Goal: Communication & Community: Answer question/provide support

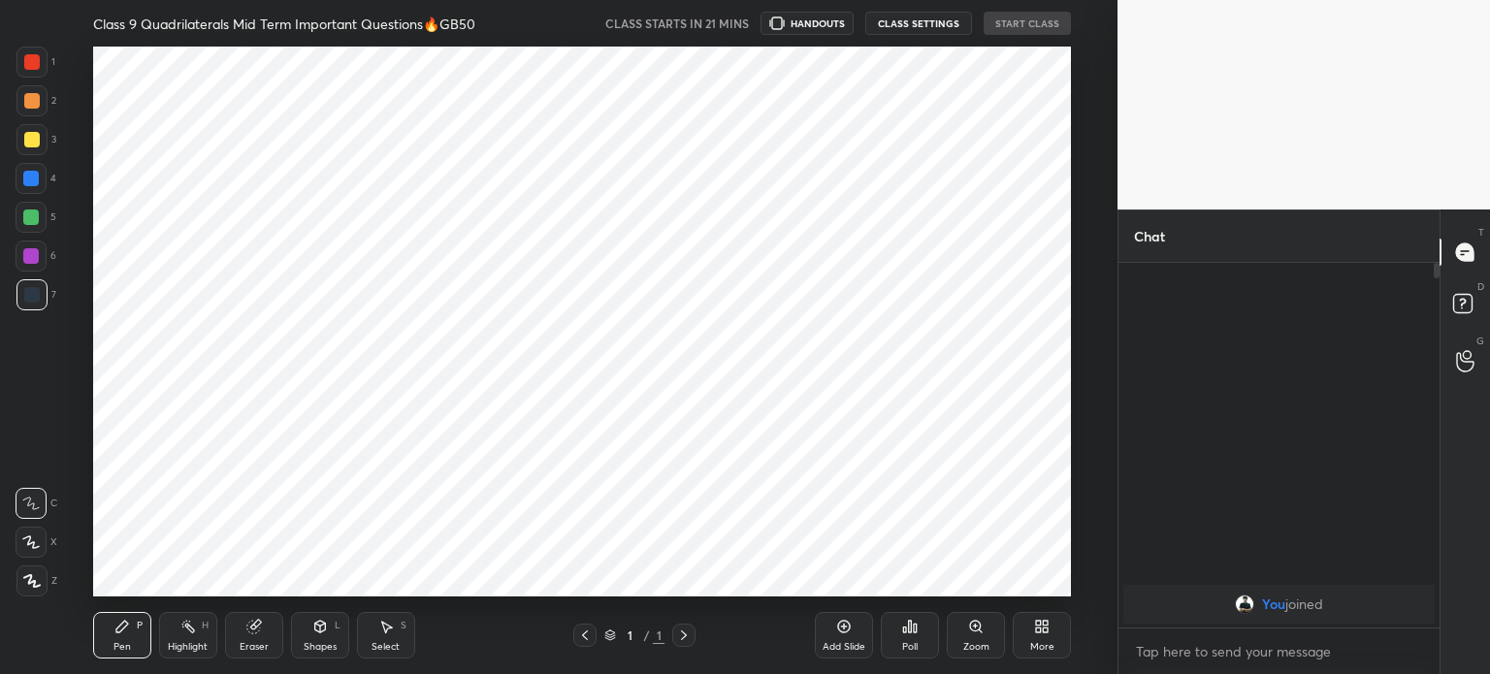
scroll to position [550, 1040]
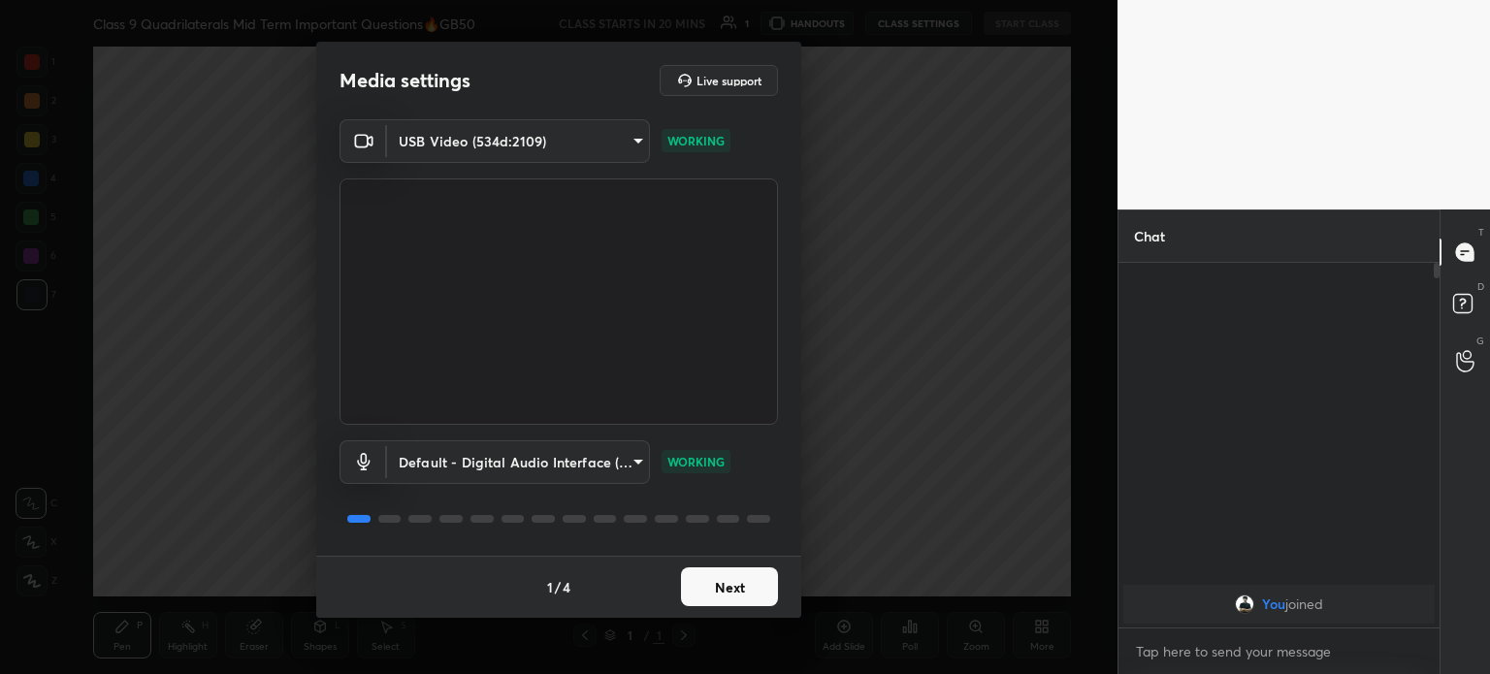
click at [707, 588] on button "Next" at bounding box center [729, 586] width 97 height 39
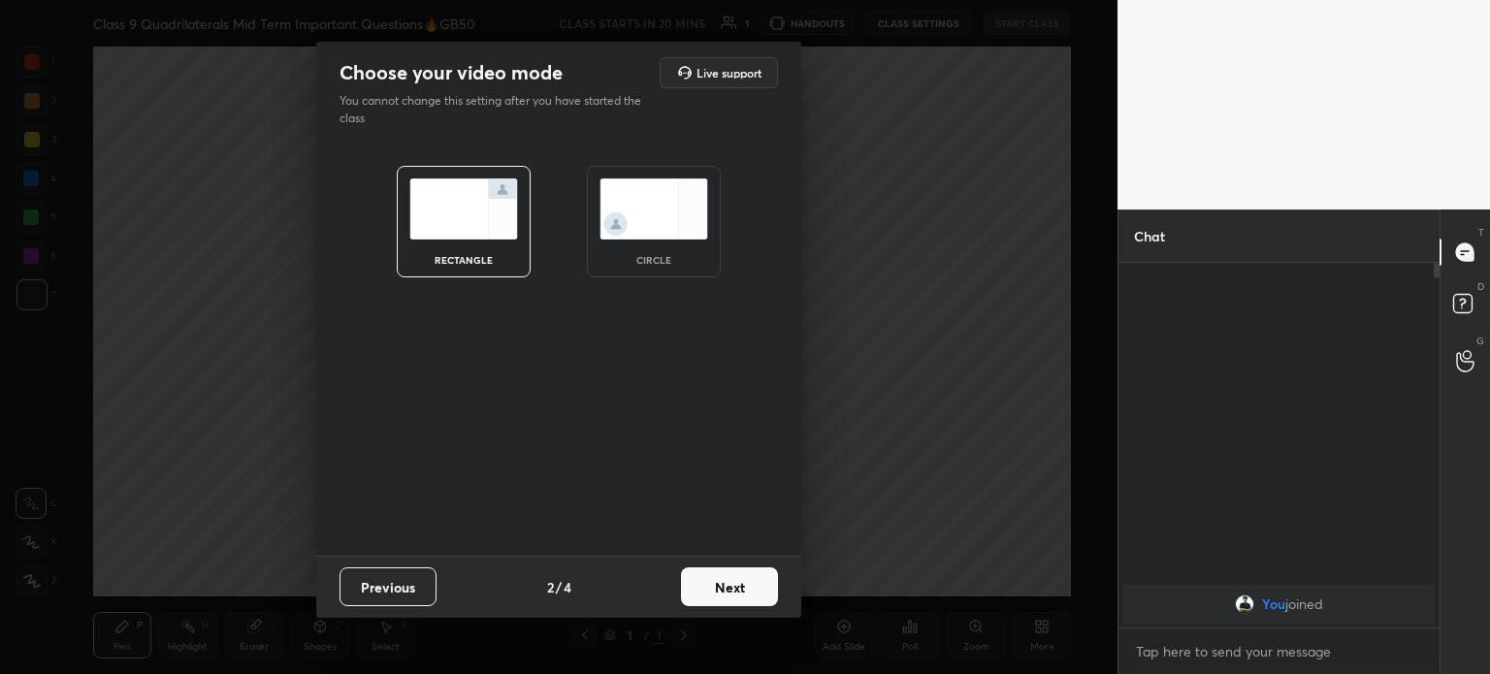
click at [707, 588] on button "Next" at bounding box center [729, 586] width 97 height 39
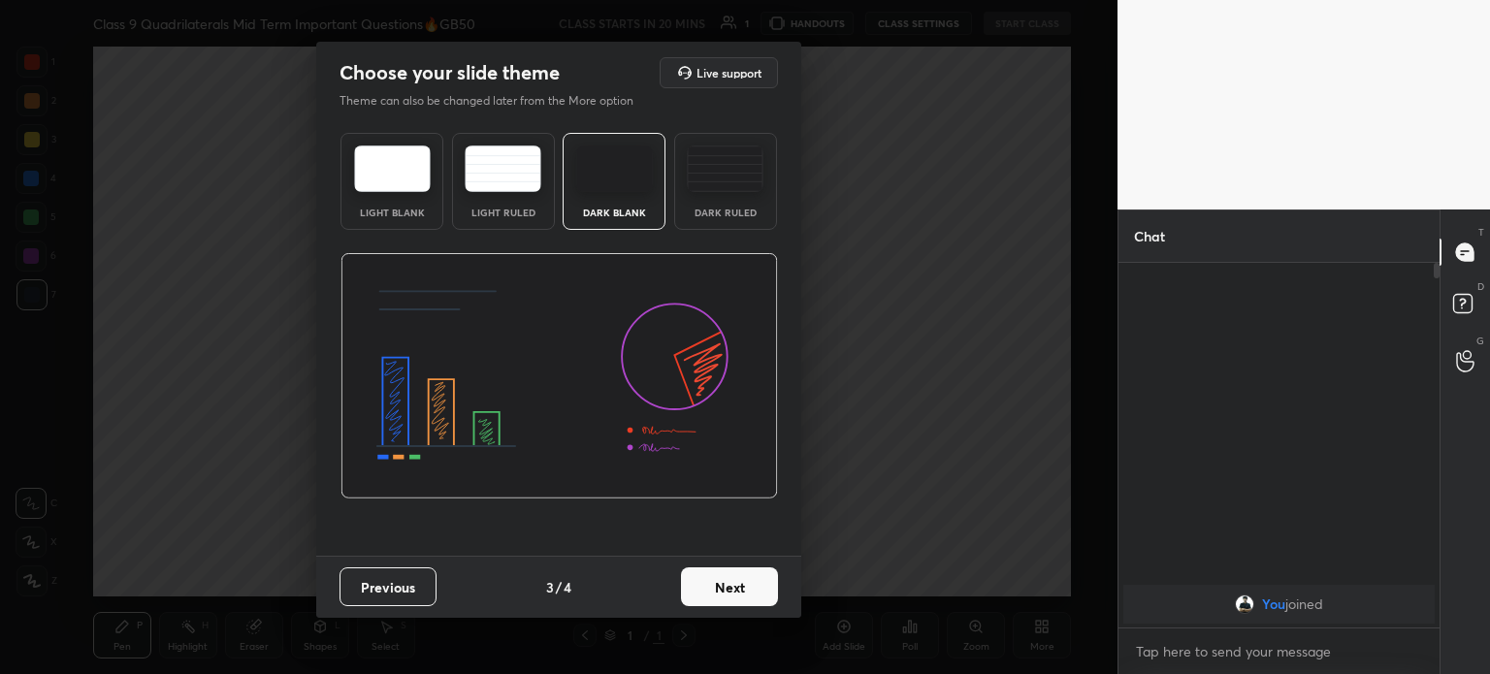
click at [707, 588] on button "Next" at bounding box center [729, 586] width 97 height 39
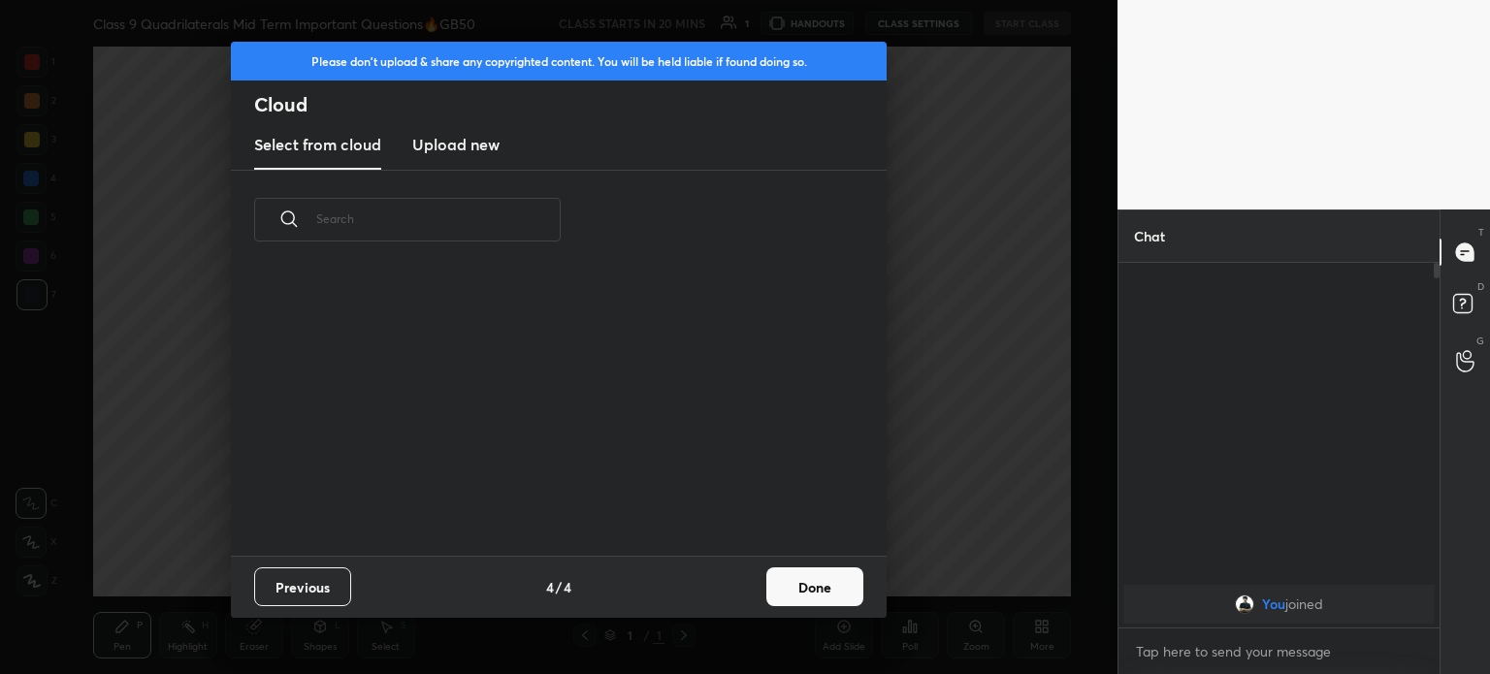
scroll to position [287, 623]
click at [438, 149] on h3 "Upload new" at bounding box center [455, 144] width 87 height 23
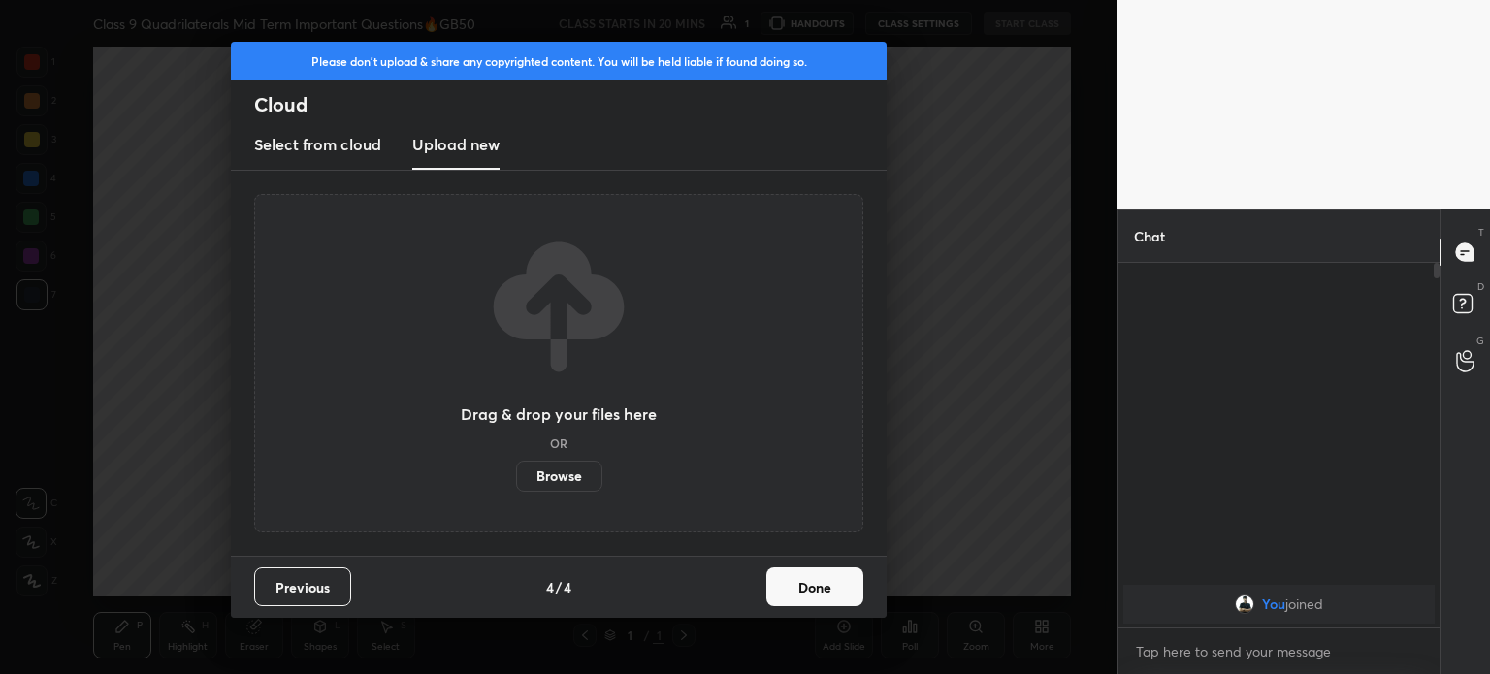
click at [566, 484] on label "Browse" at bounding box center [559, 476] width 86 height 31
click at [516, 484] on input "Browse" at bounding box center [516, 476] width 0 height 31
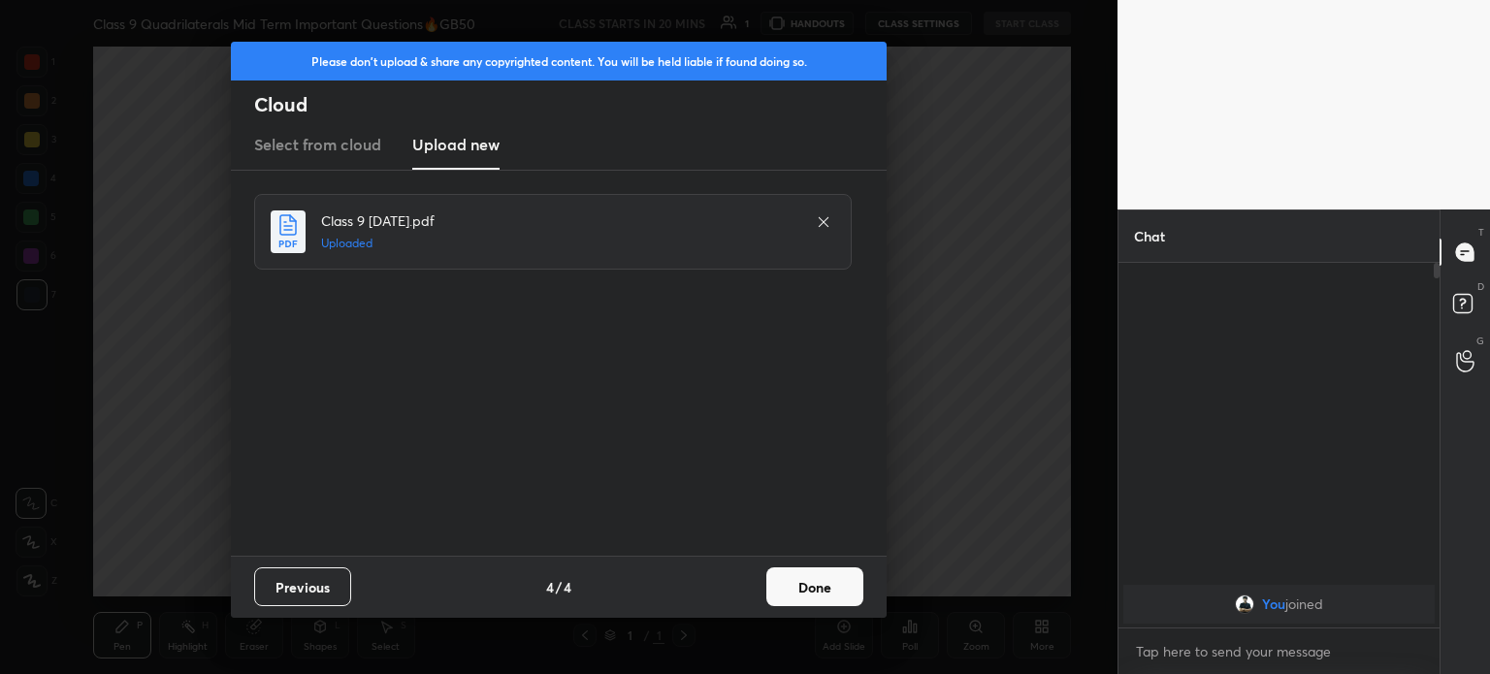
click at [808, 589] on button "Done" at bounding box center [814, 586] width 97 height 39
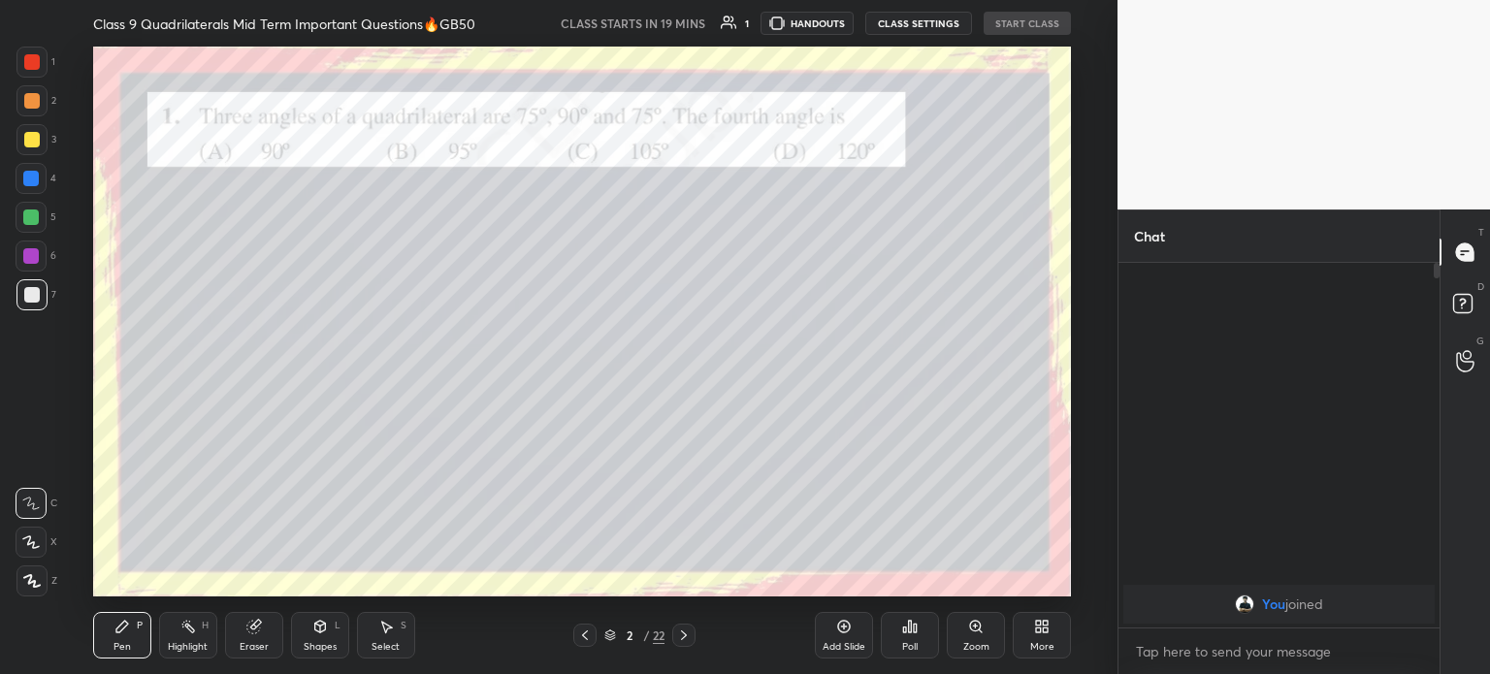
click at [577, 633] on icon at bounding box center [585, 636] width 16 height 16
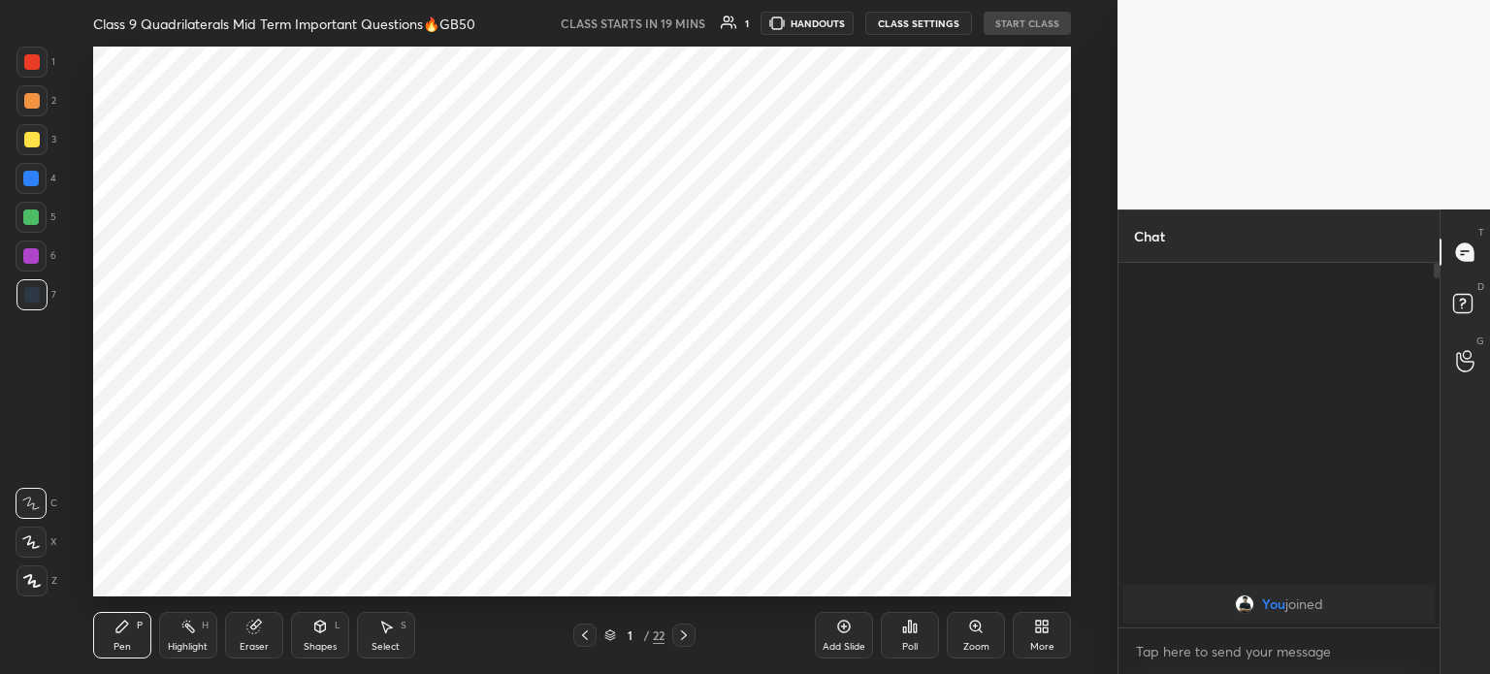
click at [833, 644] on div "Add Slide" at bounding box center [843, 647] width 43 height 10
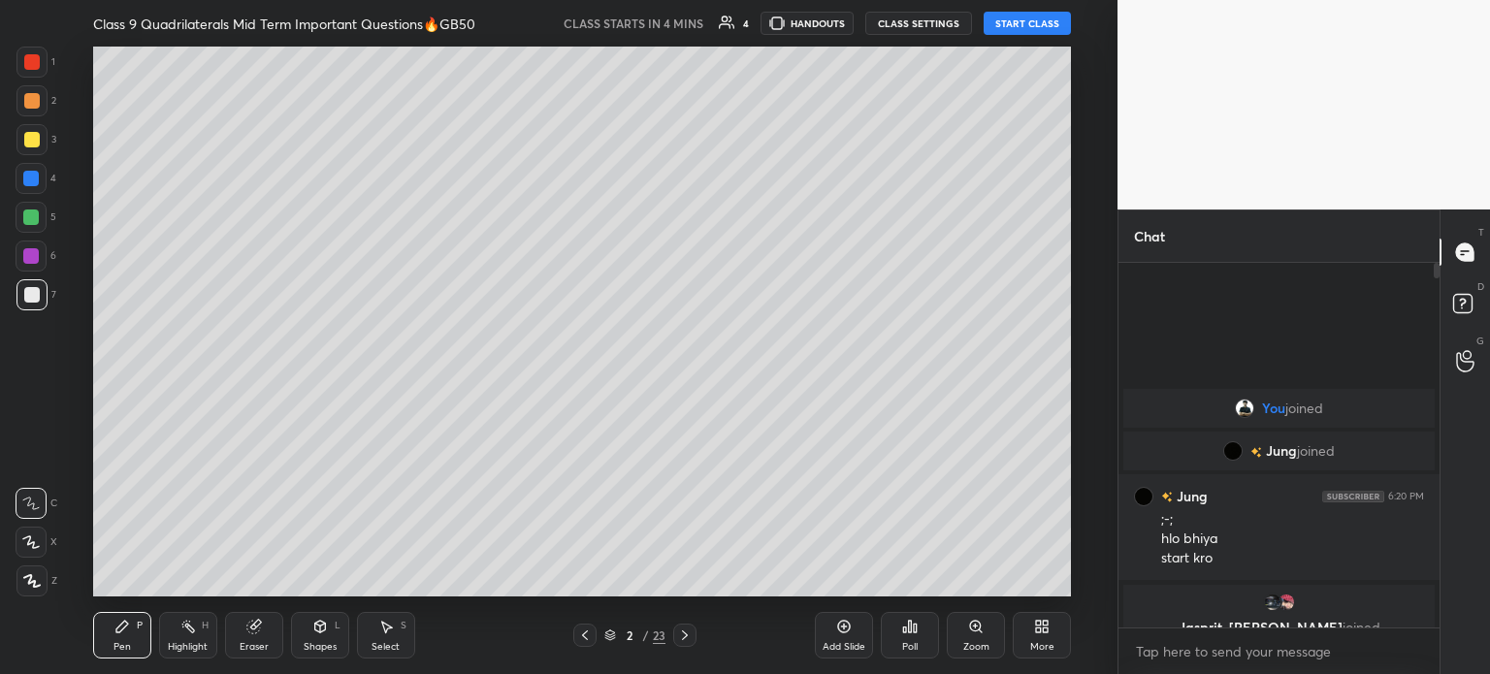
click at [1179, 653] on body "1 2 3 4 5 6 7 C X Z C X Z E E Erase all H H Class 9 Quadrilaterals Mid Term Imp…" at bounding box center [745, 337] width 1490 height 674
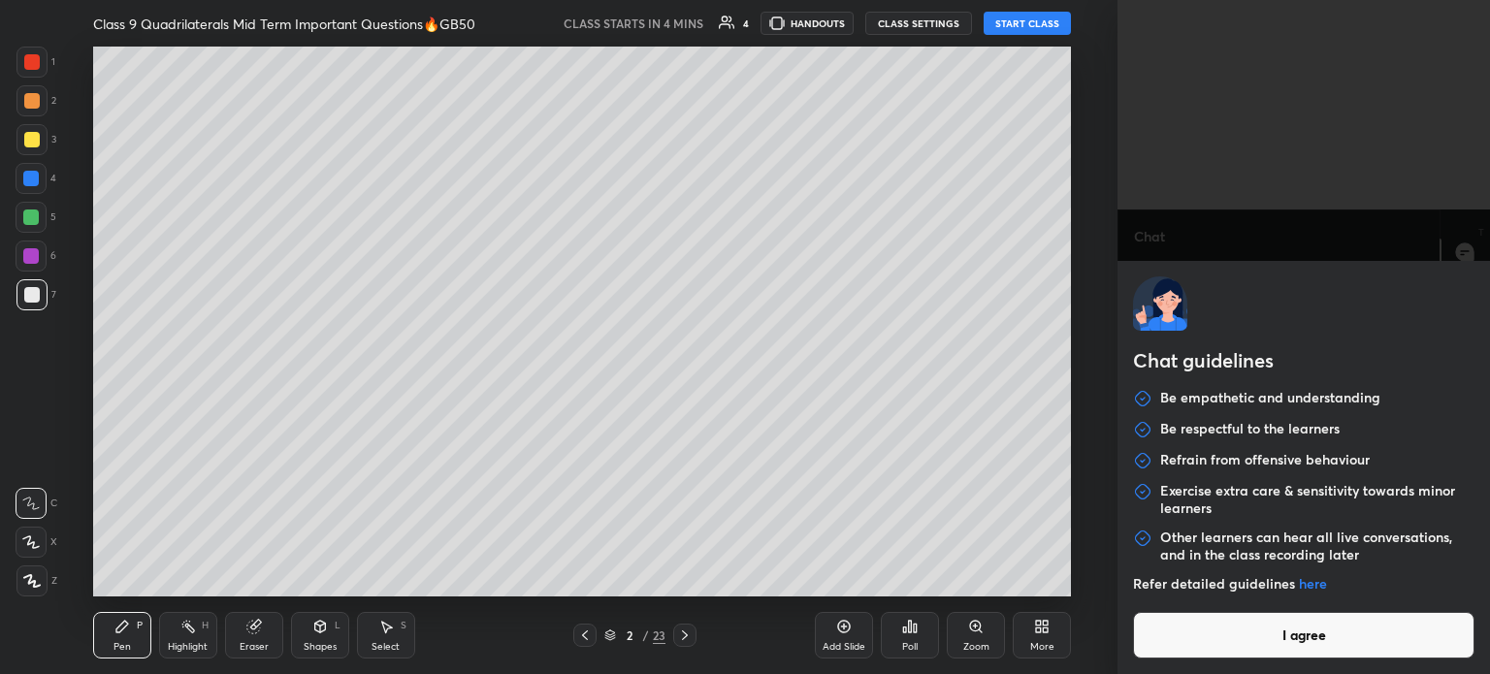
click at [1181, 645] on button "I agree" at bounding box center [1303, 635] width 341 height 47
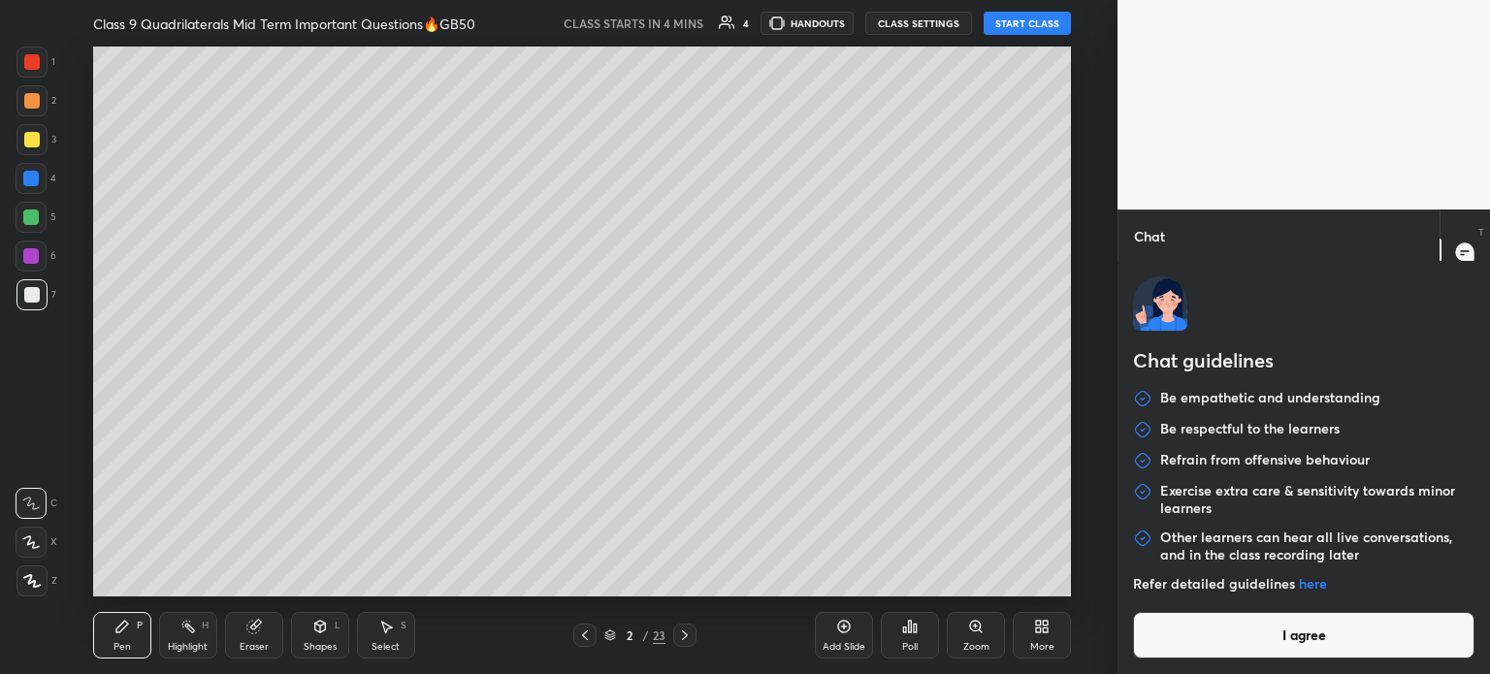
type textarea "x"
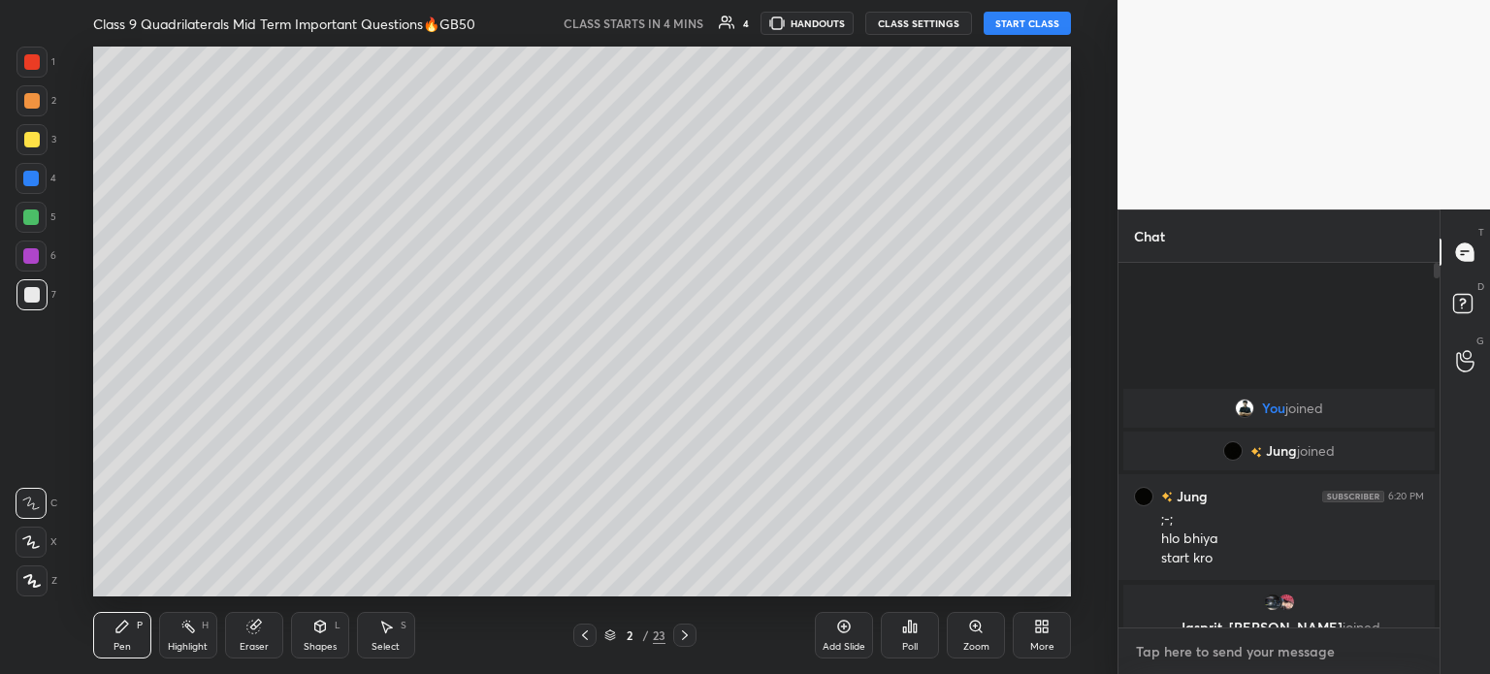
paste textarea "[URL][DOMAIN_NAME]"
type textarea "[URL][DOMAIN_NAME]"
type textarea "x"
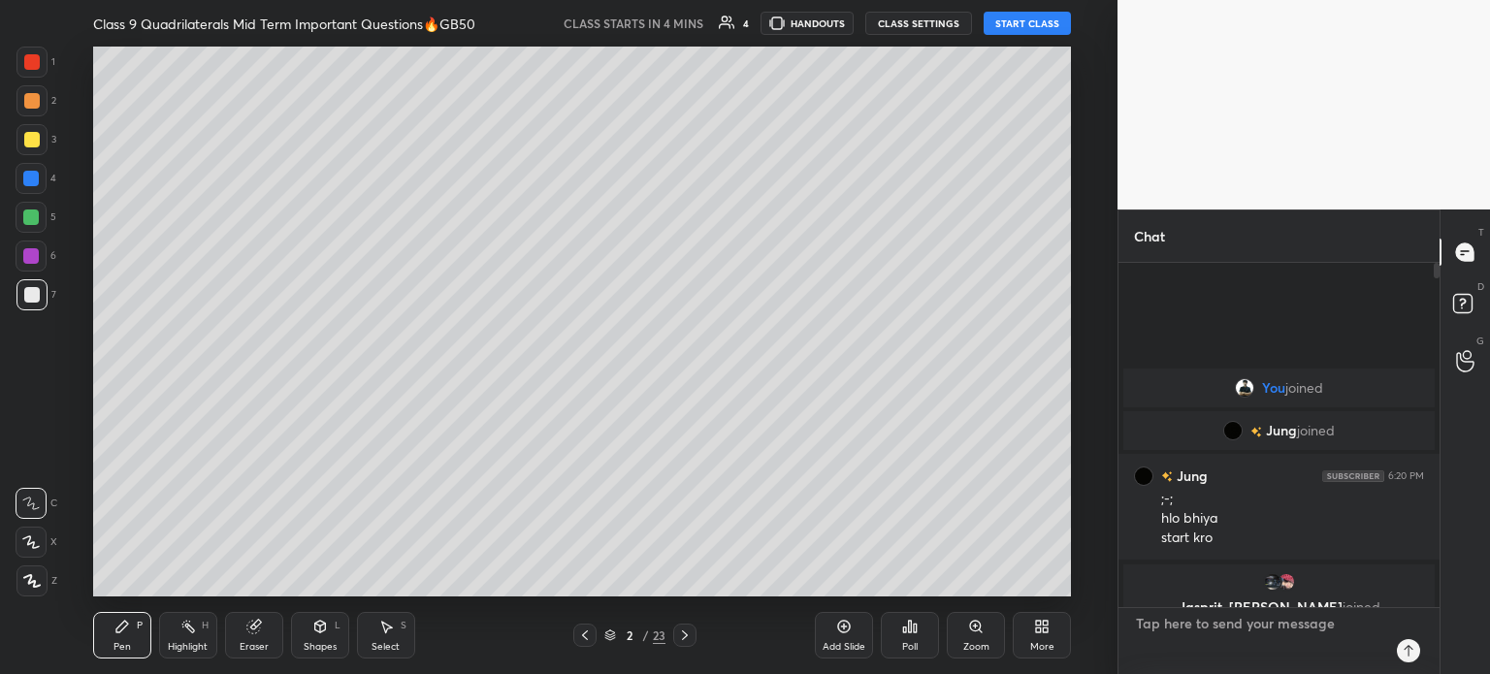
scroll to position [5, 6]
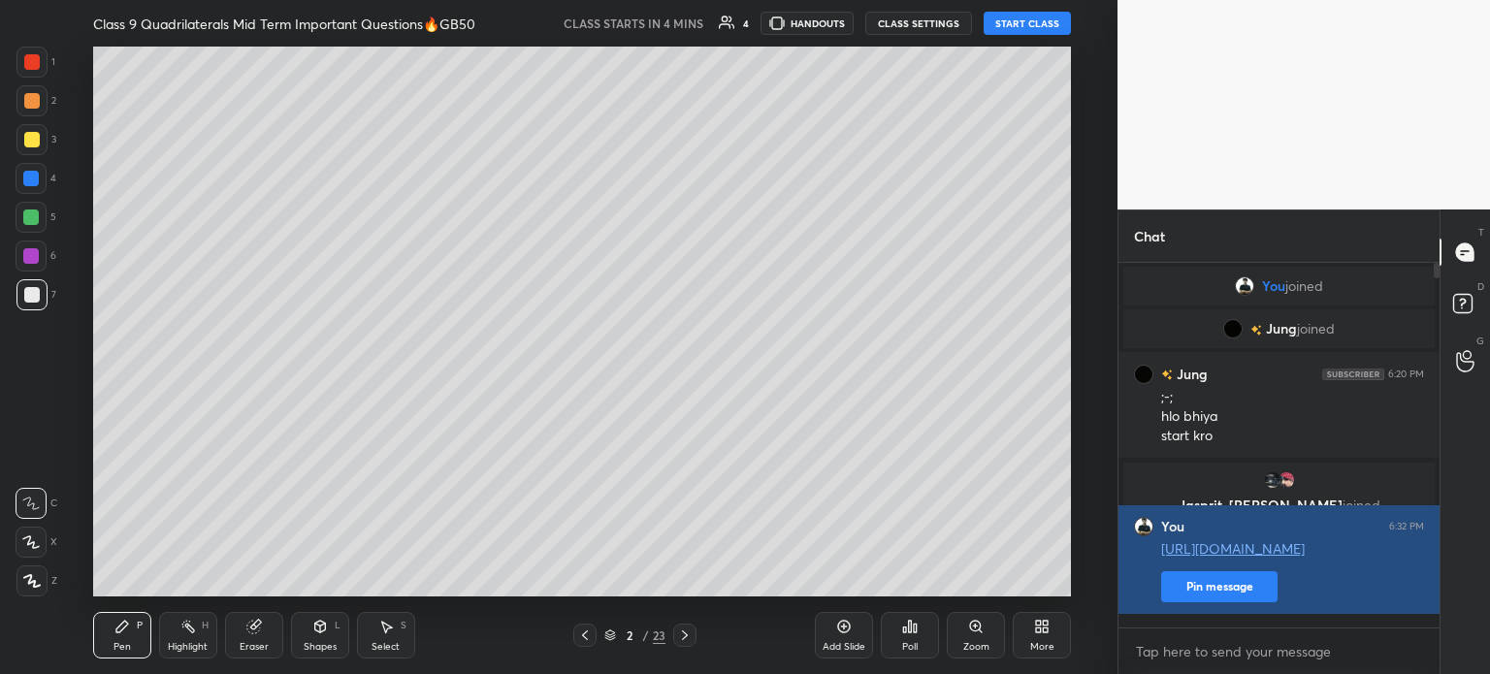
click at [1186, 602] on button "Pin message" at bounding box center [1219, 586] width 116 height 31
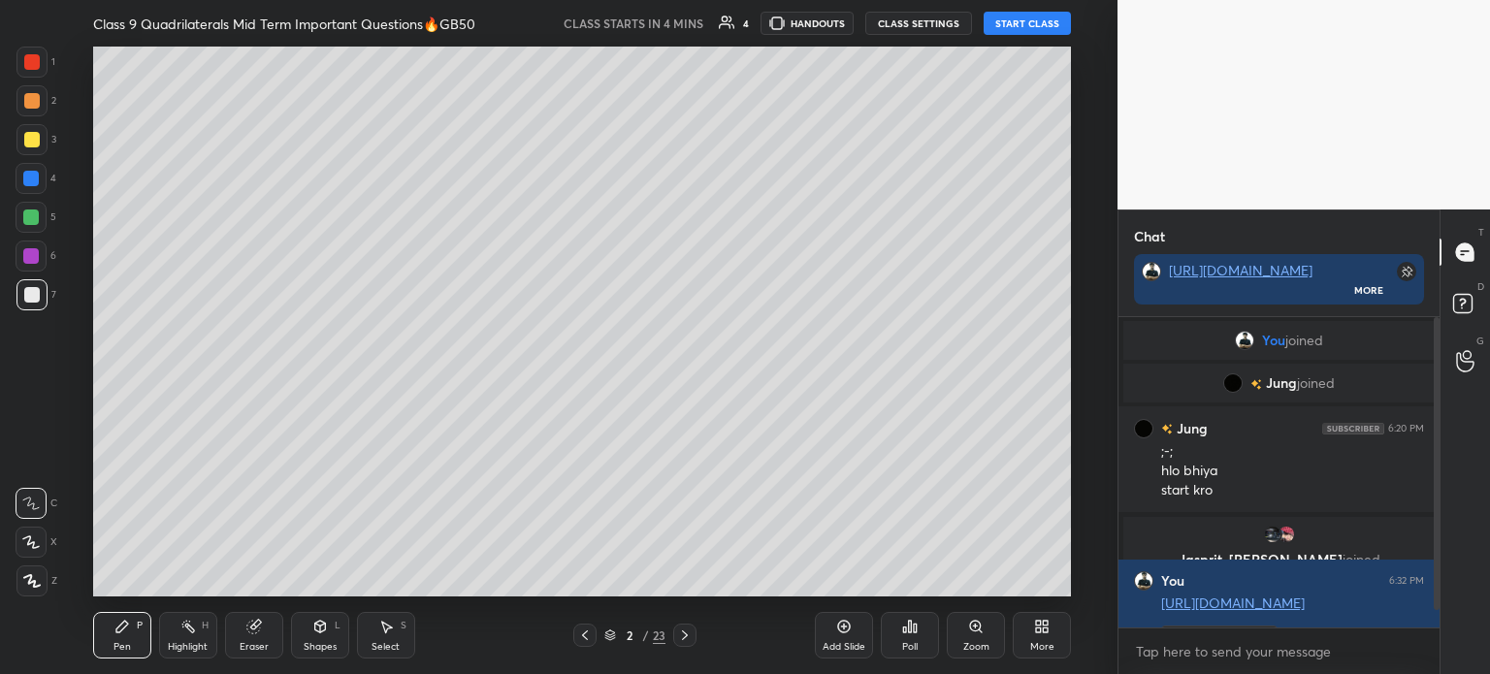
click at [677, 632] on icon at bounding box center [685, 636] width 16 height 16
click at [680, 633] on icon at bounding box center [685, 636] width 16 height 16
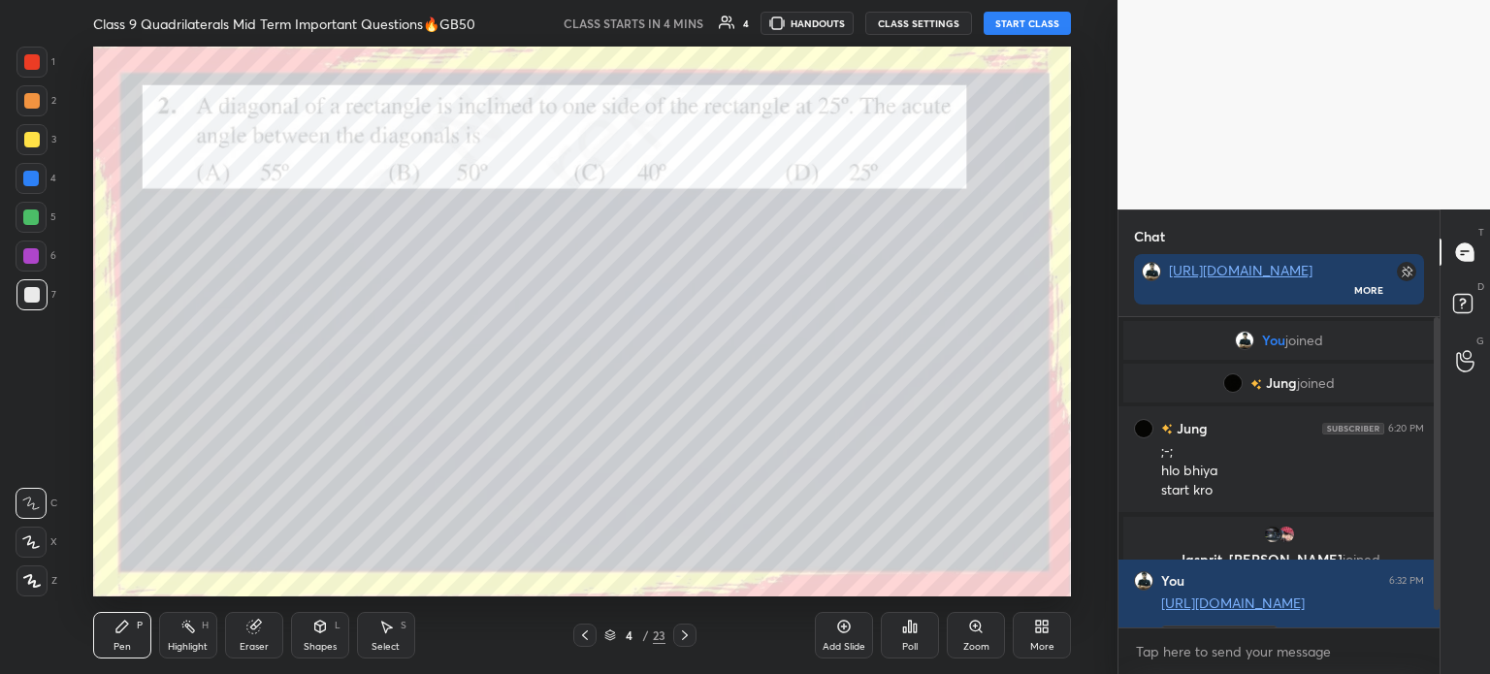
click at [681, 635] on icon at bounding box center [685, 636] width 16 height 16
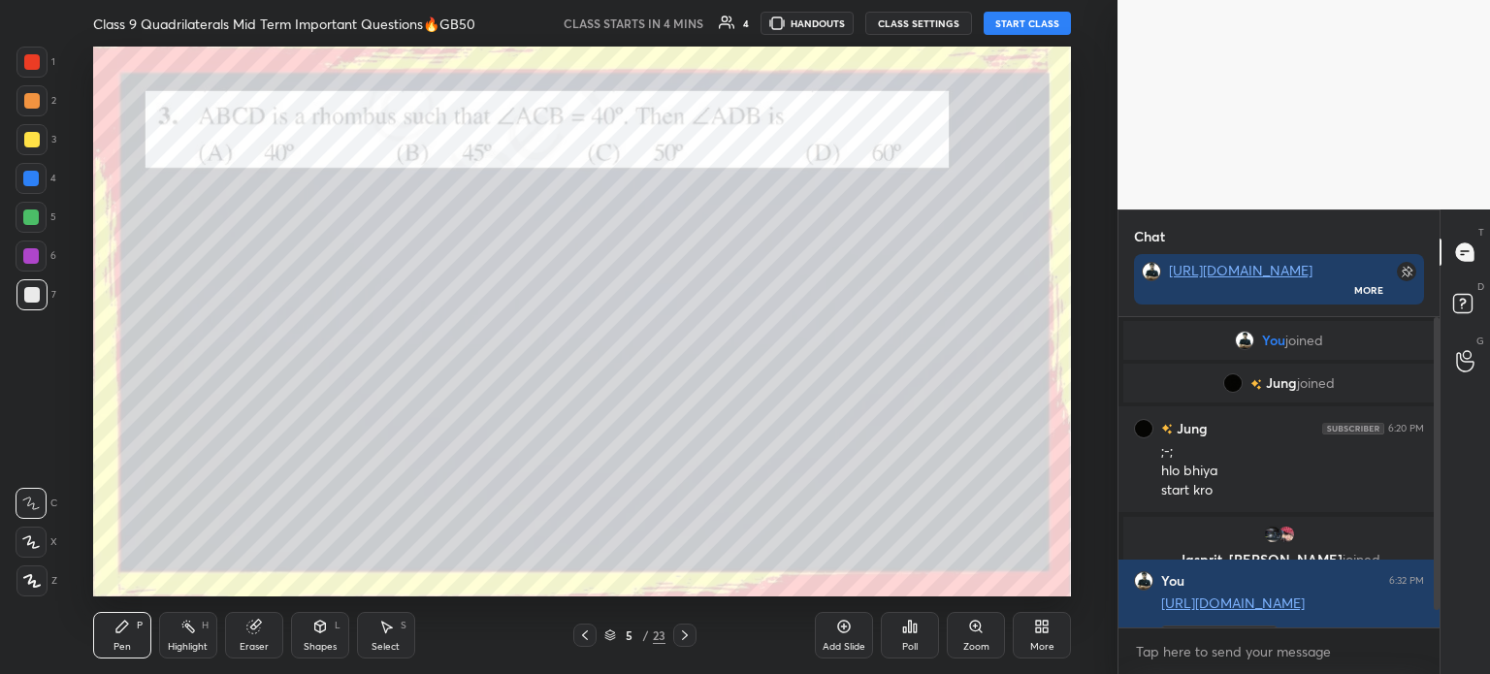
click at [680, 635] on icon at bounding box center [685, 636] width 16 height 16
click at [682, 636] on icon at bounding box center [685, 636] width 16 height 16
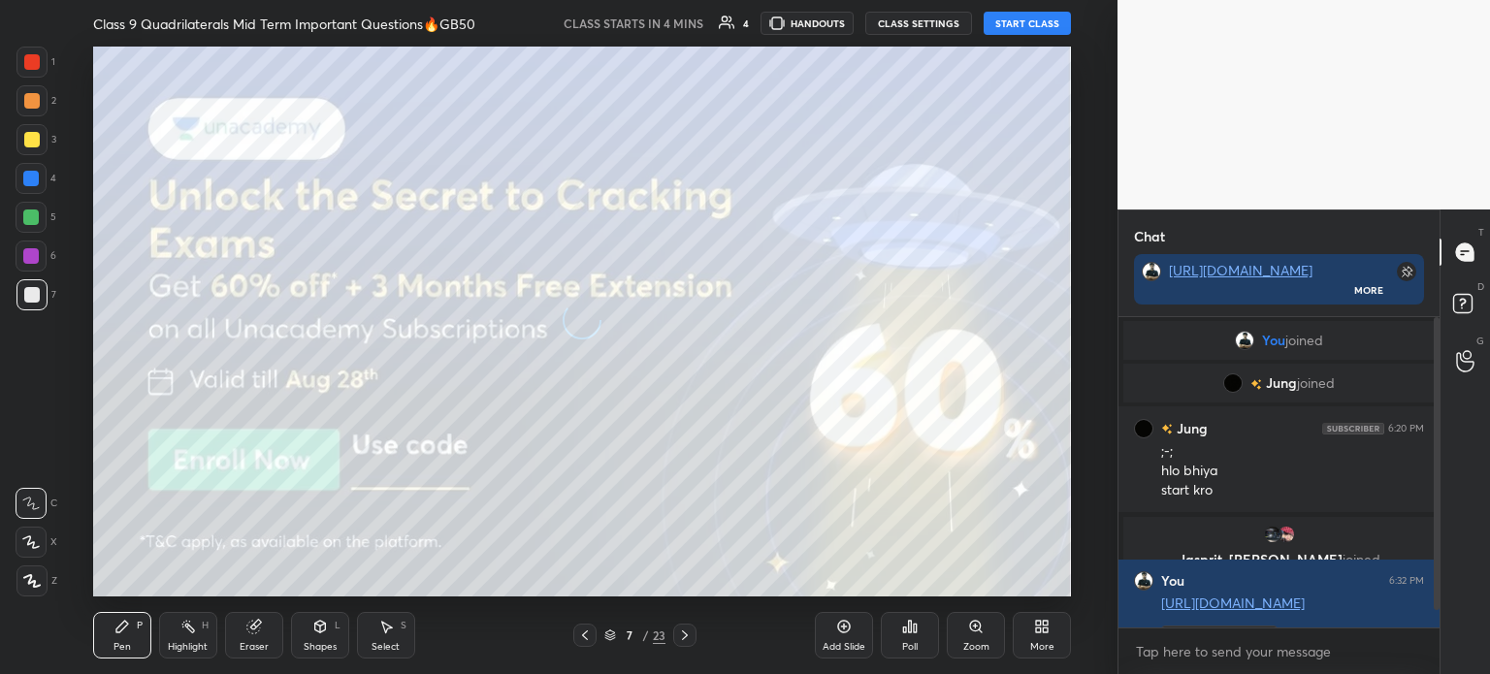
click at [683, 636] on icon at bounding box center [685, 636] width 16 height 16
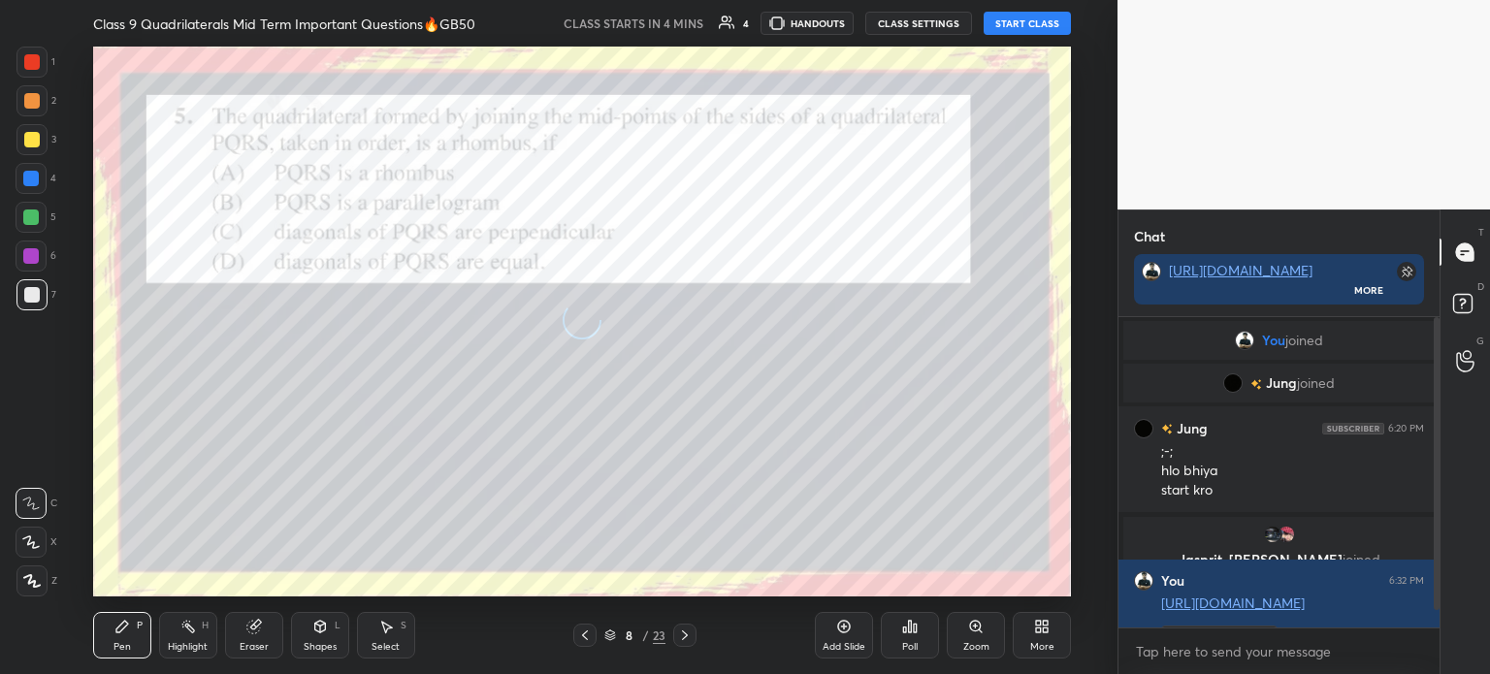
click at [685, 636] on icon at bounding box center [685, 635] width 6 height 10
click at [686, 637] on icon at bounding box center [685, 636] width 16 height 16
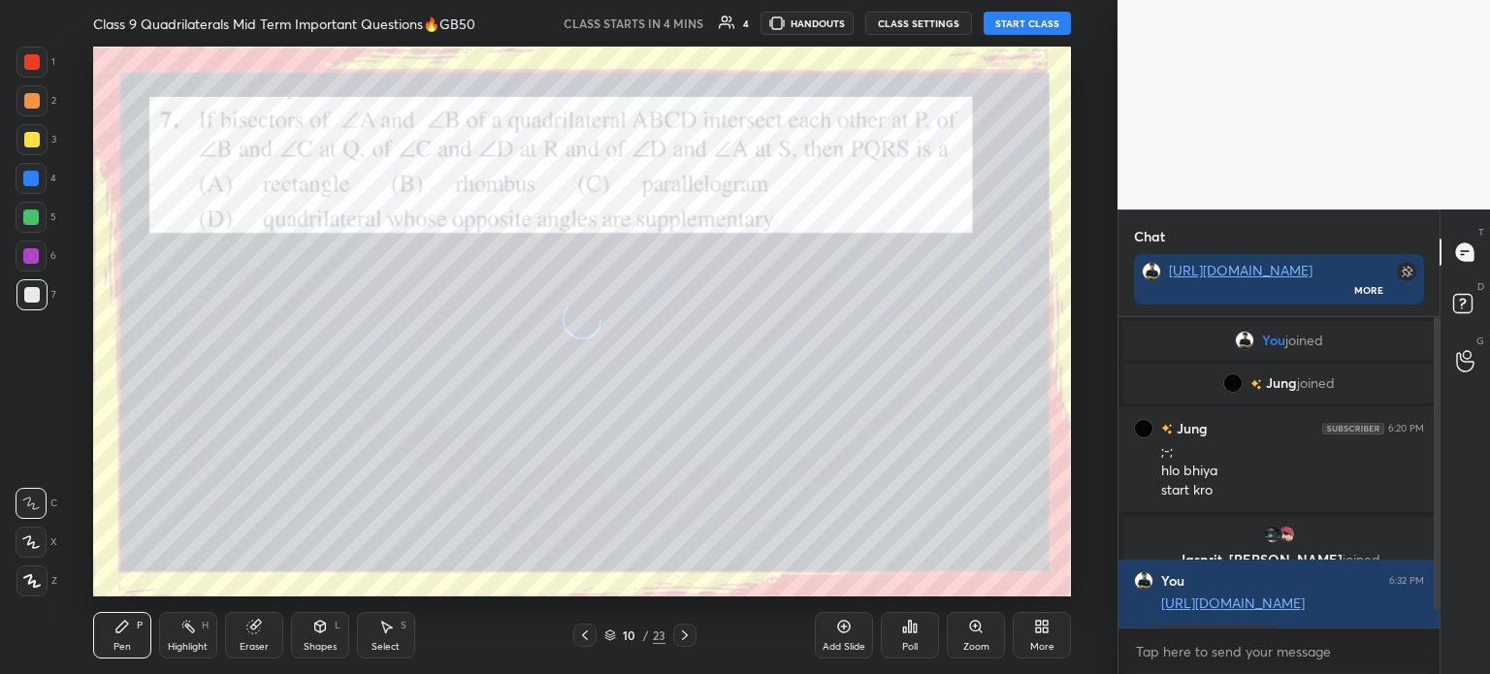
click at [689, 635] on icon at bounding box center [685, 636] width 16 height 16
click at [687, 633] on icon at bounding box center [685, 636] width 16 height 16
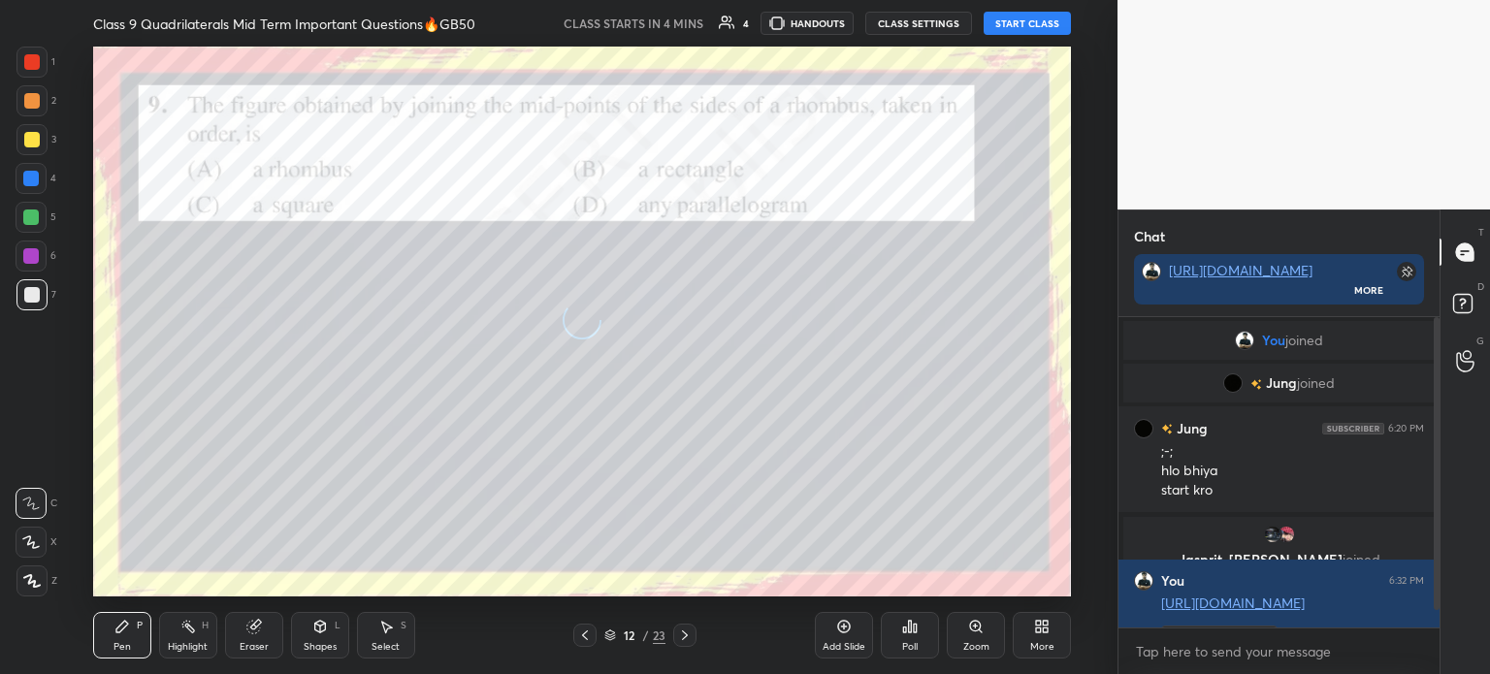
click at [689, 631] on icon at bounding box center [685, 636] width 16 height 16
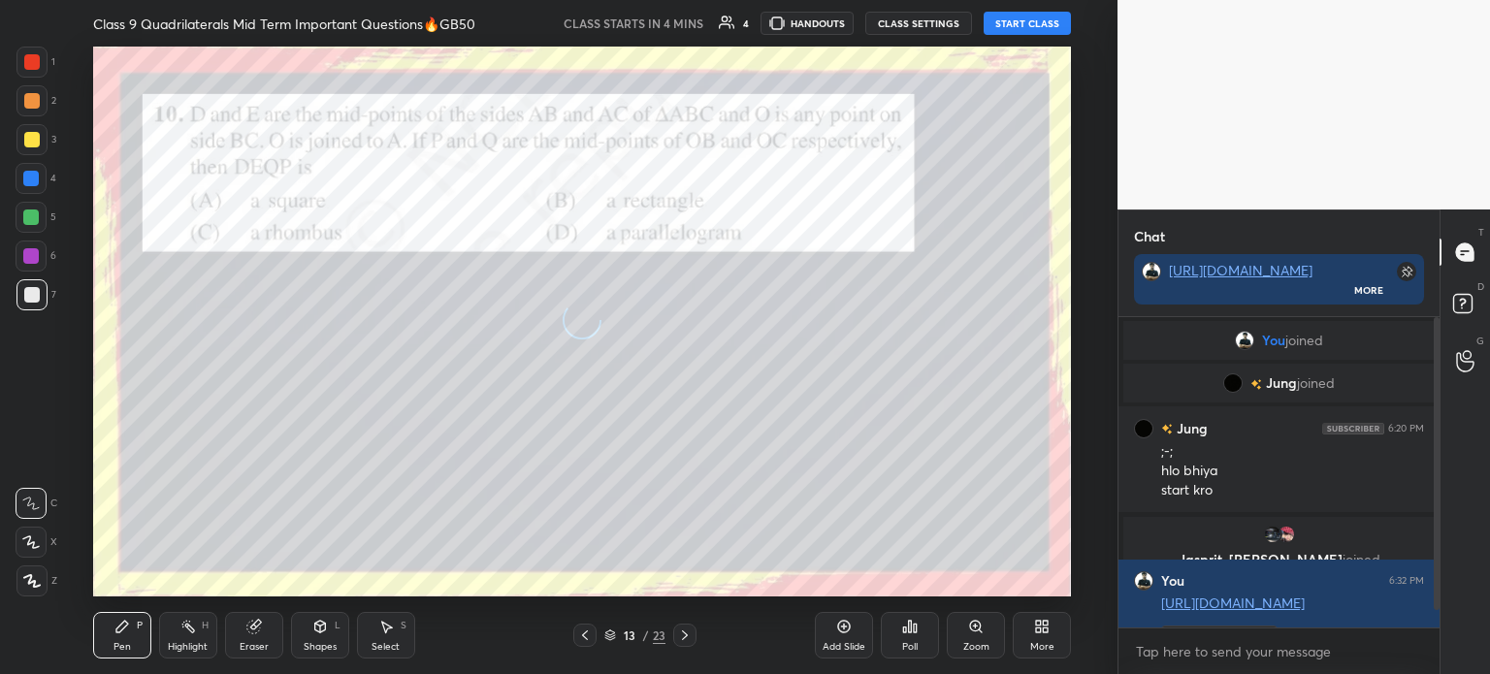
click at [691, 633] on icon at bounding box center [685, 636] width 16 height 16
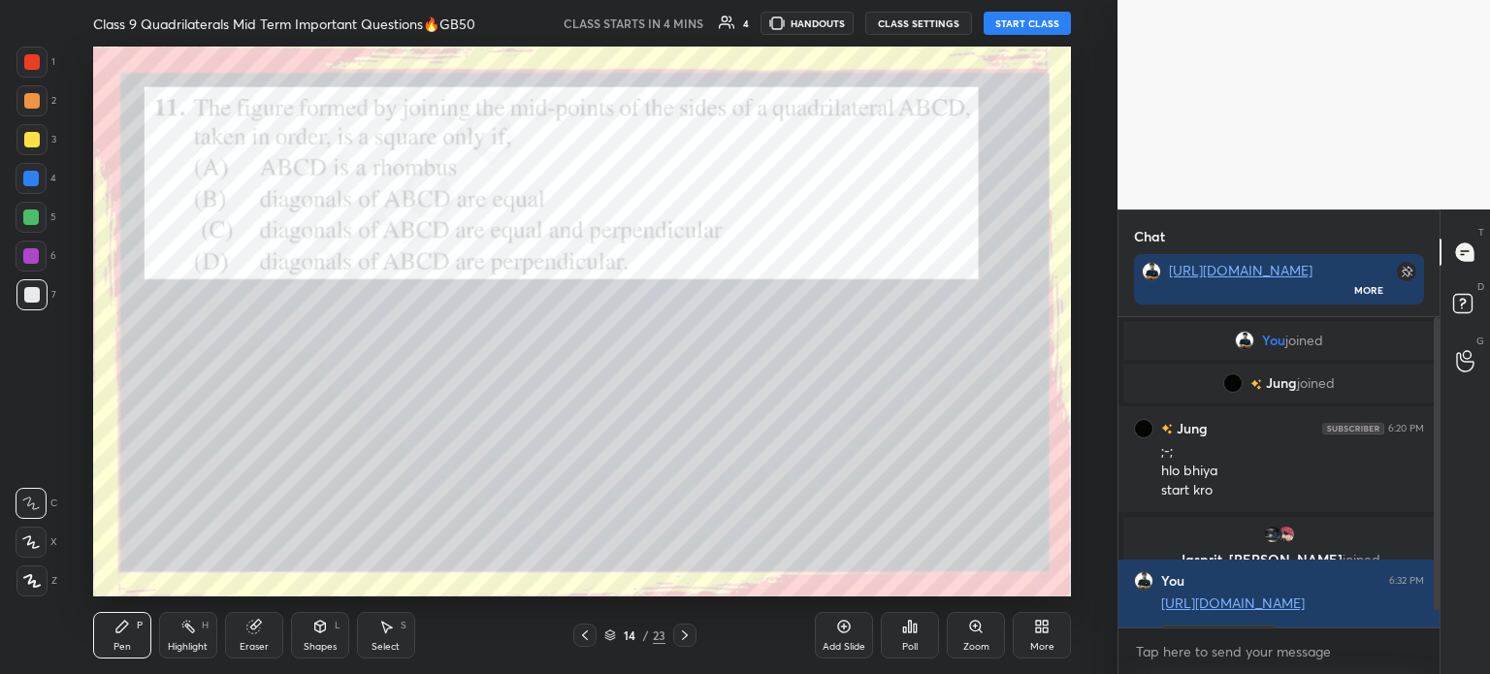
click at [677, 632] on icon at bounding box center [685, 636] width 16 height 16
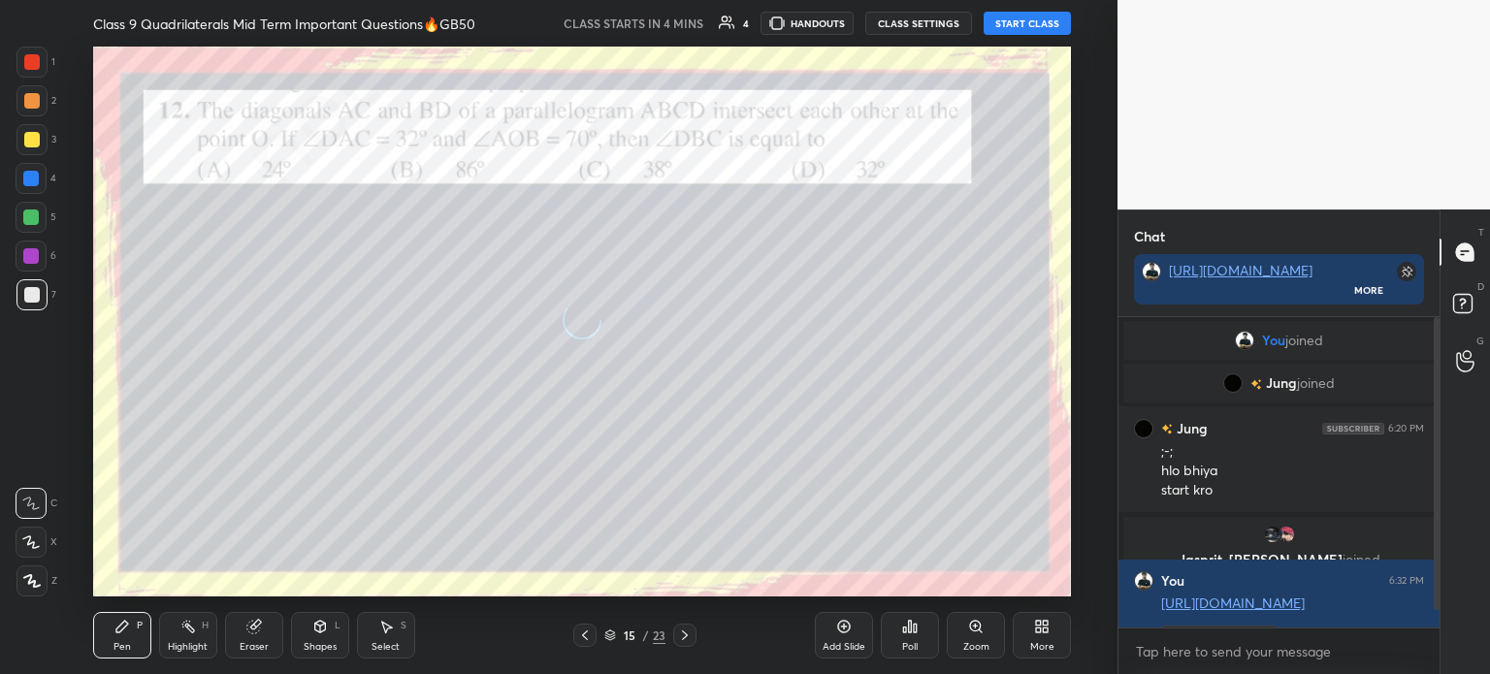
click at [683, 635] on icon at bounding box center [685, 636] width 16 height 16
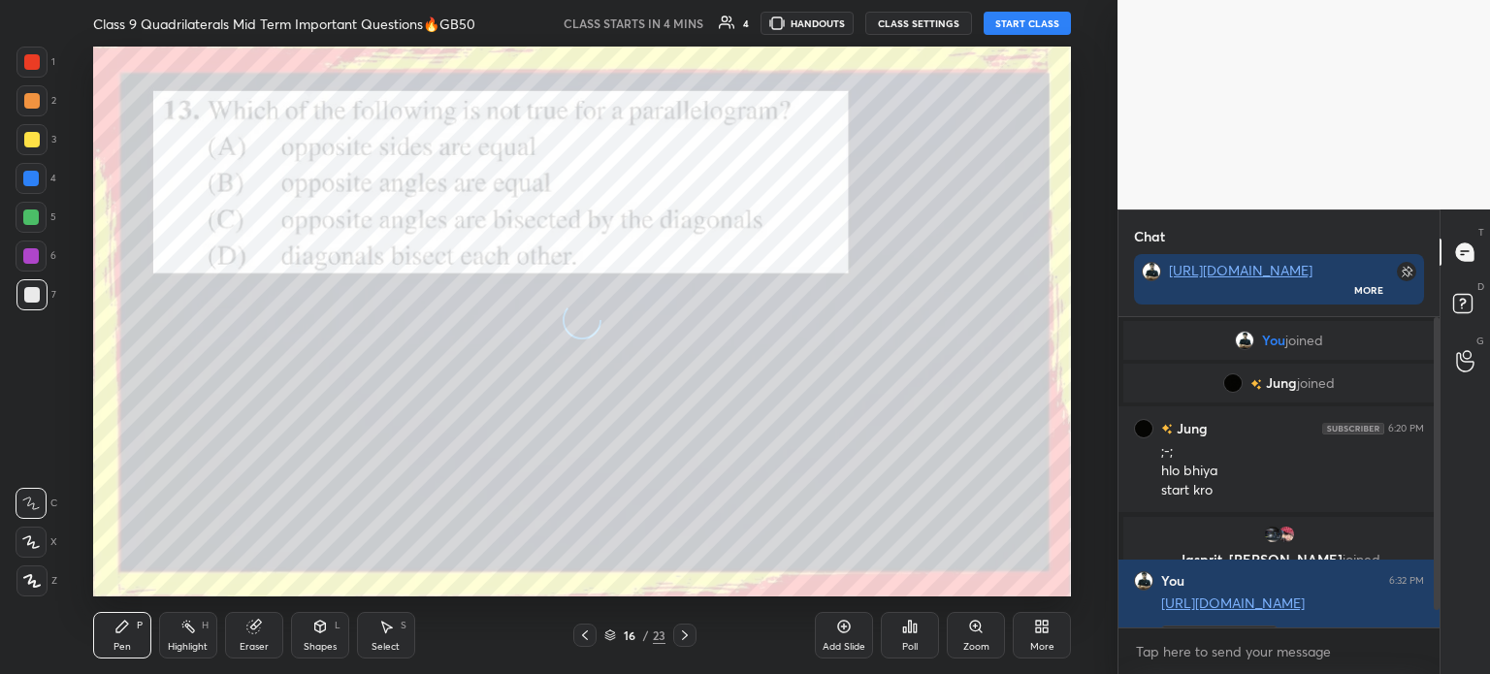
click at [679, 639] on icon at bounding box center [685, 636] width 16 height 16
click at [679, 638] on icon at bounding box center [685, 636] width 16 height 16
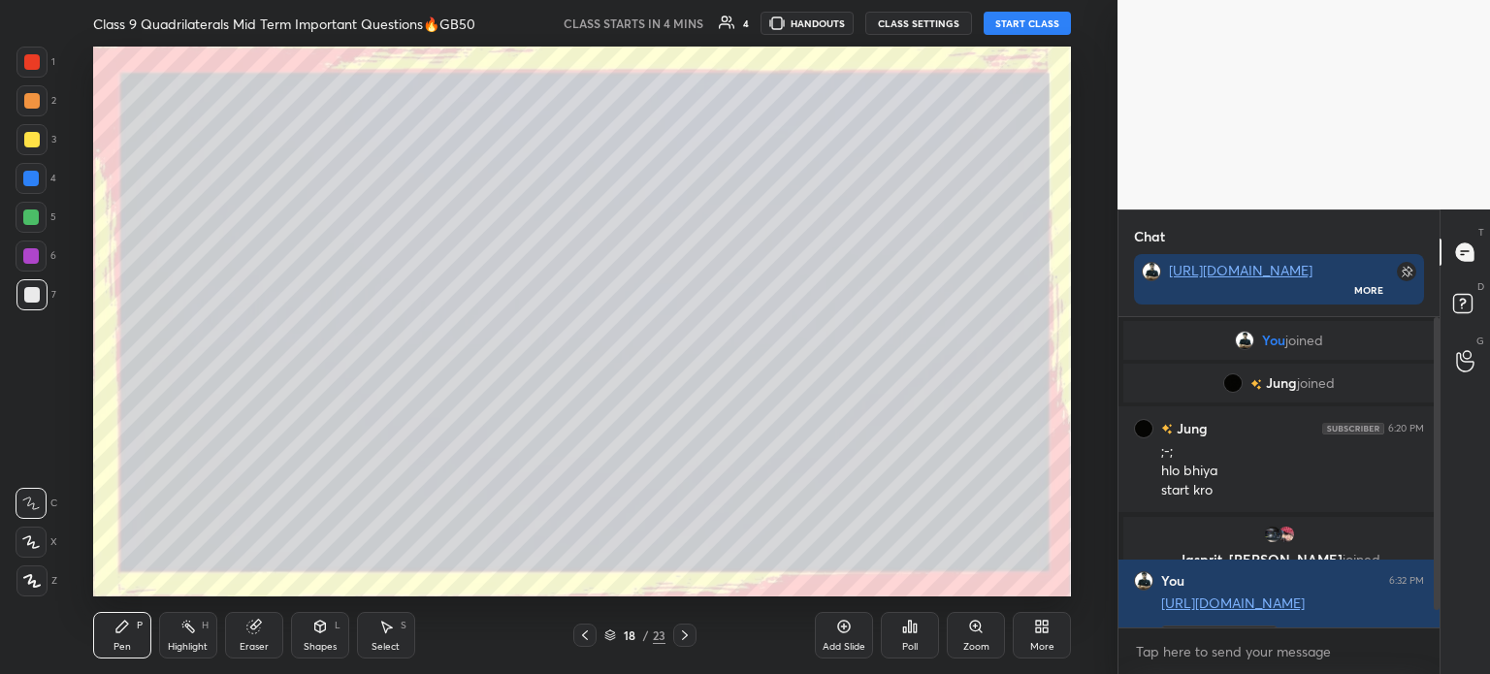
click at [684, 628] on div at bounding box center [684, 635] width 23 height 23
click at [681, 631] on icon at bounding box center [685, 636] width 16 height 16
click at [683, 635] on icon at bounding box center [685, 636] width 16 height 16
click at [590, 647] on div "Pen P Highlight H Eraser Shapes L Select S 21 / 23 Add Slide Poll Zoom More" at bounding box center [582, 636] width 978 height 78
click at [578, 640] on icon at bounding box center [585, 636] width 16 height 16
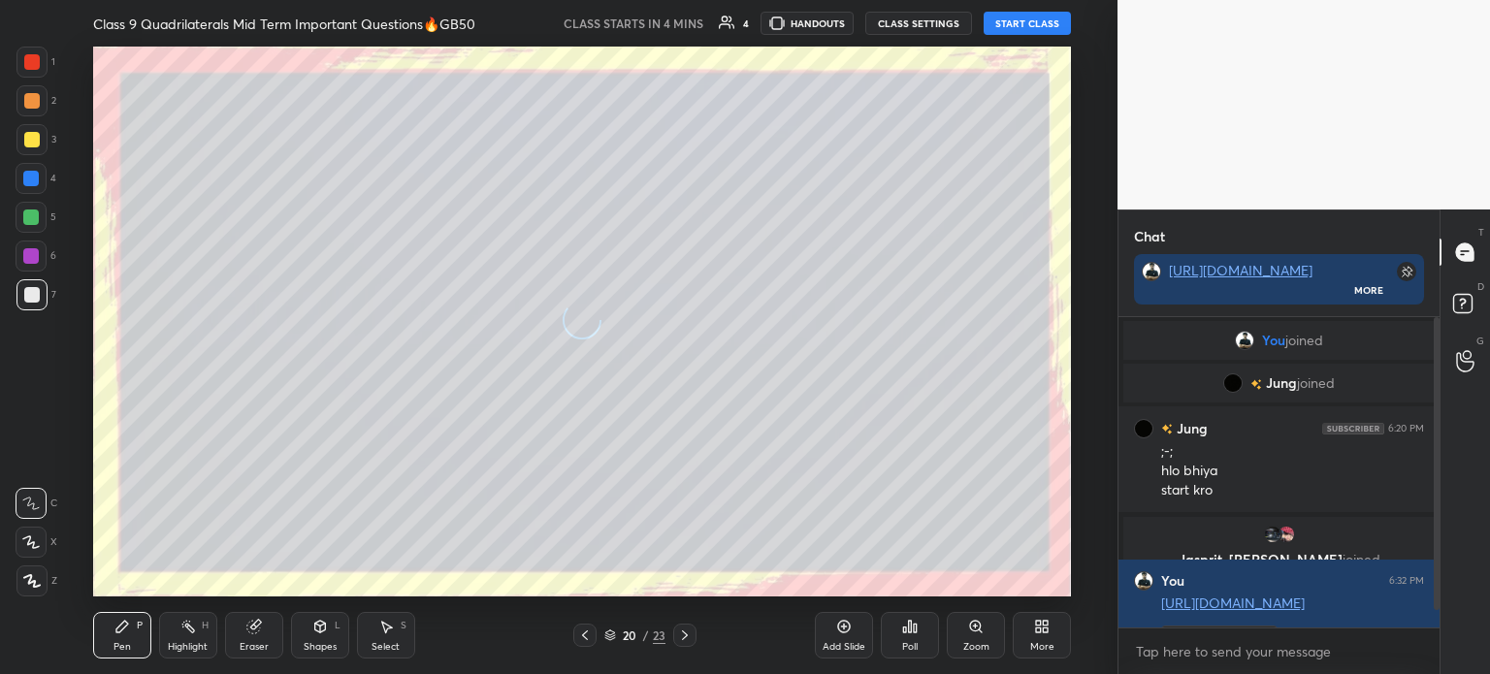
click at [578, 635] on icon at bounding box center [585, 636] width 16 height 16
click at [585, 635] on icon at bounding box center [585, 636] width 16 height 16
click at [586, 633] on icon at bounding box center [585, 636] width 16 height 16
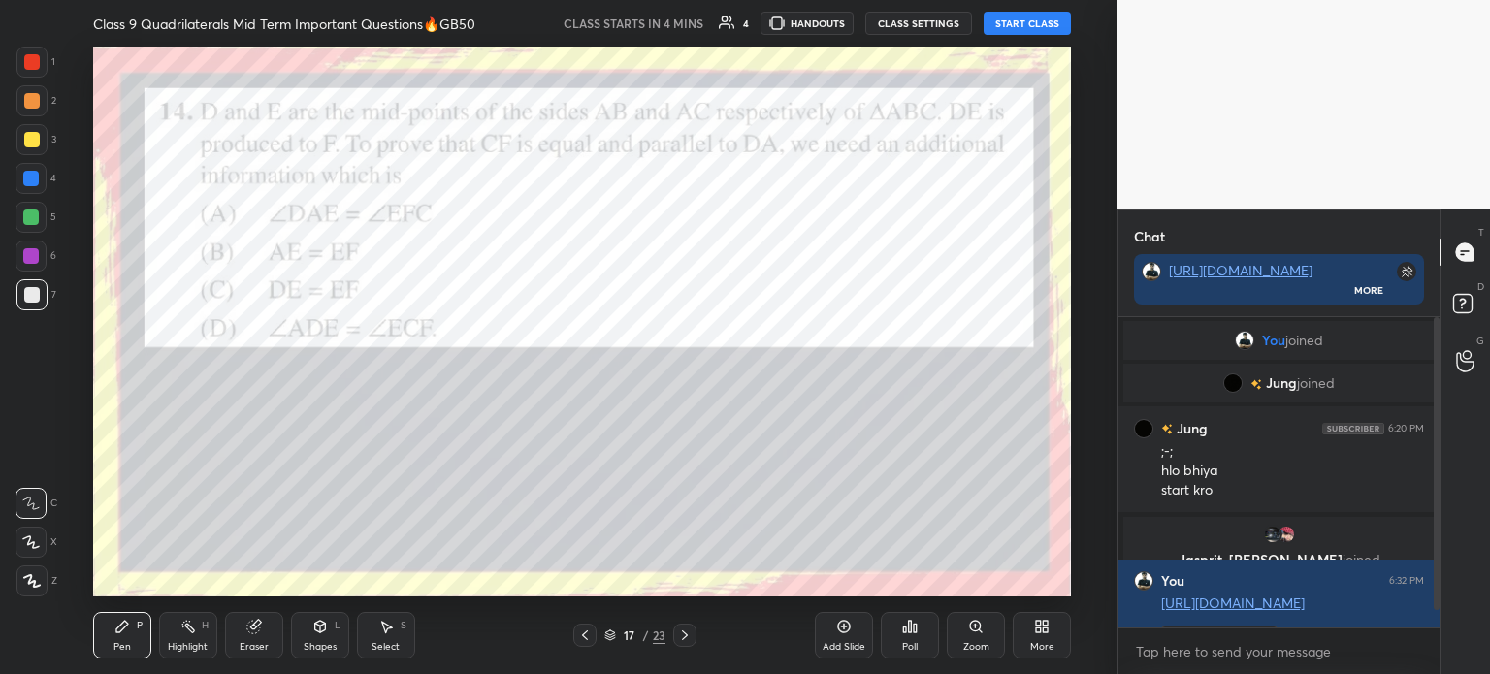
click at [587, 633] on icon at bounding box center [585, 636] width 16 height 16
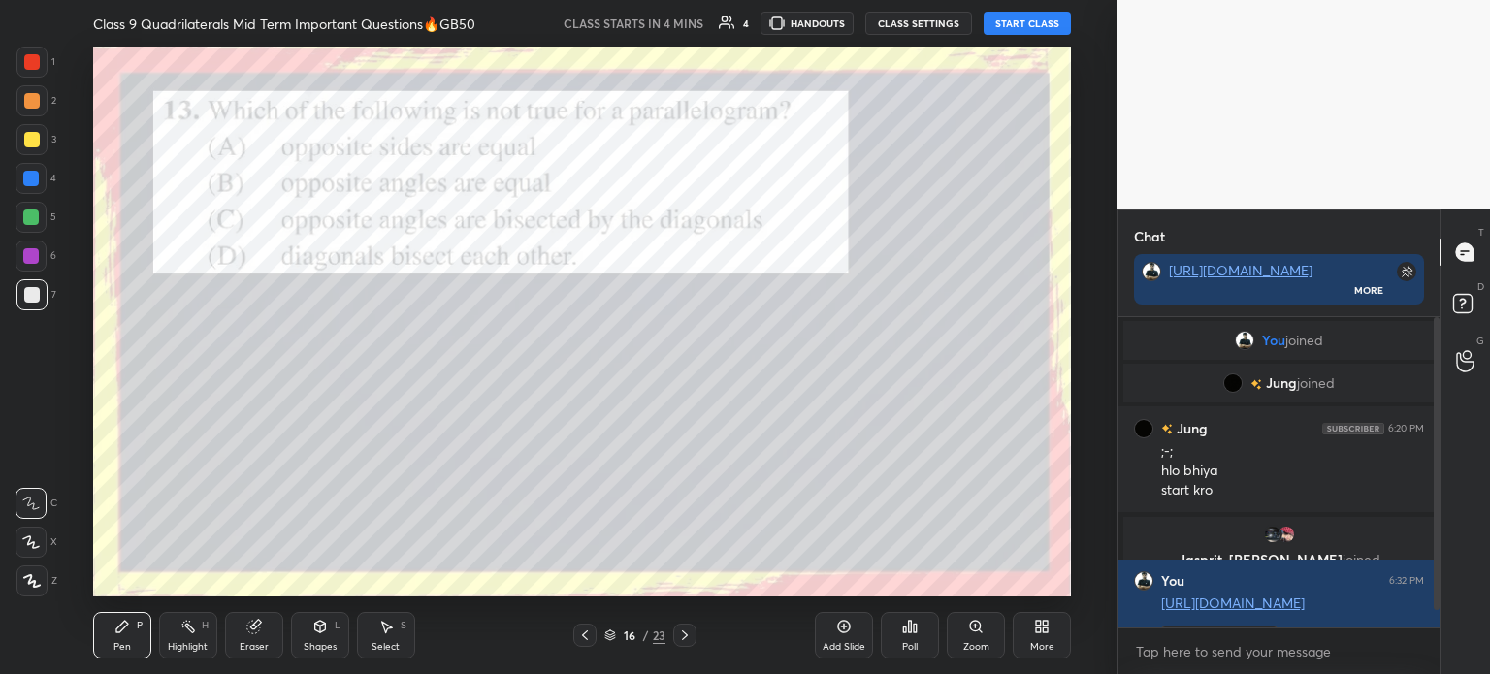
click at [586, 635] on icon at bounding box center [585, 636] width 16 height 16
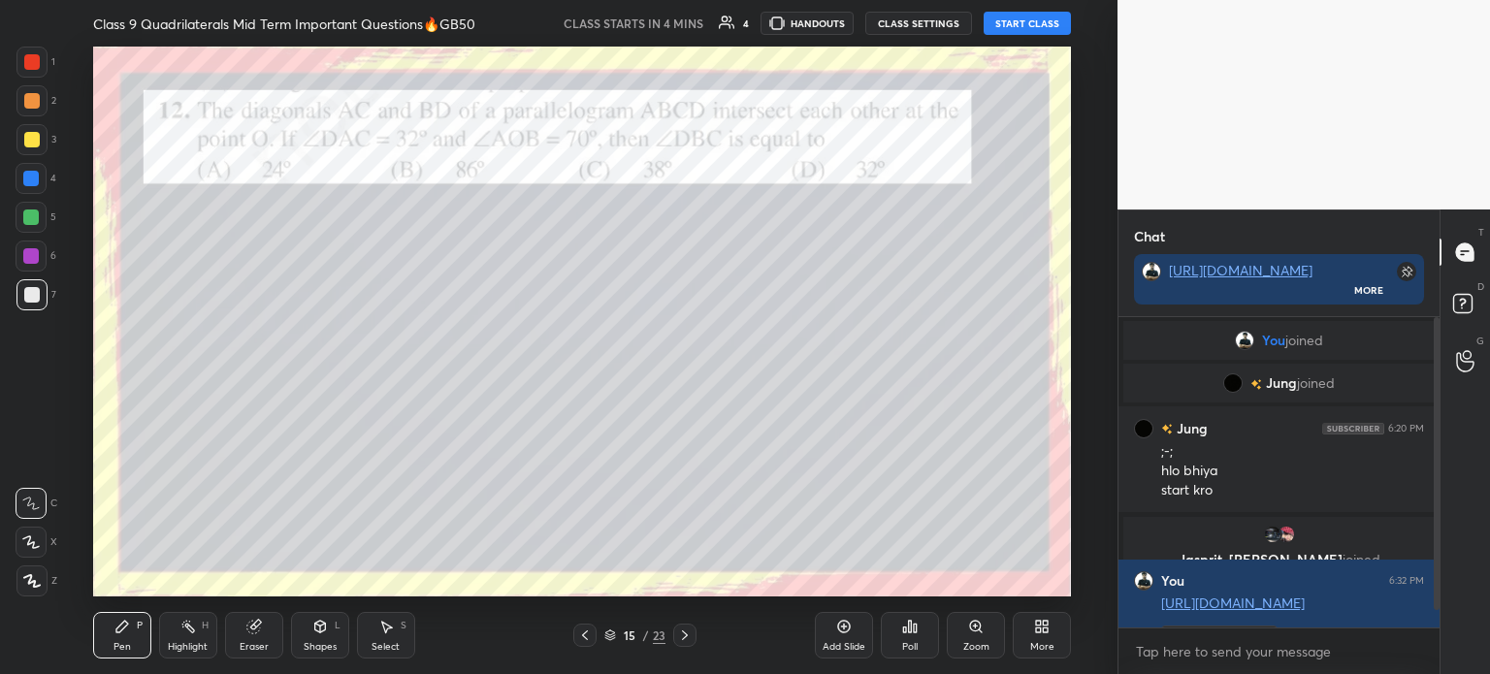
click at [589, 635] on icon at bounding box center [585, 636] width 16 height 16
click at [586, 634] on icon at bounding box center [585, 636] width 16 height 16
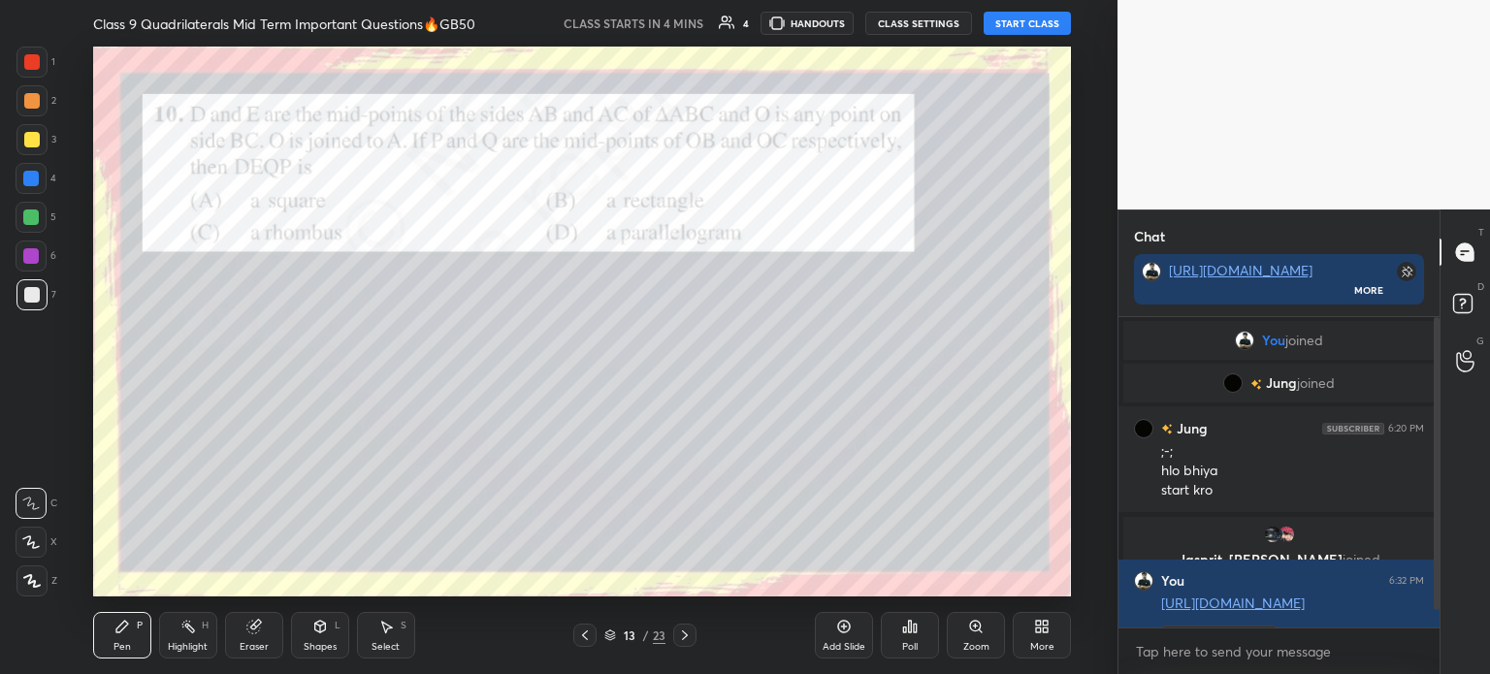
click at [589, 633] on icon at bounding box center [585, 636] width 16 height 16
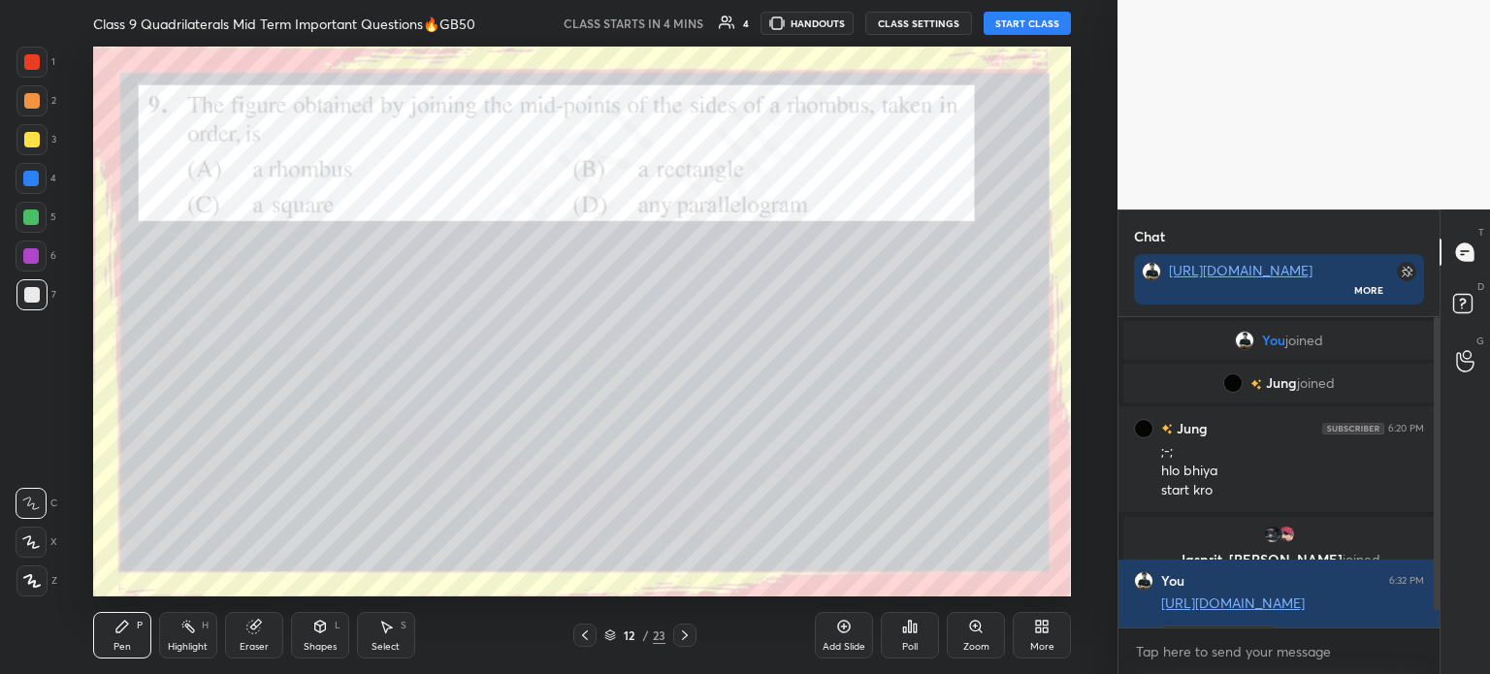
click at [596, 634] on div at bounding box center [584, 635] width 23 height 23
click at [595, 633] on div at bounding box center [584, 635] width 23 height 23
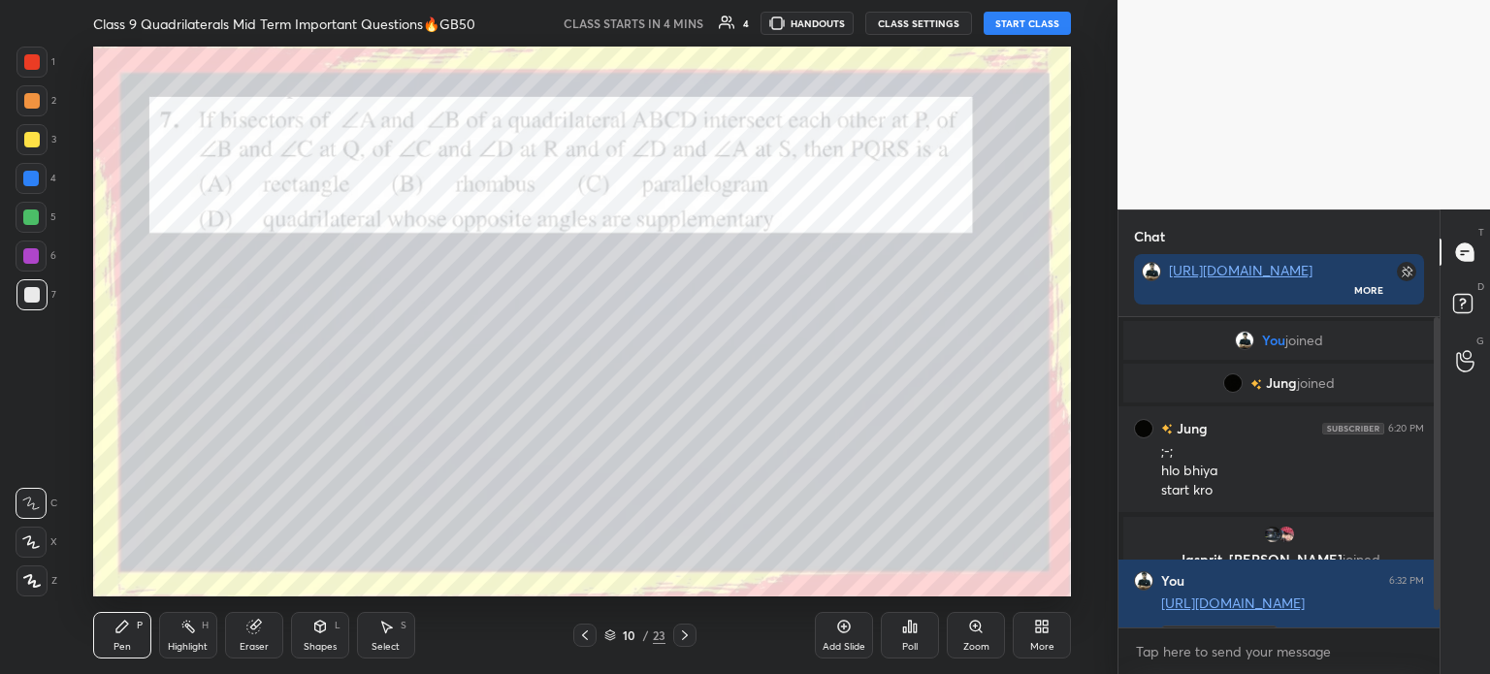
click at [599, 633] on div "10 / 23" at bounding box center [634, 635] width 123 height 23
click at [601, 633] on div "10 / 23" at bounding box center [634, 635] width 123 height 23
click at [604, 631] on icon at bounding box center [610, 635] width 12 height 12
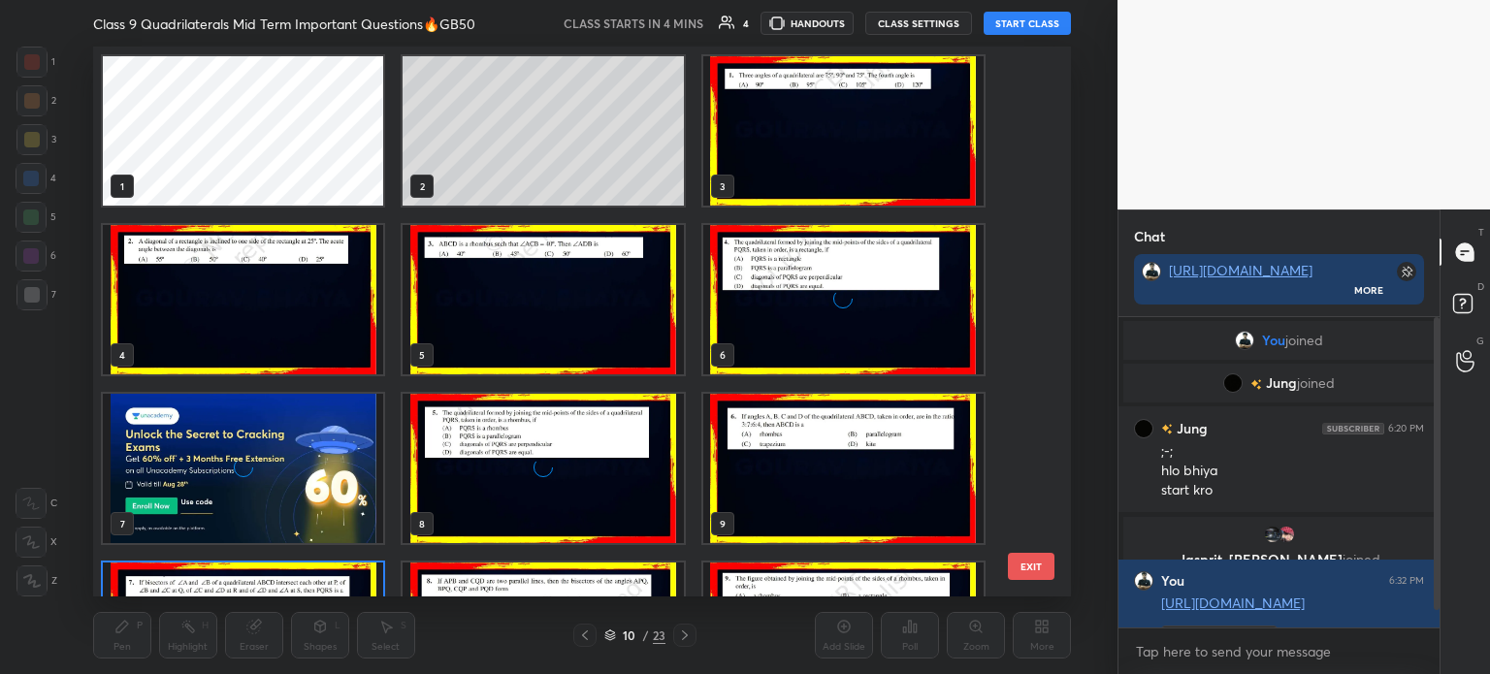
scroll to position [544, 969]
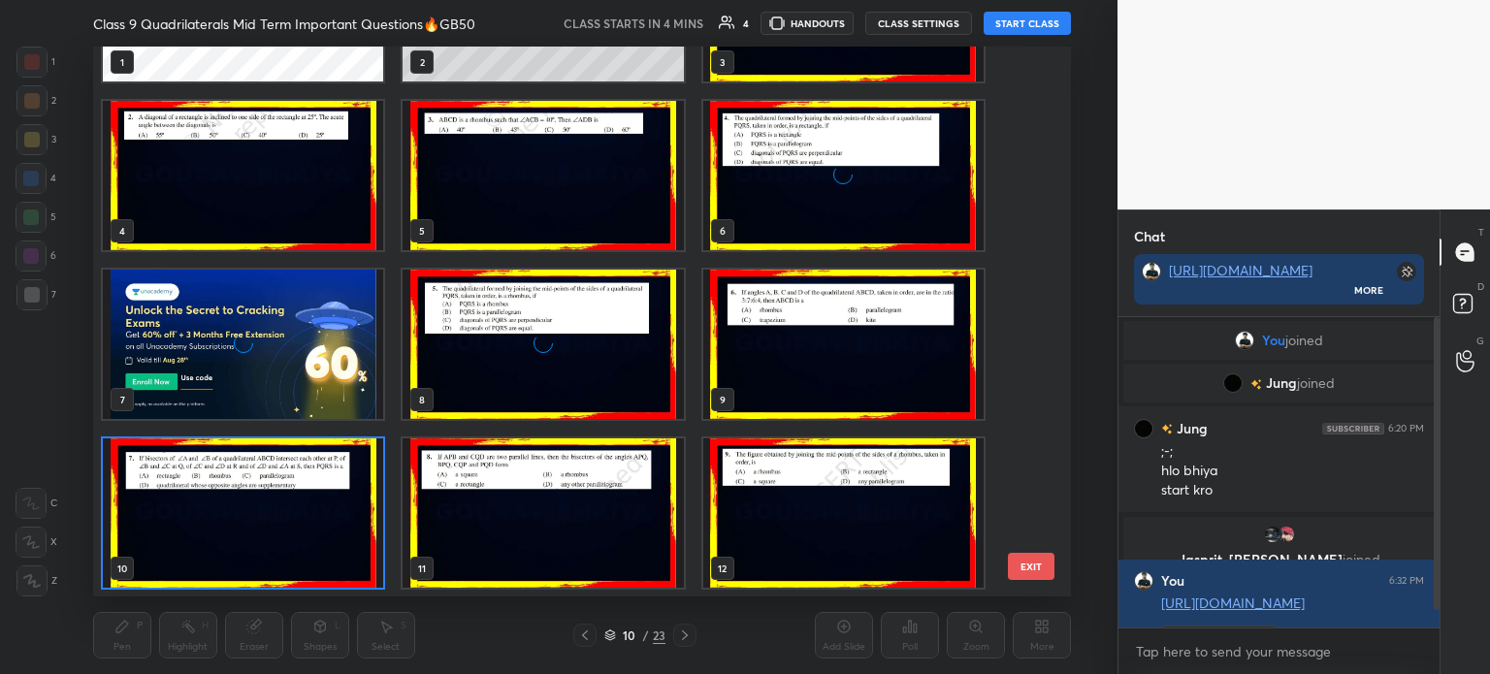
click at [605, 630] on icon at bounding box center [610, 635] width 12 height 12
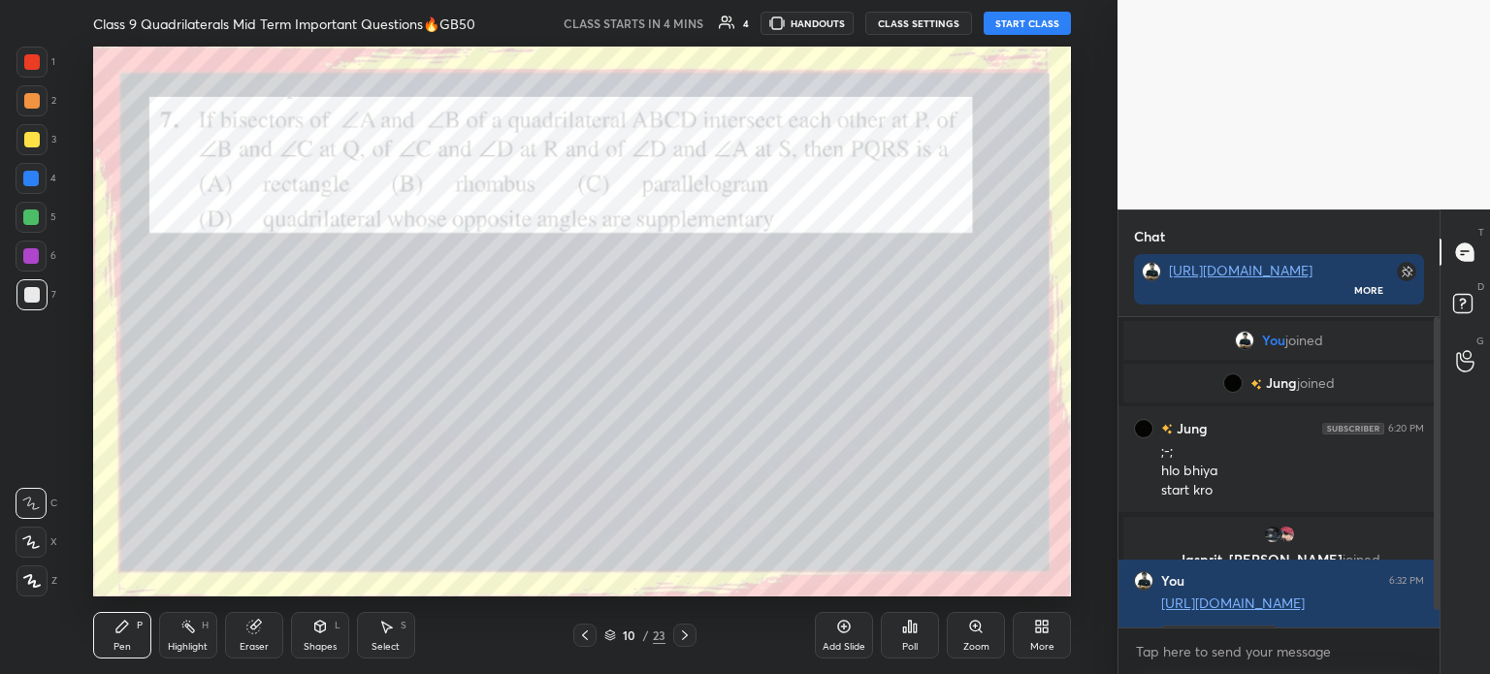
click at [611, 629] on div "10 / 23" at bounding box center [634, 635] width 61 height 17
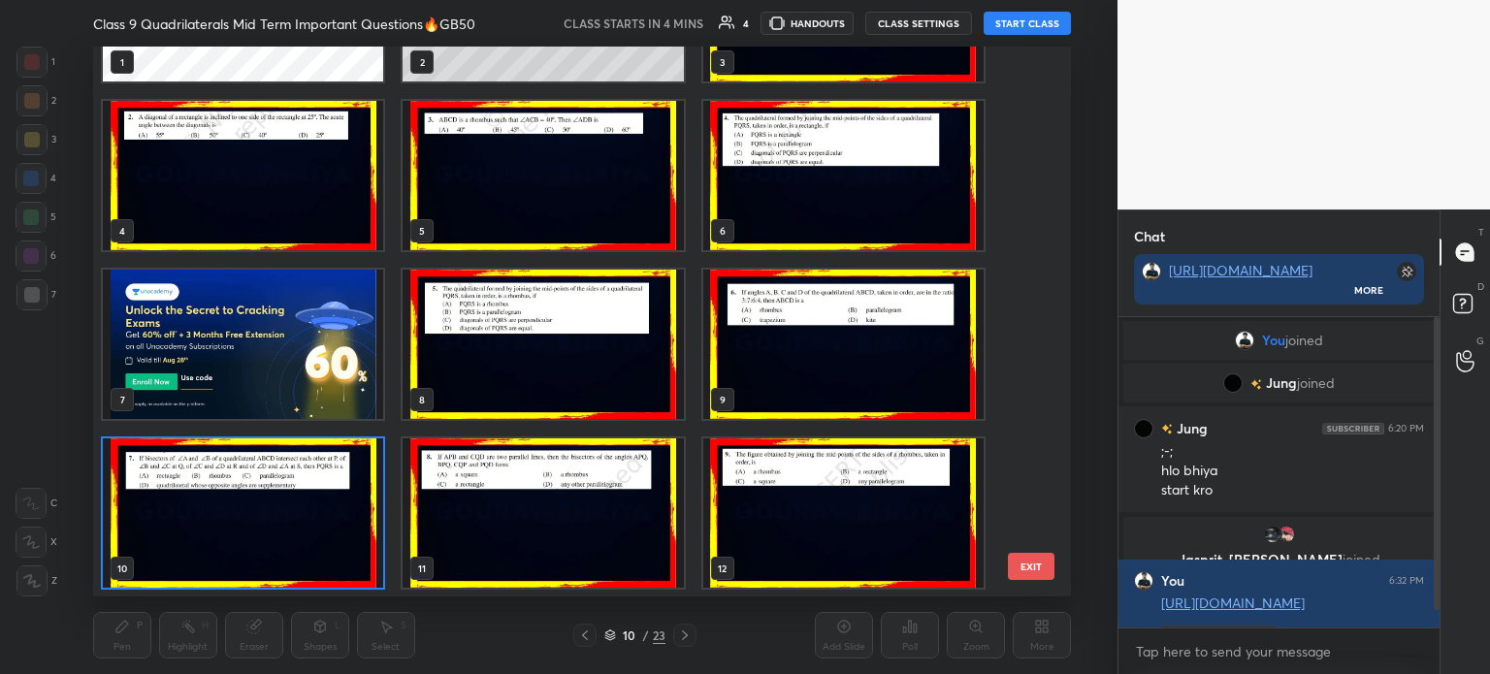
click at [293, 277] on img "grid" at bounding box center [243, 344] width 280 height 149
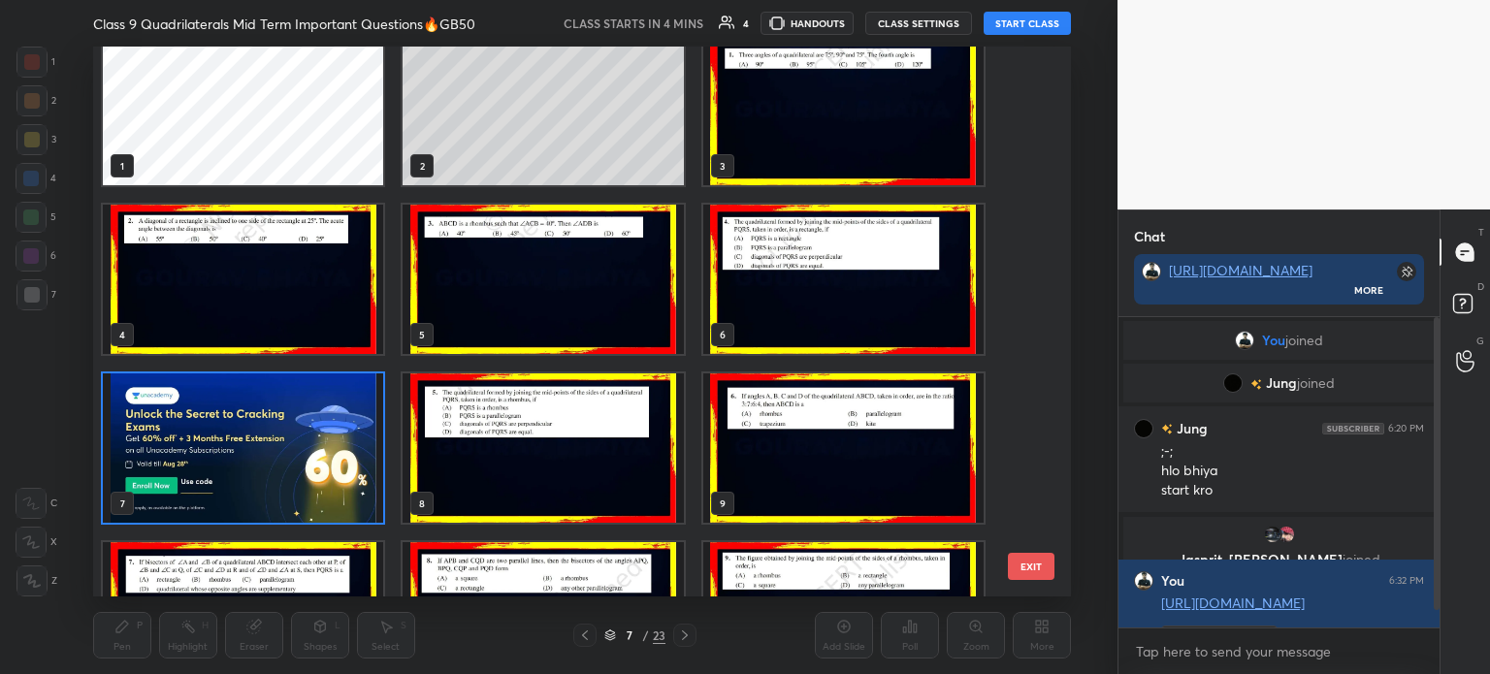
scroll to position [0, 0]
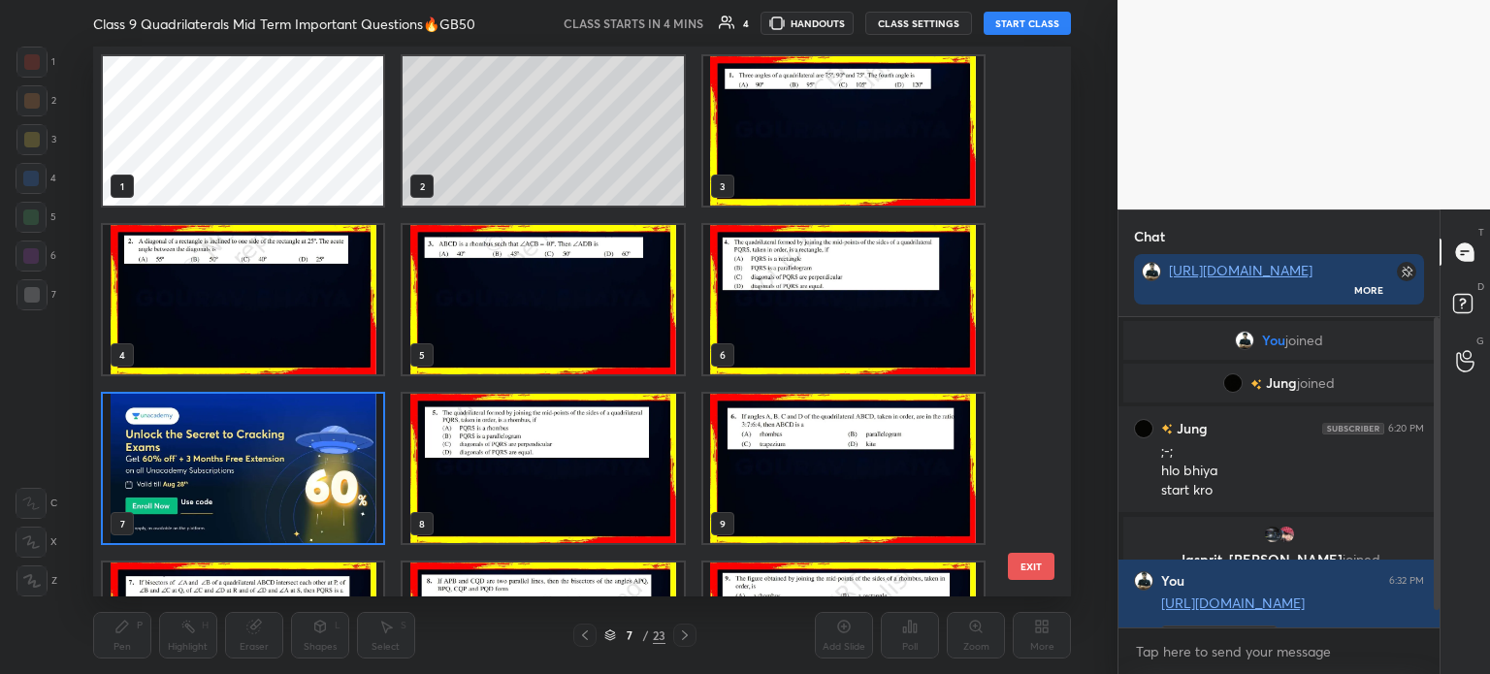
click at [306, 428] on img "grid" at bounding box center [243, 468] width 280 height 149
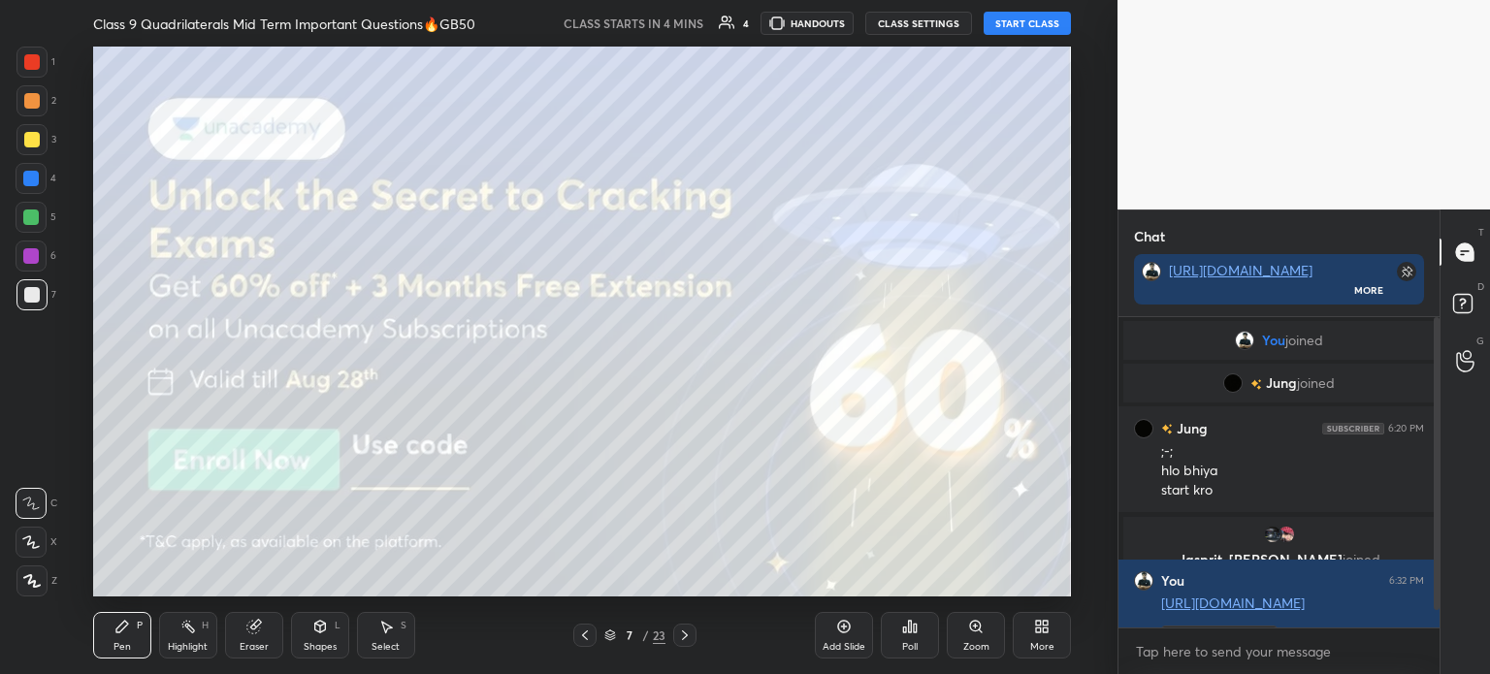
click at [592, 639] on div at bounding box center [584, 635] width 23 height 23
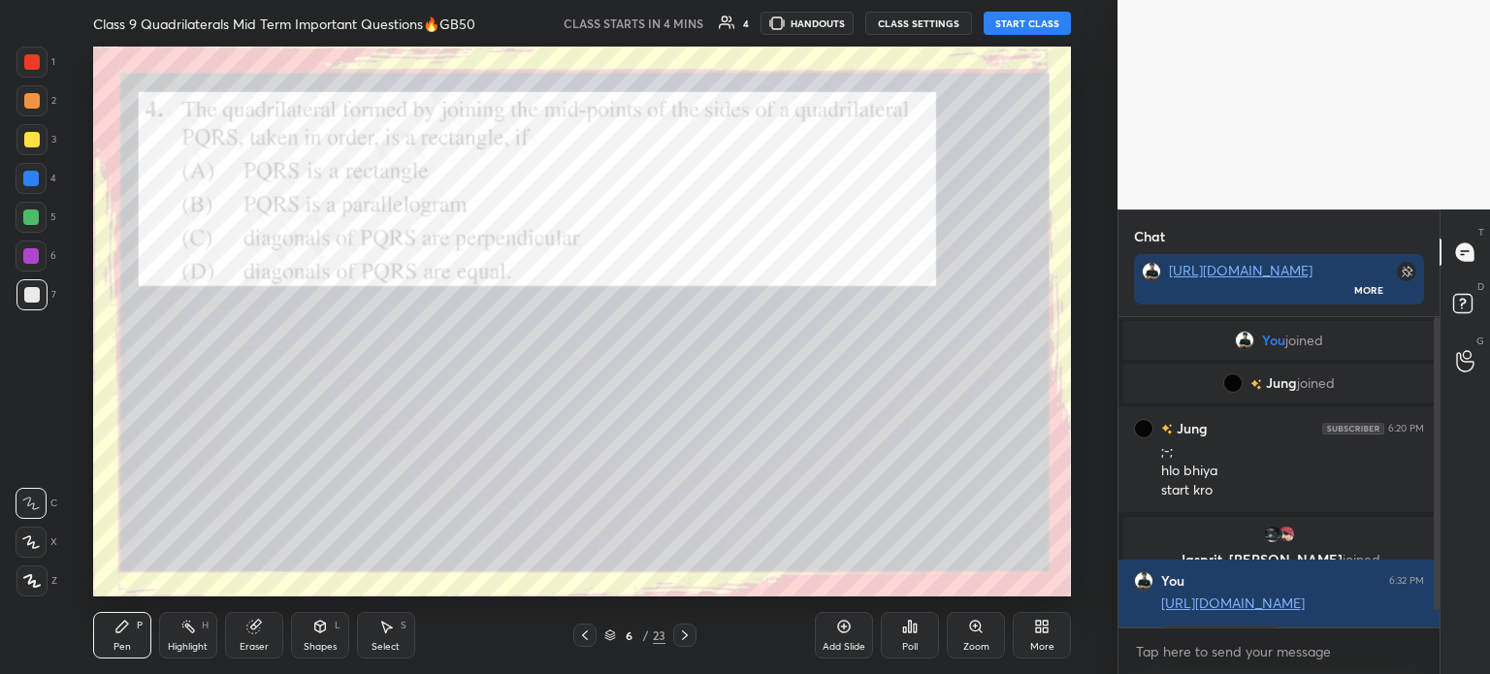
click at [587, 639] on icon at bounding box center [585, 636] width 16 height 16
click at [581, 639] on icon at bounding box center [585, 636] width 16 height 16
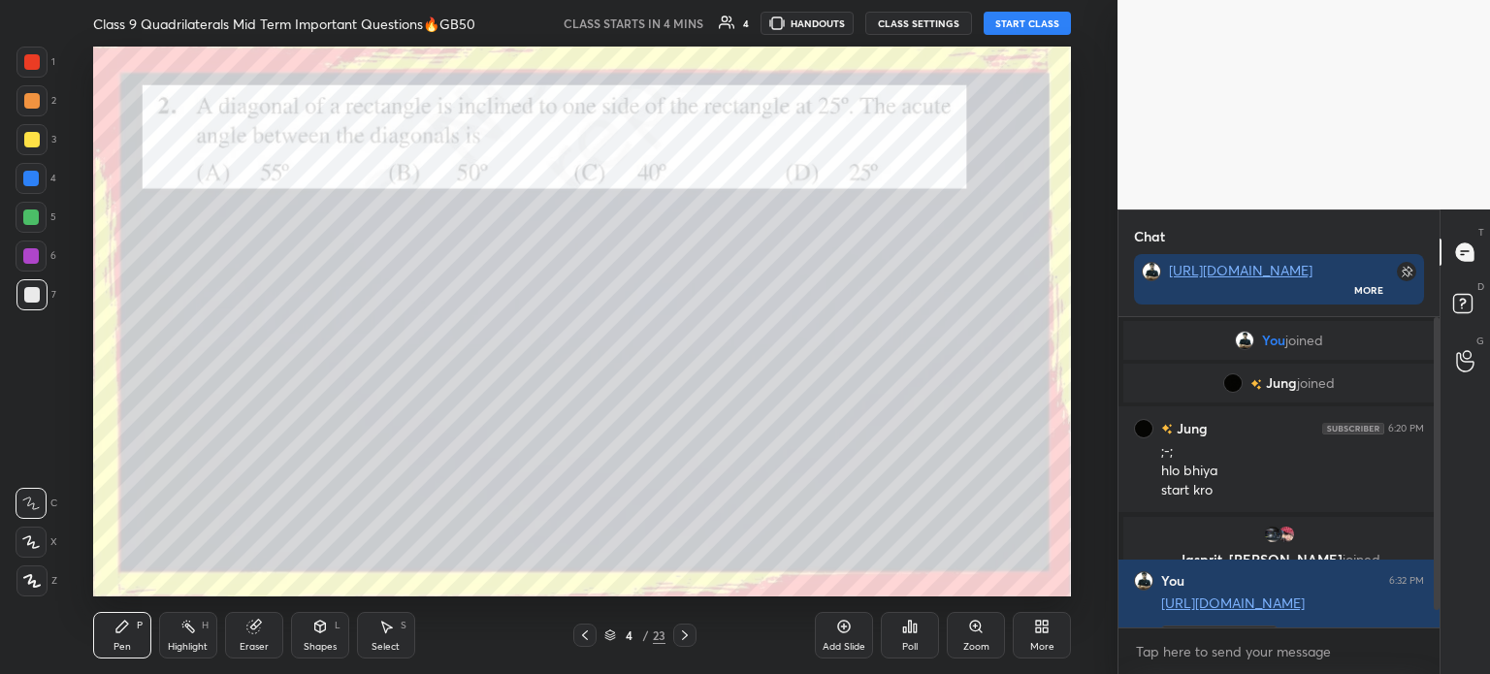
click at [581, 639] on icon at bounding box center [585, 636] width 16 height 16
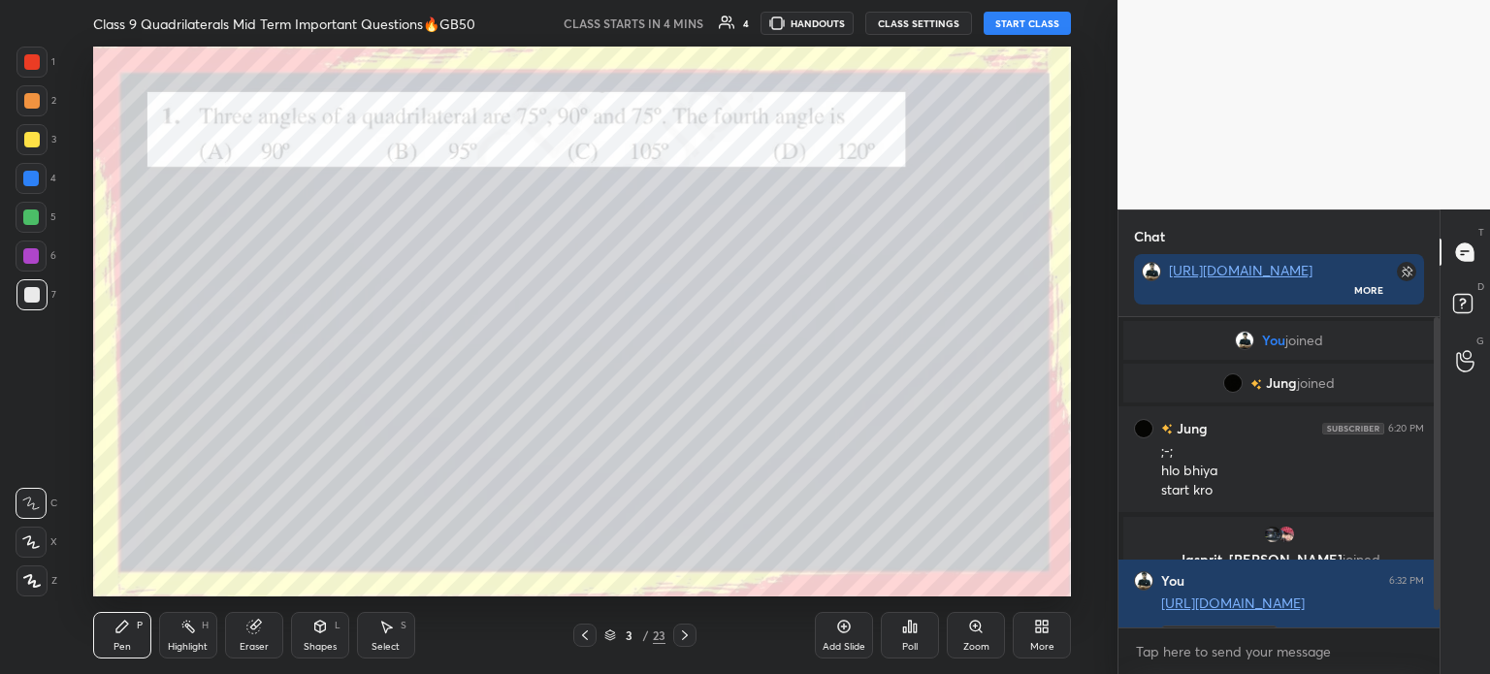
click at [579, 639] on icon at bounding box center [585, 636] width 16 height 16
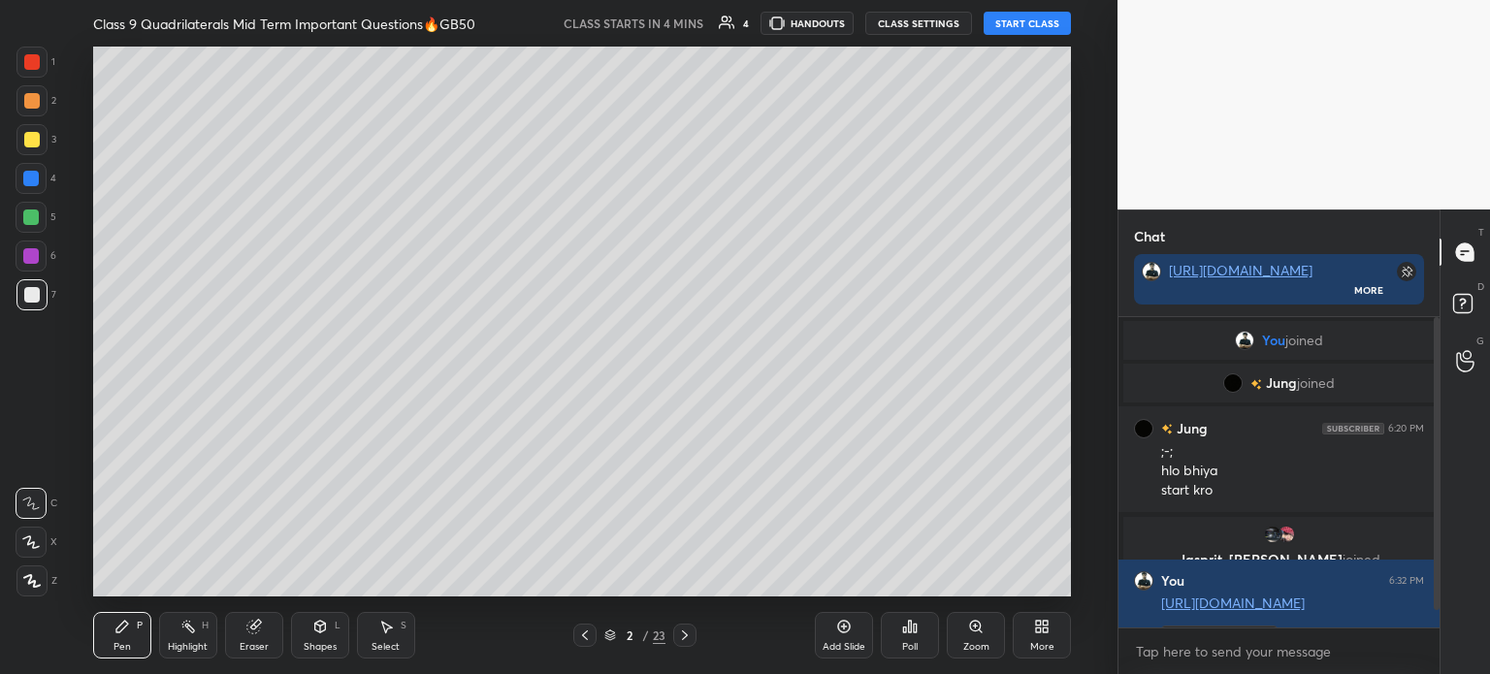
click at [682, 630] on icon at bounding box center [685, 636] width 16 height 16
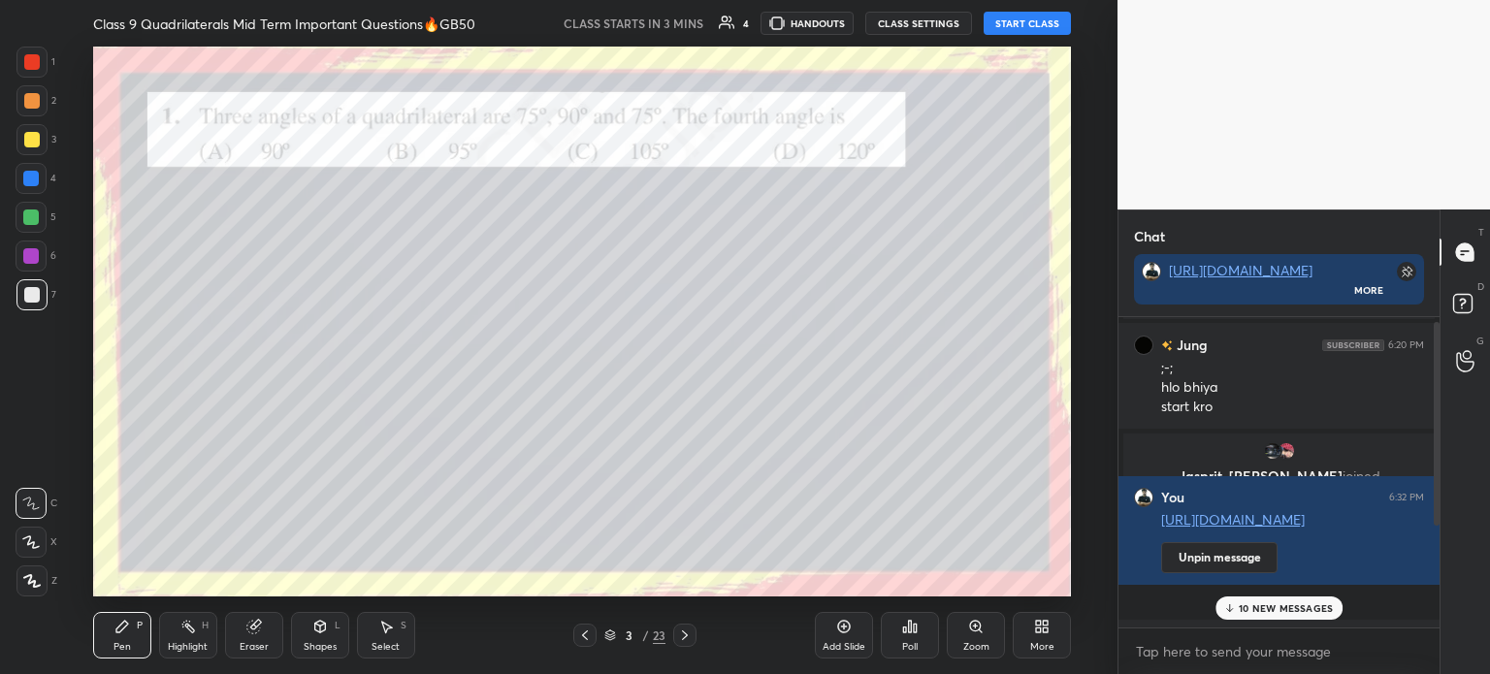
scroll to position [163, 0]
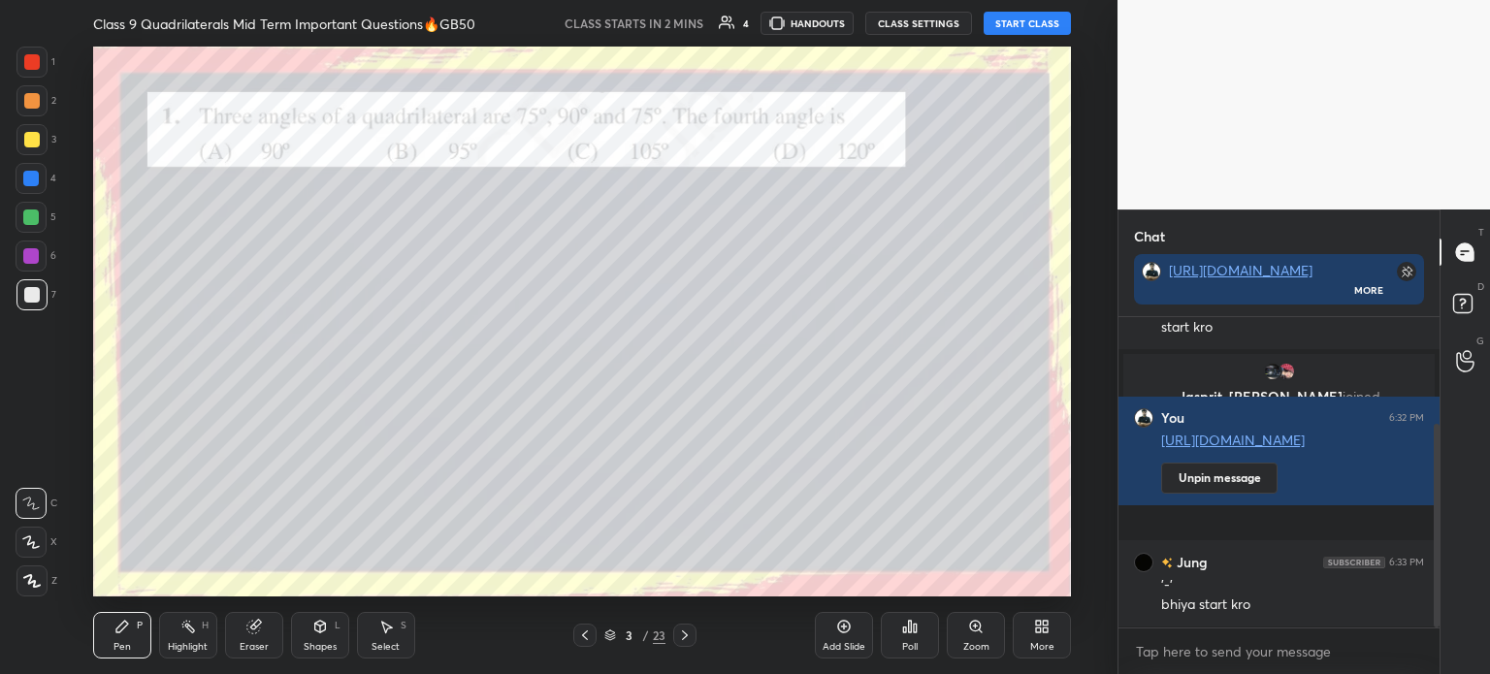
click at [582, 631] on icon at bounding box center [585, 636] width 16 height 16
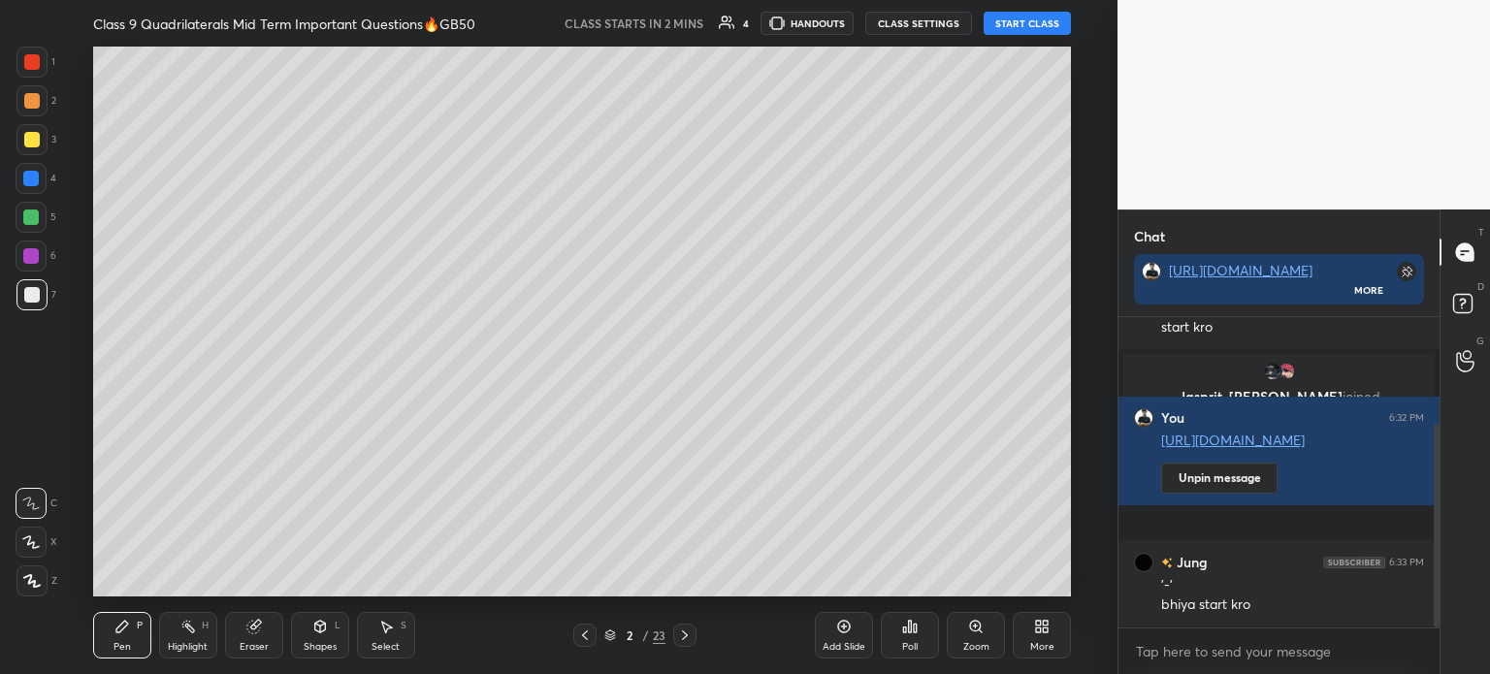
click at [1016, 22] on button "START CLASS" at bounding box center [1027, 23] width 87 height 23
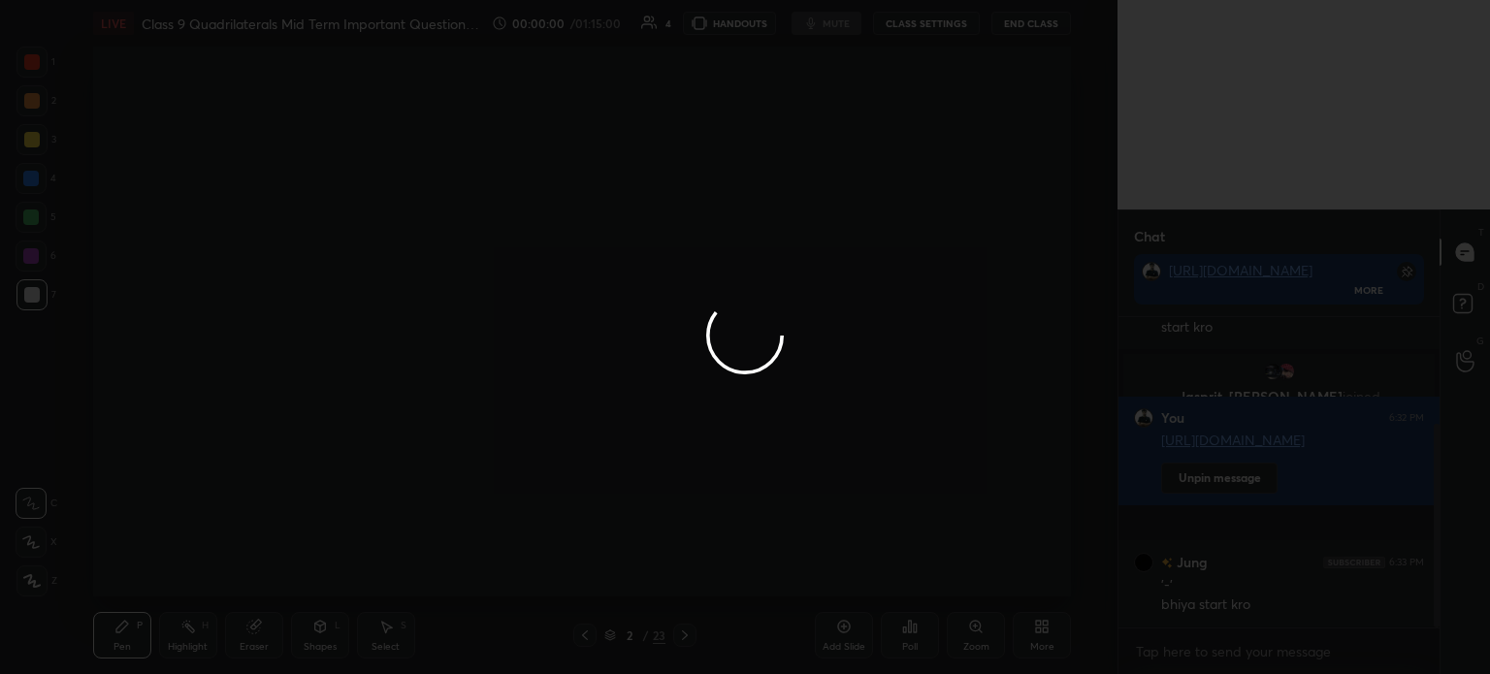
click at [43, 578] on div at bounding box center [745, 337] width 1490 height 674
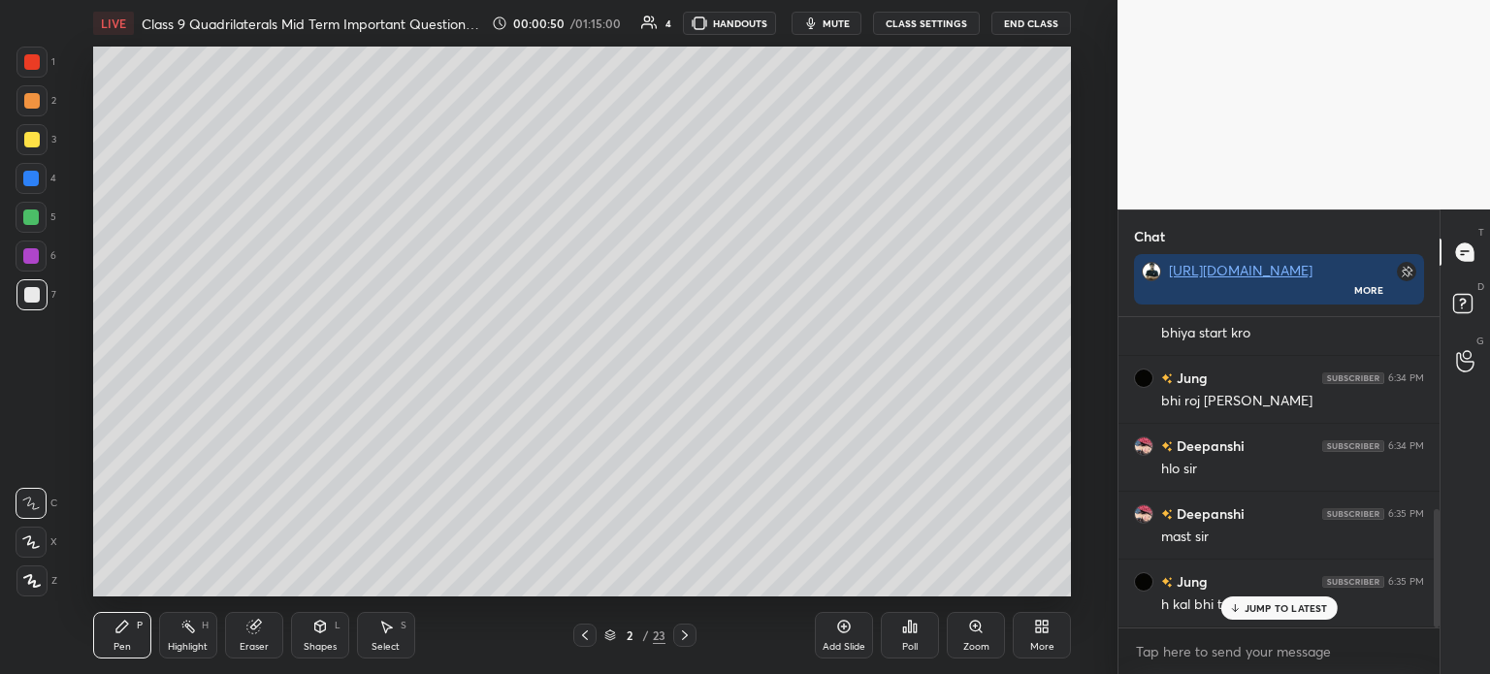
scroll to position [501, 0]
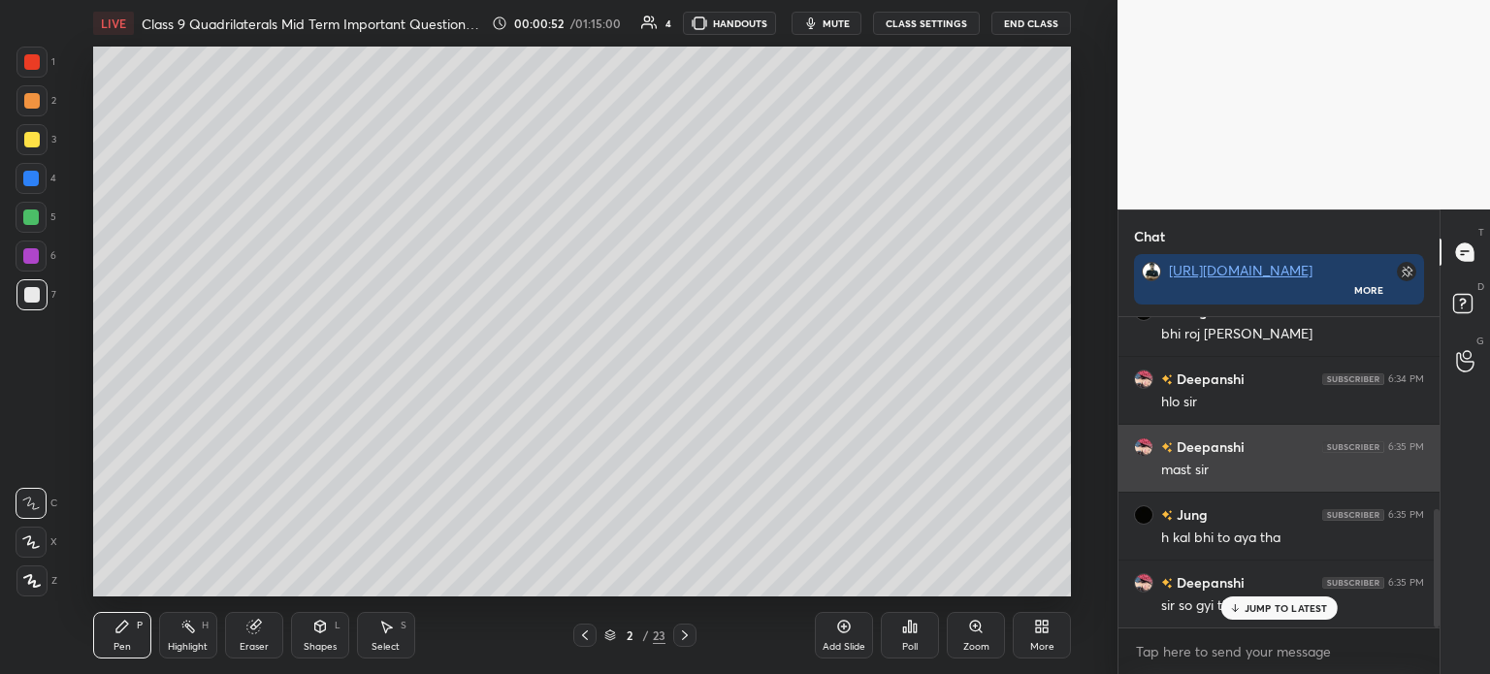
click at [1287, 491] on div "Deepanshi 6:35 PM mast sir" at bounding box center [1278, 458] width 321 height 67
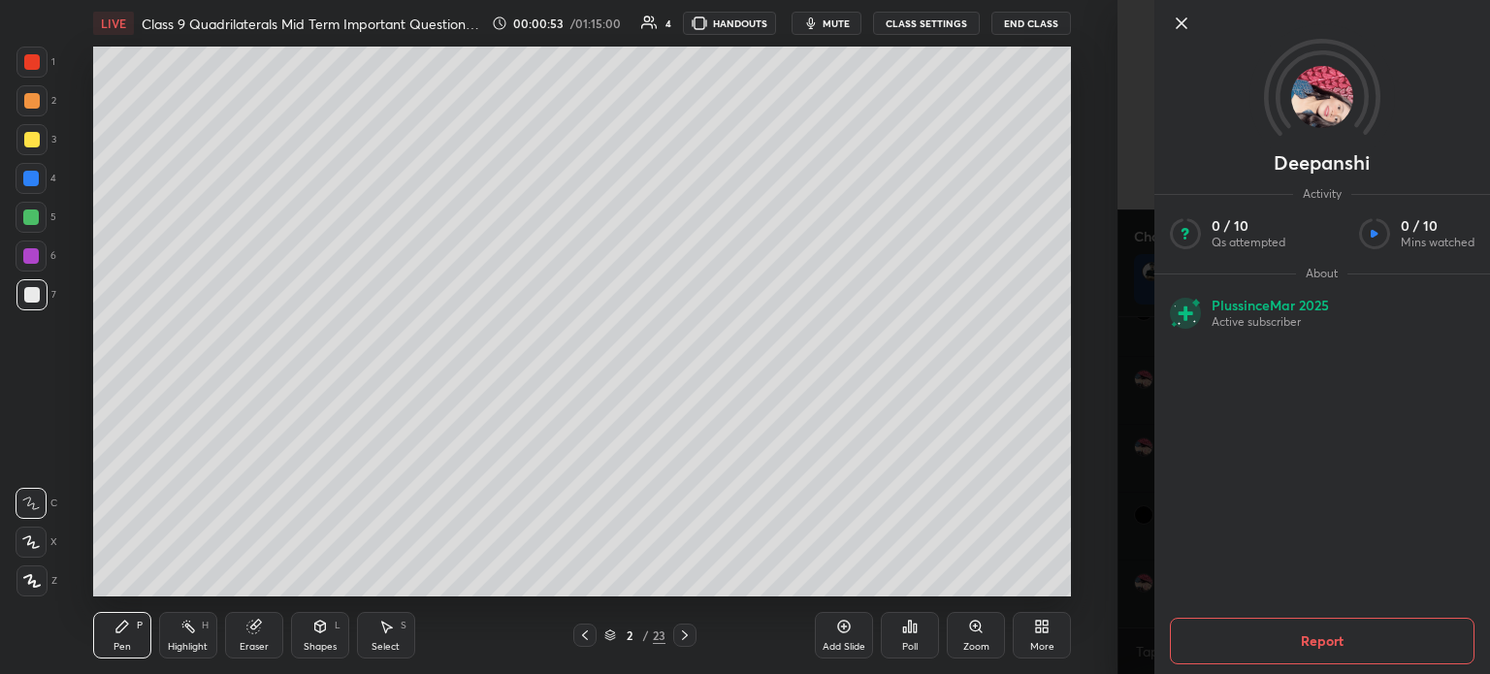
click at [1176, 26] on icon at bounding box center [1181, 23] width 23 height 23
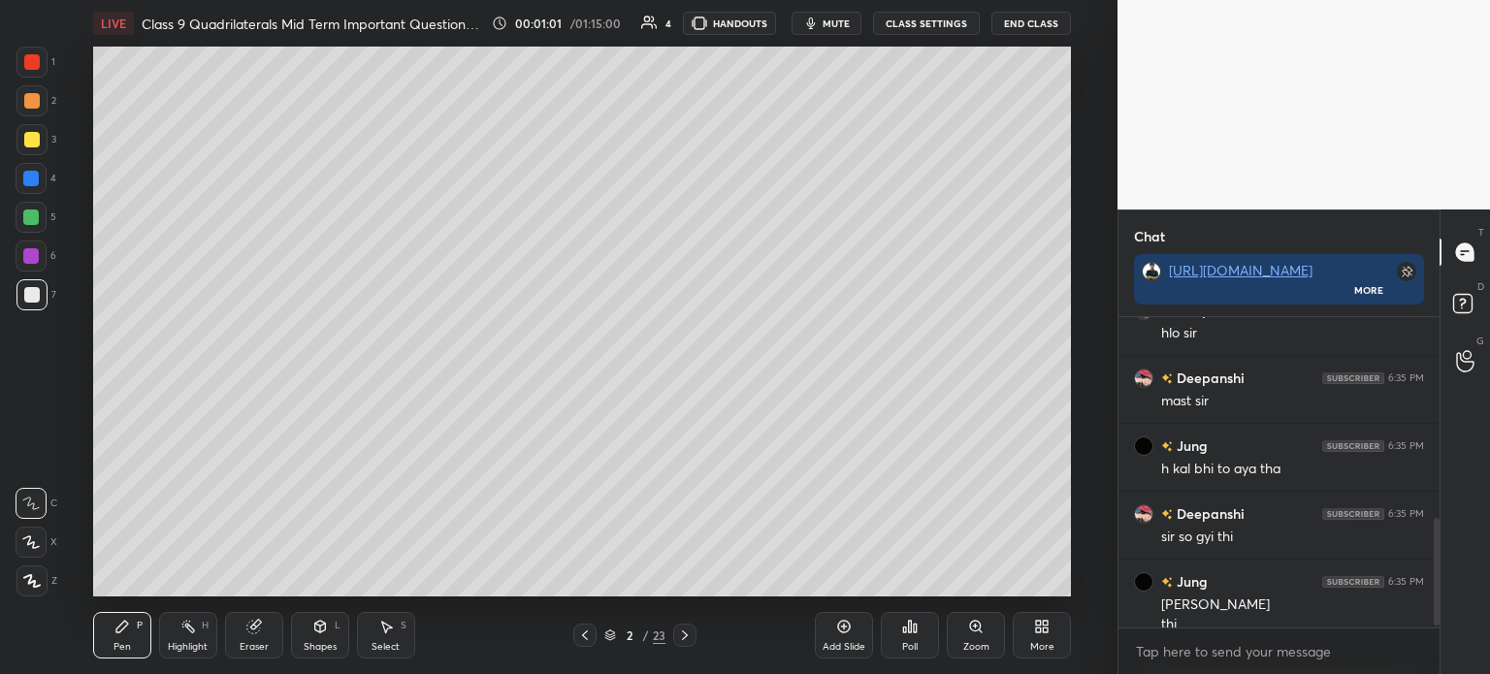
scroll to position [590, 0]
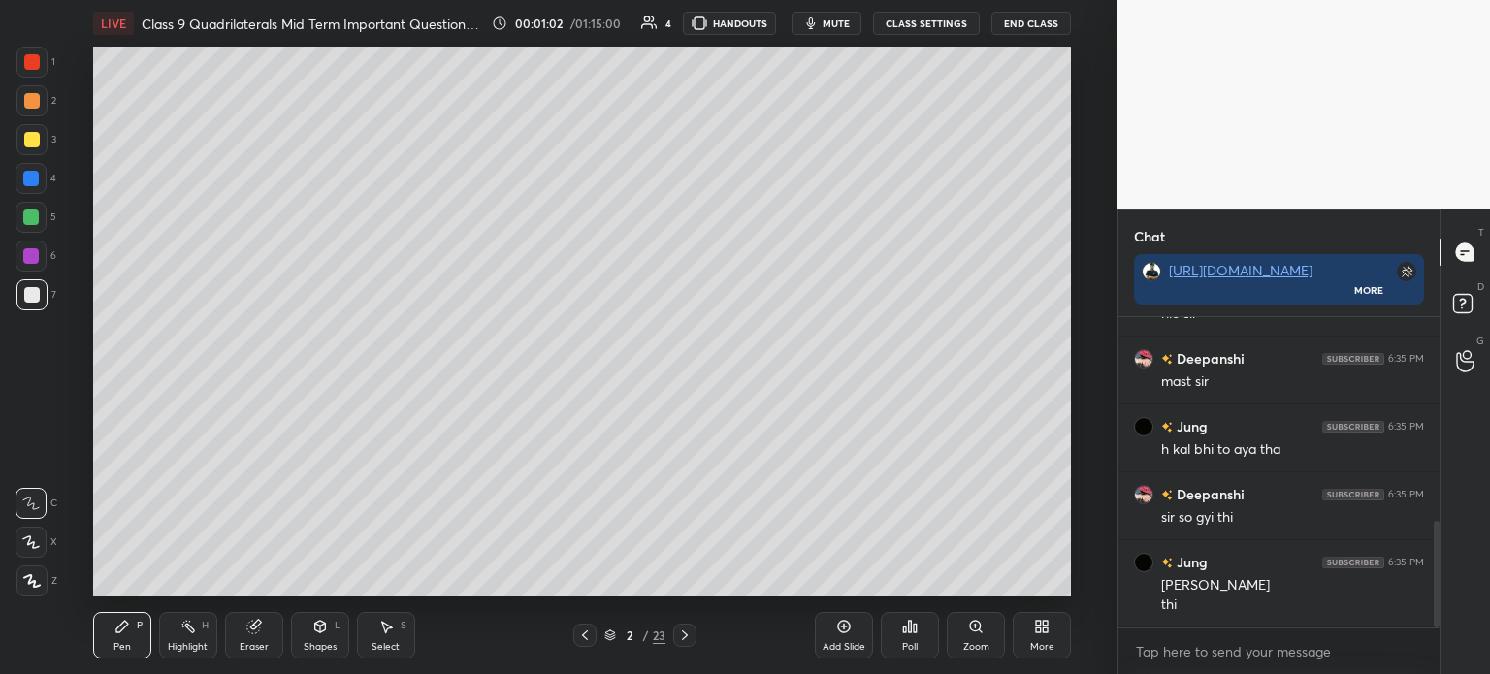
click at [39, 131] on div at bounding box center [31, 139] width 31 height 31
click at [37, 97] on div at bounding box center [32, 101] width 16 height 16
click at [38, 58] on div at bounding box center [32, 62] width 16 height 16
click at [32, 102] on div at bounding box center [32, 101] width 16 height 16
click at [37, 146] on div at bounding box center [32, 140] width 16 height 16
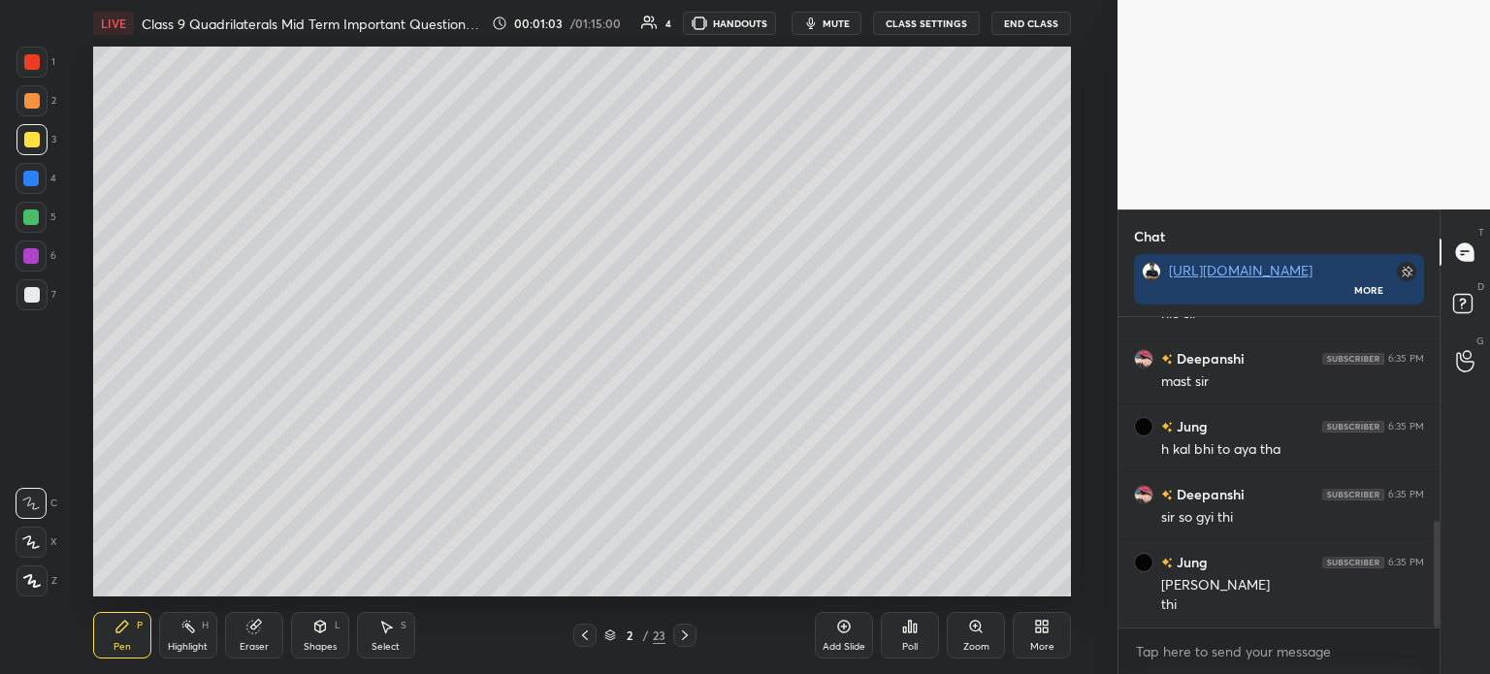
click at [43, 191] on div at bounding box center [31, 178] width 31 height 31
click at [33, 225] on div at bounding box center [31, 217] width 31 height 31
click at [38, 263] on div at bounding box center [31, 256] width 31 height 31
click at [40, 288] on div at bounding box center [31, 294] width 31 height 31
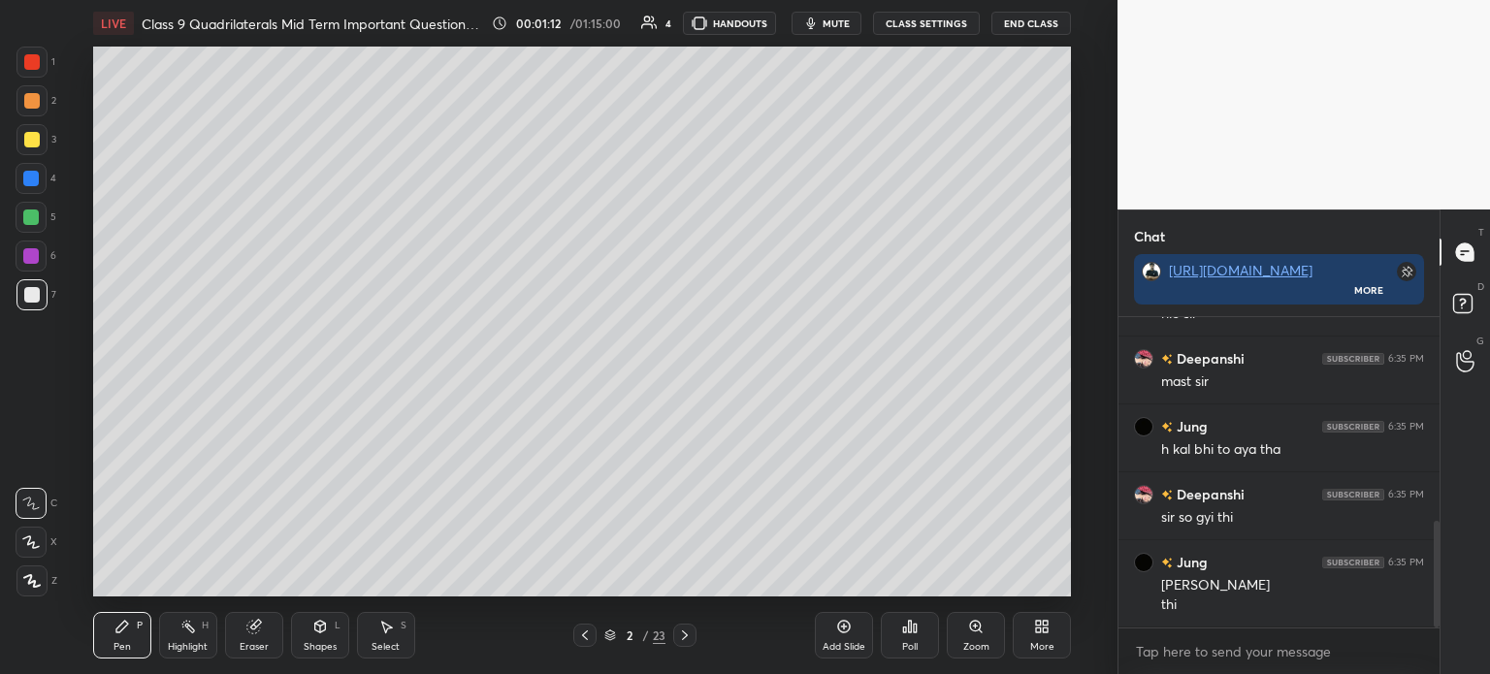
click at [46, 581] on div at bounding box center [31, 580] width 31 height 31
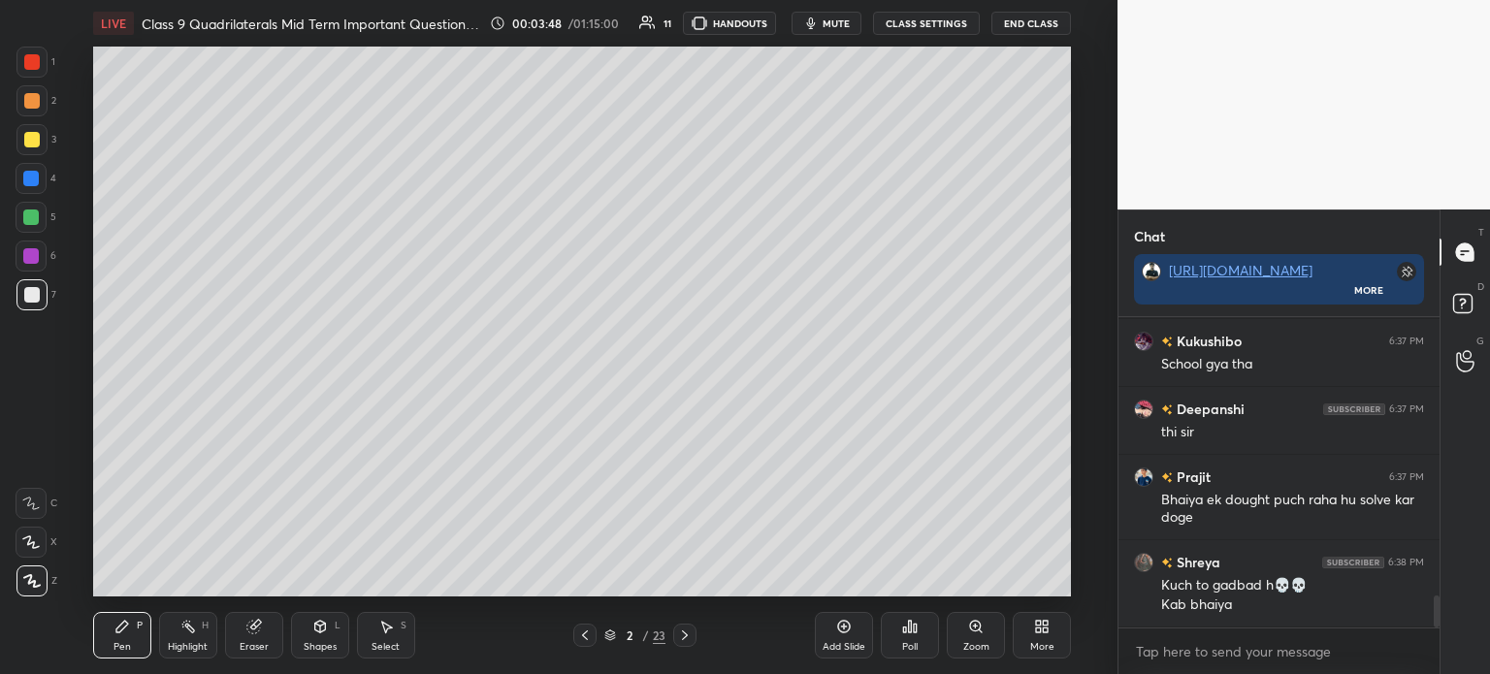
scroll to position [2681, 0]
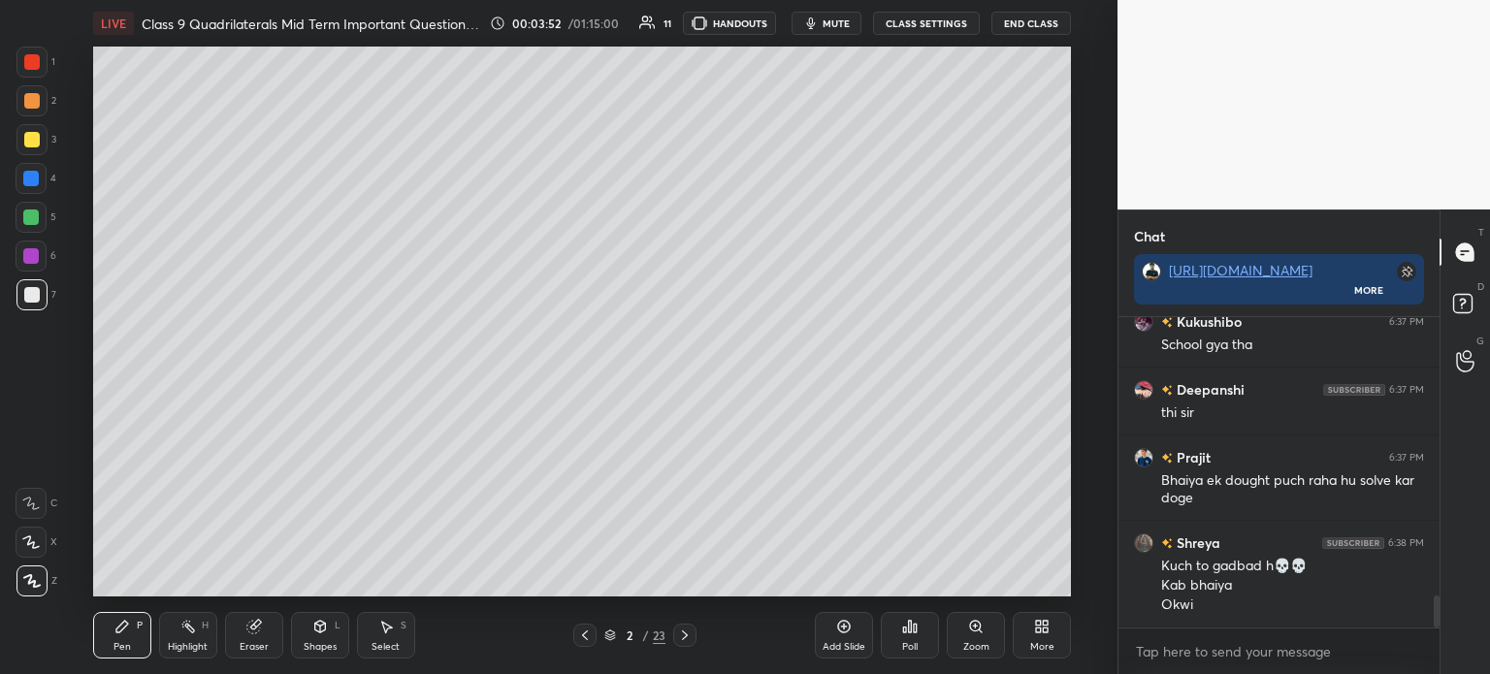
click at [41, 144] on div at bounding box center [31, 139] width 31 height 31
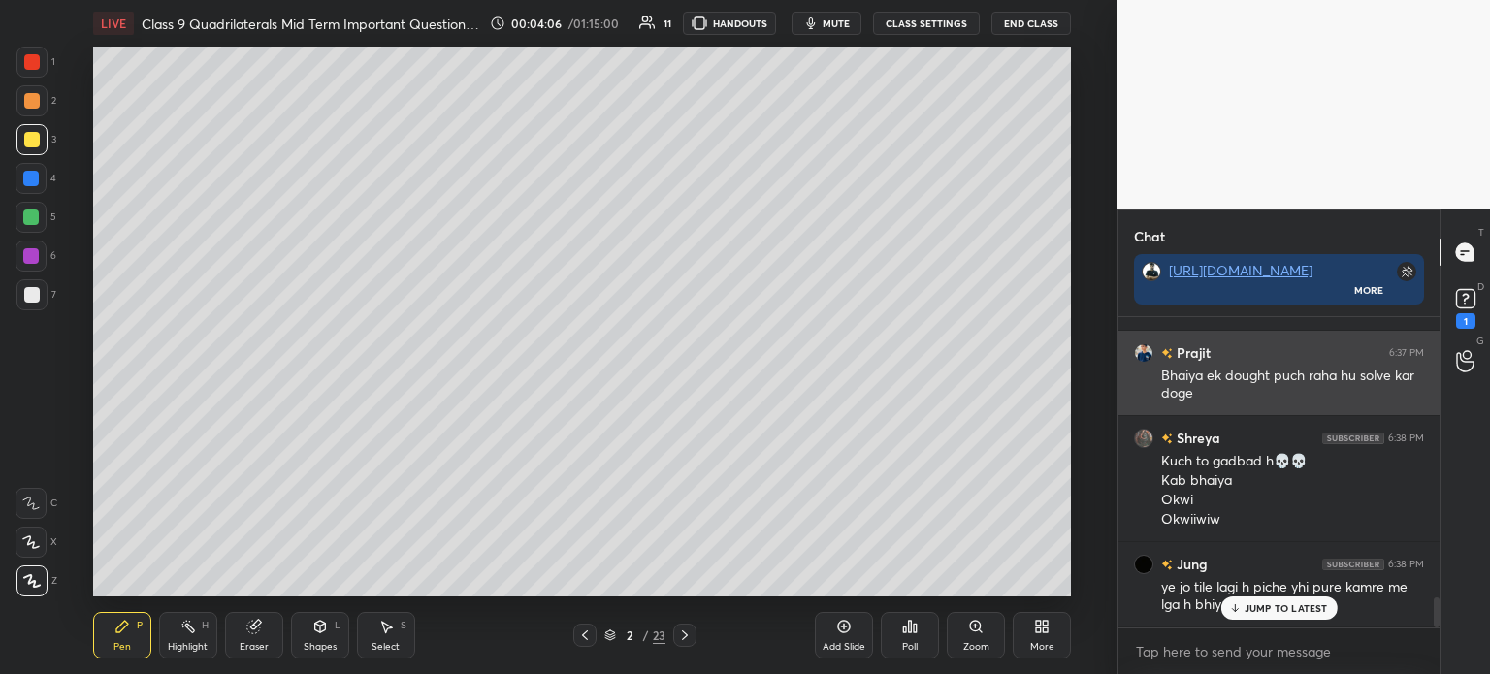
scroll to position [2868, 0]
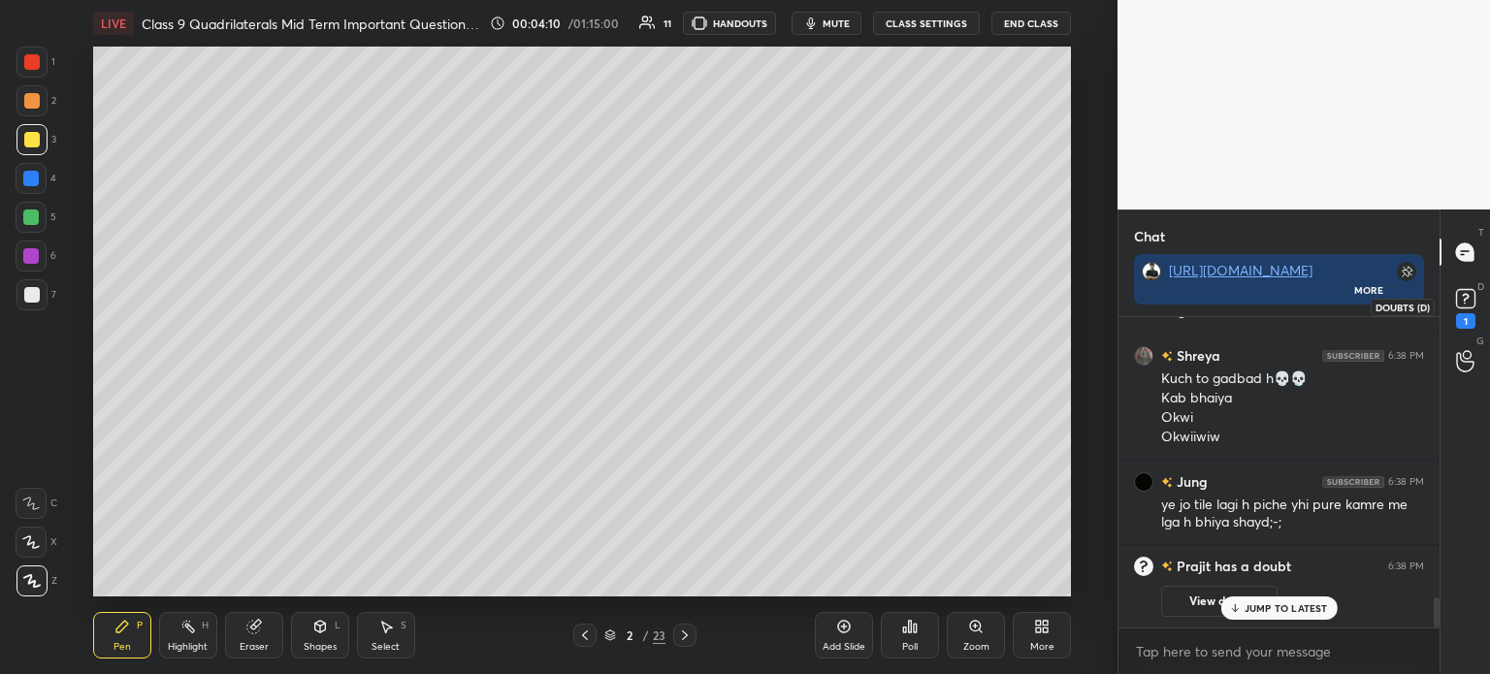
click at [1464, 317] on div "1" at bounding box center [1465, 321] width 19 height 16
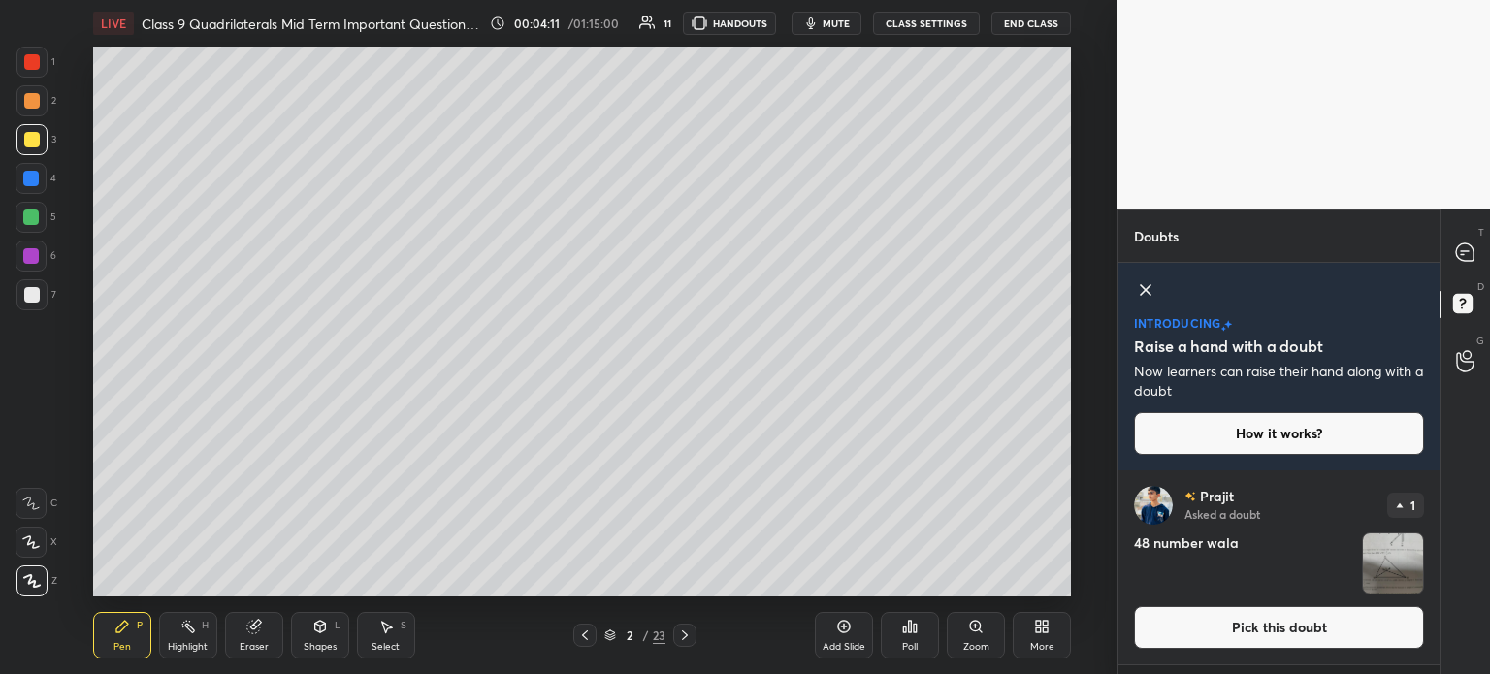
click at [1380, 574] on img "grid" at bounding box center [1393, 563] width 60 height 60
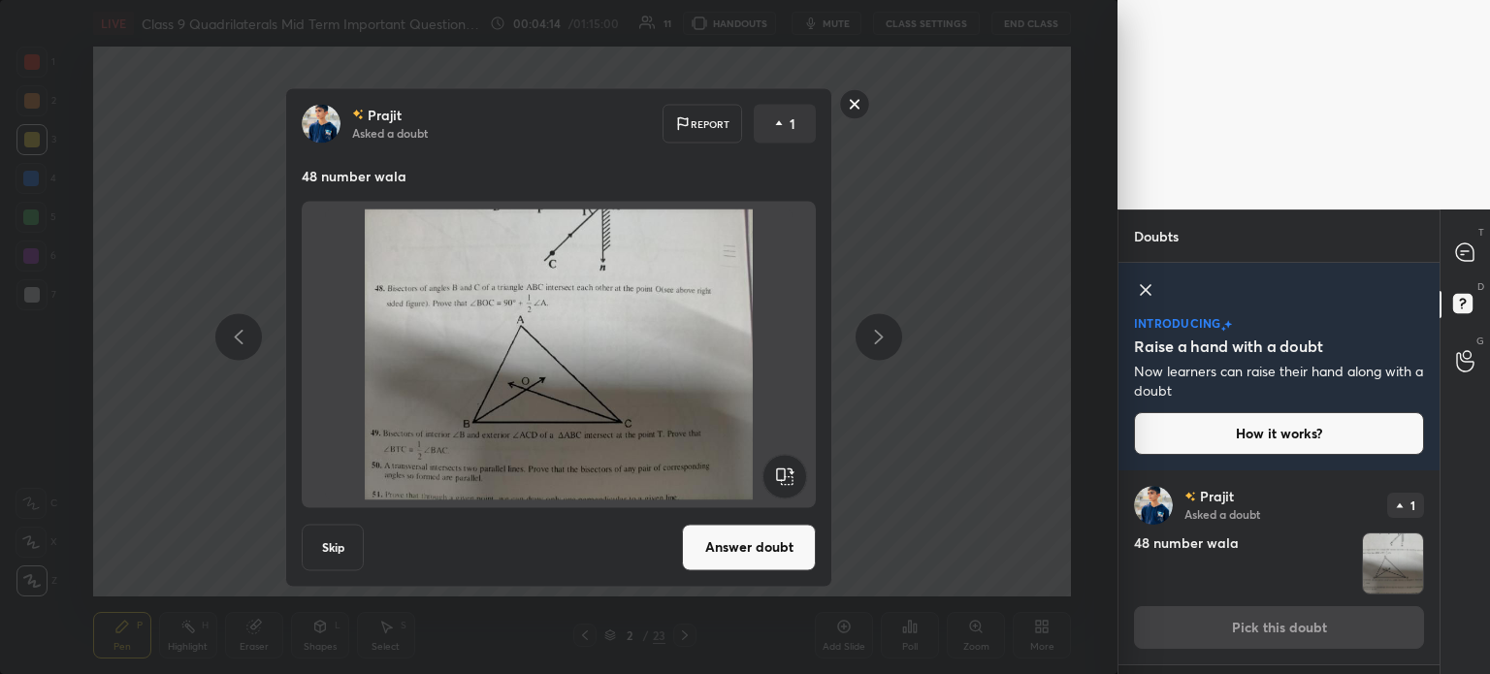
click at [740, 541] on button "Answer doubt" at bounding box center [749, 547] width 134 height 47
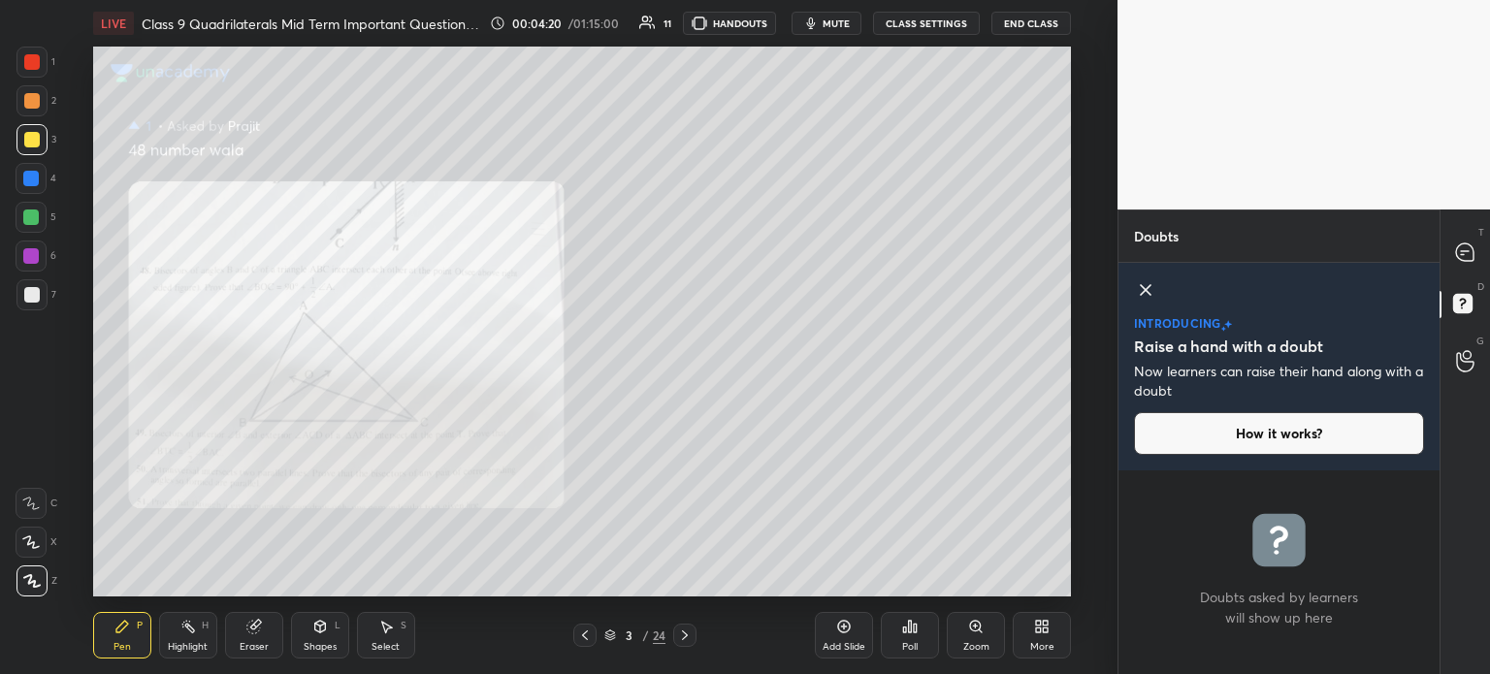
click at [915, 639] on div "Poll" at bounding box center [910, 635] width 58 height 47
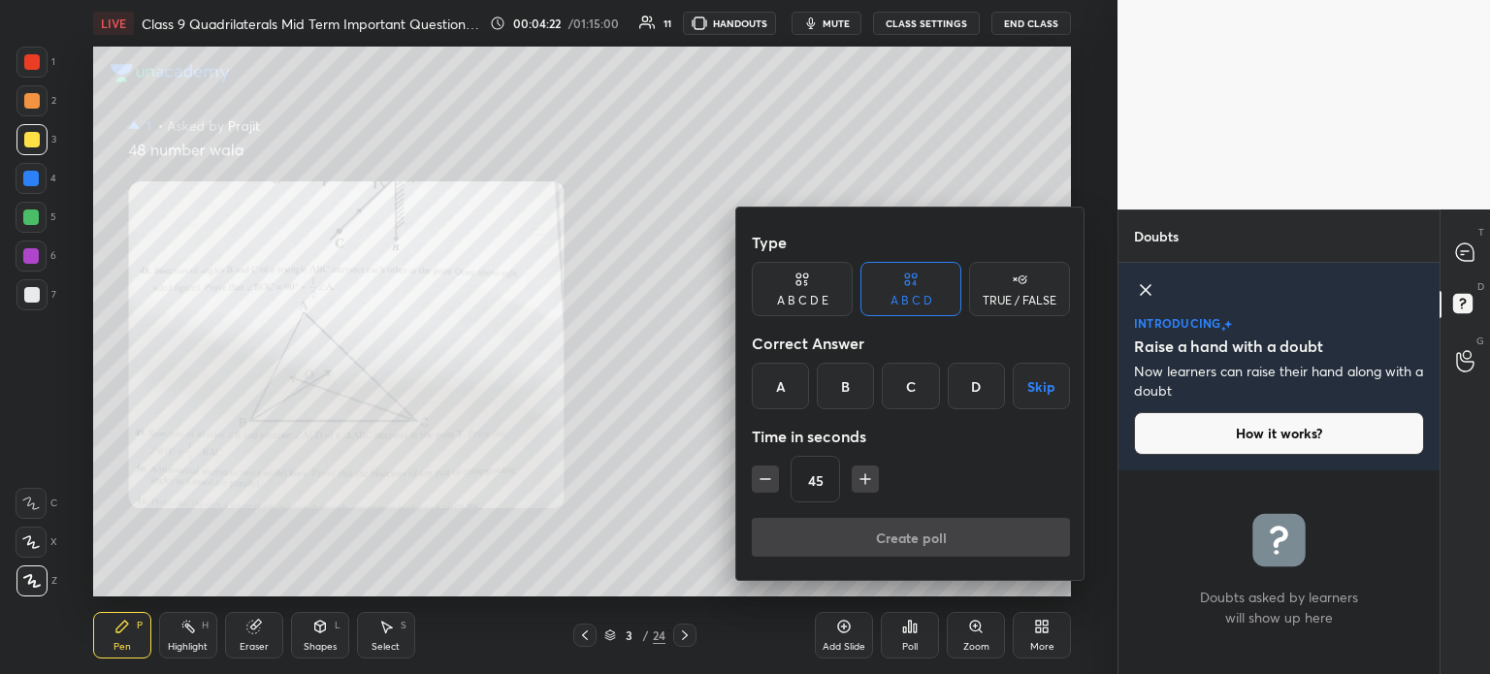
click at [978, 629] on div at bounding box center [745, 337] width 1490 height 674
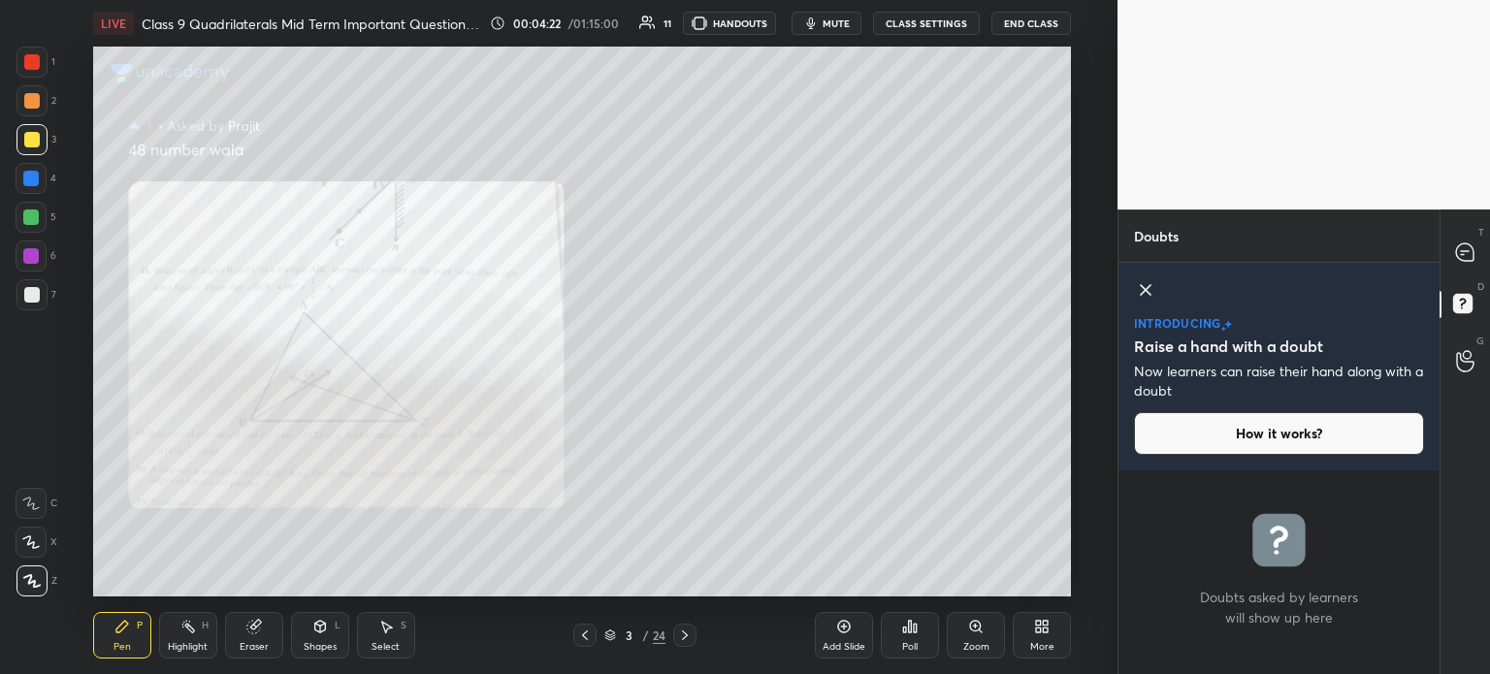
click at [975, 633] on icon at bounding box center [976, 627] width 16 height 16
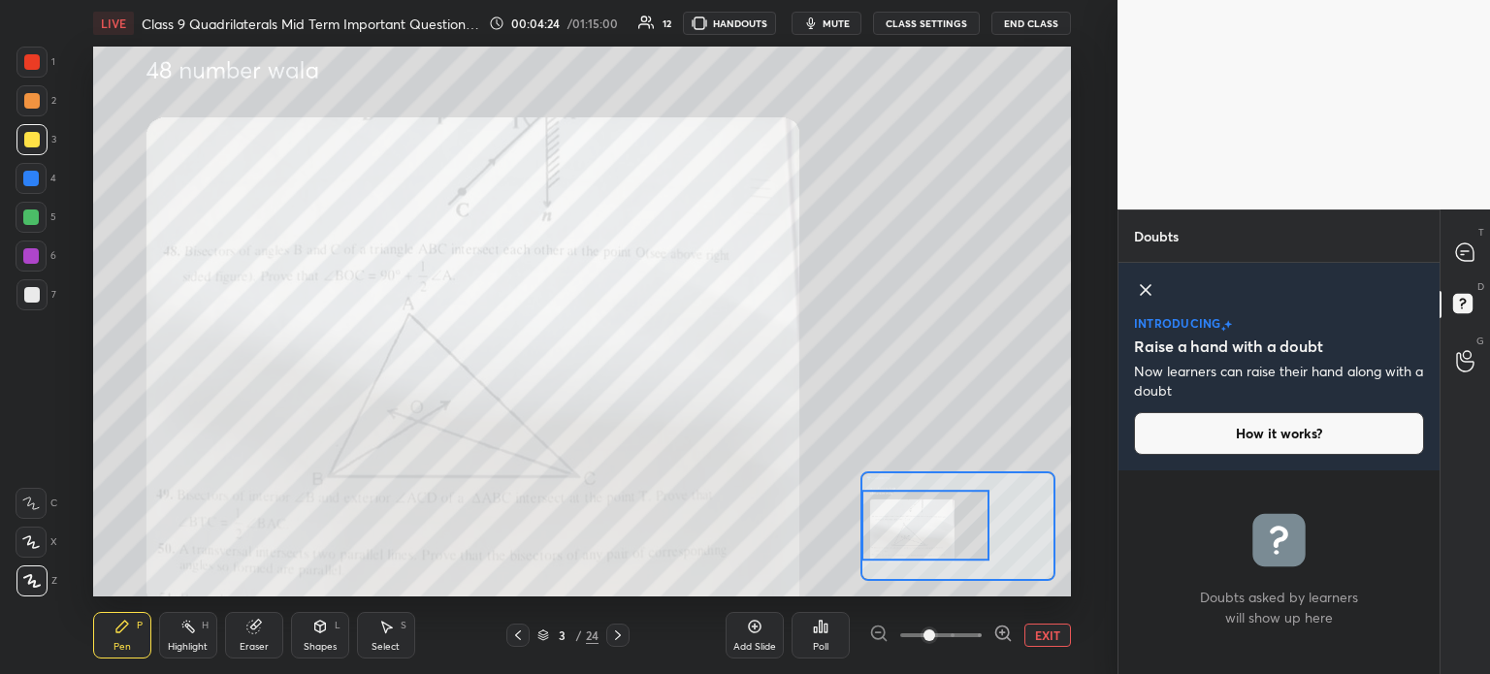
click at [895, 534] on div at bounding box center [925, 525] width 128 height 71
click at [45, 53] on div at bounding box center [31, 62] width 31 height 31
click at [1482, 266] on div at bounding box center [1465, 252] width 39 height 35
type textarea "x"
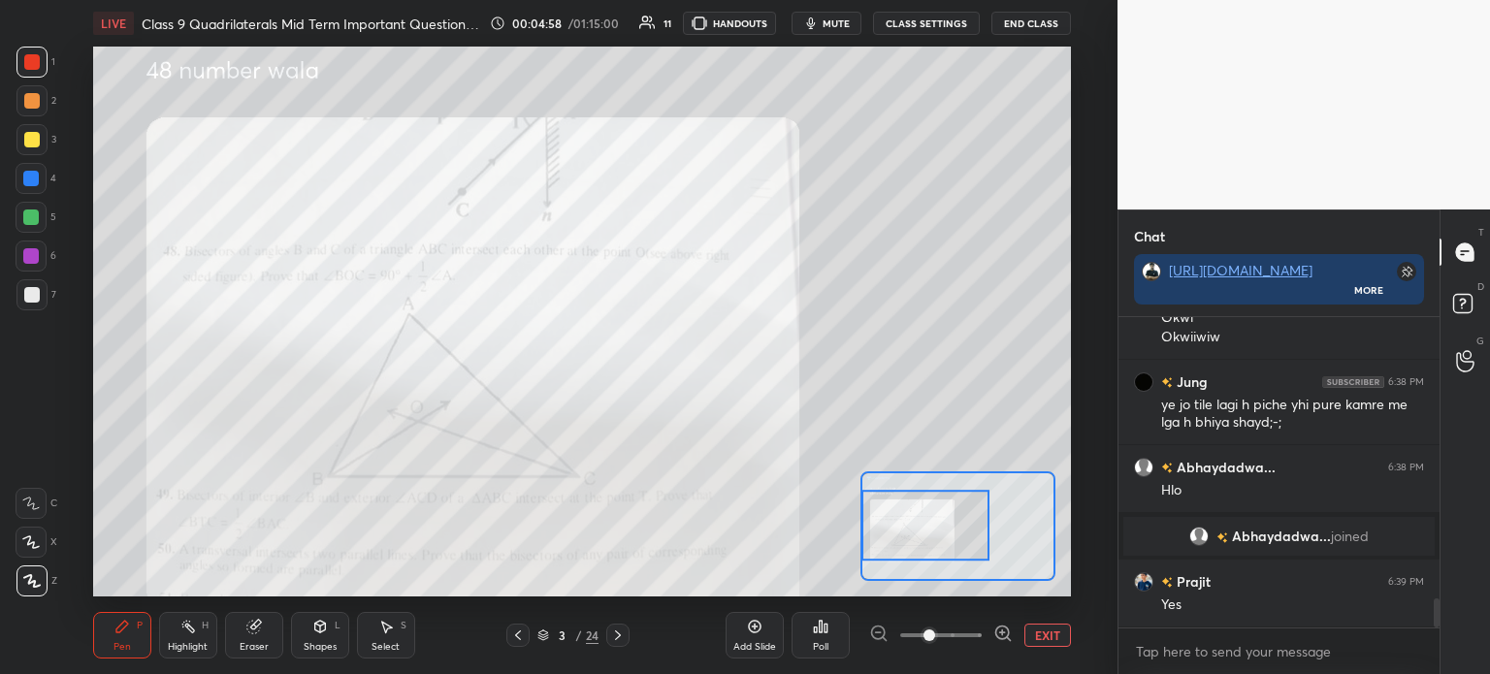
scroll to position [3108, 0]
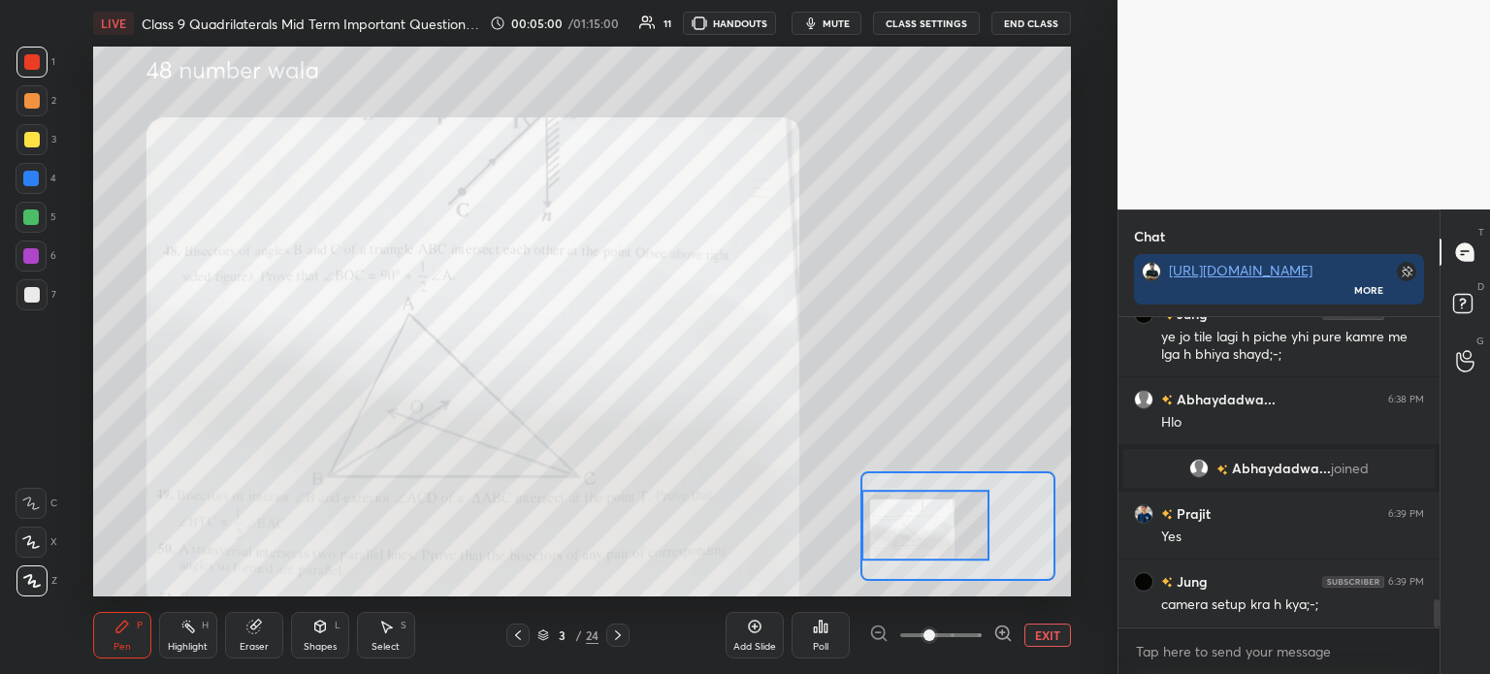
click at [37, 130] on div at bounding box center [31, 139] width 31 height 31
click at [38, 97] on div at bounding box center [32, 101] width 16 height 16
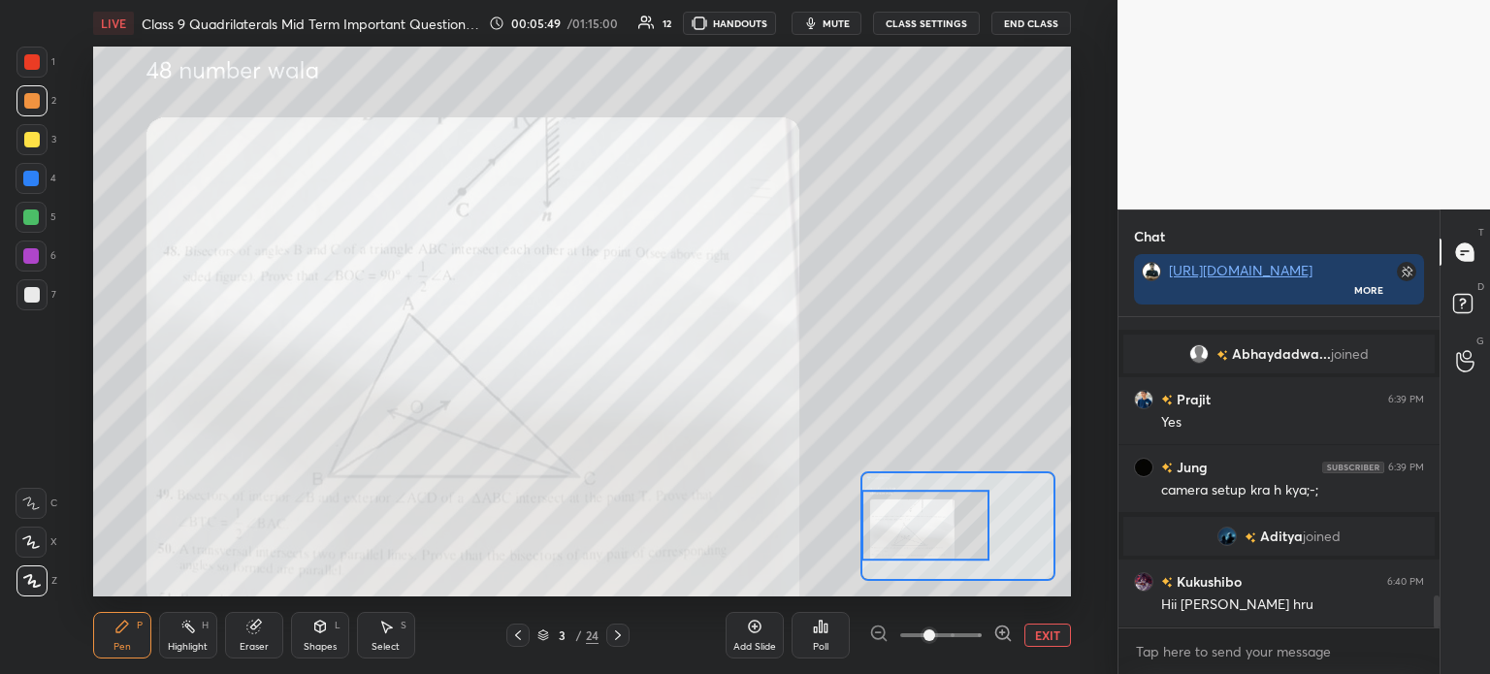
scroll to position [2743, 0]
click at [39, 527] on div "X" at bounding box center [37, 538] width 42 height 39
click at [43, 290] on div at bounding box center [31, 294] width 31 height 31
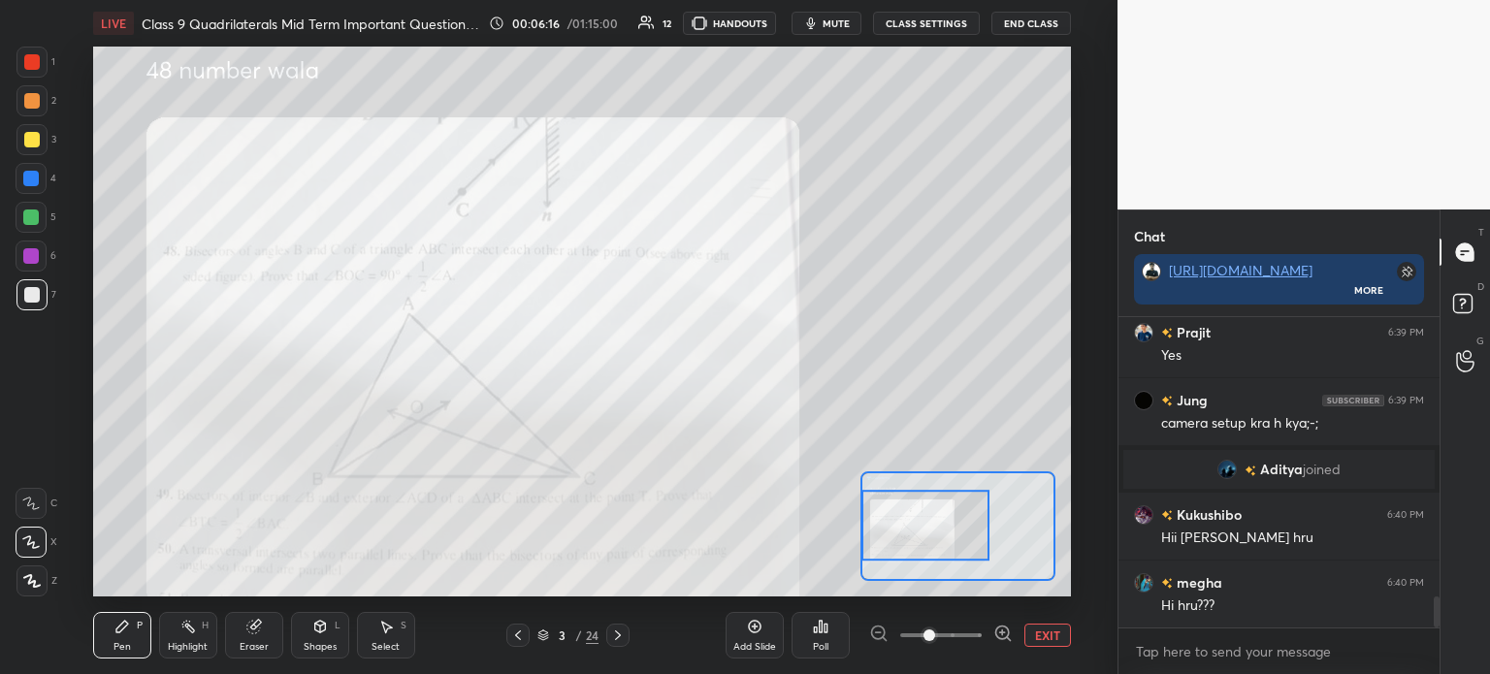
scroll to position [2829, 0]
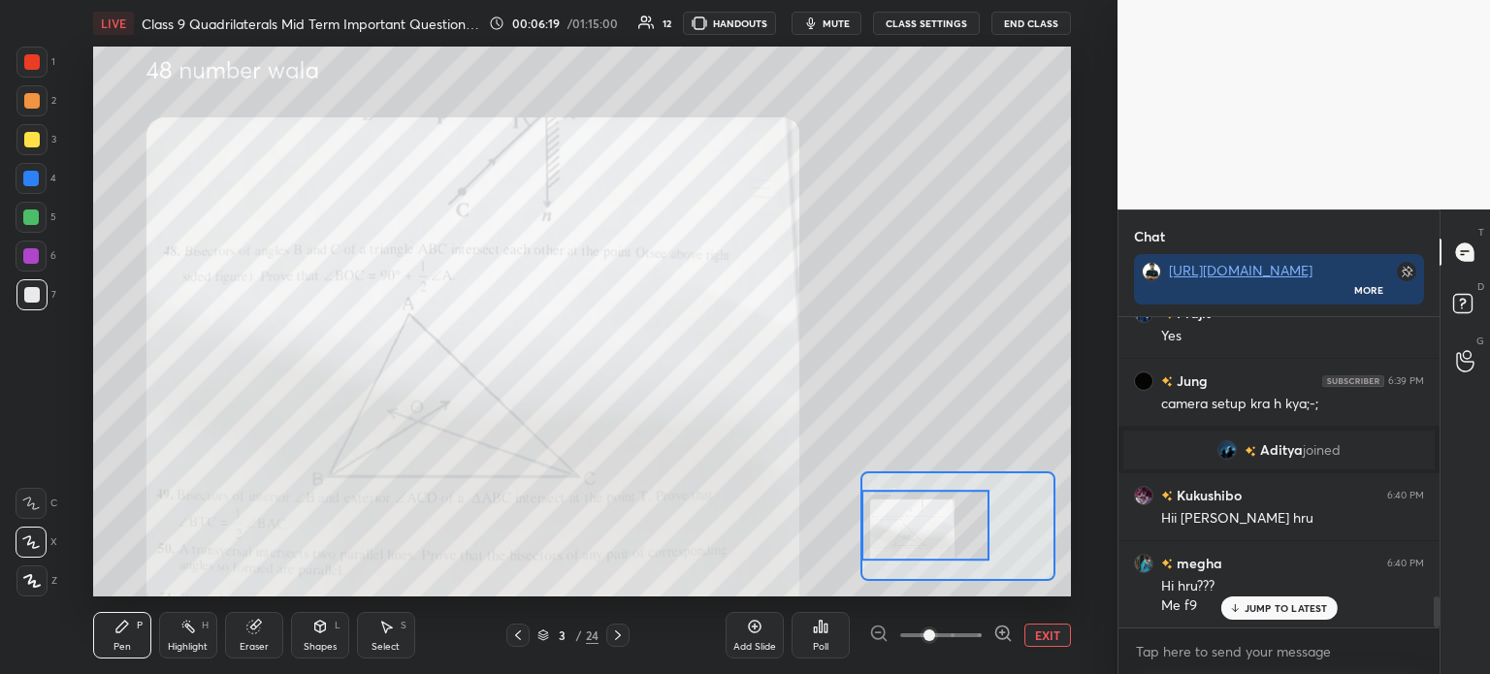
click at [37, 139] on div at bounding box center [32, 140] width 16 height 16
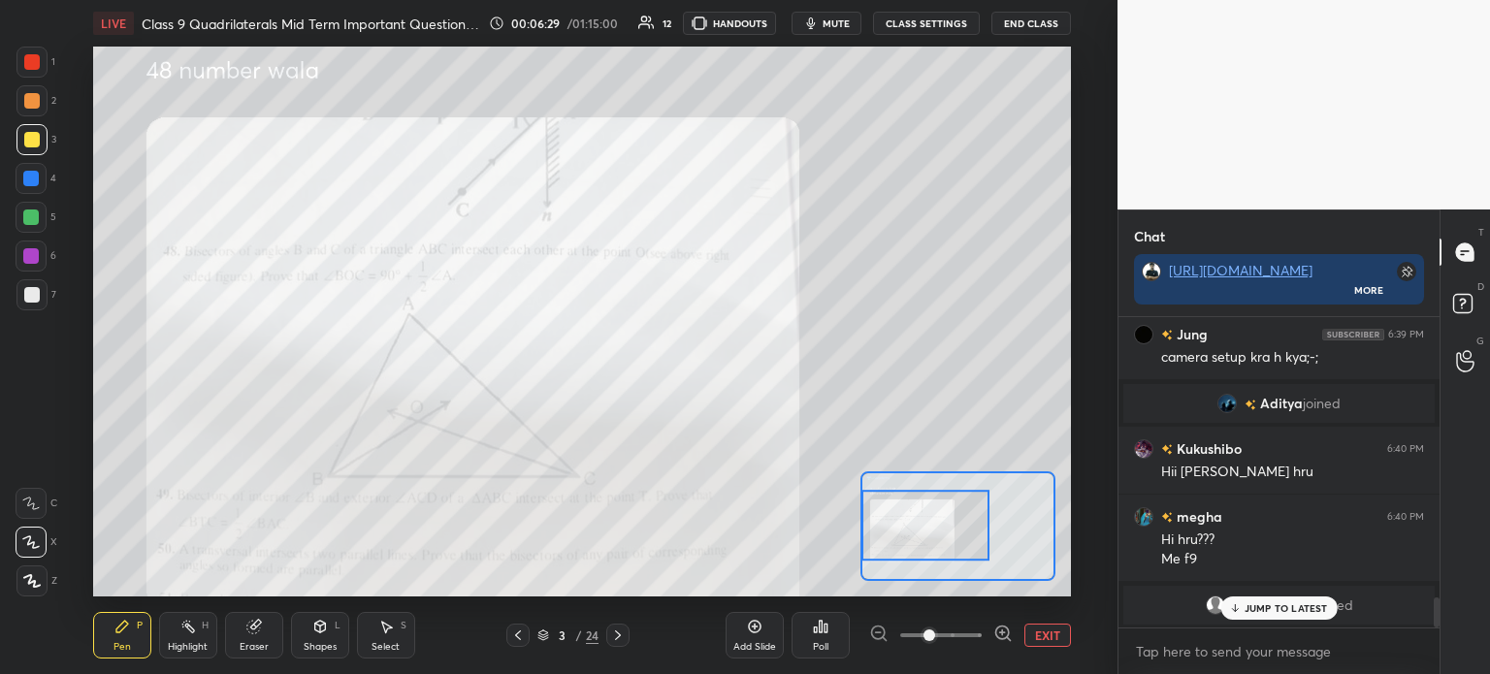
click at [43, 305] on div at bounding box center [31, 294] width 31 height 31
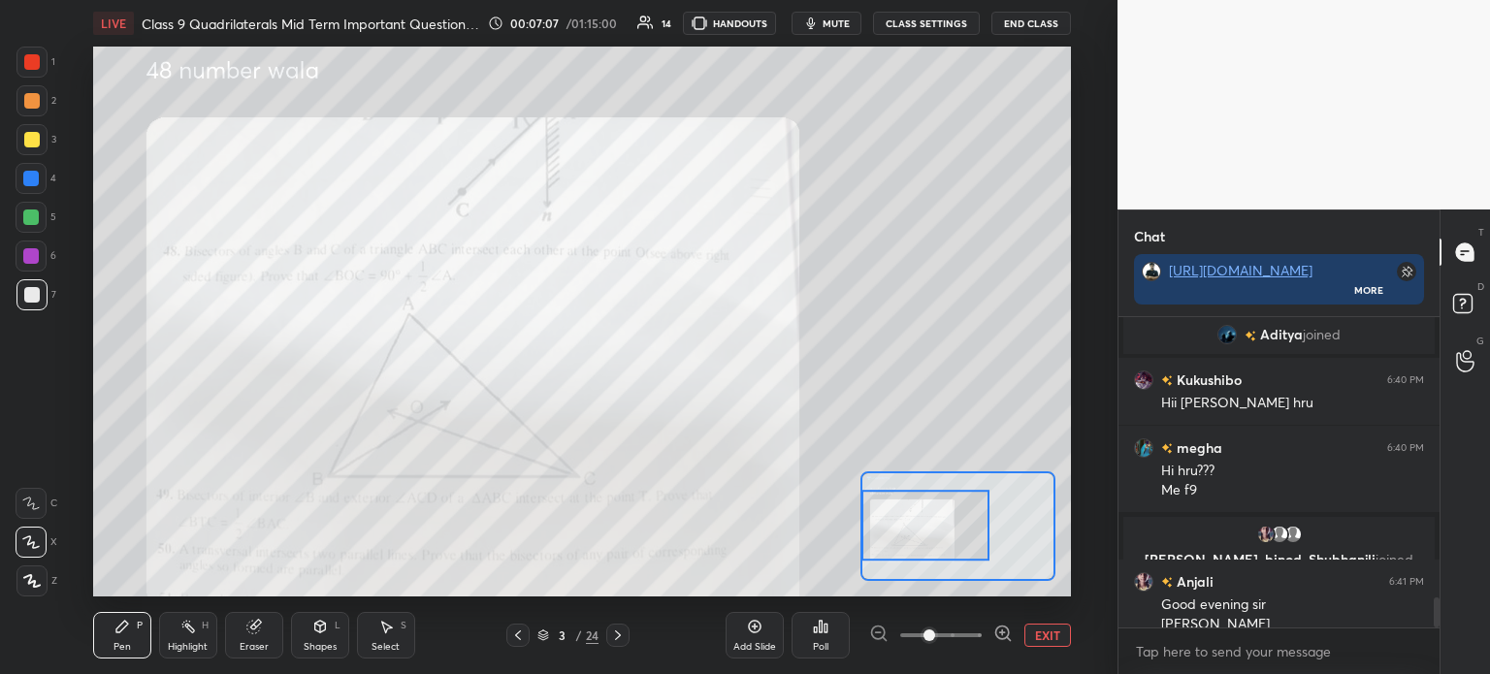
scroll to position [2964, 0]
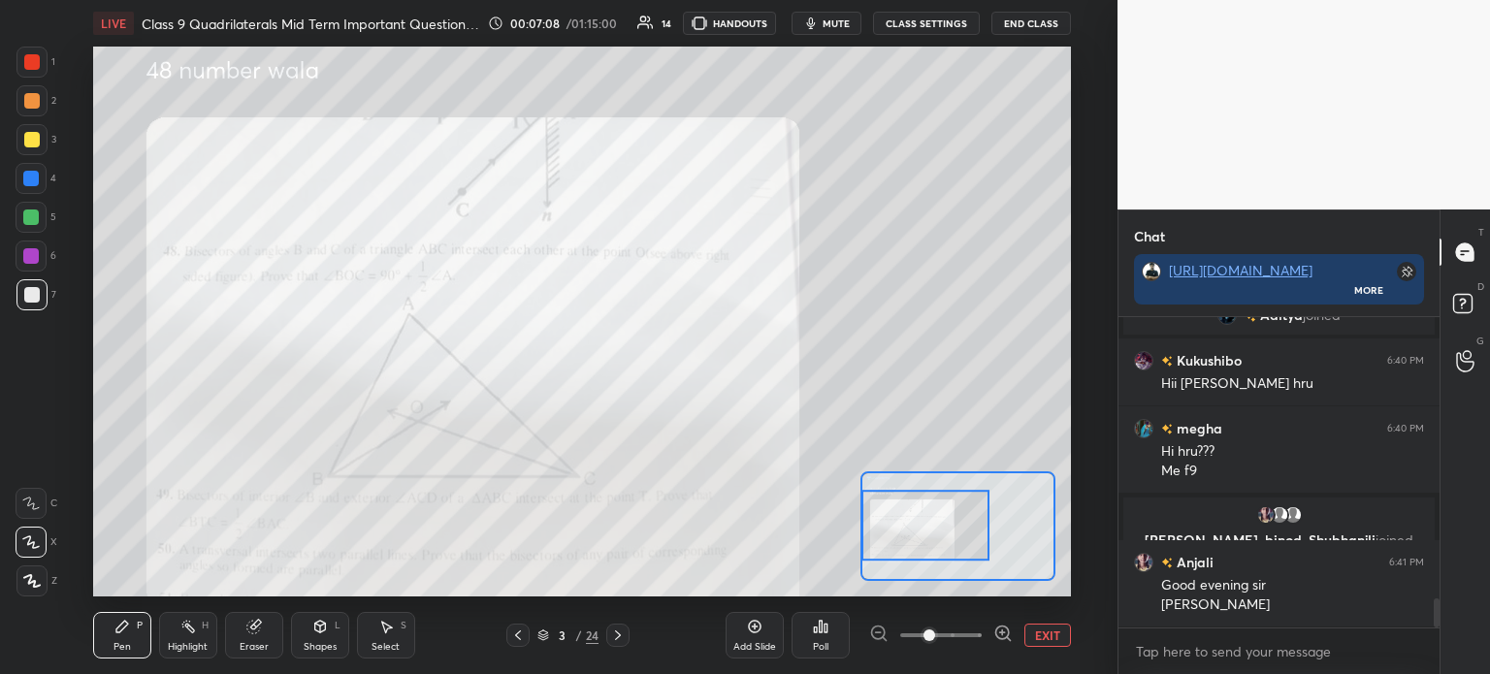
click at [39, 181] on div at bounding box center [31, 179] width 16 height 16
click at [31, 143] on div at bounding box center [32, 140] width 16 height 16
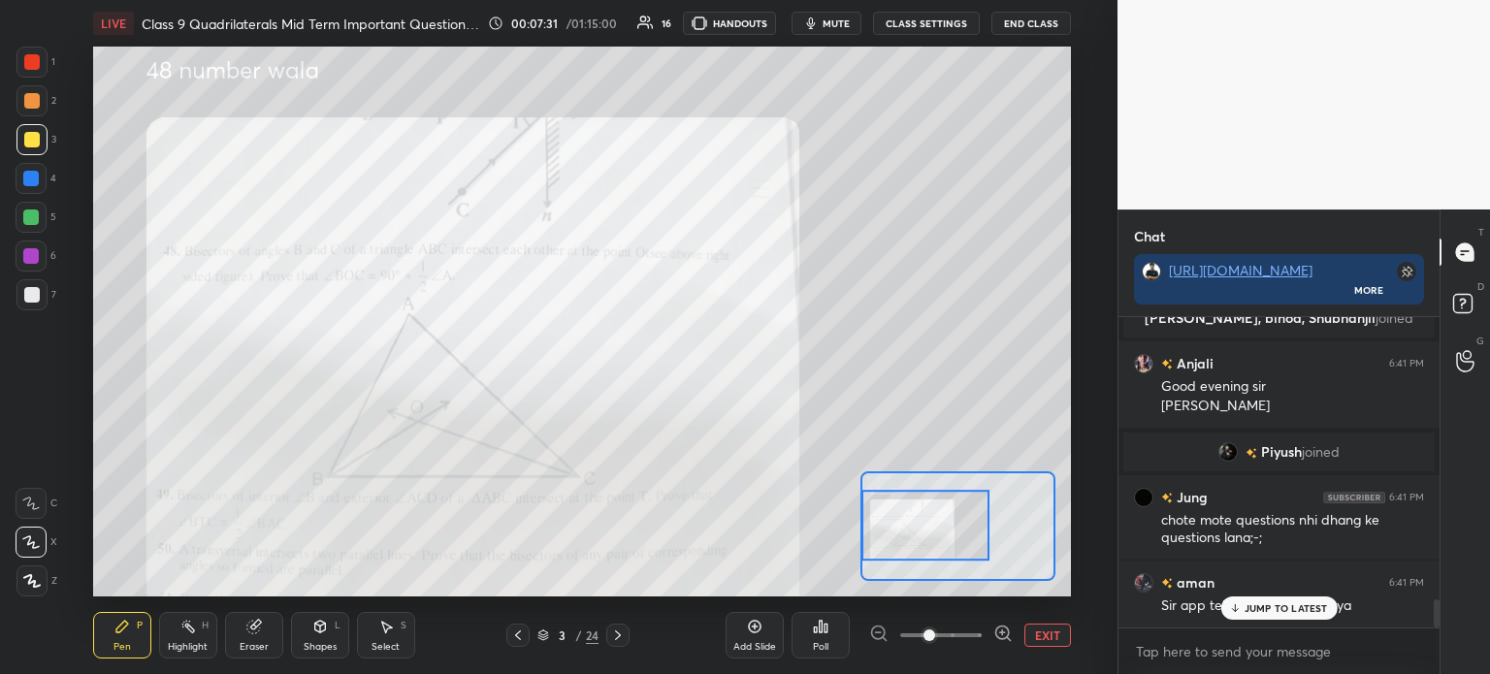
scroll to position [3197, 0]
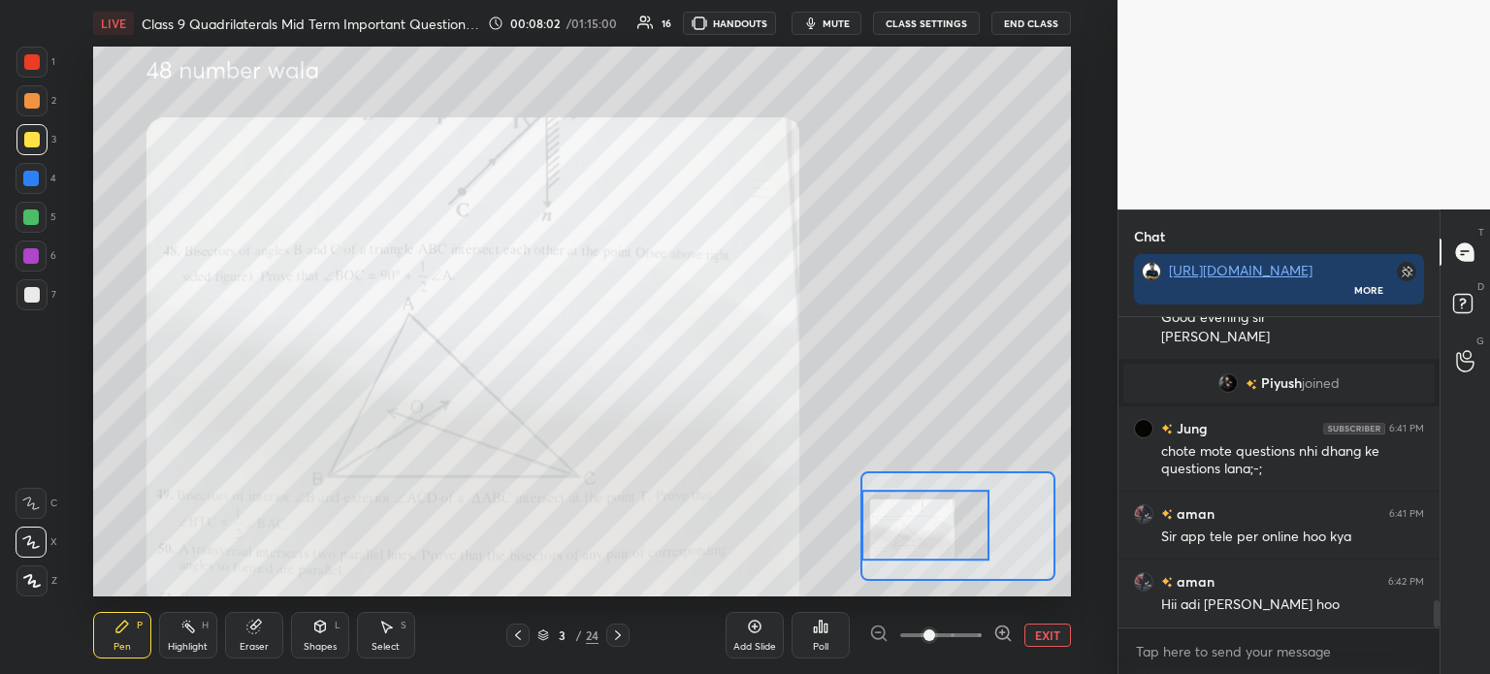
click at [28, 51] on div at bounding box center [31, 62] width 31 height 31
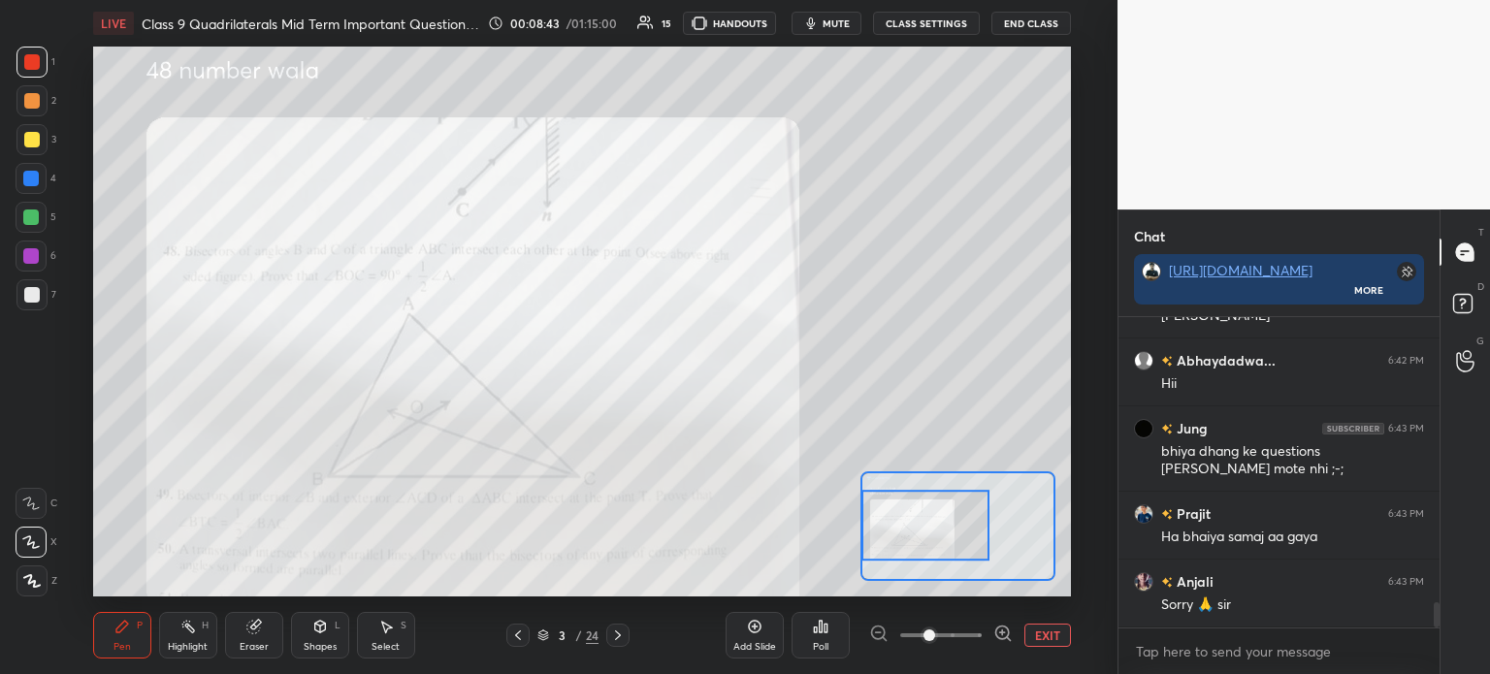
scroll to position [3621, 0]
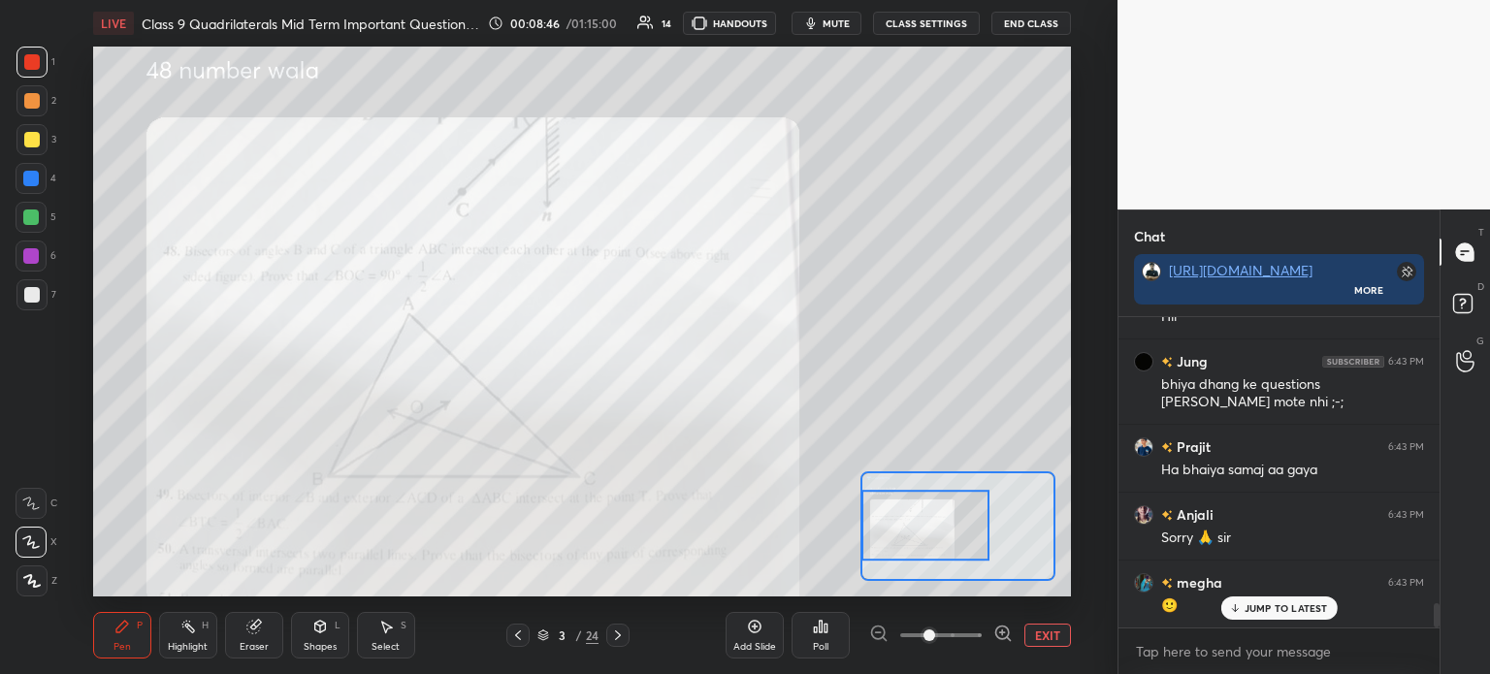
click at [627, 640] on div at bounding box center [617, 635] width 23 height 23
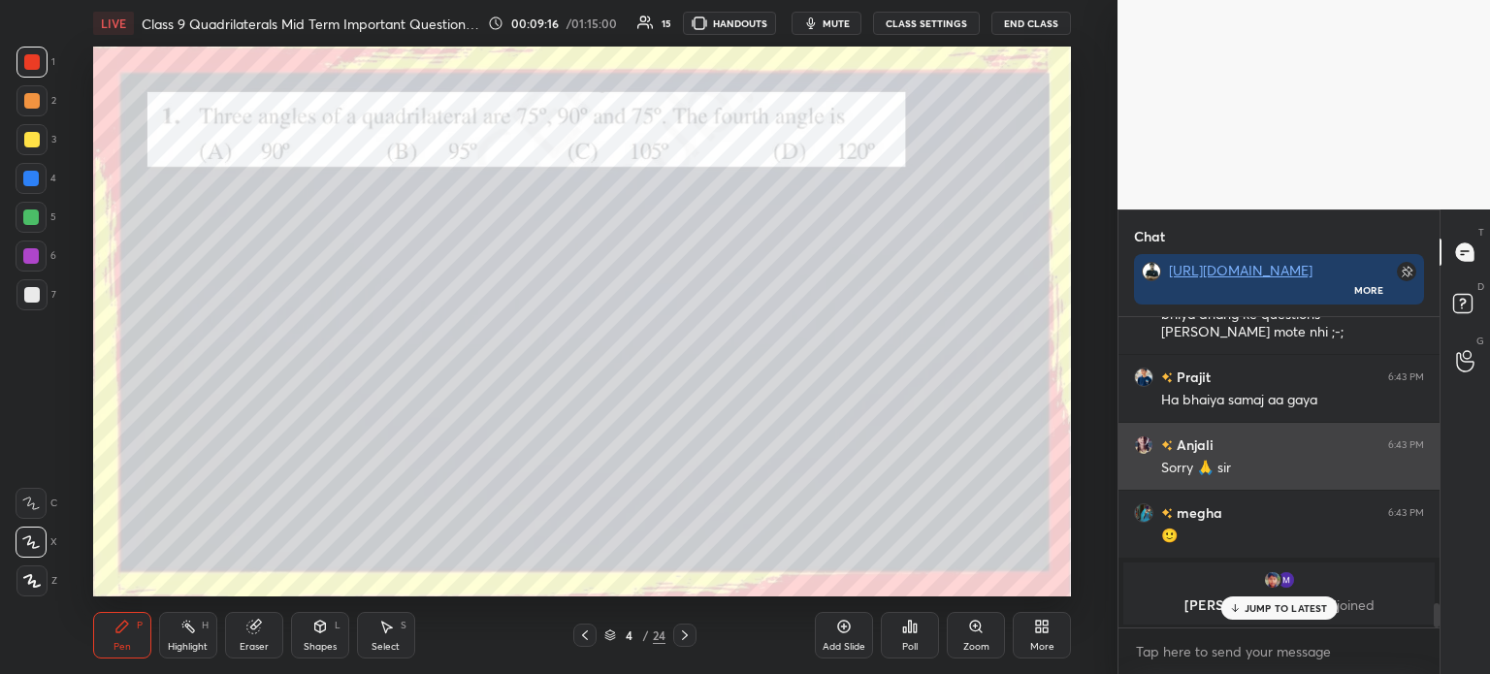
scroll to position [3692, 0]
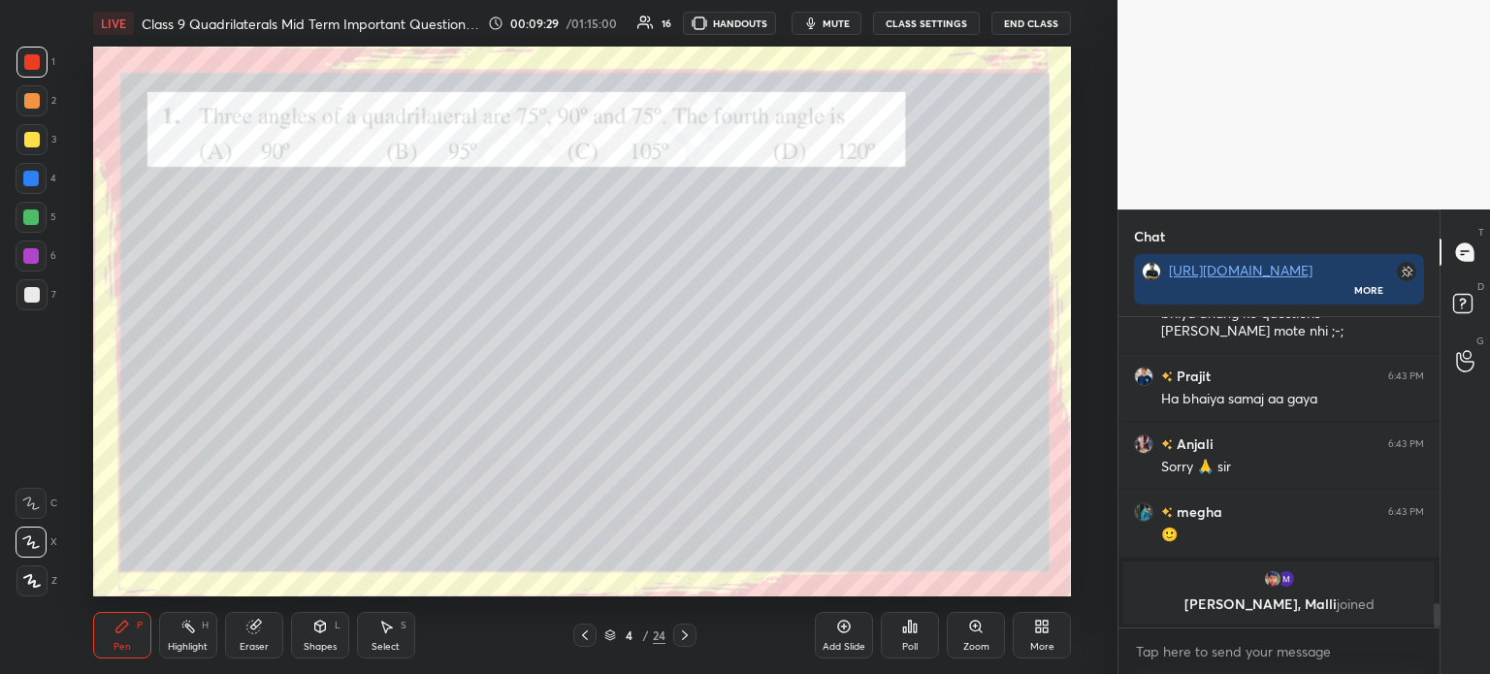
click at [908, 632] on icon at bounding box center [910, 627] width 16 height 16
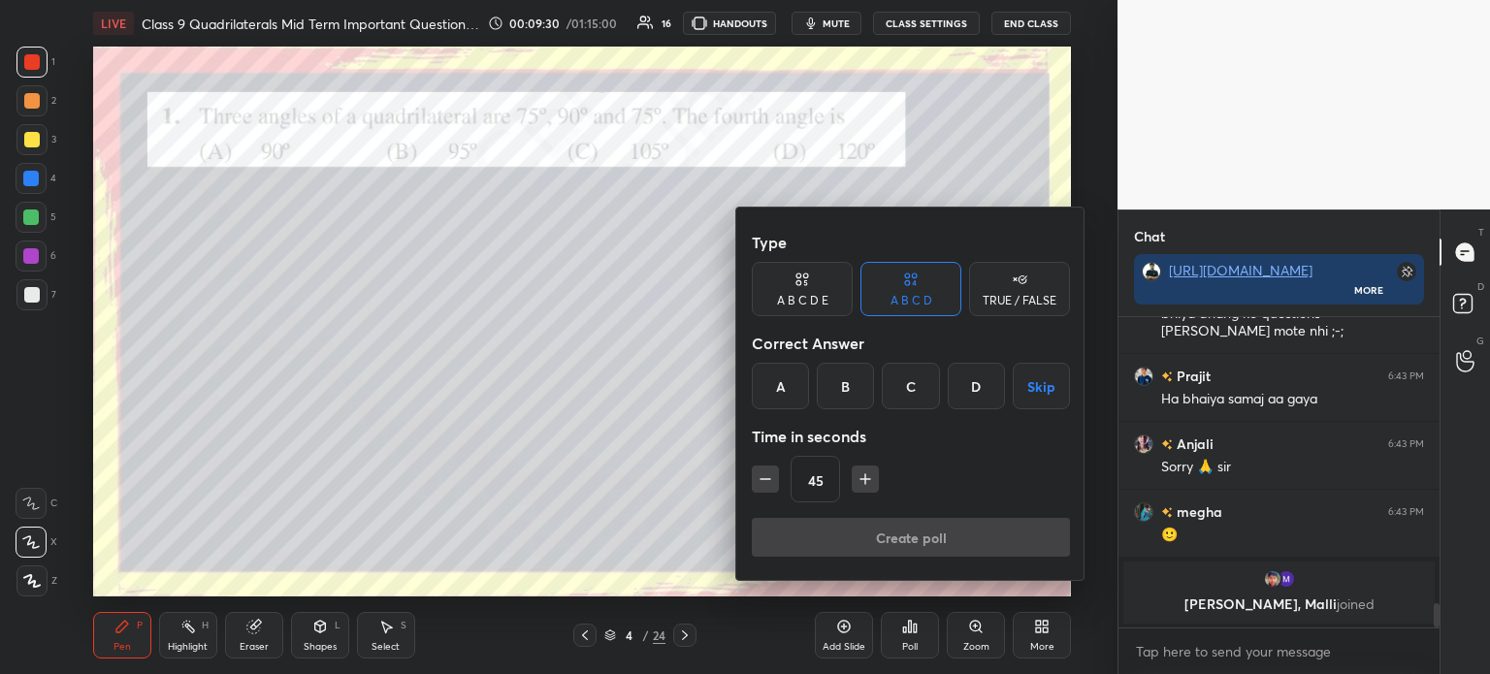
click at [988, 391] on div "D" at bounding box center [976, 386] width 57 height 47
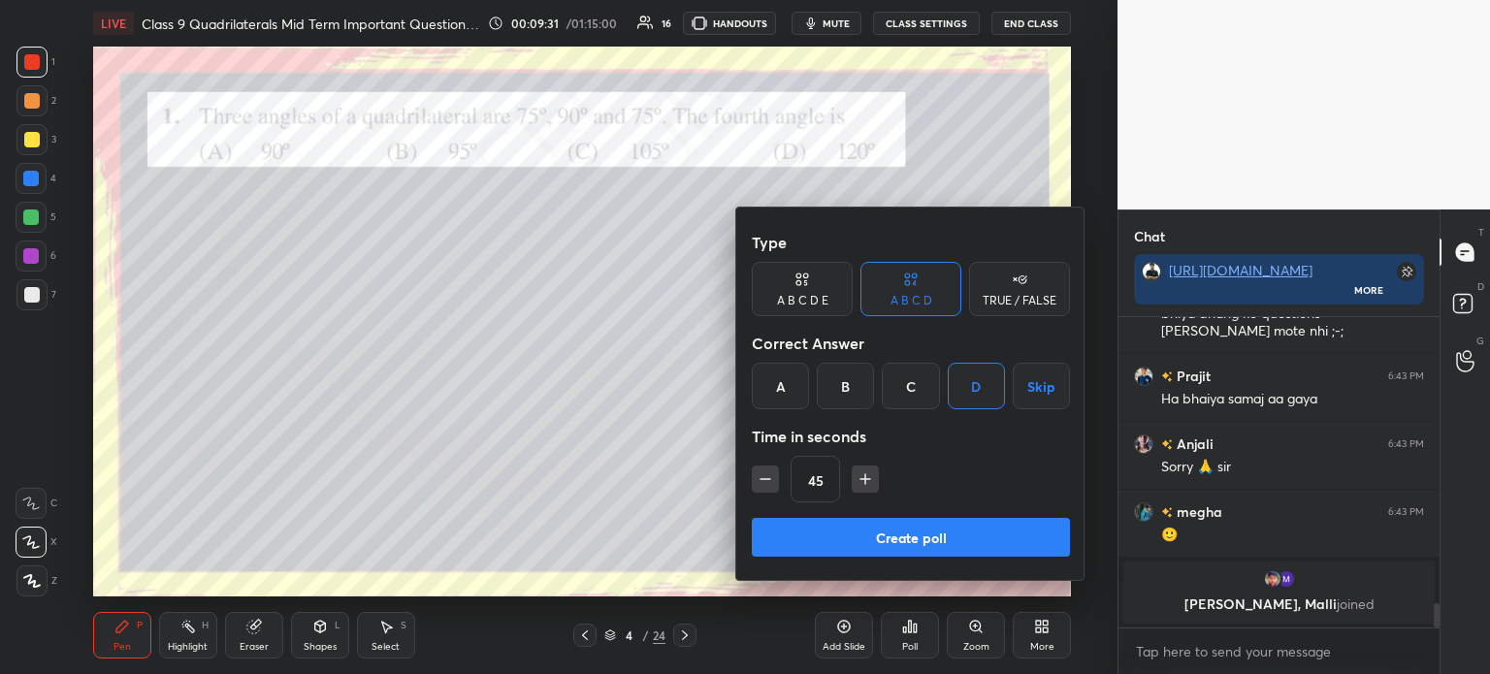
click at [869, 476] on icon "button" at bounding box center [864, 478] width 19 height 19
type input "60"
click at [857, 542] on button "Create poll" at bounding box center [911, 537] width 318 height 39
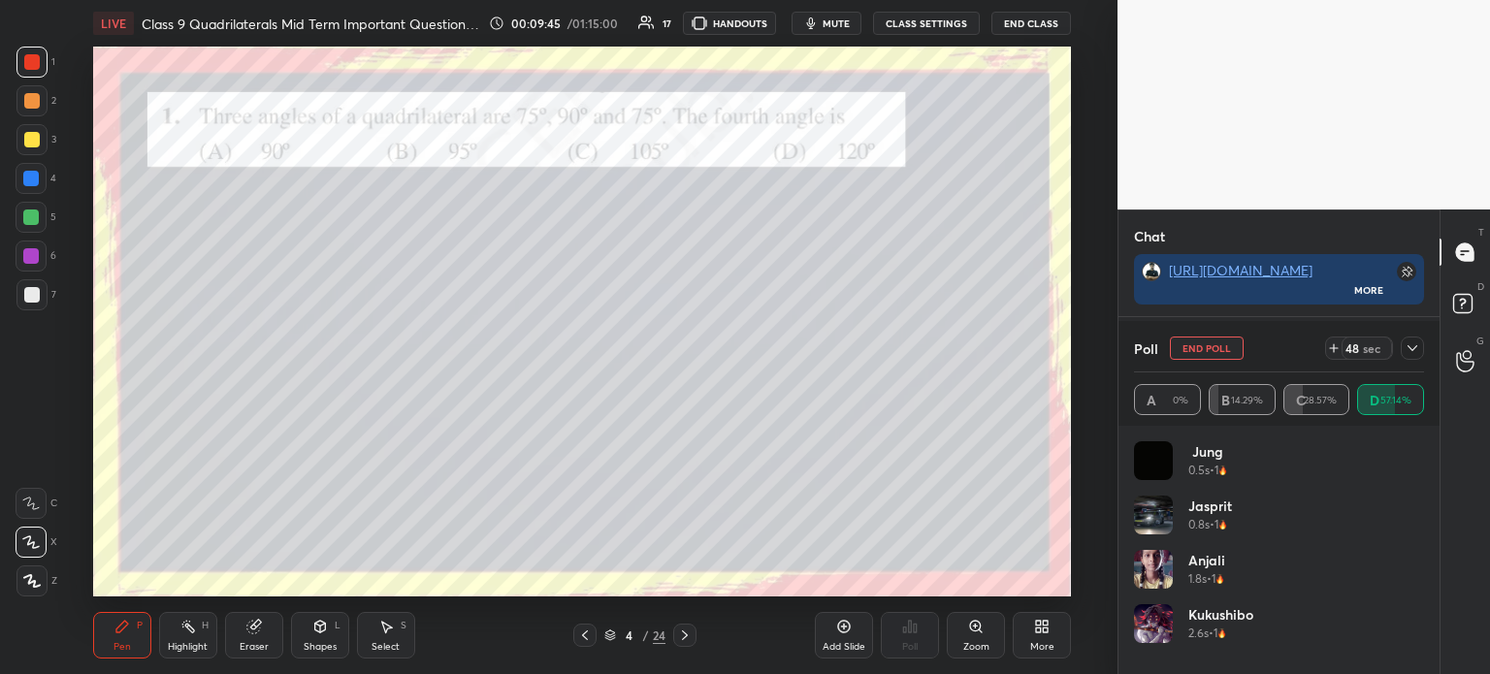
scroll to position [3617, 0]
click at [1420, 351] on div at bounding box center [1412, 348] width 23 height 23
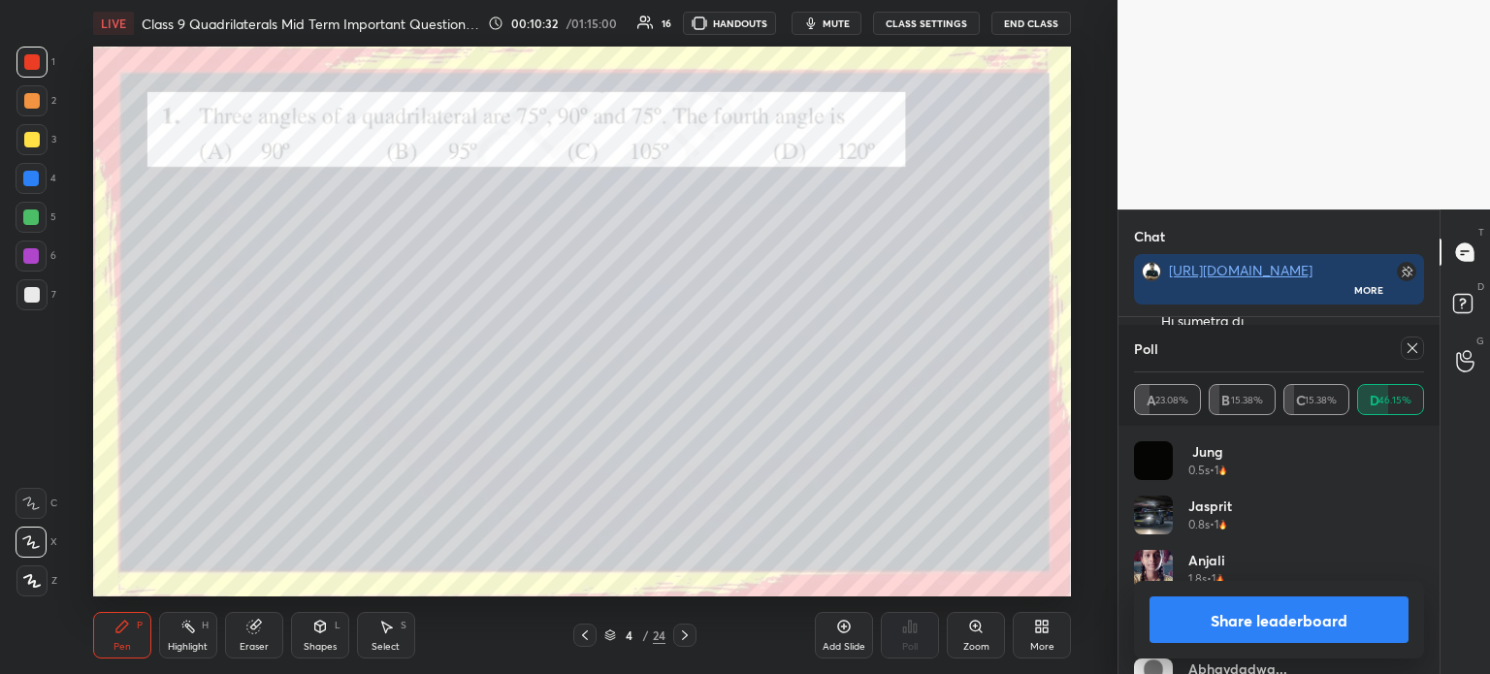
scroll to position [4089, 0]
click at [1215, 616] on button "Share leaderboard" at bounding box center [1278, 620] width 259 height 47
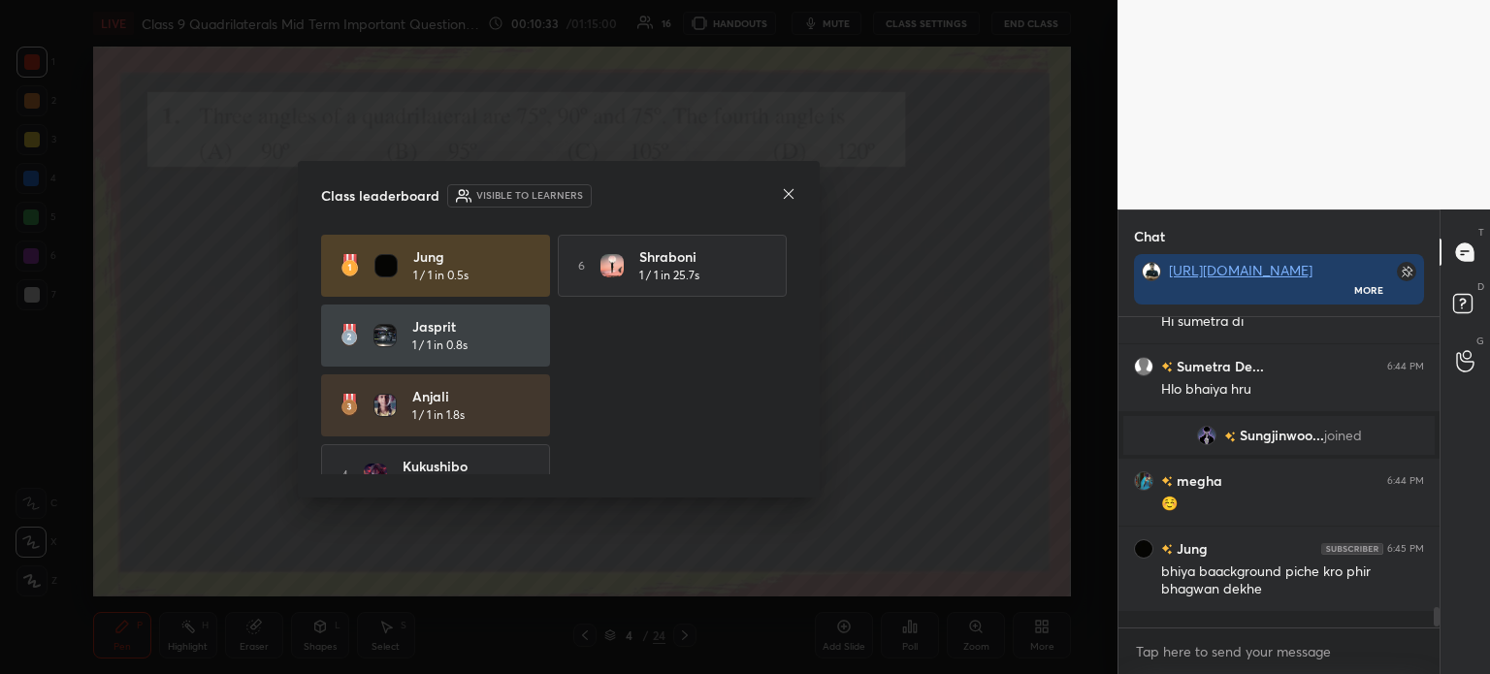
scroll to position [295, 315]
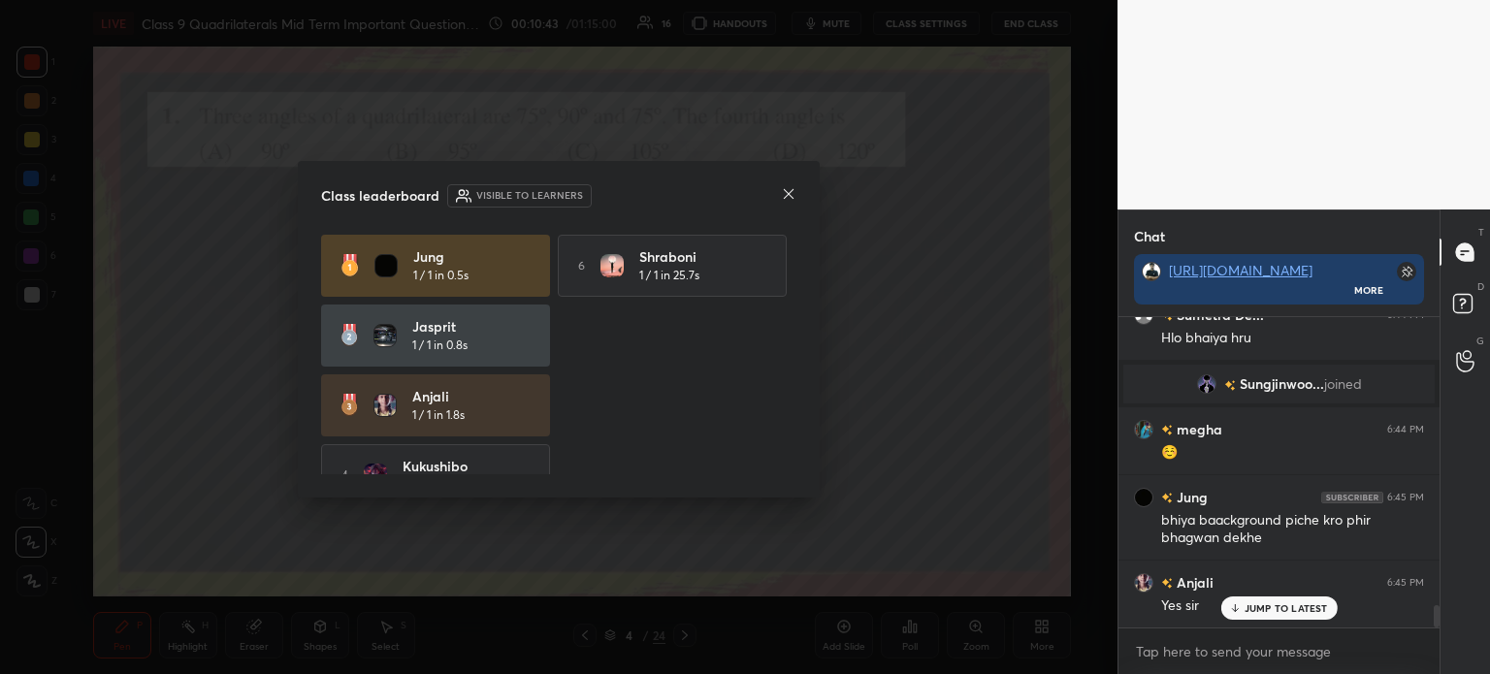
click at [786, 196] on icon at bounding box center [789, 194] width 16 height 16
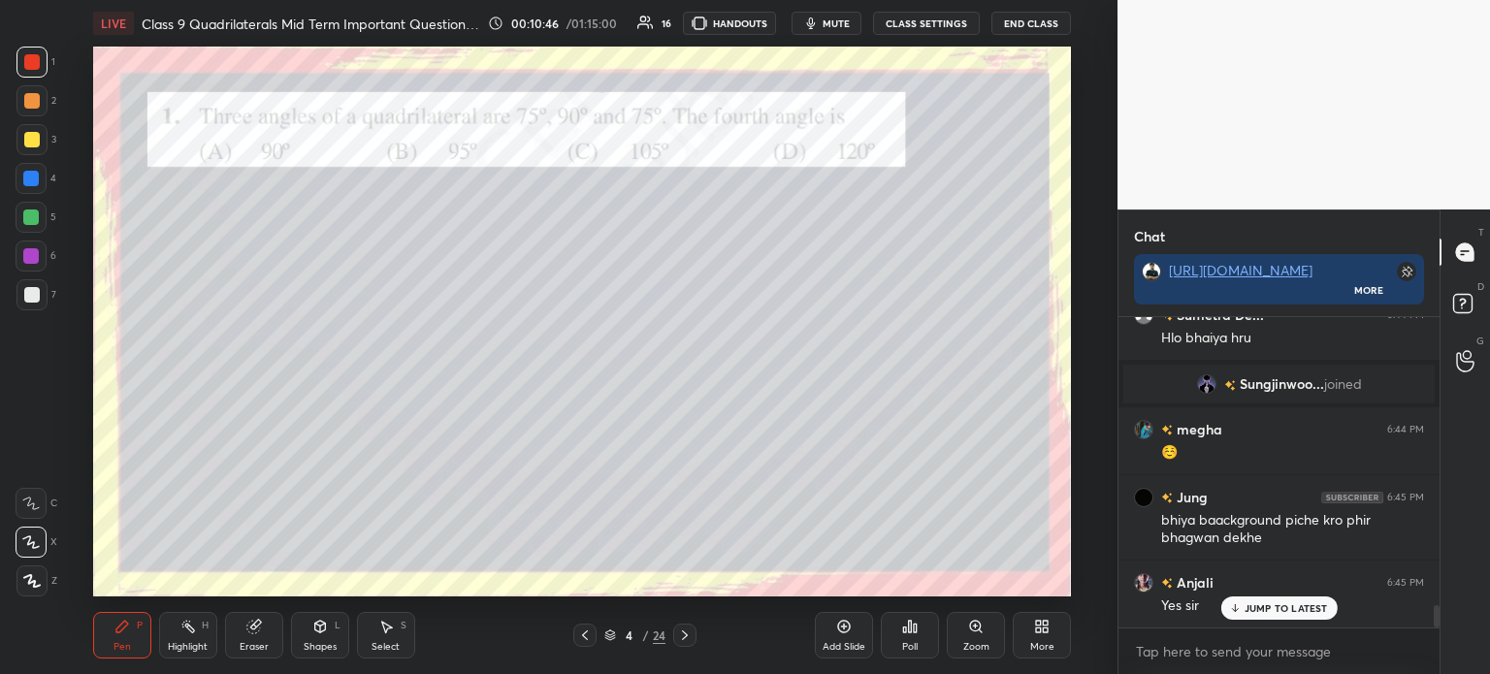
click at [48, 292] on div "7" at bounding box center [36, 294] width 40 height 31
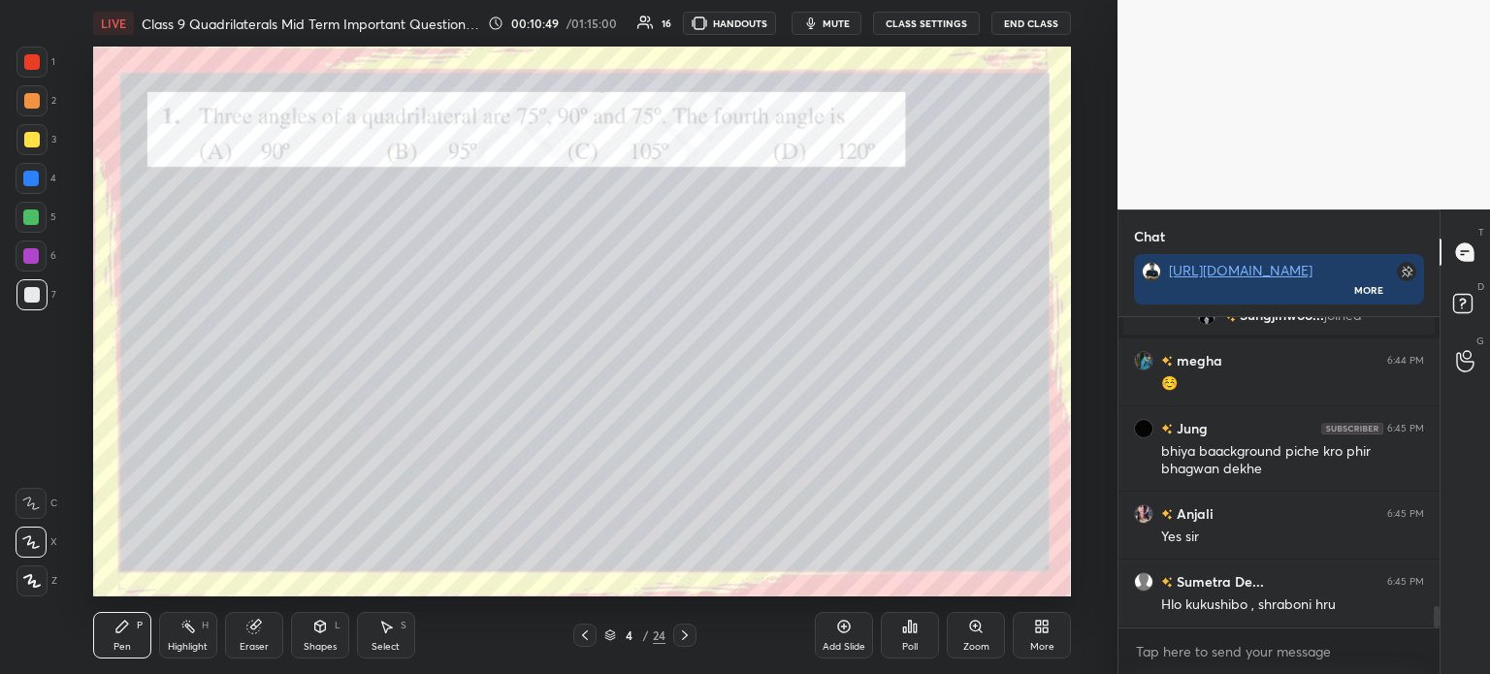
click at [42, 569] on div at bounding box center [31, 580] width 31 height 31
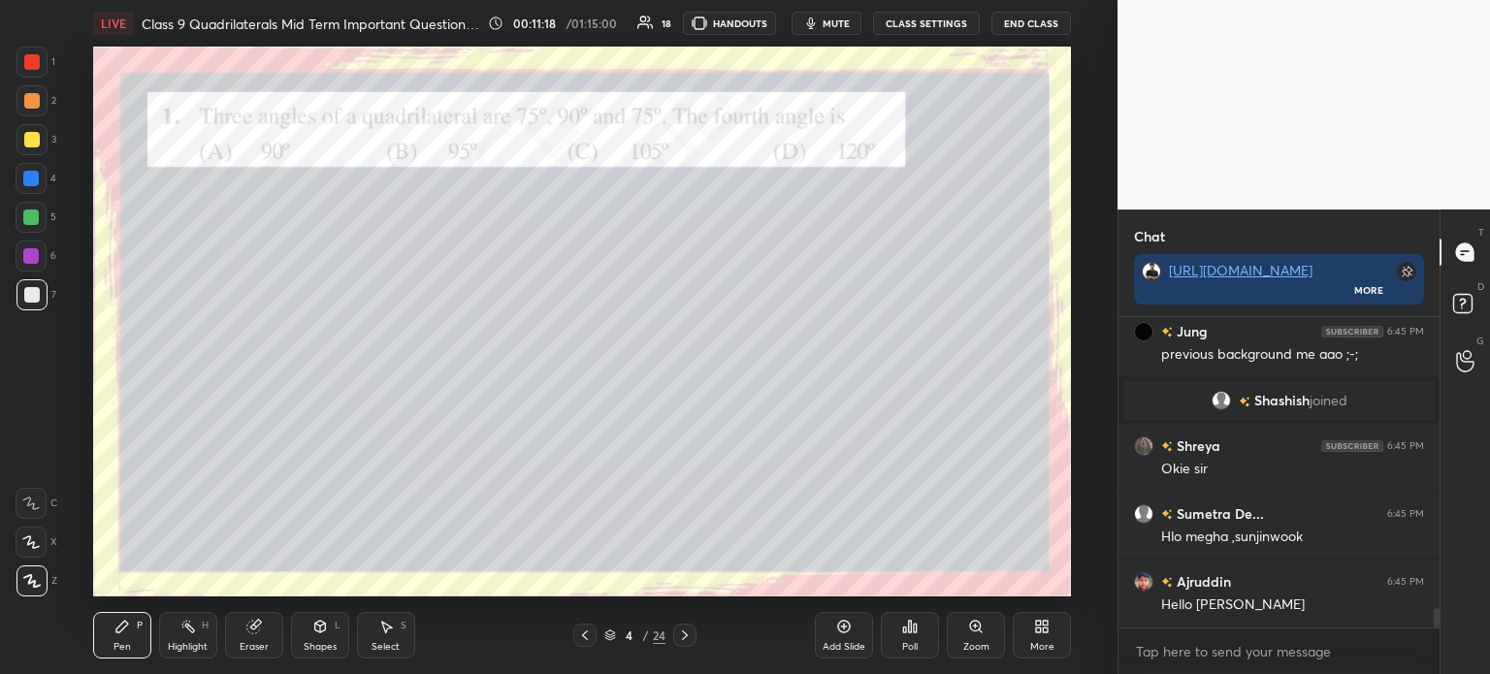
click at [47, 63] on div at bounding box center [31, 62] width 31 height 31
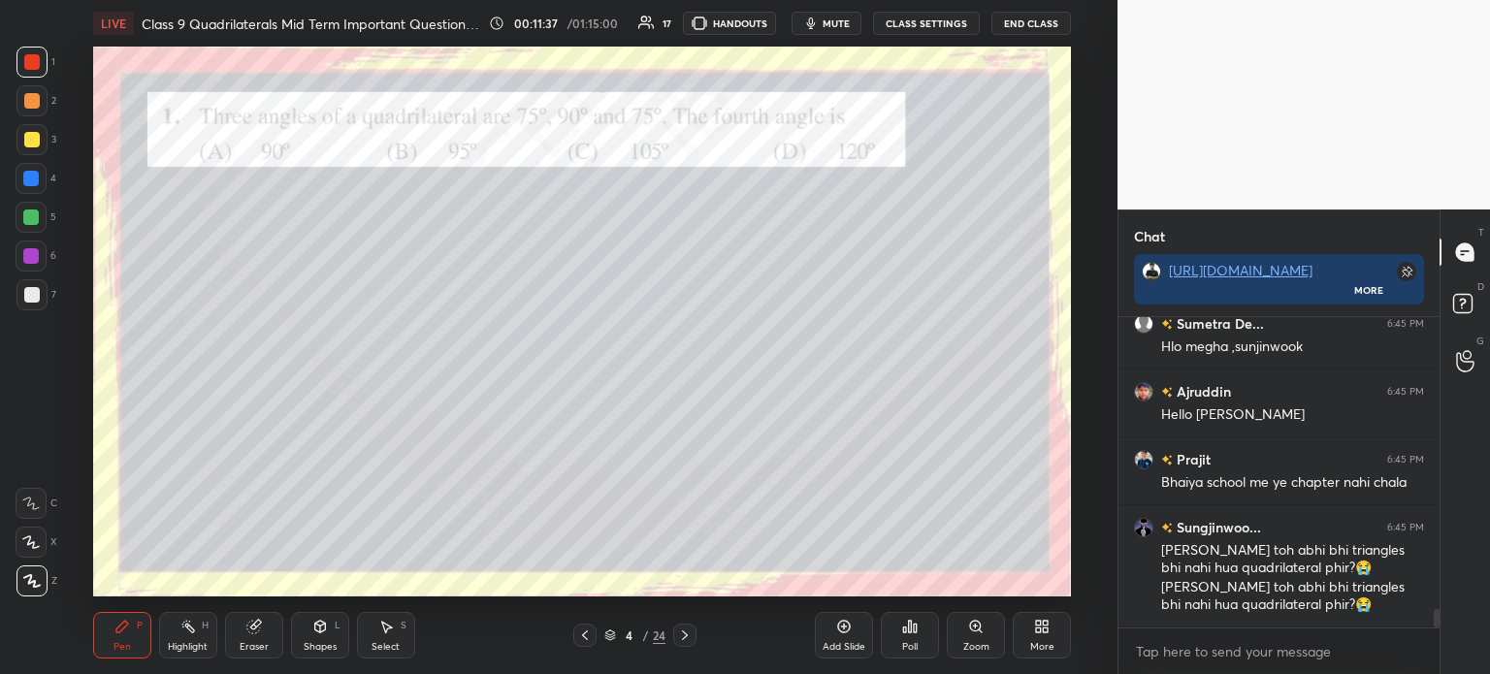
click at [691, 629] on icon at bounding box center [685, 636] width 16 height 16
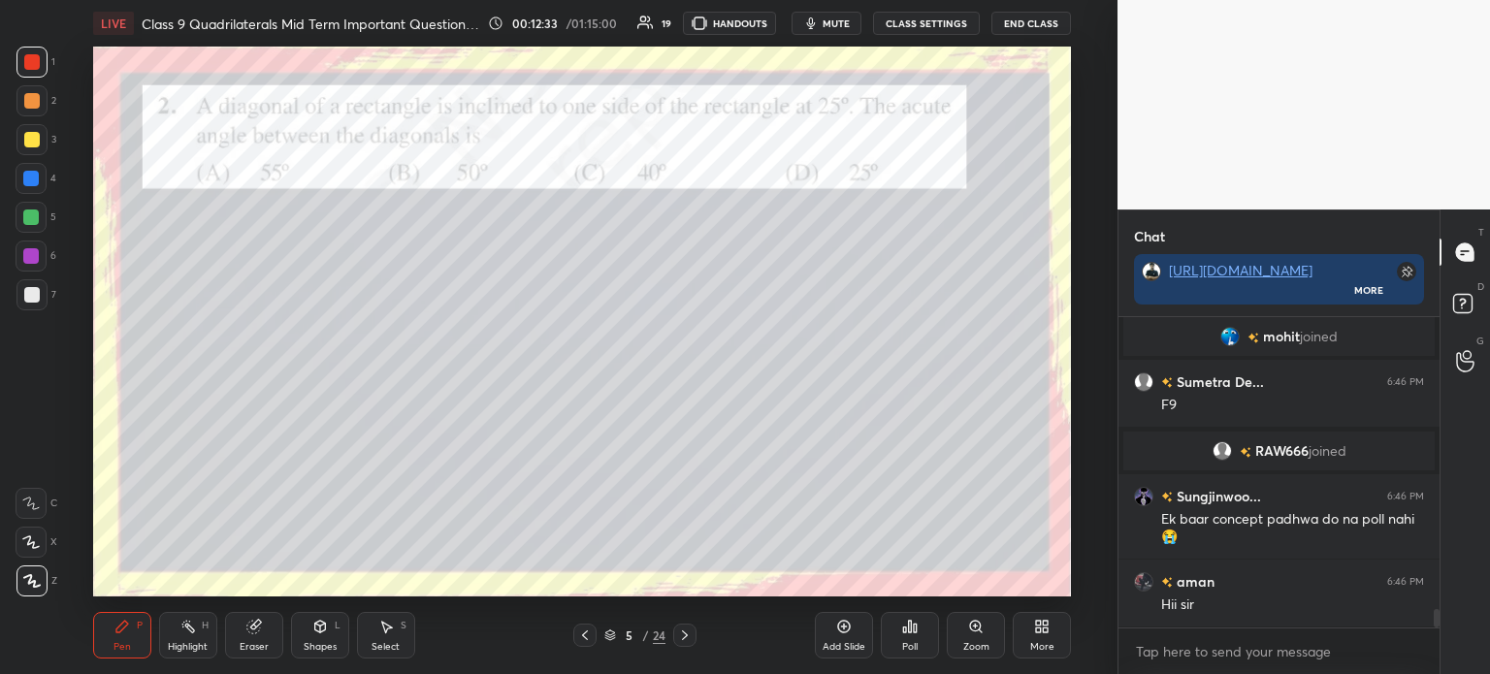
scroll to position [4822, 0]
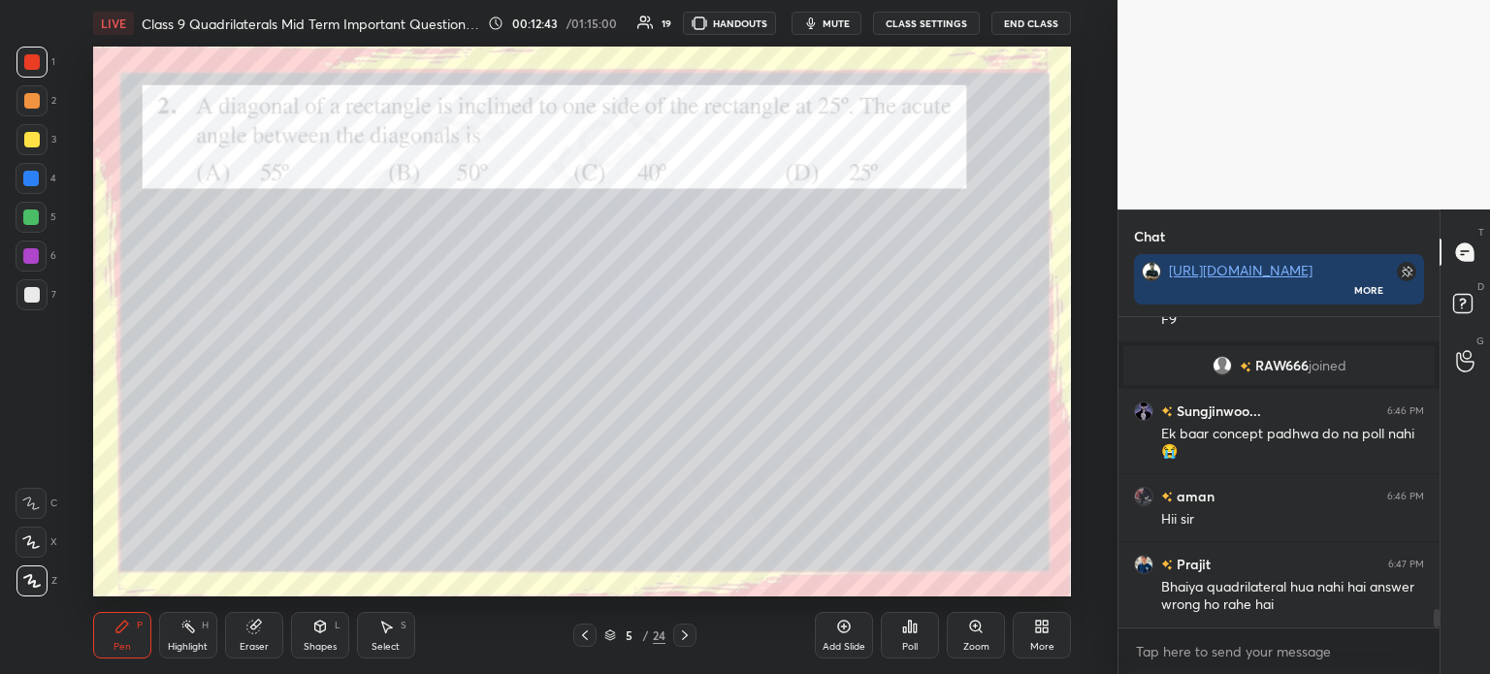
click at [48, 301] on div "7" at bounding box center [36, 294] width 40 height 31
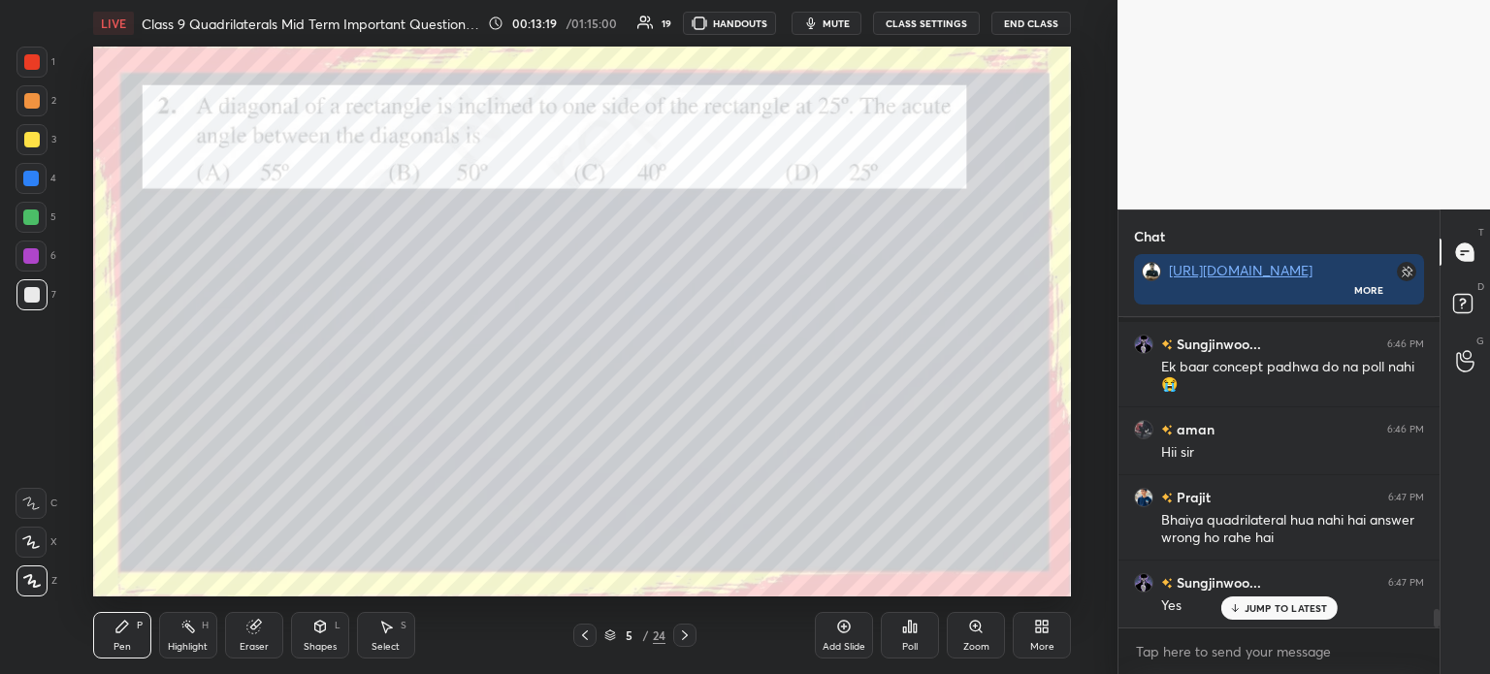
click at [904, 624] on icon at bounding box center [910, 627] width 16 height 16
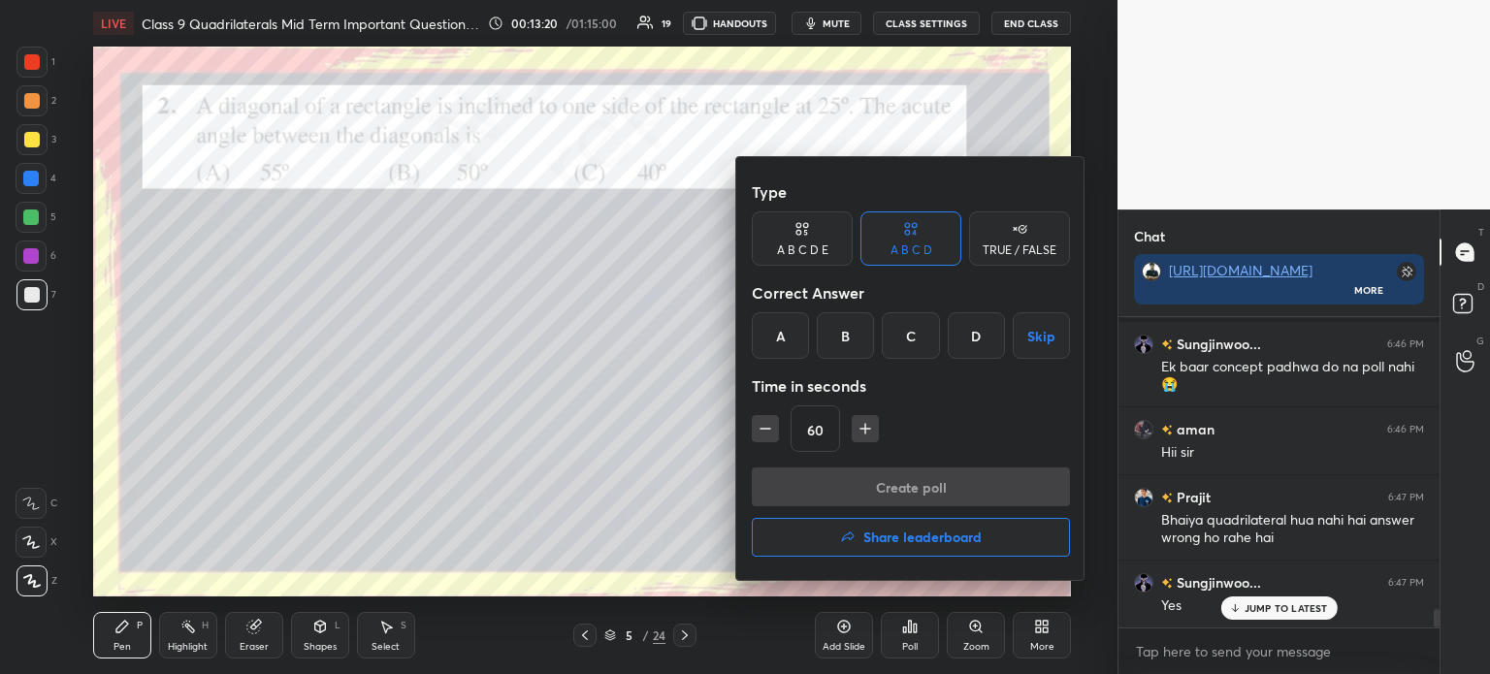
click at [851, 348] on div "B" at bounding box center [845, 335] width 57 height 47
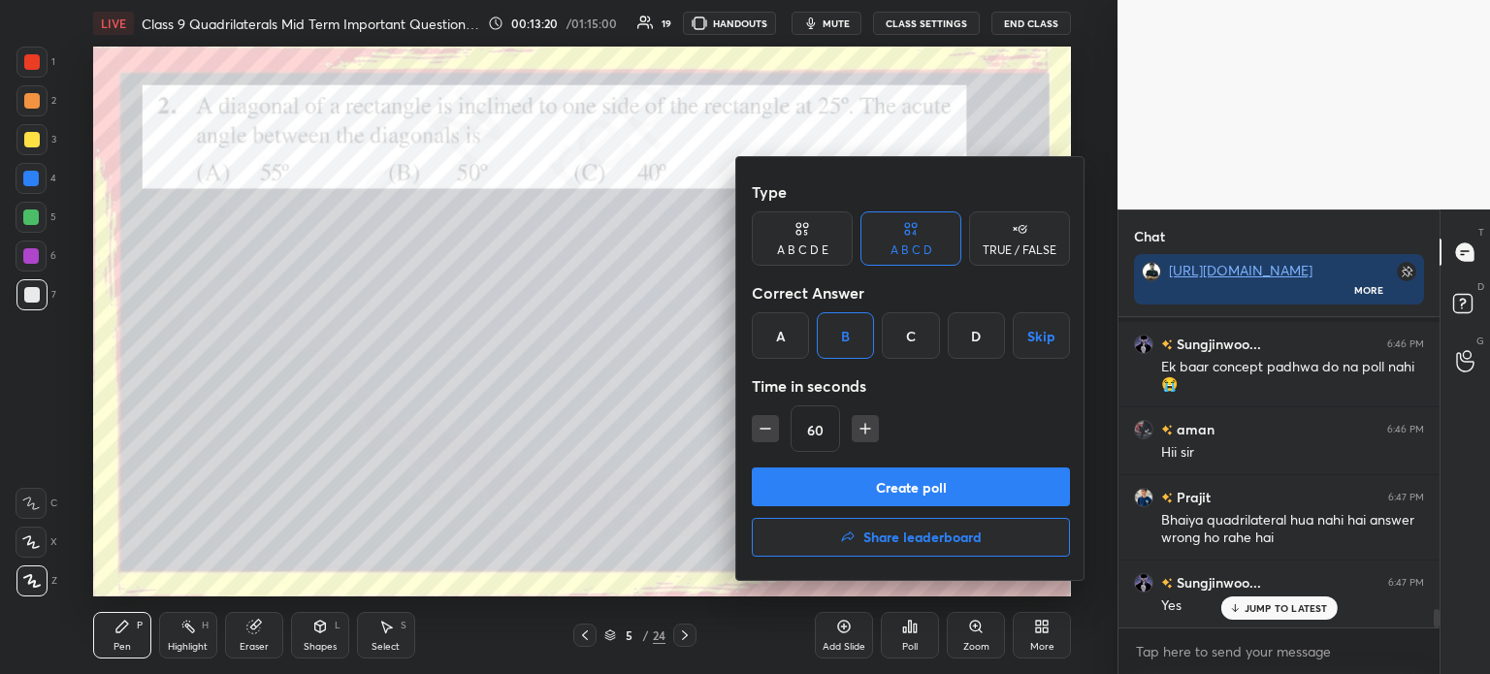
click at [834, 488] on button "Create poll" at bounding box center [911, 487] width 318 height 39
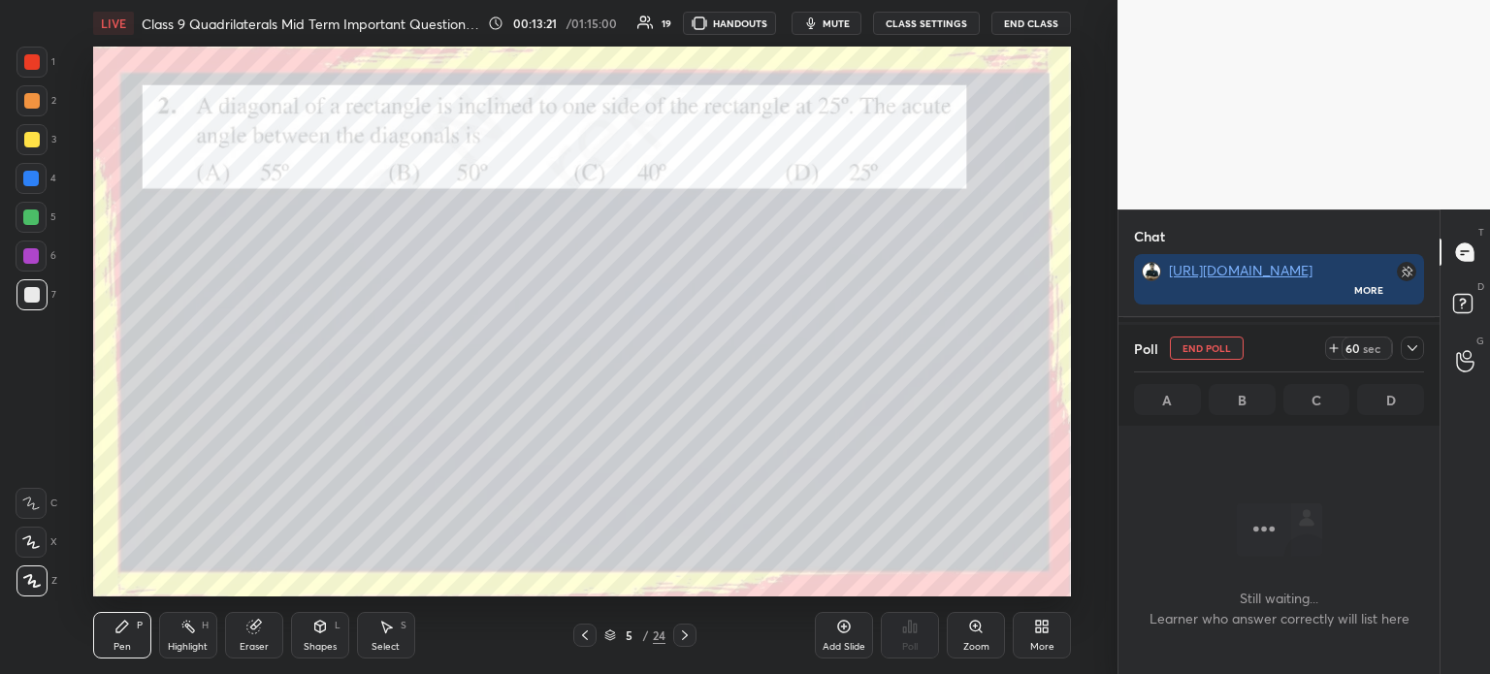
scroll to position [5, 6]
click at [1417, 352] on icon at bounding box center [1412, 348] width 16 height 16
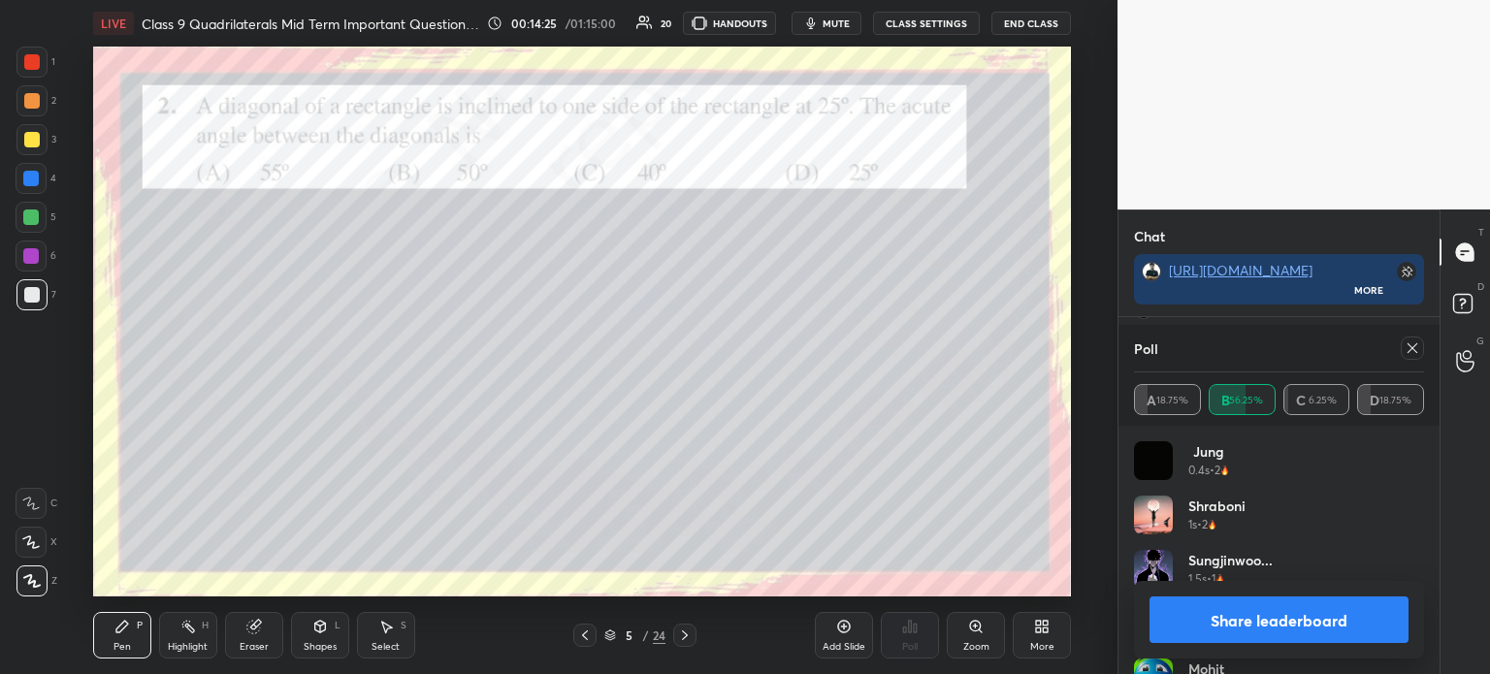
scroll to position [227, 284]
click at [1176, 606] on button "Share leaderboard" at bounding box center [1278, 620] width 259 height 47
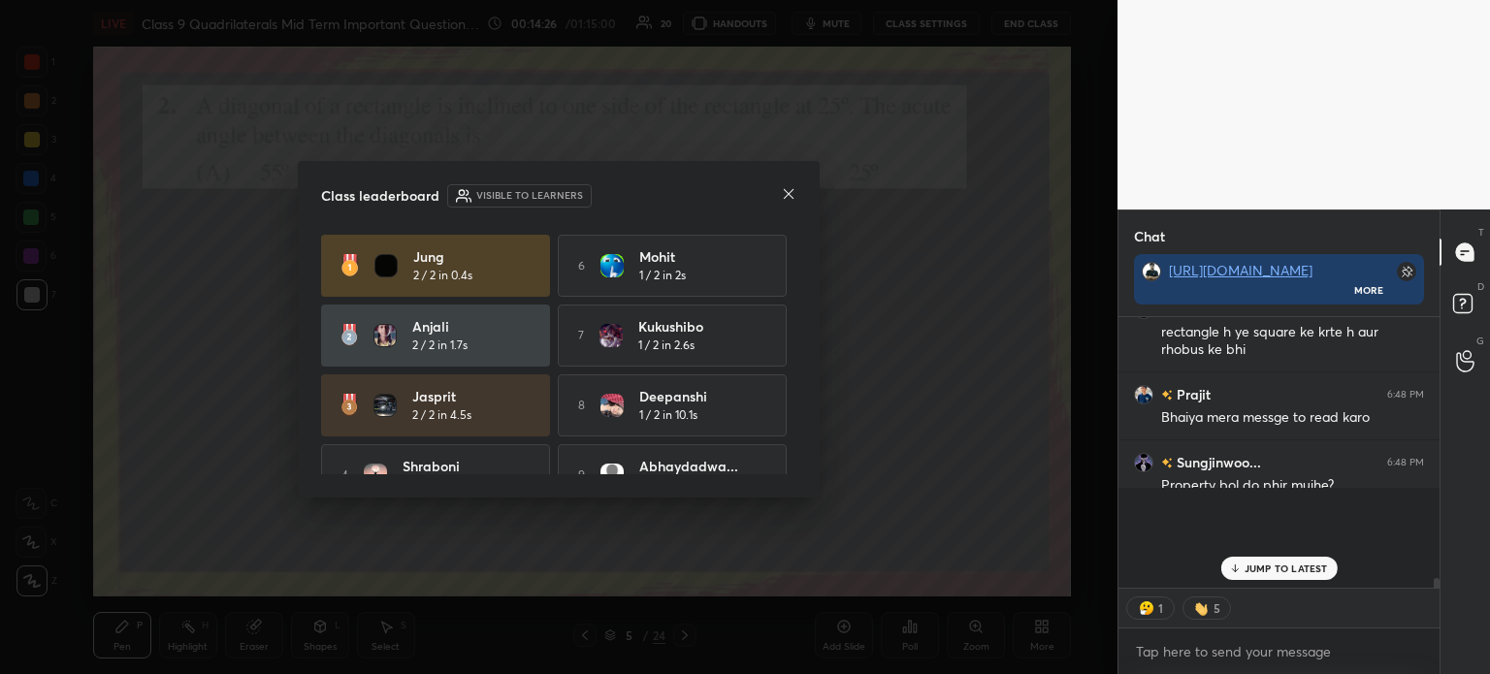
scroll to position [260, 315]
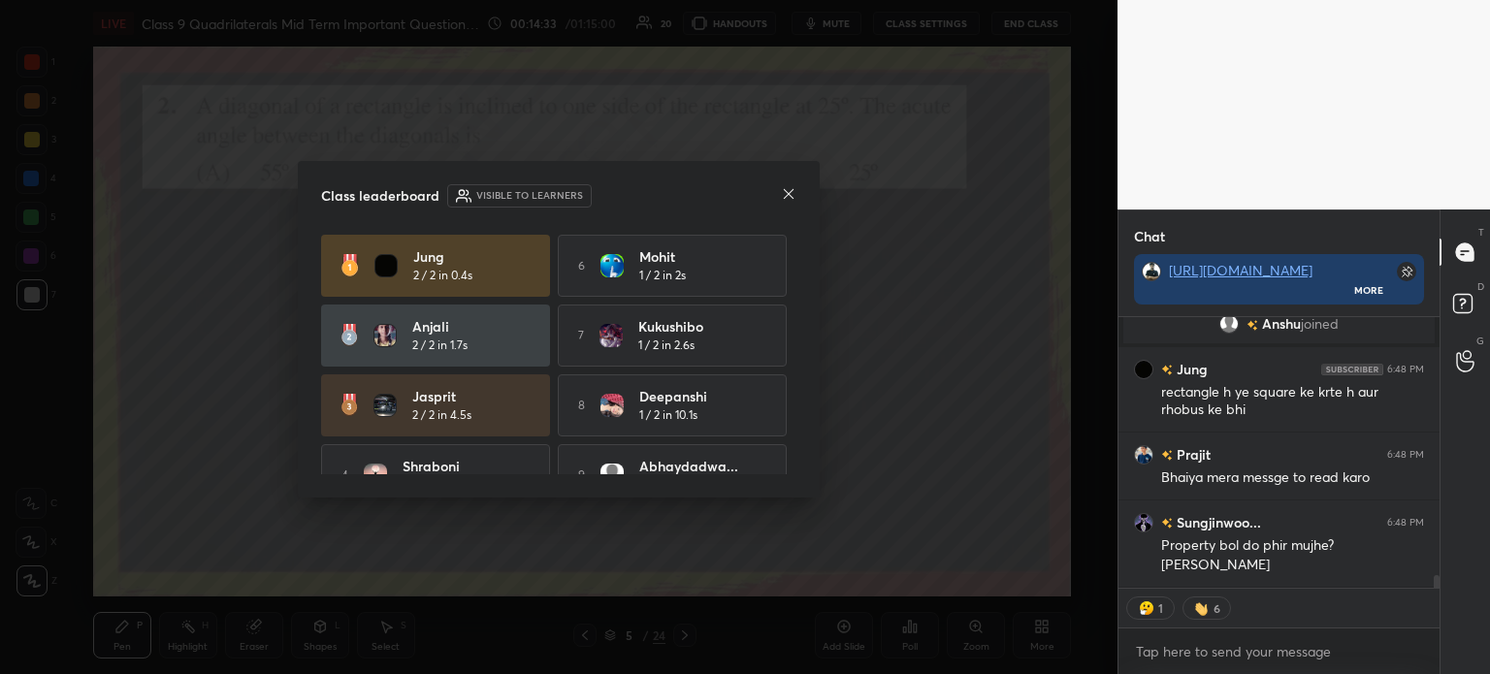
click at [785, 193] on icon at bounding box center [789, 194] width 16 height 16
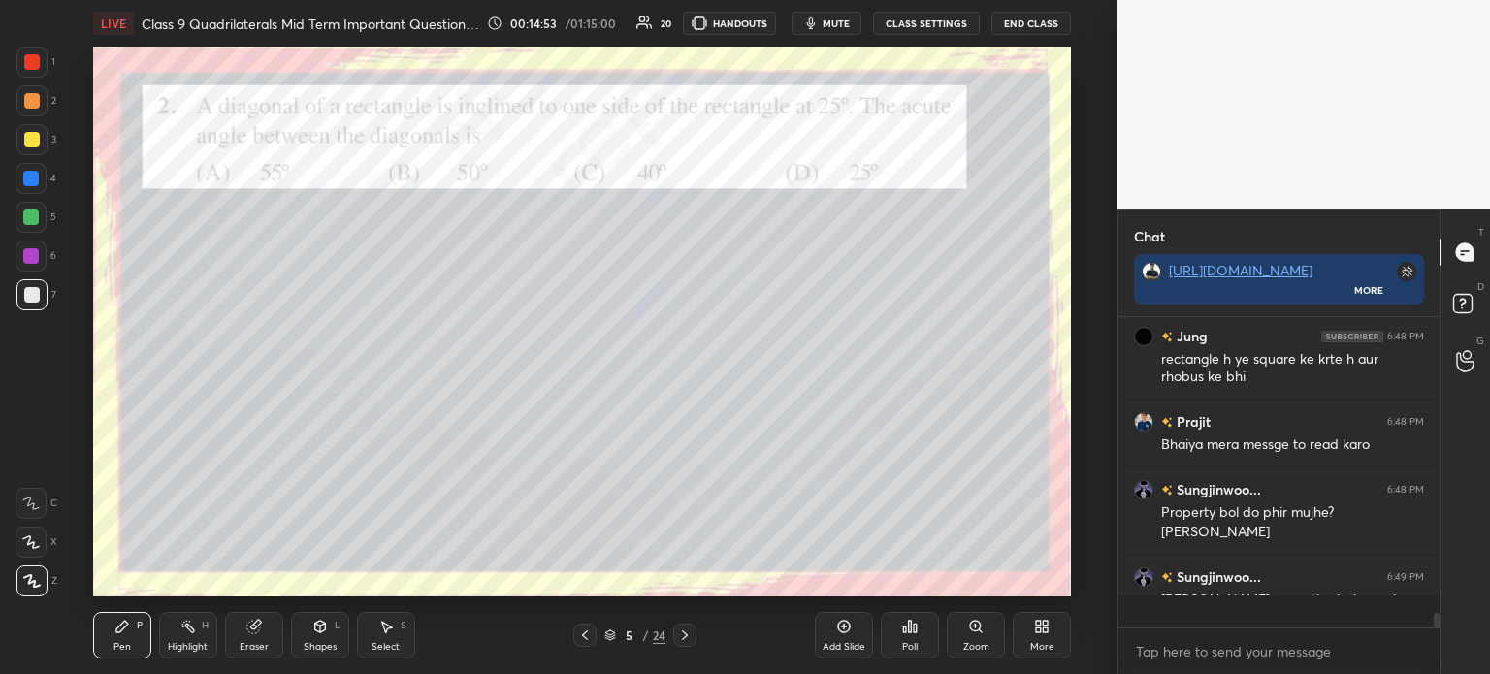
scroll to position [305, 315]
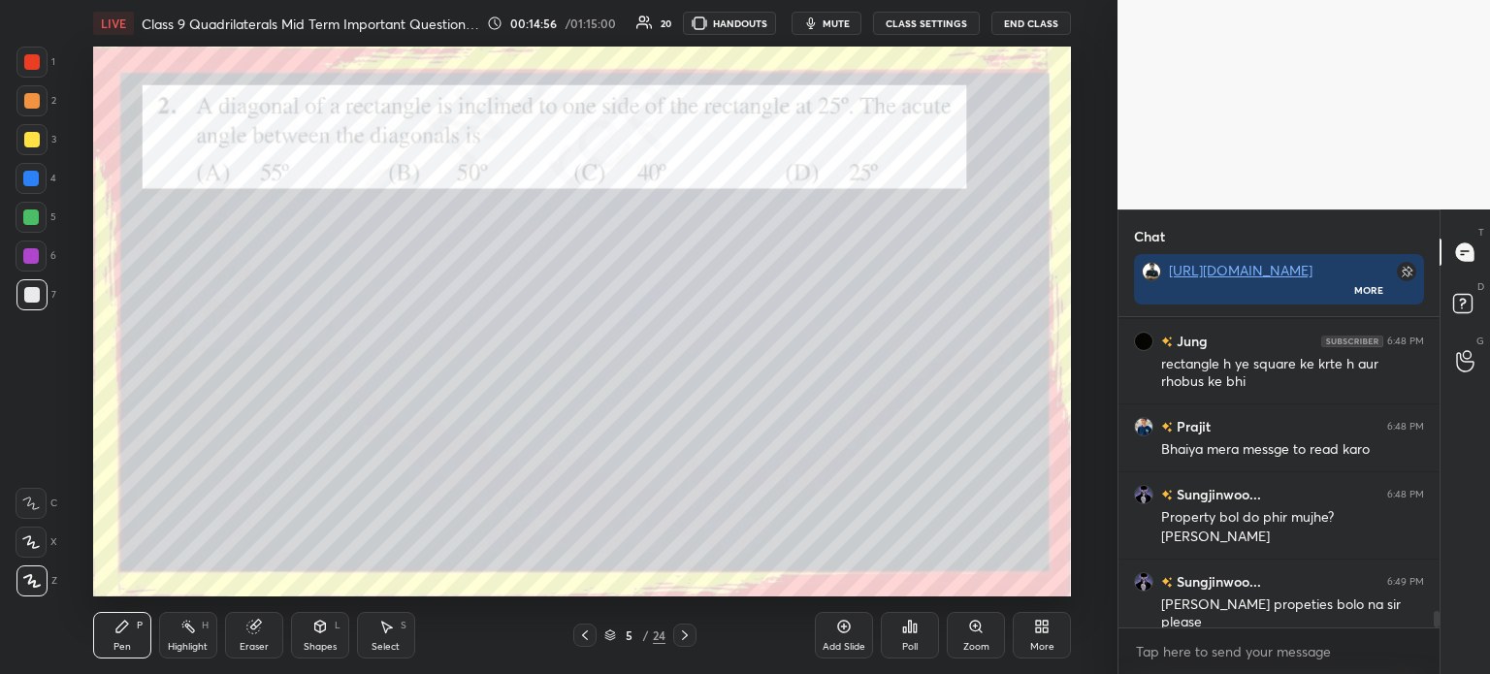
click at [295, 622] on div "Shapes L" at bounding box center [320, 635] width 58 height 47
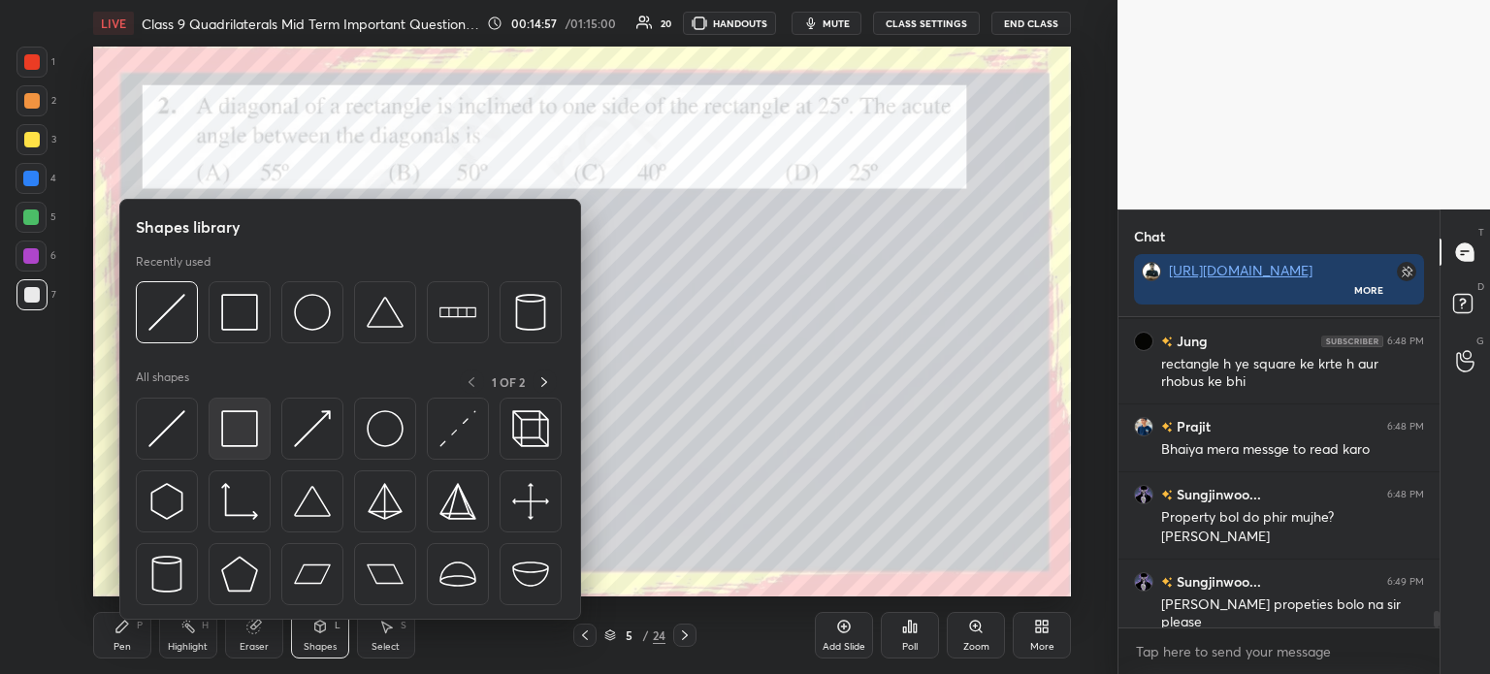
click at [248, 407] on div at bounding box center [240, 429] width 62 height 62
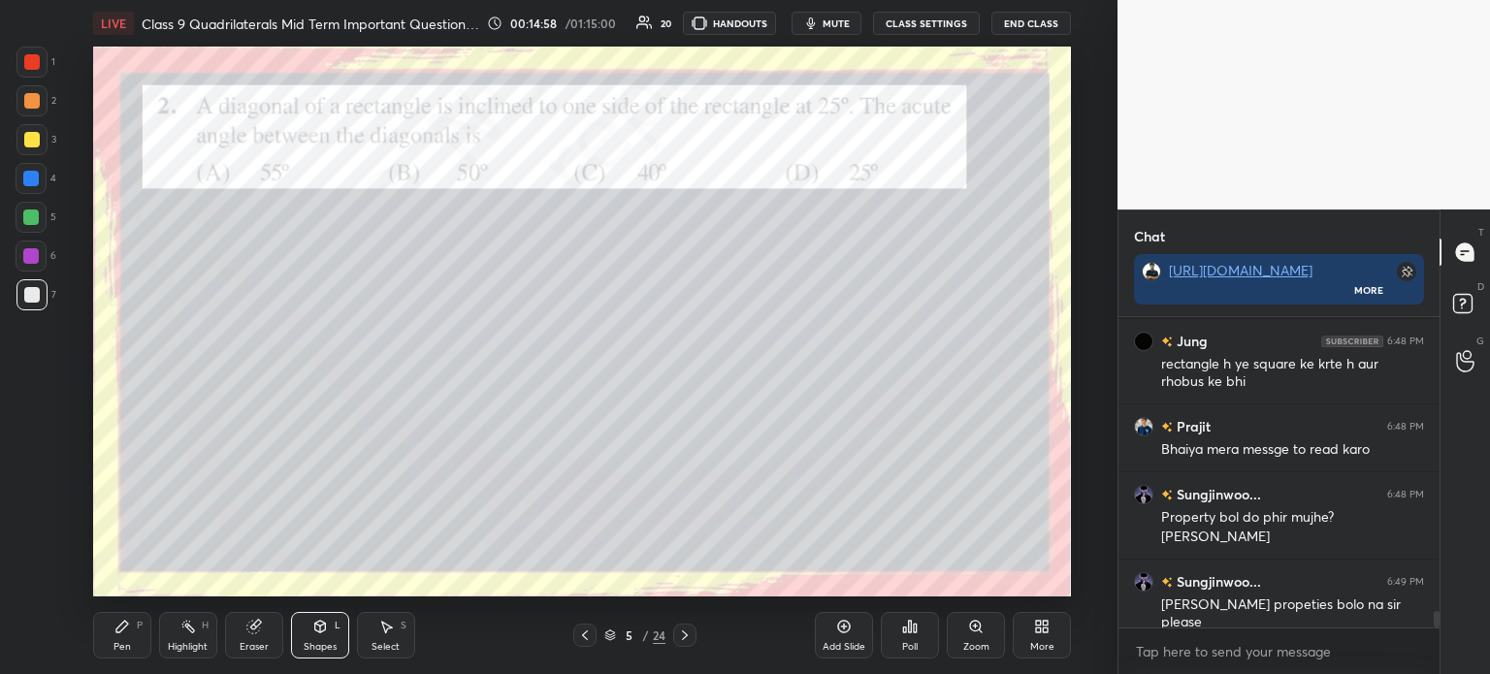
scroll to position [5505, 0]
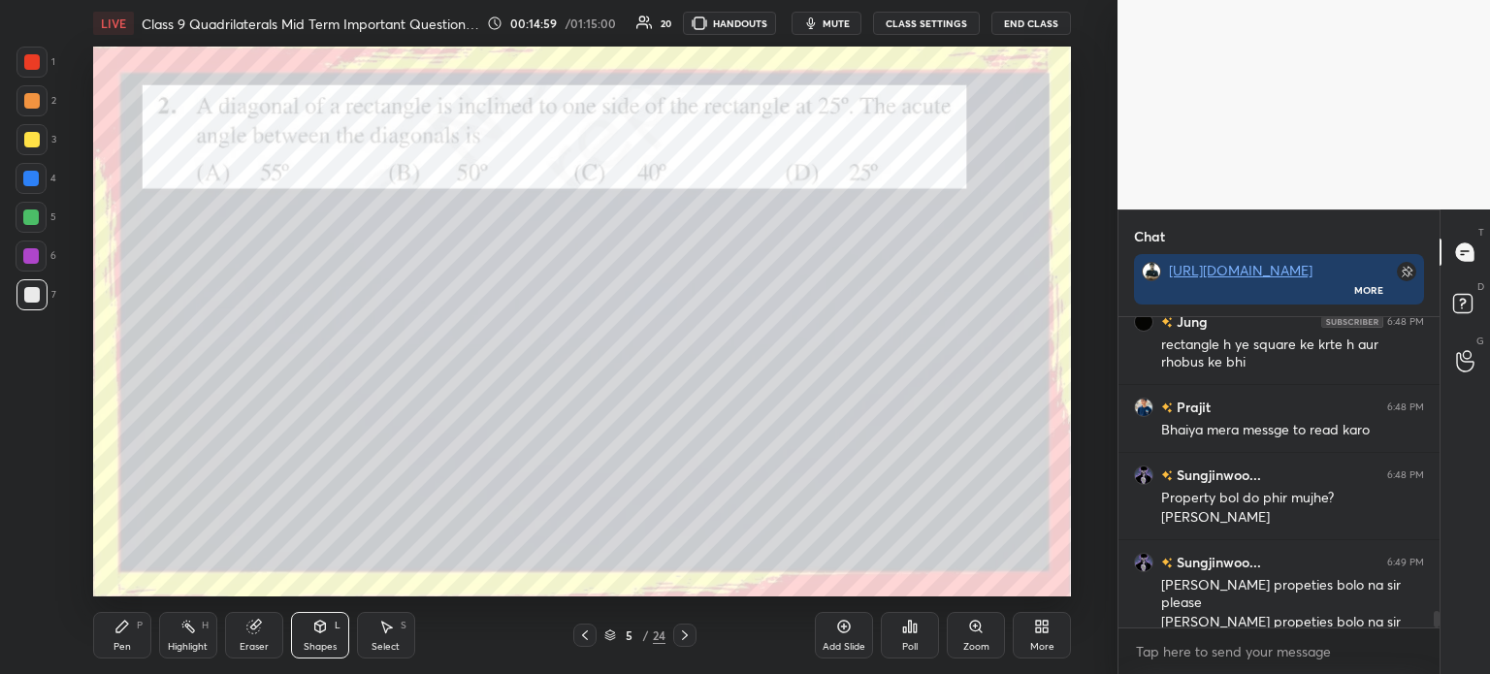
click at [190, 631] on rect at bounding box center [190, 629] width 10 height 10
click at [260, 639] on div "Eraser" at bounding box center [254, 635] width 58 height 47
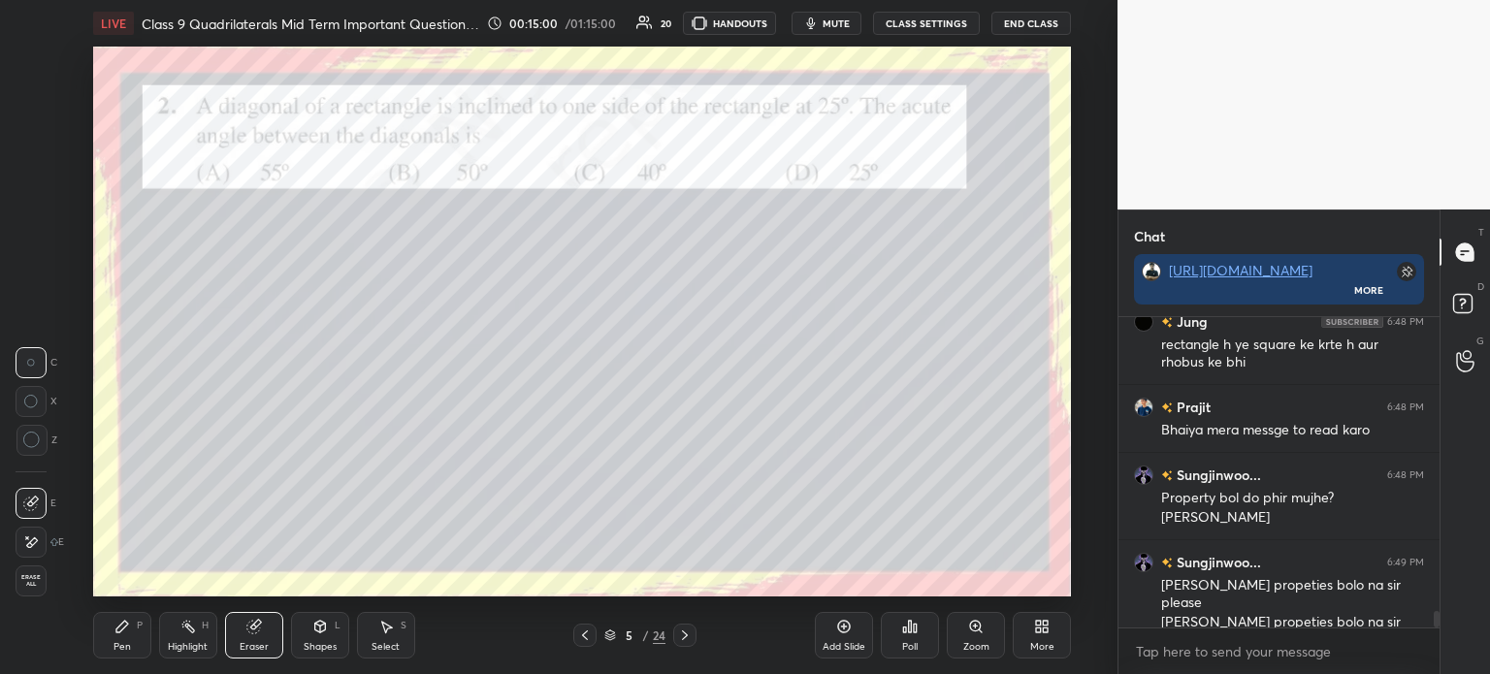
click at [39, 596] on div "Erase all" at bounding box center [31, 580] width 31 height 31
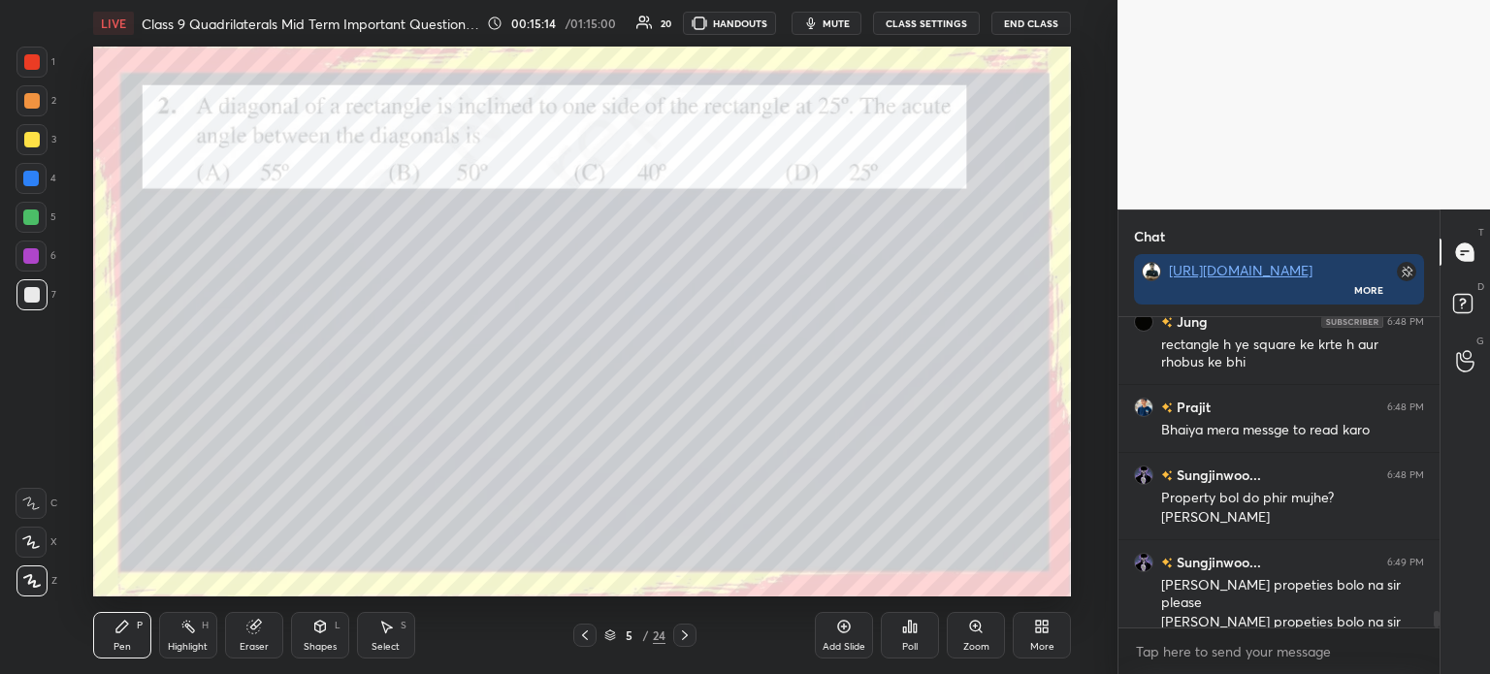
click at [43, 69] on div at bounding box center [31, 62] width 31 height 31
click at [312, 632] on icon at bounding box center [320, 627] width 16 height 16
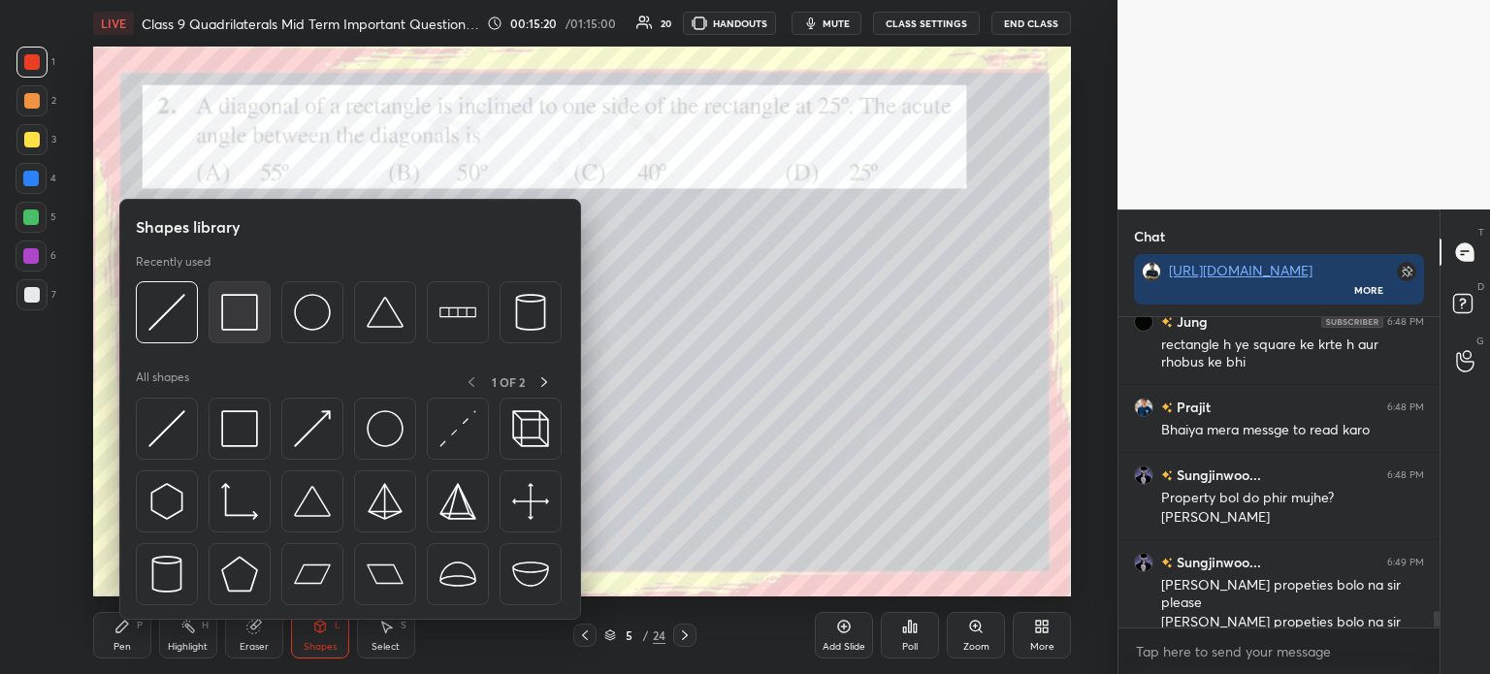
click at [245, 327] on img at bounding box center [239, 312] width 37 height 37
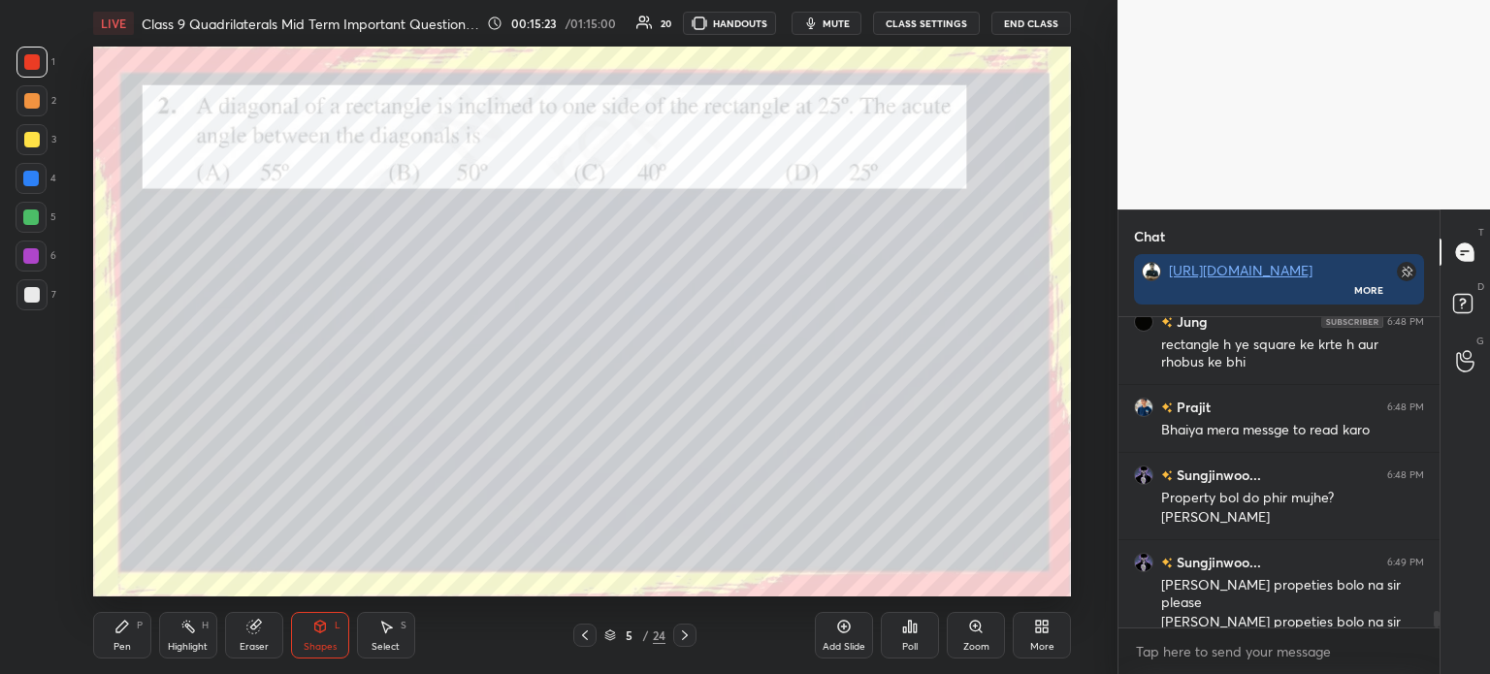
click at [339, 635] on div "Shapes L" at bounding box center [320, 635] width 58 height 47
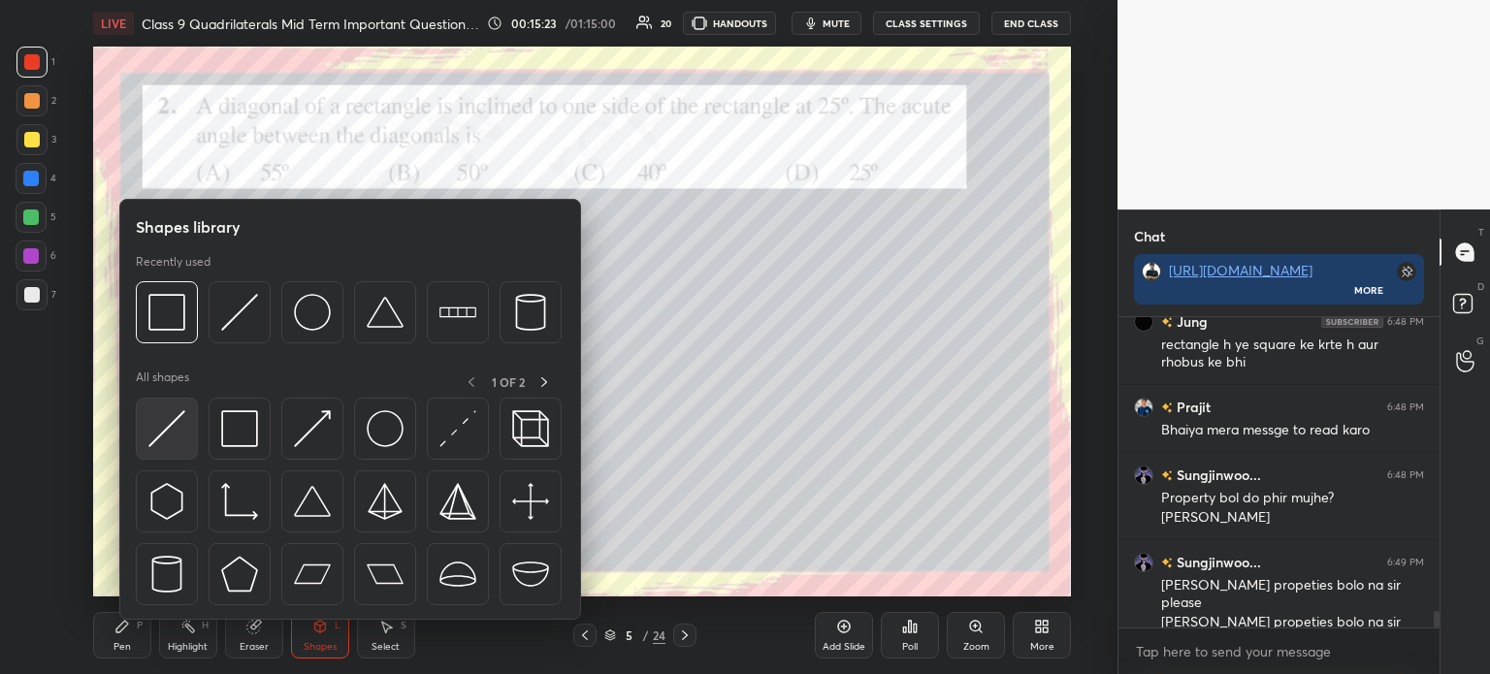
click at [174, 426] on img at bounding box center [166, 428] width 37 height 37
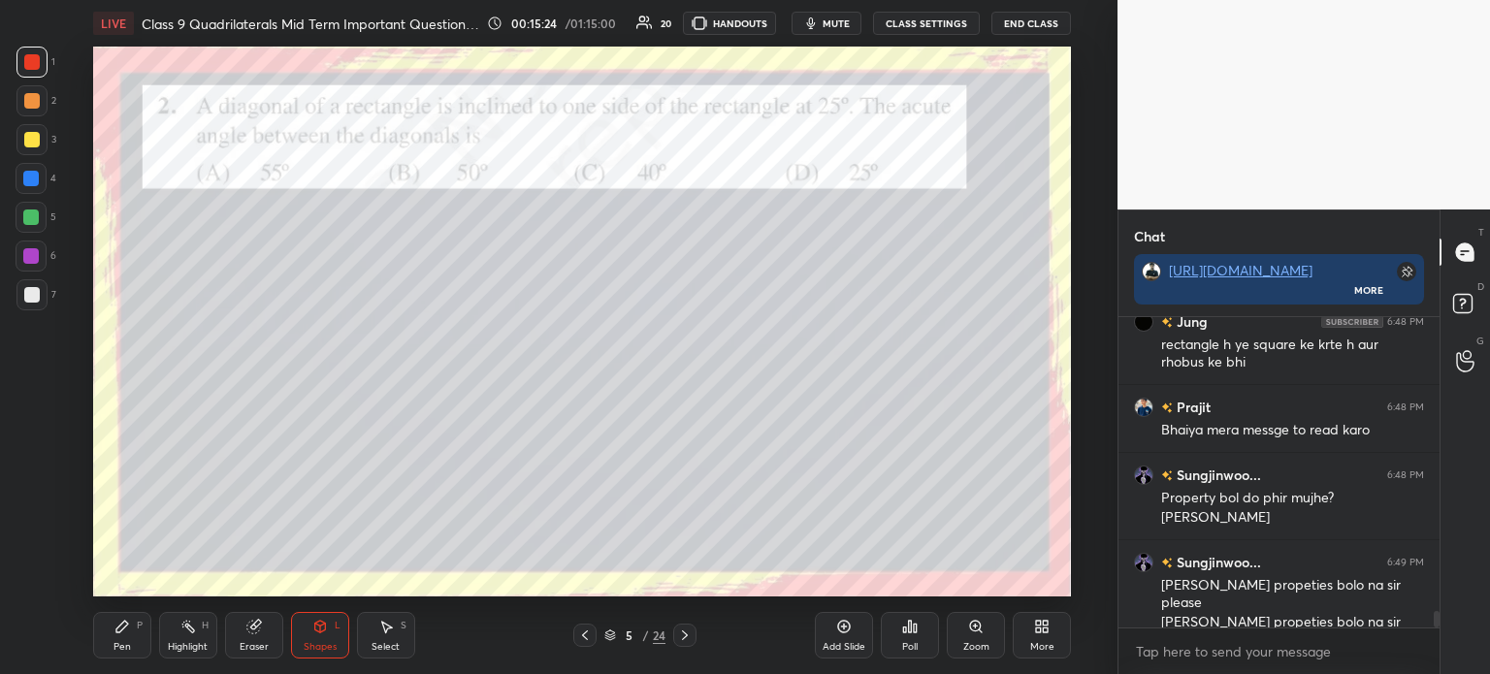
click at [55, 290] on div "1 2 3 4 5 6 7" at bounding box center [36, 183] width 41 height 272
click at [45, 287] on div at bounding box center [31, 294] width 31 height 31
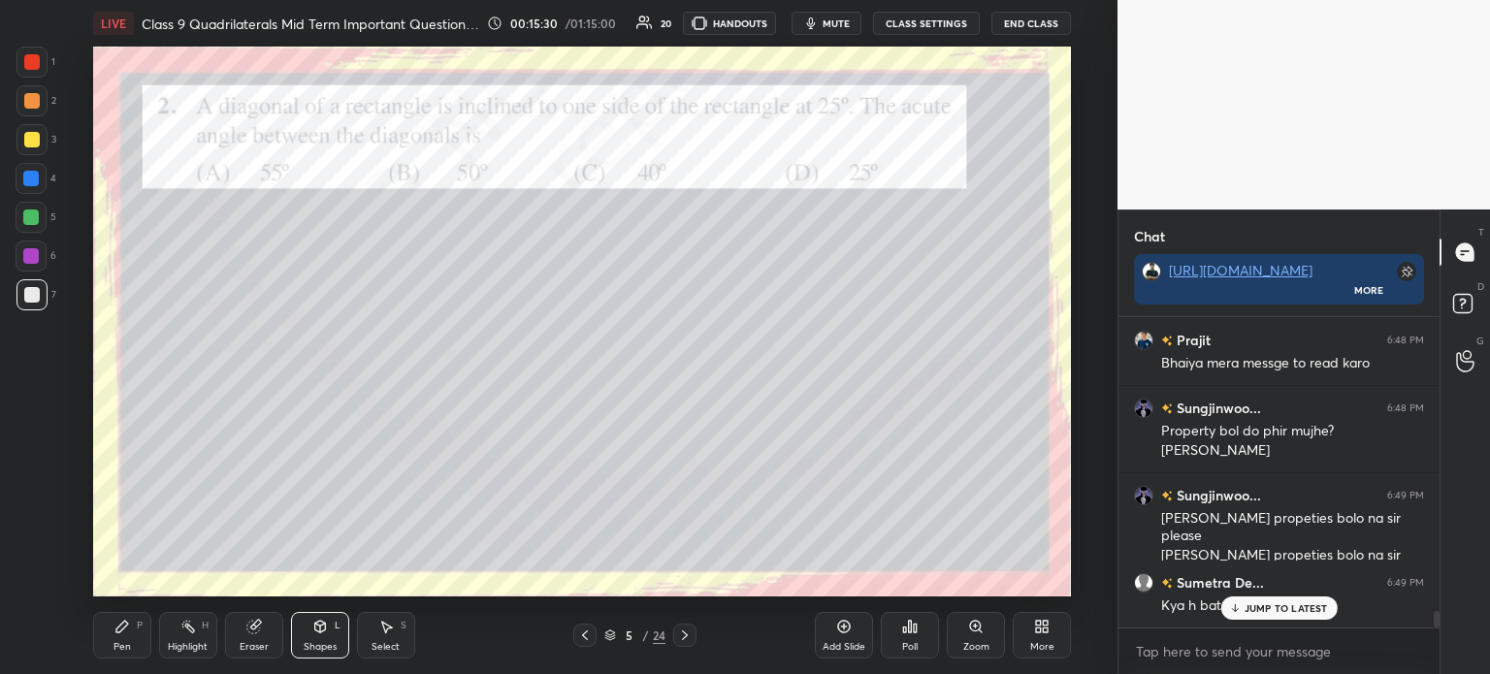
click at [128, 631] on icon at bounding box center [122, 627] width 16 height 16
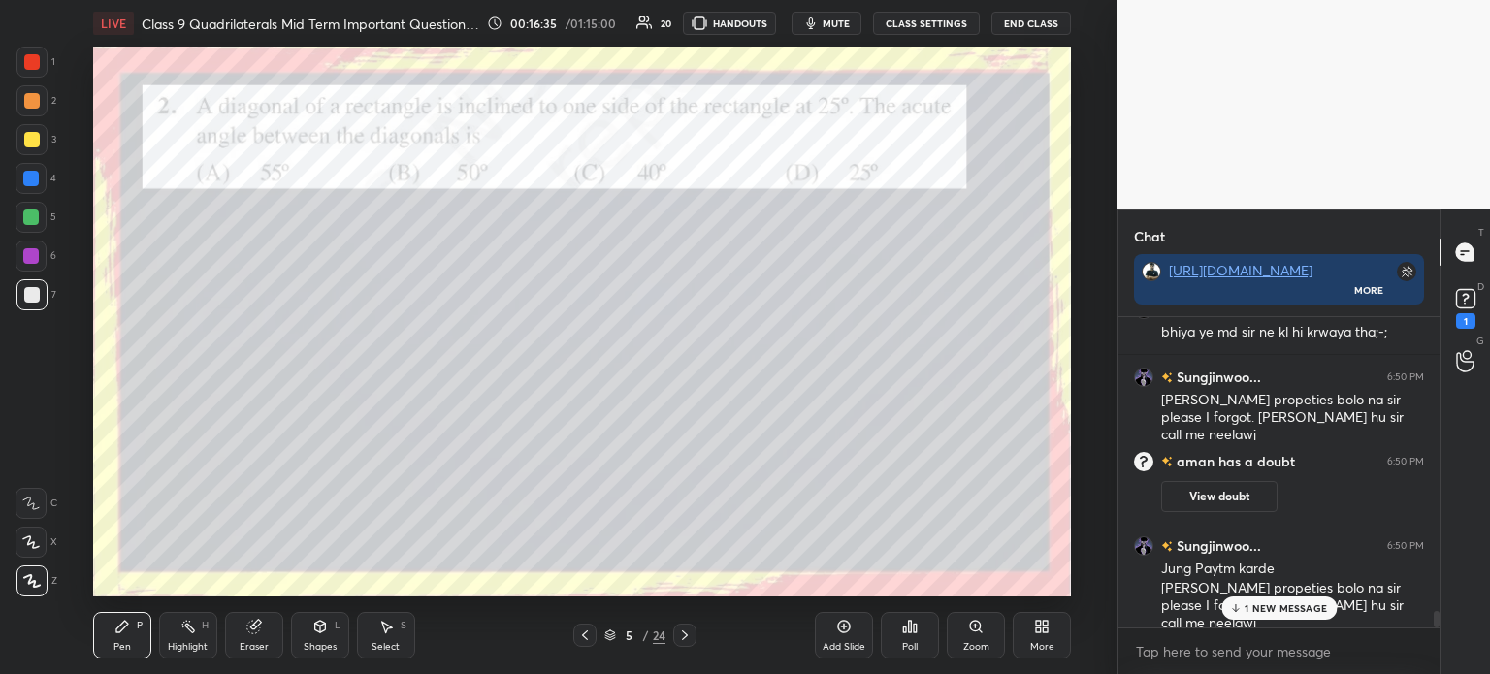
scroll to position [5615, 0]
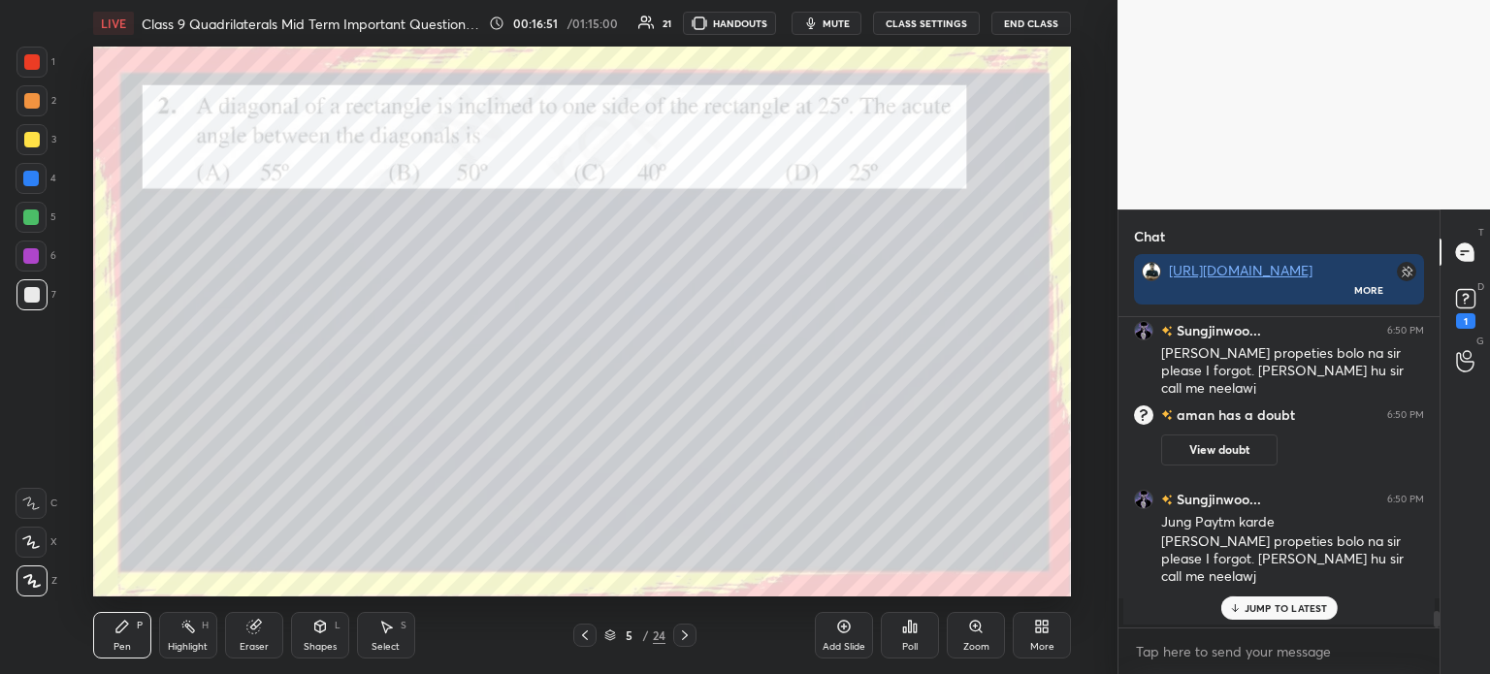
click at [47, 65] on div at bounding box center [31, 62] width 31 height 31
click at [678, 632] on icon at bounding box center [685, 636] width 16 height 16
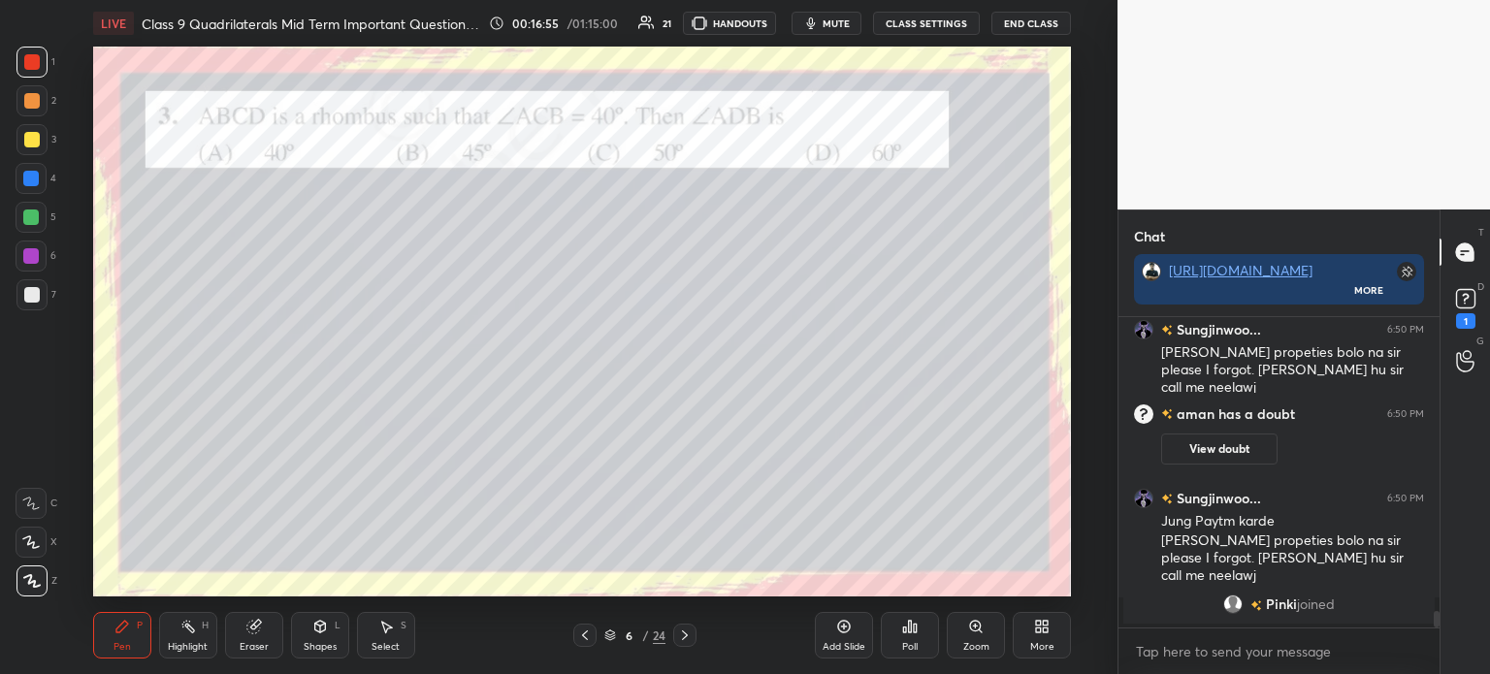
click at [1477, 311] on icon at bounding box center [1465, 298] width 29 height 29
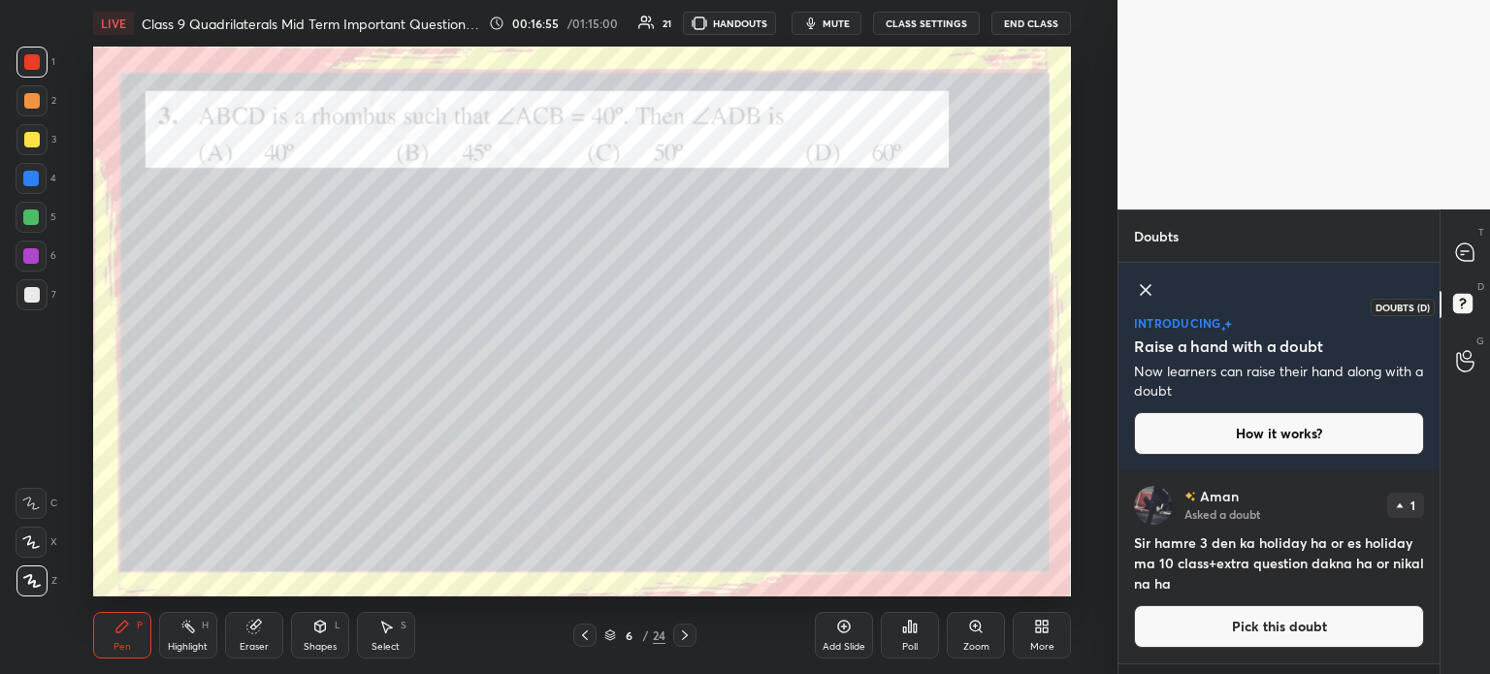
scroll to position [198, 315]
click at [1471, 251] on icon at bounding box center [1464, 251] width 17 height 17
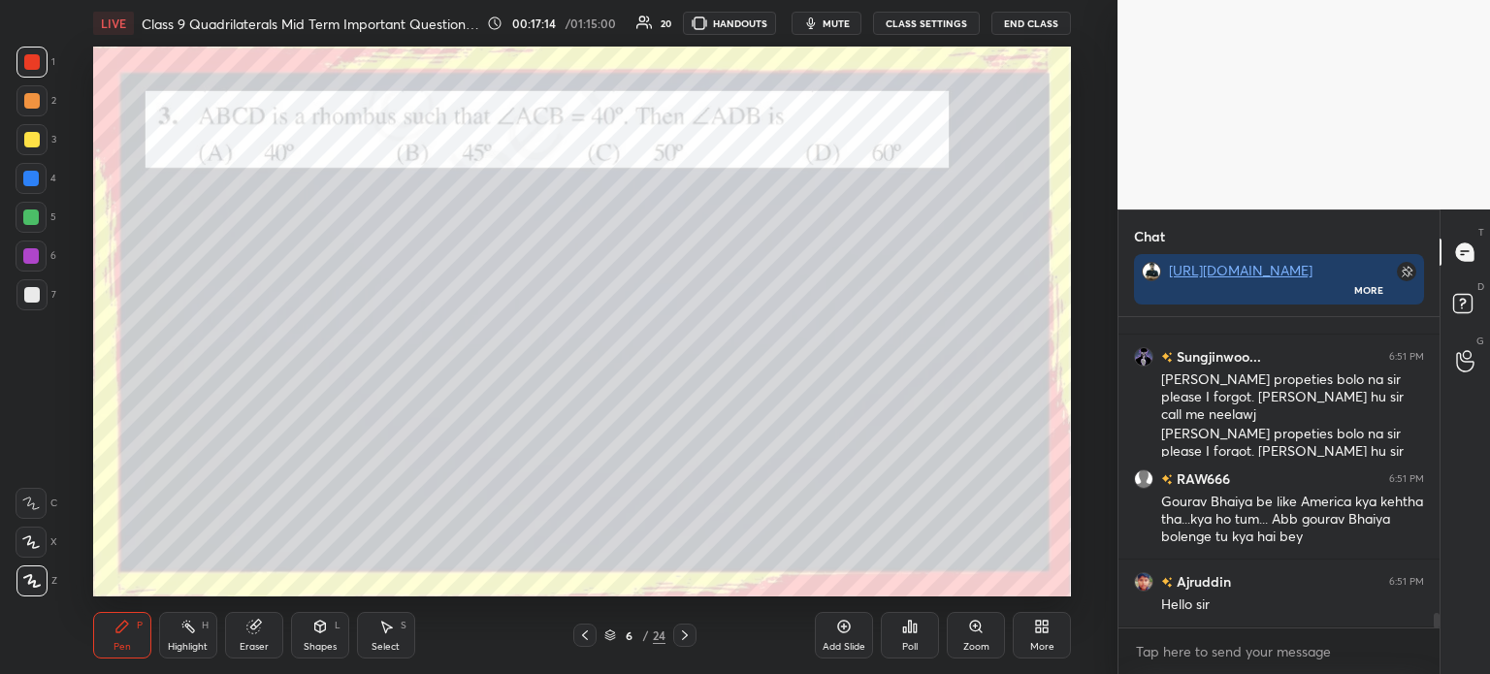
scroll to position [6522, 0]
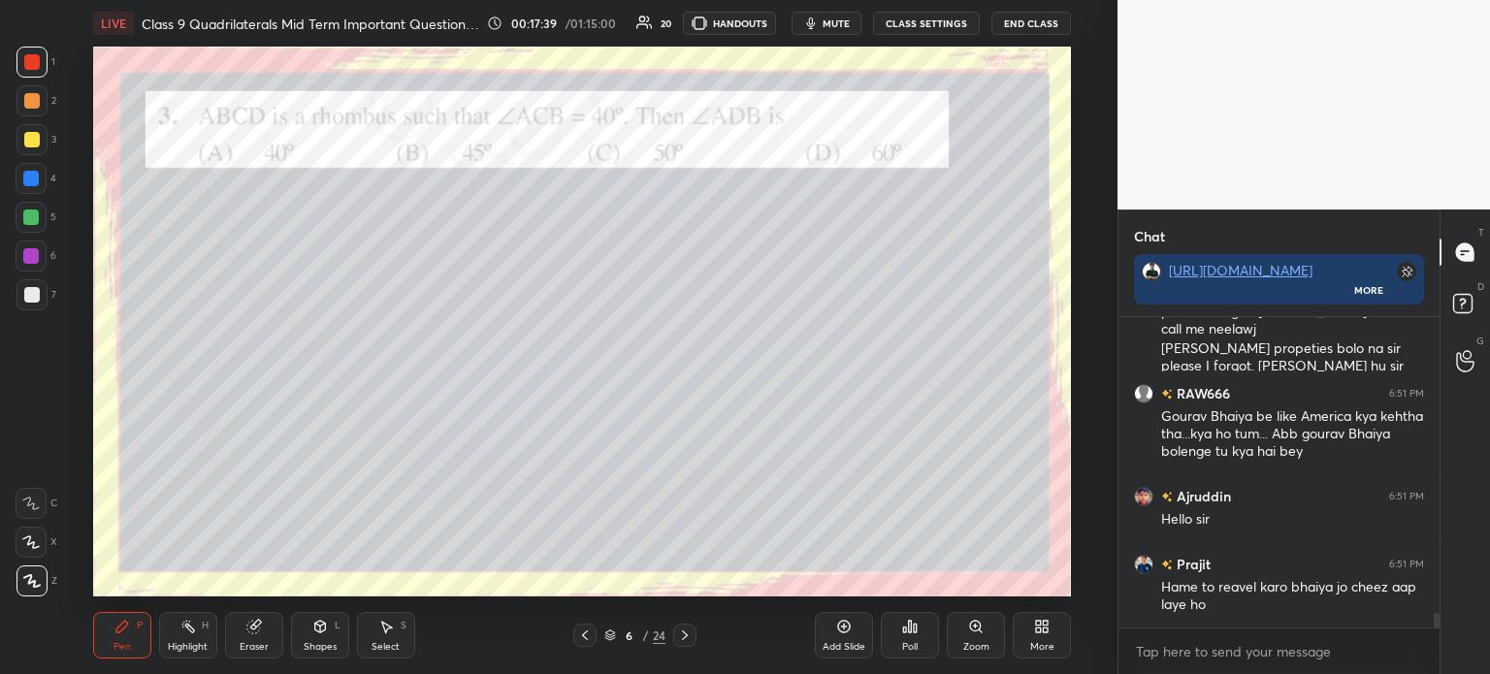
click at [915, 643] on div "Poll" at bounding box center [910, 647] width 16 height 10
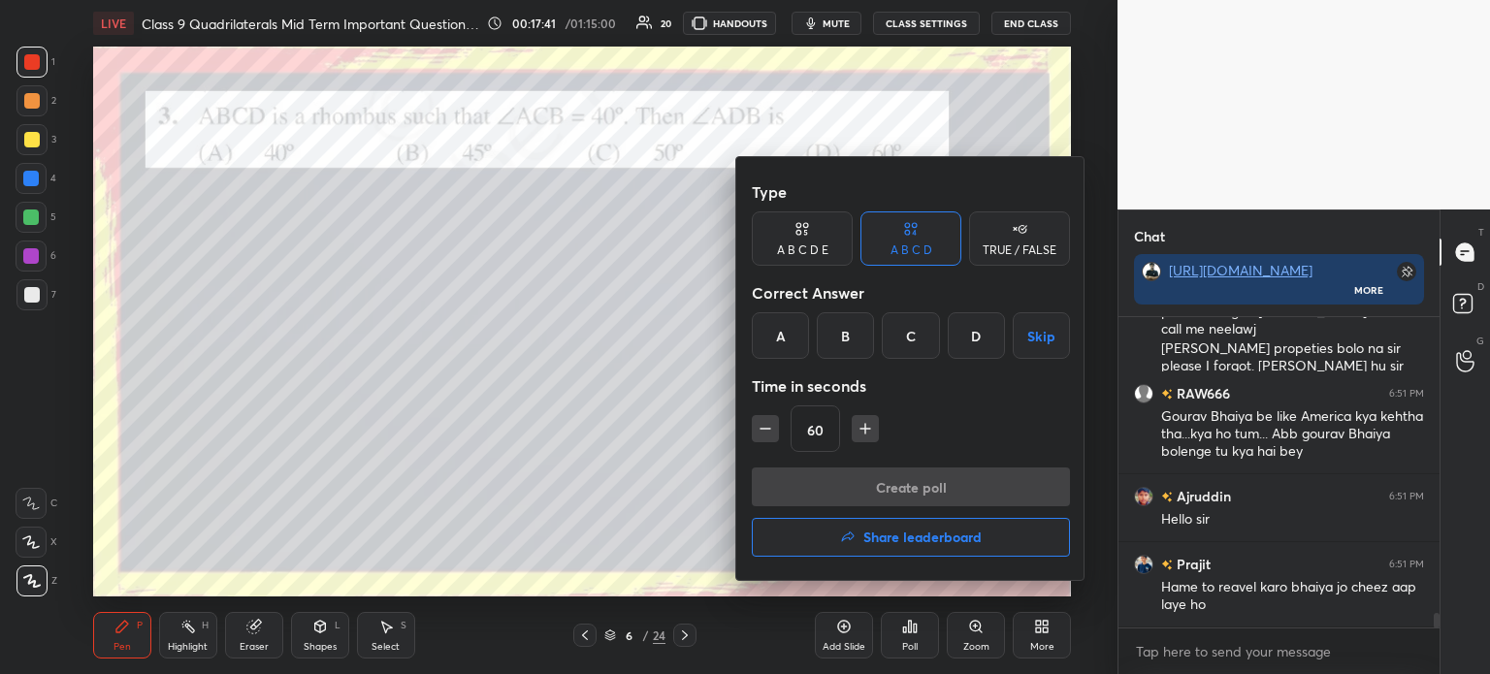
click at [901, 348] on div "C" at bounding box center [910, 335] width 57 height 47
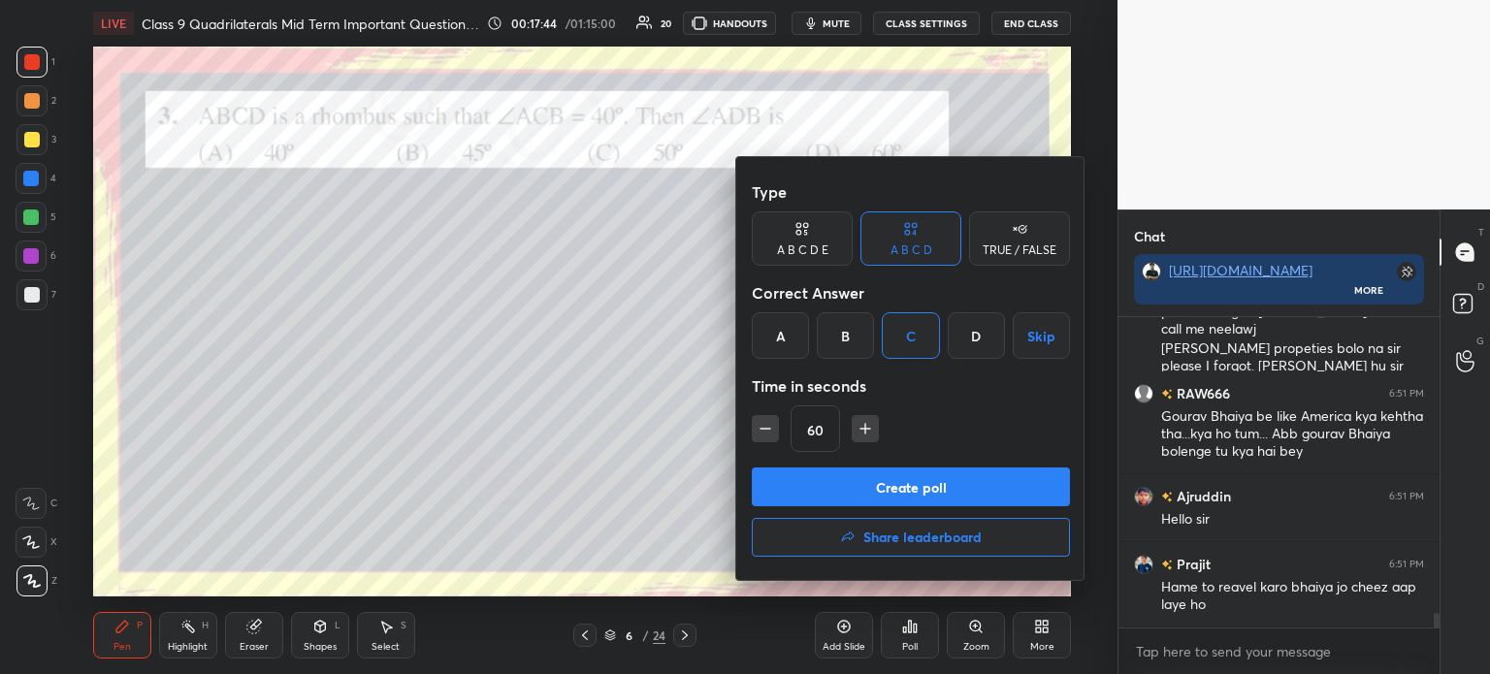
click at [888, 482] on button "Create poll" at bounding box center [911, 487] width 318 height 39
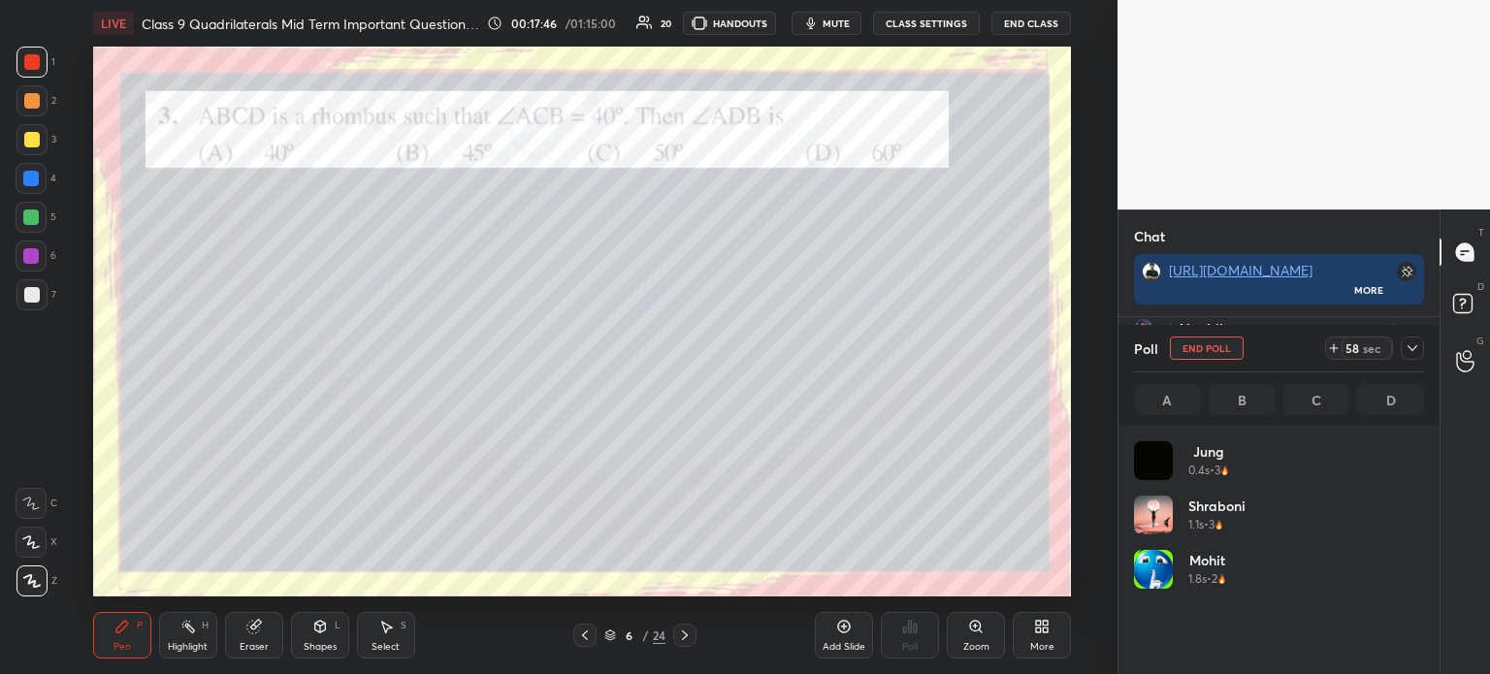
scroll to position [227, 284]
click at [1414, 350] on icon at bounding box center [1412, 348] width 16 height 16
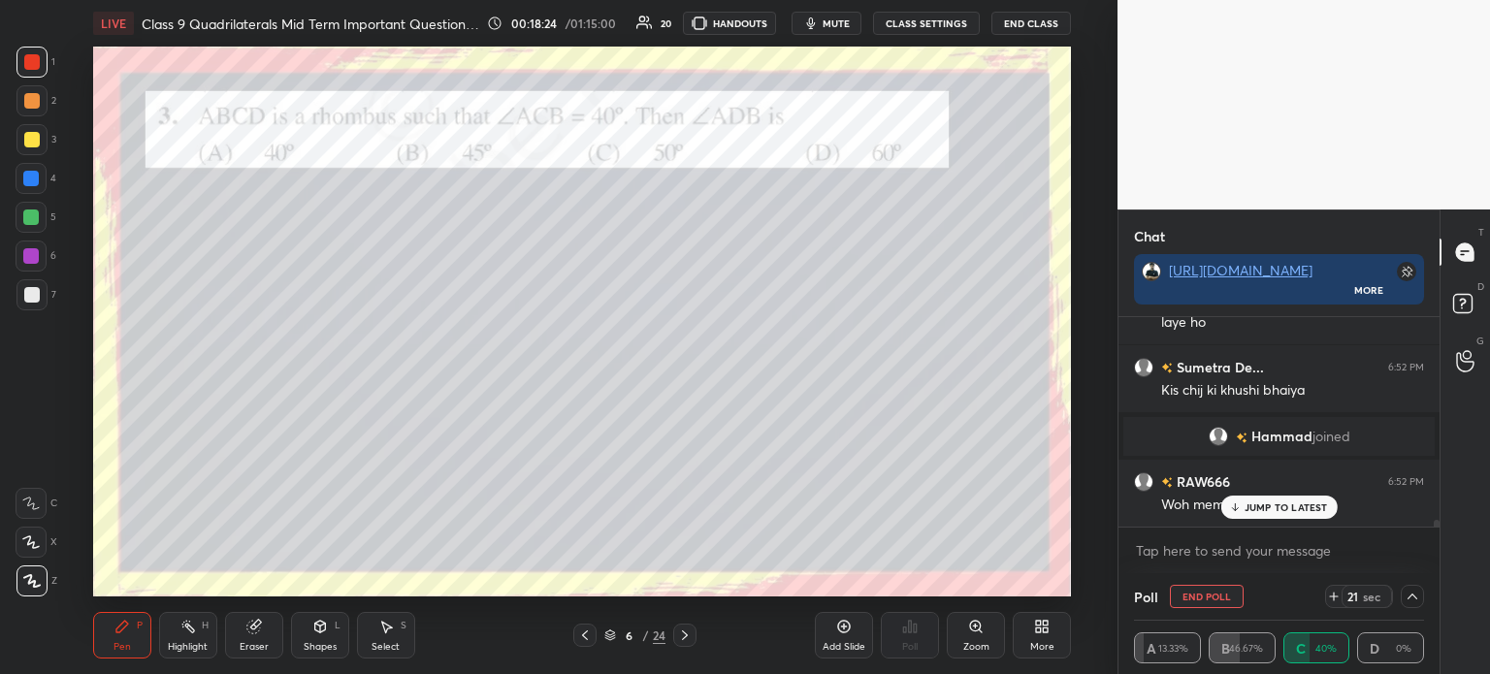
scroll to position [6159, 0]
click at [35, 143] on div at bounding box center [32, 140] width 16 height 16
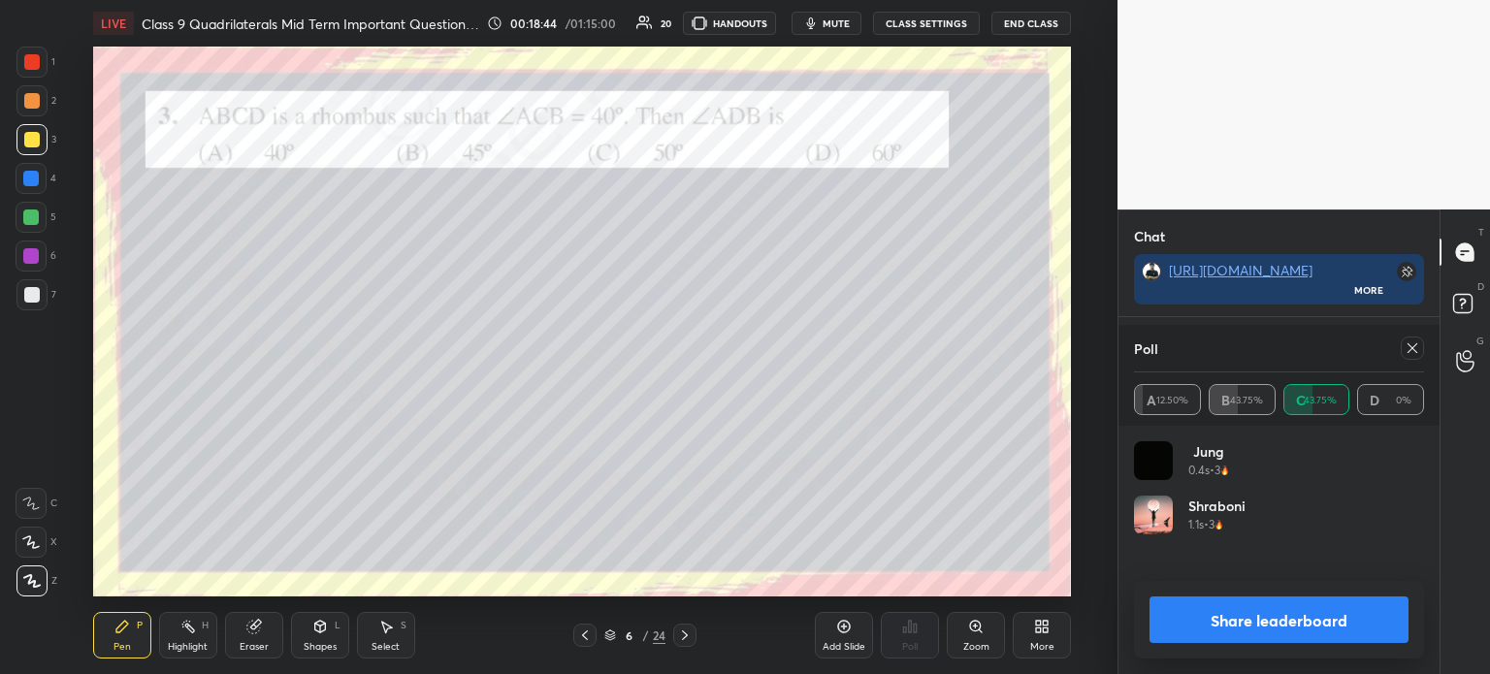
scroll to position [6, 6]
click at [1179, 631] on button "Share leaderboard" at bounding box center [1278, 620] width 259 height 47
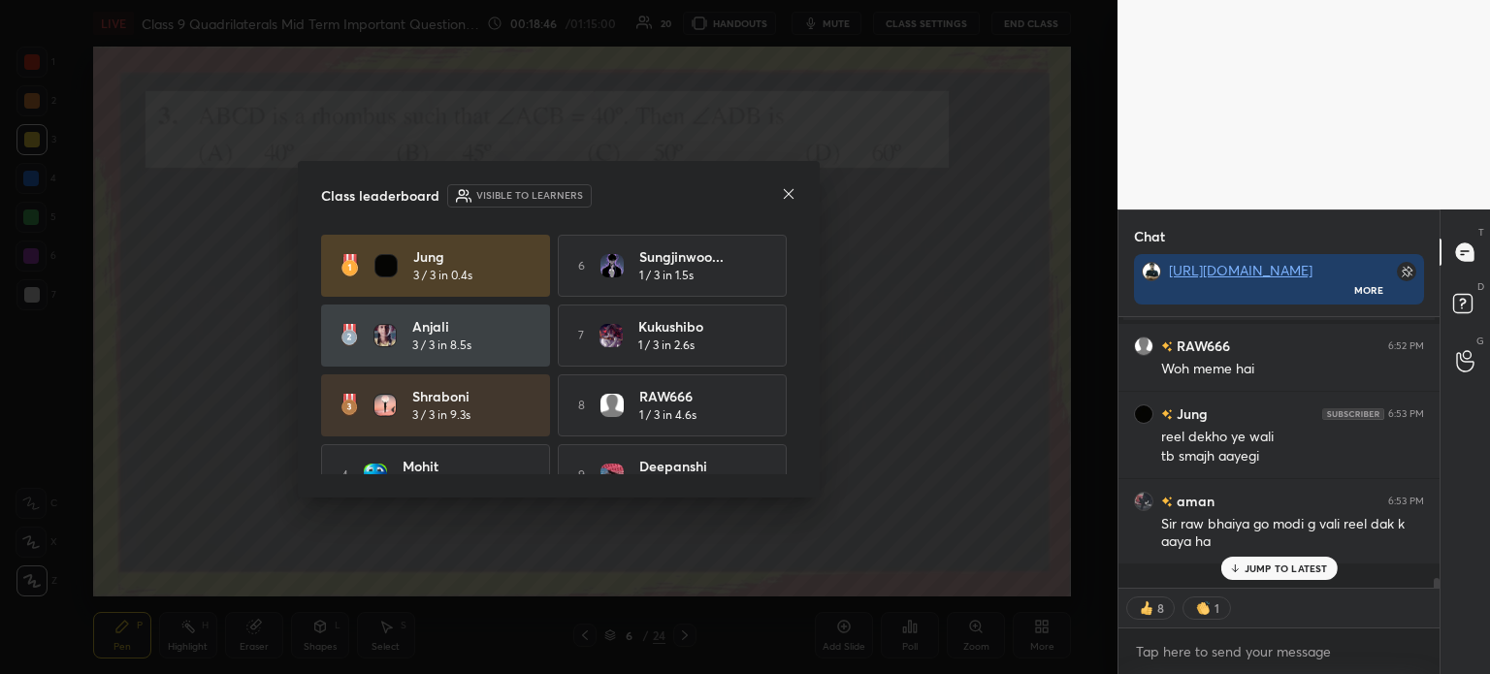
scroll to position [255, 315]
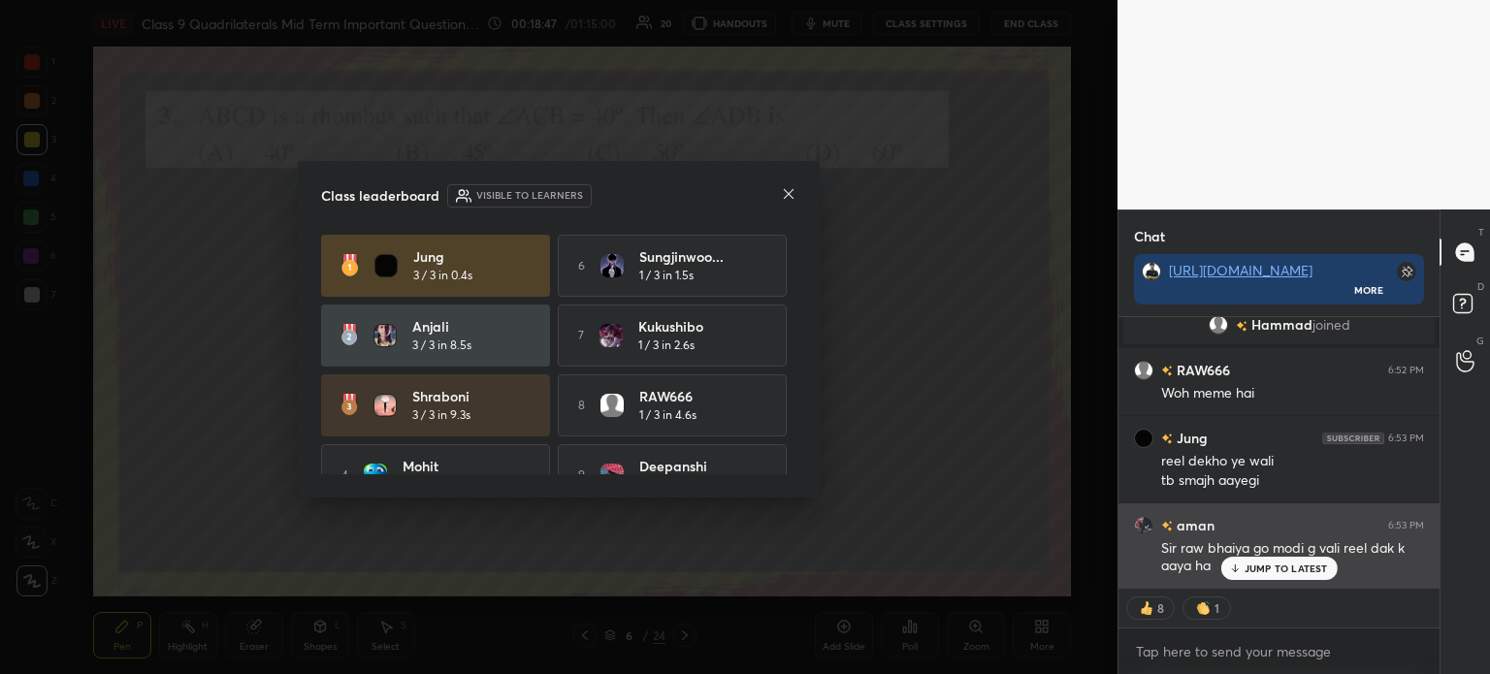
click at [1258, 556] on div "Sir raw bhaiya go modi g vali reel dak k aaya ha" at bounding box center [1292, 557] width 263 height 37
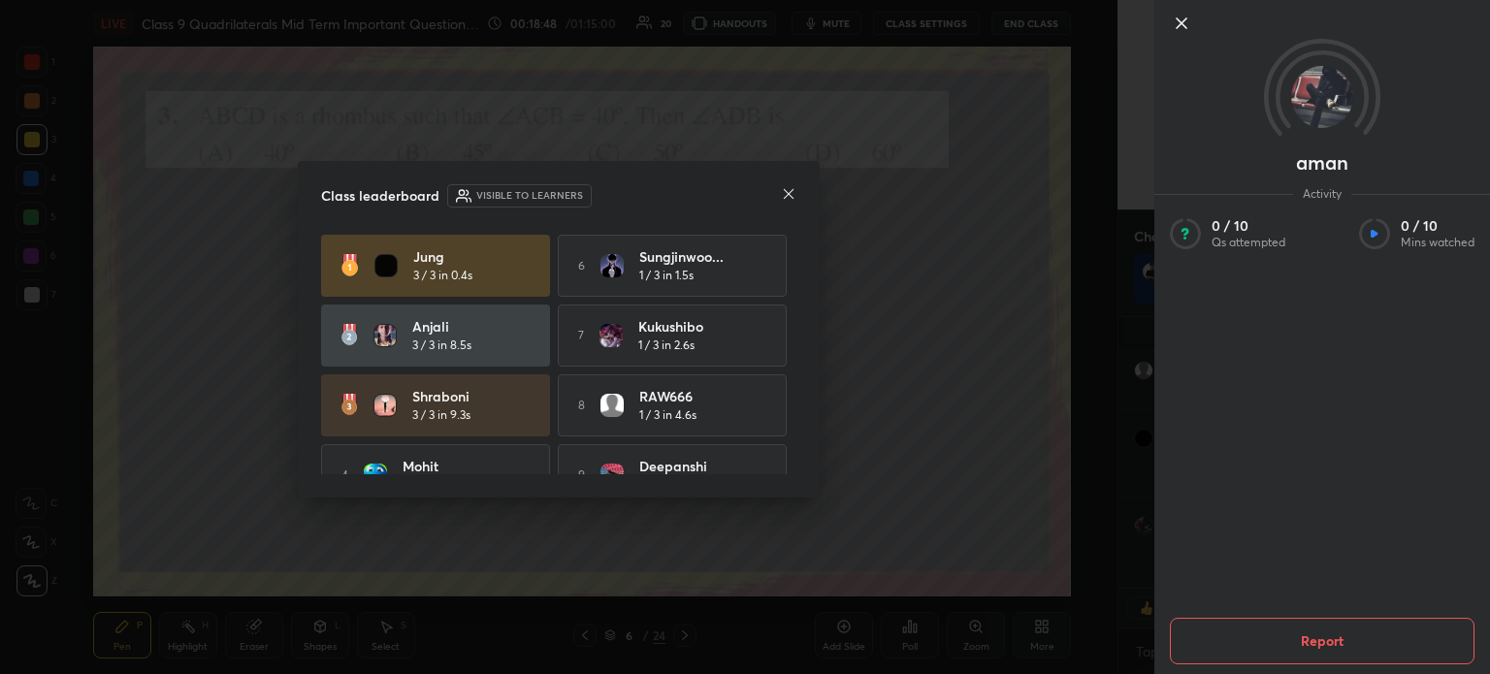
click at [1180, 28] on icon at bounding box center [1181, 23] width 23 height 23
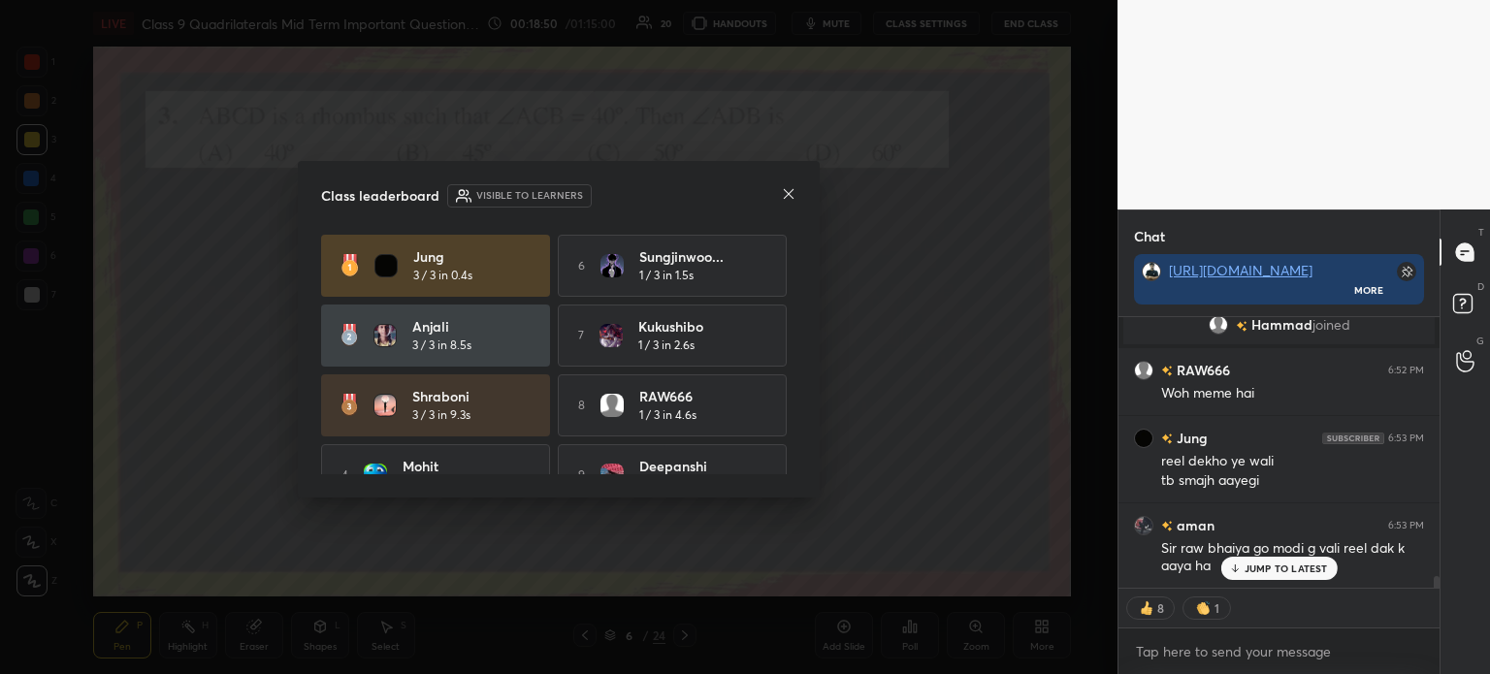
click at [1248, 567] on p "JUMP TO LATEST" at bounding box center [1285, 569] width 83 height 12
click at [799, 184] on div "Class leaderboard Visible to learners [PERSON_NAME] 3 / 3 in 0.4s 6 Sungjinwoo.…" at bounding box center [559, 330] width 522 height 338
click at [789, 195] on icon at bounding box center [789, 194] width 10 height 10
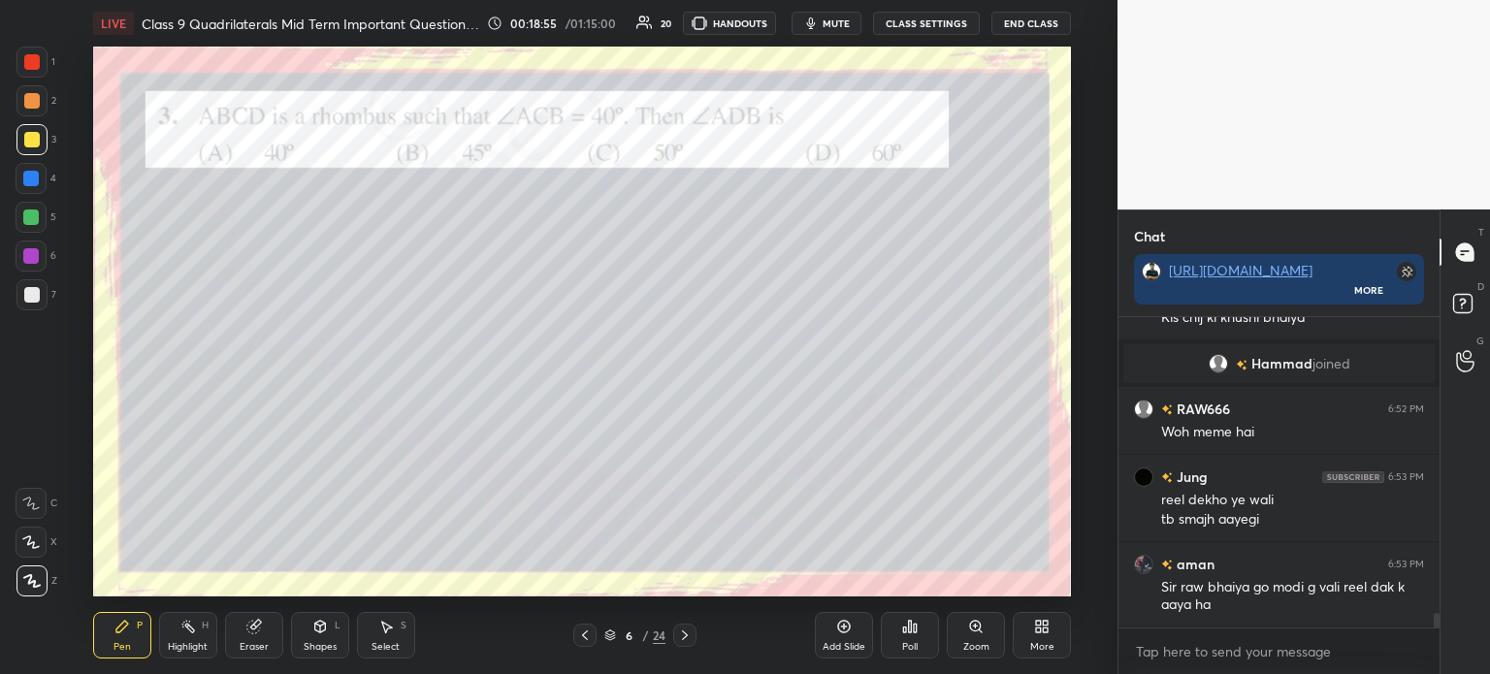
click at [258, 631] on icon at bounding box center [252, 627] width 13 height 13
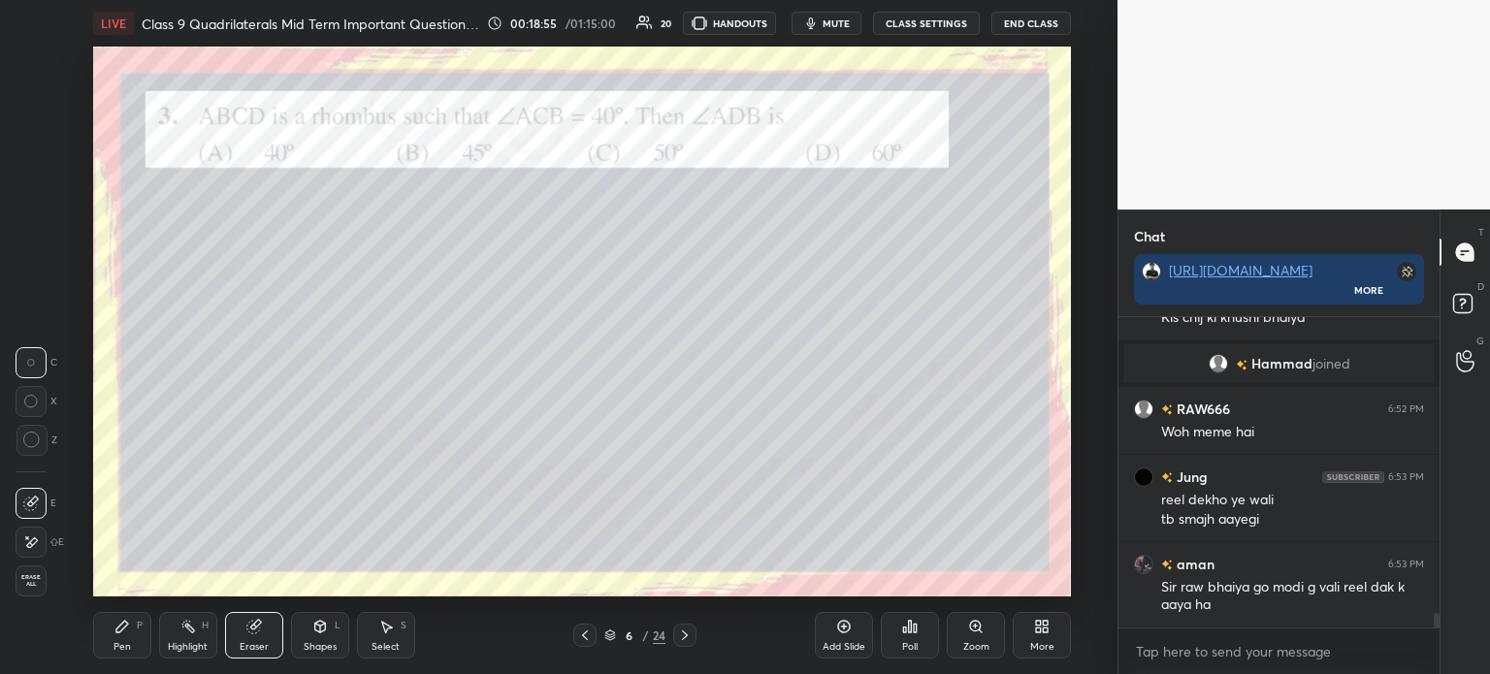
click at [313, 628] on icon at bounding box center [320, 627] width 16 height 16
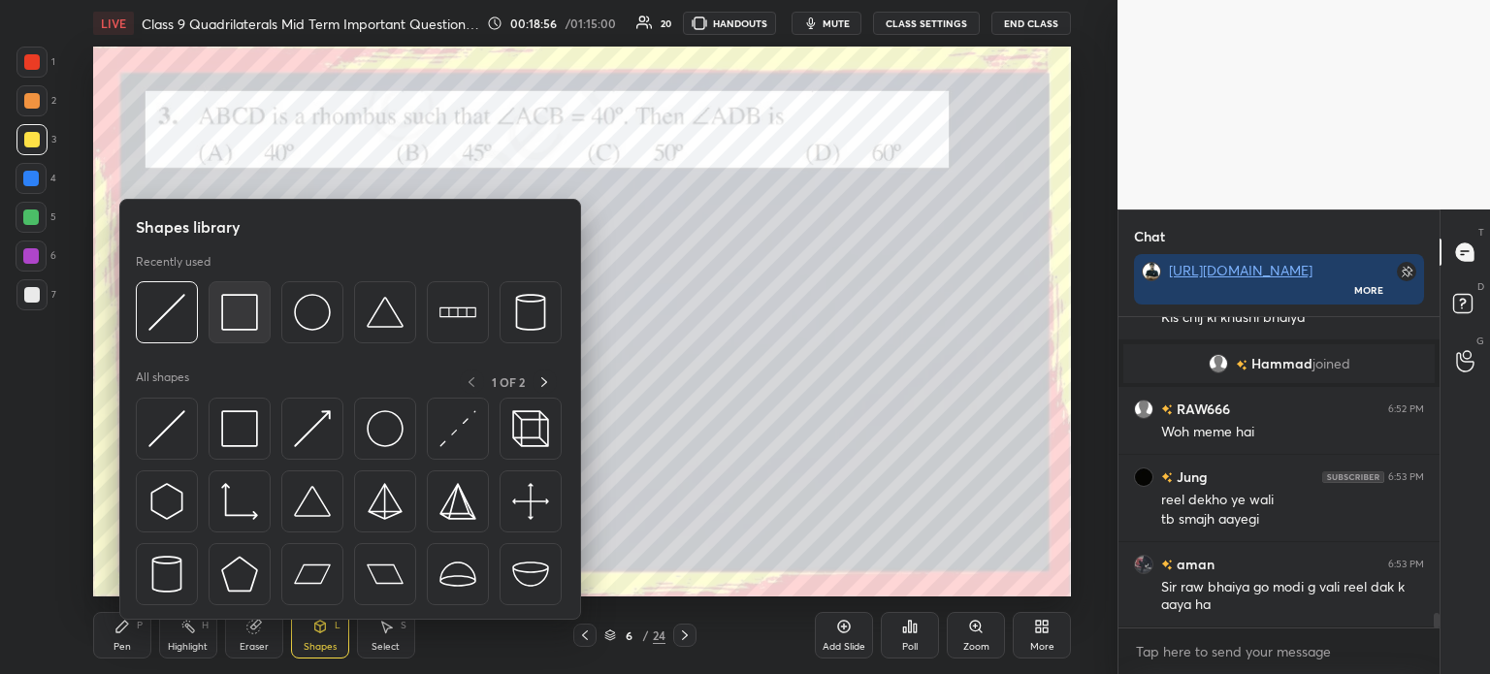
click at [241, 302] on img at bounding box center [239, 312] width 37 height 37
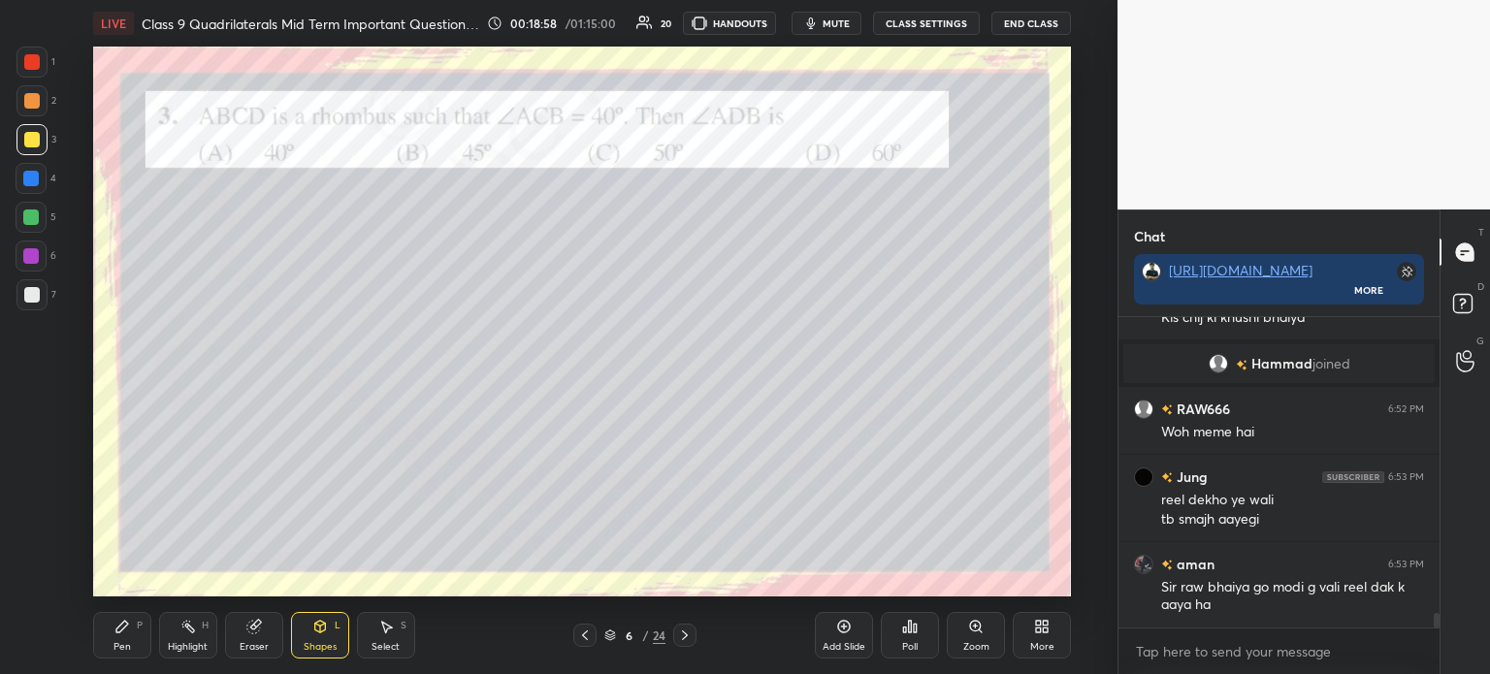
click at [45, 289] on div at bounding box center [31, 294] width 31 height 31
click at [310, 613] on div "Shapes L" at bounding box center [320, 635] width 58 height 47
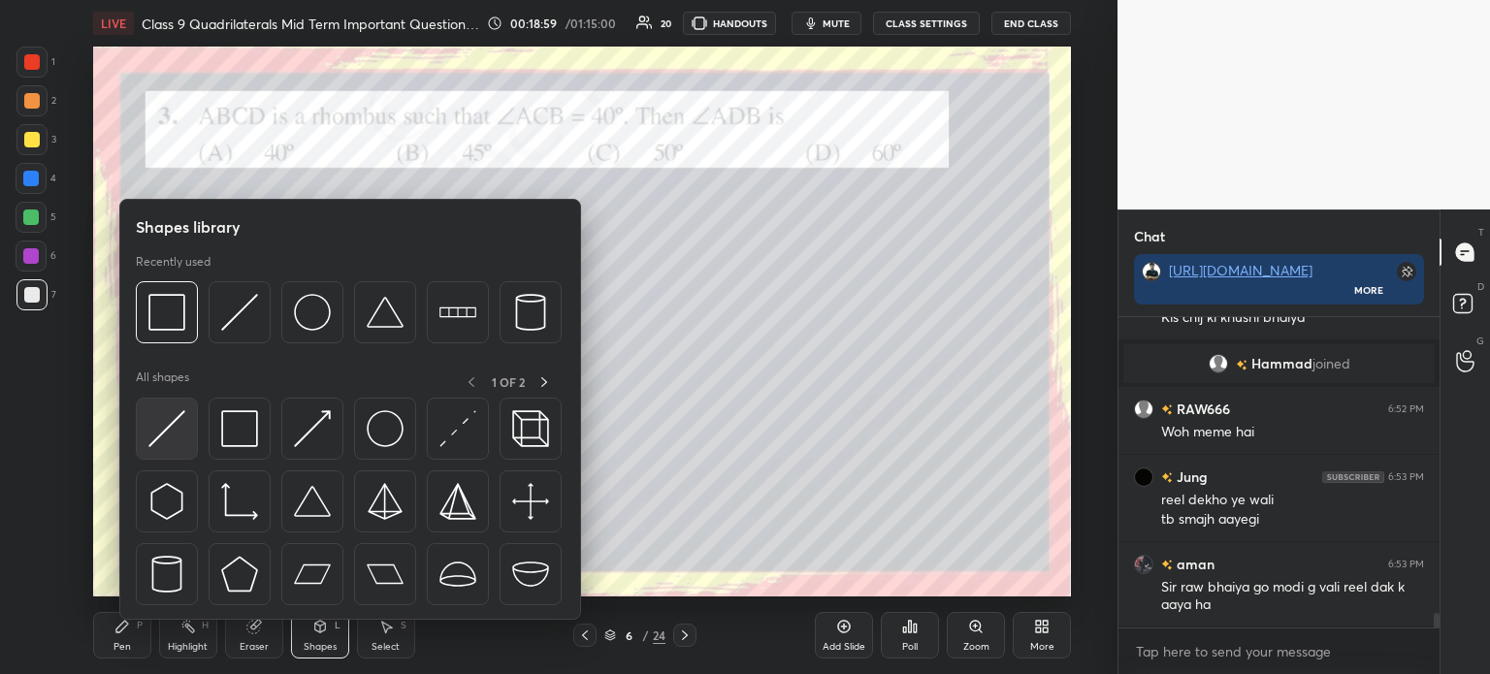
click at [173, 408] on div at bounding box center [167, 429] width 62 height 62
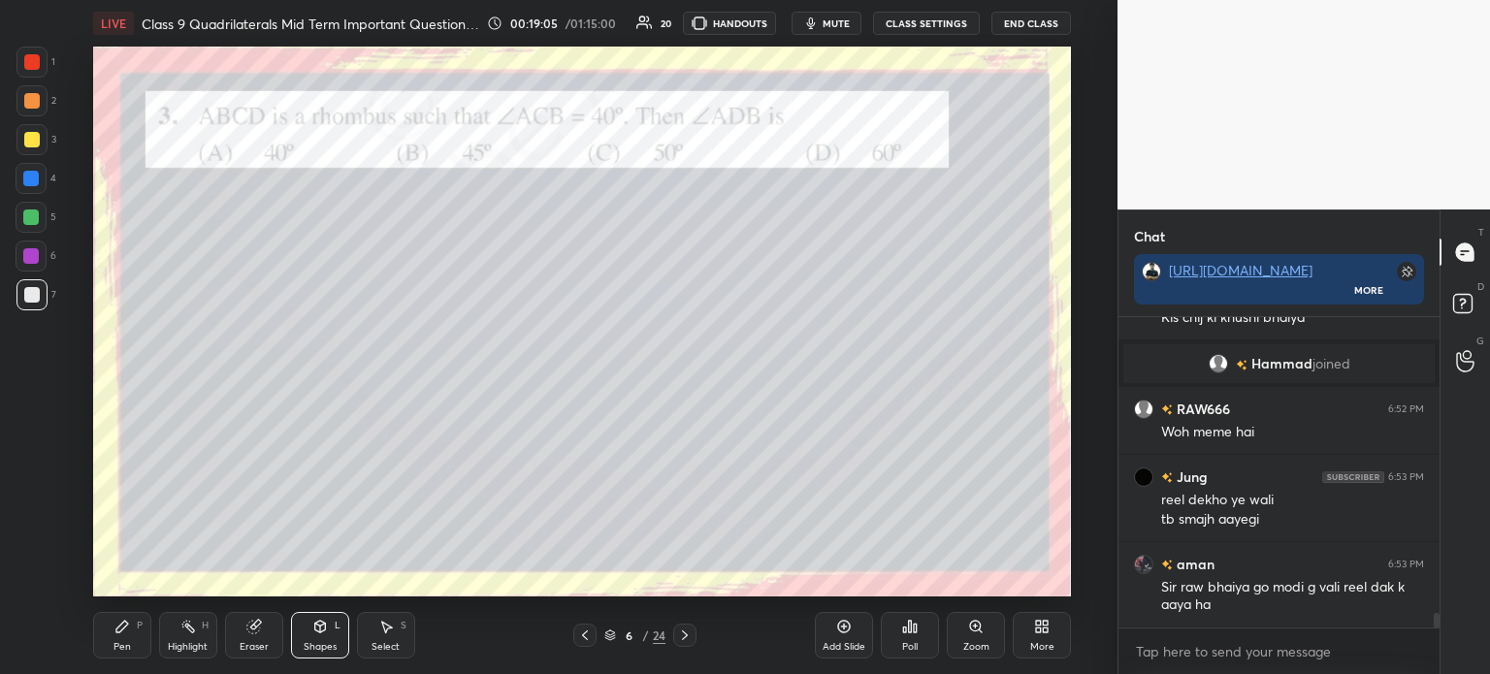
click at [124, 628] on icon at bounding box center [122, 627] width 12 height 12
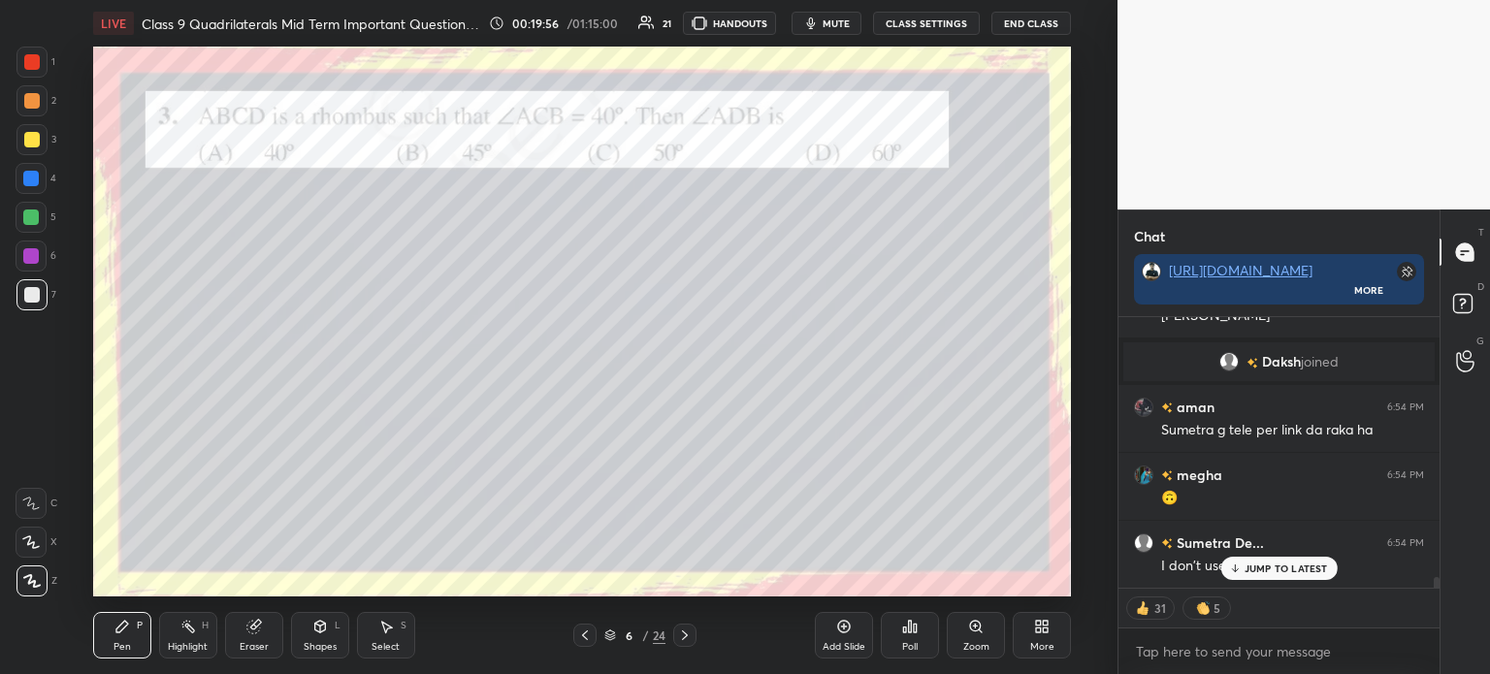
scroll to position [6675, 0]
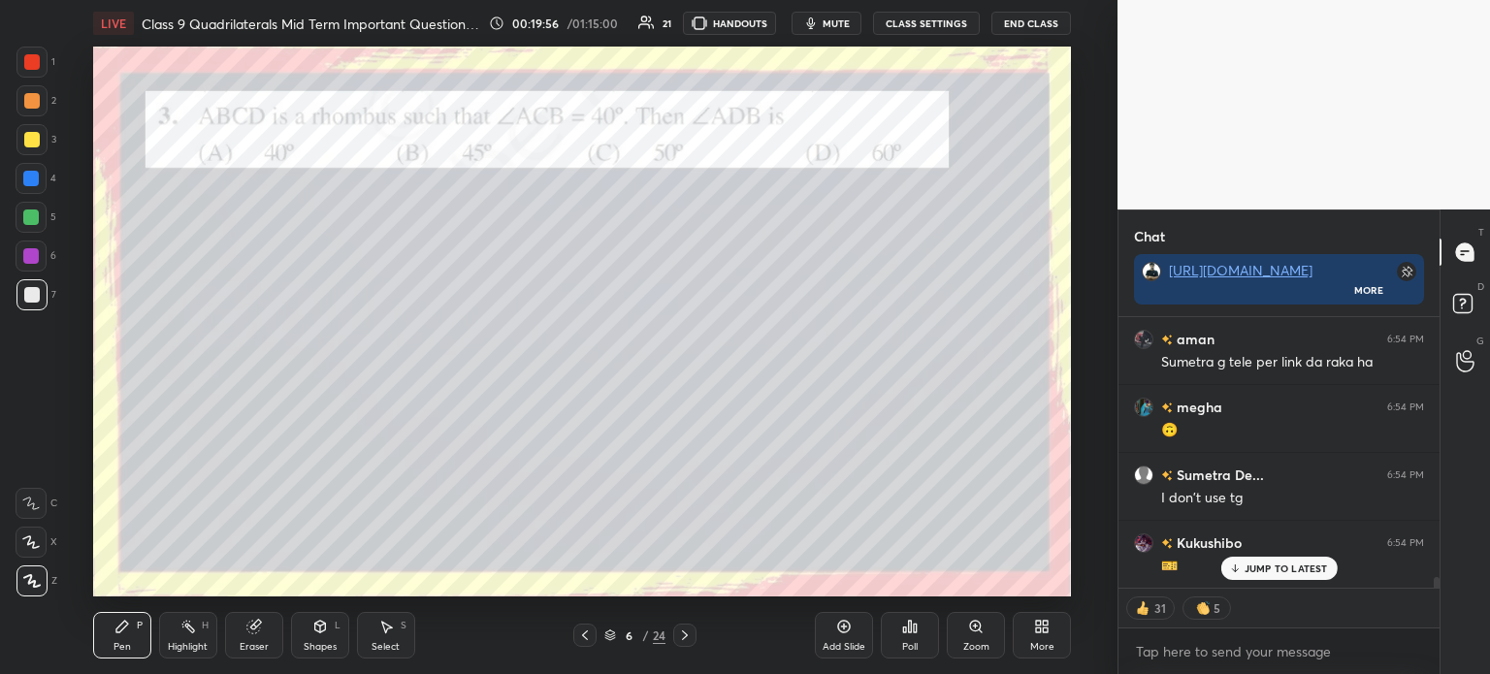
click at [34, 74] on div at bounding box center [31, 62] width 31 height 31
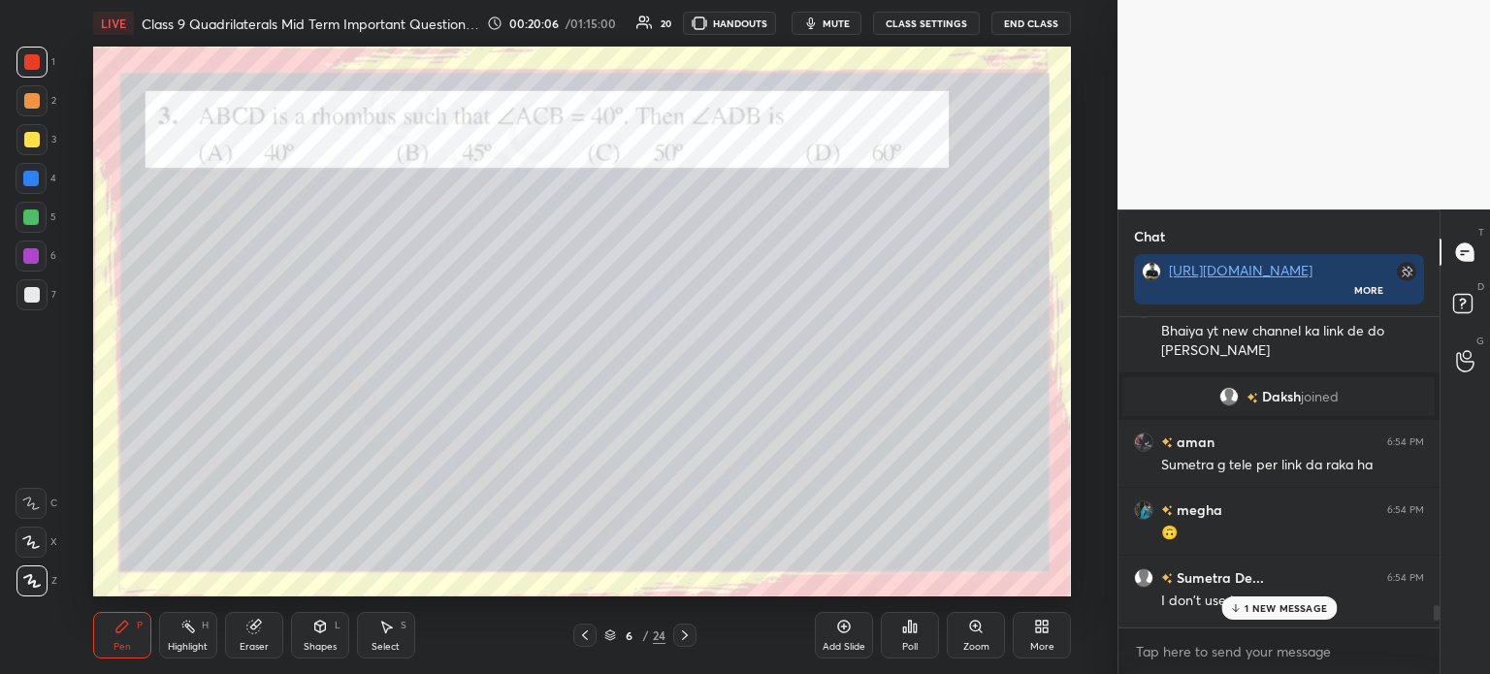
scroll to position [6636, 0]
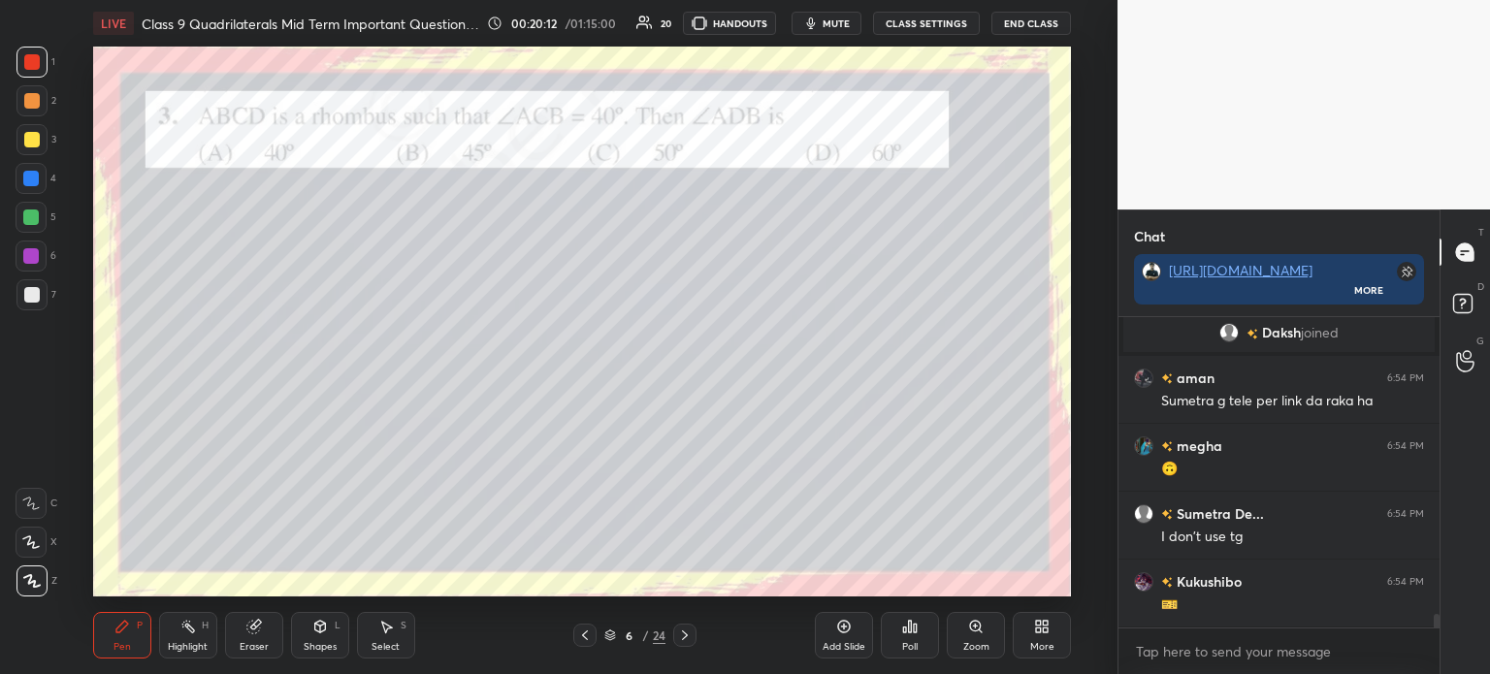
click at [680, 635] on icon at bounding box center [685, 636] width 16 height 16
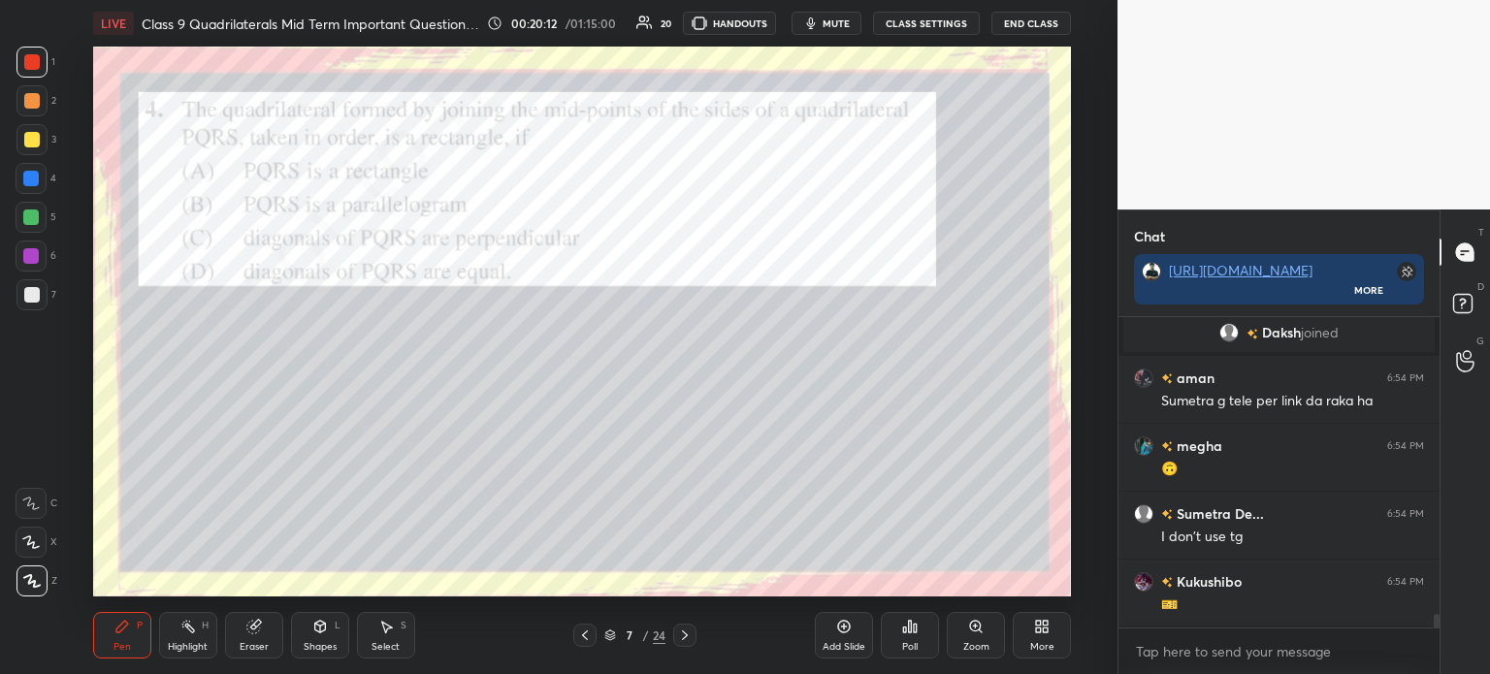
scroll to position [6720, 0]
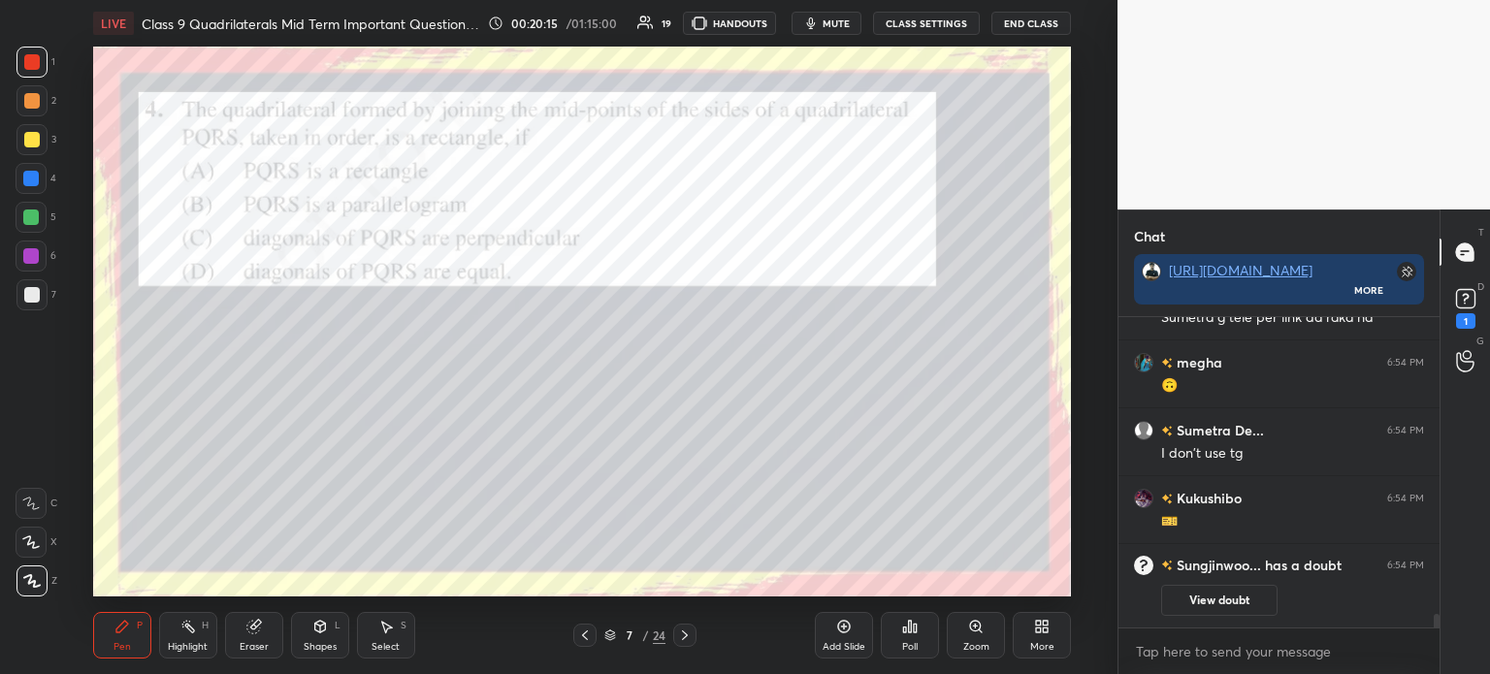
click at [1467, 314] on div "1" at bounding box center [1465, 321] width 19 height 16
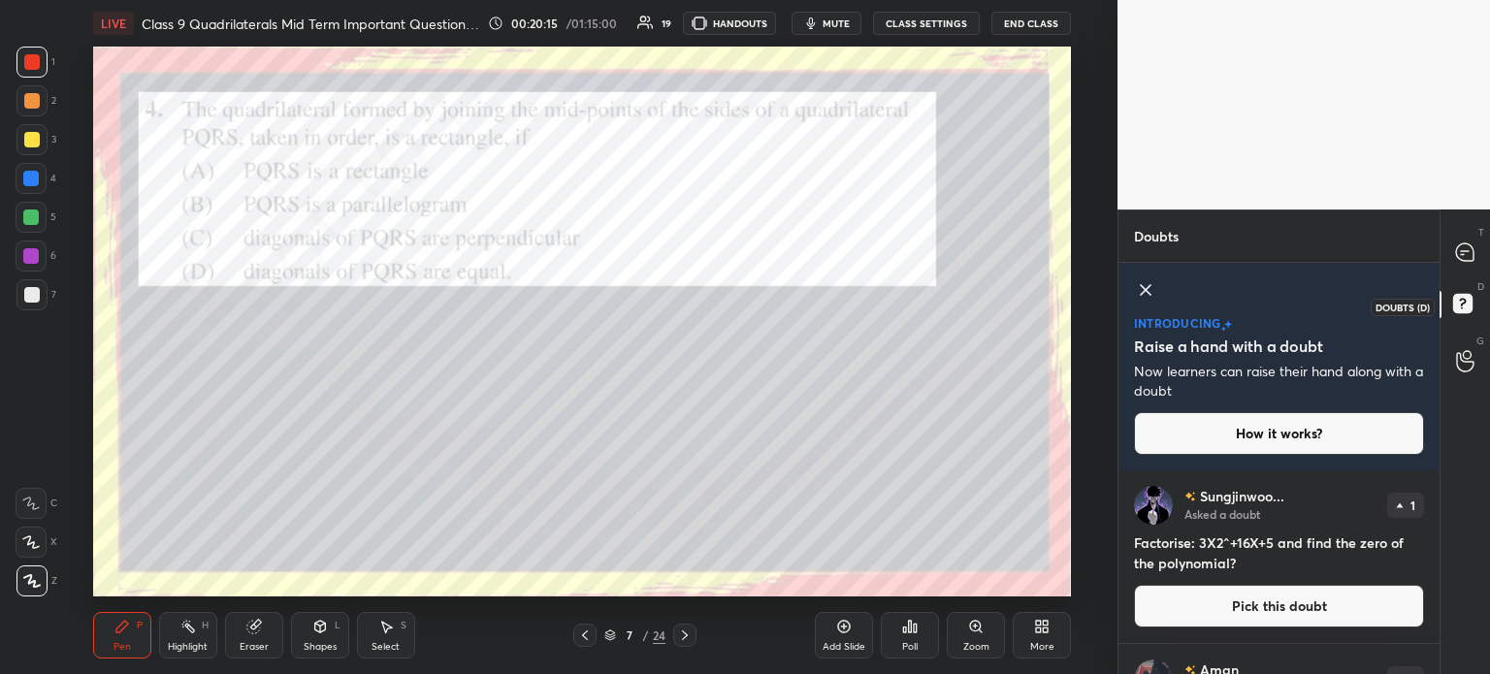
scroll to position [198, 315]
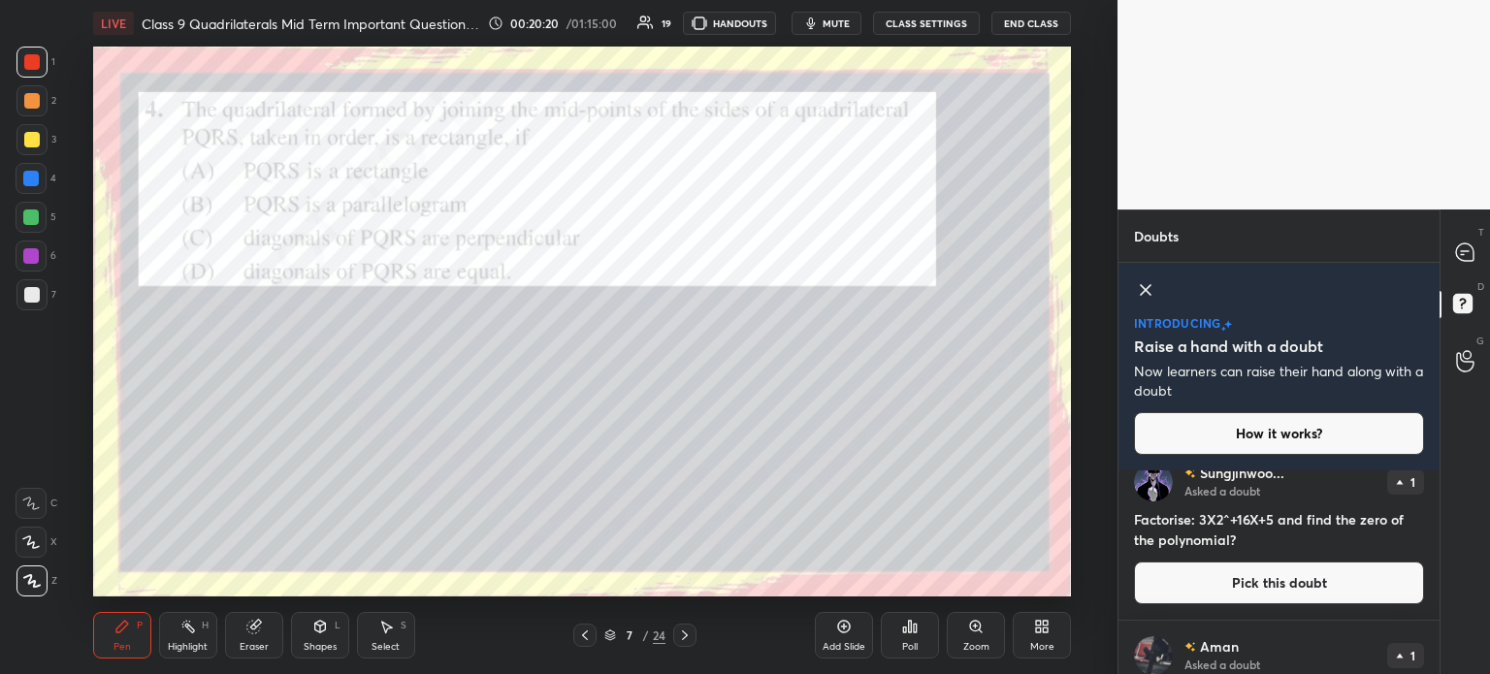
click at [1231, 572] on button "Pick this doubt" at bounding box center [1279, 583] width 290 height 43
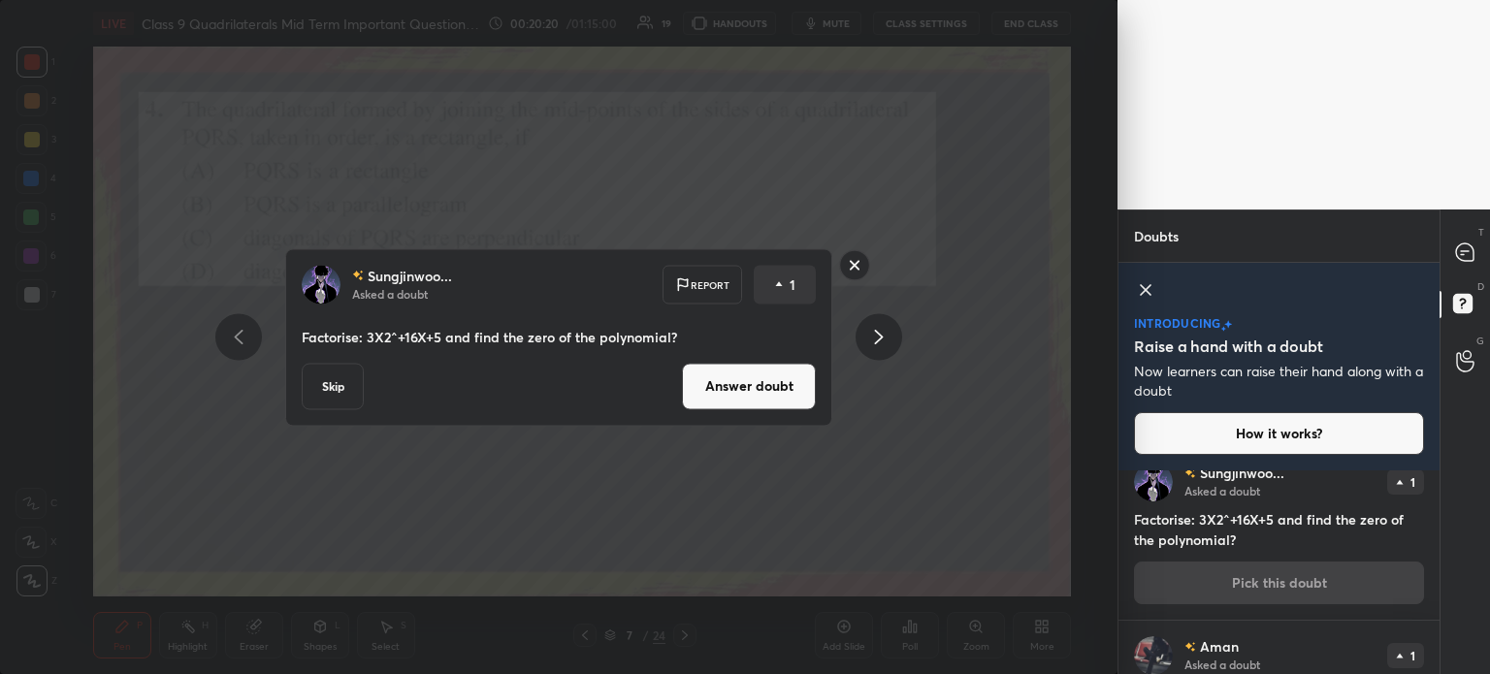
scroll to position [0, 0]
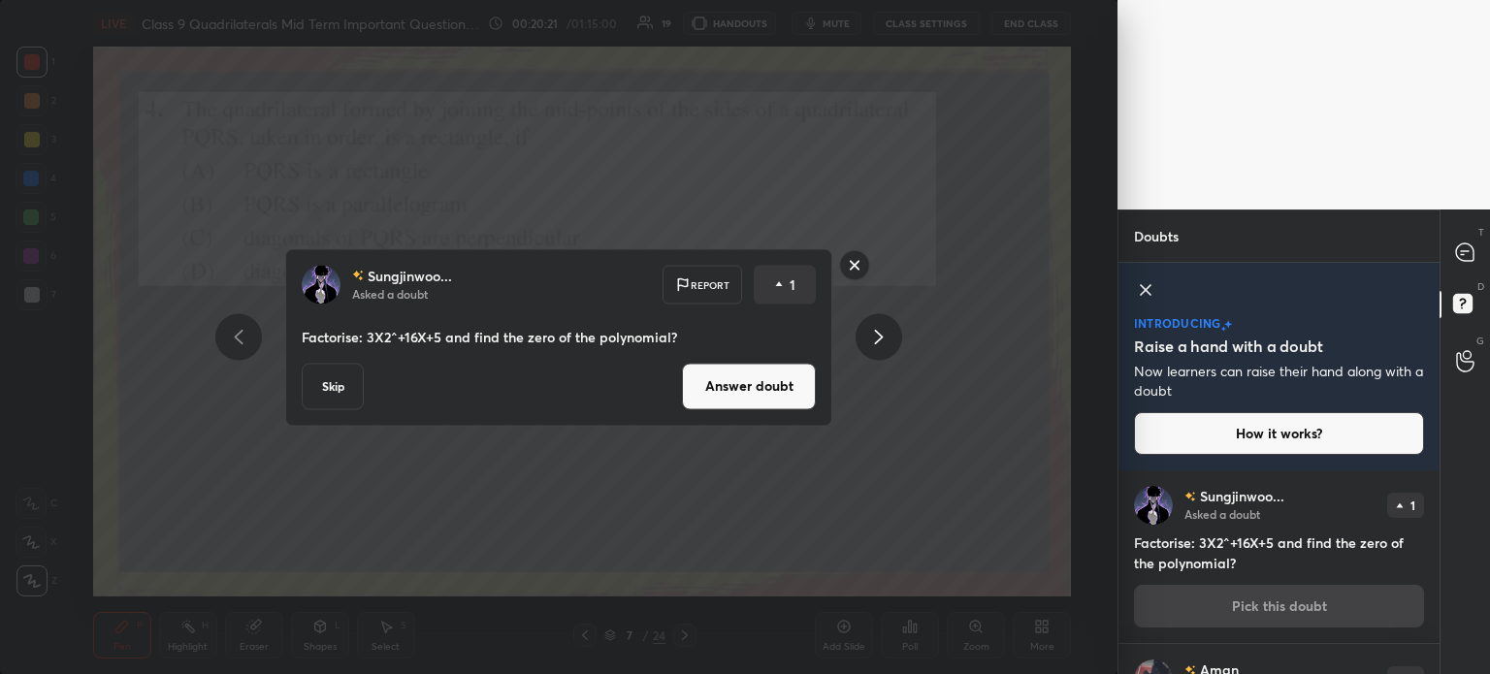
click at [733, 392] on button "Answer doubt" at bounding box center [749, 386] width 134 height 47
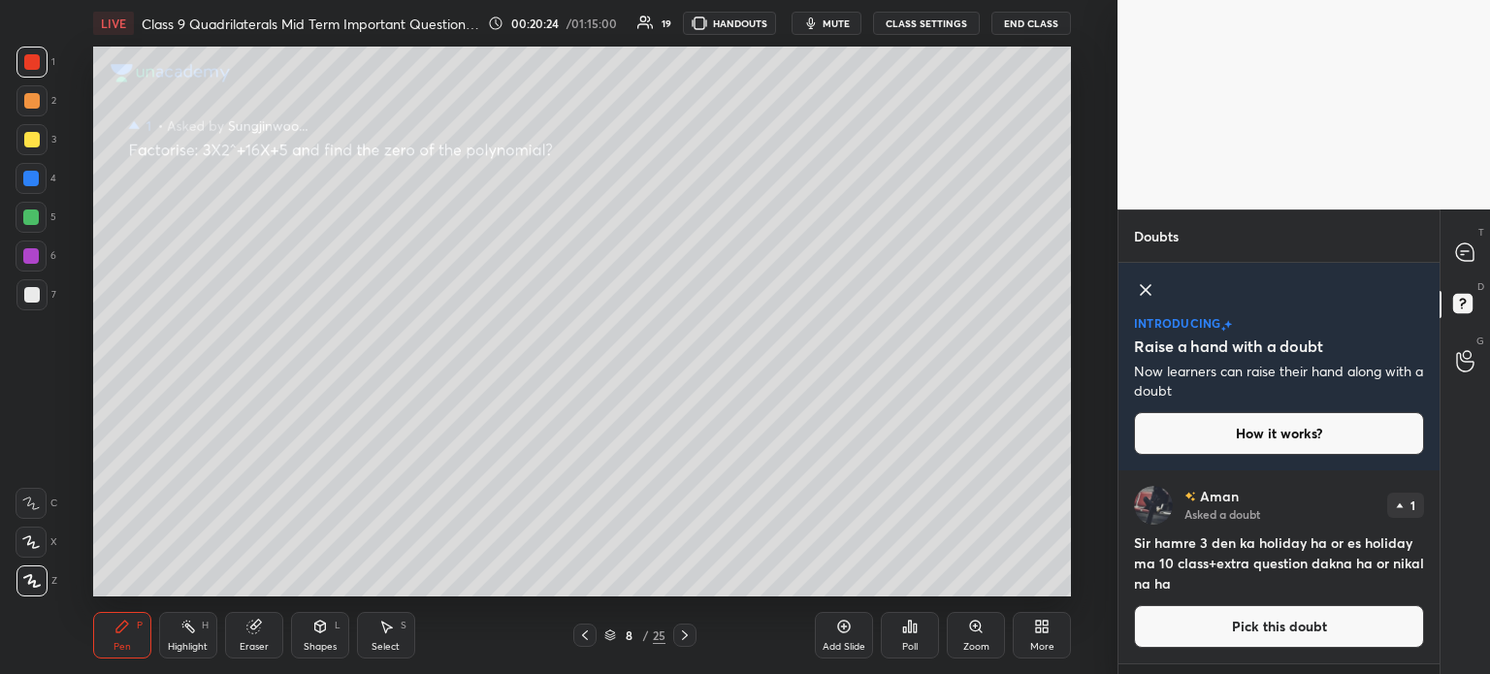
click at [40, 298] on div at bounding box center [31, 294] width 31 height 31
click at [578, 633] on icon at bounding box center [585, 636] width 16 height 16
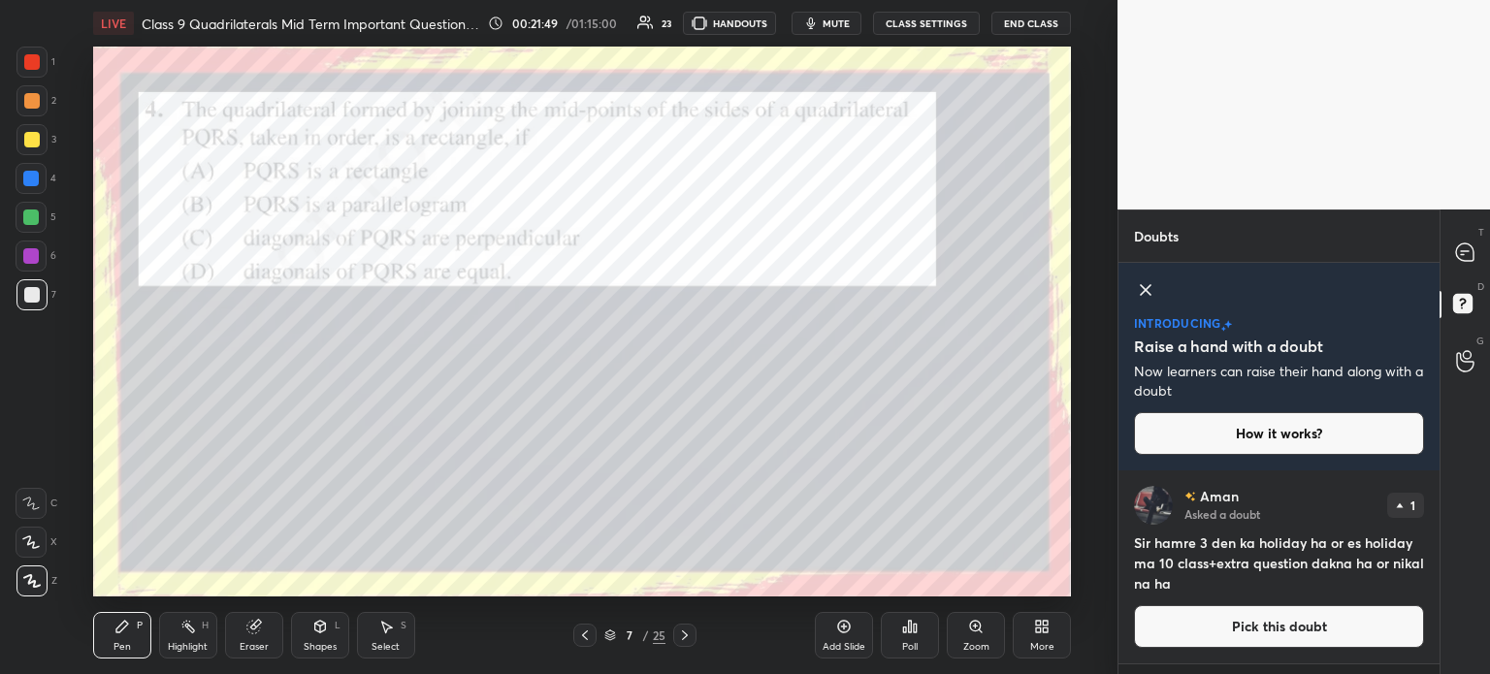
click at [912, 645] on div "Poll" at bounding box center [910, 647] width 16 height 10
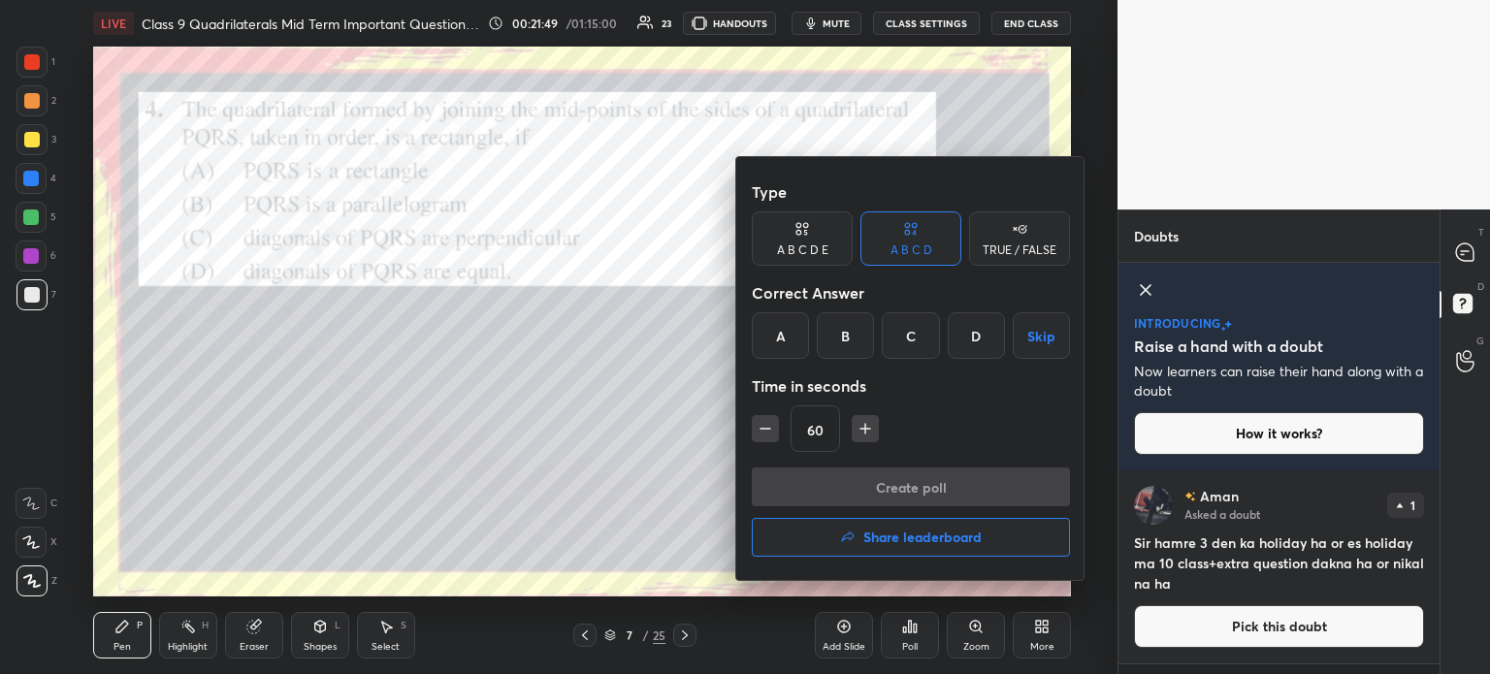
click at [916, 348] on div "C" at bounding box center [910, 335] width 57 height 47
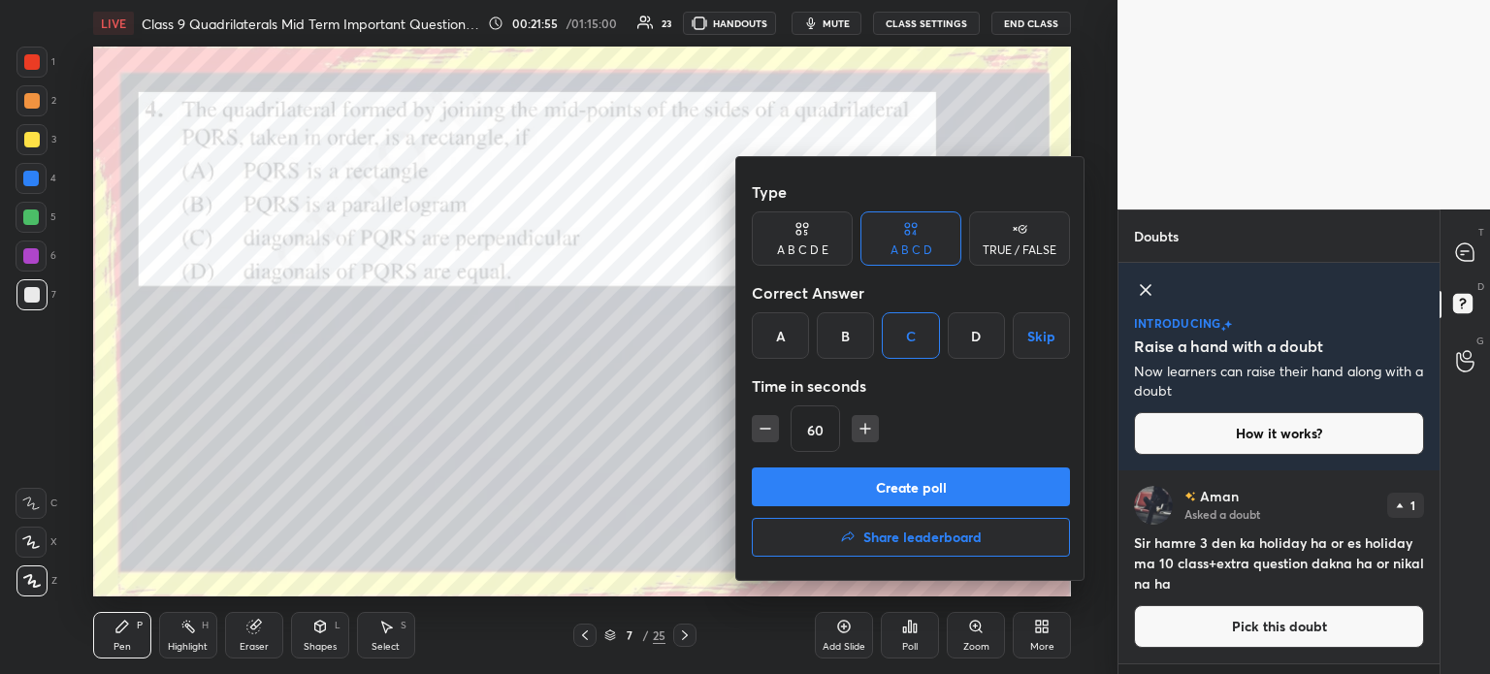
click at [878, 477] on button "Create poll" at bounding box center [911, 487] width 318 height 39
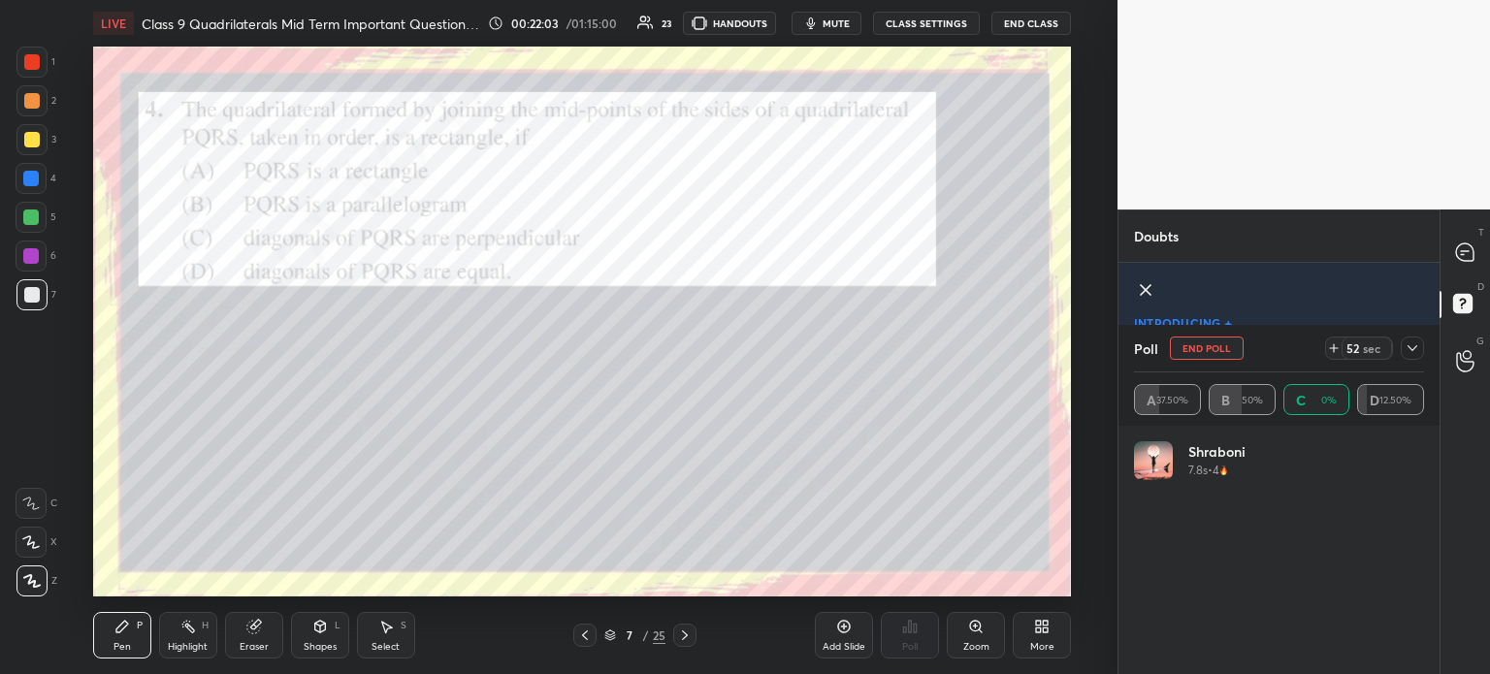
scroll to position [227, 284]
click at [1424, 358] on div "Poll End Poll 37 sec A 45.45% B 36.36% C 9.09% D 9.09%" at bounding box center [1278, 375] width 321 height 101
click at [1416, 344] on icon at bounding box center [1412, 348] width 16 height 16
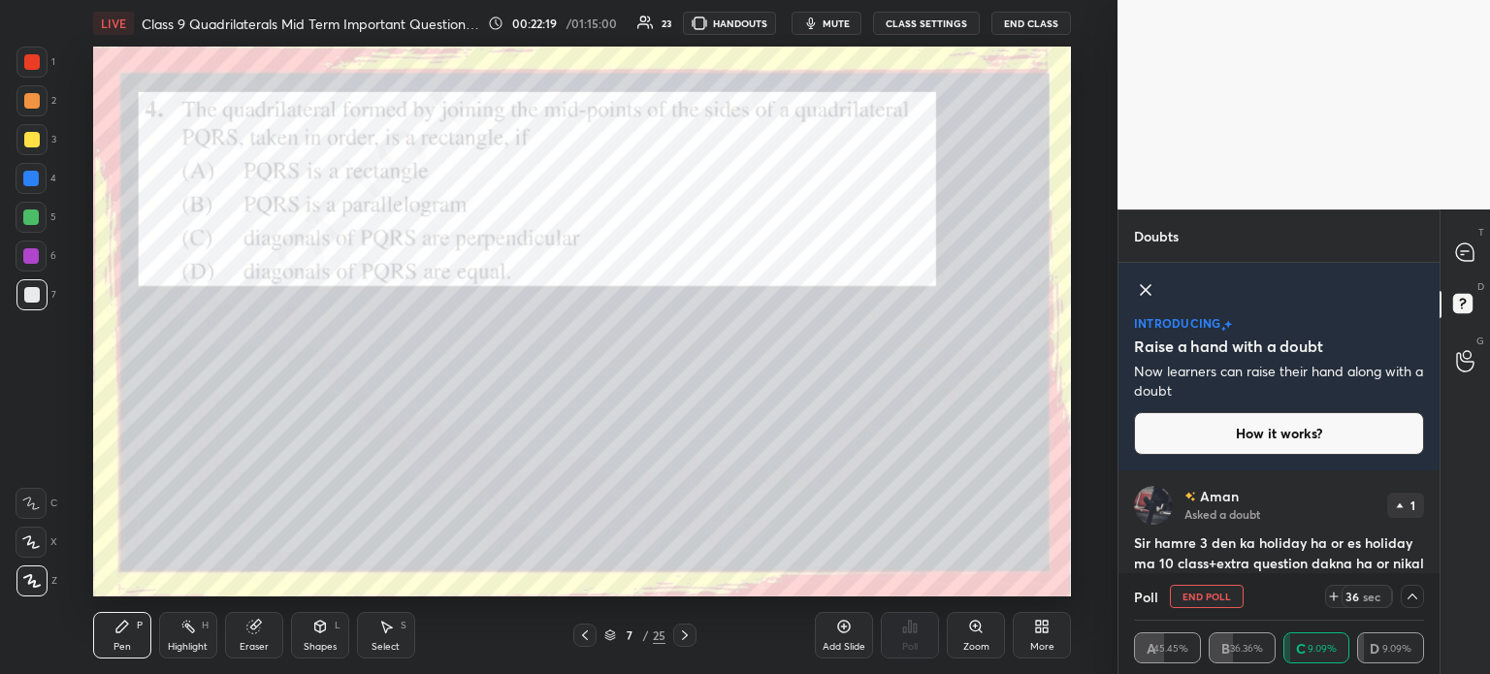
scroll to position [0, 0]
click at [1475, 262] on div at bounding box center [1465, 252] width 39 height 35
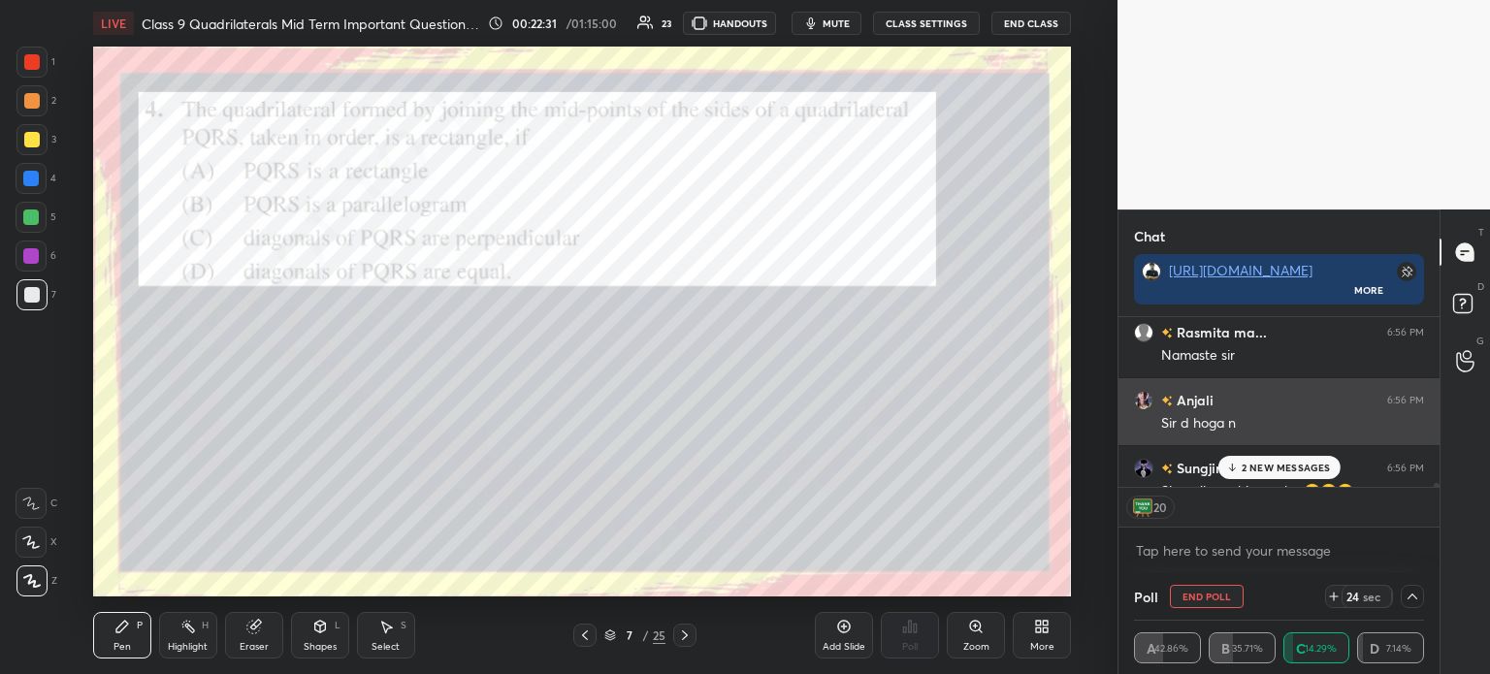
scroll to position [7635, 0]
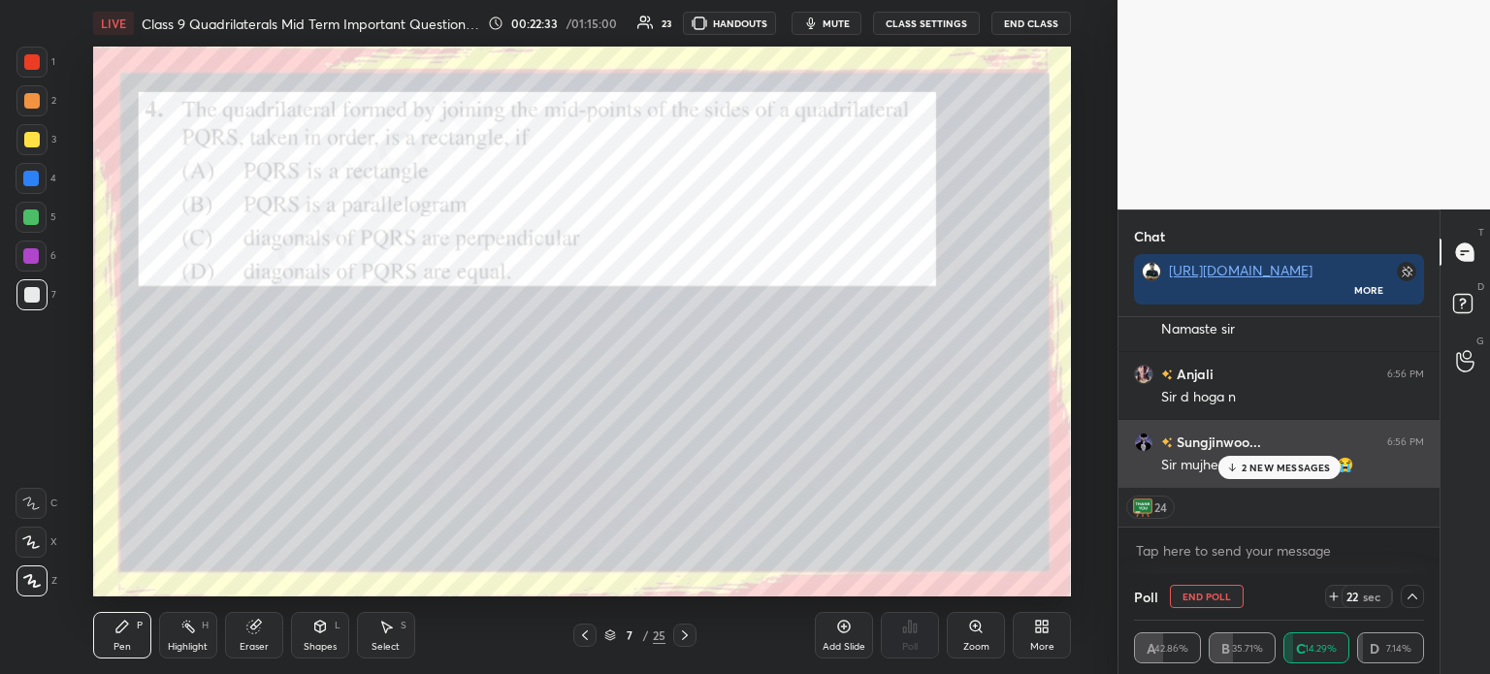
click at [1255, 456] on div "2 NEW MESSAGES" at bounding box center [1278, 467] width 122 height 23
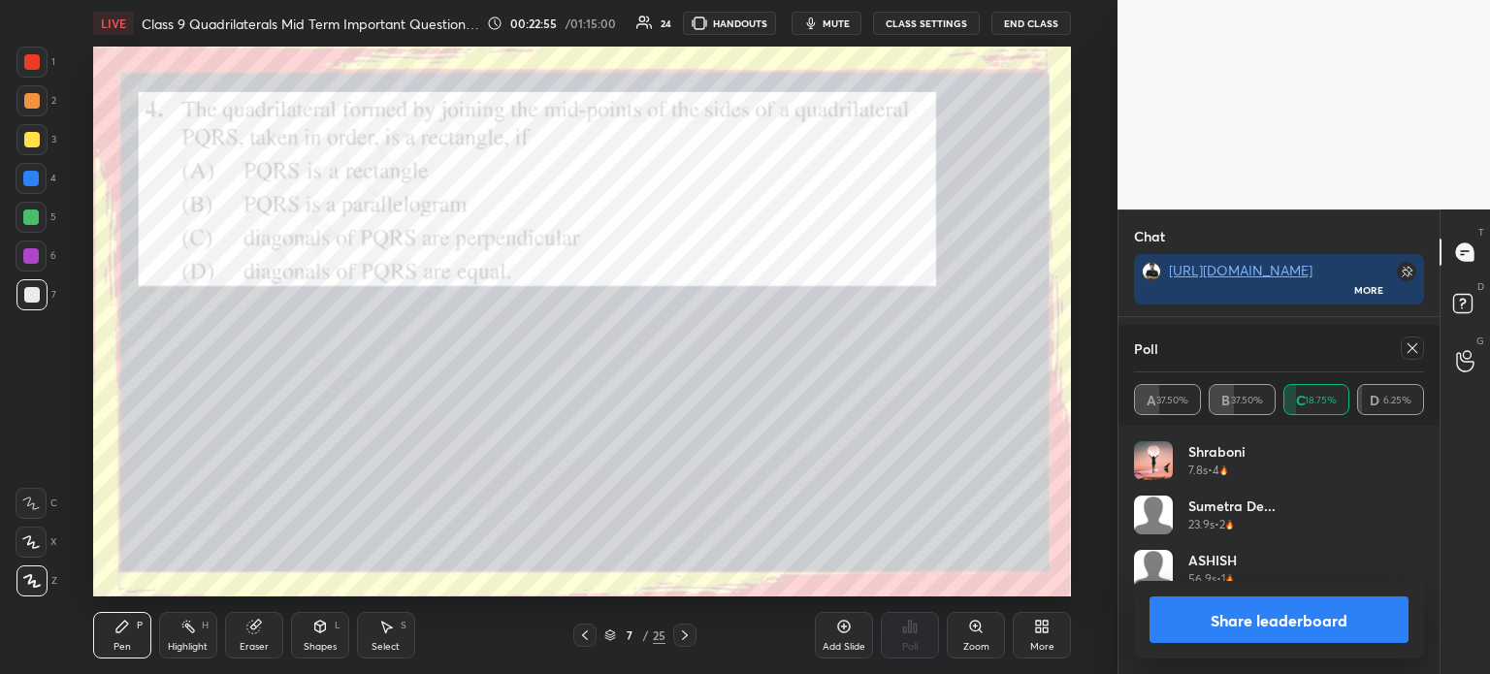
scroll to position [227, 284]
click at [1199, 615] on button "Share leaderboard" at bounding box center [1278, 620] width 259 height 47
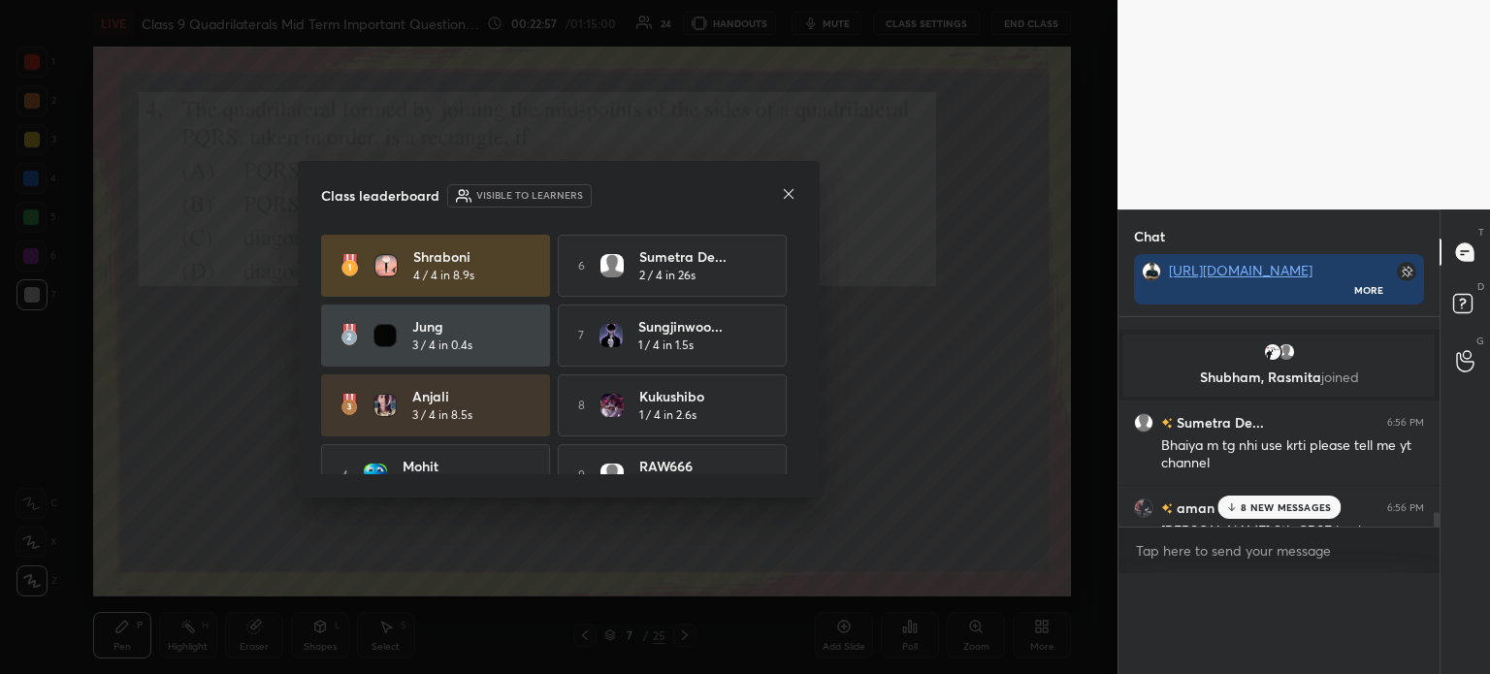
scroll to position [74, 315]
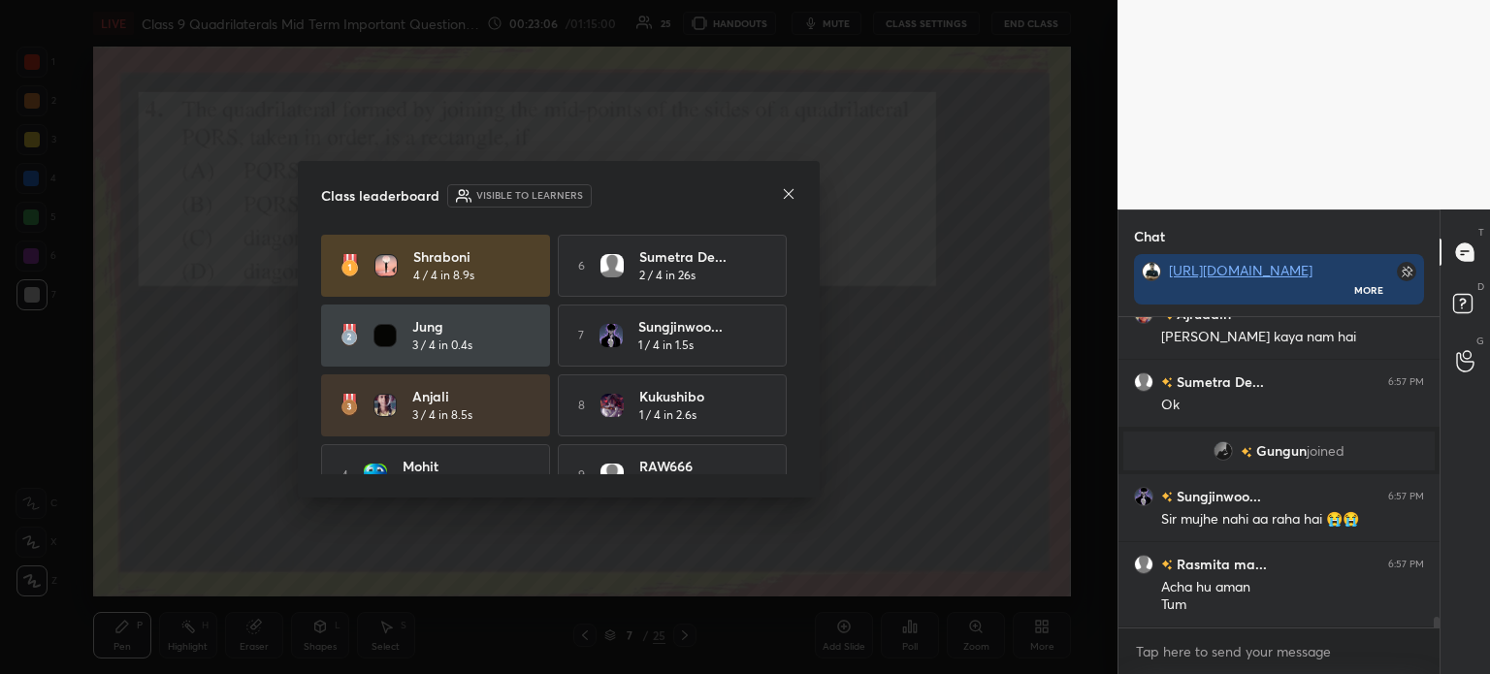
click at [784, 190] on icon at bounding box center [789, 194] width 10 height 10
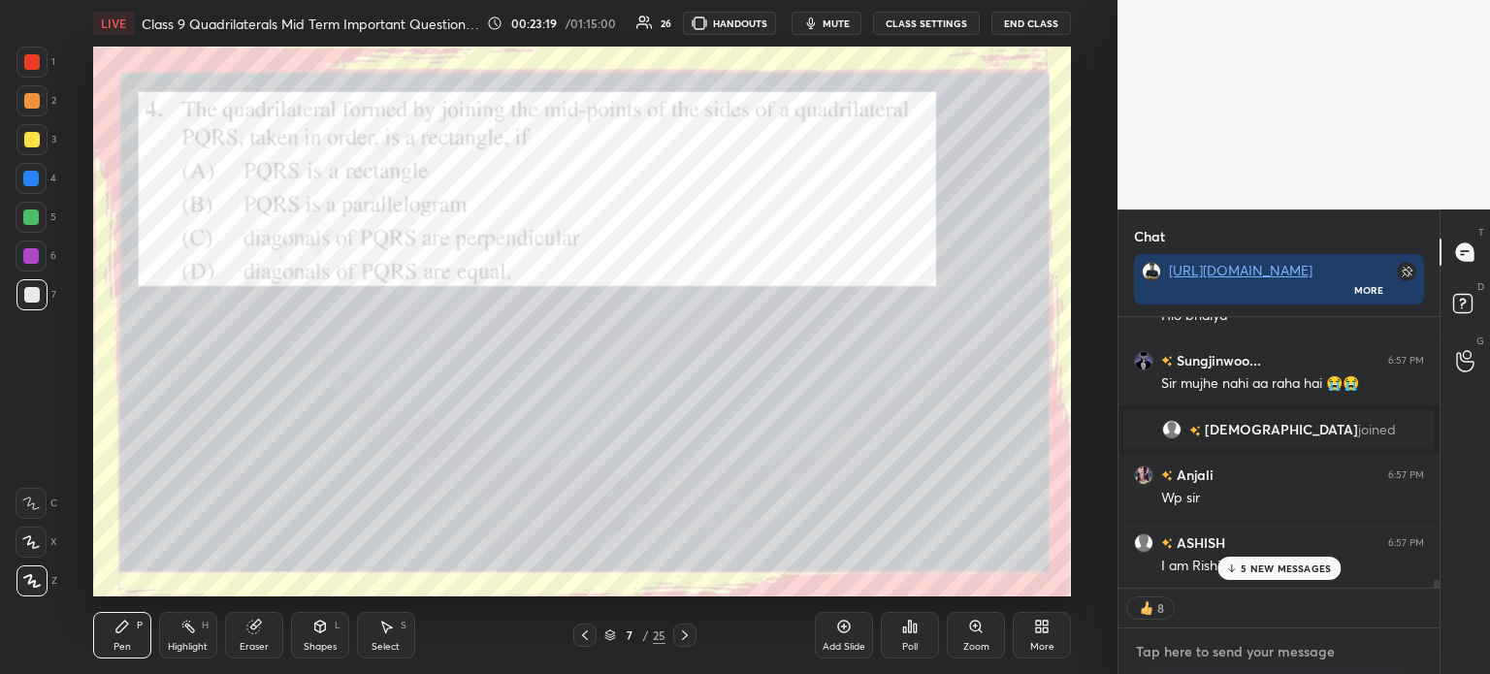
click at [1183, 656] on textarea at bounding box center [1279, 651] width 290 height 31
type textarea "x"
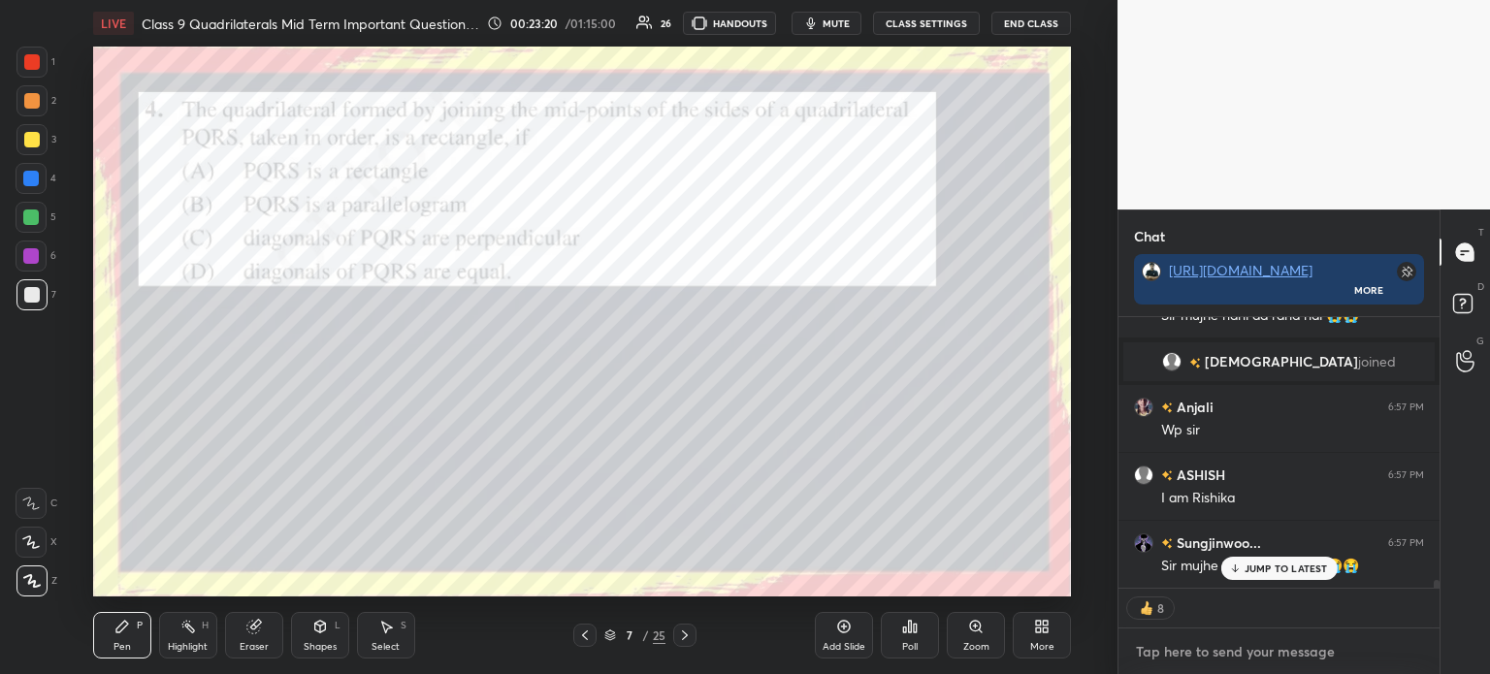
paste textarea "[URL][DOMAIN_NAME]"
type textarea "[URL][DOMAIN_NAME]"
type textarea "x"
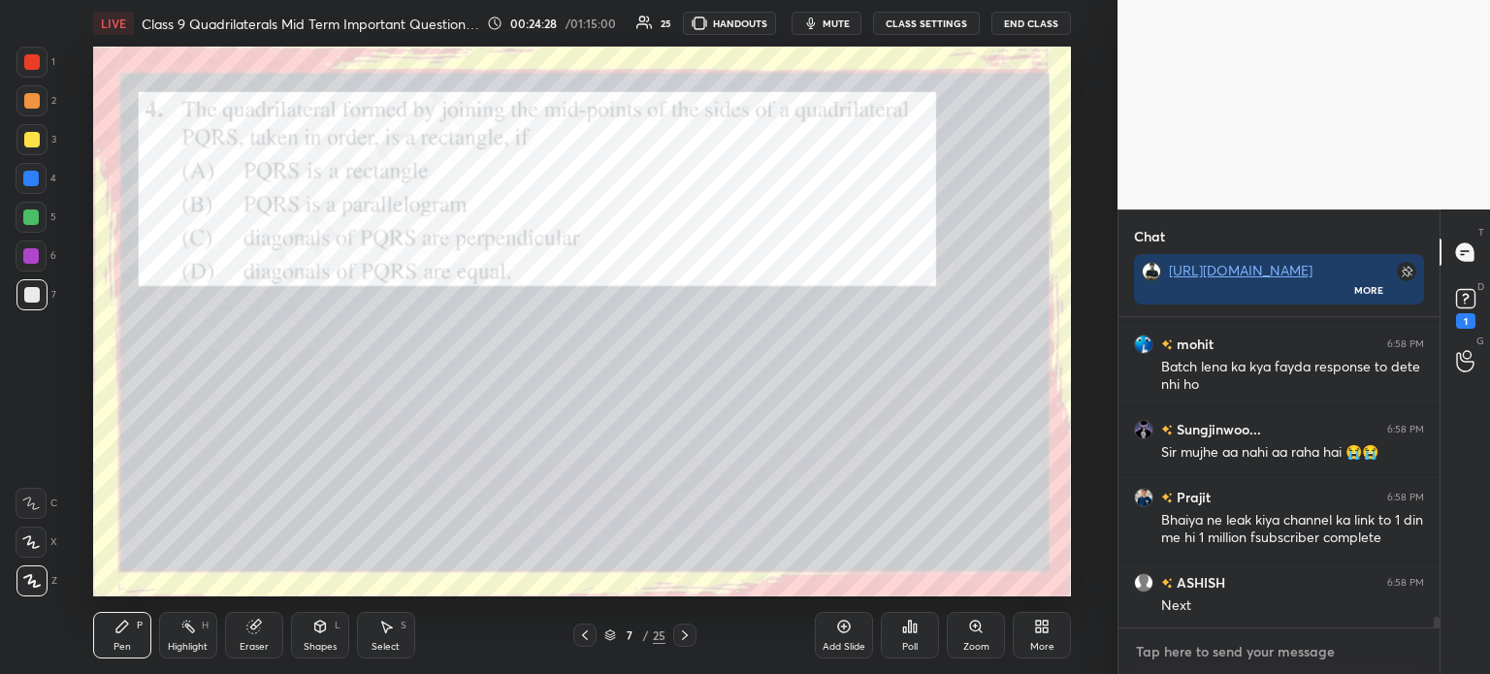
scroll to position [8873, 0]
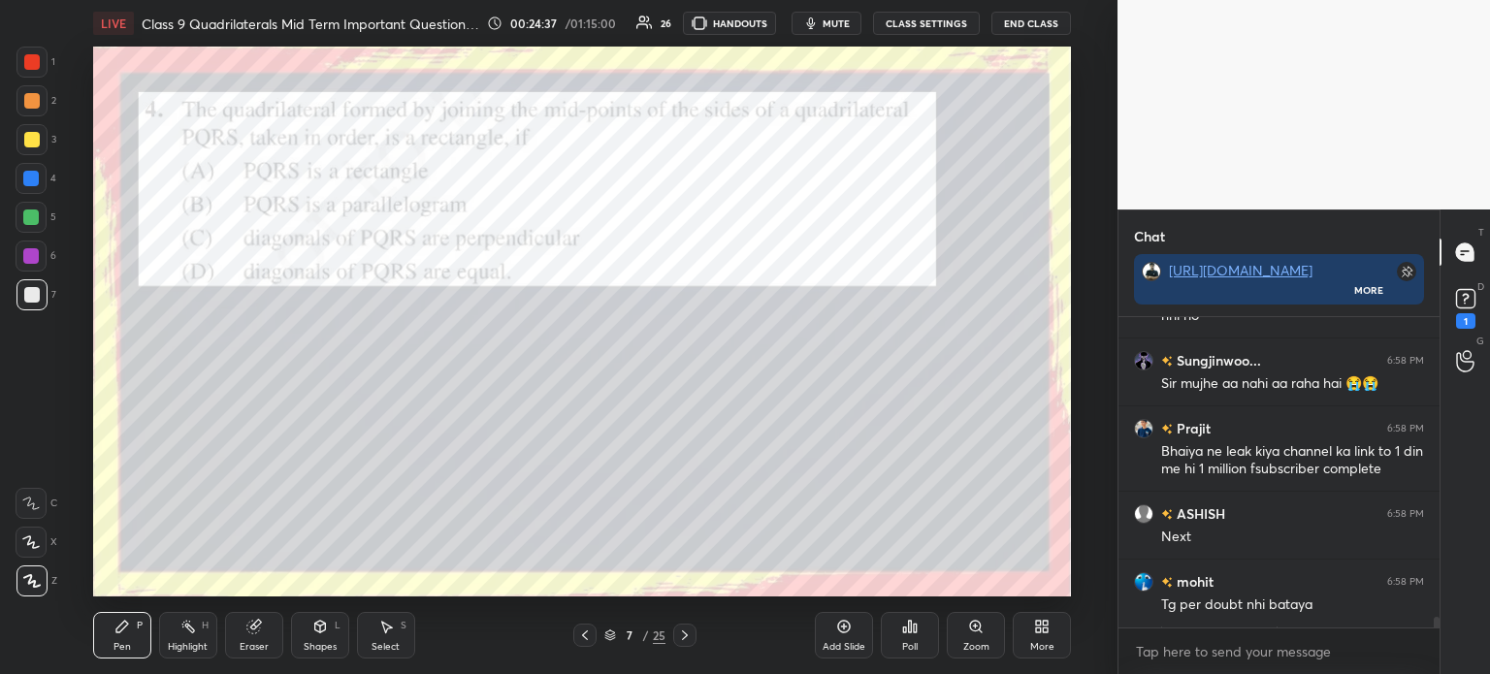
click at [314, 629] on icon at bounding box center [319, 627] width 11 height 12
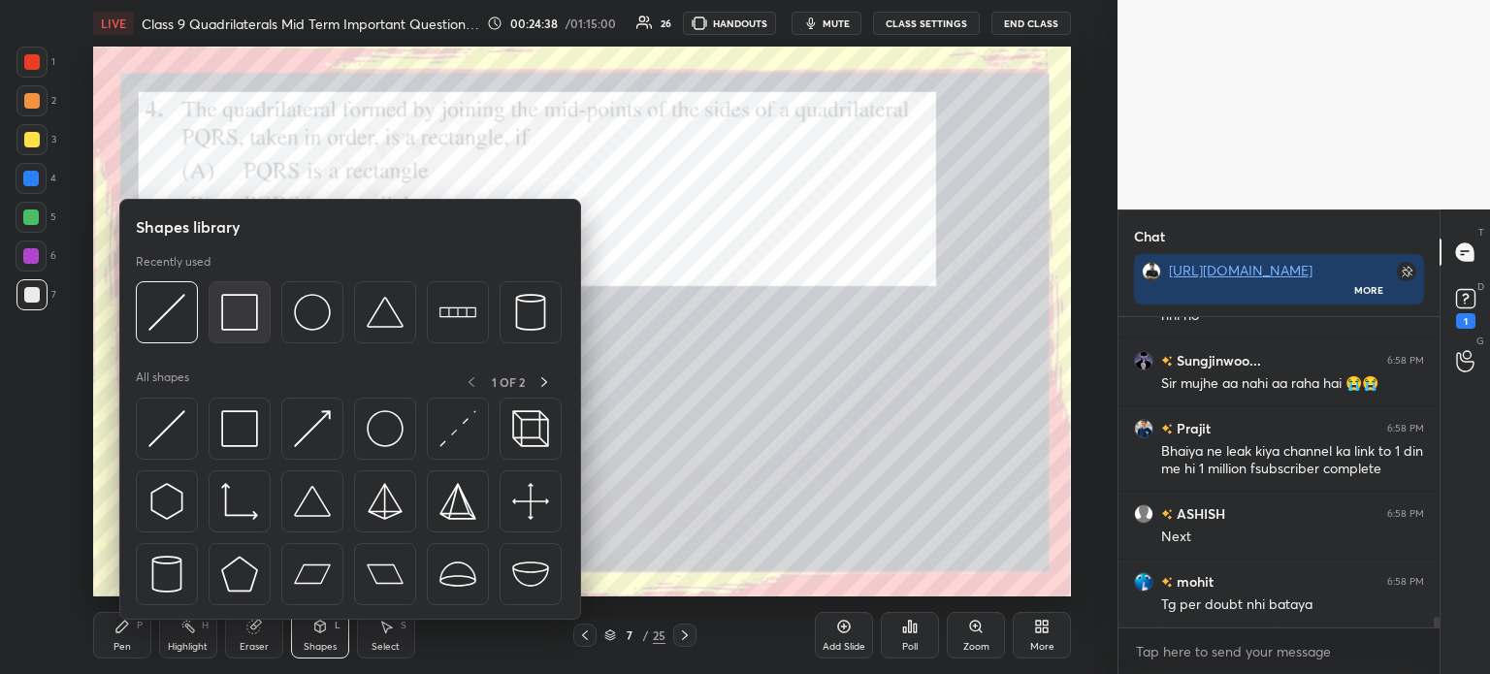
click at [246, 310] on img at bounding box center [239, 312] width 37 height 37
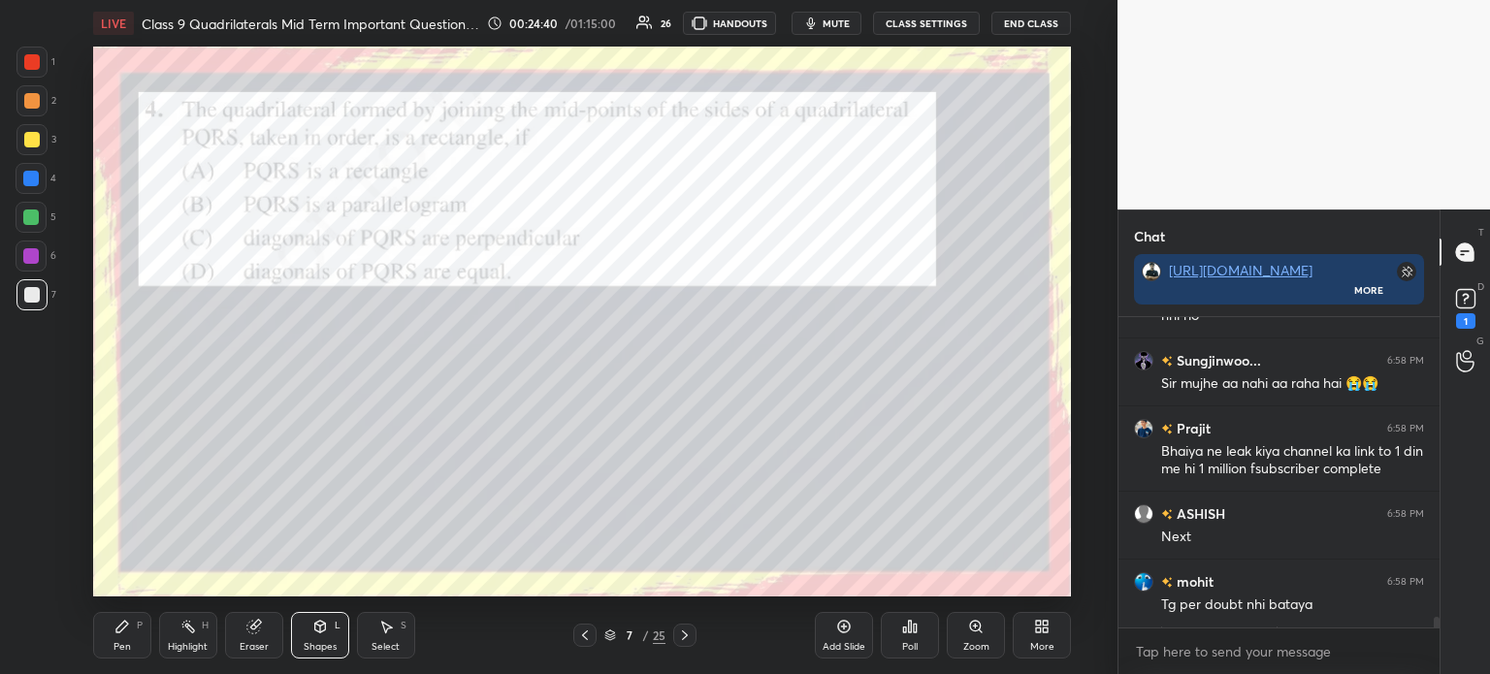
click at [129, 634] on icon at bounding box center [122, 627] width 16 height 16
click at [339, 627] on div "L" at bounding box center [338, 626] width 6 height 10
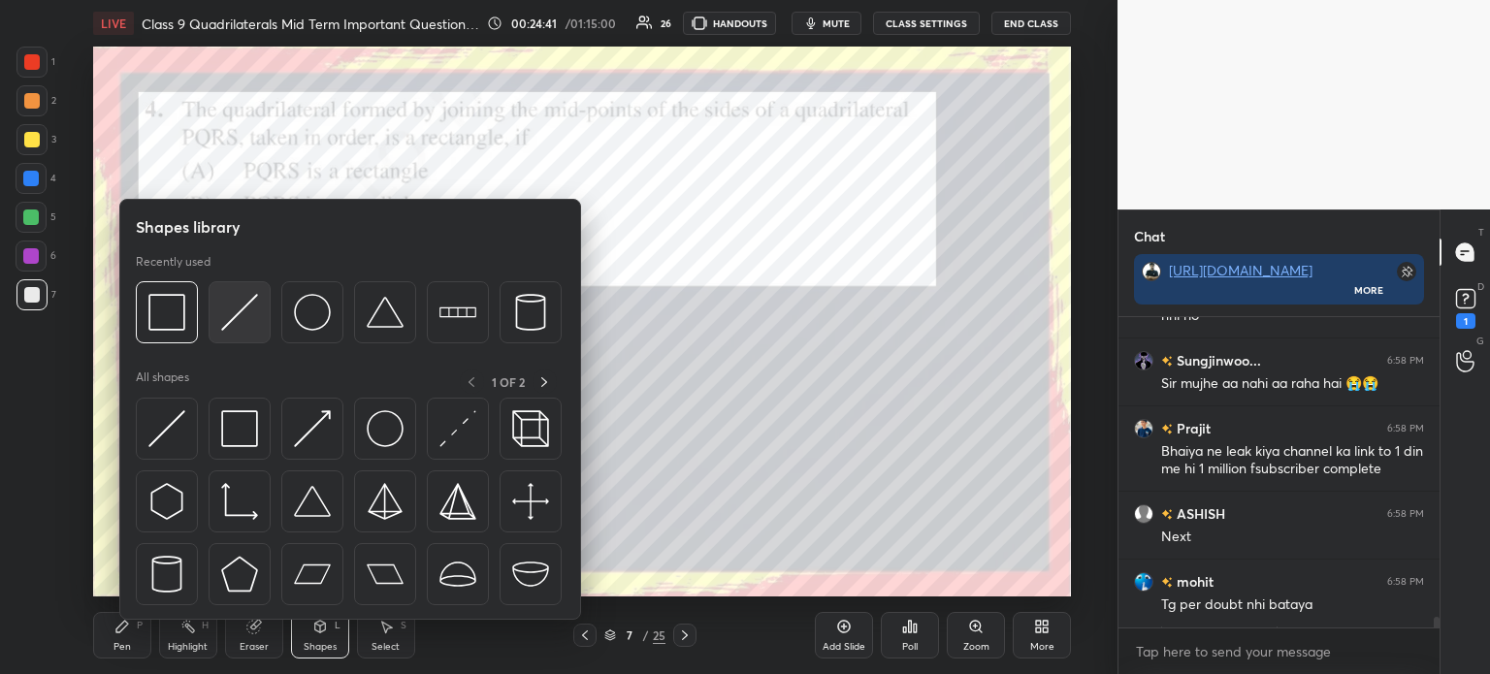
click at [241, 311] on img at bounding box center [239, 312] width 37 height 37
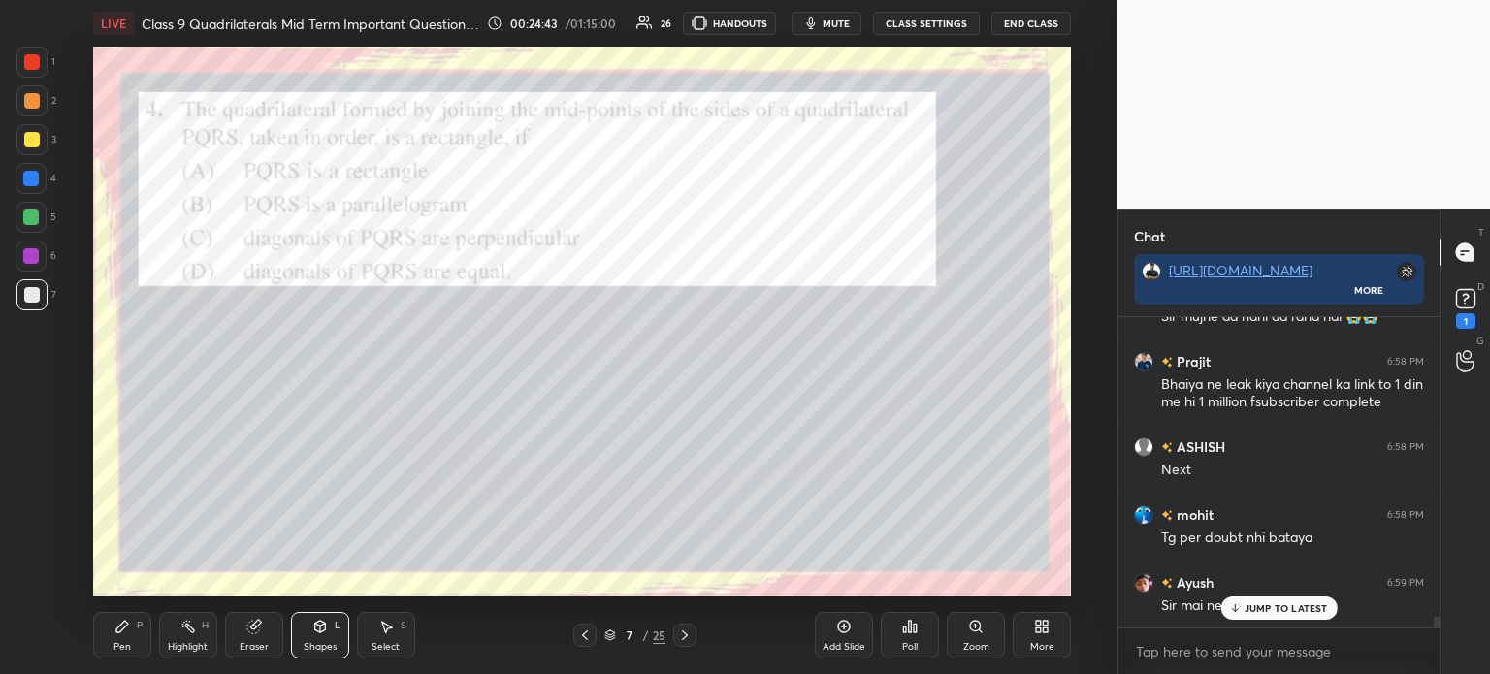
click at [118, 638] on div "Pen P" at bounding box center [122, 635] width 58 height 47
click at [42, 174] on div at bounding box center [31, 178] width 31 height 31
click at [39, 144] on div at bounding box center [32, 140] width 16 height 16
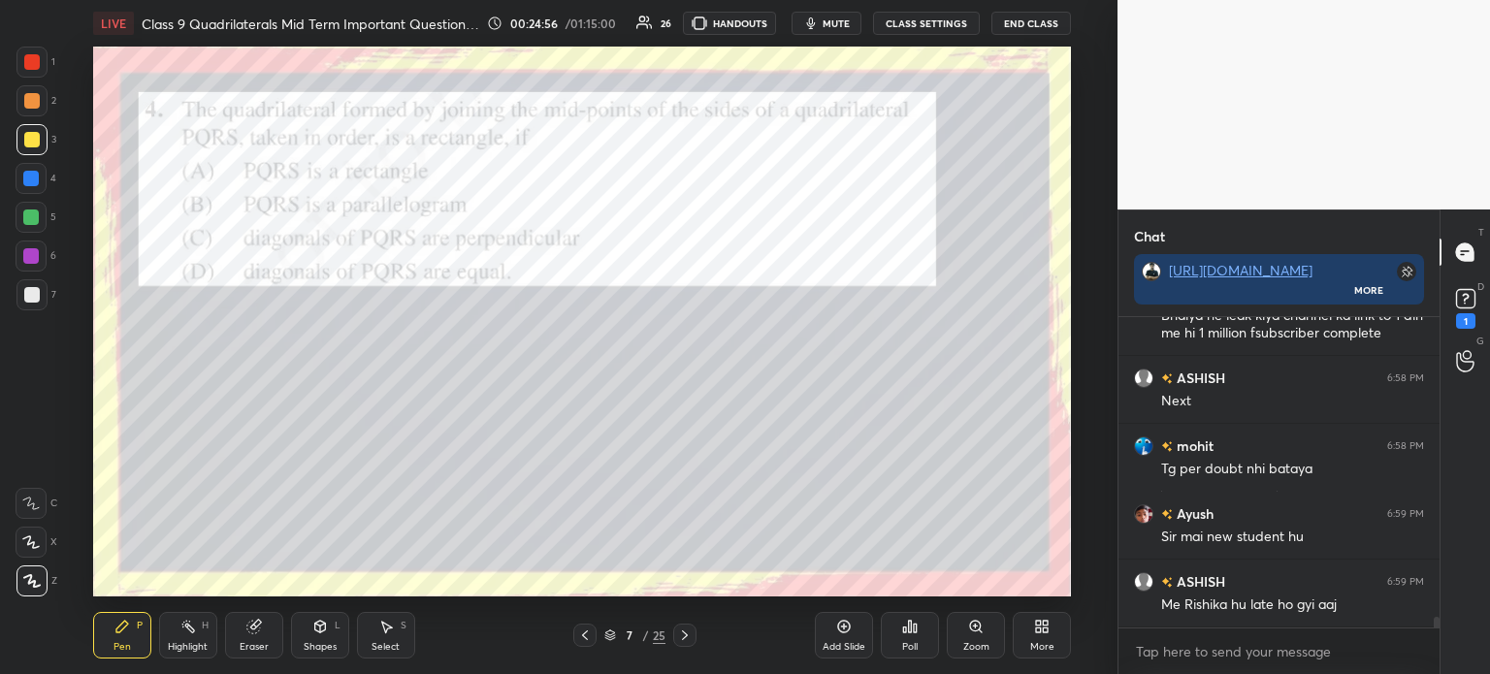
click at [248, 635] on div "Eraser" at bounding box center [254, 635] width 58 height 47
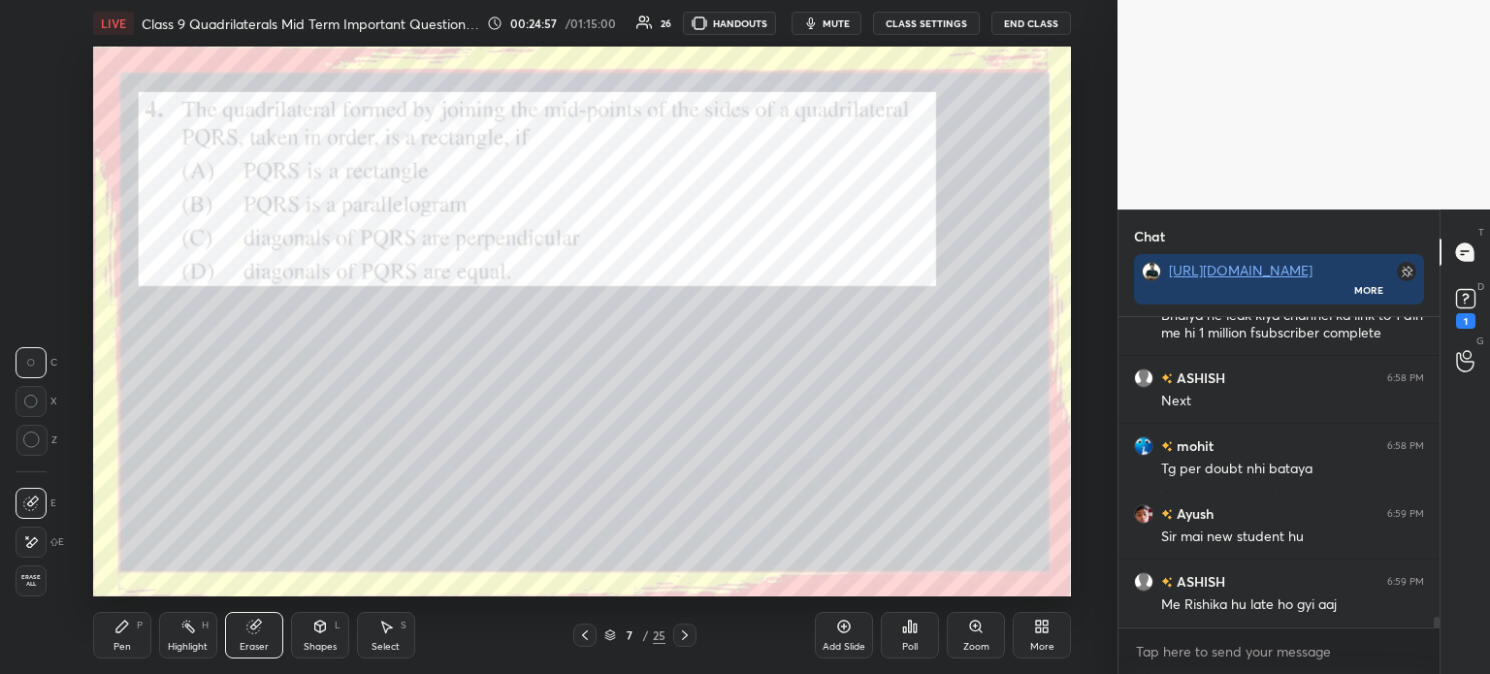
click at [39, 538] on div at bounding box center [31, 542] width 31 height 31
click at [131, 645] on div "Pen P" at bounding box center [122, 635] width 58 height 47
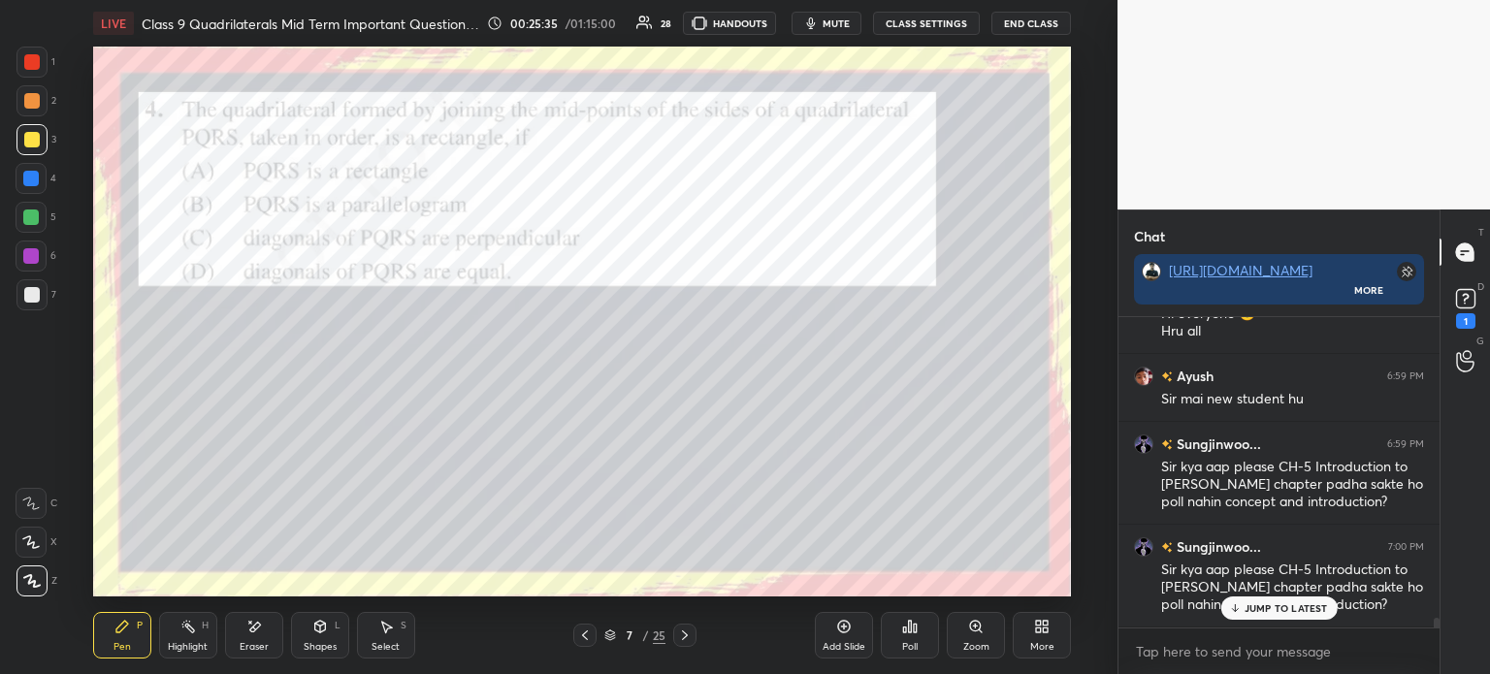
scroll to position [9619, 0]
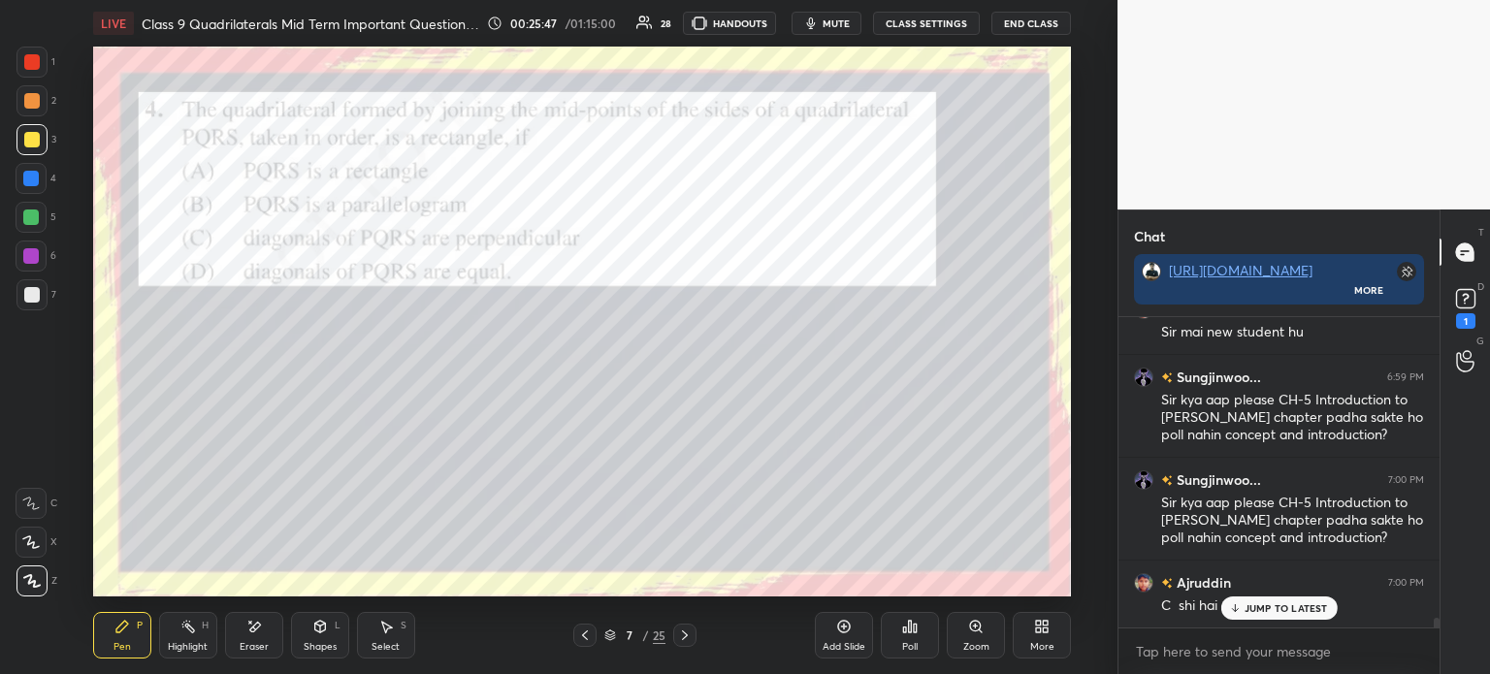
click at [37, 298] on div at bounding box center [32, 295] width 16 height 16
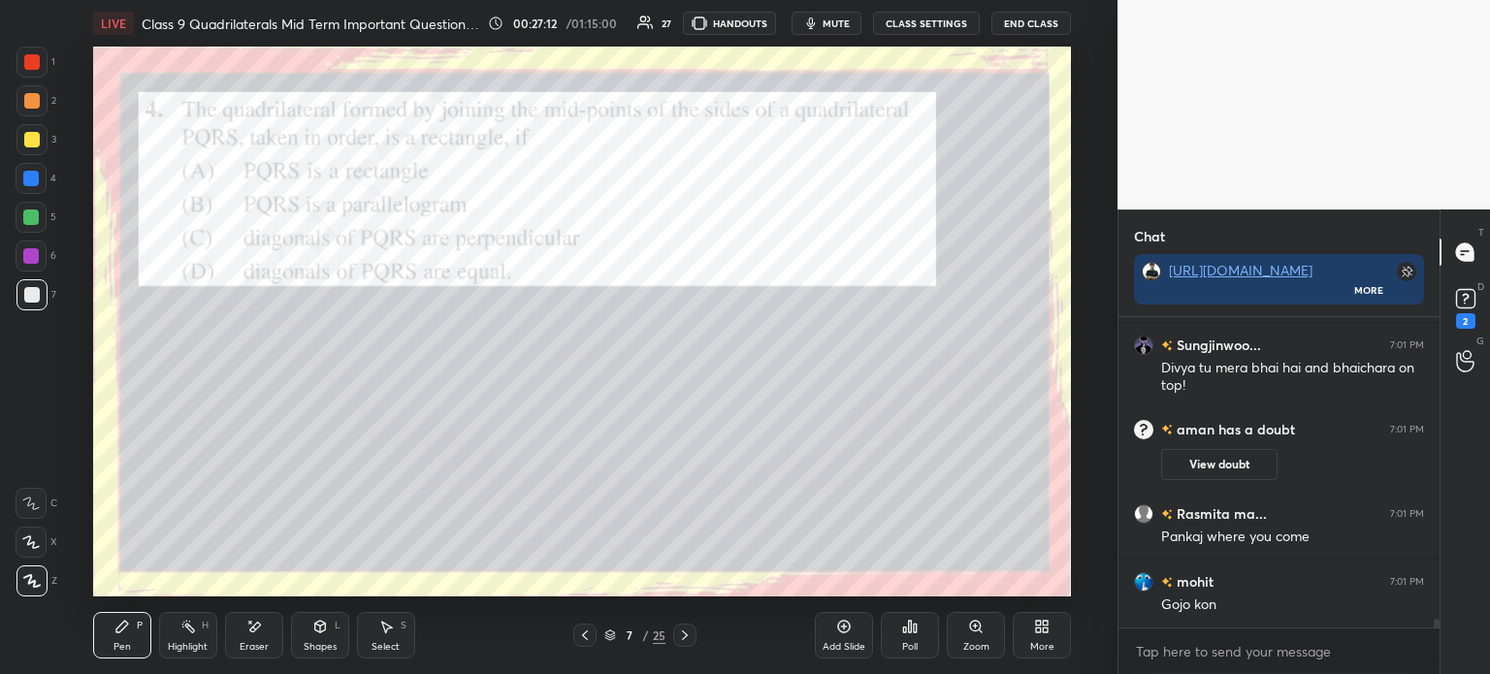
scroll to position [10316, 0]
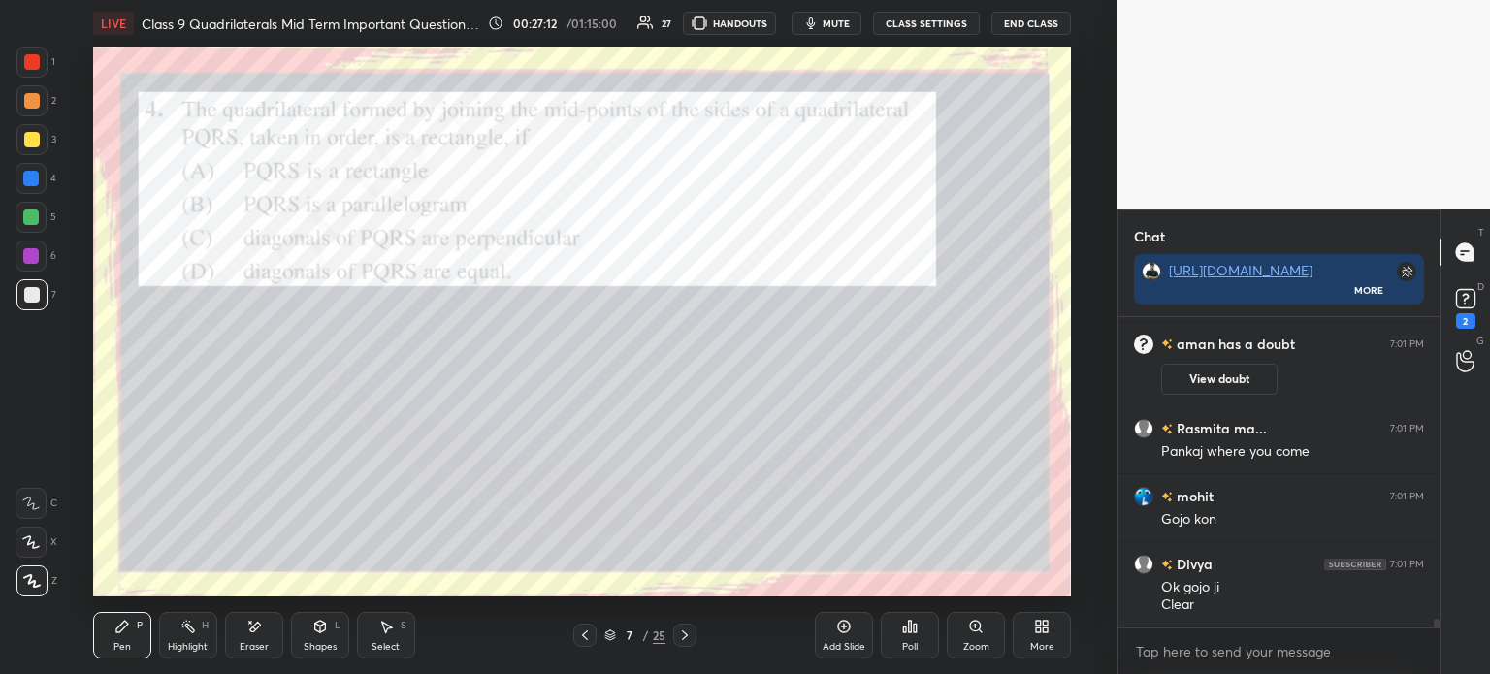
click at [31, 176] on div at bounding box center [31, 179] width 16 height 16
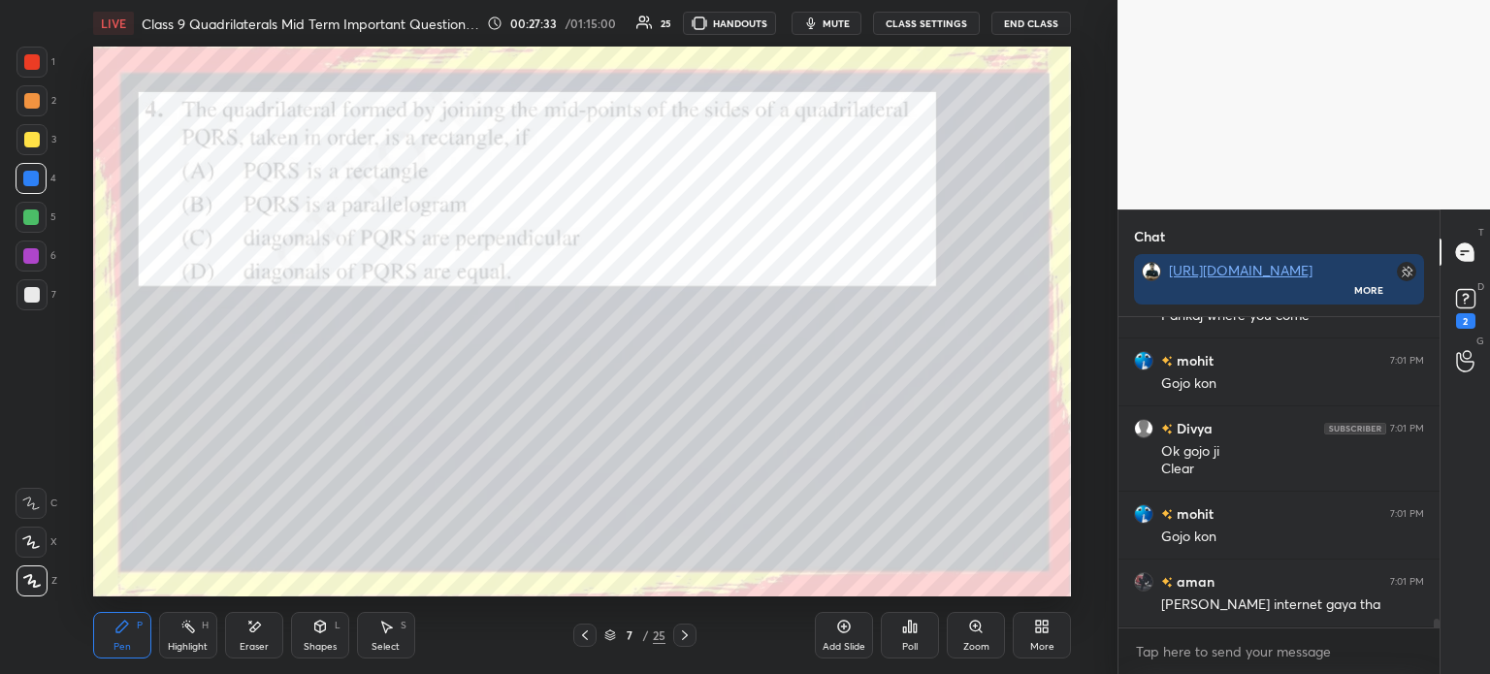
scroll to position [10519, 0]
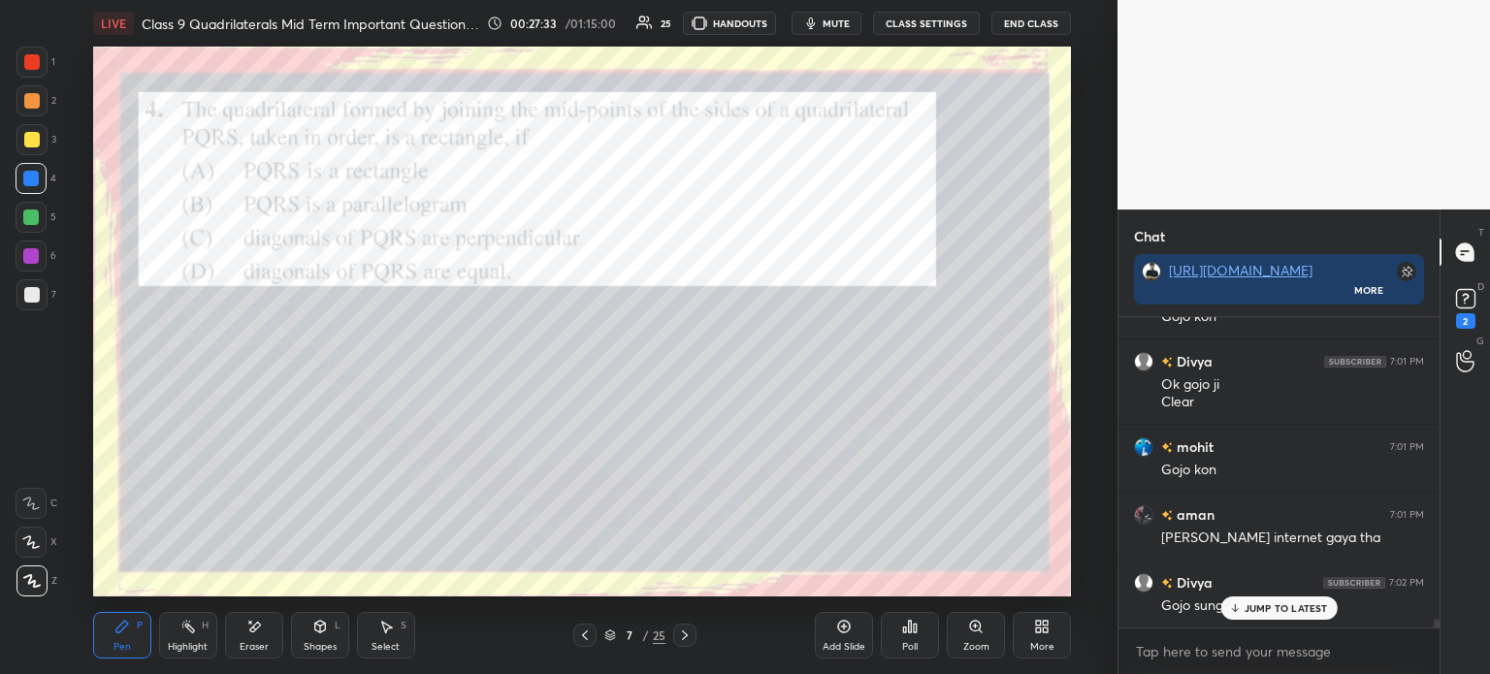
click at [257, 637] on div "Eraser" at bounding box center [254, 635] width 58 height 47
click at [116, 639] on div "Pen P" at bounding box center [122, 635] width 58 height 47
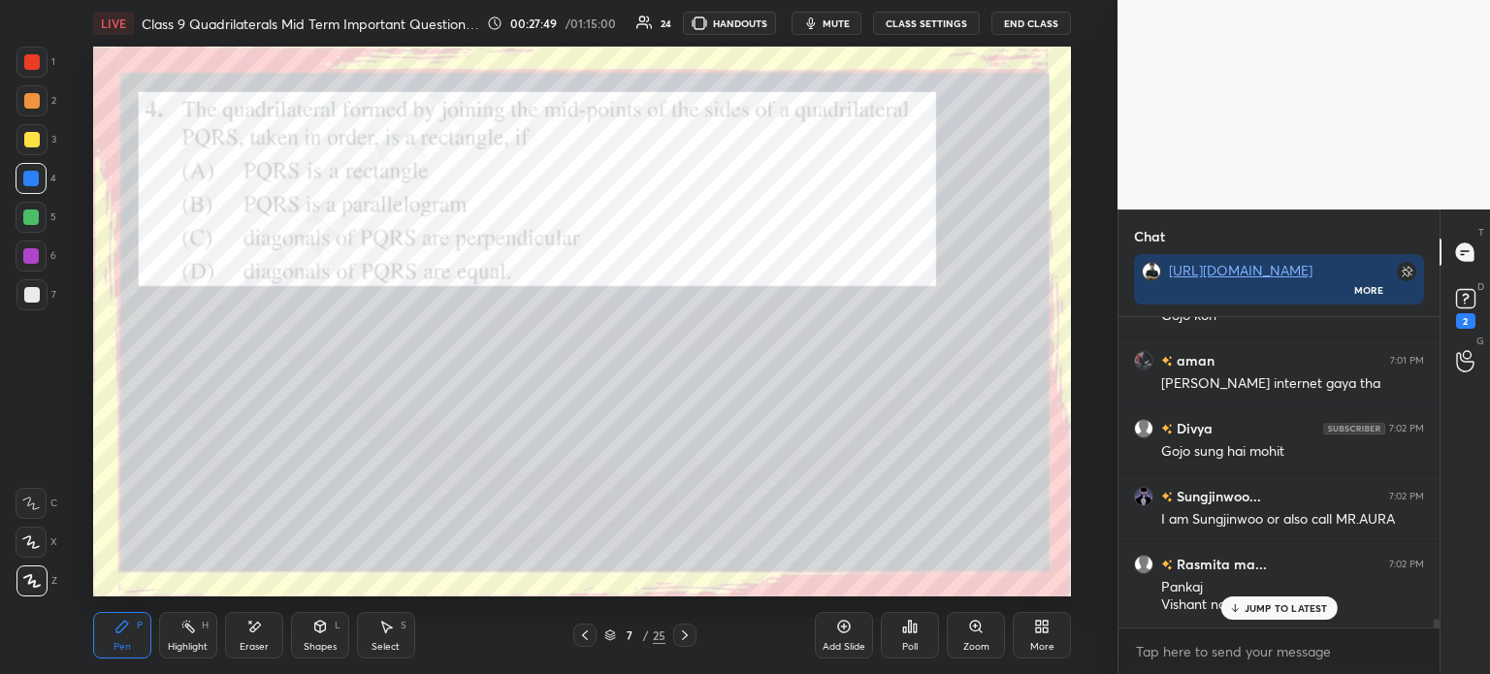
scroll to position [10740, 0]
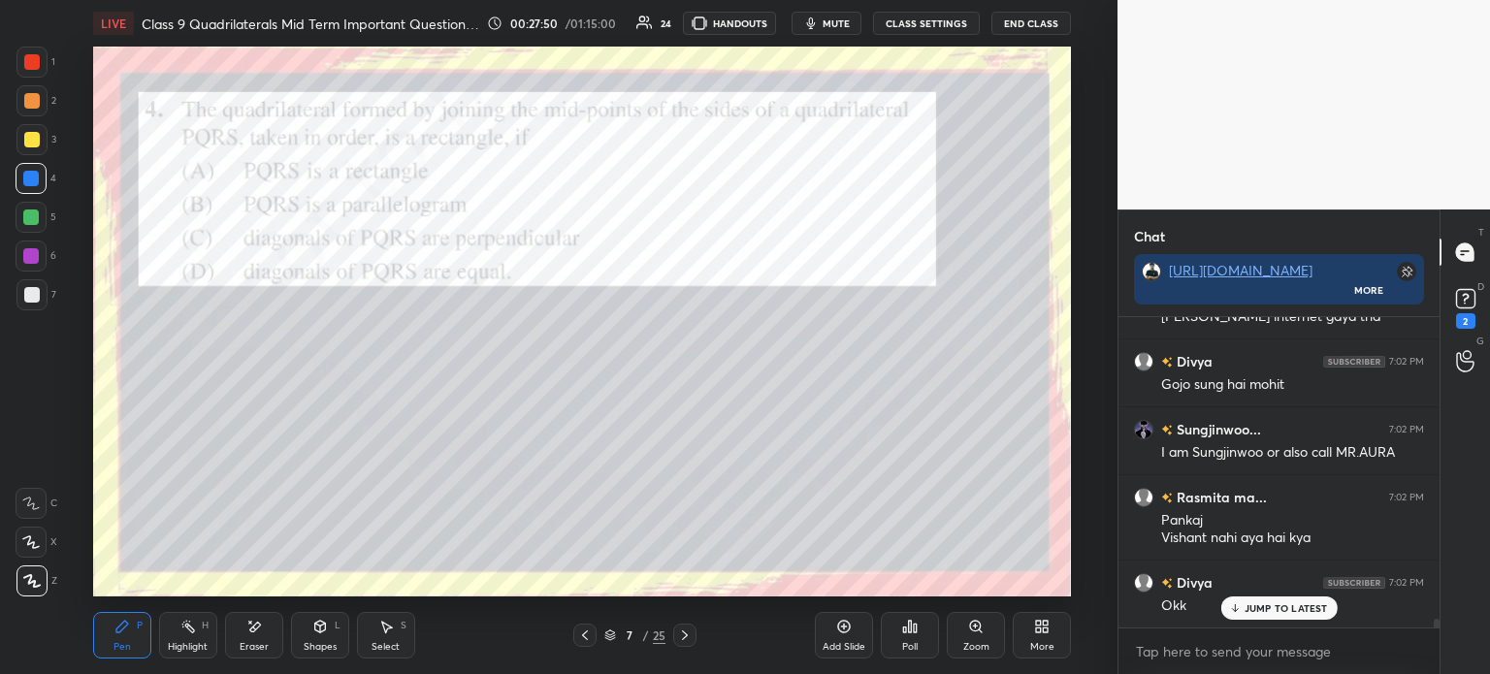
click at [246, 619] on icon at bounding box center [254, 627] width 16 height 16
click at [107, 624] on div "Pen P" at bounding box center [122, 635] width 58 height 47
click at [23, 179] on div at bounding box center [31, 179] width 16 height 16
click at [31, 289] on div at bounding box center [32, 295] width 16 height 16
click at [46, 145] on div at bounding box center [31, 139] width 31 height 31
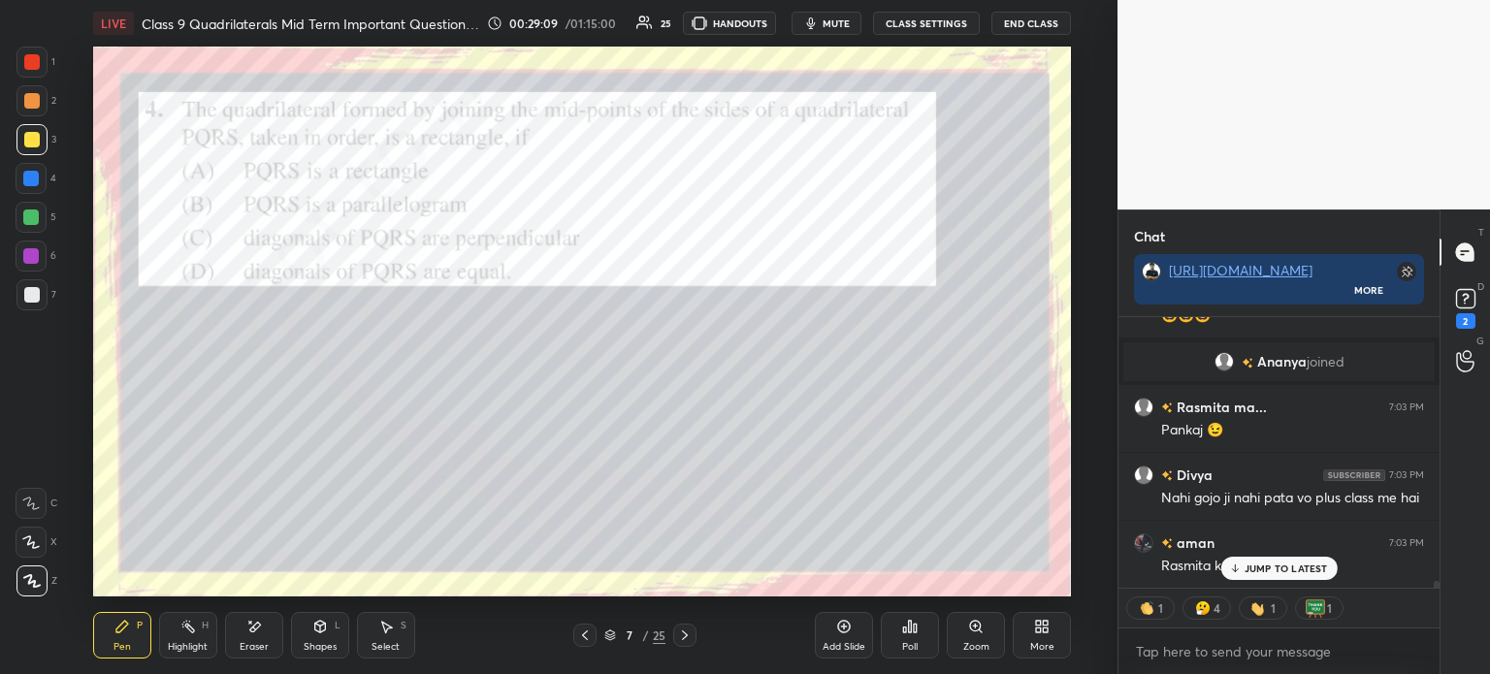
scroll to position [11224, 0]
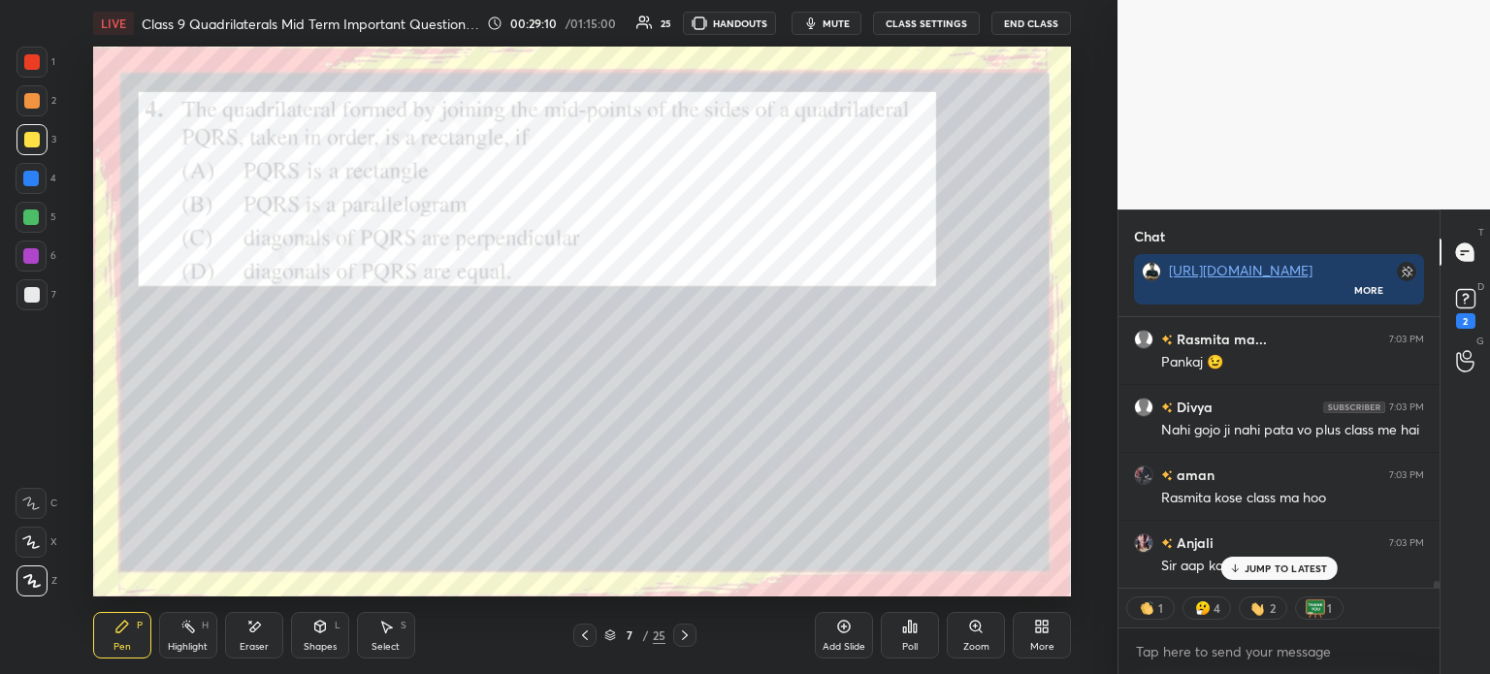
click at [39, 96] on div at bounding box center [32, 101] width 16 height 16
click at [43, 65] on div at bounding box center [31, 62] width 31 height 31
click at [683, 639] on icon at bounding box center [685, 636] width 16 height 16
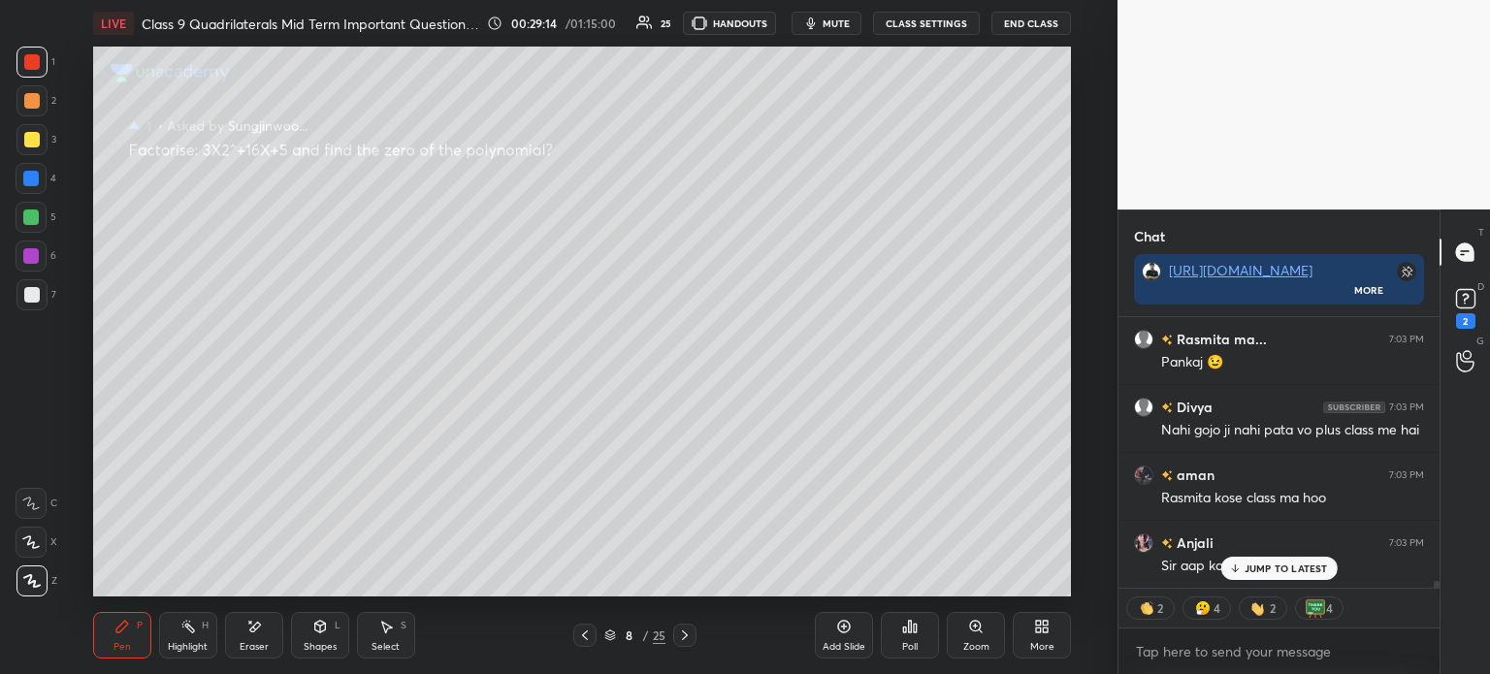
click at [696, 642] on div "8 / 25" at bounding box center [634, 635] width 361 height 23
click at [688, 641] on icon at bounding box center [685, 636] width 16 height 16
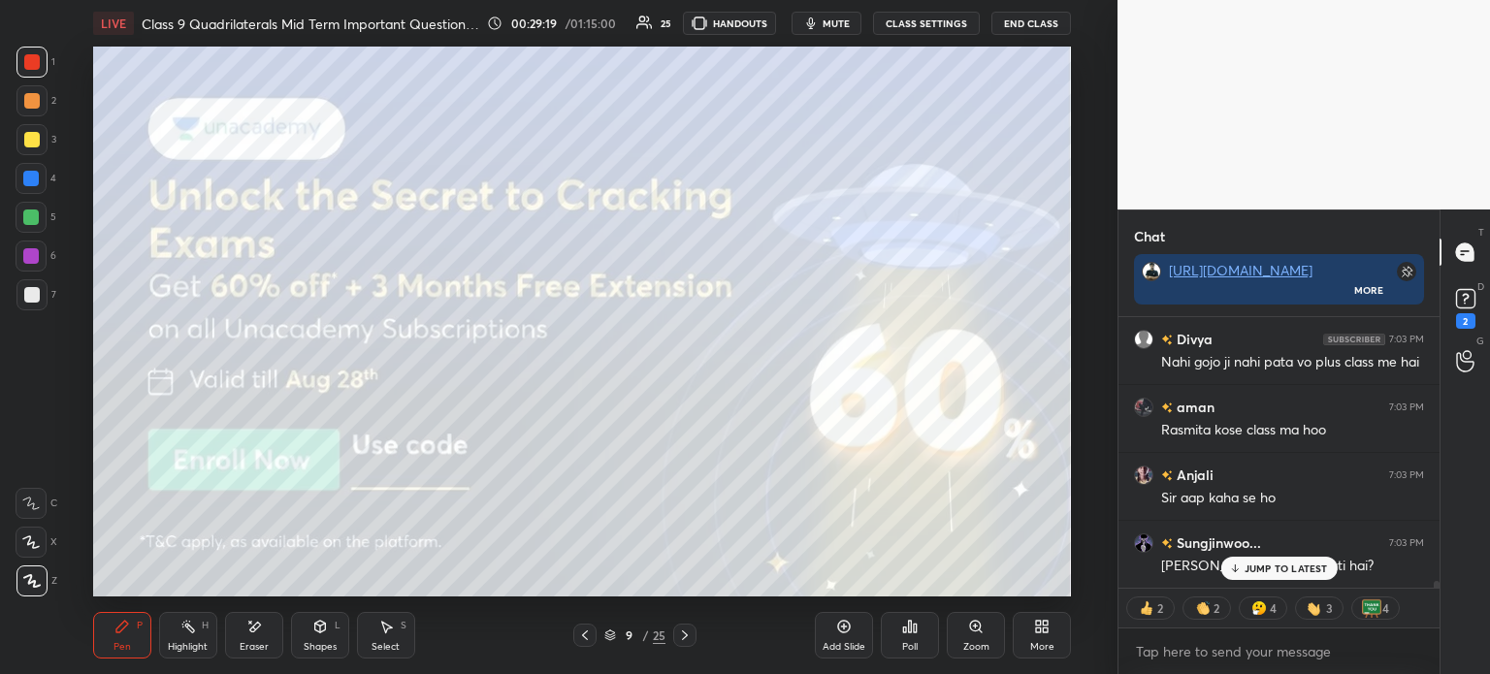
scroll to position [11360, 0]
click at [38, 139] on div at bounding box center [32, 140] width 16 height 16
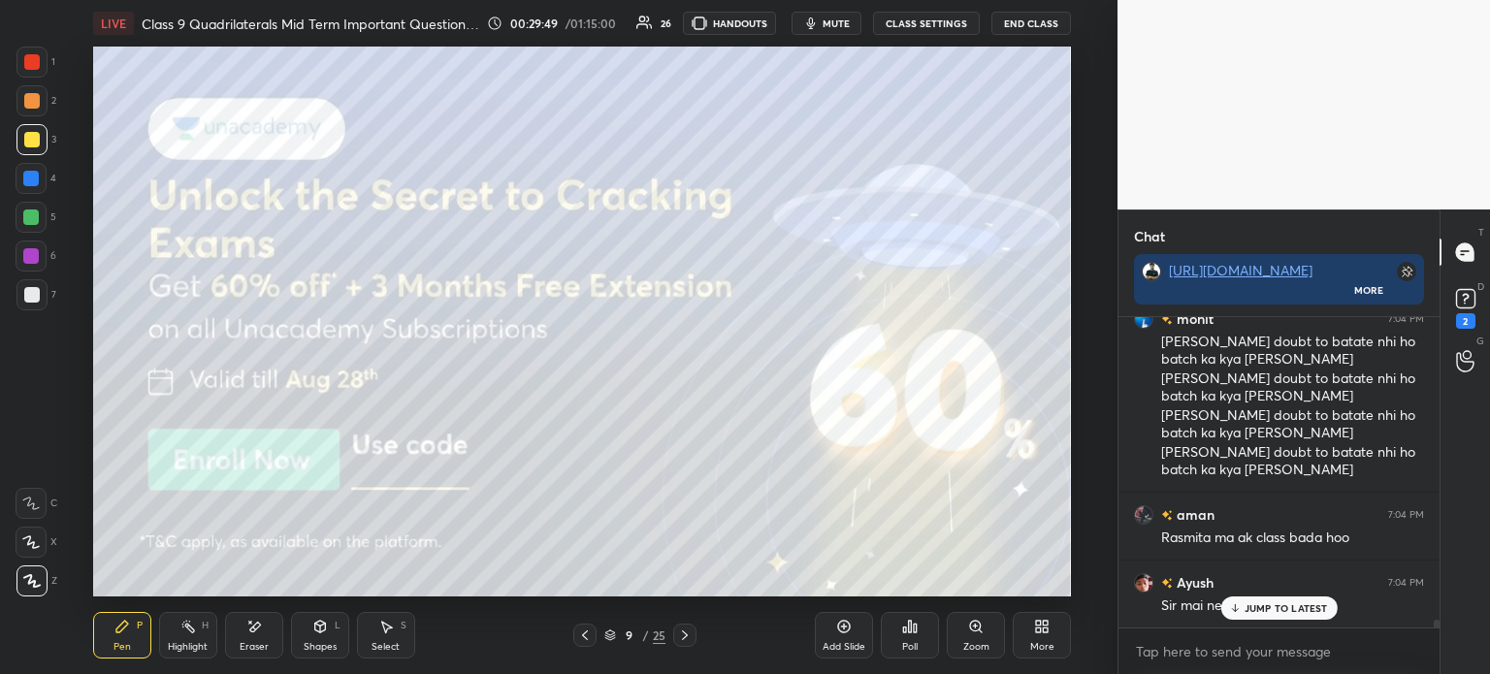
scroll to position [11908, 0]
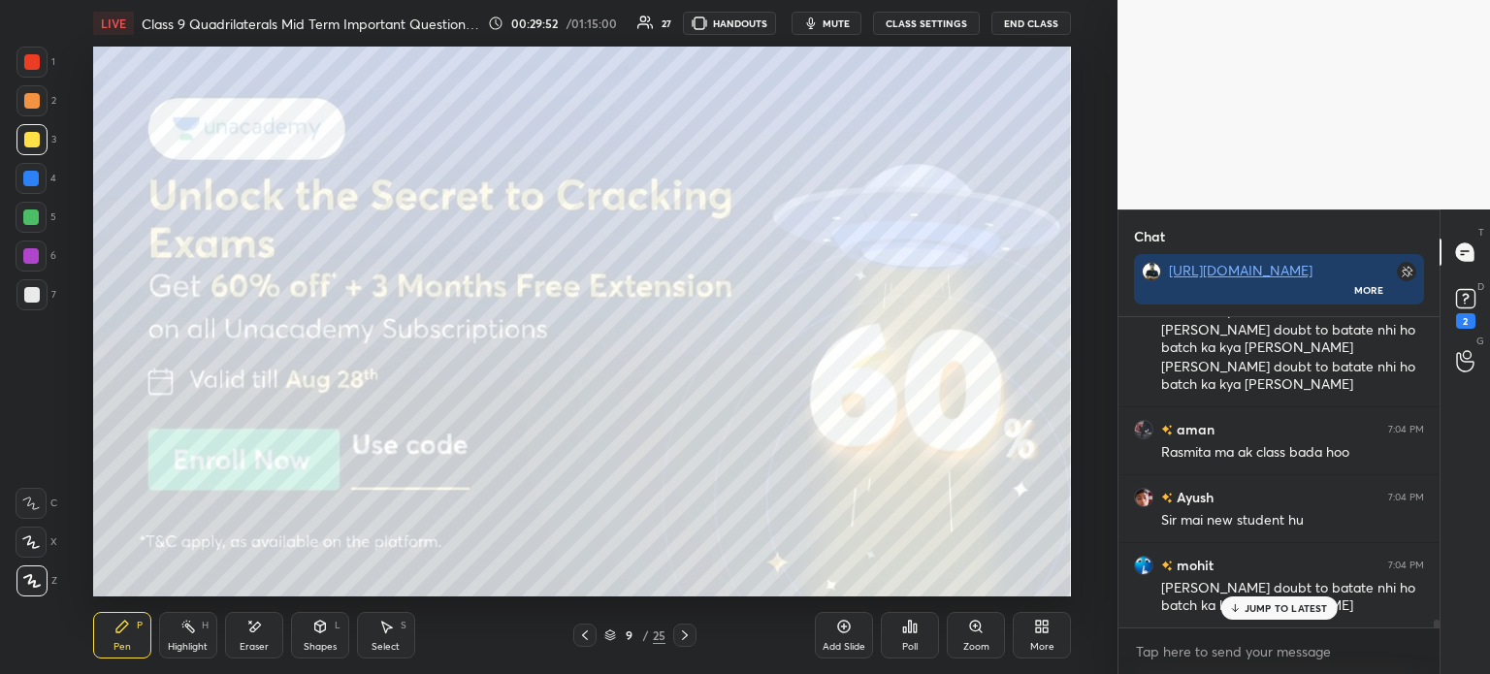
click at [689, 635] on icon at bounding box center [685, 636] width 16 height 16
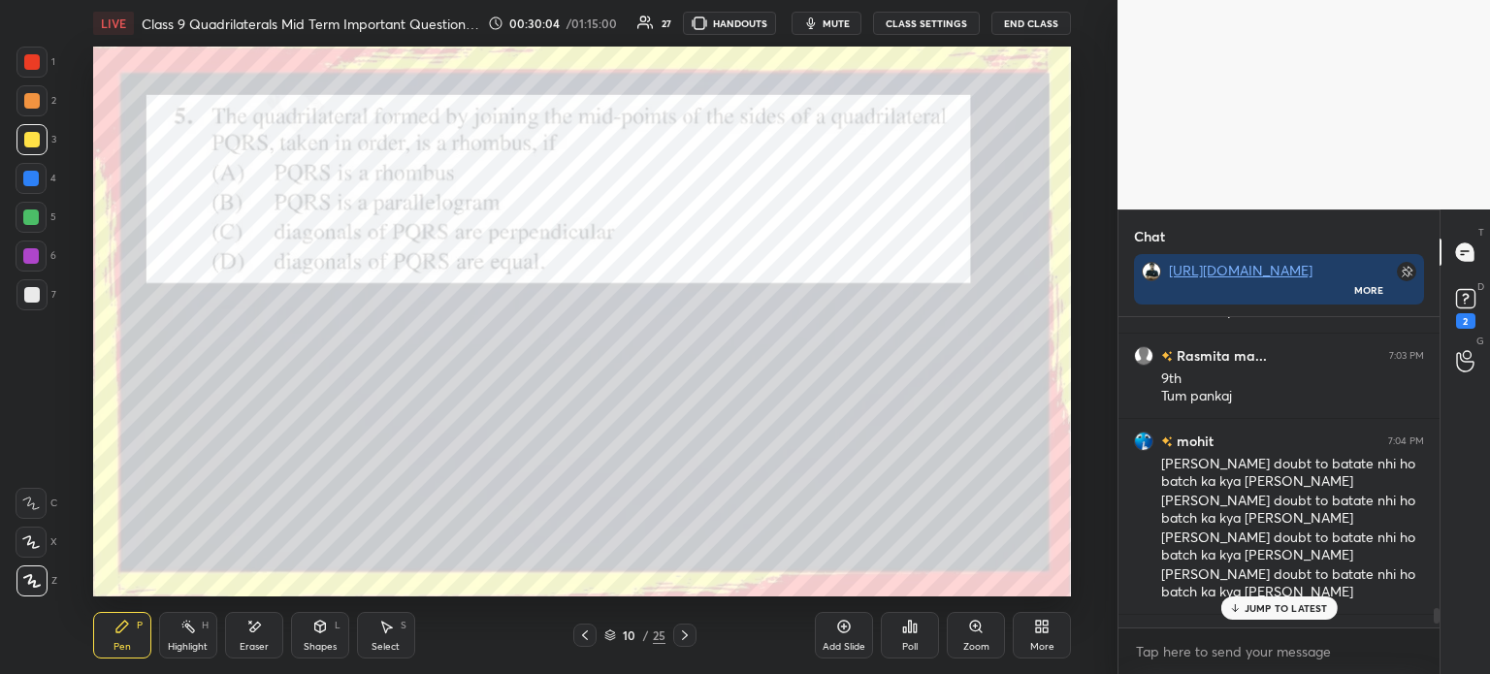
scroll to position [11702, 0]
click at [1477, 304] on icon at bounding box center [1465, 298] width 29 height 29
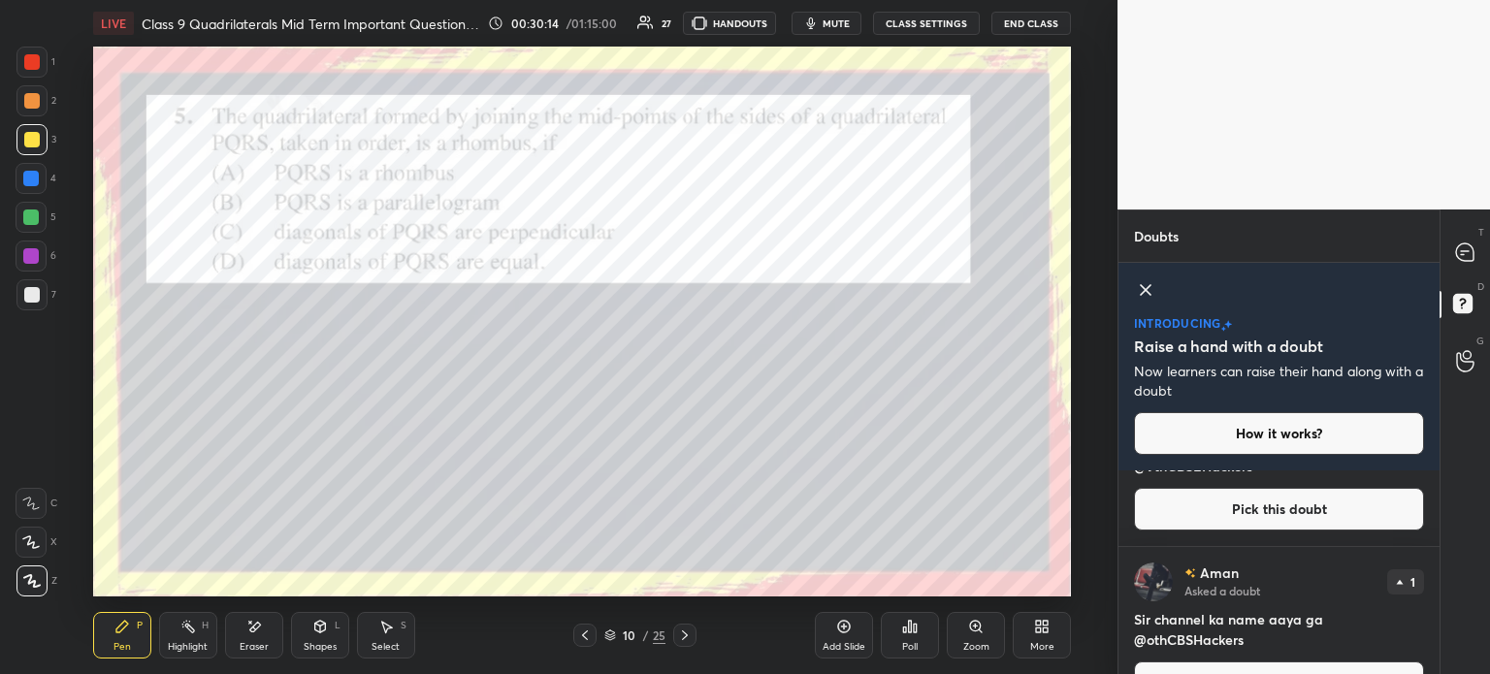
scroll to position [0, 0]
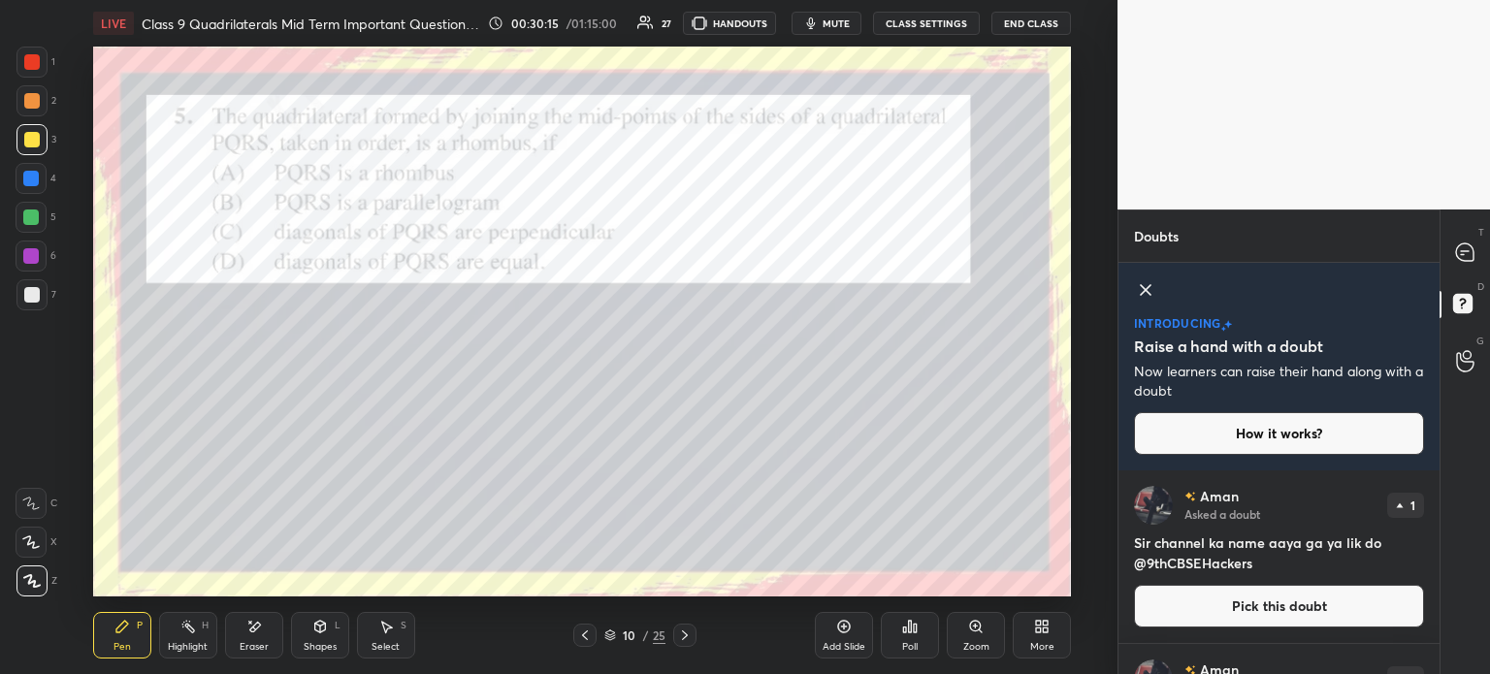
click at [1464, 268] on div at bounding box center [1465, 252] width 39 height 35
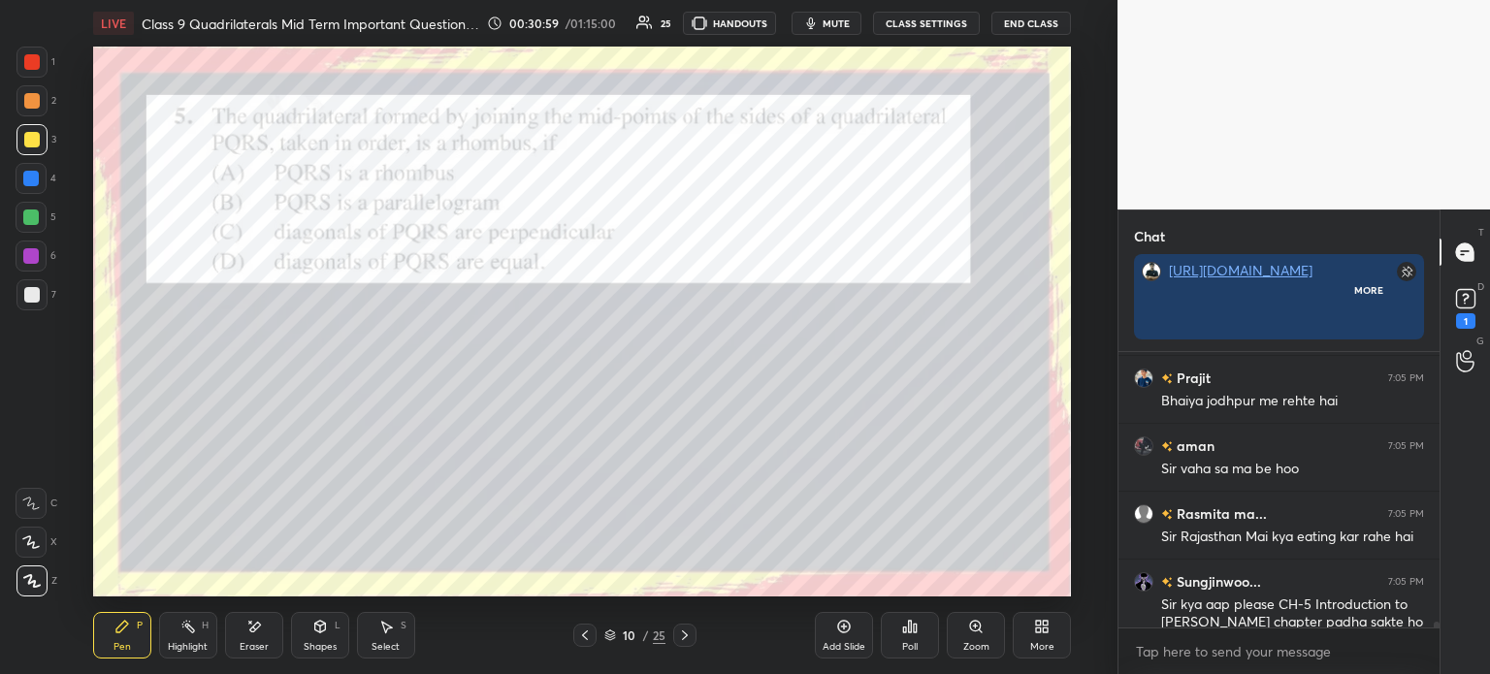
scroll to position [5, 6]
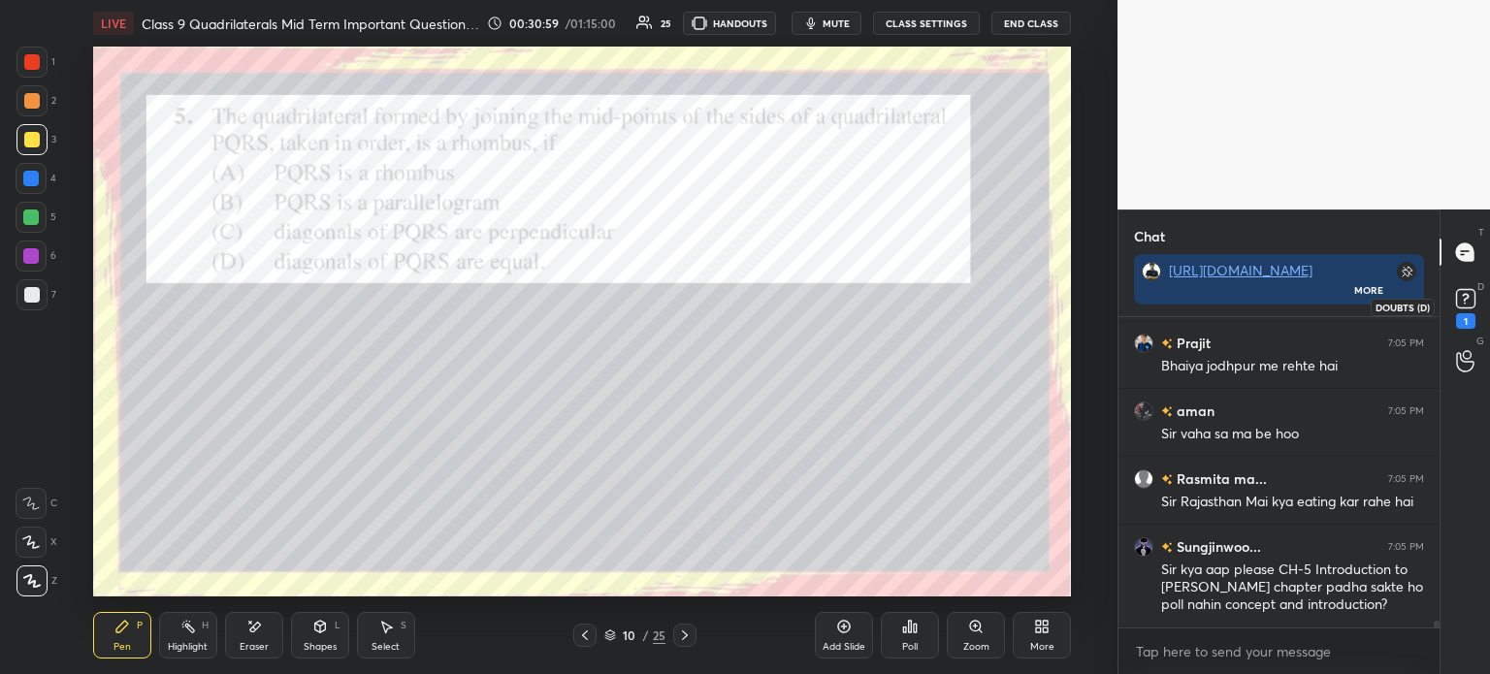
click at [1467, 310] on icon at bounding box center [1465, 298] width 29 height 29
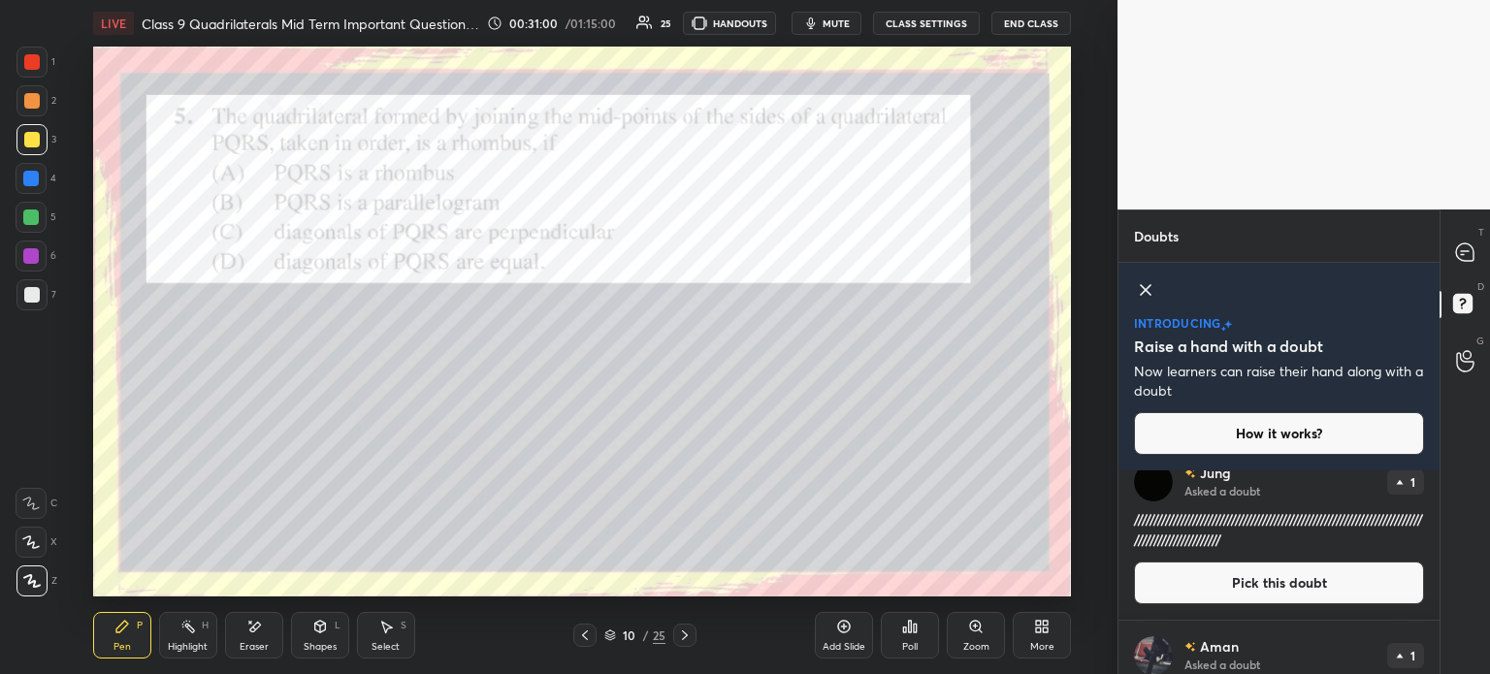
scroll to position [0, 0]
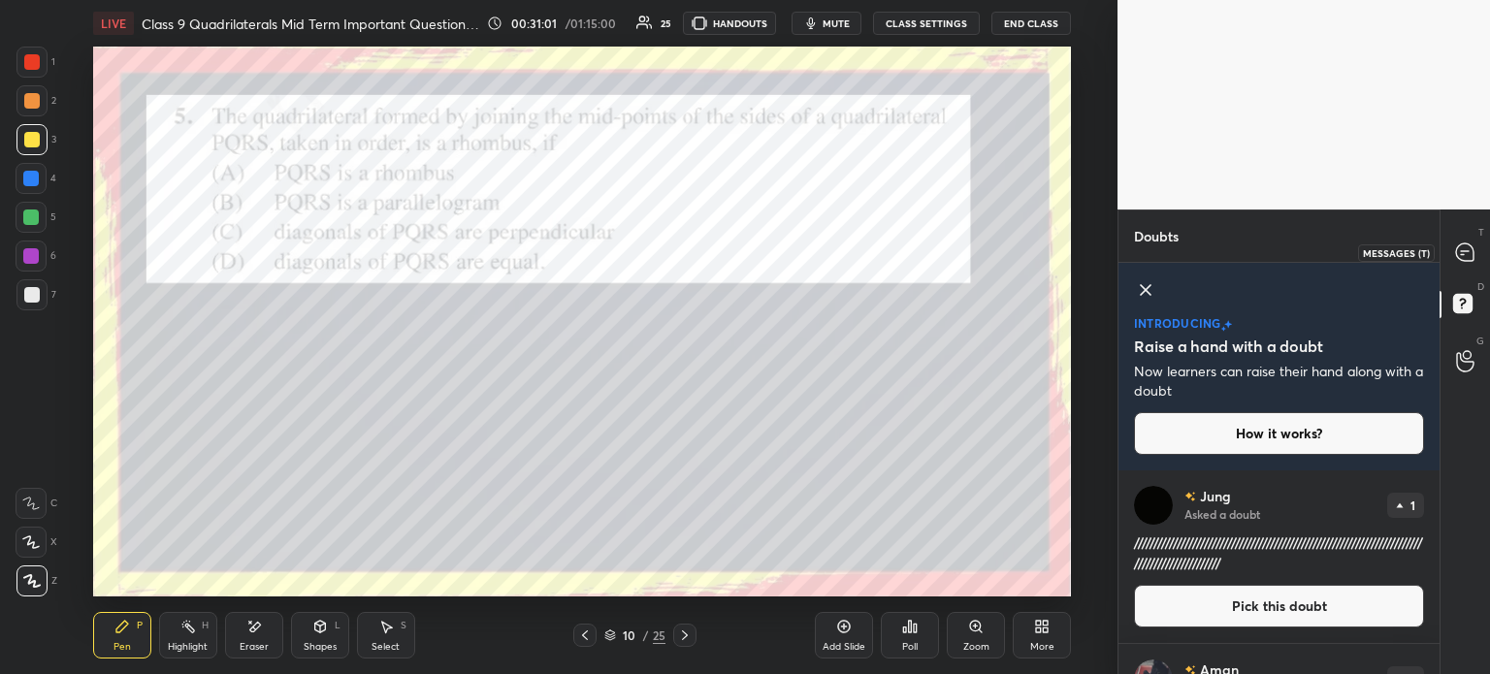
click at [1473, 268] on div at bounding box center [1465, 252] width 39 height 35
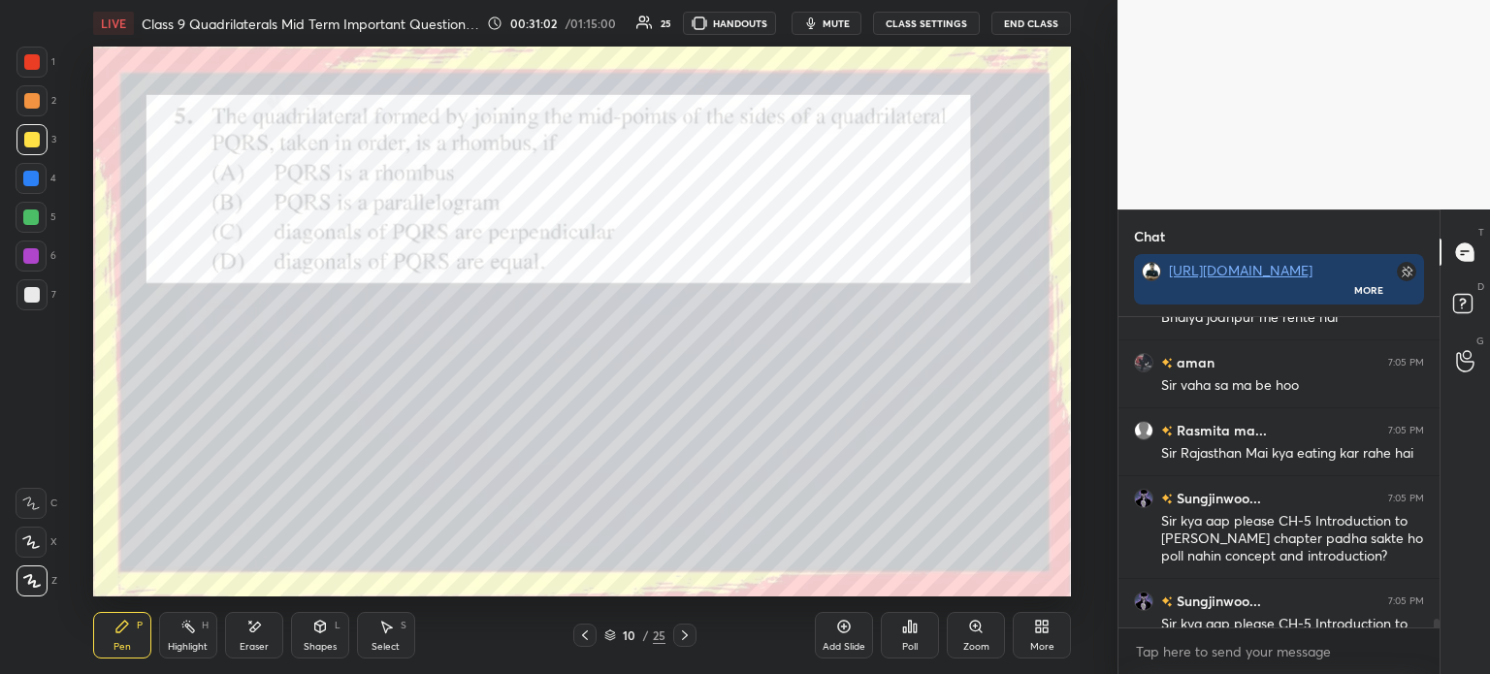
click at [29, 299] on div at bounding box center [32, 295] width 16 height 16
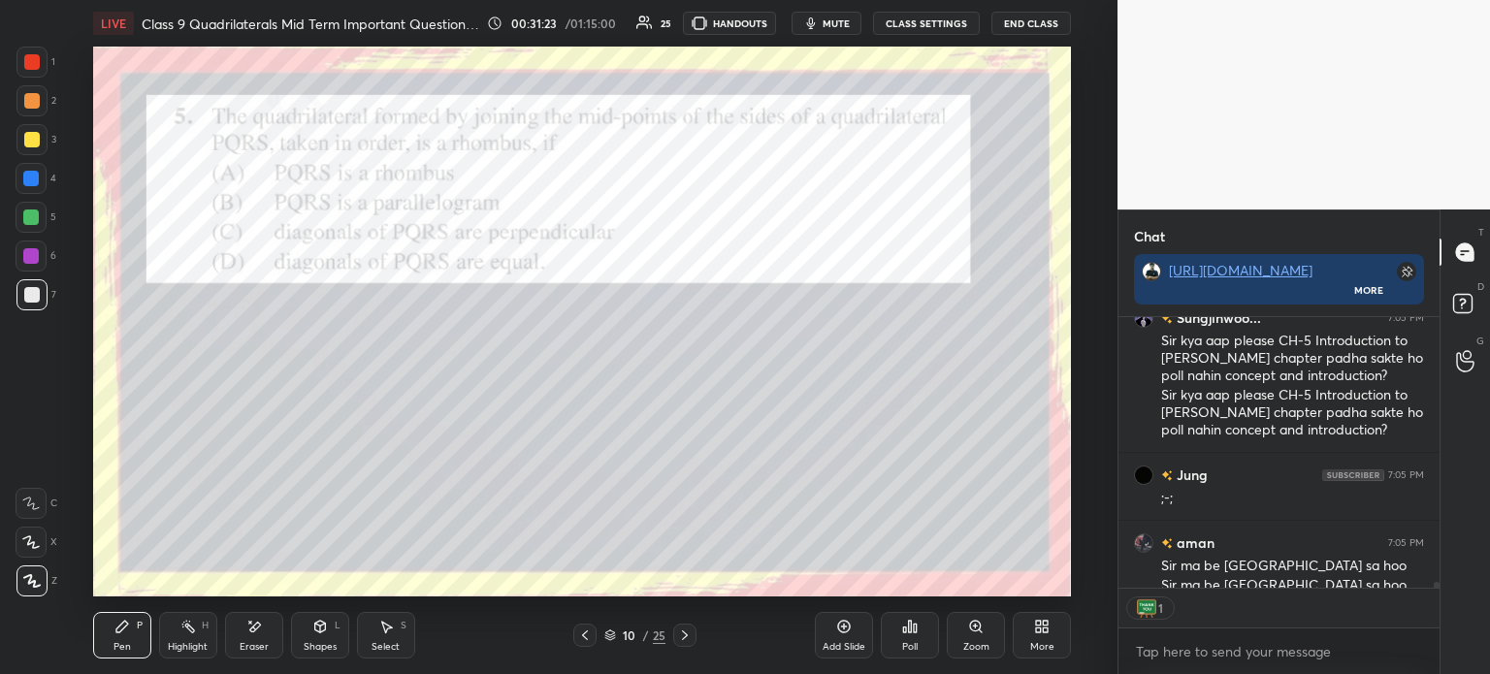
scroll to position [13810, 0]
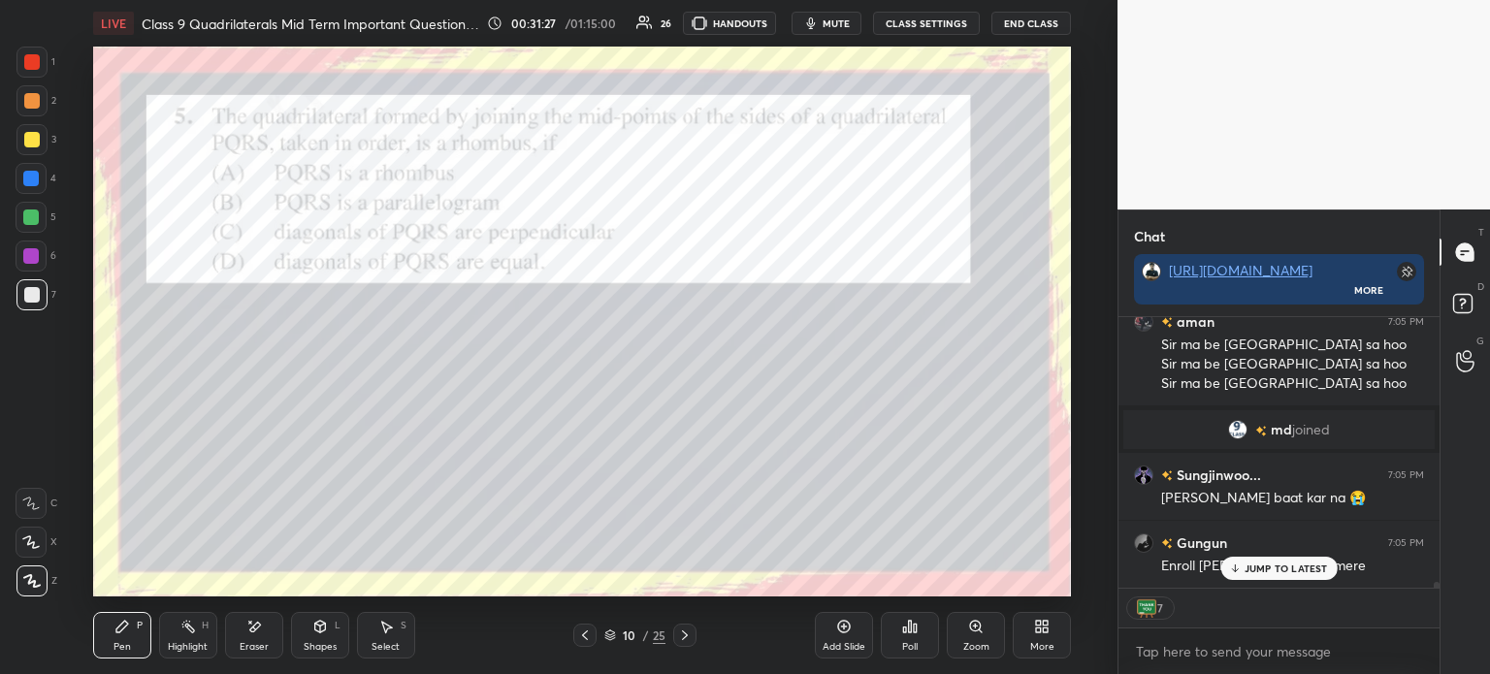
click at [287, 631] on div "Pen P Highlight H Eraser Shapes L Select S" at bounding box center [273, 635] width 361 height 47
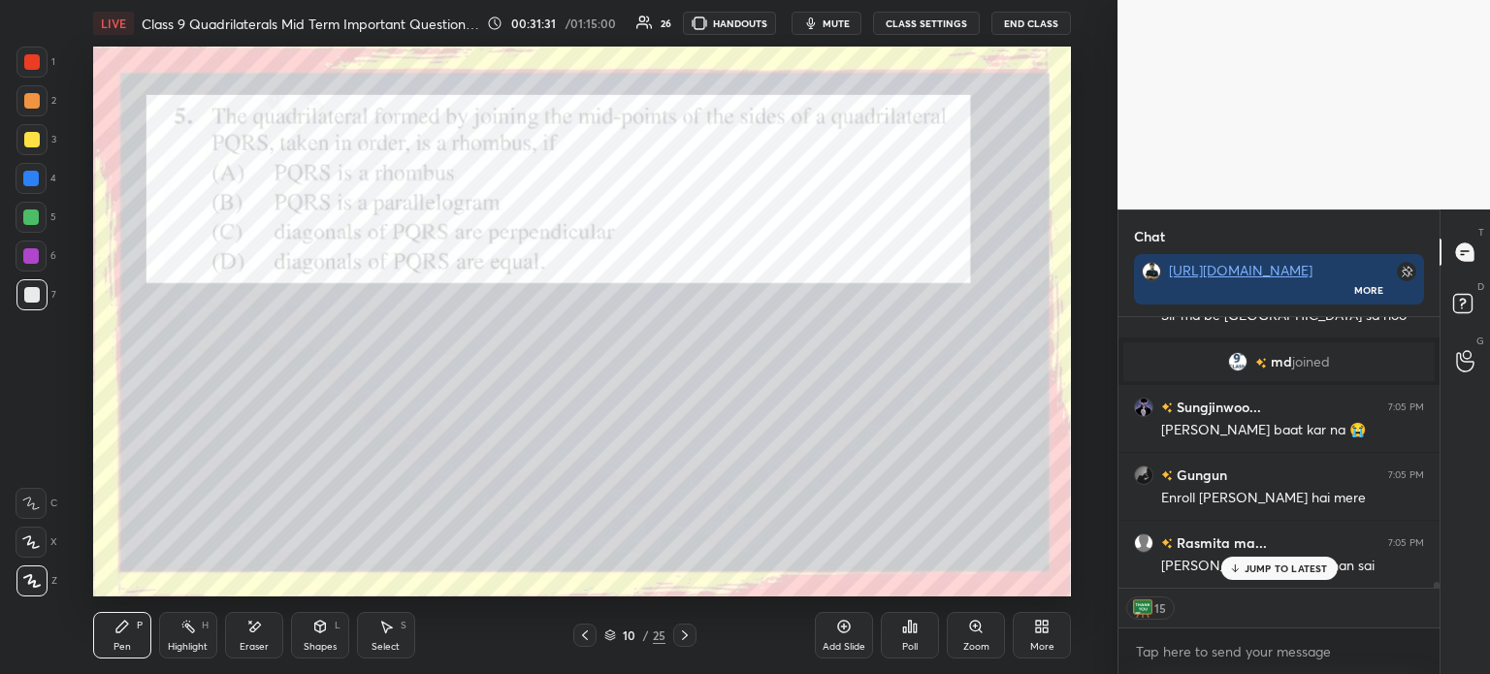
click at [271, 631] on div "Eraser" at bounding box center [254, 635] width 58 height 47
click at [29, 576] on span "Erase all" at bounding box center [30, 581] width 29 height 14
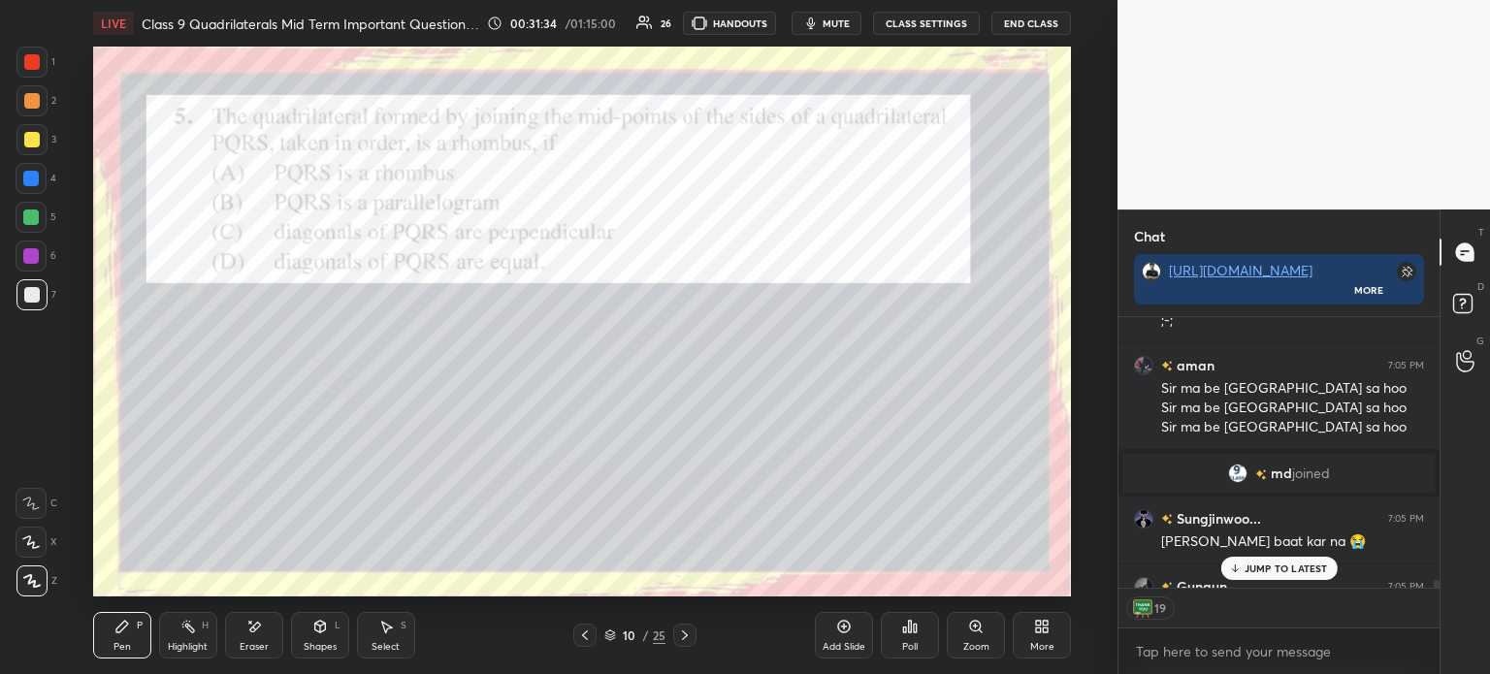
click at [1245, 472] on div "grid" at bounding box center [1241, 473] width 27 height 19
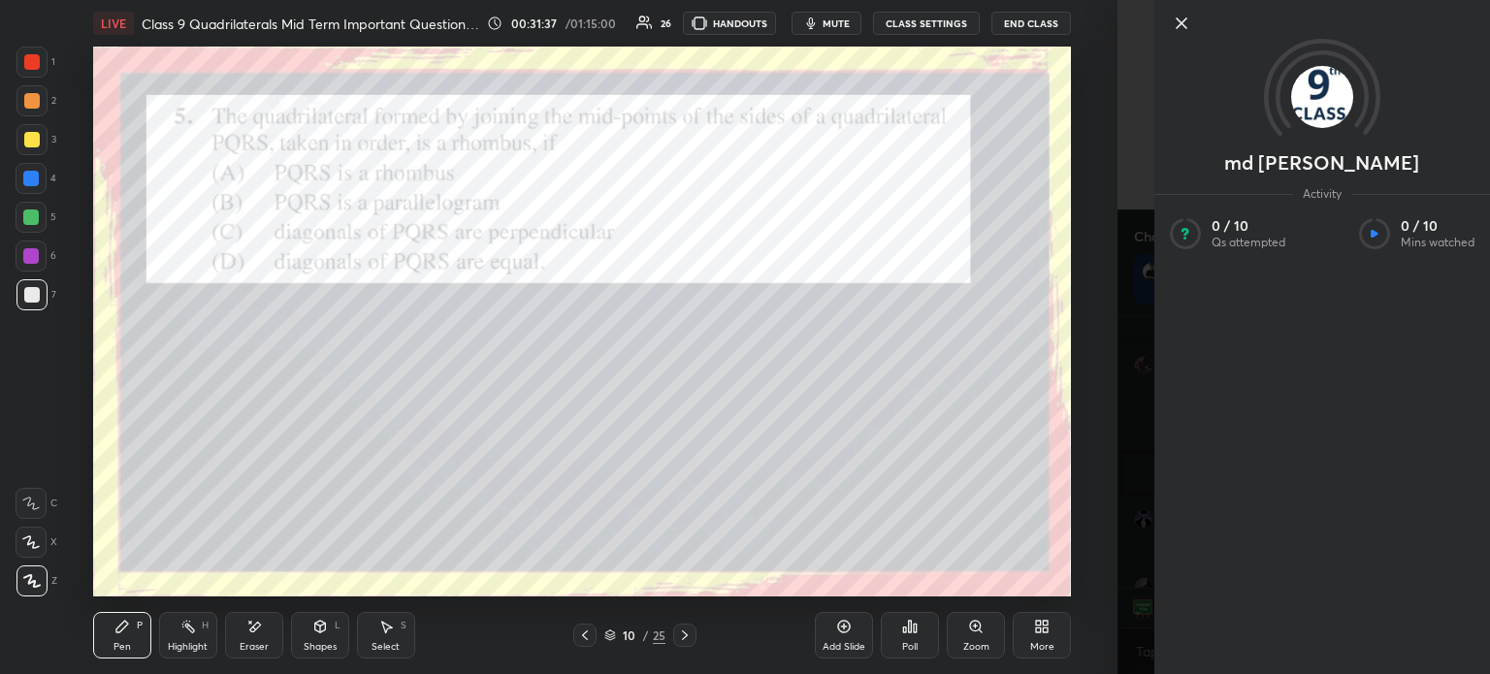
click at [1183, 24] on icon at bounding box center [1182, 23] width 10 height 10
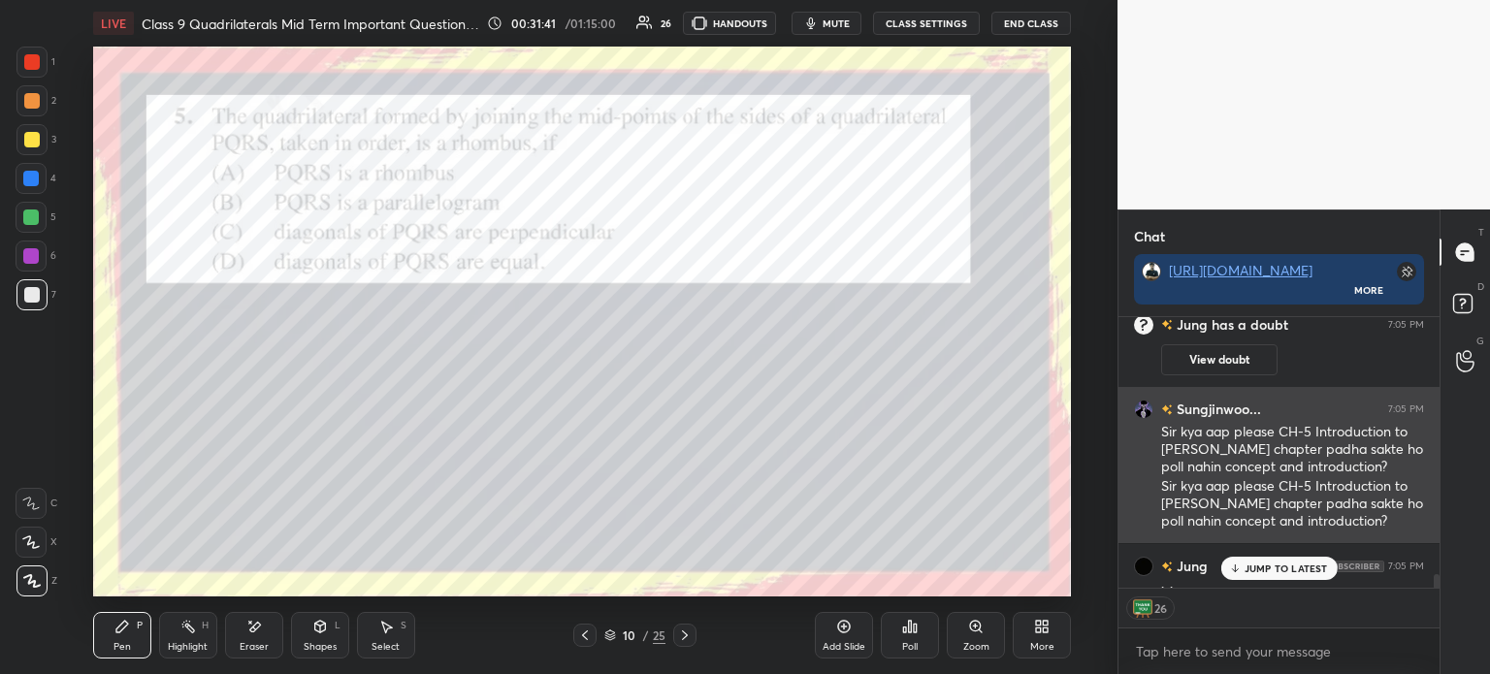
scroll to position [12354, 0]
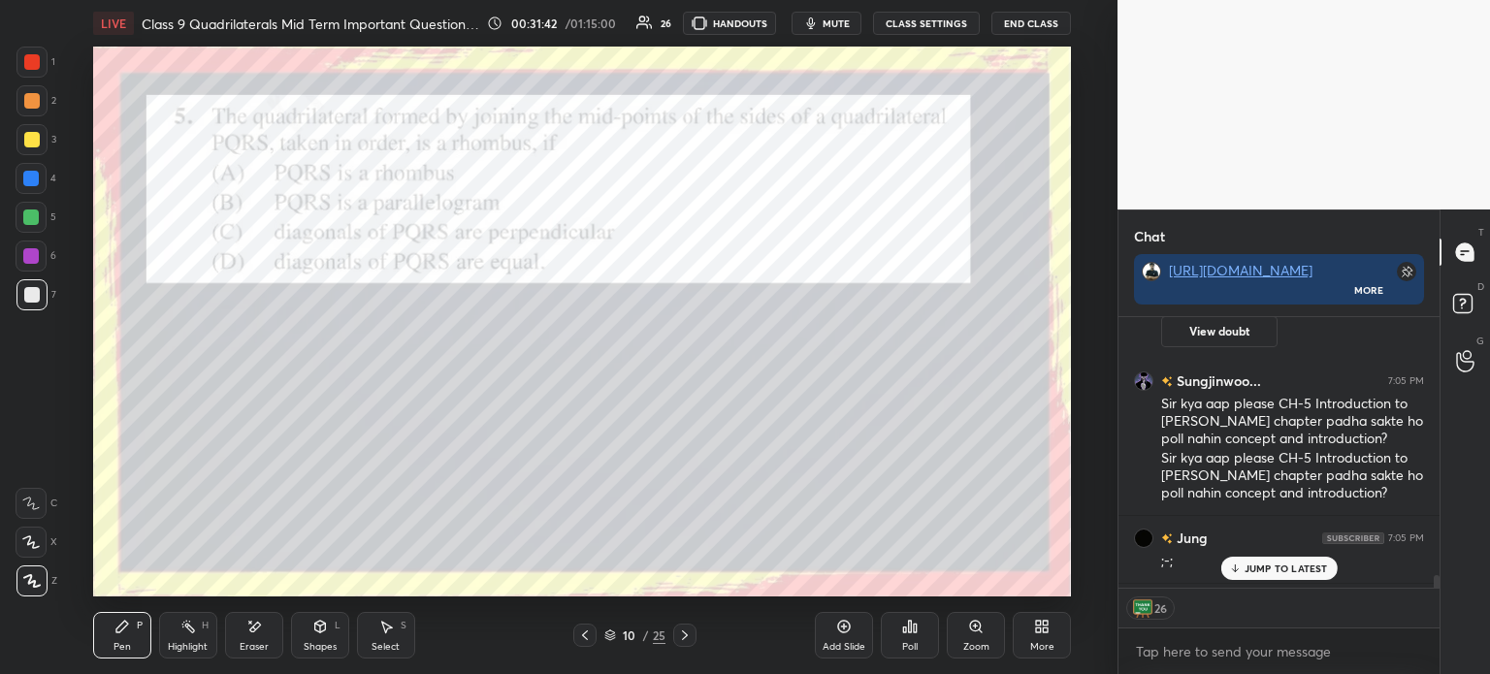
click at [922, 625] on div "Poll" at bounding box center [910, 635] width 58 height 47
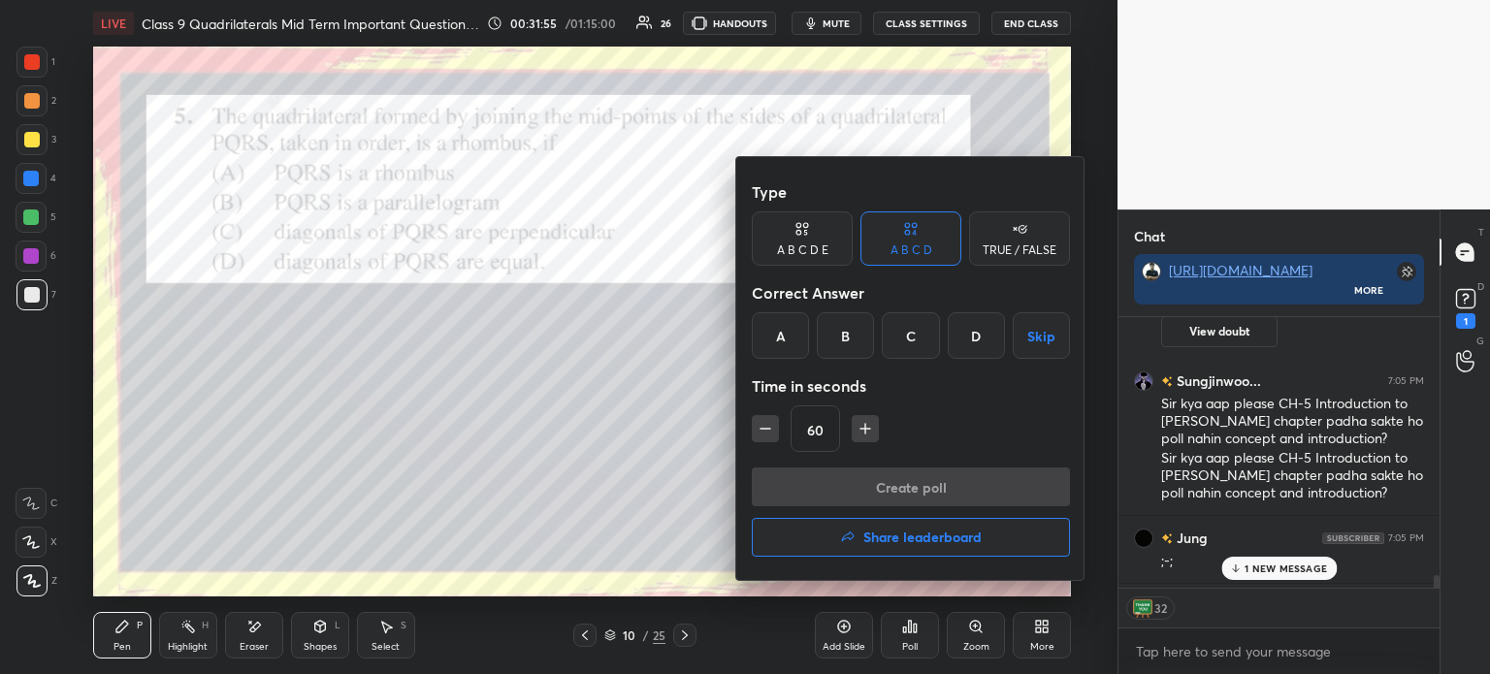
click at [985, 350] on div "D" at bounding box center [976, 335] width 57 height 47
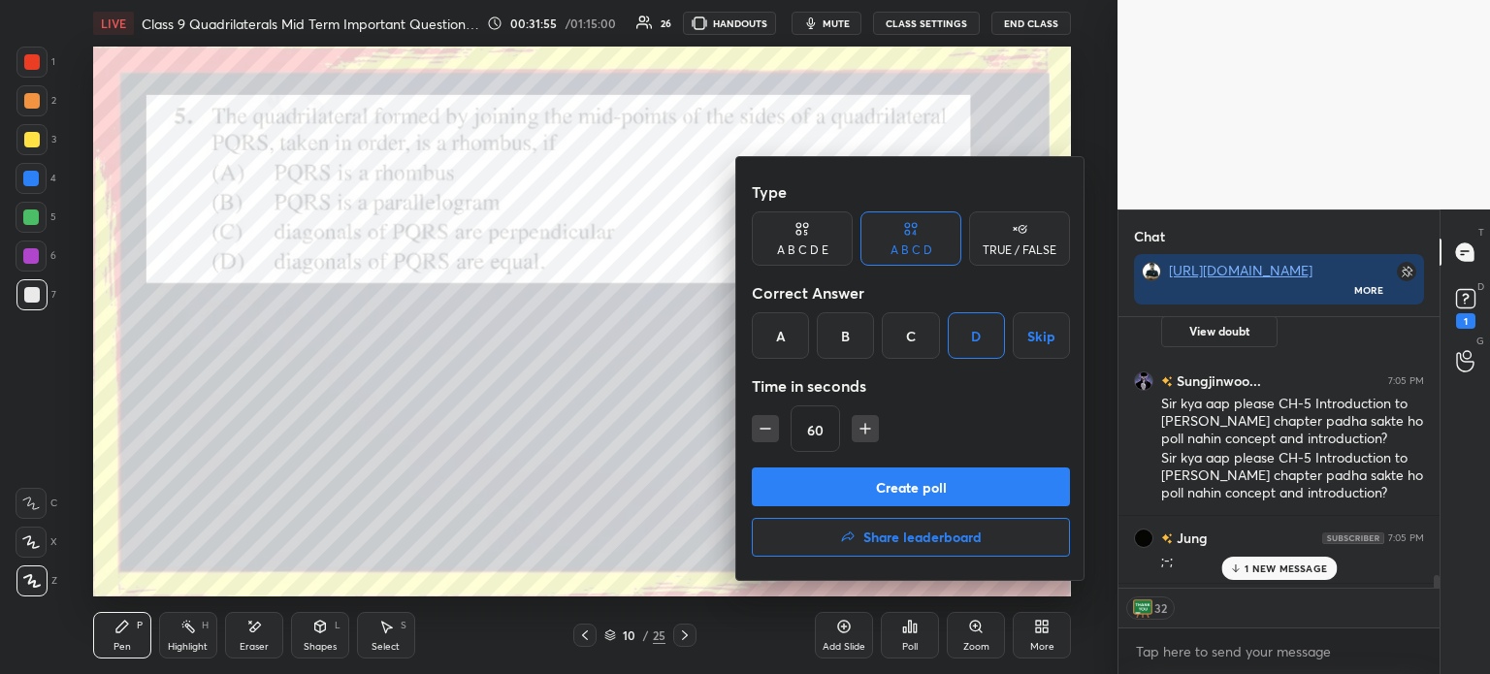
click at [924, 486] on button "Create poll" at bounding box center [911, 487] width 318 height 39
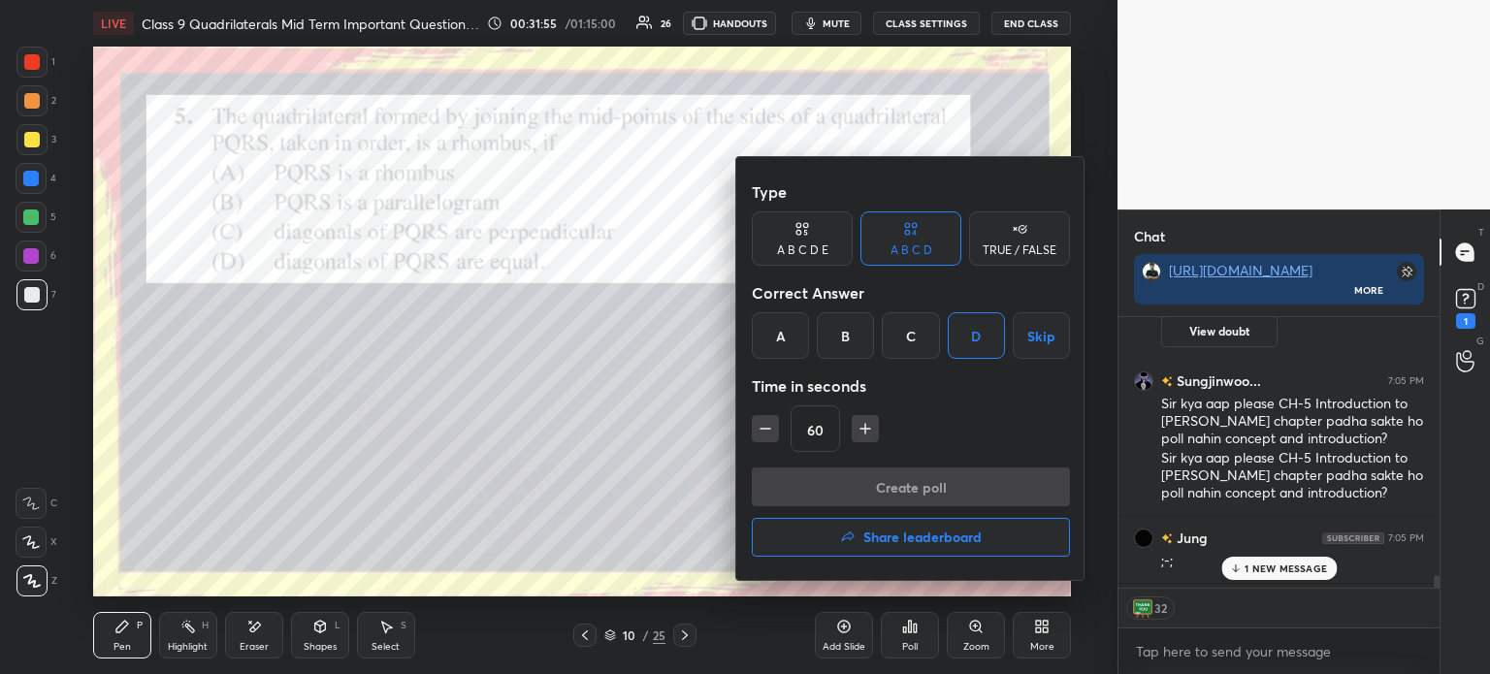
scroll to position [6, 6]
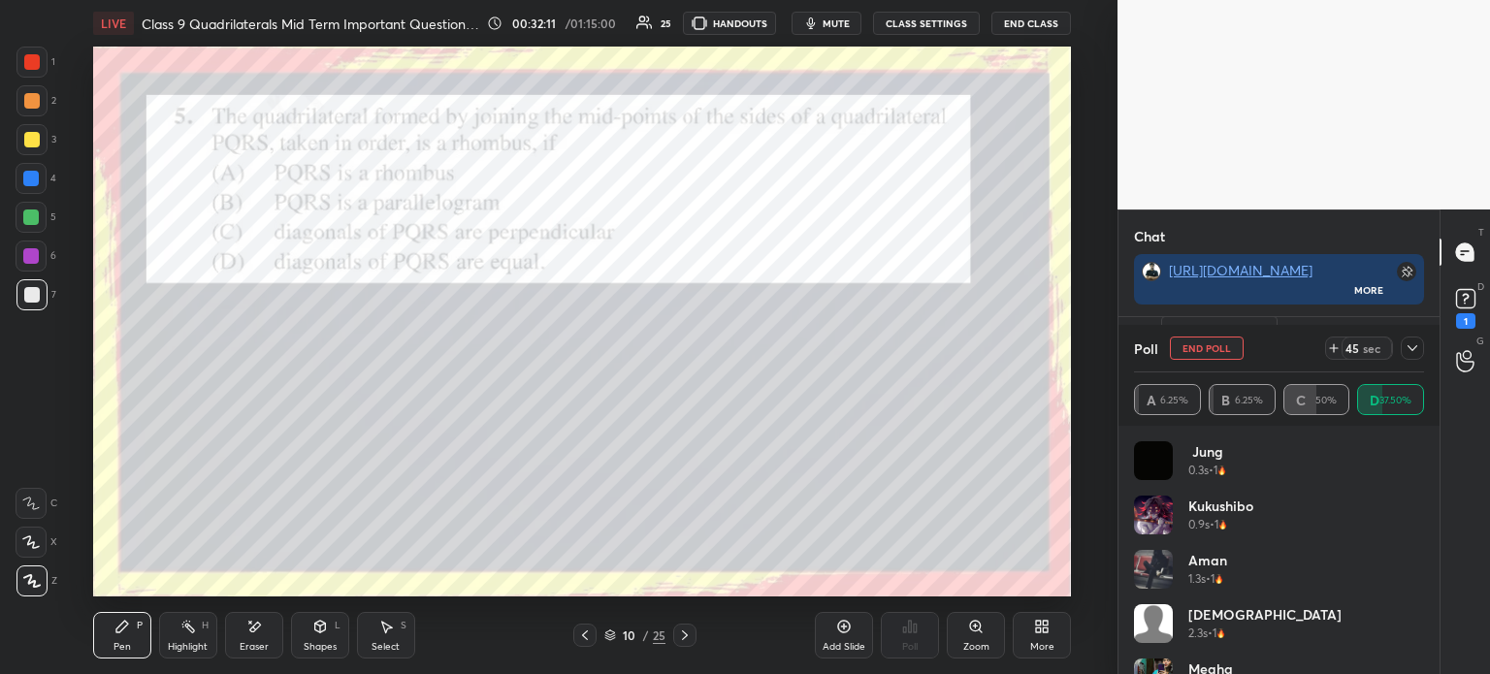
click at [1412, 358] on div at bounding box center [1412, 348] width 23 height 23
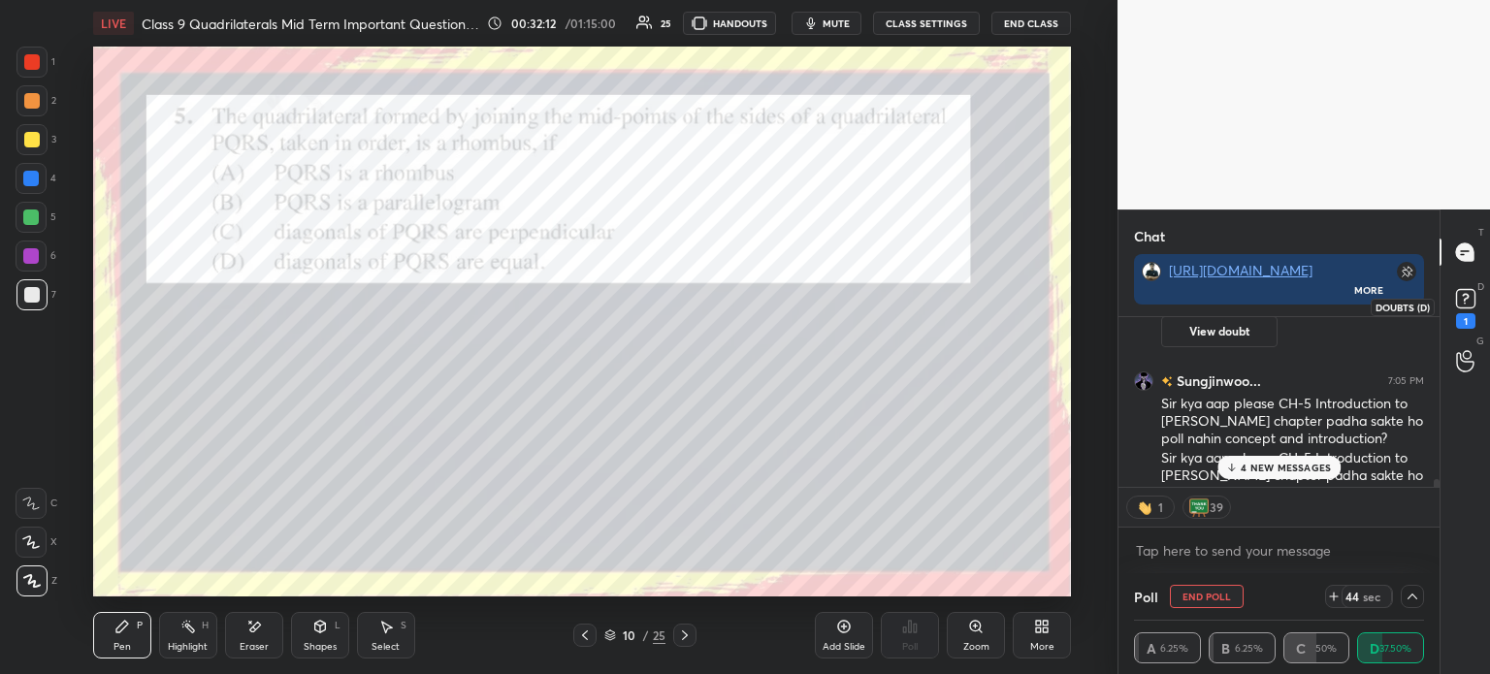
scroll to position [0, 0]
click at [1470, 309] on icon at bounding box center [1465, 298] width 29 height 29
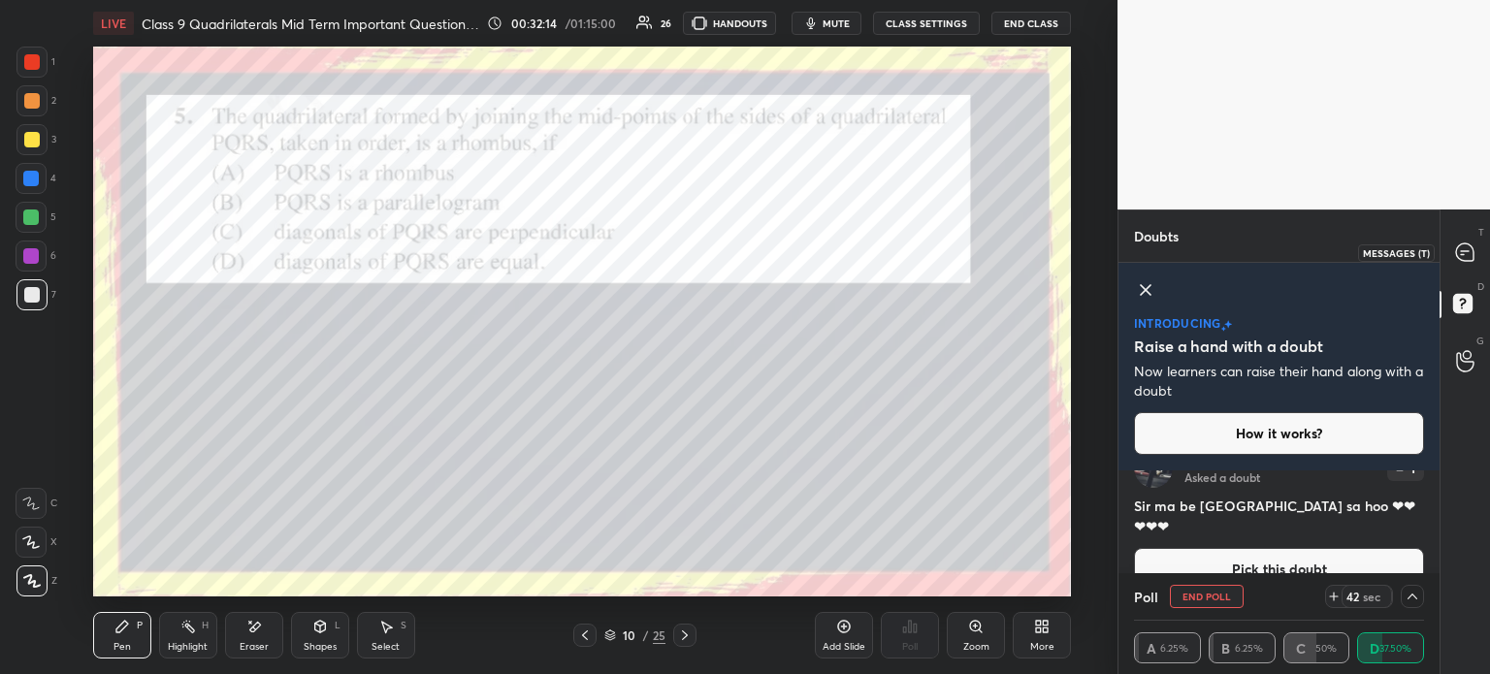
click at [1466, 256] on icon at bounding box center [1464, 251] width 17 height 17
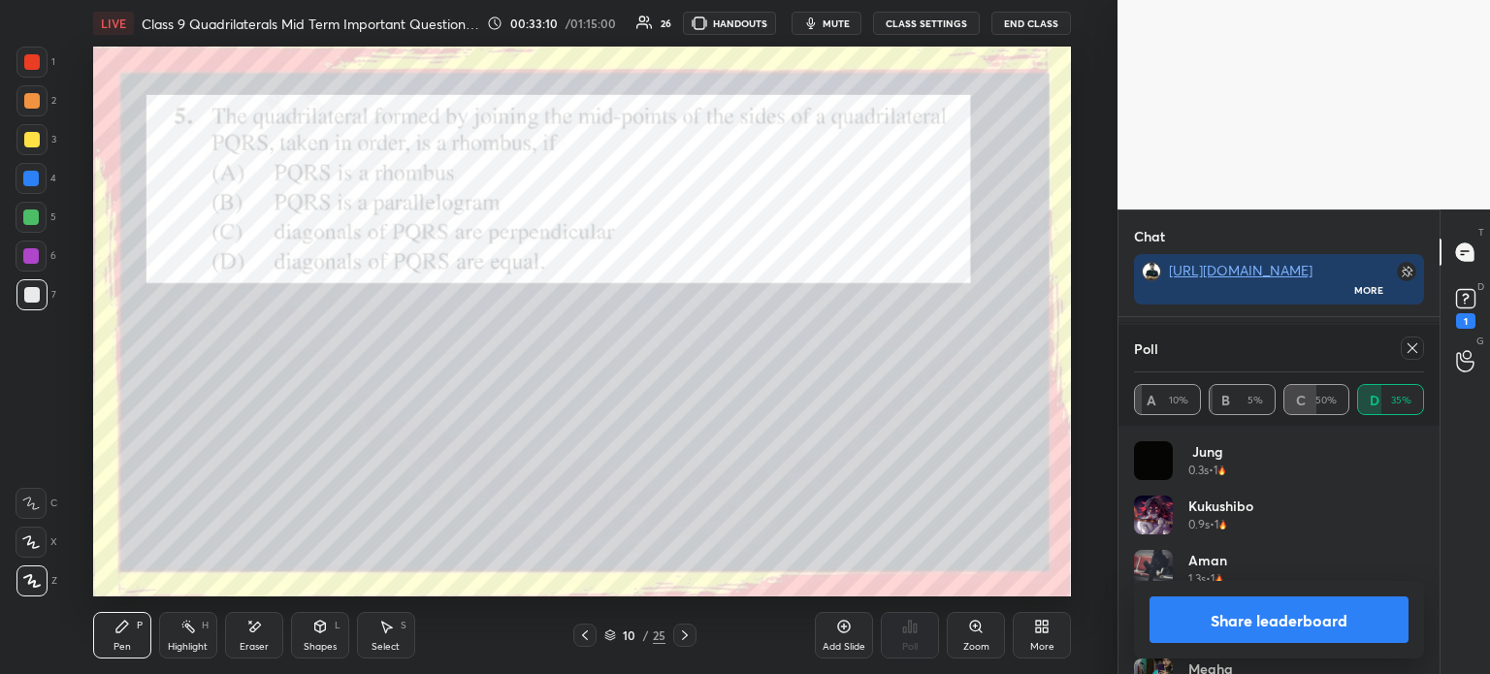
click at [1271, 619] on button "Share leaderboard" at bounding box center [1278, 620] width 259 height 47
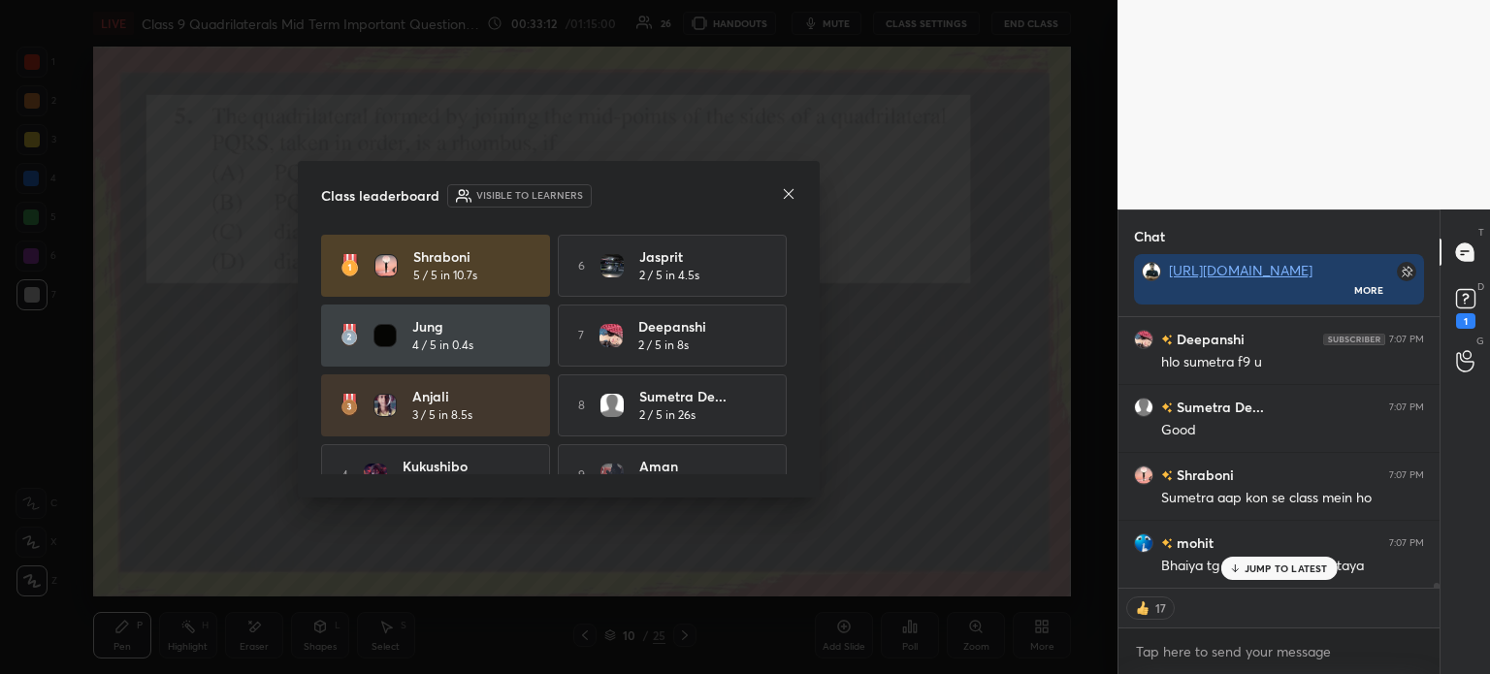
click at [791, 197] on icon at bounding box center [789, 194] width 10 height 10
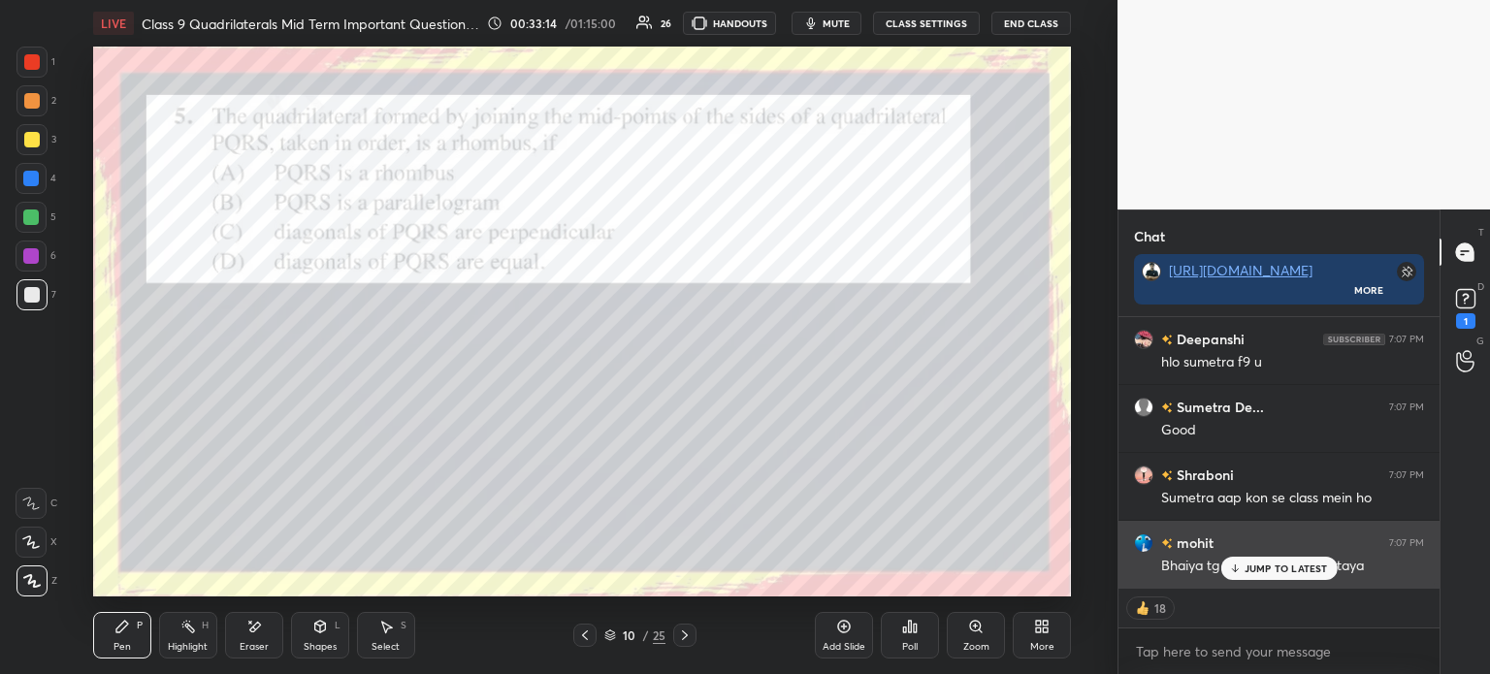
click at [1242, 567] on div "JUMP TO LATEST" at bounding box center [1278, 568] width 116 height 23
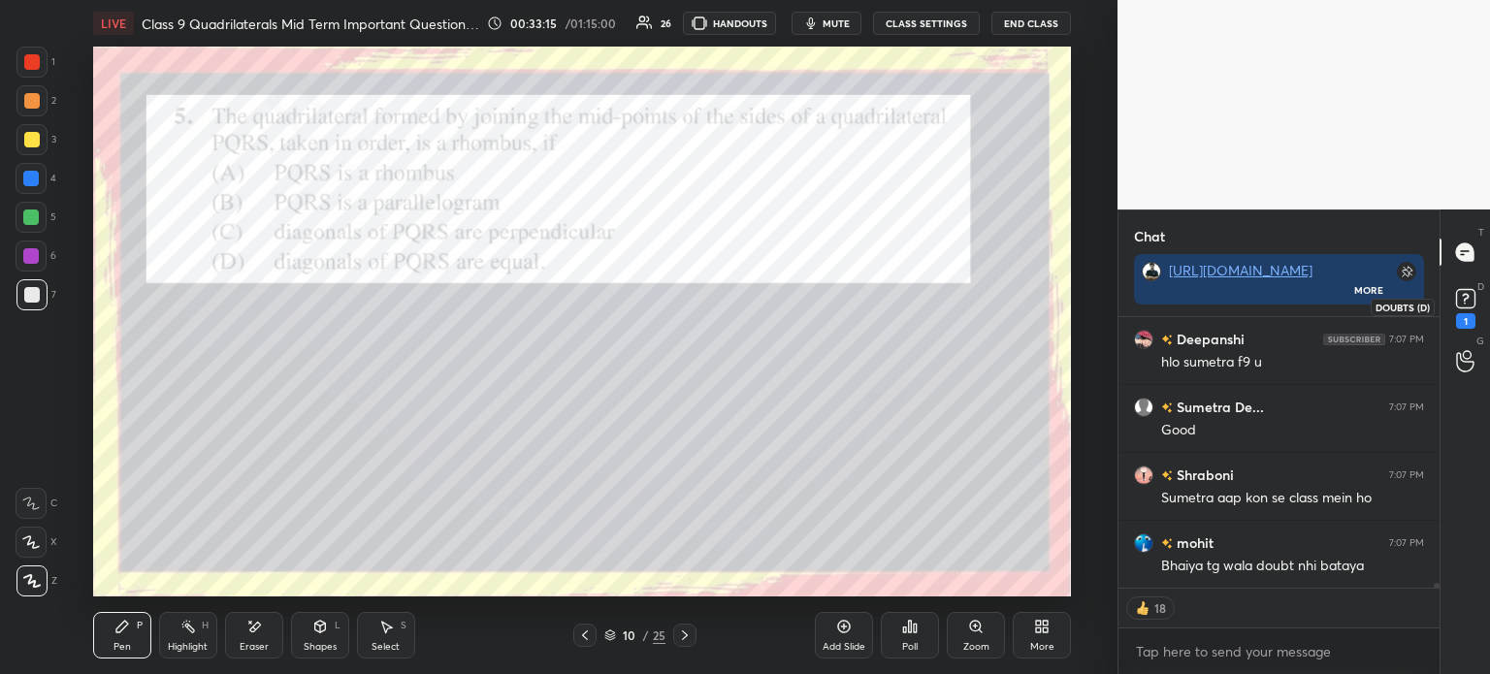
click at [1468, 308] on rect at bounding box center [1465, 299] width 18 height 18
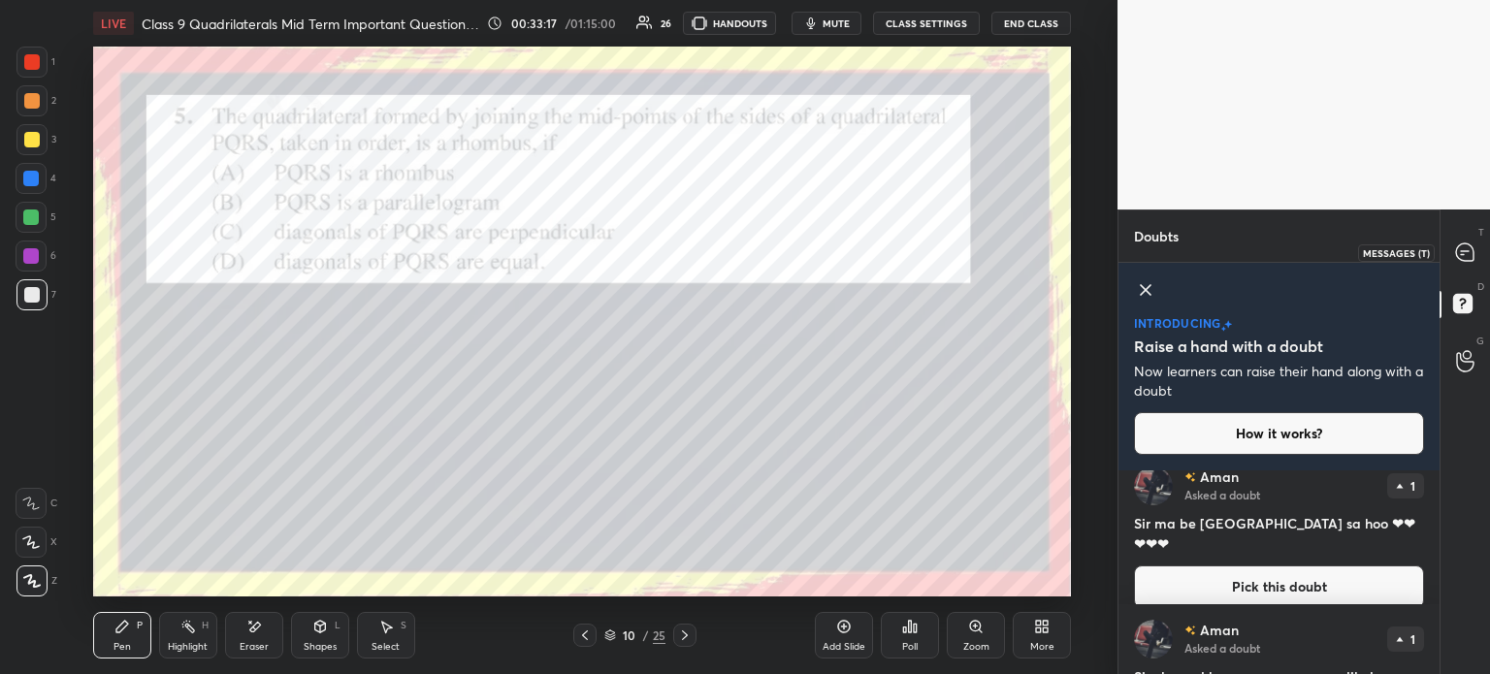
click at [1487, 263] on div "T Messages (T)" at bounding box center [1464, 252] width 49 height 54
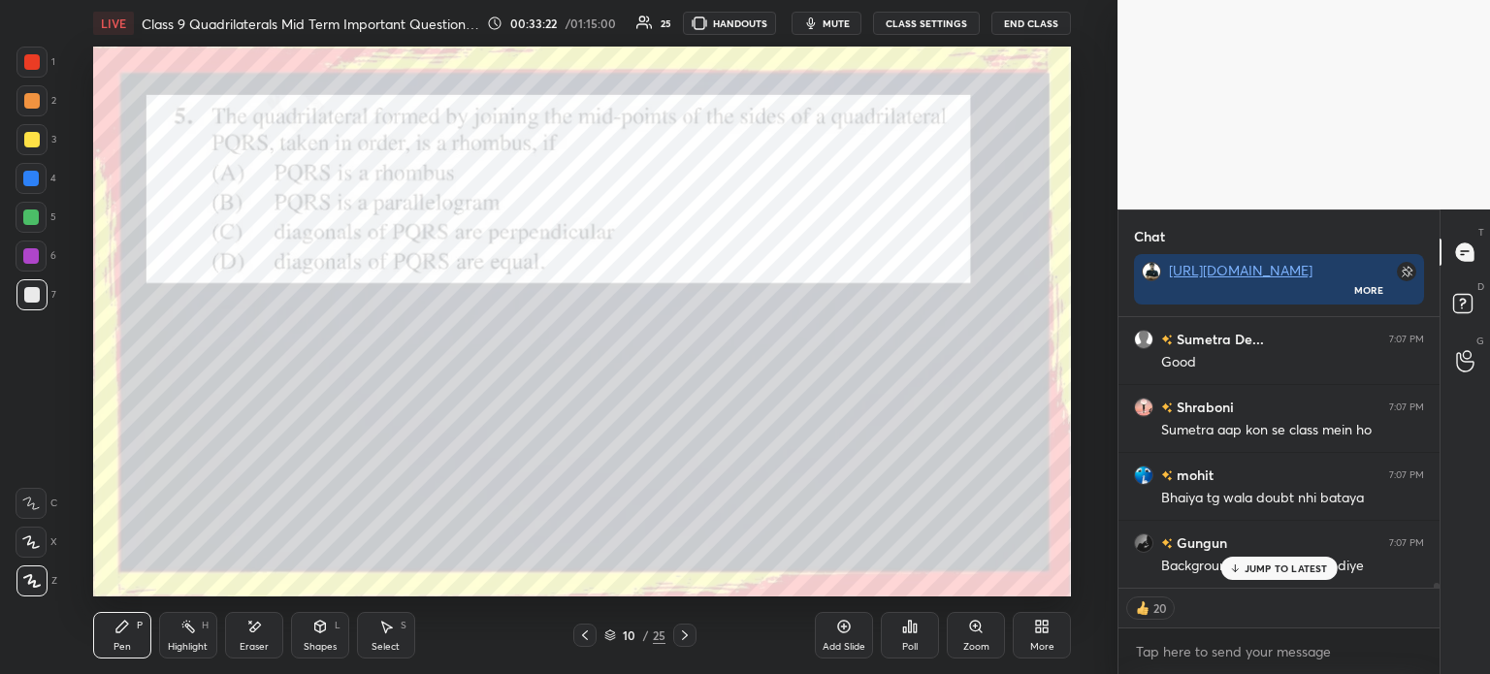
click at [35, 101] on div at bounding box center [32, 101] width 16 height 16
click at [35, 137] on div at bounding box center [32, 140] width 16 height 16
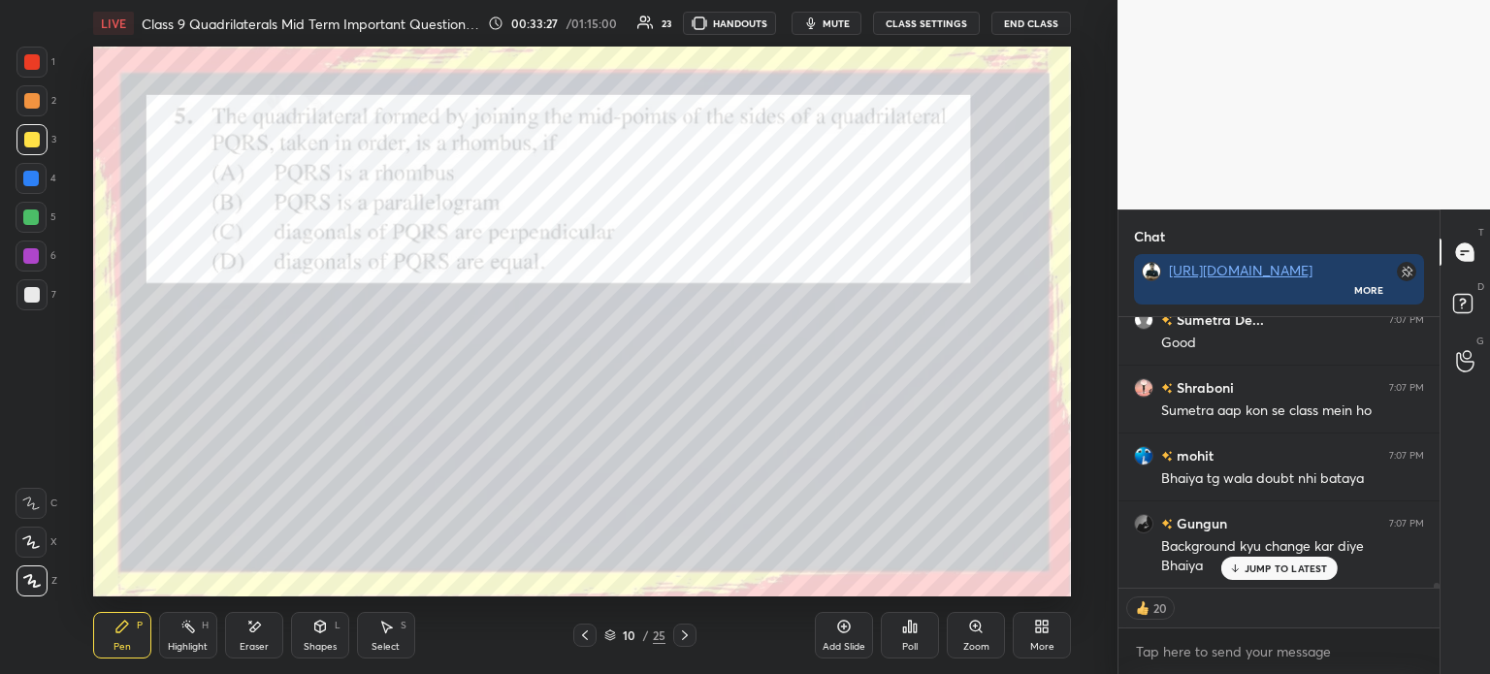
click at [29, 57] on div at bounding box center [32, 62] width 16 height 16
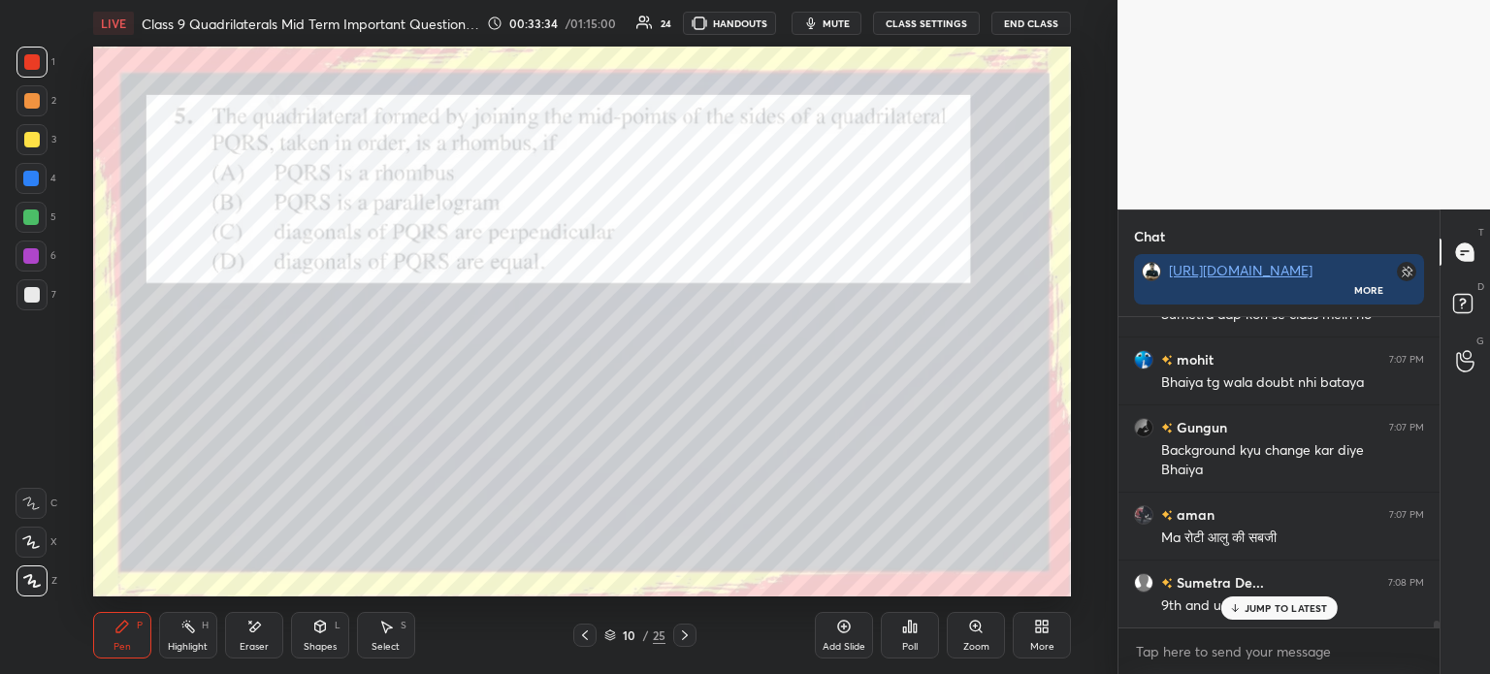
click at [689, 639] on icon at bounding box center [685, 636] width 16 height 16
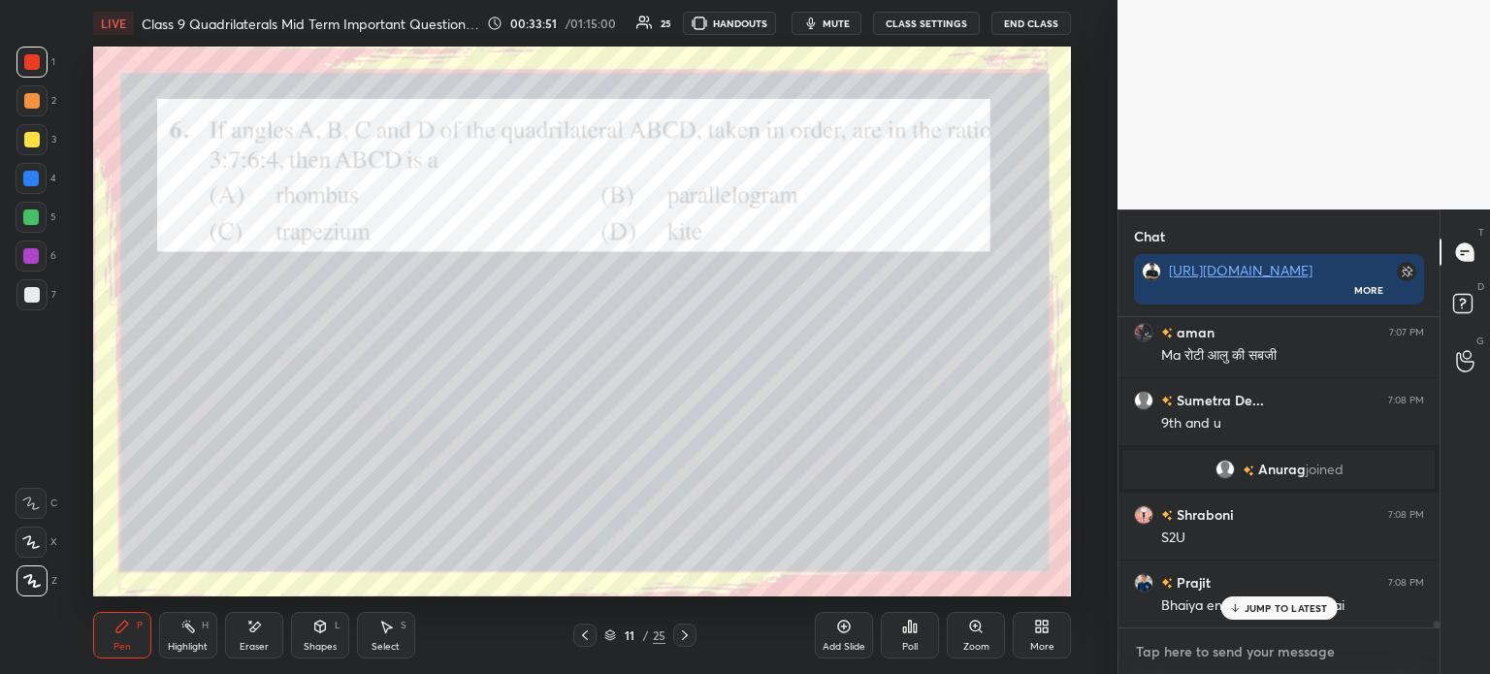
click at [1157, 653] on textarea at bounding box center [1279, 651] width 290 height 31
type textarea "x"
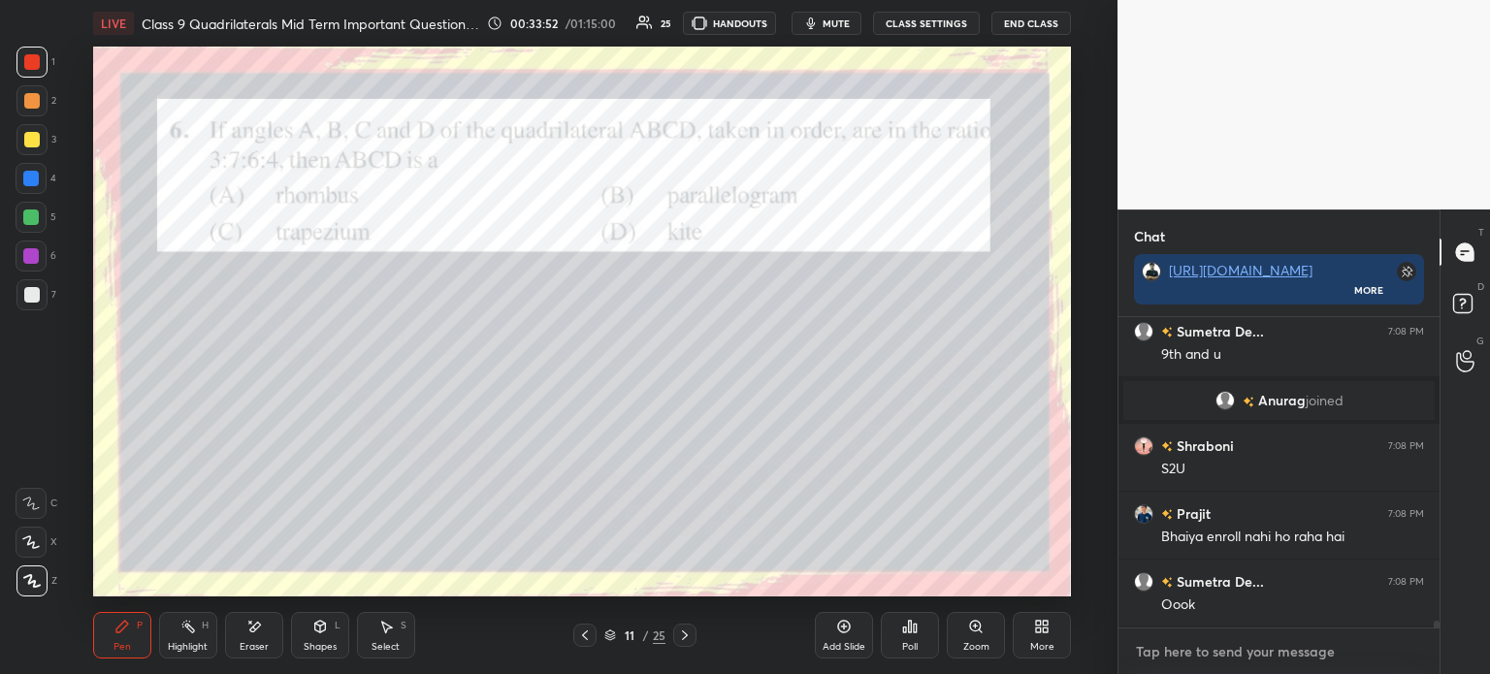
paste textarea "[URL][DOMAIN_NAME]"
type textarea "[URL][DOMAIN_NAME]"
type textarea "x"
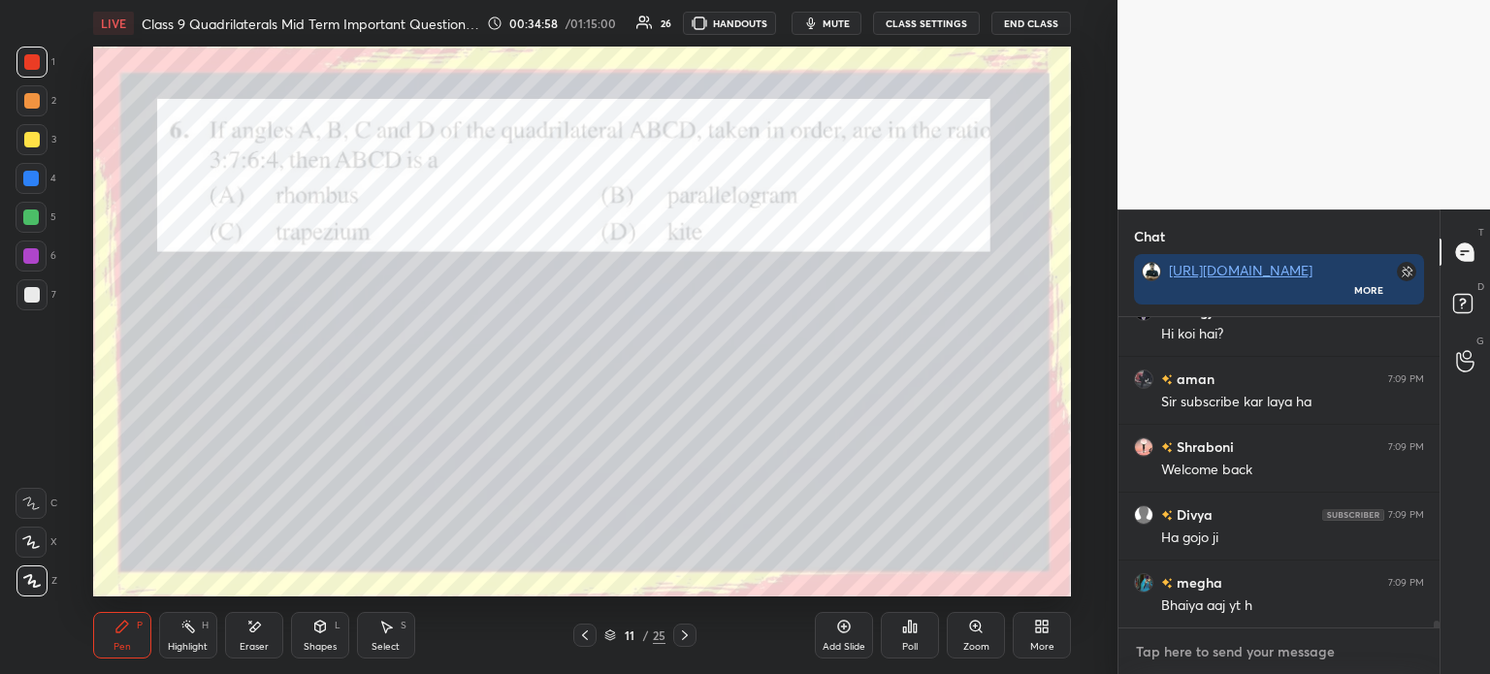
scroll to position [14266, 0]
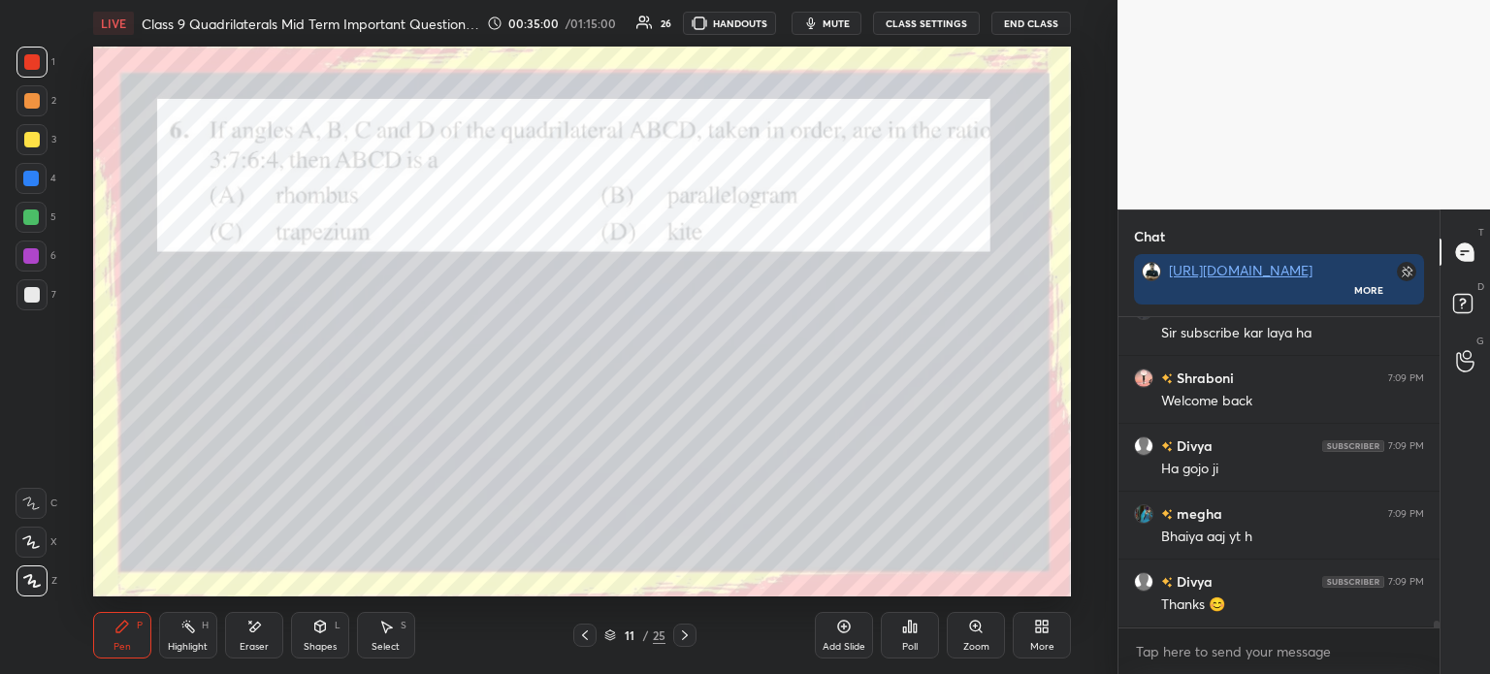
click at [909, 637] on div "Poll" at bounding box center [910, 635] width 58 height 47
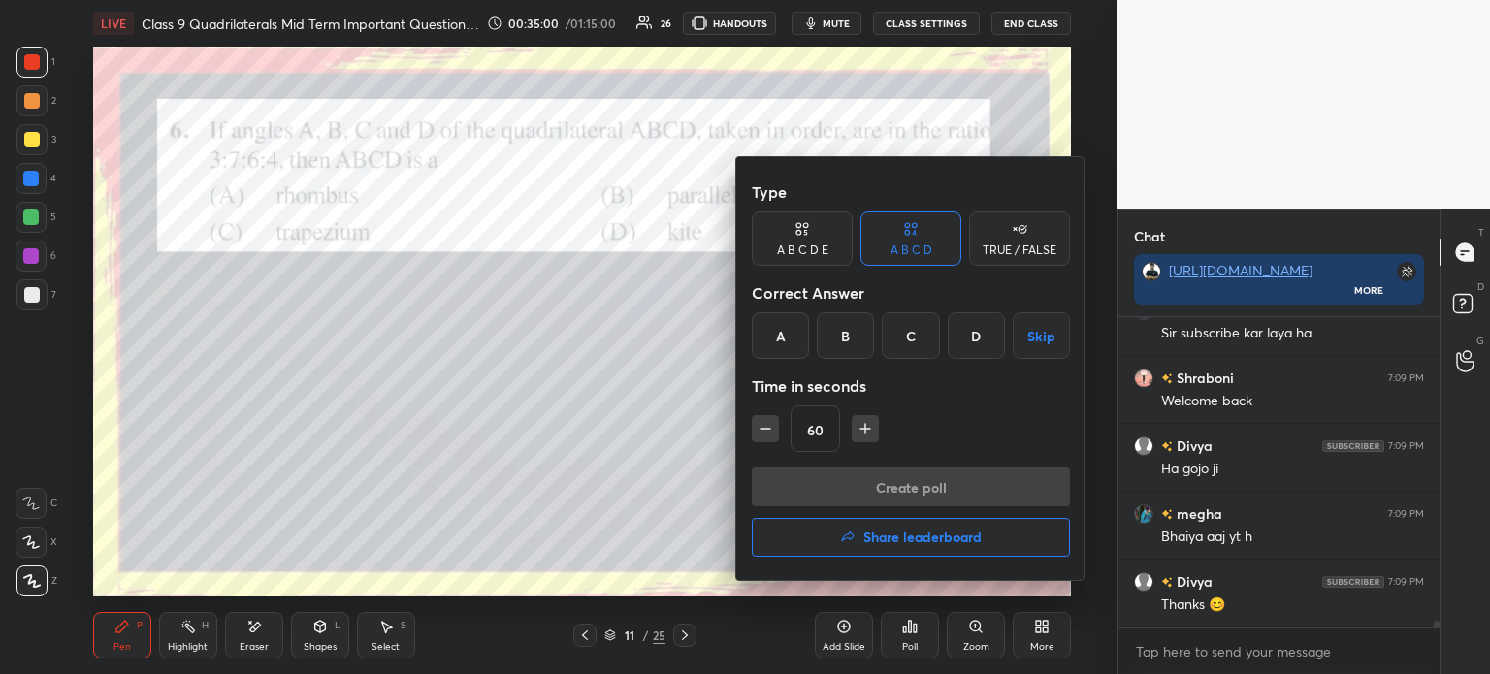
click at [903, 354] on div "C" at bounding box center [910, 335] width 57 height 47
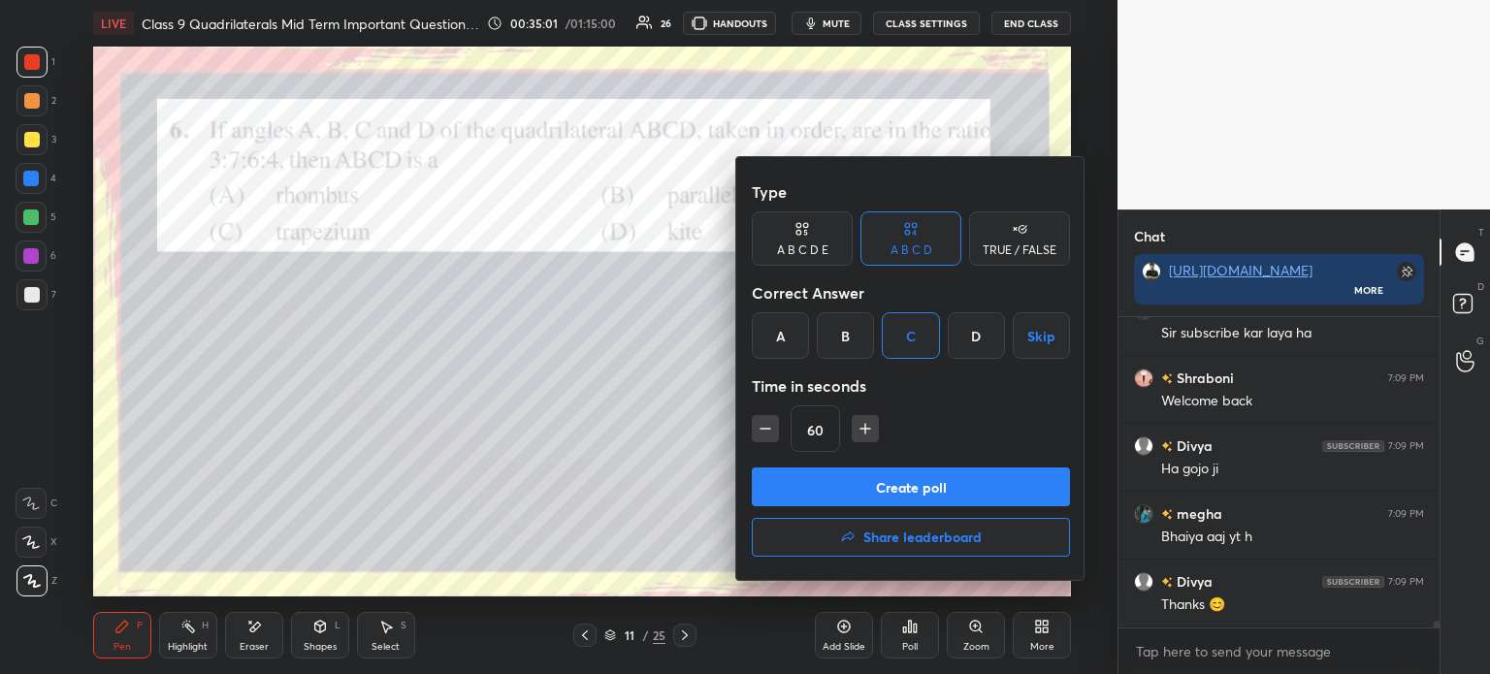
click at [858, 487] on button "Create poll" at bounding box center [911, 487] width 318 height 39
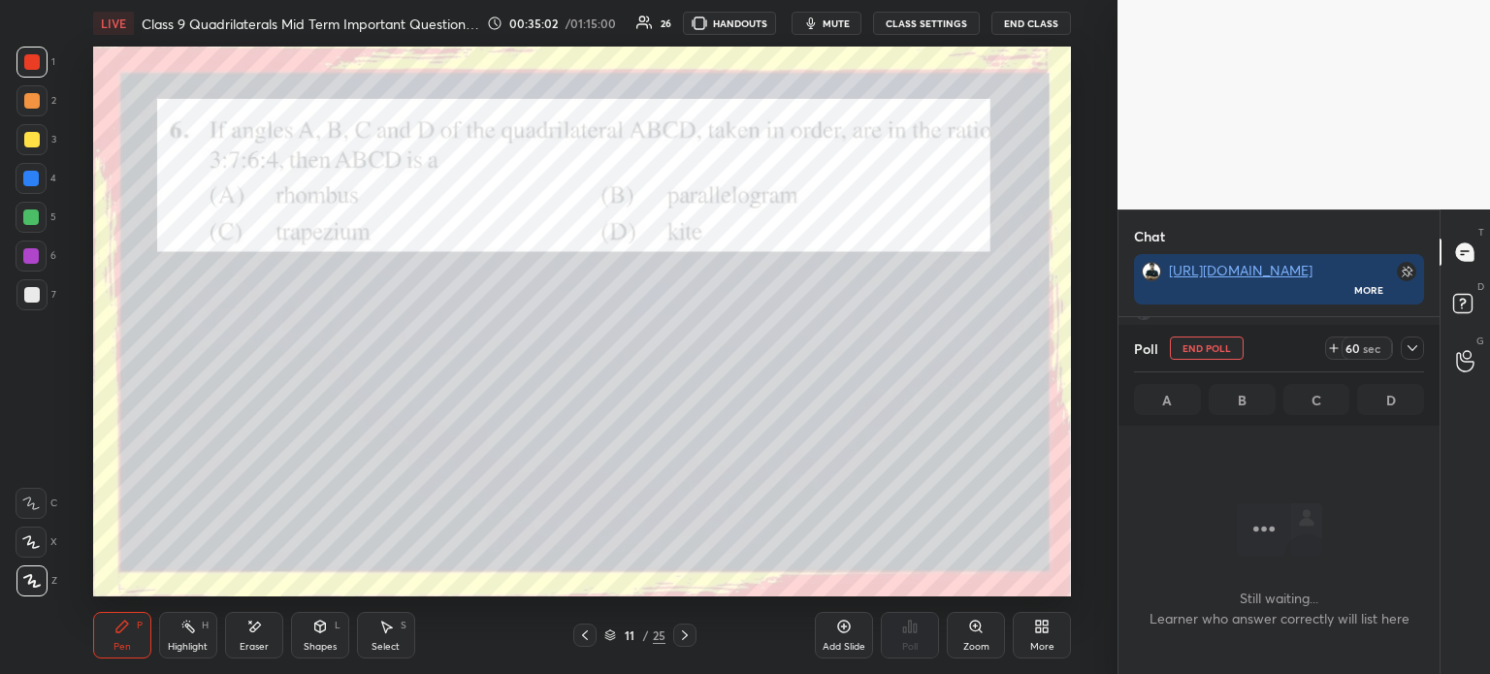
scroll to position [43, 315]
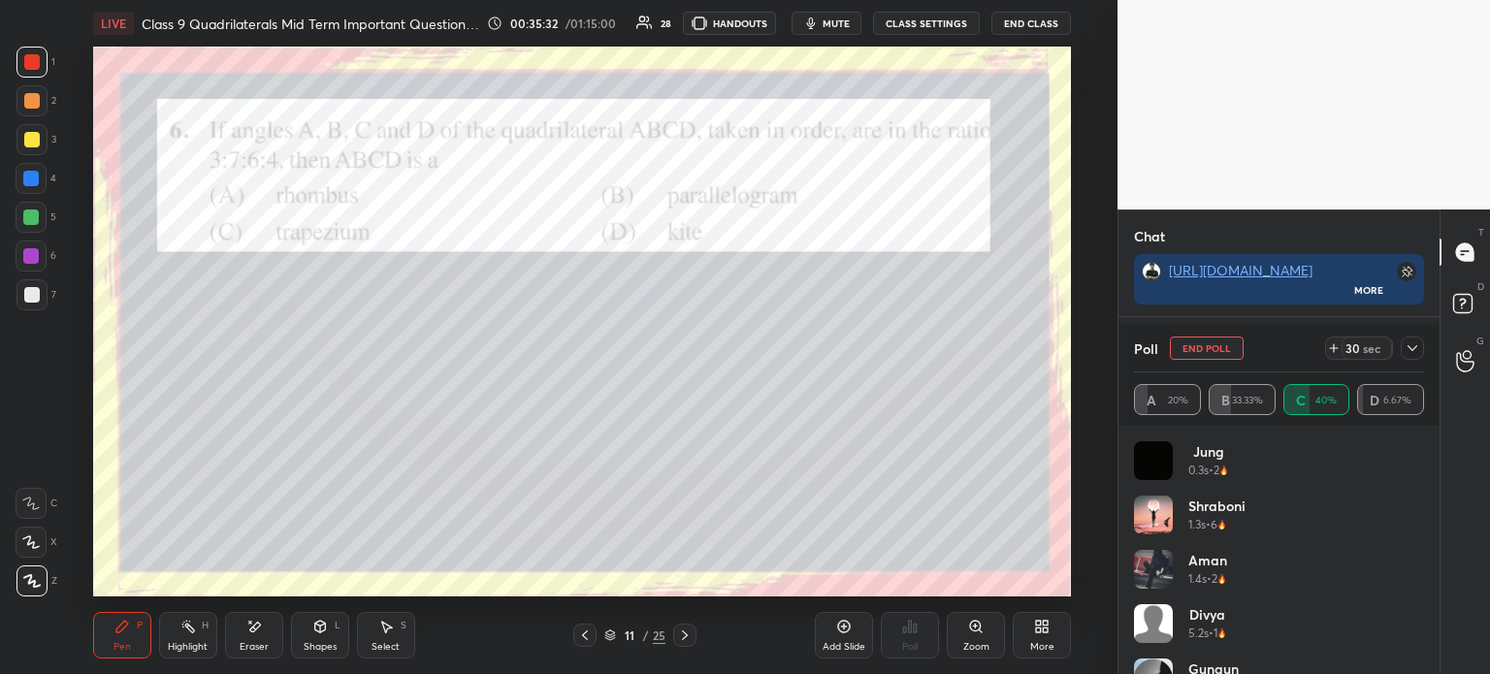
click at [1415, 351] on icon at bounding box center [1412, 348] width 16 height 16
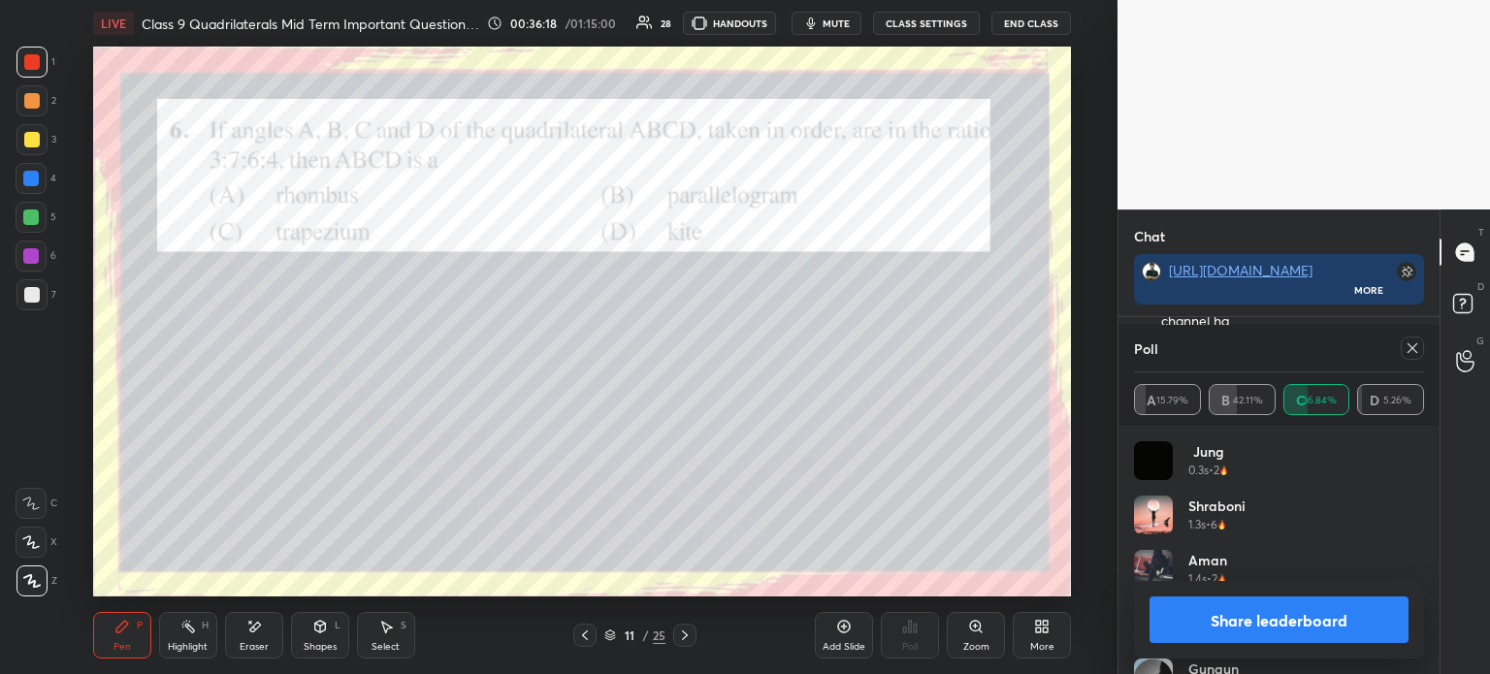
click at [1177, 624] on button "Share leaderboard" at bounding box center [1278, 620] width 259 height 47
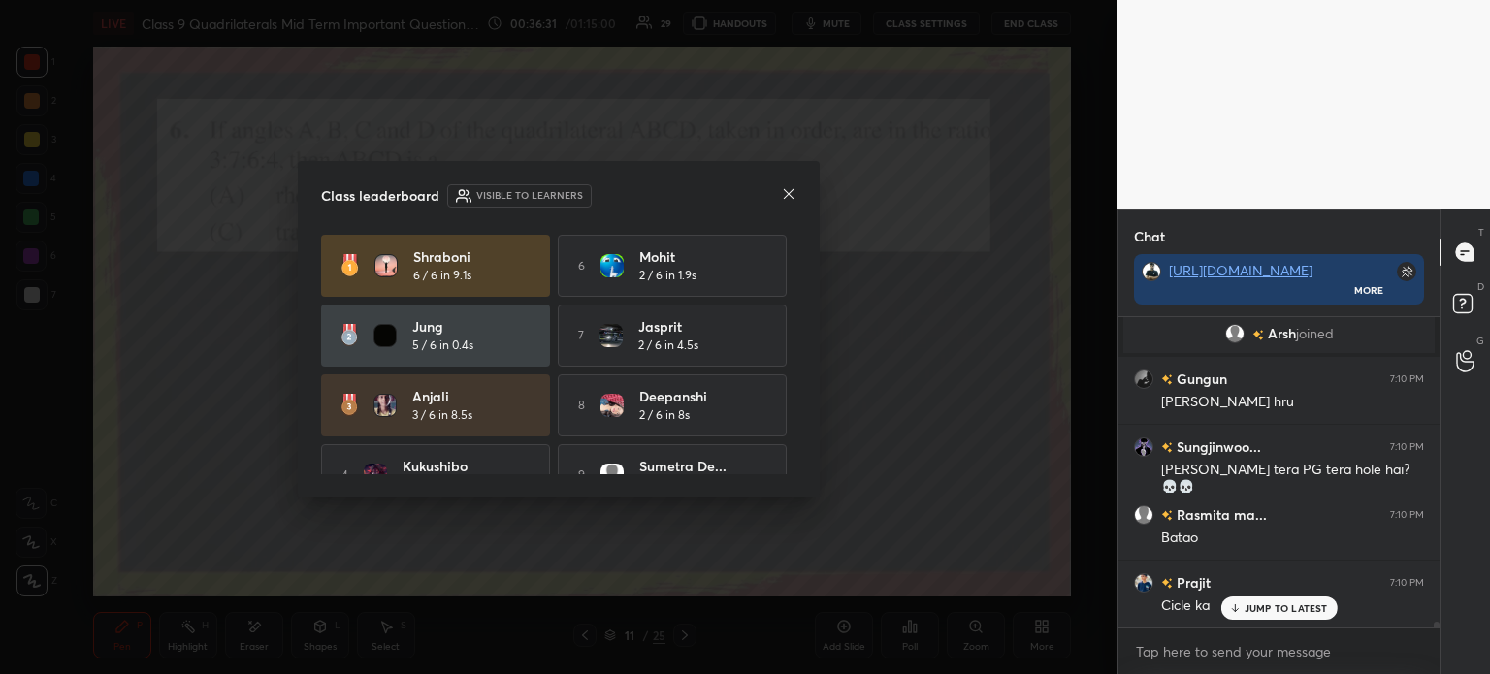
click at [797, 194] on div "Class leaderboard Visible to learners Shraboni 6 / 6 in 9.1s 6 mohit 2 / 6 in 1…" at bounding box center [559, 330] width 522 height 338
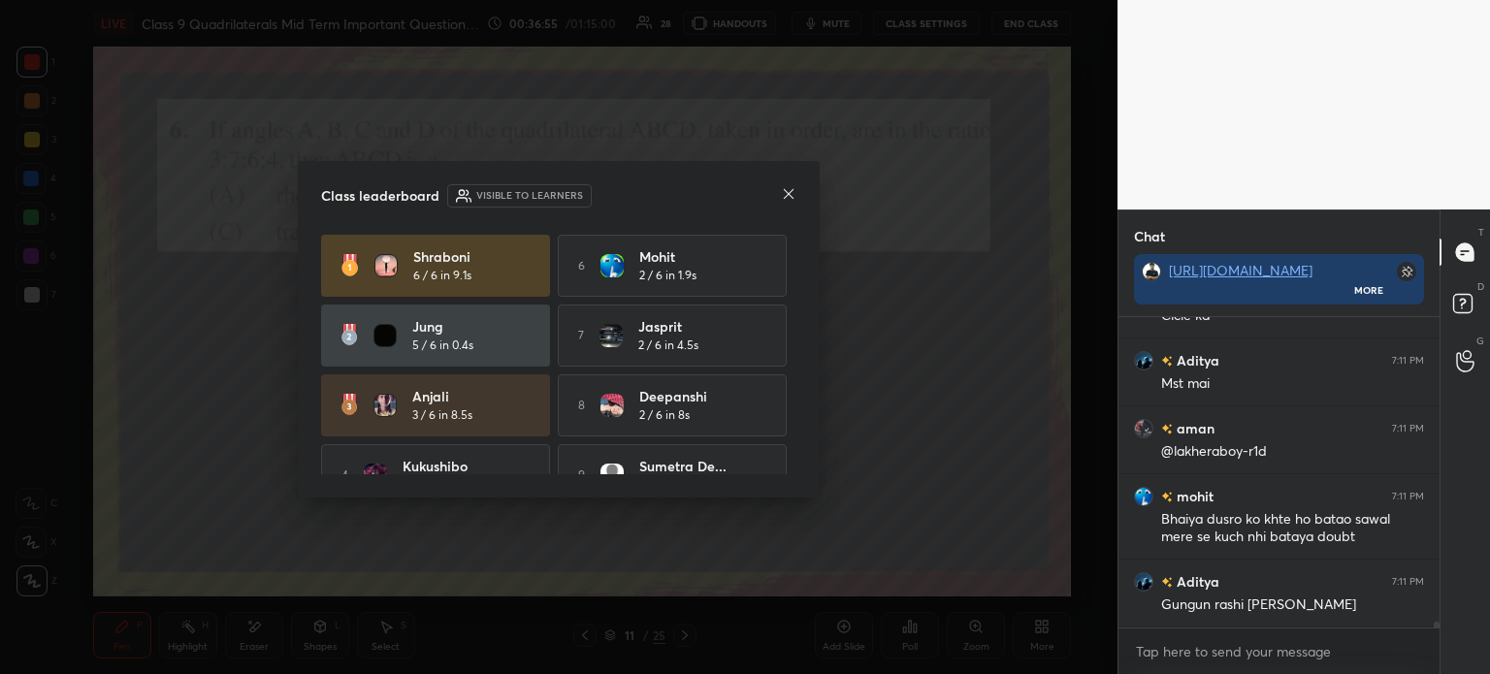
click at [791, 204] on div at bounding box center [789, 195] width 16 height 20
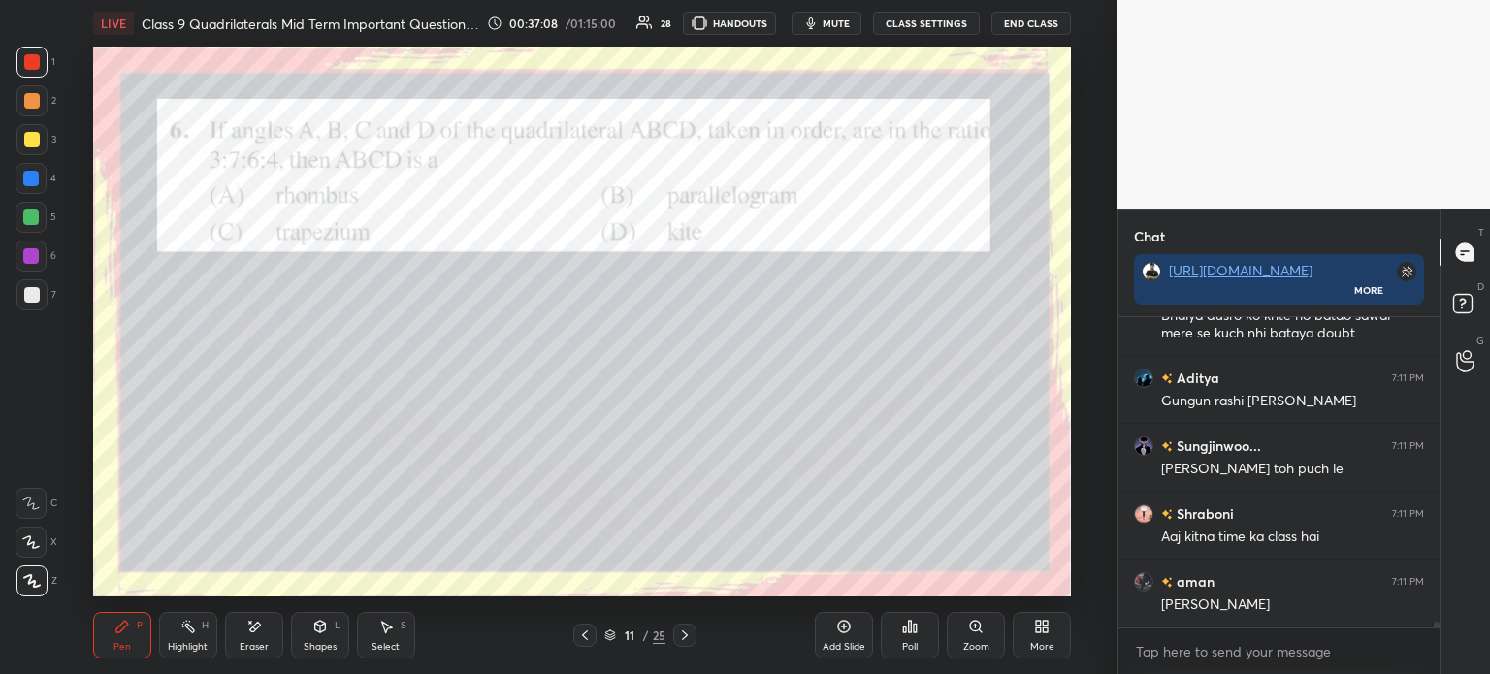
click at [30, 292] on div at bounding box center [32, 295] width 16 height 16
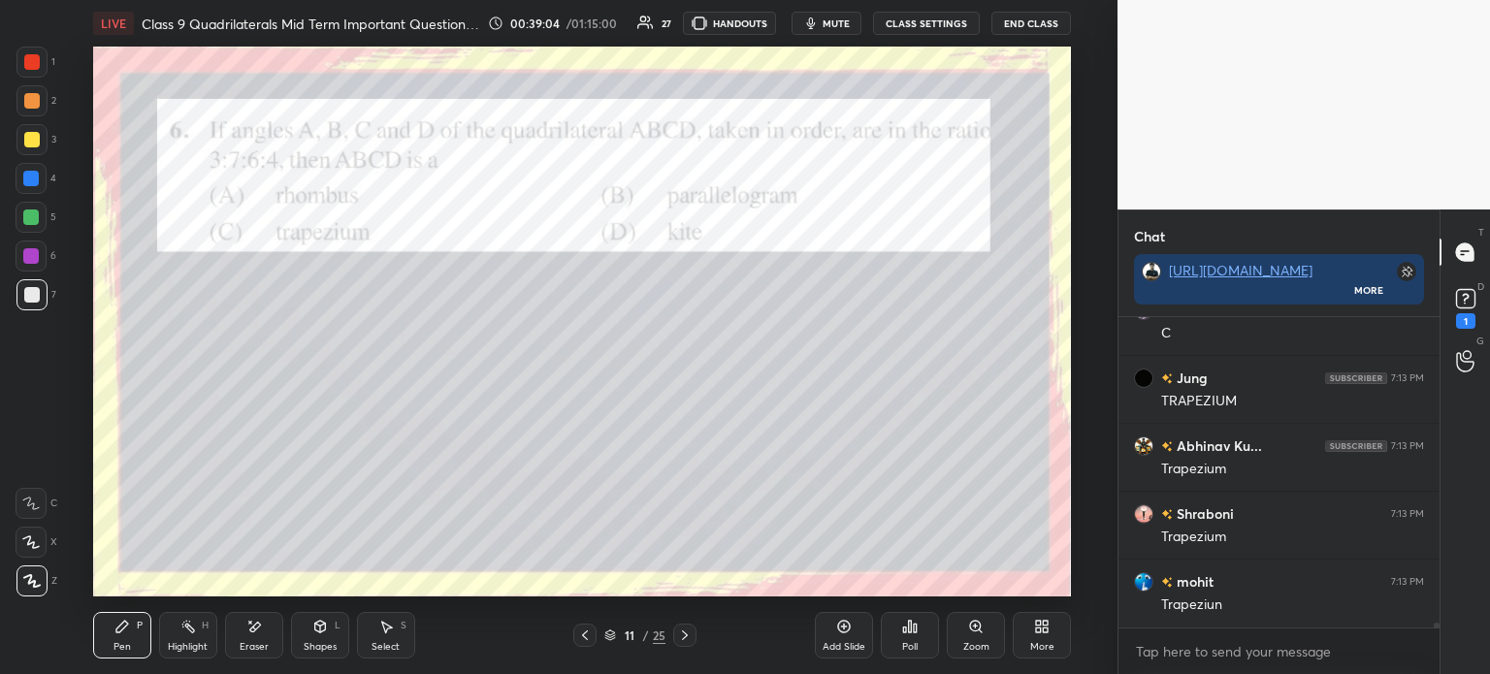
scroll to position [18247, 0]
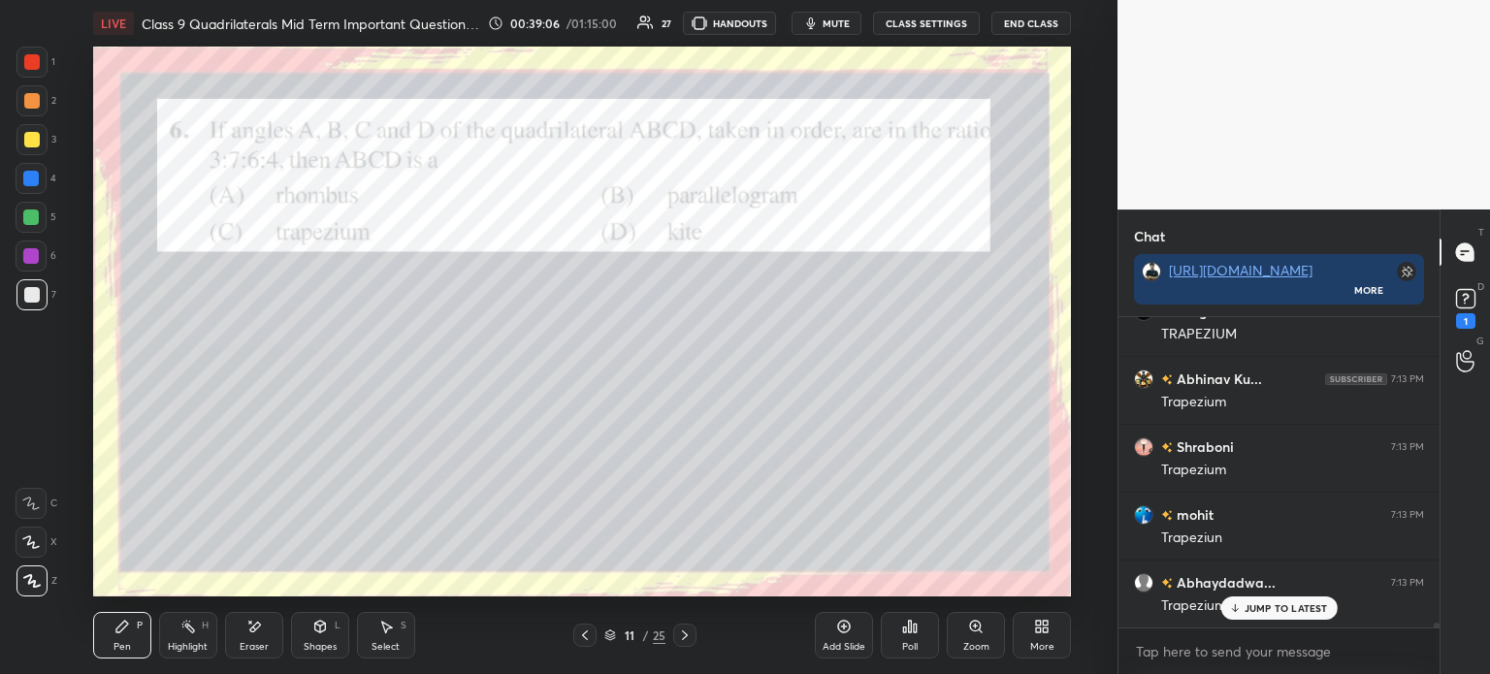
click at [46, 66] on div at bounding box center [31, 62] width 31 height 31
click at [685, 640] on icon at bounding box center [685, 636] width 16 height 16
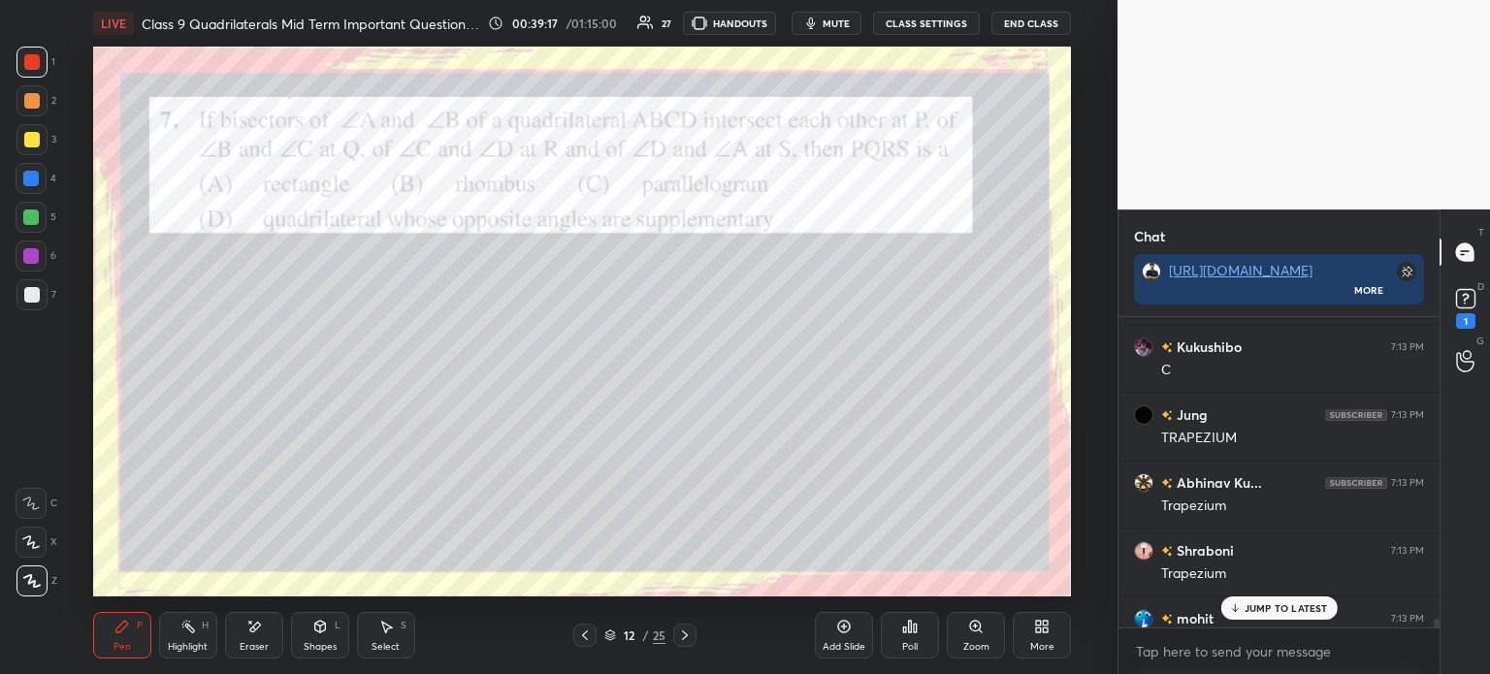
scroll to position [18139, 0]
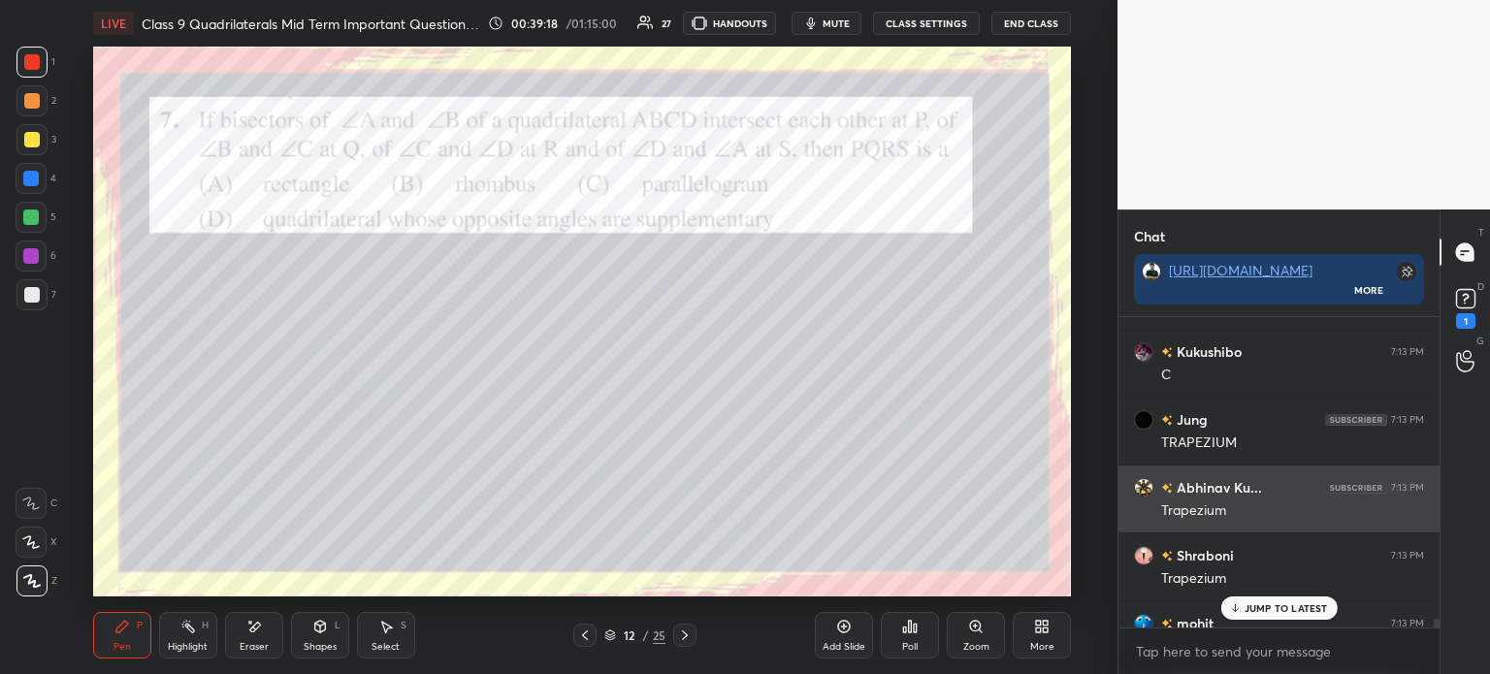
click at [1226, 485] on h6 "Abhinav Ku..." at bounding box center [1217, 487] width 89 height 20
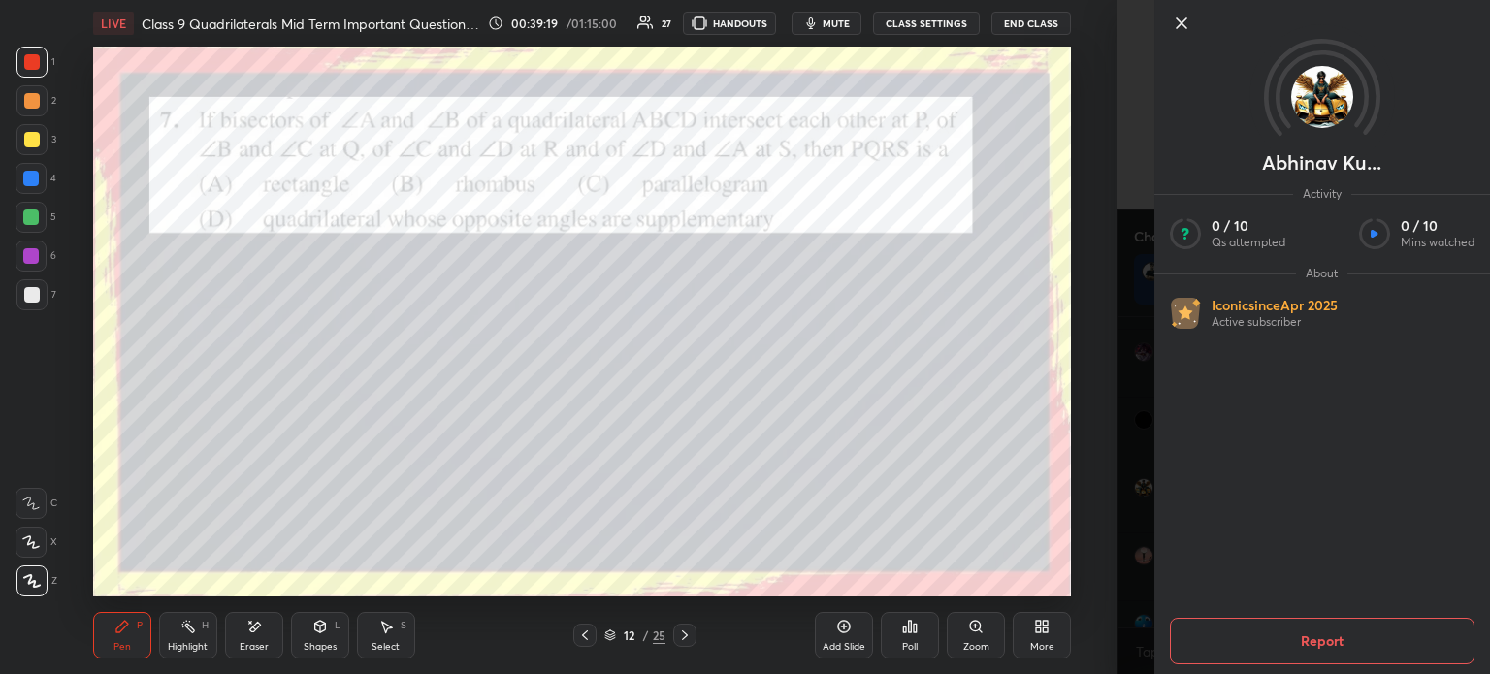
click at [1177, 18] on icon at bounding box center [1182, 23] width 10 height 10
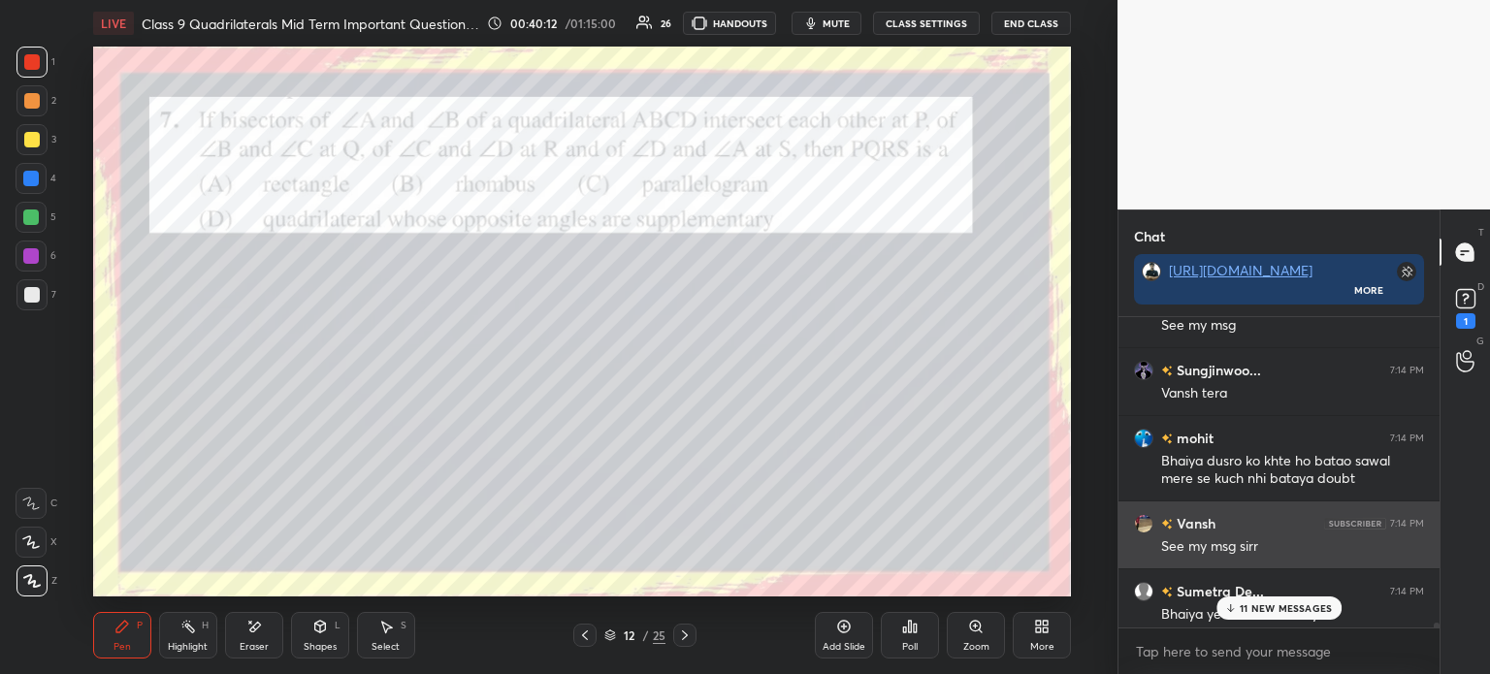
scroll to position [19063, 0]
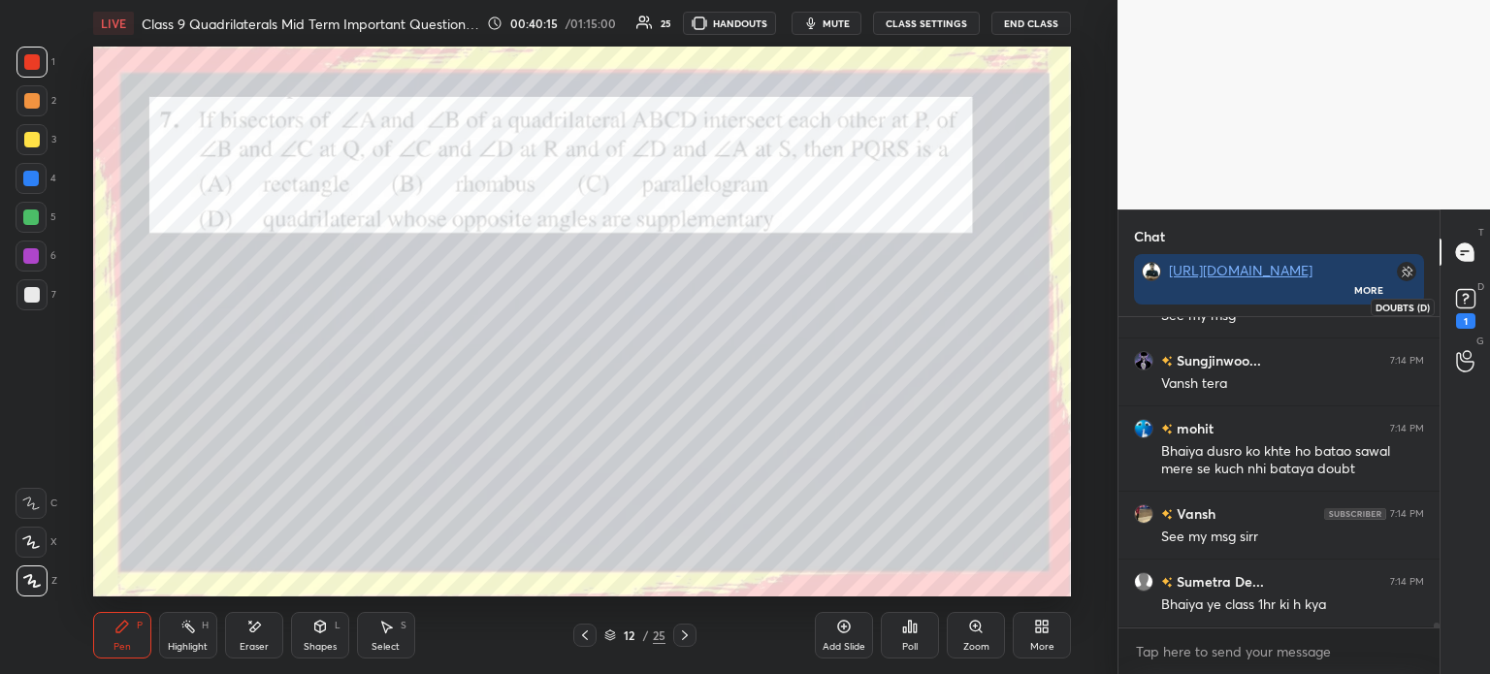
click at [1477, 305] on icon at bounding box center [1465, 298] width 29 height 29
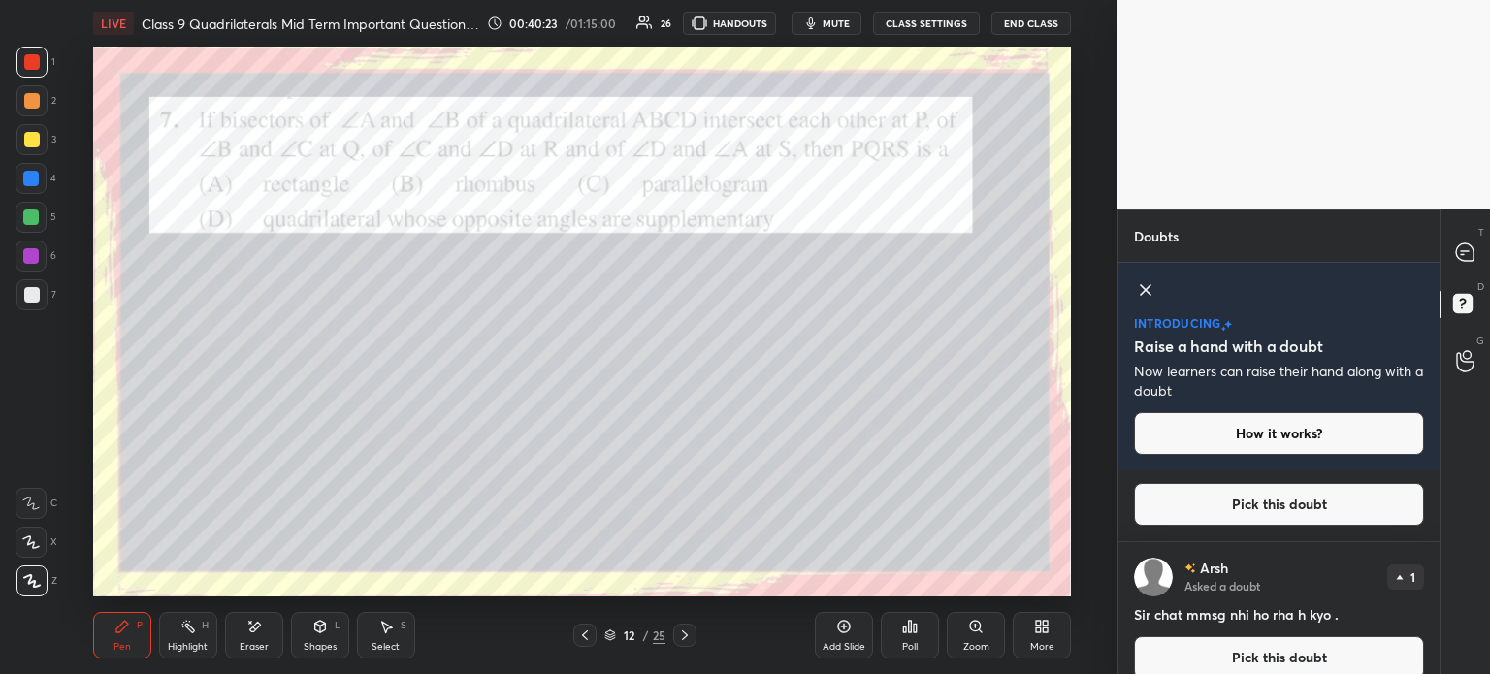
scroll to position [330, 0]
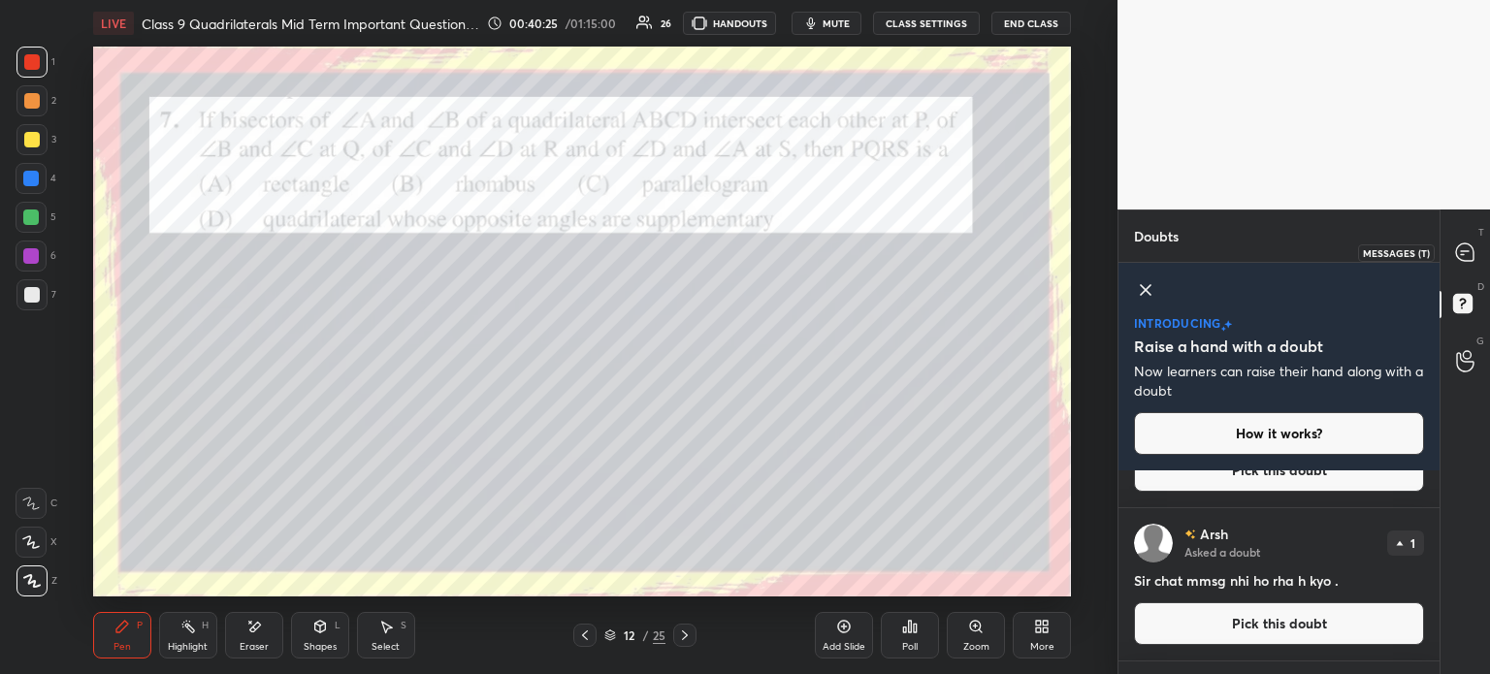
click at [1462, 262] on icon at bounding box center [1465, 252] width 20 height 20
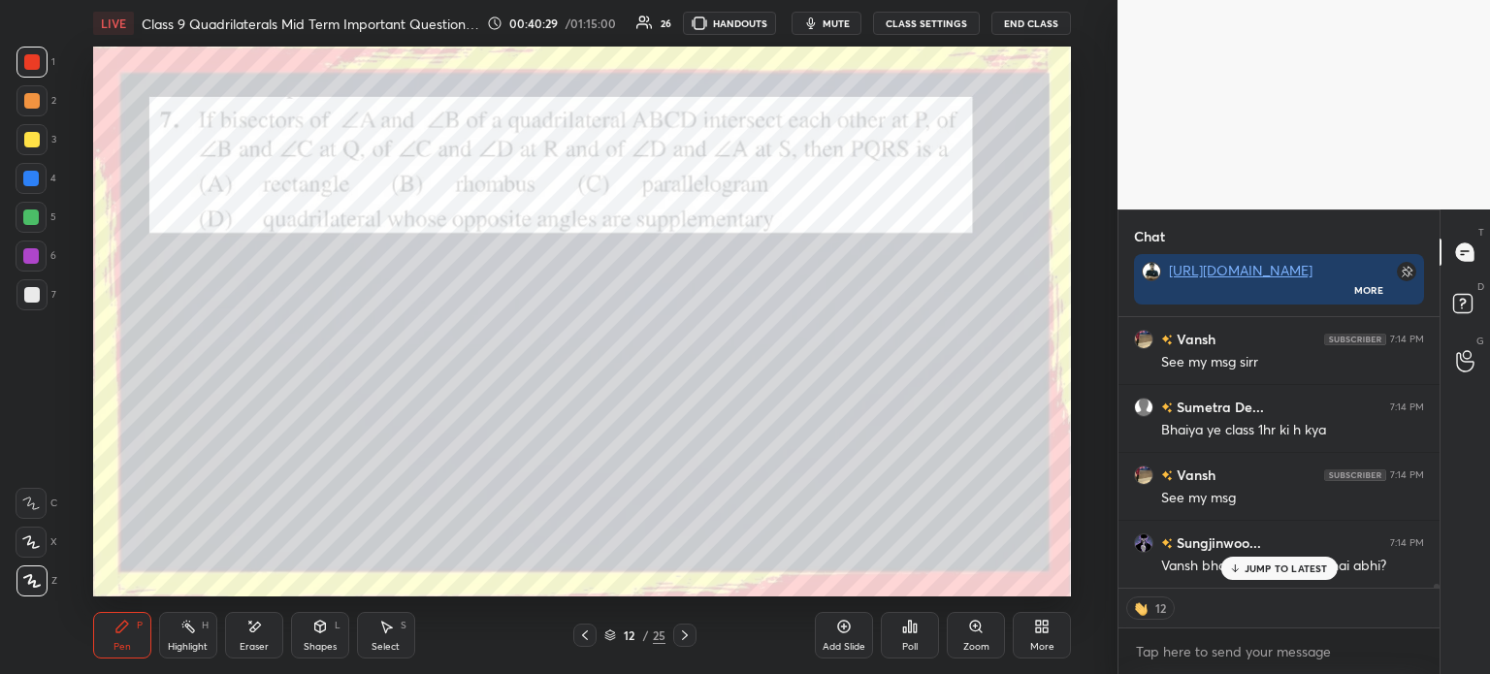
scroll to position [19765, 0]
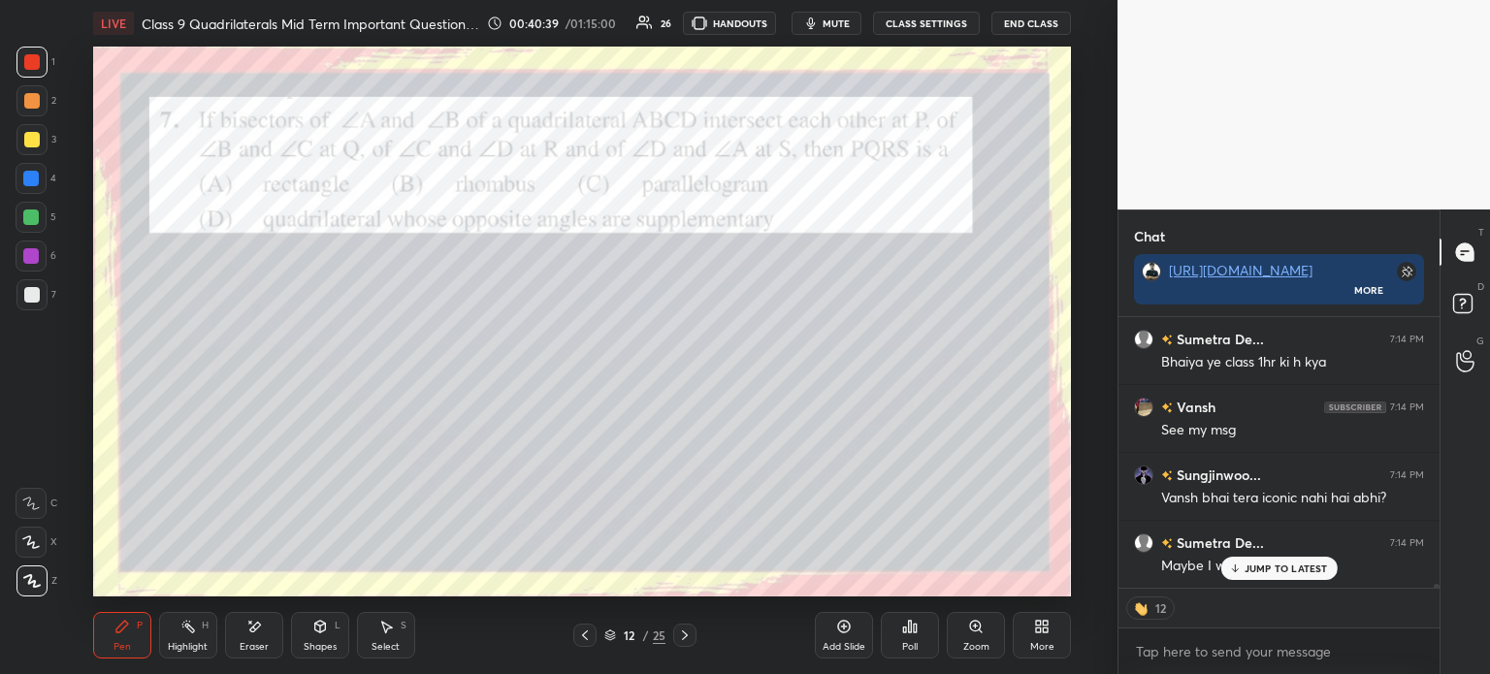
click at [912, 639] on div "Poll" at bounding box center [910, 635] width 58 height 47
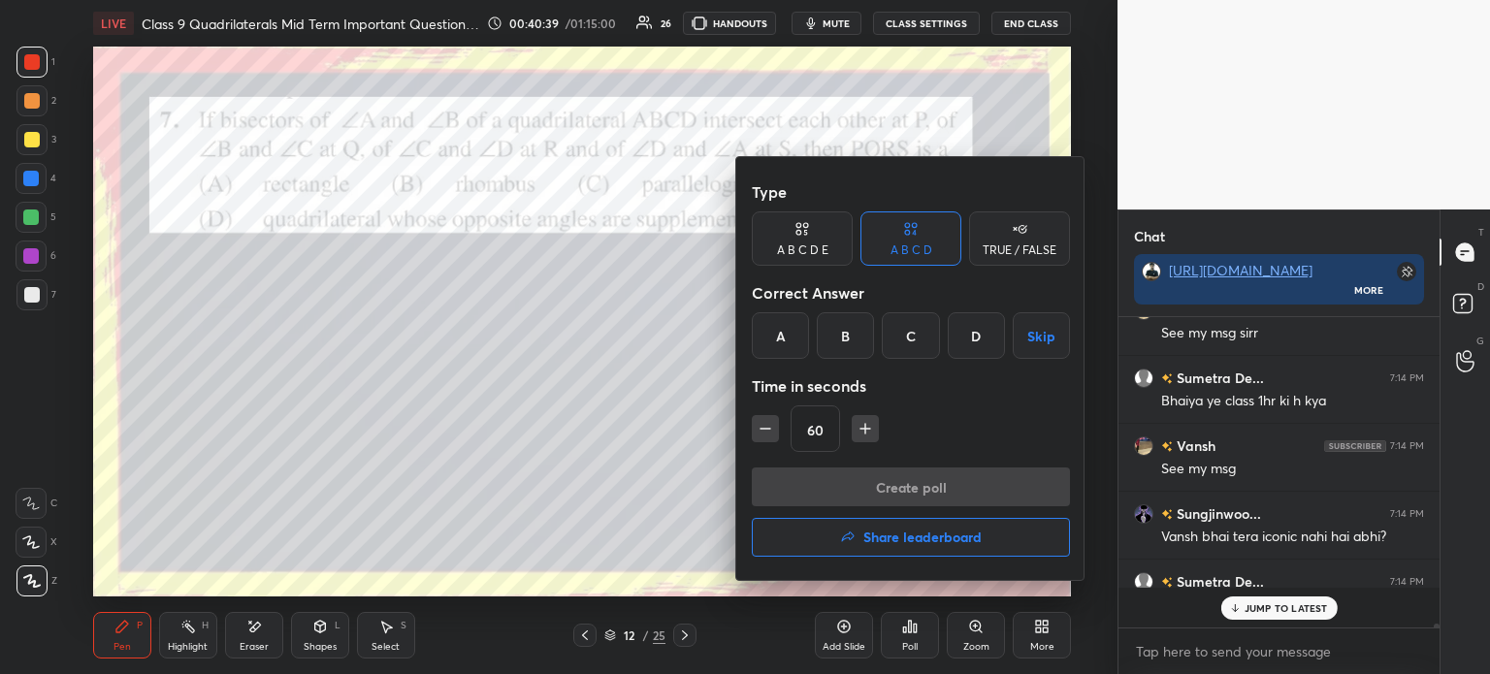
scroll to position [305, 315]
click at [981, 339] on div "D" at bounding box center [976, 335] width 57 height 47
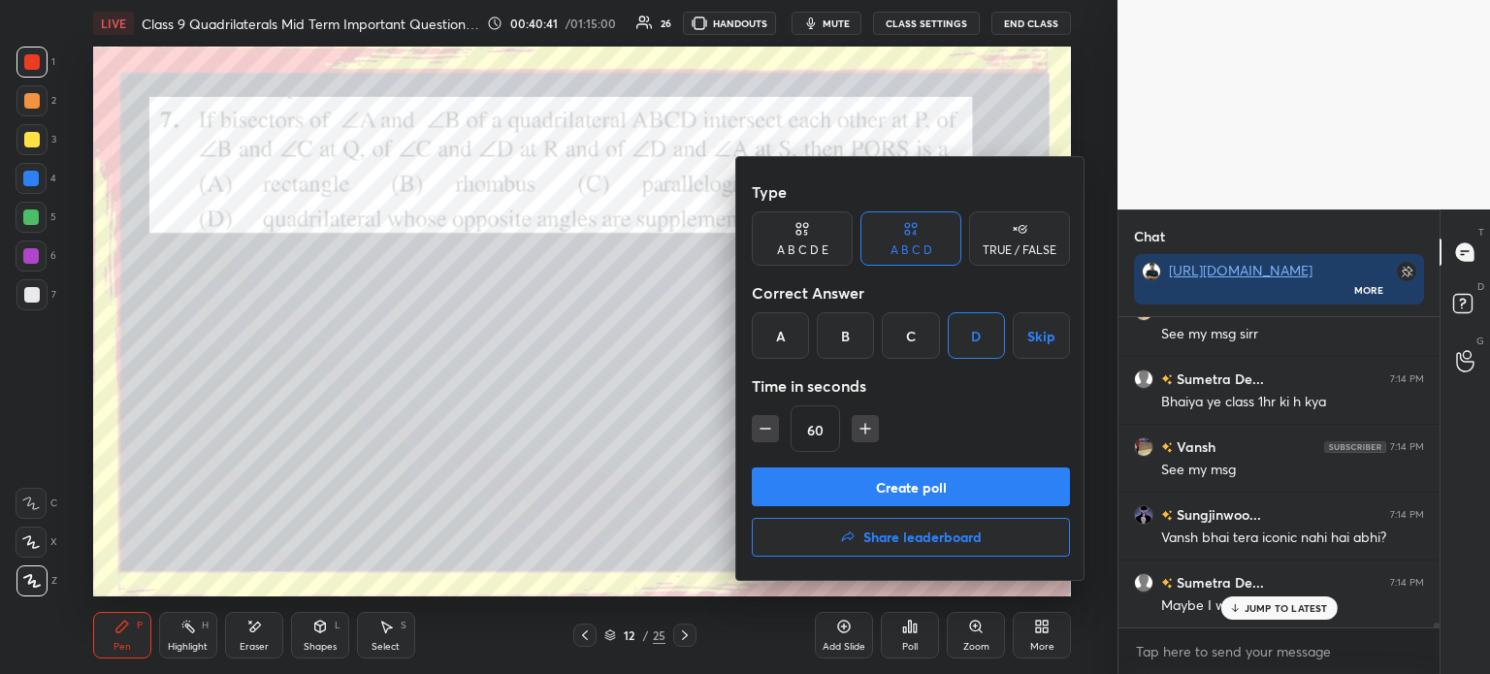
click at [896, 486] on button "Create poll" at bounding box center [911, 487] width 318 height 39
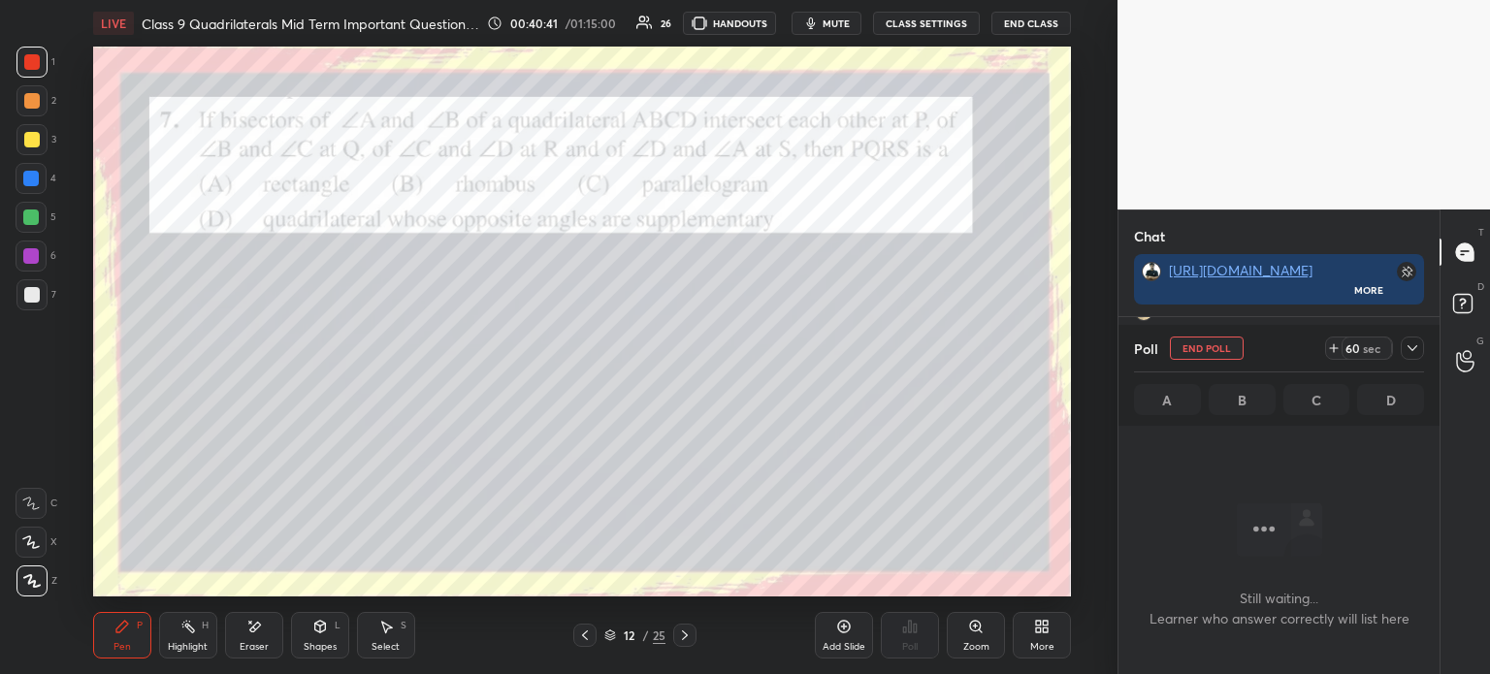
scroll to position [6, 6]
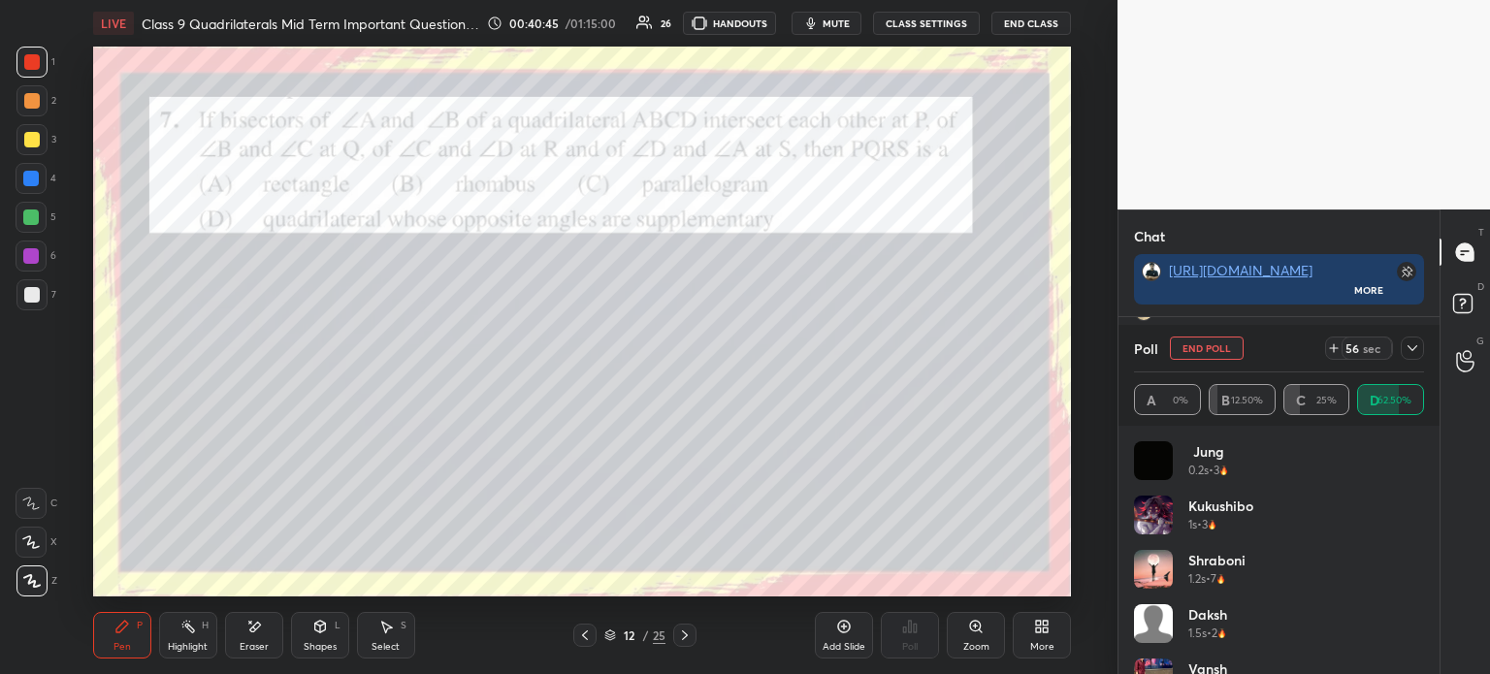
click at [1419, 356] on icon at bounding box center [1412, 348] width 16 height 16
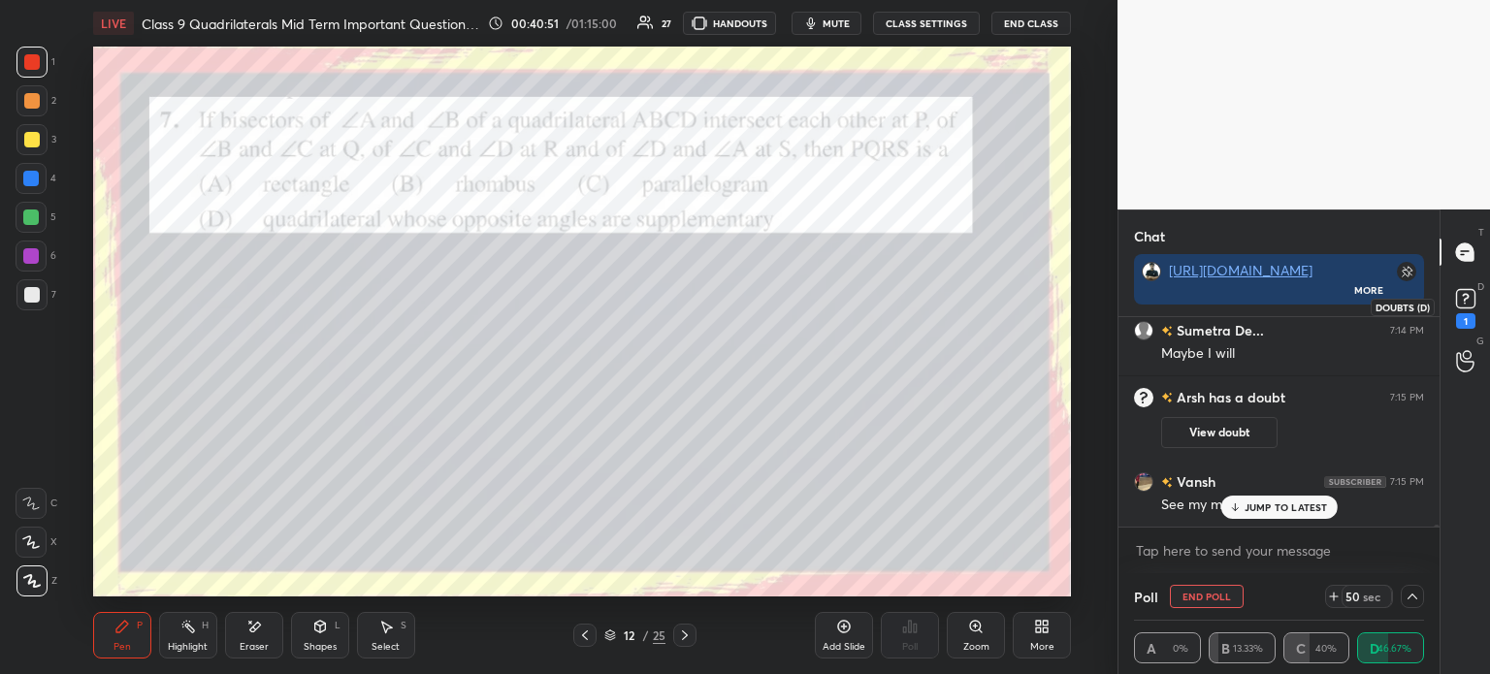
click at [1474, 308] on icon at bounding box center [1465, 298] width 29 height 29
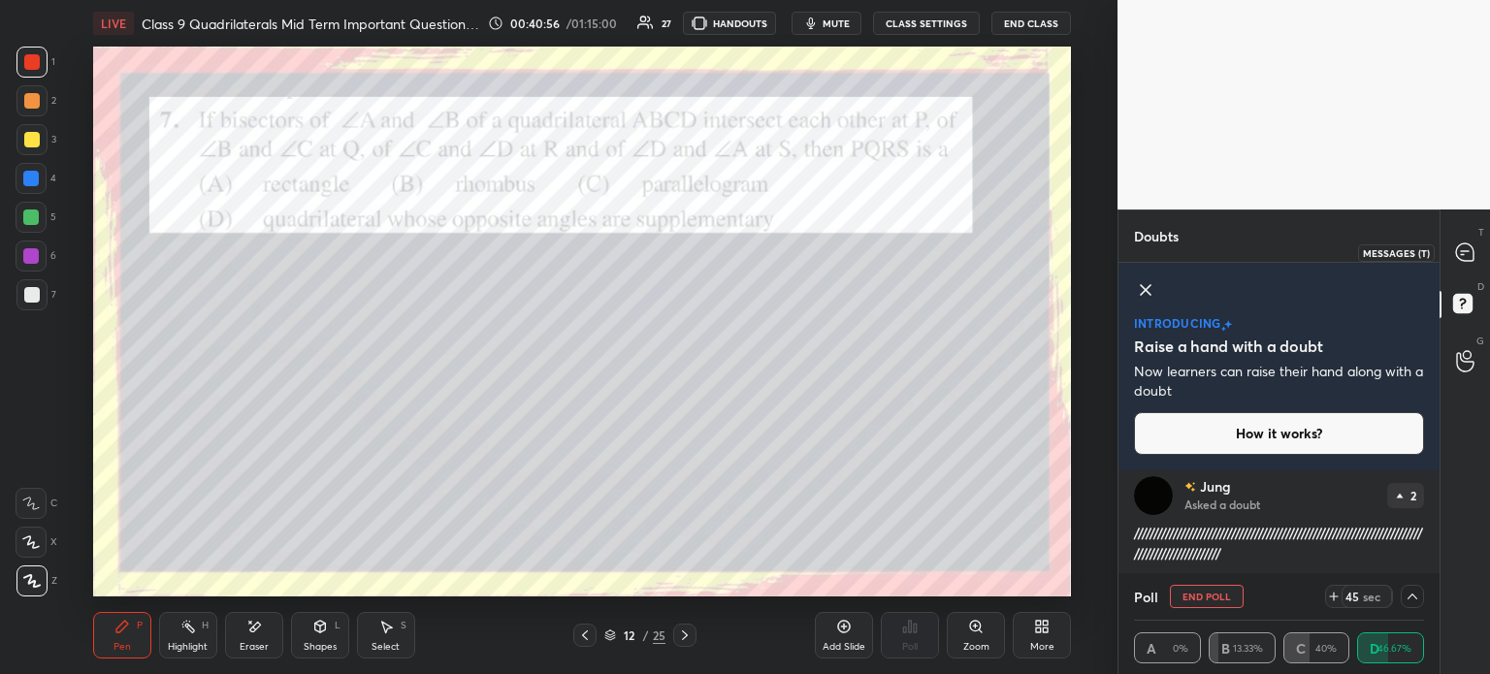
click at [1465, 244] on icon at bounding box center [1464, 251] width 17 height 17
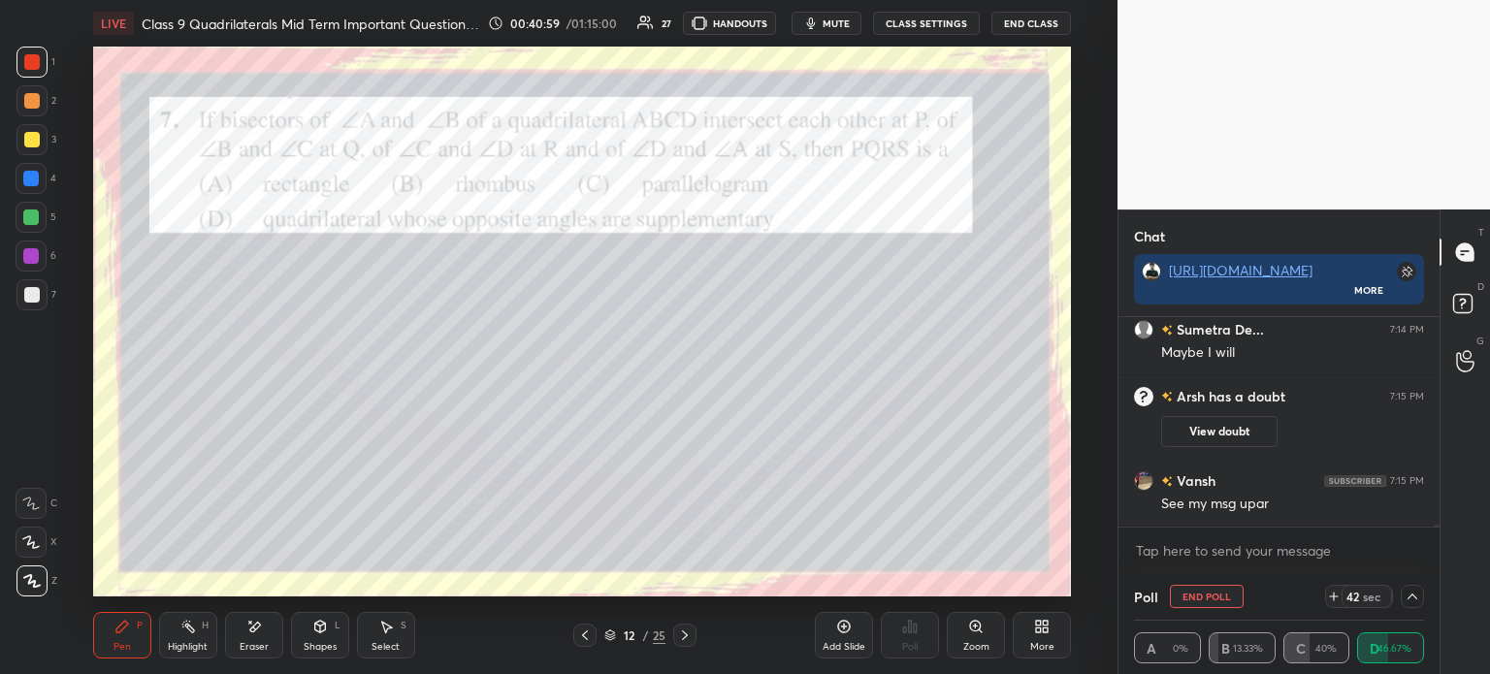
click at [1273, 620] on div "Poll End Poll 42 sec" at bounding box center [1279, 596] width 290 height 47
click at [1226, 562] on textarea at bounding box center [1279, 550] width 290 height 31
type textarea "x"
paste textarea "[URL][DOMAIN_NAME]"
type textarea "[URL][DOMAIN_NAME]"
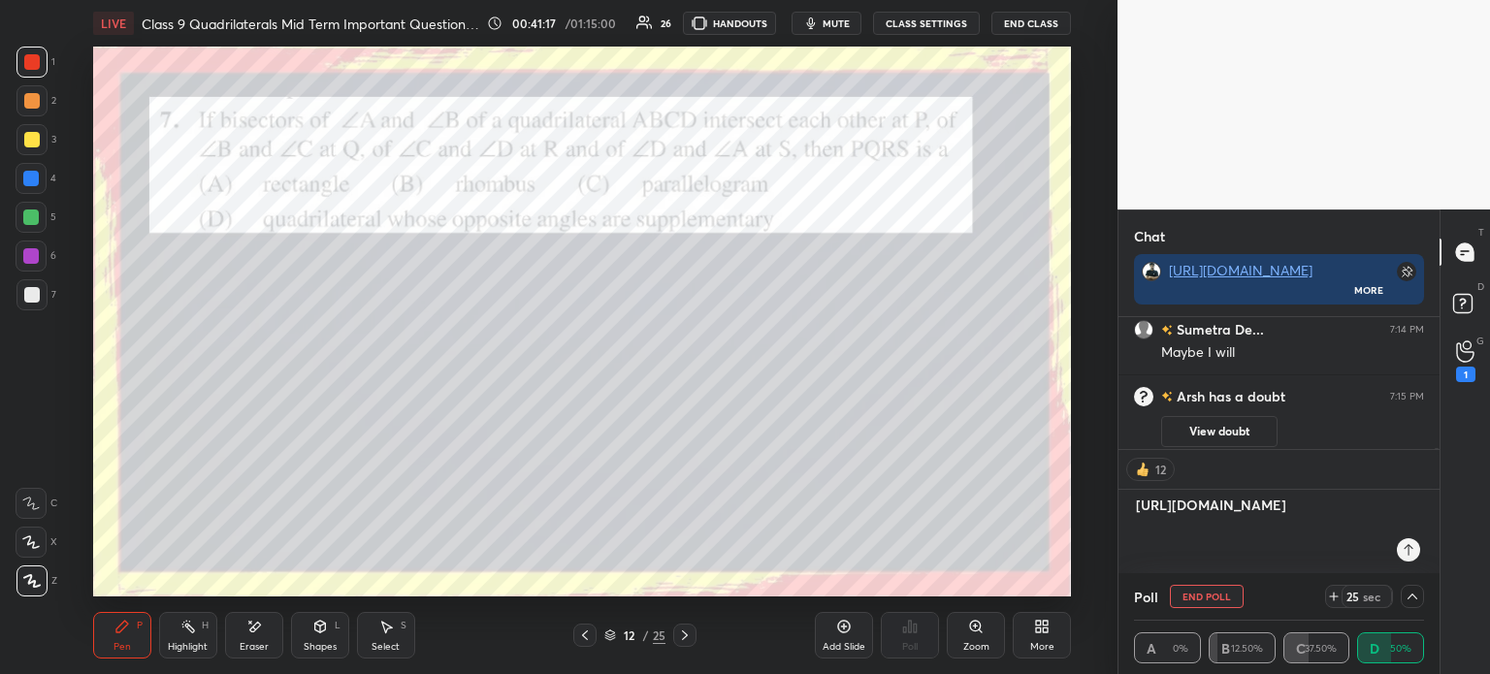
type textarea "x"
type textarea "[URL][DOMAIN_NAME]'"
type textarea "x"
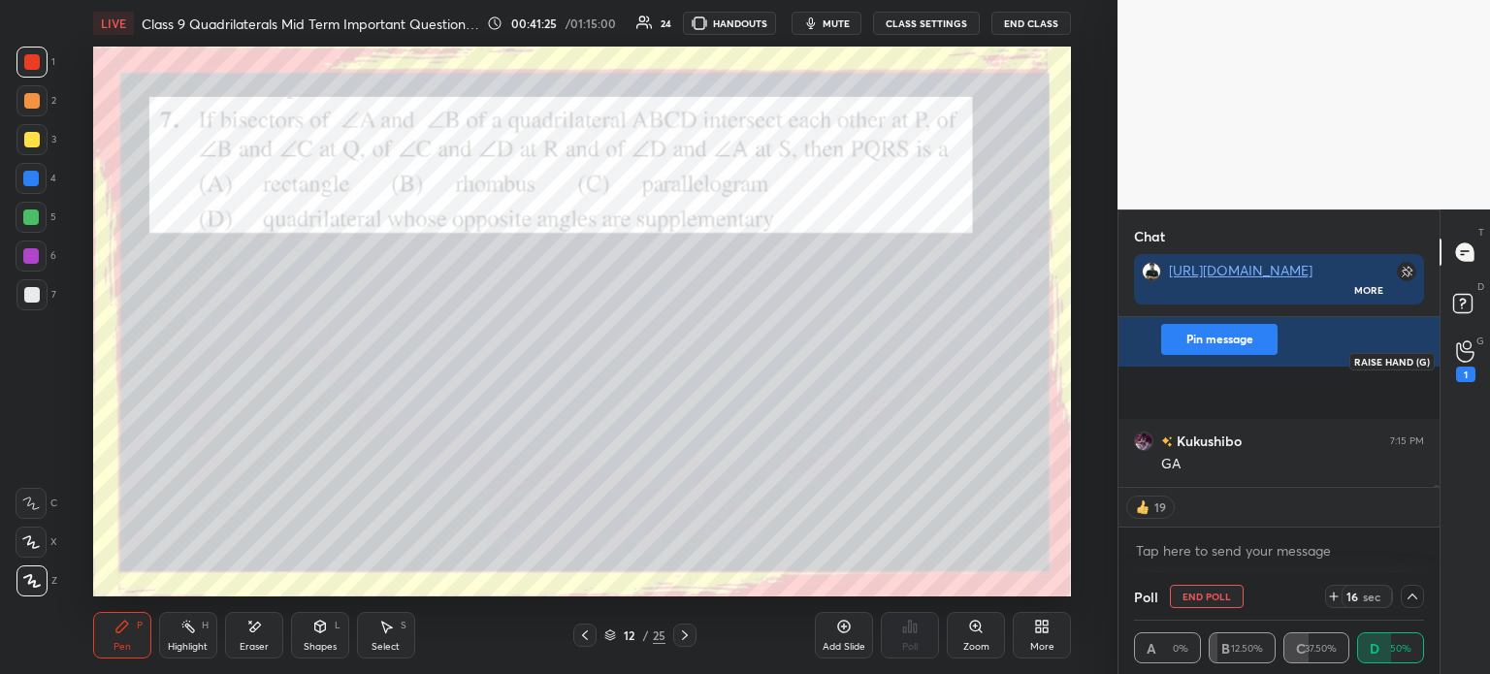
click at [1468, 367] on div "1" at bounding box center [1465, 375] width 19 height 16
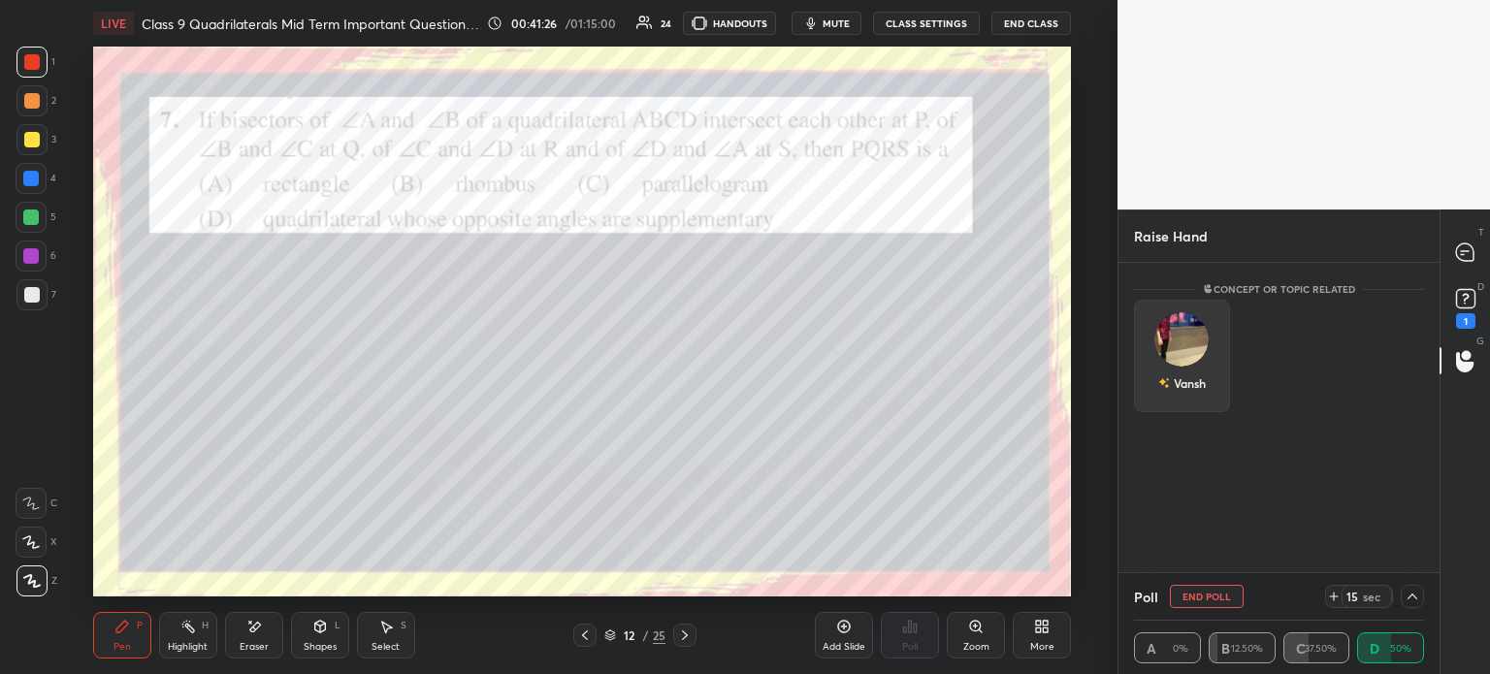
click at [1219, 344] on div "Vansh" at bounding box center [1182, 356] width 96 height 113
click at [1207, 400] on button "INVITE" at bounding box center [1182, 396] width 79 height 25
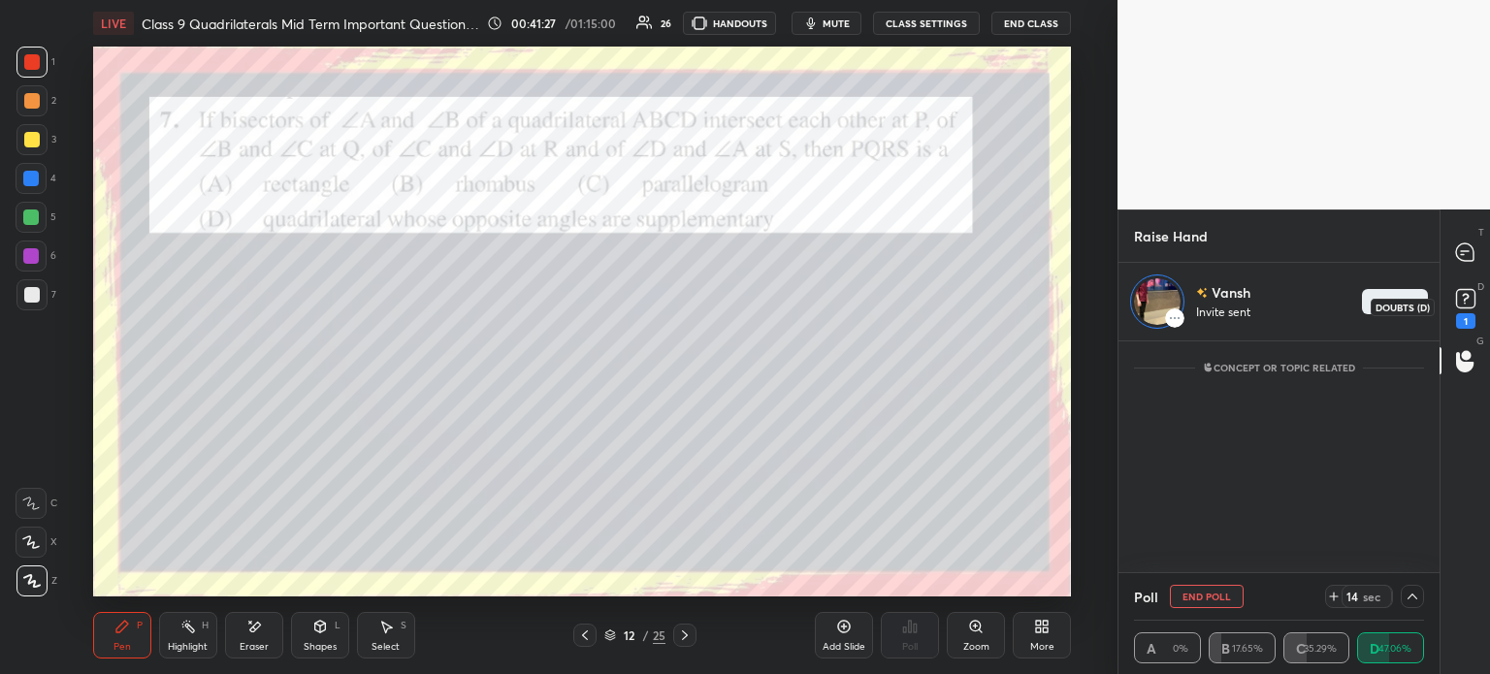
click at [1463, 309] on icon at bounding box center [1465, 298] width 29 height 29
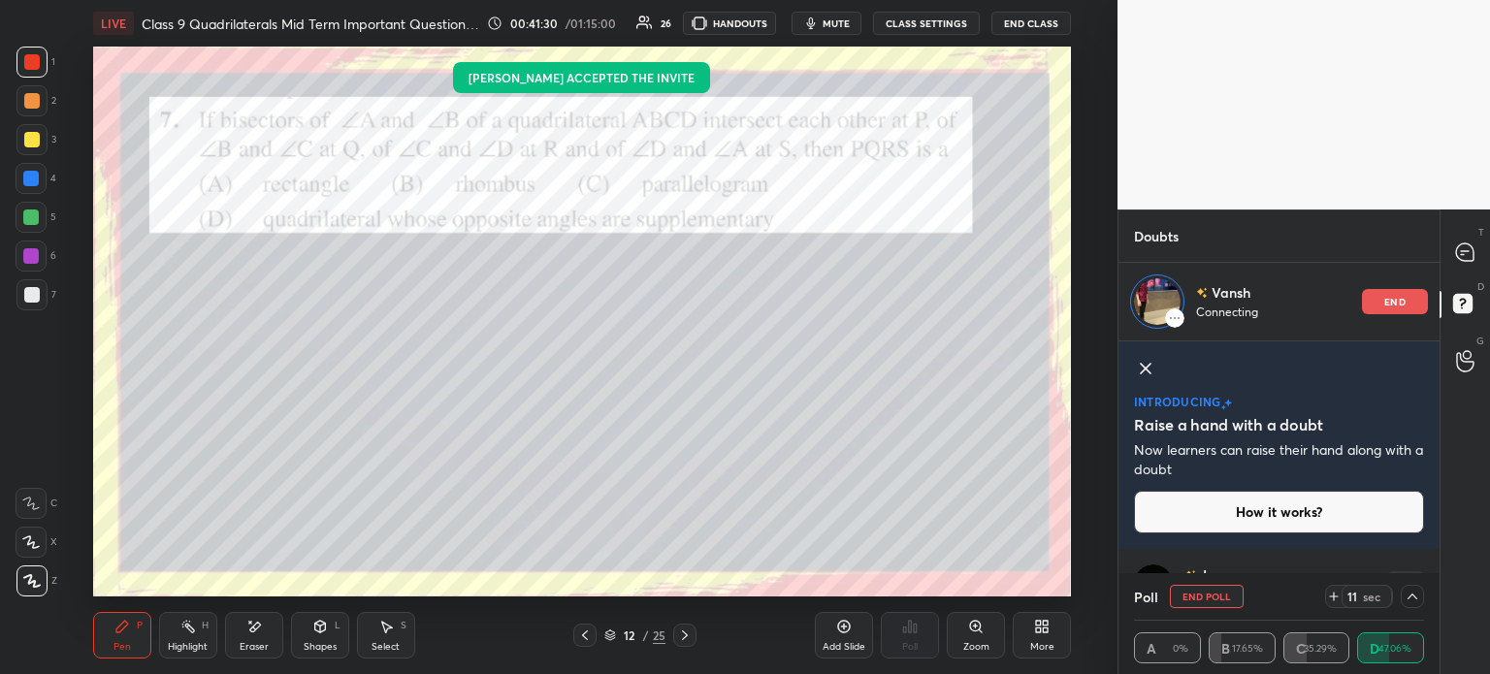
click at [1146, 370] on icon at bounding box center [1146, 369] width 10 height 10
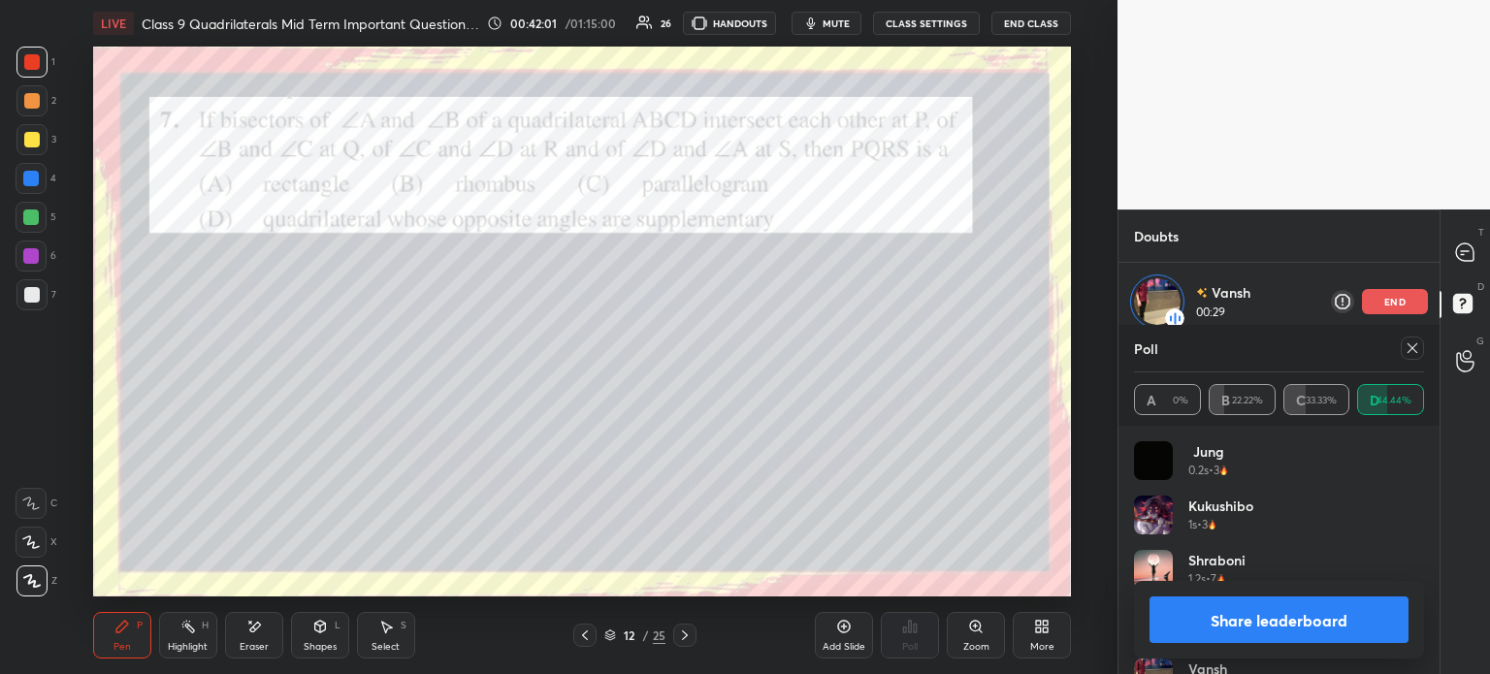
click at [1228, 619] on button "Share leaderboard" at bounding box center [1278, 620] width 259 height 47
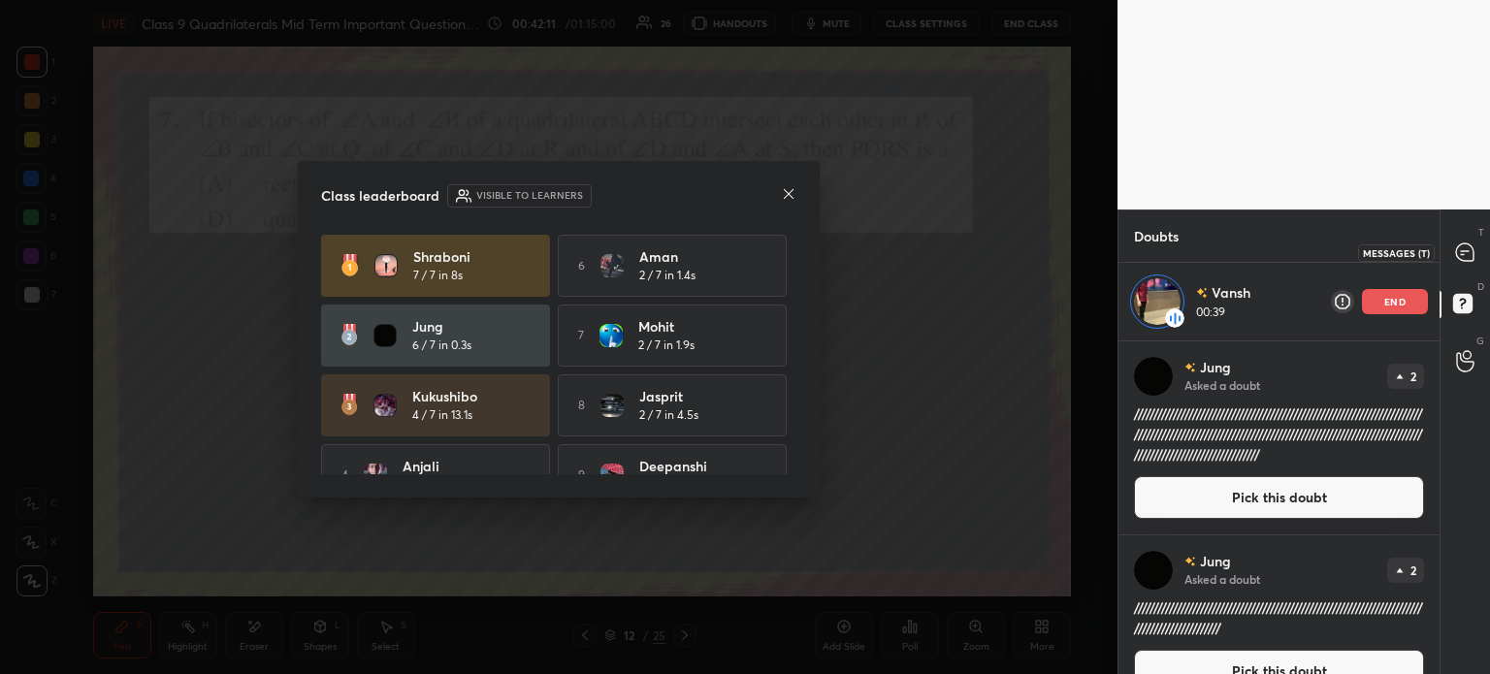
click at [1470, 262] on icon at bounding box center [1465, 252] width 20 height 20
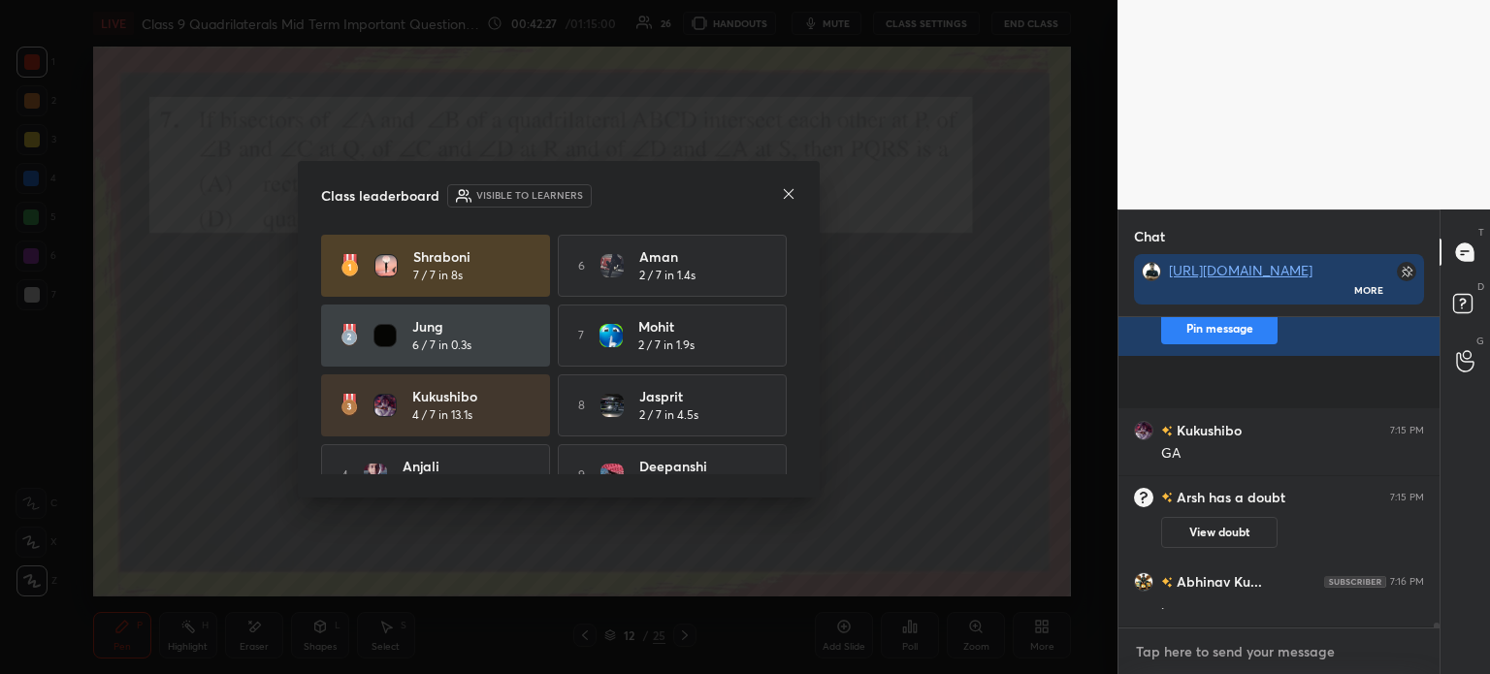
click at [1177, 649] on textarea at bounding box center [1279, 651] width 290 height 31
click at [788, 205] on div at bounding box center [789, 195] width 16 height 20
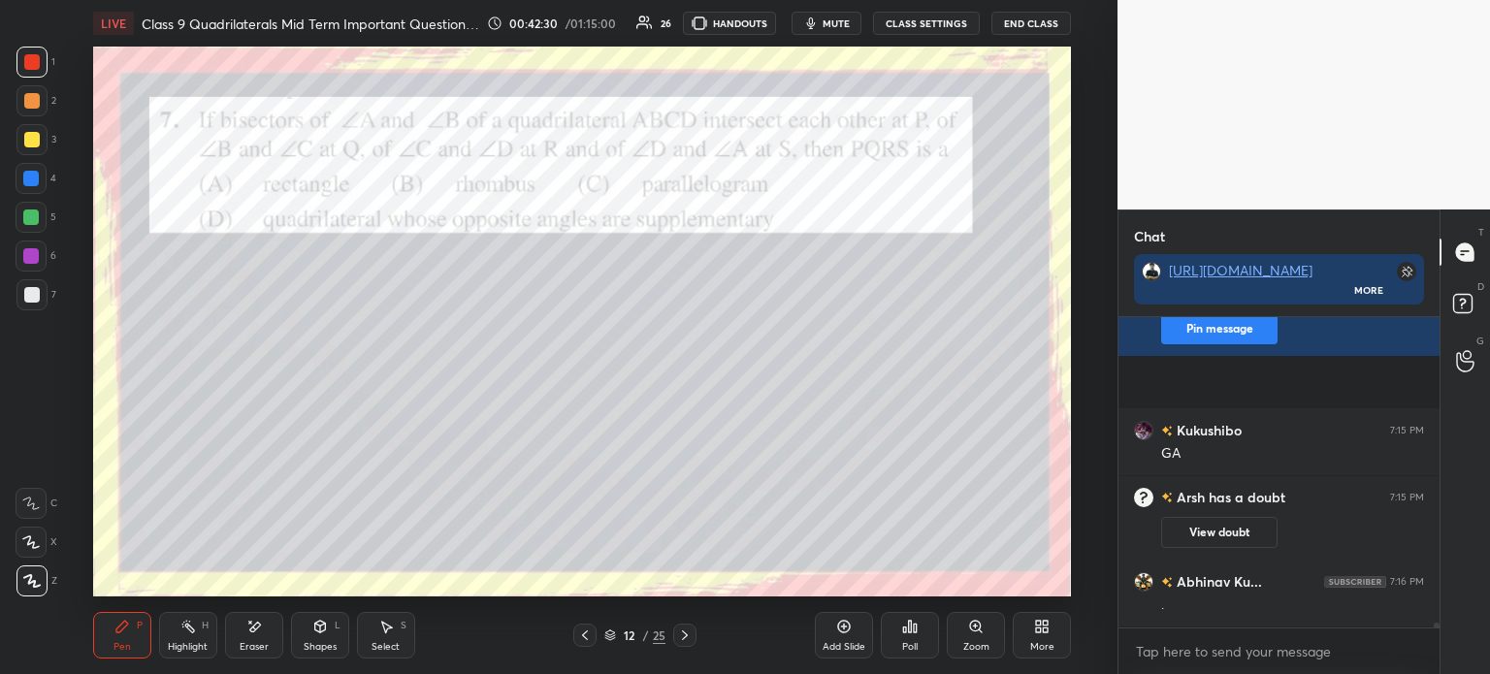
click at [1243, 530] on button "View doubt" at bounding box center [1219, 532] width 116 height 31
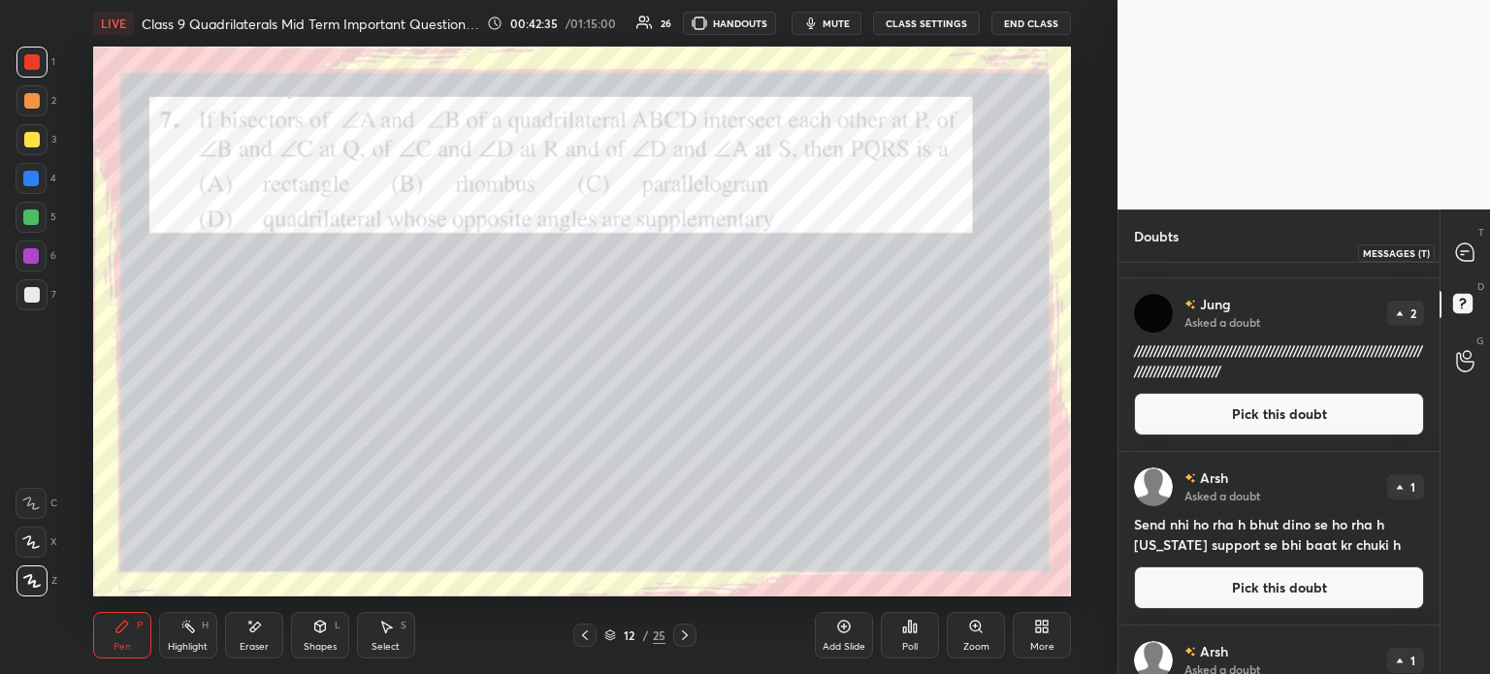
click at [1471, 253] on icon at bounding box center [1464, 251] width 17 height 17
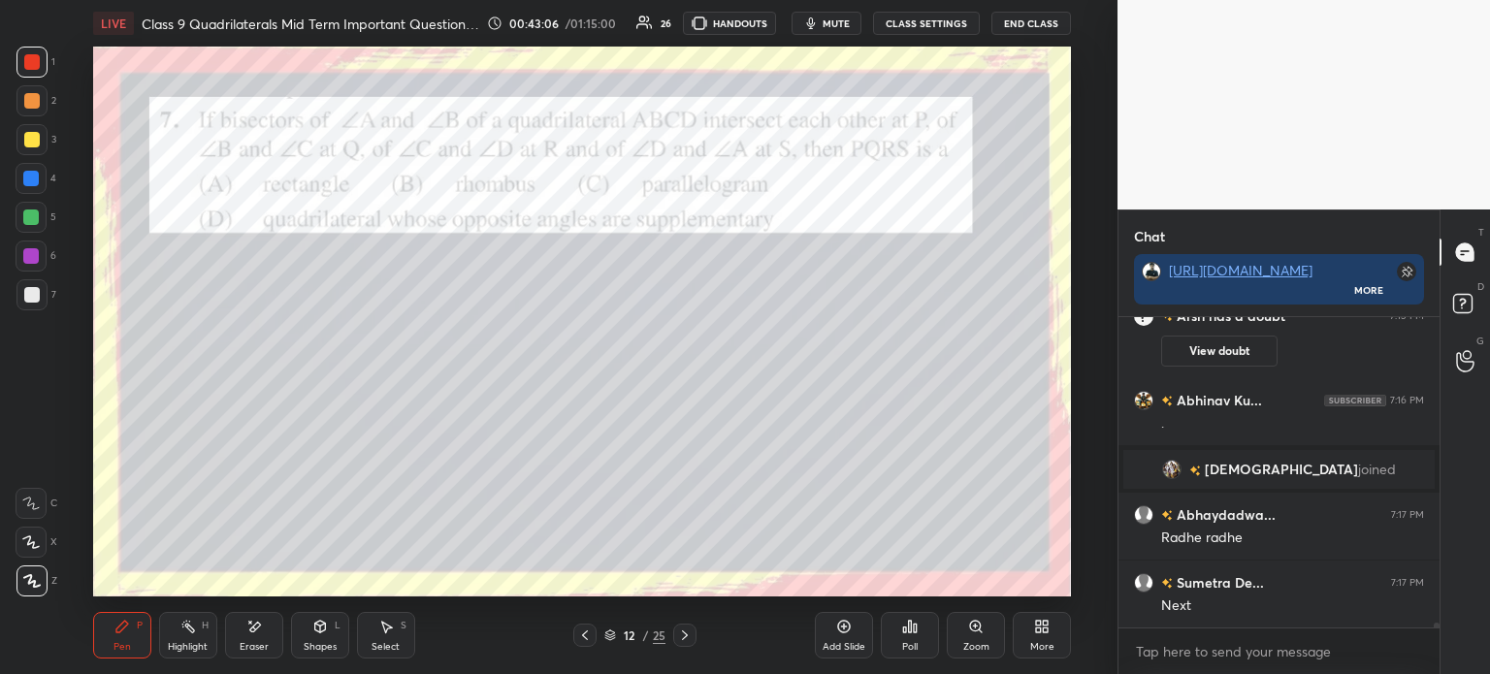
scroll to position [19484, 0]
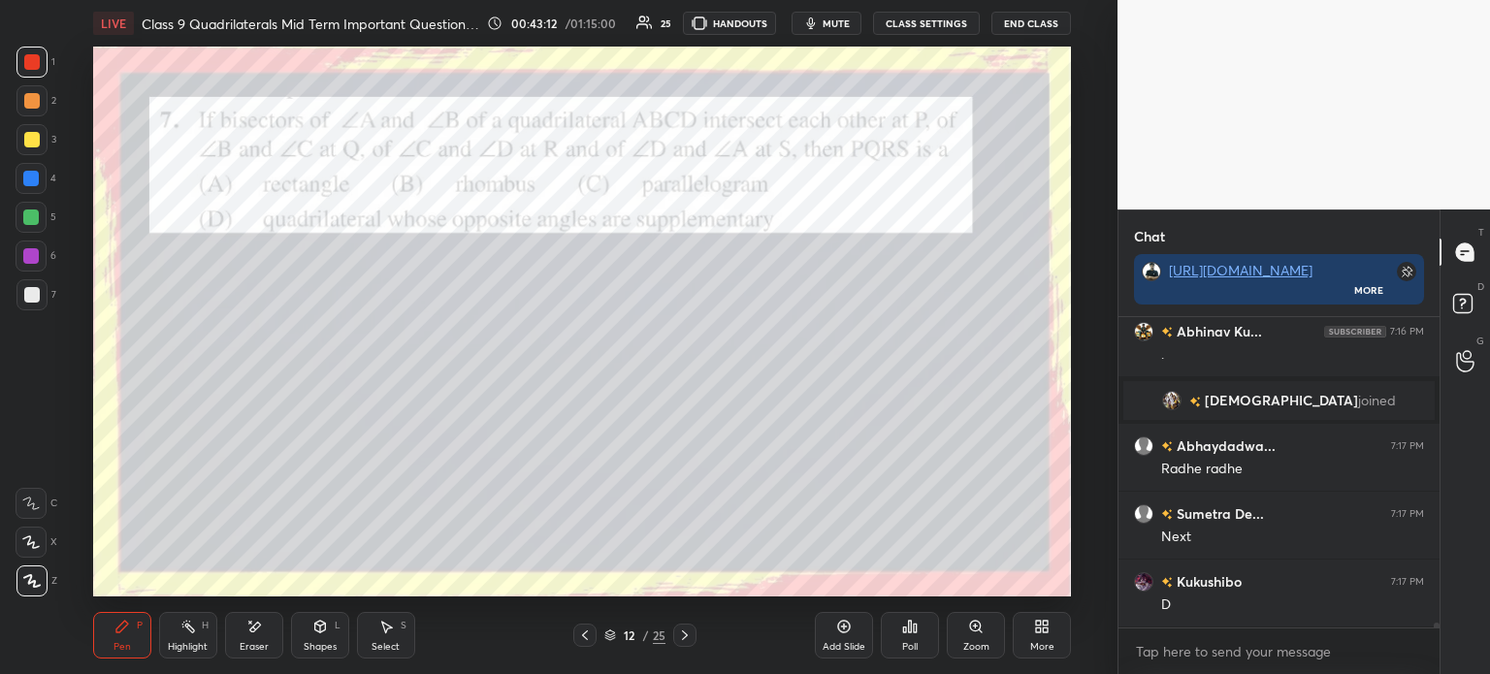
click at [689, 639] on icon at bounding box center [685, 636] width 16 height 16
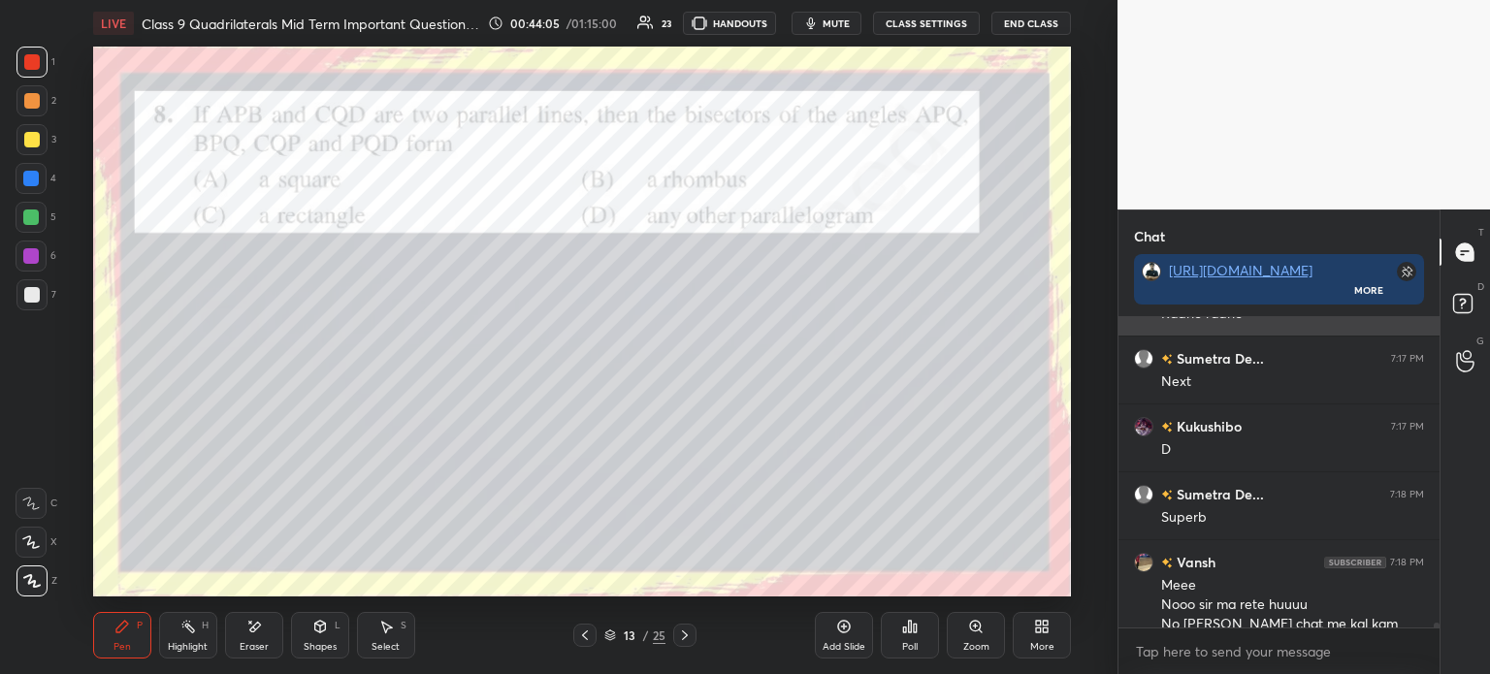
scroll to position [19658, 0]
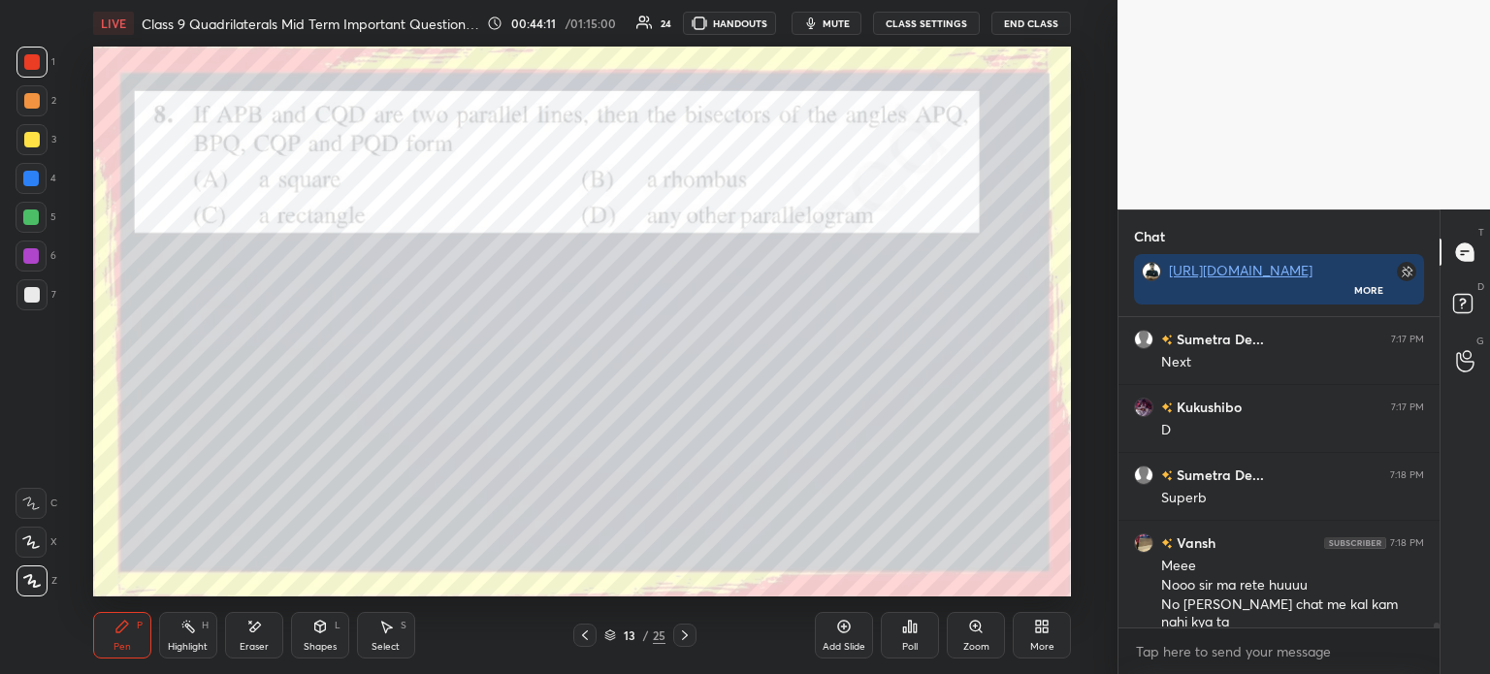
click at [914, 624] on icon at bounding box center [915, 628] width 3 height 9
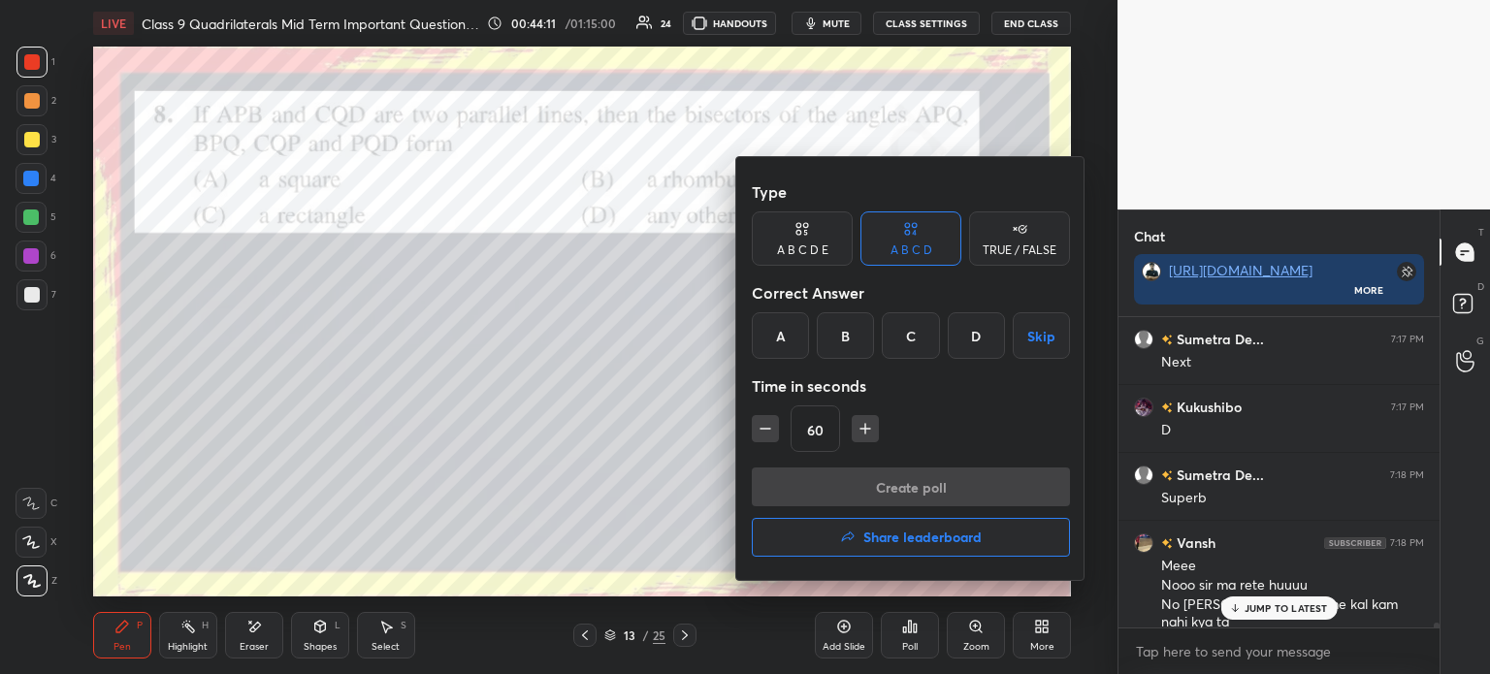
scroll to position [19725, 0]
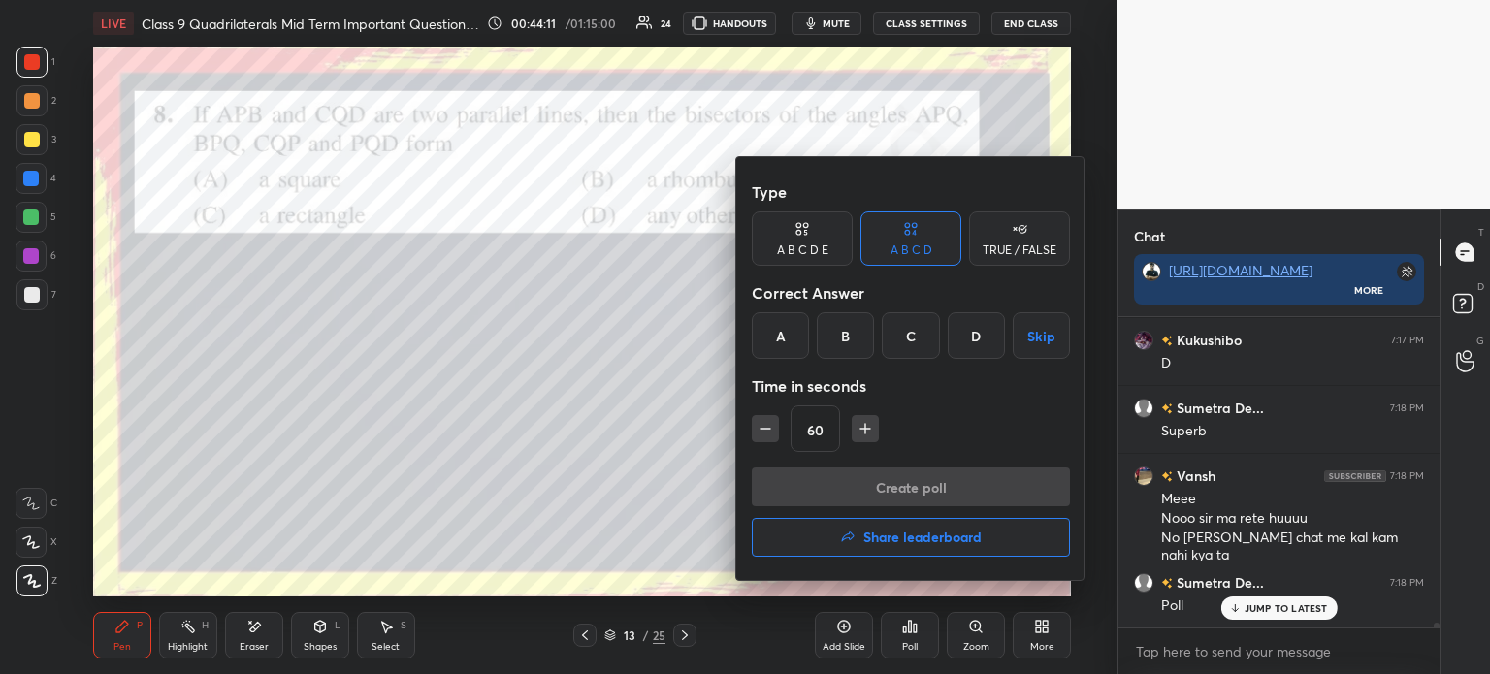
click at [912, 340] on div "C" at bounding box center [910, 335] width 57 height 47
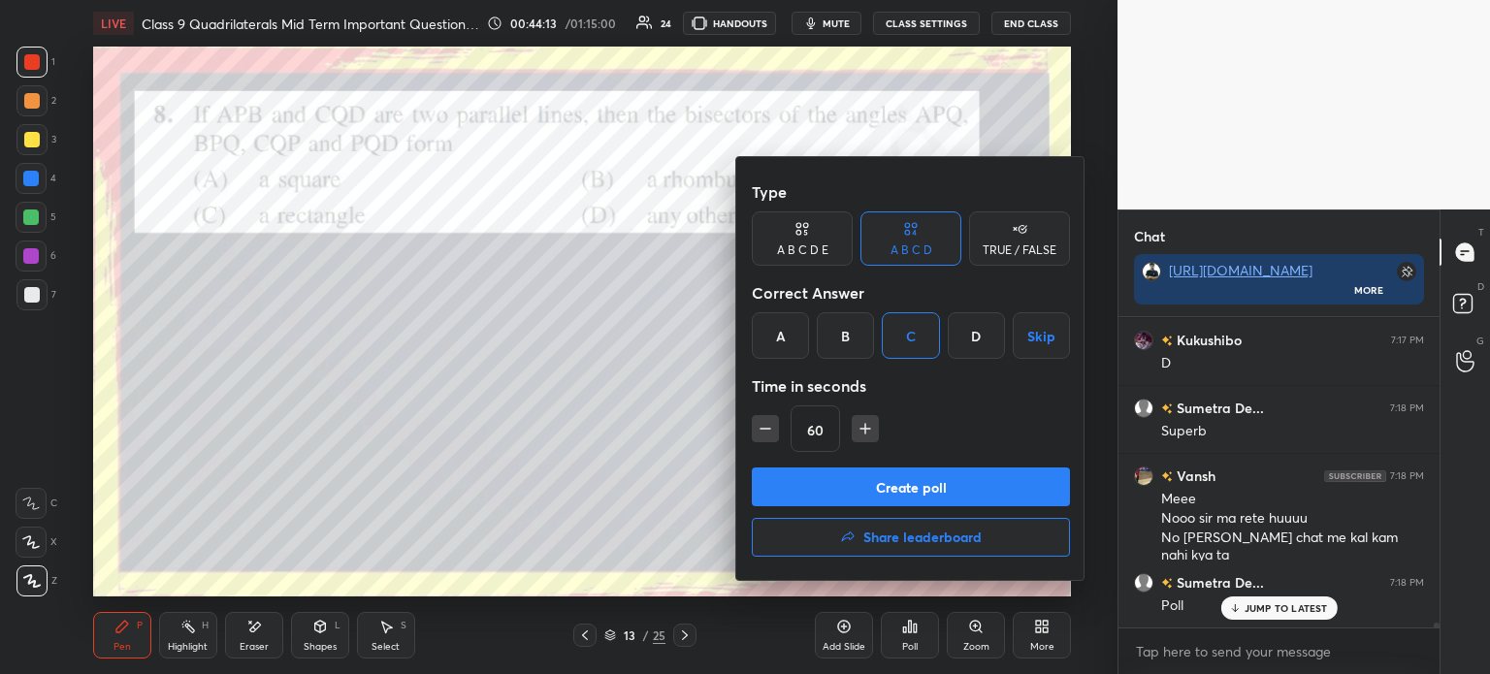
click at [905, 500] on button "Create poll" at bounding box center [911, 487] width 318 height 39
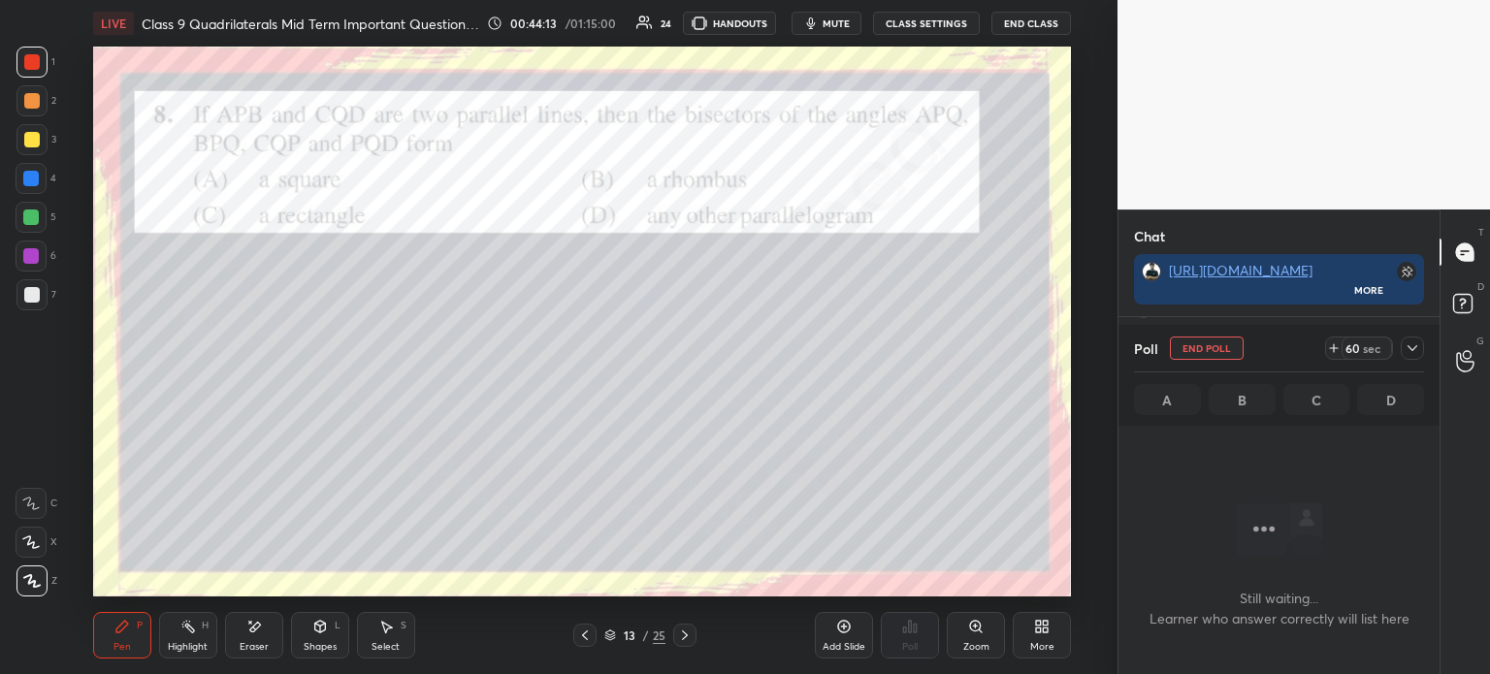
scroll to position [204, 315]
click at [1423, 355] on div at bounding box center [1412, 348] width 23 height 23
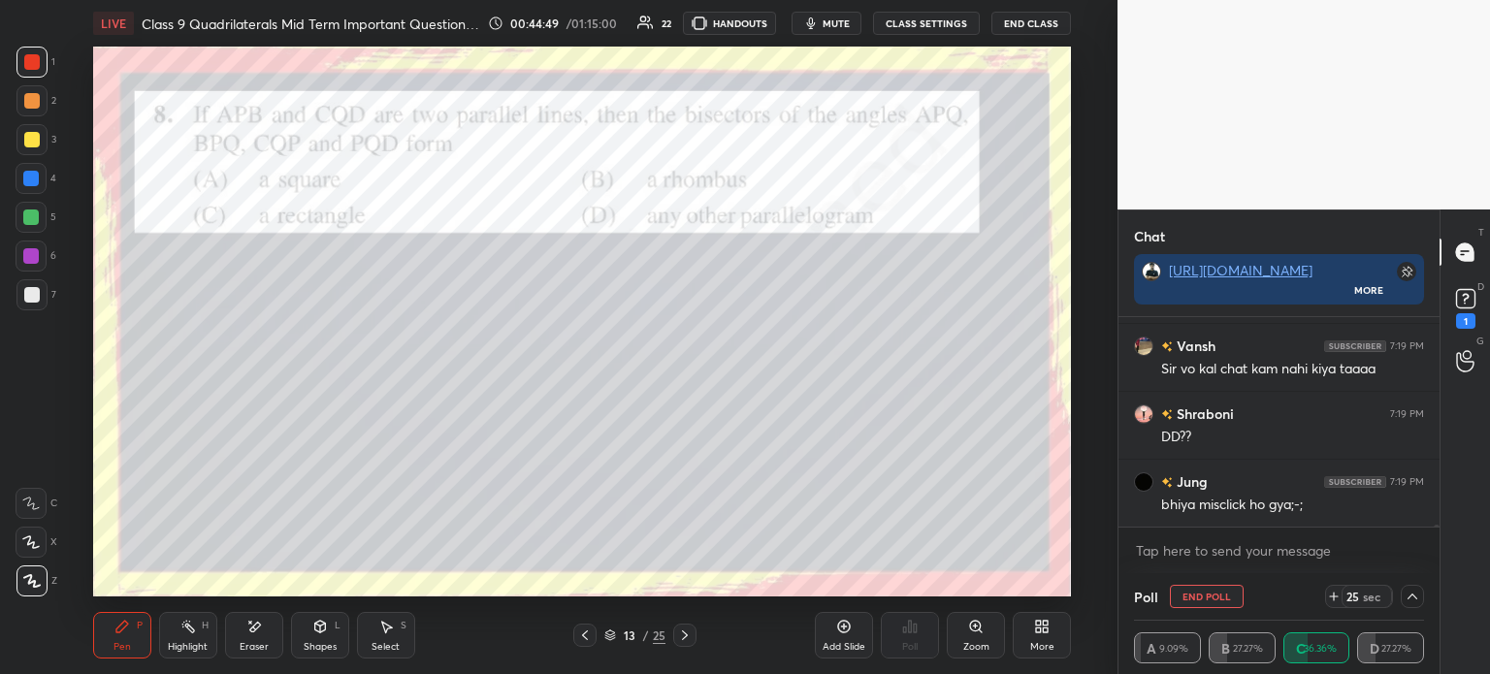
scroll to position [20138, 0]
click at [1469, 319] on div "1" at bounding box center [1465, 321] width 19 height 16
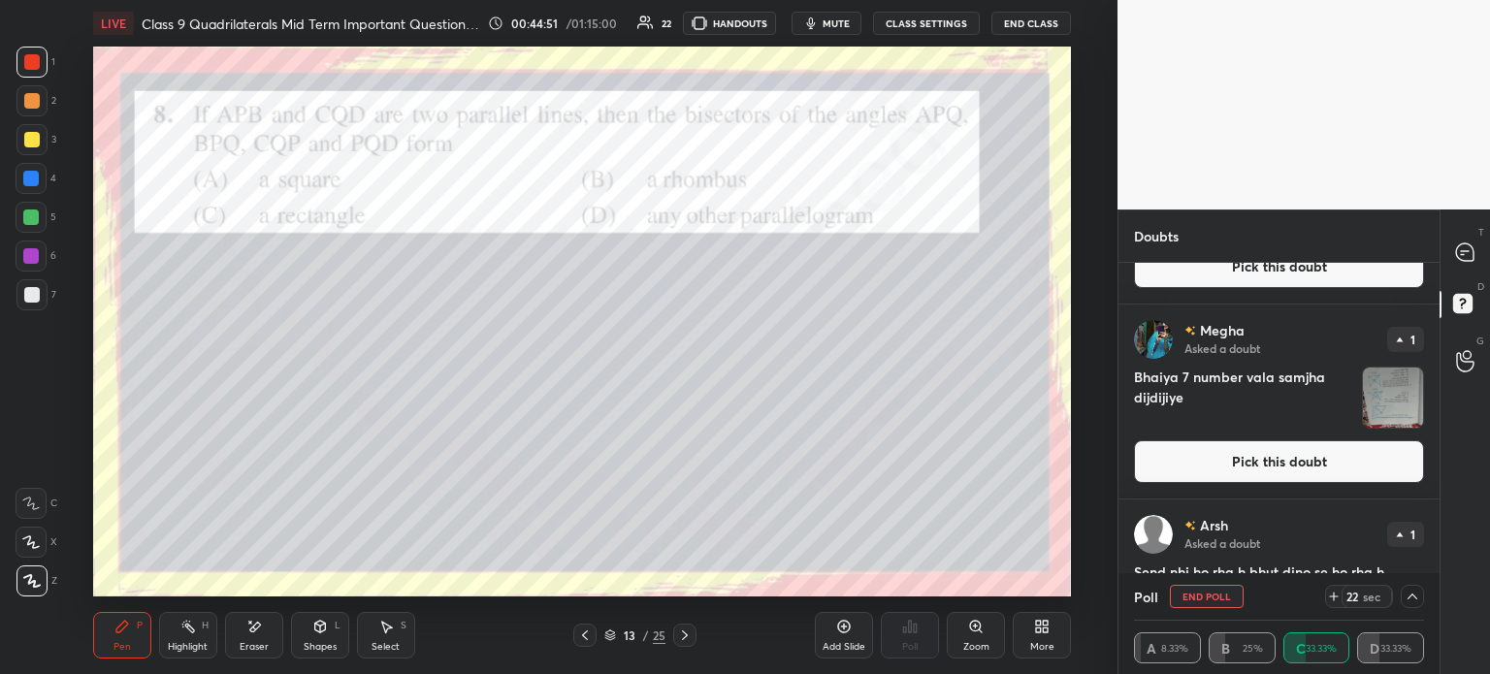
scroll to position [326, 0]
click at [1376, 399] on img "grid" at bounding box center [1393, 398] width 60 height 60
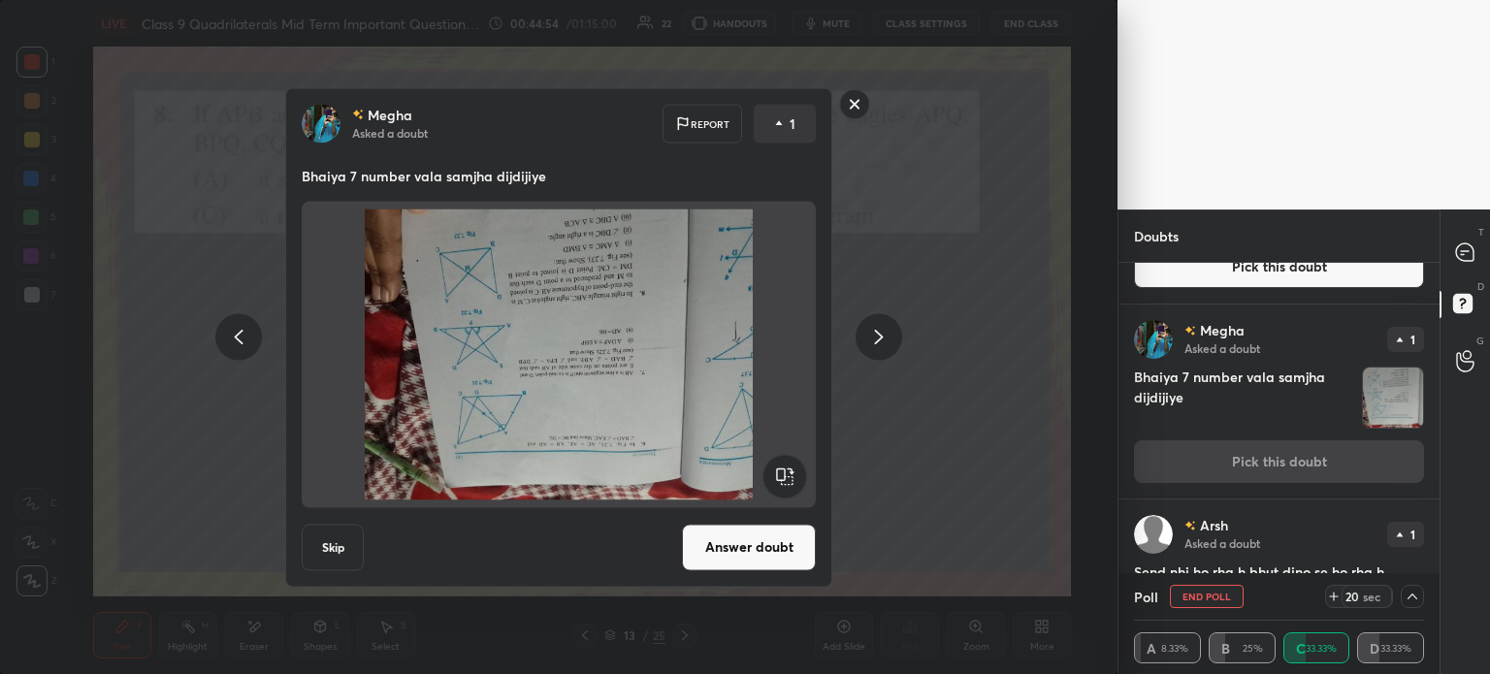
click at [784, 471] on rect at bounding box center [784, 476] width 44 height 44
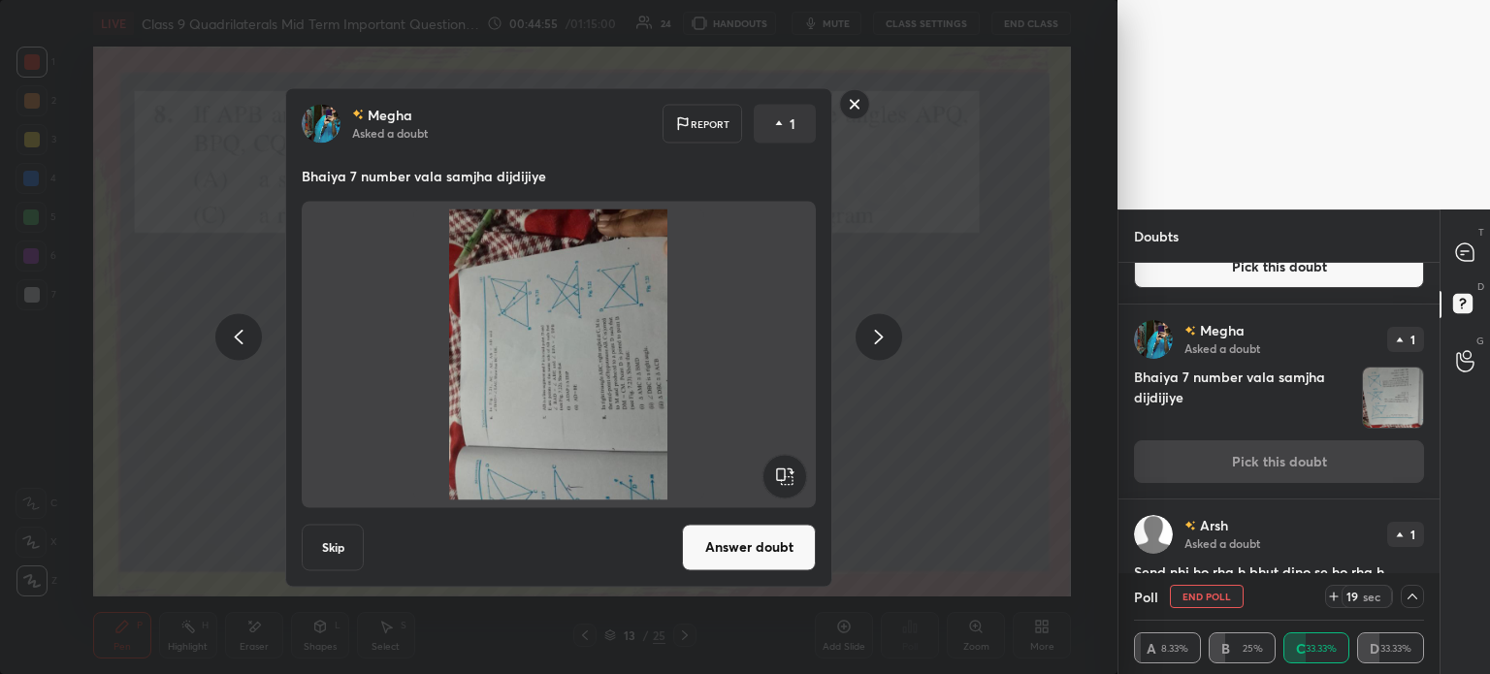
click at [787, 468] on rect at bounding box center [784, 476] width 44 height 44
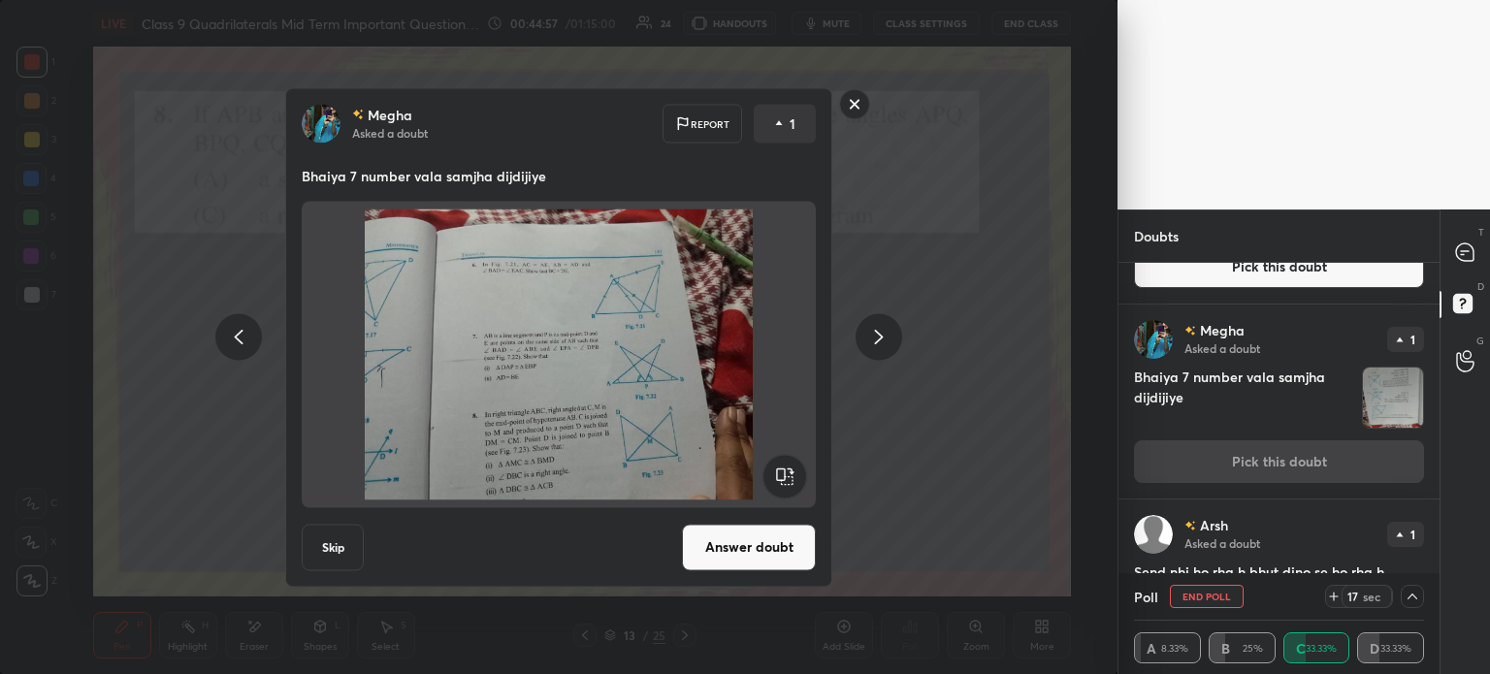
click at [733, 542] on button "Answer doubt" at bounding box center [749, 547] width 134 height 47
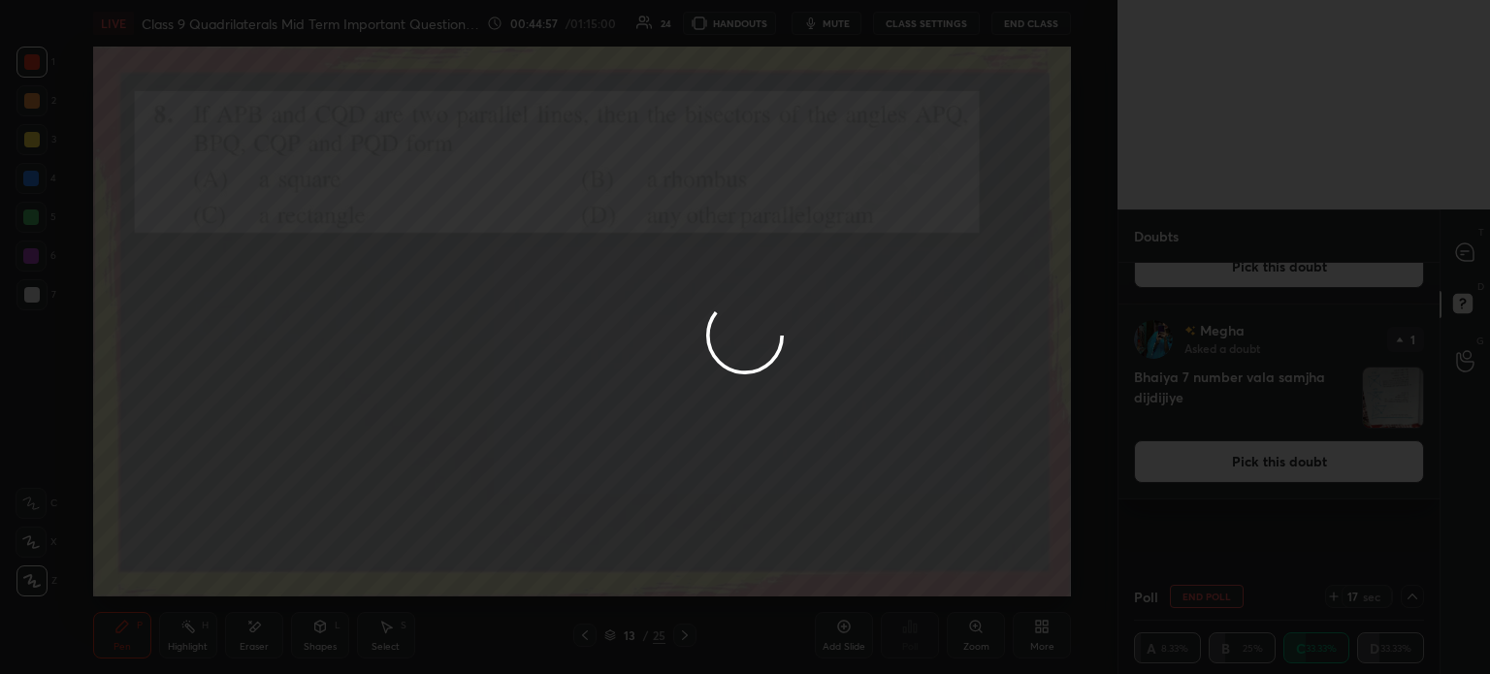
scroll to position [0, 0]
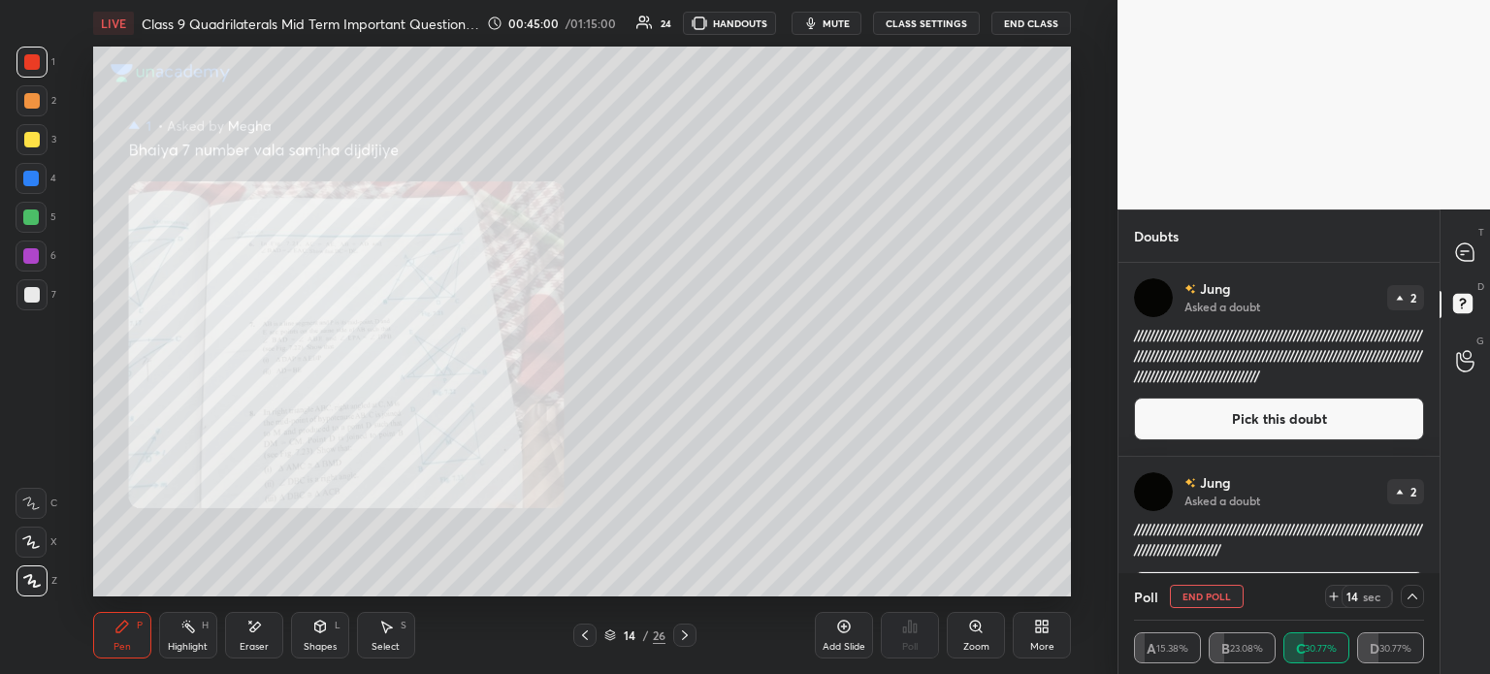
click at [914, 637] on div "Poll" at bounding box center [910, 635] width 58 height 109
click at [902, 635] on div "Poll" at bounding box center [910, 635] width 58 height 109
click at [974, 632] on icon at bounding box center [976, 627] width 16 height 16
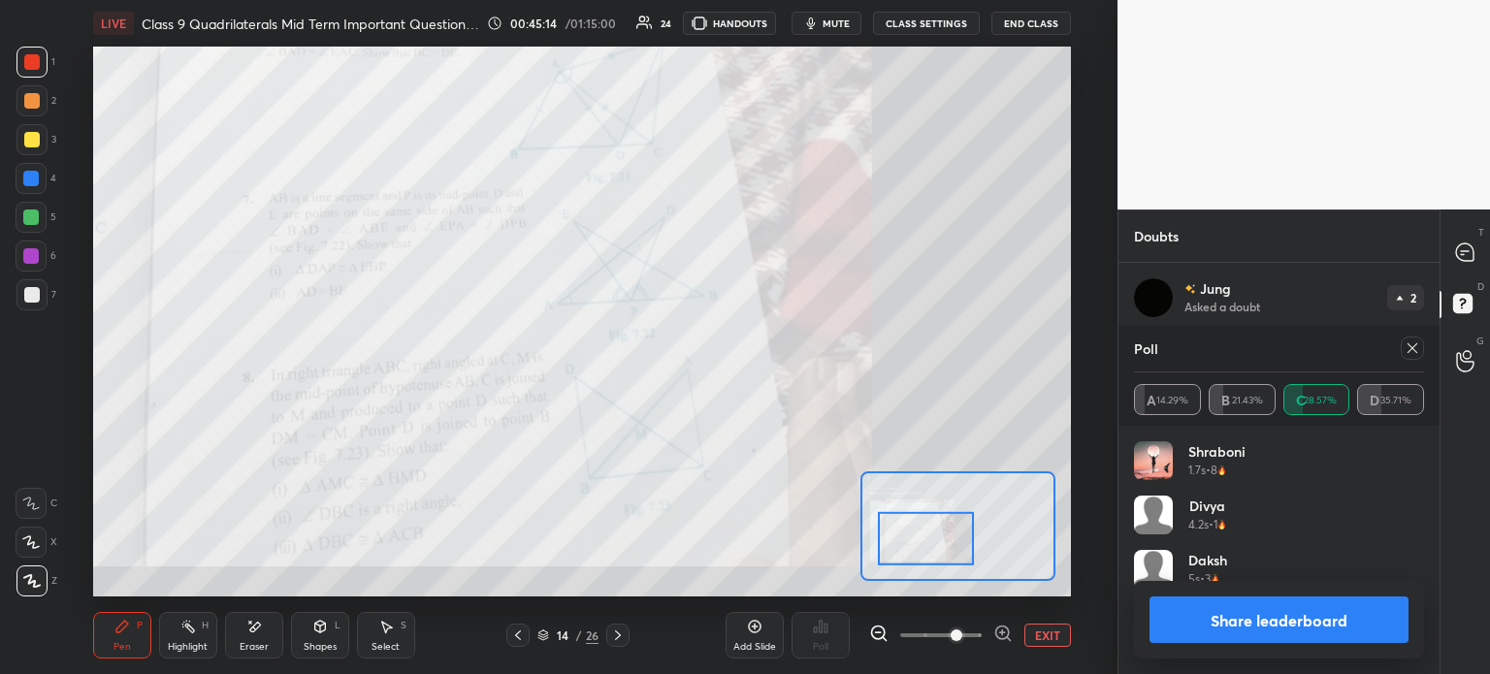
scroll to position [227, 284]
click at [43, 532] on div at bounding box center [31, 542] width 31 height 31
click at [35, 144] on div at bounding box center [32, 140] width 16 height 16
click at [35, 503] on icon at bounding box center [30, 504] width 17 height 14
click at [26, 62] on div at bounding box center [32, 62] width 16 height 16
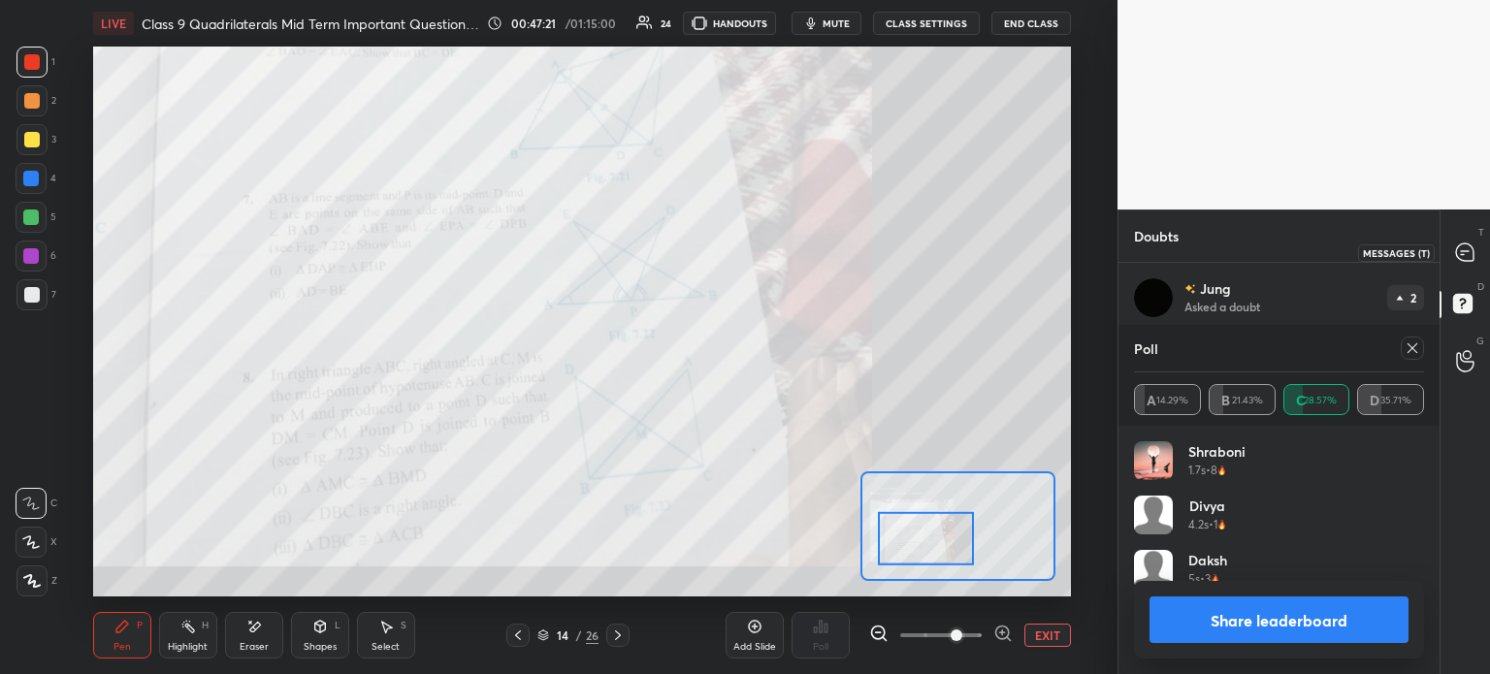
click at [1484, 268] on div "T Messages (T)" at bounding box center [1464, 252] width 49 height 54
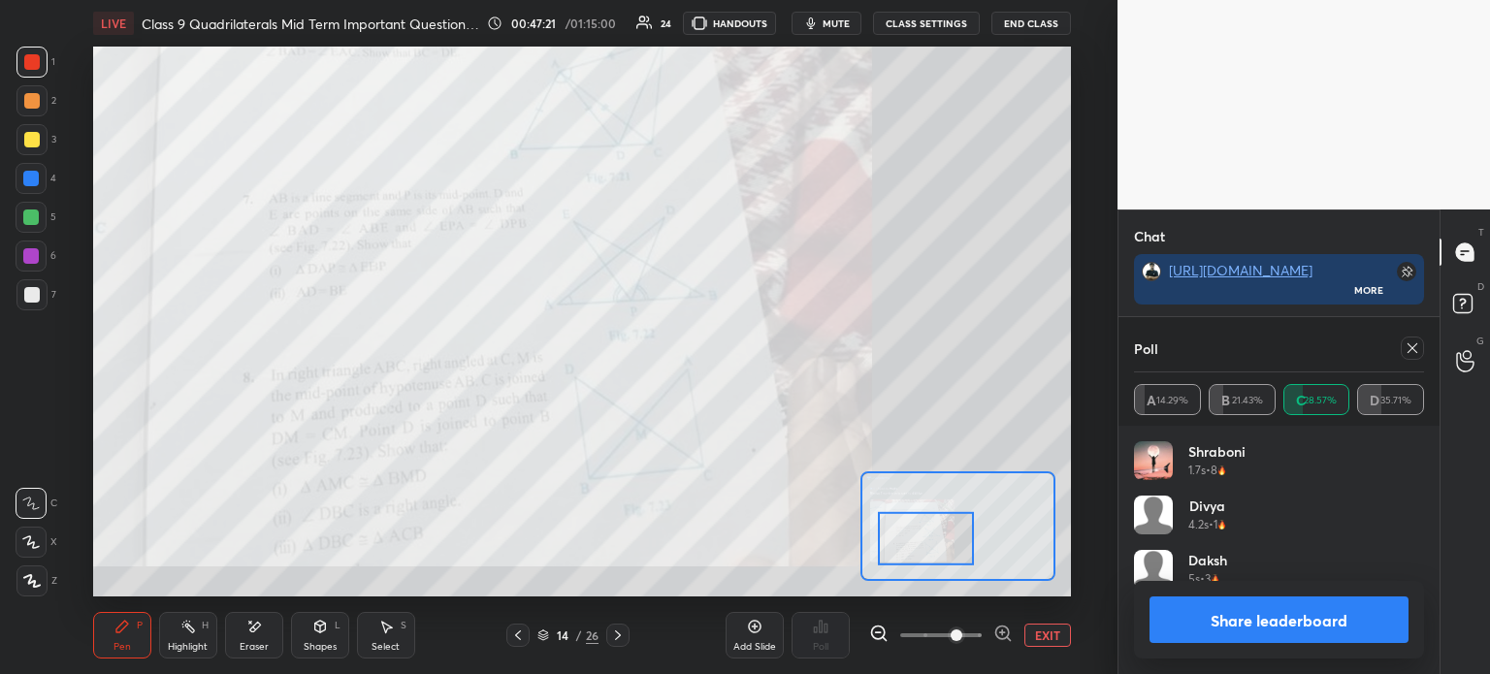
scroll to position [204, 315]
click at [1408, 348] on icon at bounding box center [1412, 348] width 16 height 16
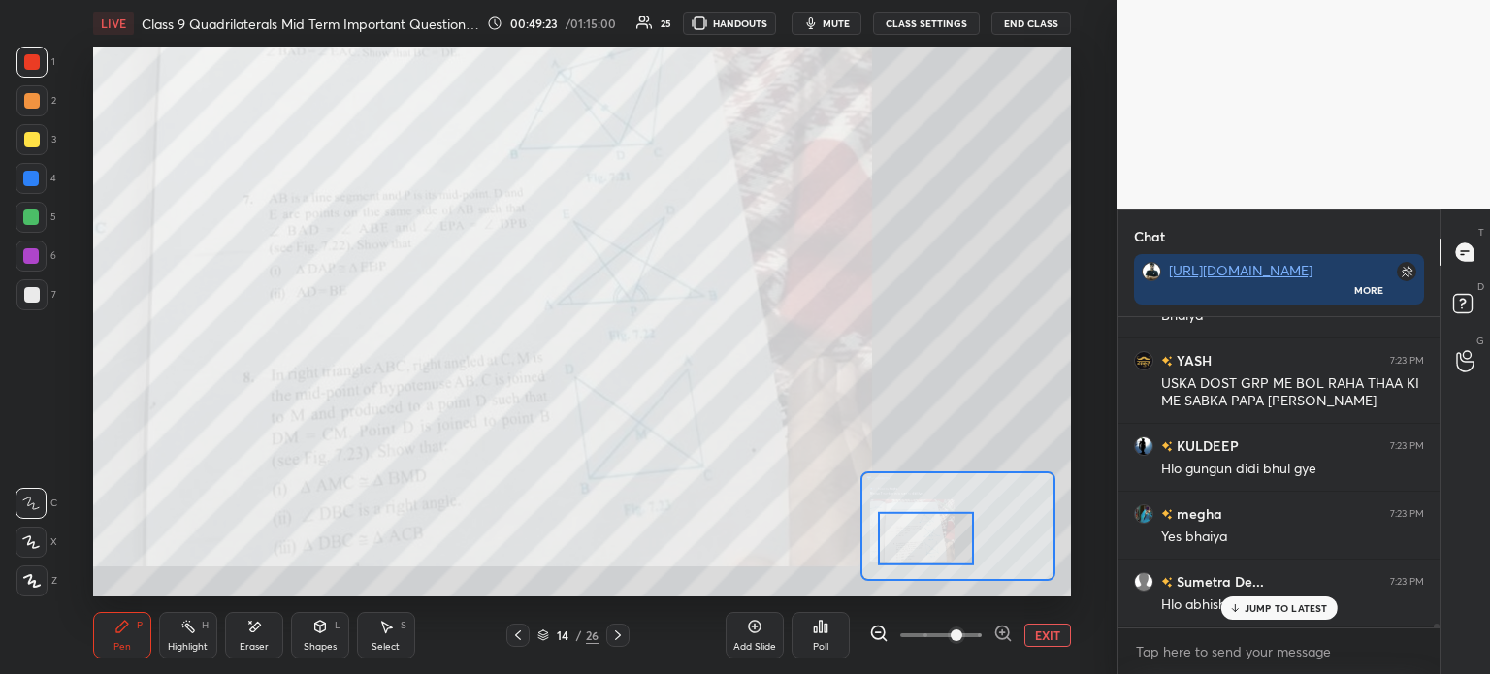
scroll to position [22907, 0]
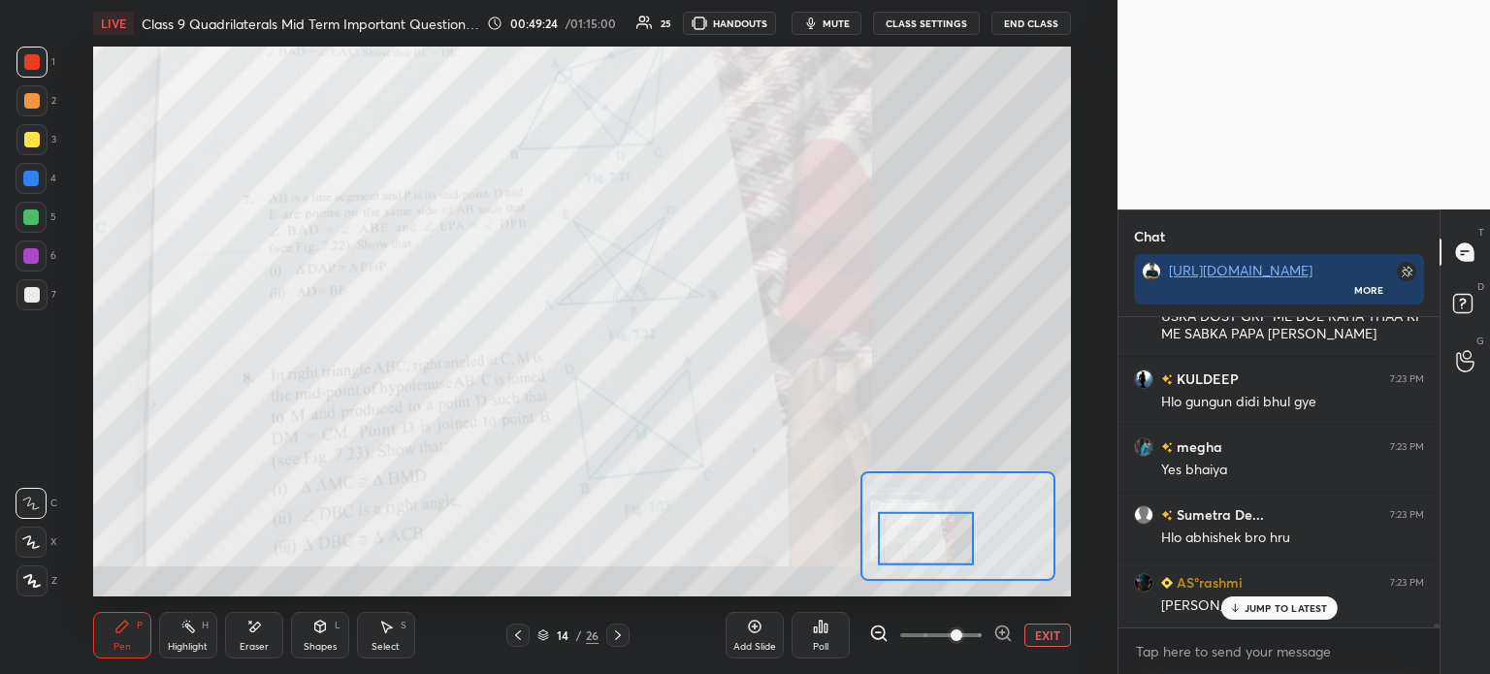
click at [1046, 629] on button "EXIT" at bounding box center [1047, 635] width 47 height 23
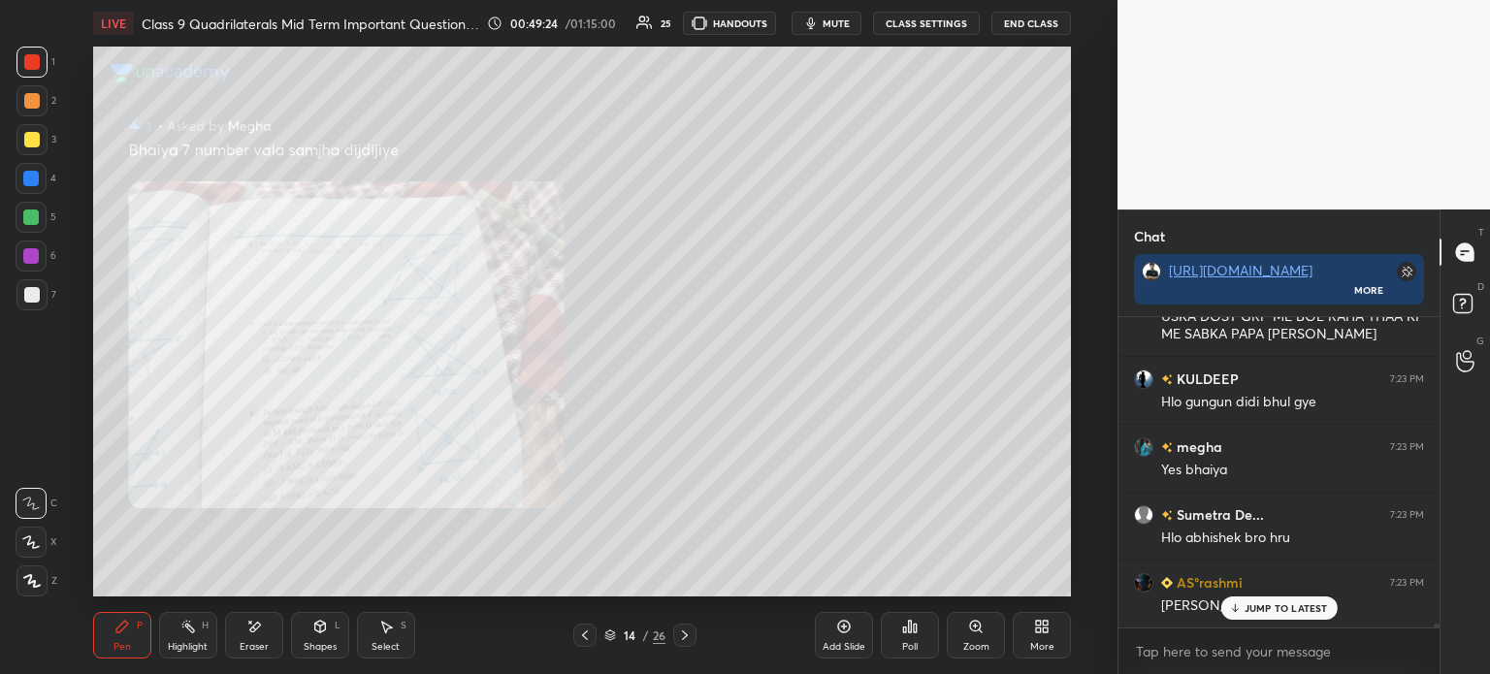
click at [586, 641] on icon at bounding box center [585, 636] width 16 height 16
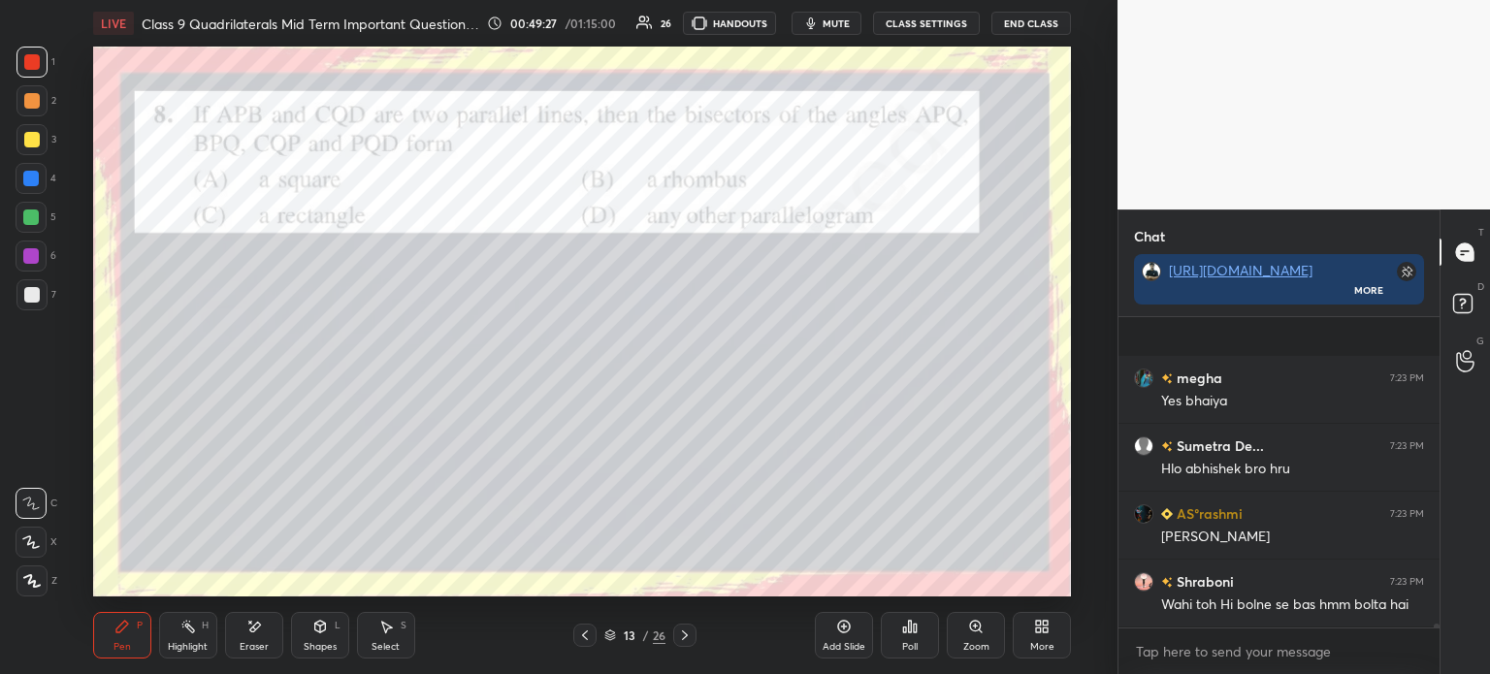
scroll to position [23111, 0]
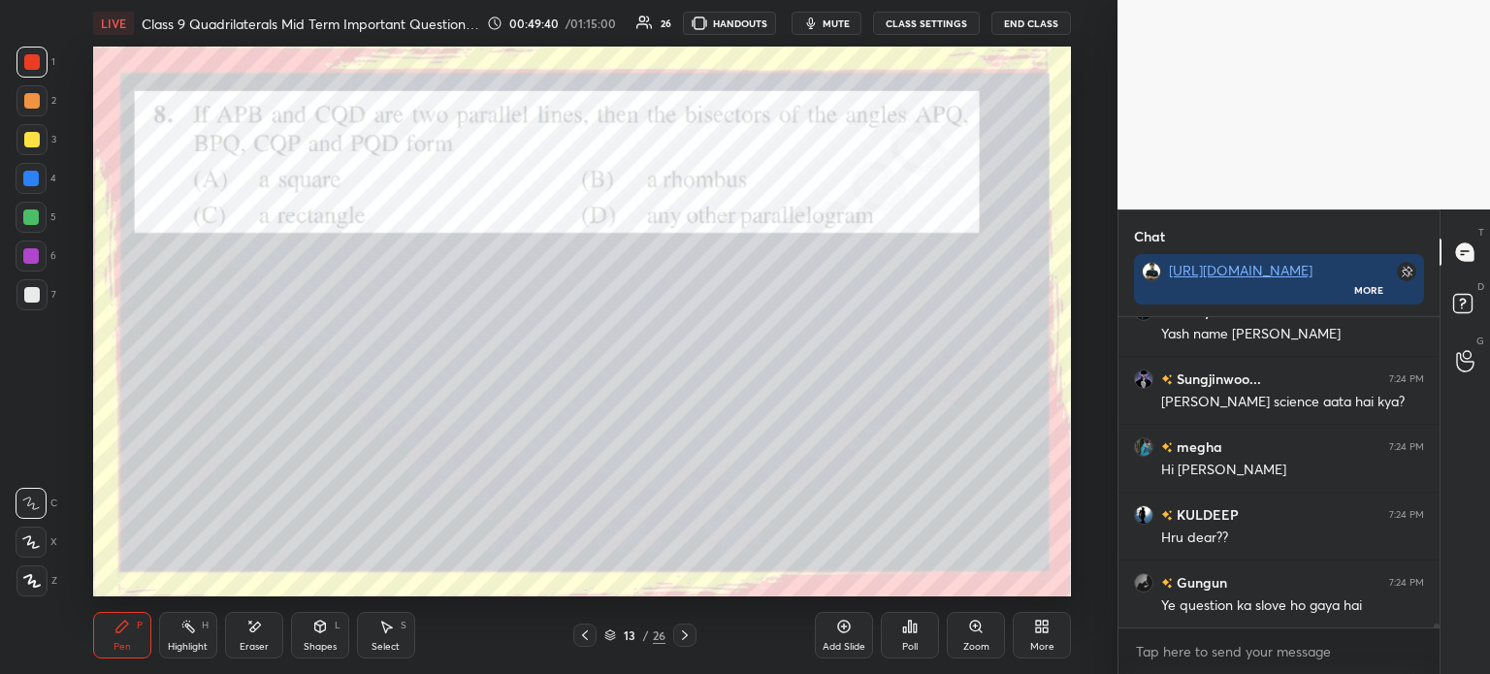
click at [687, 643] on div at bounding box center [684, 635] width 23 height 23
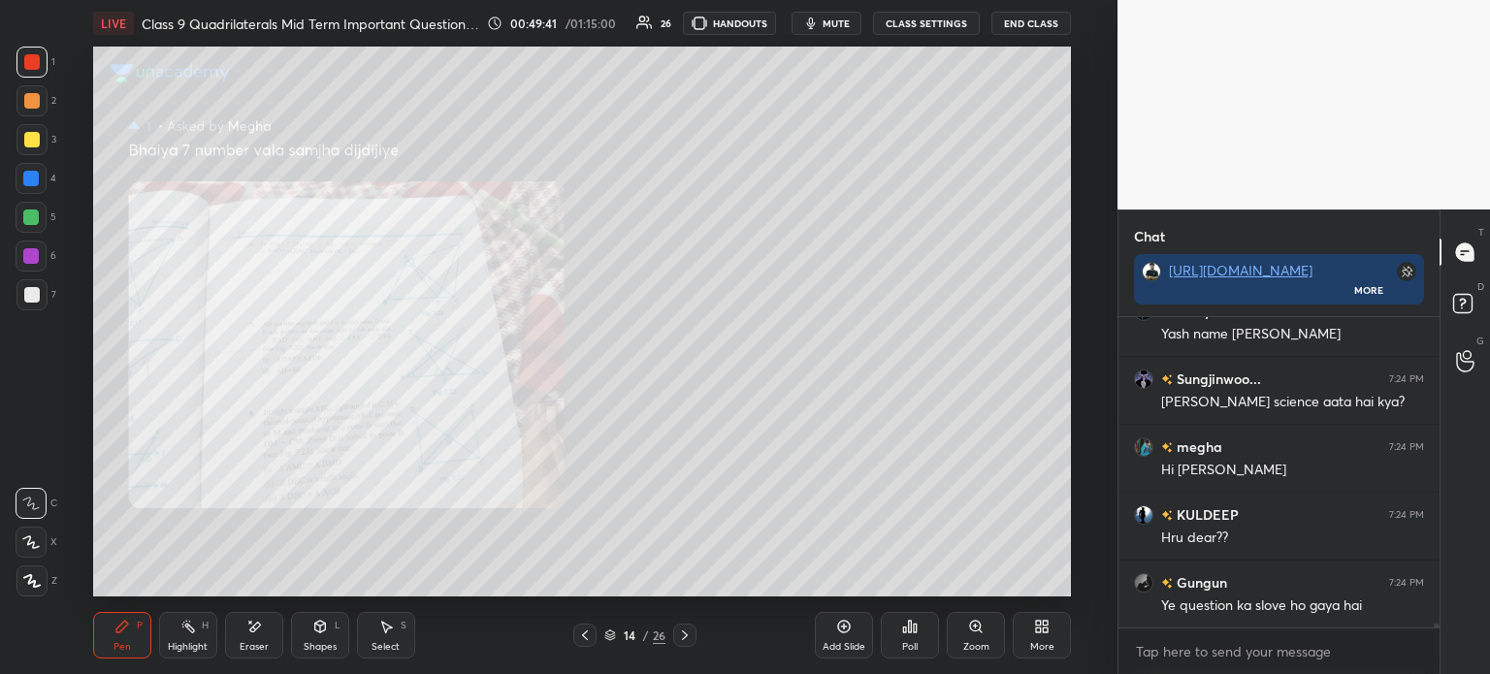
click at [688, 635] on icon at bounding box center [685, 636] width 16 height 16
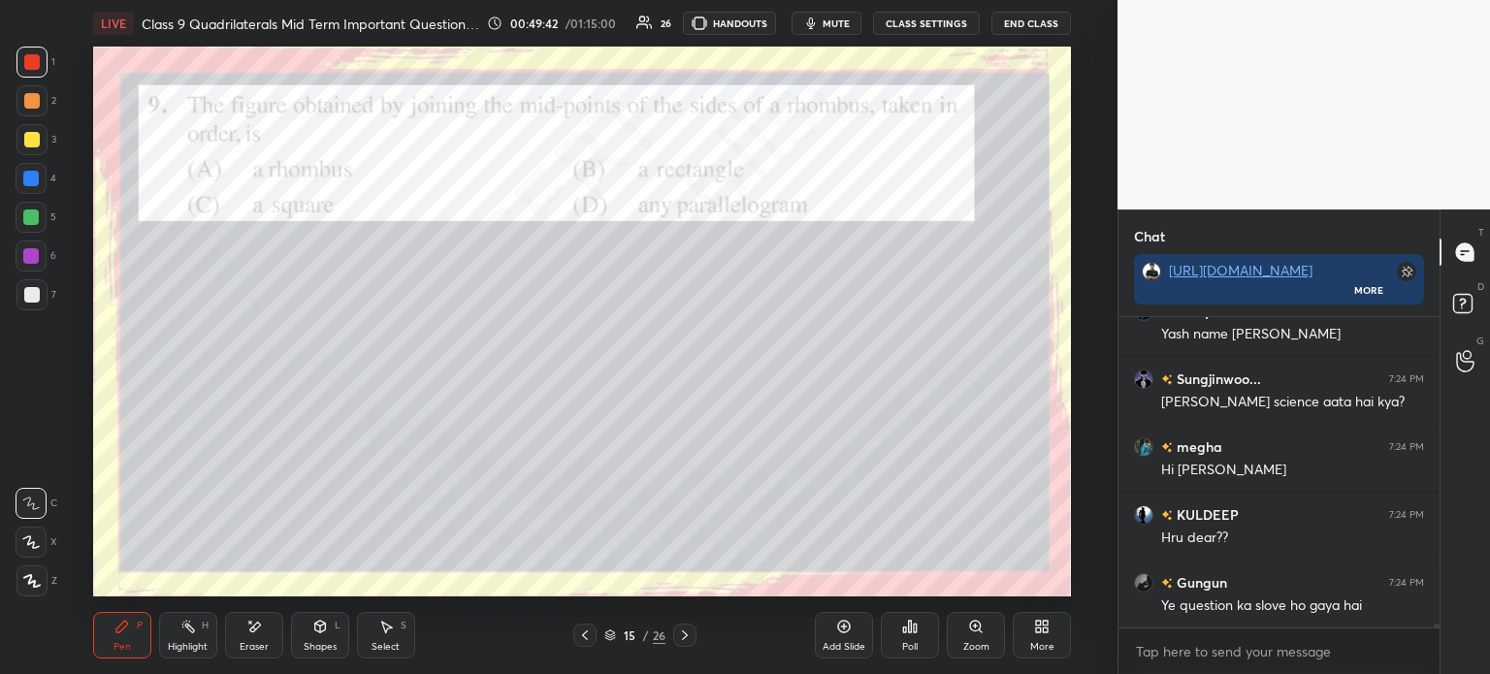
click at [59, 551] on div "1 2 3 4 5 6 7 C X Z E E Erase all H H" at bounding box center [31, 322] width 62 height 550
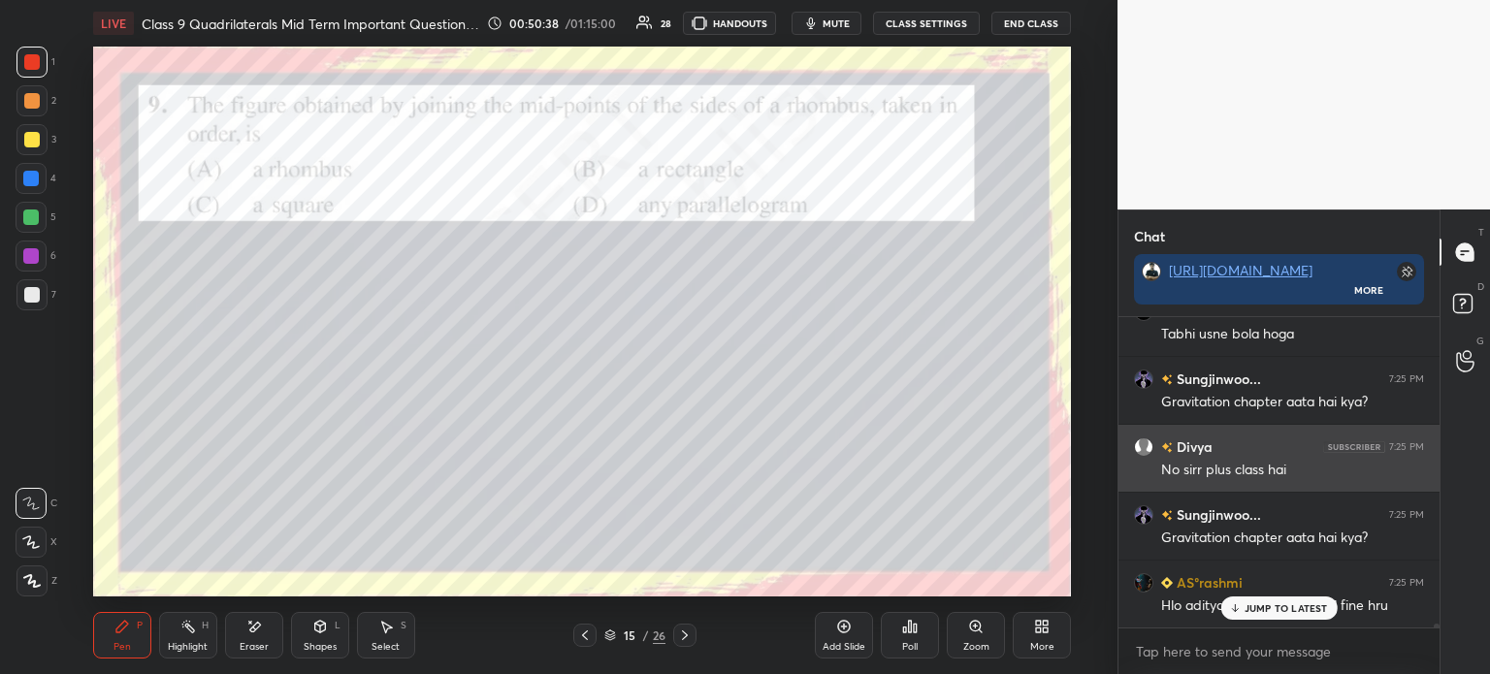
scroll to position [25480, 0]
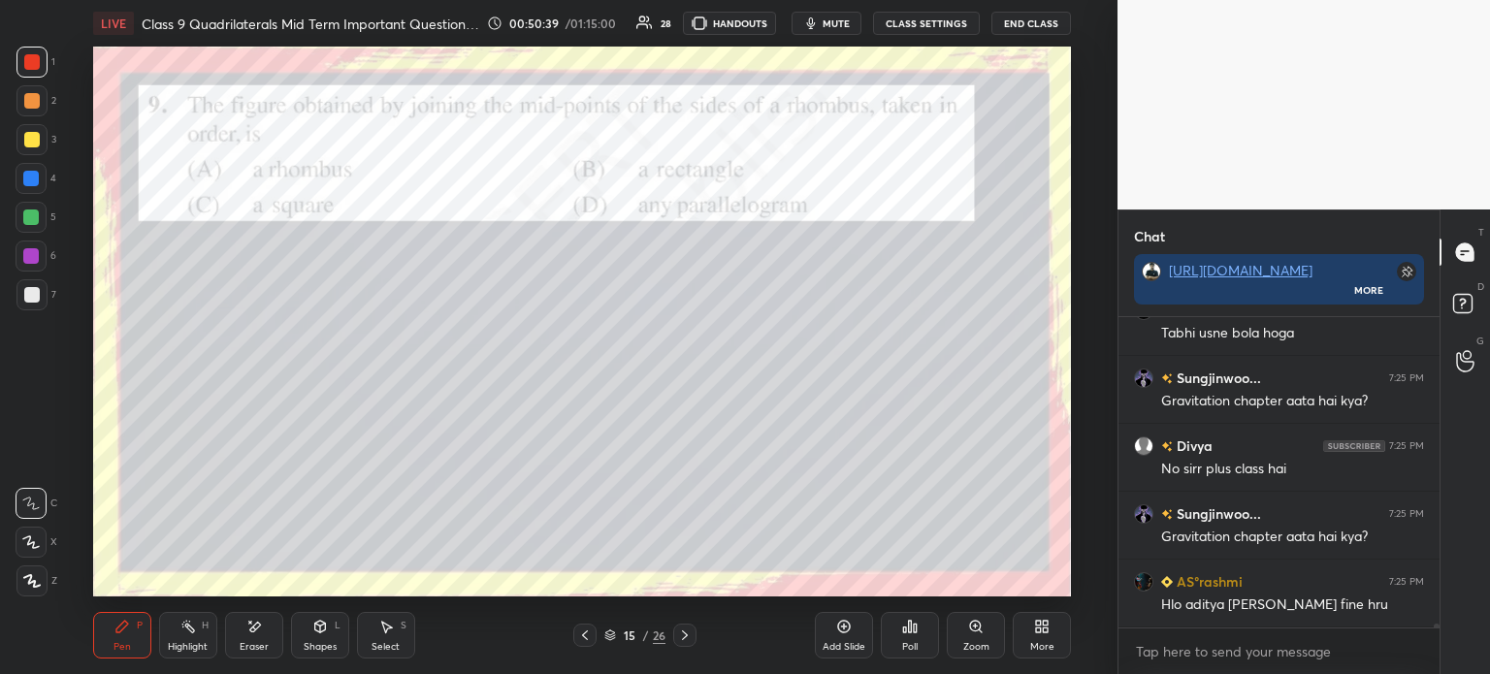
click at [28, 142] on div at bounding box center [32, 140] width 16 height 16
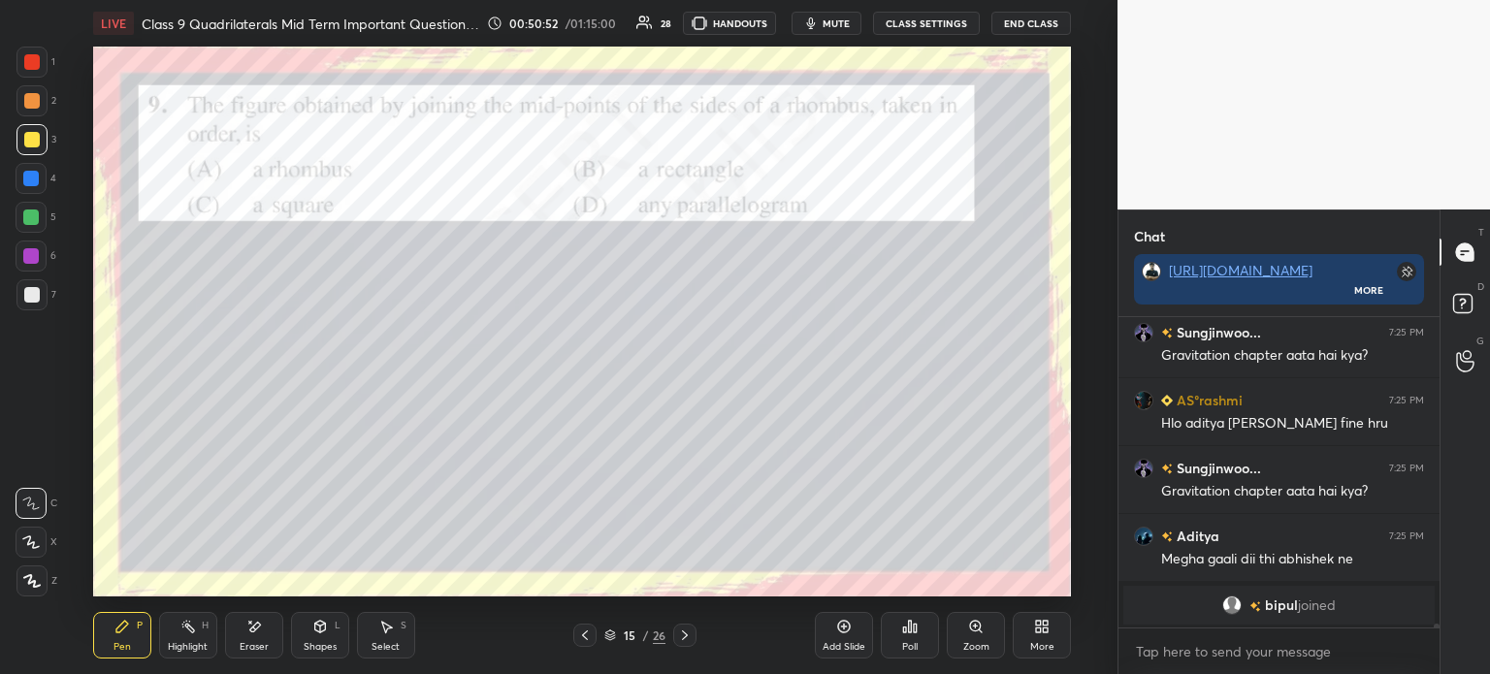
scroll to position [25730, 0]
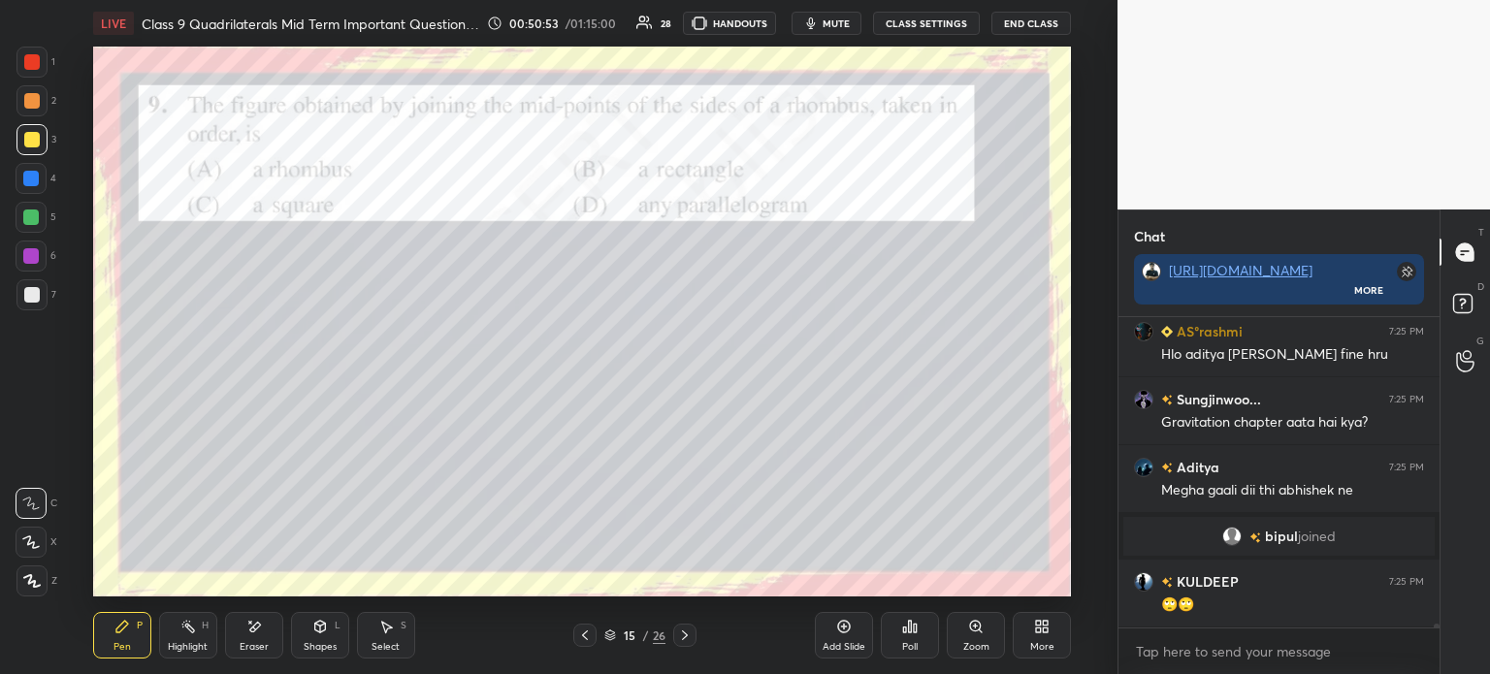
click at [926, 647] on div "Poll" at bounding box center [910, 635] width 58 height 47
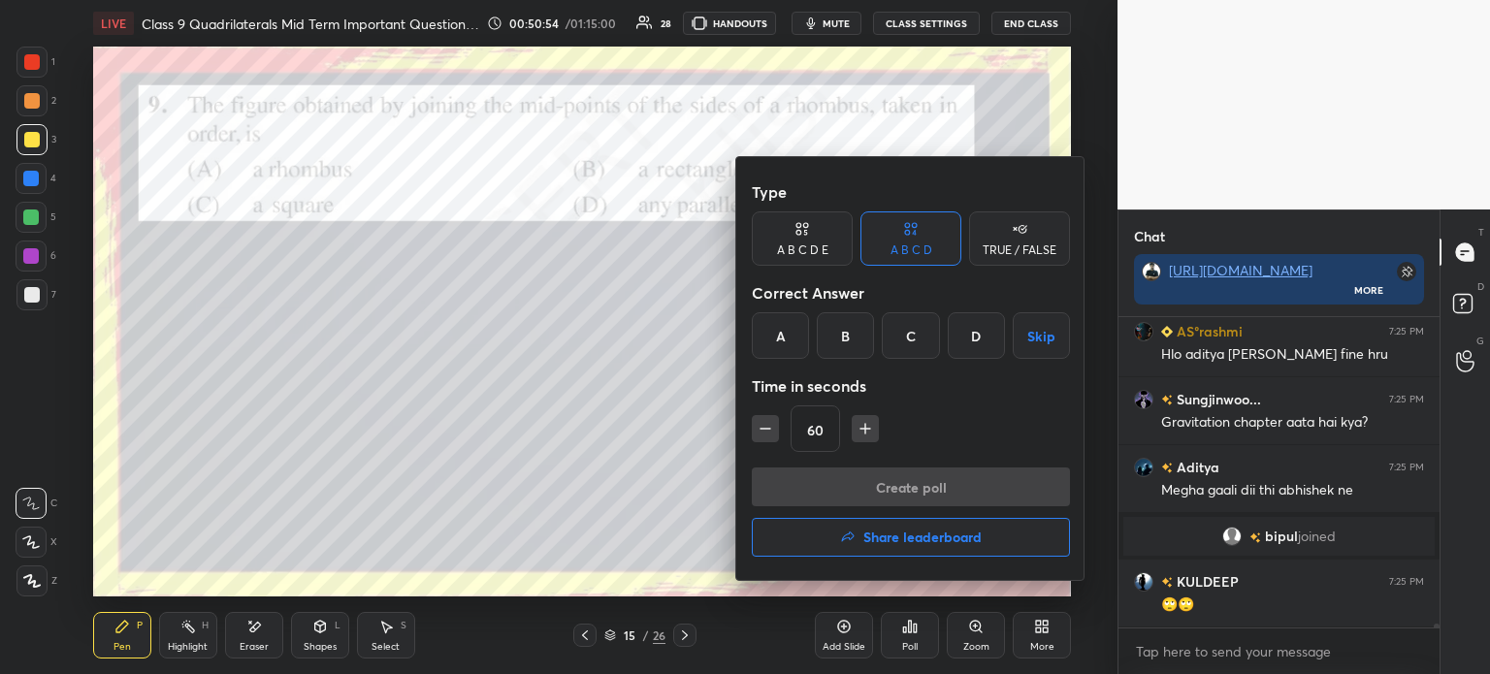
scroll to position [25797, 0]
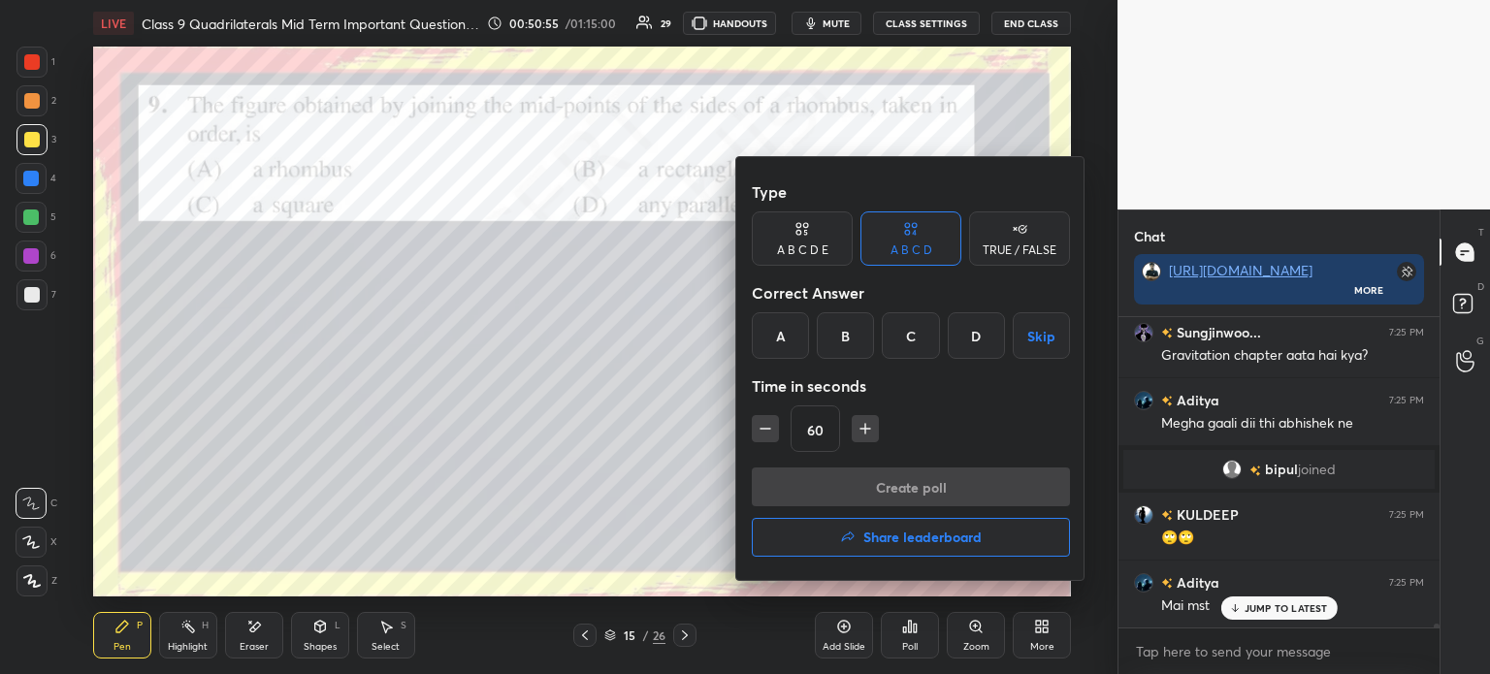
click at [853, 342] on div "B" at bounding box center [845, 335] width 57 height 47
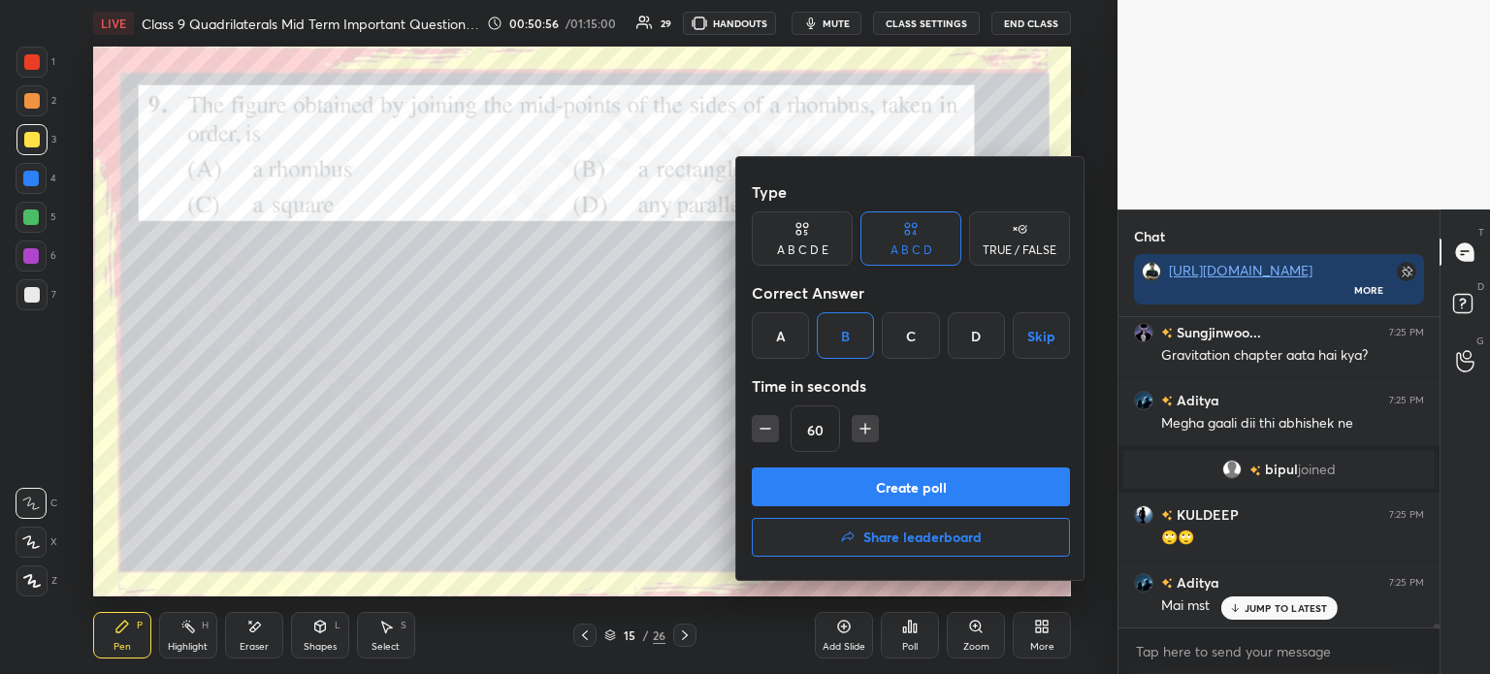
click at [862, 480] on button "Create poll" at bounding box center [911, 487] width 318 height 39
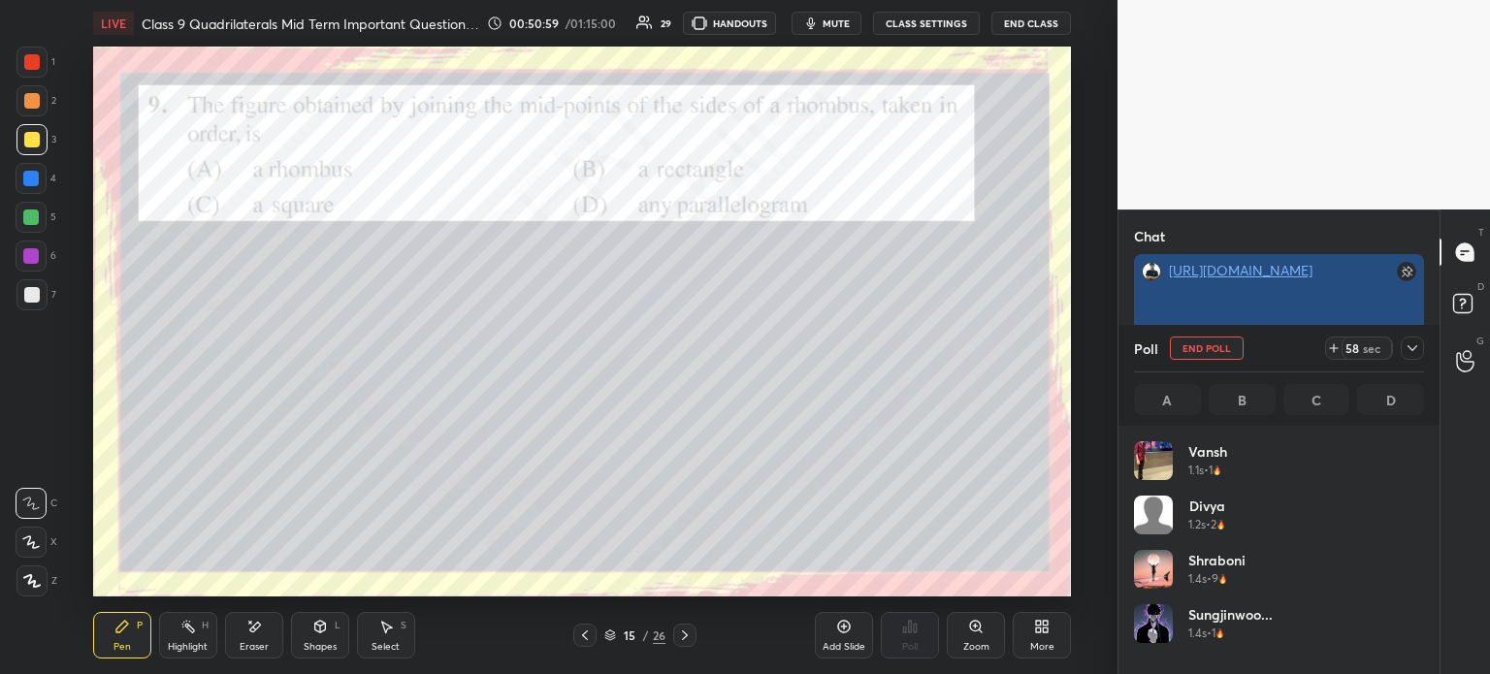
scroll to position [233, 315]
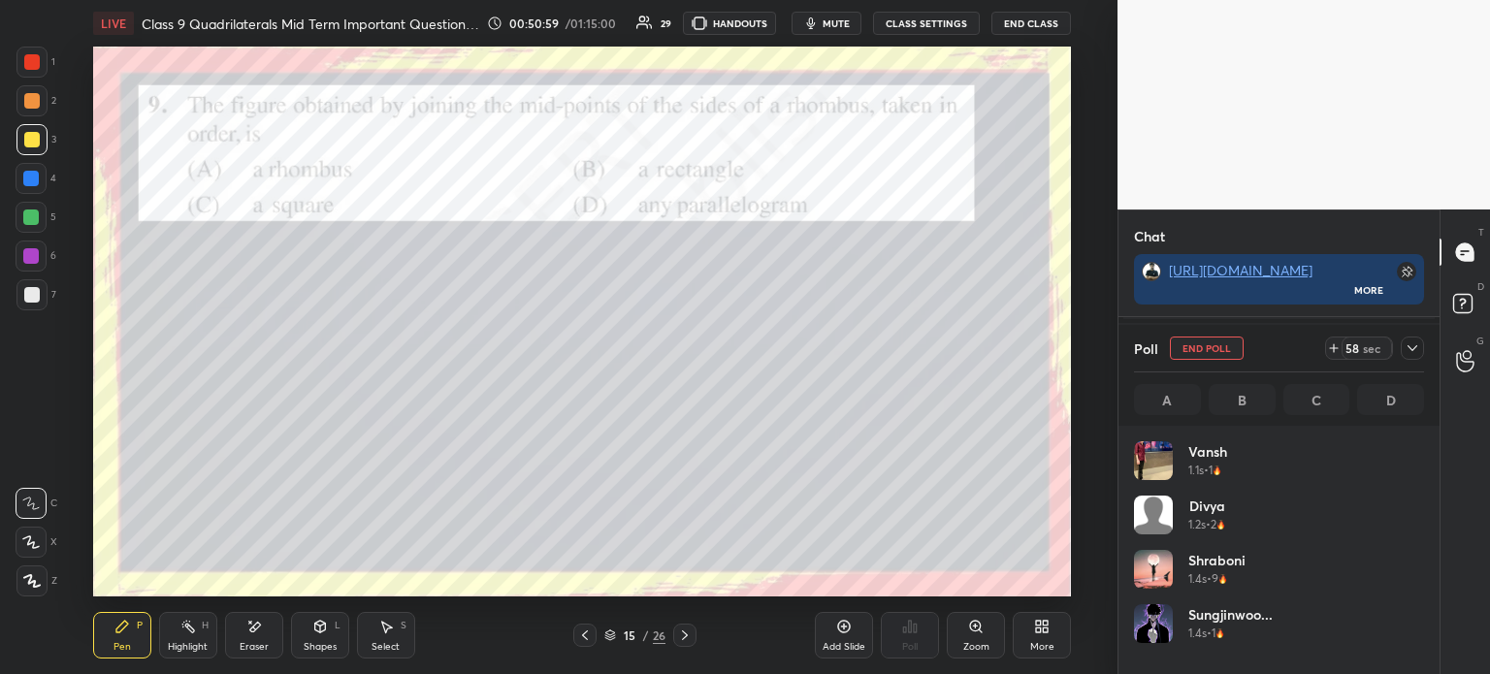
click at [1415, 352] on icon at bounding box center [1412, 348] width 16 height 16
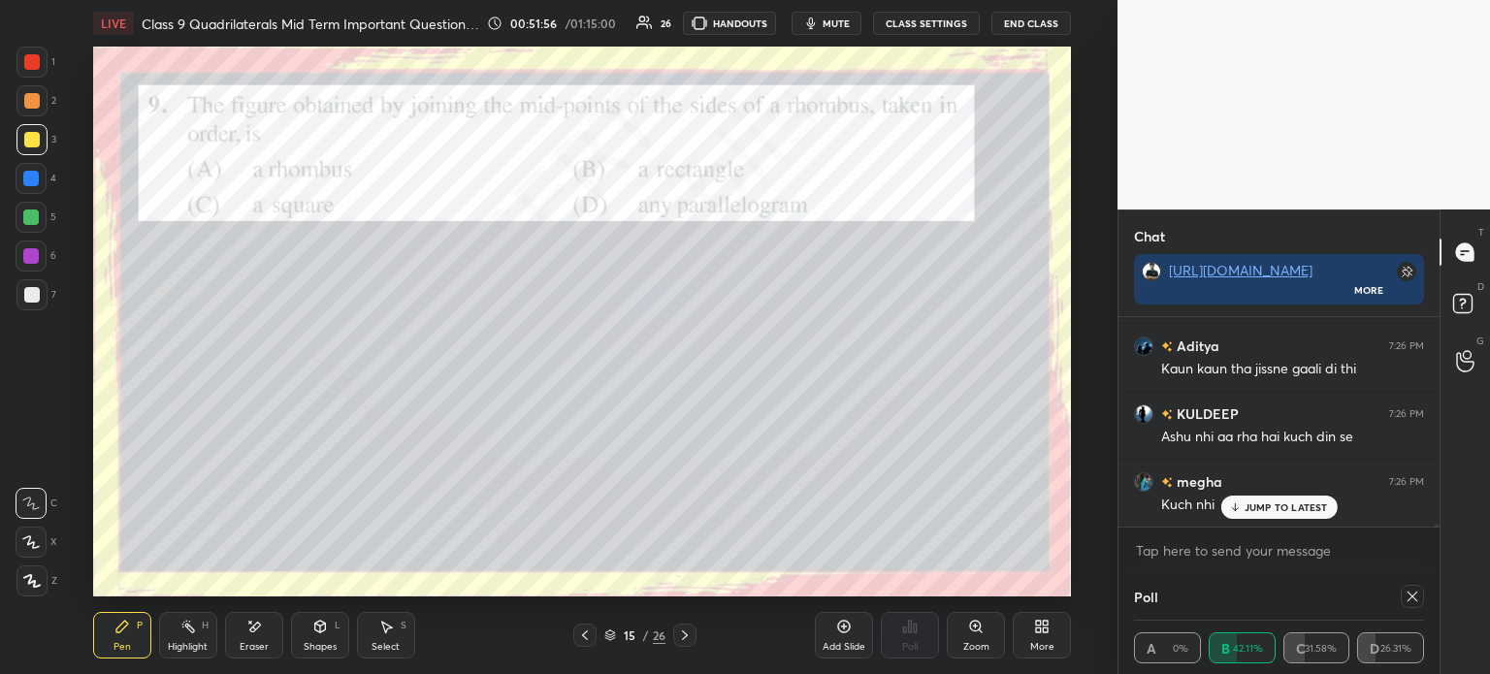
scroll to position [149, 284]
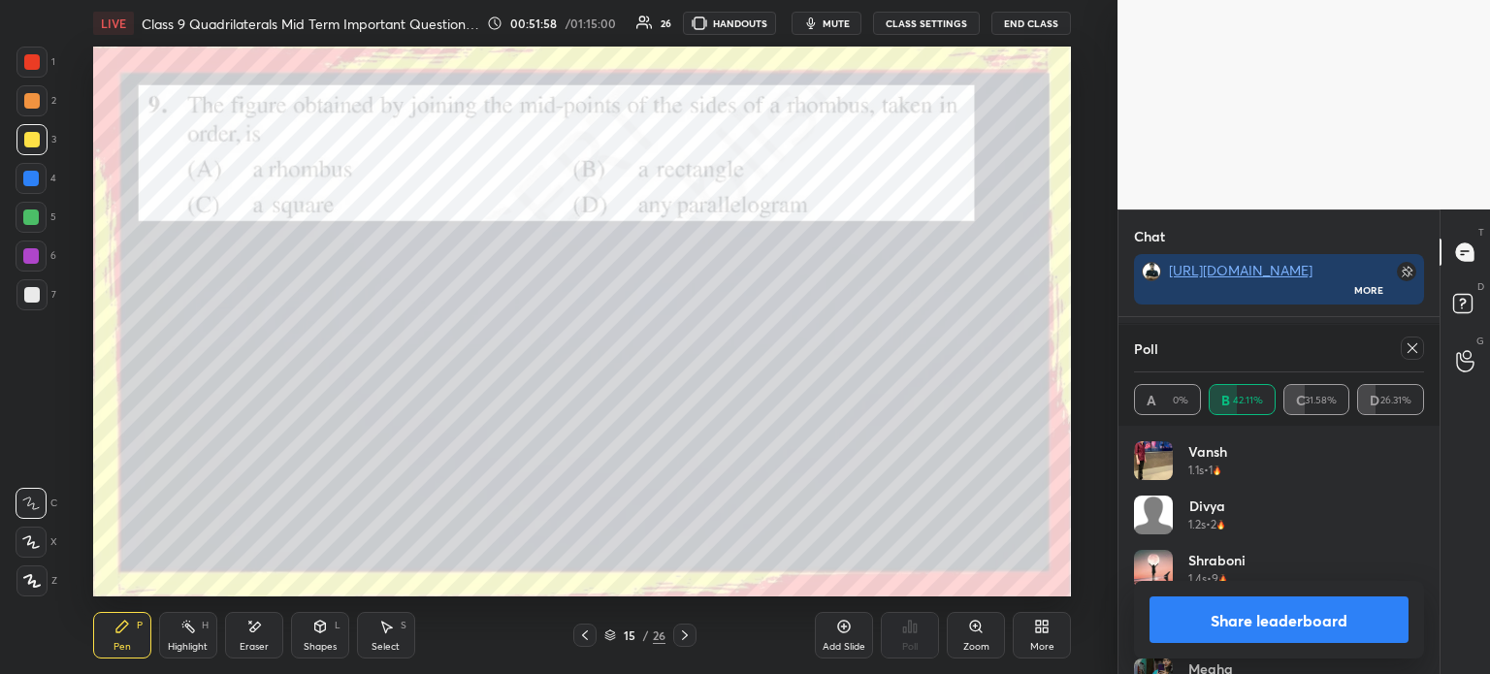
click at [1244, 602] on button "Share leaderboard" at bounding box center [1278, 620] width 259 height 47
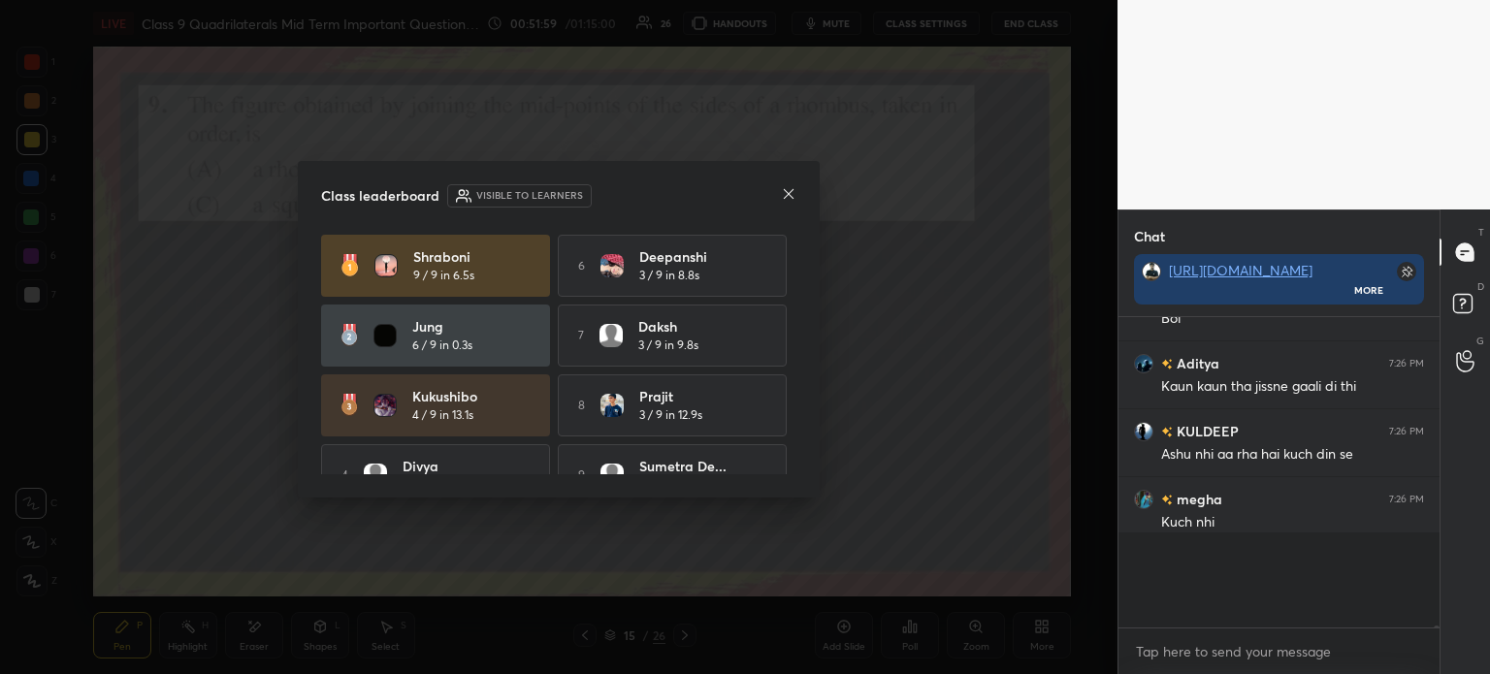
scroll to position [289, 315]
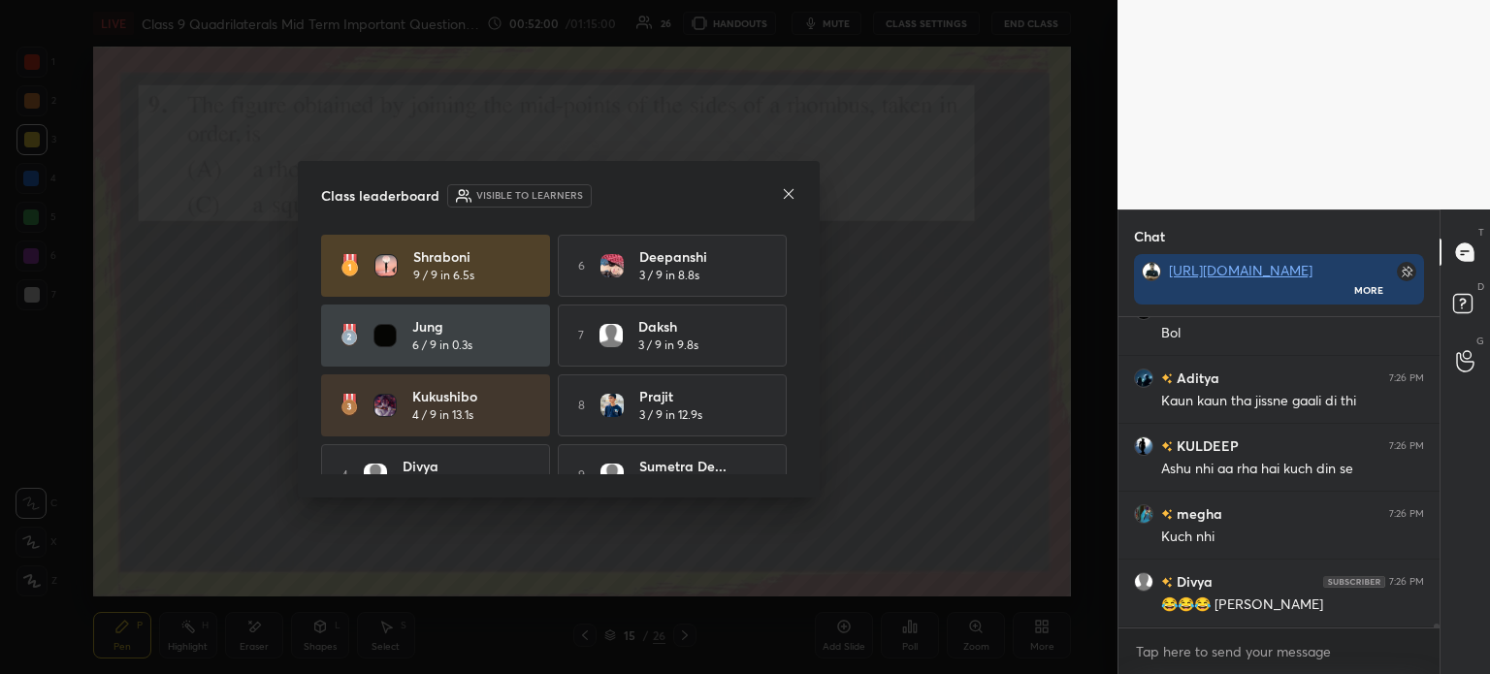
click at [781, 202] on div at bounding box center [789, 195] width 16 height 20
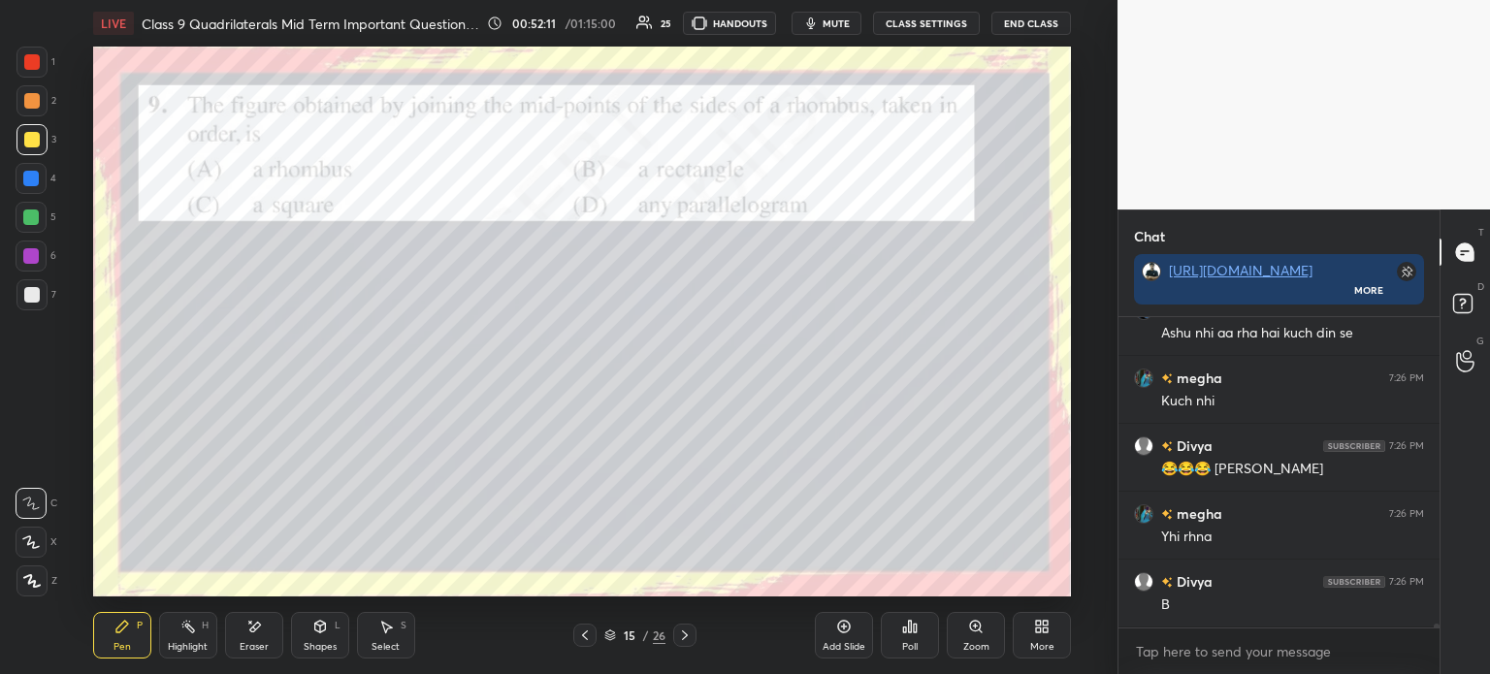
scroll to position [27597, 0]
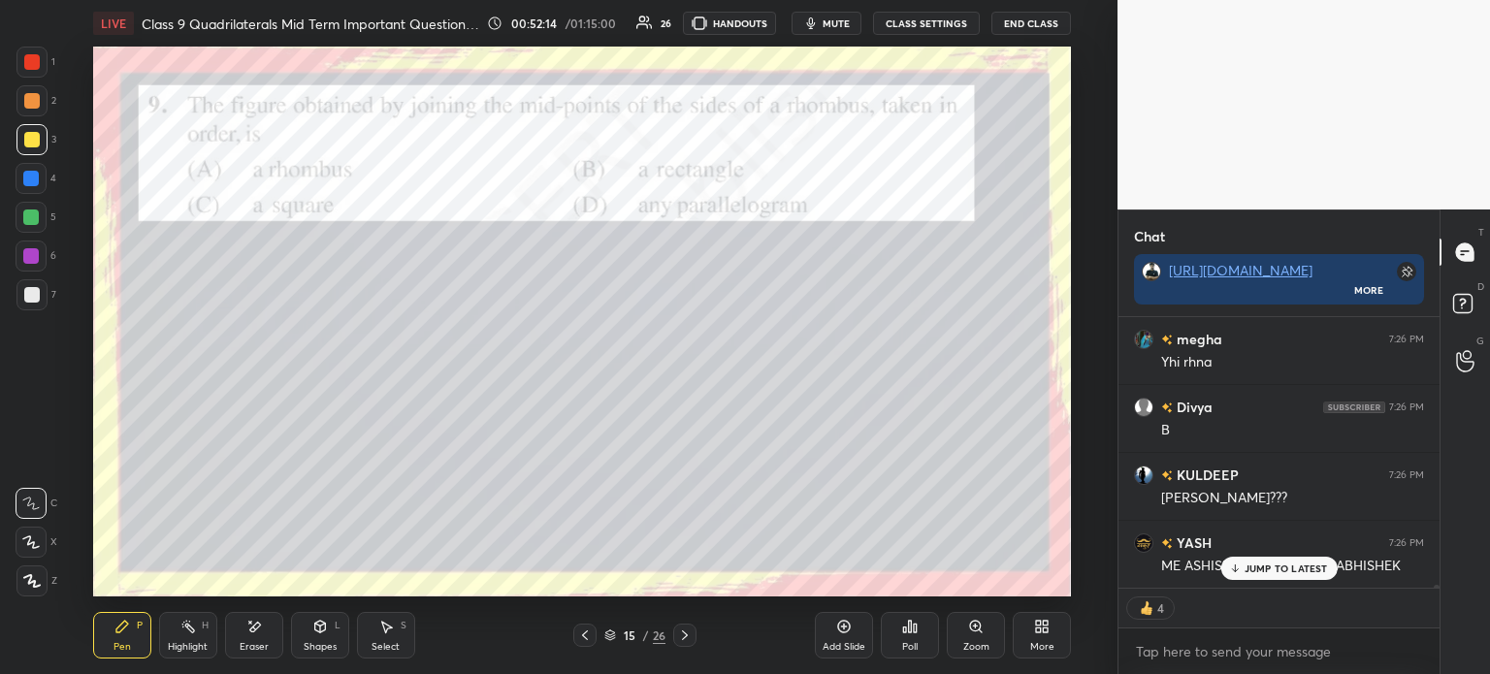
click at [50, 72] on div "1" at bounding box center [35, 62] width 39 height 31
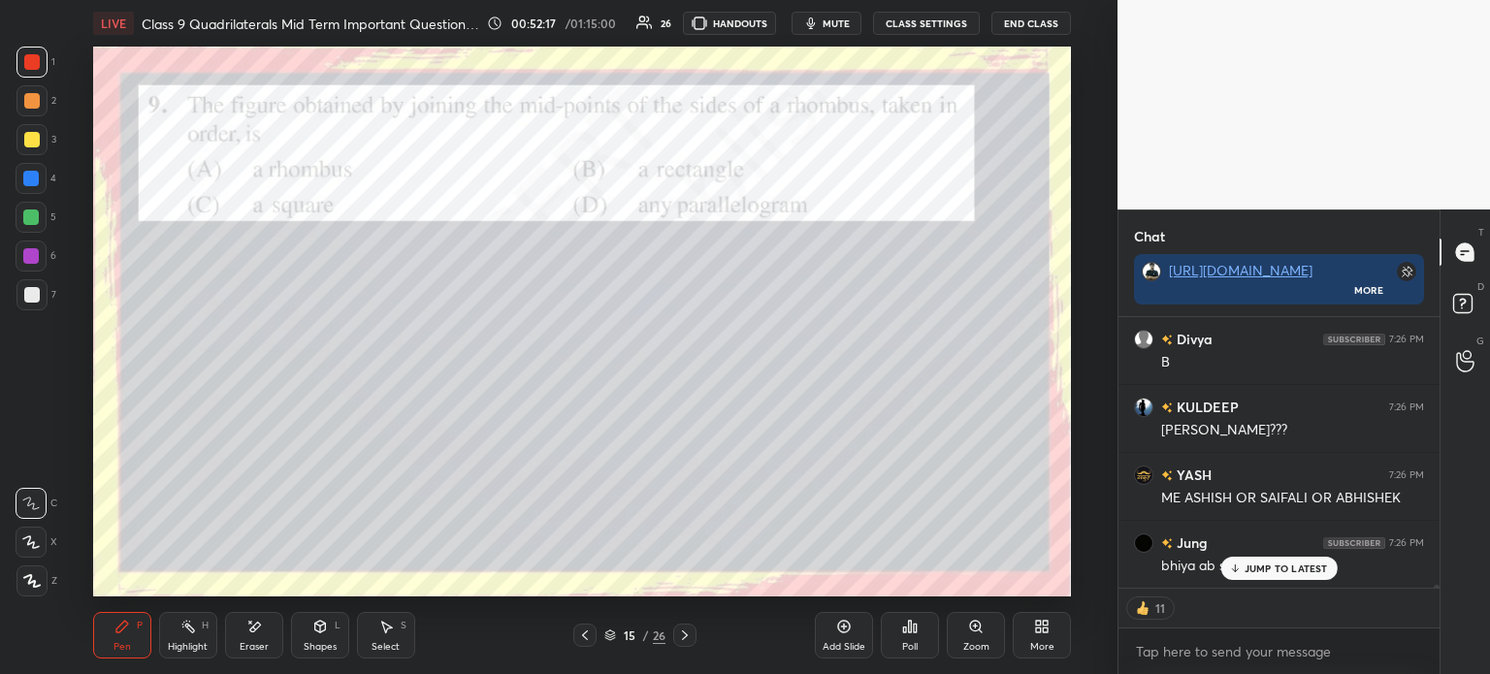
click at [43, 571] on div at bounding box center [31, 580] width 31 height 31
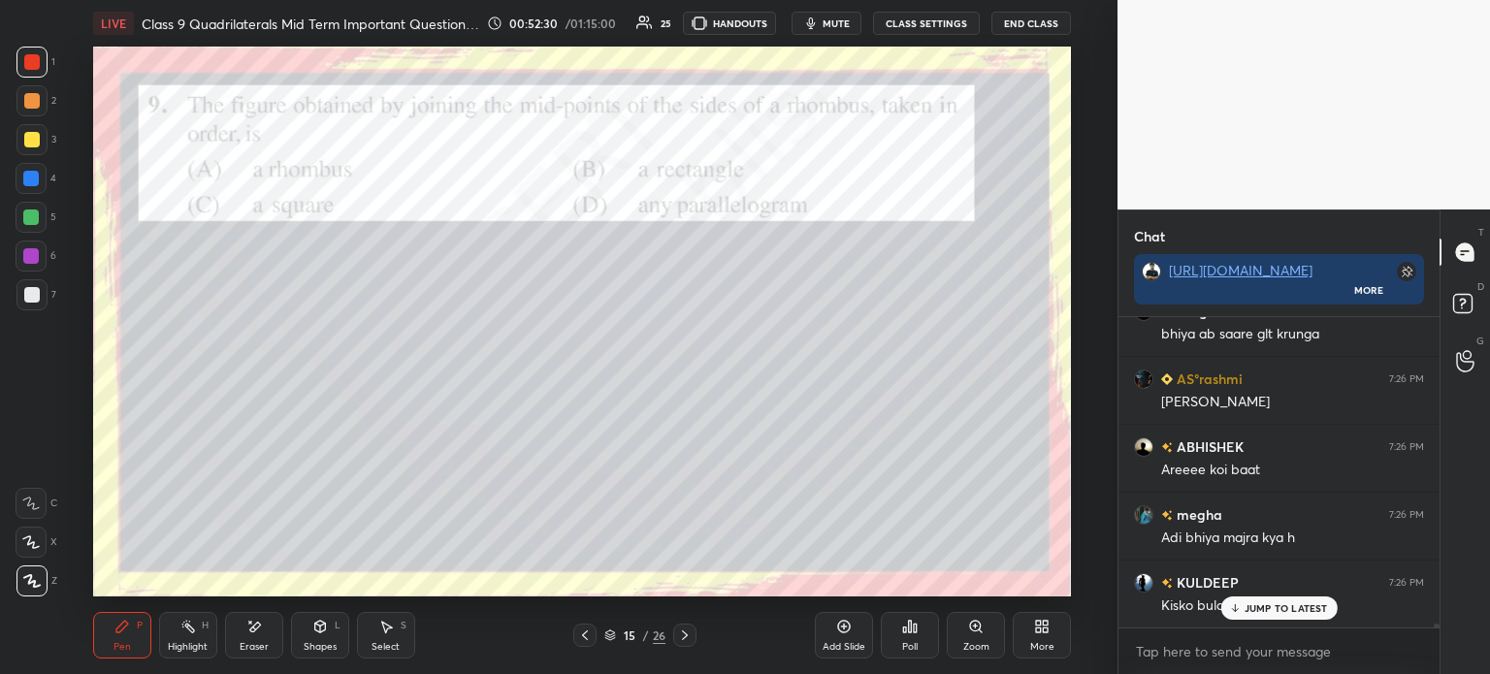
click at [683, 635] on icon at bounding box center [685, 636] width 16 height 16
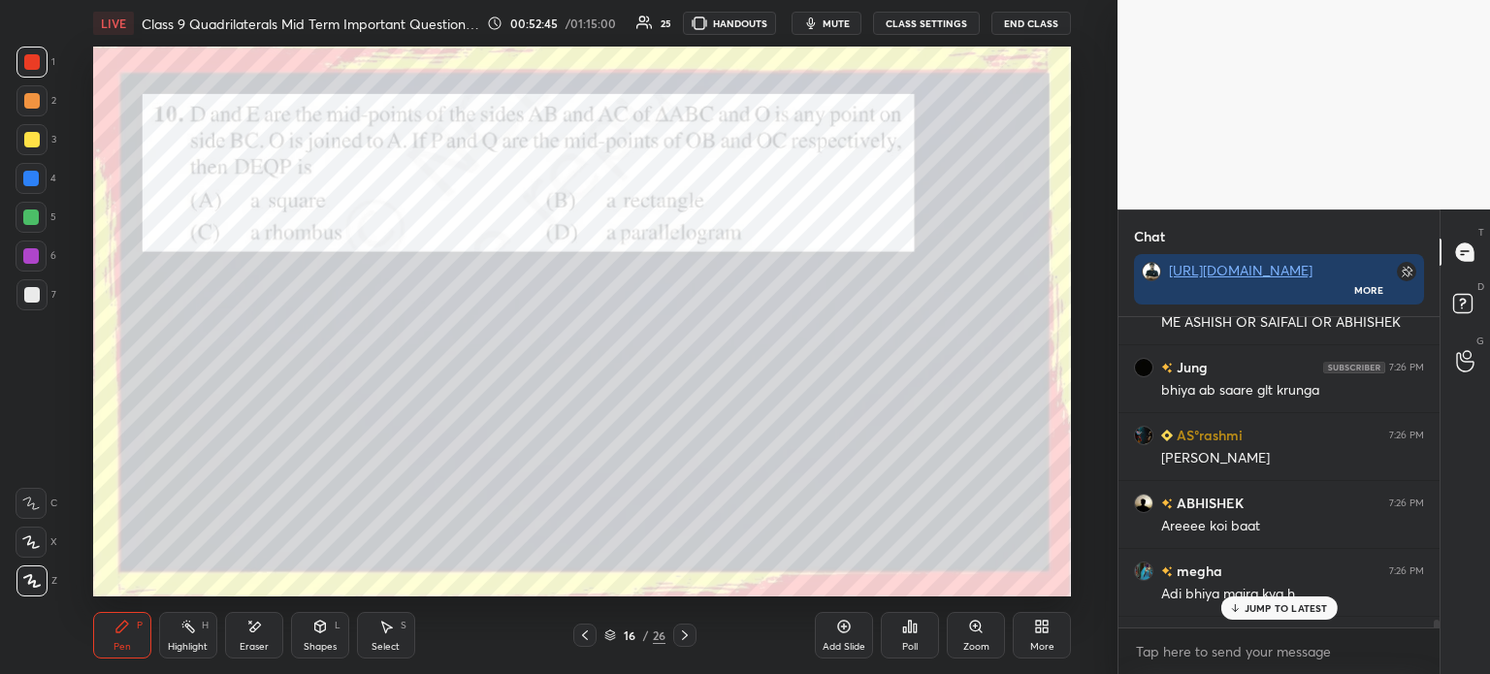
click at [35, 291] on div at bounding box center [32, 295] width 16 height 16
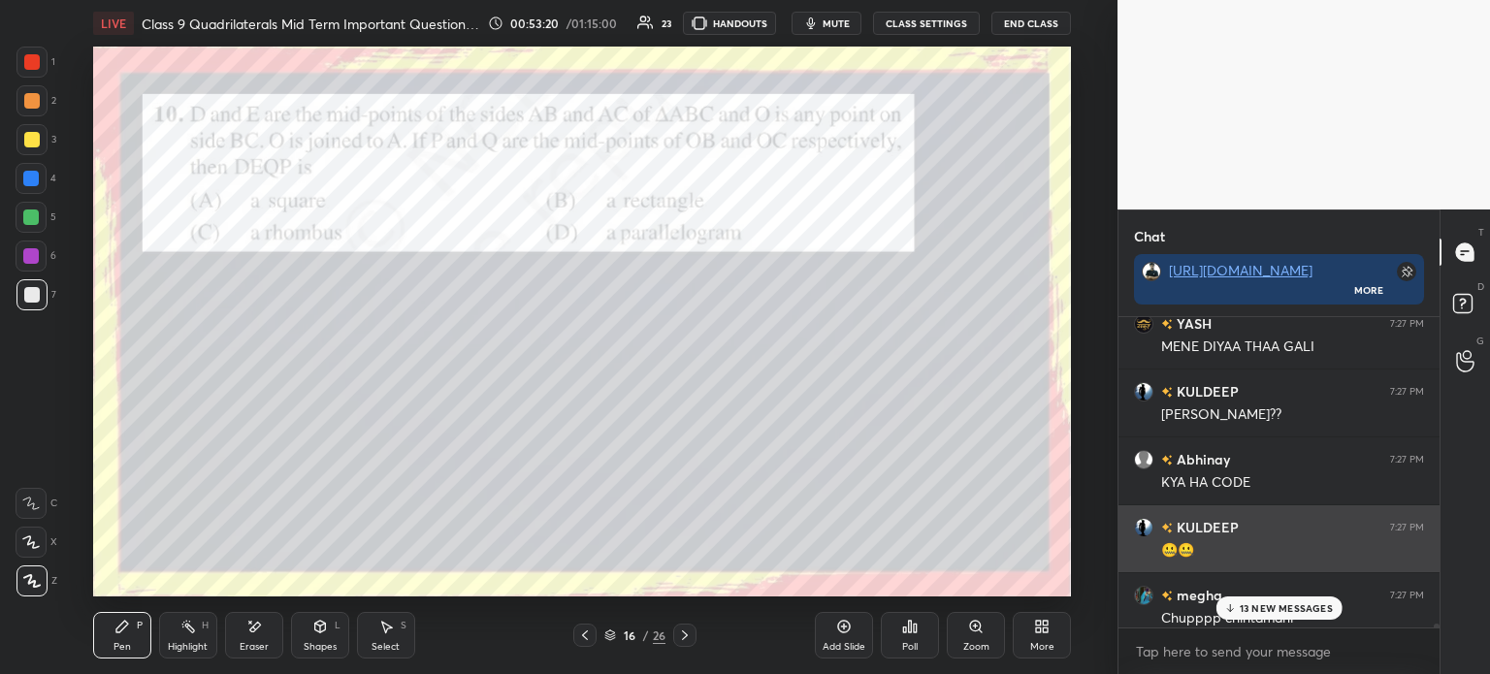
scroll to position [29181, 0]
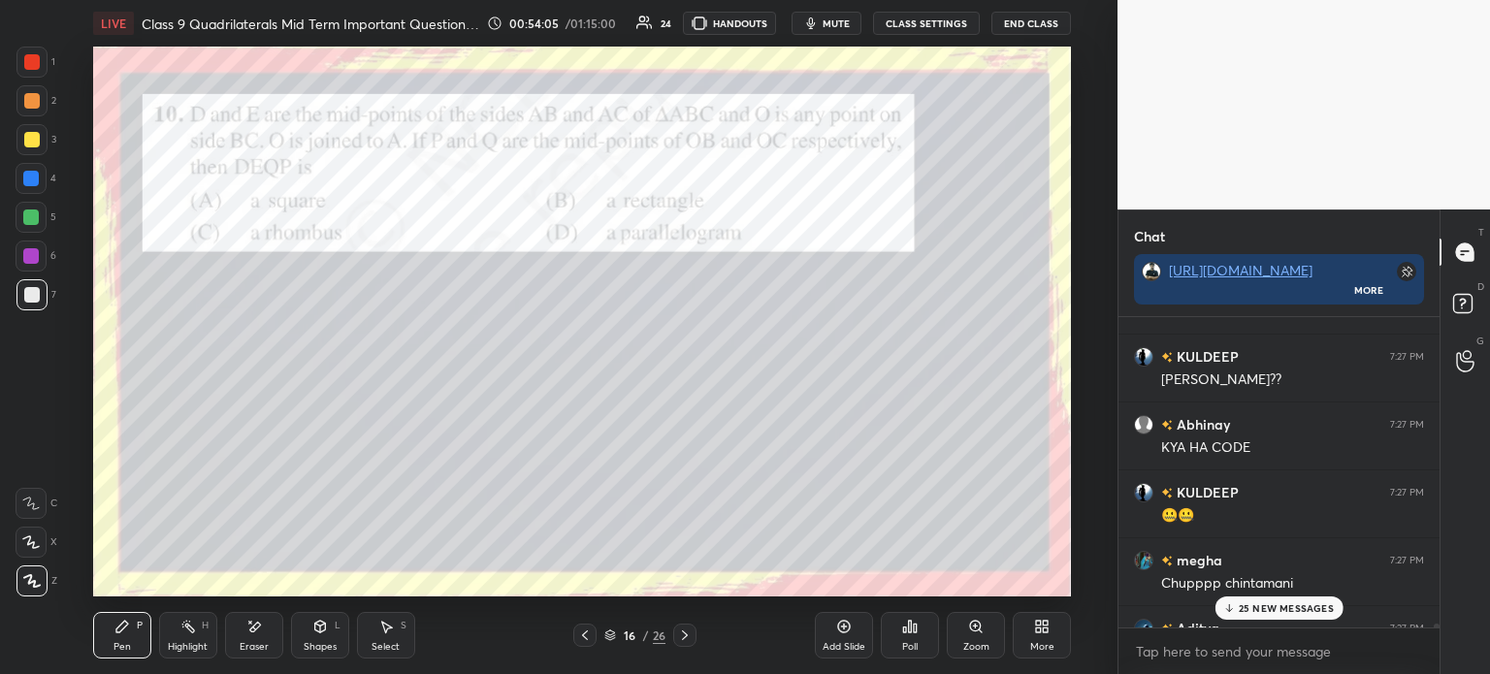
click at [916, 629] on icon at bounding box center [915, 628] width 3 height 9
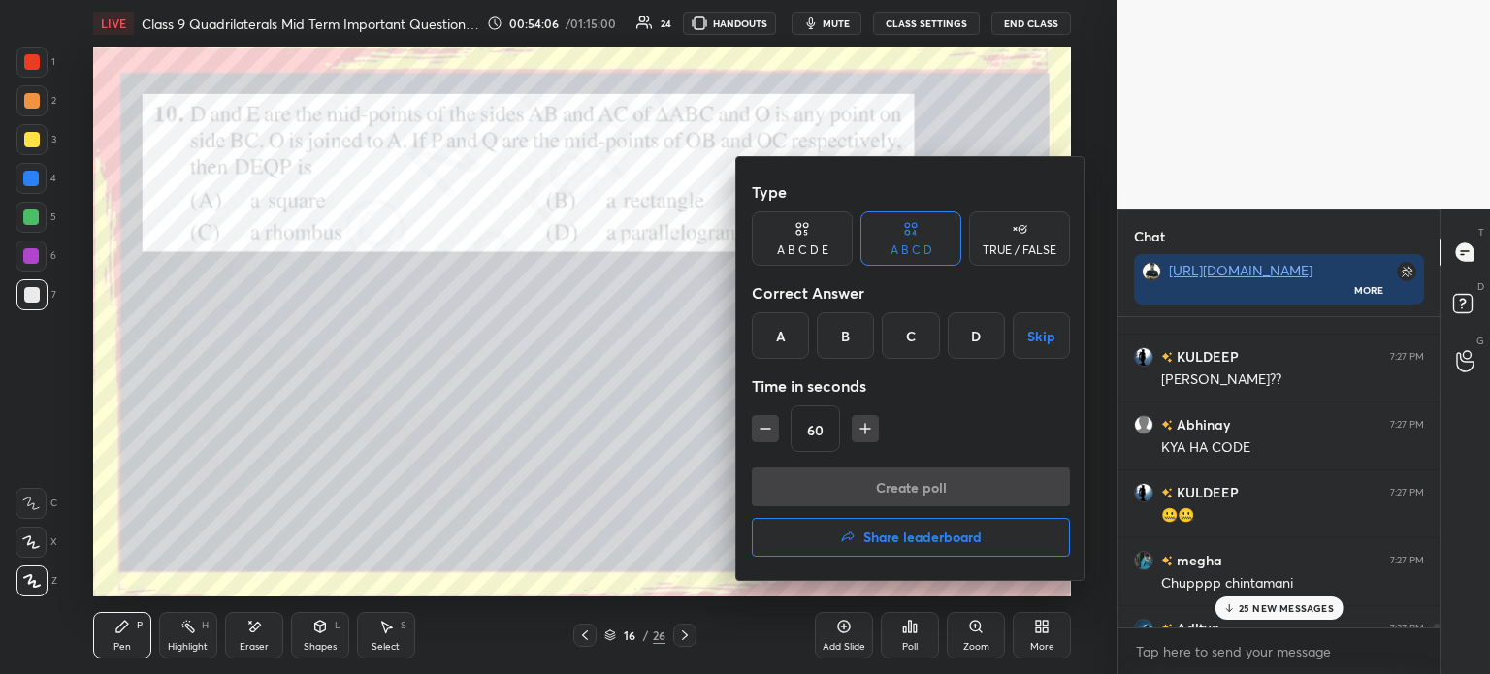
click at [966, 347] on div "D" at bounding box center [976, 335] width 57 height 47
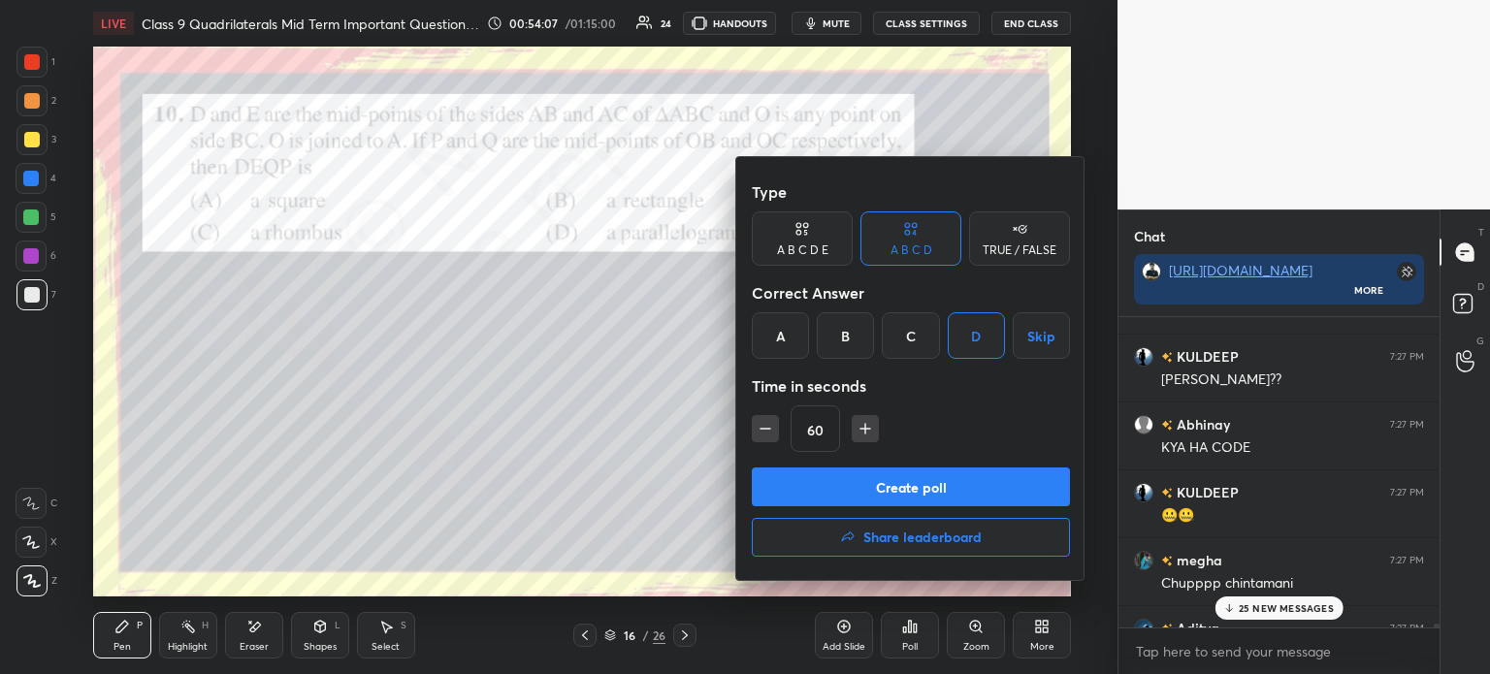
click at [912, 483] on button "Create poll" at bounding box center [911, 487] width 318 height 39
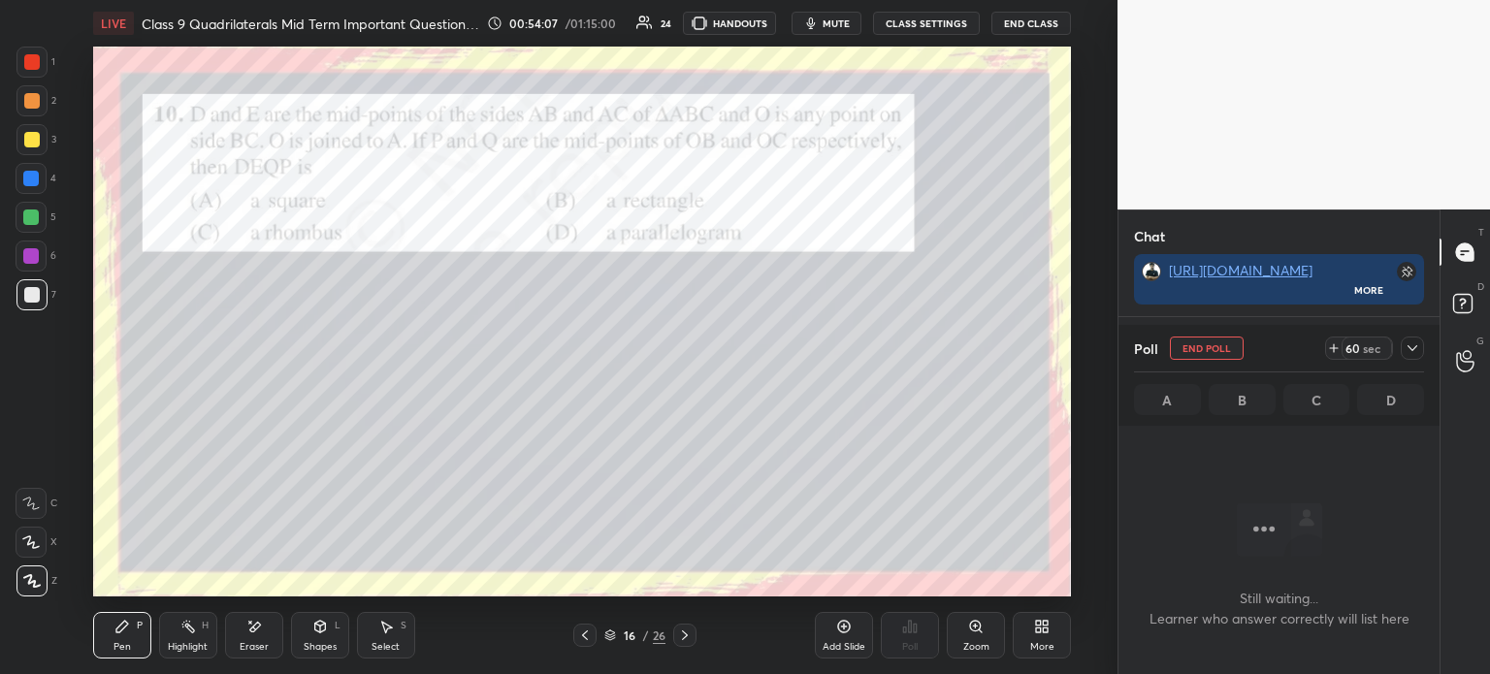
scroll to position [5, 6]
click at [1410, 354] on icon at bounding box center [1412, 348] width 16 height 16
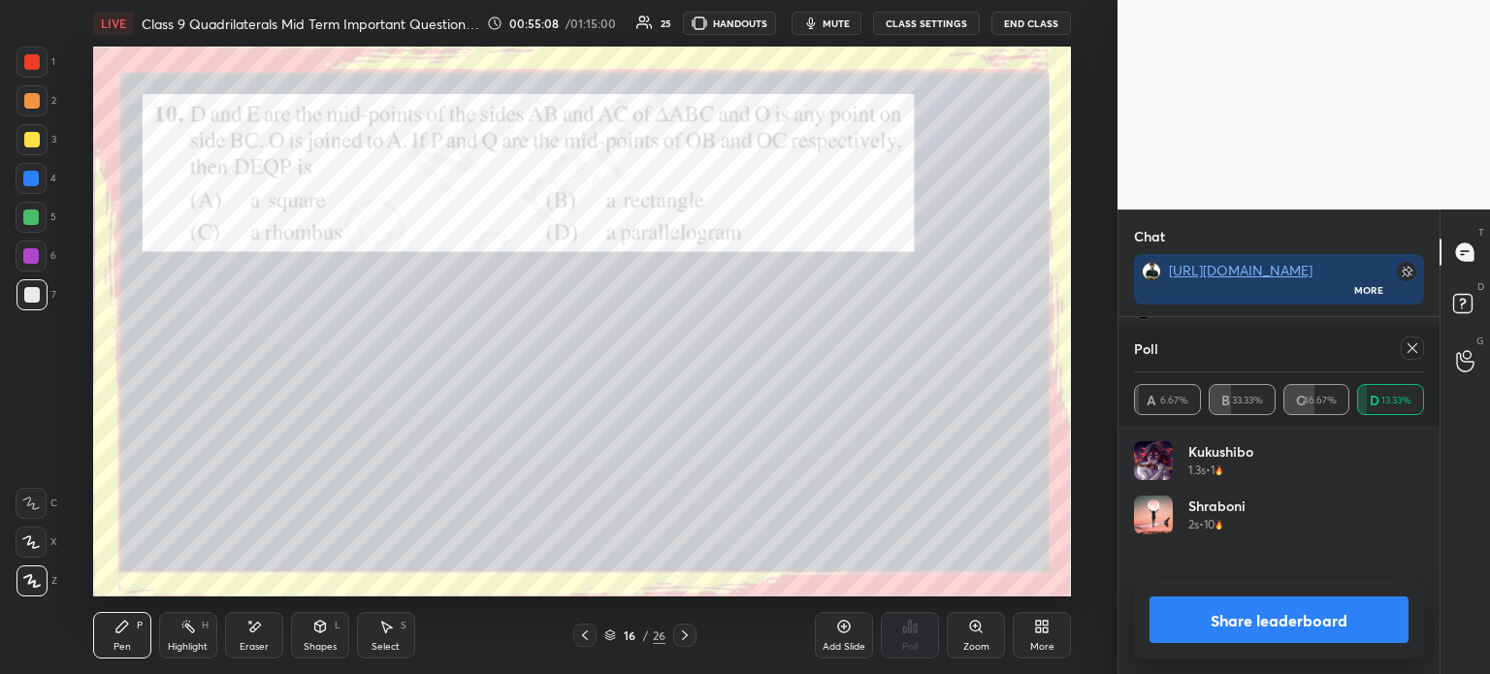
scroll to position [31014, 0]
click at [1203, 600] on button "Share leaderboard" at bounding box center [1278, 620] width 259 height 47
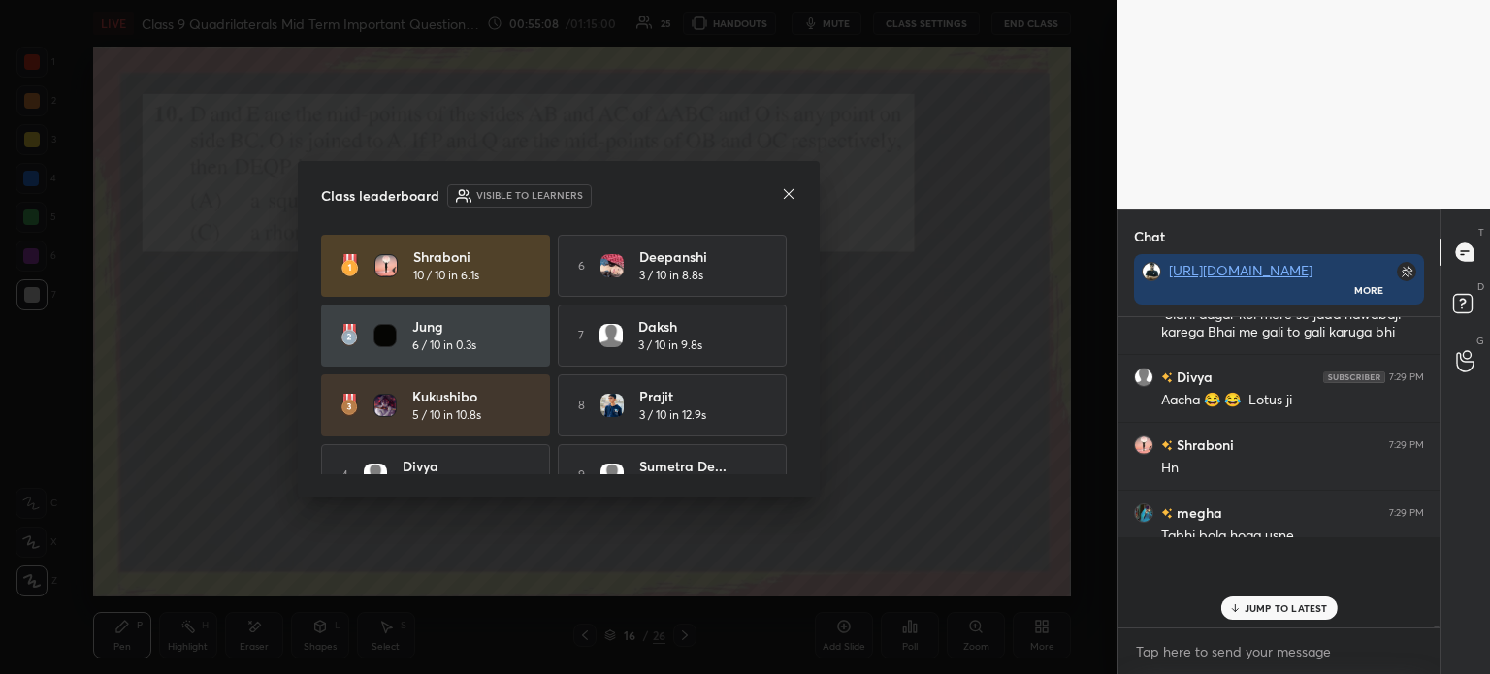
scroll to position [341, 315]
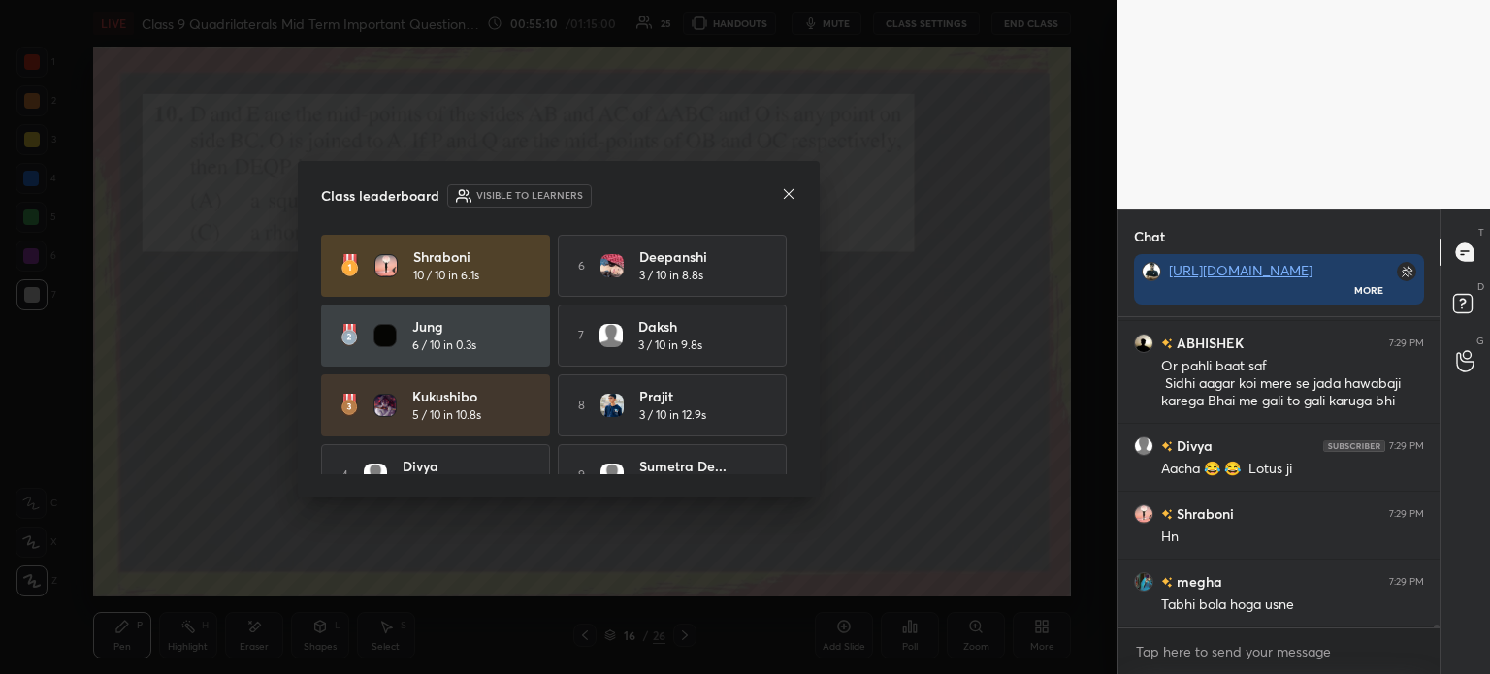
click at [789, 201] on icon at bounding box center [789, 194] width 16 height 16
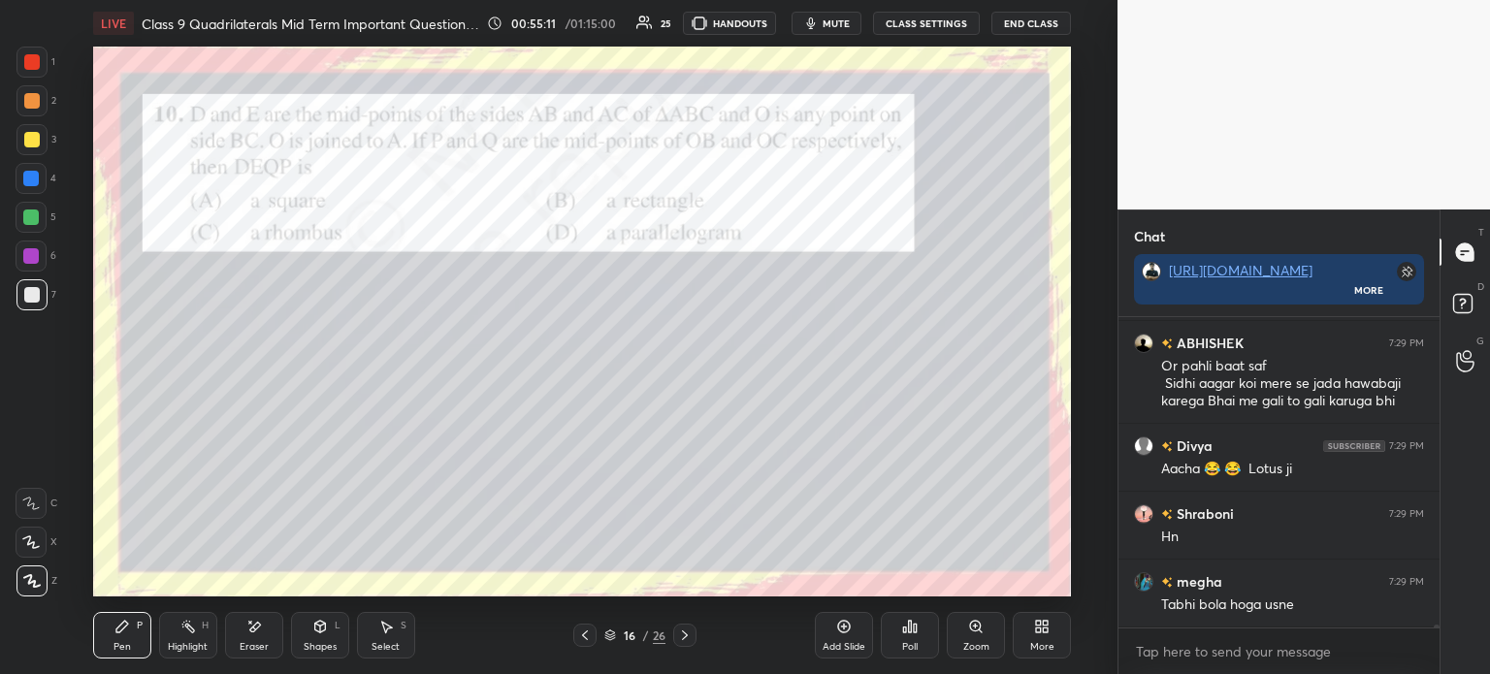
click at [29, 65] on div at bounding box center [32, 62] width 16 height 16
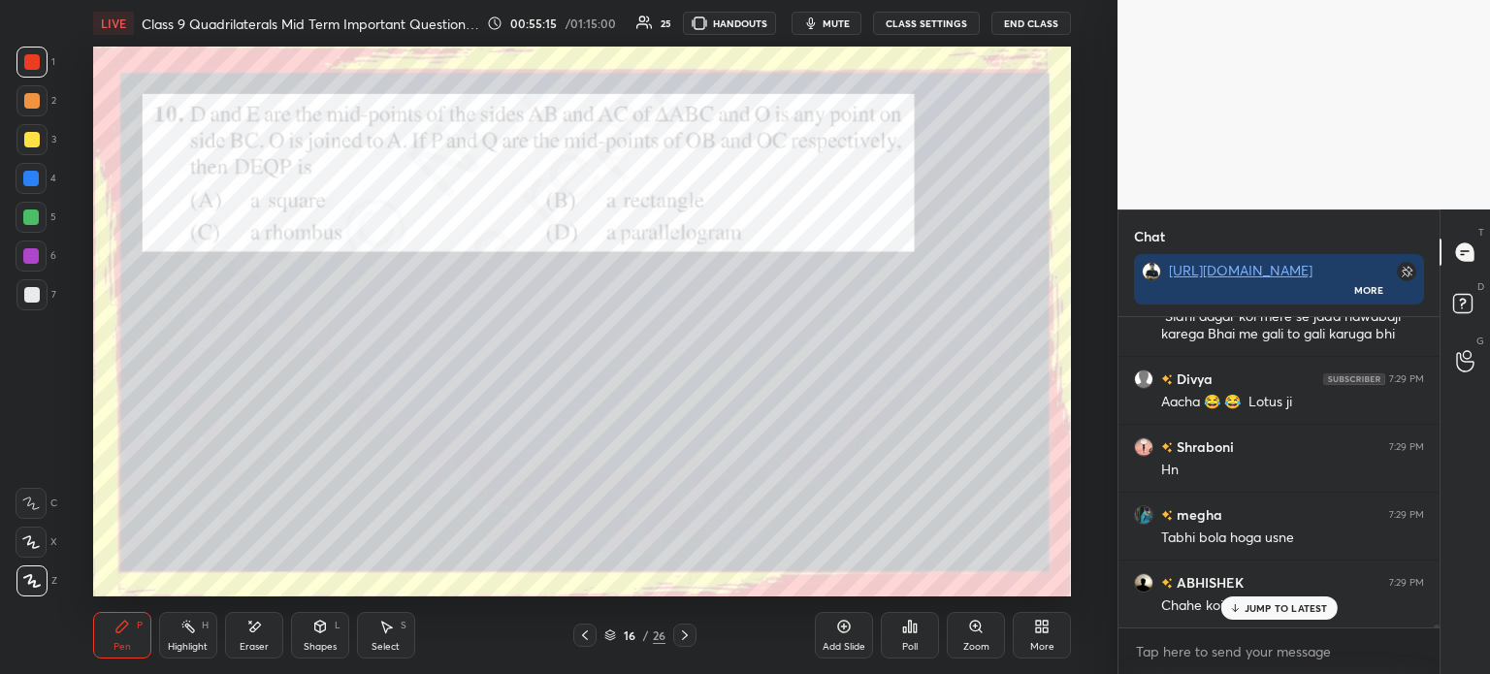
click at [683, 633] on icon at bounding box center [685, 635] width 6 height 10
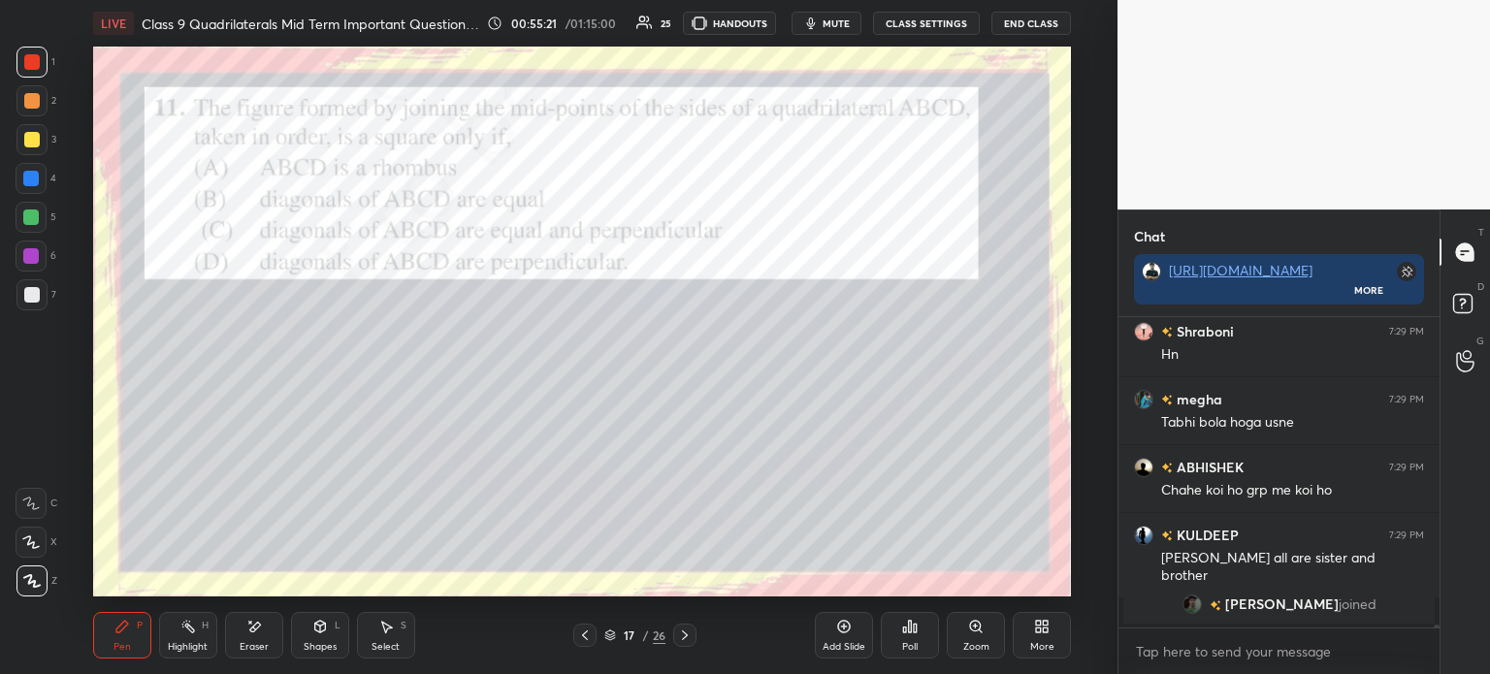
scroll to position [28579, 0]
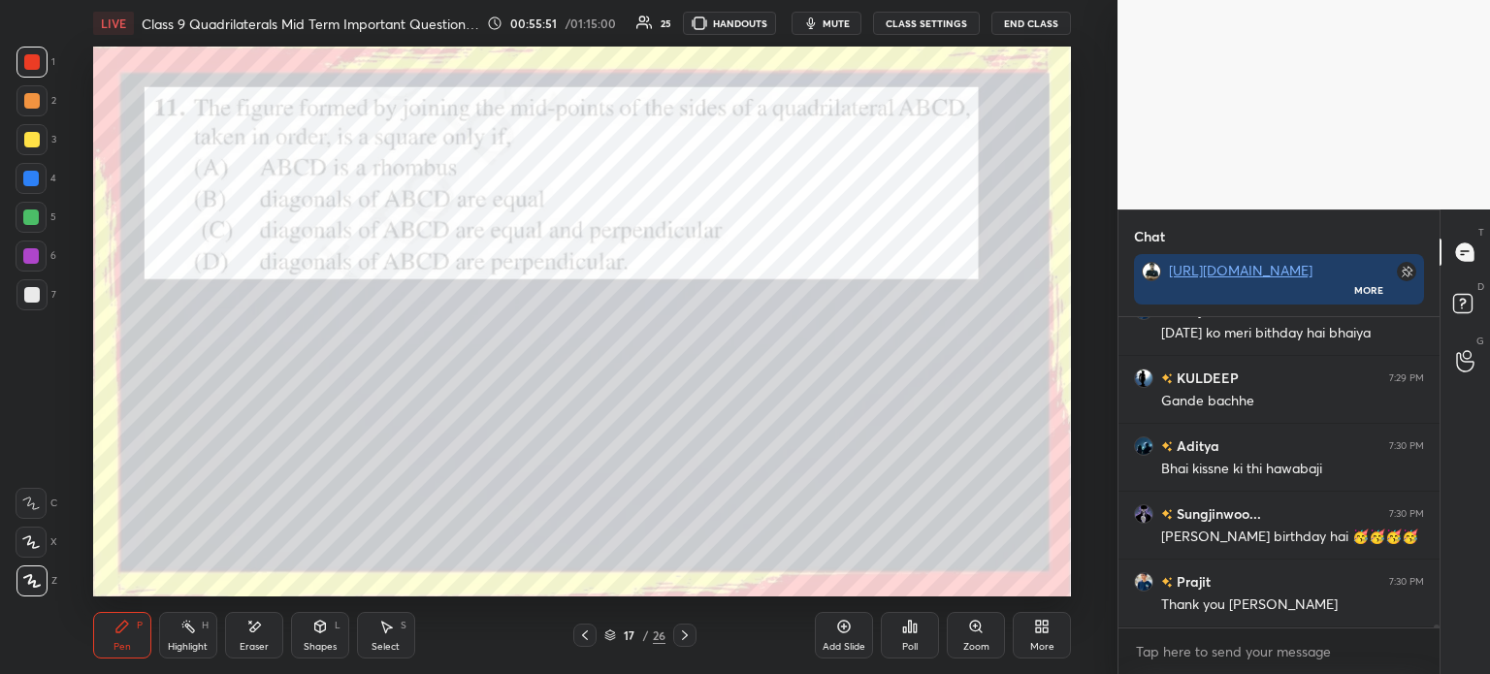
click at [924, 635] on div "Poll" at bounding box center [910, 635] width 58 height 47
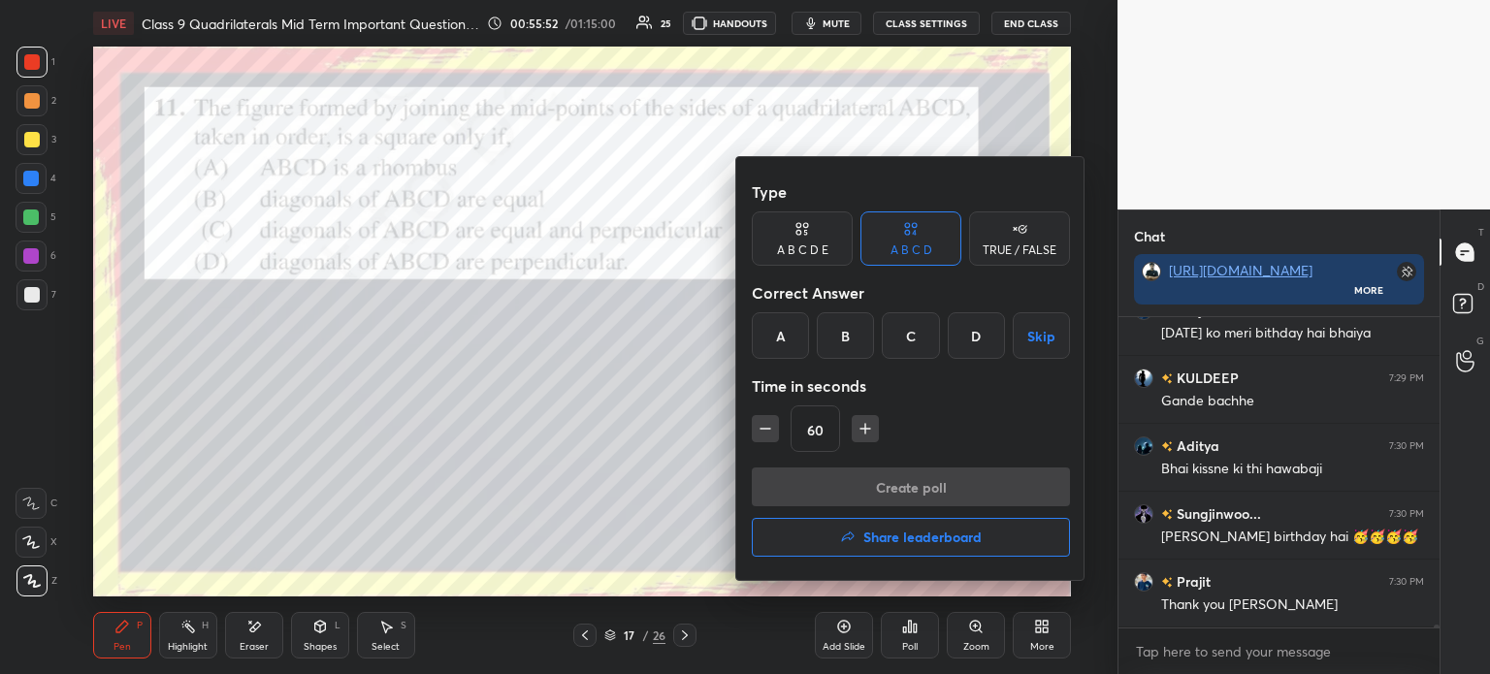
click at [912, 344] on div "C" at bounding box center [910, 335] width 57 height 47
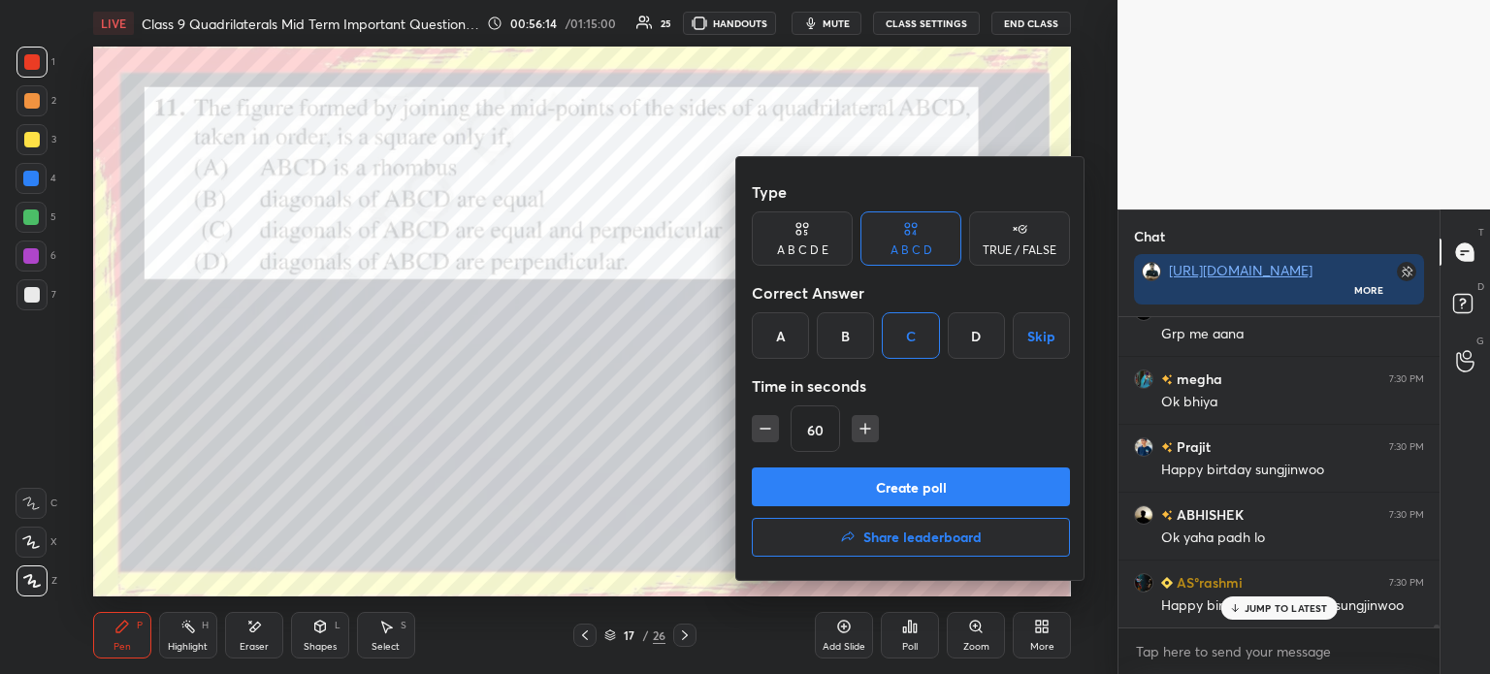
scroll to position [29390, 0]
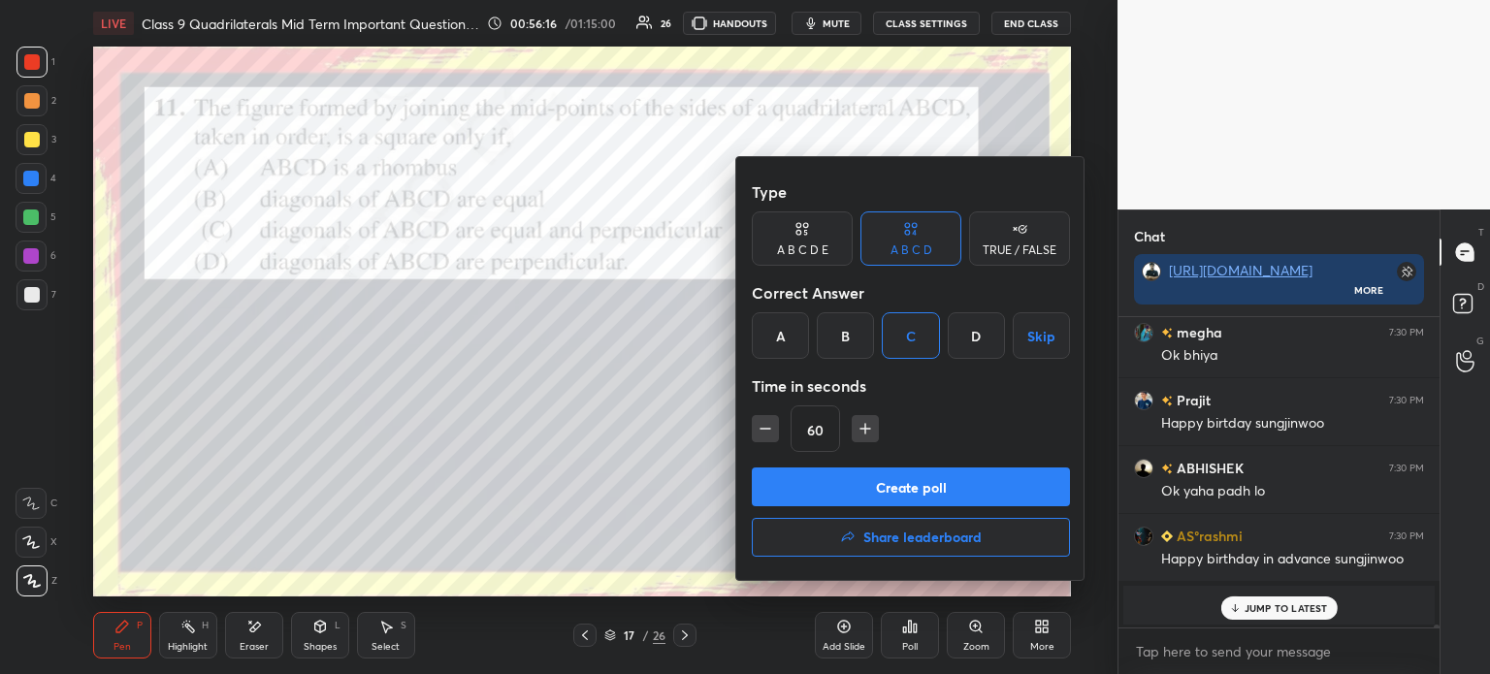
click at [939, 481] on button "Create poll" at bounding box center [911, 487] width 318 height 39
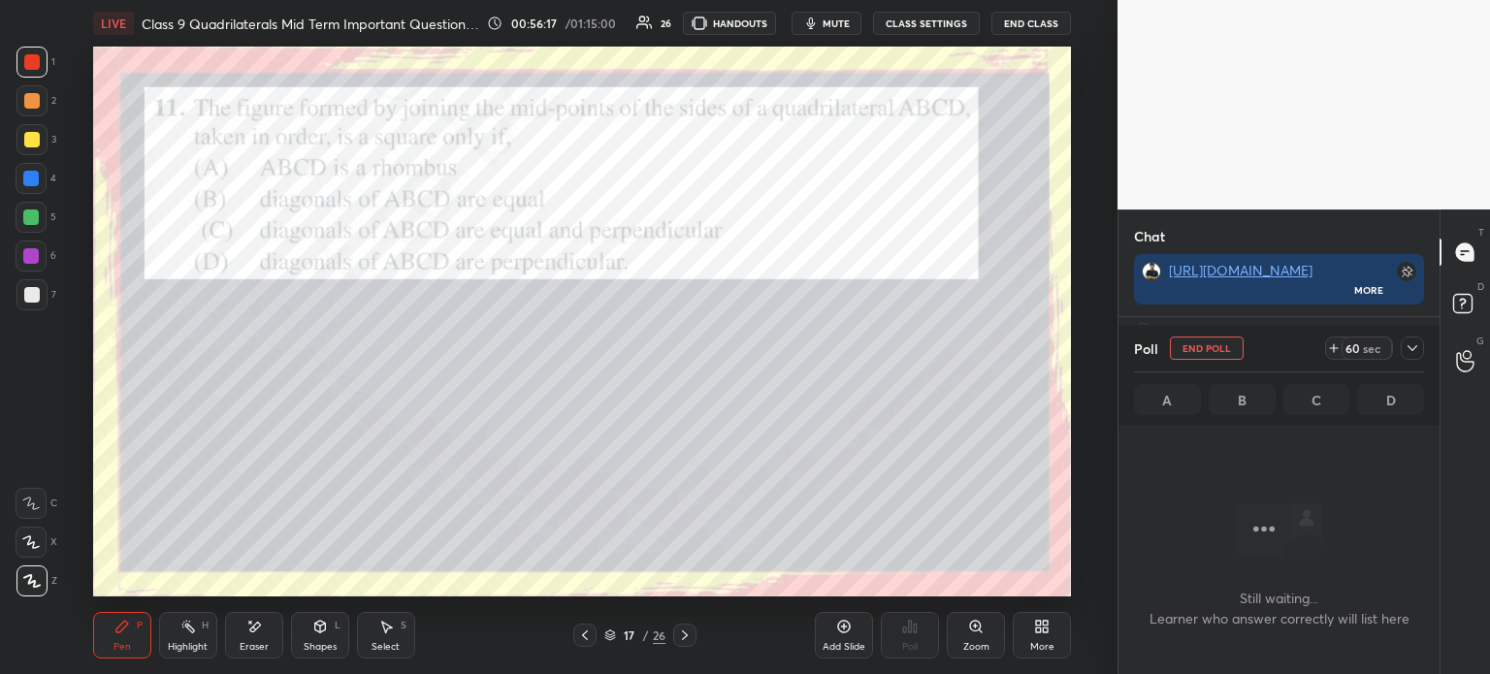
scroll to position [250, 315]
click at [1407, 353] on icon at bounding box center [1412, 348] width 16 height 16
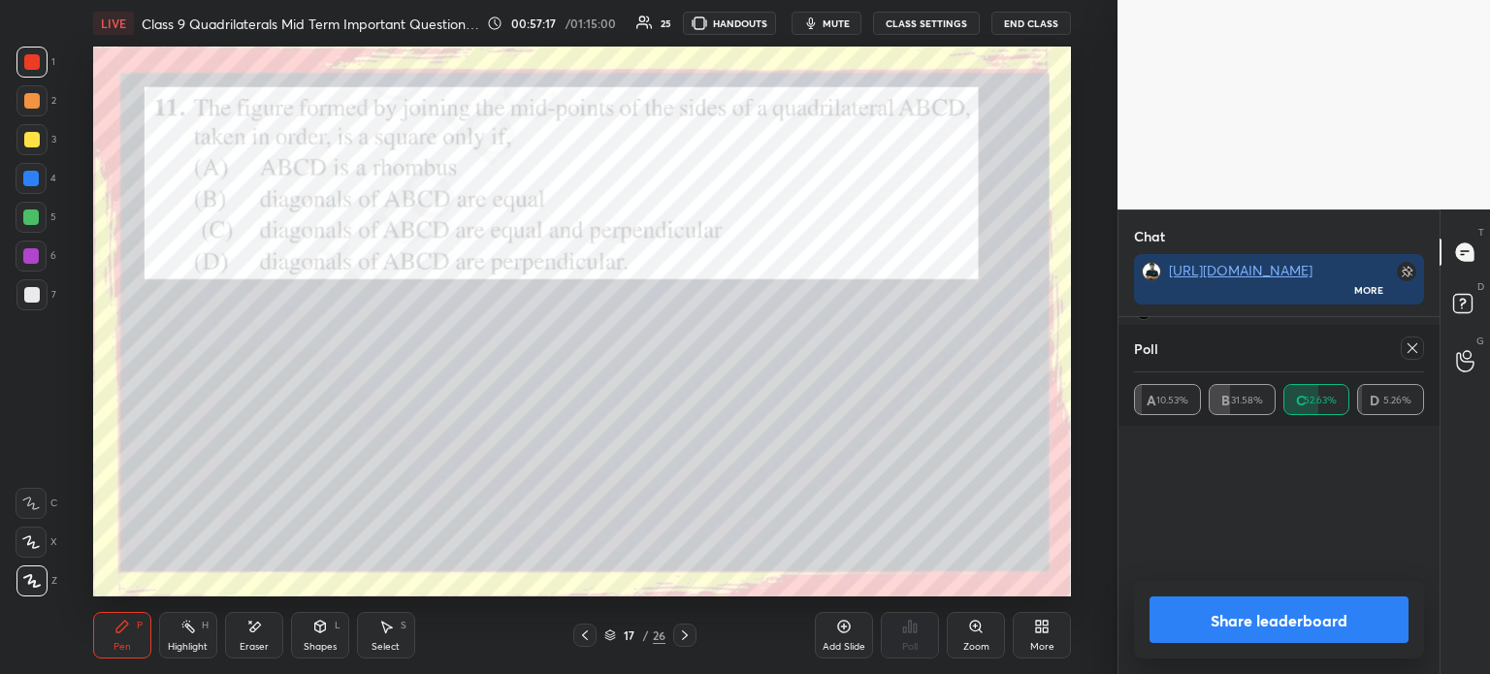
scroll to position [227, 284]
click at [1201, 613] on button "Share leaderboard" at bounding box center [1278, 620] width 259 height 47
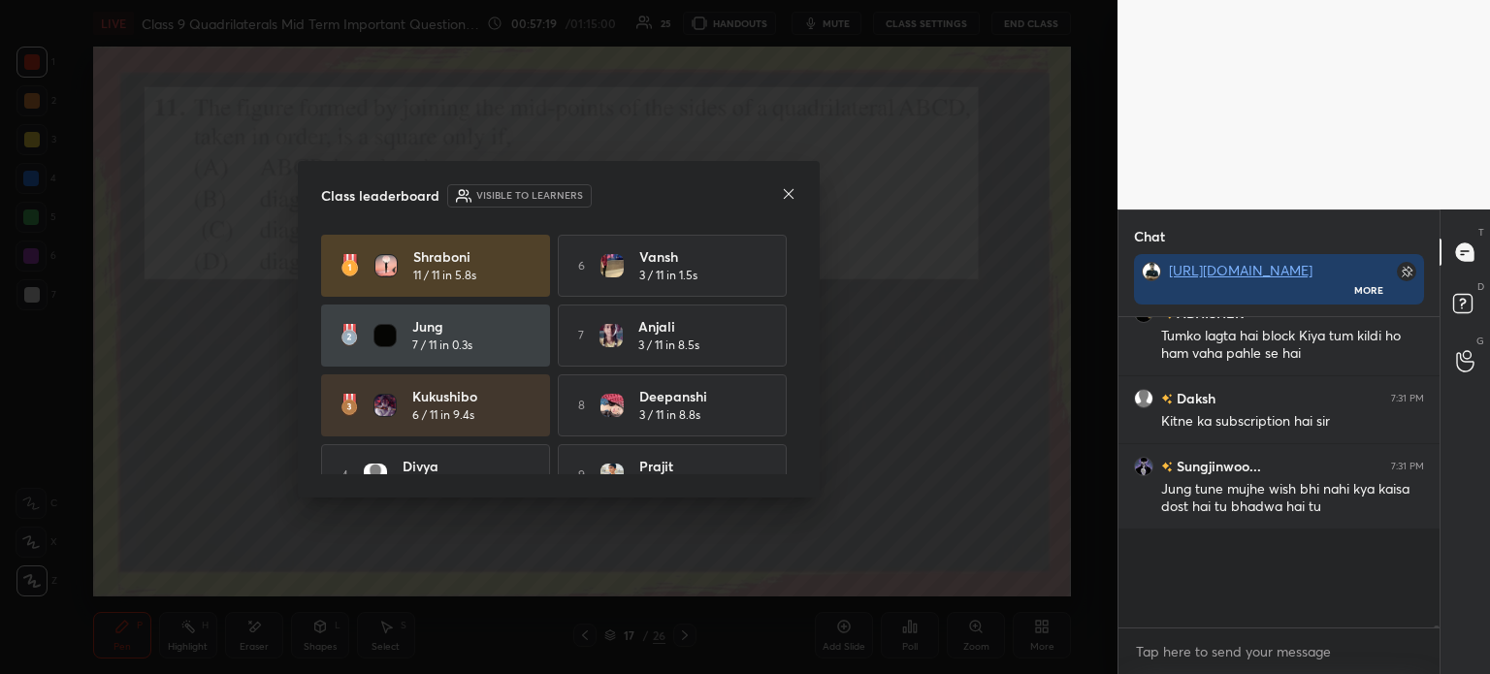
scroll to position [7, 6]
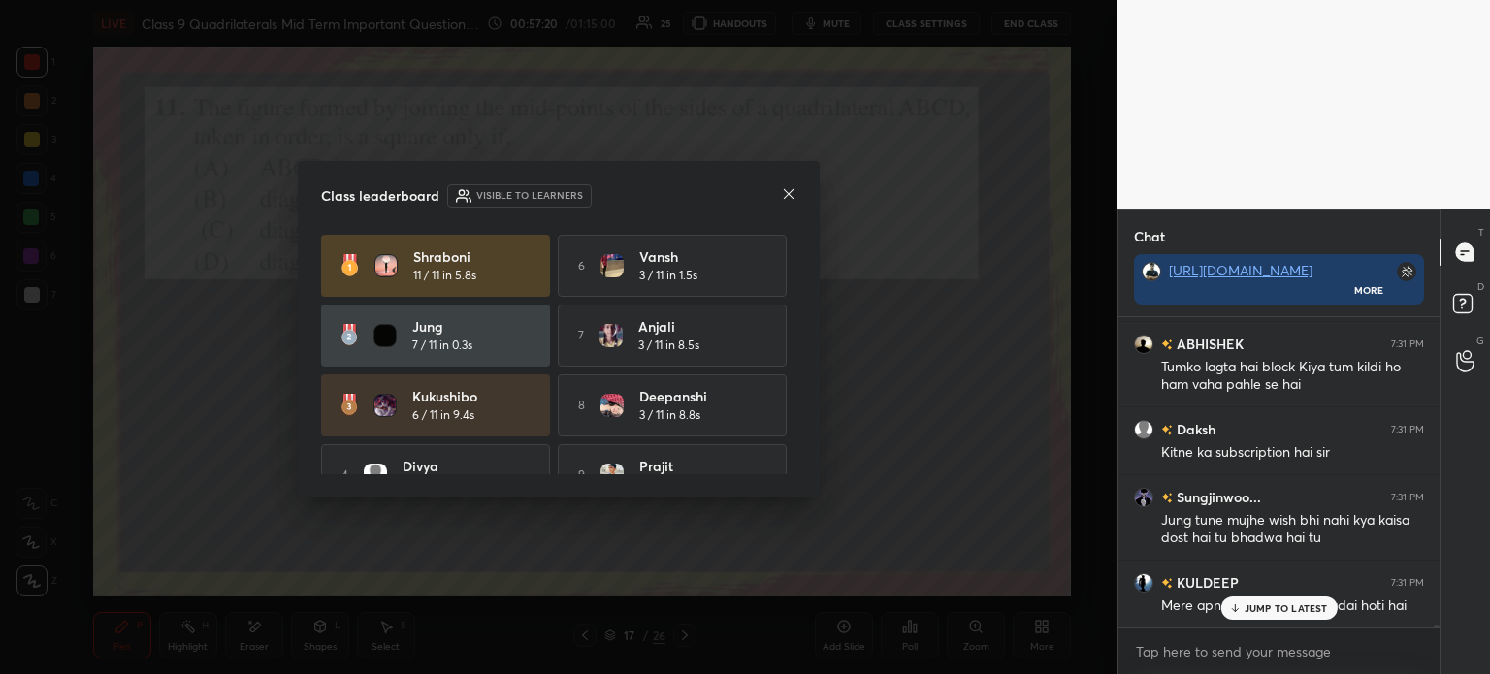
click at [784, 201] on icon at bounding box center [789, 194] width 16 height 16
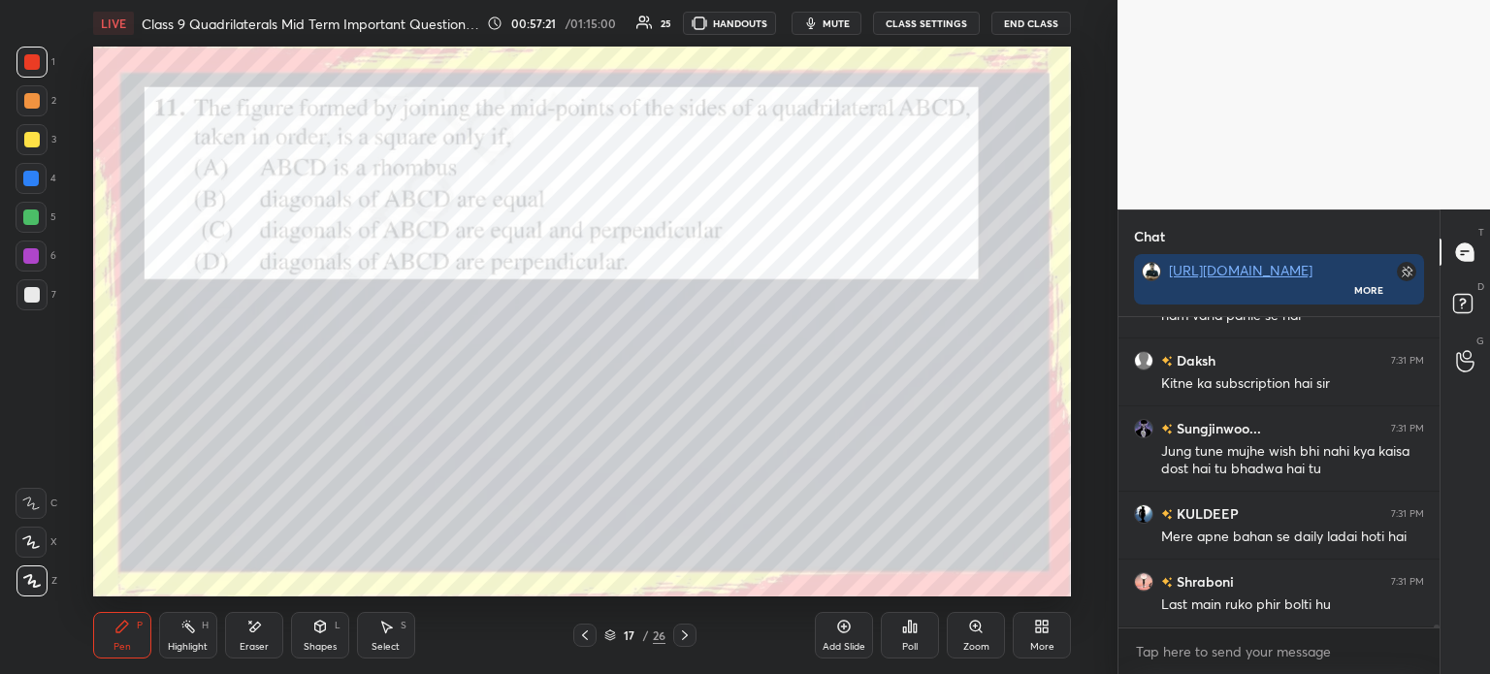
click at [31, 143] on div at bounding box center [32, 140] width 16 height 16
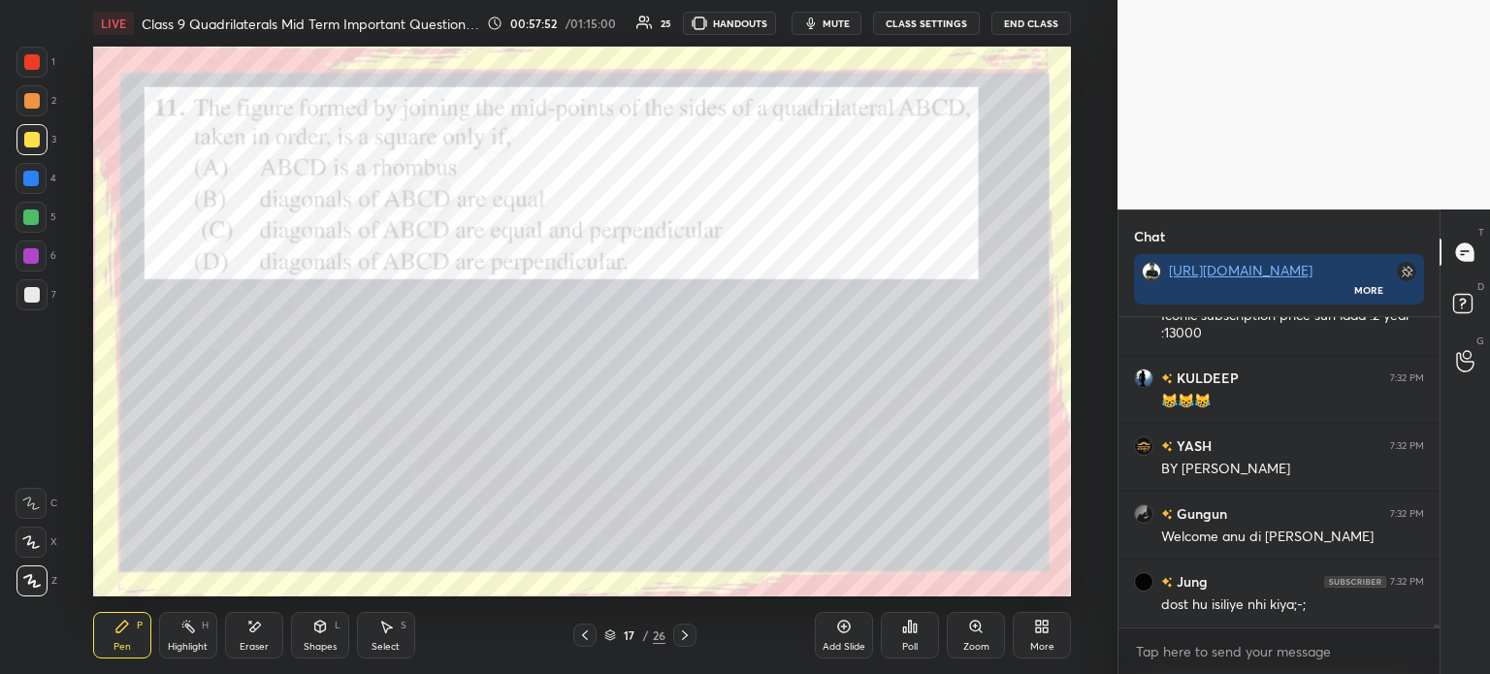
click at [329, 639] on div "Shapes L" at bounding box center [320, 635] width 58 height 47
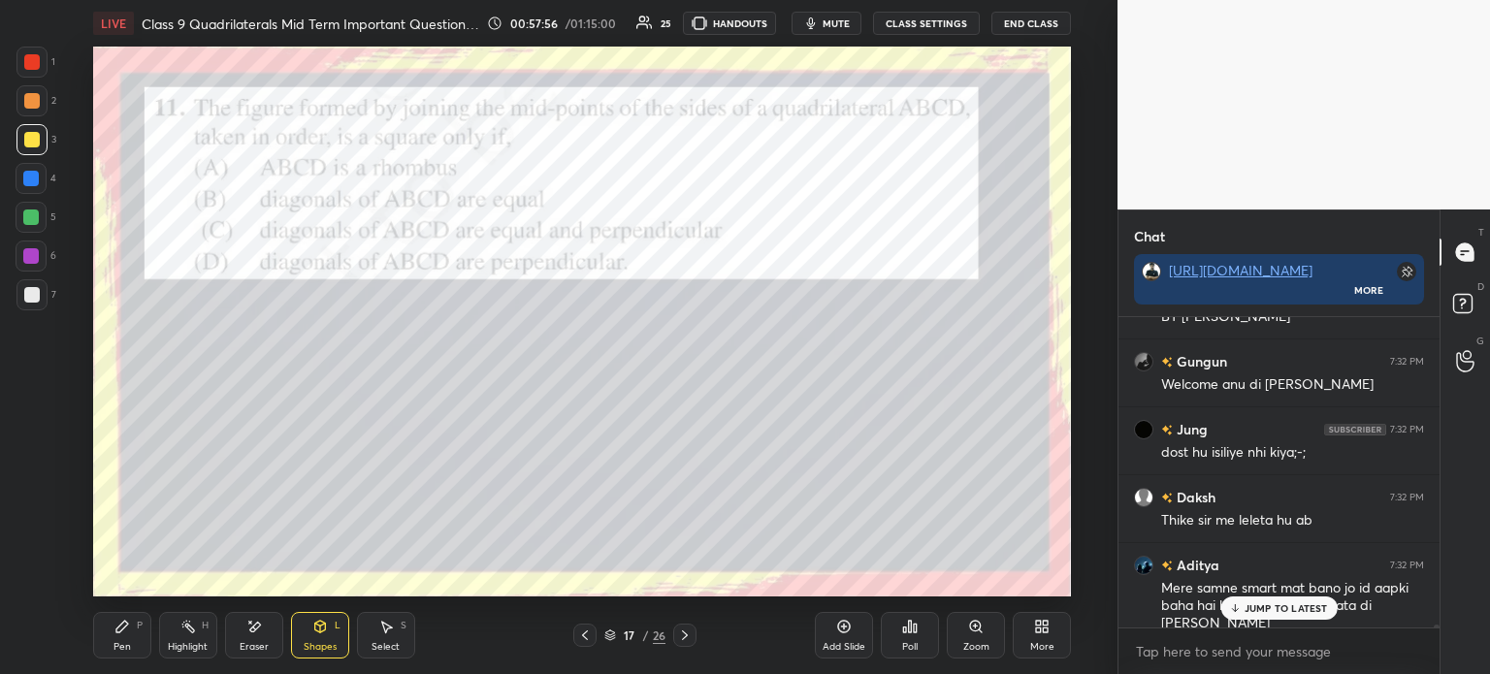
click at [39, 72] on div at bounding box center [31, 62] width 31 height 31
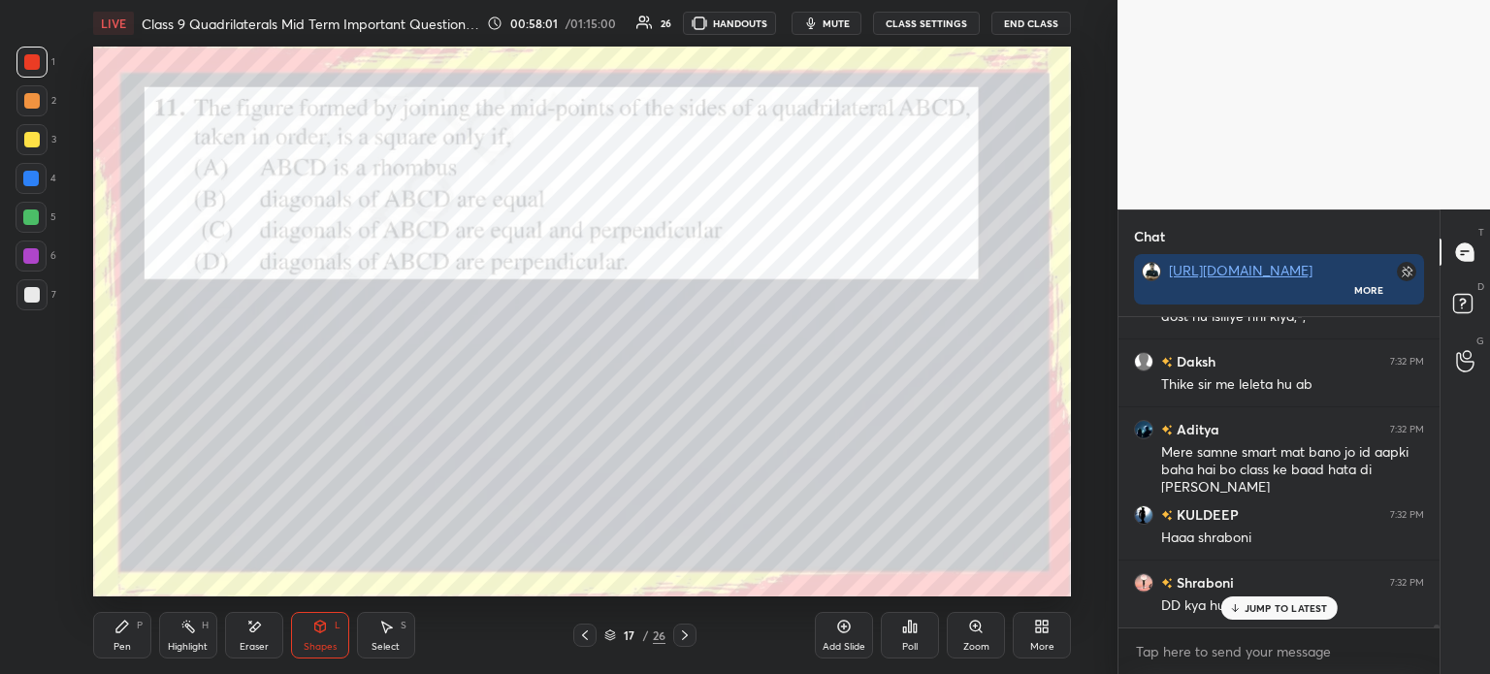
click at [28, 291] on div at bounding box center [32, 295] width 16 height 16
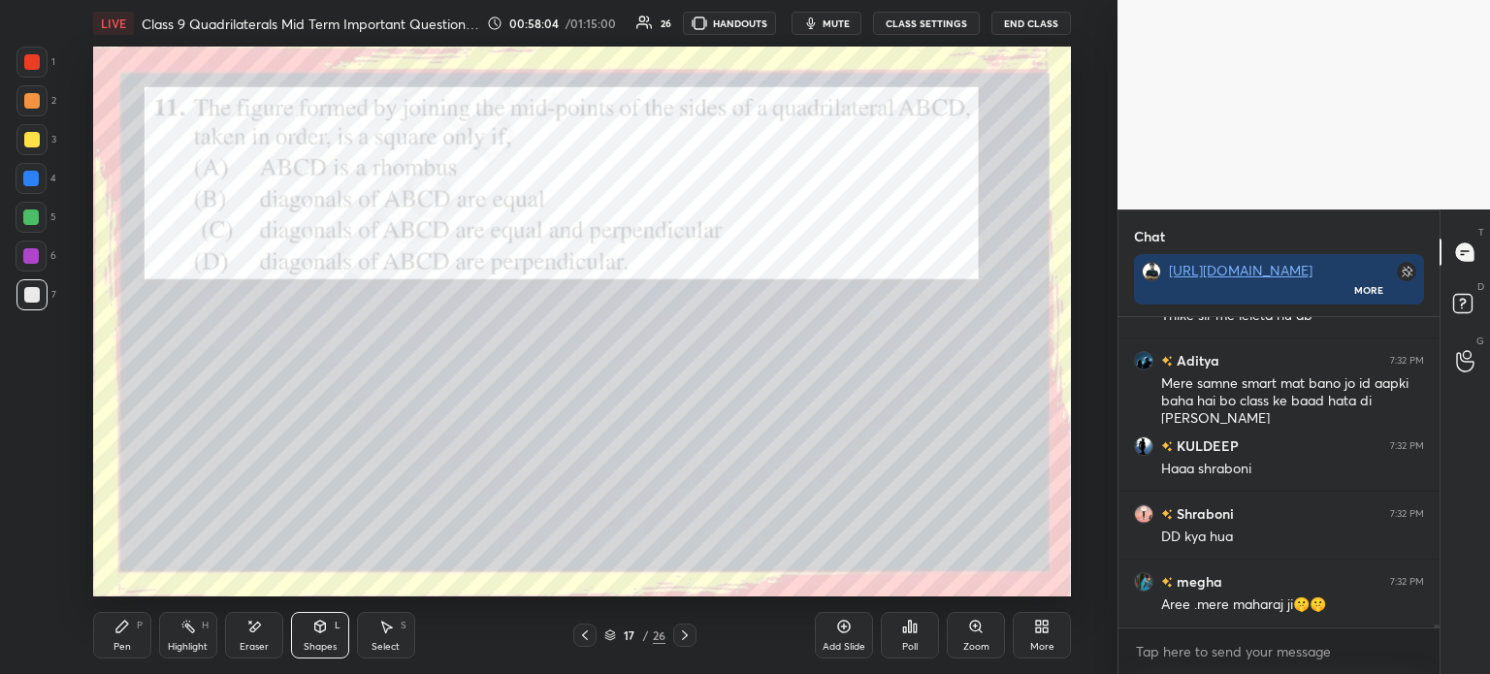
click at [125, 627] on icon at bounding box center [122, 627] width 12 height 12
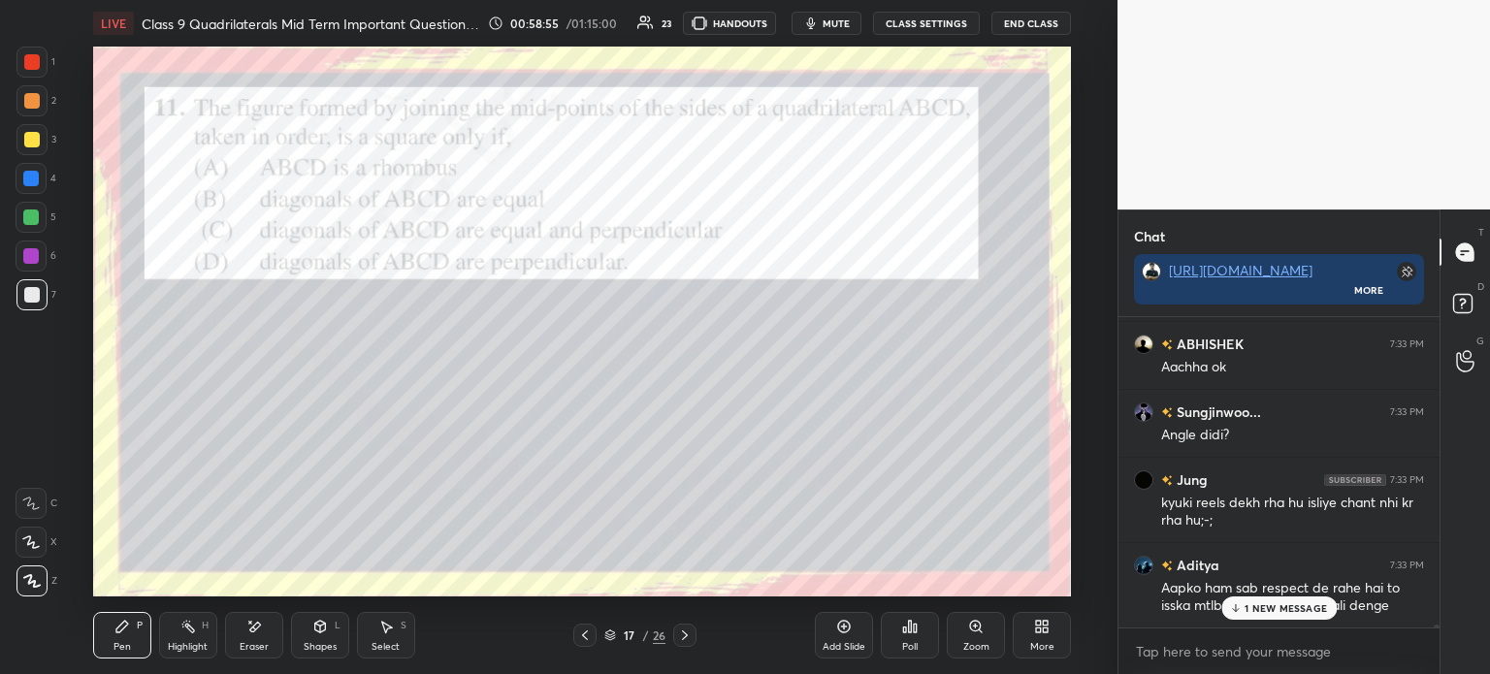
scroll to position [32333, 0]
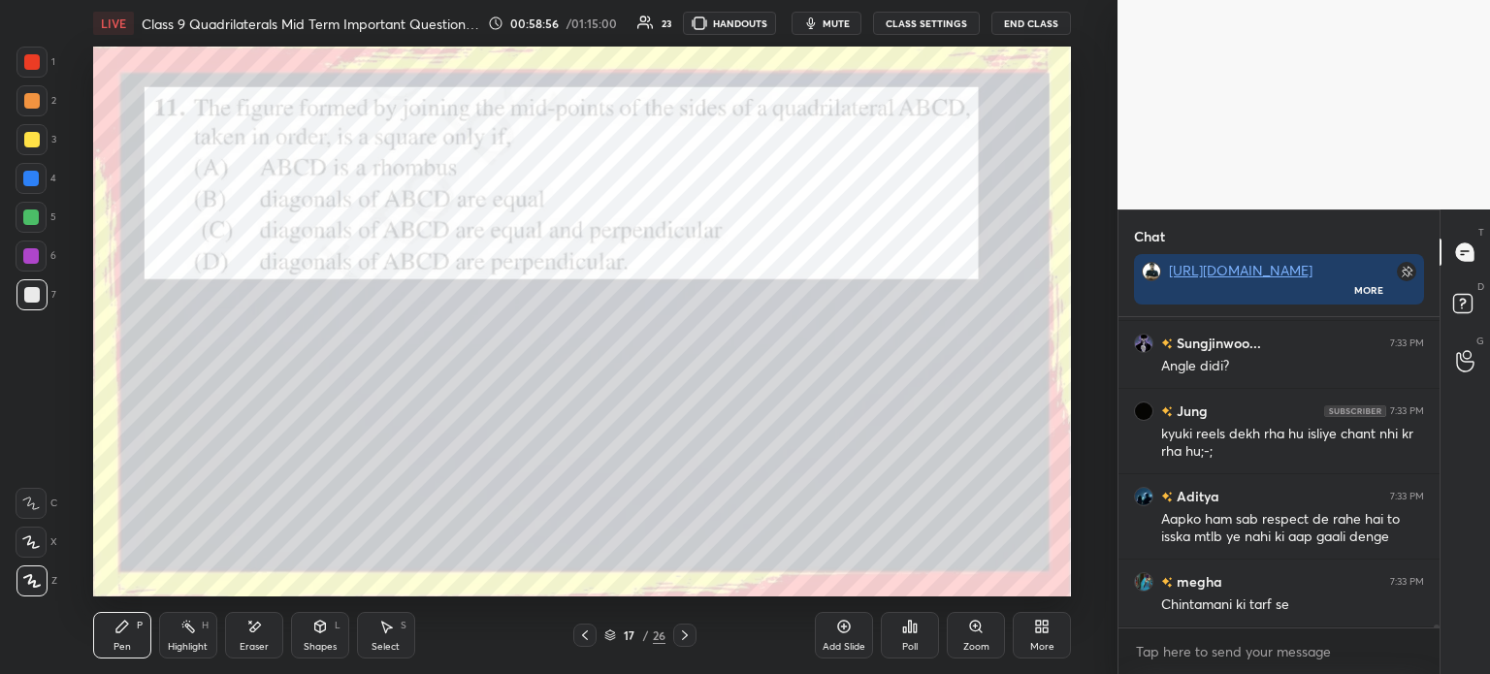
click at [266, 628] on div "Eraser" at bounding box center [254, 635] width 58 height 47
click at [113, 612] on div "Pen P Highlight H Eraser Shapes L Select S 17 / 26 Add Slide Poll Zoom More" at bounding box center [582, 636] width 978 height 78
click at [116, 632] on icon at bounding box center [122, 627] width 12 height 12
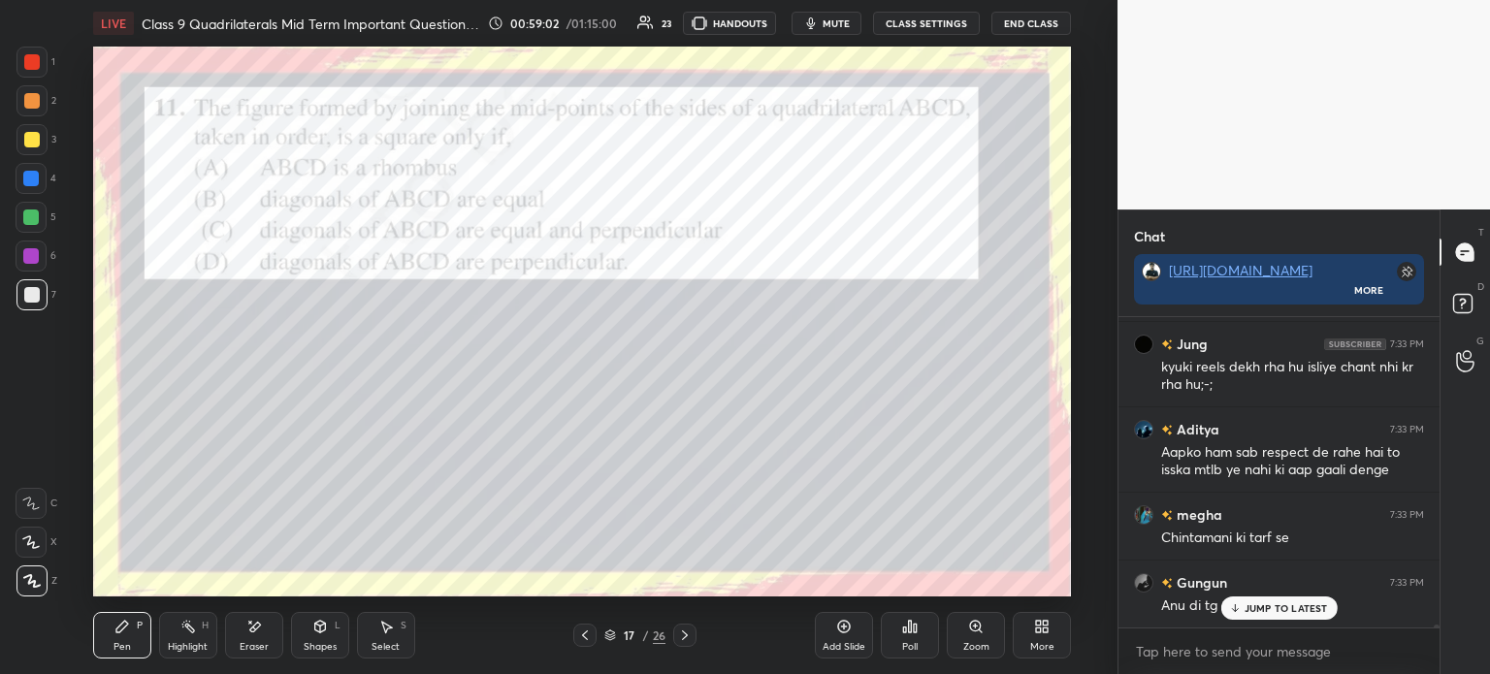
click at [258, 629] on icon at bounding box center [254, 627] width 16 height 16
click at [29, 576] on span "Erase all" at bounding box center [30, 581] width 29 height 14
click at [29, 56] on div at bounding box center [32, 62] width 16 height 16
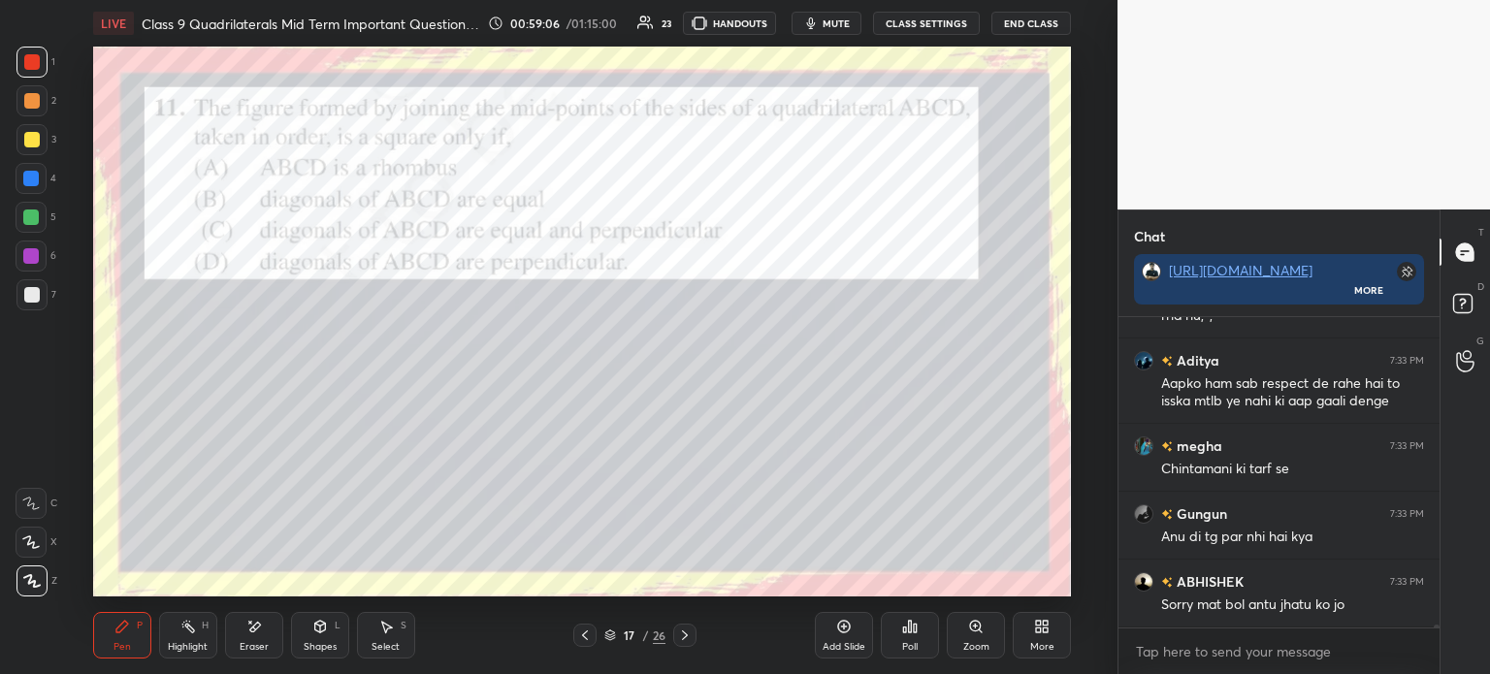
click at [681, 637] on icon at bounding box center [685, 636] width 16 height 16
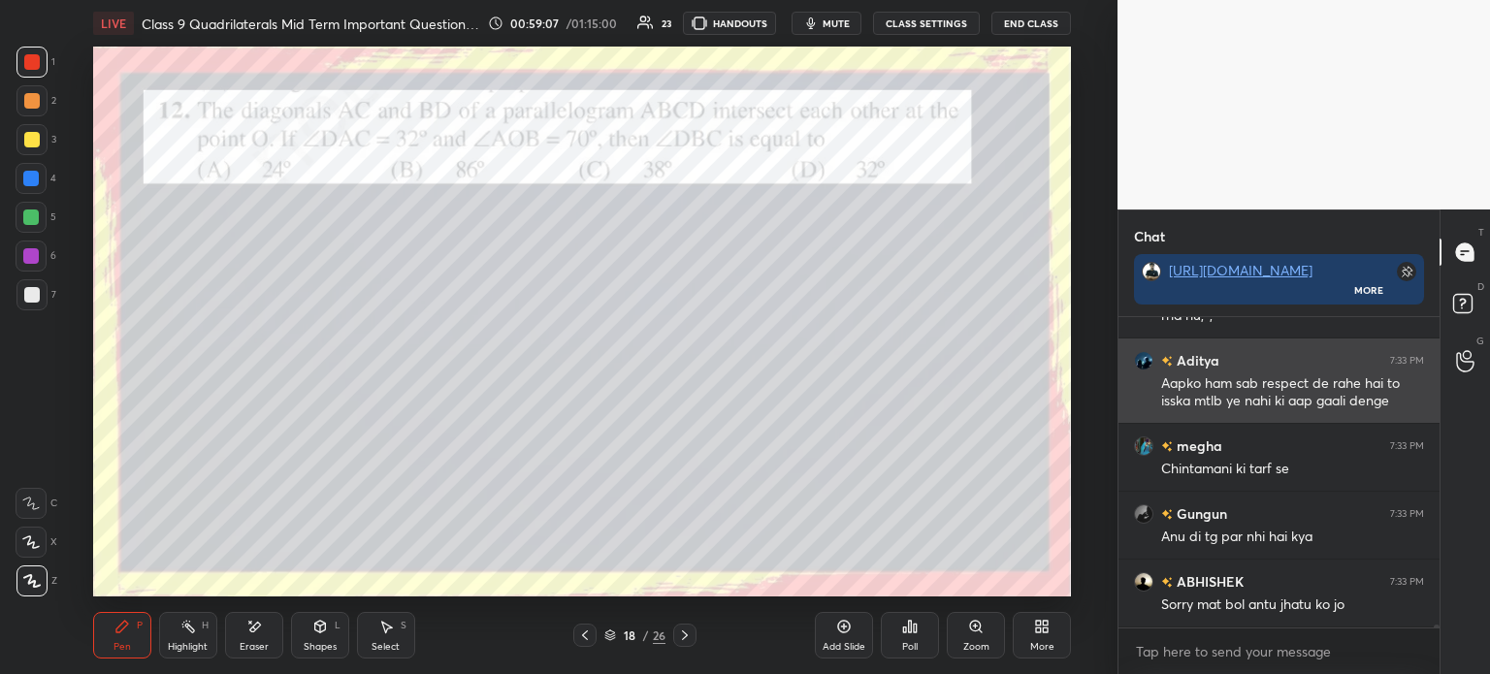
scroll to position [32536, 0]
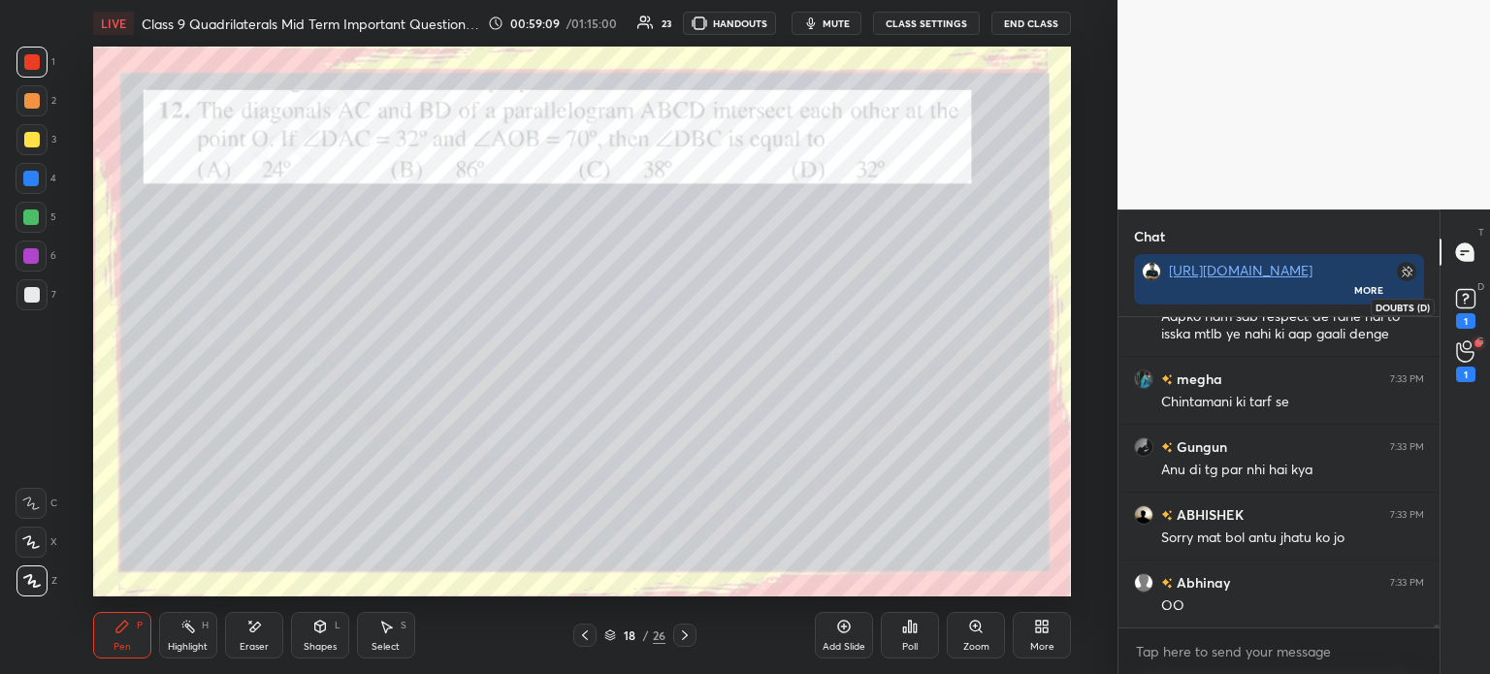
click at [1463, 306] on rect at bounding box center [1465, 299] width 18 height 18
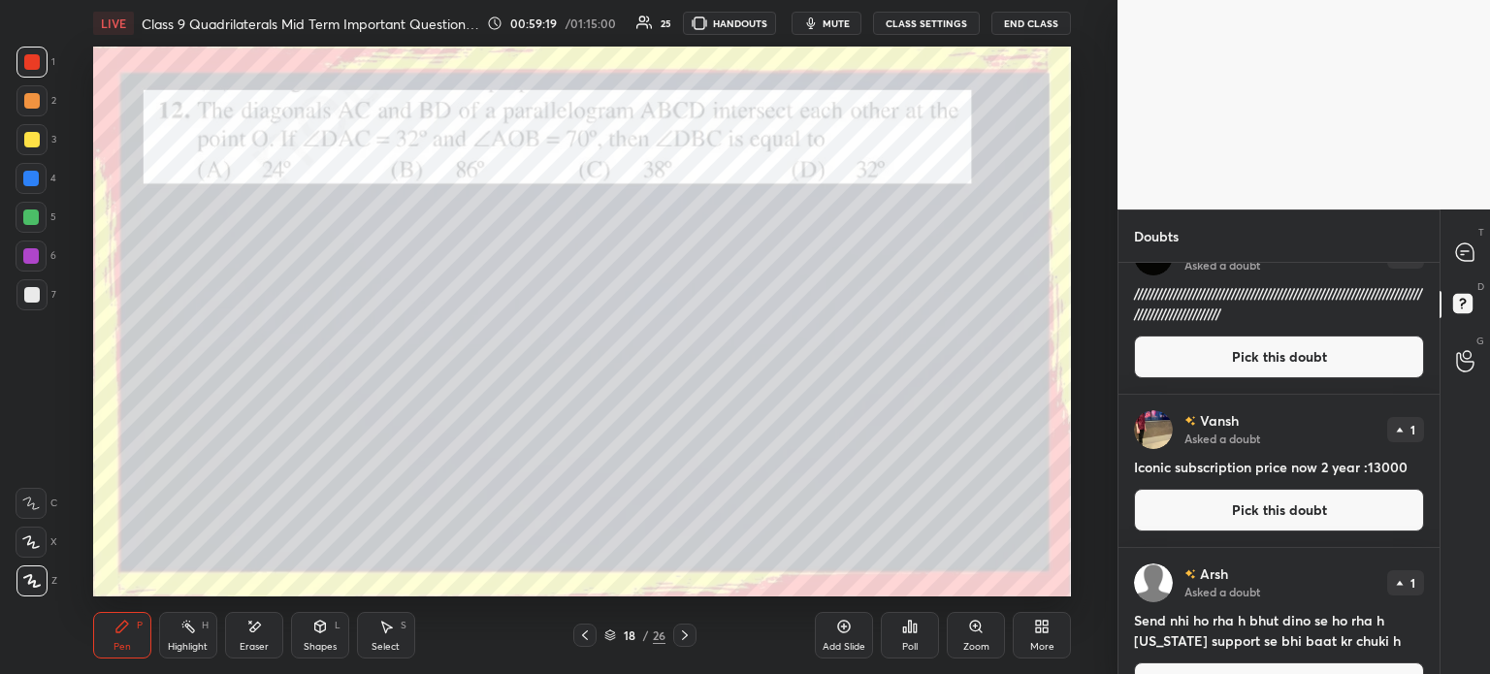
scroll to position [240, 0]
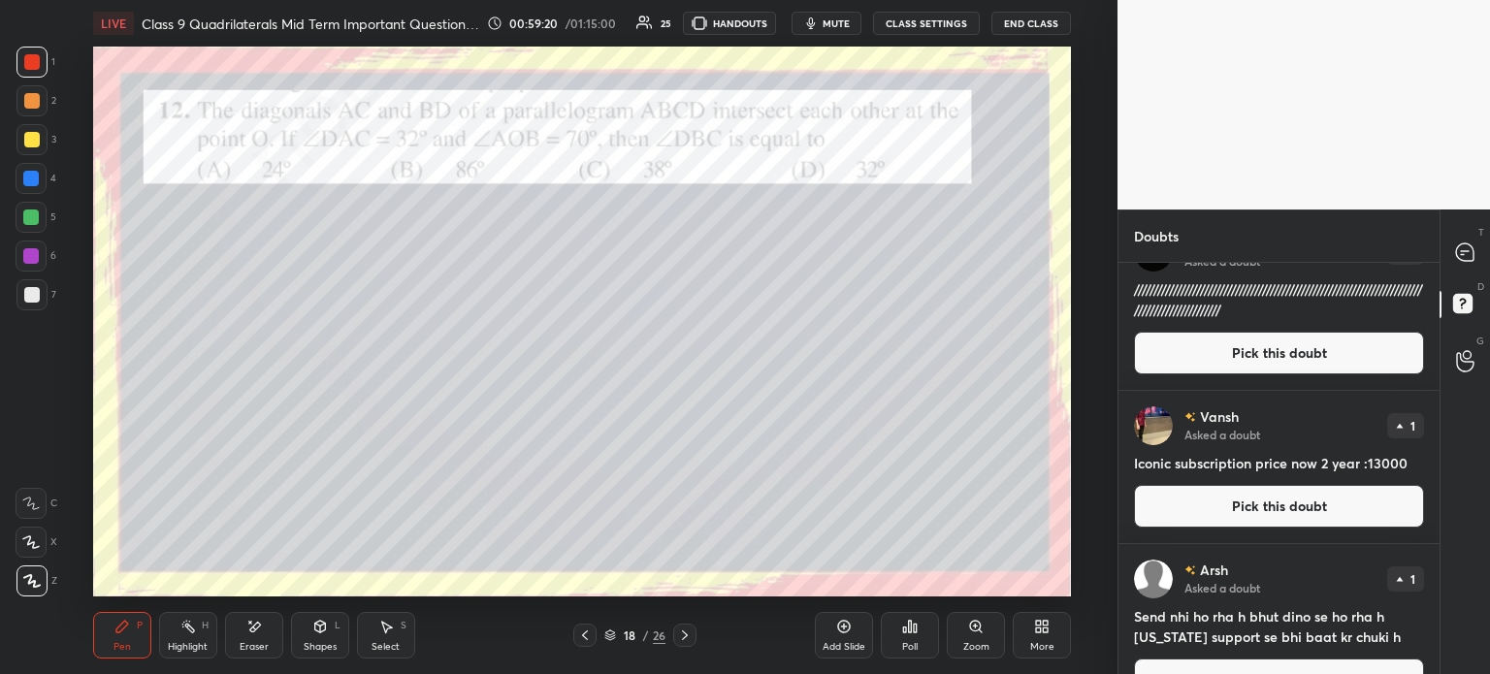
click at [35, 297] on div at bounding box center [32, 295] width 16 height 16
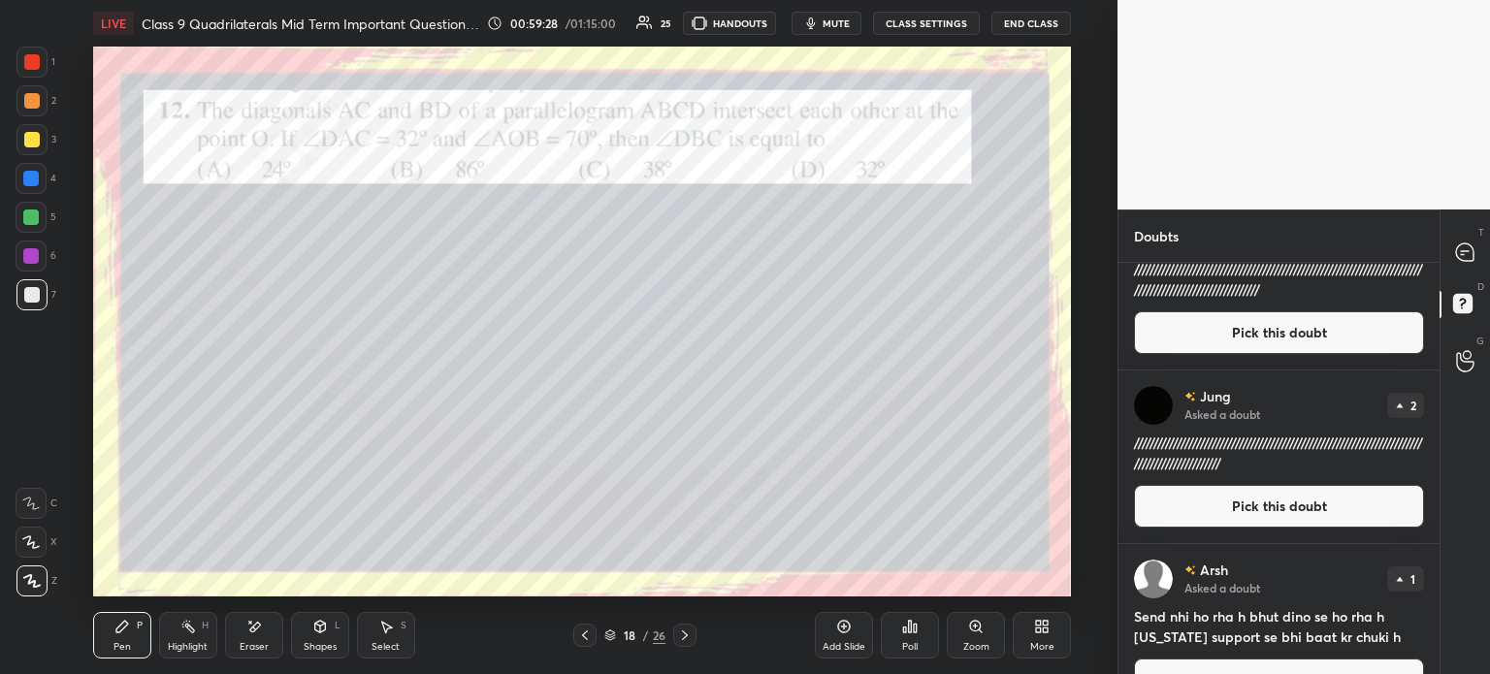
click at [268, 619] on div "Eraser" at bounding box center [254, 635] width 58 height 47
click at [40, 574] on span "Erase all" at bounding box center [30, 581] width 29 height 14
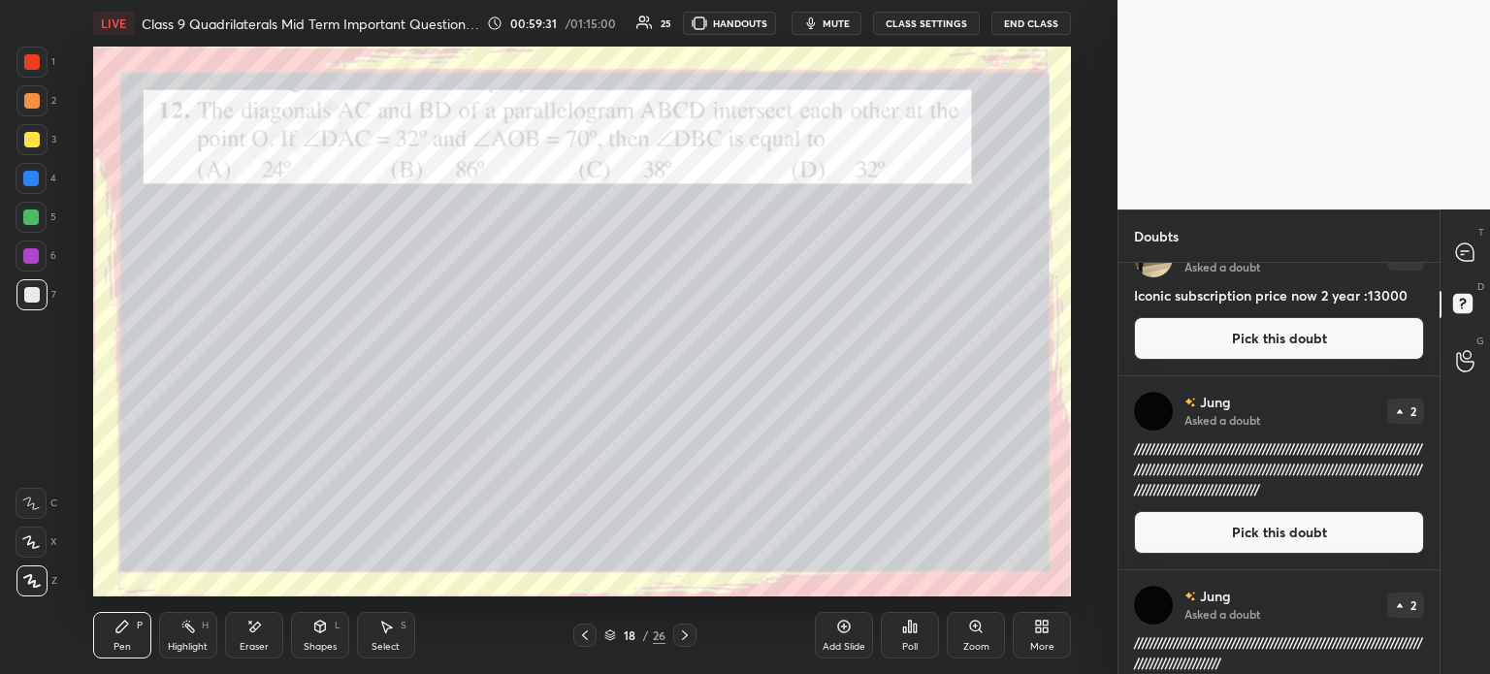
scroll to position [26, 0]
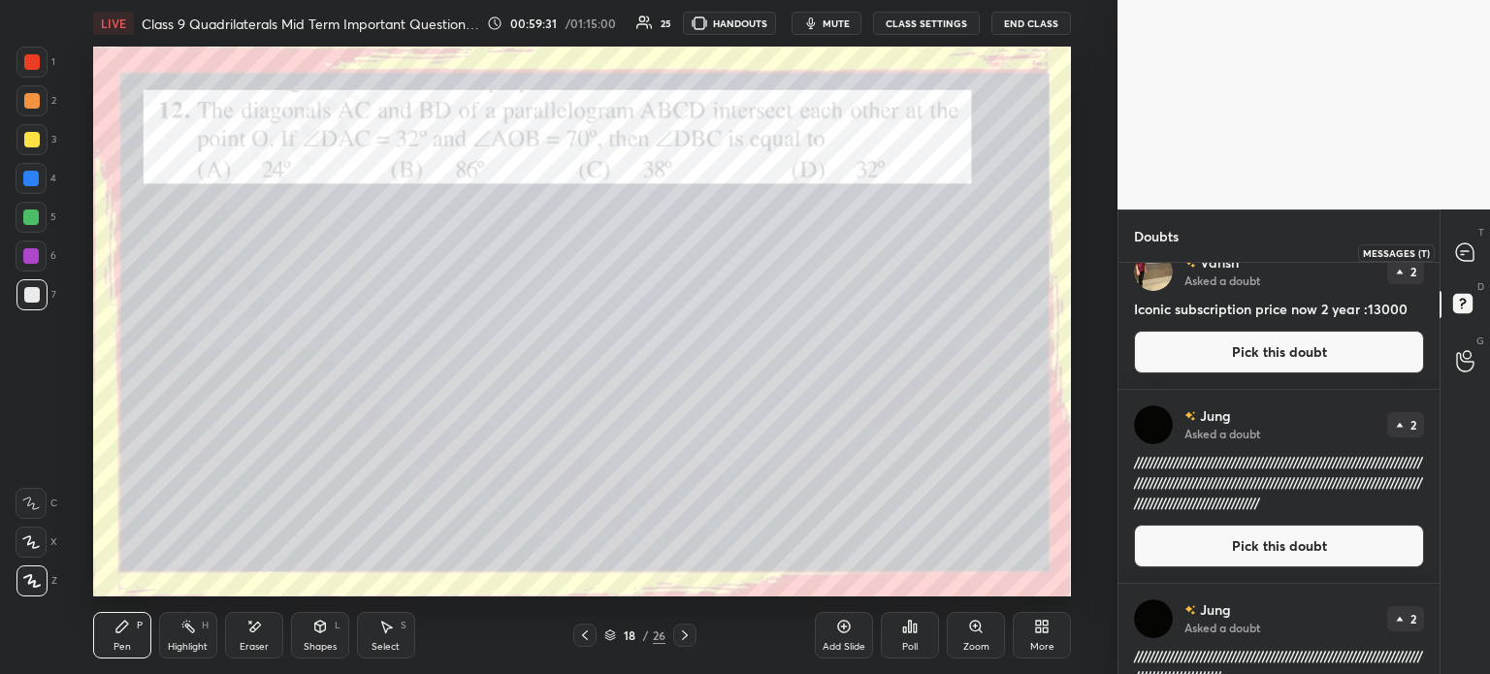
click at [1478, 262] on div at bounding box center [1465, 252] width 39 height 35
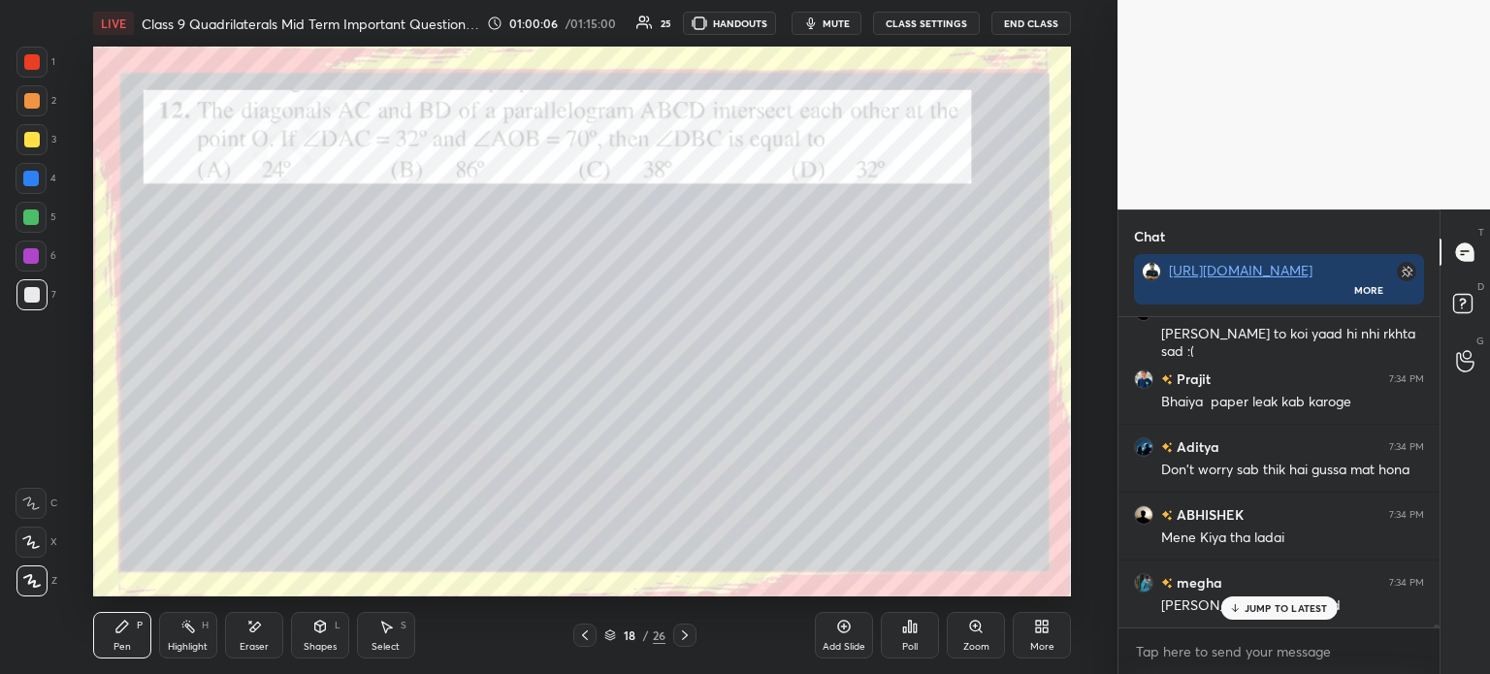
scroll to position [33330, 0]
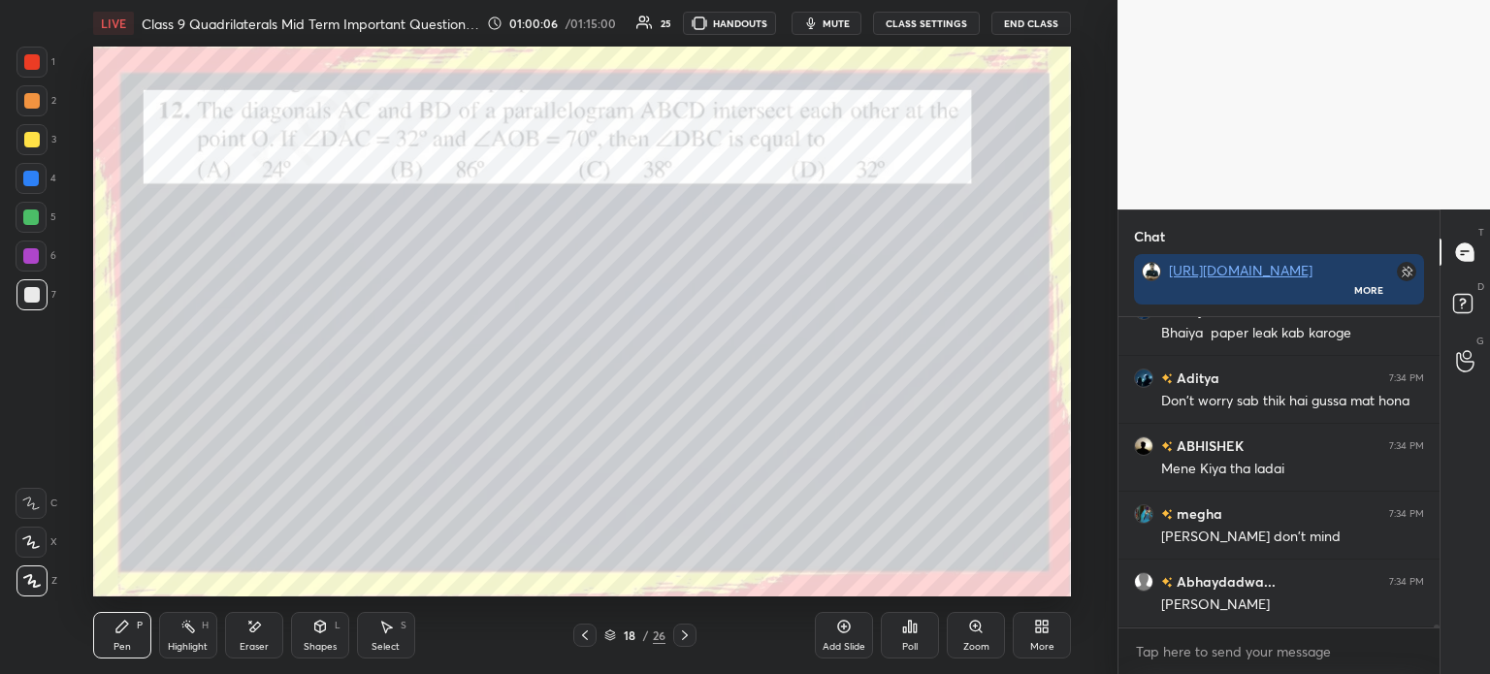
click at [905, 645] on div "Poll" at bounding box center [910, 647] width 16 height 10
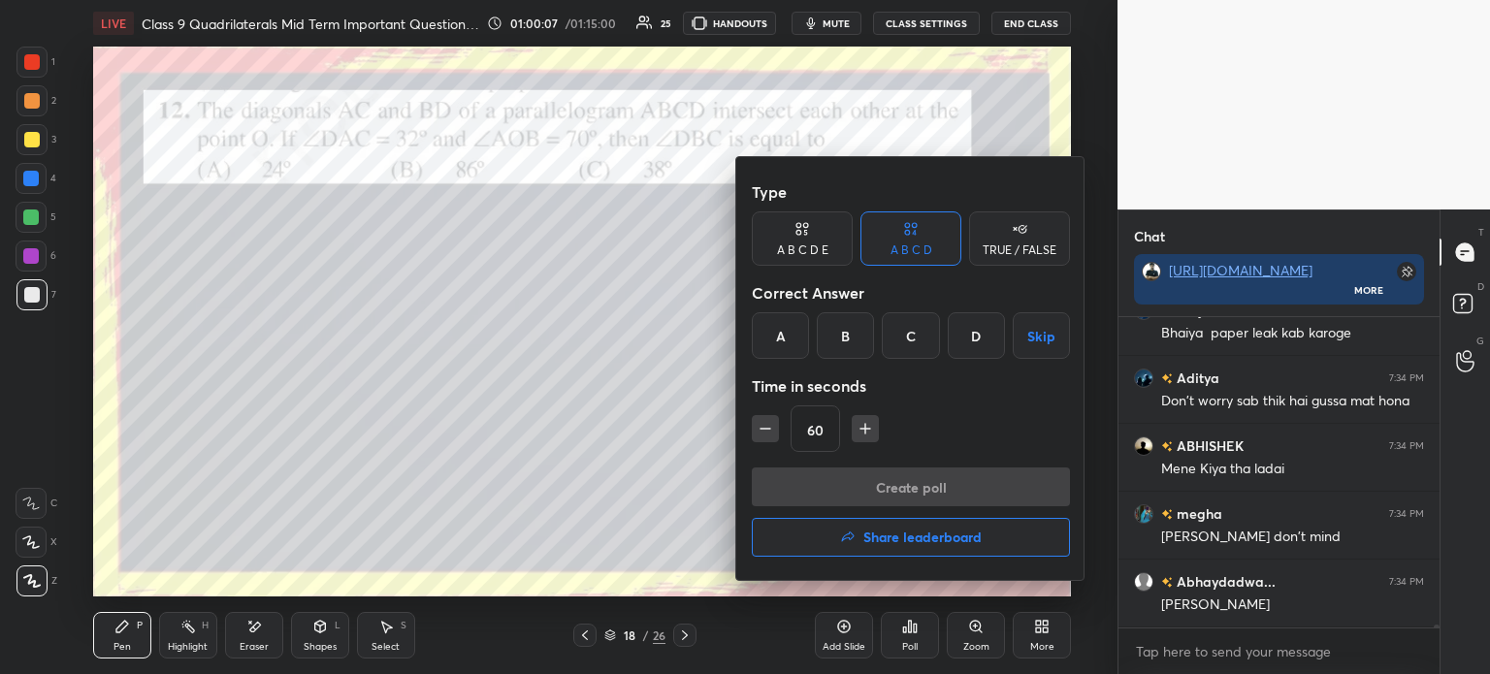
click at [916, 323] on div "C" at bounding box center [910, 335] width 57 height 47
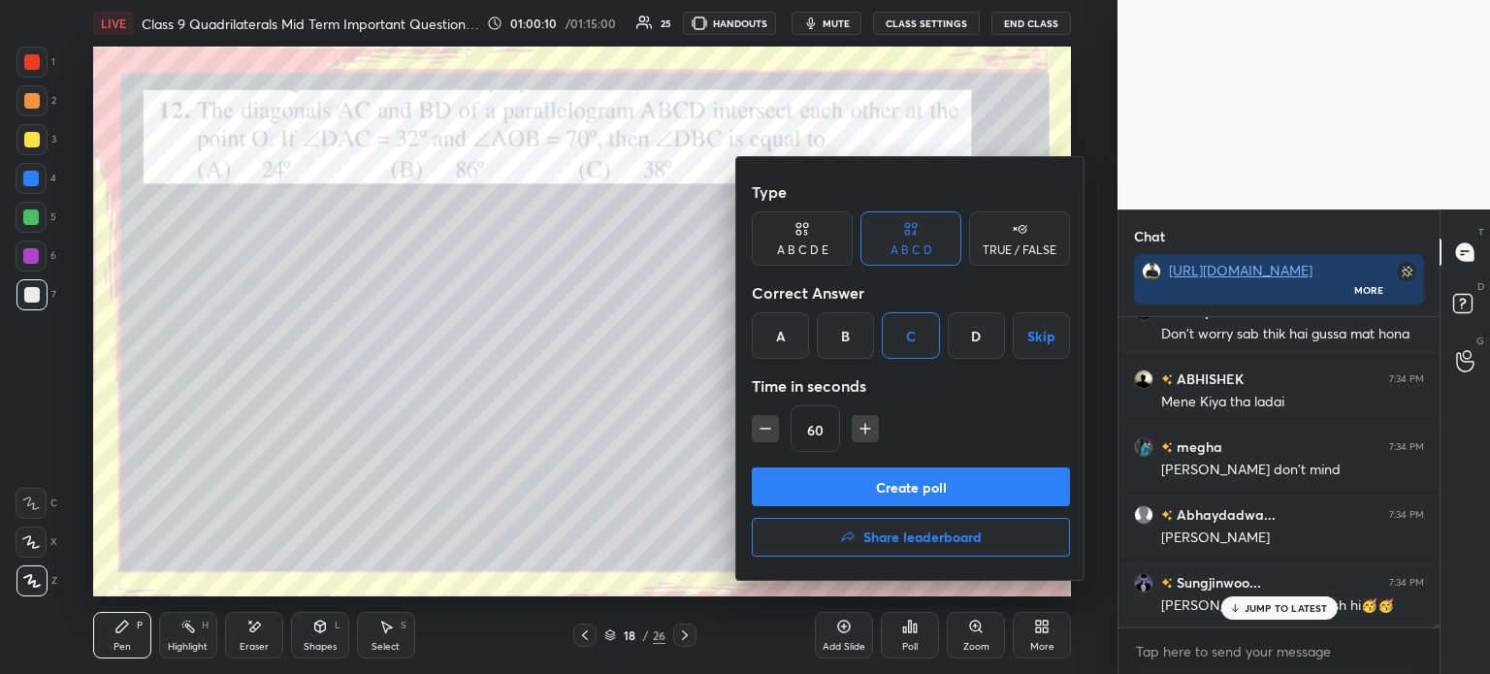
scroll to position [33466, 0]
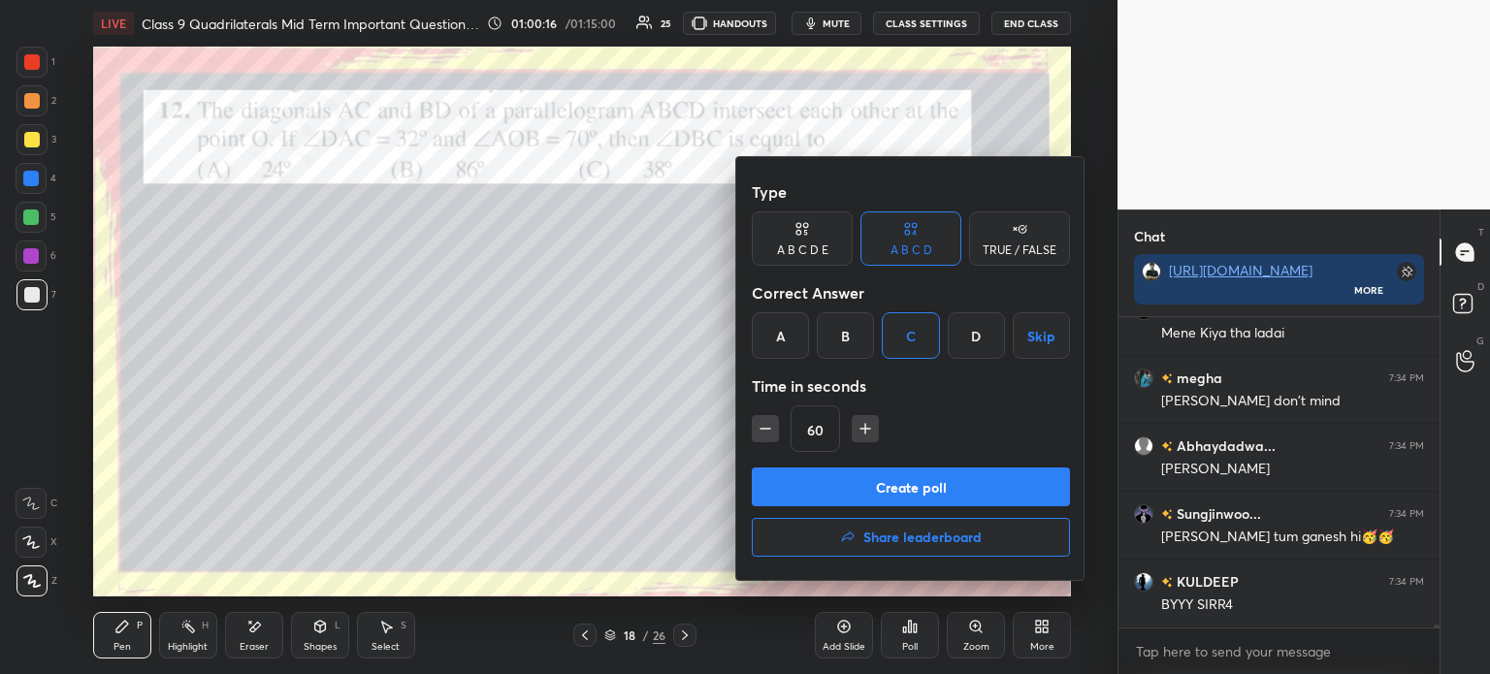
click at [888, 489] on button "Create poll" at bounding box center [911, 487] width 318 height 39
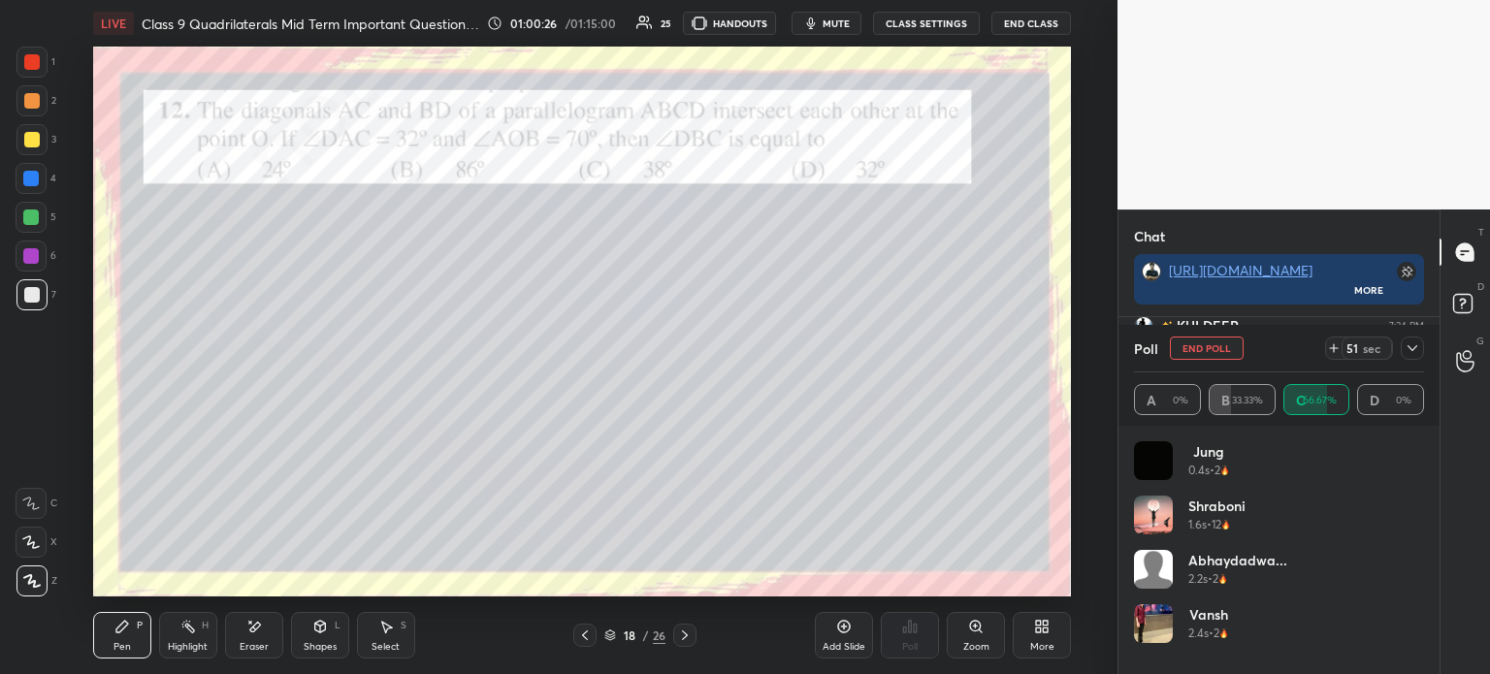
scroll to position [33789, 0]
click at [1406, 352] on icon at bounding box center [1412, 348] width 16 height 16
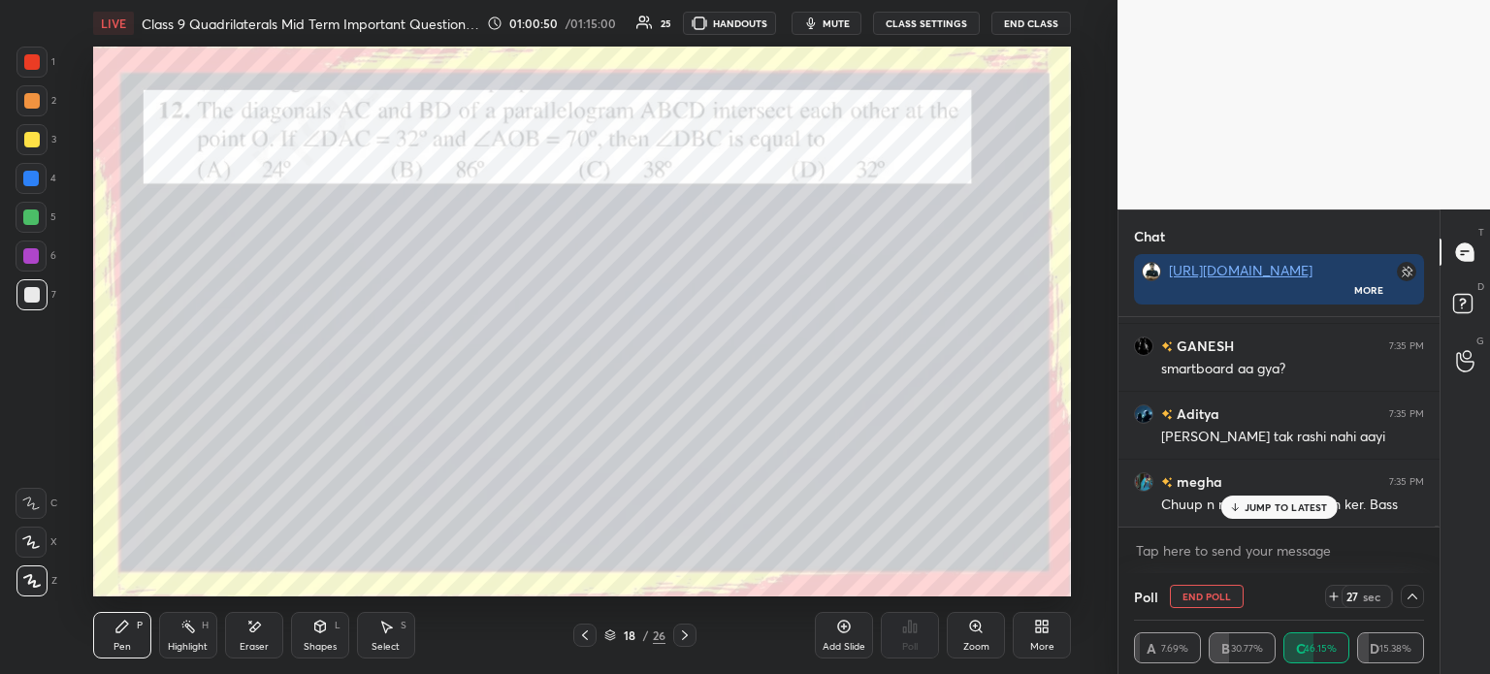
scroll to position [34265, 0]
click at [1420, 590] on div at bounding box center [1412, 596] width 23 height 23
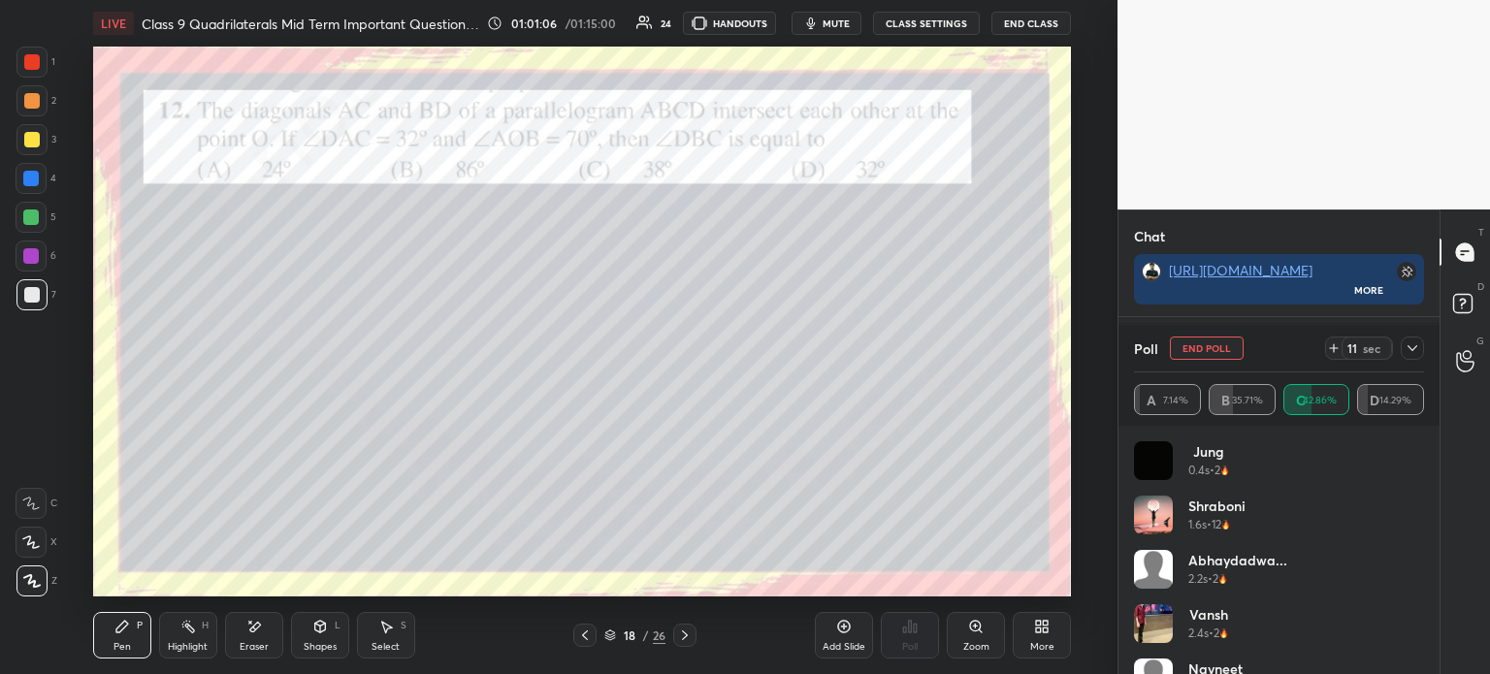
click at [1413, 355] on icon at bounding box center [1412, 348] width 16 height 16
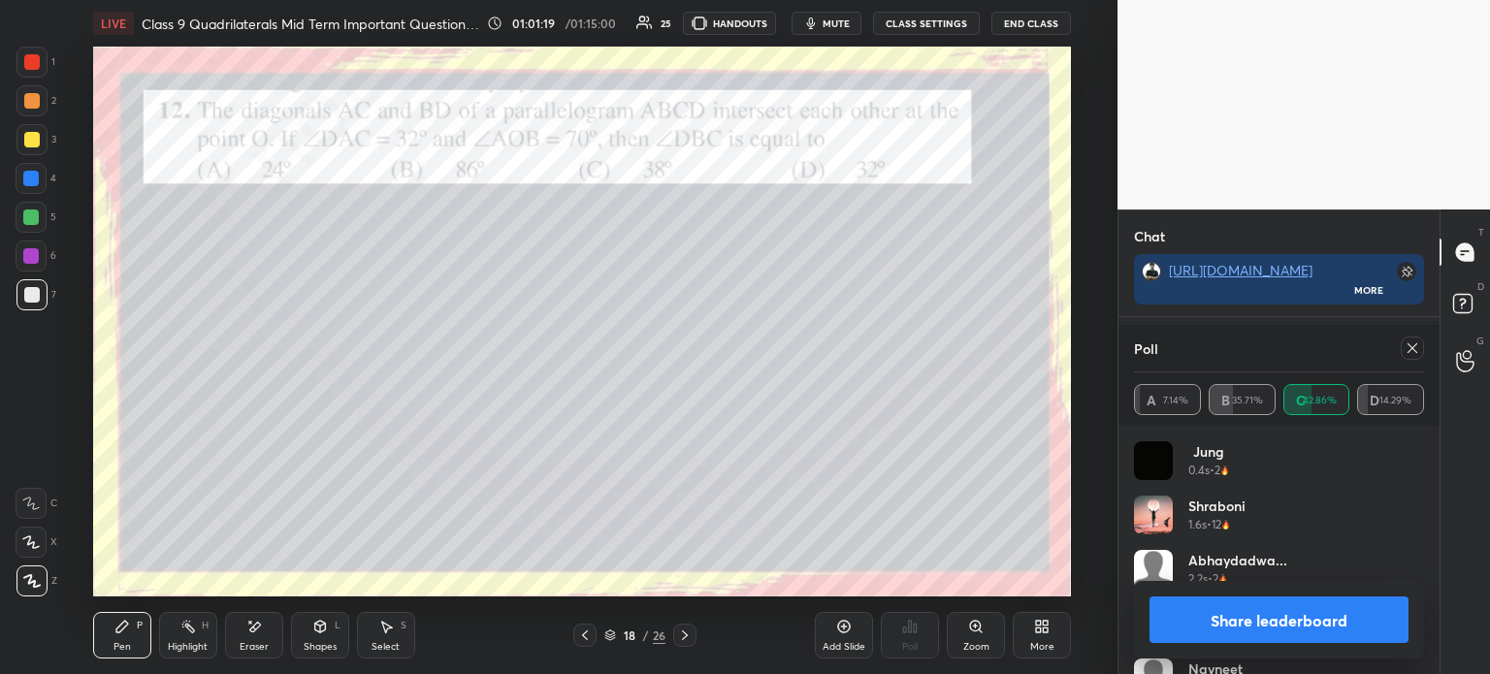
click at [1246, 615] on button "Share leaderboard" at bounding box center [1278, 620] width 259 height 47
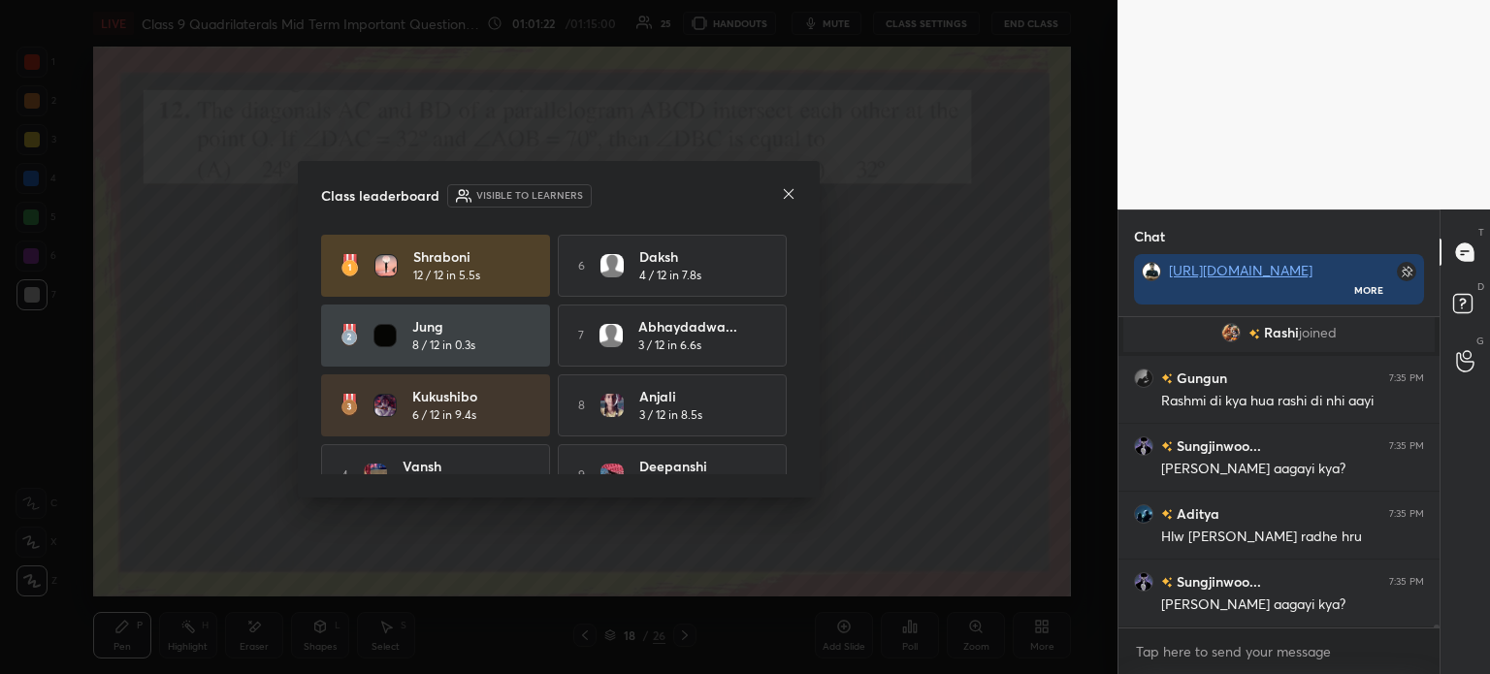
click at [783, 198] on icon at bounding box center [789, 194] width 16 height 16
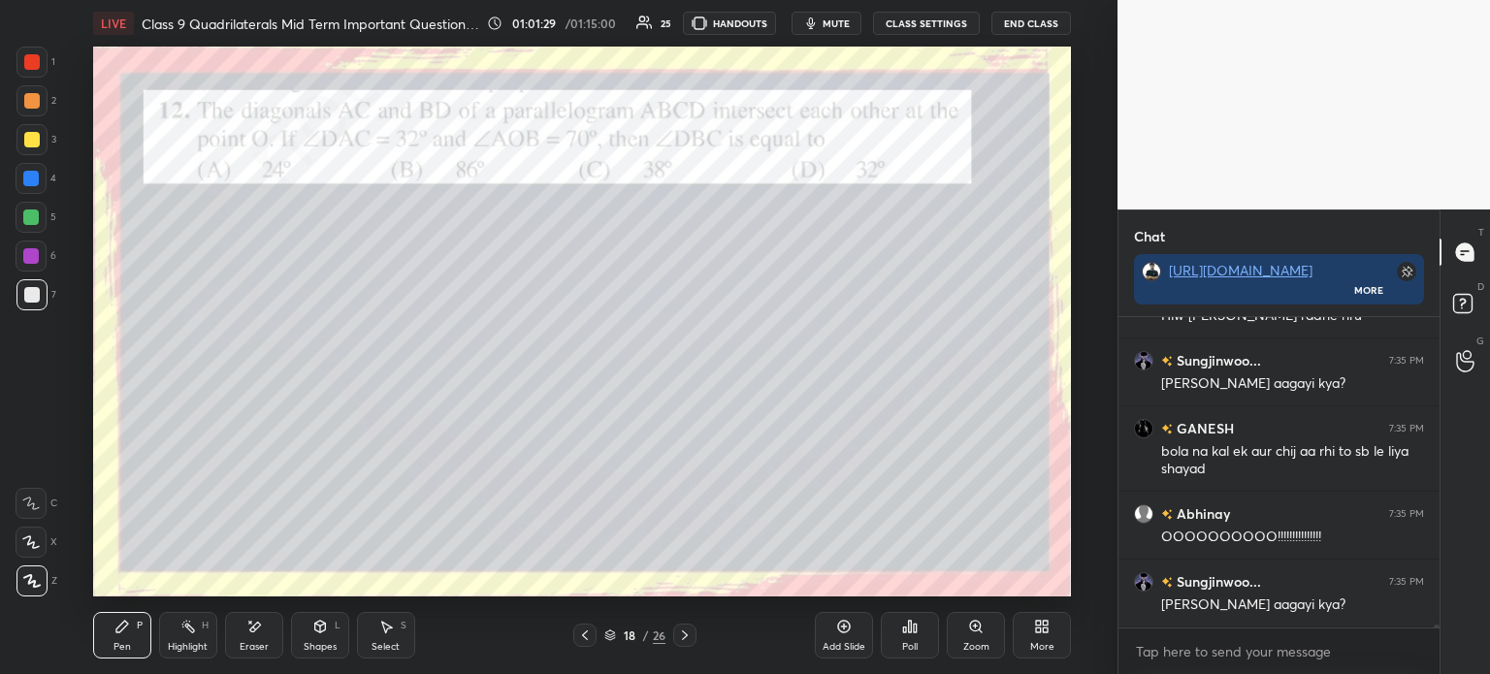
click at [320, 627] on icon at bounding box center [320, 629] width 0 height 7
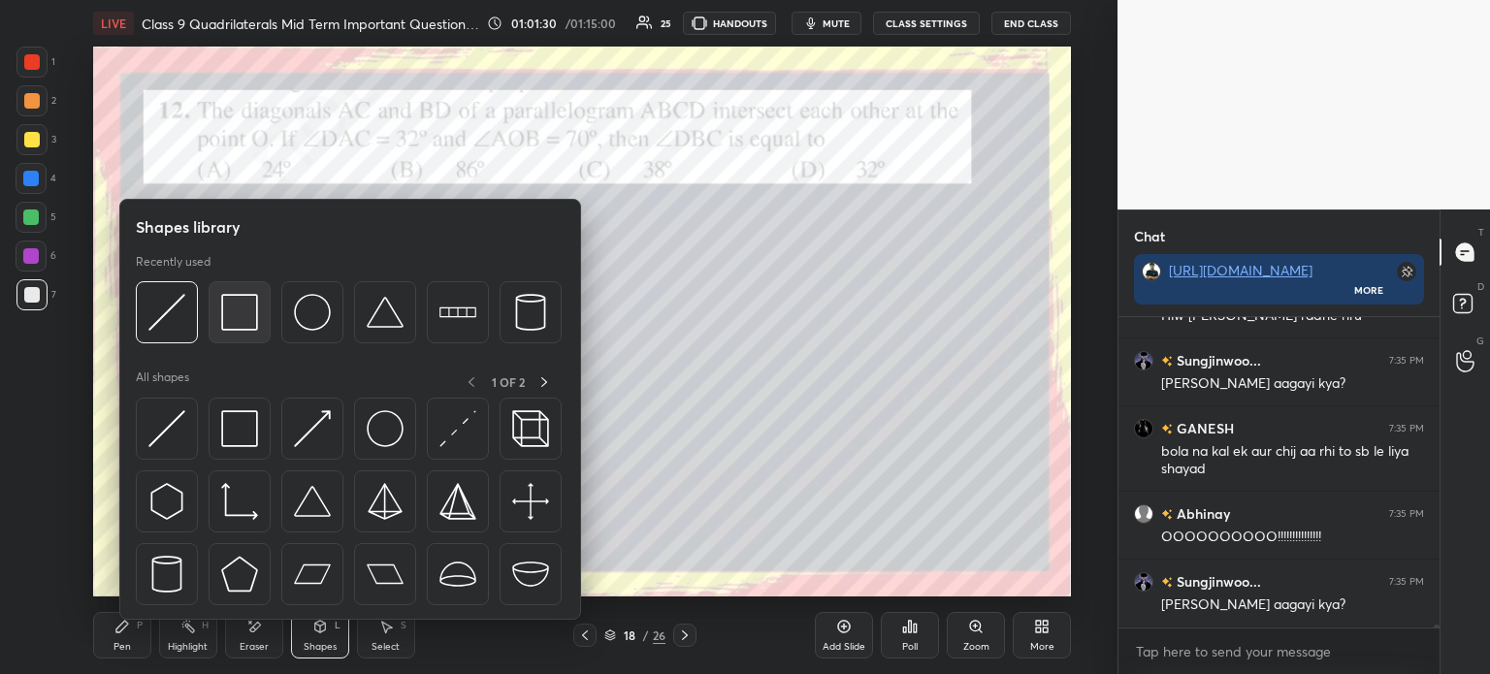
click at [242, 325] on img at bounding box center [239, 312] width 37 height 37
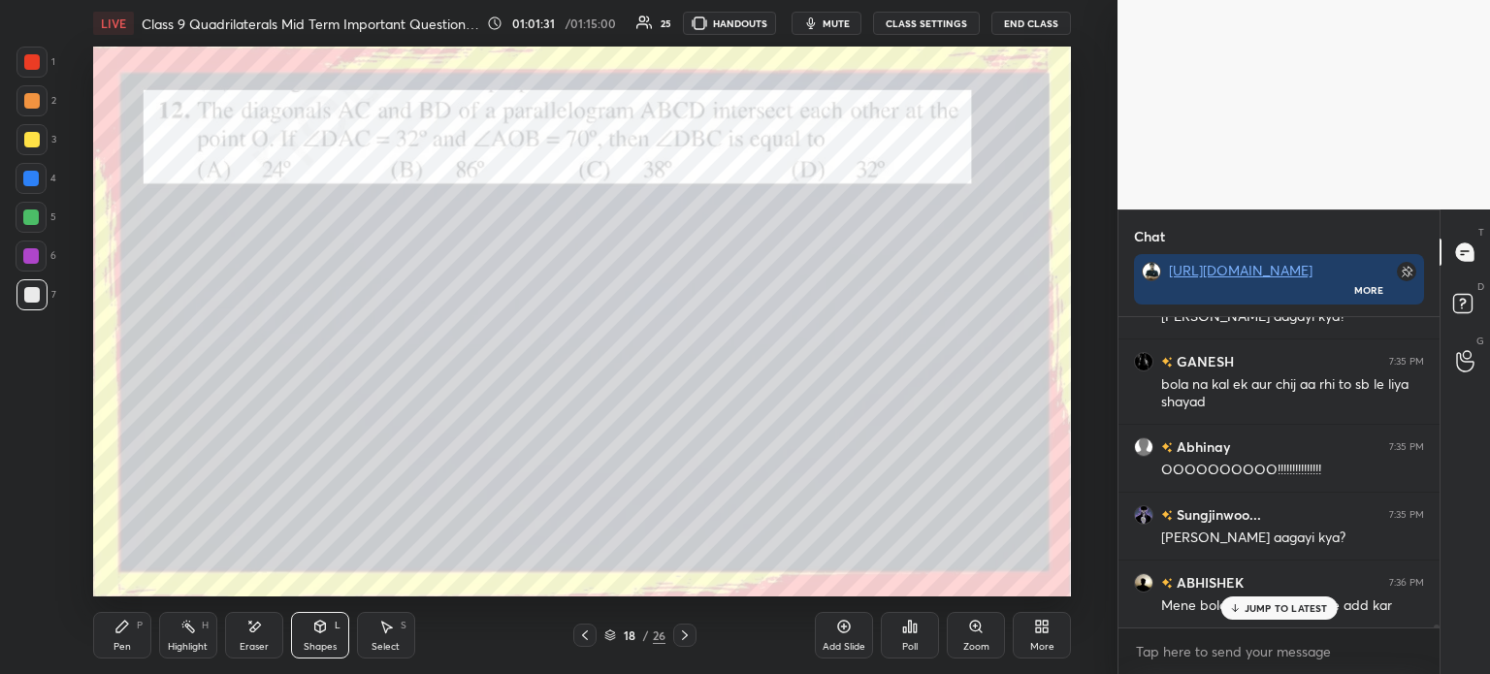
click at [128, 632] on icon at bounding box center [122, 627] width 16 height 16
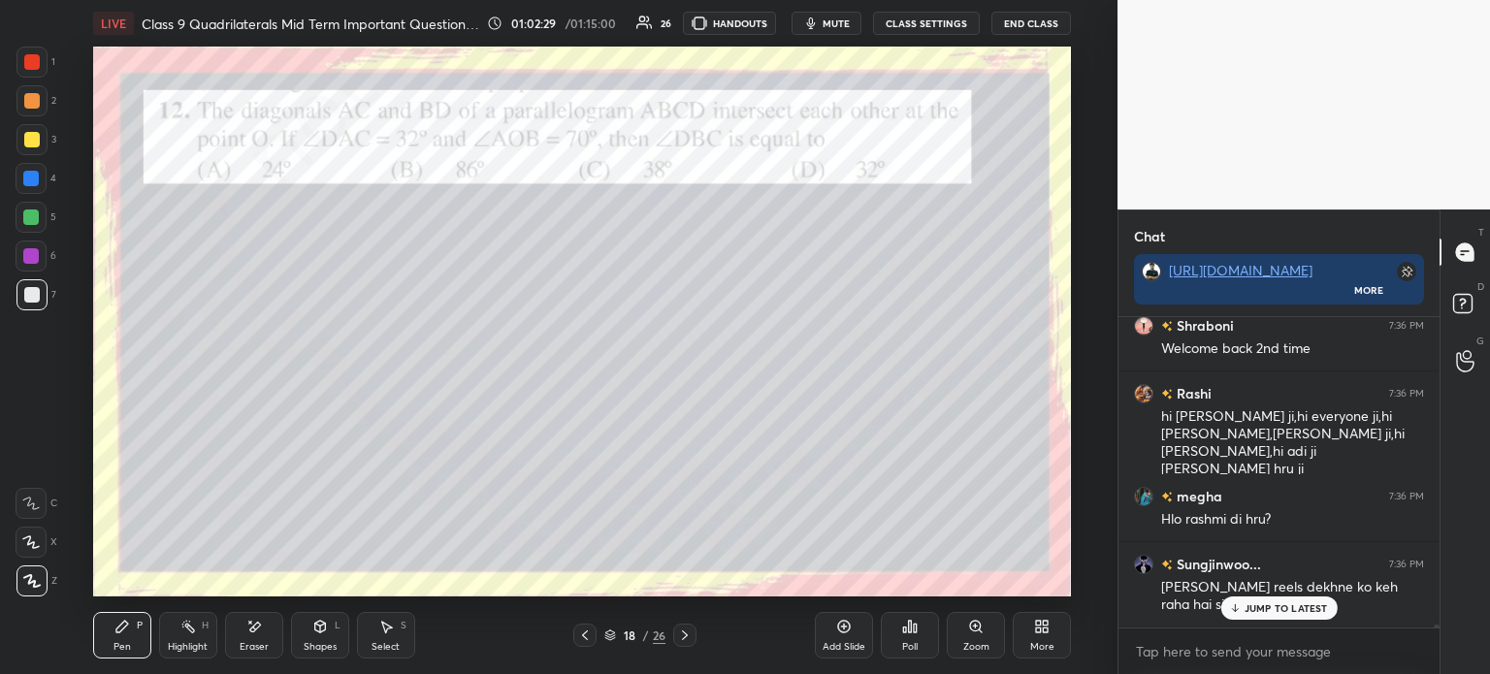
scroll to position [35500, 0]
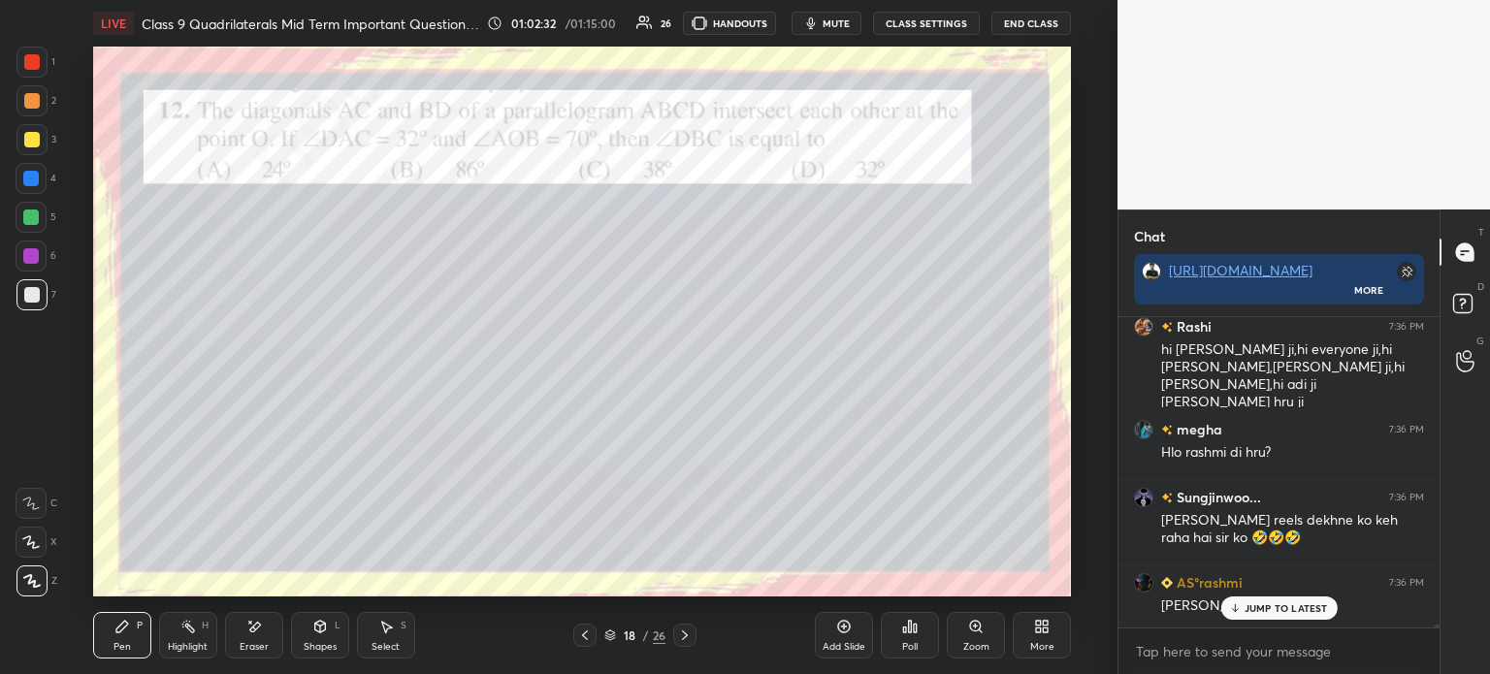
click at [47, 55] on div at bounding box center [31, 62] width 31 height 31
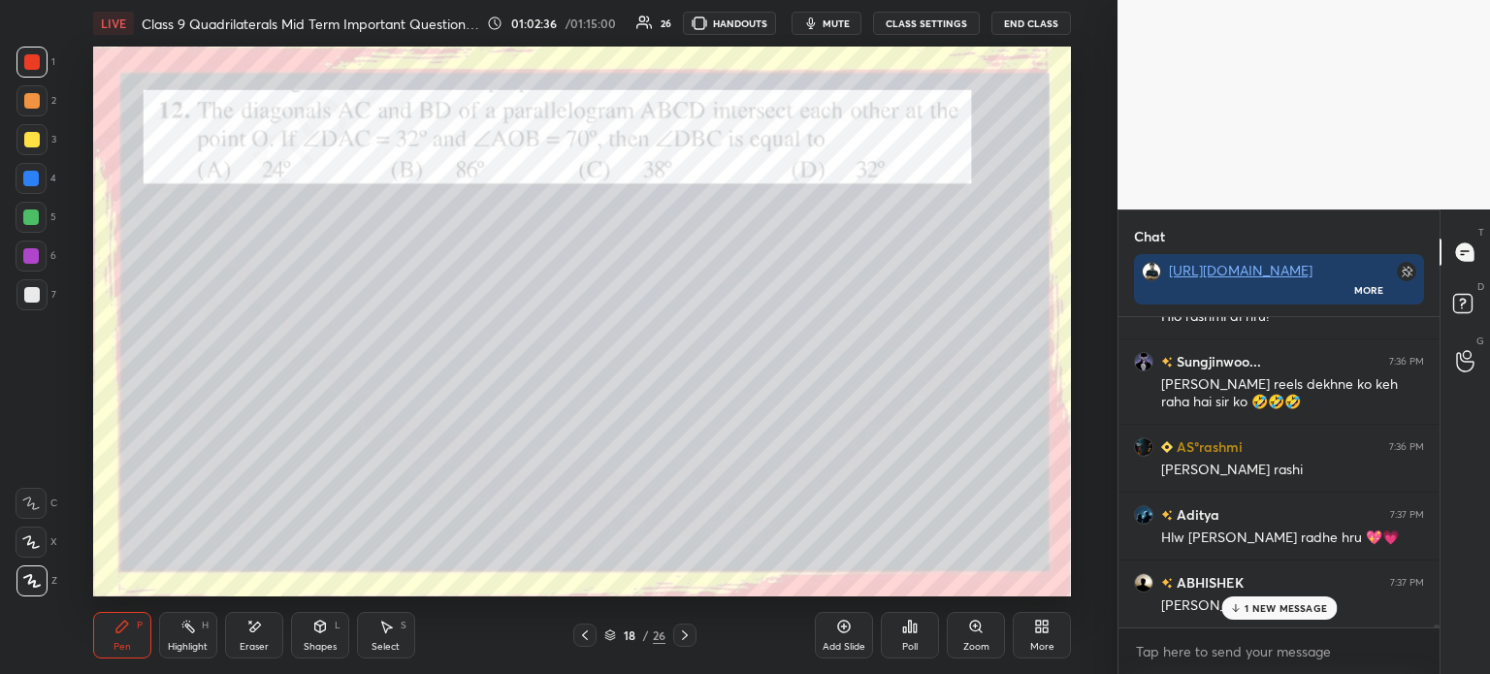
scroll to position [35705, 0]
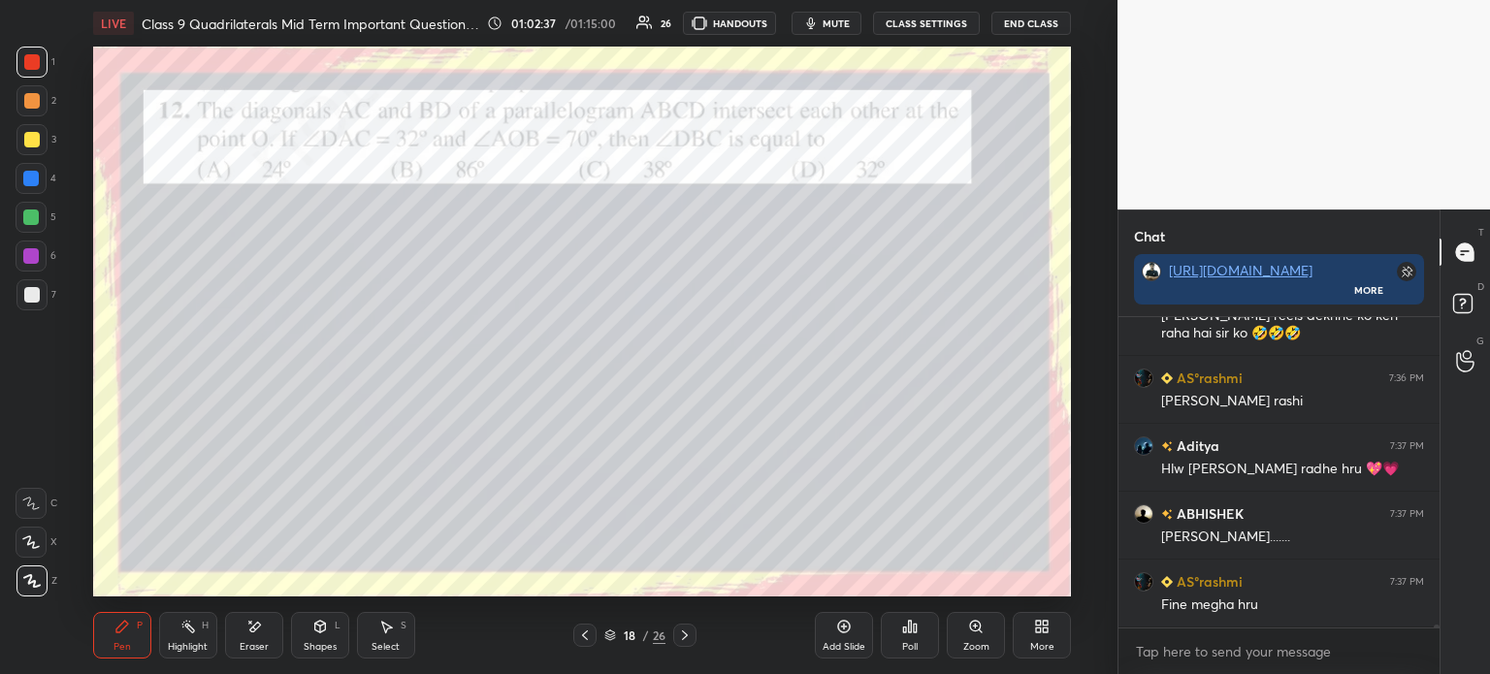
click at [688, 635] on icon at bounding box center [685, 636] width 16 height 16
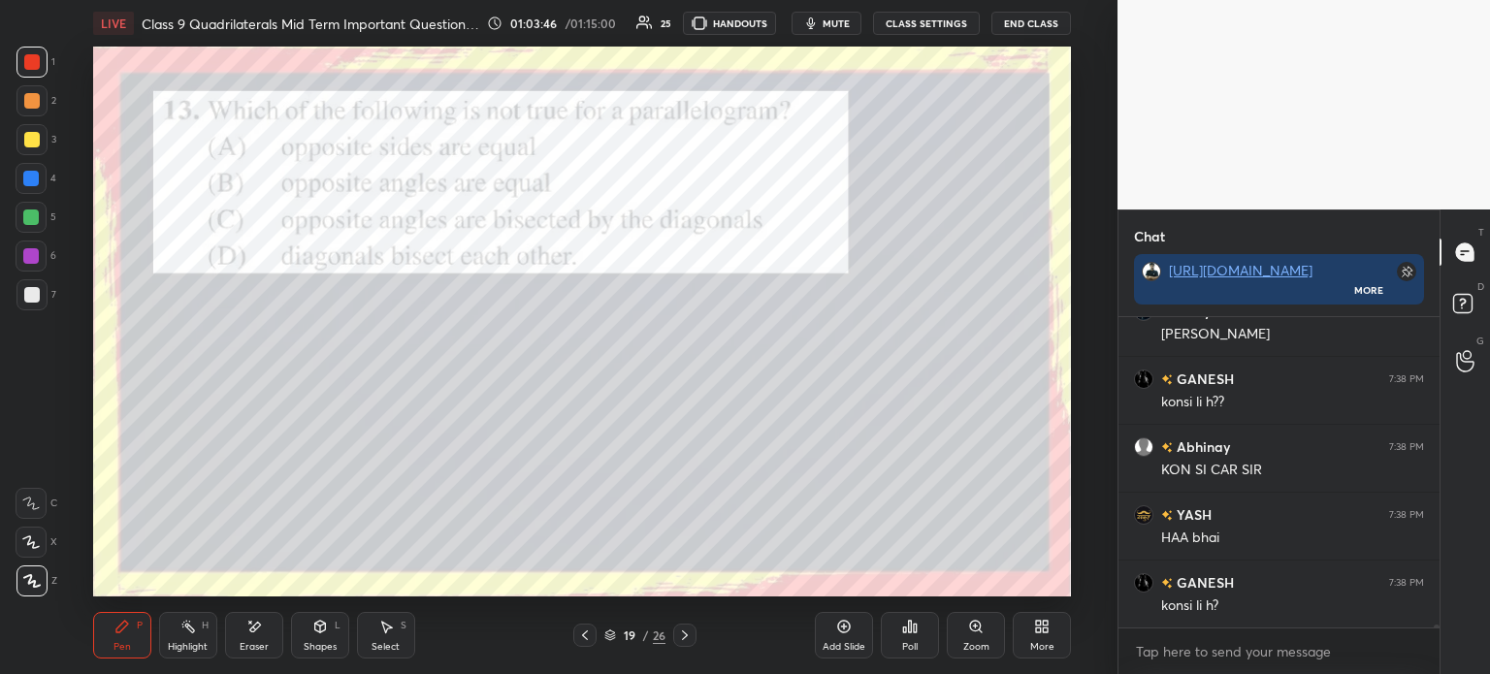
scroll to position [37811, 0]
click at [906, 643] on div "Poll" at bounding box center [910, 647] width 16 height 10
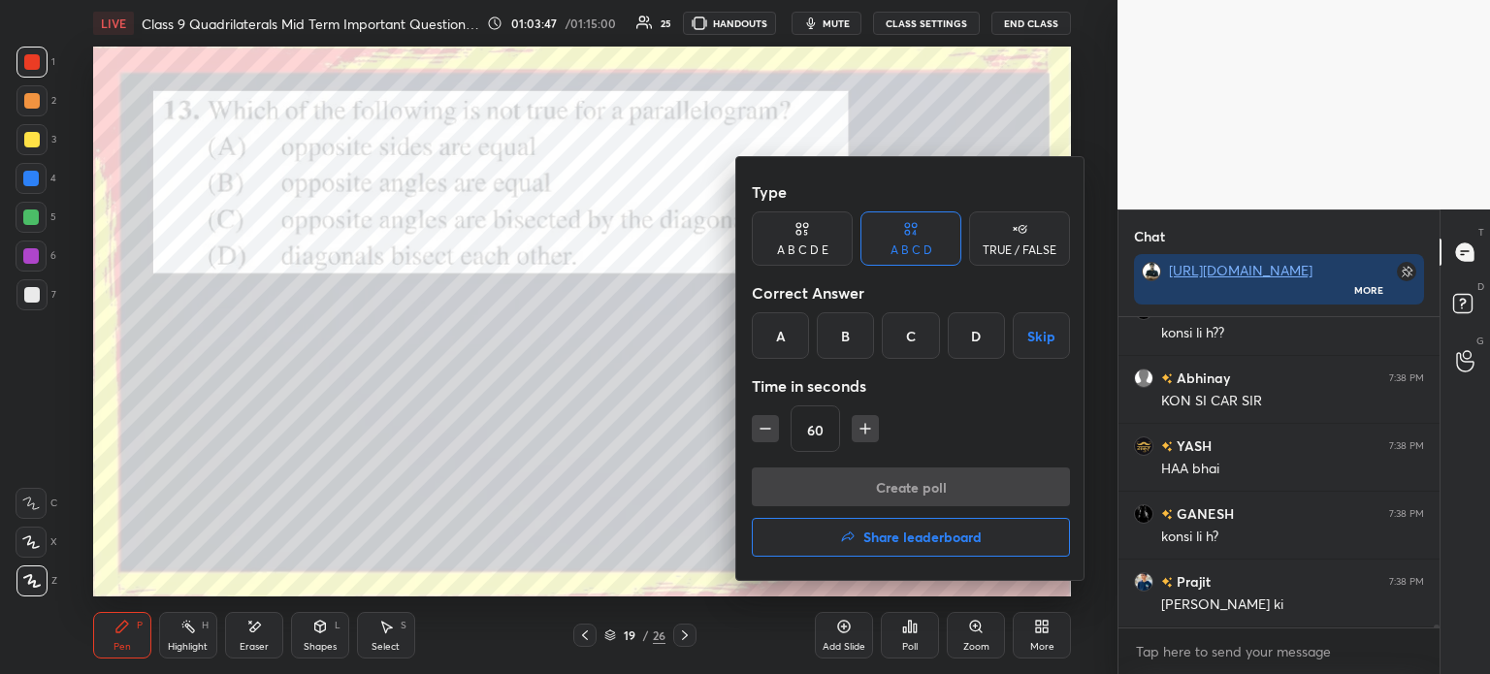
click at [920, 335] on div "C" at bounding box center [910, 335] width 57 height 47
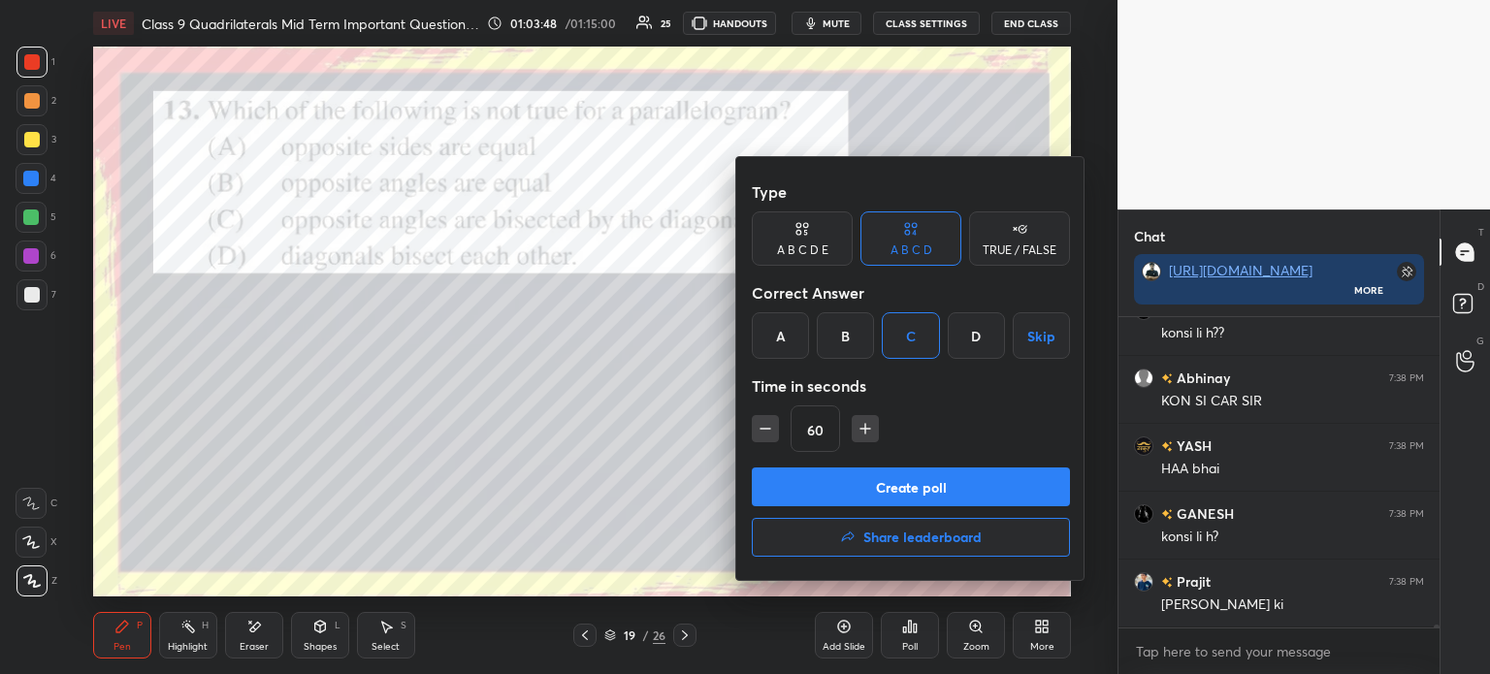
click at [872, 490] on button "Create poll" at bounding box center [911, 487] width 318 height 39
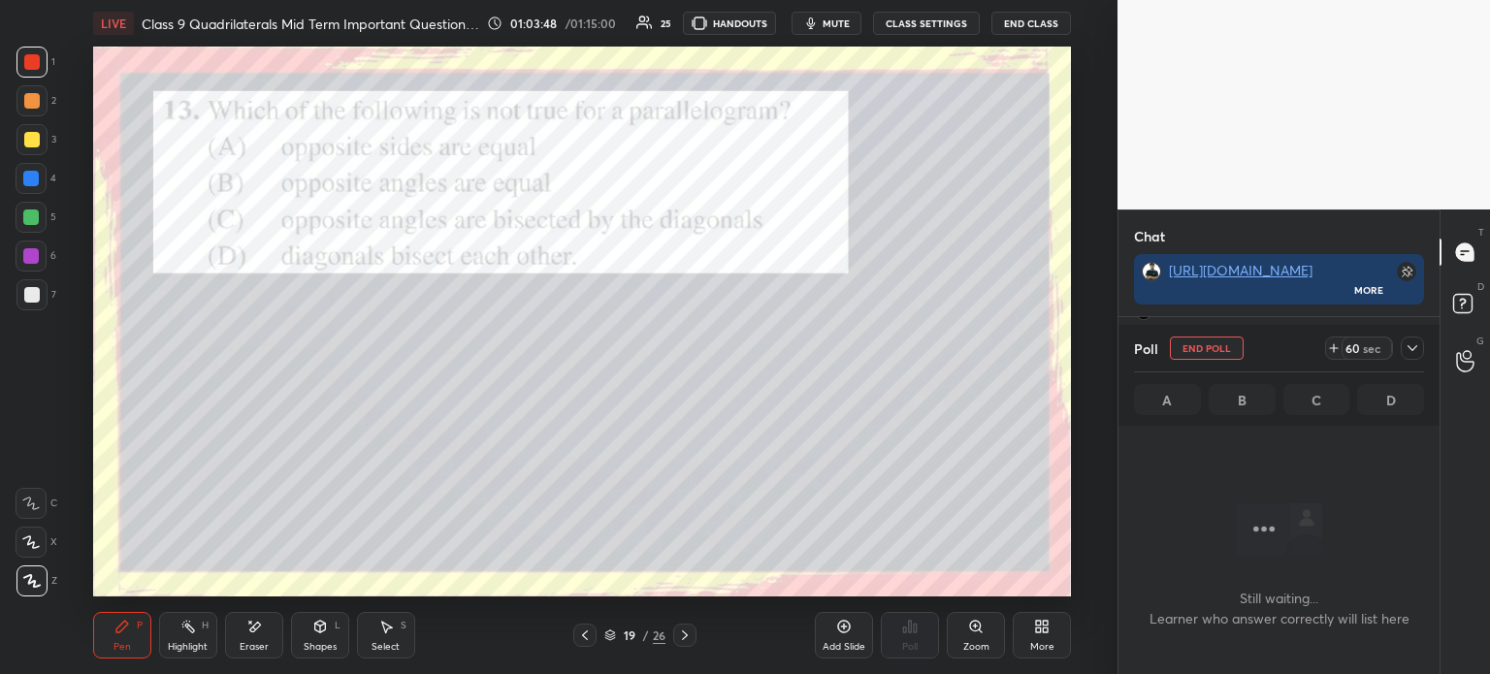
scroll to position [5, 6]
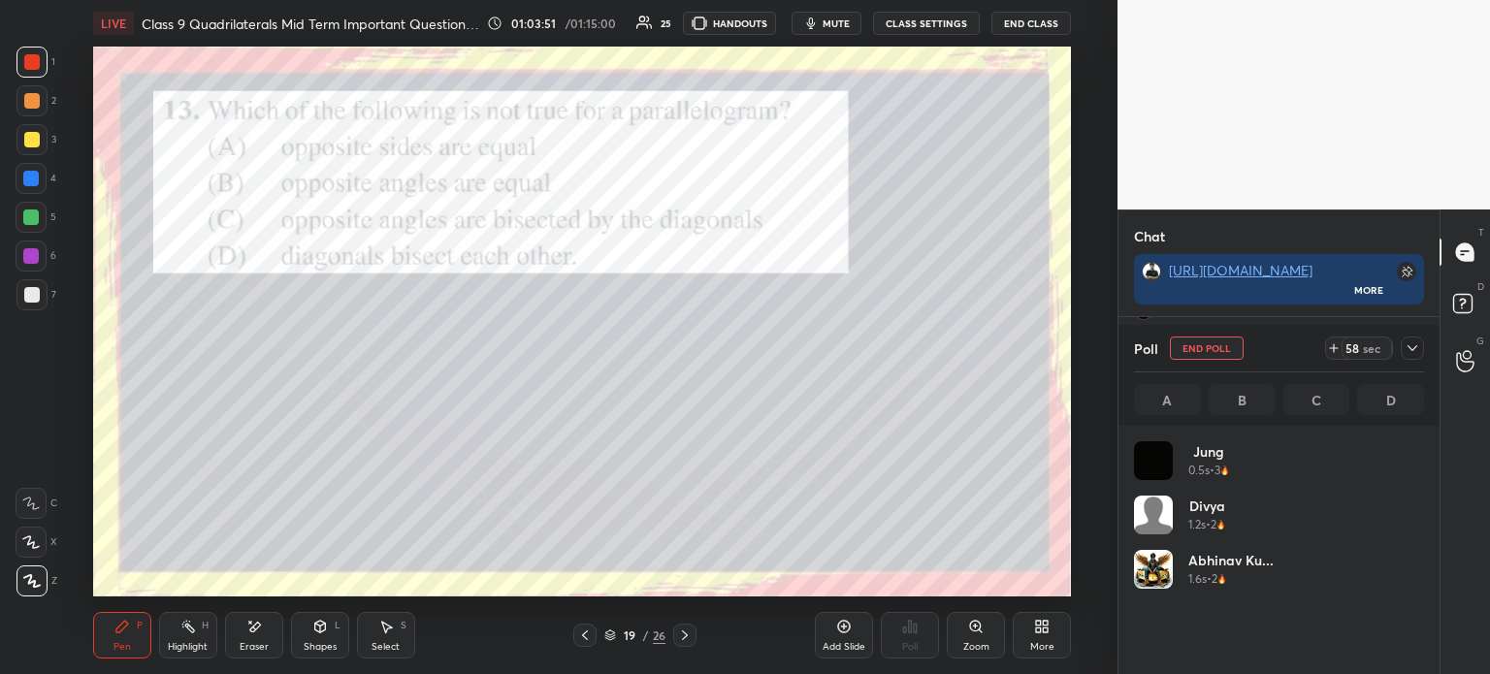
click at [1421, 348] on div at bounding box center [1412, 348] width 23 height 23
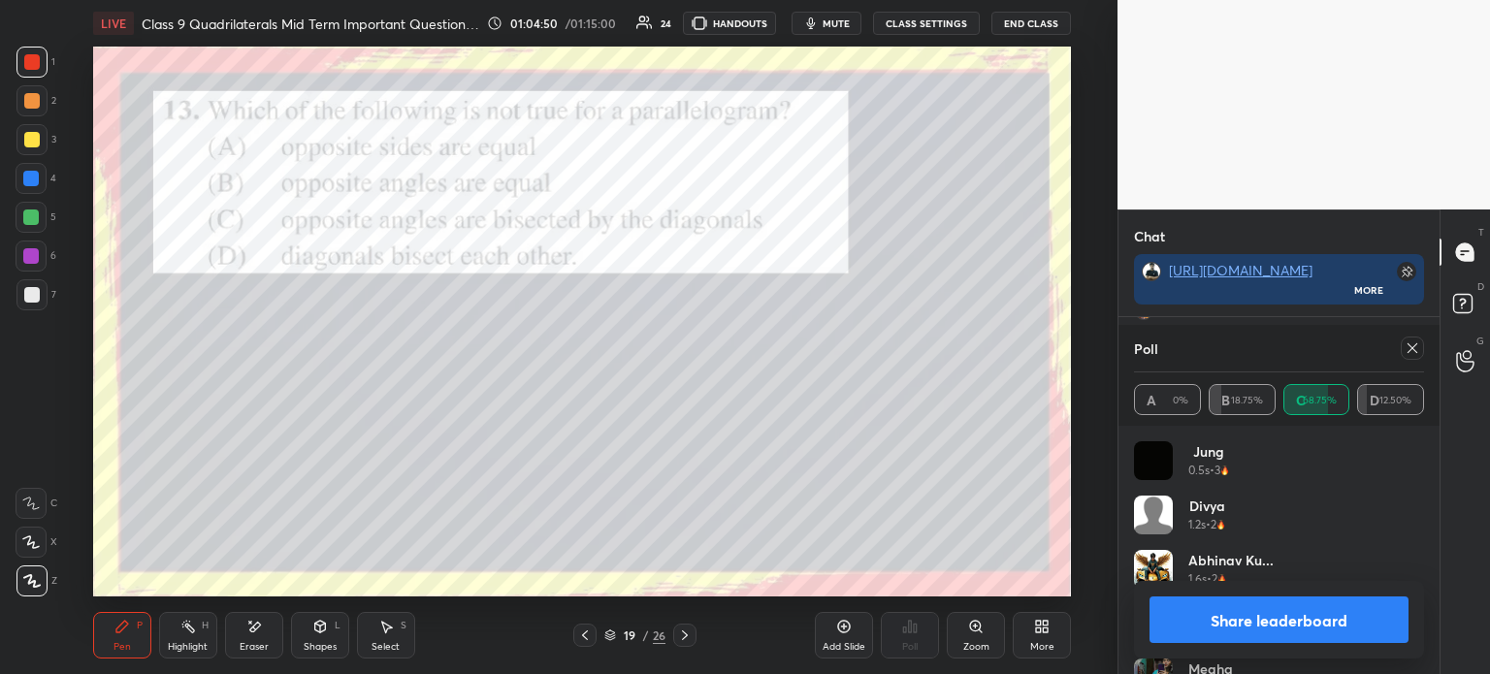
click at [1176, 620] on button "Share leaderboard" at bounding box center [1278, 620] width 259 height 47
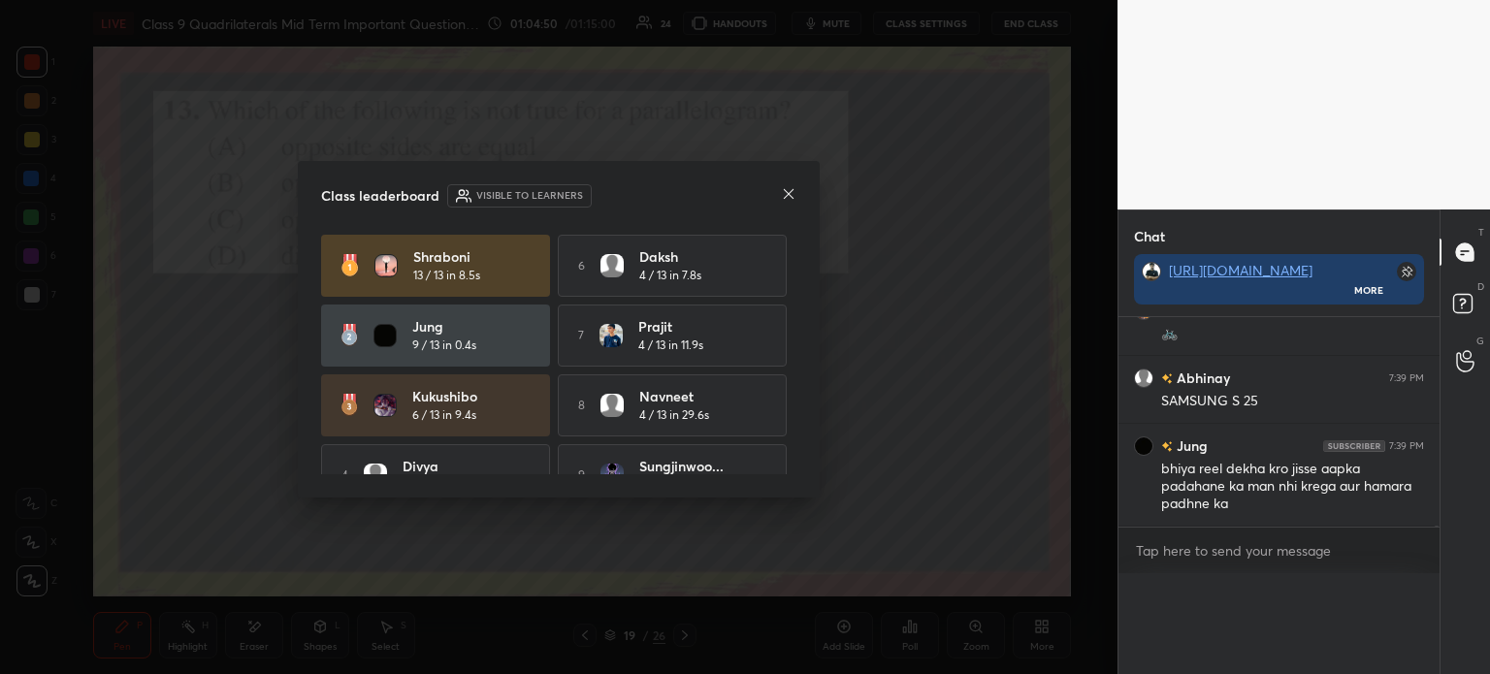
scroll to position [0, 0]
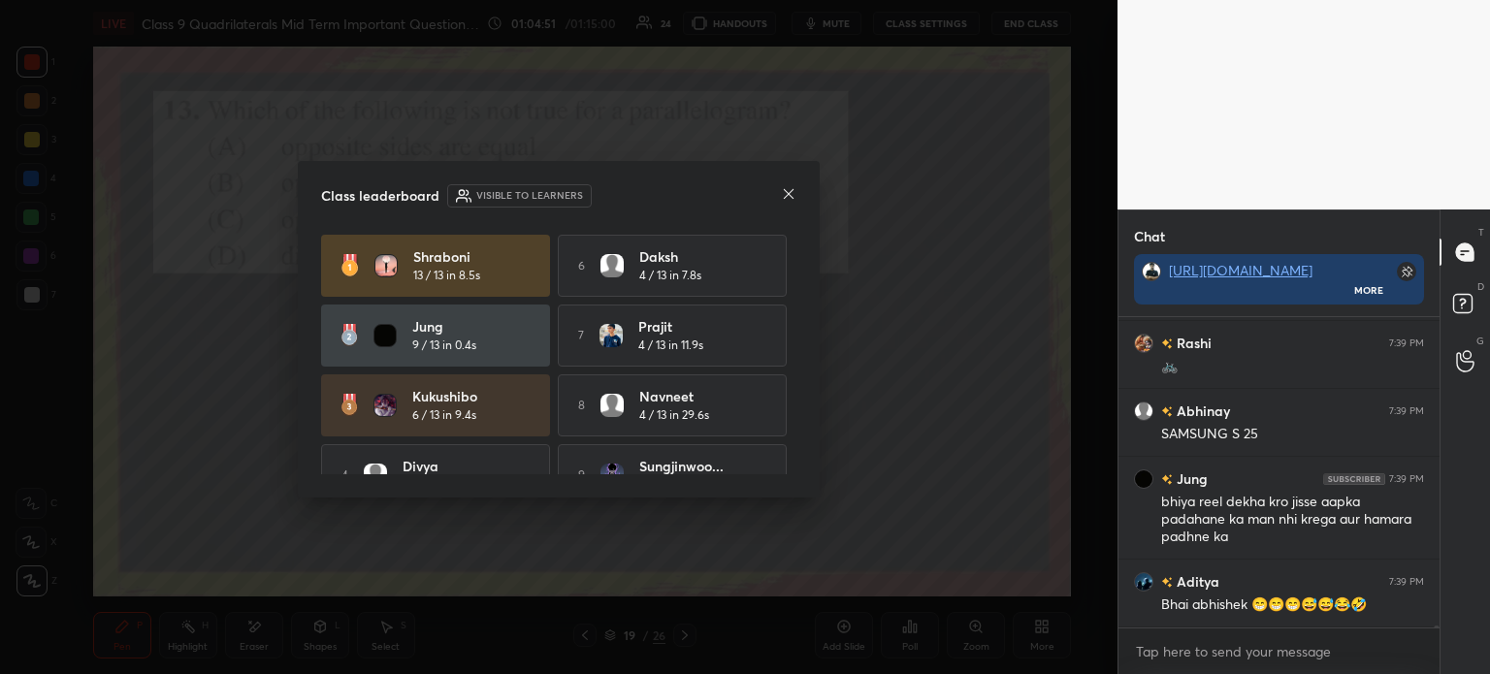
click at [788, 204] on div at bounding box center [789, 195] width 16 height 20
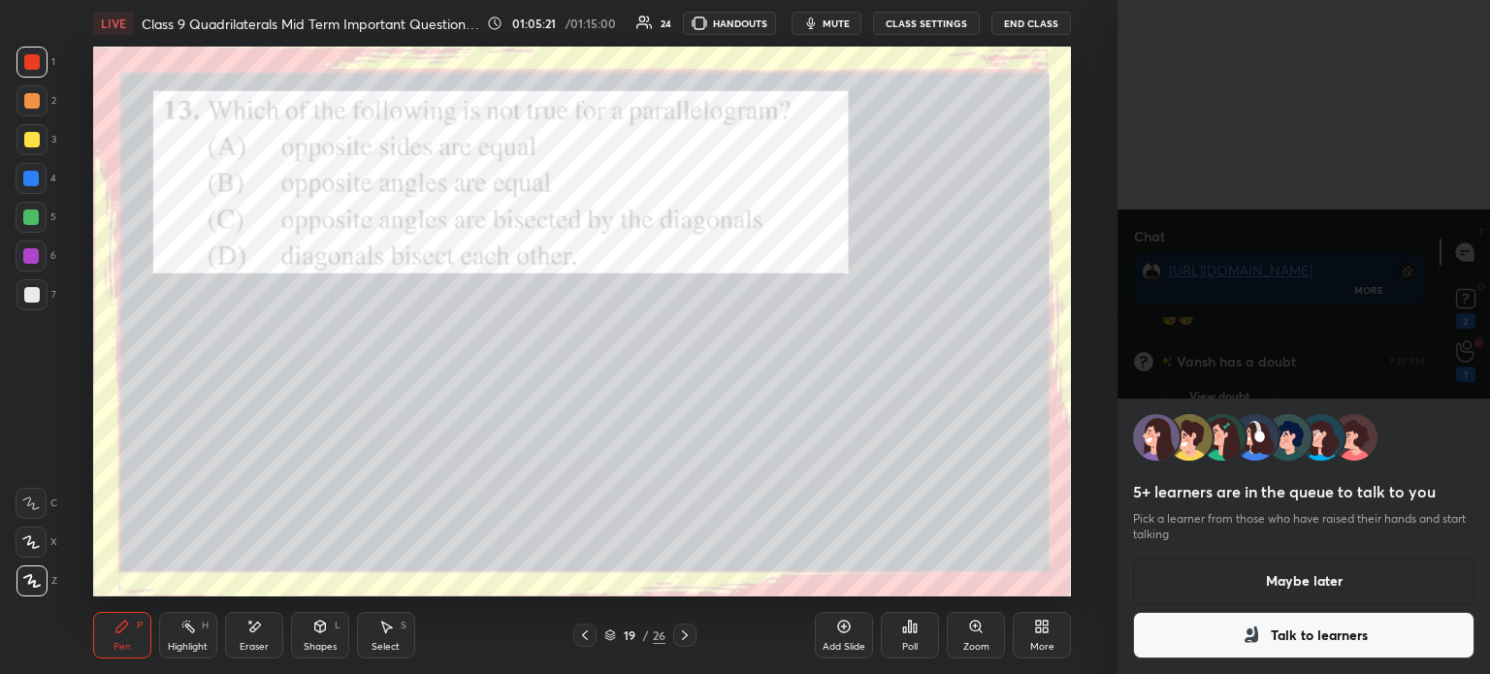
click at [673, 643] on div at bounding box center [684, 635] width 23 height 23
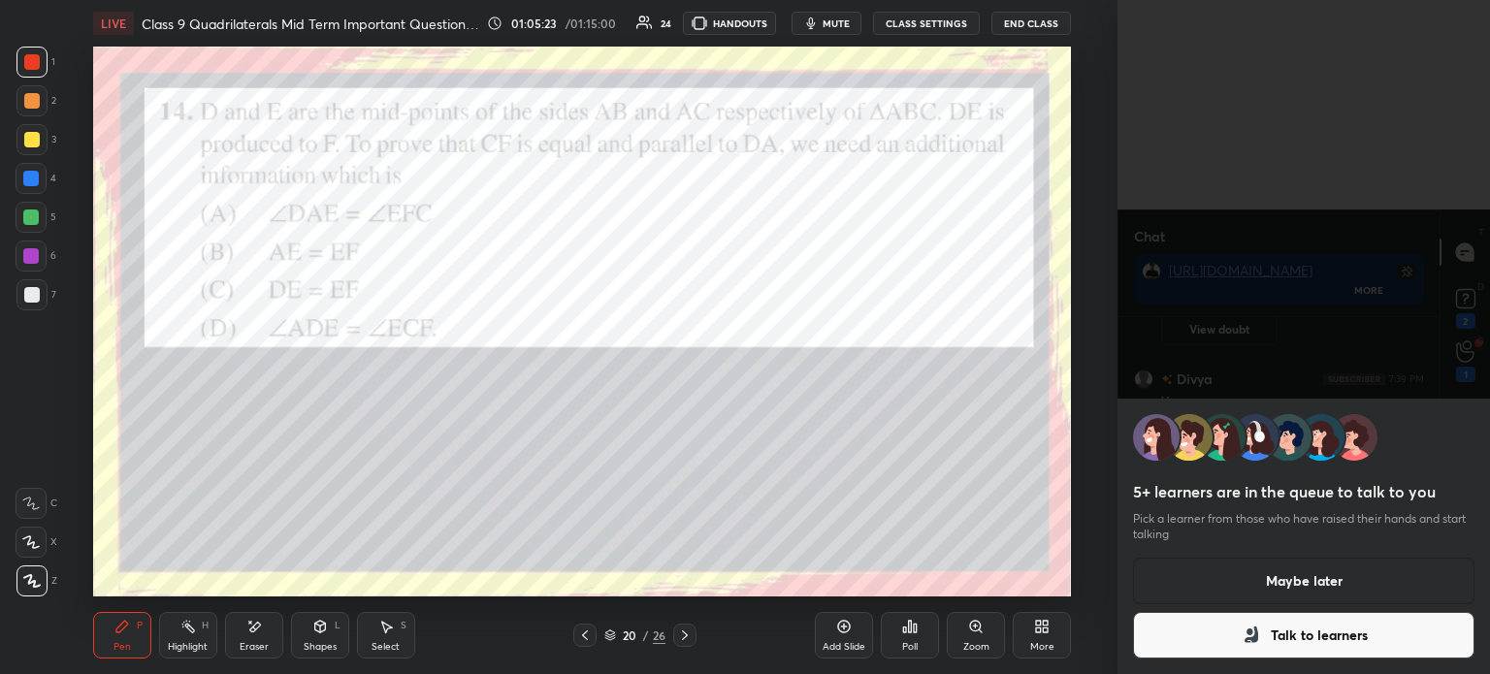
click at [1329, 595] on button "Maybe later" at bounding box center [1303, 581] width 341 height 47
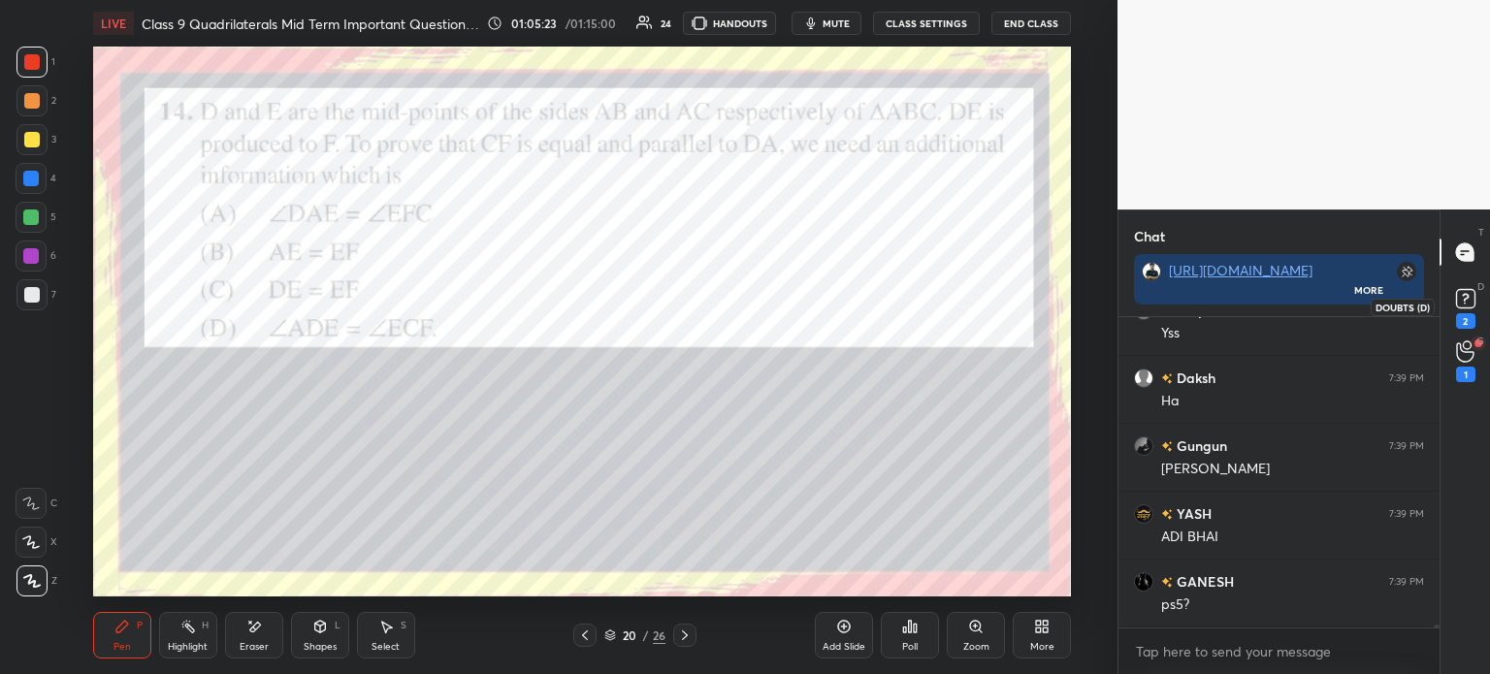
click at [1470, 310] on icon at bounding box center [1465, 298] width 29 height 29
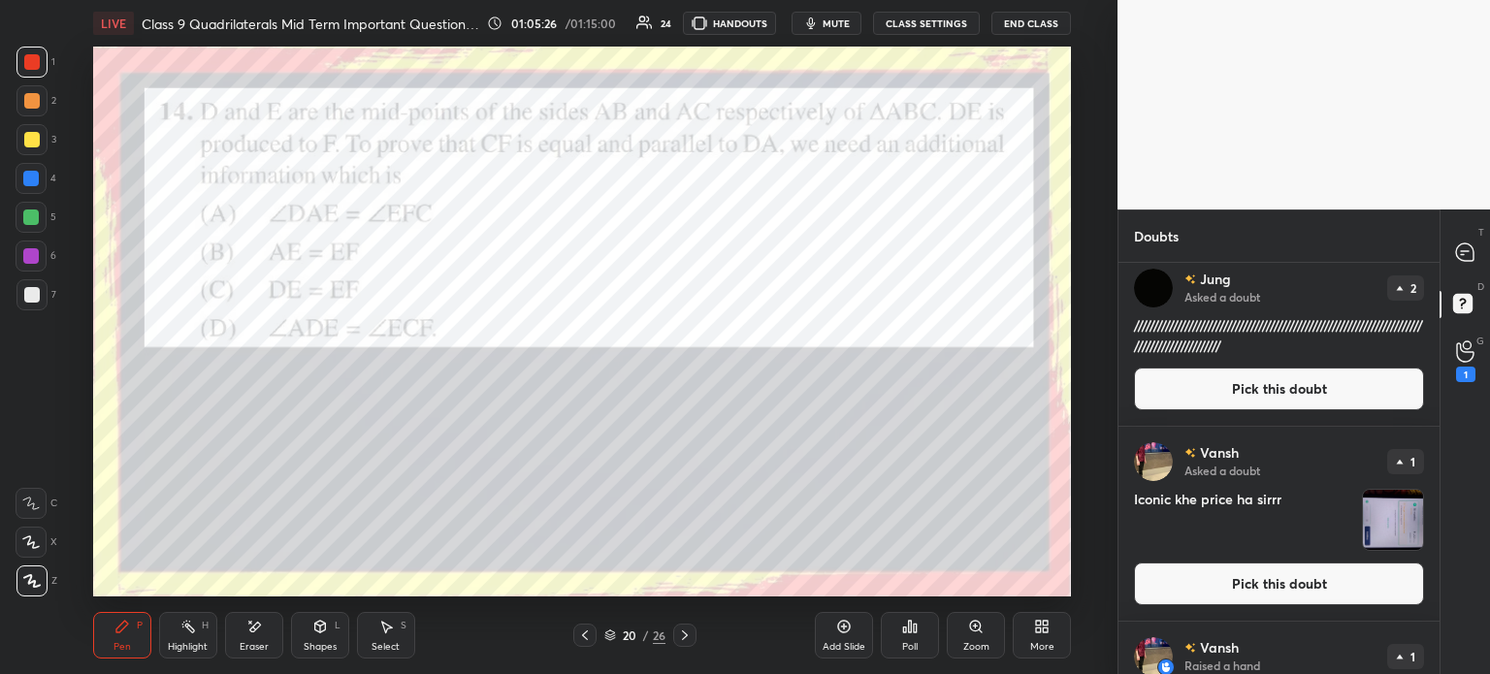
click at [1363, 512] on img "grid" at bounding box center [1393, 520] width 60 height 60
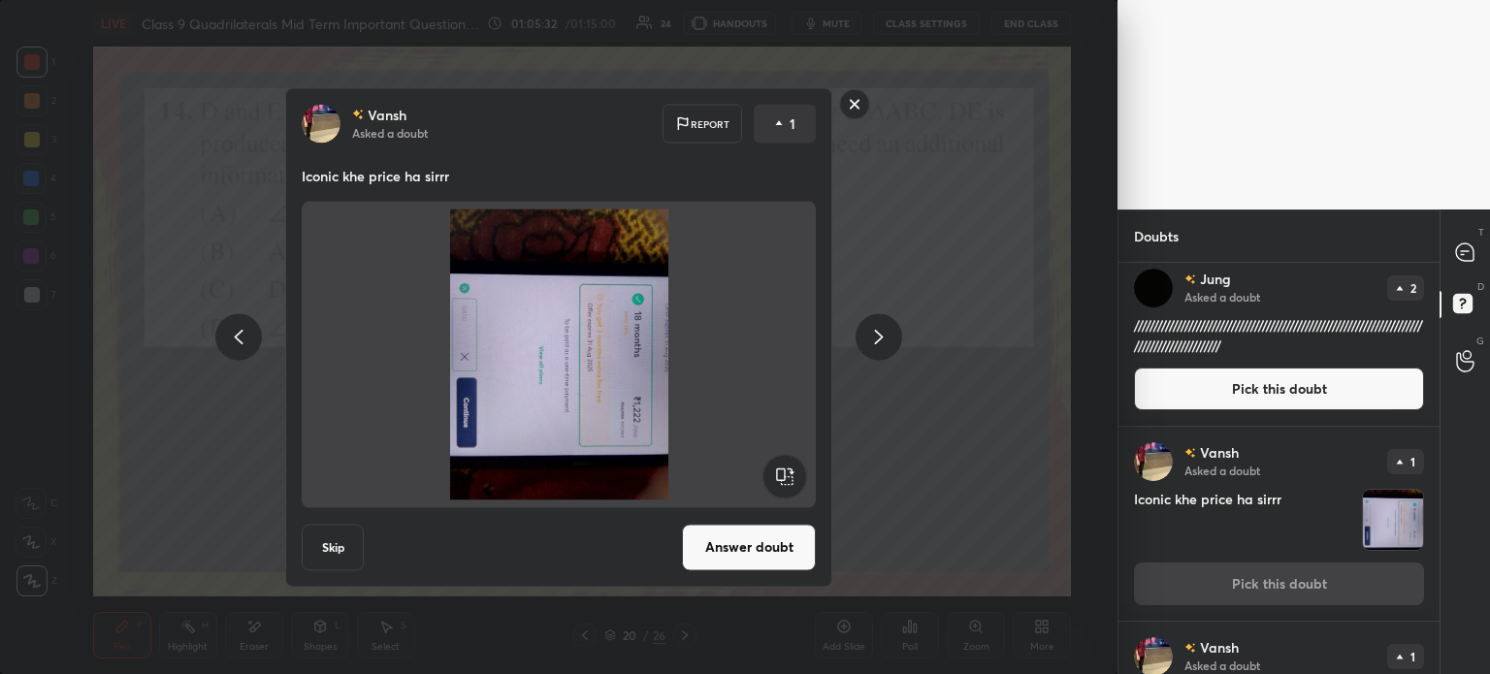
click at [785, 482] on rect at bounding box center [784, 476] width 44 height 44
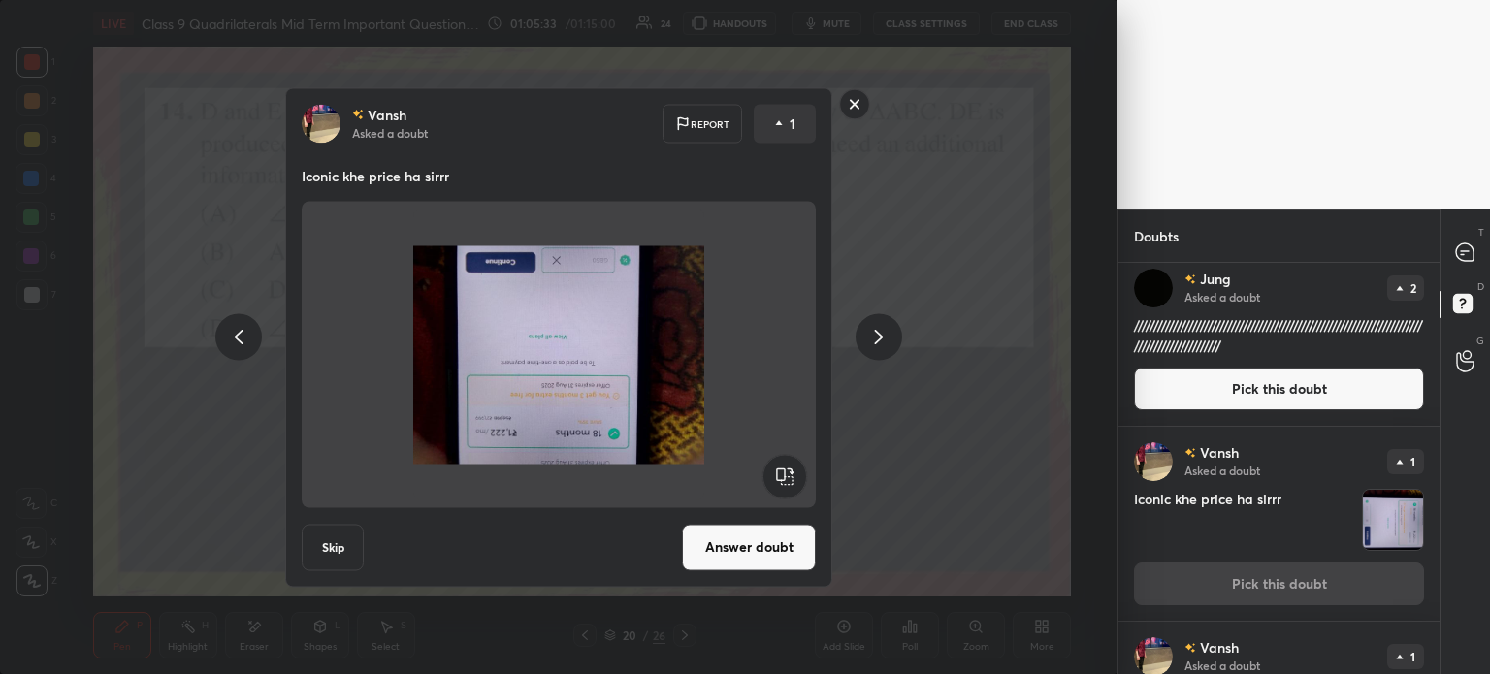
click at [782, 494] on rect at bounding box center [784, 476] width 44 height 44
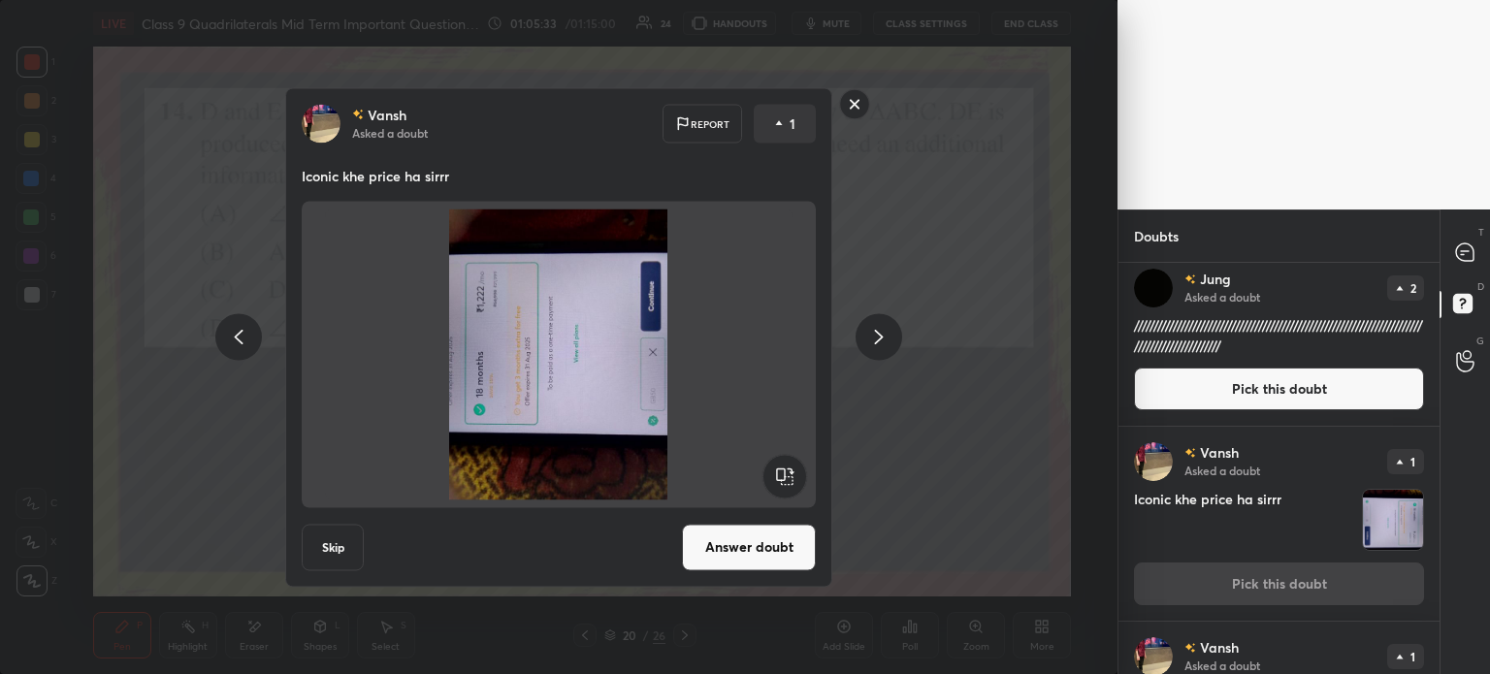
click at [782, 473] on rect at bounding box center [784, 476] width 44 height 44
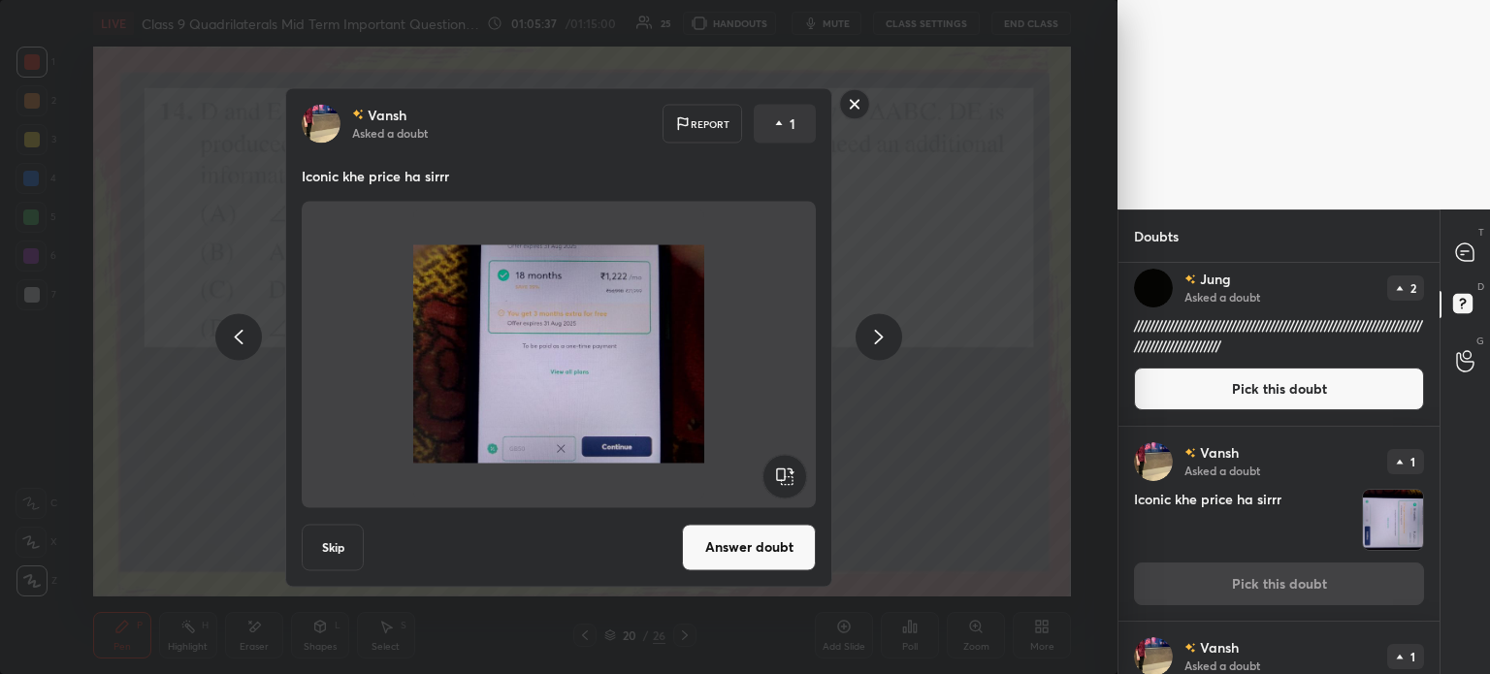
click at [745, 546] on button "Answer doubt" at bounding box center [749, 547] width 134 height 47
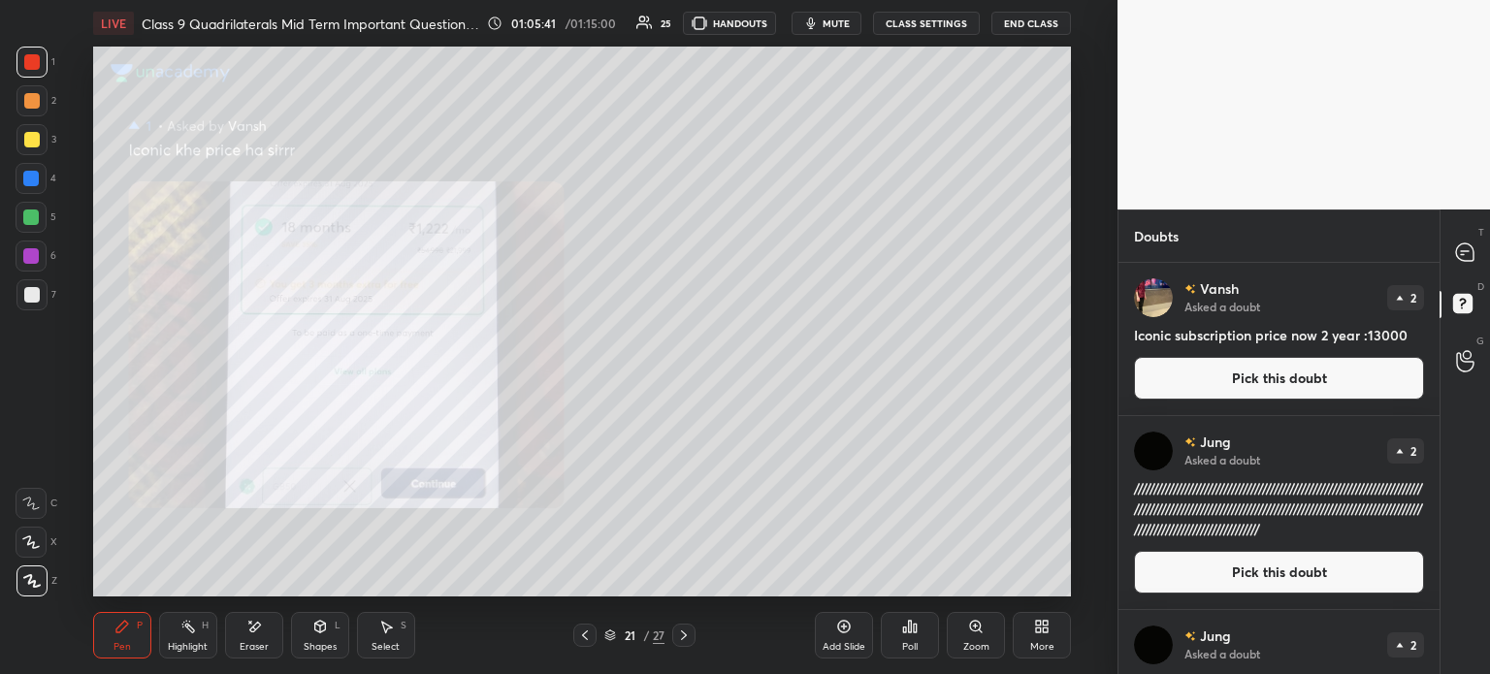
click at [965, 639] on div "Zoom" at bounding box center [976, 635] width 58 height 47
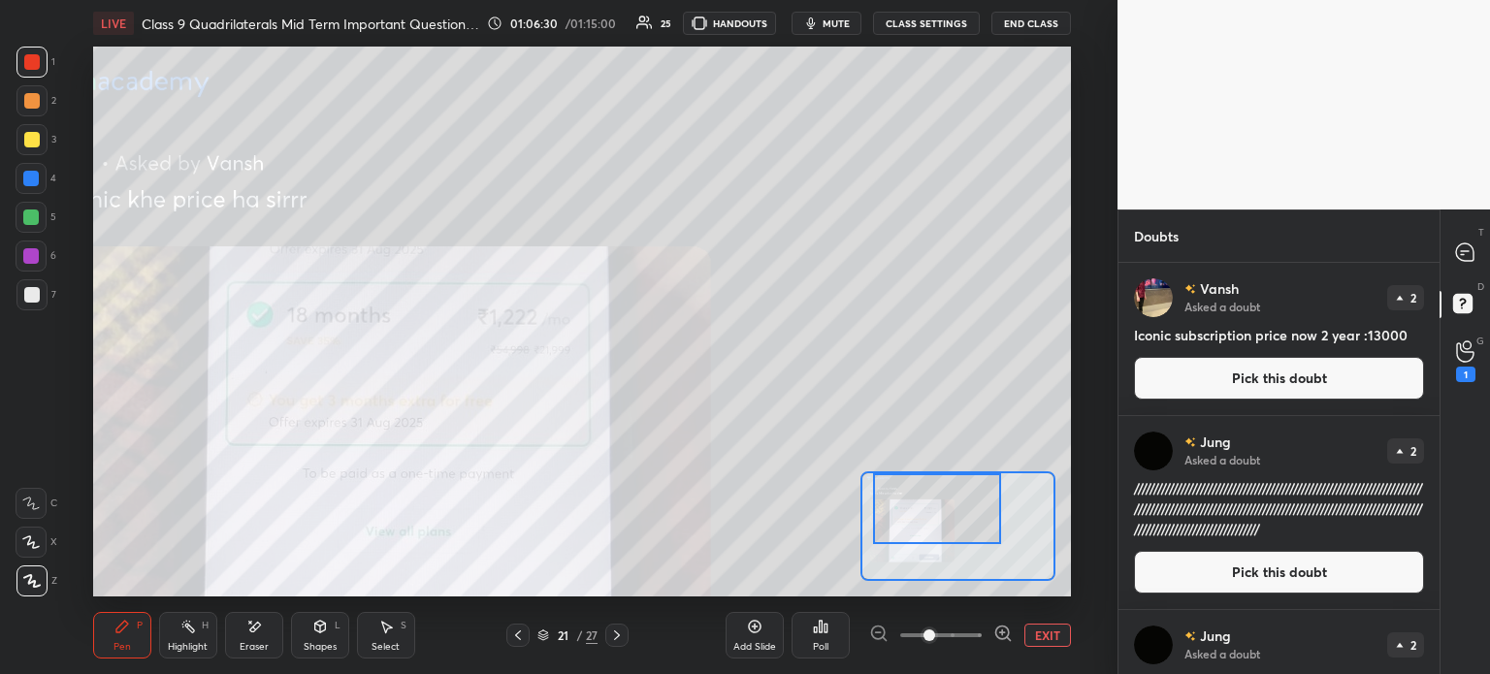
click at [513, 644] on div at bounding box center [517, 635] width 23 height 23
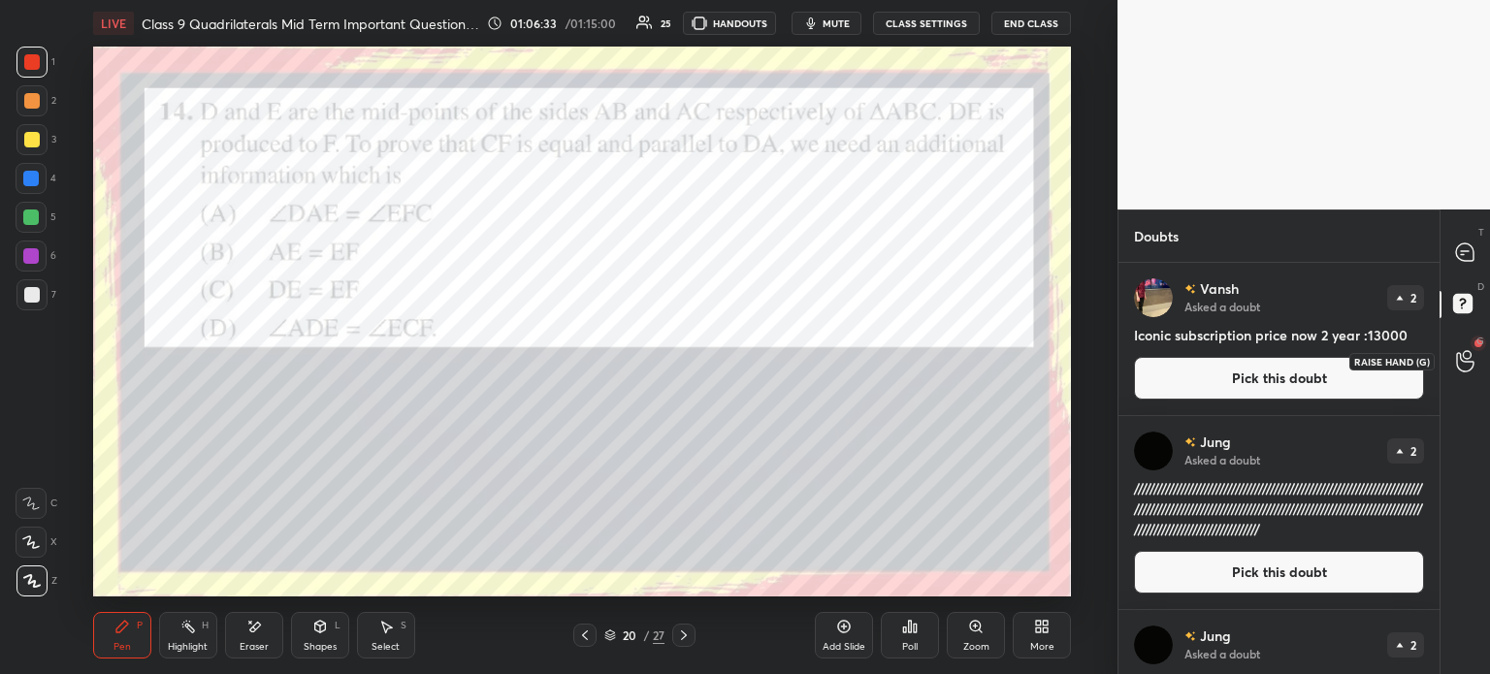
click at [1461, 361] on icon at bounding box center [1465, 361] width 18 height 22
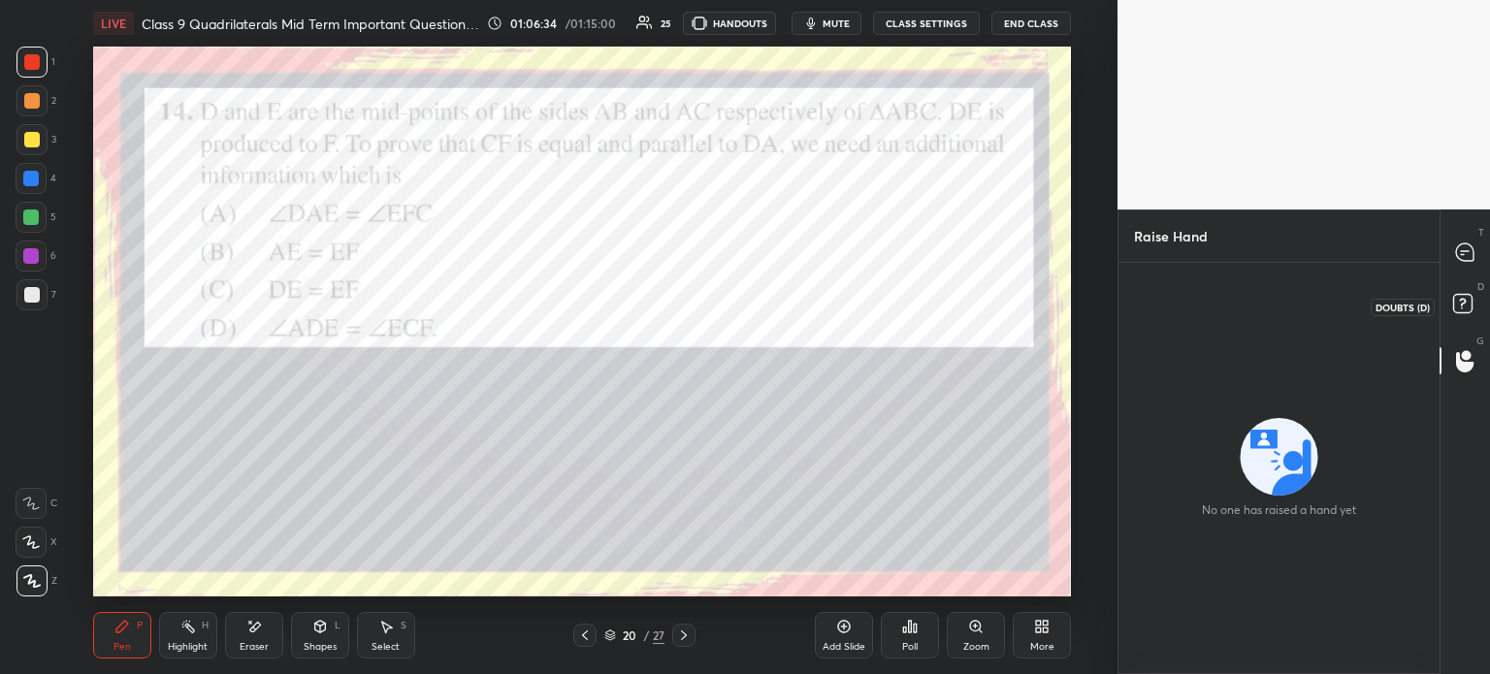
click at [1455, 306] on rect at bounding box center [1462, 304] width 18 height 18
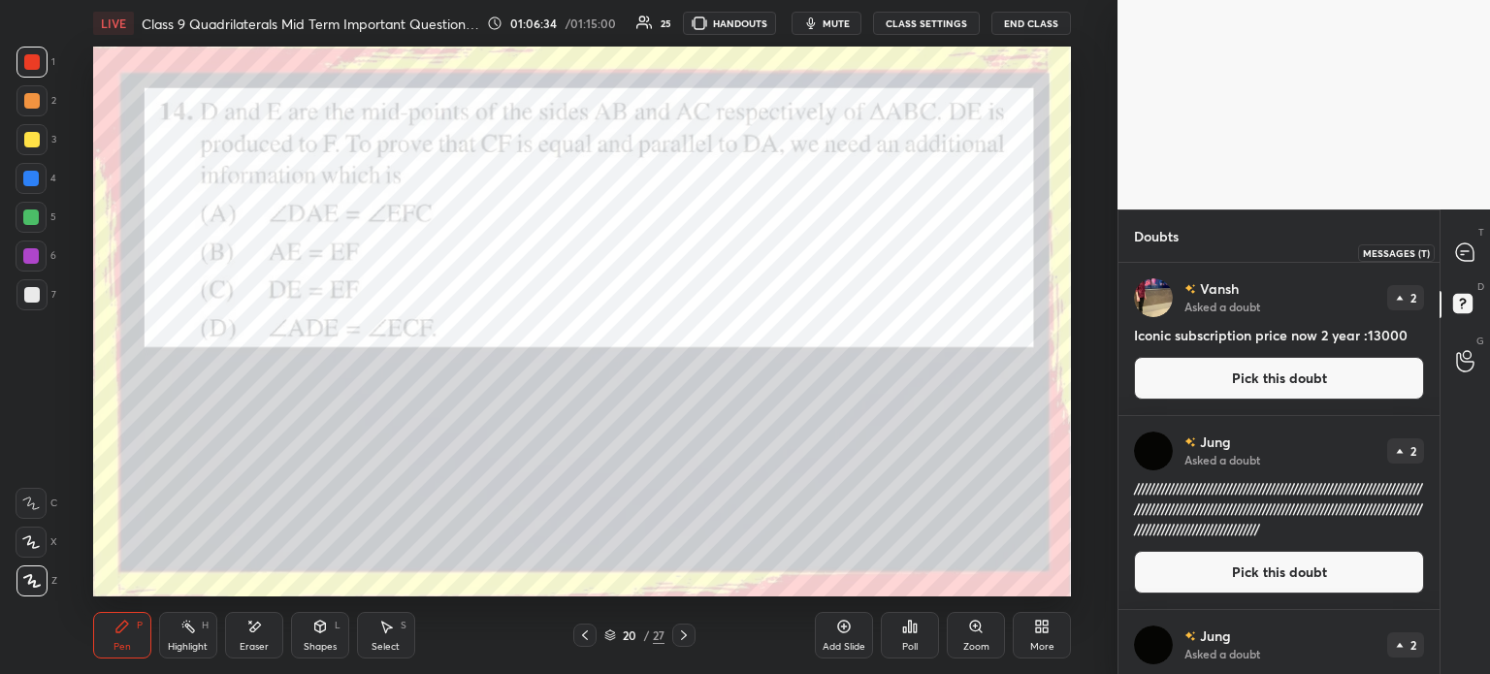
click at [1470, 265] on div at bounding box center [1465, 252] width 39 height 35
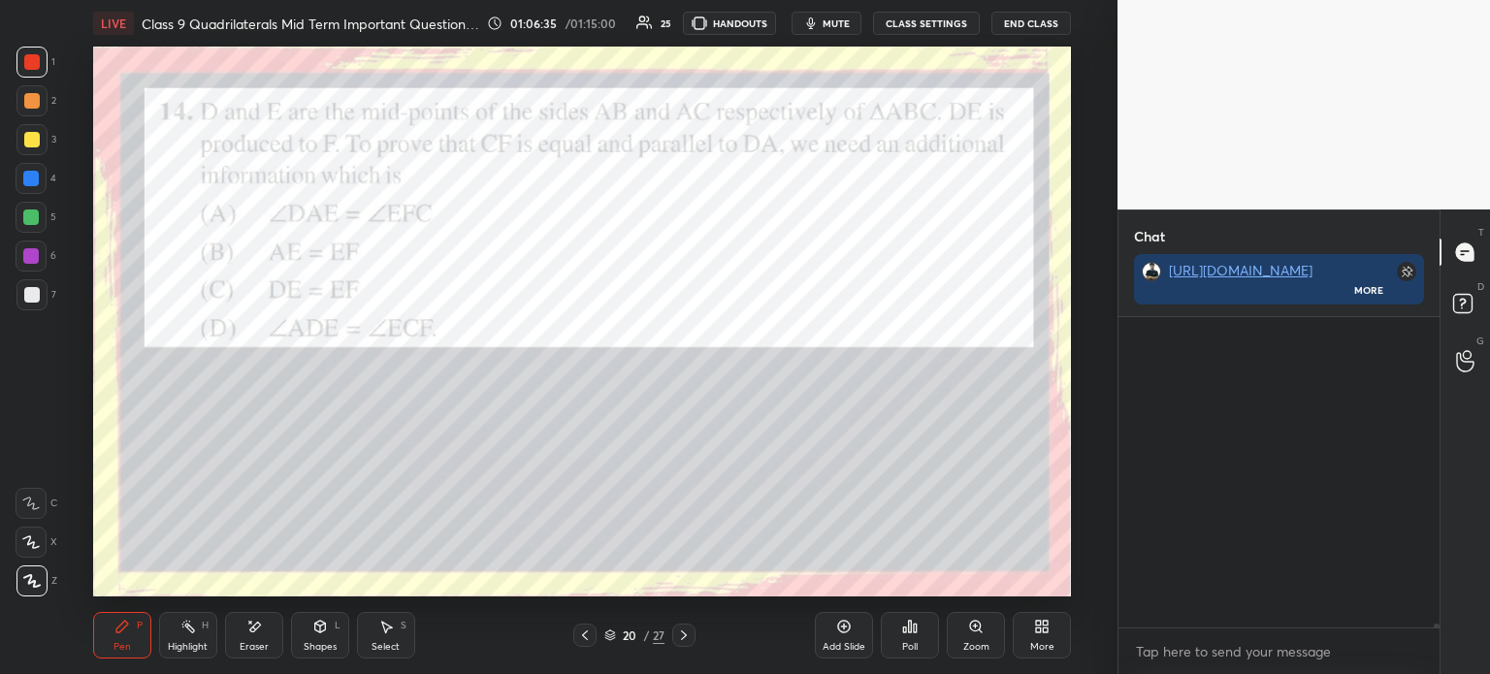
scroll to position [305, 315]
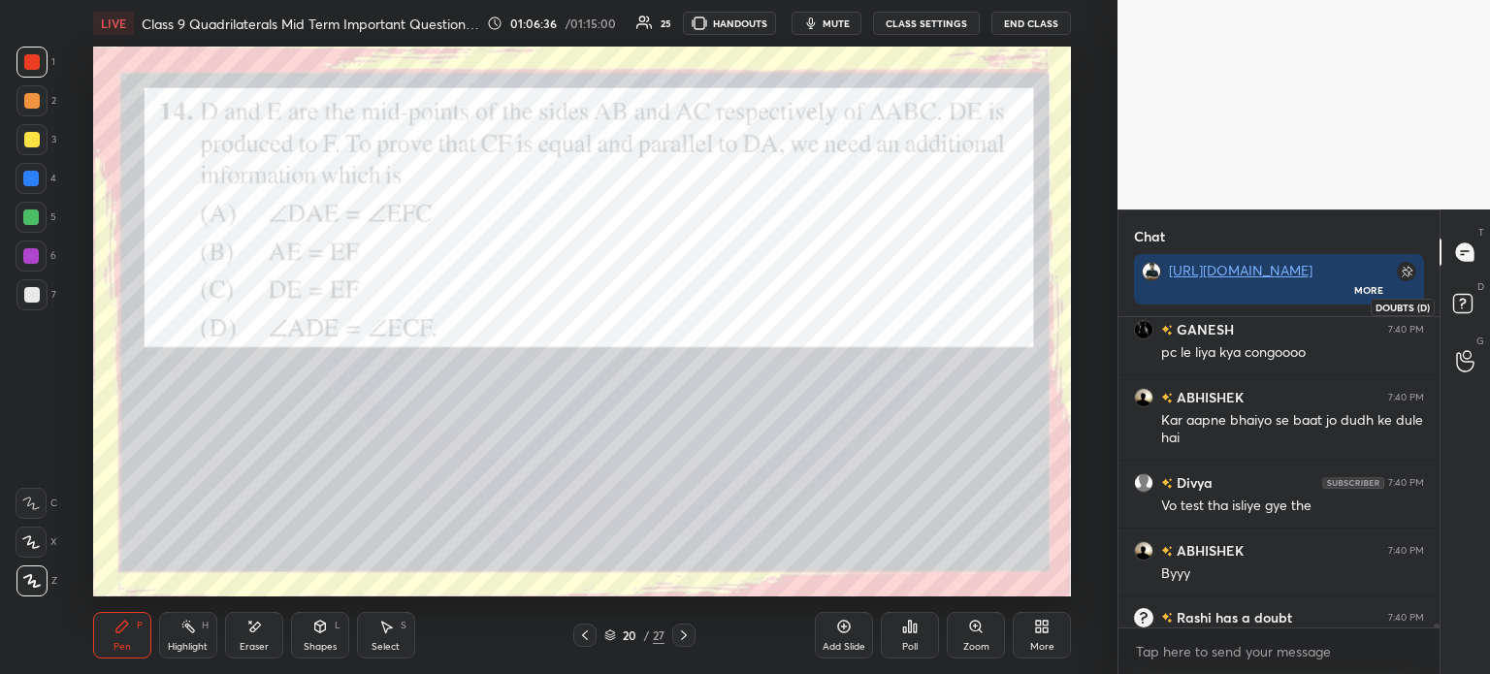
click at [1455, 305] on rect at bounding box center [1462, 304] width 18 height 18
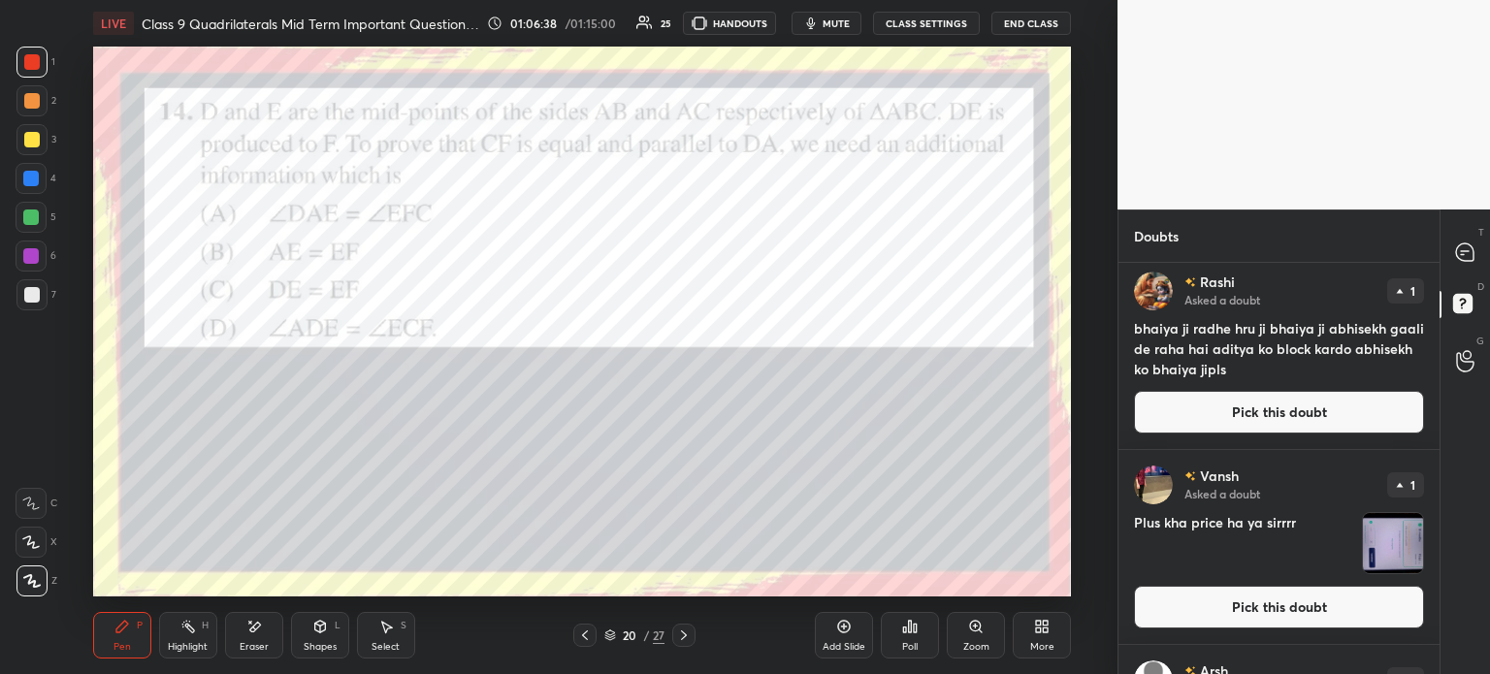
scroll to position [525, 0]
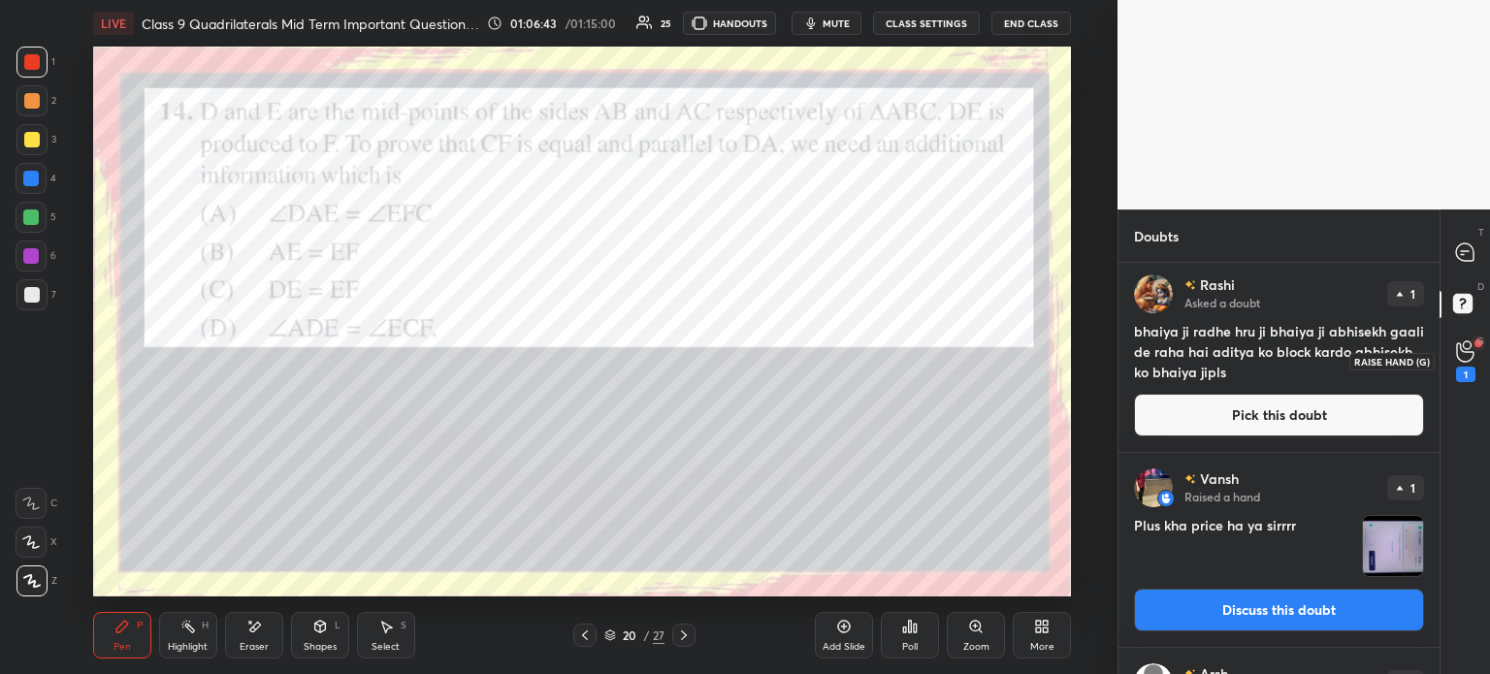
click at [1474, 348] on div "1" at bounding box center [1465, 361] width 19 height 42
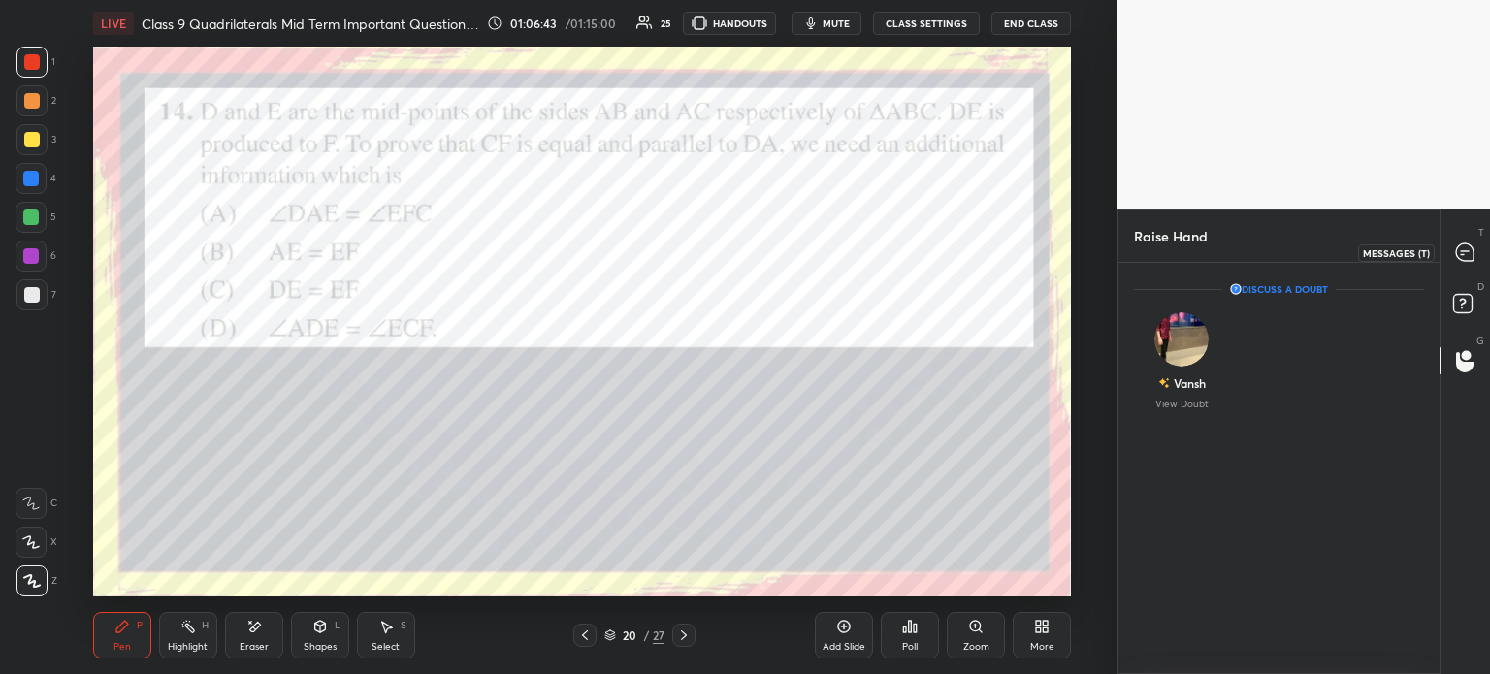
click at [1469, 270] on div at bounding box center [1465, 252] width 39 height 35
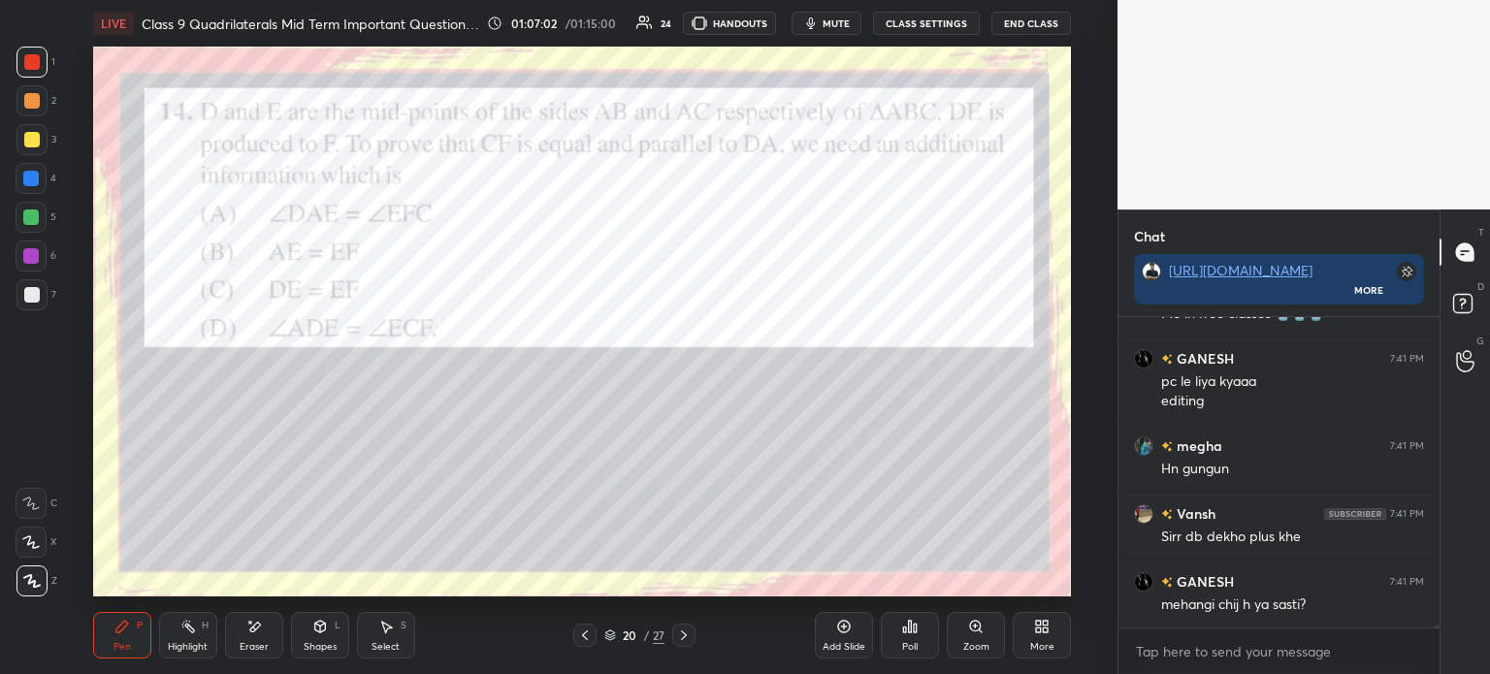
click at [1467, 300] on rect at bounding box center [1462, 304] width 18 height 18
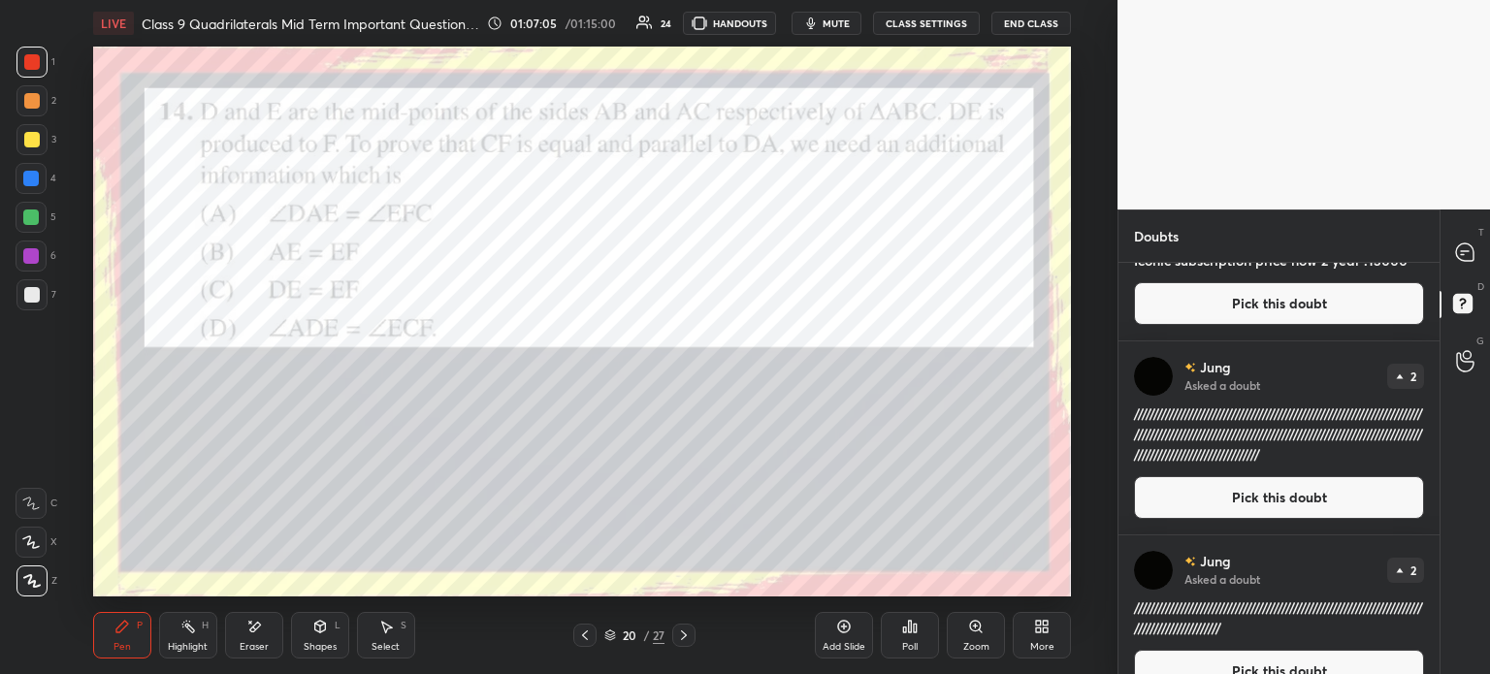
scroll to position [0, 0]
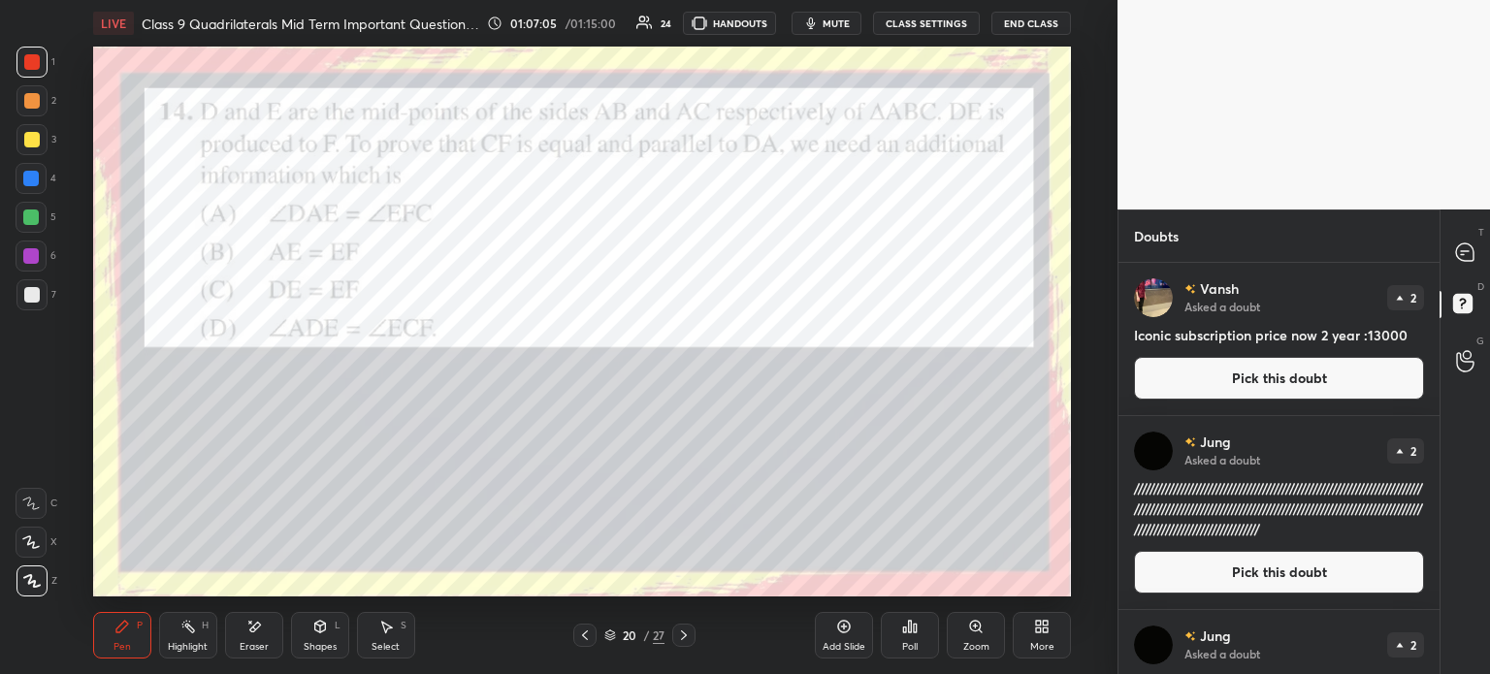
click at [1469, 262] on icon at bounding box center [1465, 252] width 20 height 20
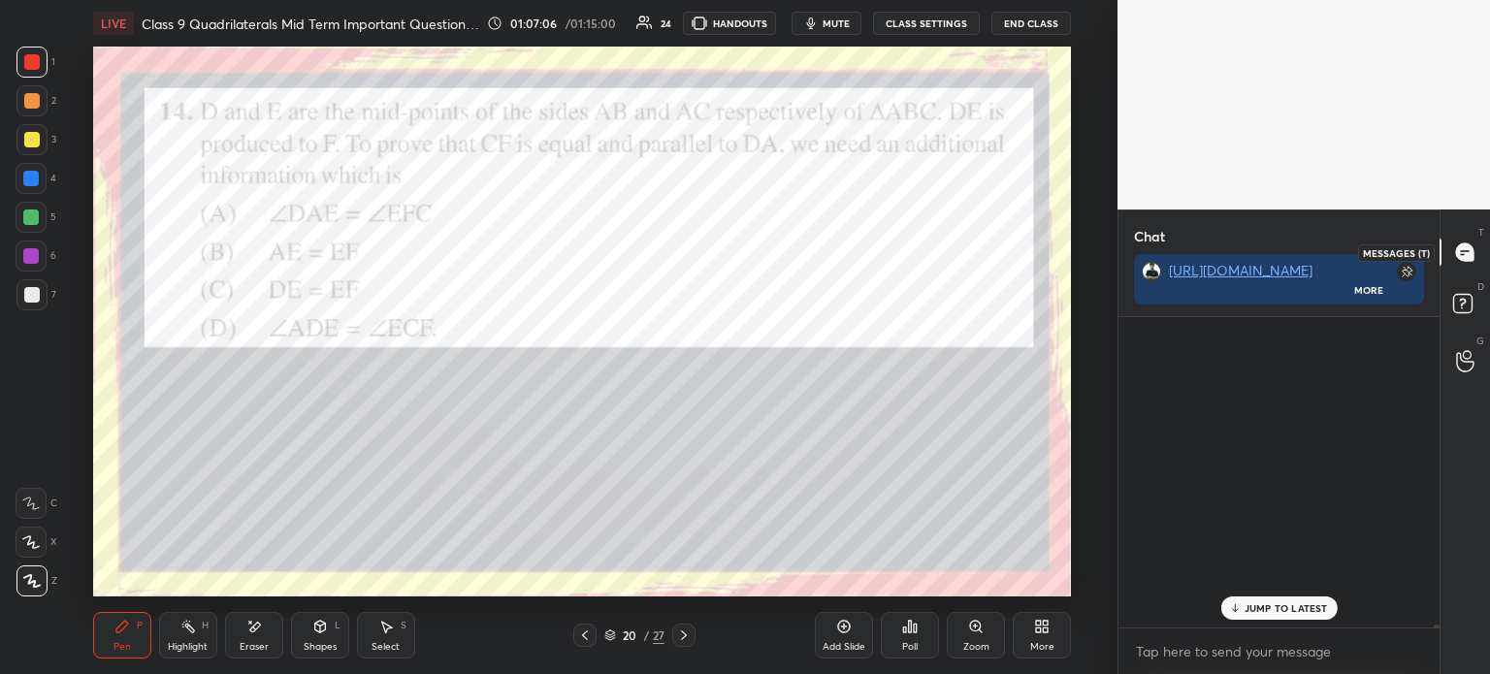
scroll to position [40447, 0]
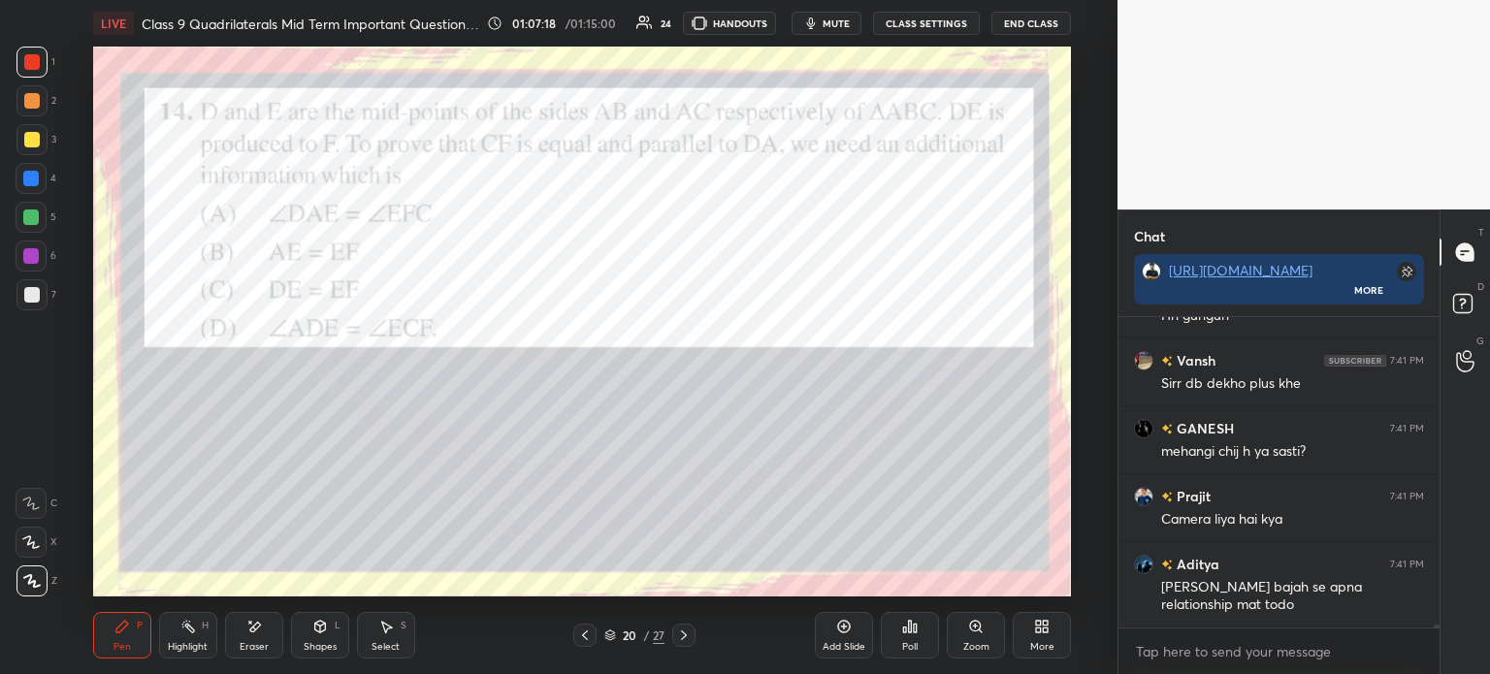
click at [921, 640] on div "Poll" at bounding box center [910, 635] width 58 height 47
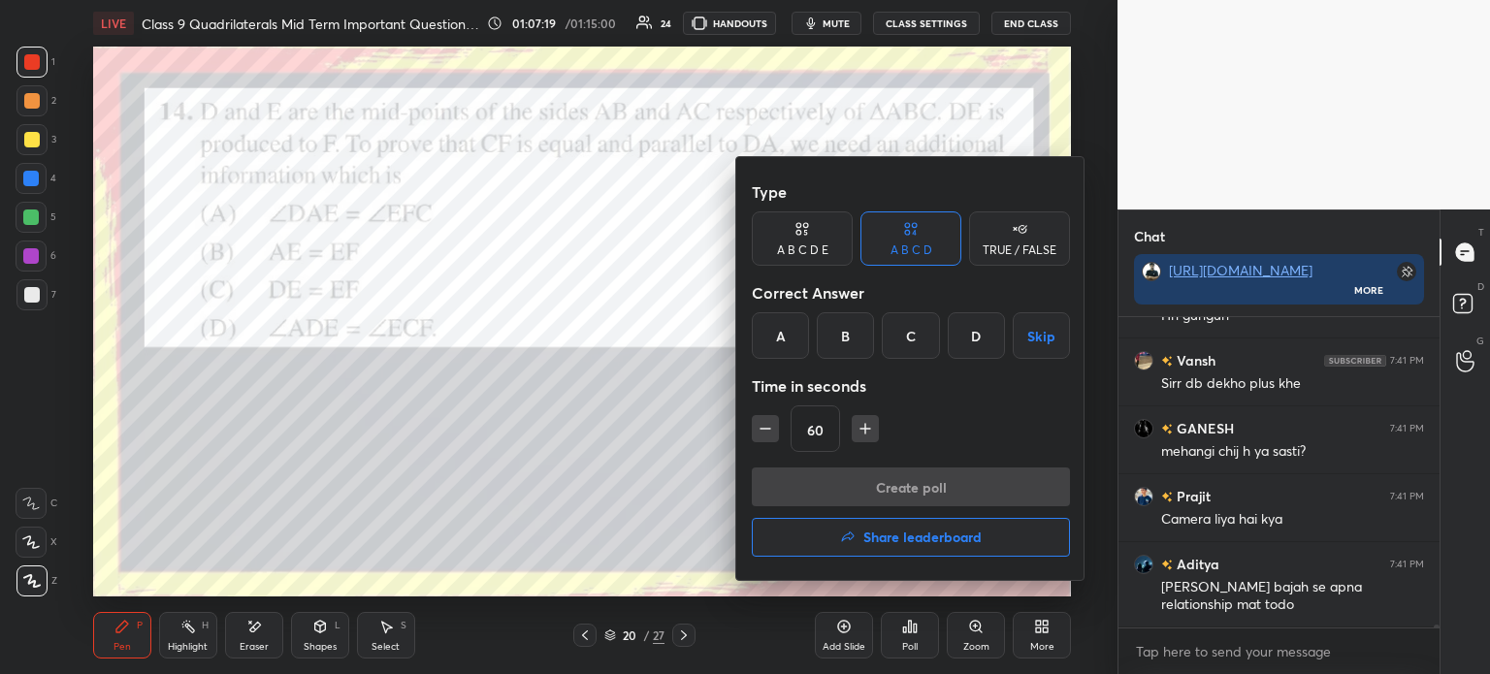
click at [904, 340] on div "C" at bounding box center [910, 335] width 57 height 47
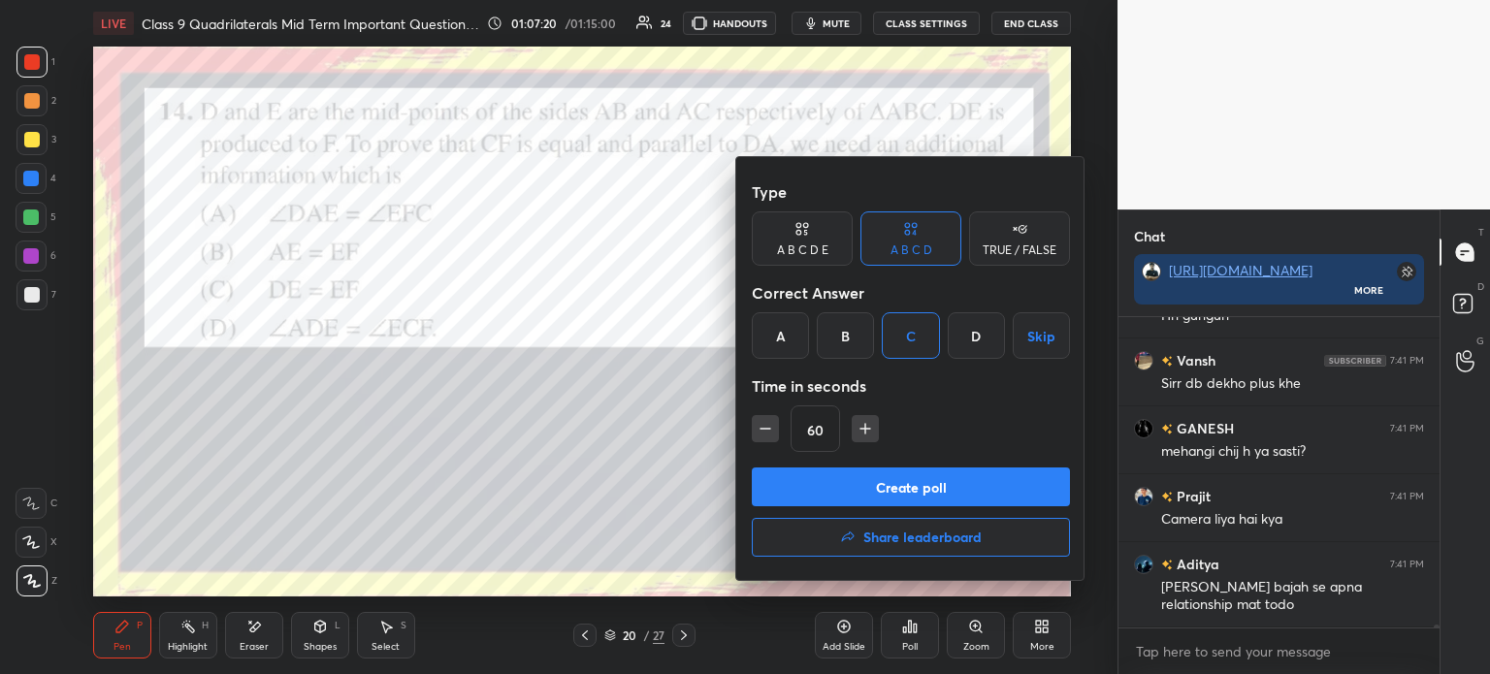
click at [878, 484] on button "Create poll" at bounding box center [911, 487] width 318 height 39
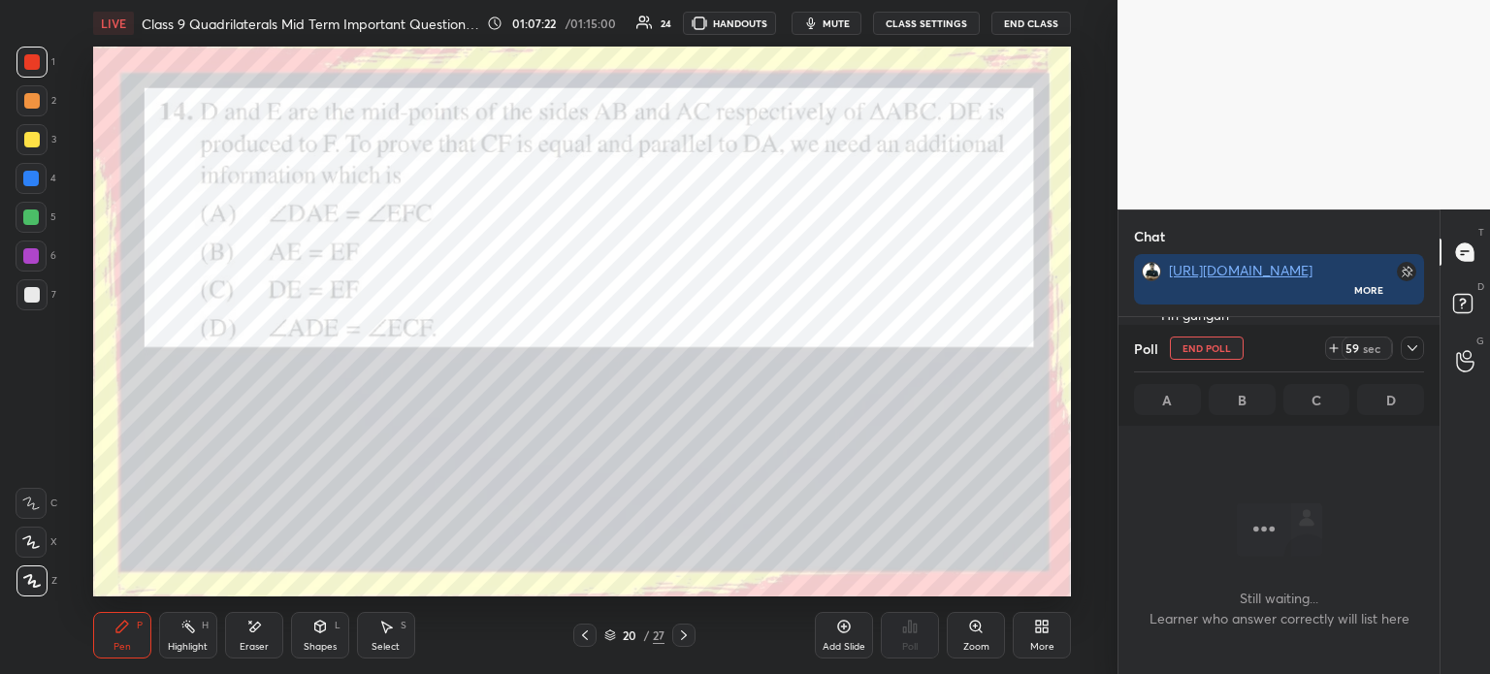
click at [1421, 348] on div at bounding box center [1412, 348] width 23 height 23
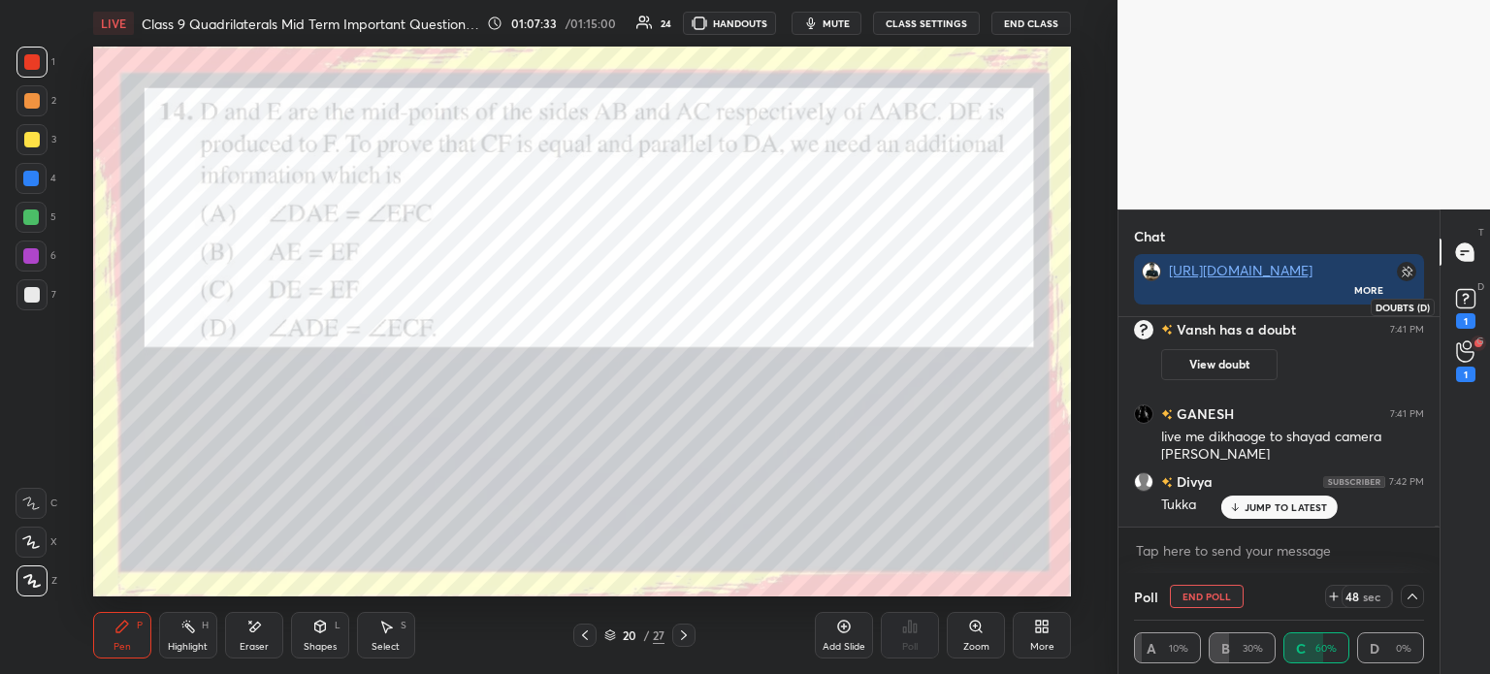
click at [1457, 301] on rect at bounding box center [1465, 299] width 18 height 18
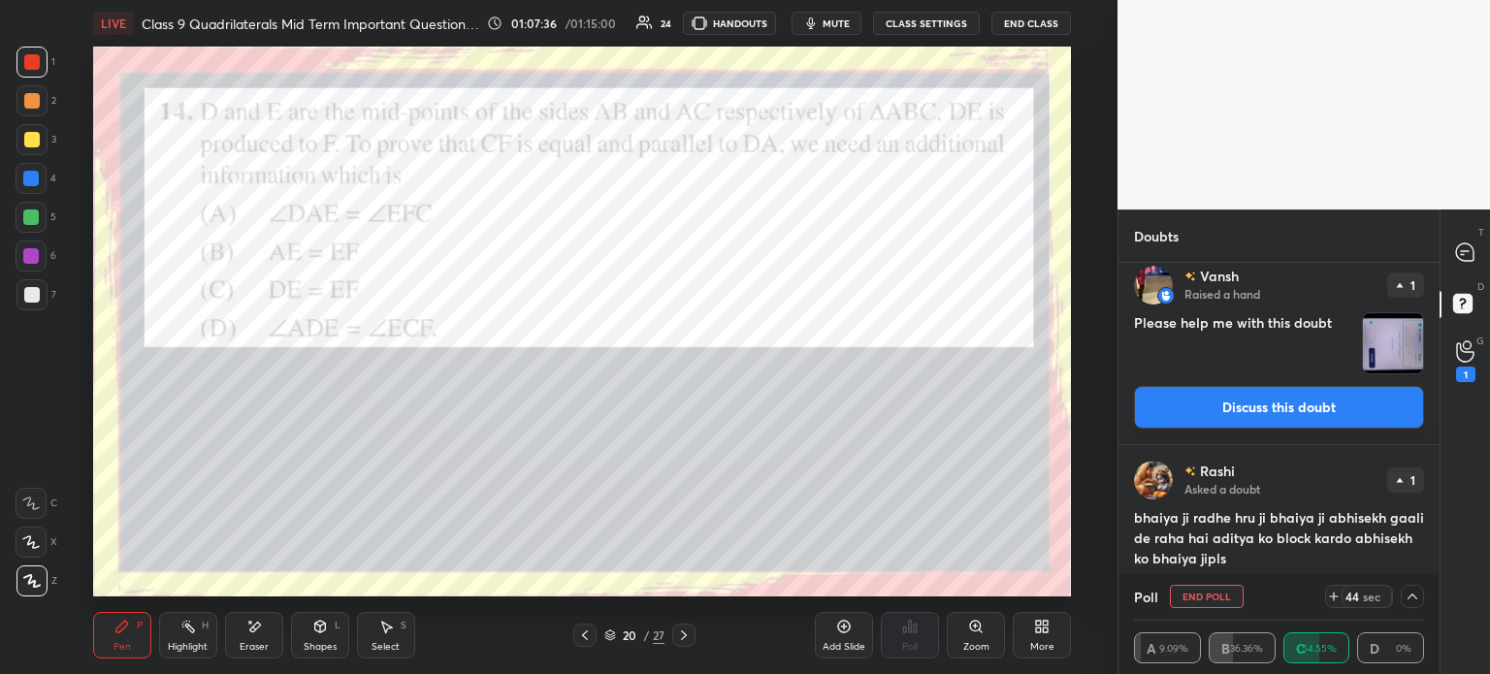
click at [1381, 341] on img "grid" at bounding box center [1393, 343] width 60 height 60
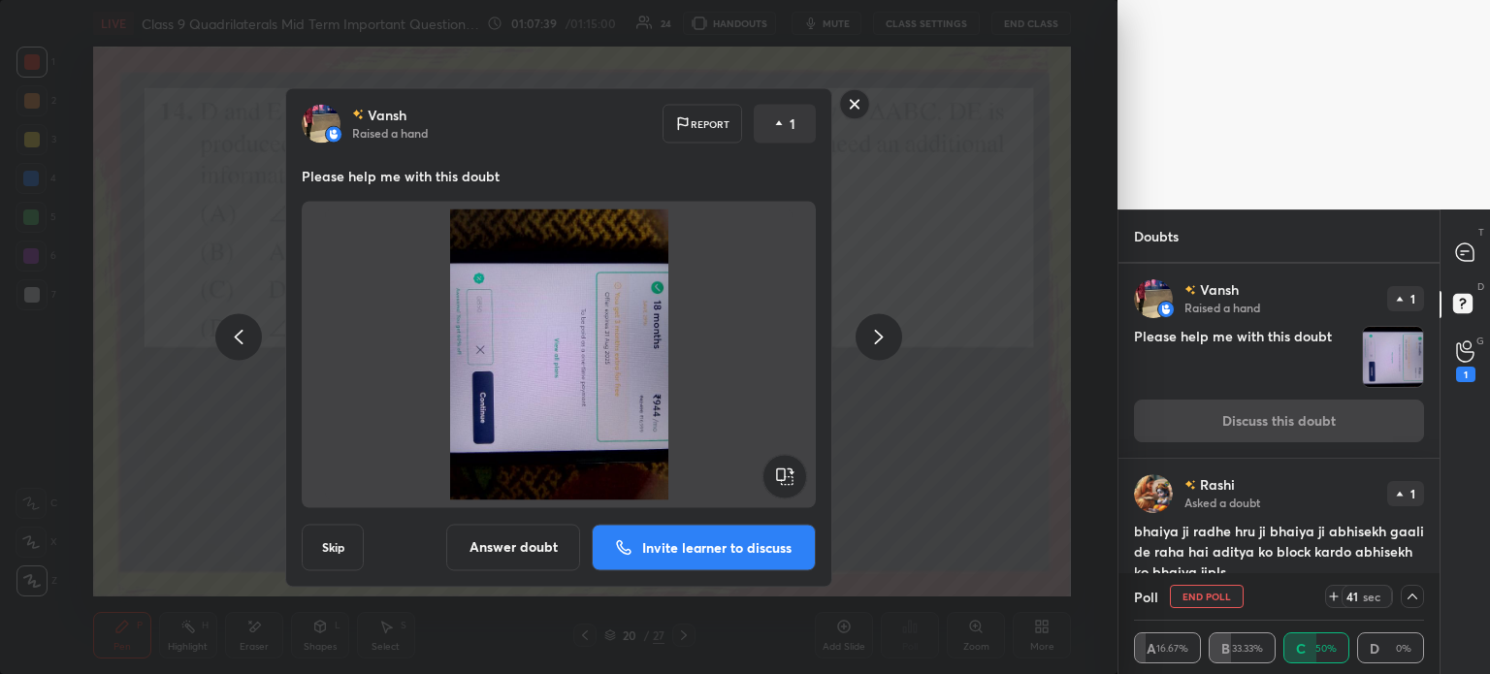
click at [795, 468] on rect at bounding box center [784, 476] width 44 height 44
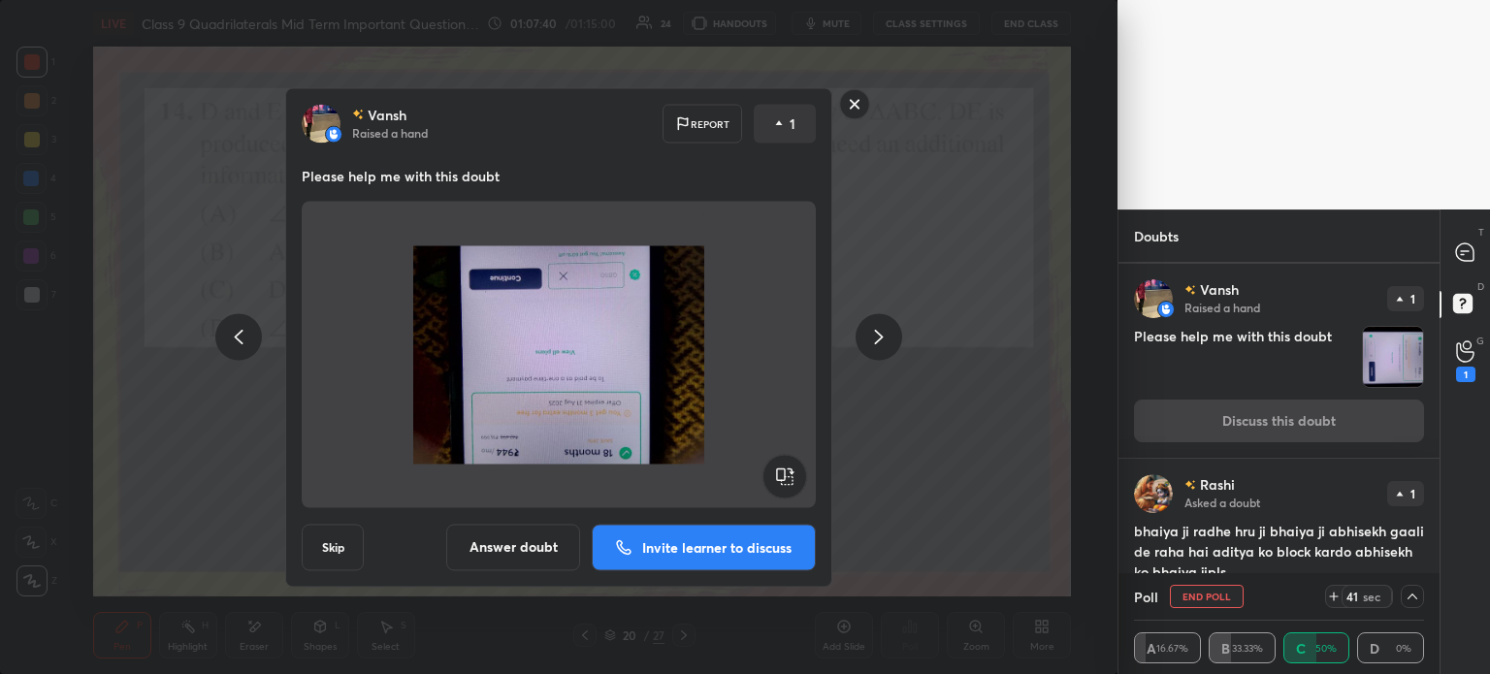
click at [791, 467] on rect at bounding box center [784, 476] width 44 height 44
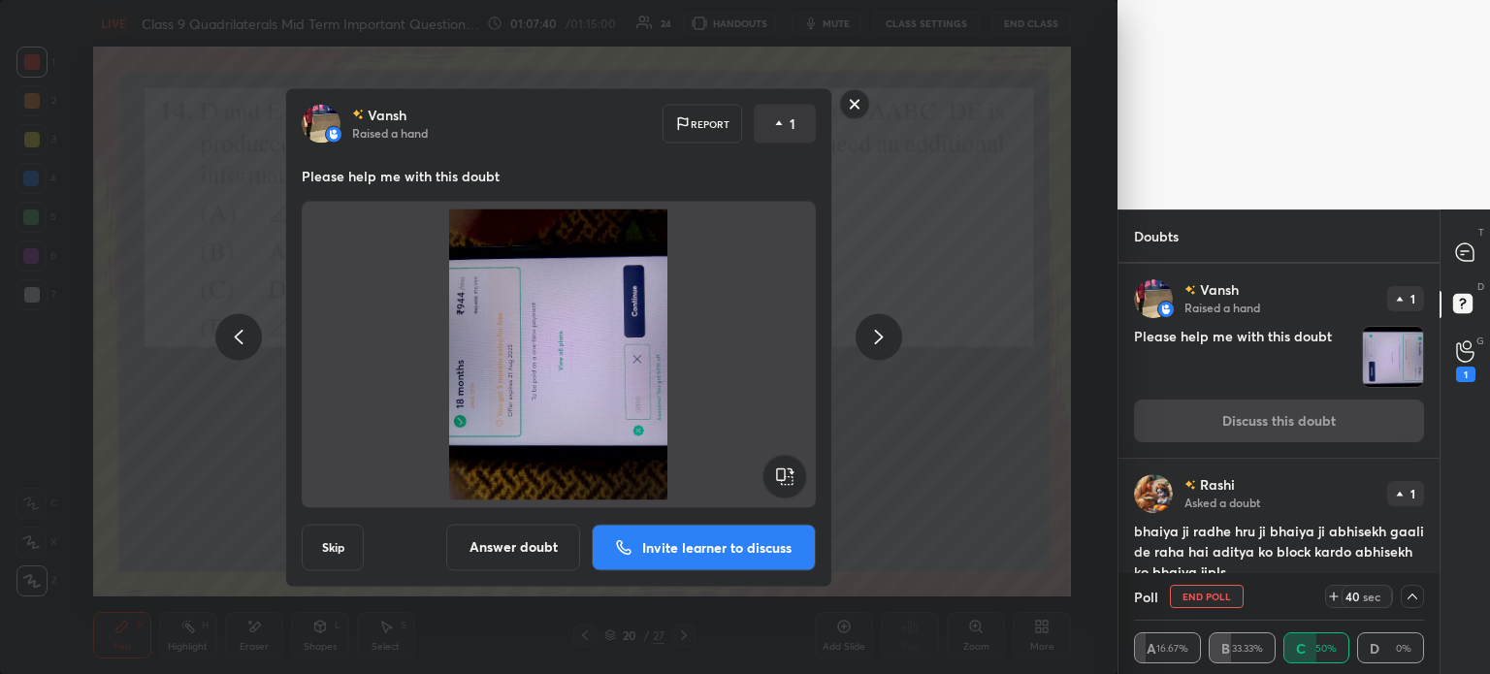
click at [788, 468] on rect at bounding box center [784, 476] width 44 height 44
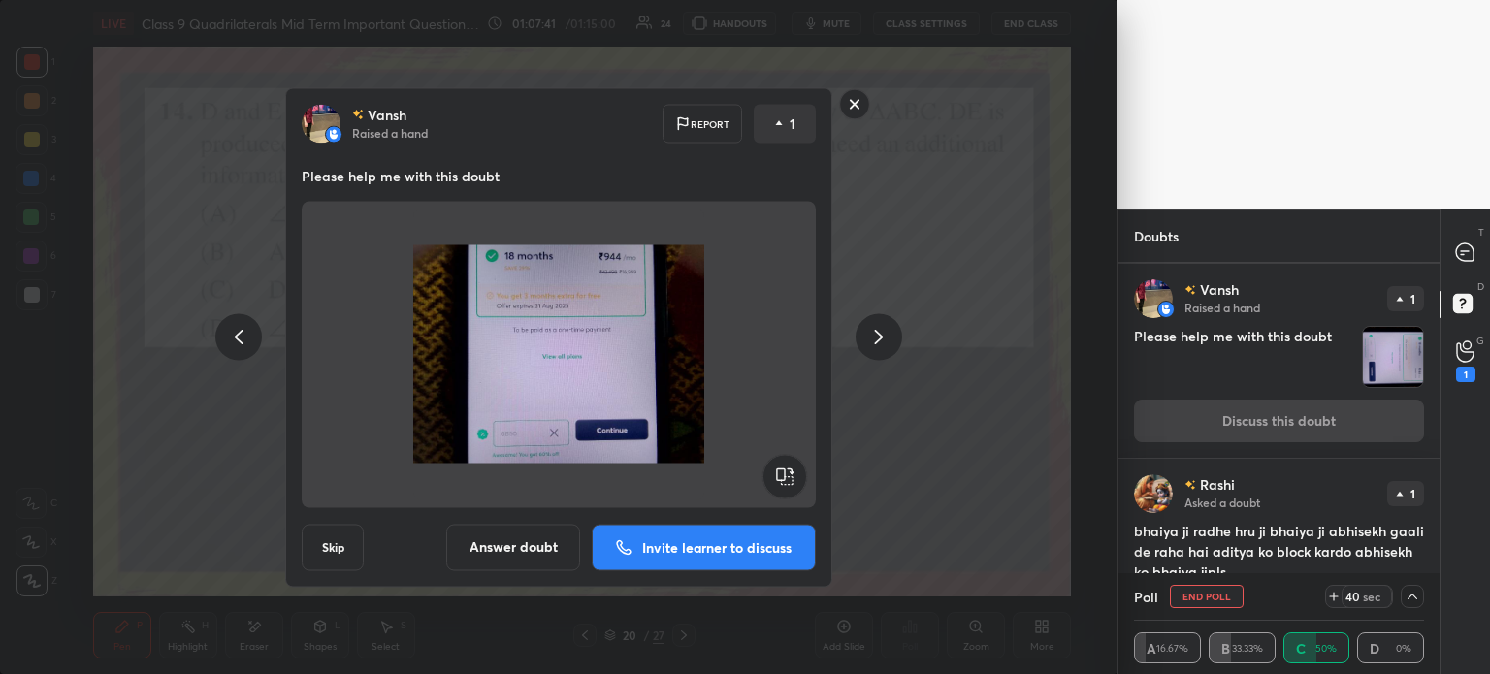
click at [725, 540] on p "Invite learner to discuss" at bounding box center [716, 547] width 149 height 14
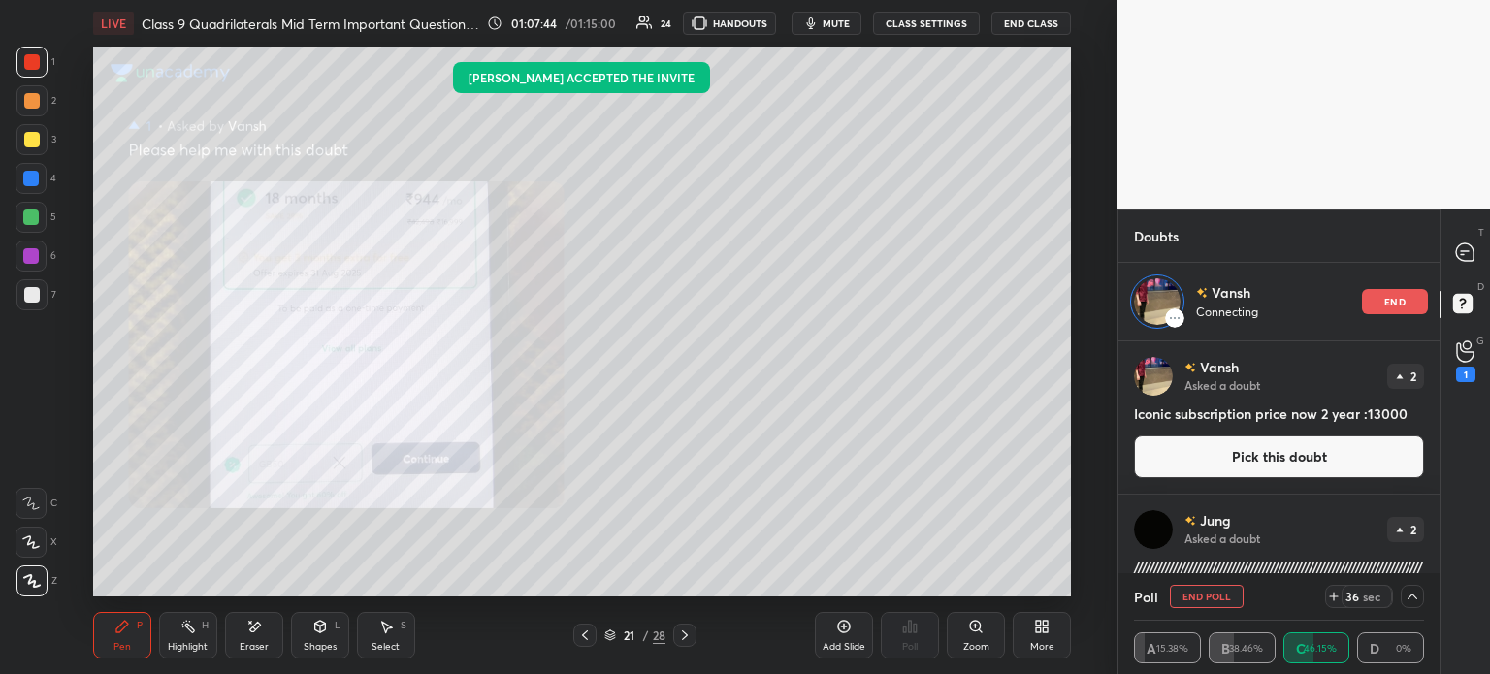
click at [922, 638] on div "Poll" at bounding box center [910, 635] width 58 height 109
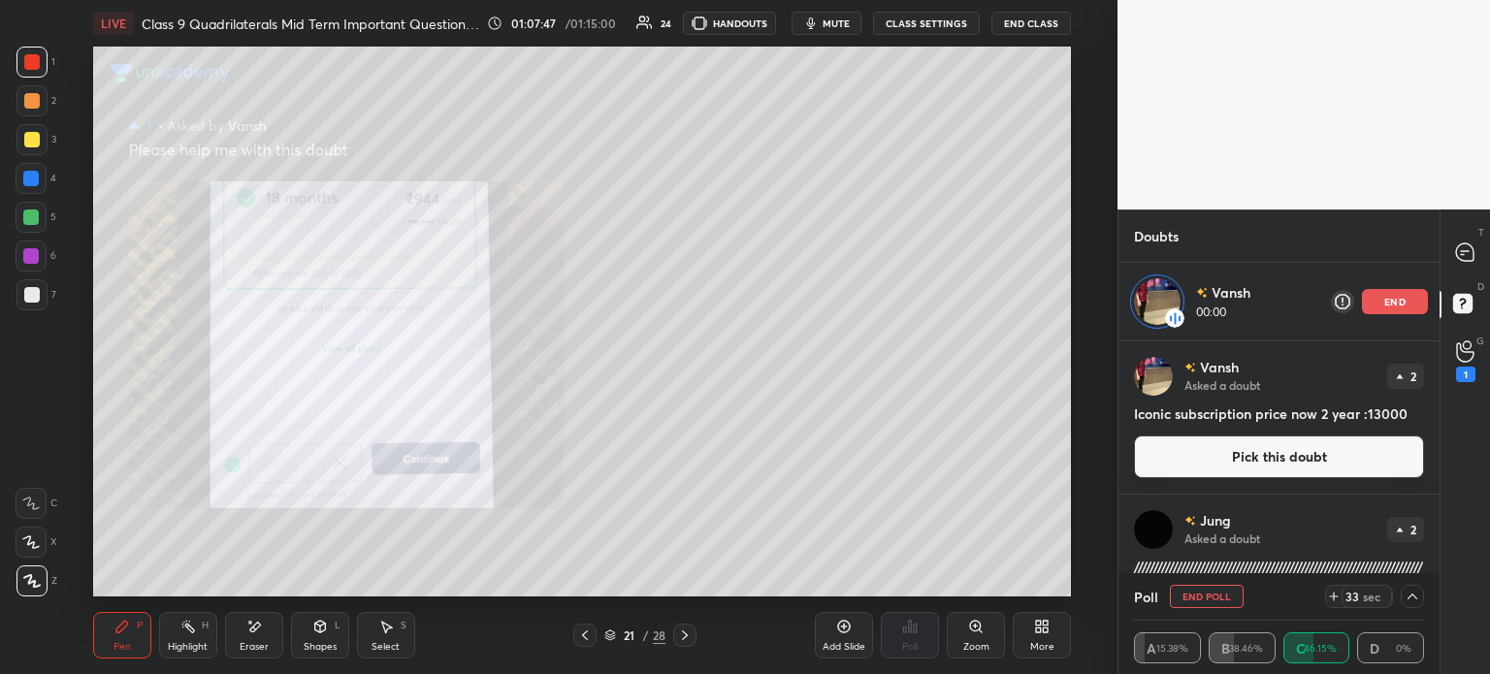
click at [927, 629] on div "Poll" at bounding box center [910, 635] width 58 height 109
click at [974, 626] on icon at bounding box center [975, 626] width 11 height 11
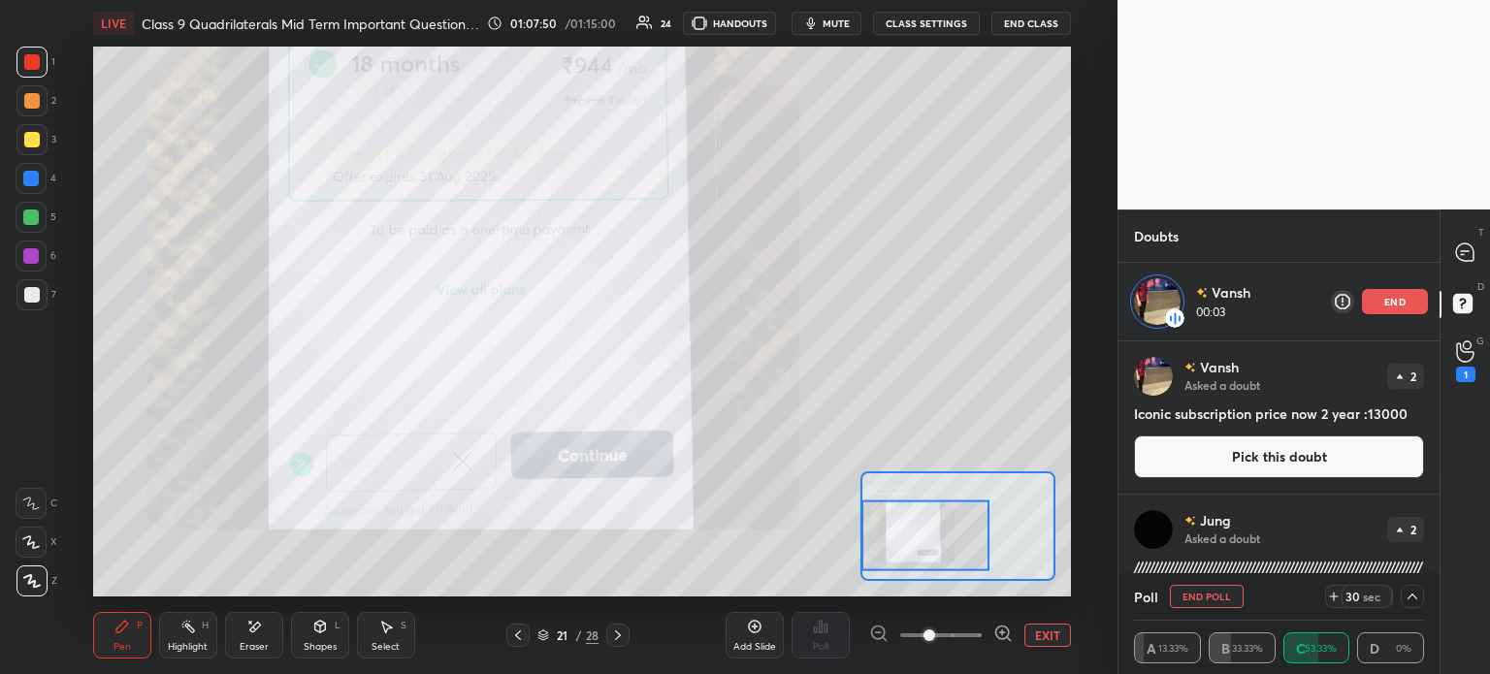
click at [37, 62] on div at bounding box center [32, 62] width 16 height 16
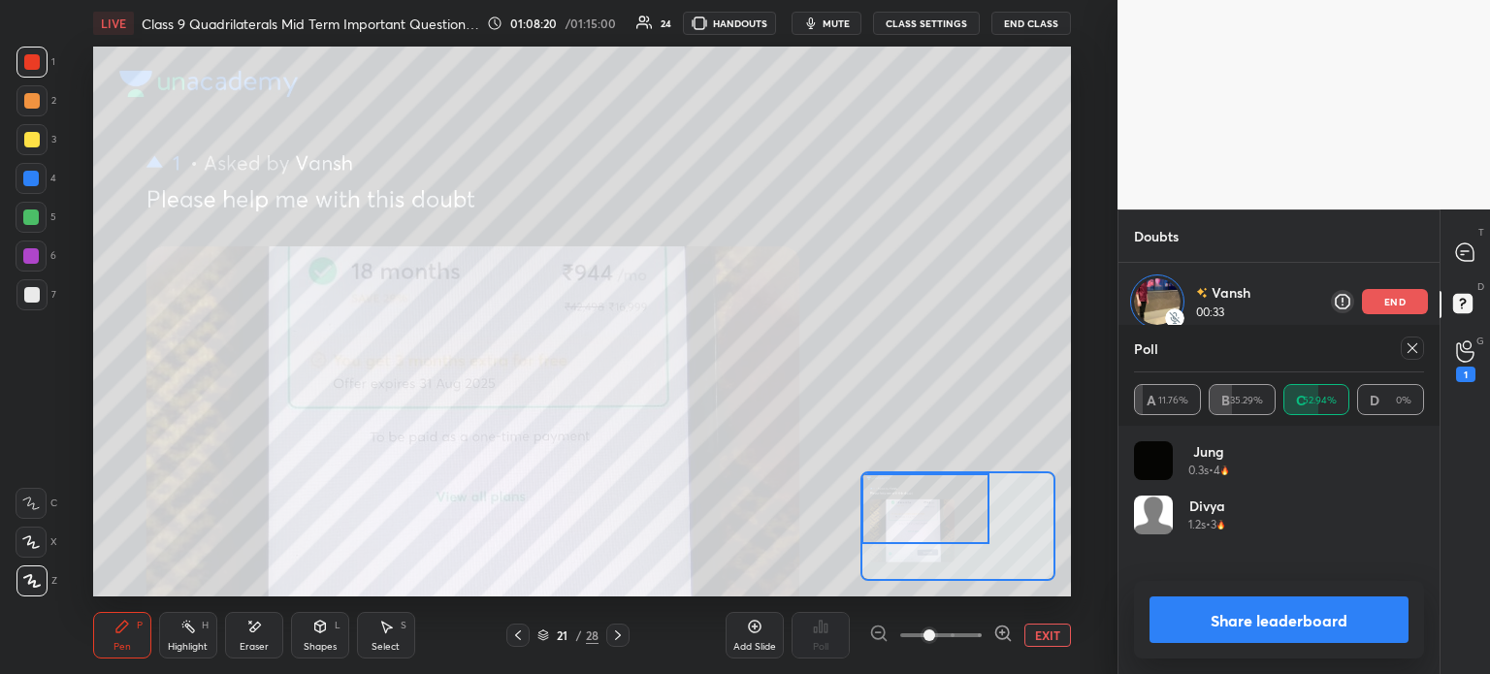
scroll to position [227, 284]
click at [1050, 630] on button "EXIT" at bounding box center [1047, 635] width 47 height 23
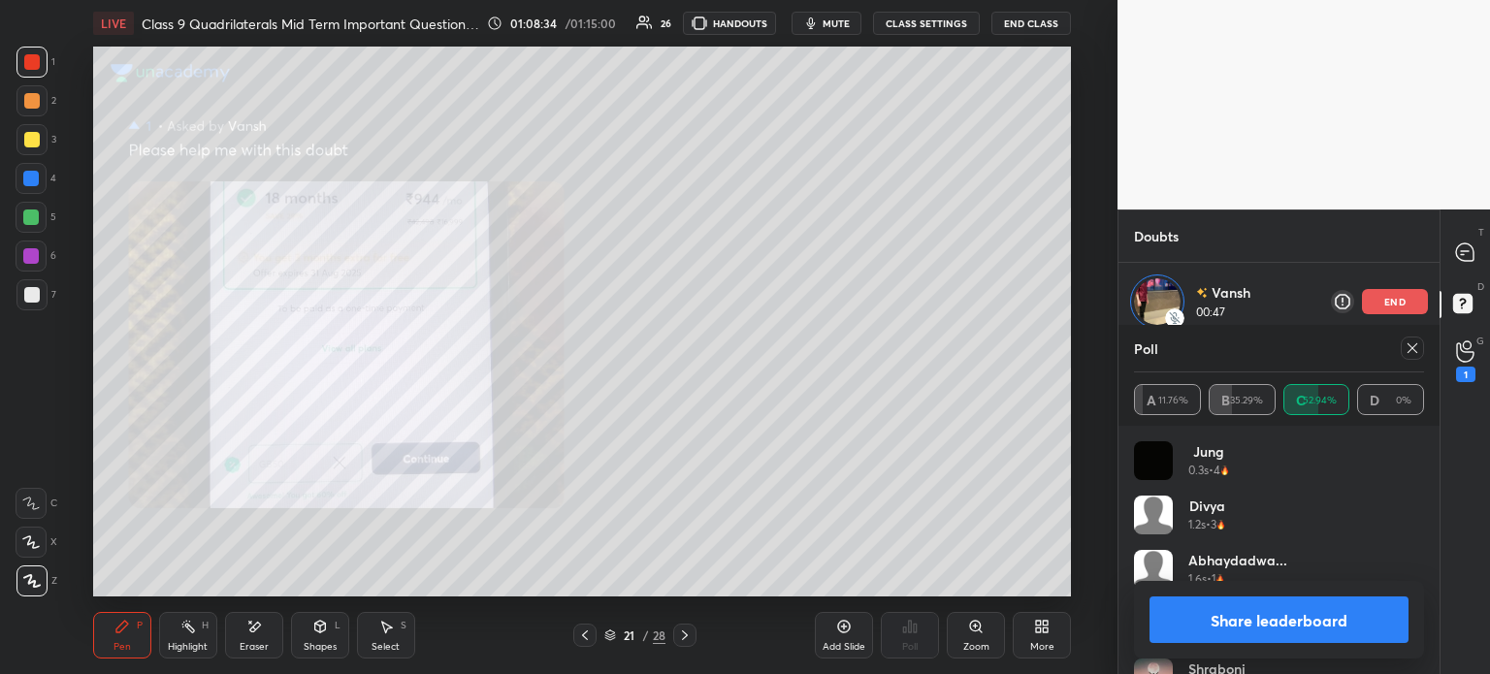
click at [577, 636] on icon at bounding box center [585, 636] width 16 height 16
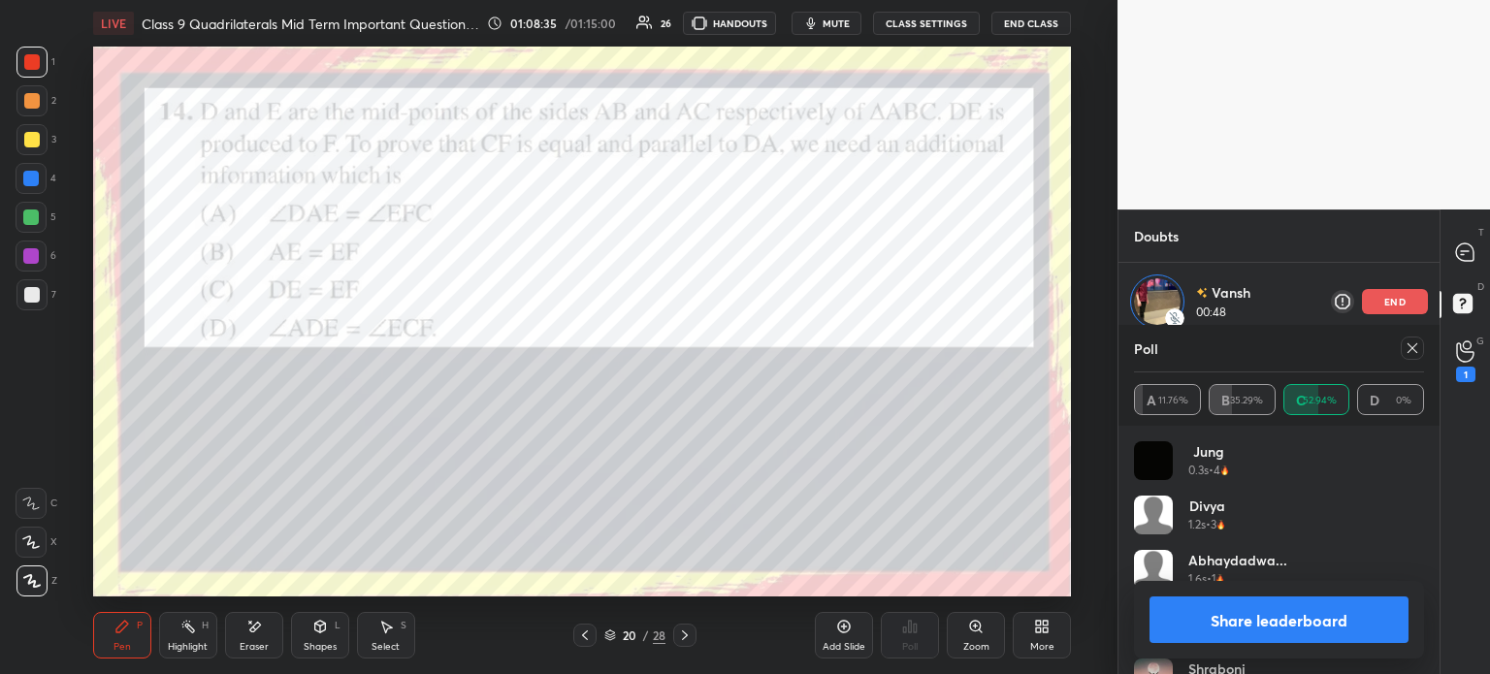
scroll to position [305, 315]
click at [1277, 616] on button "Share leaderboard" at bounding box center [1278, 620] width 259 height 47
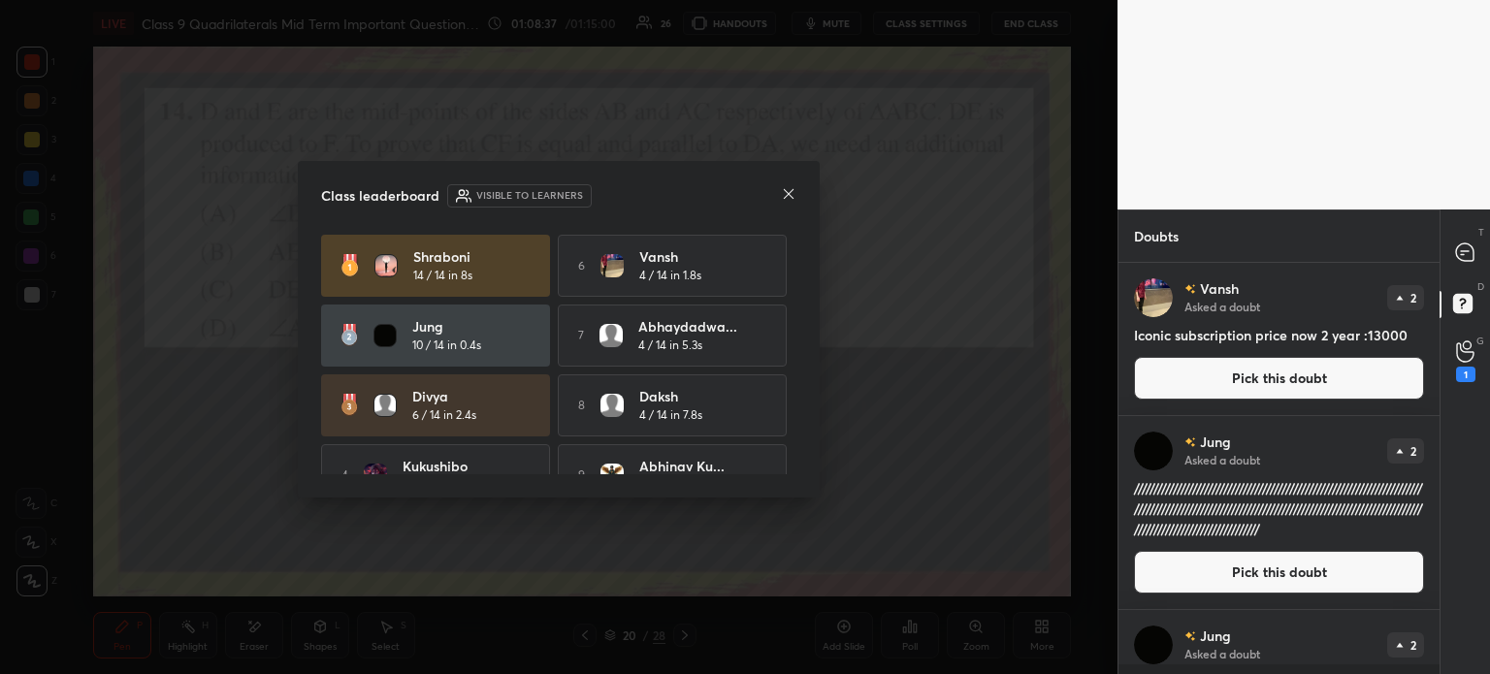
scroll to position [405, 315]
click at [1460, 368] on div "1" at bounding box center [1465, 375] width 19 height 16
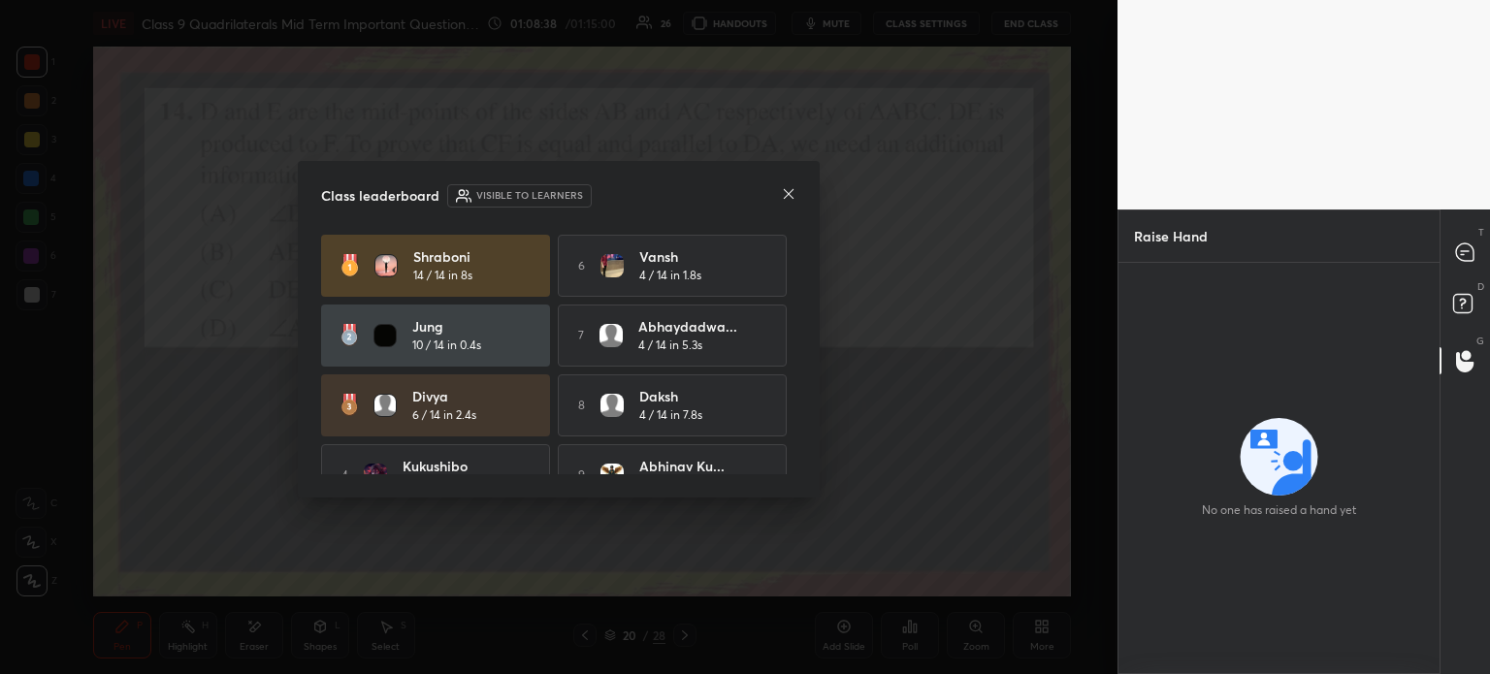
click at [1470, 275] on div "T Messages (T)" at bounding box center [1464, 252] width 49 height 54
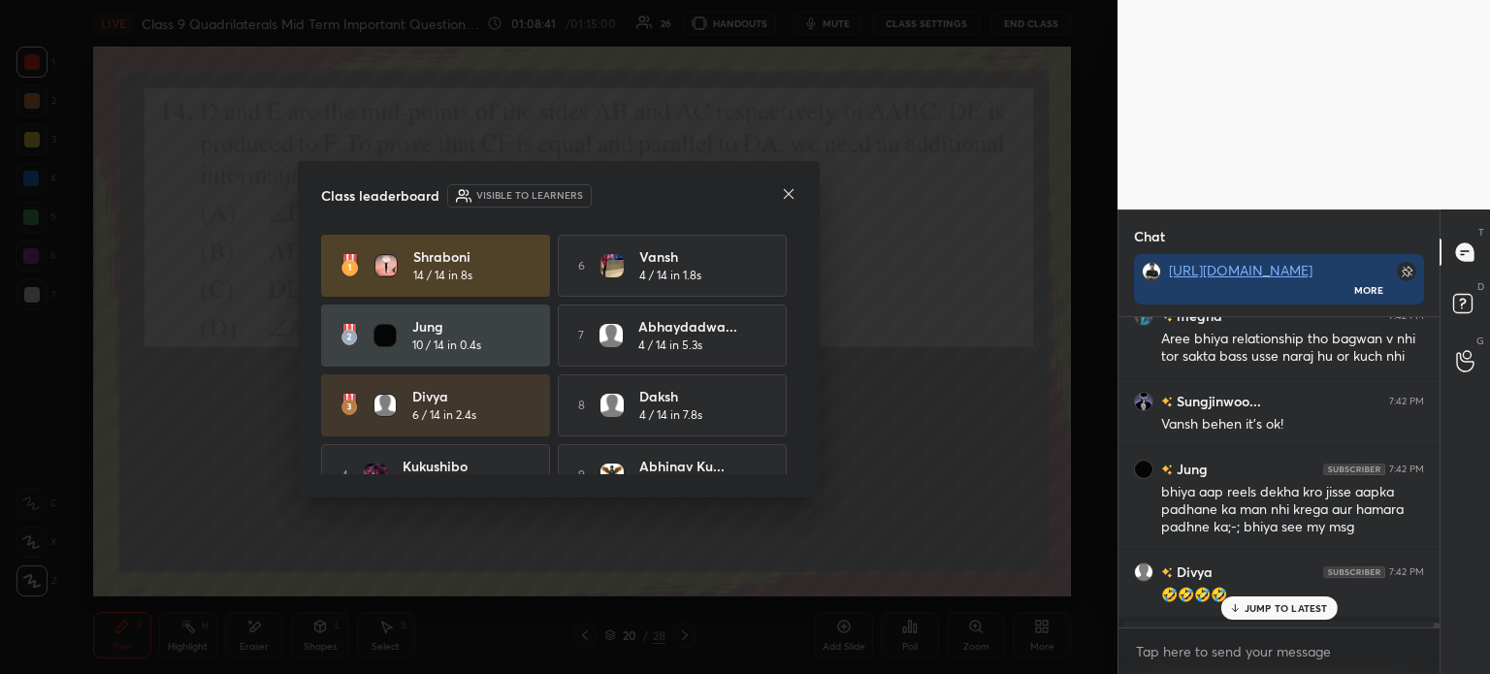
scroll to position [40594, 0]
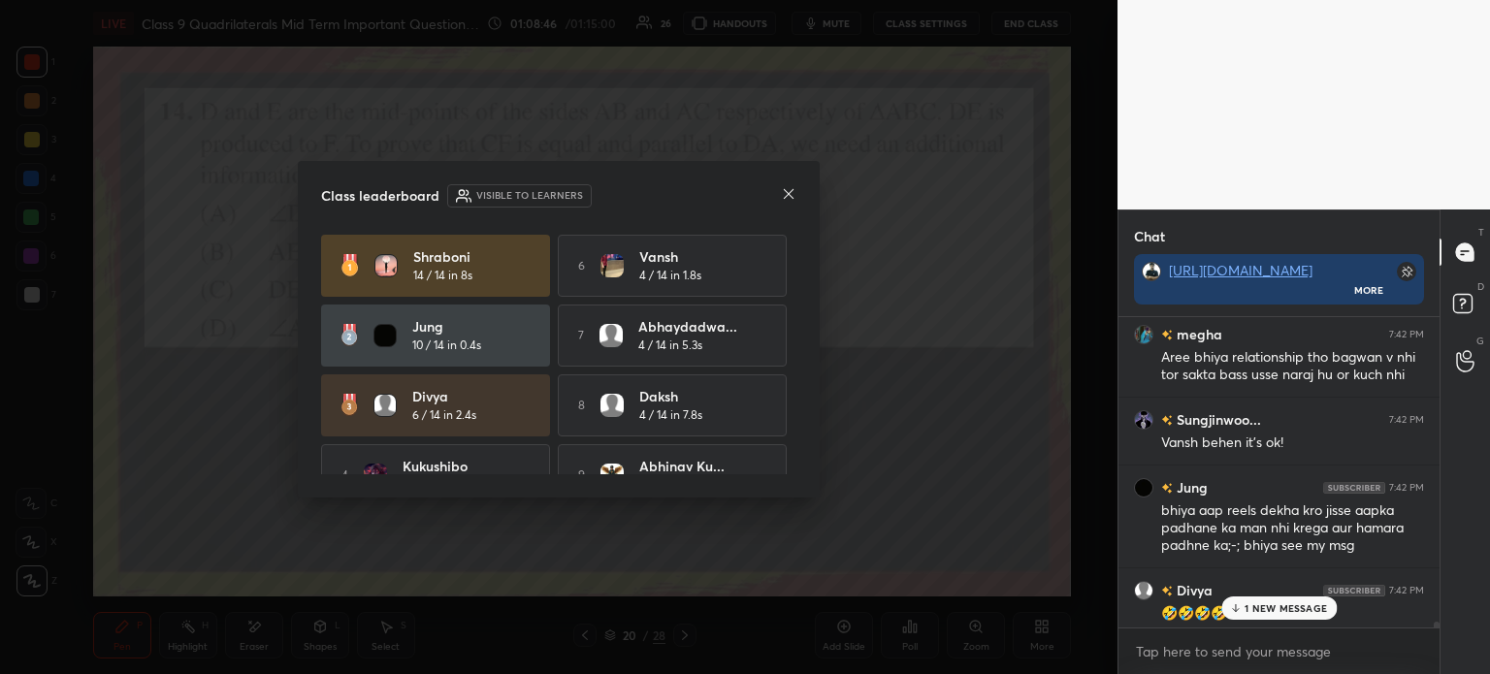
click at [783, 194] on icon at bounding box center [789, 194] width 16 height 16
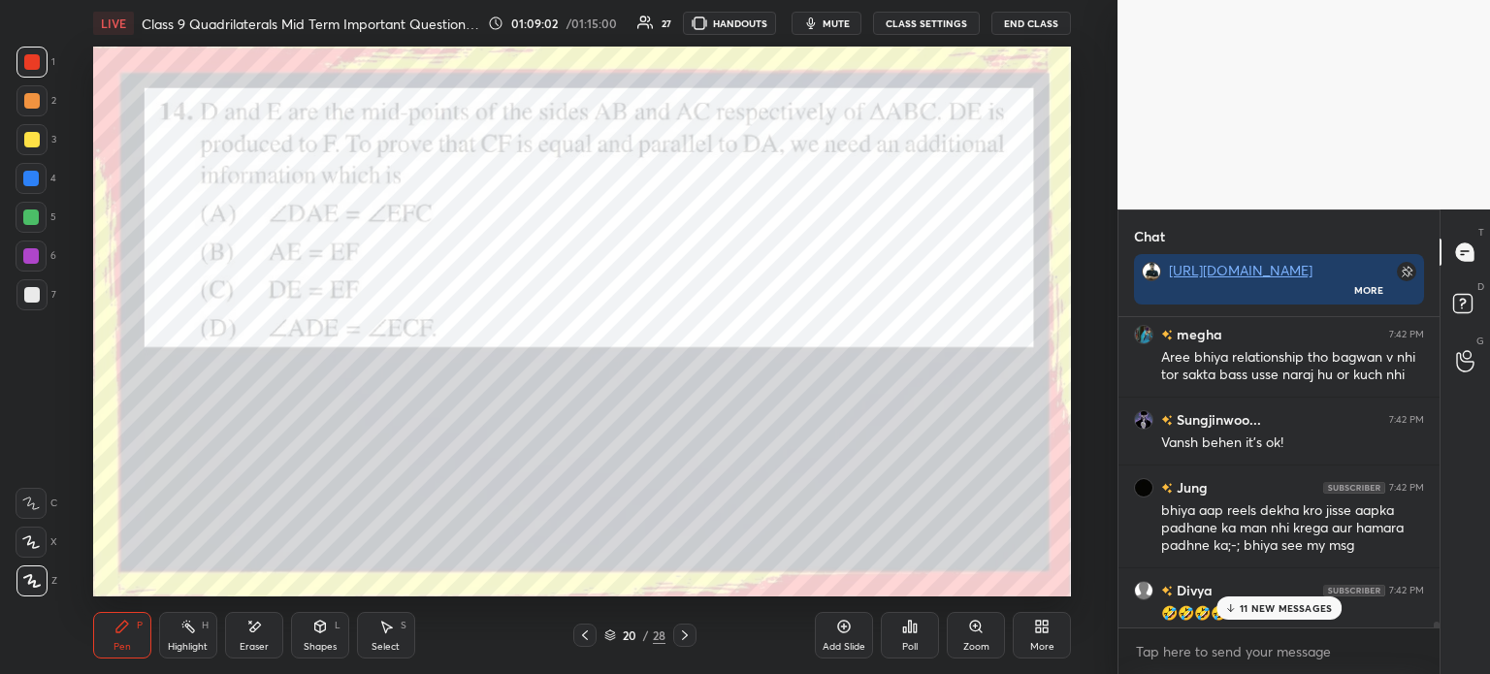
click at [920, 640] on div "Poll" at bounding box center [910, 635] width 58 height 47
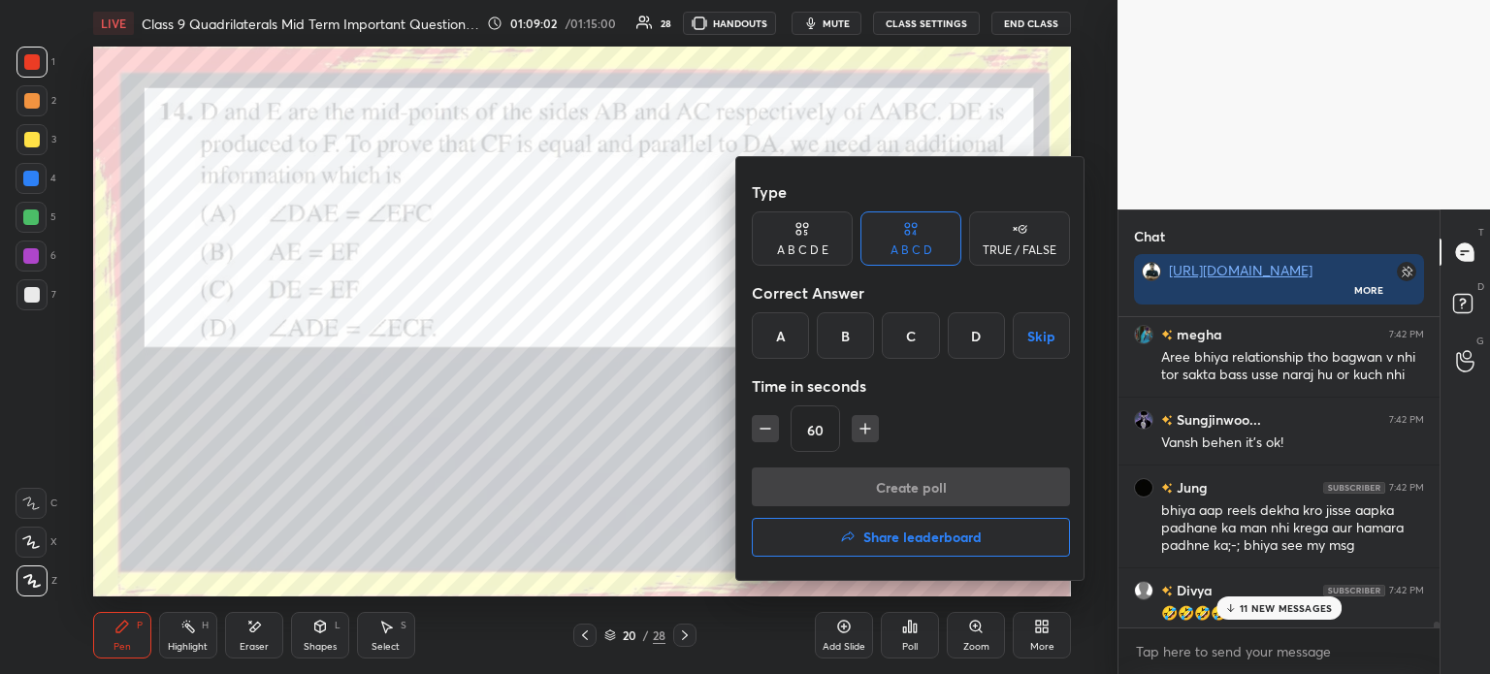
click at [911, 346] on div "C" at bounding box center [910, 335] width 57 height 47
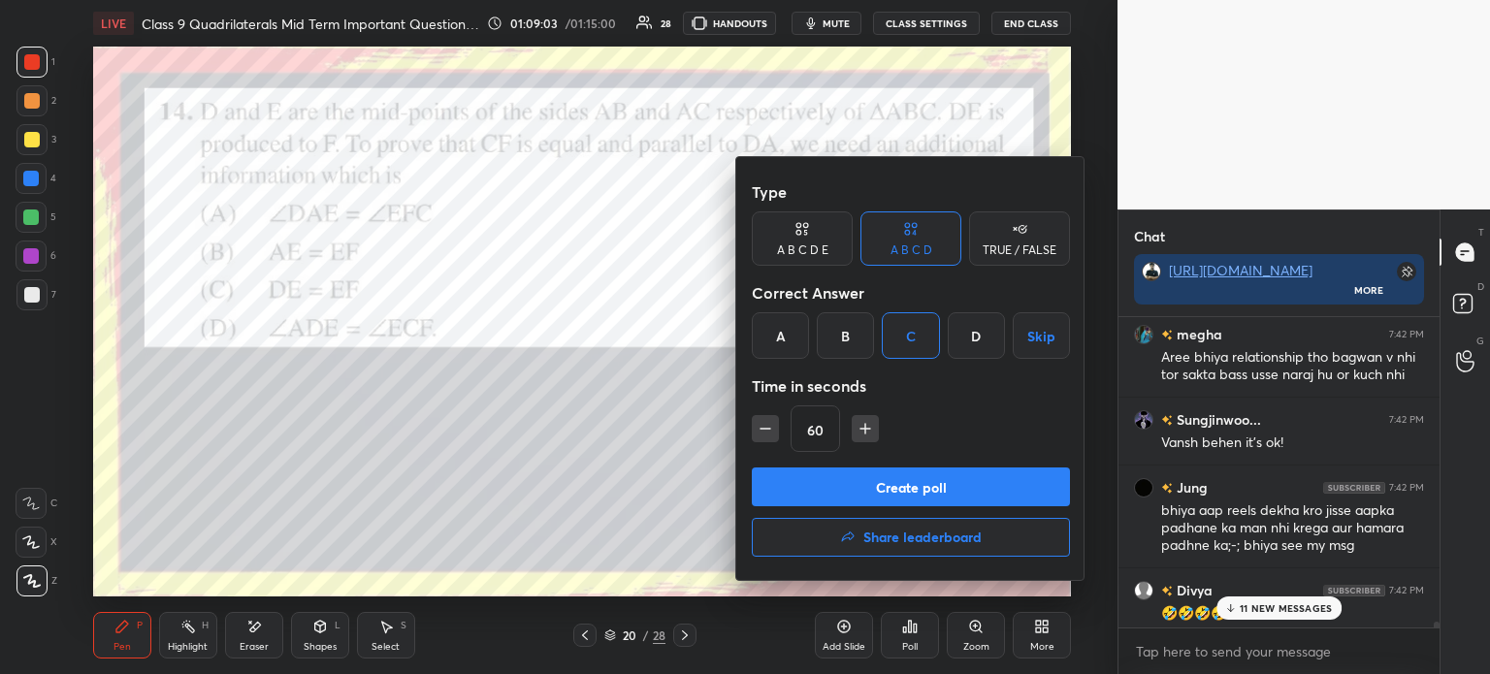
click at [895, 484] on button "Create poll" at bounding box center [911, 487] width 318 height 39
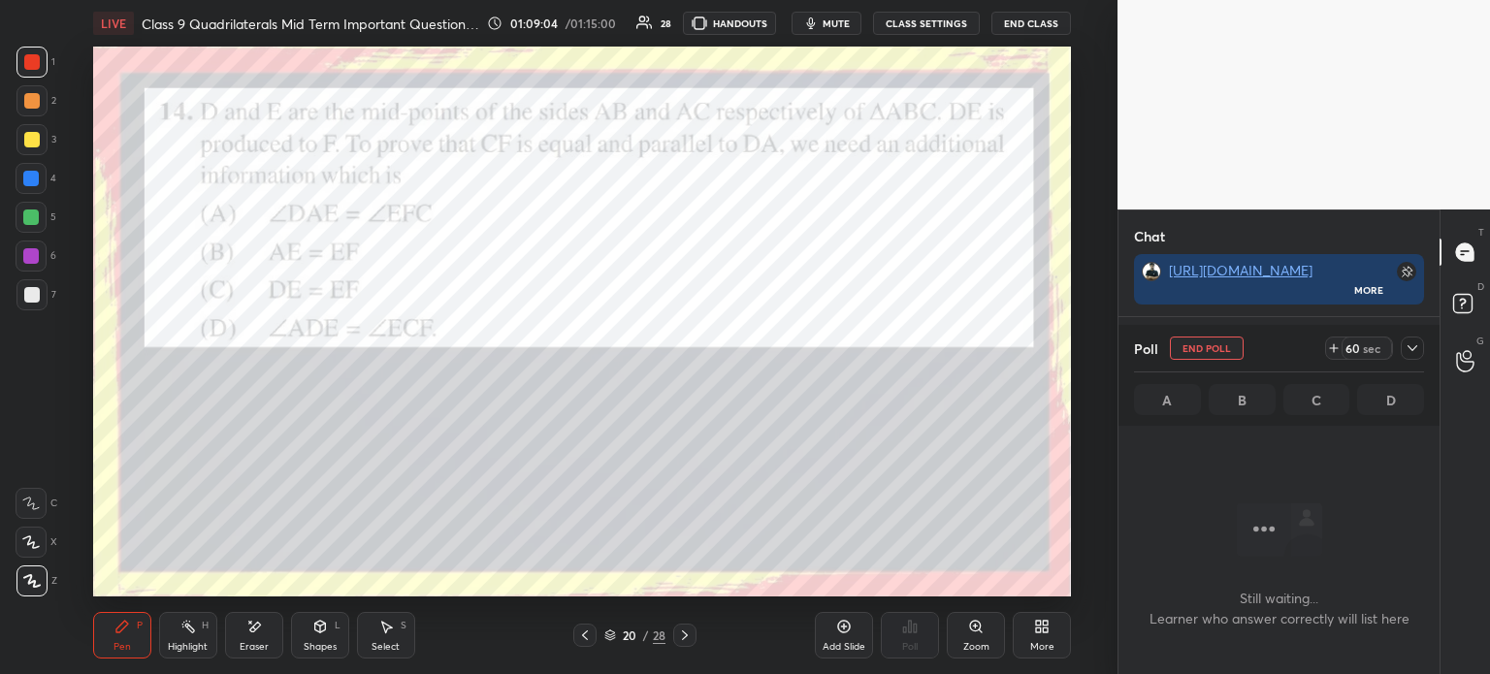
scroll to position [5, 6]
click at [1408, 354] on icon at bounding box center [1412, 348] width 16 height 16
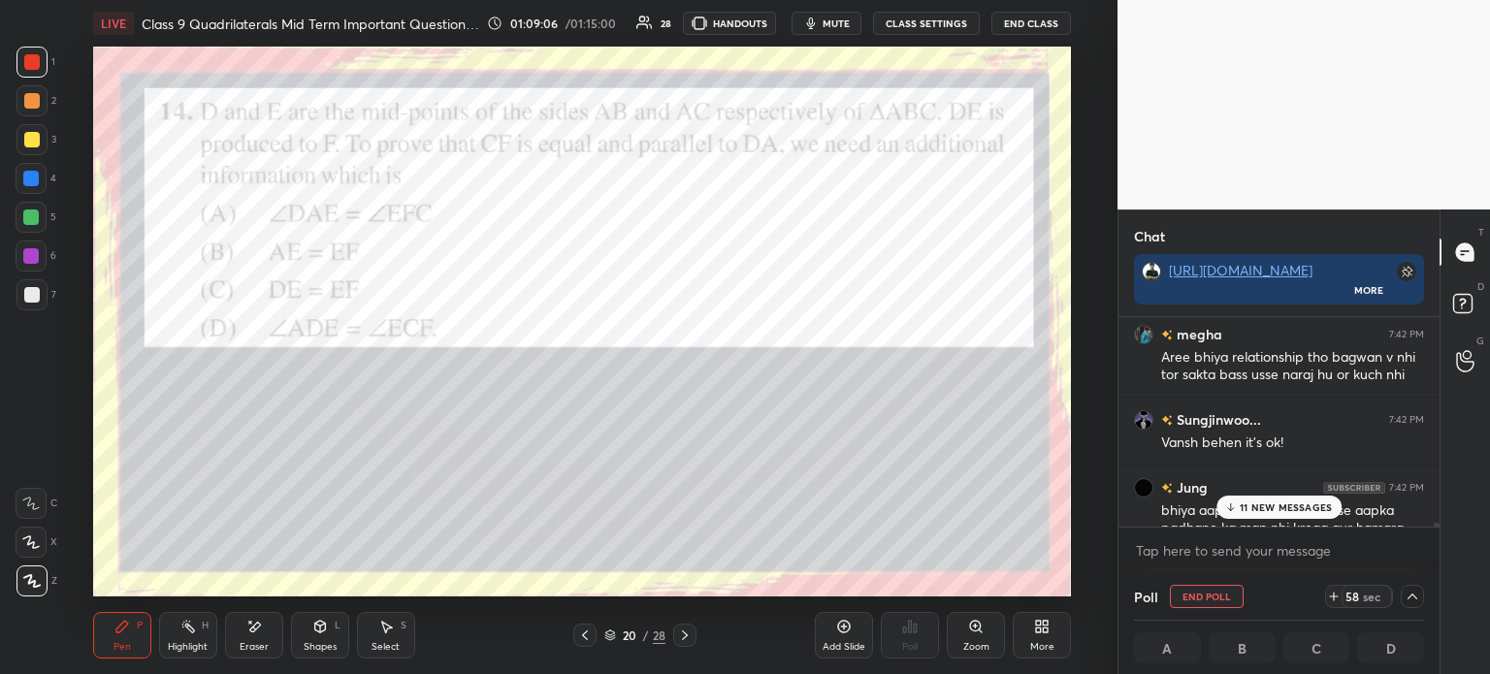
click at [1200, 601] on button "End Poll" at bounding box center [1207, 596] width 74 height 23
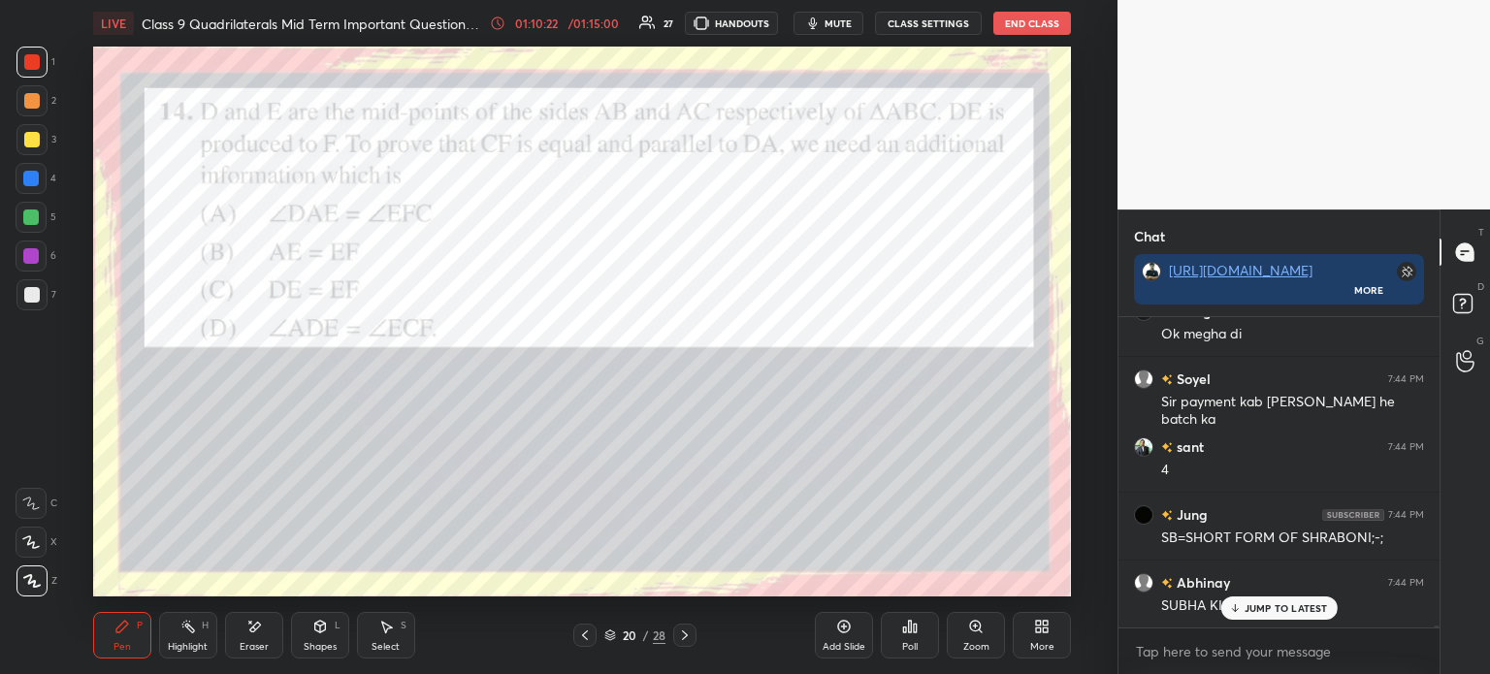
scroll to position [45004, 0]
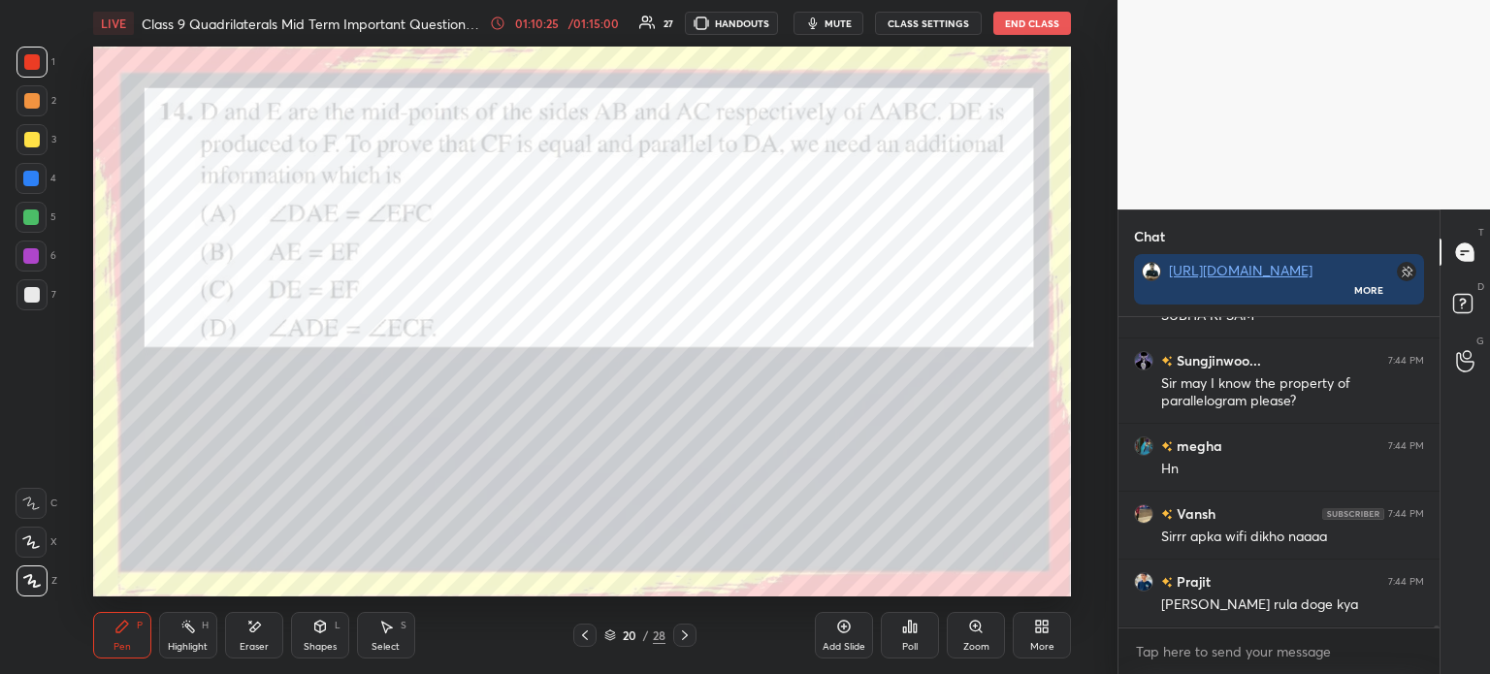
click at [839, 642] on div "Add Slide" at bounding box center [843, 647] width 43 height 10
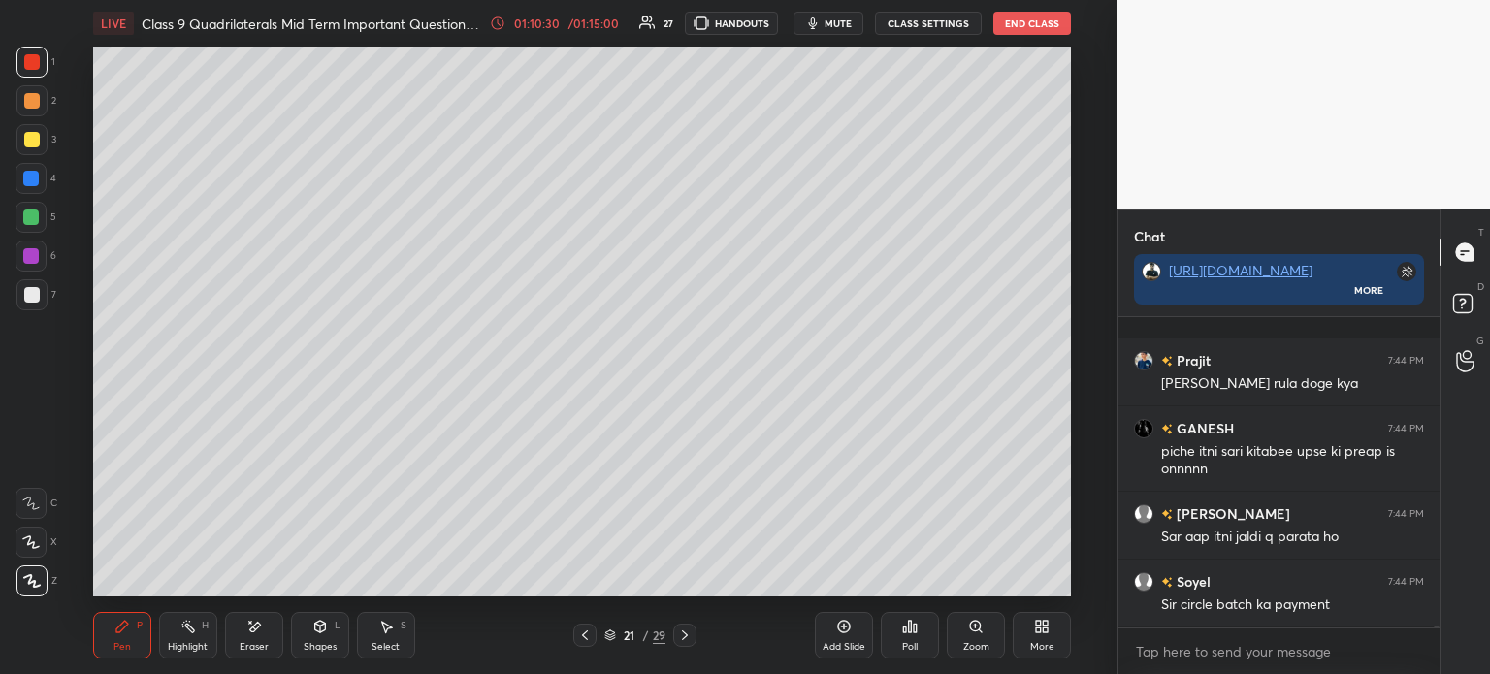
scroll to position [45532, 0]
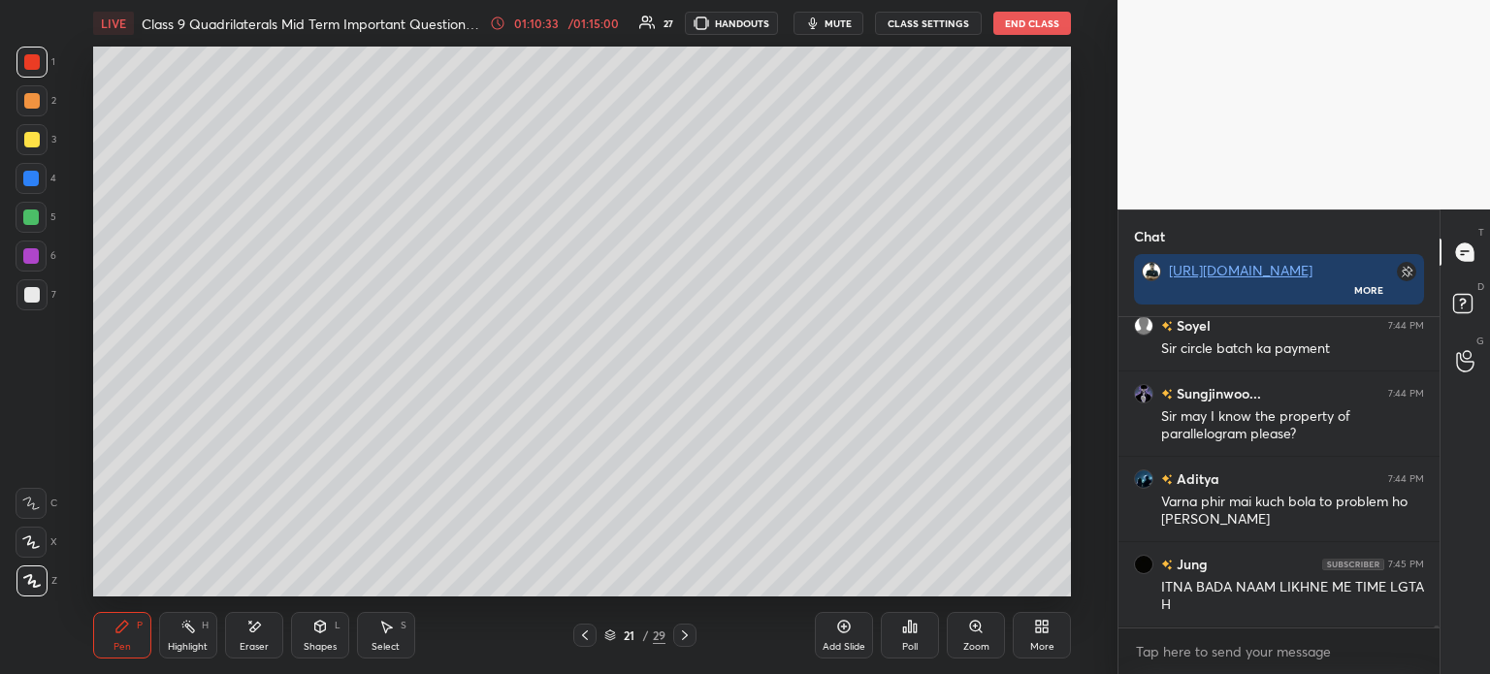
click at [43, 136] on div at bounding box center [31, 139] width 31 height 31
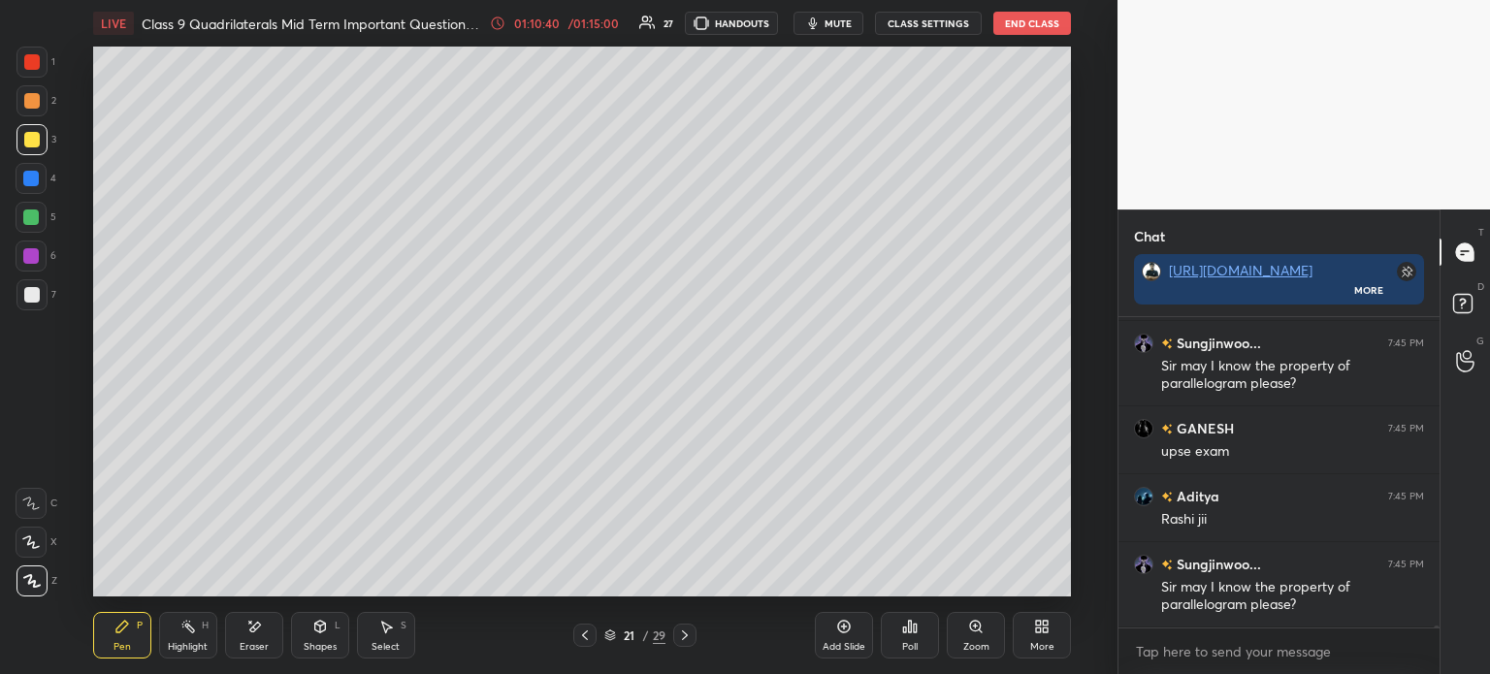
scroll to position [45991, 0]
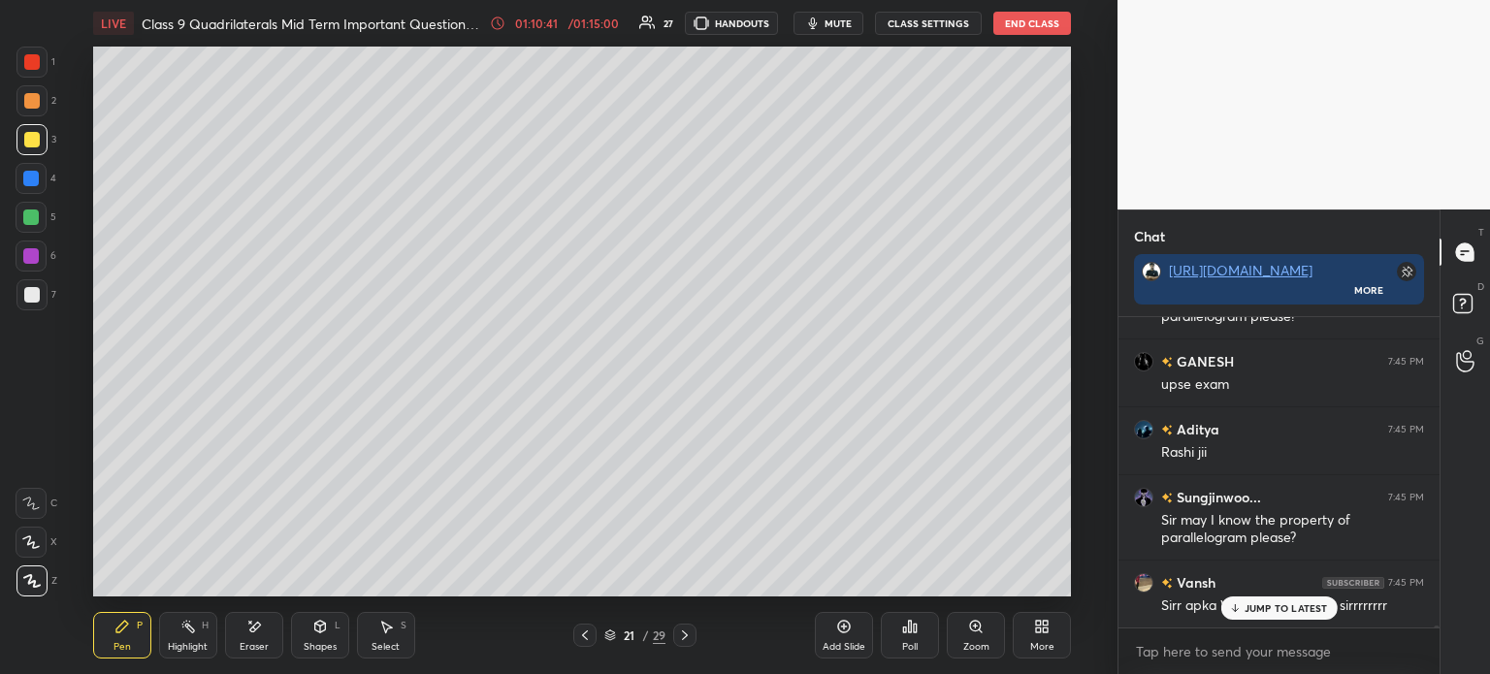
click at [241, 639] on div "Eraser" at bounding box center [254, 635] width 58 height 47
click at [23, 564] on div "Erase all" at bounding box center [33, 577] width 35 height 39
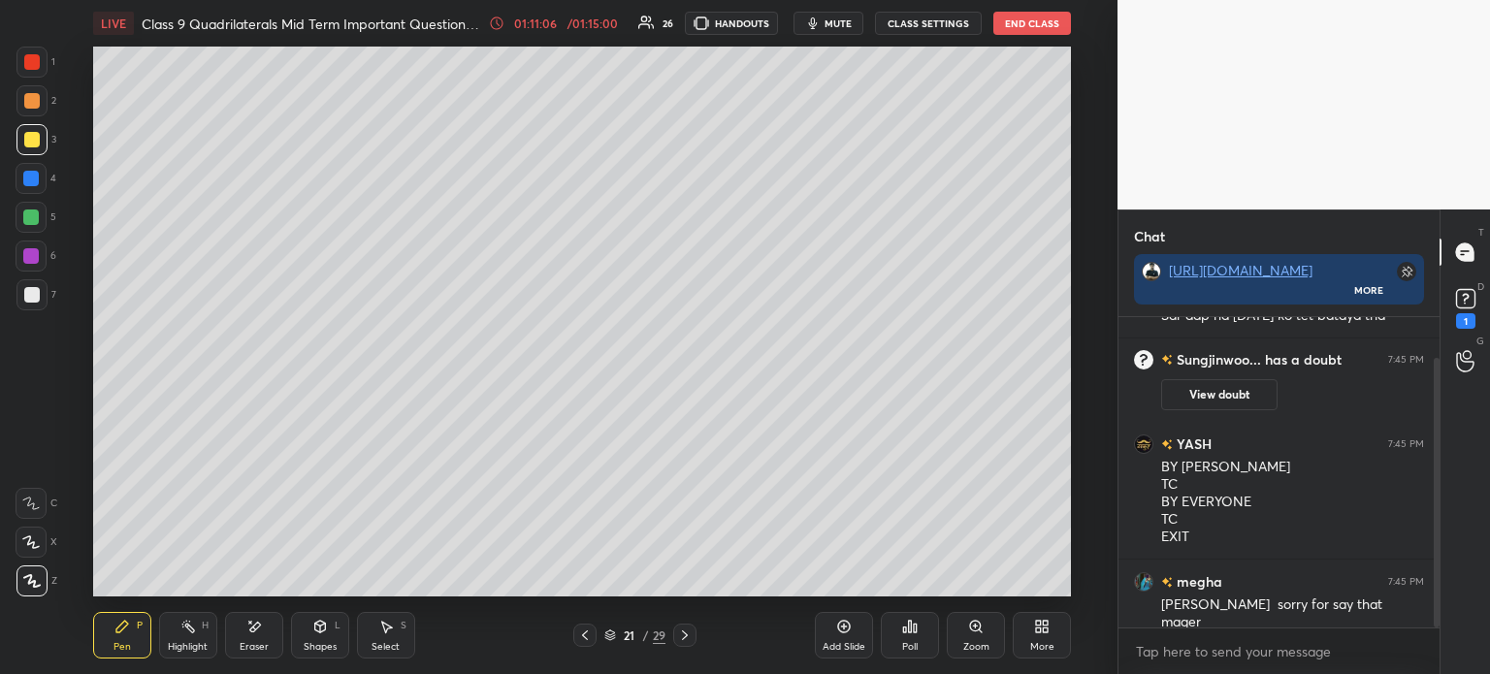
scroll to position [0, 0]
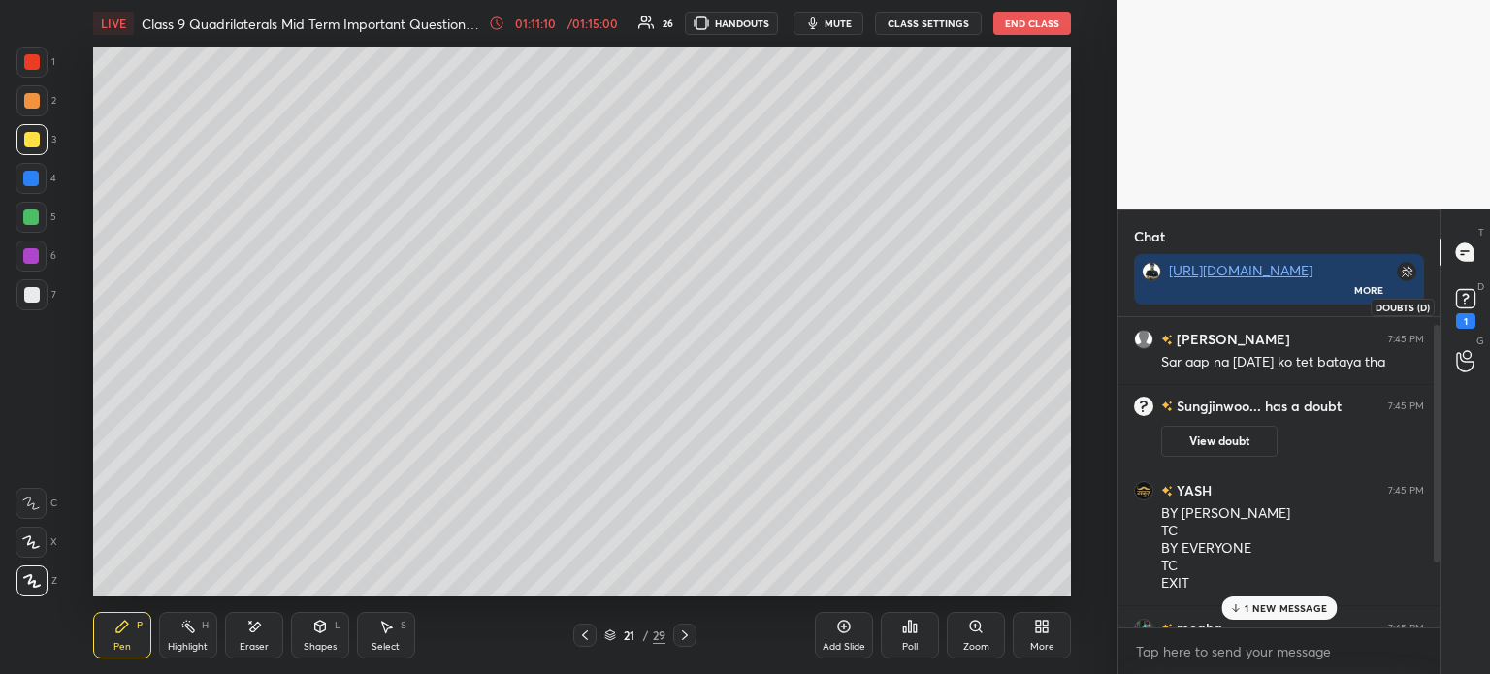
click at [1470, 318] on div "1" at bounding box center [1465, 321] width 19 height 16
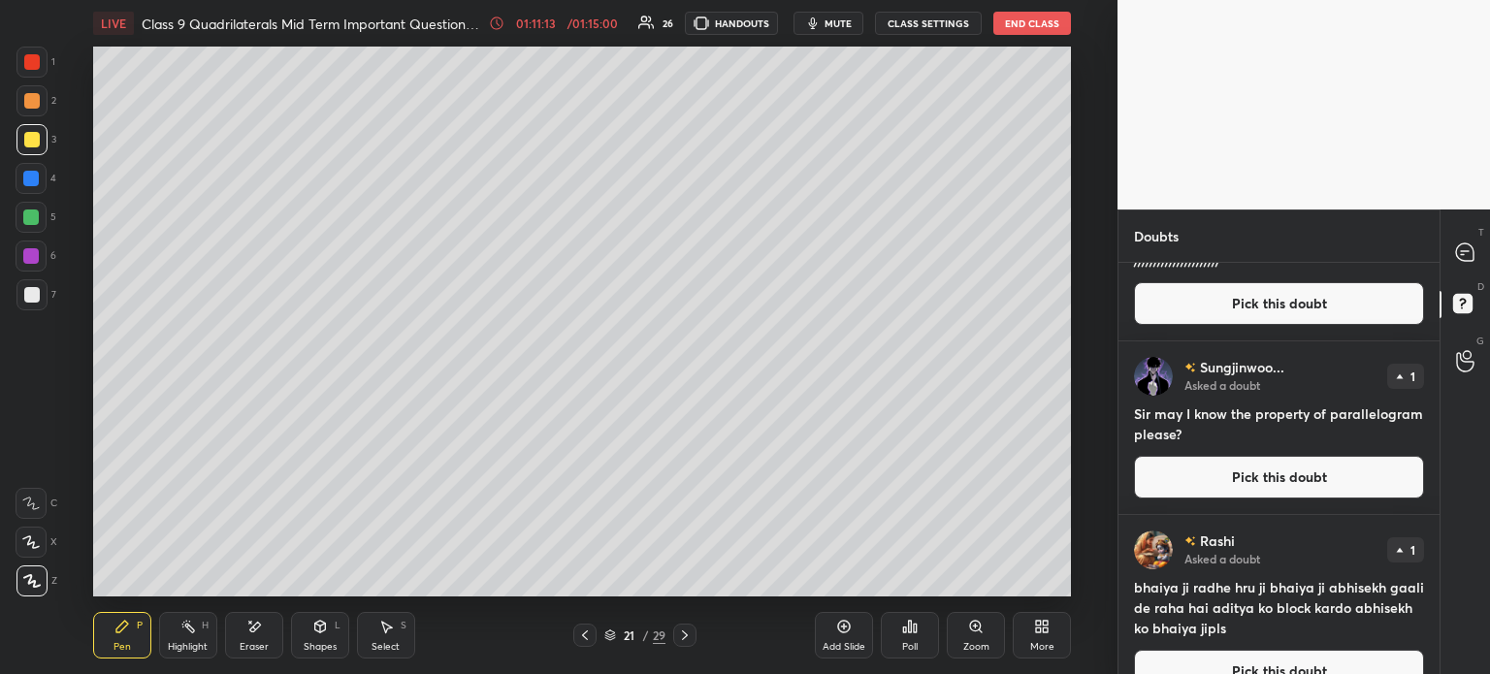
scroll to position [471, 0]
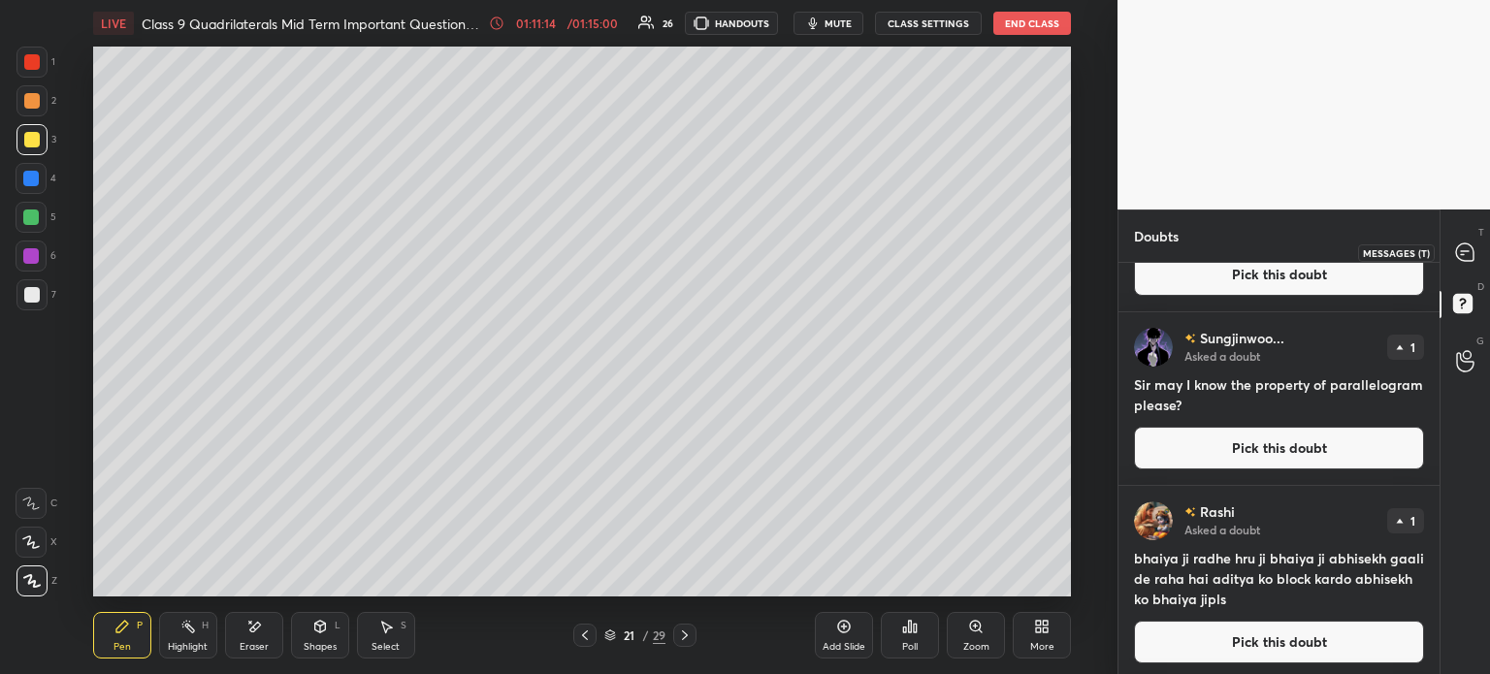
click at [1482, 264] on div at bounding box center [1465, 252] width 39 height 35
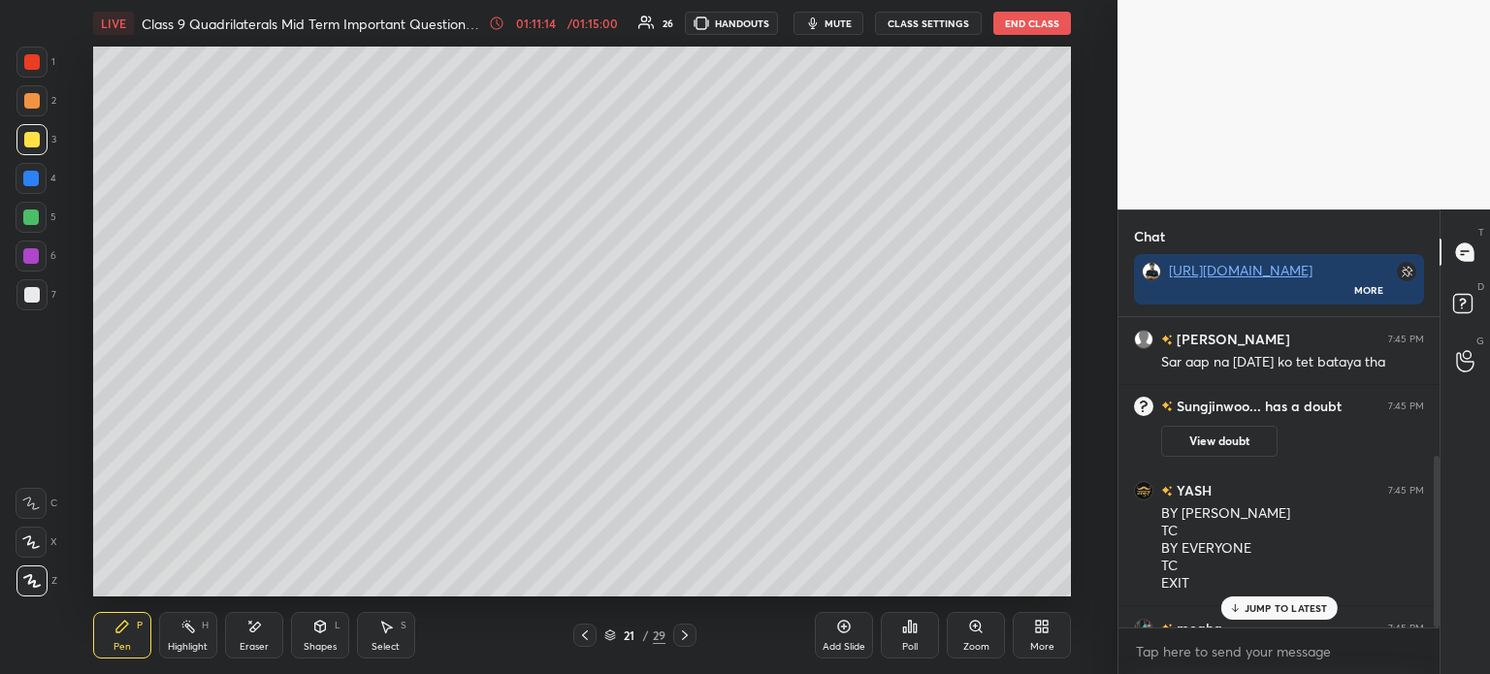
scroll to position [5, 6]
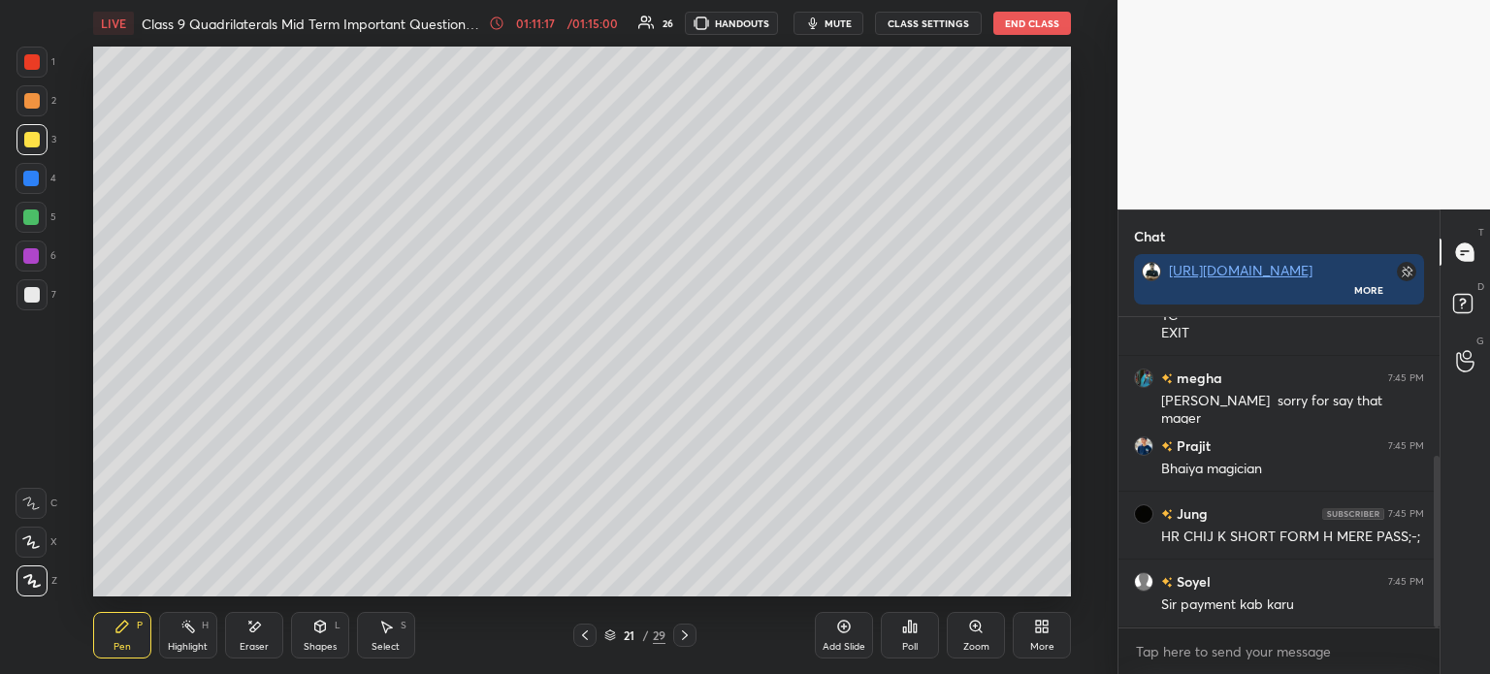
click at [29, 295] on div at bounding box center [32, 295] width 16 height 16
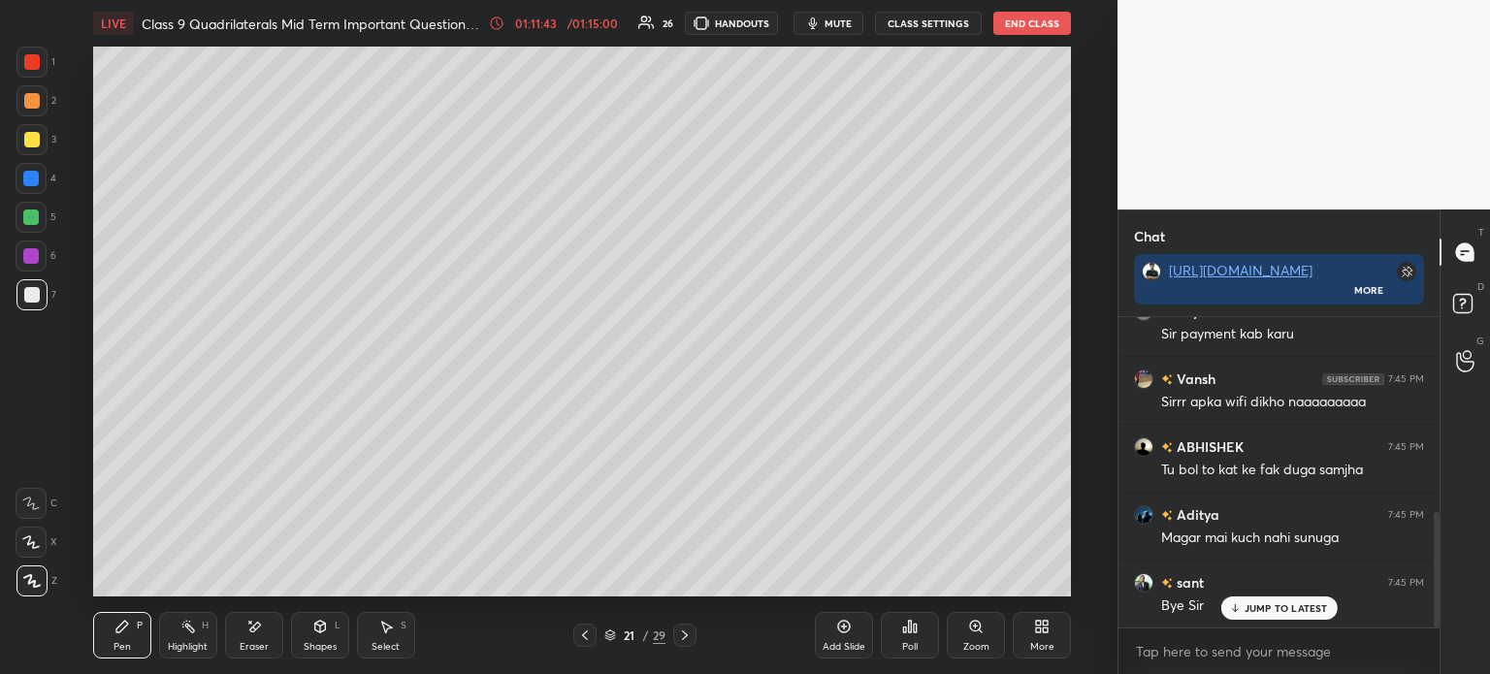
click at [254, 624] on icon at bounding box center [254, 627] width 16 height 16
click at [31, 569] on div "Erase all" at bounding box center [31, 580] width 31 height 31
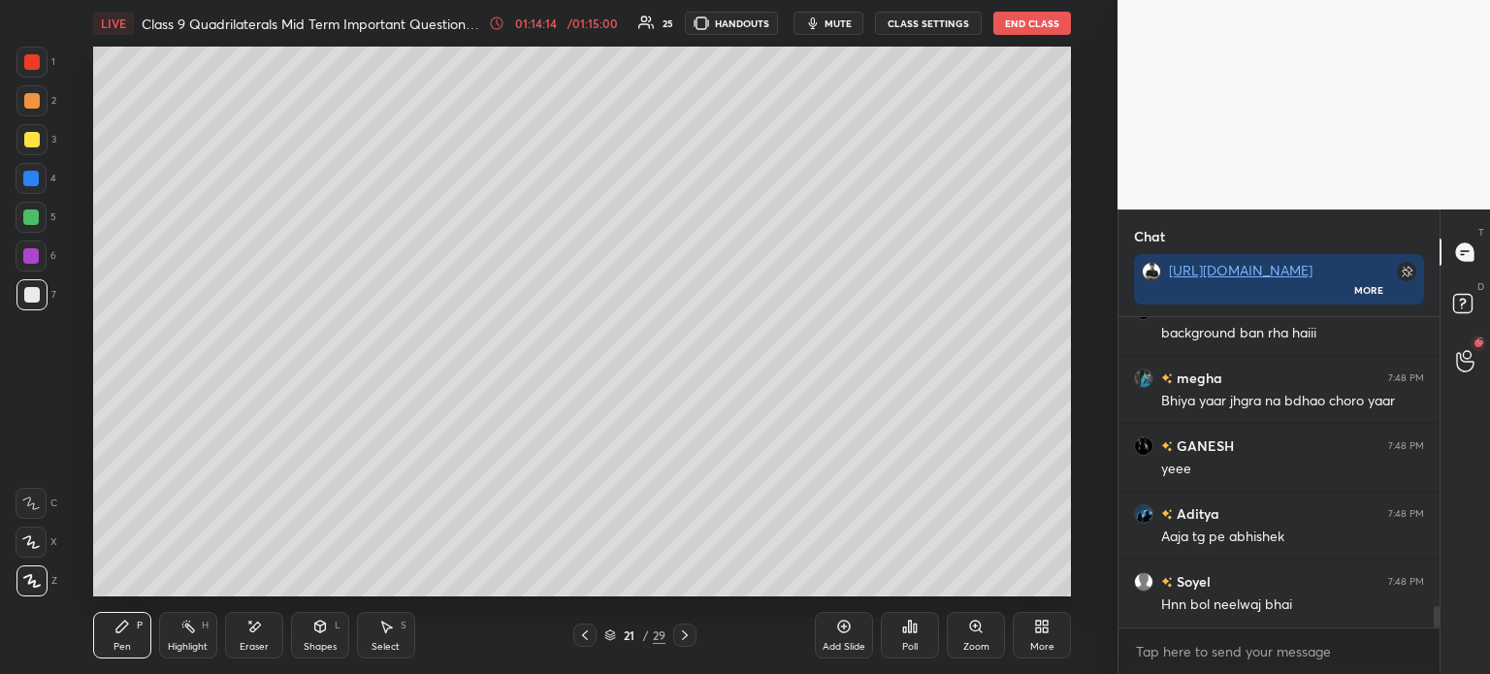
scroll to position [4241, 0]
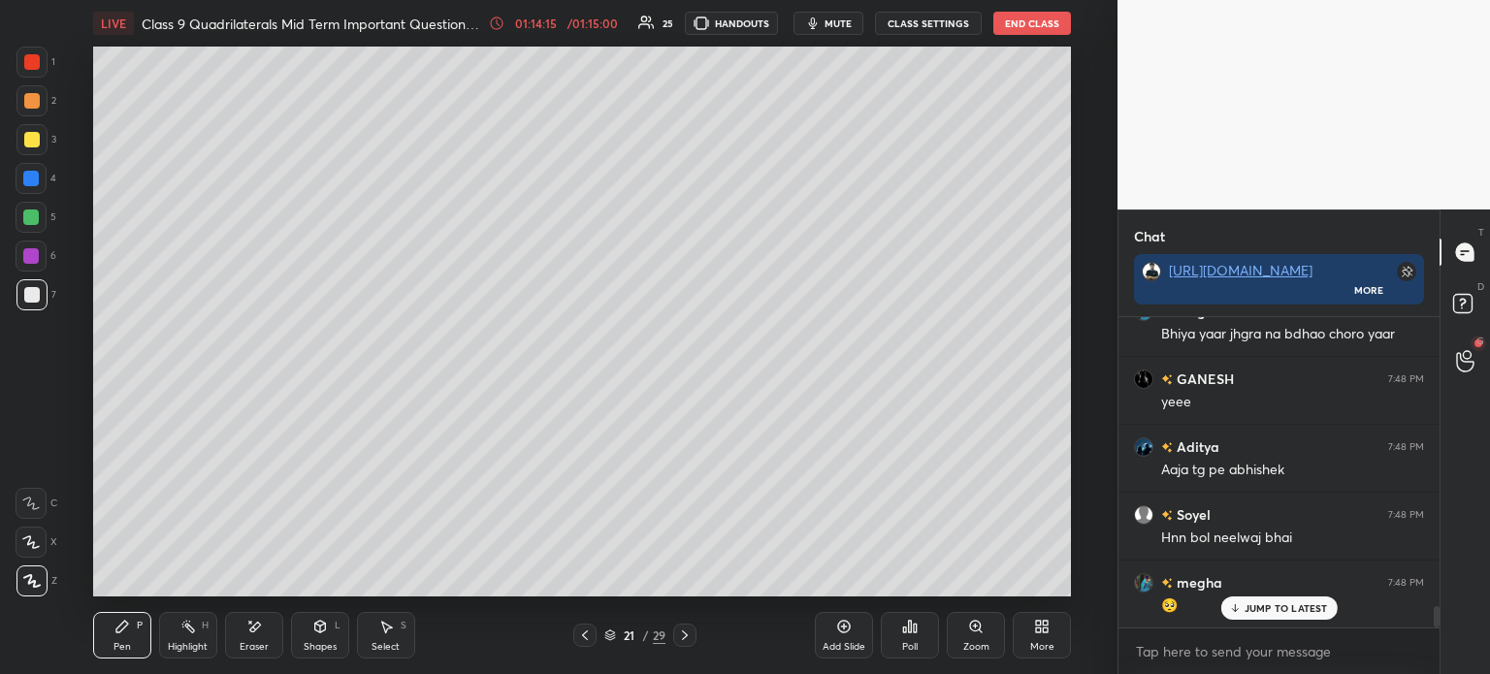
click at [1176, 635] on div "x" at bounding box center [1278, 652] width 321 height 46
type textarea "x"
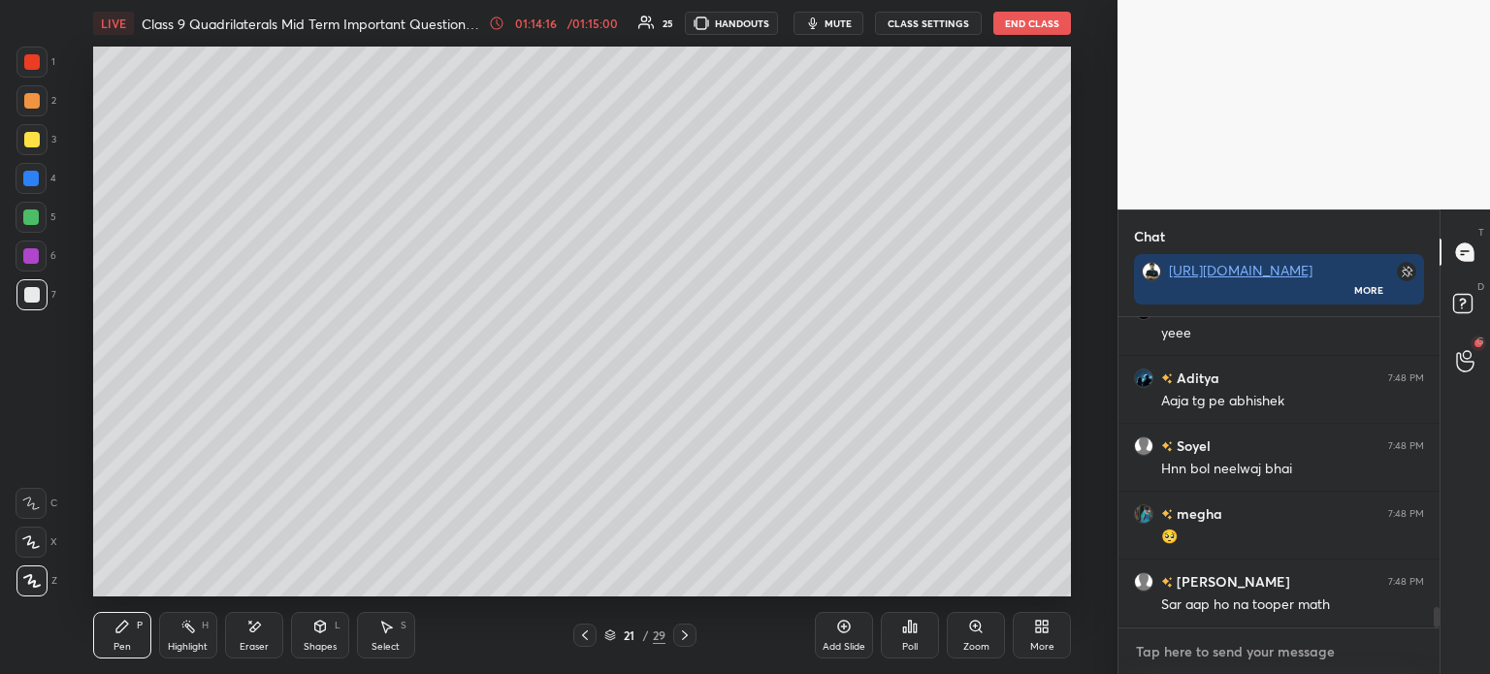
paste textarea "[URL][DOMAIN_NAME]"
type textarea "[URL][DOMAIN_NAME]"
type textarea "x"
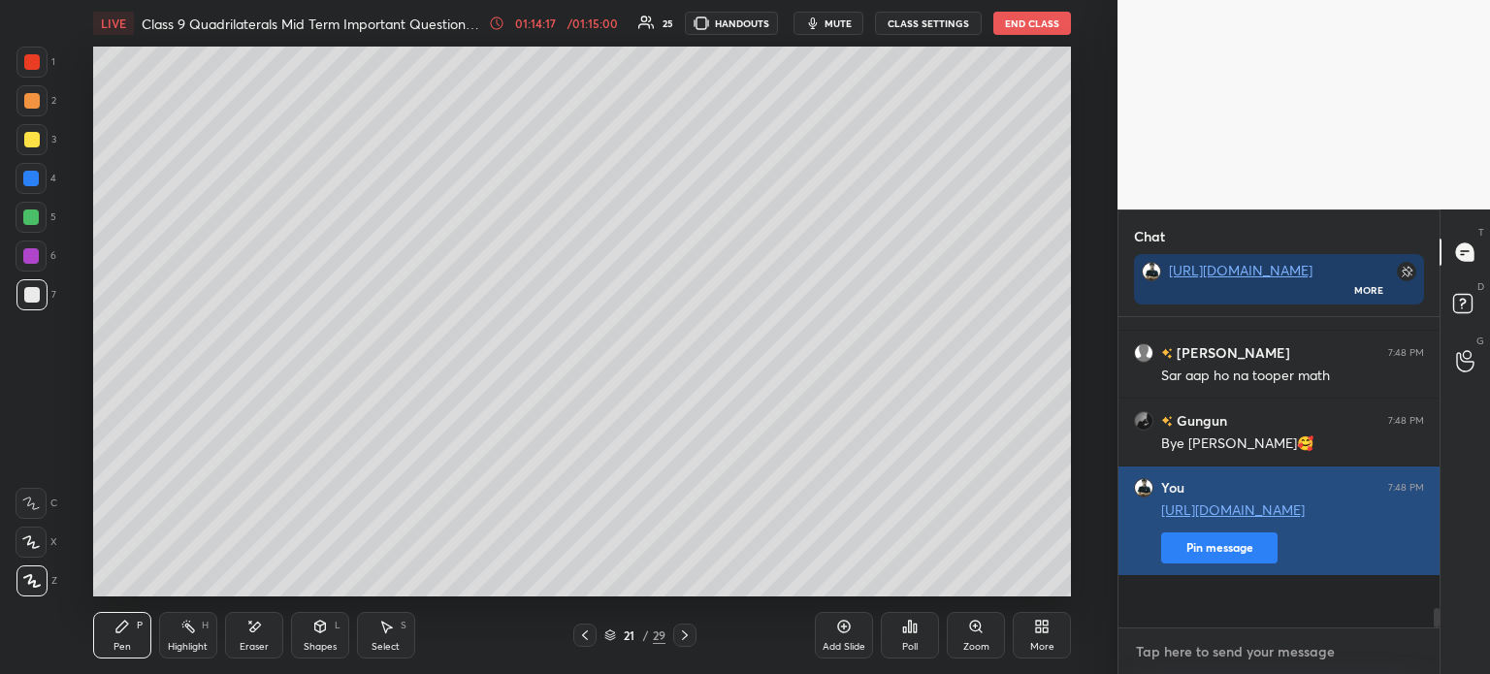
paste textarea "[URL][DOMAIN_NAME]"
type textarea "[URL][DOMAIN_NAME]"
type textarea "x"
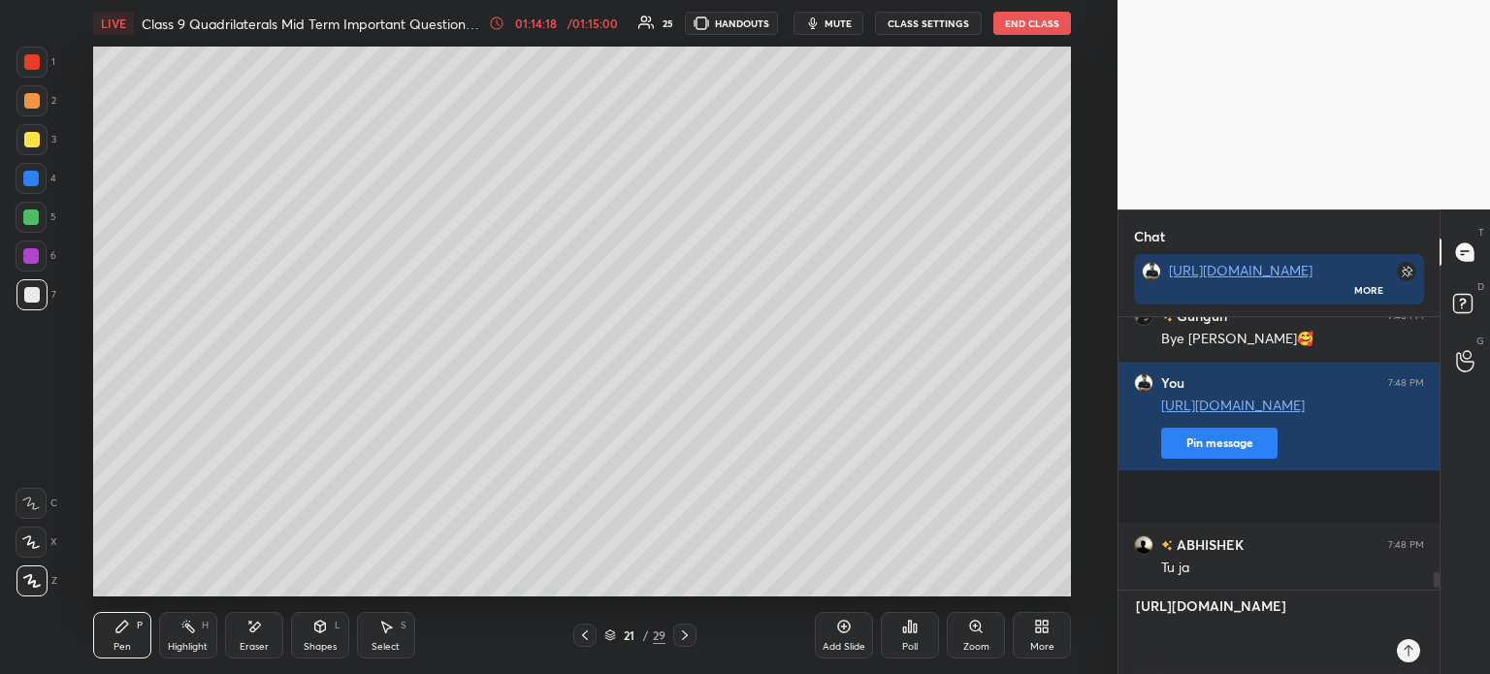
type textarea "x"
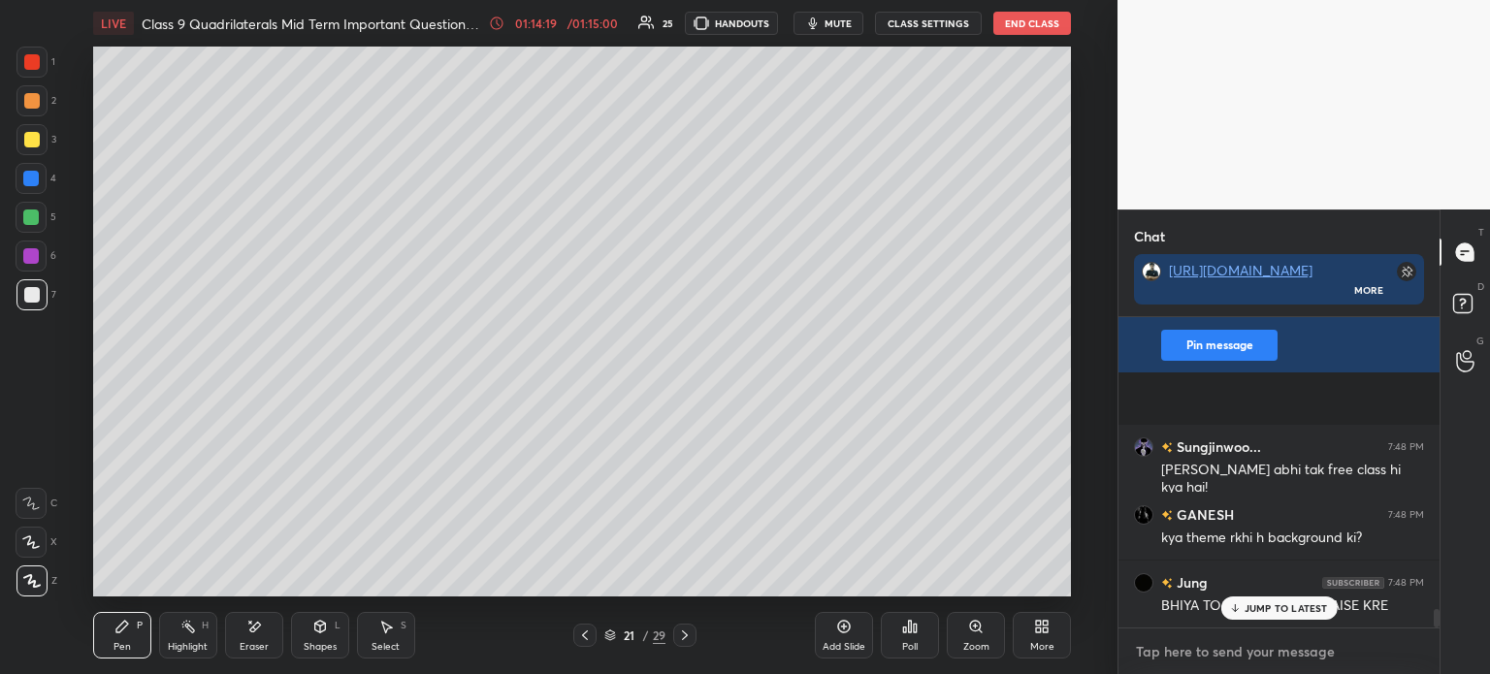
paste textarea "[URL][DOMAIN_NAME]"
type textarea "[URL][DOMAIN_NAME]"
type textarea "x"
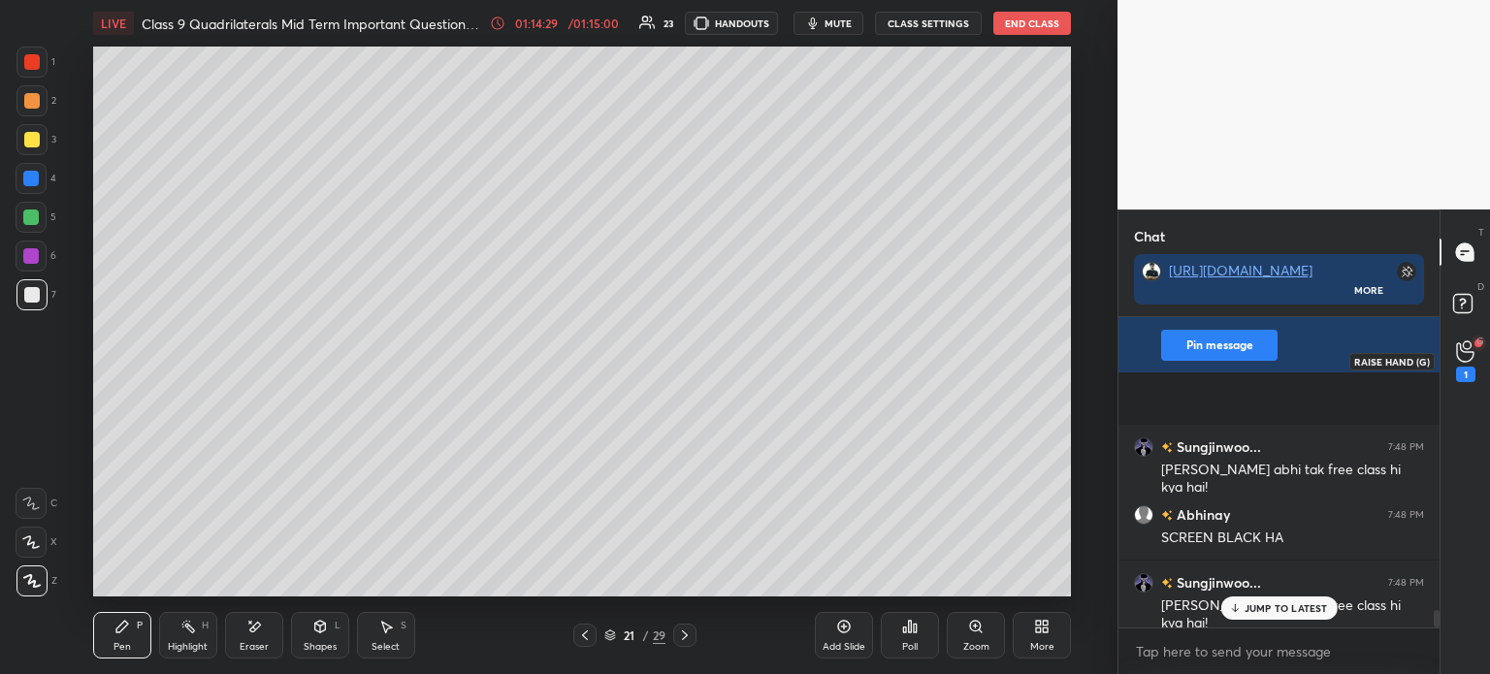
click at [1469, 356] on icon at bounding box center [1465, 351] width 18 height 22
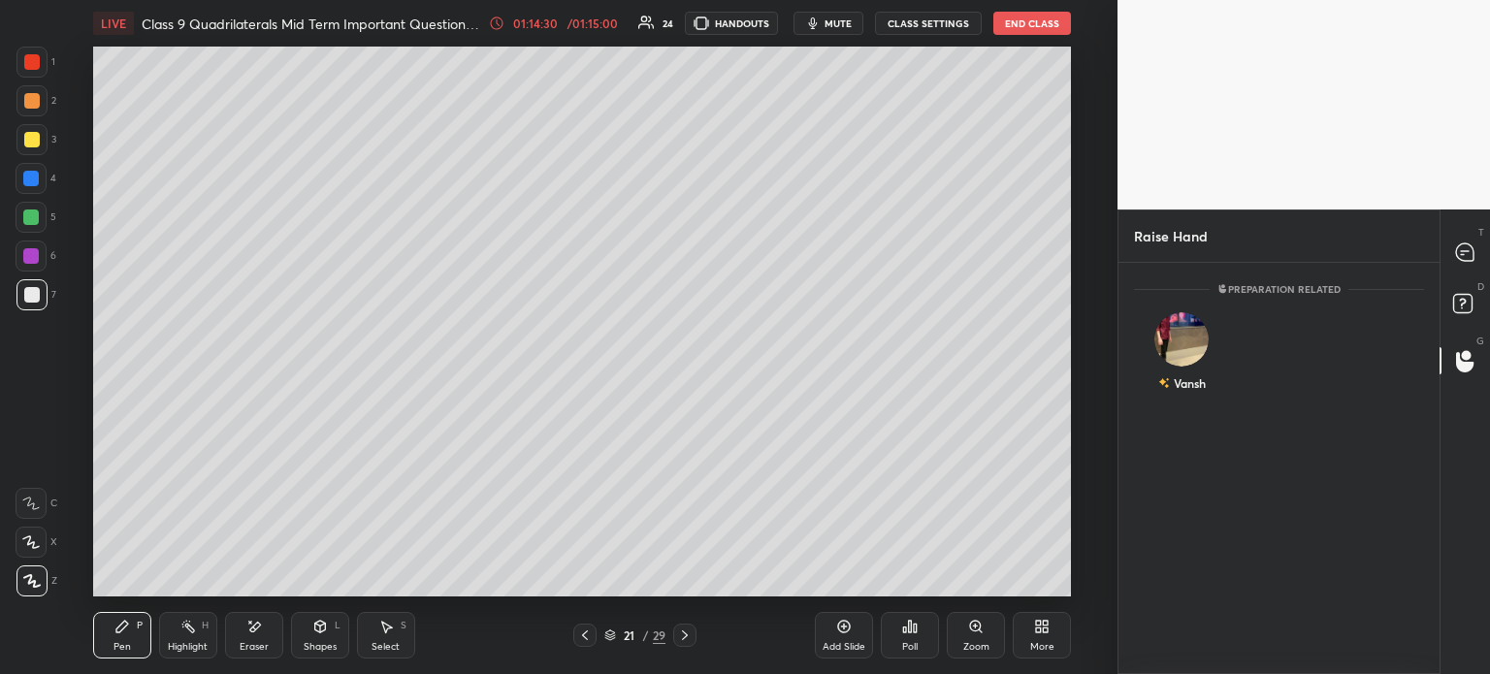
click at [1461, 227] on div "T Messages (T)" at bounding box center [1464, 252] width 49 height 54
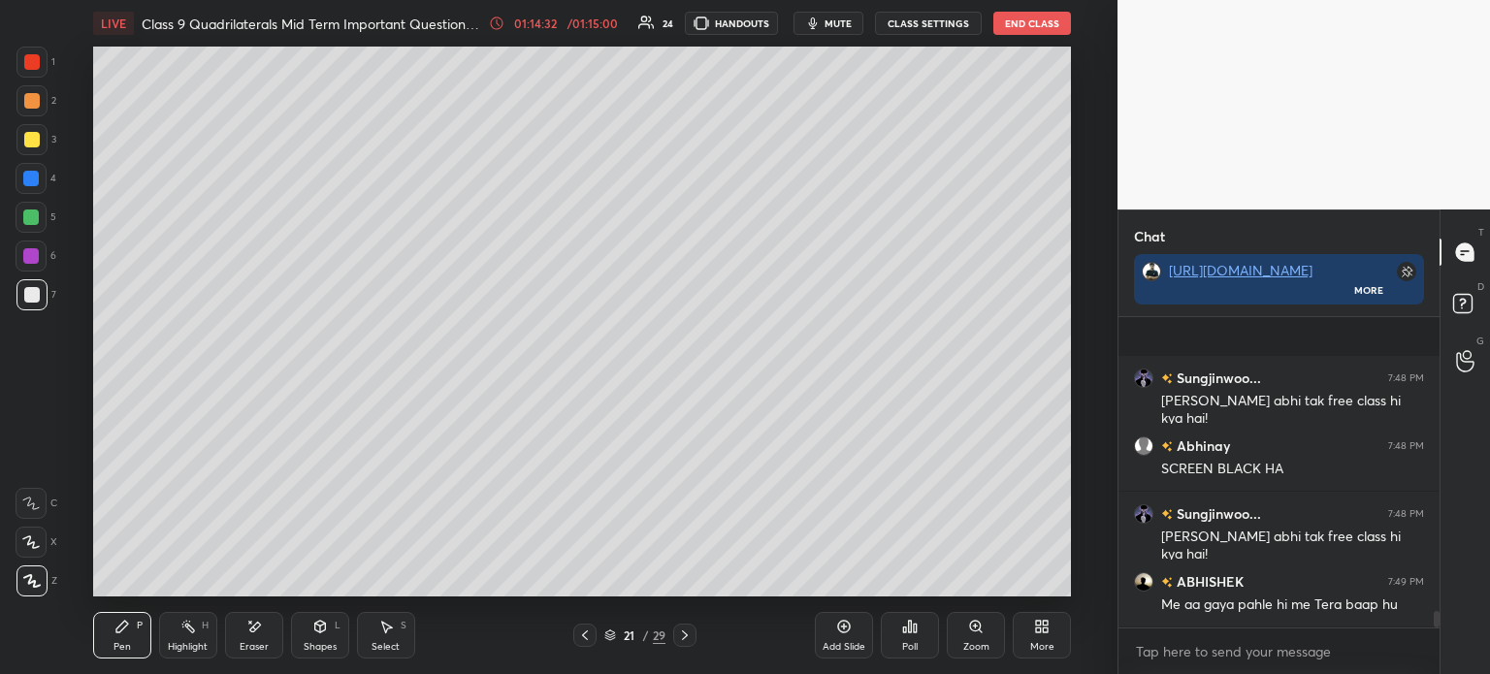
click at [589, 632] on icon at bounding box center [585, 636] width 16 height 16
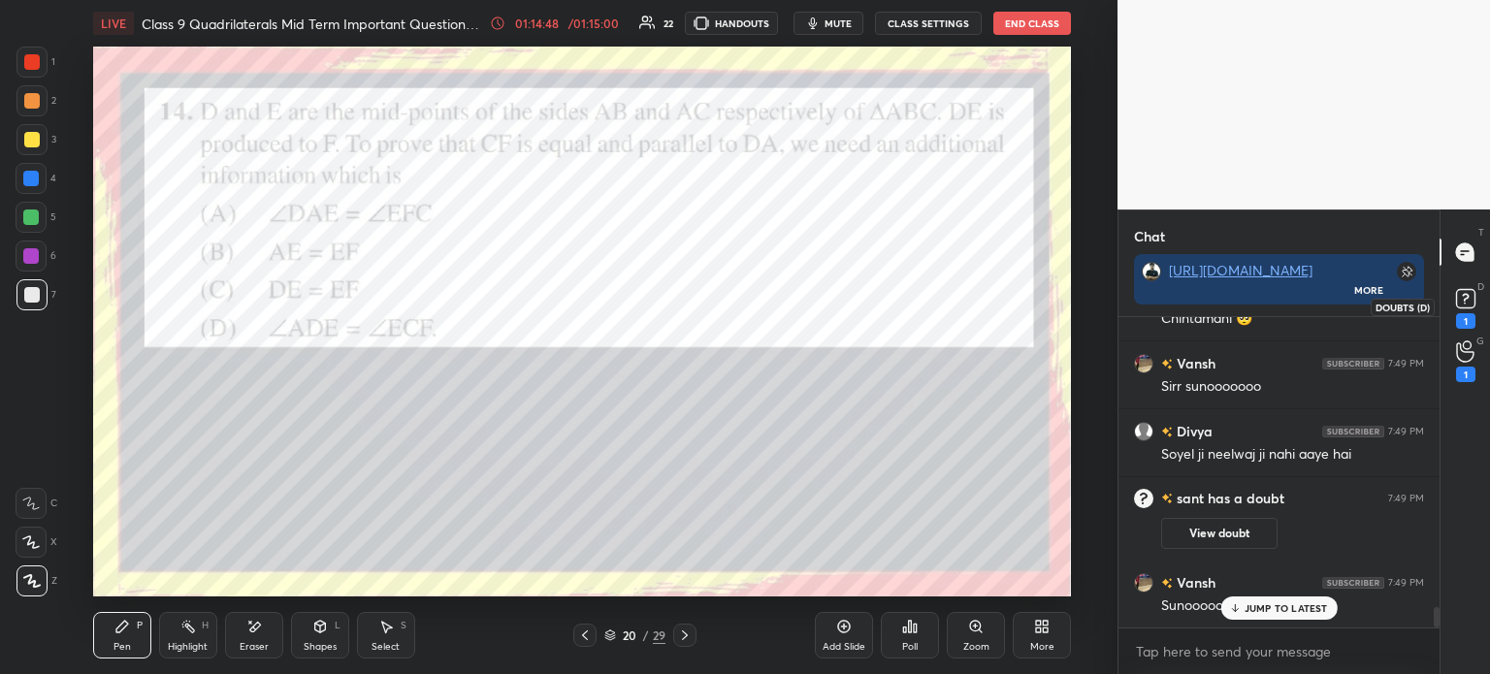
click at [1469, 322] on div "1" at bounding box center [1465, 321] width 19 height 16
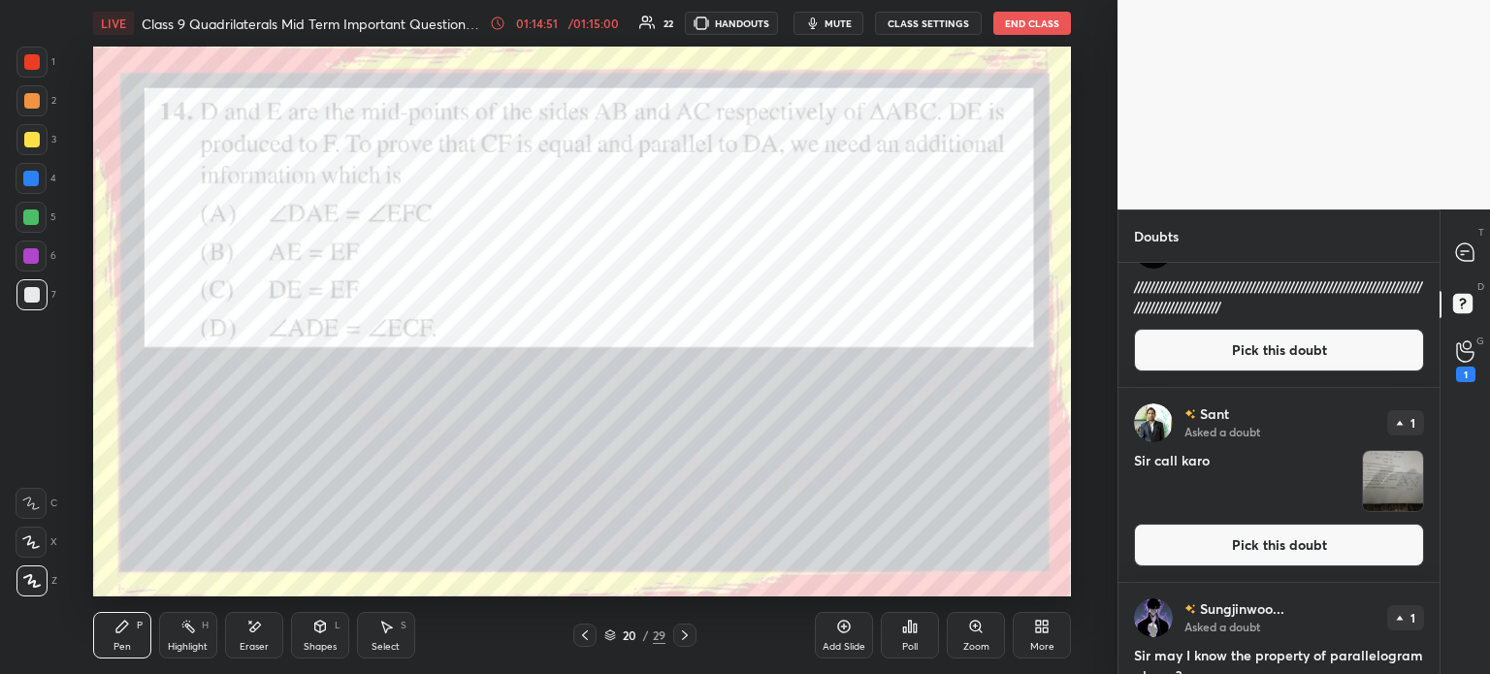
click at [1385, 470] on img "grid" at bounding box center [1393, 481] width 60 height 60
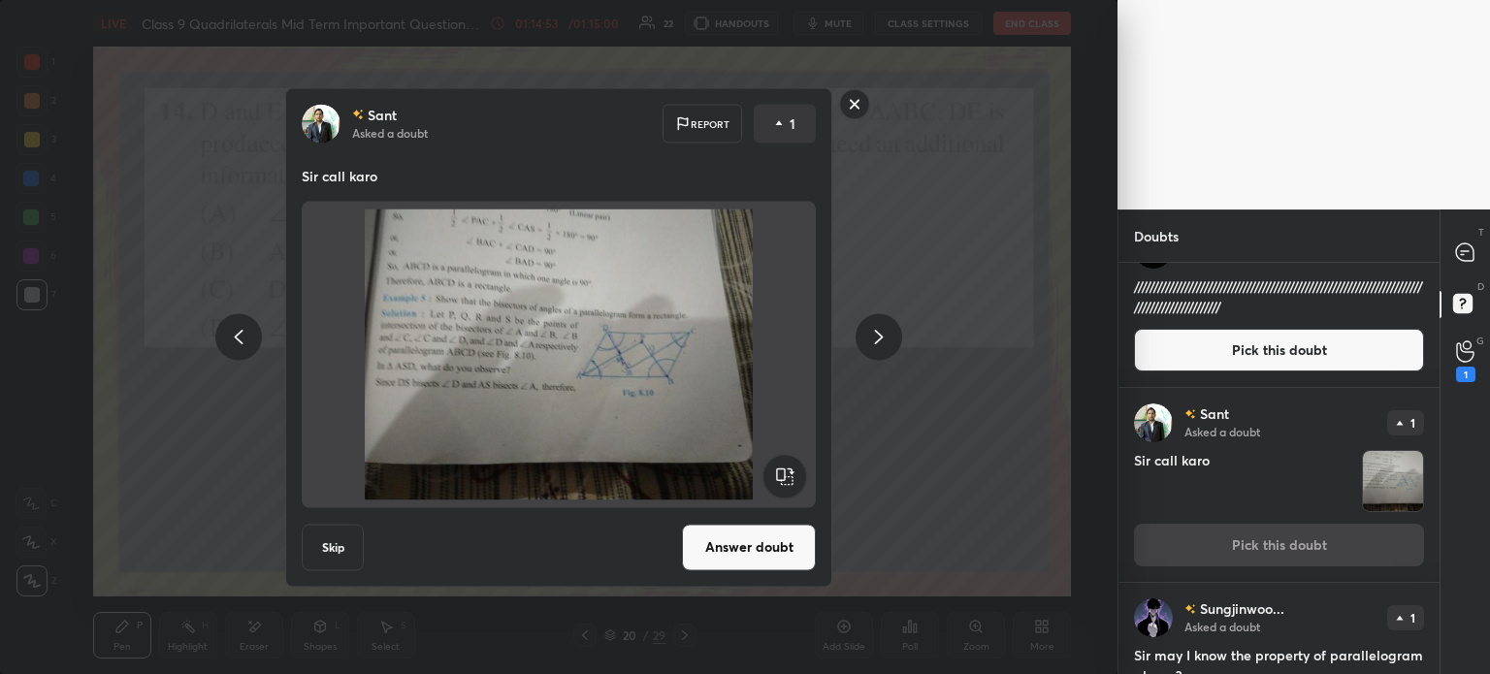
click at [856, 113] on rect at bounding box center [855, 104] width 30 height 30
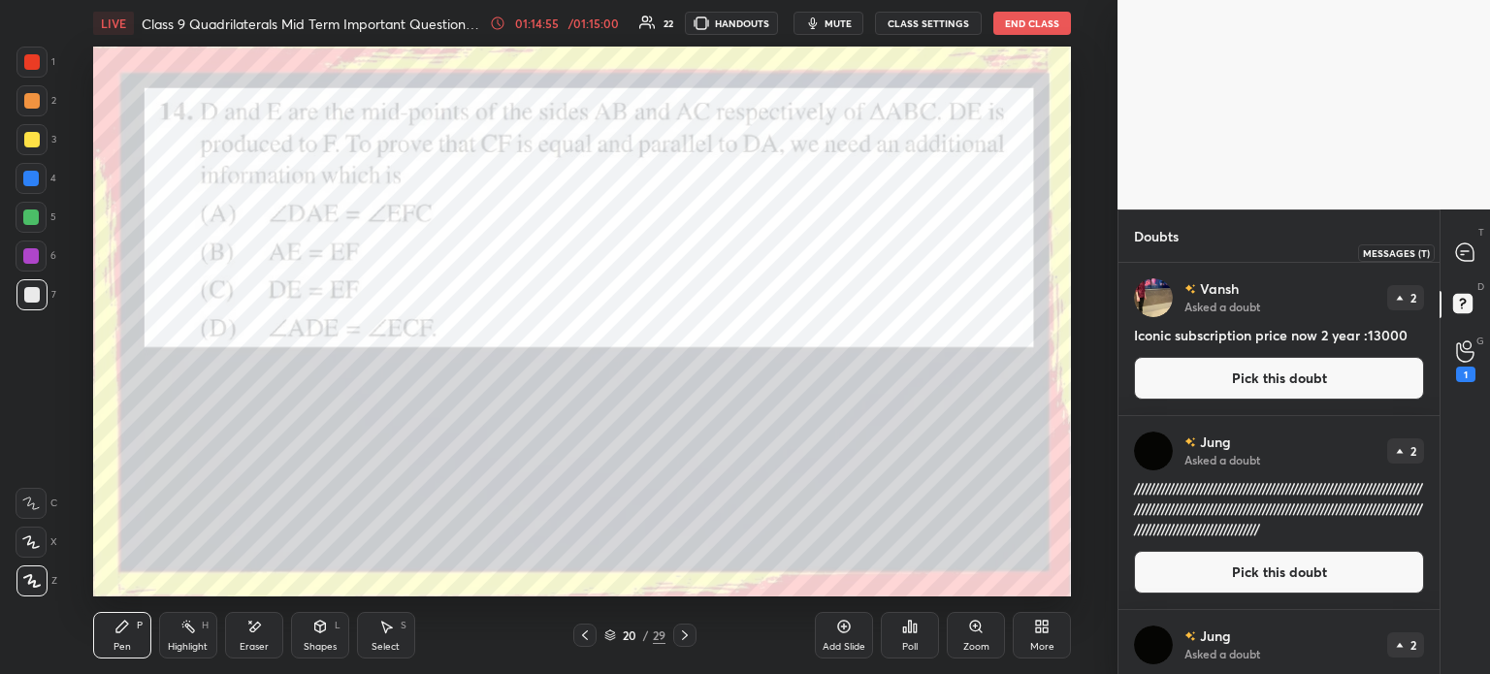
click at [1470, 279] on div "D Doubts (D)" at bounding box center [1464, 306] width 49 height 54
click at [1461, 255] on icon at bounding box center [1464, 251] width 17 height 17
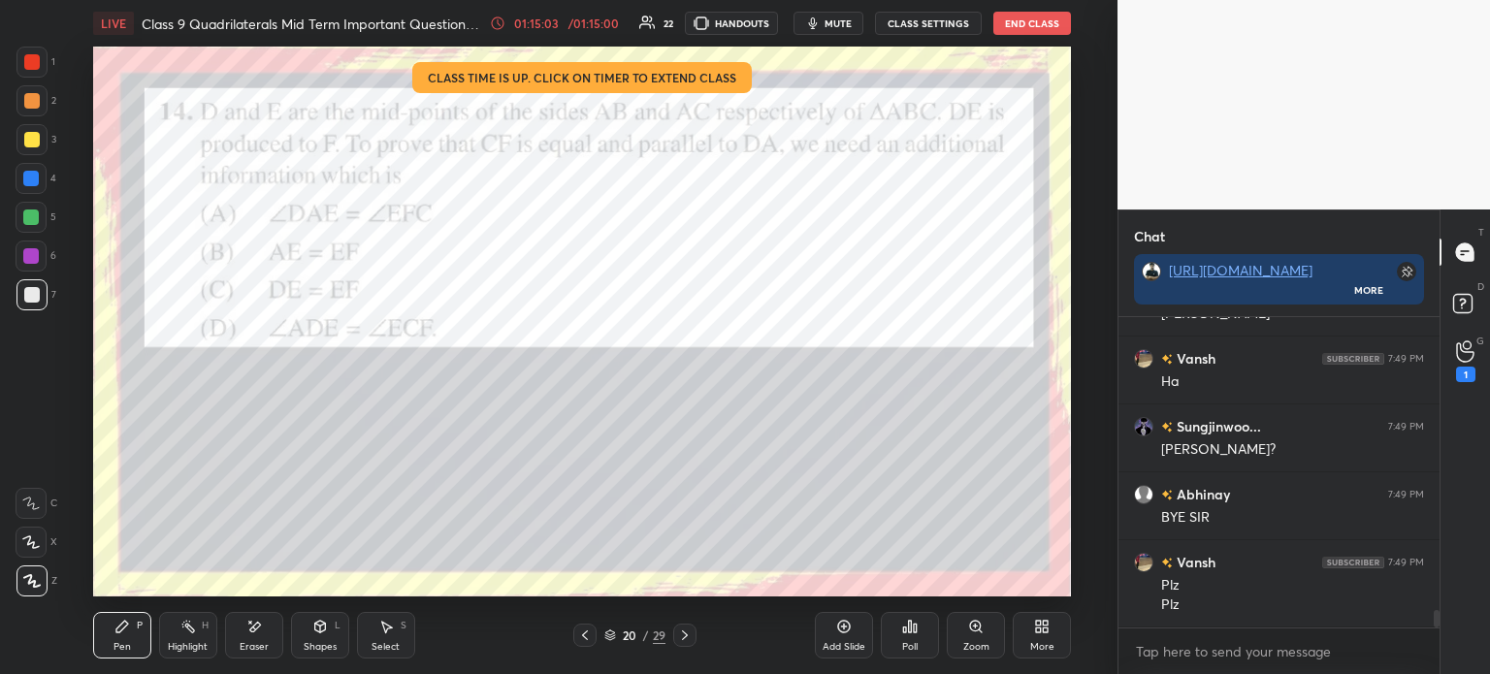
click at [1042, 30] on button "End Class" at bounding box center [1032, 23] width 78 height 23
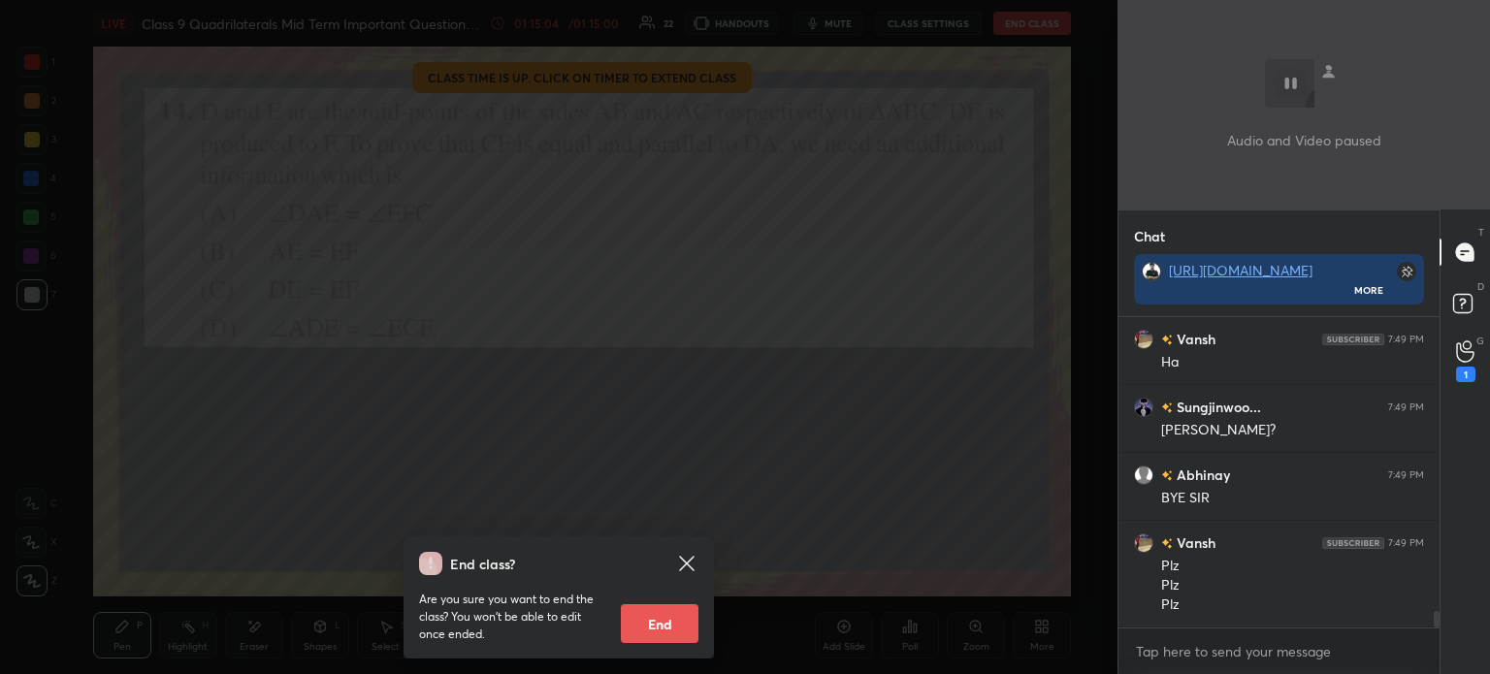
click at [674, 643] on button "End" at bounding box center [660, 623] width 78 height 39
type textarea "x"
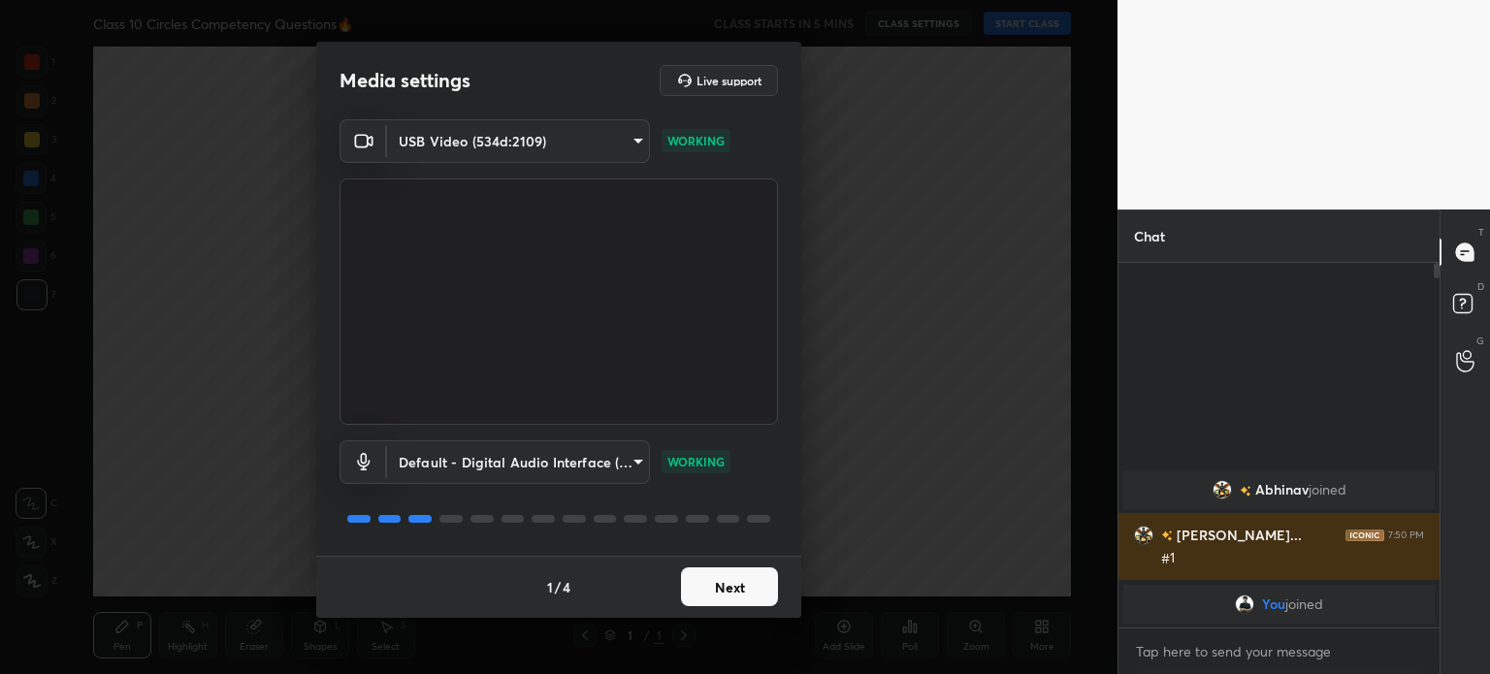
click at [720, 598] on button "Next" at bounding box center [729, 586] width 97 height 39
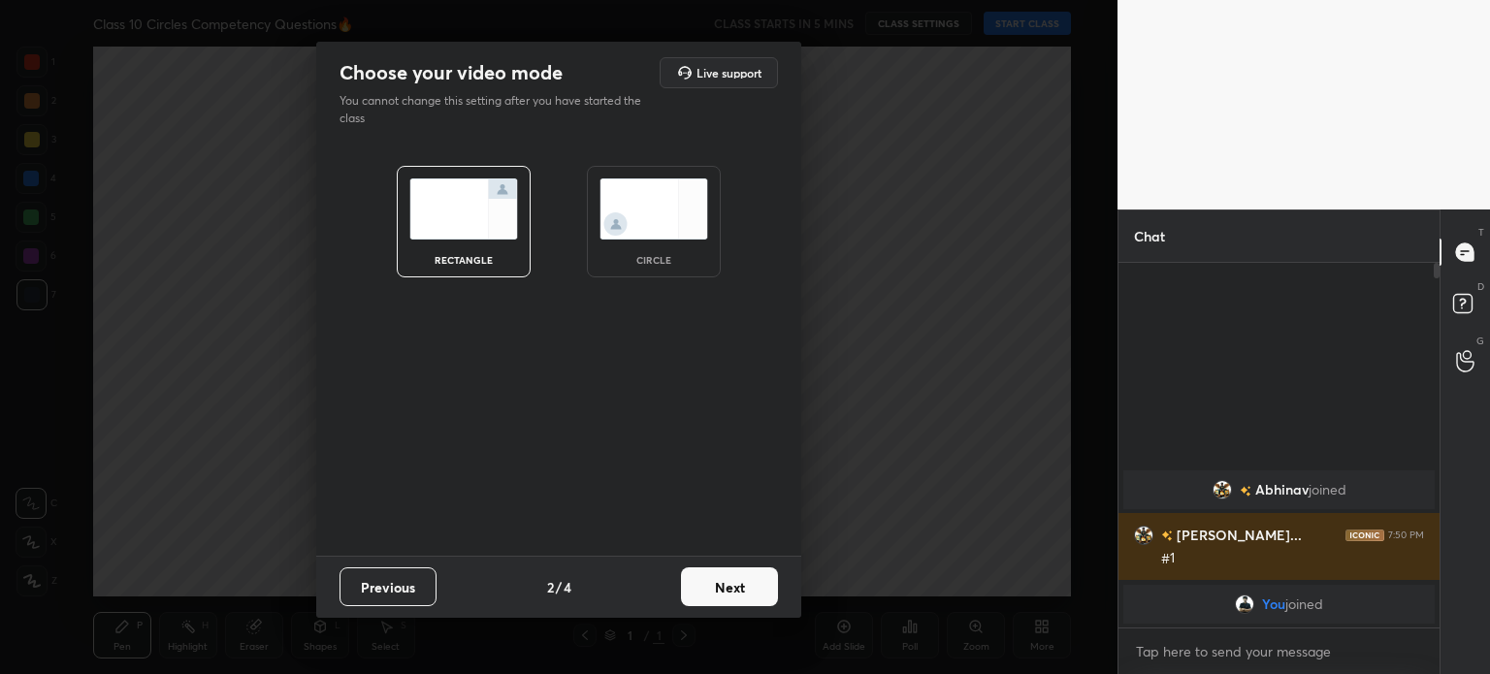
click at [720, 598] on button "Next" at bounding box center [729, 586] width 97 height 39
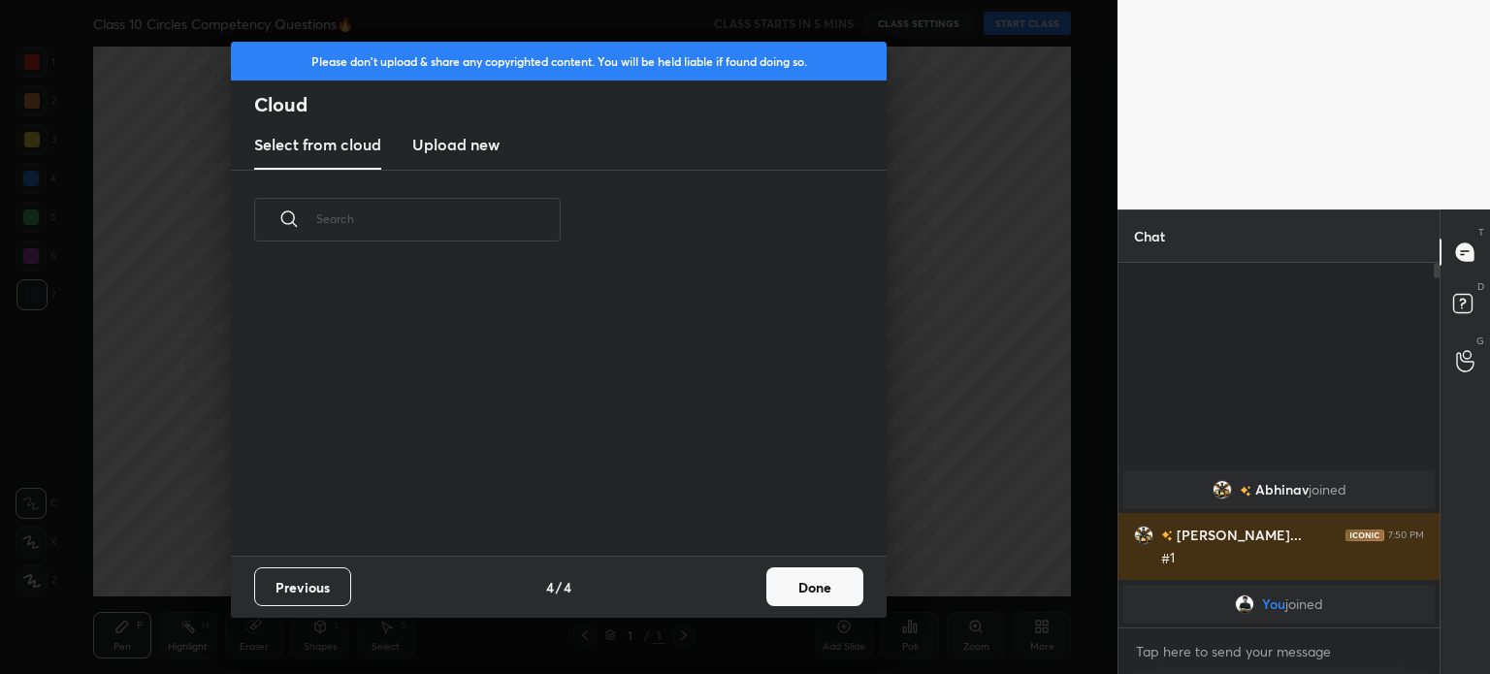
click at [720, 598] on div "Previous 4 / 4 Done" at bounding box center [559, 587] width 656 height 62
click at [443, 161] on new "Upload new" at bounding box center [455, 145] width 87 height 48
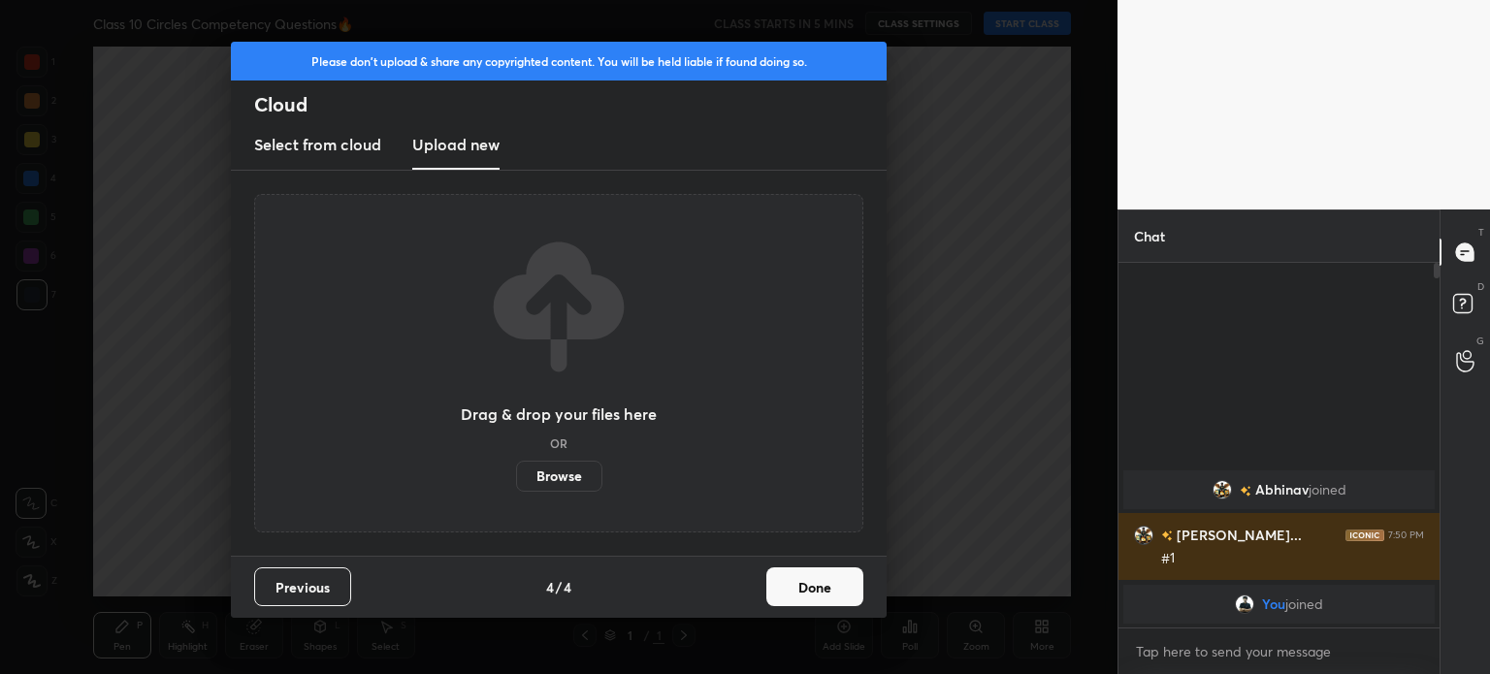
click at [535, 490] on label "Browse" at bounding box center [559, 476] width 86 height 31
click at [516, 490] on input "Browse" at bounding box center [516, 476] width 0 height 31
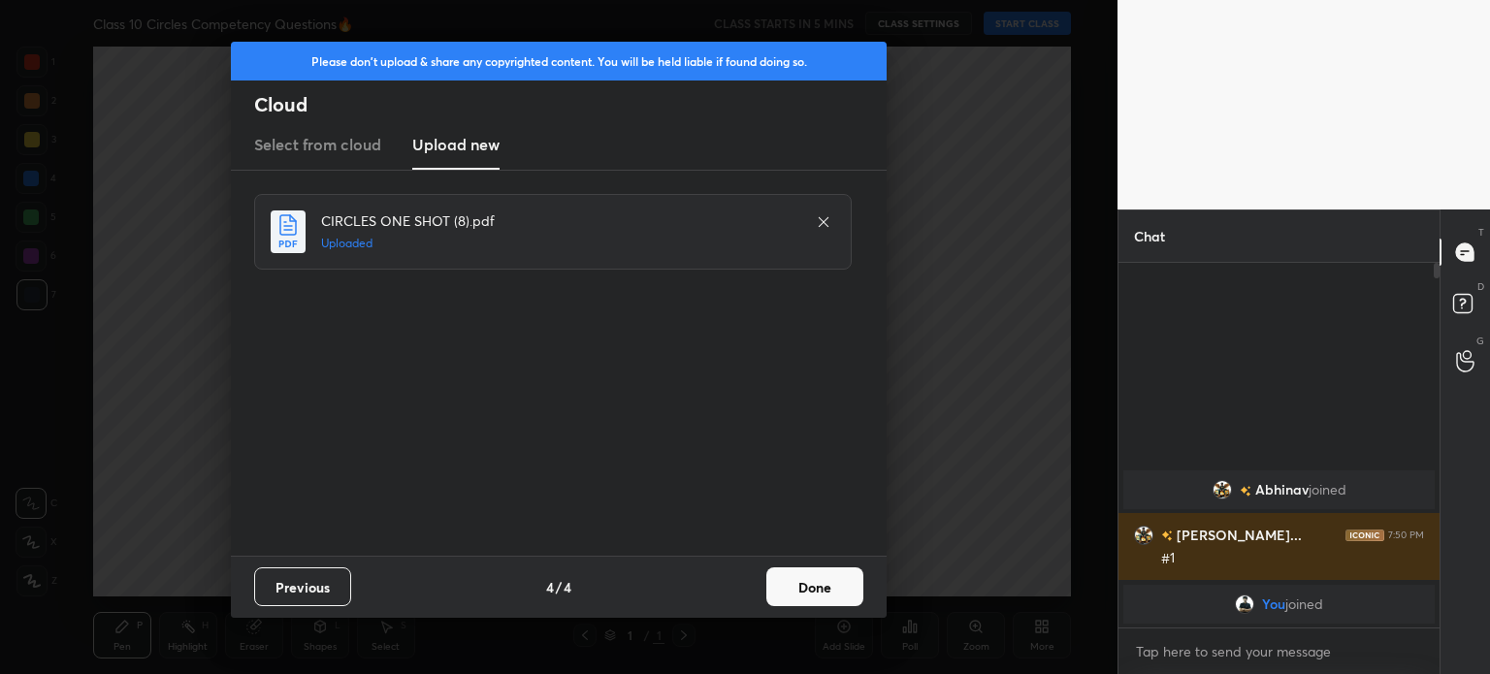
click at [793, 586] on button "Done" at bounding box center [814, 586] width 97 height 39
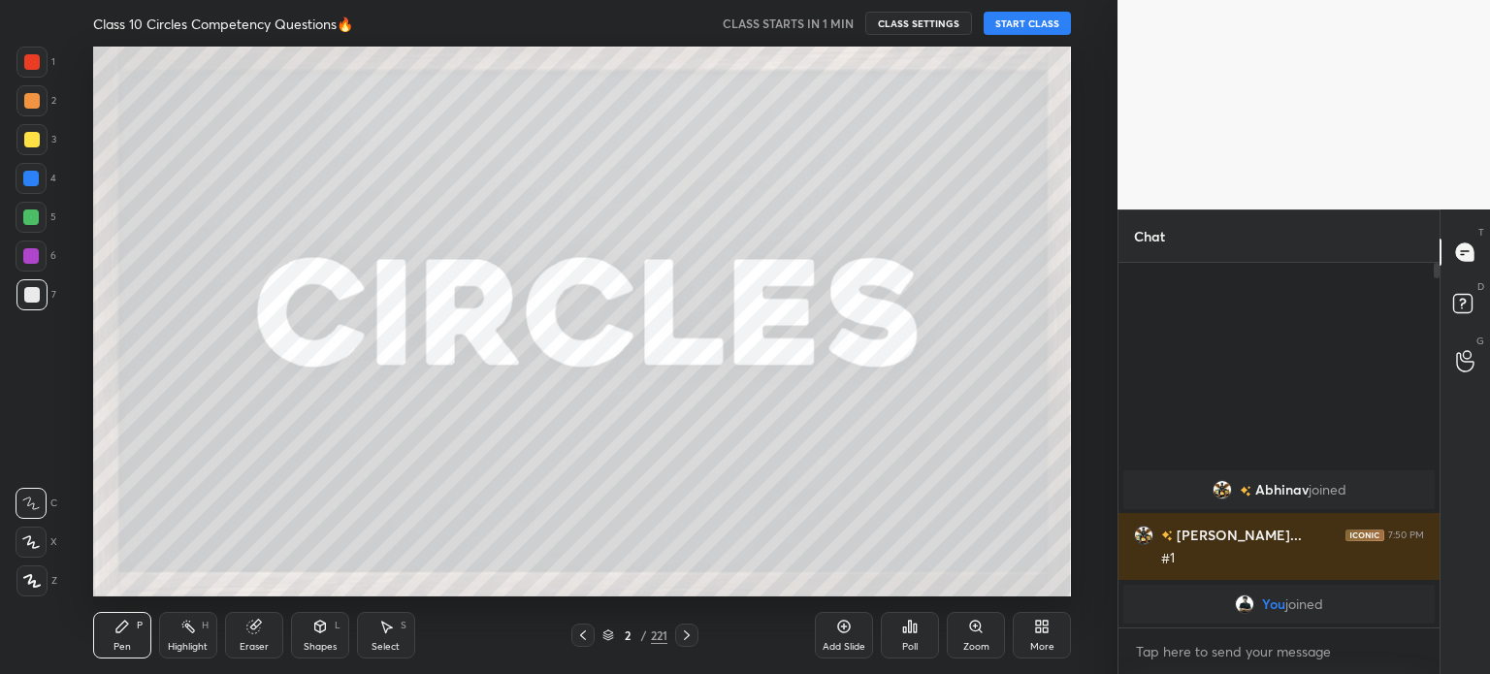
click at [1023, 21] on button "START CLASS" at bounding box center [1027, 23] width 87 height 23
click at [32, 578] on icon at bounding box center [31, 581] width 17 height 14
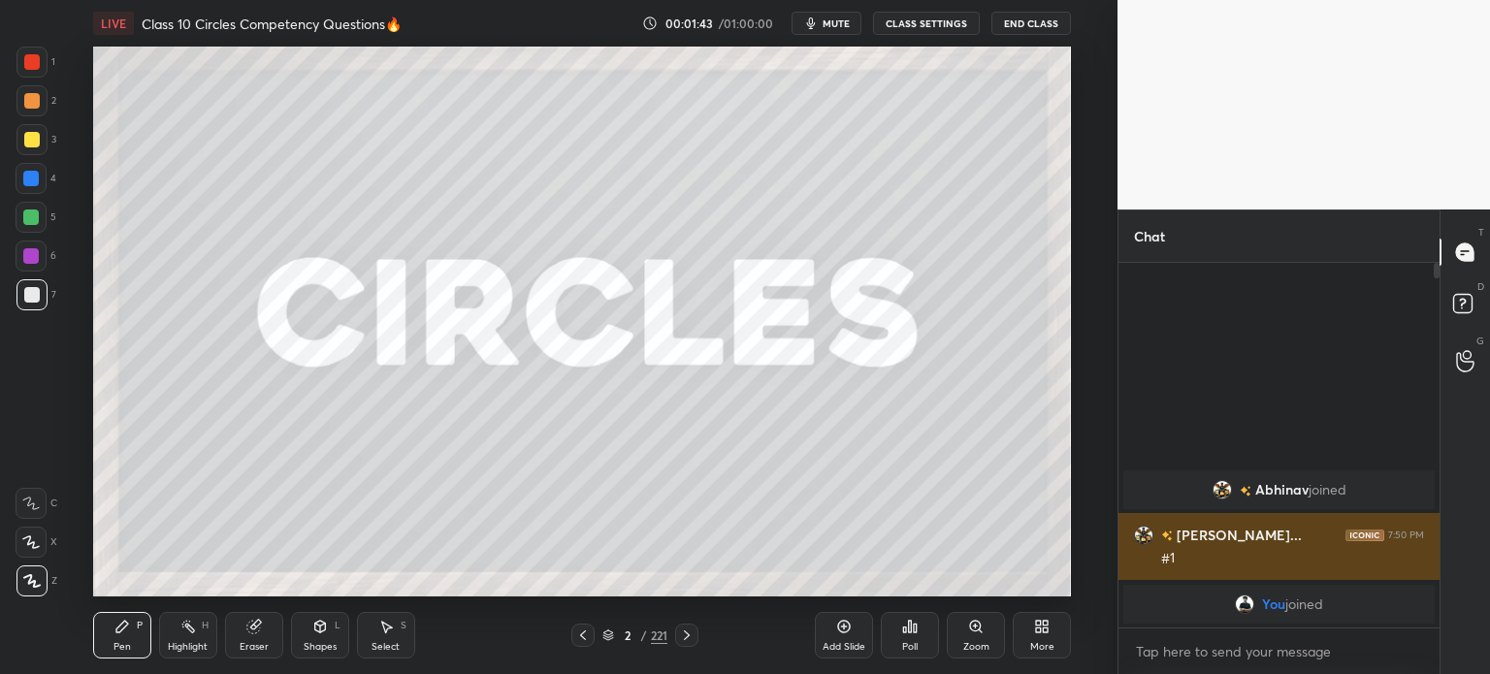
click at [1168, 532] on img "grid" at bounding box center [1167, 536] width 12 height 11
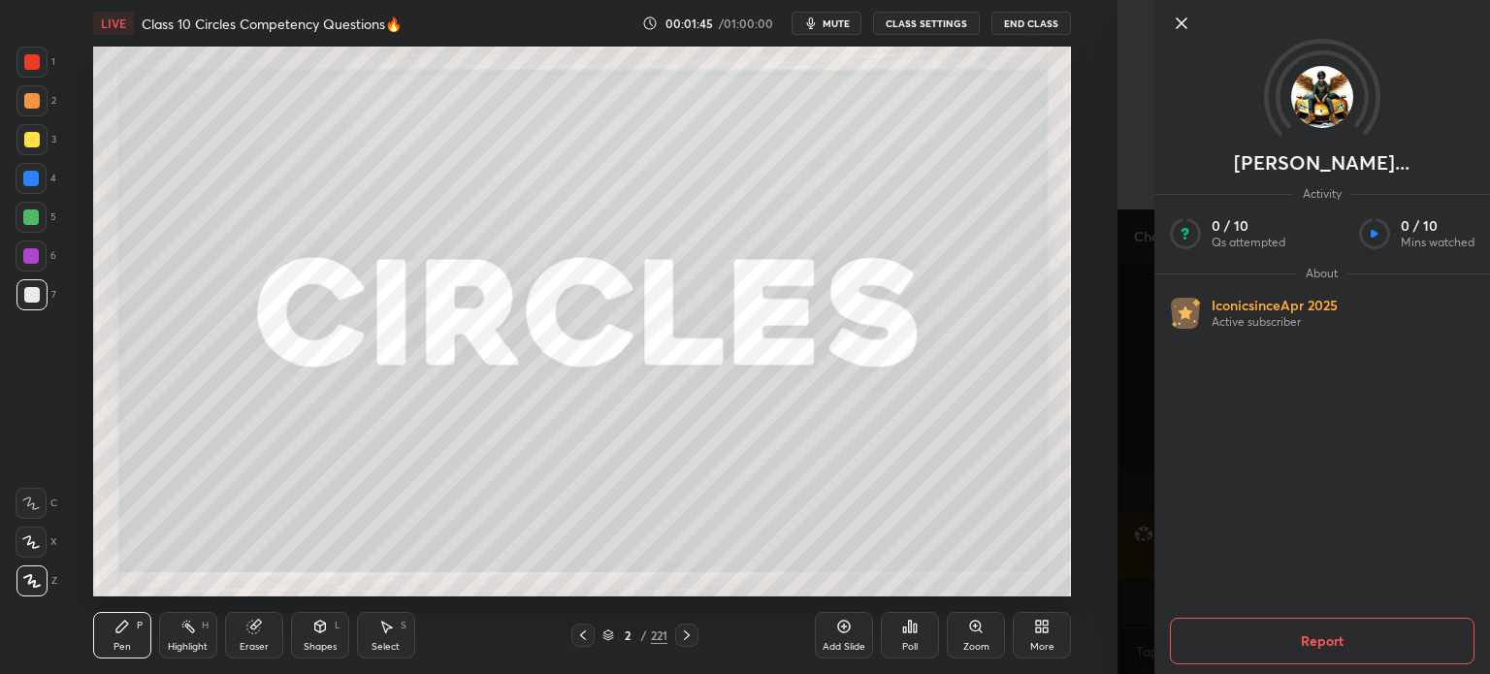
click at [1199, 19] on div at bounding box center [1338, 23] width 336 height 23
click at [1191, 22] on icon at bounding box center [1181, 23] width 23 height 23
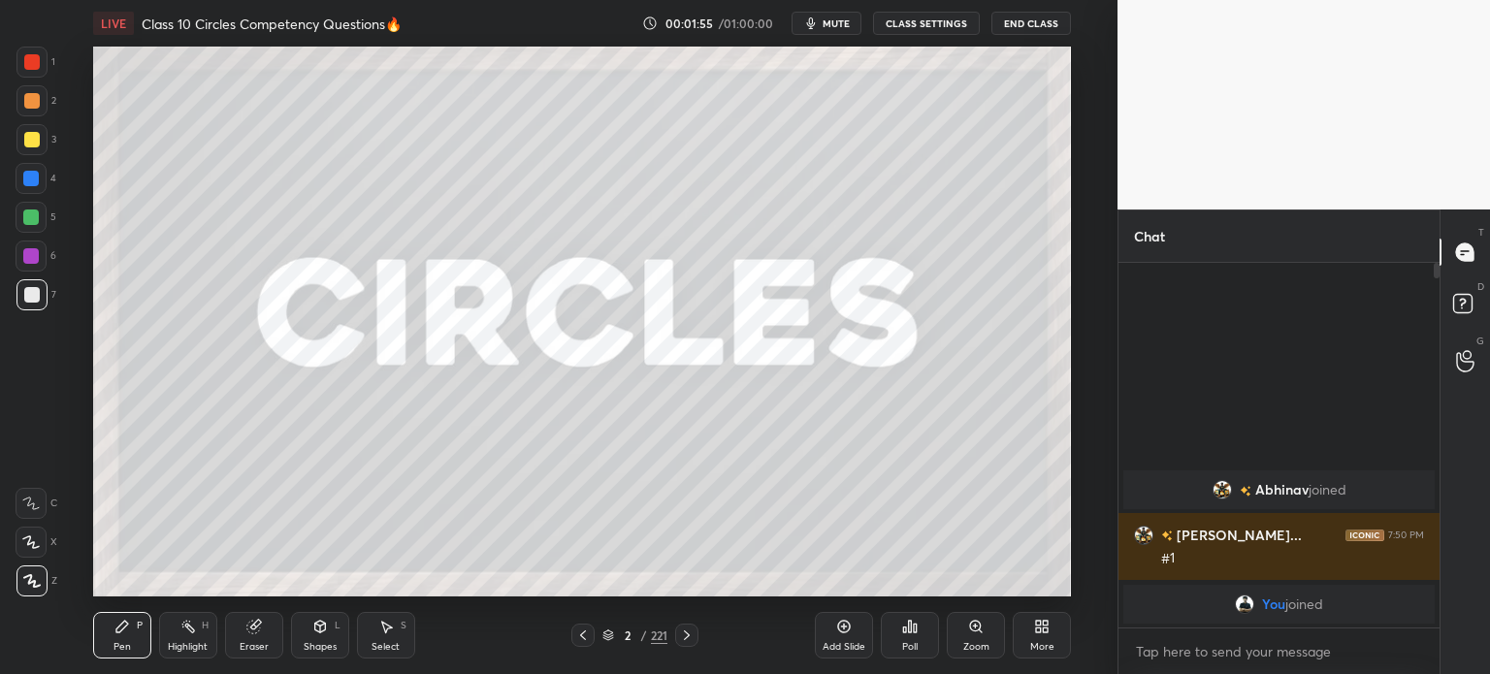
click at [692, 627] on div at bounding box center [686, 635] width 23 height 23
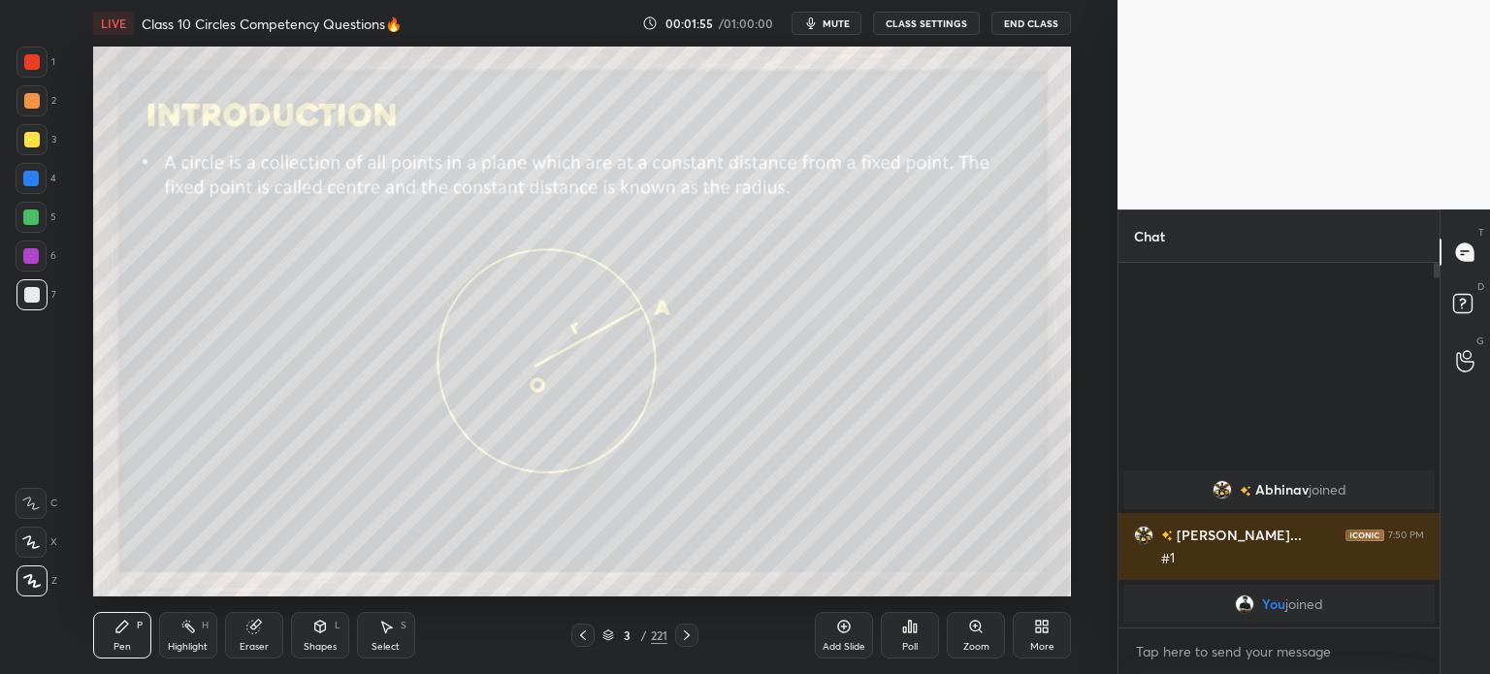
click at [693, 631] on icon at bounding box center [687, 636] width 16 height 16
click at [698, 621] on div "Pen P Highlight H Eraser Shapes L Select S 4 / 221 Add Slide Poll Zoom More" at bounding box center [582, 636] width 978 height 78
click at [698, 620] on div "Pen P Highlight H Eraser Shapes L Select S 4 / 221 Add Slide Poll Zoom More" at bounding box center [582, 636] width 978 height 78
click at [700, 621] on div "Pen P Highlight H Eraser Shapes L Select S 4 / 221 Add Slide Poll Zoom More" at bounding box center [582, 636] width 978 height 78
click at [697, 629] on div at bounding box center [686, 635] width 23 height 23
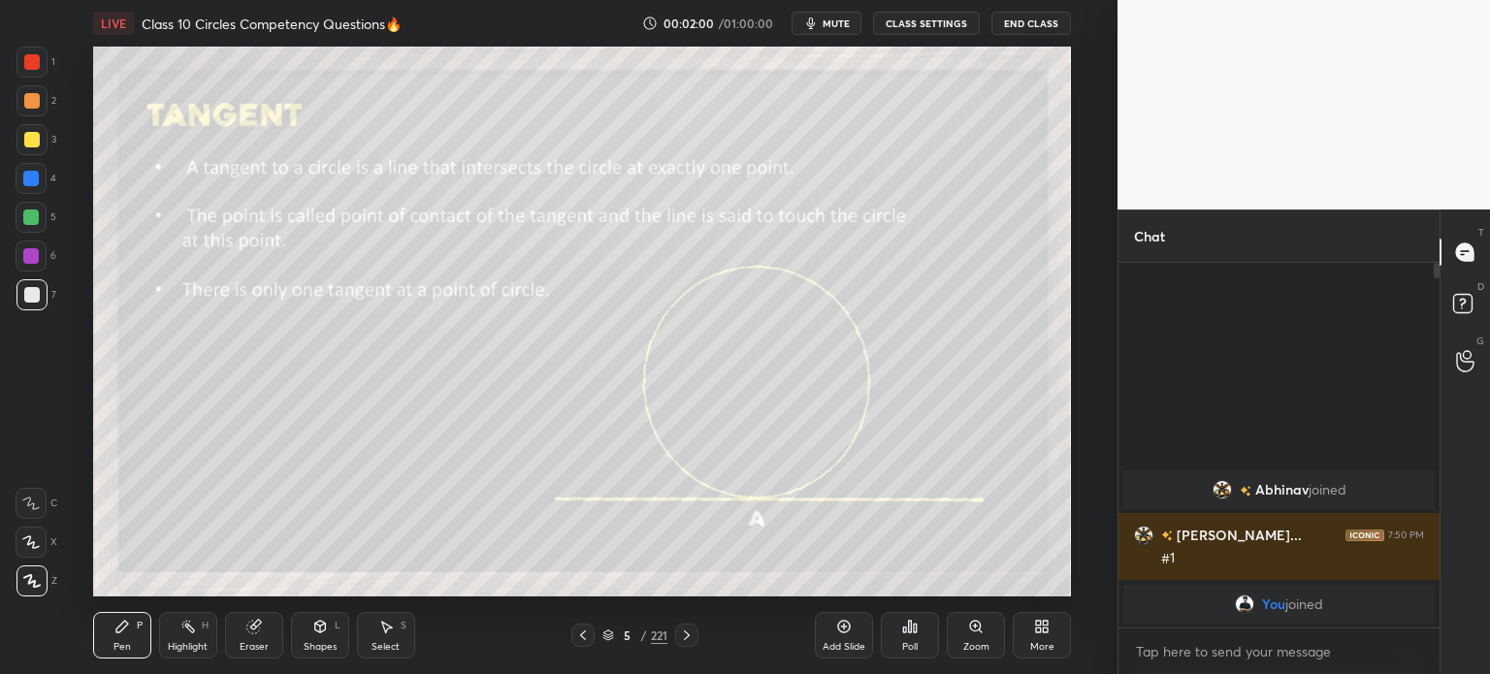
click at [610, 627] on div "5 / 221" at bounding box center [634, 635] width 65 height 17
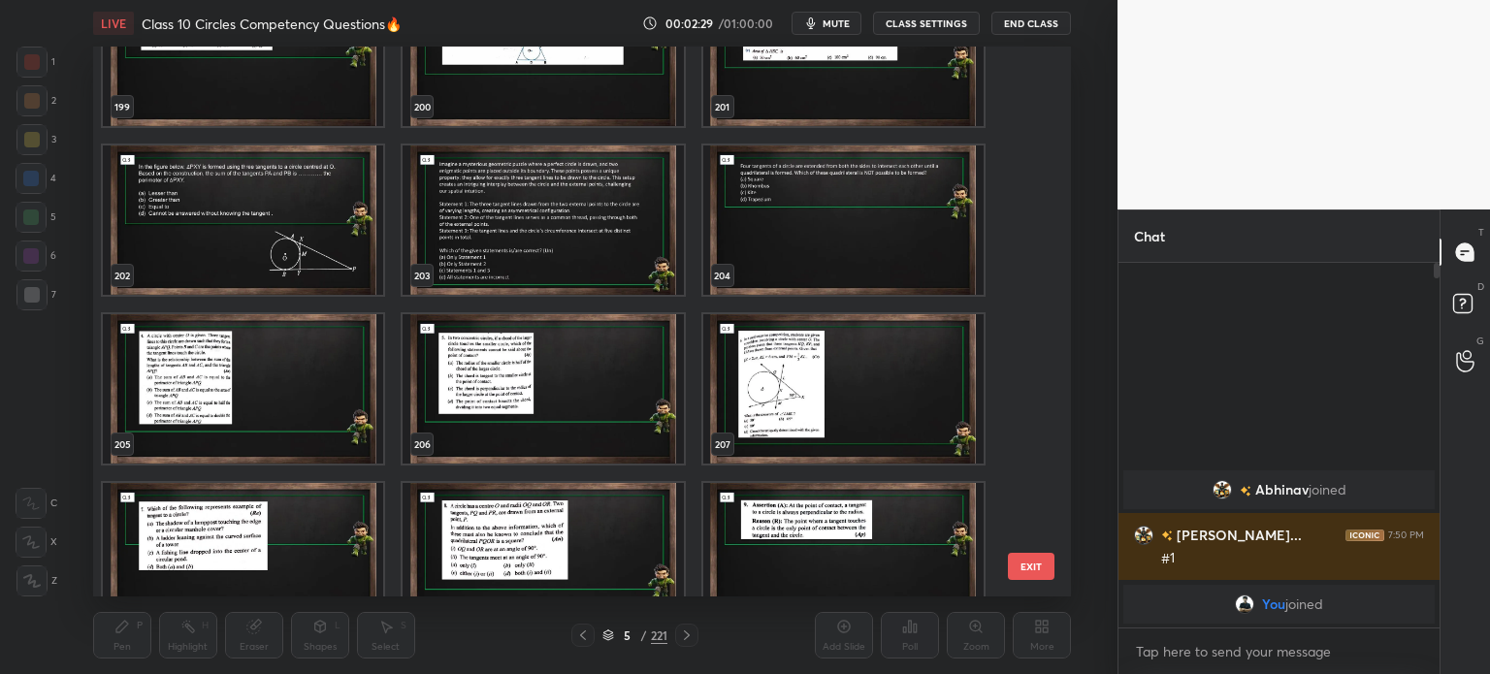
scroll to position [11217, 0]
click at [244, 381] on img "grid" at bounding box center [243, 389] width 280 height 149
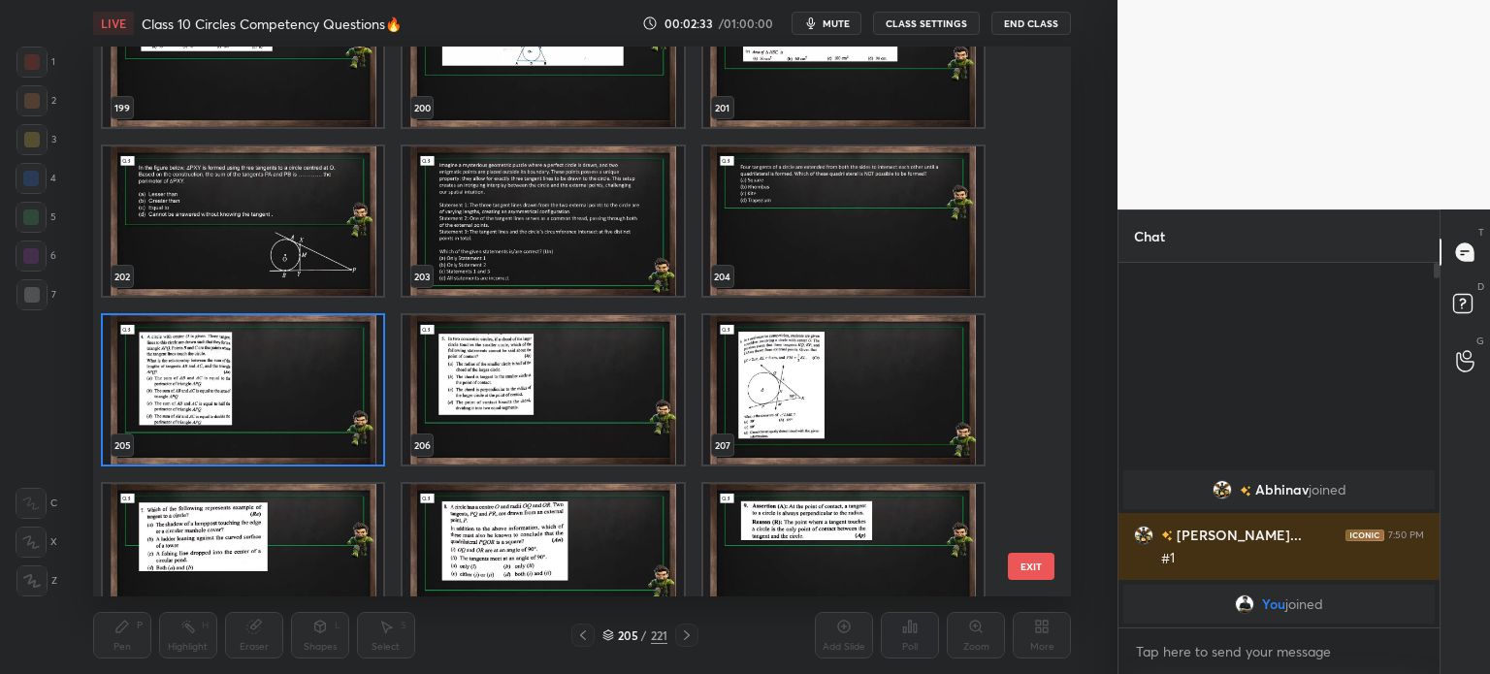
click at [252, 215] on img "grid" at bounding box center [243, 220] width 280 height 149
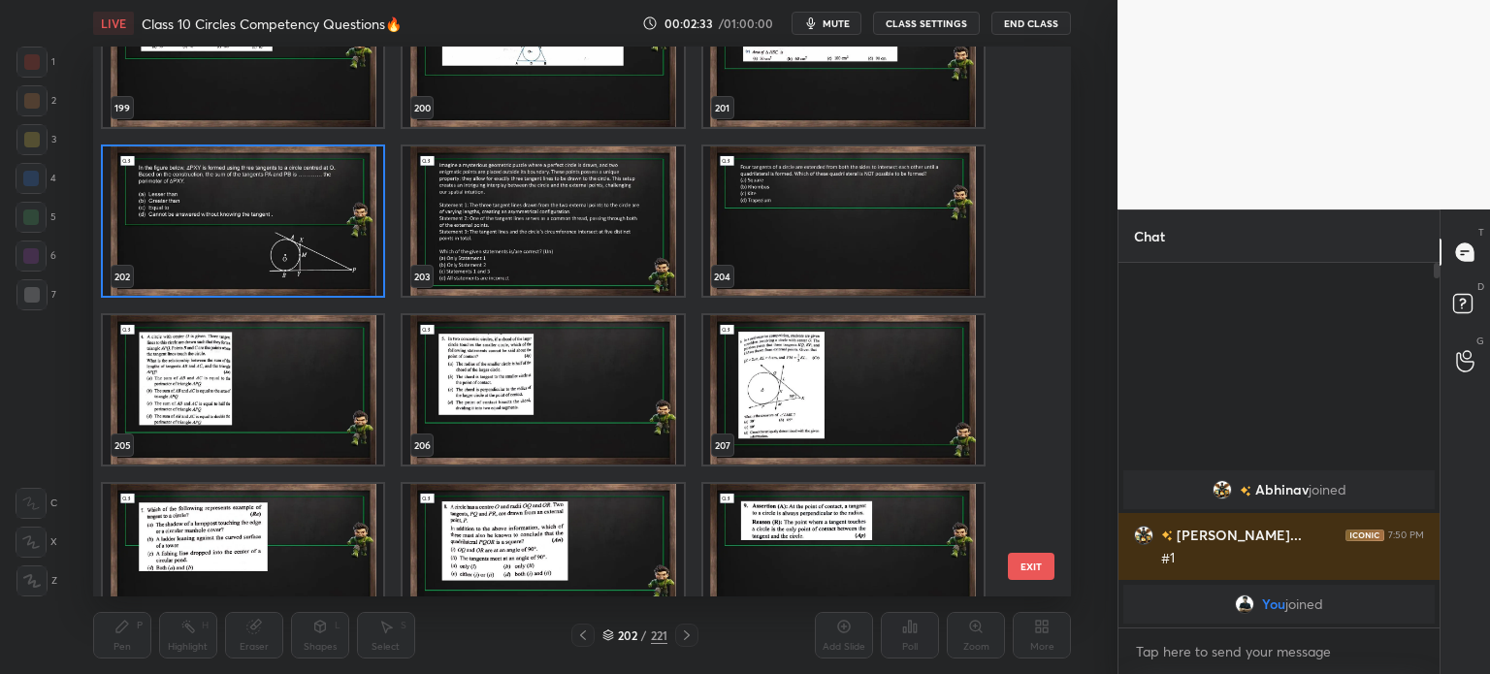
click at [261, 220] on img "grid" at bounding box center [243, 220] width 280 height 149
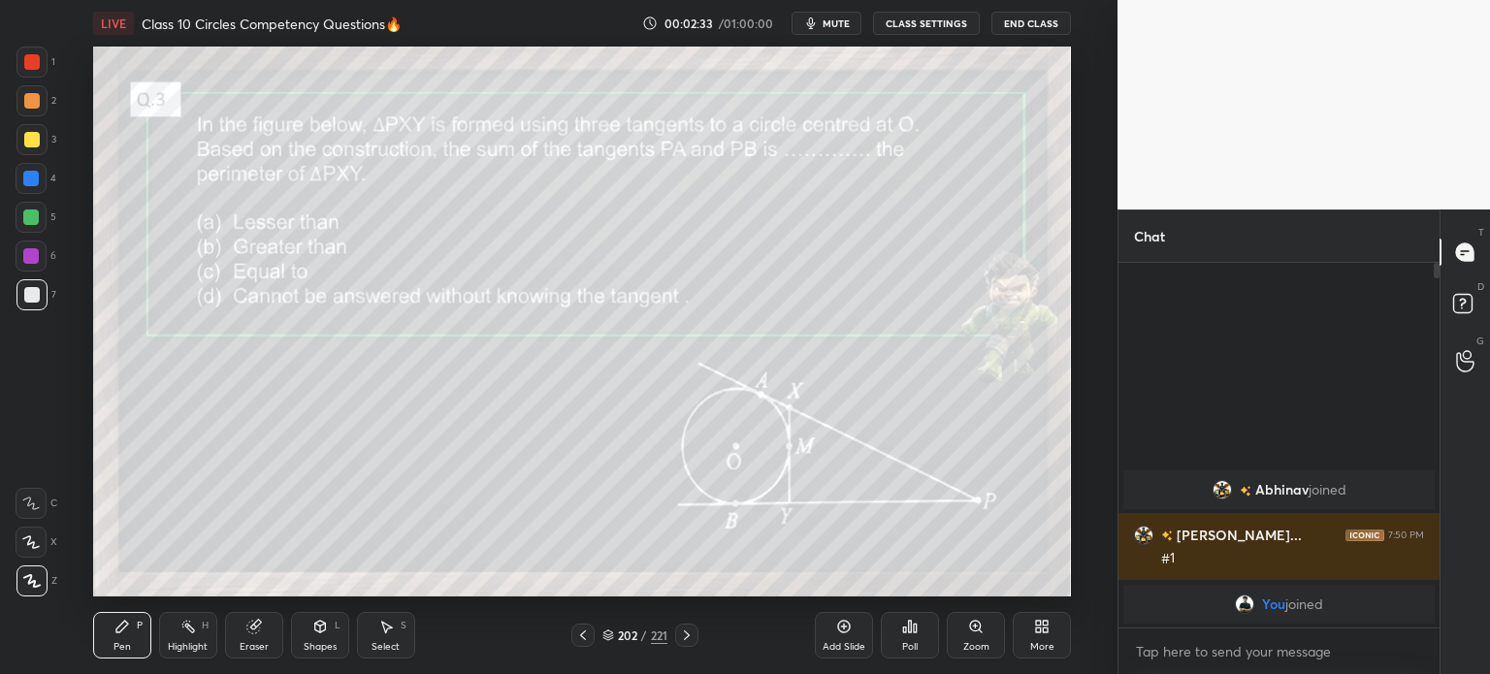
click at [265, 223] on img "grid" at bounding box center [243, 220] width 280 height 149
click at [580, 627] on div at bounding box center [582, 635] width 23 height 23
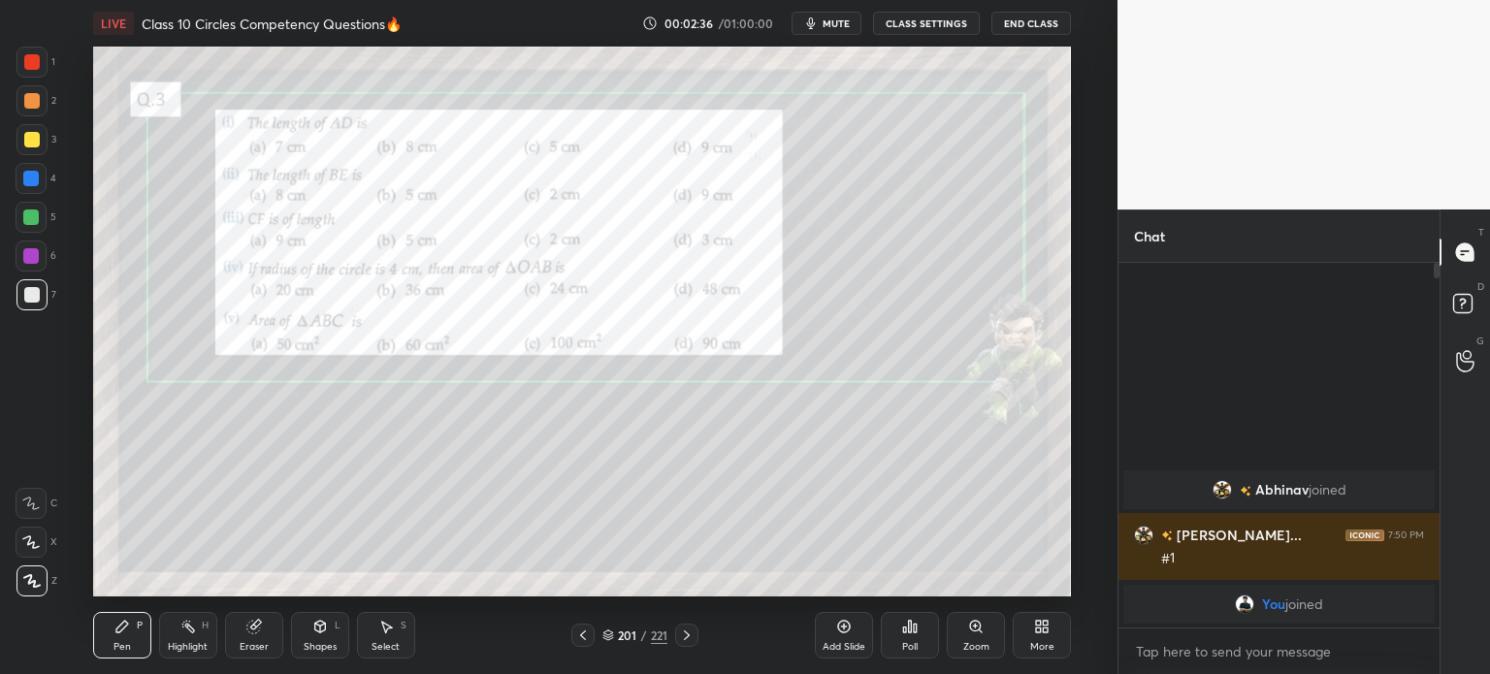
click at [691, 639] on icon at bounding box center [687, 636] width 16 height 16
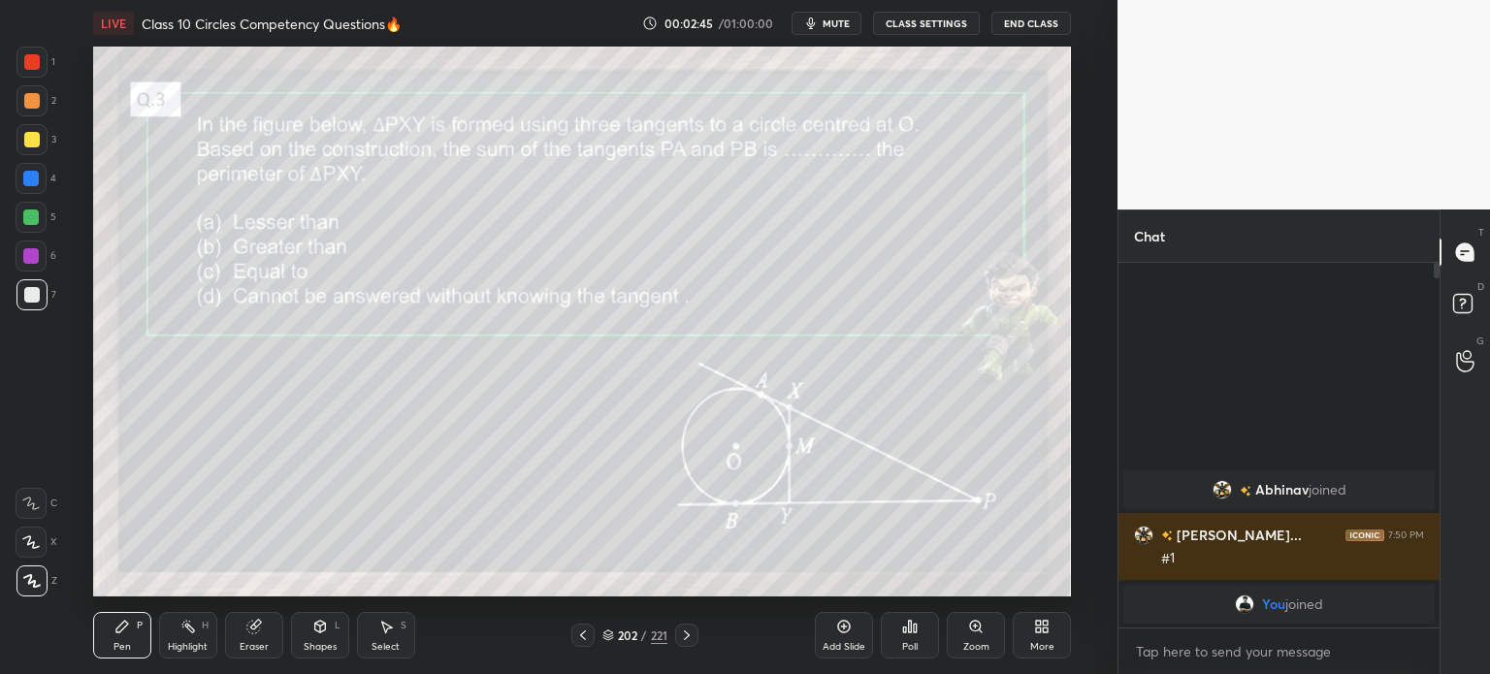
click at [45, 141] on div at bounding box center [31, 139] width 31 height 31
click at [36, 60] on div at bounding box center [32, 62] width 16 height 16
click at [34, 290] on div at bounding box center [32, 295] width 16 height 16
click at [39, 111] on div at bounding box center [31, 100] width 31 height 31
click at [27, 69] on div at bounding box center [32, 62] width 16 height 16
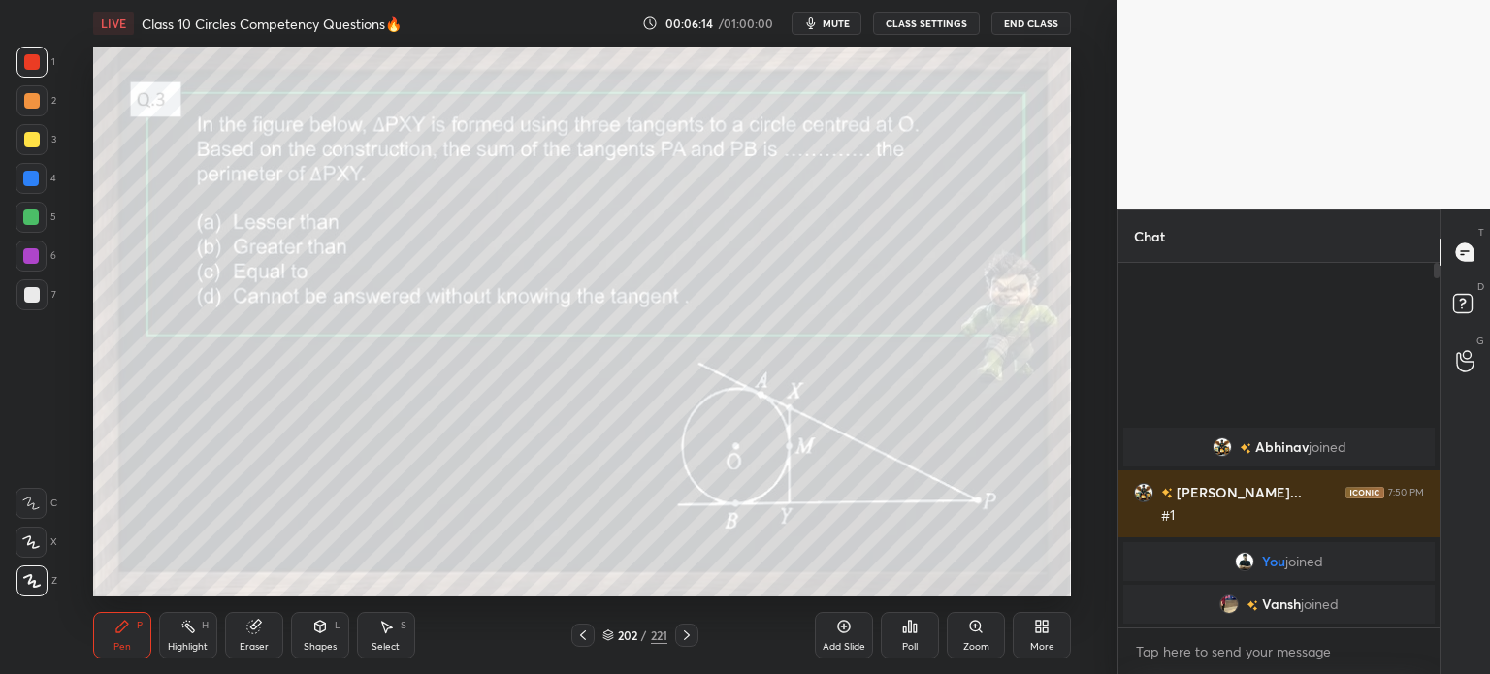
click at [32, 139] on div at bounding box center [32, 140] width 16 height 16
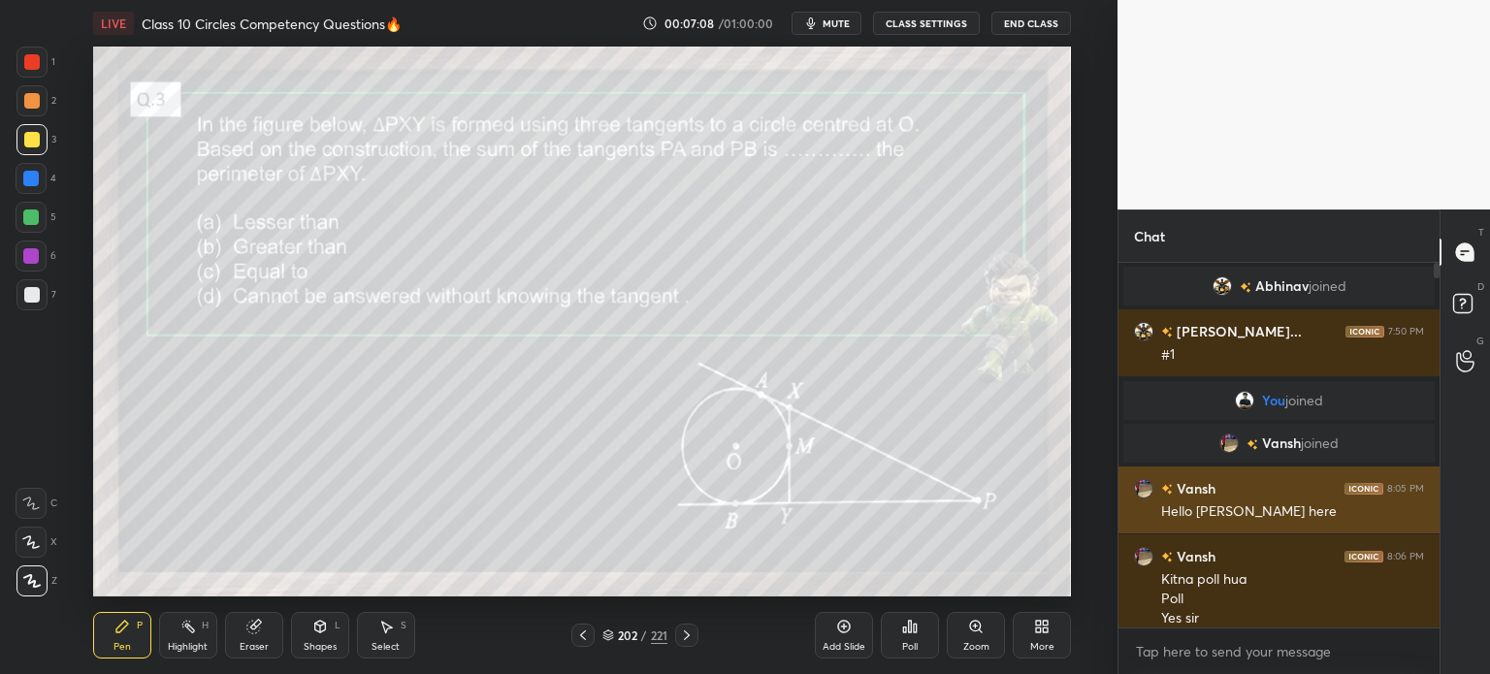
scroll to position [14, 0]
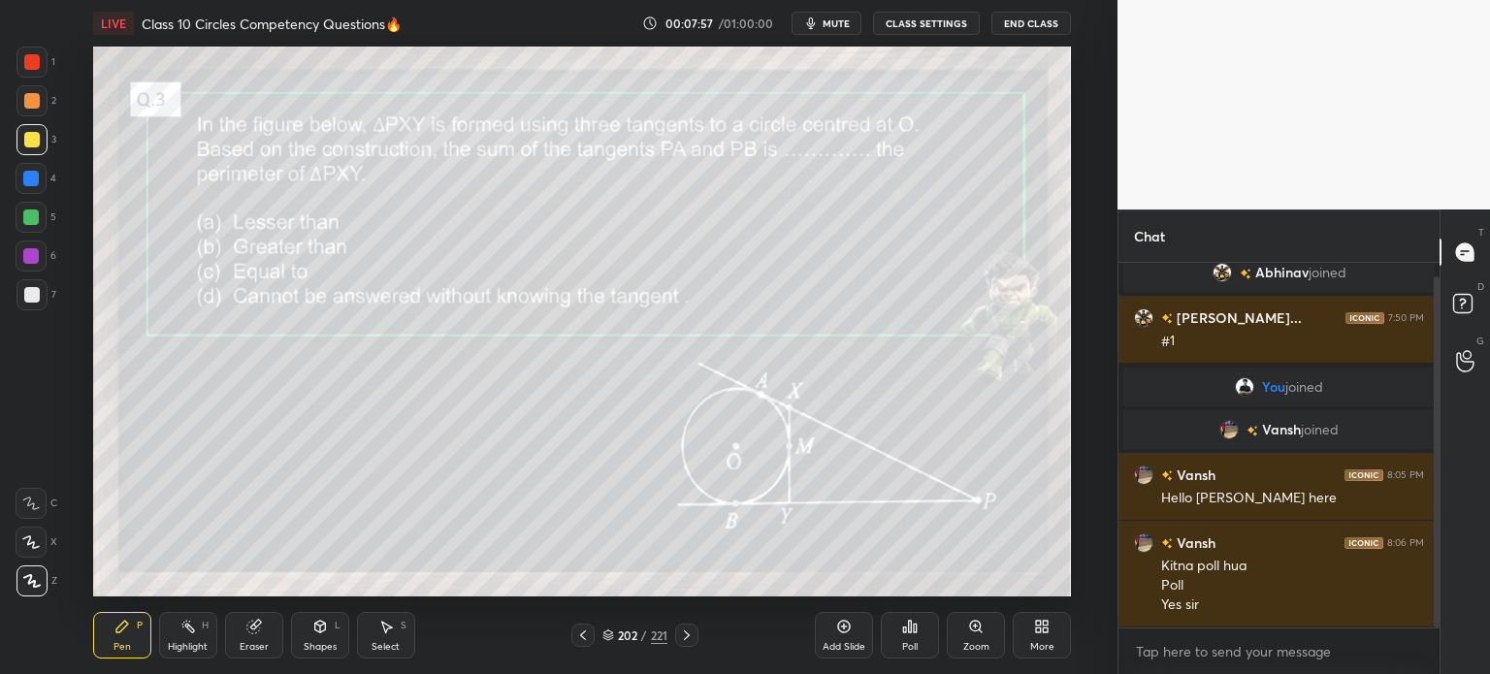
click at [47, 66] on div at bounding box center [31, 62] width 31 height 31
click at [689, 638] on icon at bounding box center [687, 636] width 16 height 16
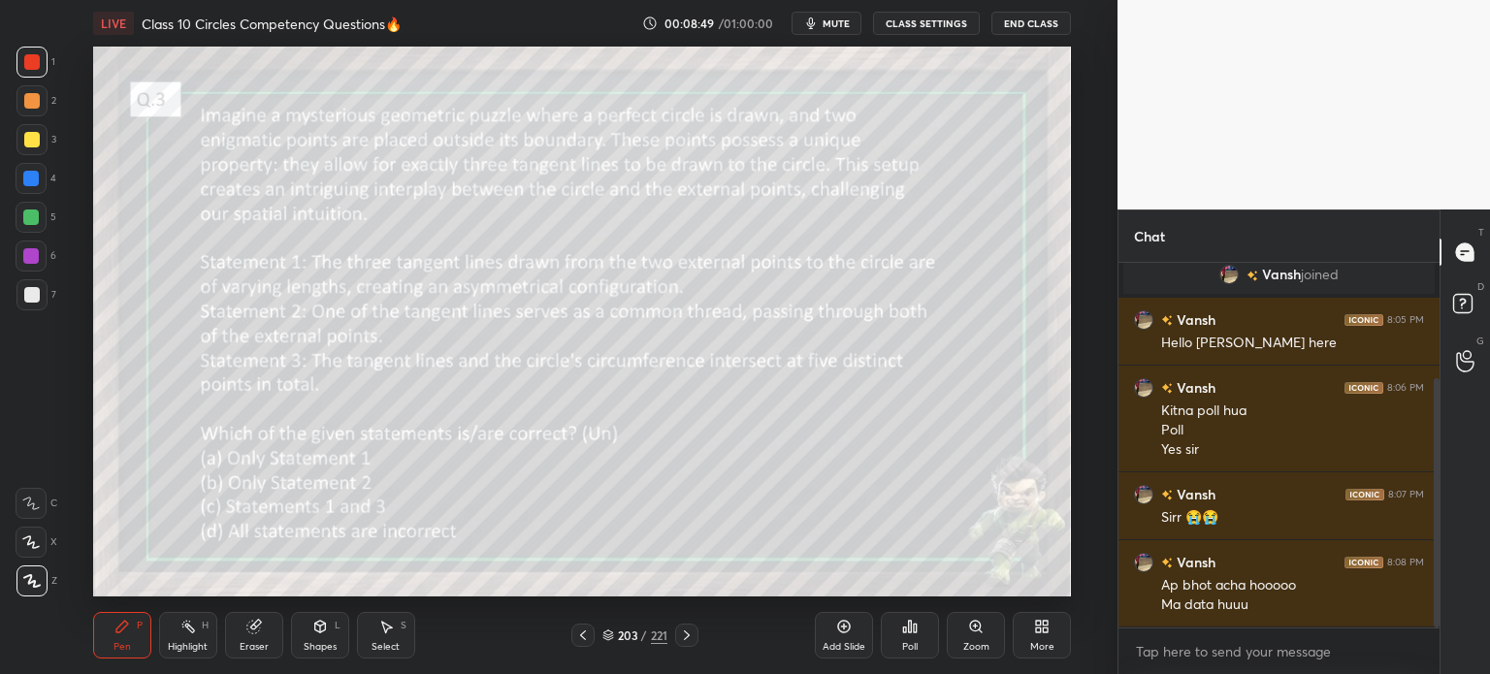
scroll to position [187, 0]
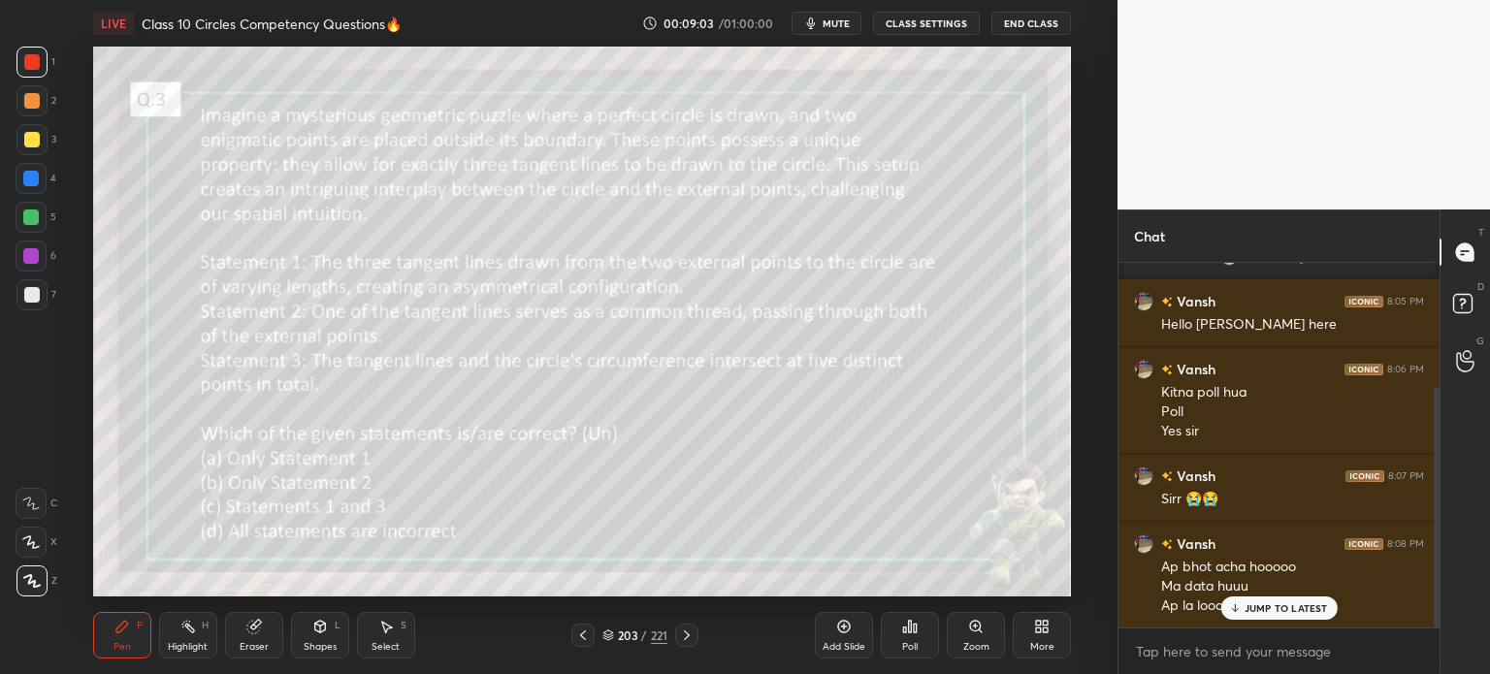
click at [847, 631] on icon at bounding box center [844, 627] width 13 height 13
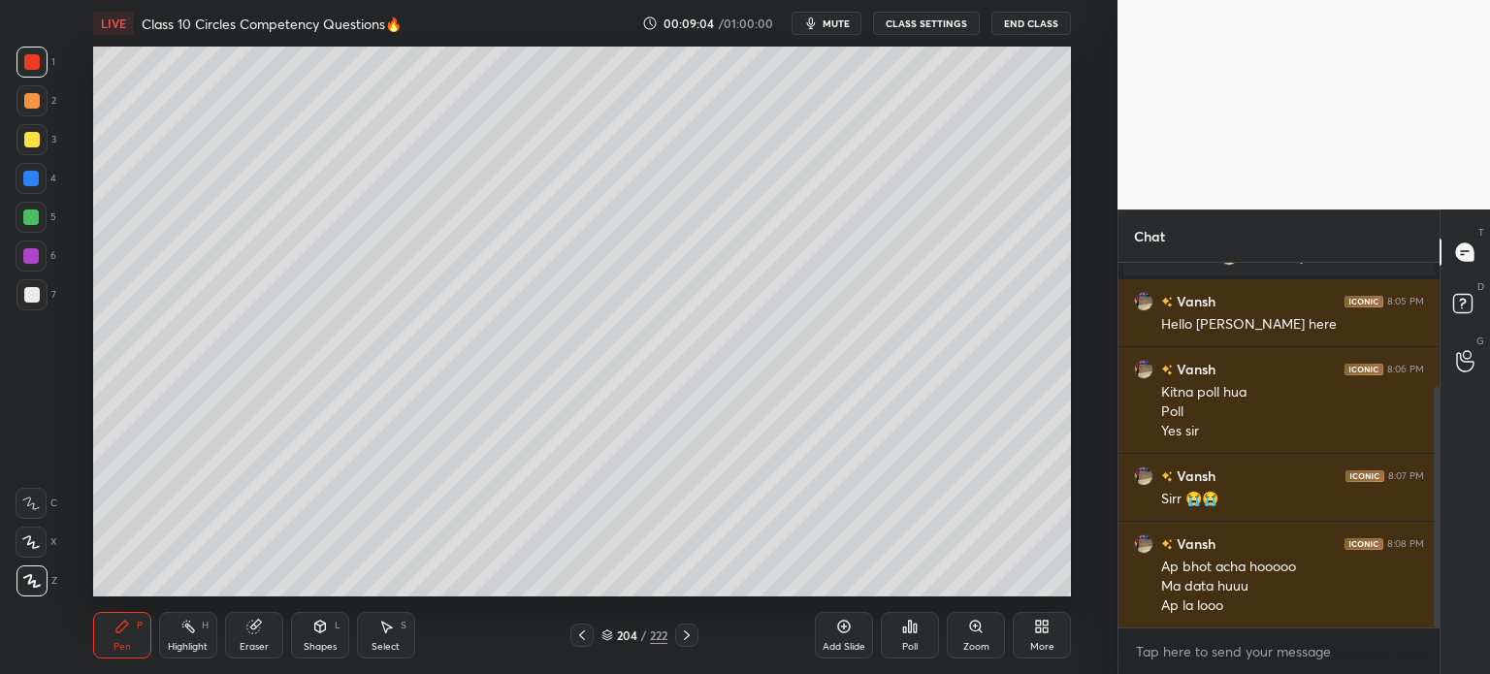
scroll to position [188, 0]
click at [41, 135] on div at bounding box center [31, 139] width 31 height 31
click at [318, 623] on icon at bounding box center [319, 627] width 11 height 12
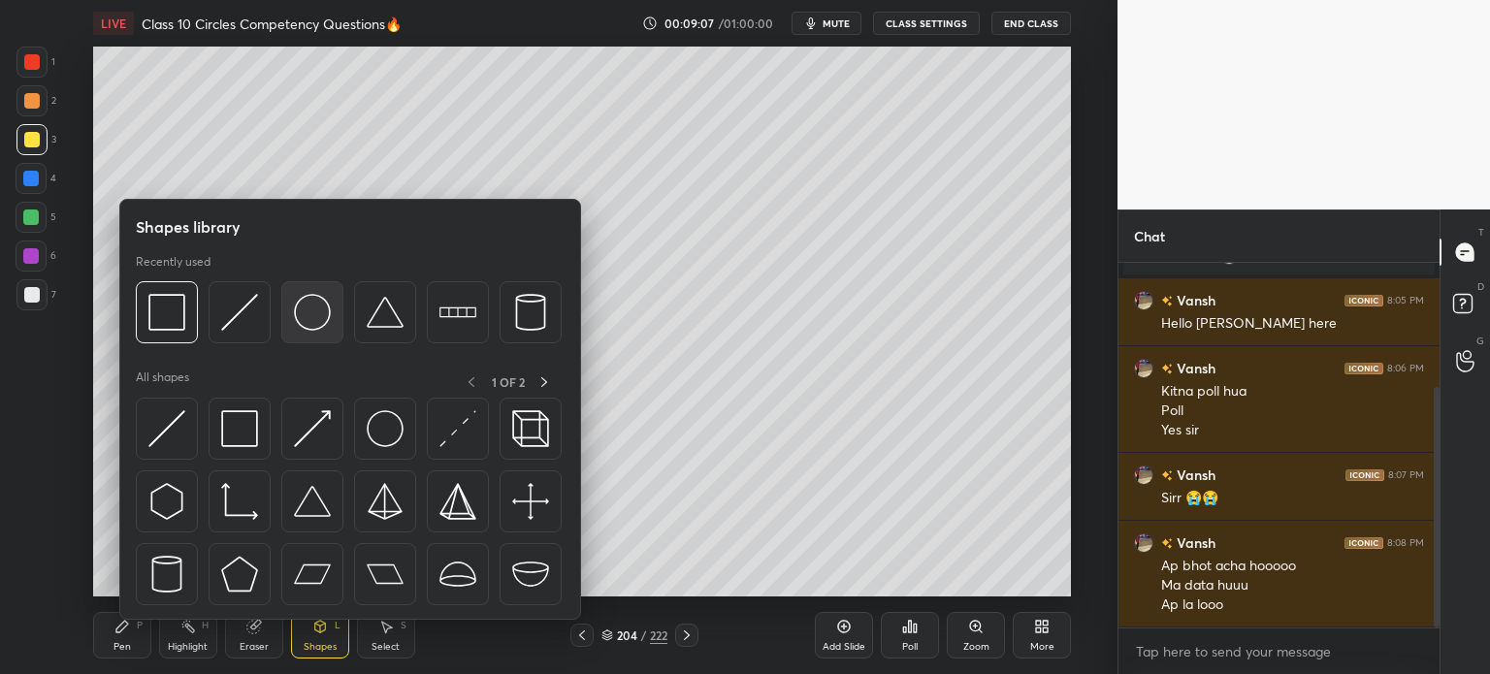
click at [325, 321] on img at bounding box center [312, 312] width 37 height 37
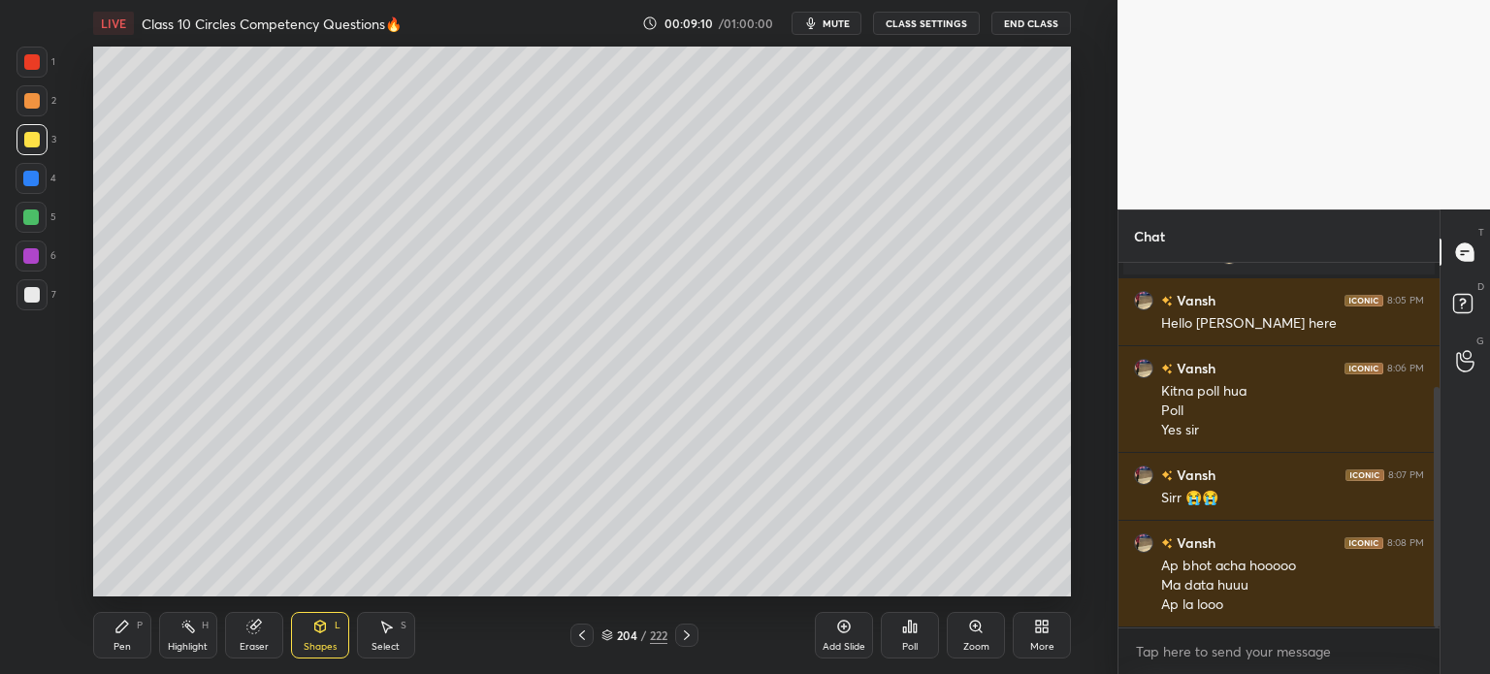
click at [140, 627] on div "P" at bounding box center [140, 626] width 6 height 10
click at [42, 294] on div at bounding box center [31, 294] width 31 height 31
click at [283, 639] on div "Pen P Highlight H Eraser Shapes L Select S" at bounding box center [273, 635] width 361 height 47
click at [325, 636] on div "Shapes L" at bounding box center [320, 635] width 58 height 47
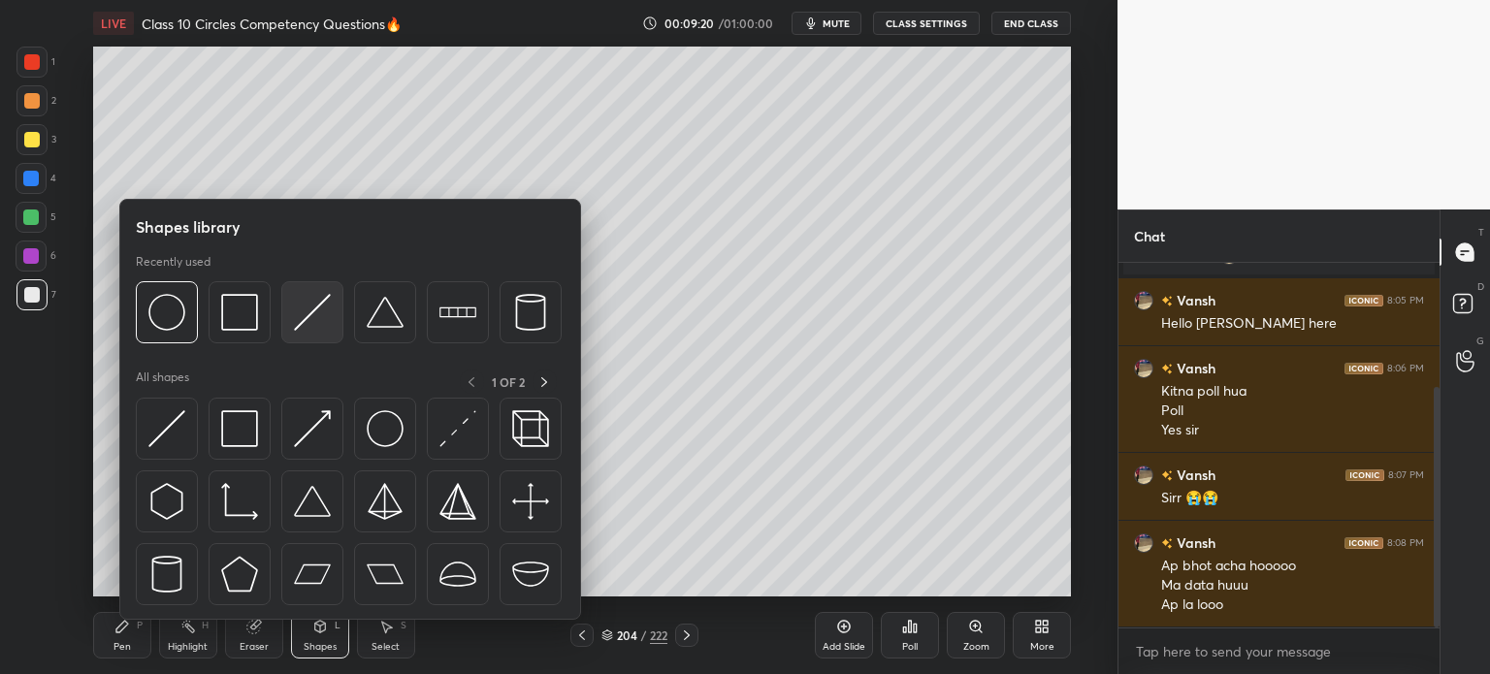
click at [326, 308] on img at bounding box center [312, 312] width 37 height 37
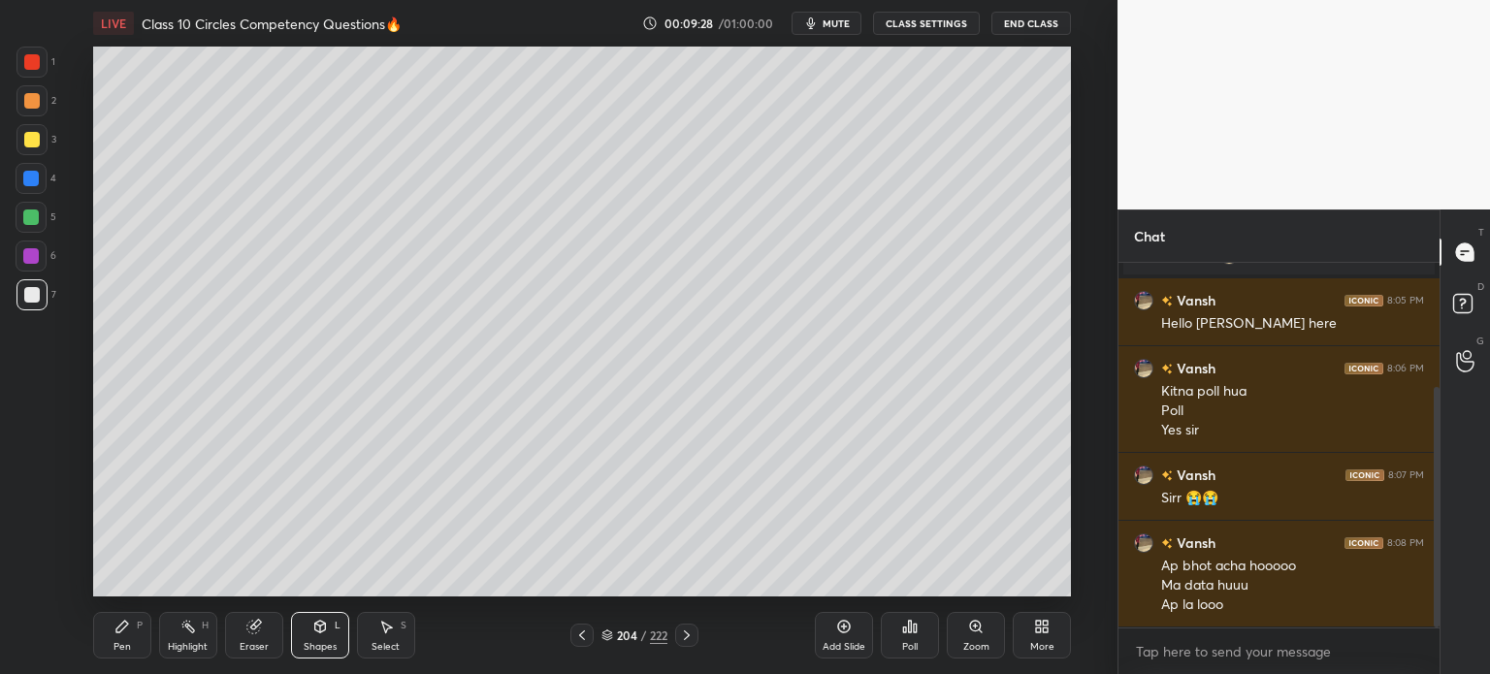
click at [120, 636] on div "Pen P" at bounding box center [122, 635] width 58 height 47
click at [24, 142] on div at bounding box center [32, 140] width 16 height 16
click at [314, 631] on icon at bounding box center [320, 627] width 16 height 16
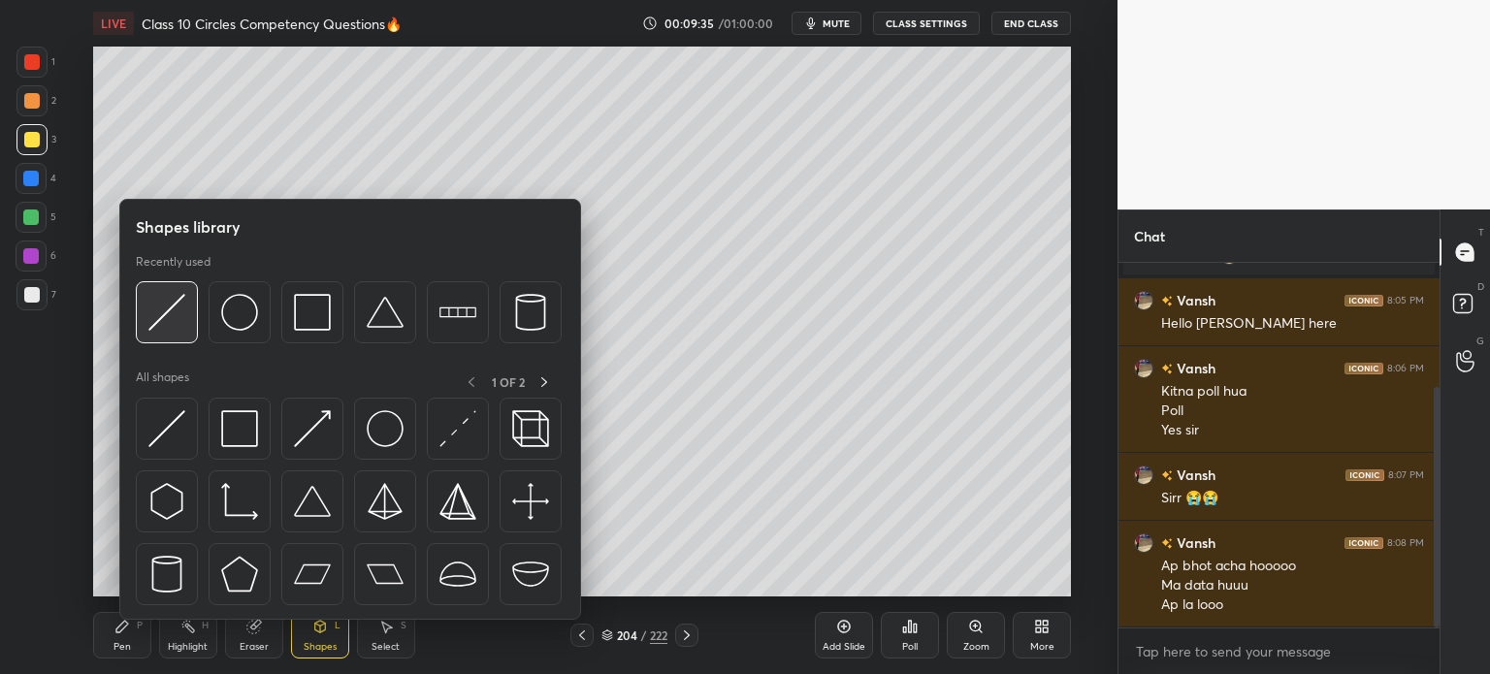
click at [183, 317] on img at bounding box center [166, 312] width 37 height 37
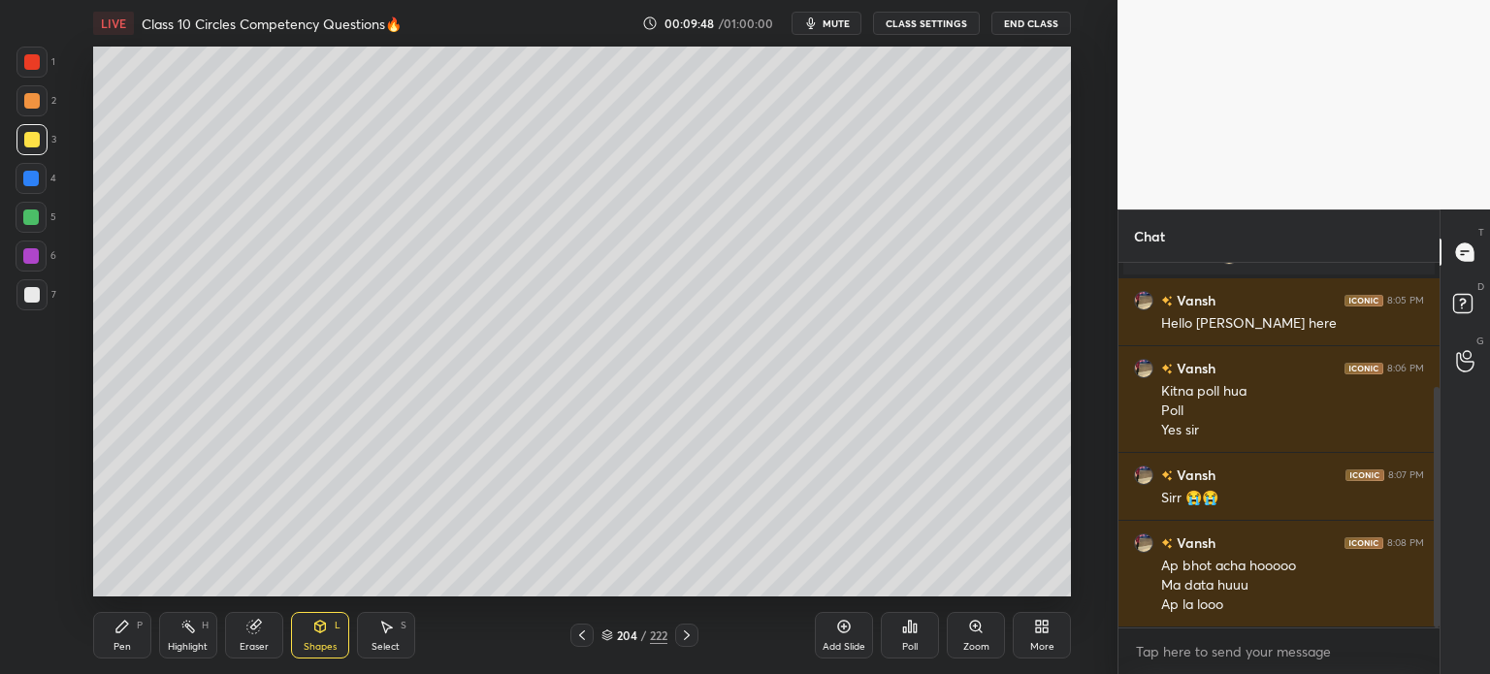
click at [138, 616] on div "Pen P" at bounding box center [122, 635] width 58 height 47
click at [570, 644] on div at bounding box center [581, 635] width 23 height 23
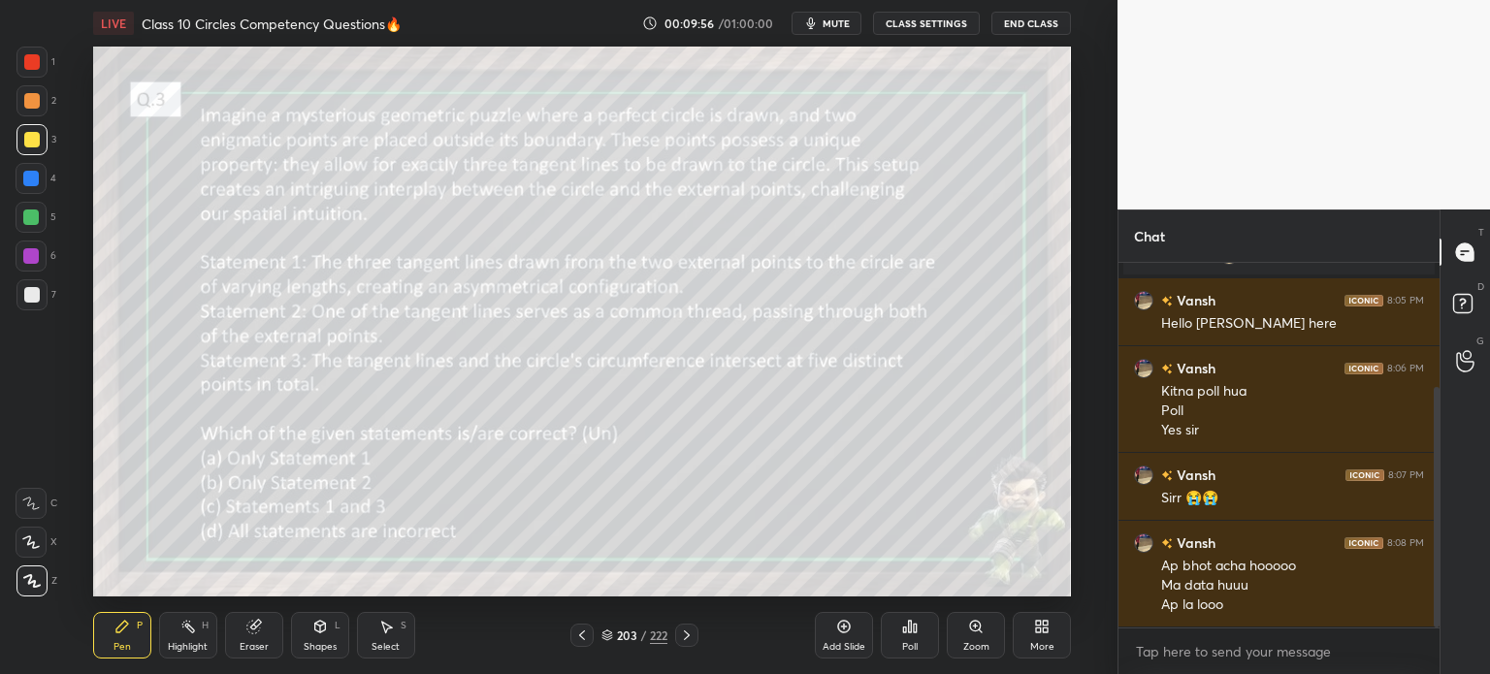
click at [684, 629] on icon at bounding box center [687, 636] width 16 height 16
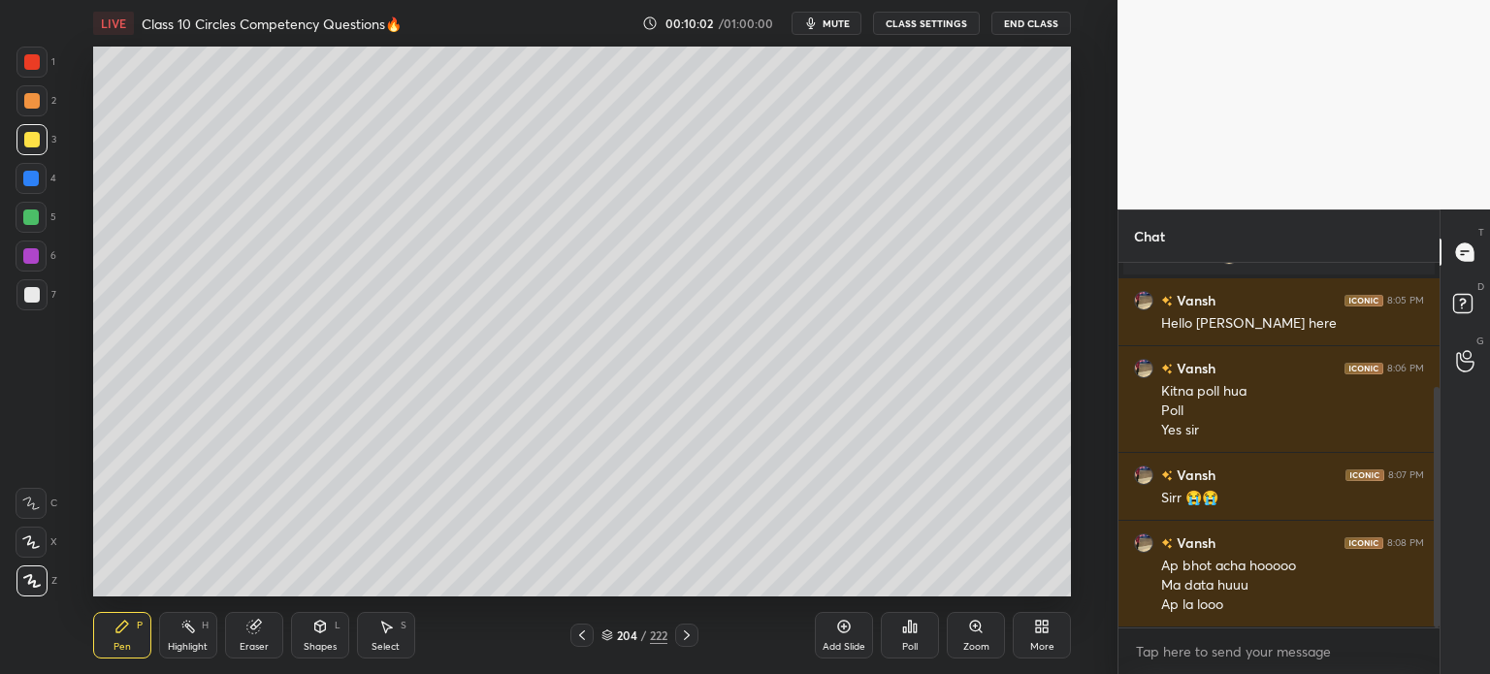
click at [583, 634] on icon at bounding box center [582, 636] width 16 height 16
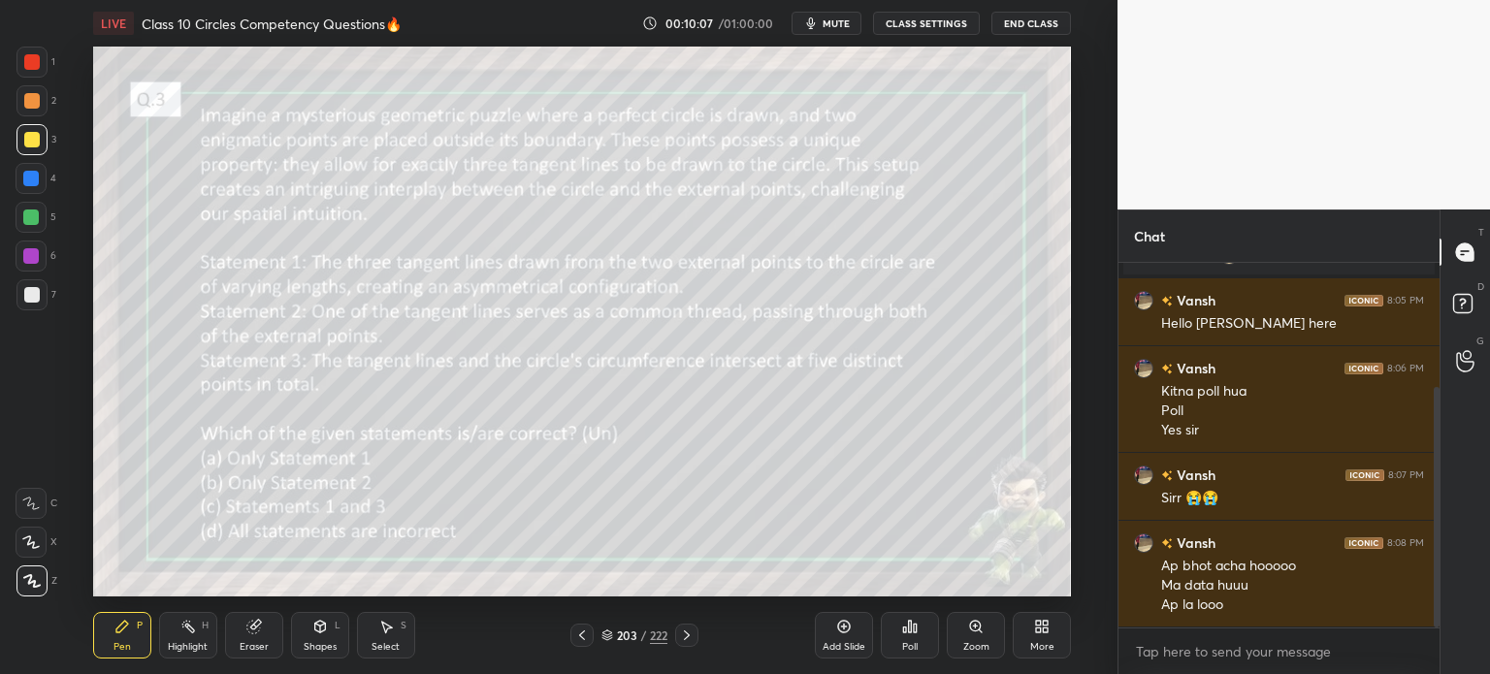
click at [307, 651] on div "Shapes" at bounding box center [320, 647] width 33 height 10
click at [236, 628] on div "Eraser" at bounding box center [254, 635] width 58 height 47
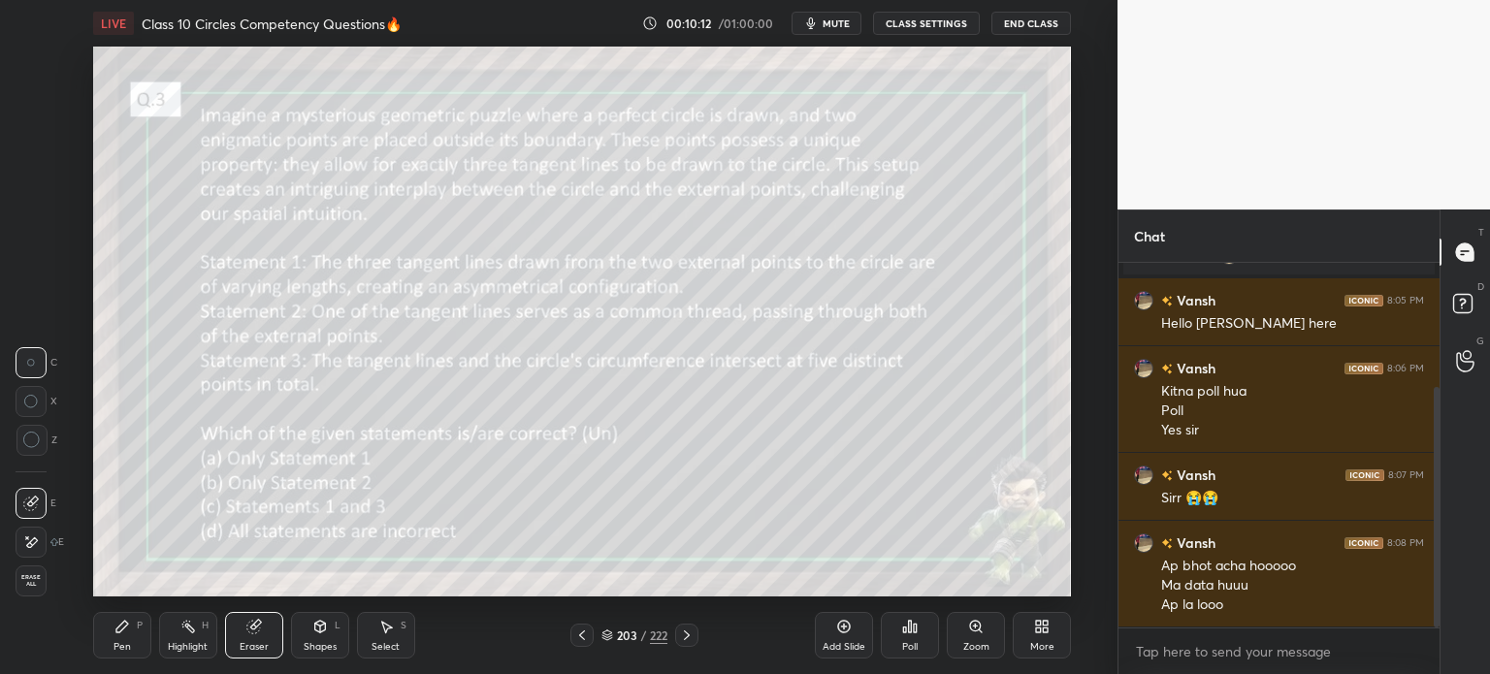
click at [248, 631] on icon at bounding box center [252, 627] width 13 height 13
click at [29, 532] on div at bounding box center [31, 542] width 31 height 31
click at [114, 635] on div "Pen P" at bounding box center [122, 635] width 58 height 47
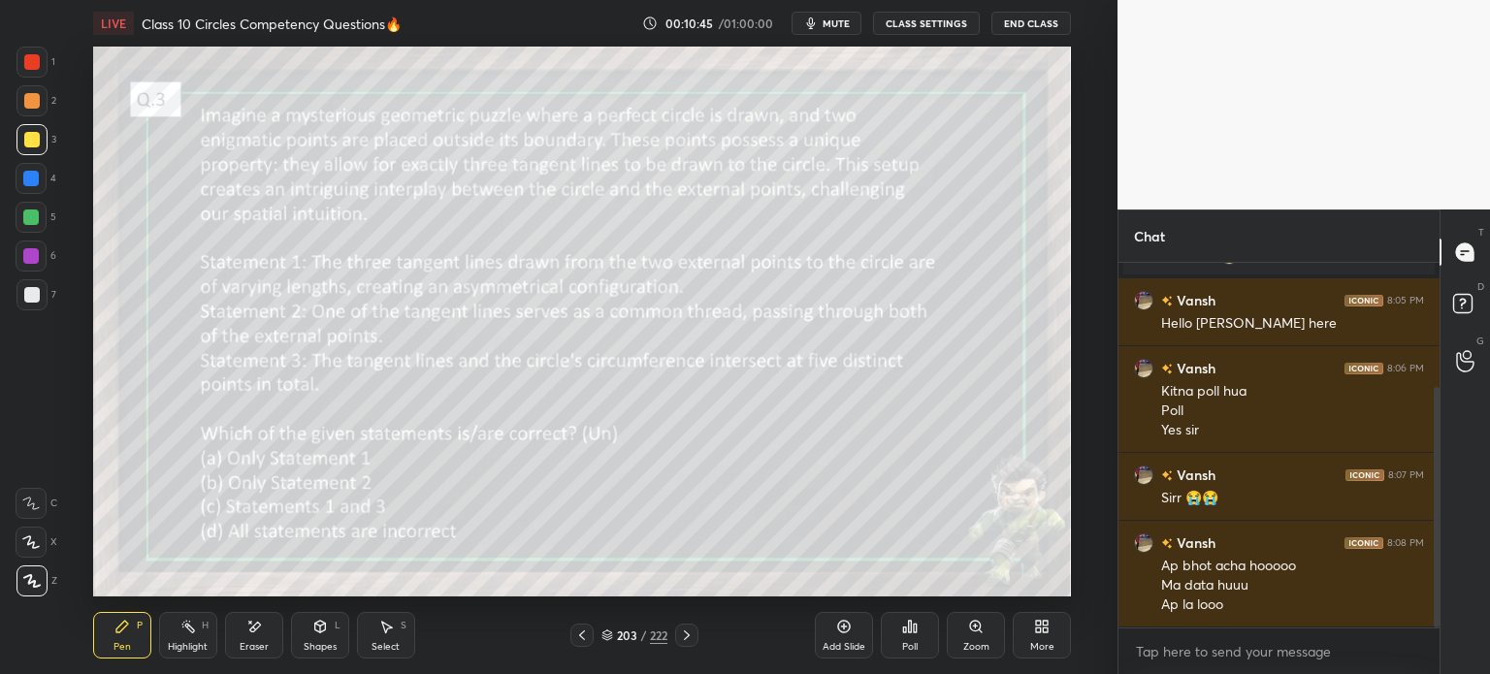
click at [696, 641] on div at bounding box center [686, 635] width 23 height 23
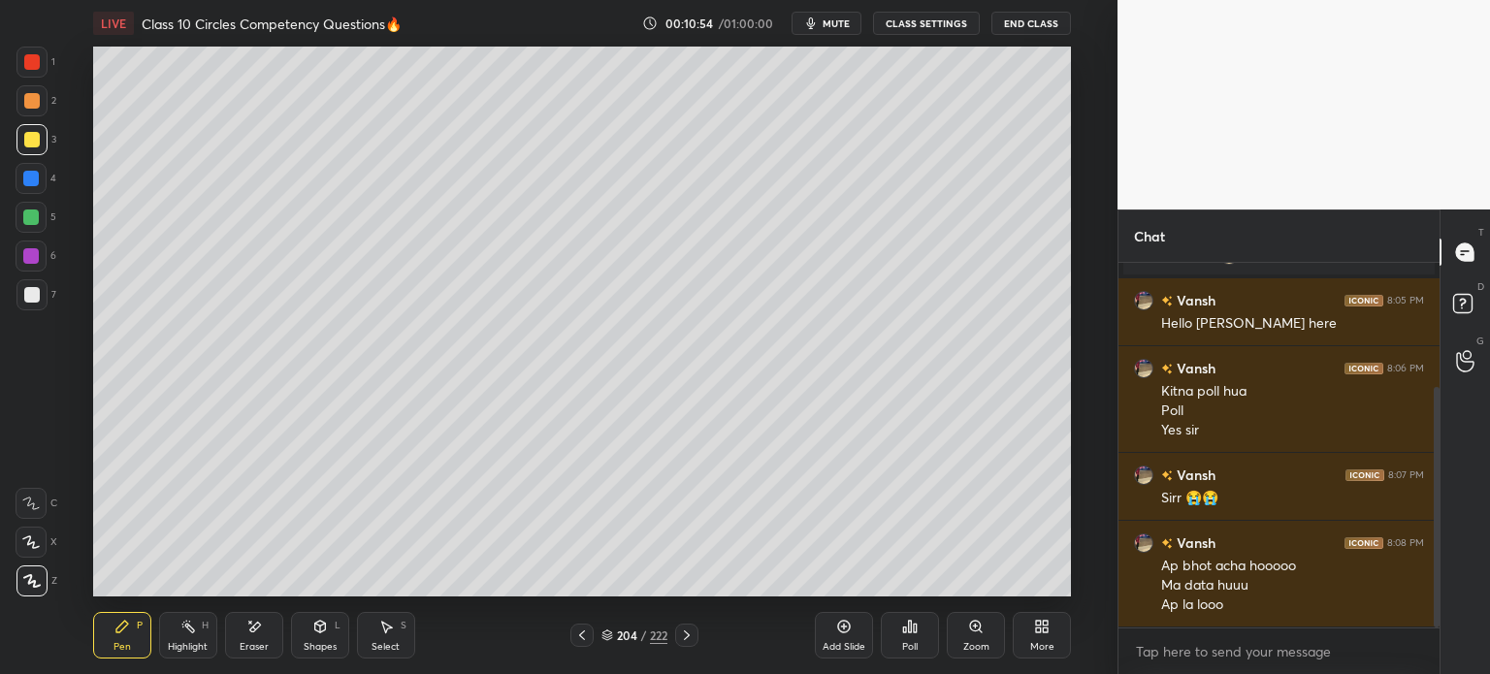
click at [583, 633] on icon at bounding box center [582, 636] width 16 height 16
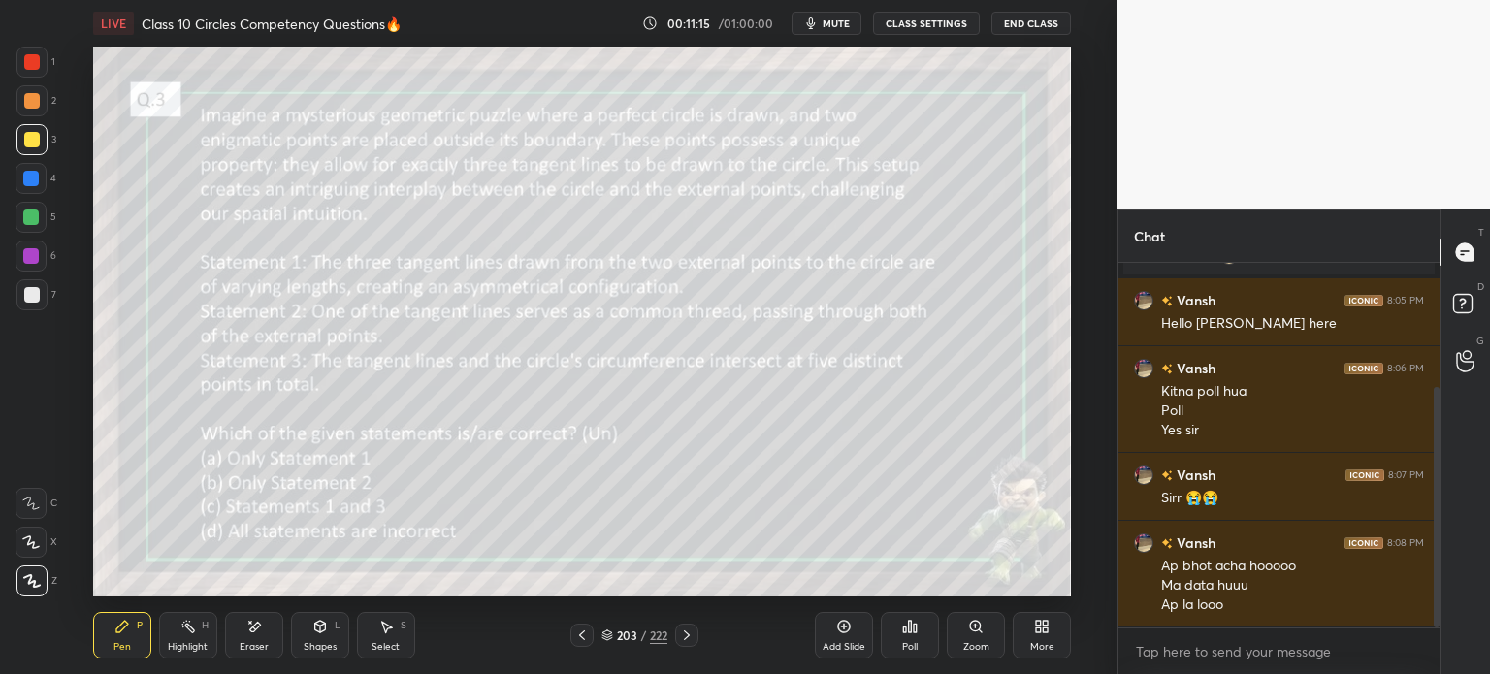
click at [684, 633] on icon at bounding box center [687, 636] width 16 height 16
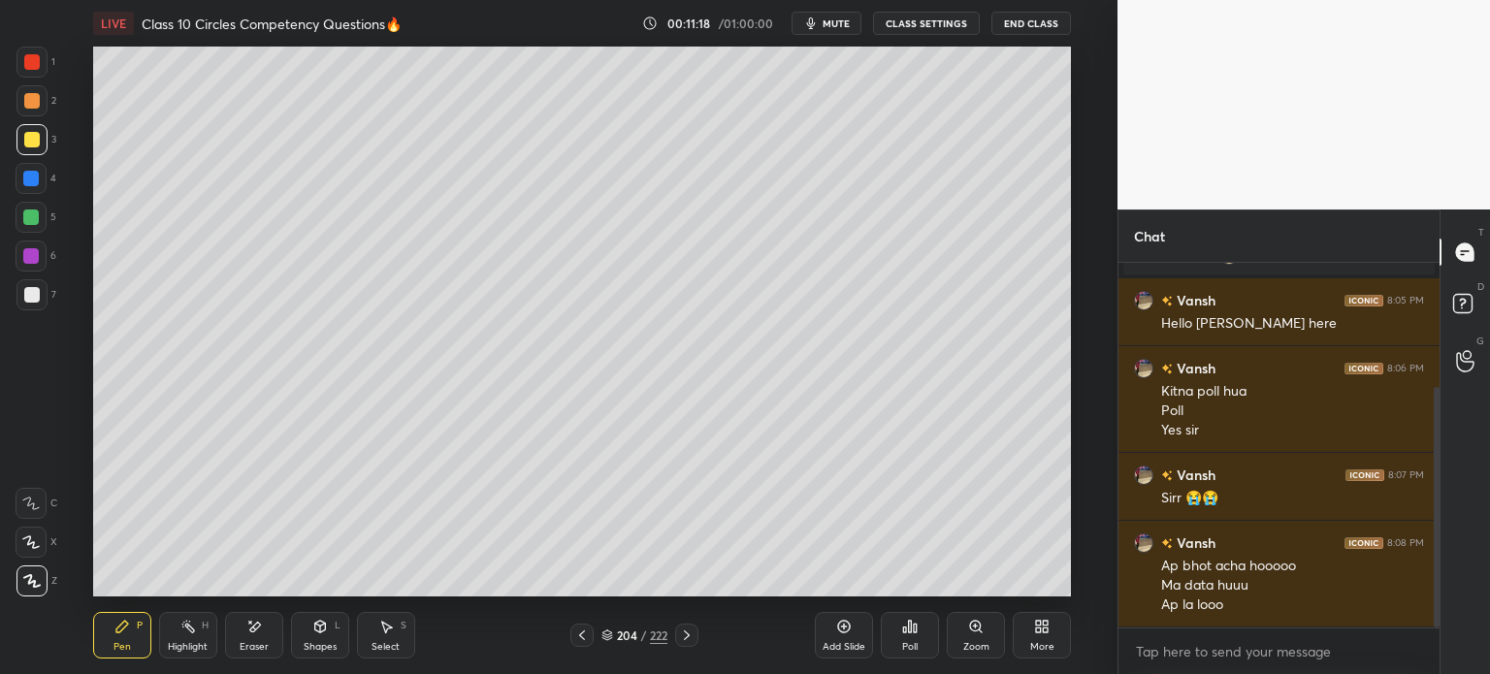
click at [594, 634] on div "204 / 222" at bounding box center [634, 635] width 128 height 23
click at [578, 634] on icon at bounding box center [582, 636] width 16 height 16
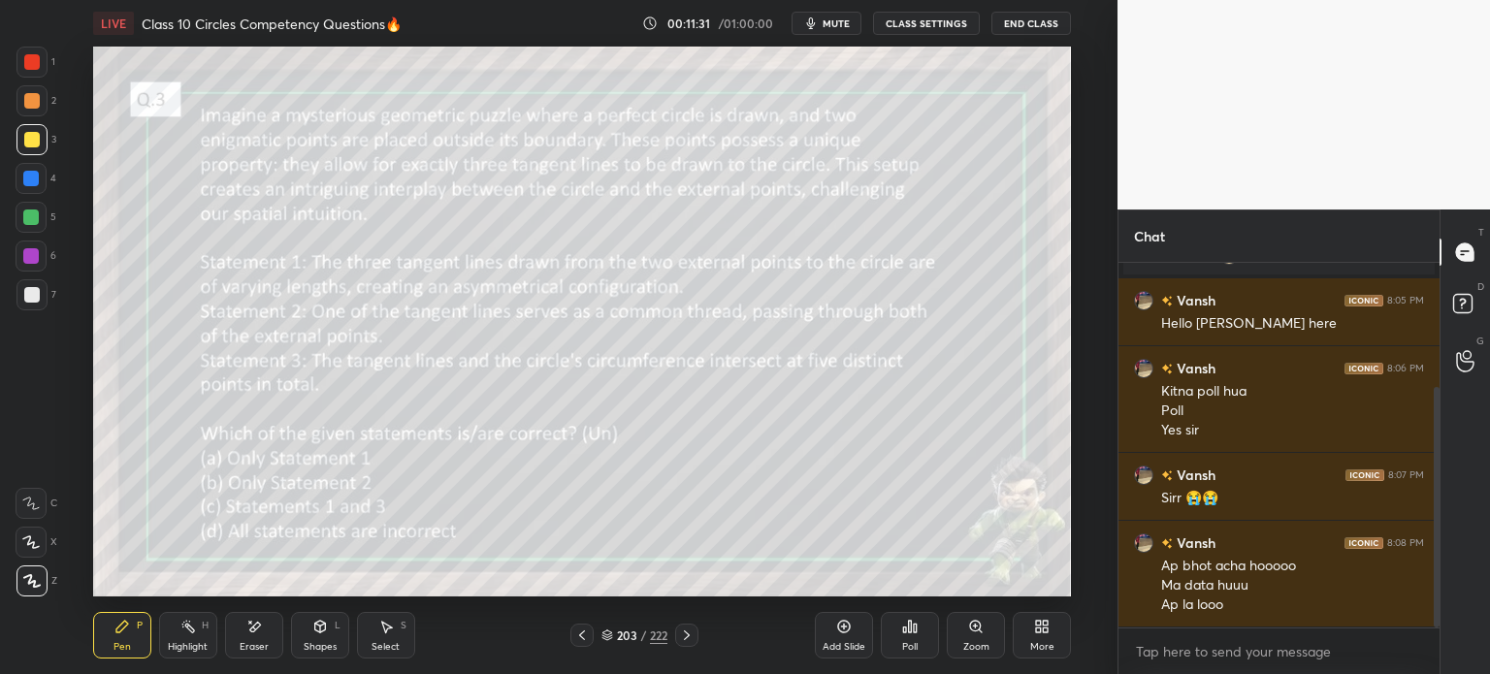
click at [582, 640] on icon at bounding box center [582, 636] width 16 height 16
click at [686, 643] on div at bounding box center [686, 635] width 23 height 23
click at [689, 635] on icon at bounding box center [687, 635] width 6 height 10
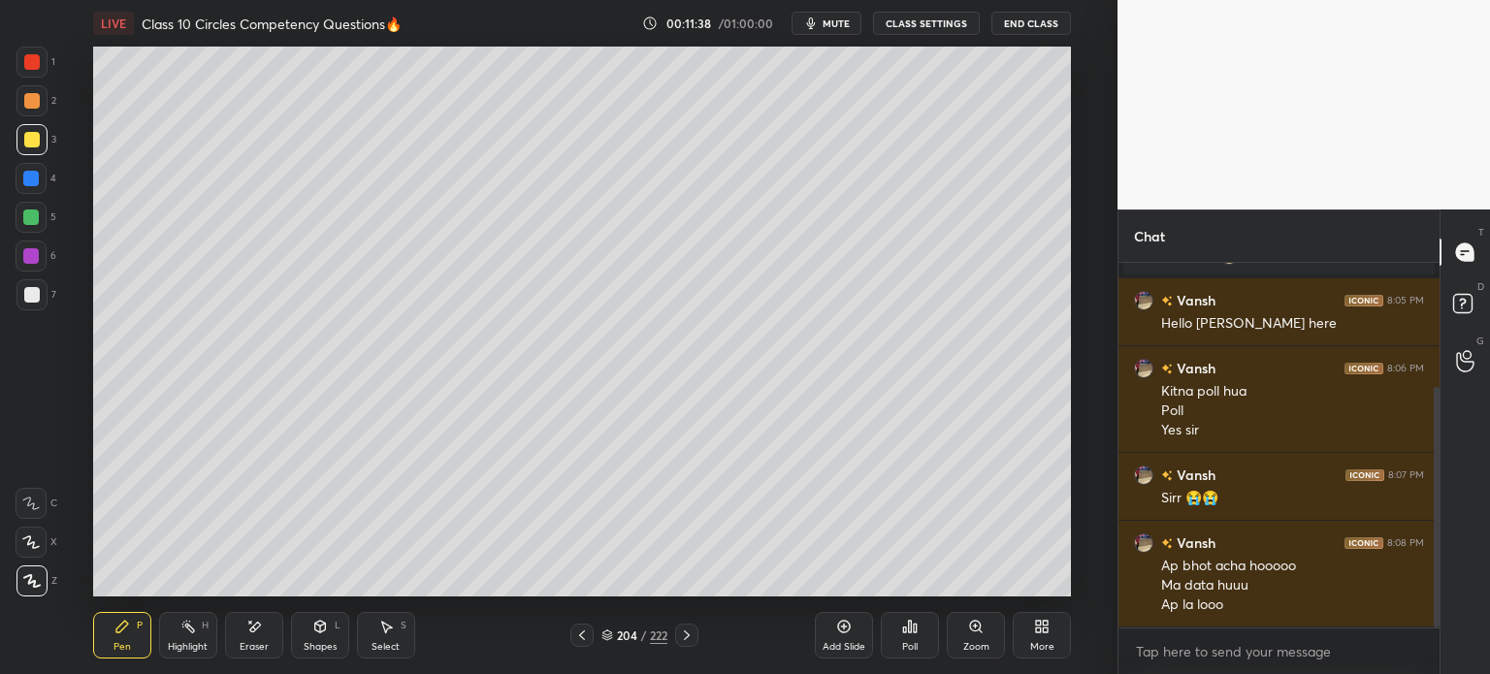
click at [575, 634] on icon at bounding box center [582, 636] width 16 height 16
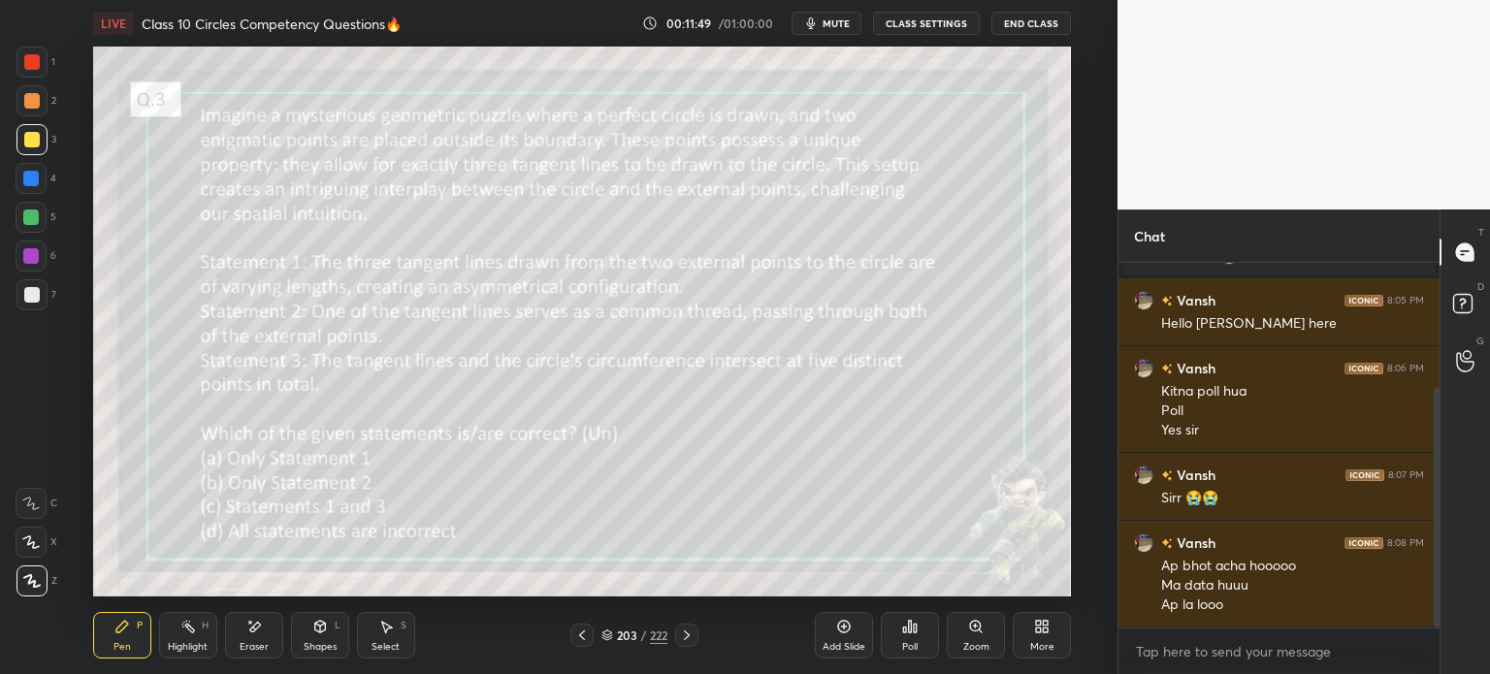
click at [694, 635] on div at bounding box center [686, 635] width 23 height 23
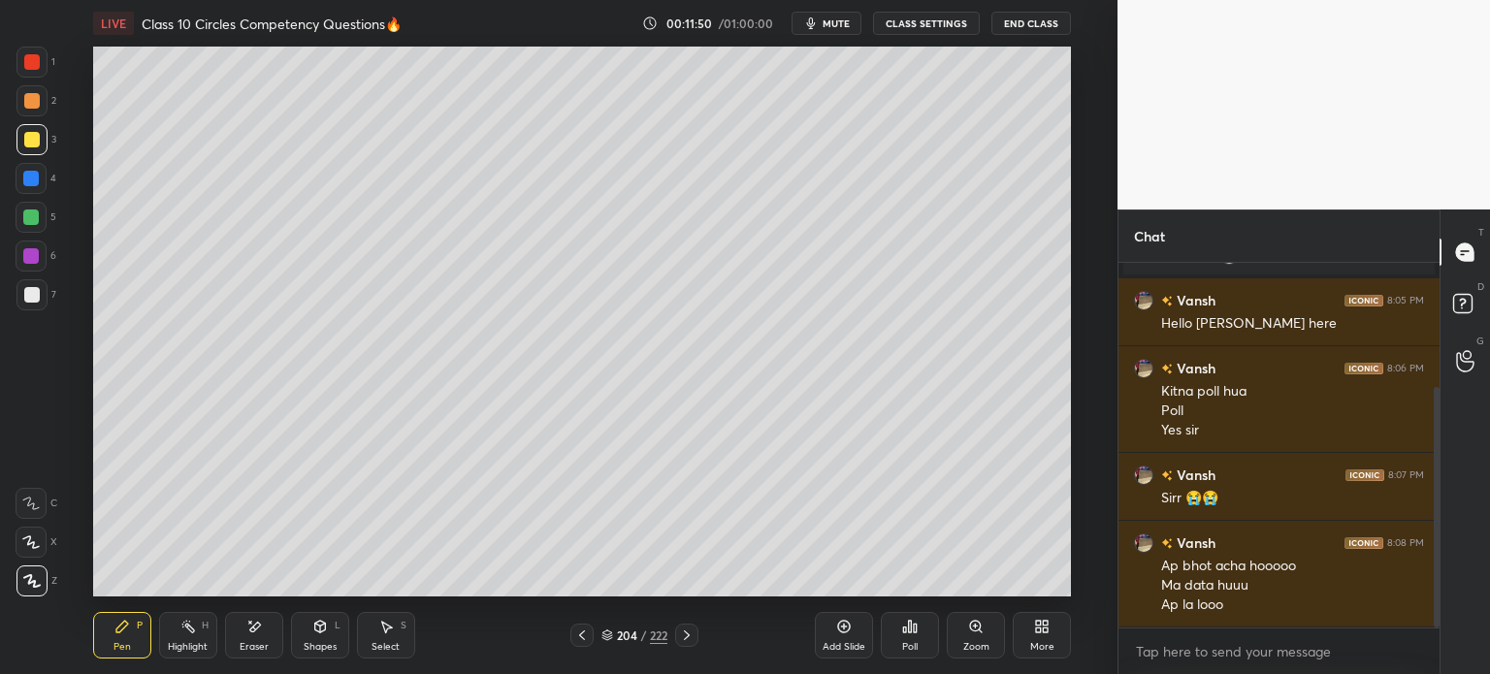
click at [689, 643] on div at bounding box center [686, 635] width 23 height 23
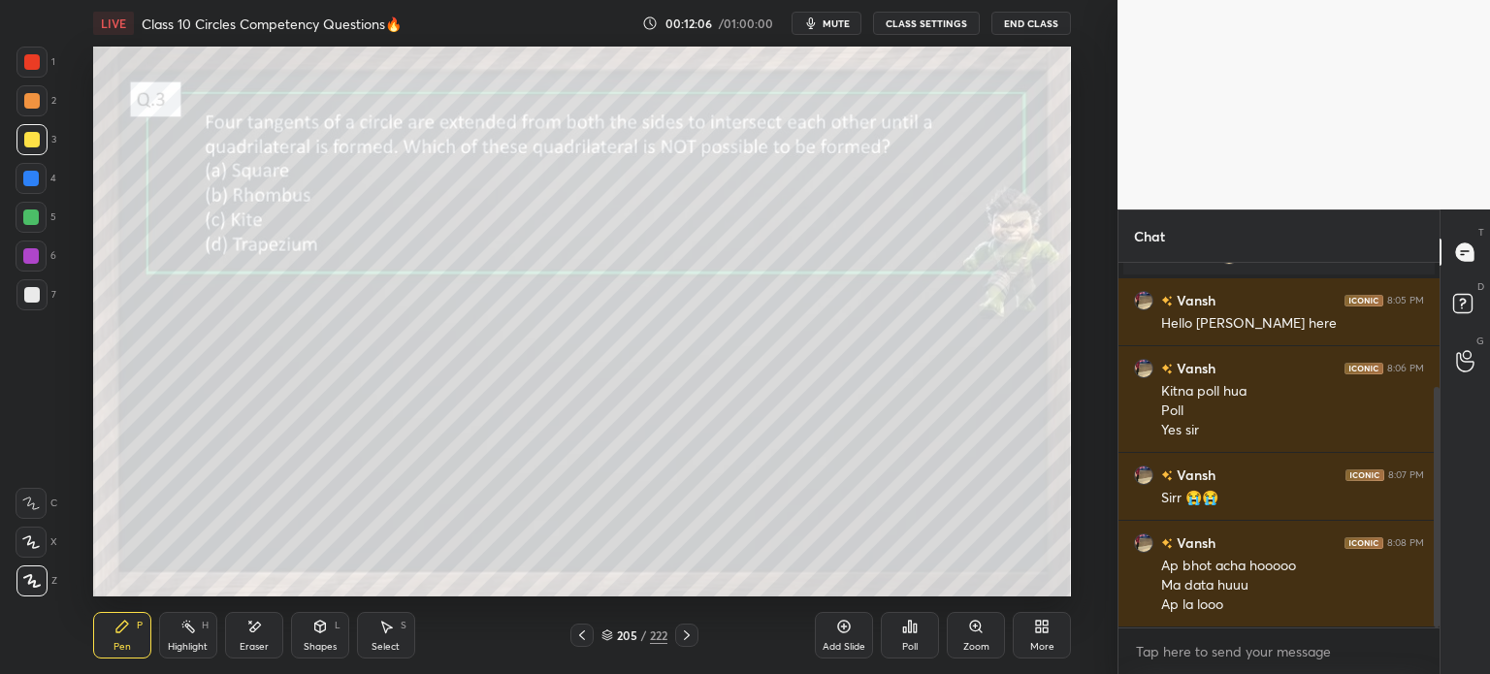
click at [33, 286] on div at bounding box center [31, 294] width 31 height 31
click at [680, 637] on icon at bounding box center [687, 636] width 16 height 16
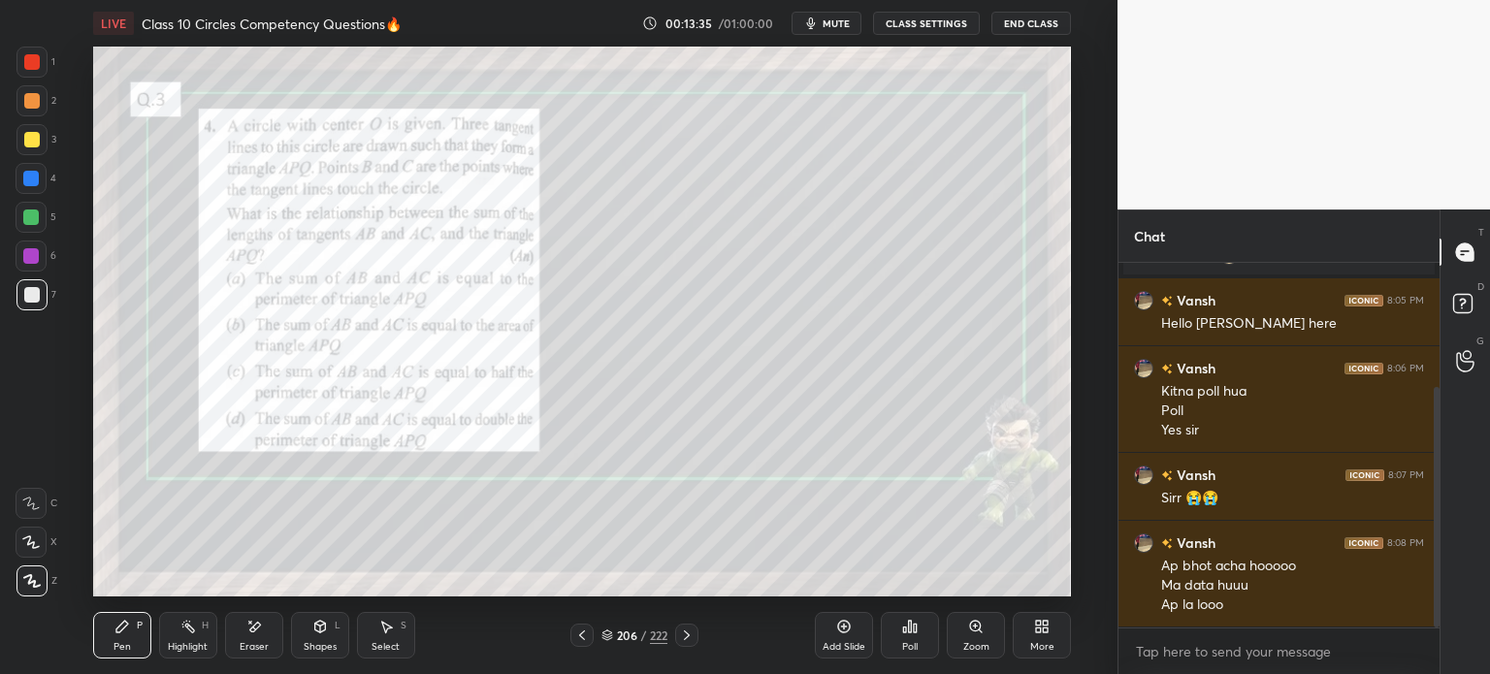
click at [40, 69] on div at bounding box center [31, 62] width 31 height 31
click at [318, 626] on icon at bounding box center [319, 625] width 11 height 3
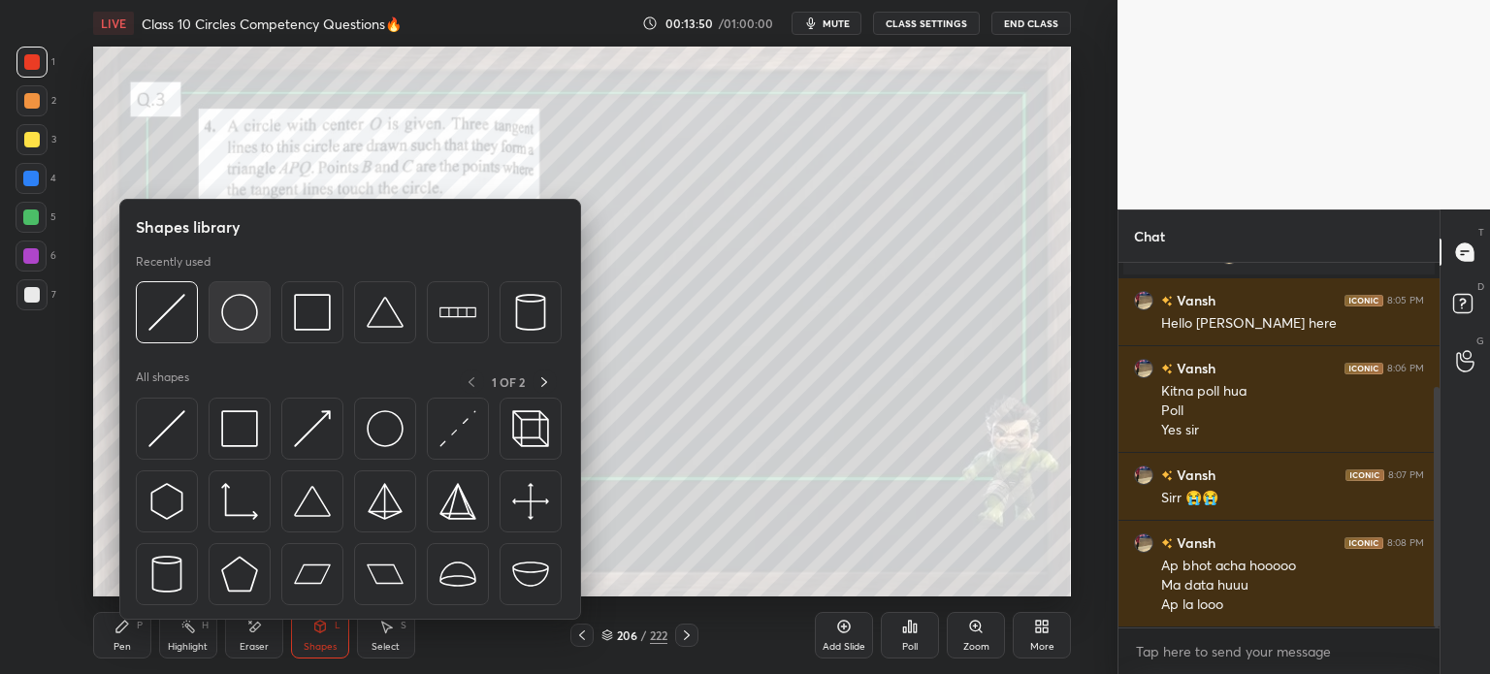
click at [252, 311] on img at bounding box center [239, 312] width 37 height 37
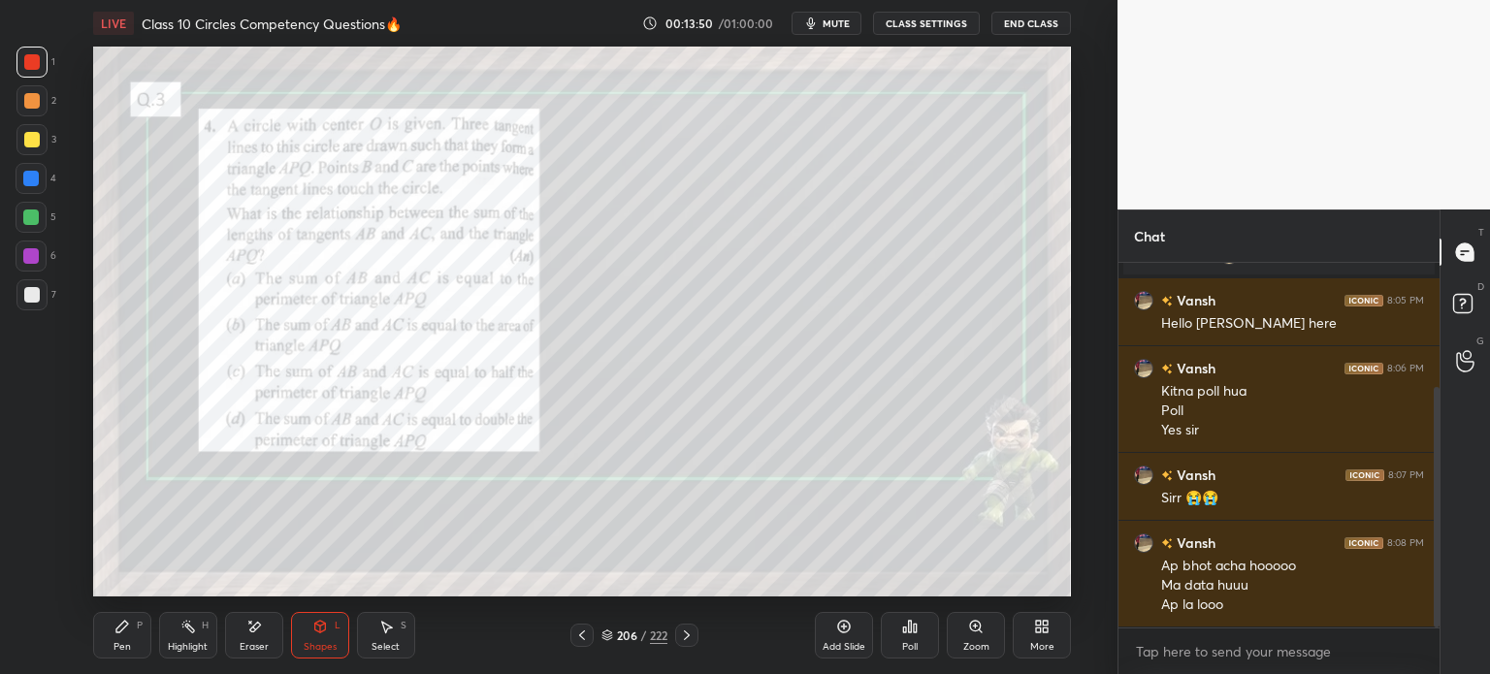
click at [35, 135] on div at bounding box center [32, 140] width 16 height 16
click at [310, 624] on div "Shapes L" at bounding box center [320, 635] width 58 height 47
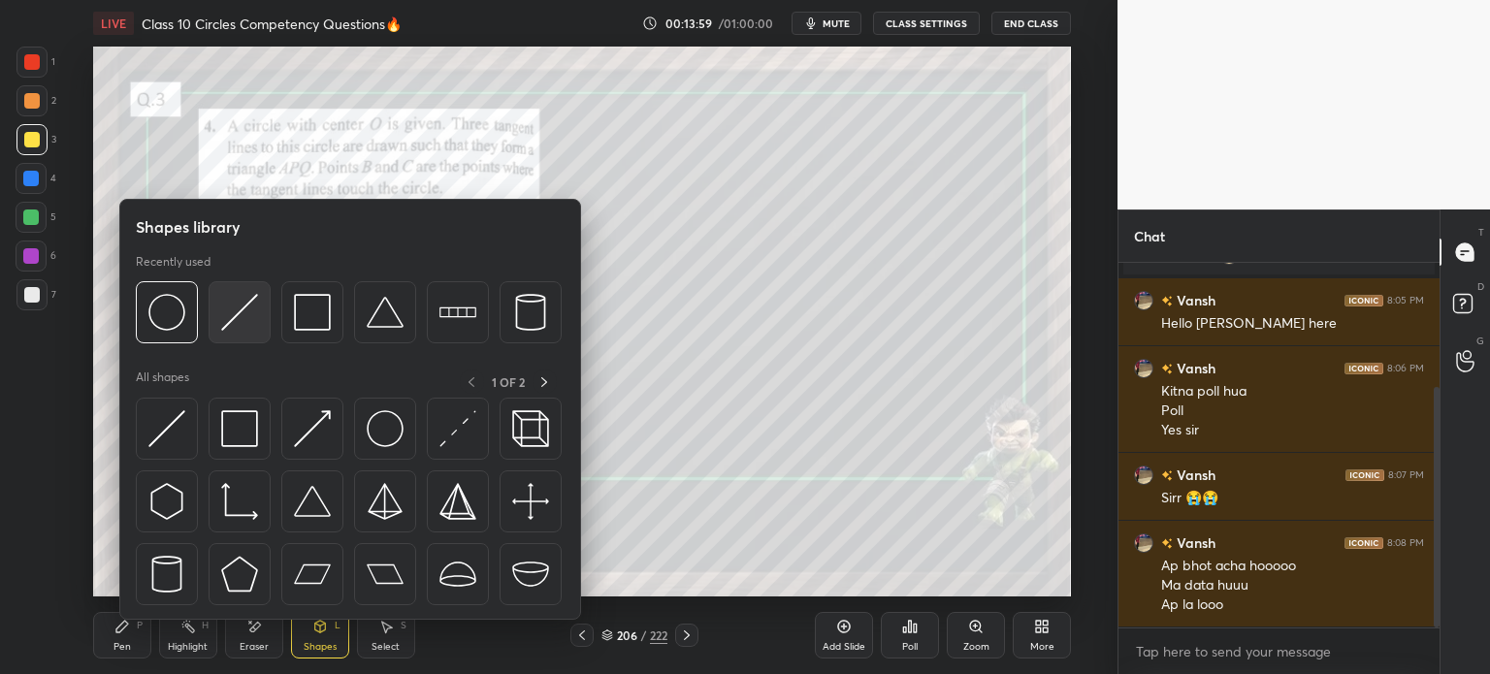
click at [241, 319] on img at bounding box center [239, 312] width 37 height 37
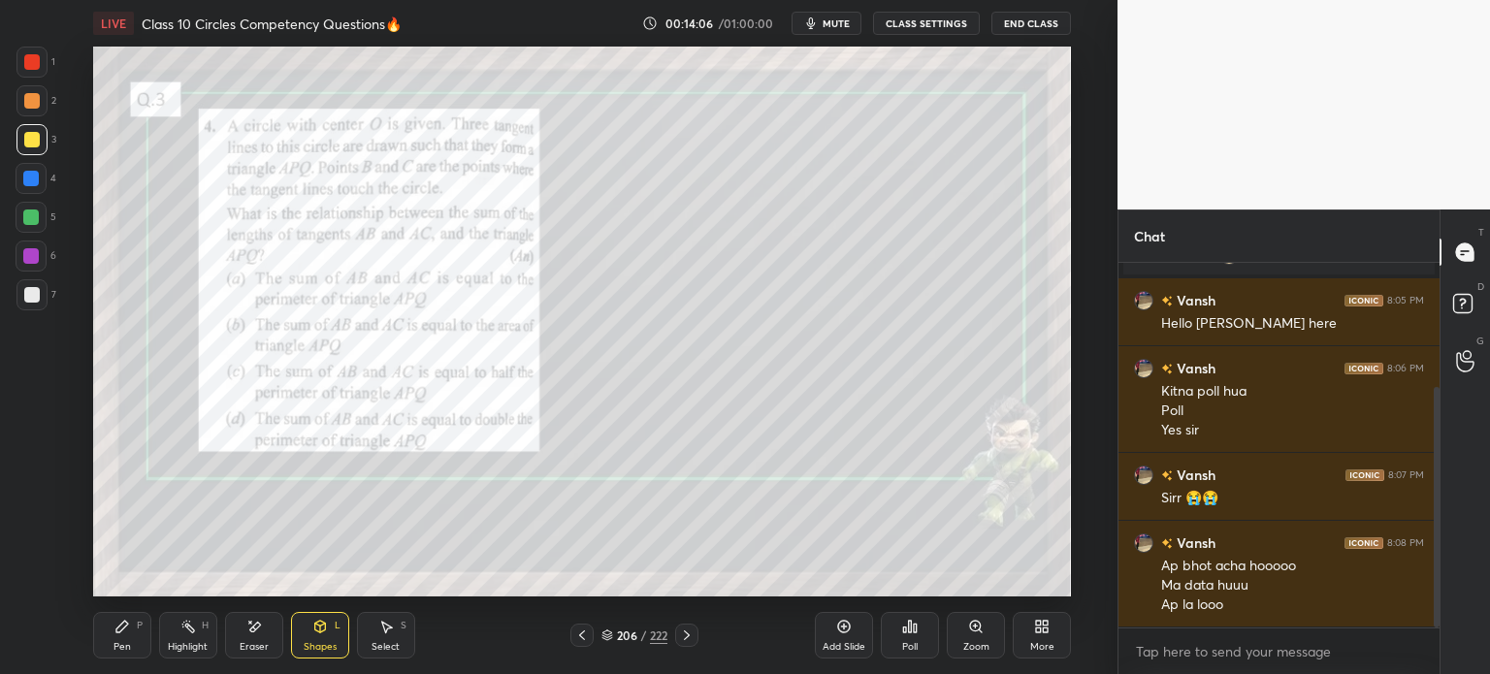
click at [327, 640] on div "Shapes L" at bounding box center [320, 635] width 58 height 47
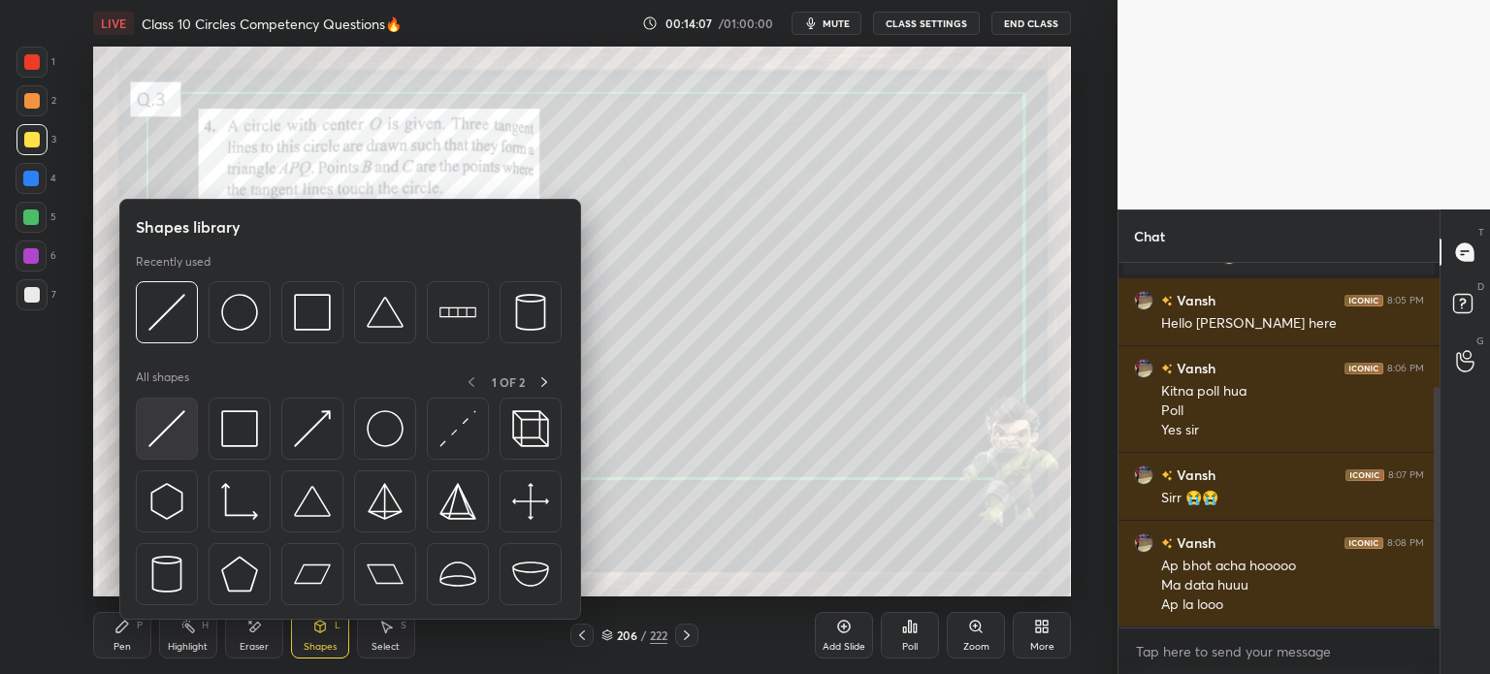
click at [166, 435] on img at bounding box center [166, 428] width 37 height 37
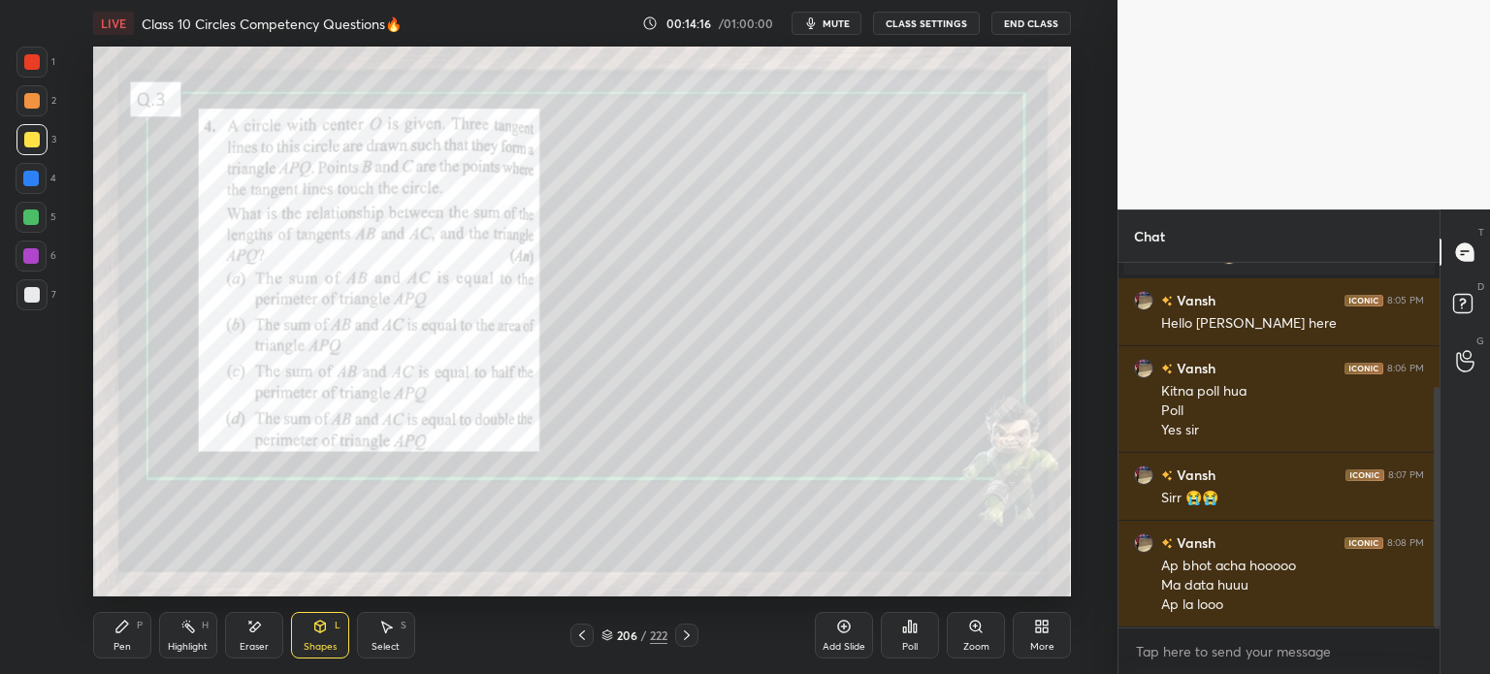
click at [123, 624] on icon at bounding box center [122, 627] width 12 height 12
click at [36, 294] on div at bounding box center [32, 295] width 16 height 16
click at [583, 639] on icon at bounding box center [582, 635] width 6 height 10
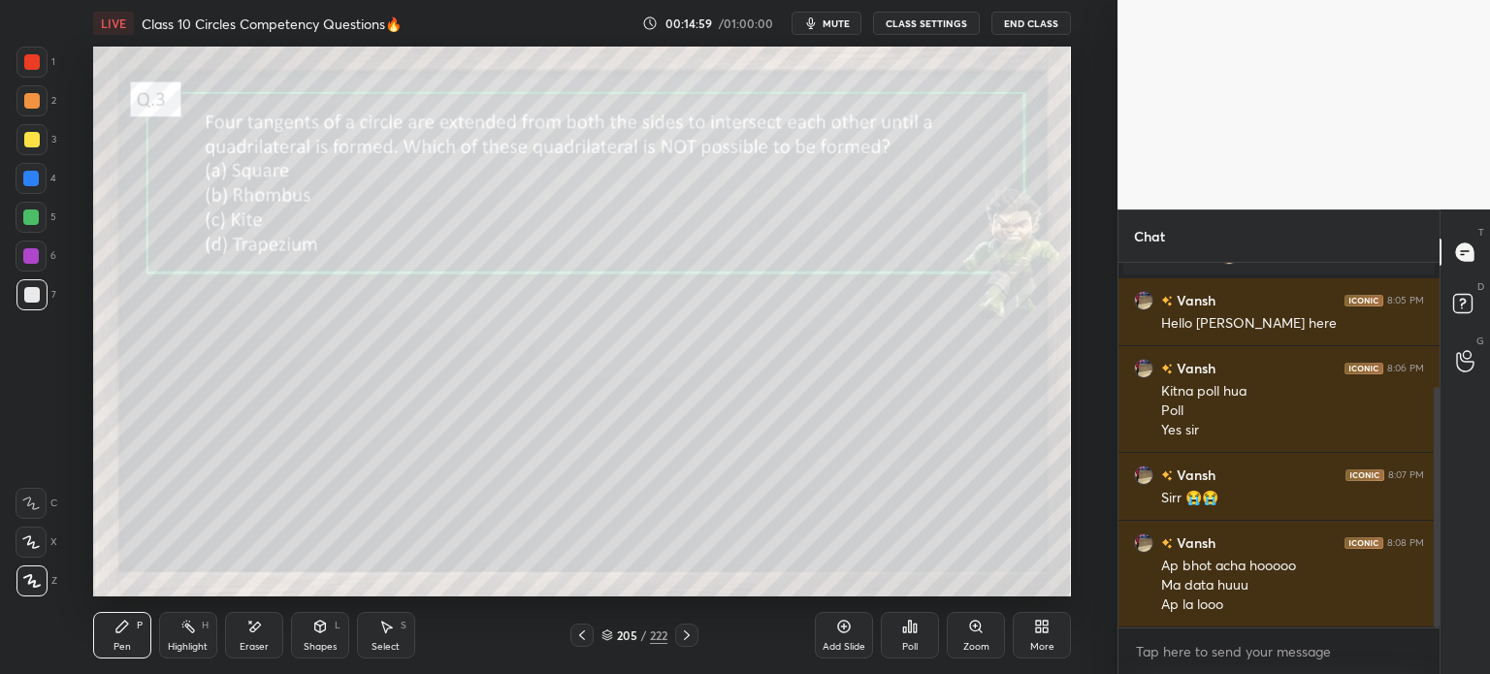
click at [585, 639] on icon at bounding box center [582, 636] width 16 height 16
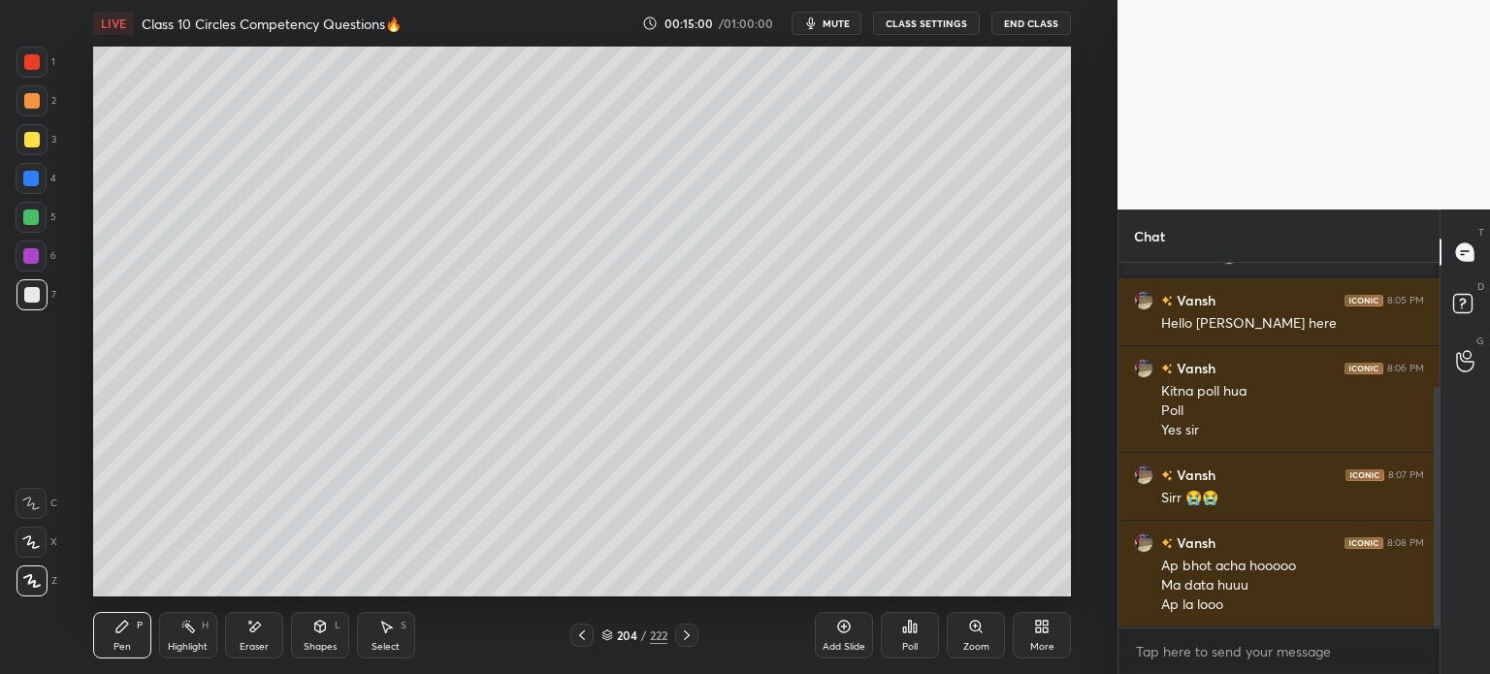
click at [586, 632] on icon at bounding box center [582, 636] width 16 height 16
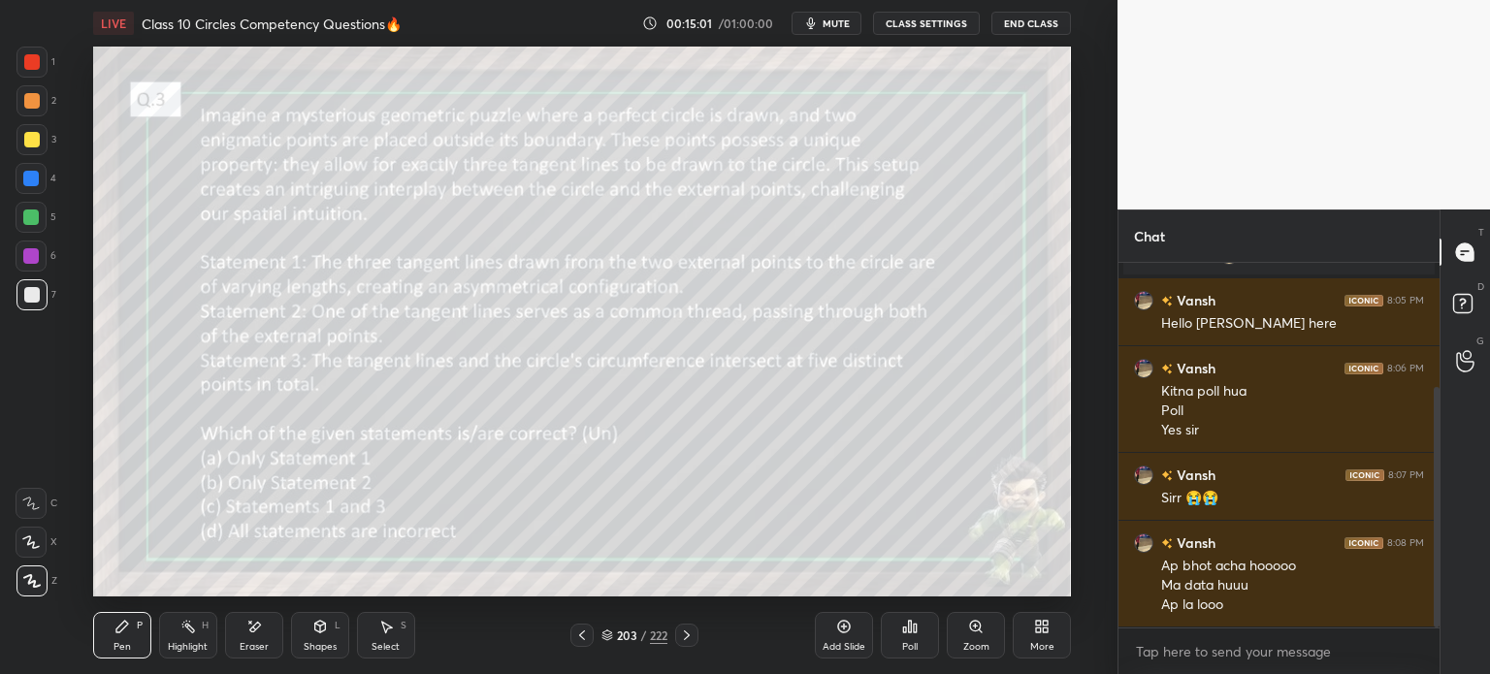
click at [583, 635] on icon at bounding box center [582, 636] width 16 height 16
click at [694, 639] on div at bounding box center [686, 635] width 23 height 23
click at [692, 634] on icon at bounding box center [687, 636] width 16 height 16
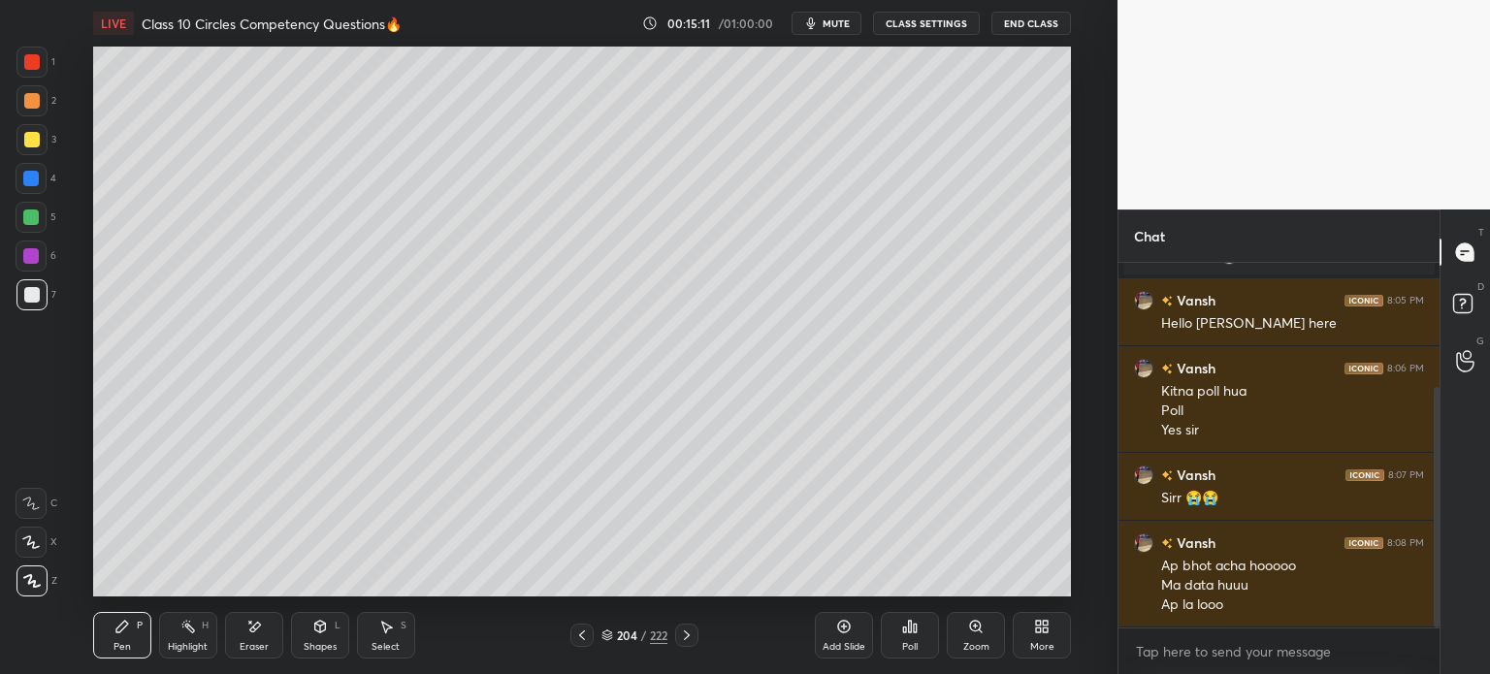
click at [691, 634] on icon at bounding box center [687, 636] width 16 height 16
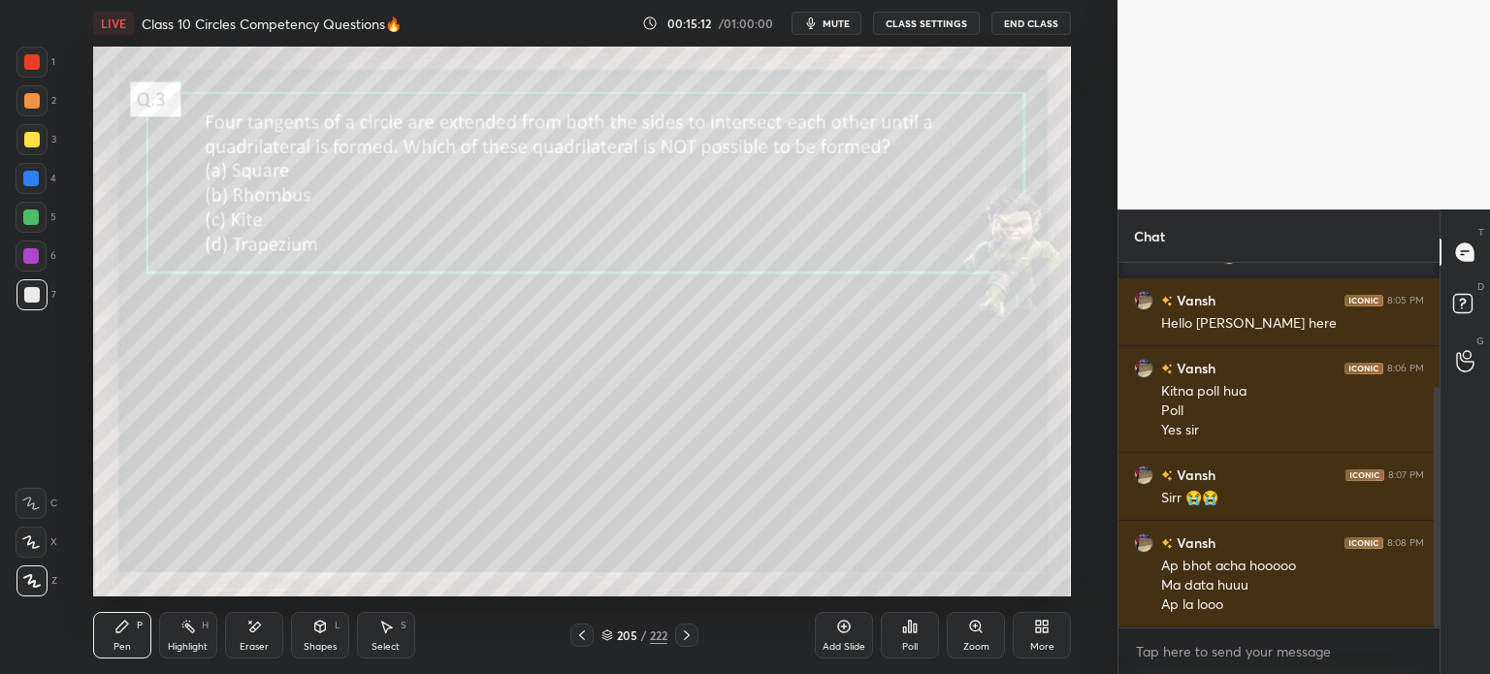
click at [688, 631] on icon at bounding box center [687, 636] width 16 height 16
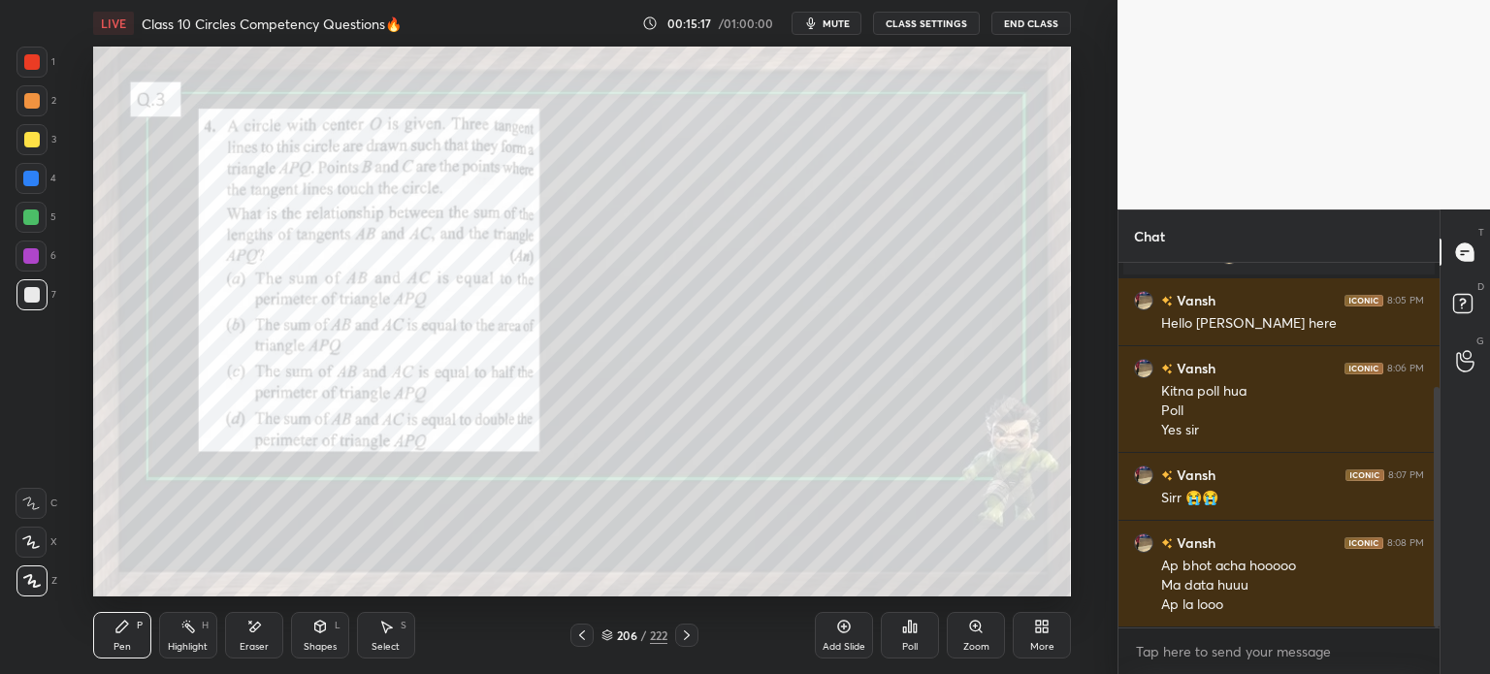
click at [51, 65] on div "1" at bounding box center [35, 62] width 39 height 31
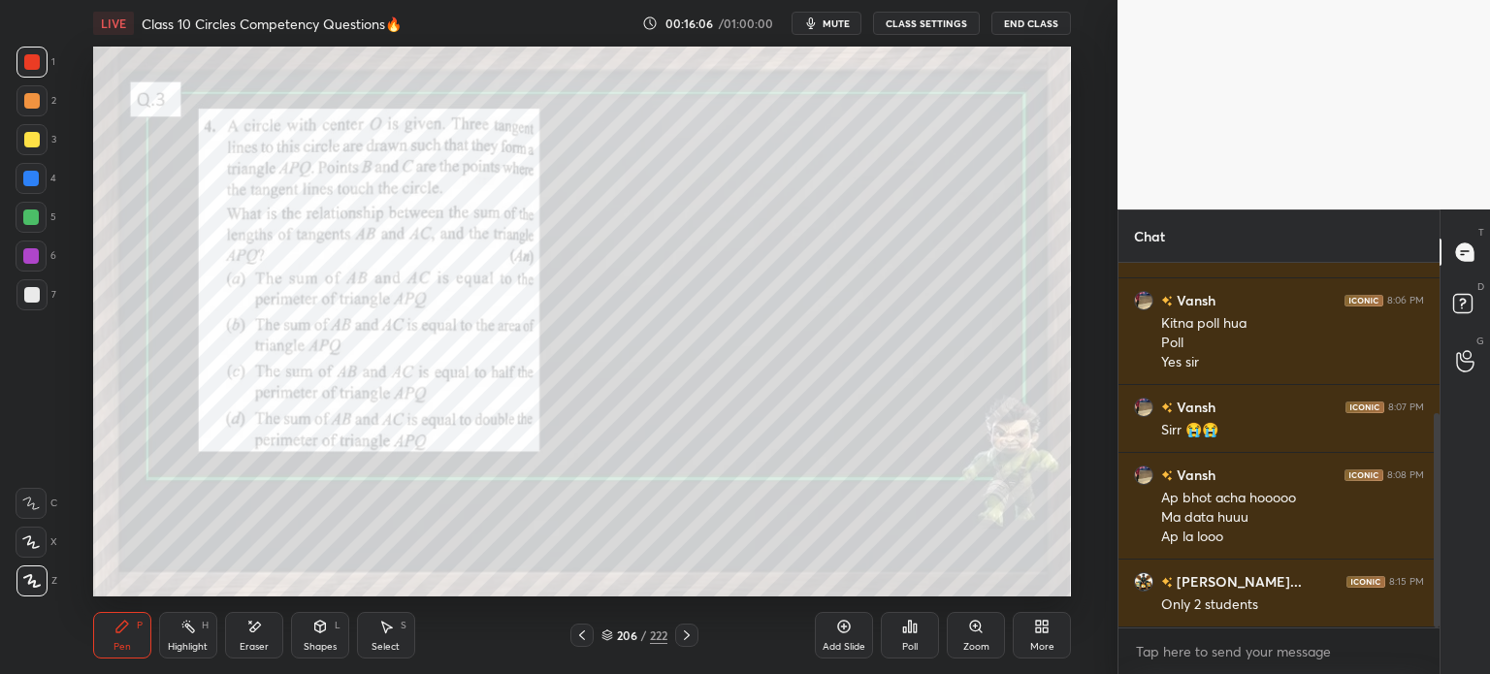
click at [691, 637] on icon at bounding box center [687, 636] width 16 height 16
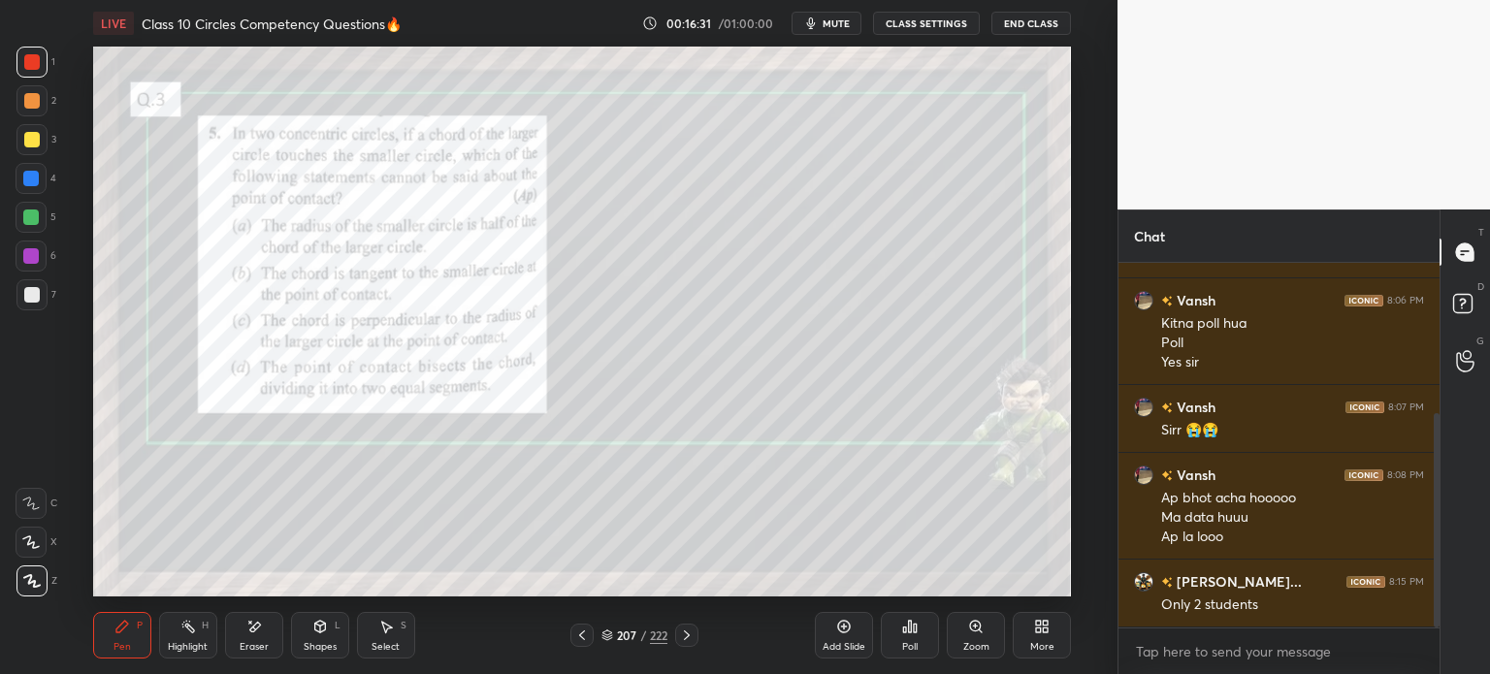
click at [38, 288] on div at bounding box center [32, 295] width 16 height 16
click at [41, 64] on div at bounding box center [31, 62] width 31 height 31
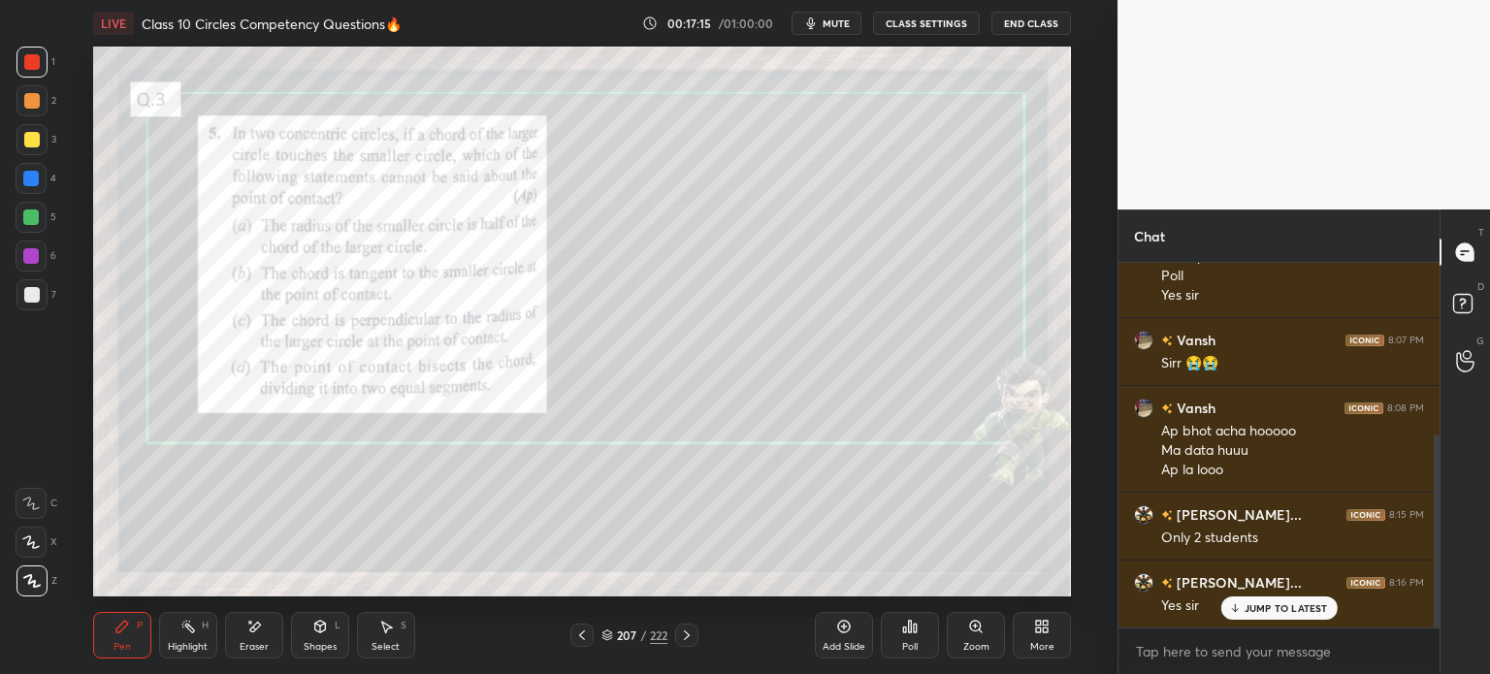
click at [310, 638] on div "Shapes L" at bounding box center [320, 635] width 58 height 47
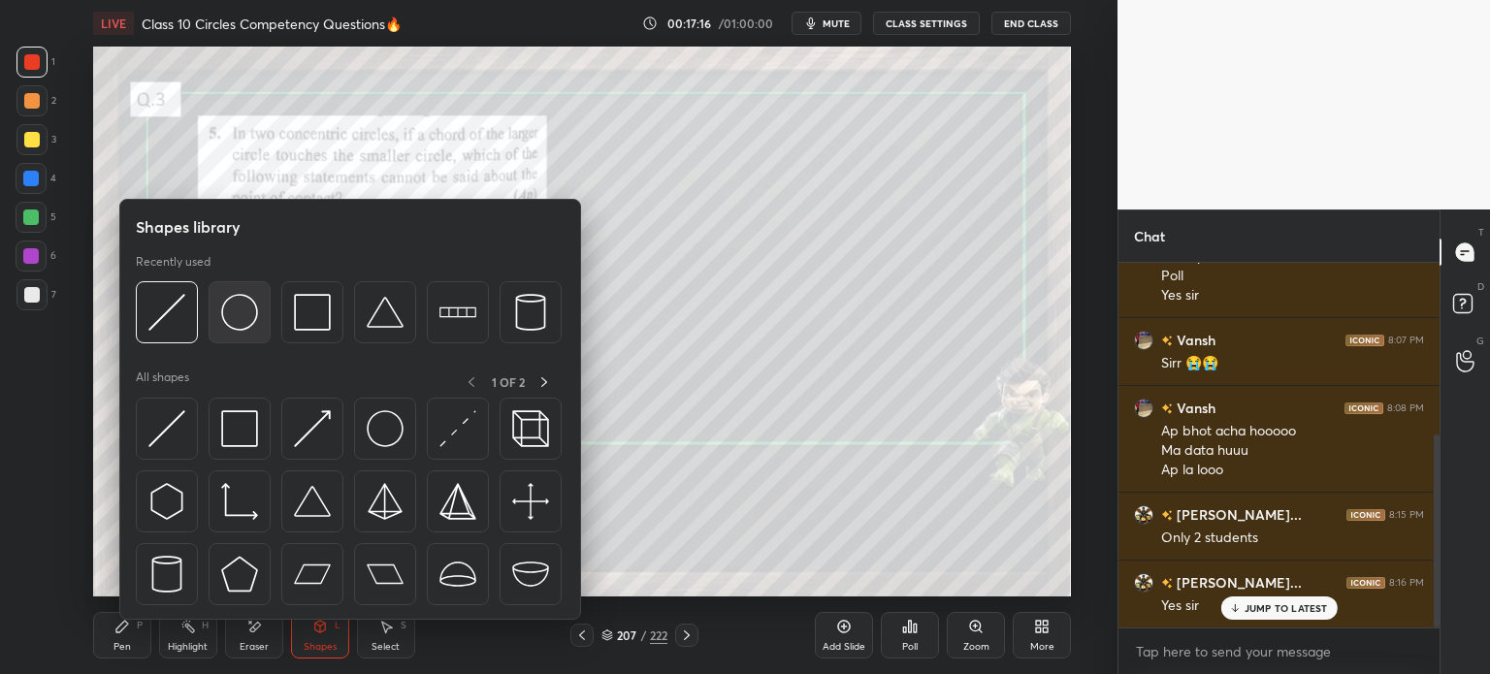
click at [257, 335] on div at bounding box center [240, 312] width 62 height 62
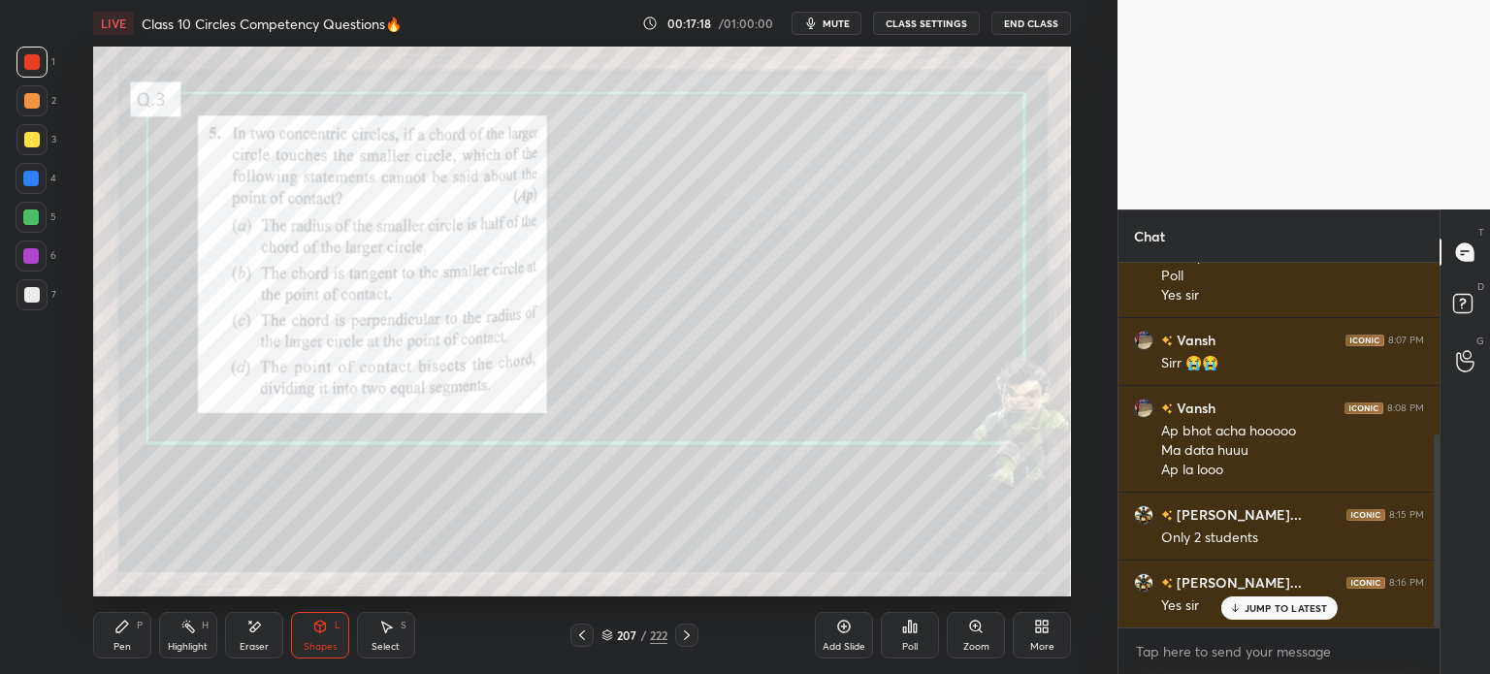
click at [45, 136] on div at bounding box center [31, 139] width 31 height 31
click at [120, 624] on icon at bounding box center [122, 627] width 12 height 12
click at [41, 290] on div at bounding box center [31, 294] width 31 height 31
click at [318, 636] on div "Shapes L" at bounding box center [320, 635] width 58 height 47
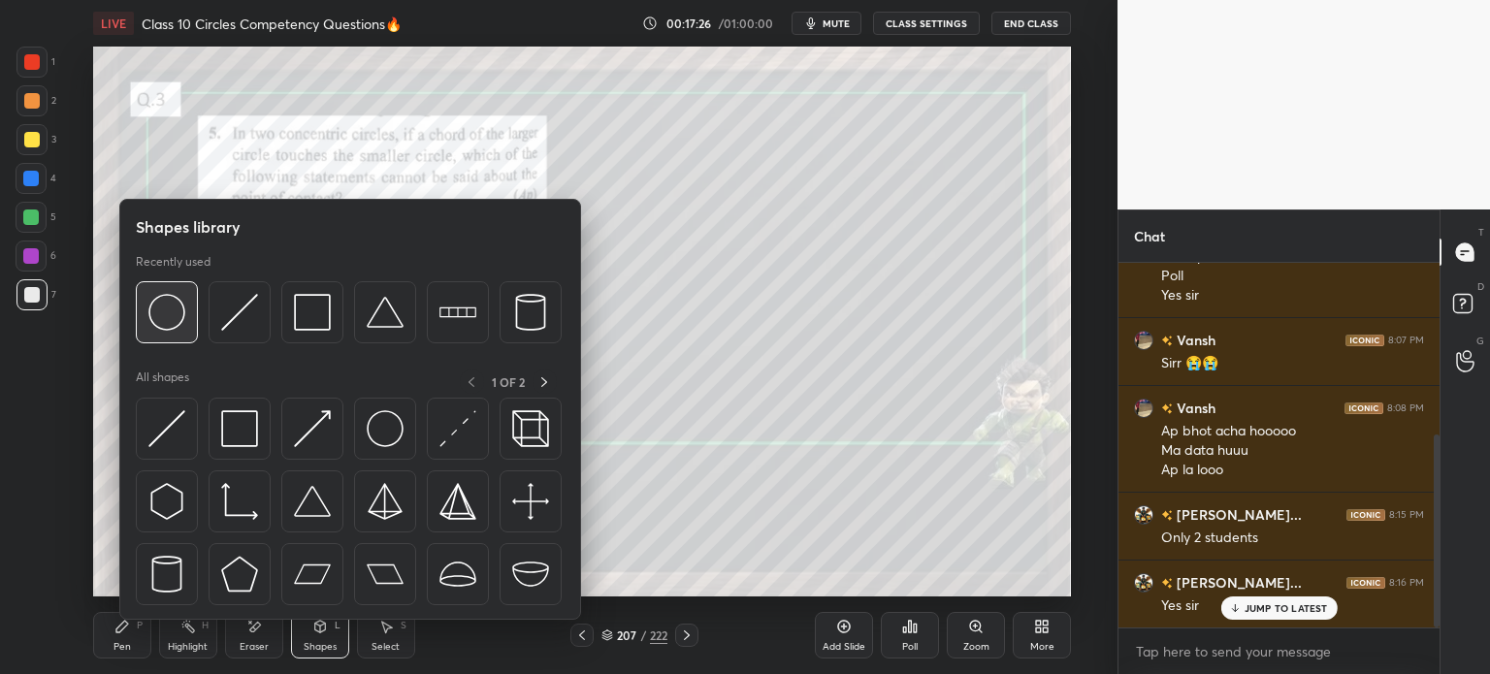
click at [170, 317] on img at bounding box center [166, 312] width 37 height 37
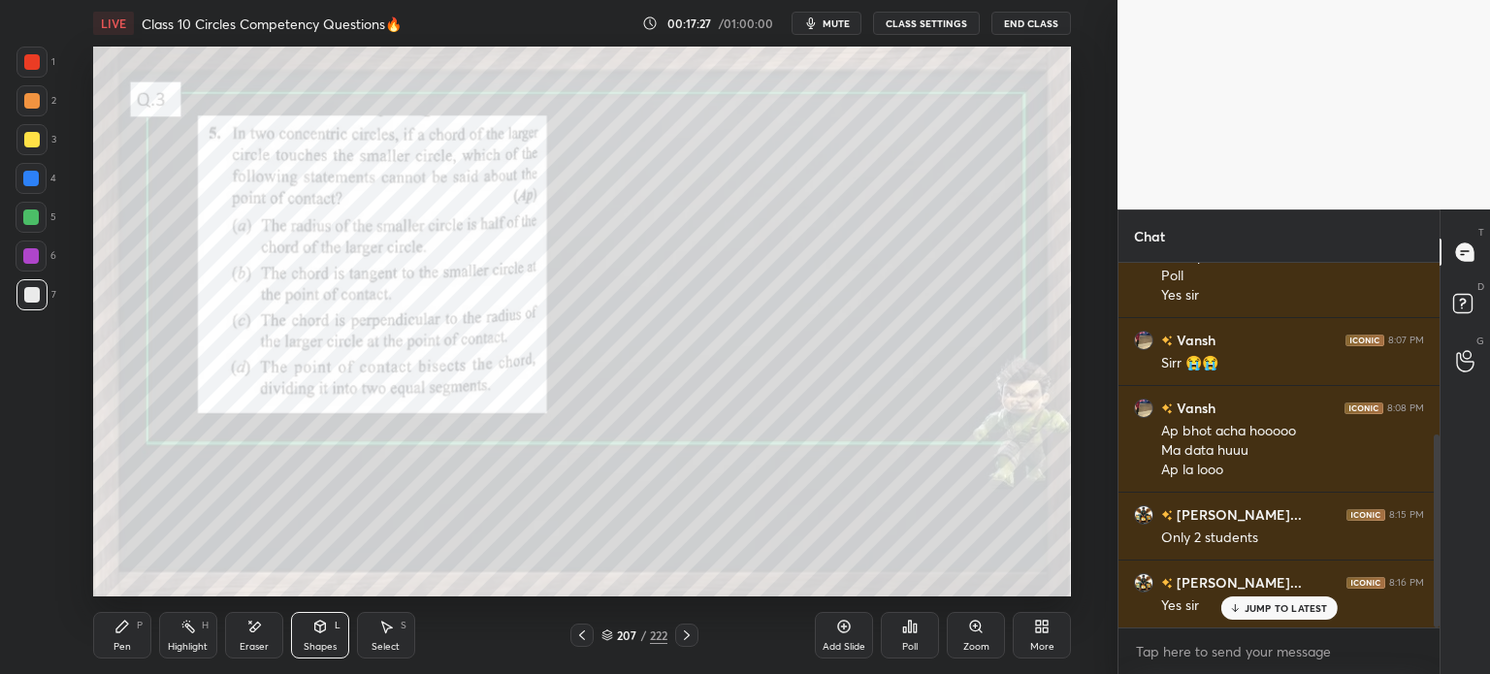
click at [379, 642] on div "Select" at bounding box center [385, 647] width 28 height 10
click at [320, 629] on icon at bounding box center [320, 629] width 0 height 7
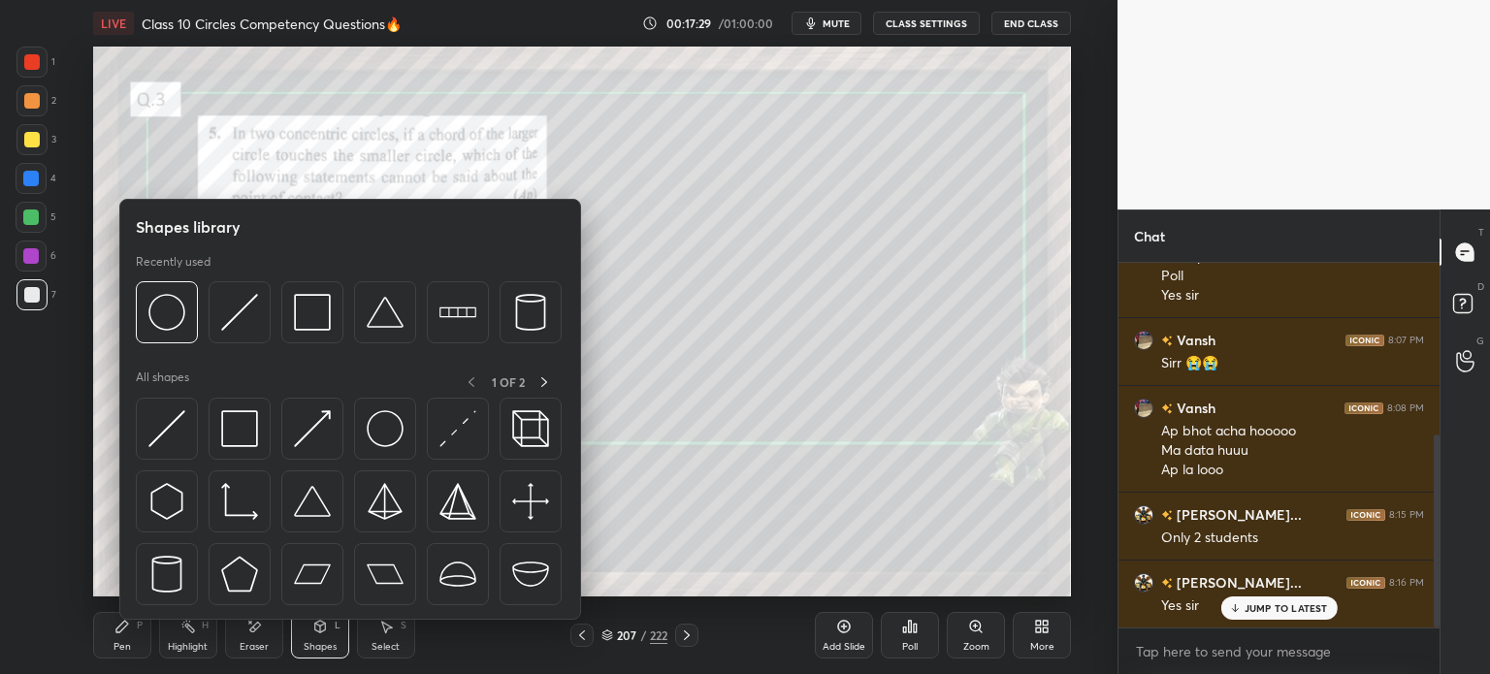
click at [383, 634] on icon at bounding box center [386, 627] width 16 height 16
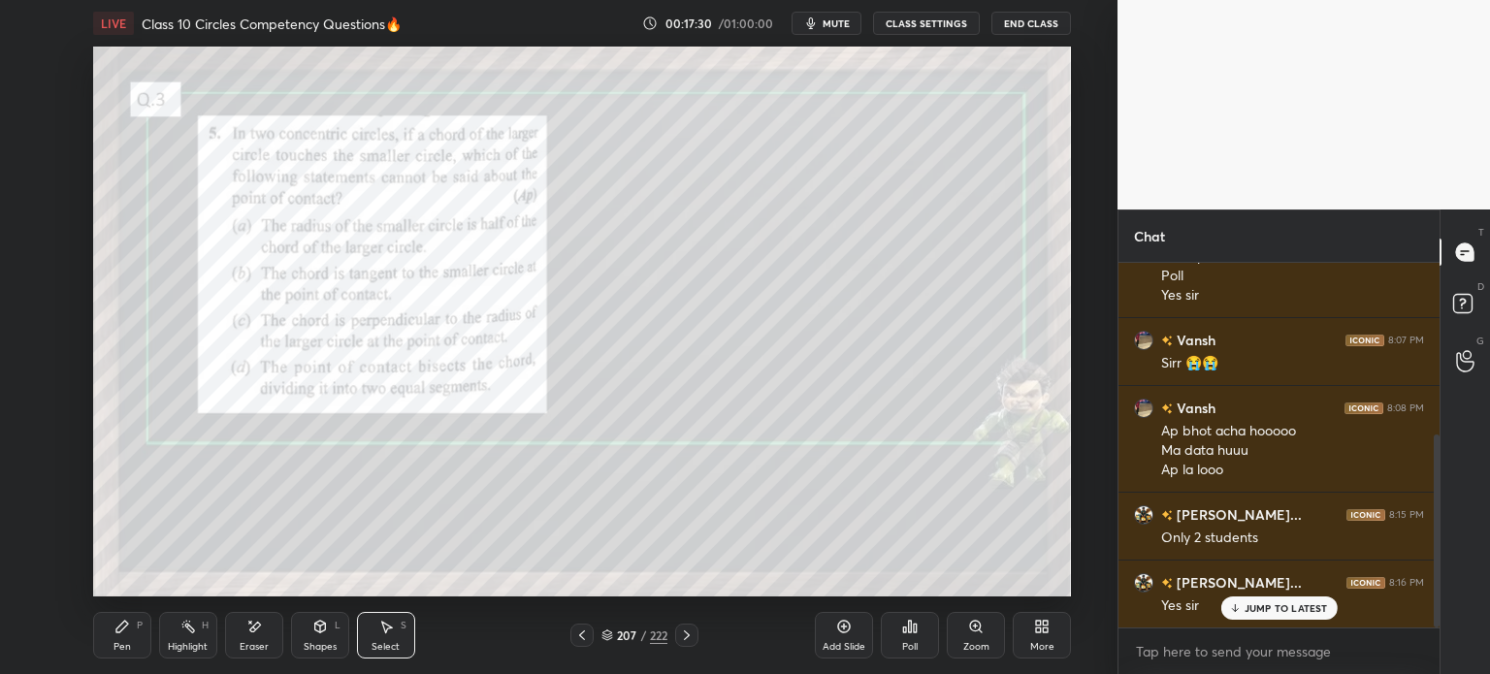
click at [198, 628] on div "Highlight H" at bounding box center [188, 635] width 58 height 47
click at [267, 623] on div "Eraser" at bounding box center [254, 635] width 58 height 47
click at [382, 624] on icon at bounding box center [387, 628] width 11 height 12
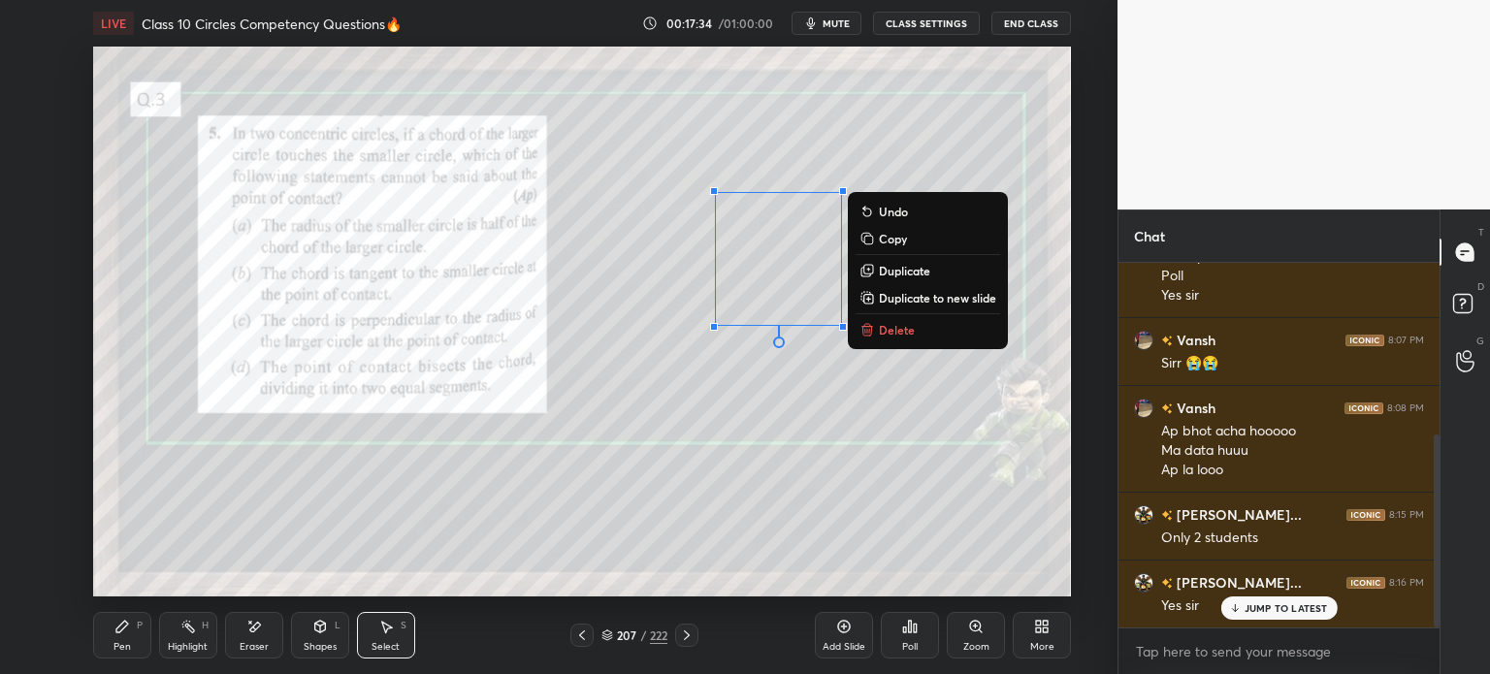
click at [876, 240] on button "Copy" at bounding box center [927, 238] width 145 height 23
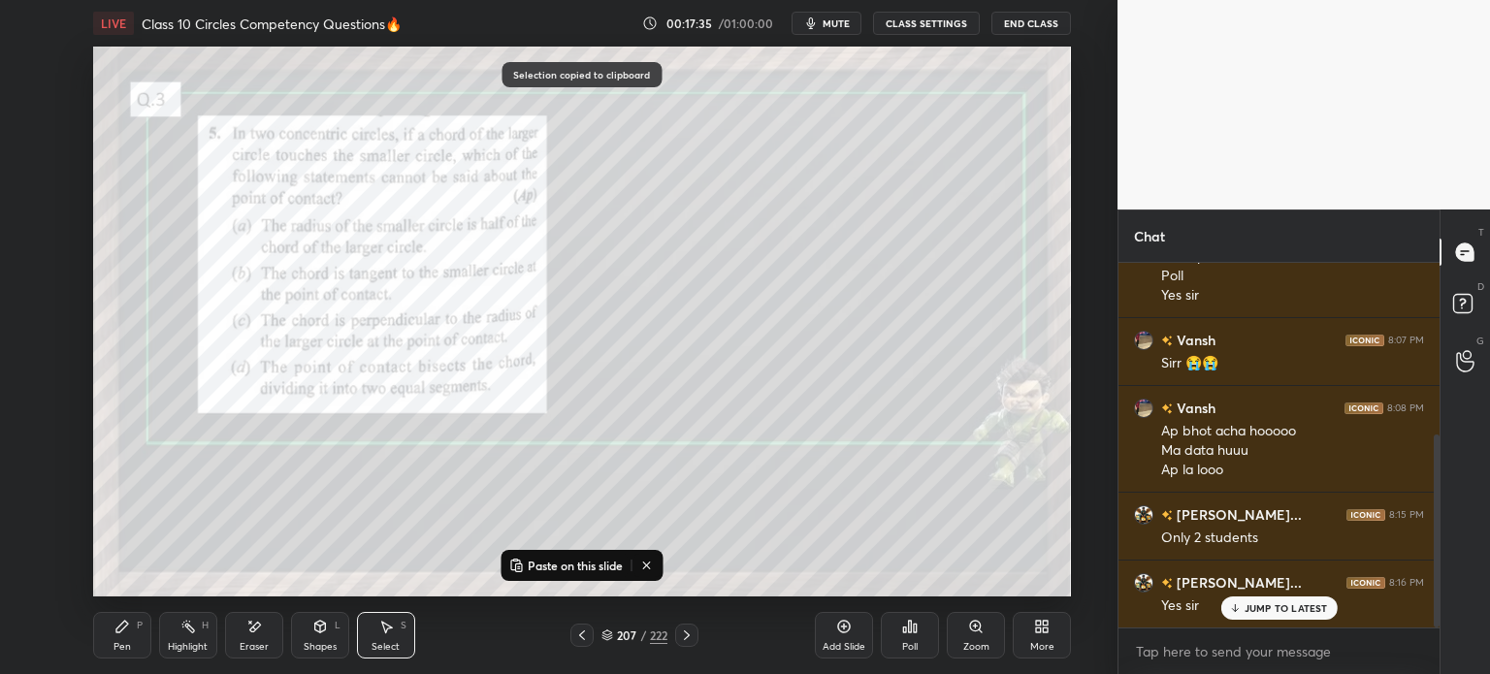
click at [768, 347] on div "0 ° Undo Copy Paste here Duplicate Duplicate to new slide Delete" at bounding box center [582, 322] width 978 height 550
click at [774, 356] on div "0 ° Undo Copy Paste here Duplicate Duplicate to new slide Delete" at bounding box center [582, 322] width 978 height 550
click at [683, 353] on div "0 ° Undo Copy Paste here Duplicate Duplicate to new slide Delete" at bounding box center [582, 322] width 978 height 550
click at [541, 569] on p "Paste on this slide" at bounding box center [575, 566] width 95 height 16
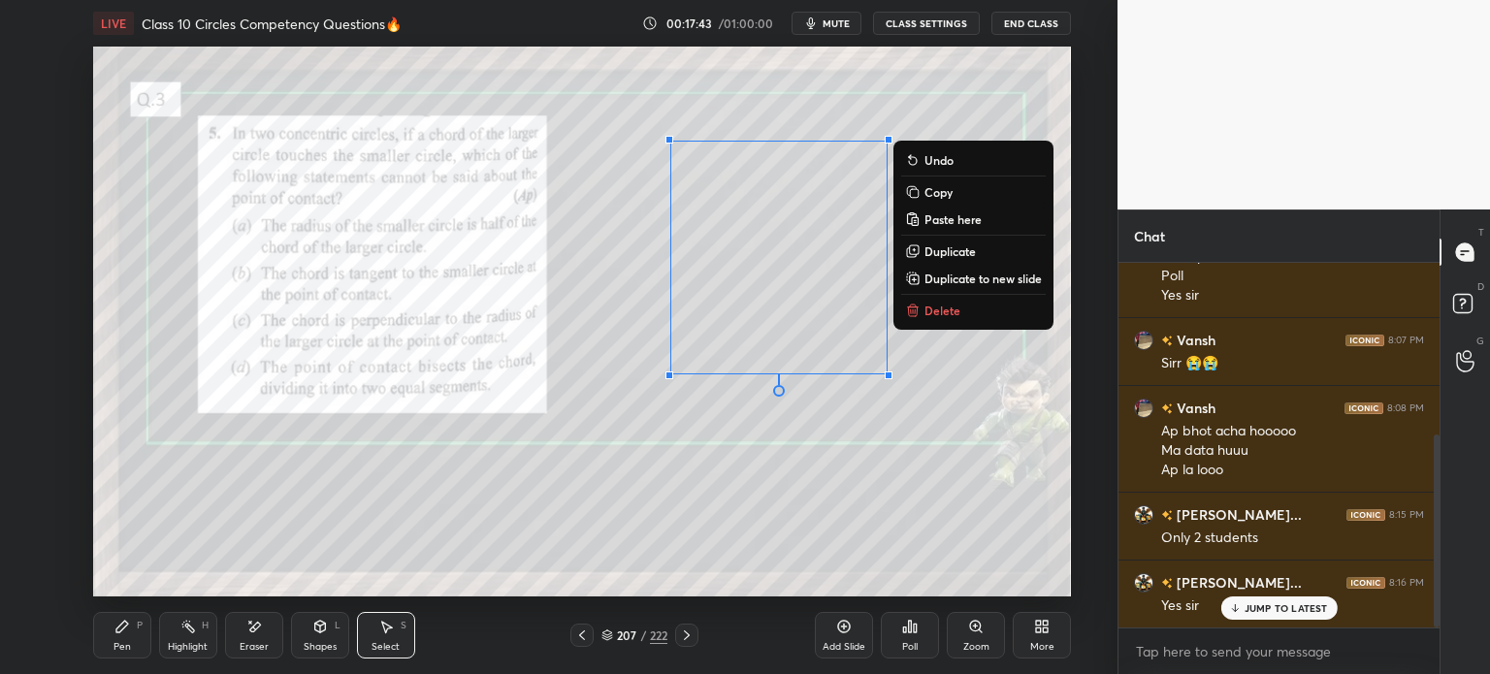
click at [136, 634] on div "Pen P" at bounding box center [122, 635] width 58 height 47
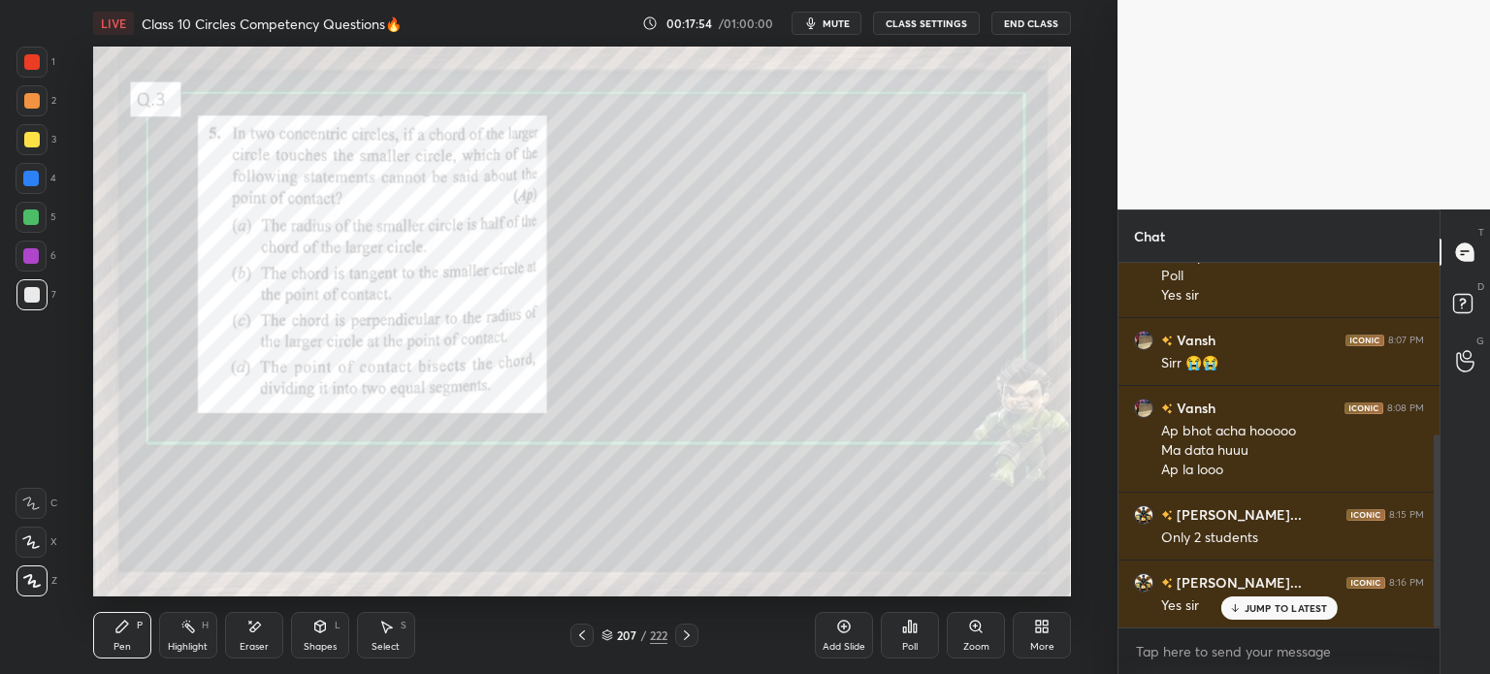
click at [327, 628] on icon at bounding box center [320, 627] width 16 height 16
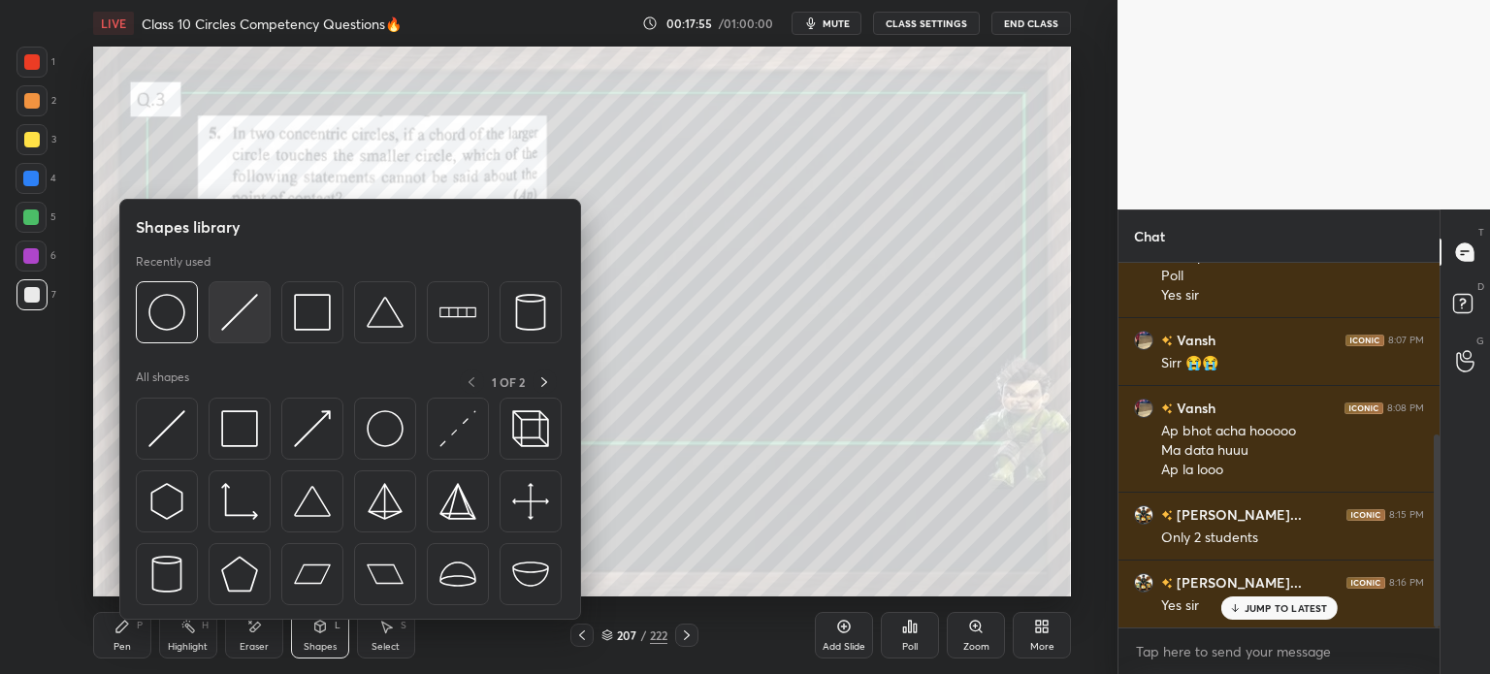
click at [263, 320] on div at bounding box center [240, 312] width 62 height 62
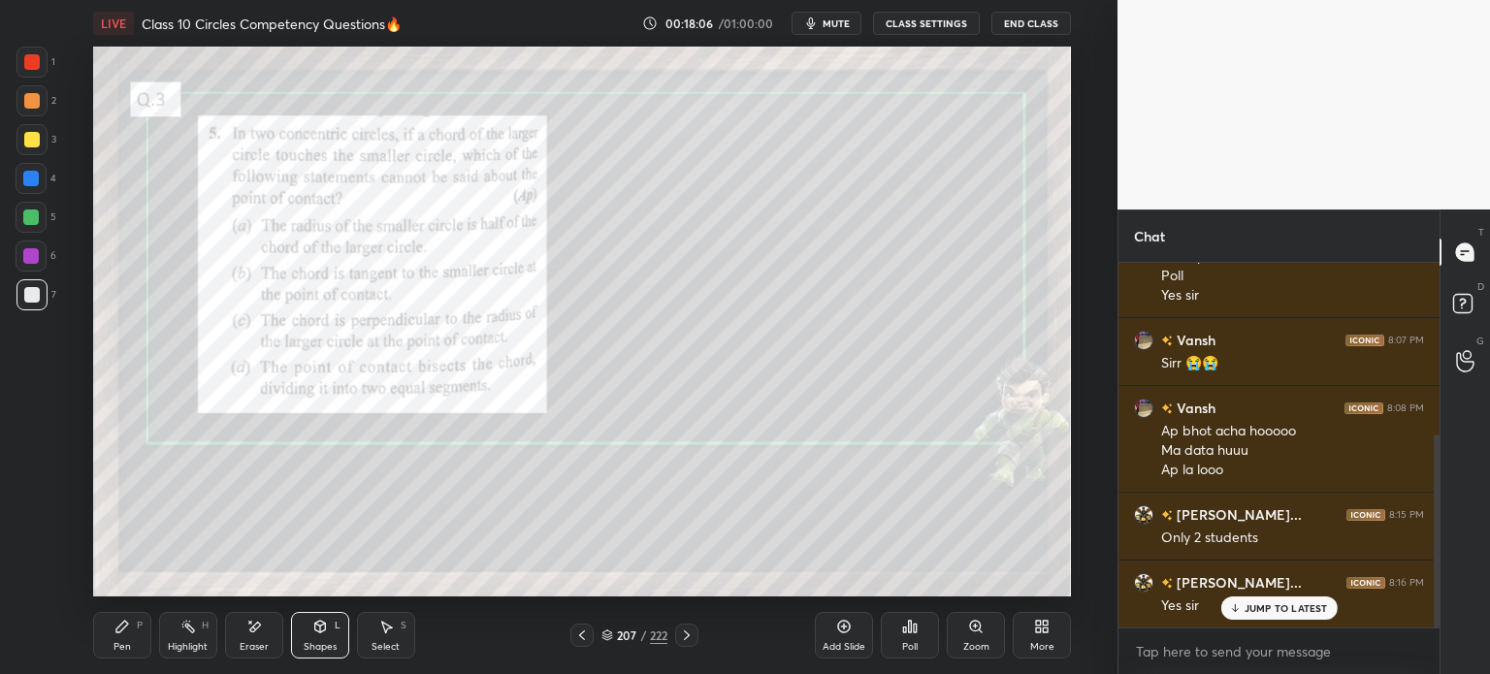
click at [135, 616] on div "Pen P" at bounding box center [122, 635] width 58 height 47
click at [55, 293] on div "1 2 3 4 5 6 7" at bounding box center [36, 183] width 41 height 272
click at [43, 69] on div at bounding box center [31, 62] width 31 height 31
click at [41, 136] on div at bounding box center [31, 139] width 31 height 31
click at [39, 69] on div at bounding box center [32, 62] width 16 height 16
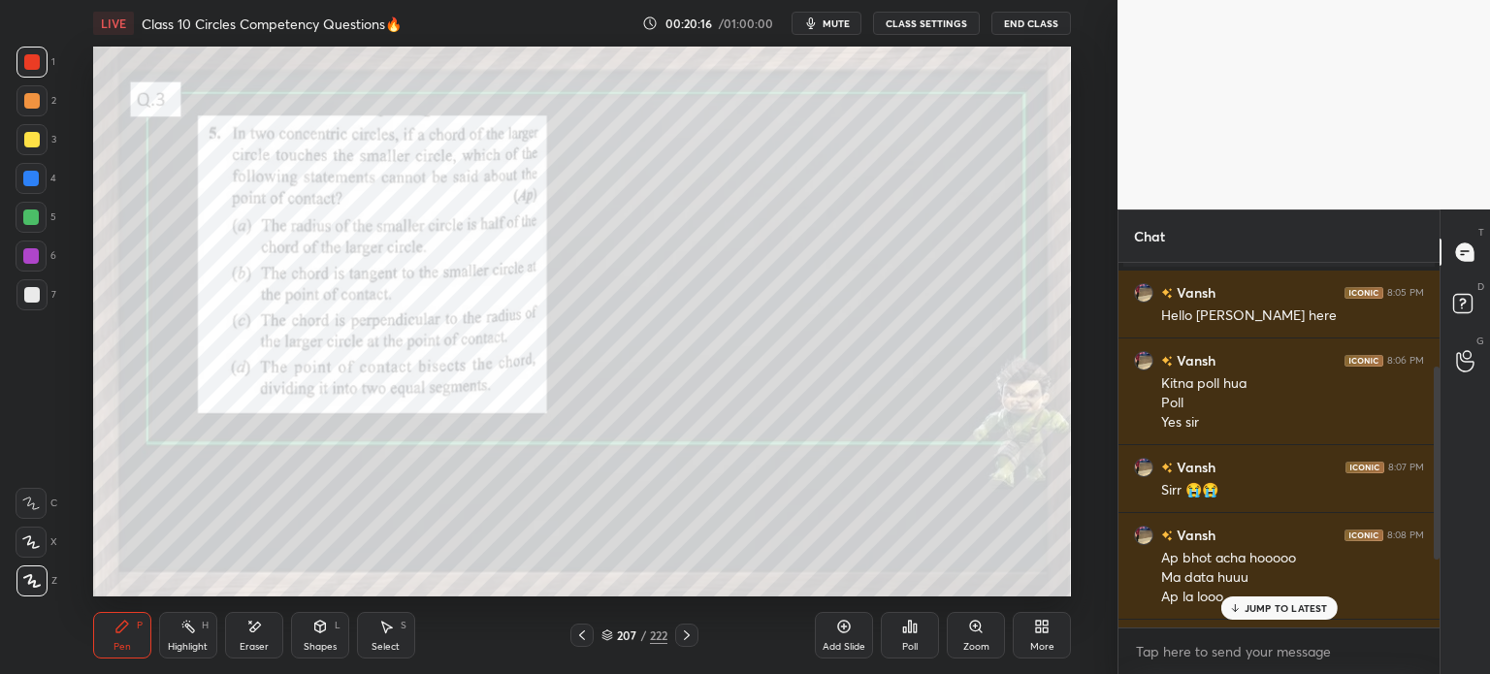
scroll to position [324, 0]
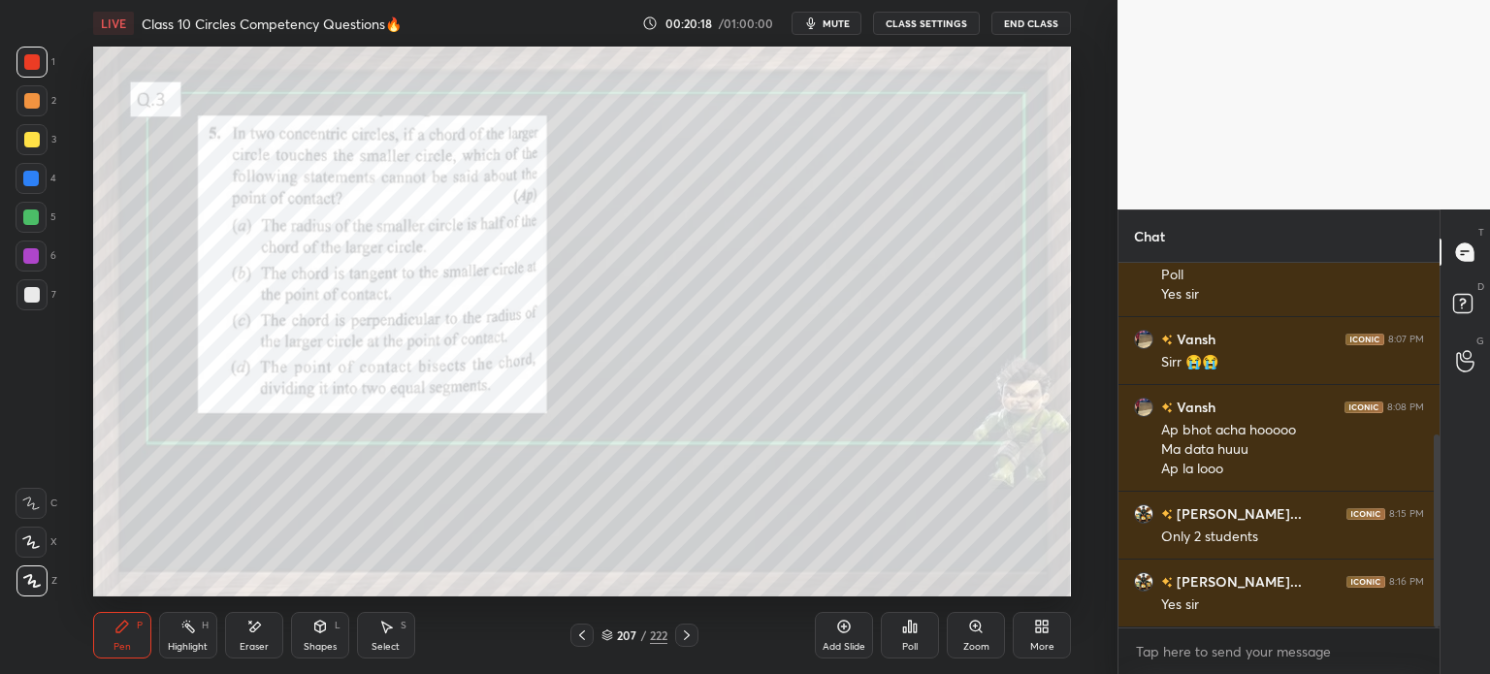
click at [686, 641] on icon at bounding box center [687, 636] width 16 height 16
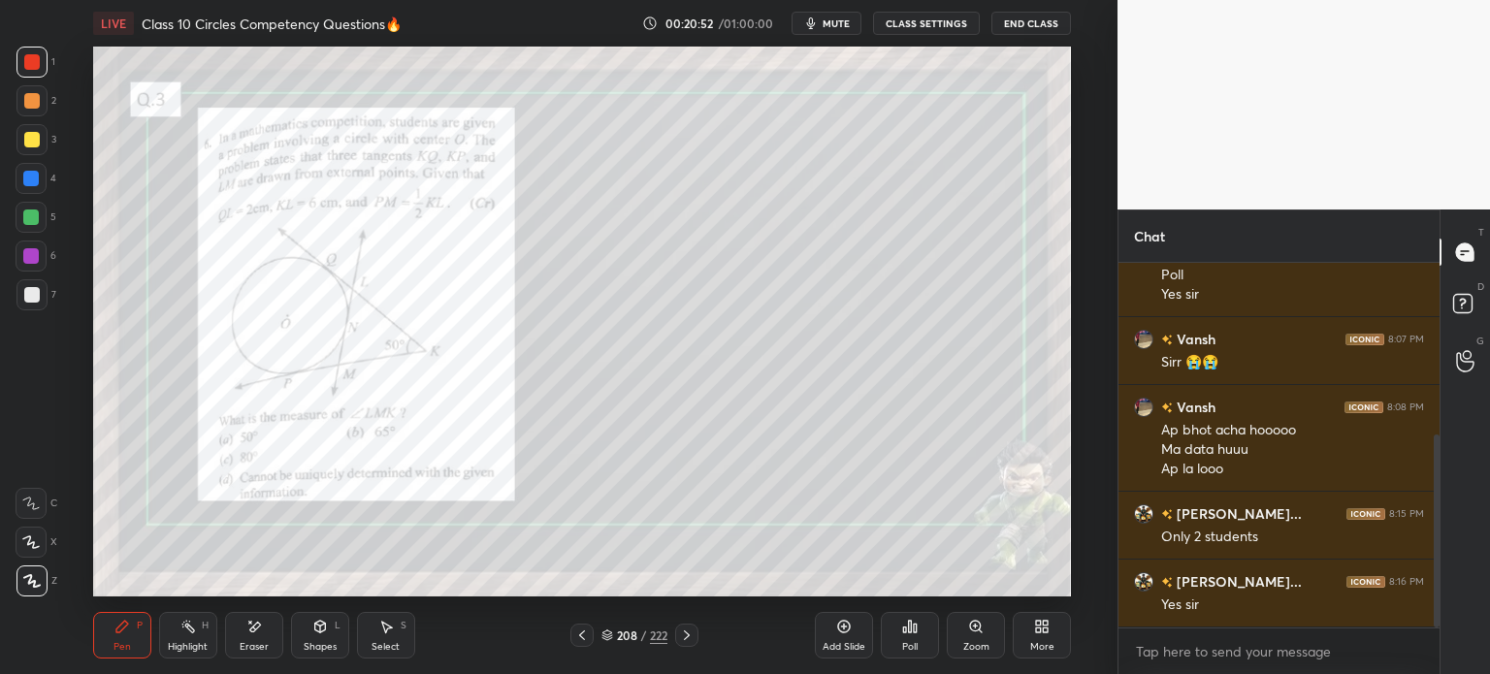
click at [256, 643] on div "Eraser" at bounding box center [254, 647] width 29 height 10
click at [120, 631] on icon at bounding box center [122, 627] width 12 height 12
click at [43, 139] on div at bounding box center [31, 139] width 31 height 31
click at [39, 63] on div at bounding box center [32, 62] width 16 height 16
click at [42, 136] on div at bounding box center [31, 139] width 31 height 31
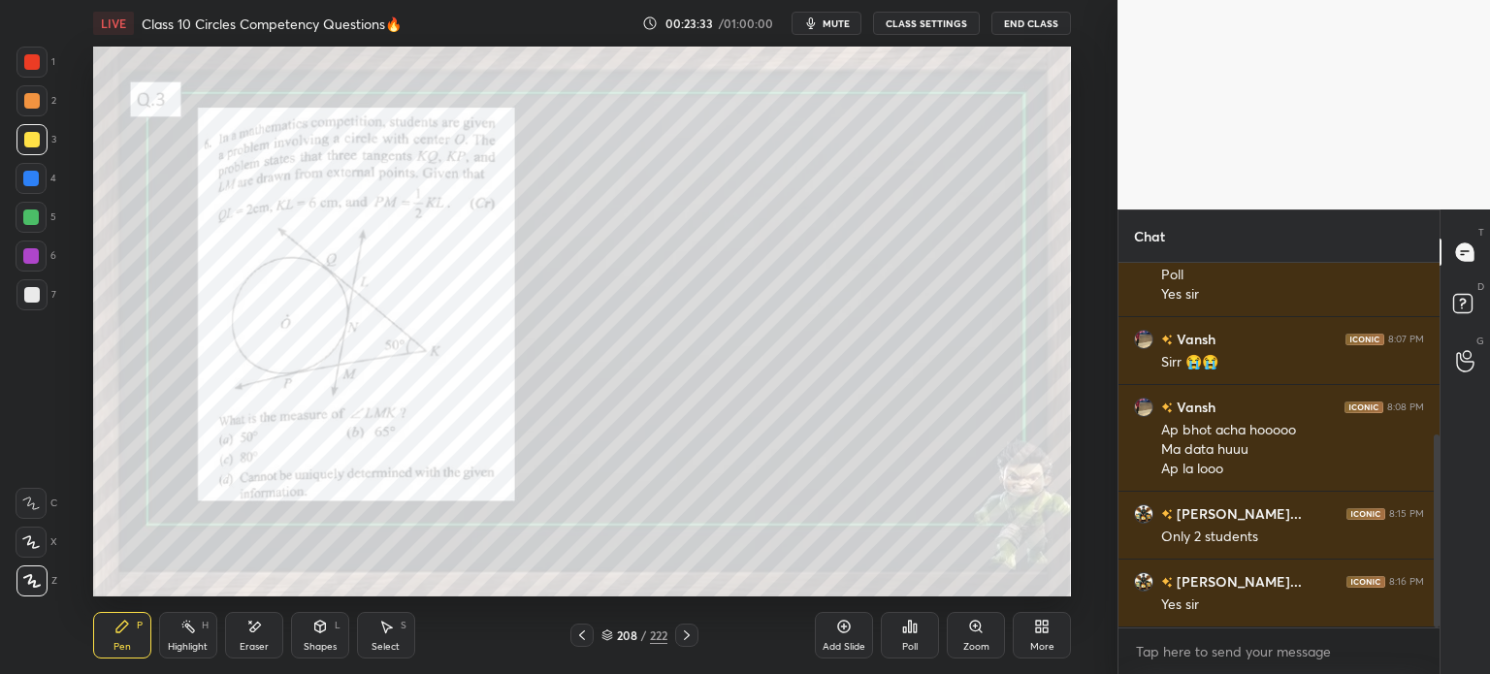
click at [44, 57] on div at bounding box center [31, 62] width 31 height 31
click at [266, 627] on div "Eraser" at bounding box center [254, 635] width 58 height 47
click at [125, 643] on div "Pen" at bounding box center [121, 647] width 17 height 10
click at [35, 126] on div at bounding box center [31, 139] width 31 height 31
click at [34, 64] on div at bounding box center [32, 62] width 16 height 16
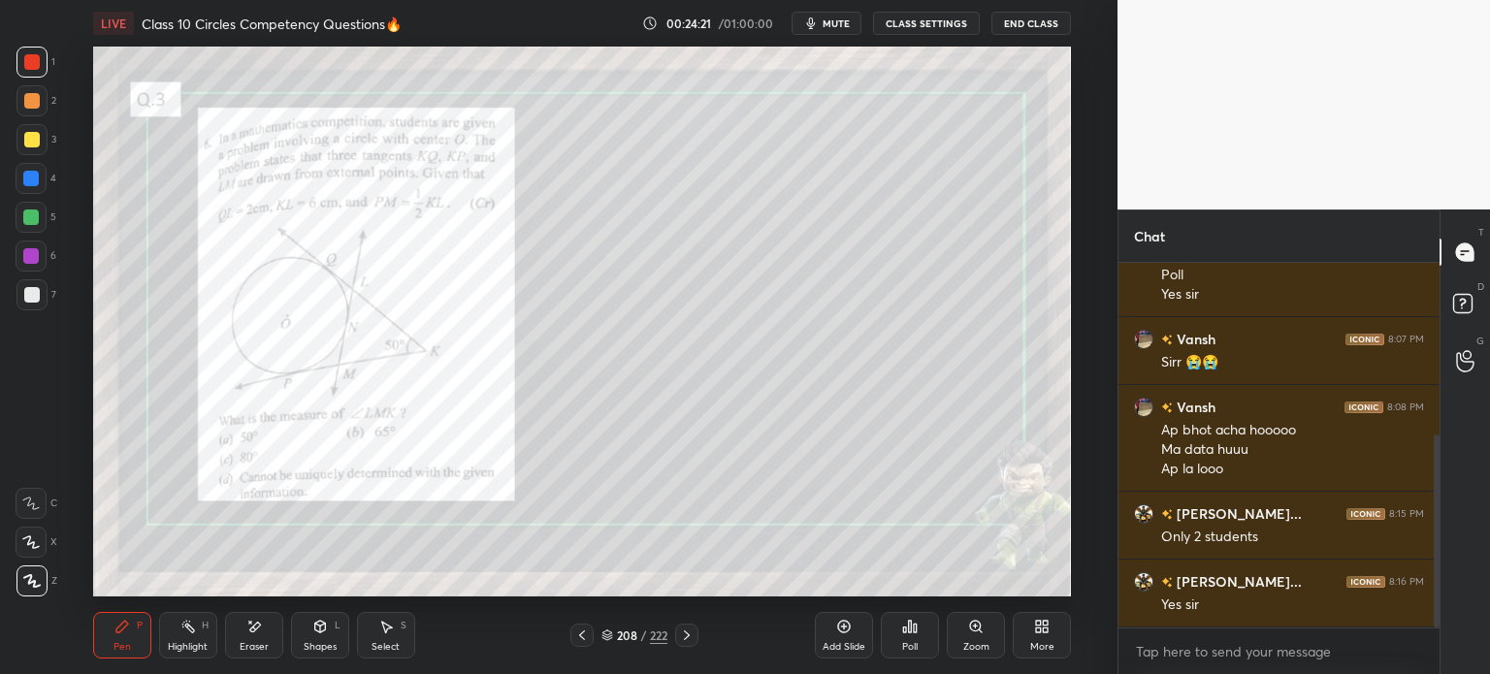
click at [36, 177] on div at bounding box center [31, 179] width 16 height 16
click at [51, 143] on div "3" at bounding box center [36, 139] width 40 height 31
click at [49, 65] on div "1" at bounding box center [35, 62] width 39 height 31
click at [30, 145] on div at bounding box center [32, 140] width 16 height 16
click at [42, 62] on div at bounding box center [31, 62] width 31 height 31
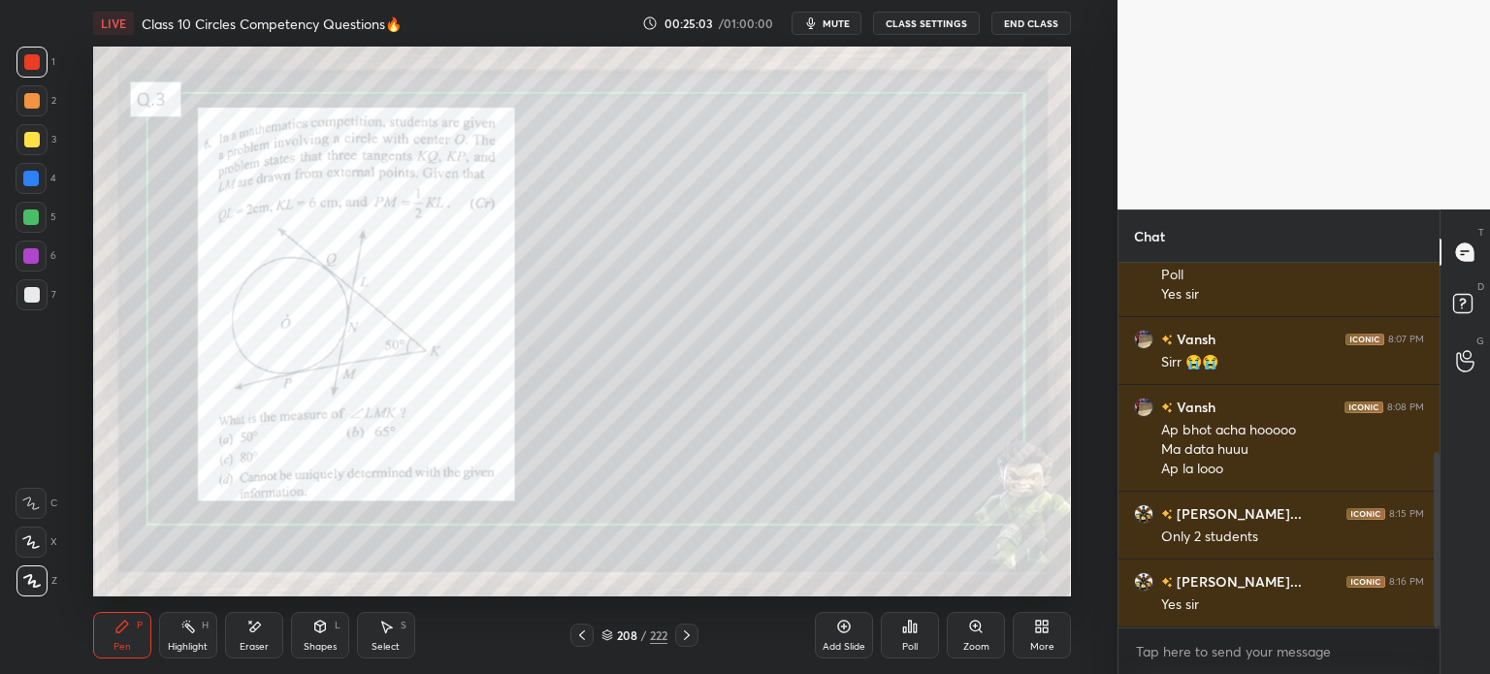
scroll to position [392, 0]
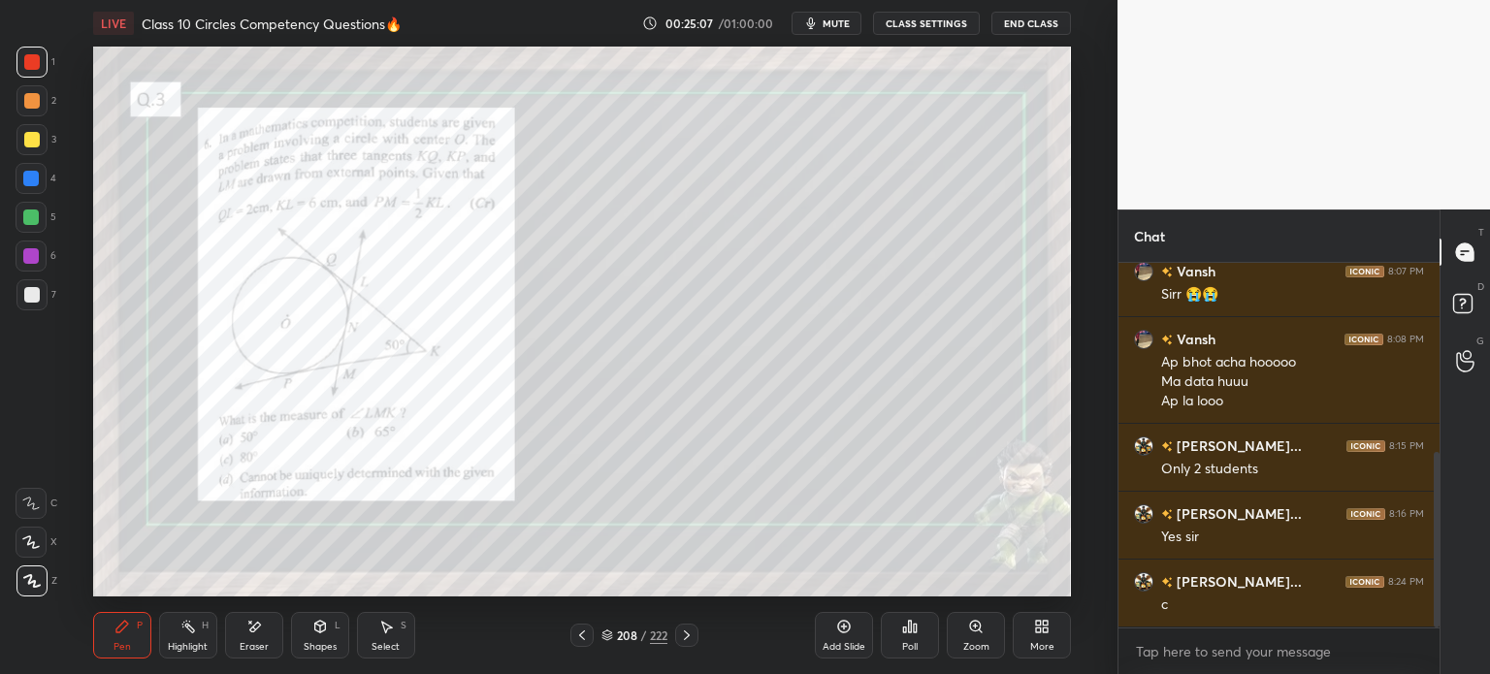
click at [687, 639] on icon at bounding box center [687, 636] width 16 height 16
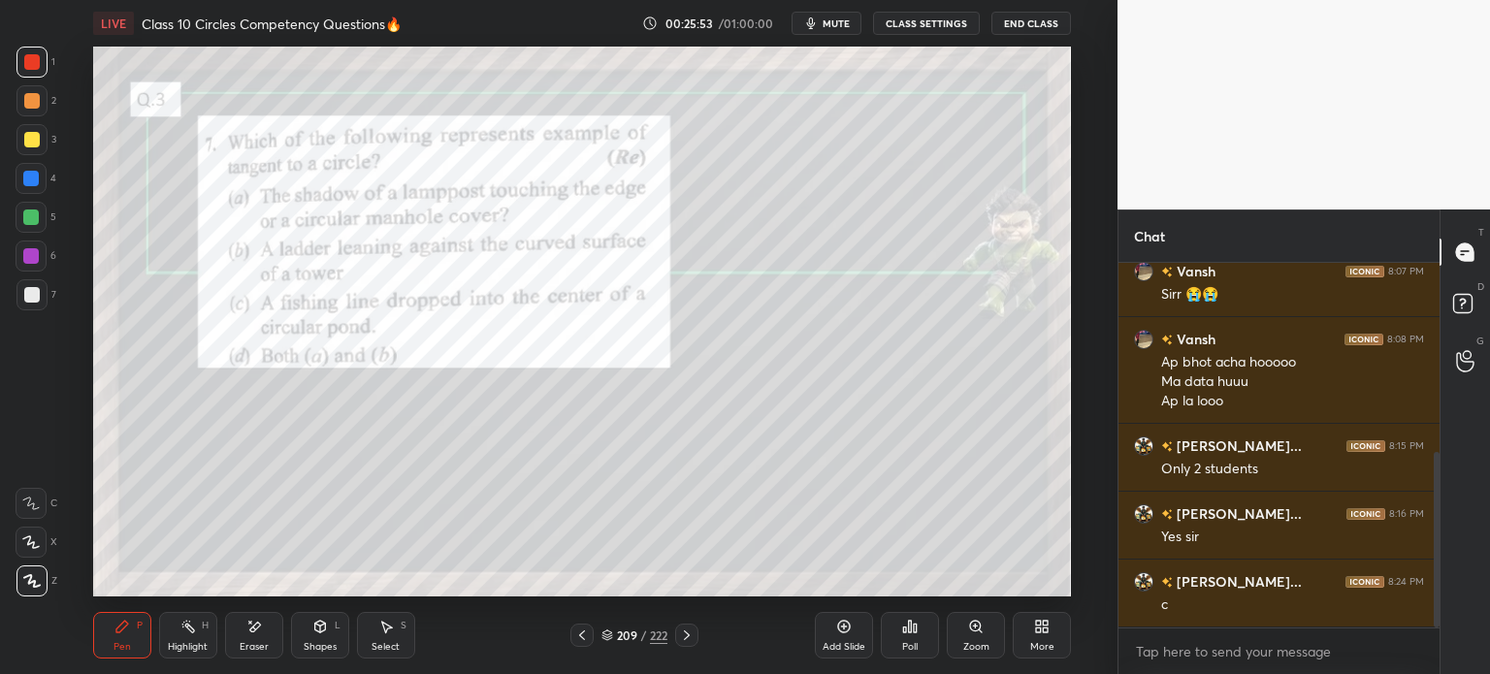
click at [30, 295] on div at bounding box center [32, 295] width 16 height 16
click at [45, 64] on div at bounding box center [31, 62] width 31 height 31
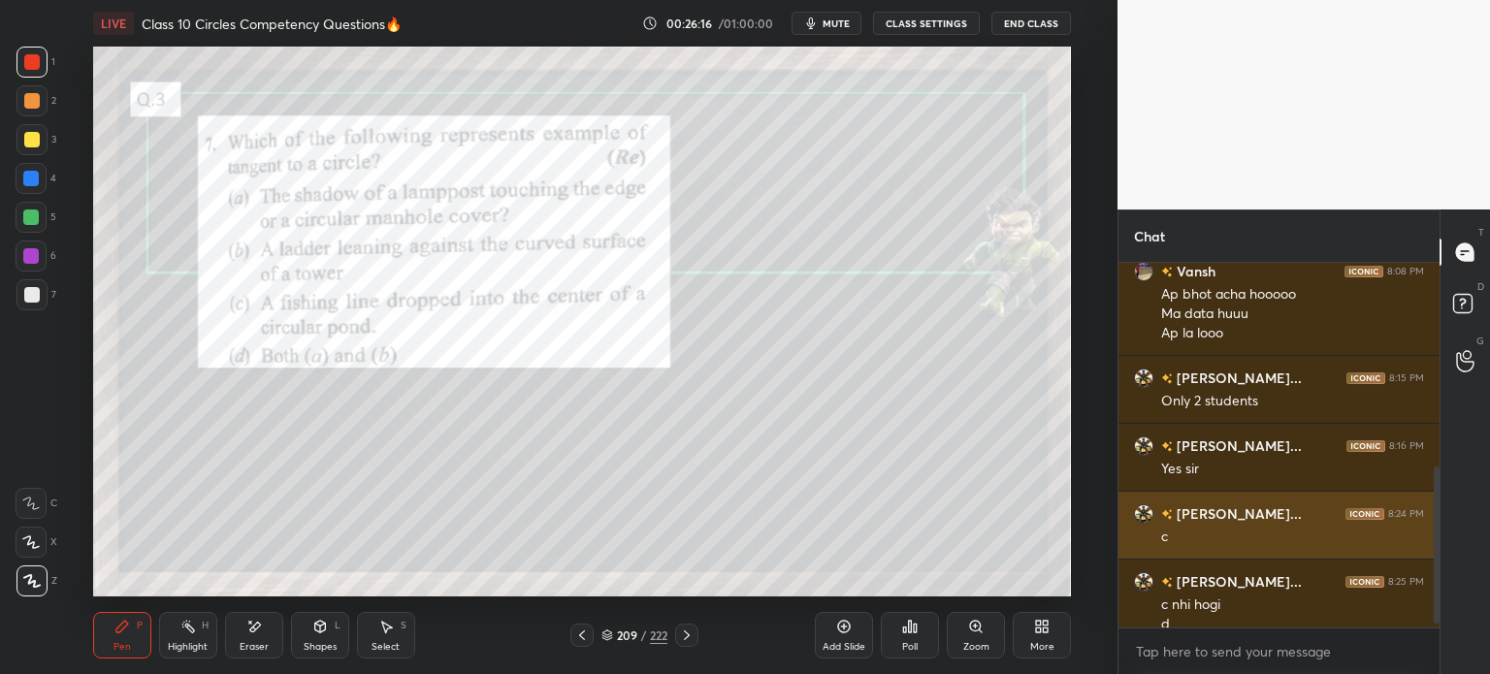
scroll to position [478, 0]
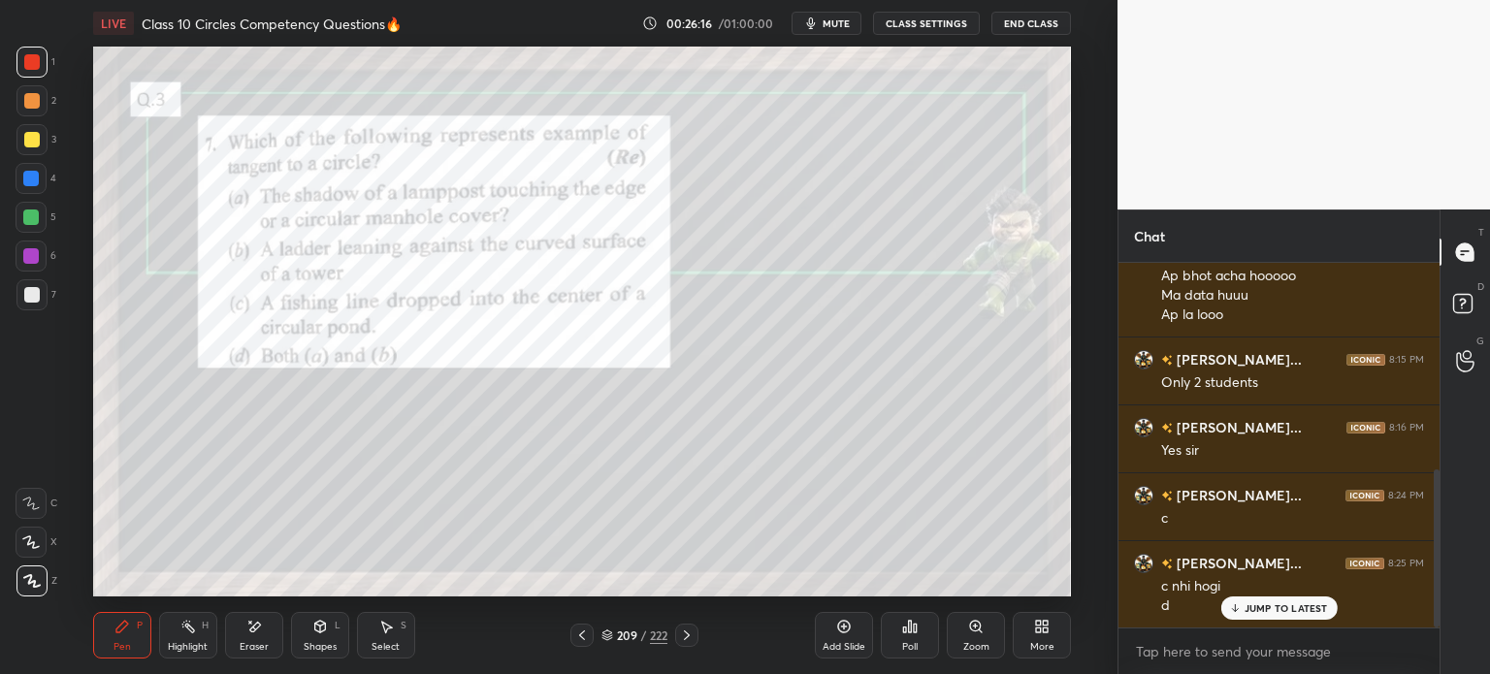
click at [688, 641] on icon at bounding box center [687, 636] width 16 height 16
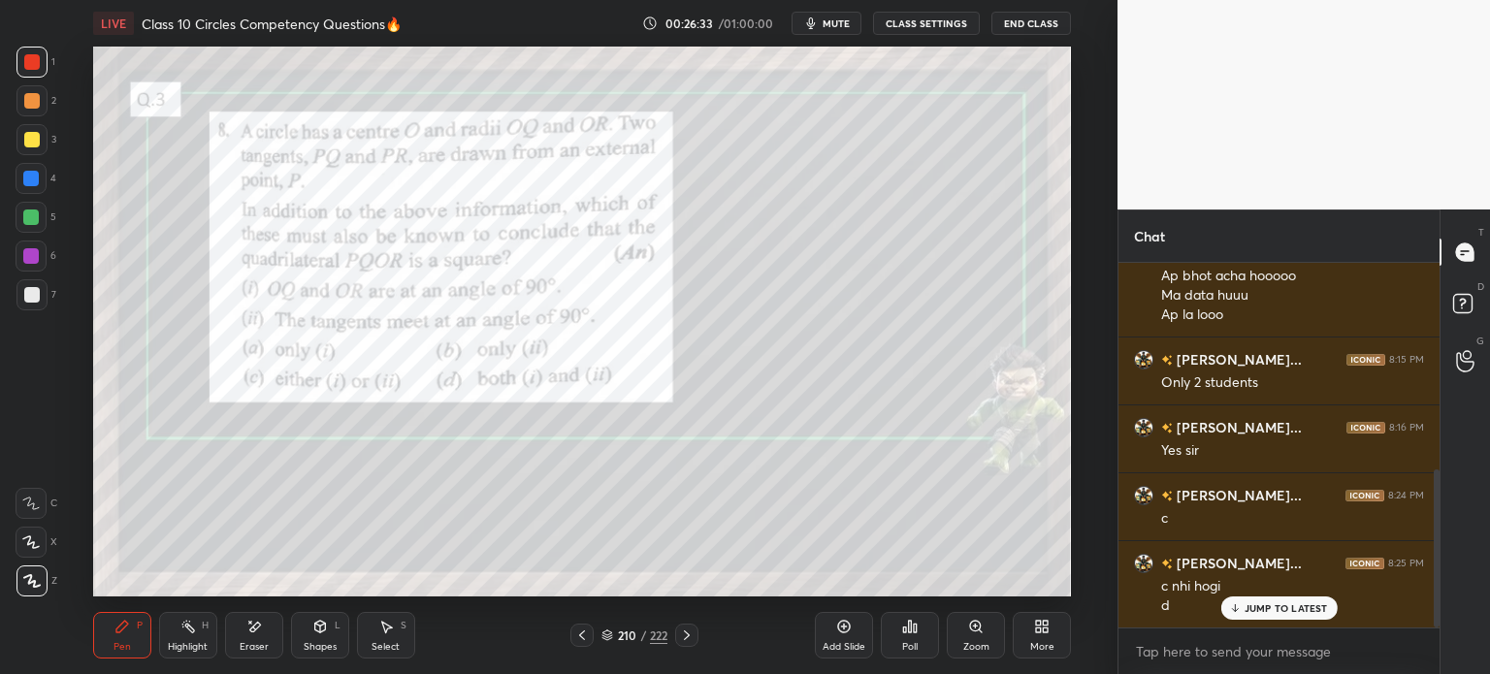
click at [324, 628] on icon at bounding box center [319, 627] width 11 height 12
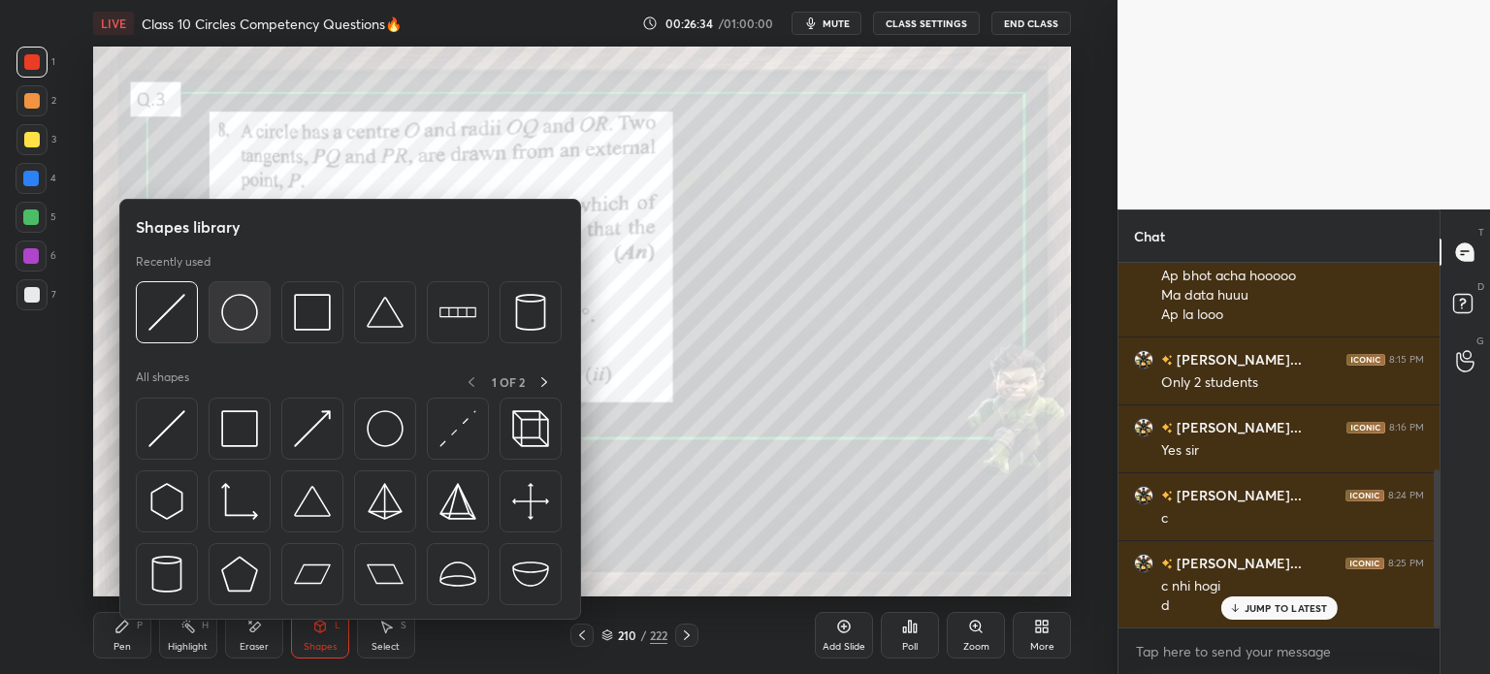
click at [244, 322] on img at bounding box center [239, 312] width 37 height 37
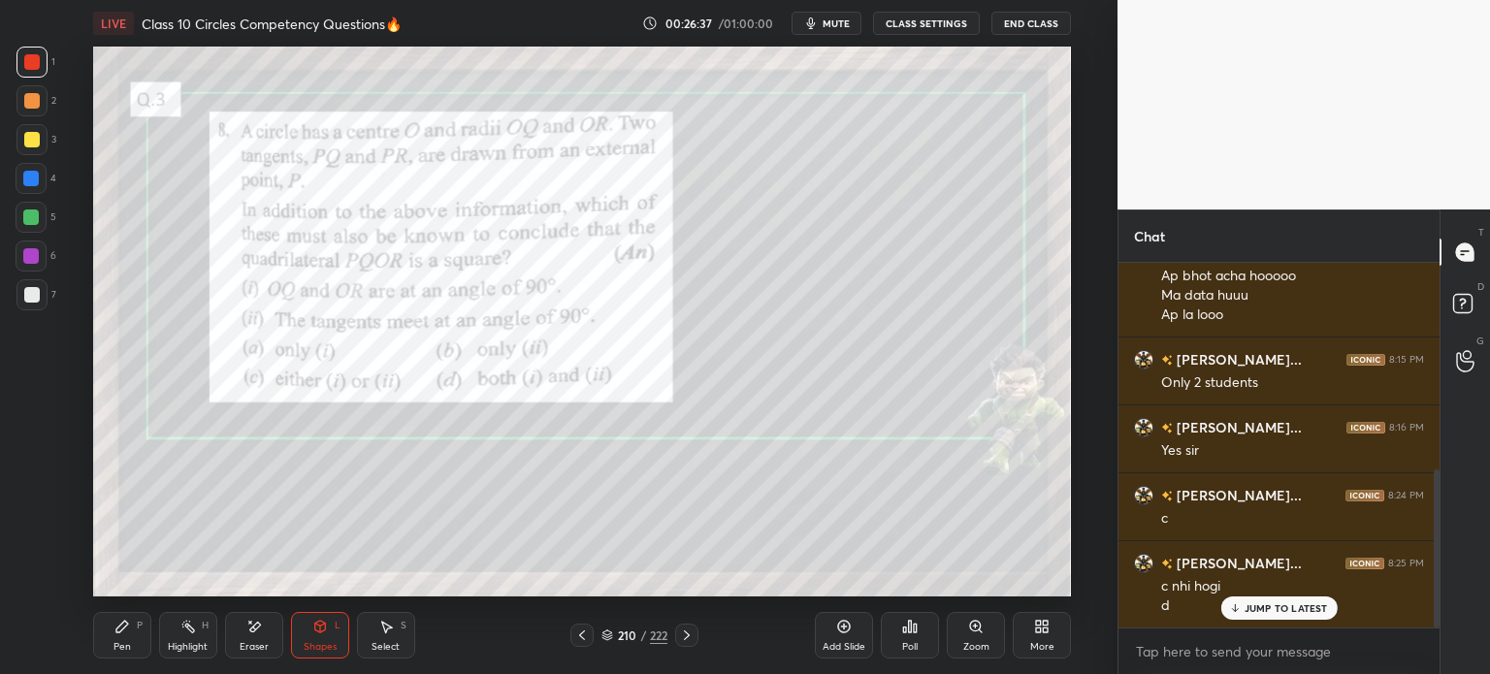
click at [325, 629] on icon at bounding box center [319, 627] width 11 height 12
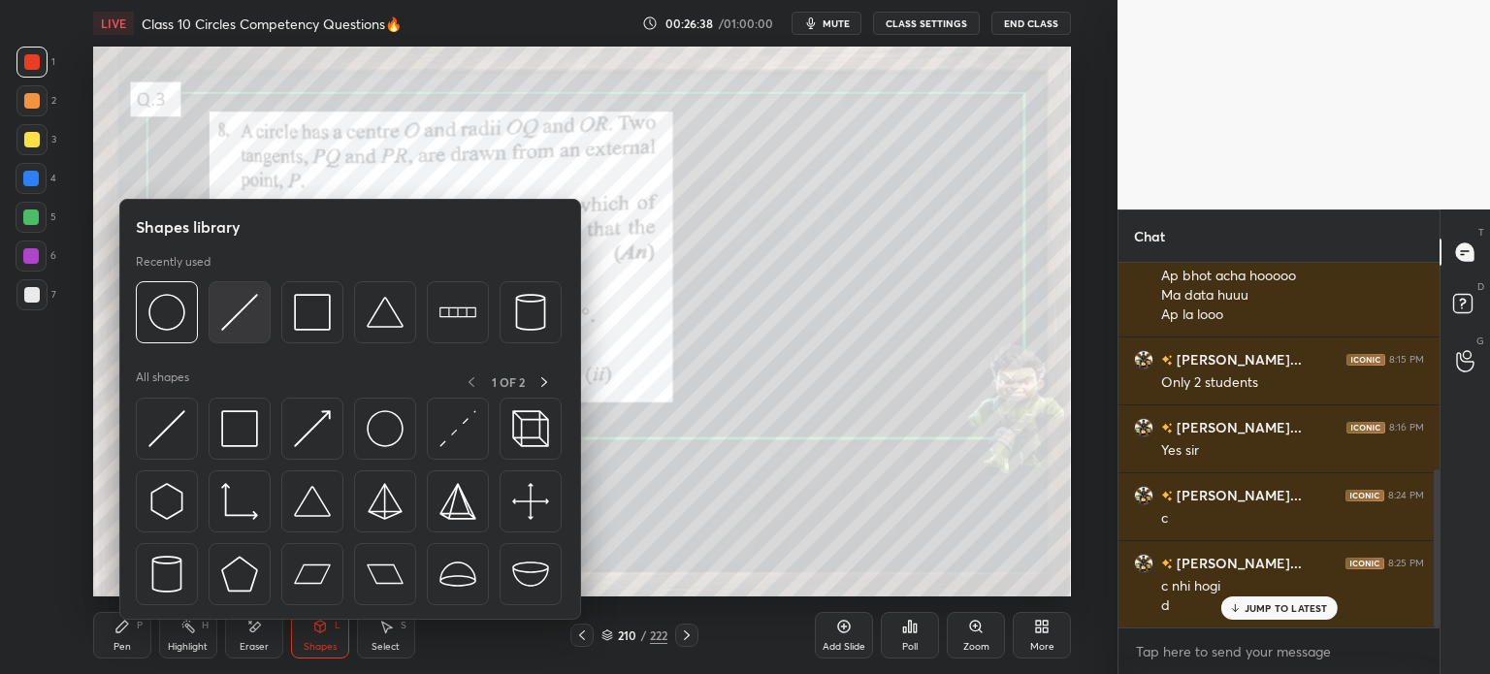
click at [246, 319] on img at bounding box center [239, 312] width 37 height 37
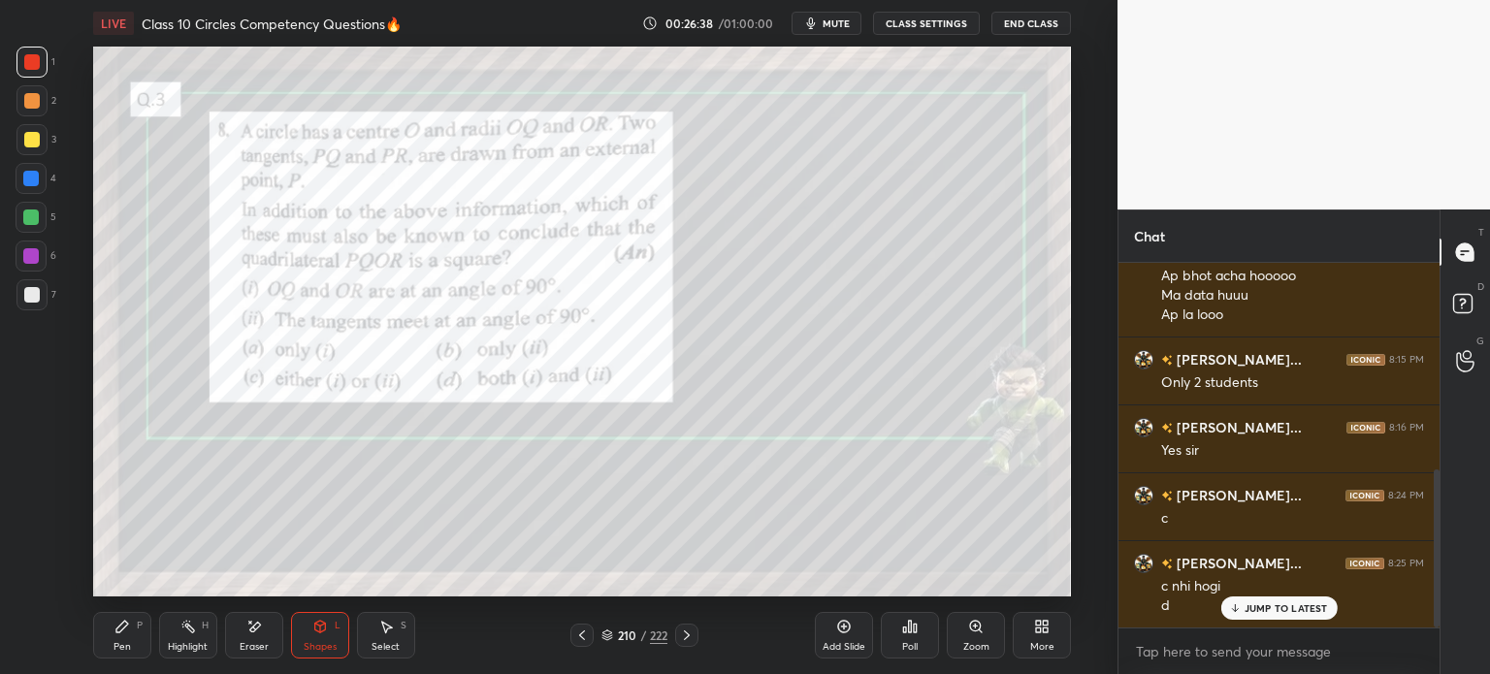
click at [42, 133] on div at bounding box center [31, 139] width 31 height 31
click at [122, 636] on div "Pen P" at bounding box center [122, 635] width 58 height 47
click at [35, 302] on div at bounding box center [32, 295] width 16 height 16
click at [312, 622] on icon at bounding box center [320, 627] width 16 height 16
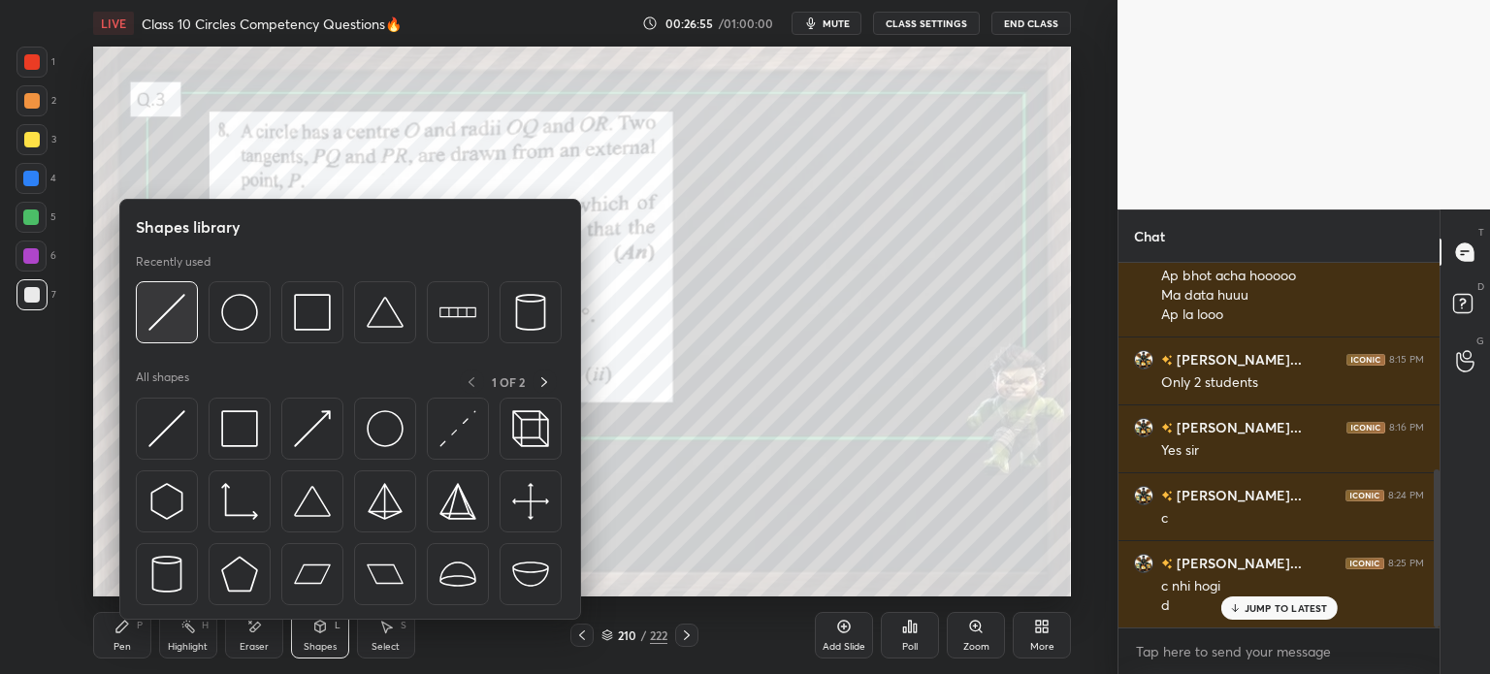
click at [184, 321] on img at bounding box center [166, 312] width 37 height 37
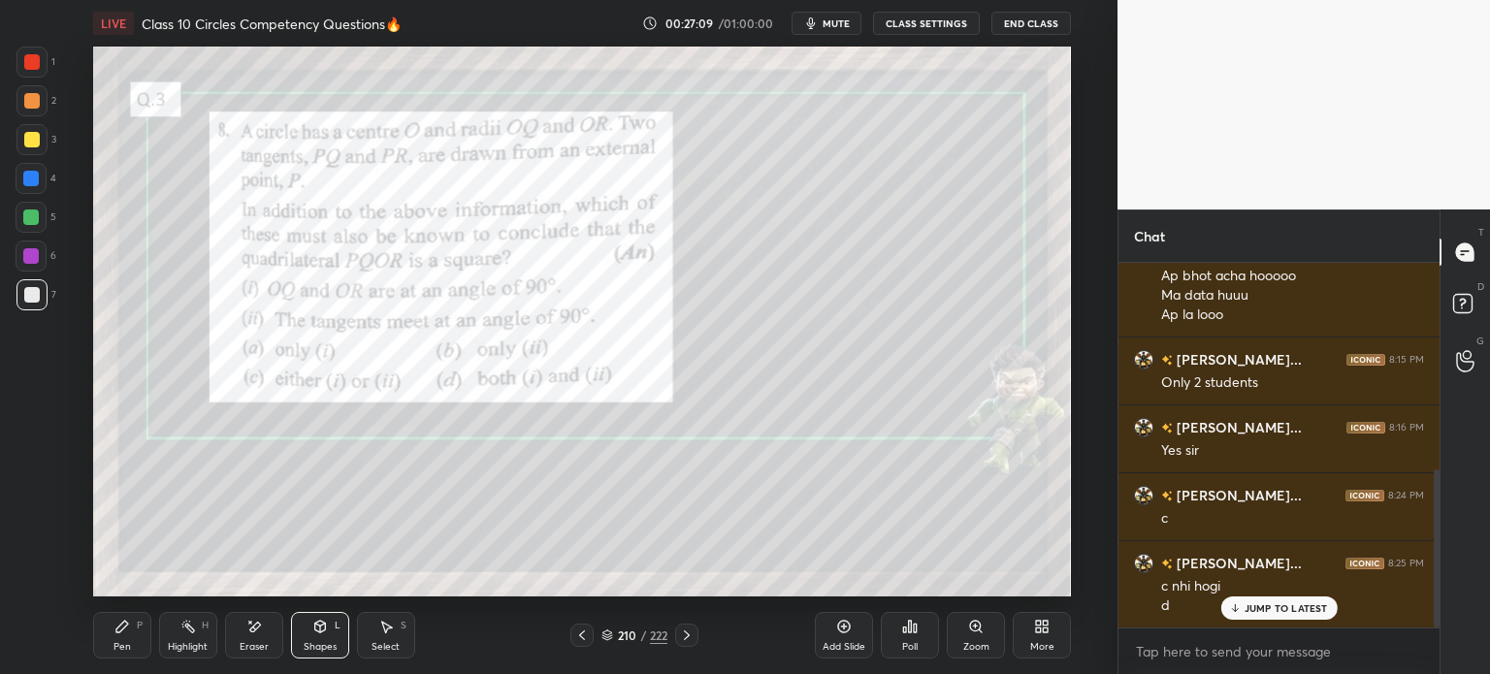
click at [39, 99] on div at bounding box center [32, 101] width 16 height 16
click at [32, 121] on div "2" at bounding box center [36, 104] width 40 height 39
click at [129, 631] on icon at bounding box center [122, 627] width 16 height 16
click at [36, 139] on div at bounding box center [32, 140] width 16 height 16
click at [31, 68] on div at bounding box center [32, 62] width 16 height 16
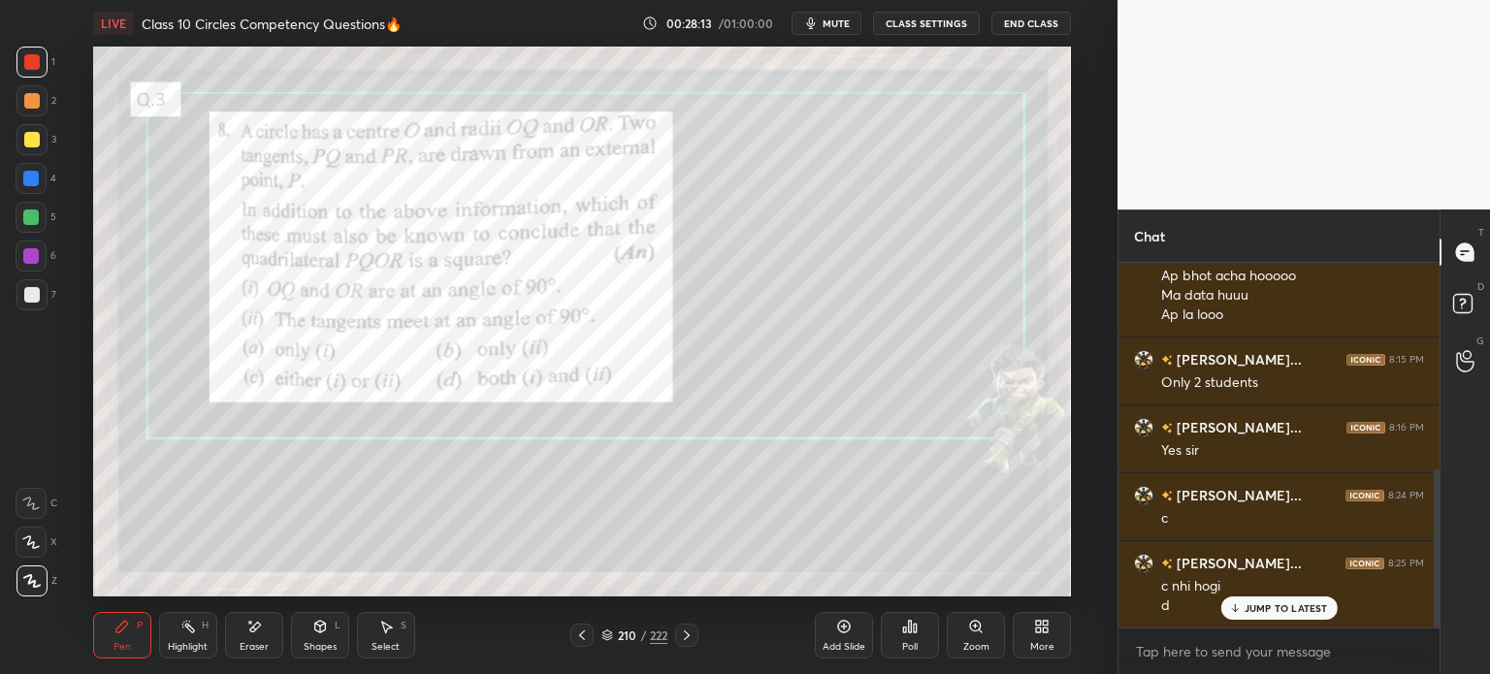
click at [35, 137] on div at bounding box center [32, 140] width 16 height 16
click at [33, 71] on div at bounding box center [31, 62] width 31 height 31
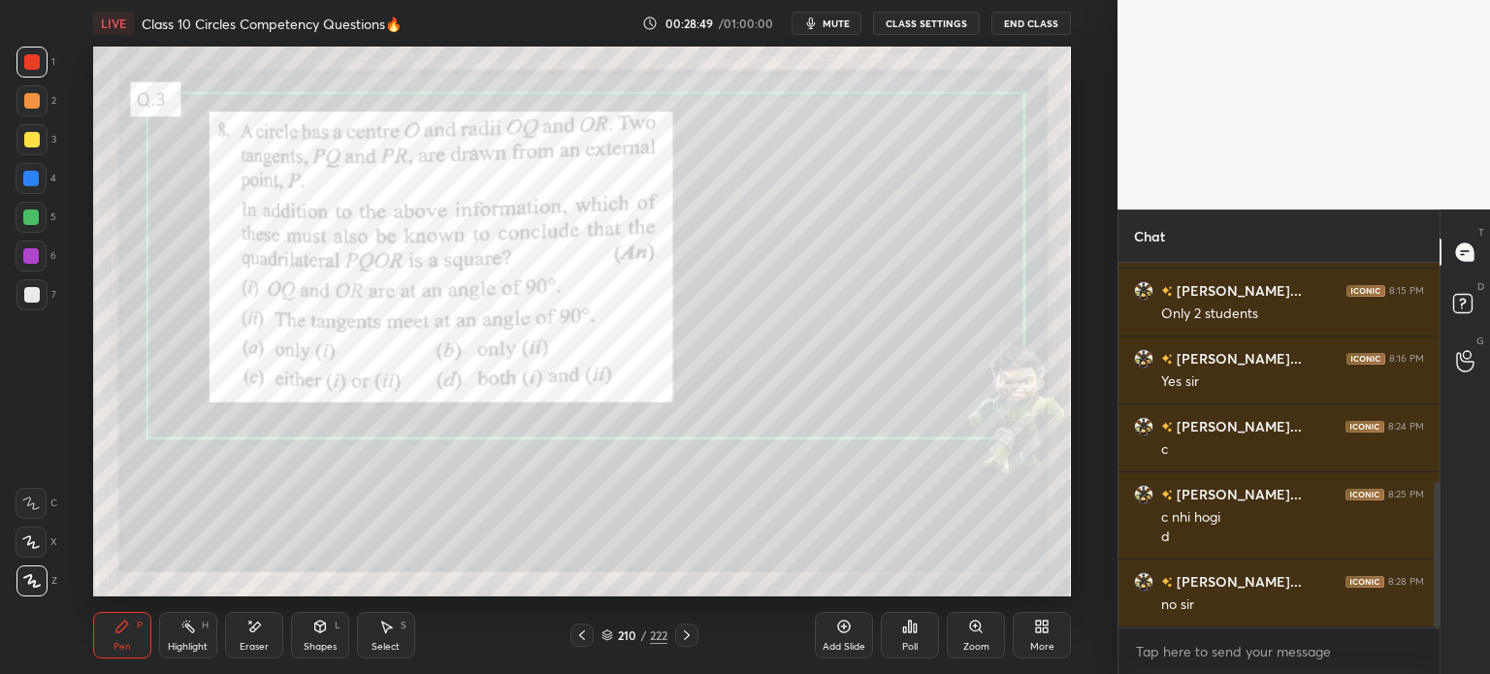
click at [261, 624] on icon at bounding box center [254, 627] width 16 height 16
click at [123, 642] on div "Pen" at bounding box center [121, 647] width 17 height 10
click at [308, 629] on div "Shapes L" at bounding box center [320, 635] width 58 height 47
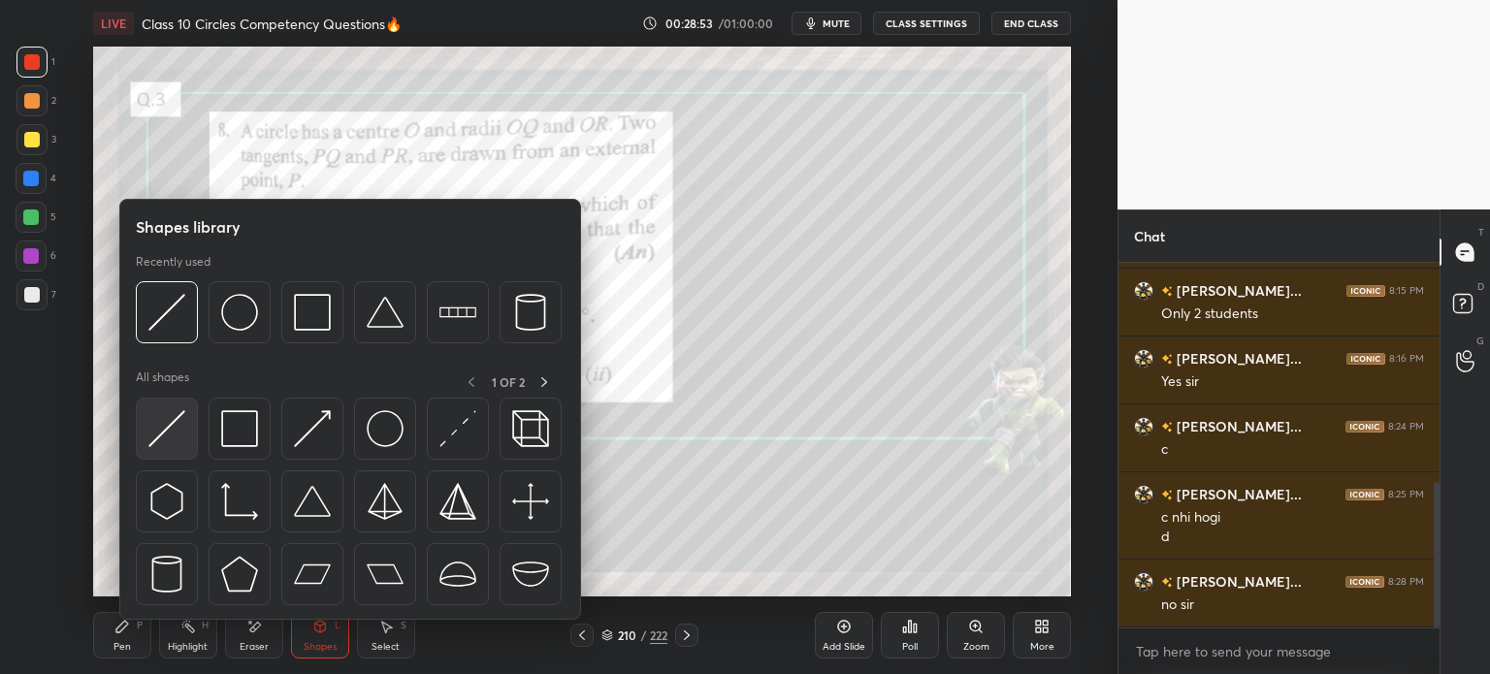
click at [167, 425] on img at bounding box center [166, 428] width 37 height 37
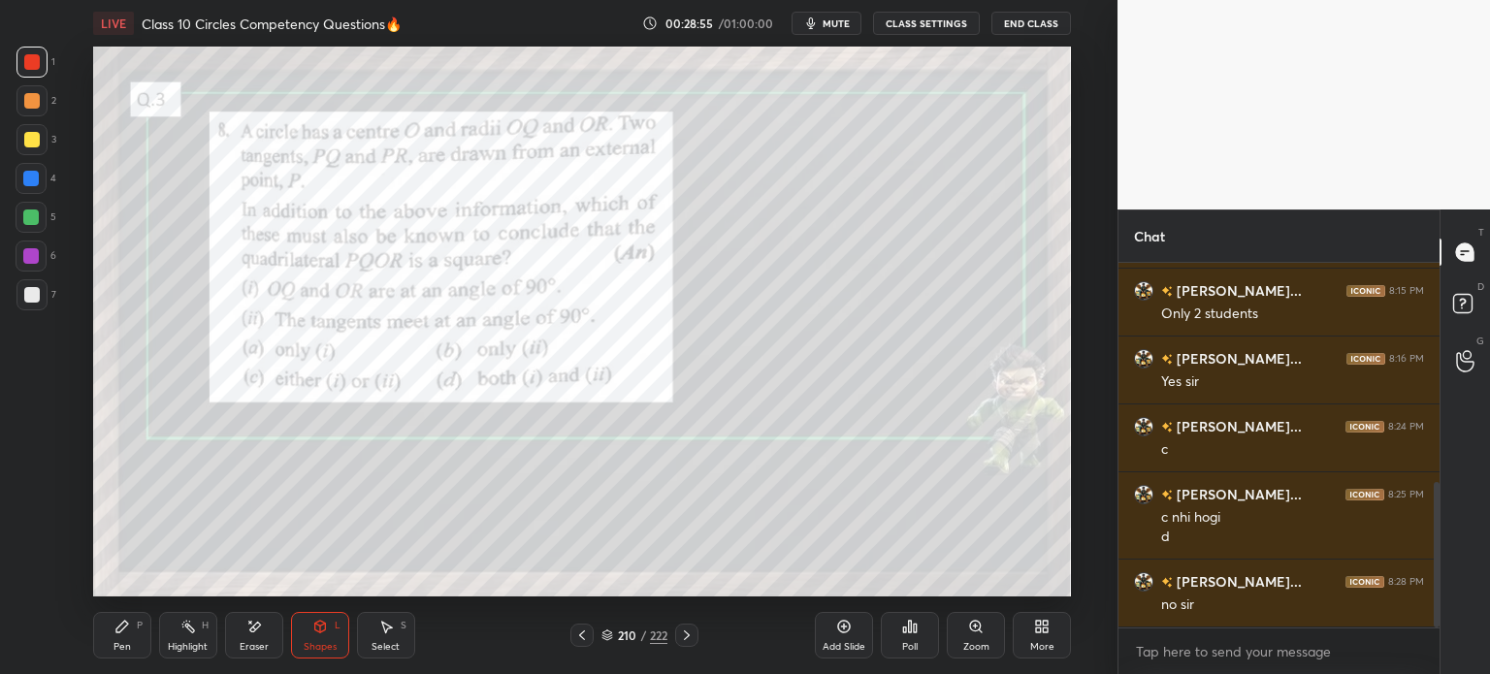
click at [41, 138] on div at bounding box center [31, 139] width 31 height 31
click at [122, 622] on icon at bounding box center [122, 627] width 16 height 16
click at [39, 179] on div at bounding box center [31, 179] width 16 height 16
click at [31, 215] on div at bounding box center [31, 218] width 16 height 16
click at [33, 256] on div at bounding box center [31, 256] width 16 height 16
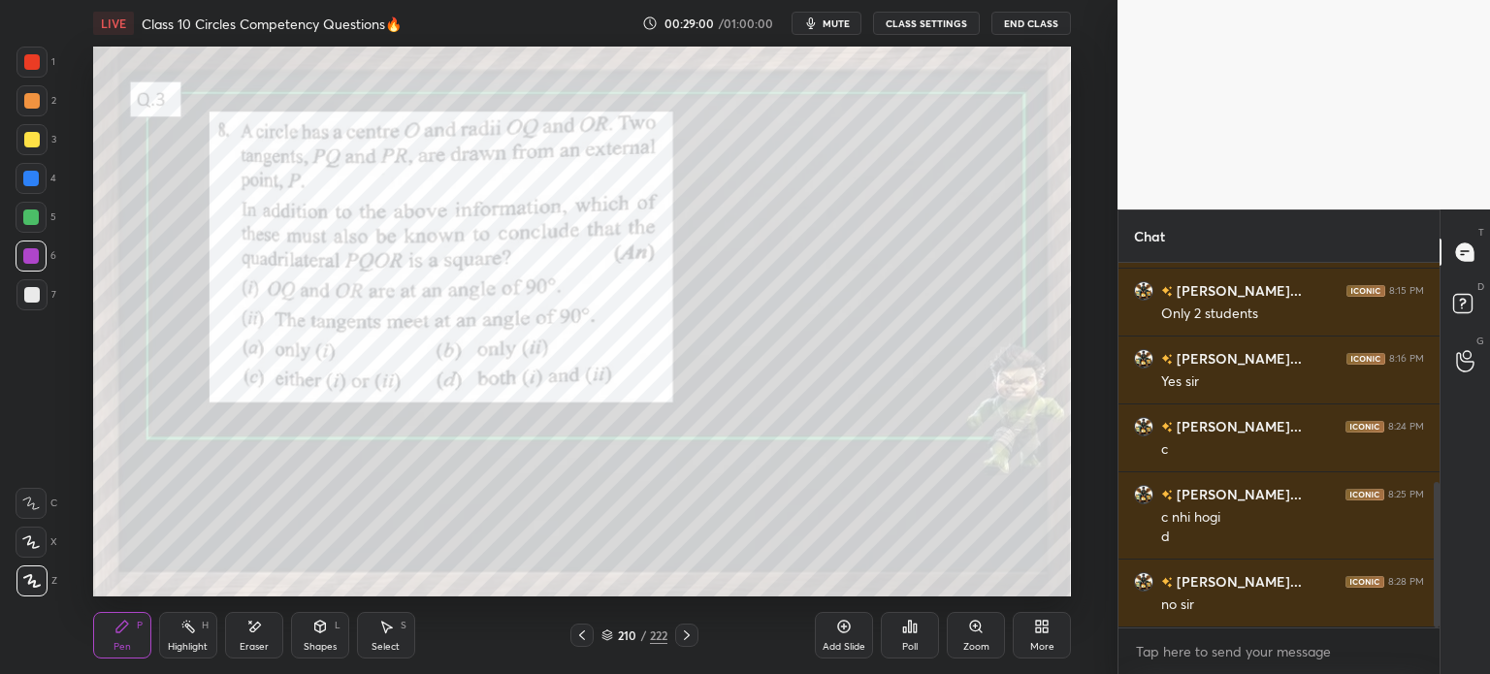
click at [36, 285] on div at bounding box center [31, 294] width 31 height 31
click at [43, 69] on div at bounding box center [31, 62] width 31 height 31
click at [684, 643] on icon at bounding box center [687, 636] width 16 height 16
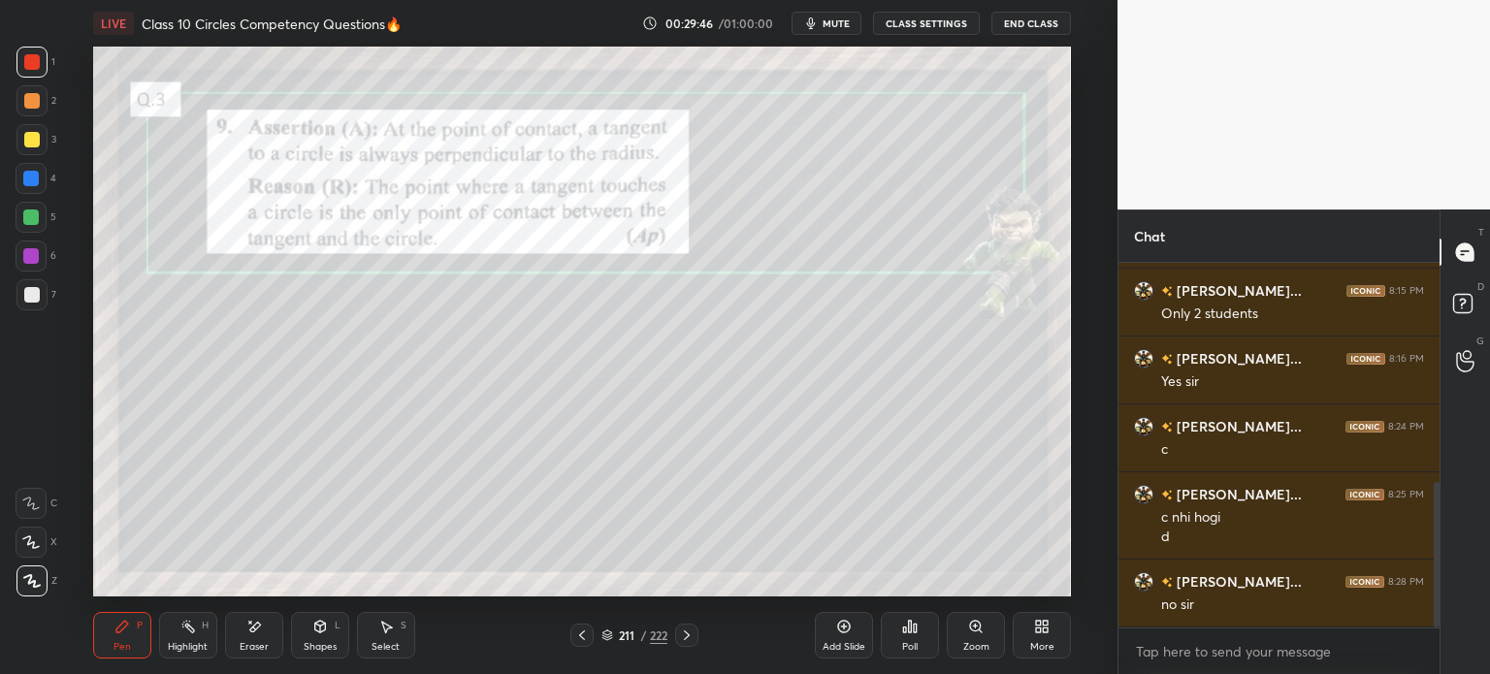
click at [319, 635] on div "Shapes L" at bounding box center [320, 635] width 58 height 47
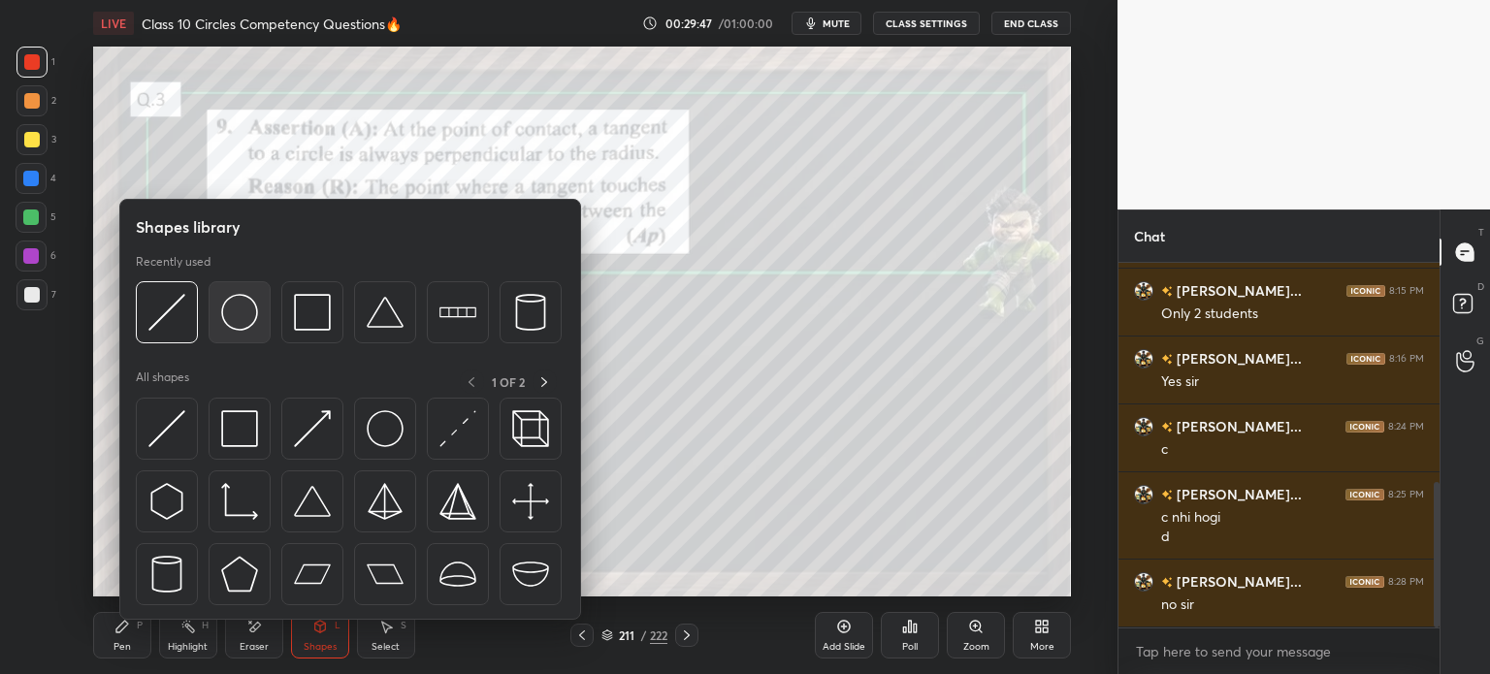
click at [246, 324] on img at bounding box center [239, 312] width 37 height 37
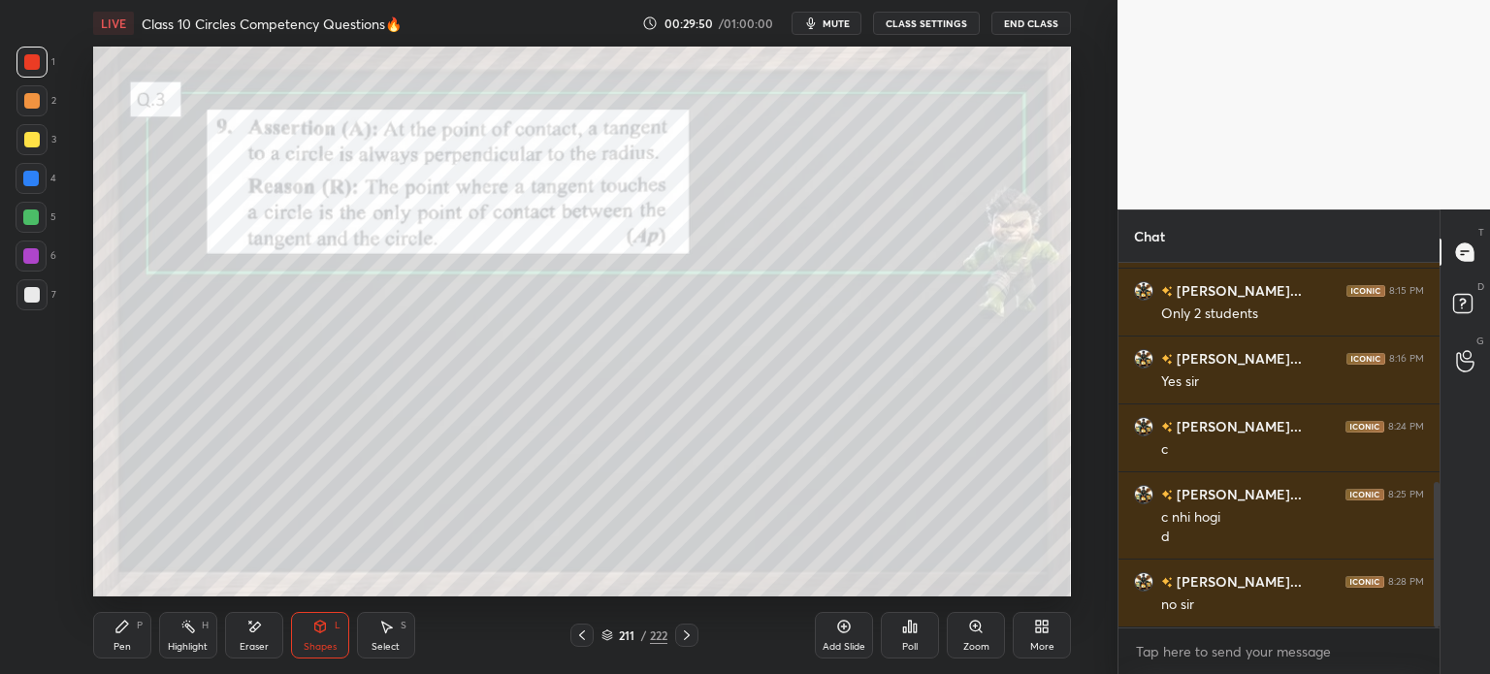
click at [39, 291] on div at bounding box center [32, 295] width 16 height 16
click at [318, 624] on icon at bounding box center [319, 625] width 11 height 3
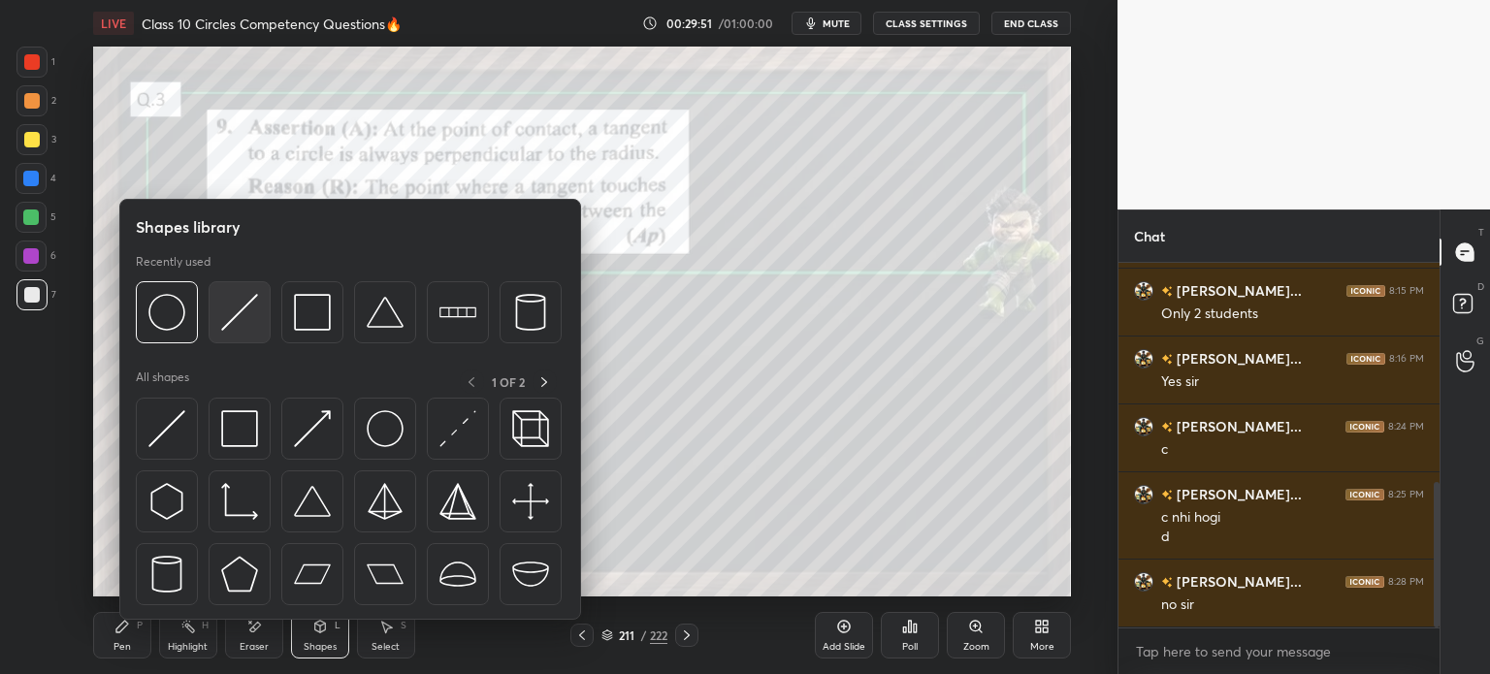
click at [241, 317] on img at bounding box center [239, 312] width 37 height 37
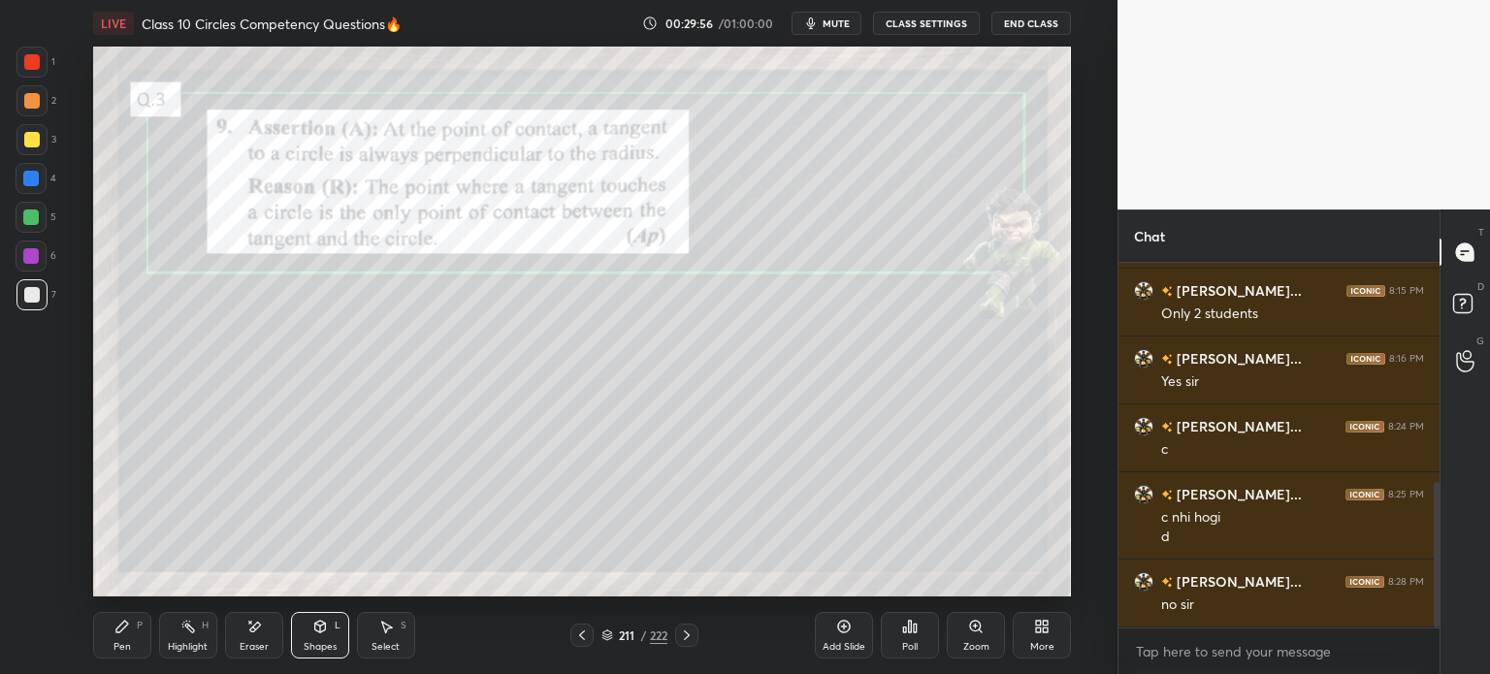
click at [39, 293] on div at bounding box center [31, 294] width 31 height 31
click at [132, 630] on div "Pen P" at bounding box center [122, 635] width 58 height 47
click at [52, 65] on div "1" at bounding box center [35, 62] width 39 height 31
click at [691, 635] on icon at bounding box center [687, 636] width 16 height 16
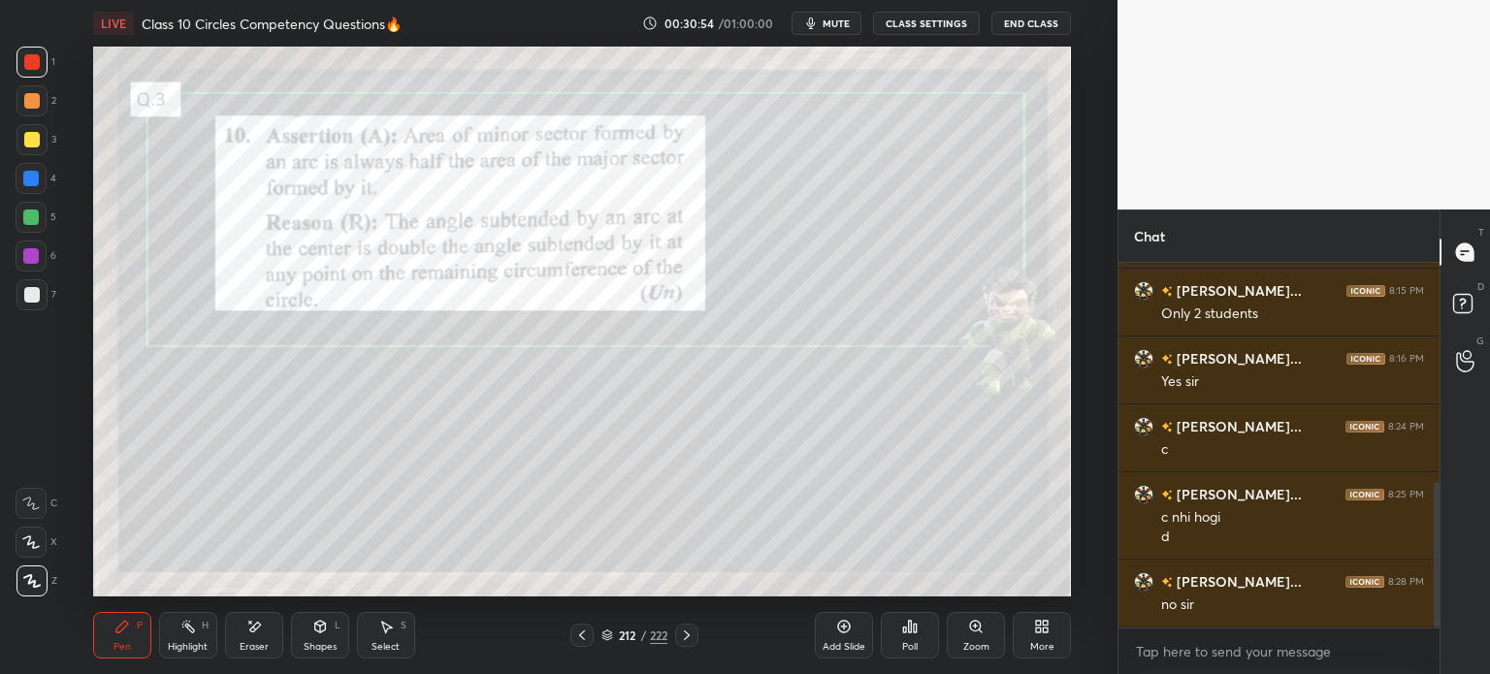
click at [687, 639] on icon at bounding box center [687, 635] width 6 height 10
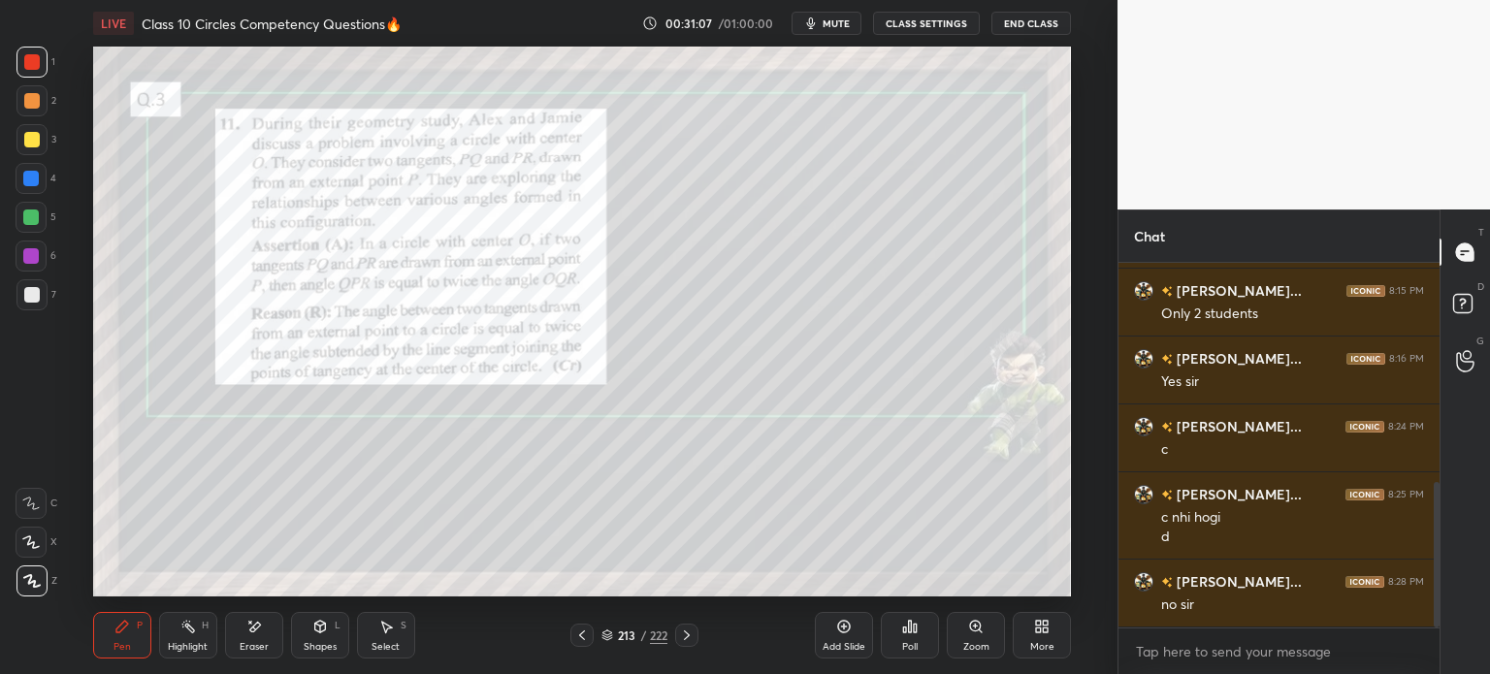
click at [47, 294] on div at bounding box center [31, 294] width 31 height 31
click at [843, 624] on icon at bounding box center [844, 627] width 6 height 6
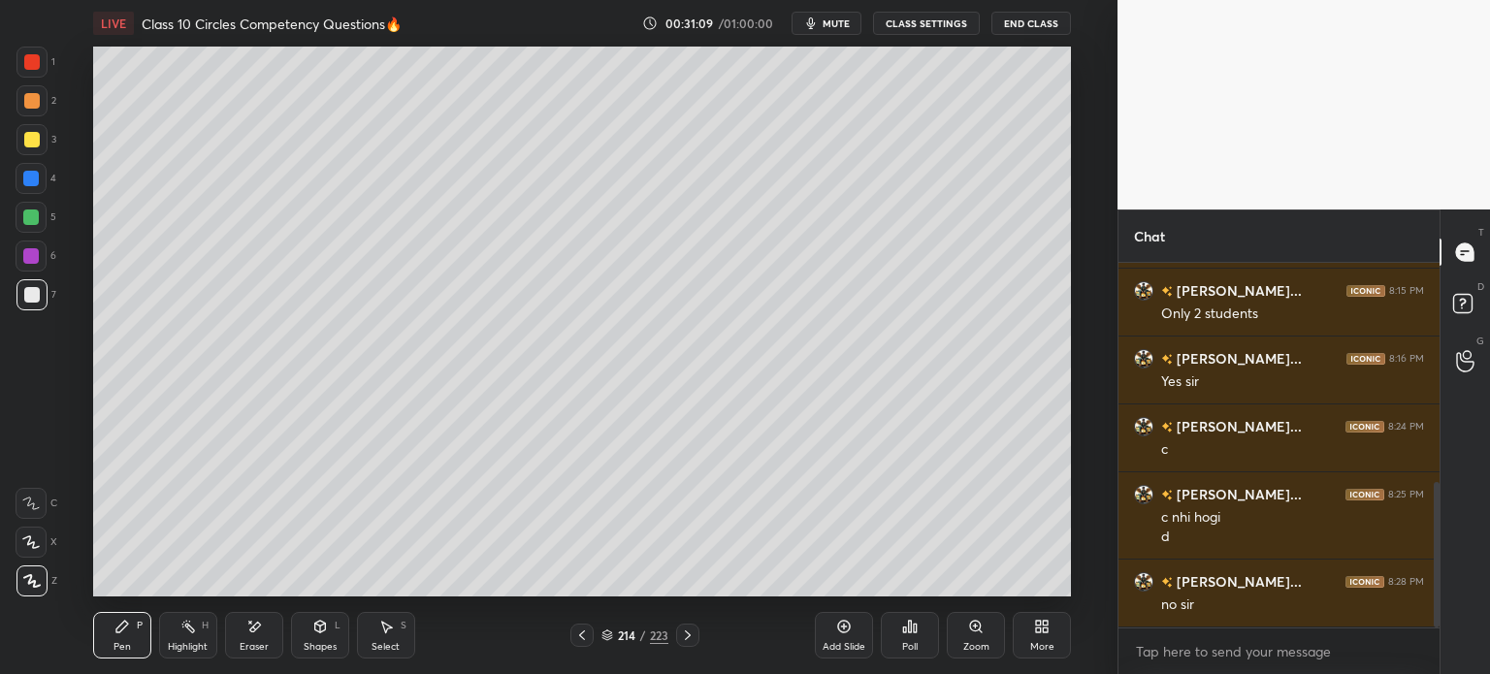
click at [327, 632] on icon at bounding box center [320, 627] width 16 height 16
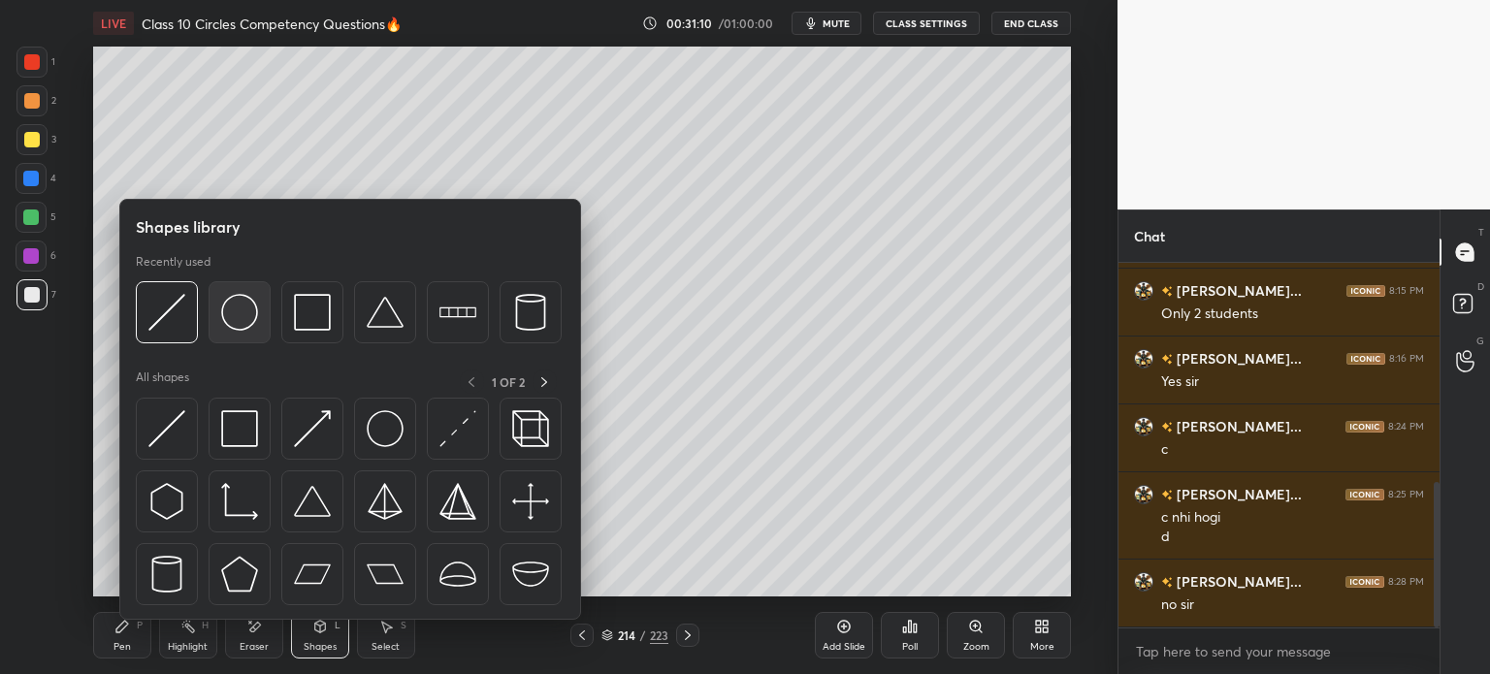
click at [254, 306] on img at bounding box center [239, 312] width 37 height 37
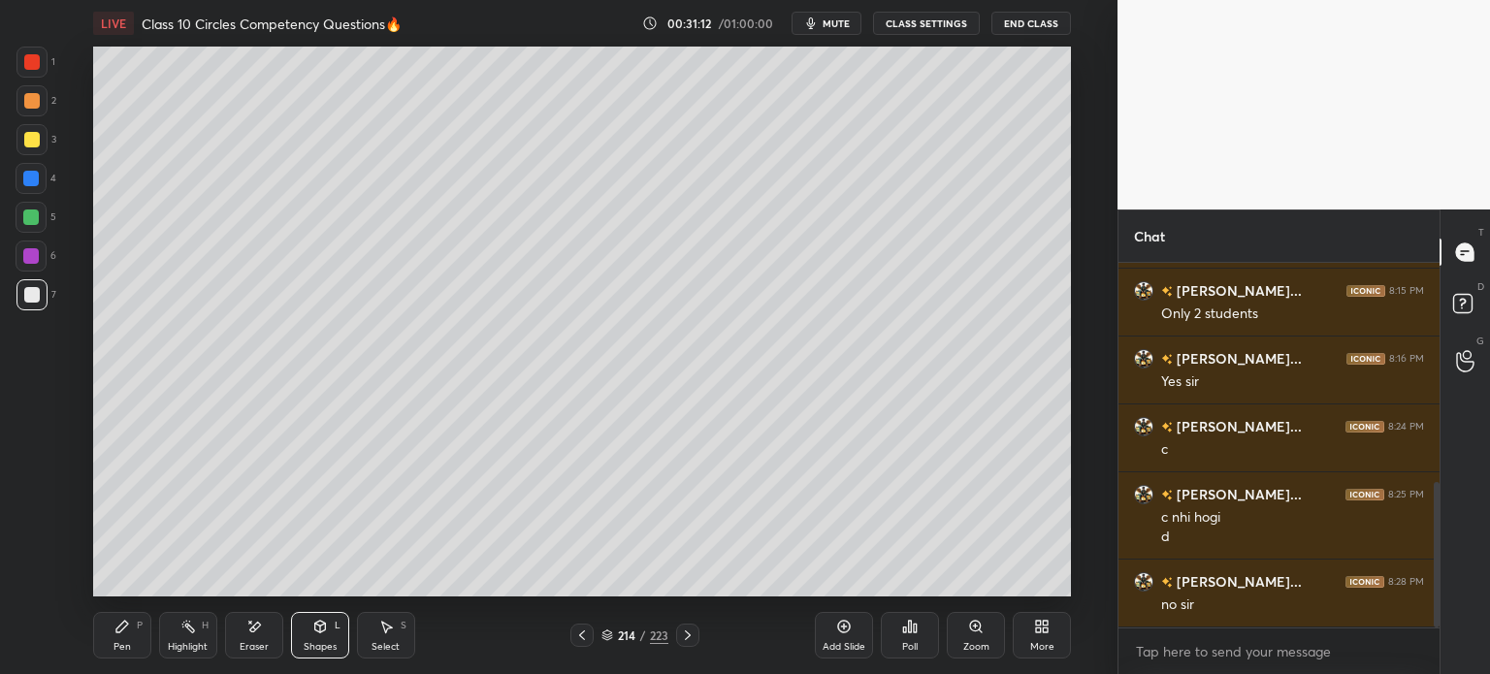
click at [323, 648] on div "Shapes" at bounding box center [320, 647] width 33 height 10
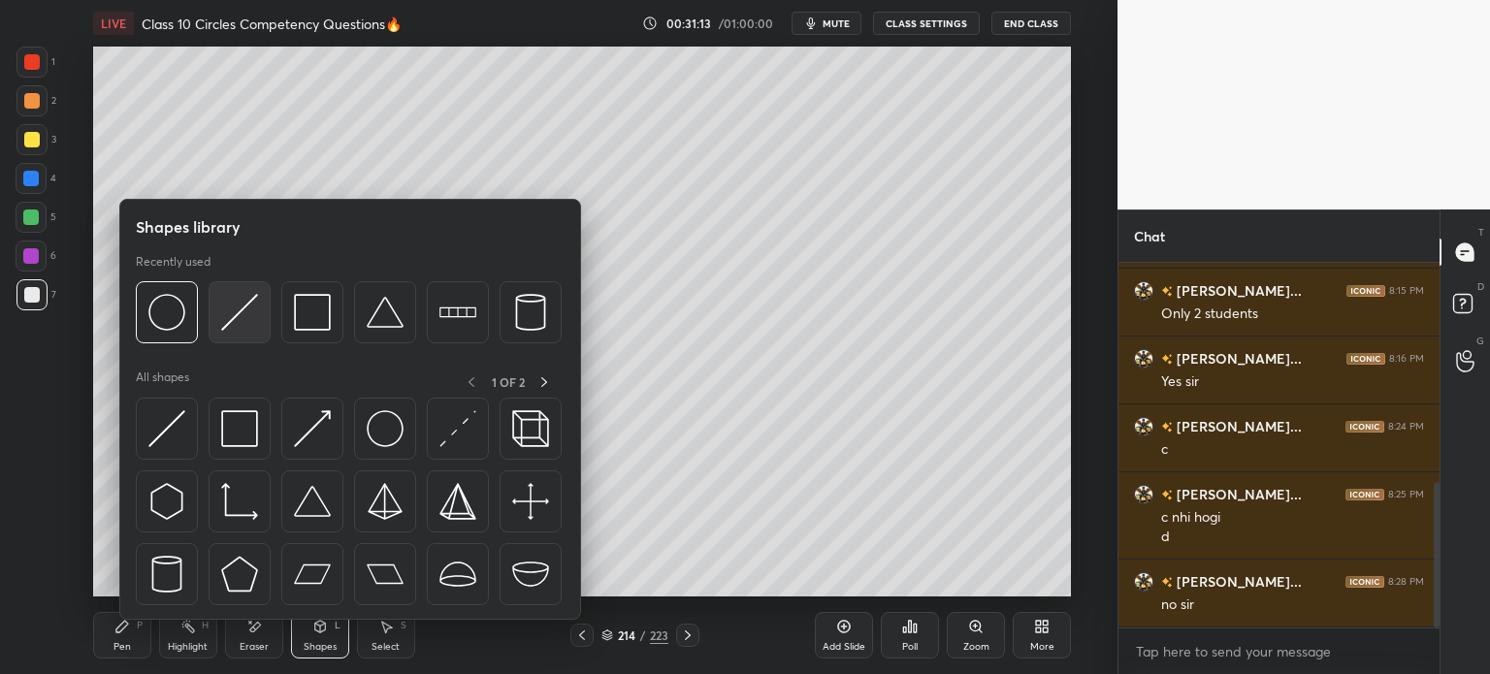
click at [229, 314] on img at bounding box center [239, 312] width 37 height 37
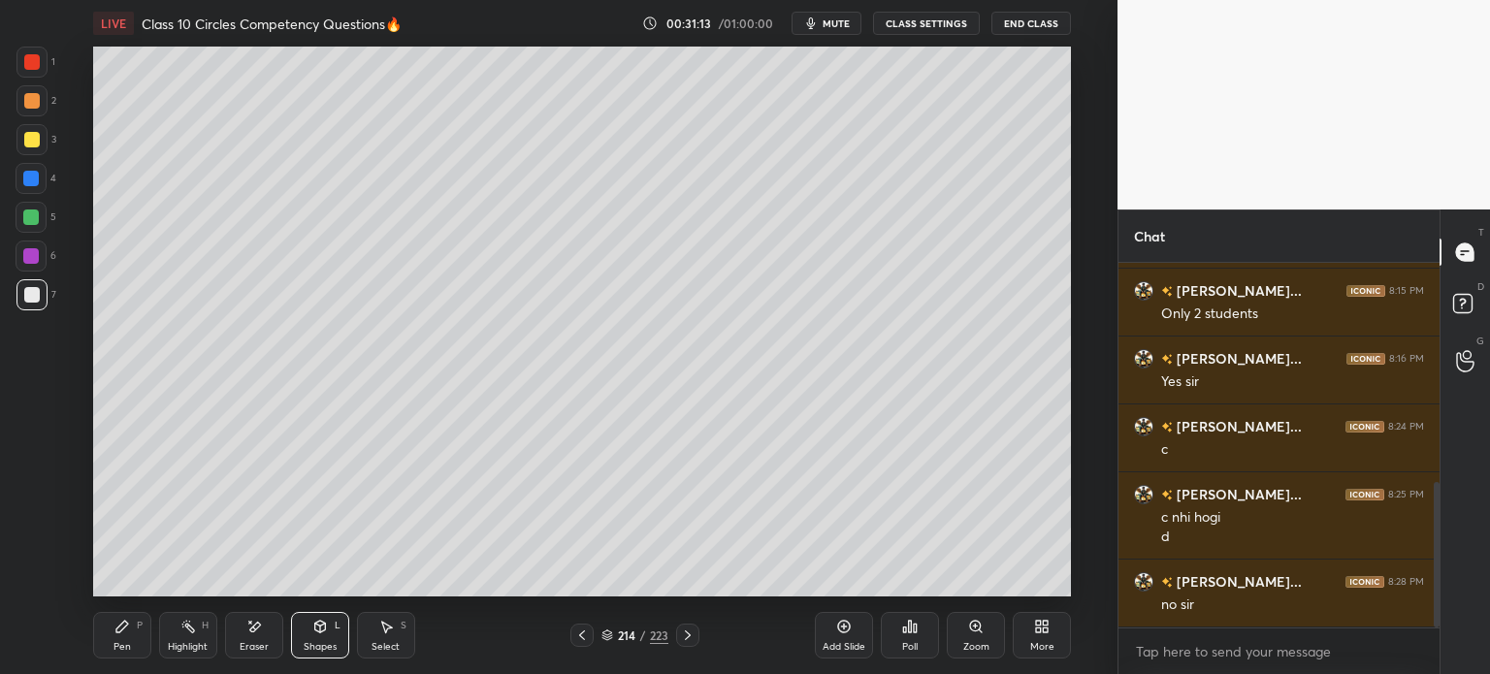
click at [41, 136] on div at bounding box center [31, 139] width 31 height 31
click at [126, 635] on div "Pen P" at bounding box center [122, 635] width 58 height 47
click at [576, 633] on icon at bounding box center [582, 636] width 16 height 16
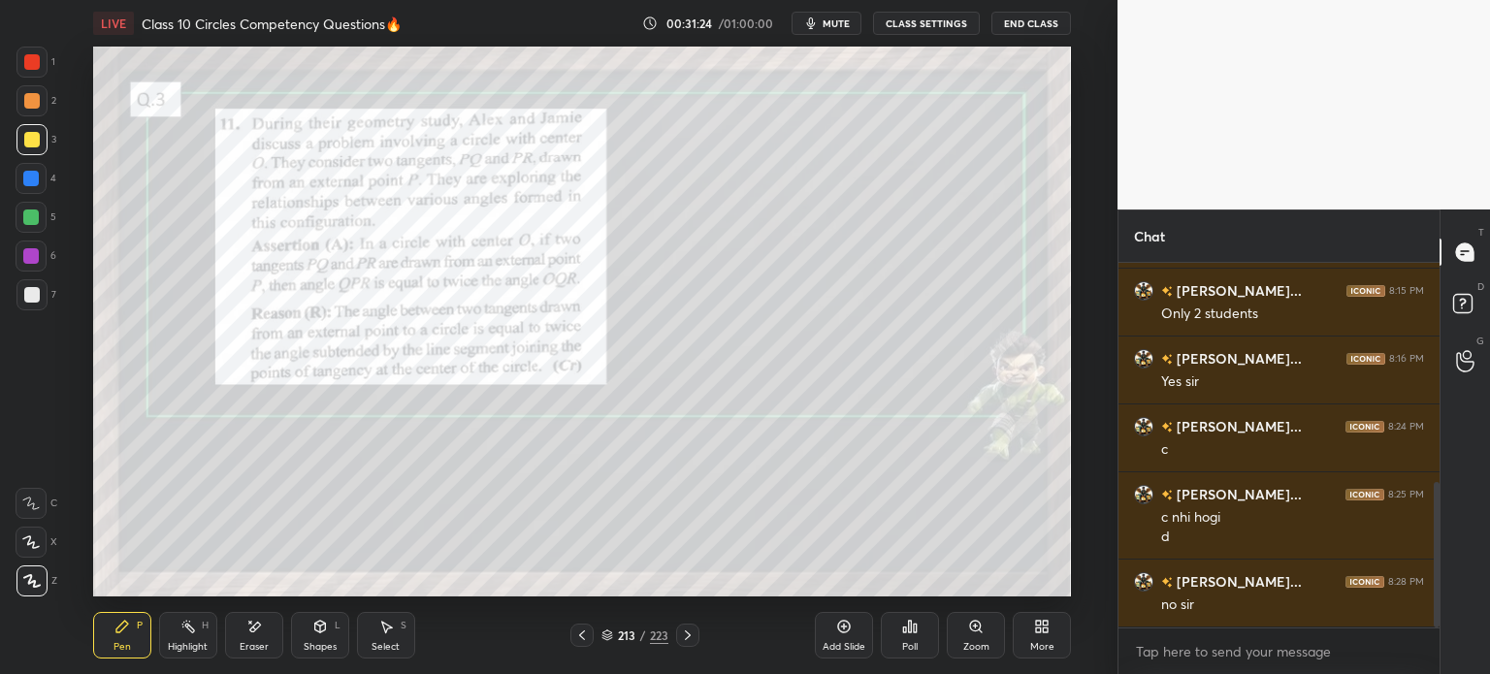
click at [672, 632] on div "213 / 223" at bounding box center [634, 635] width 129 height 23
click at [692, 627] on div at bounding box center [687, 635] width 23 height 23
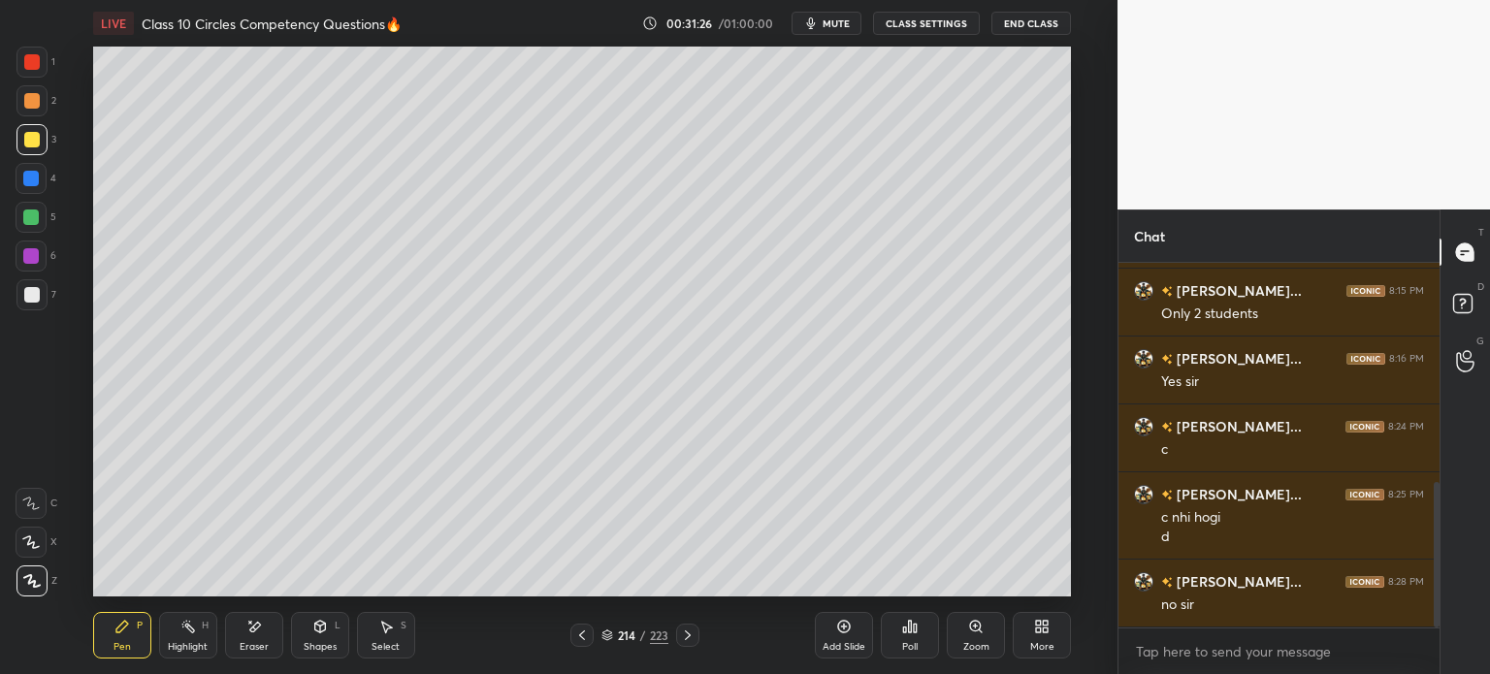
click at [40, 297] on div at bounding box center [31, 294] width 31 height 31
click at [333, 645] on div "Shapes" at bounding box center [320, 647] width 33 height 10
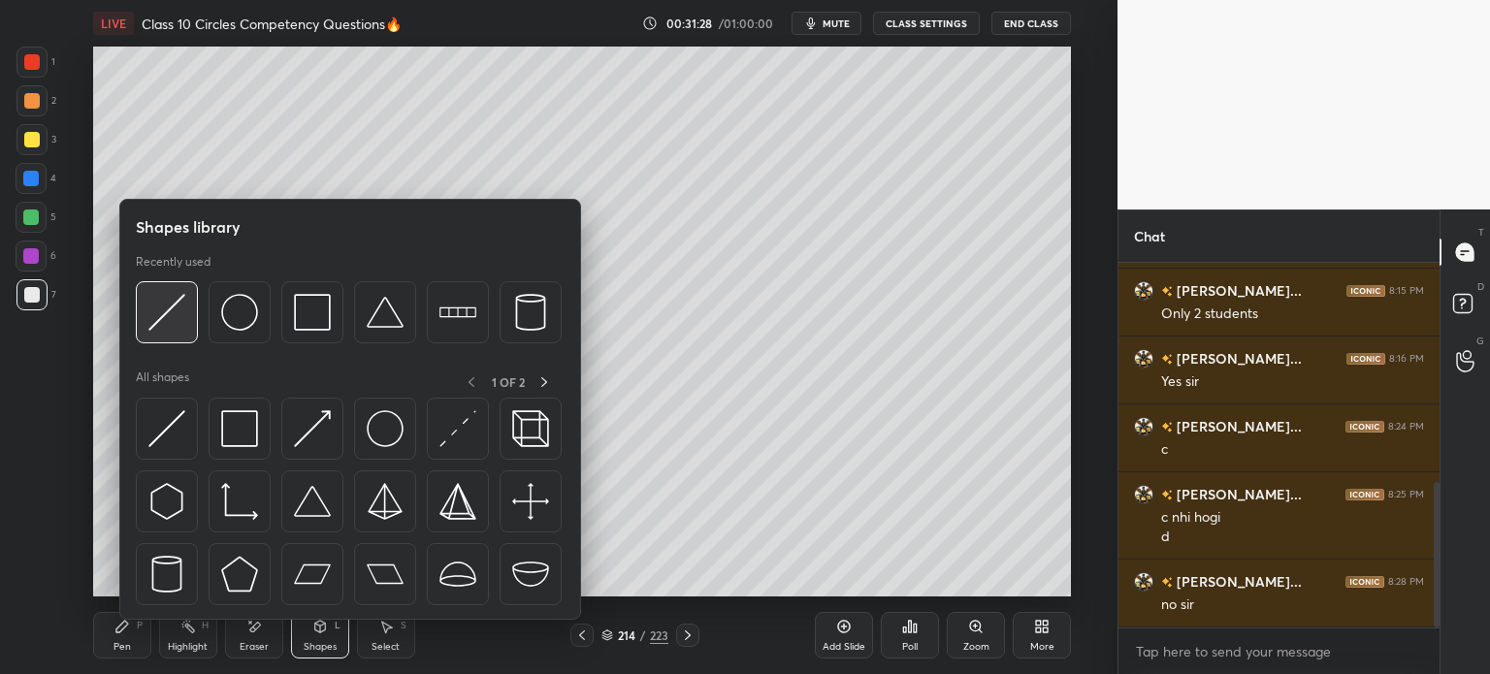
click at [177, 311] on img at bounding box center [166, 312] width 37 height 37
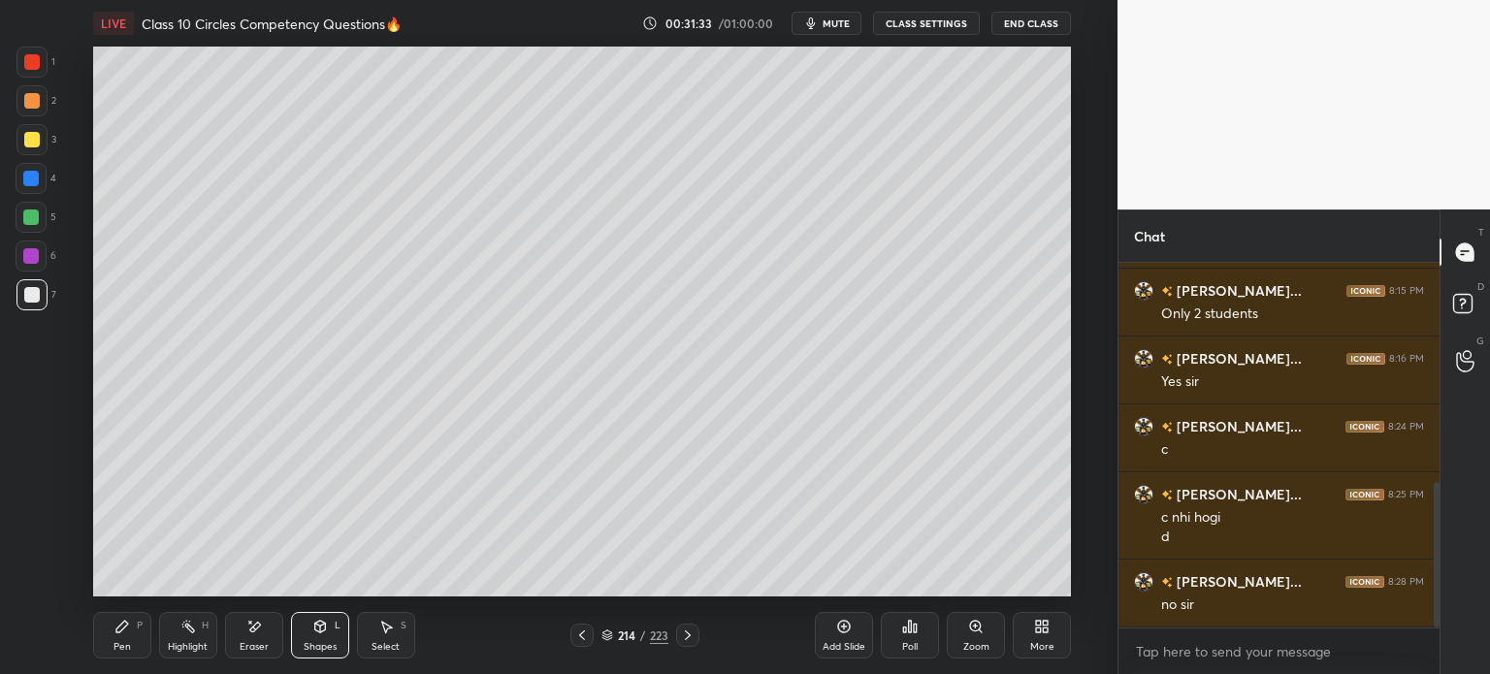
click at [29, 284] on div at bounding box center [31, 294] width 31 height 31
click at [127, 634] on icon at bounding box center [122, 627] width 16 height 16
click at [580, 635] on icon at bounding box center [582, 635] width 6 height 10
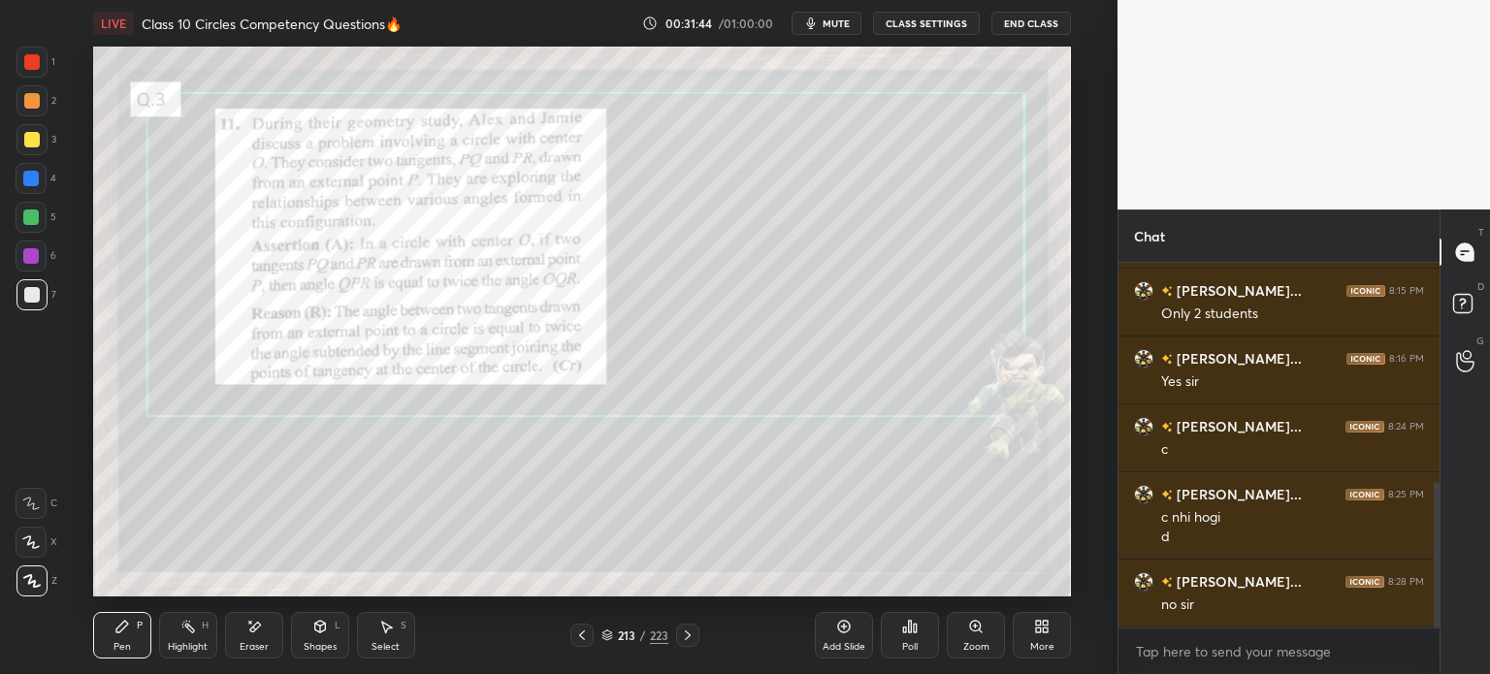
click at [680, 637] on icon at bounding box center [688, 636] width 16 height 16
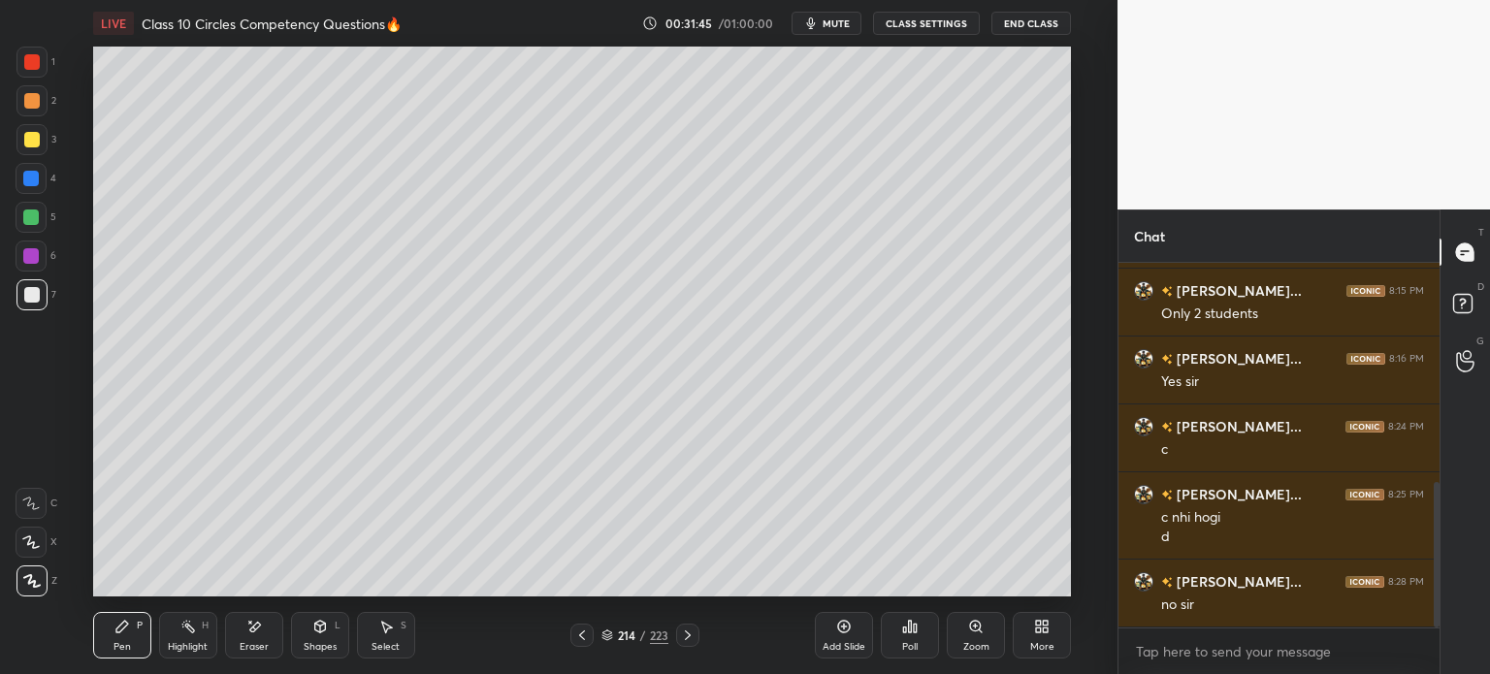
click at [580, 639] on icon at bounding box center [582, 636] width 16 height 16
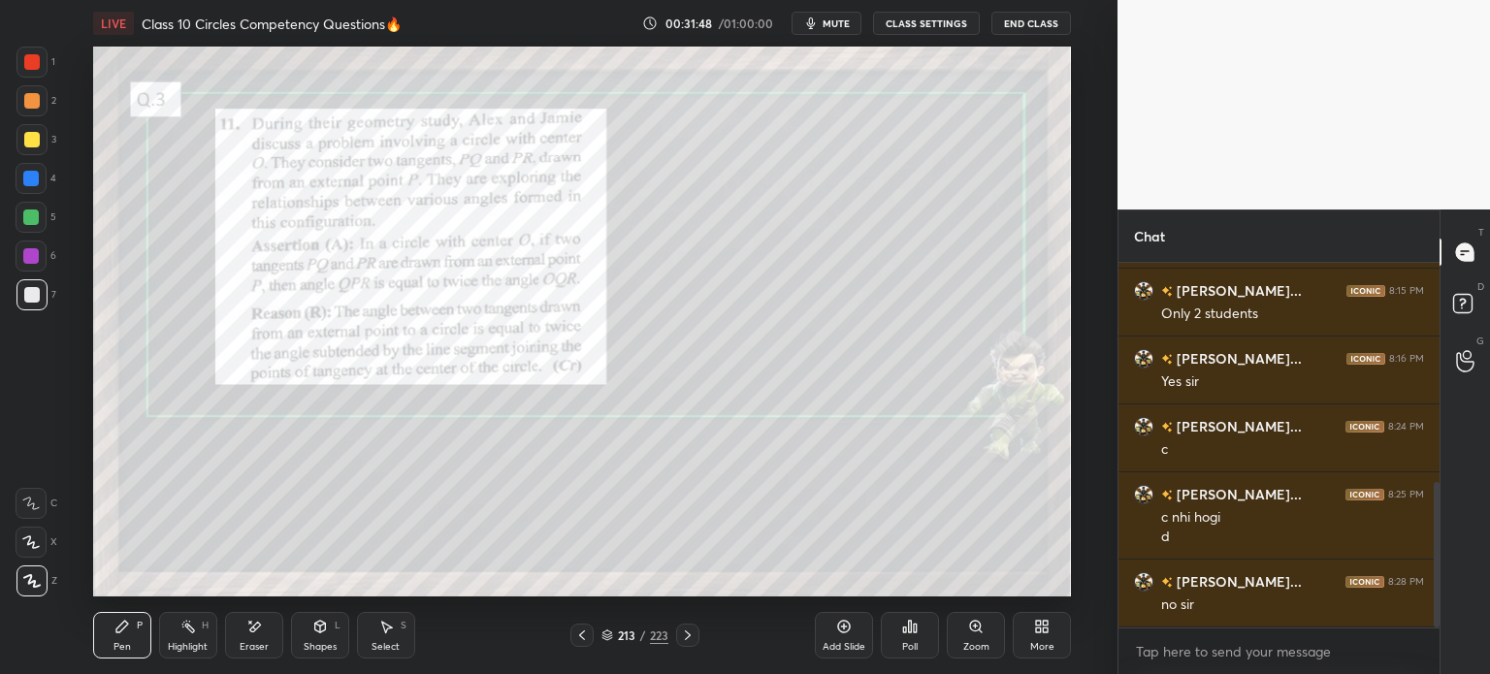
click at [689, 638] on icon at bounding box center [688, 636] width 16 height 16
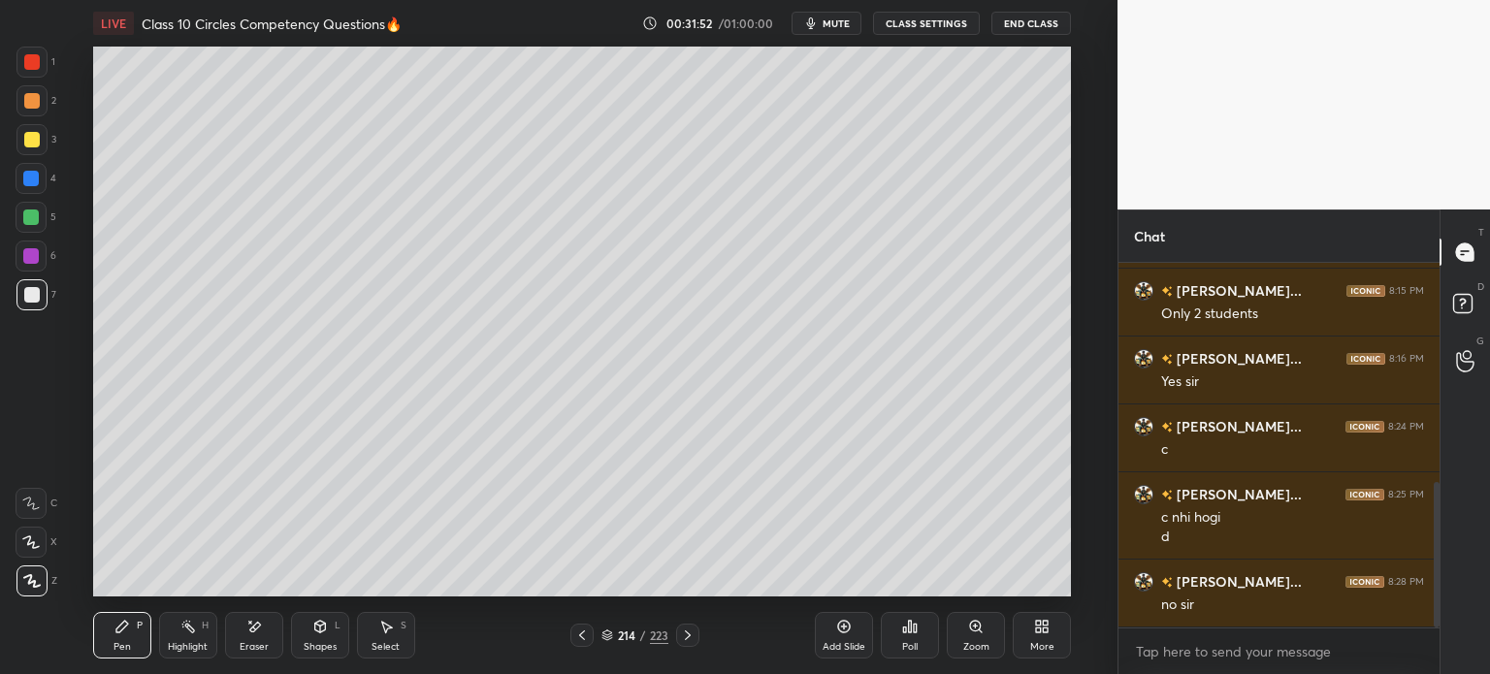
click at [585, 635] on icon at bounding box center [582, 636] width 16 height 16
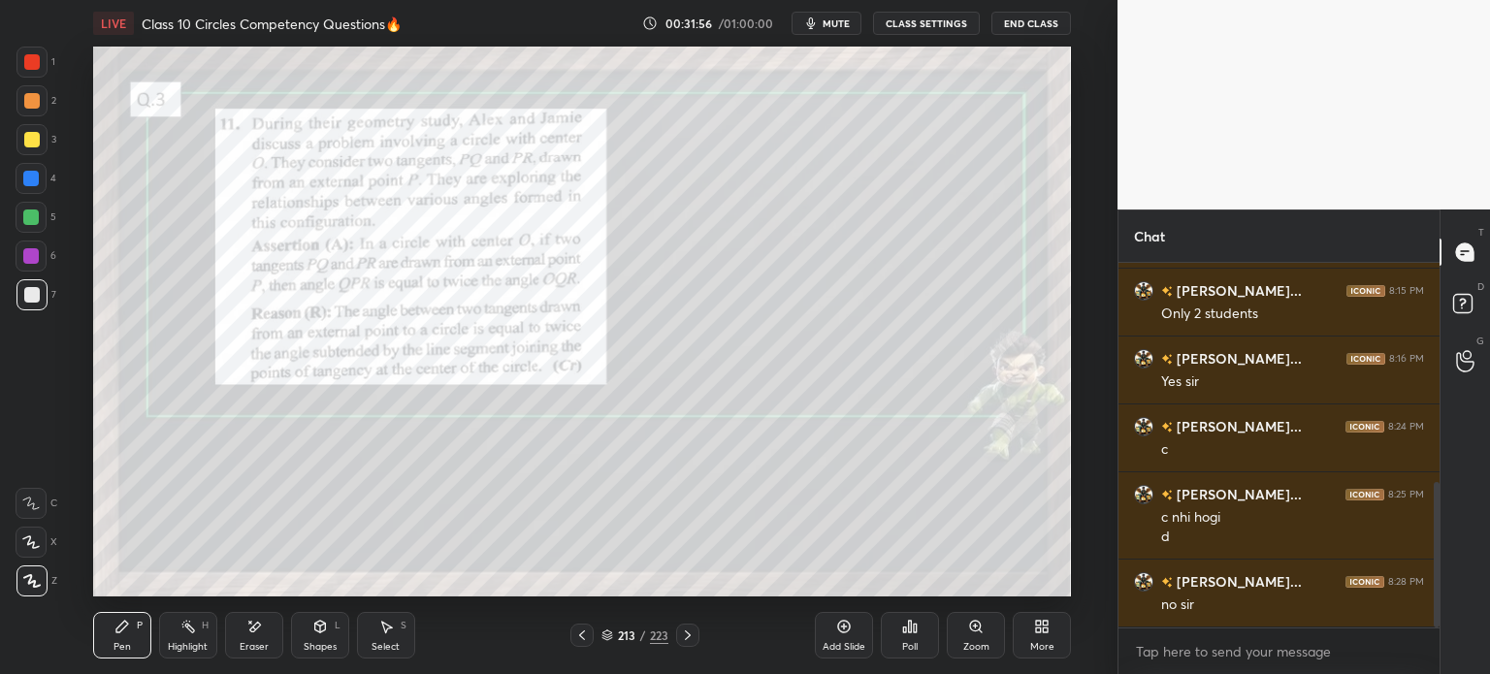
click at [686, 639] on icon at bounding box center [688, 635] width 6 height 10
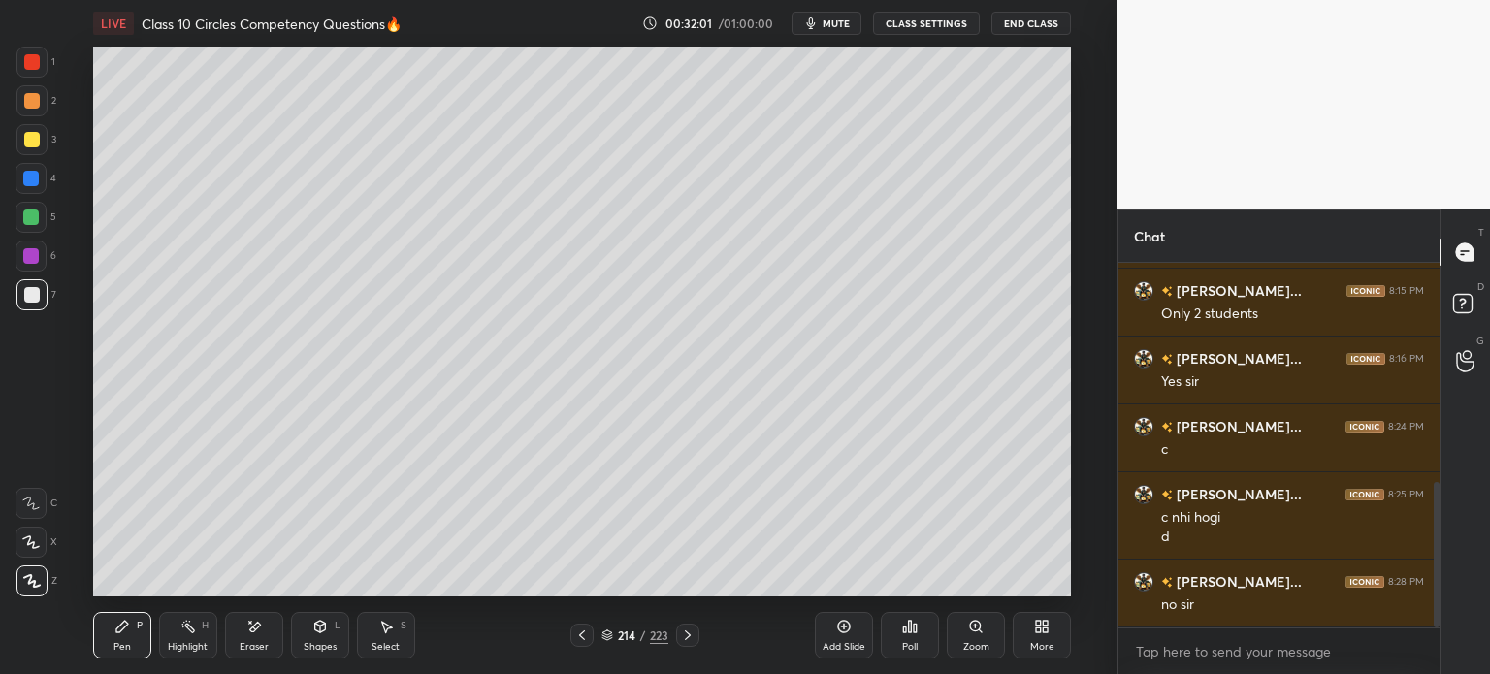
click at [575, 643] on div at bounding box center [581, 635] width 23 height 23
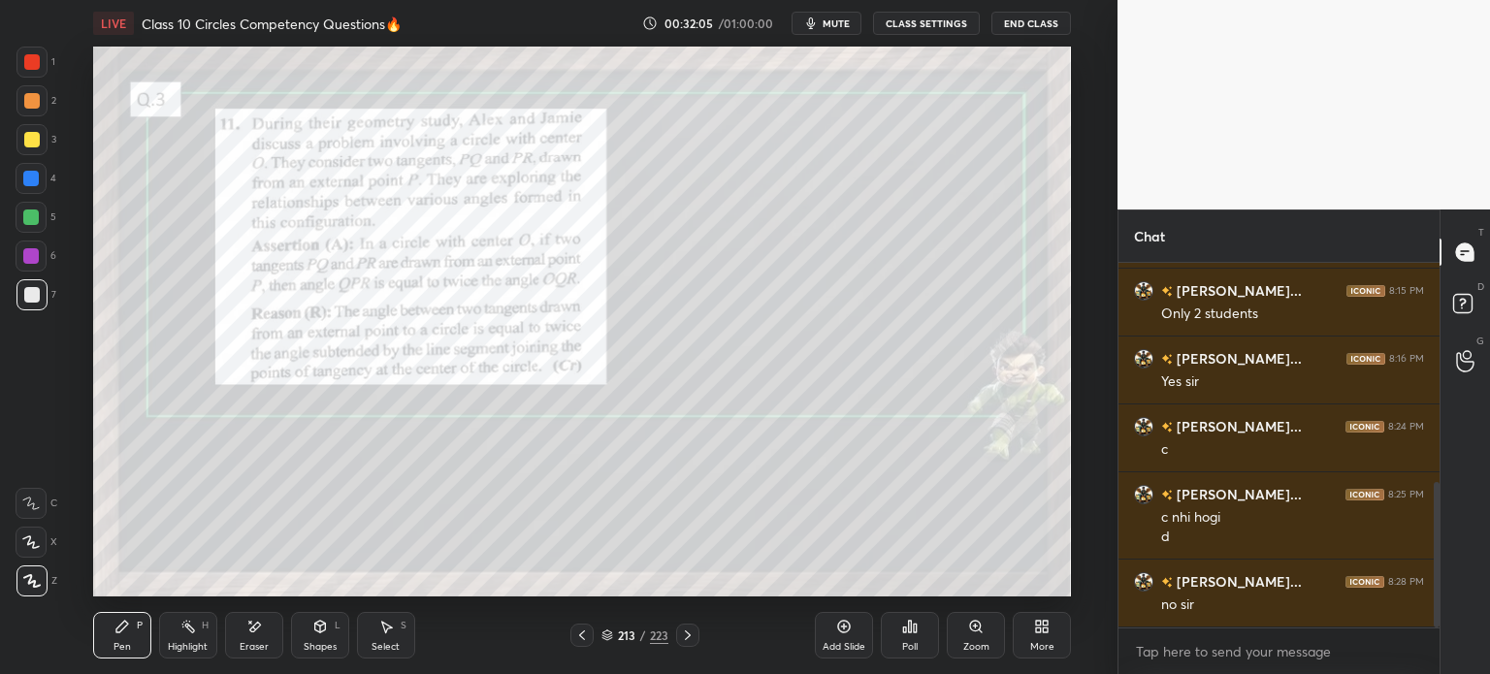
click at [683, 638] on icon at bounding box center [688, 636] width 16 height 16
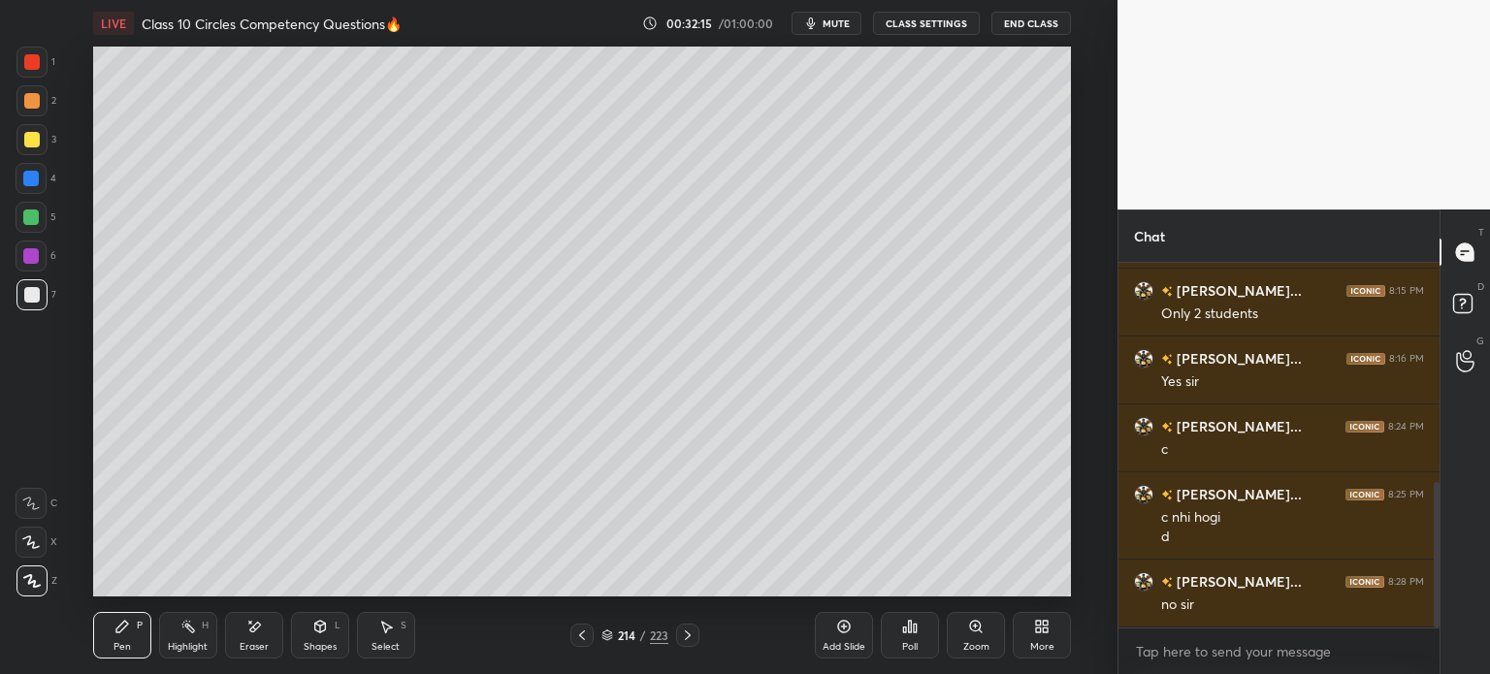
click at [582, 636] on icon at bounding box center [582, 636] width 16 height 16
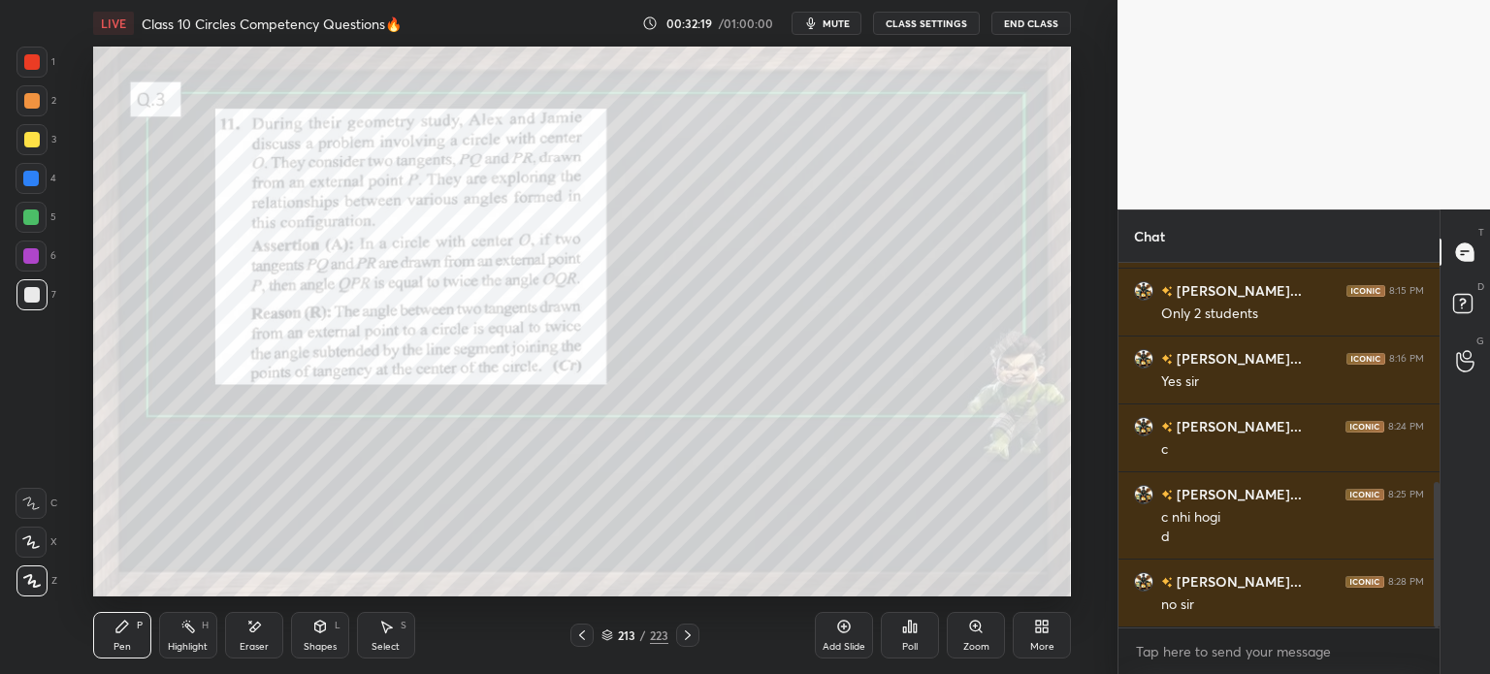
click at [691, 630] on icon at bounding box center [688, 636] width 16 height 16
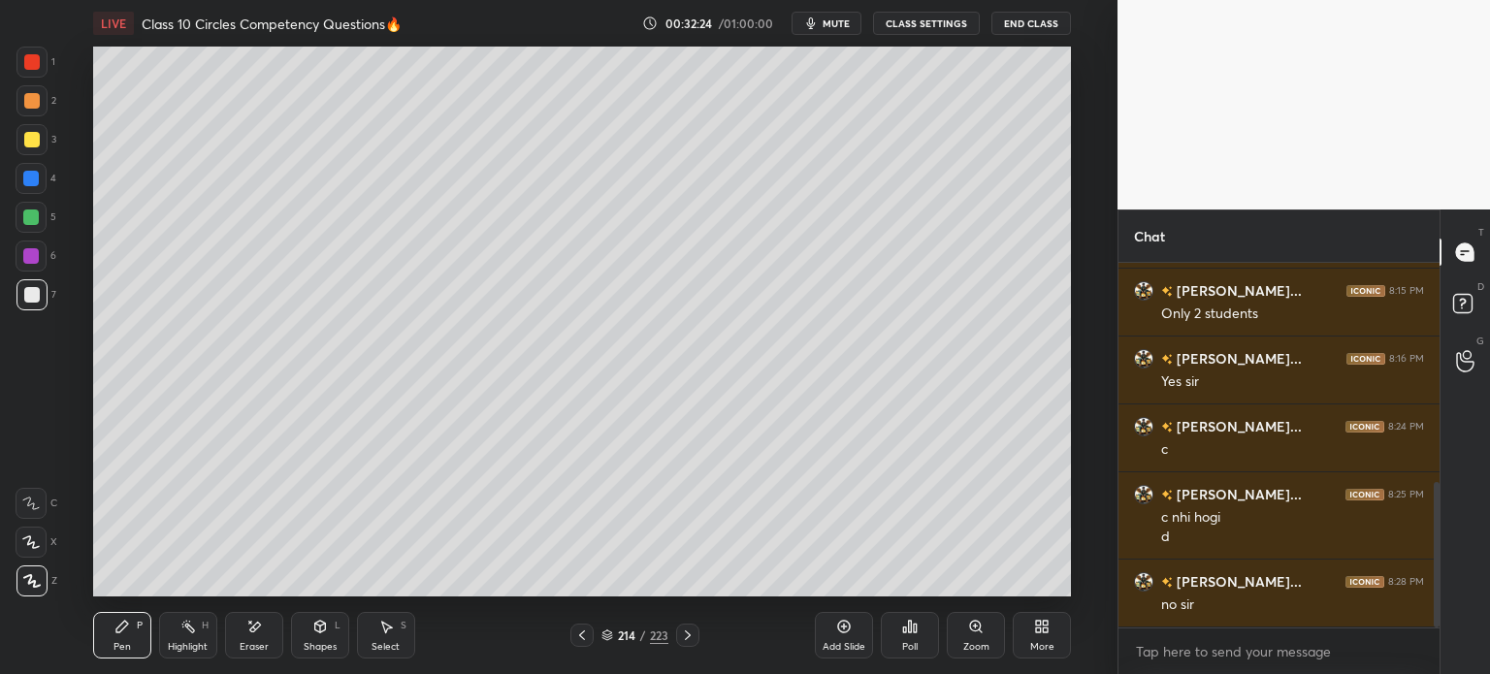
click at [590, 642] on div at bounding box center [581, 635] width 23 height 23
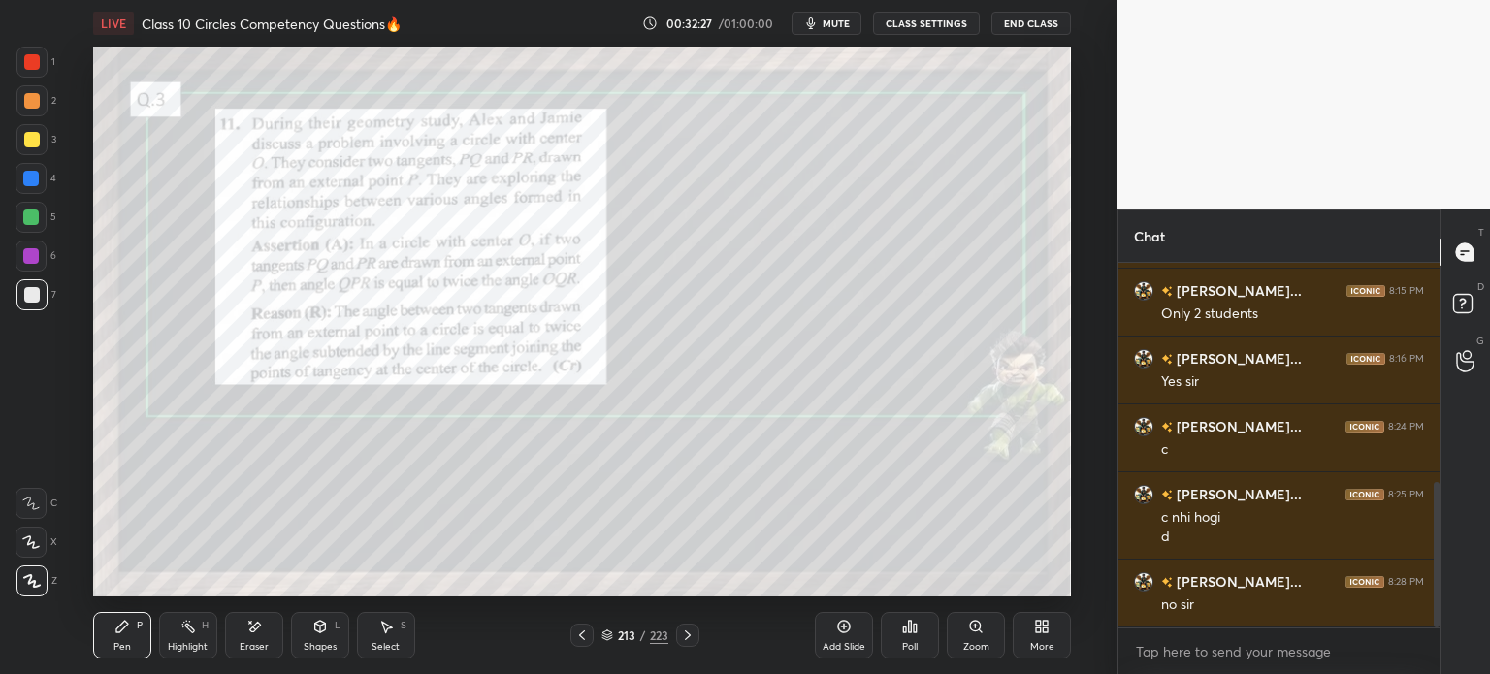
click at [684, 636] on icon at bounding box center [688, 636] width 16 height 16
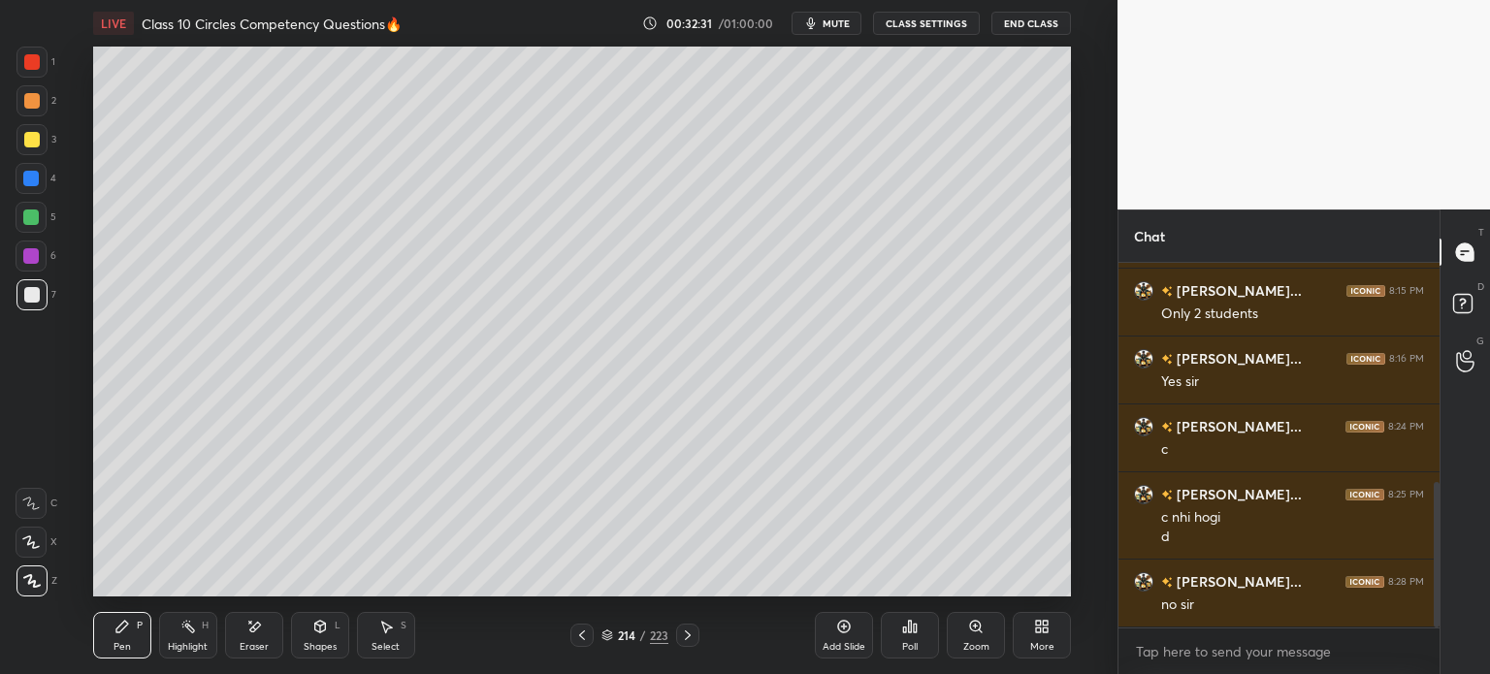
click at [588, 636] on icon at bounding box center [582, 636] width 16 height 16
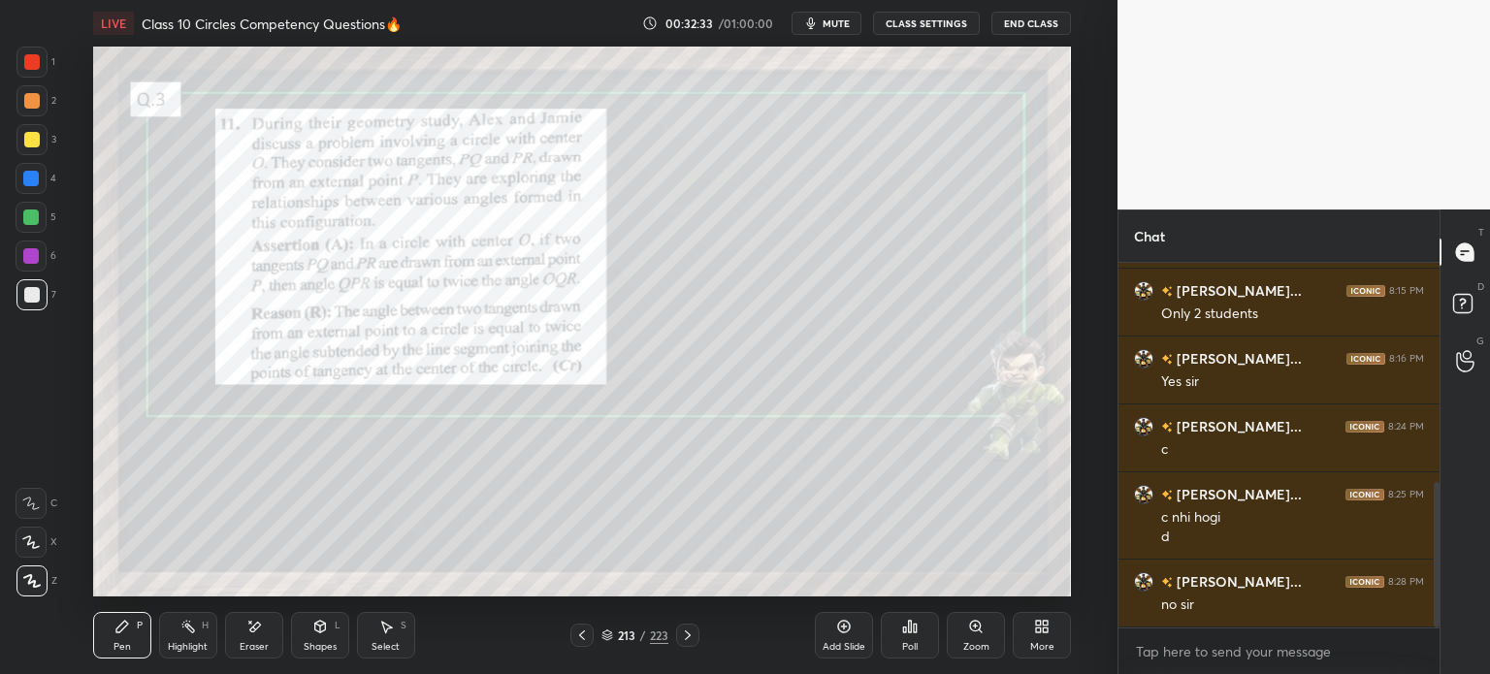
click at [693, 634] on icon at bounding box center [688, 636] width 16 height 16
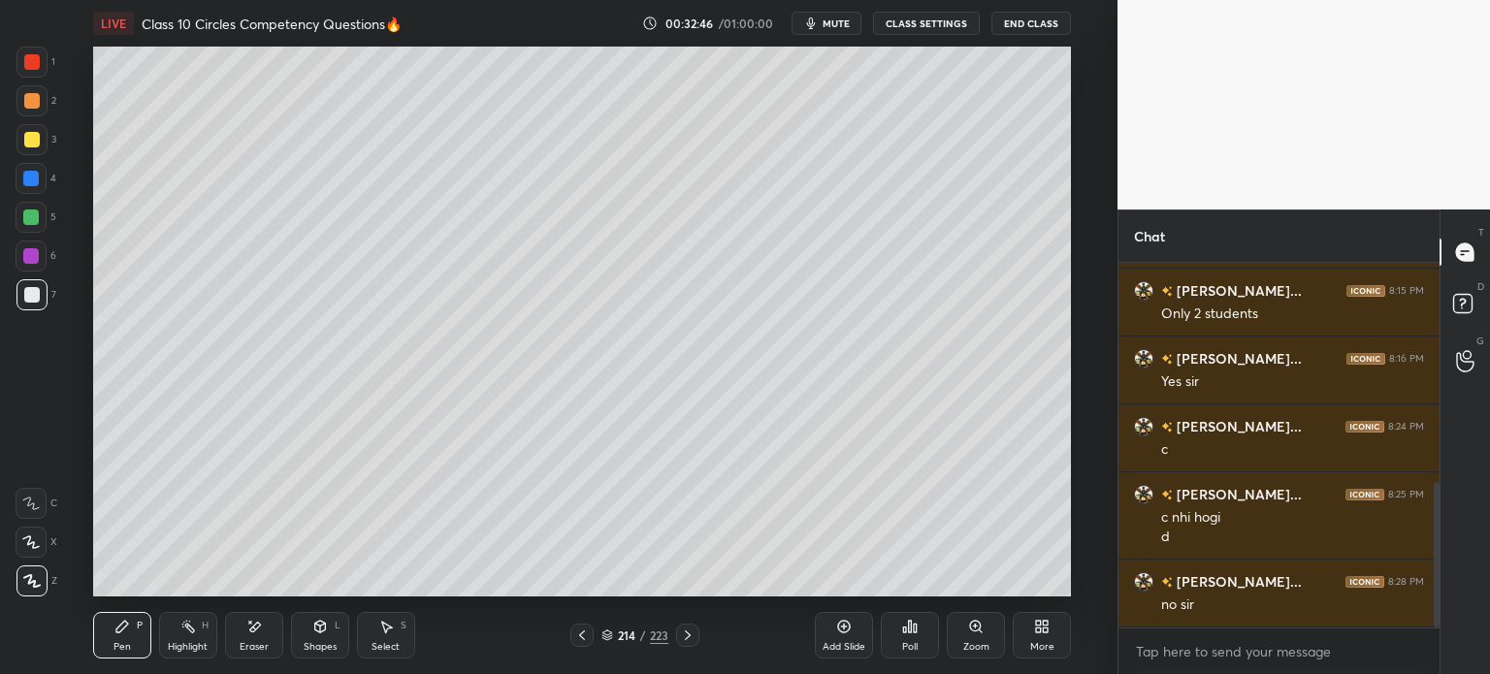
click at [46, 138] on div at bounding box center [31, 139] width 31 height 31
click at [41, 291] on div at bounding box center [31, 294] width 31 height 31
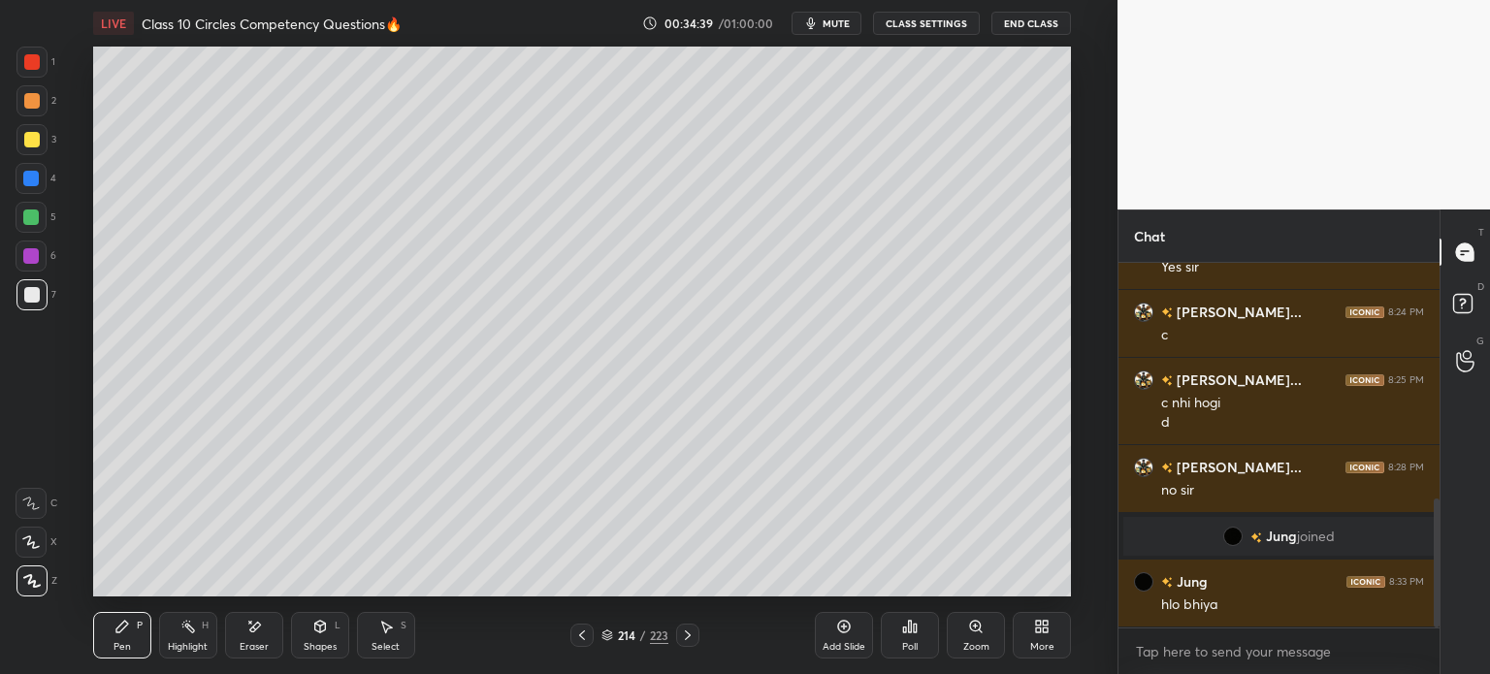
scroll to position [729, 0]
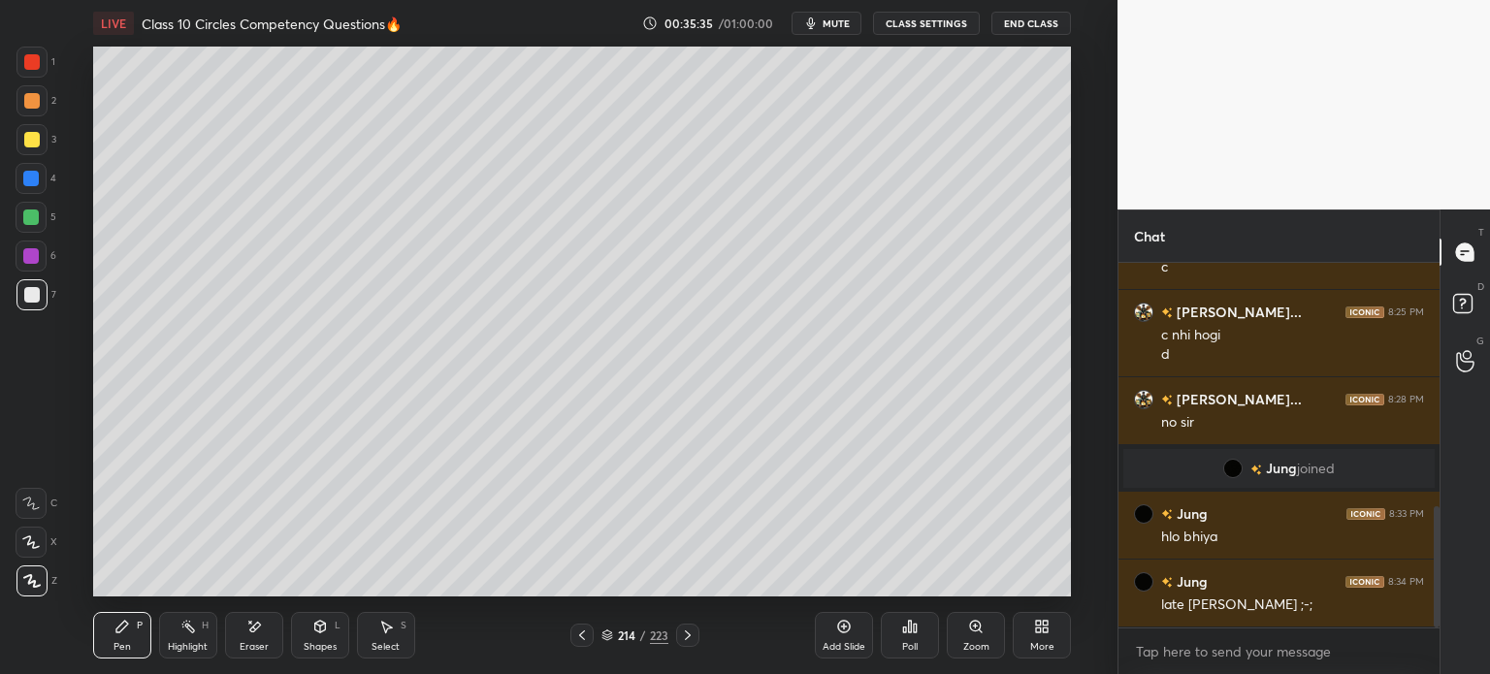
click at [570, 642] on div at bounding box center [581, 635] width 23 height 23
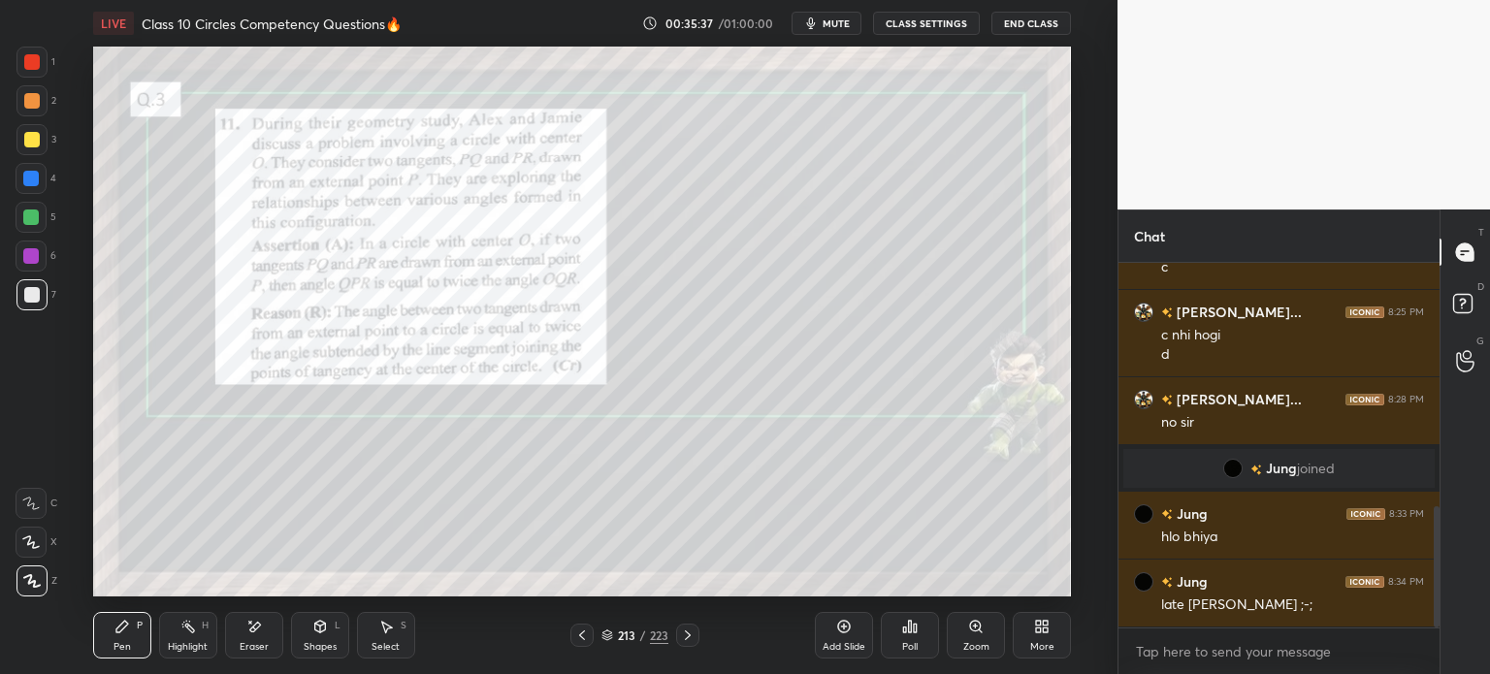
click at [0, 84] on div "1 2 3 4 5 6 7 C X Z E E Erase all H H" at bounding box center [31, 322] width 62 height 550
click at [34, 66] on div at bounding box center [32, 62] width 16 height 16
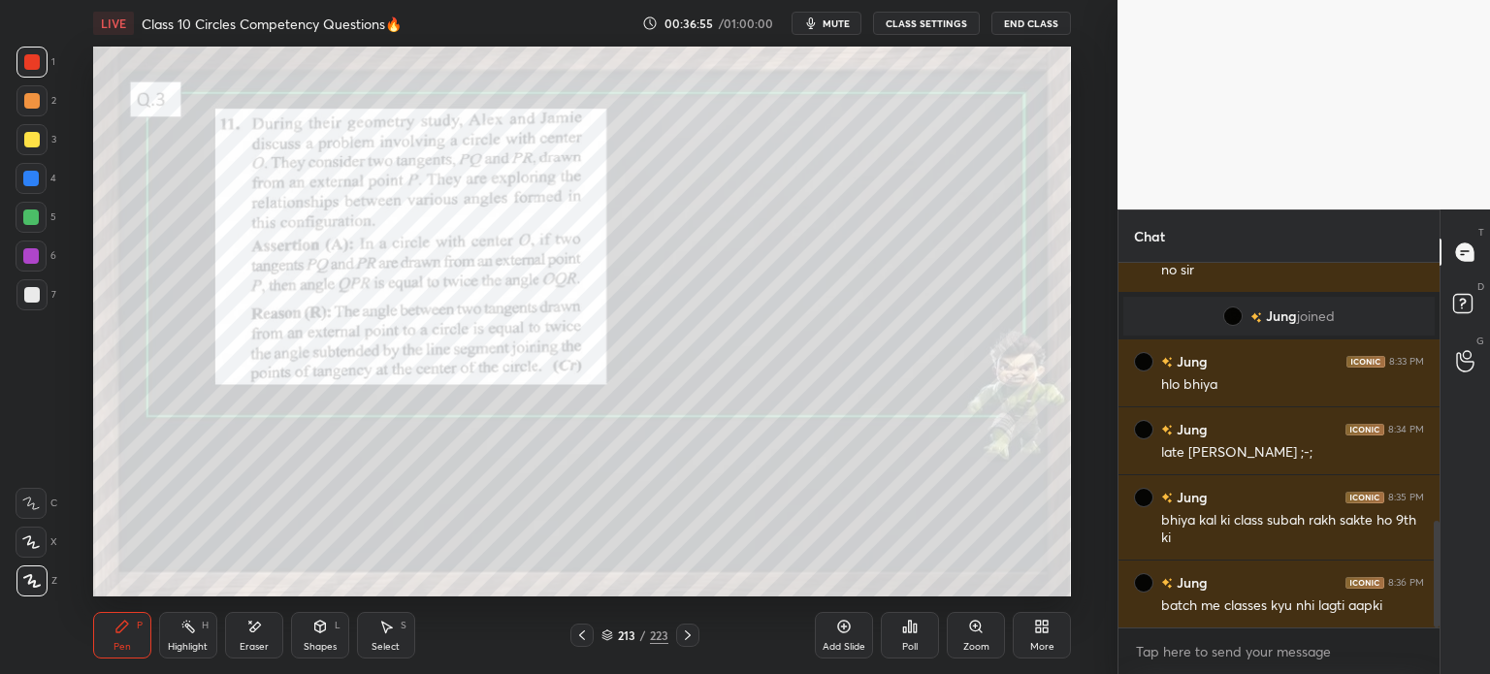
scroll to position [883, 0]
click at [264, 642] on div "Eraser" at bounding box center [254, 647] width 29 height 10
click at [135, 647] on div "Pen P" at bounding box center [122, 635] width 58 height 47
click at [35, 293] on div at bounding box center [32, 295] width 16 height 16
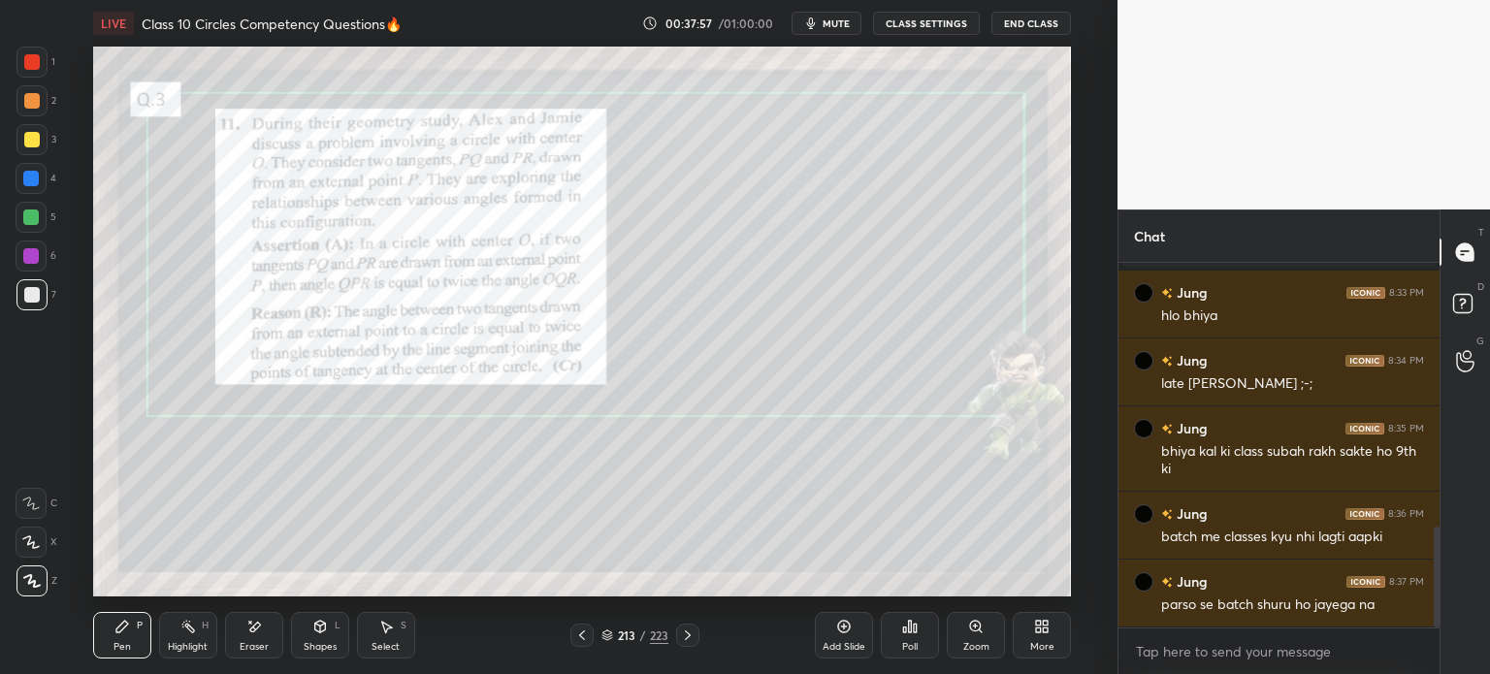
scroll to position [970, 0]
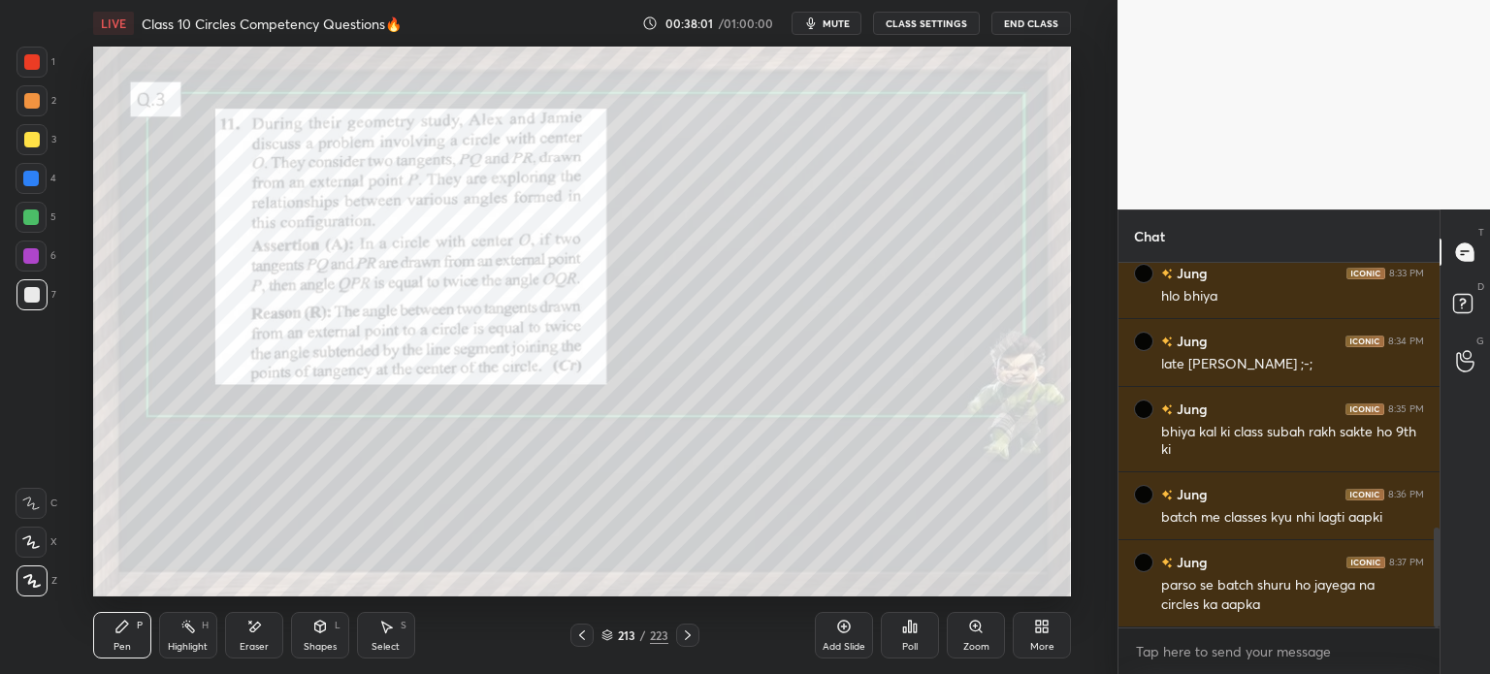
click at [35, 67] on div at bounding box center [32, 62] width 16 height 16
click at [42, 104] on div at bounding box center [31, 100] width 31 height 31
click at [27, 56] on div at bounding box center [32, 62] width 16 height 16
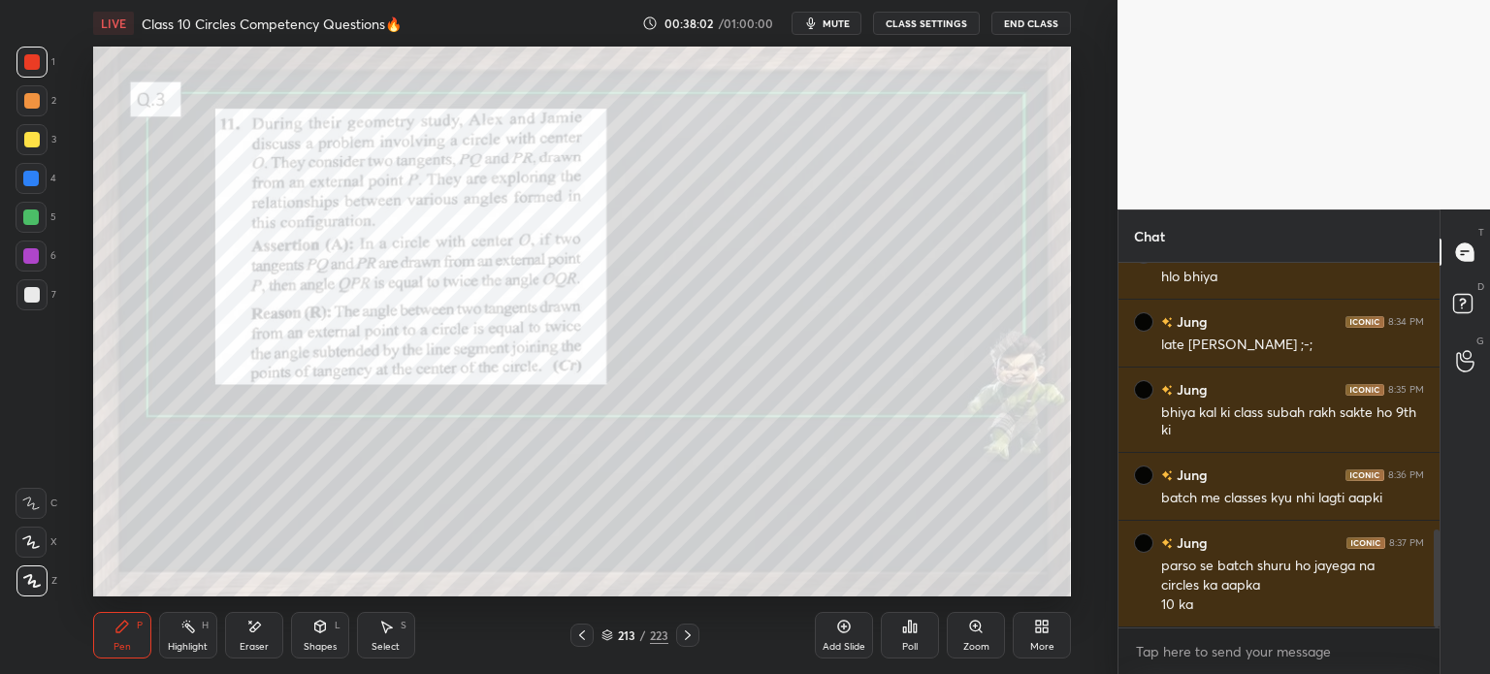
click at [34, 67] on div at bounding box center [32, 62] width 16 height 16
click at [38, 103] on div at bounding box center [32, 101] width 16 height 16
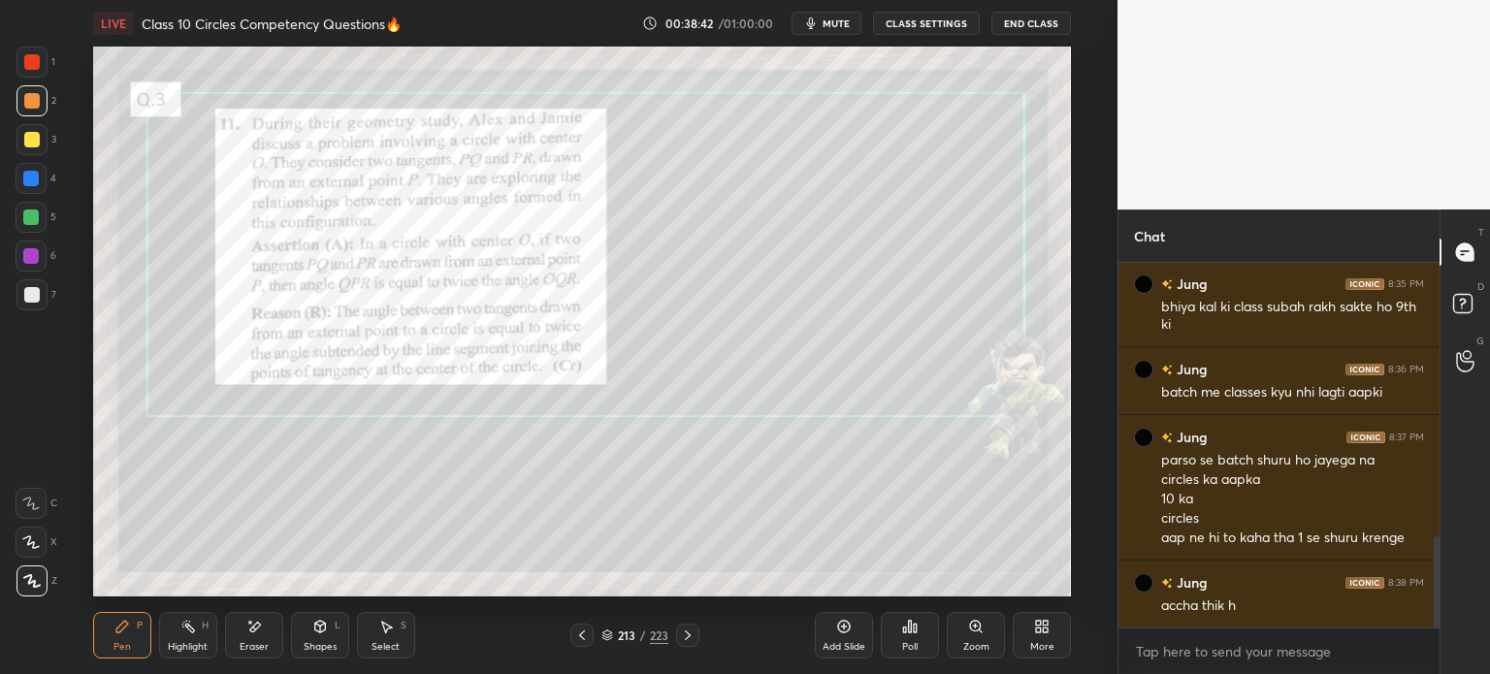
scroll to position [1096, 0]
click at [0, 49] on div "1 2 3 4 5 6 7 C X Z E E Erase all H H" at bounding box center [31, 322] width 62 height 550
click at [30, 68] on div at bounding box center [32, 62] width 16 height 16
click at [27, 113] on div at bounding box center [31, 100] width 31 height 31
click at [31, 145] on div at bounding box center [32, 140] width 16 height 16
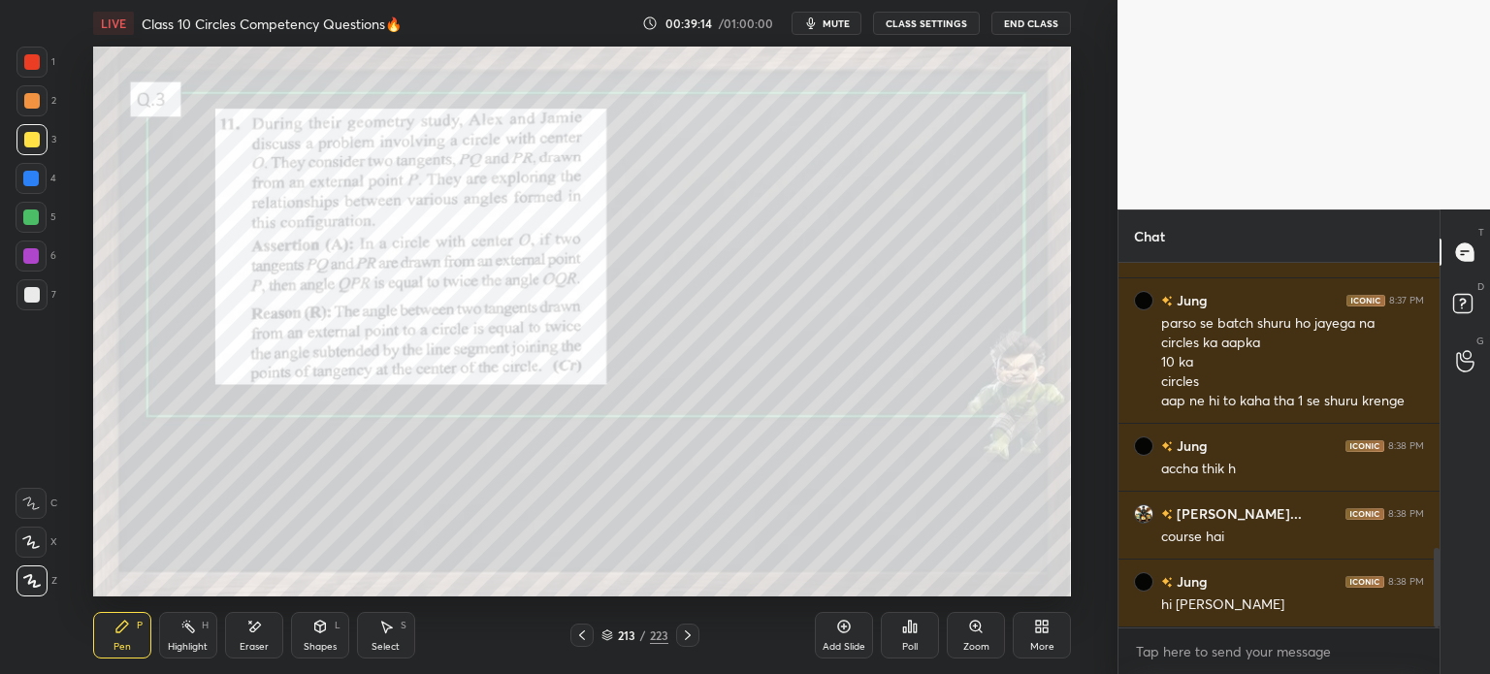
scroll to position [1300, 0]
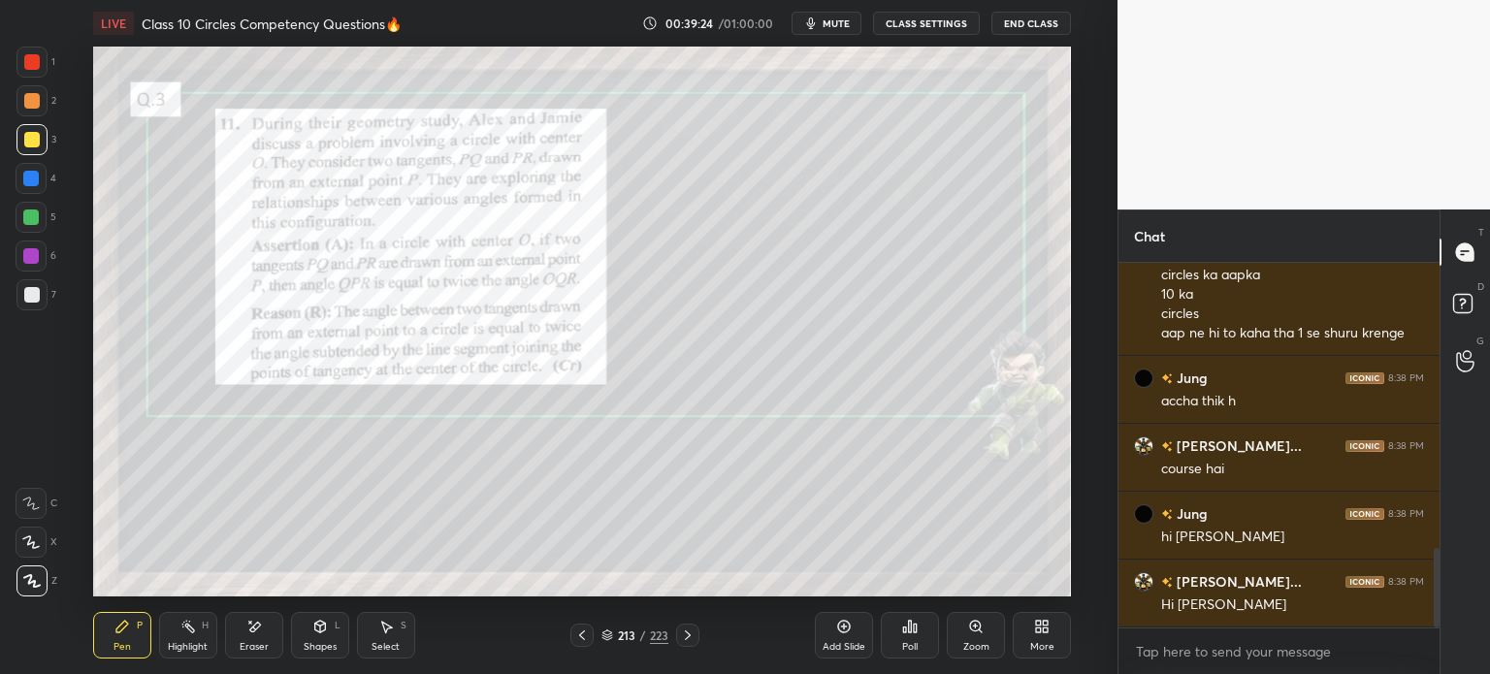
click at [330, 642] on div "Shapes" at bounding box center [320, 647] width 33 height 10
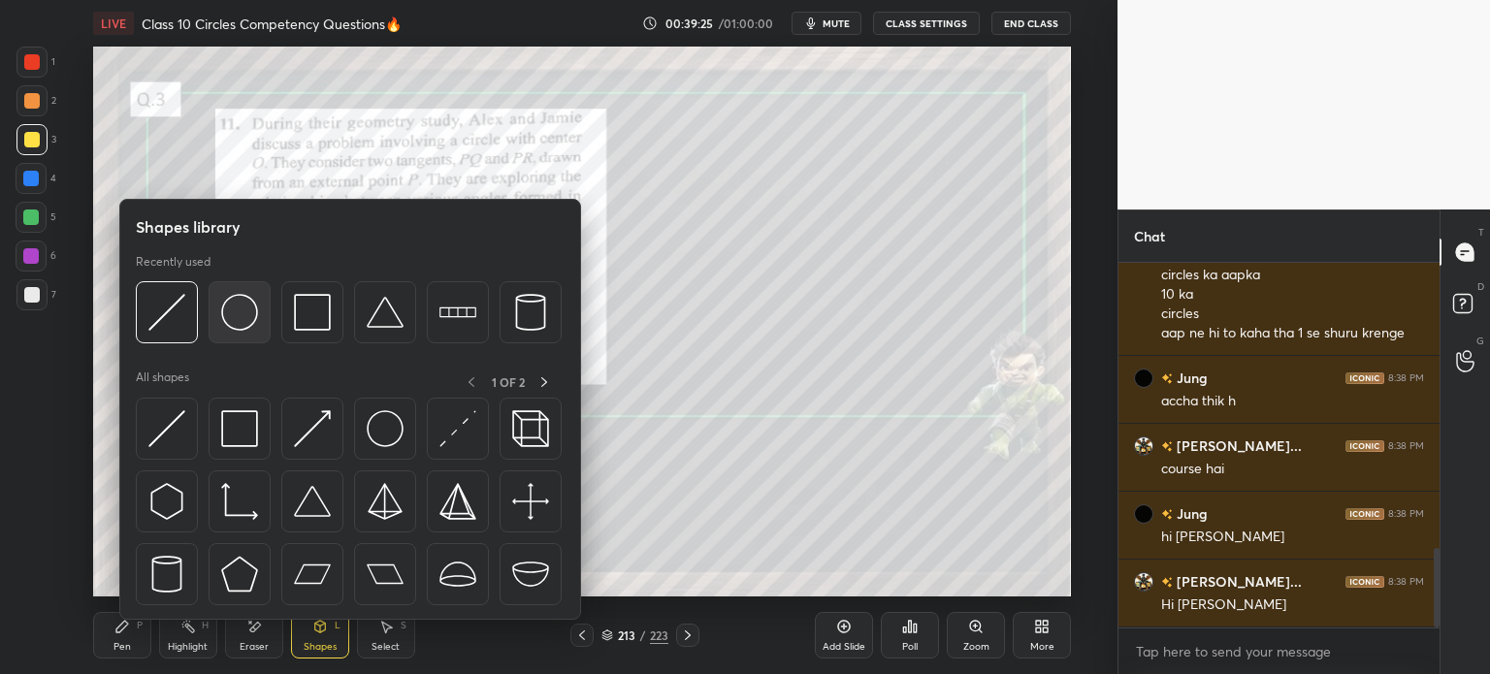
click at [227, 315] on img at bounding box center [239, 312] width 37 height 37
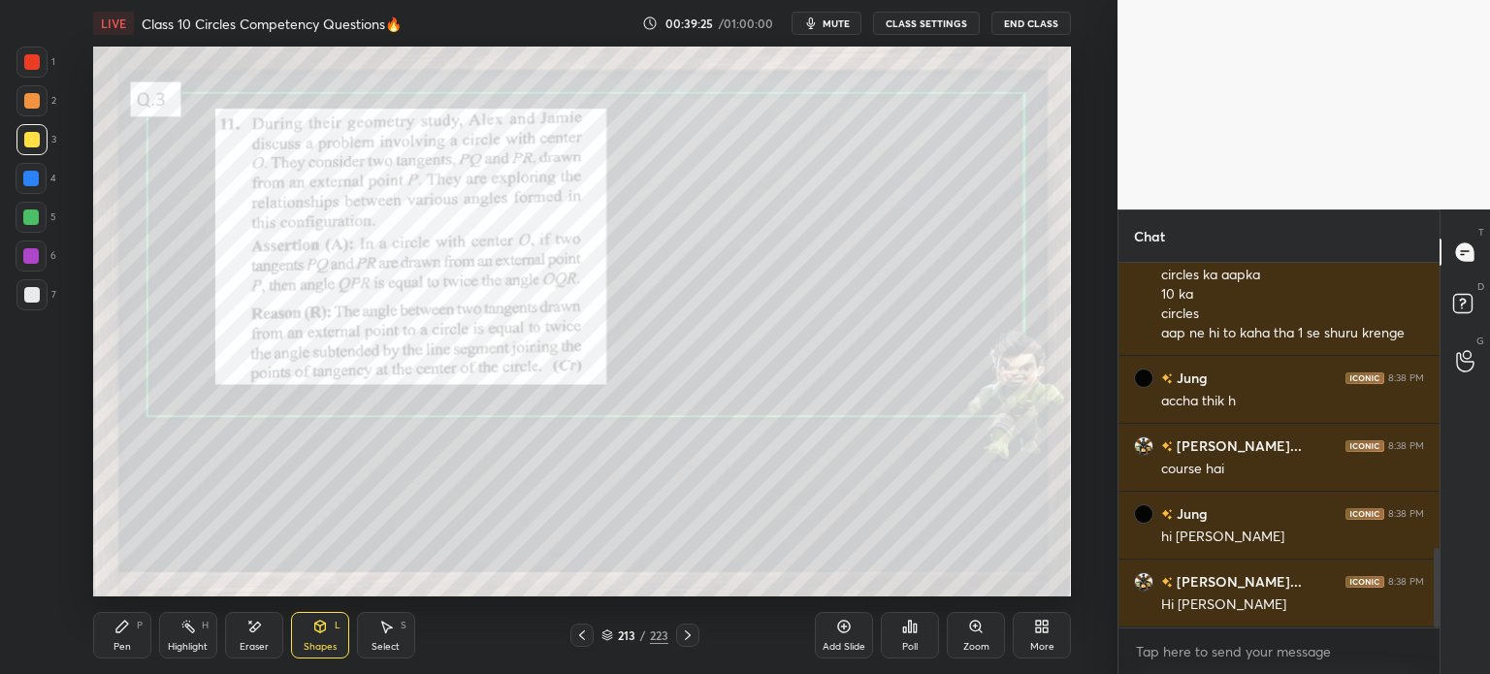
scroll to position [1367, 0]
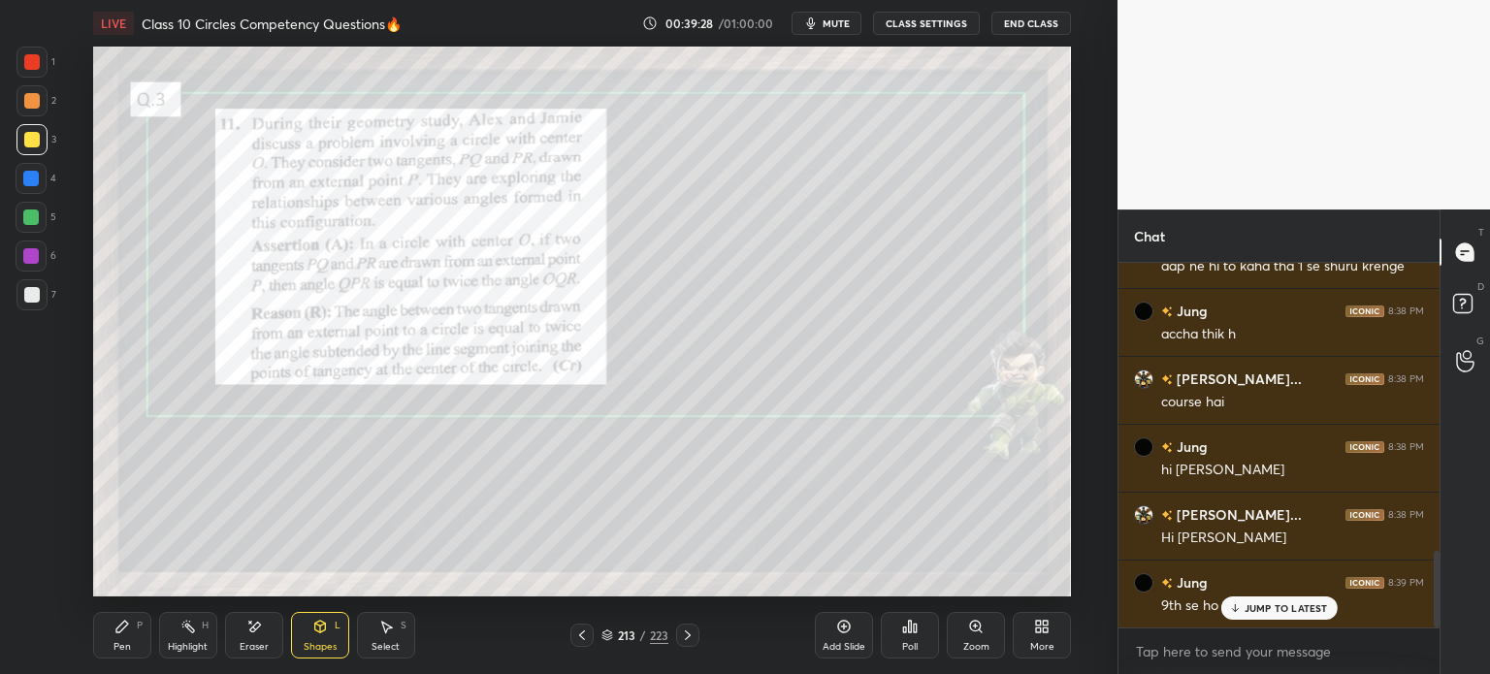
click at [308, 631] on div "Shapes L" at bounding box center [320, 635] width 58 height 47
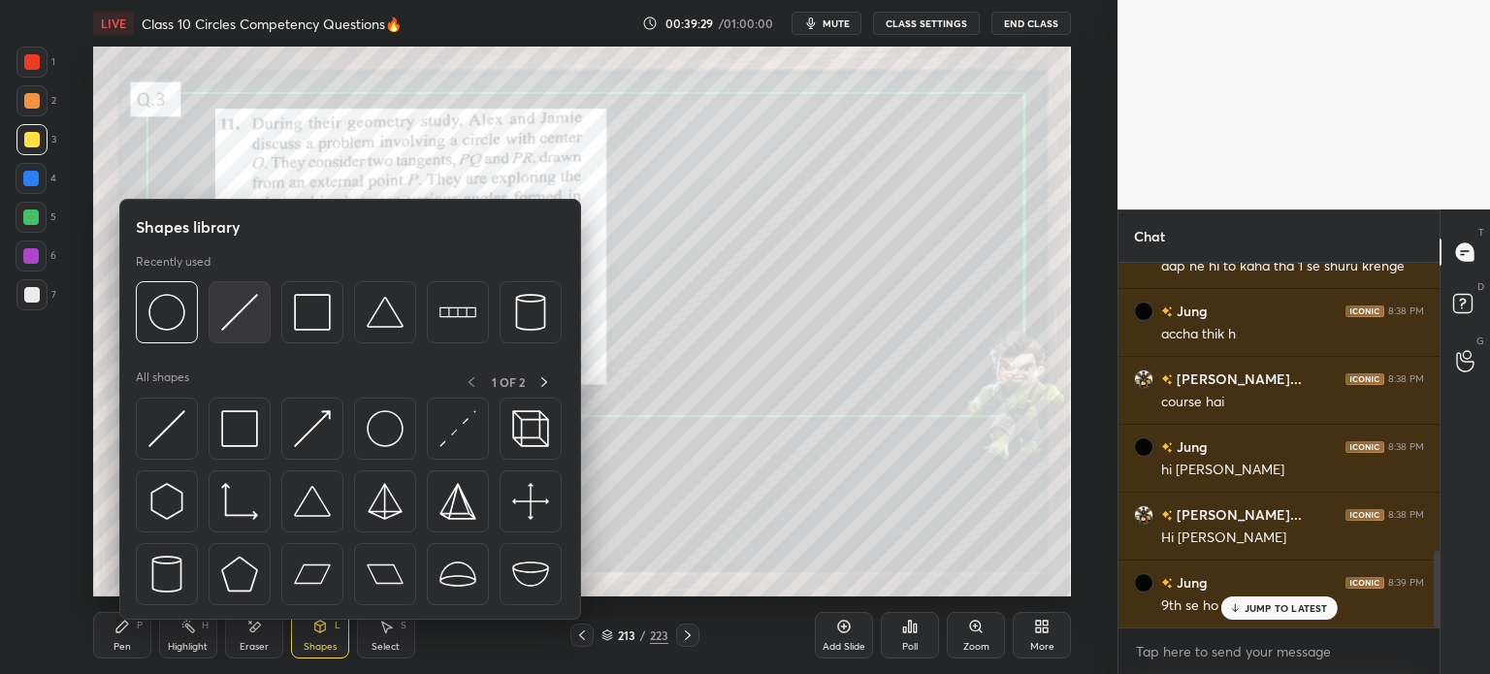
click at [236, 318] on img at bounding box center [239, 312] width 37 height 37
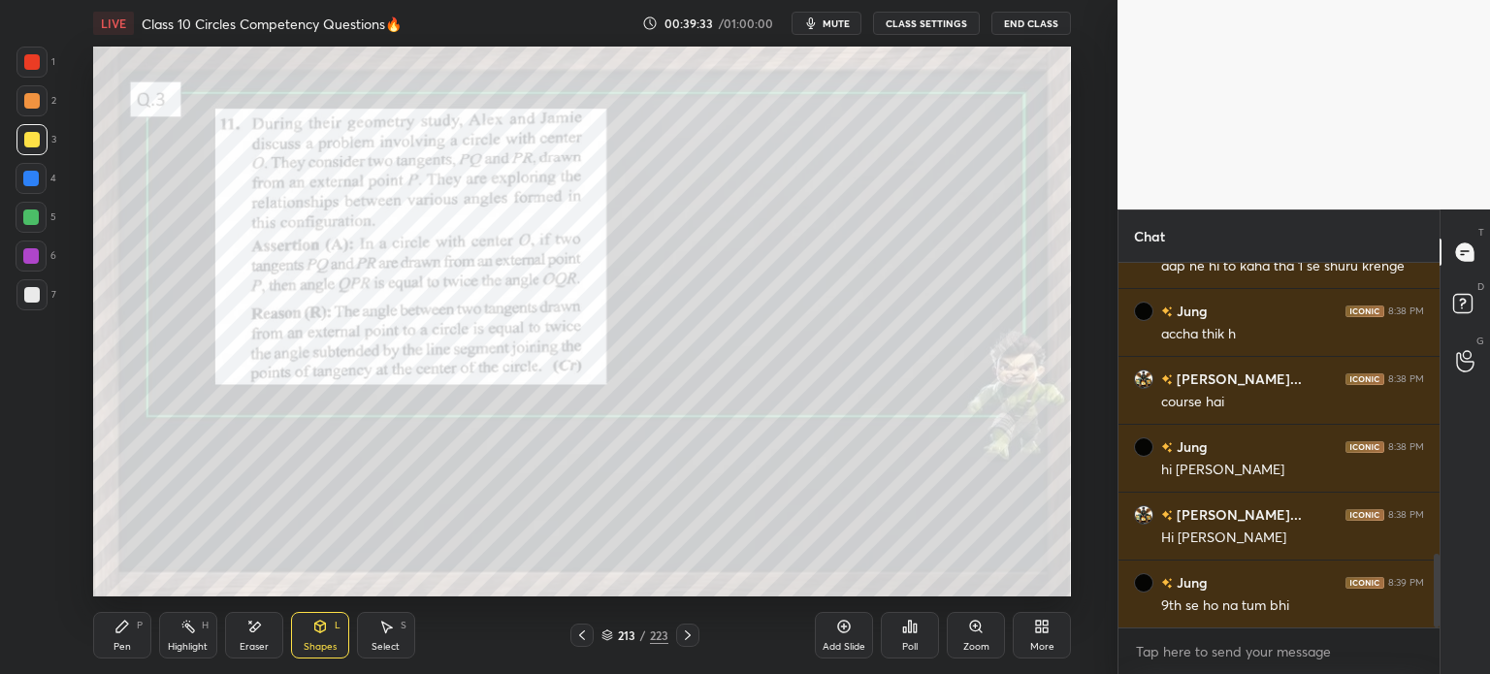
scroll to position [1435, 0]
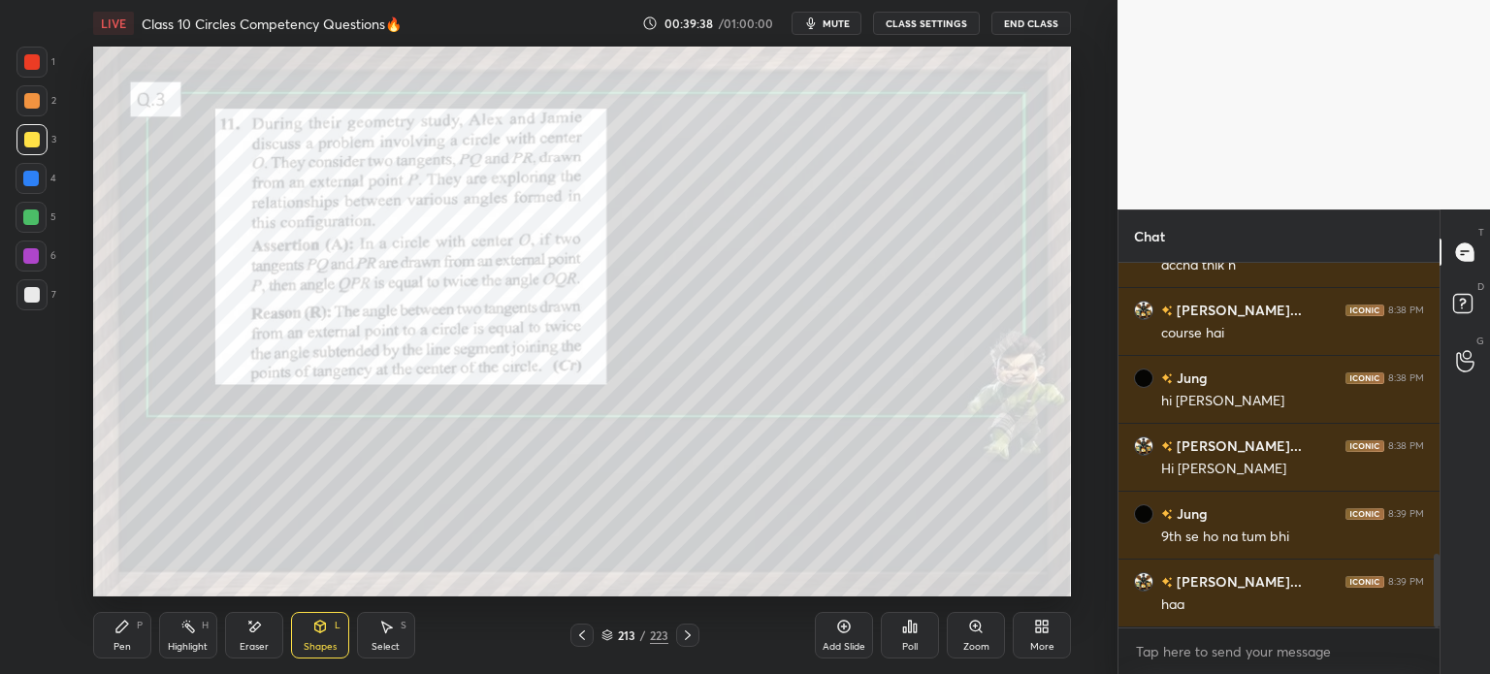
click at [135, 636] on div "Pen P" at bounding box center [122, 635] width 58 height 47
click at [27, 170] on div at bounding box center [31, 178] width 31 height 31
click at [31, 135] on div at bounding box center [32, 140] width 16 height 16
click at [32, 179] on div at bounding box center [31, 179] width 16 height 16
click at [39, 220] on div at bounding box center [31, 217] width 31 height 31
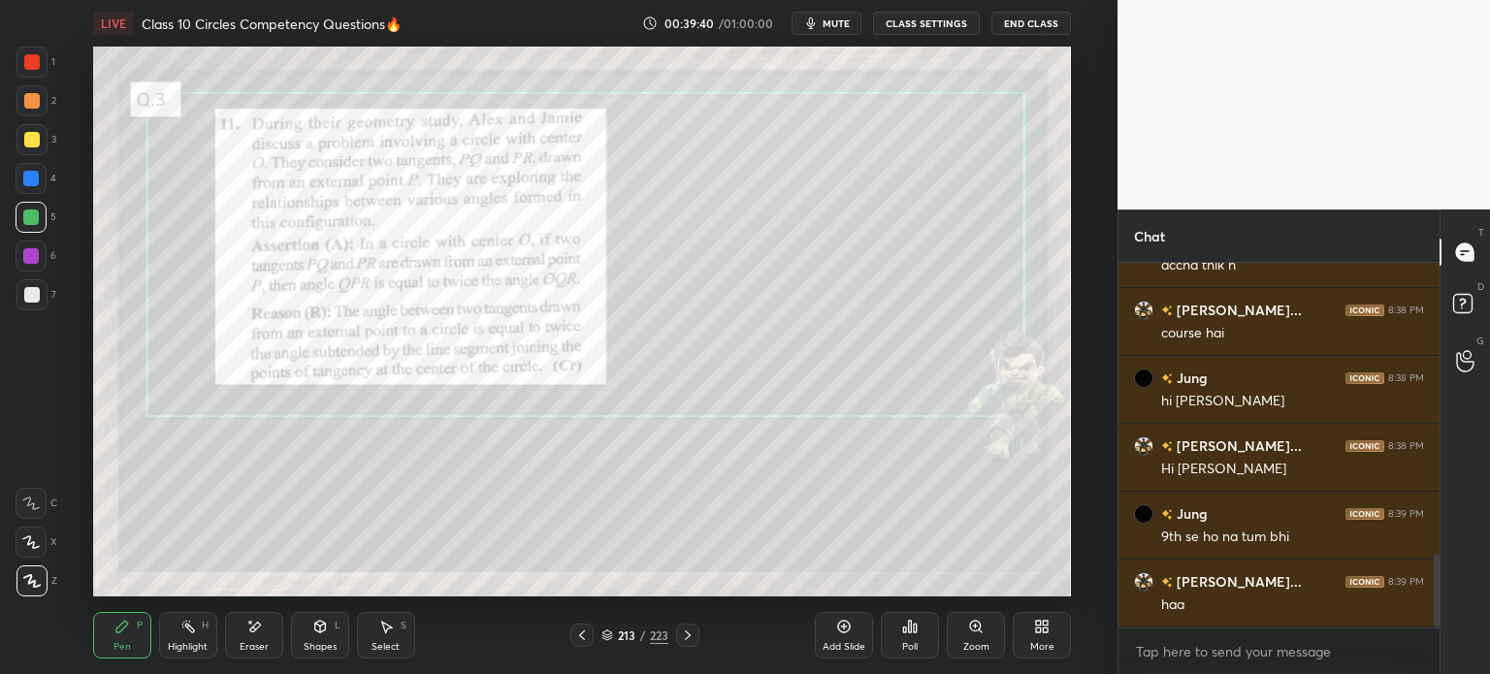
click at [32, 267] on div at bounding box center [31, 256] width 31 height 31
click at [29, 292] on div at bounding box center [32, 295] width 16 height 16
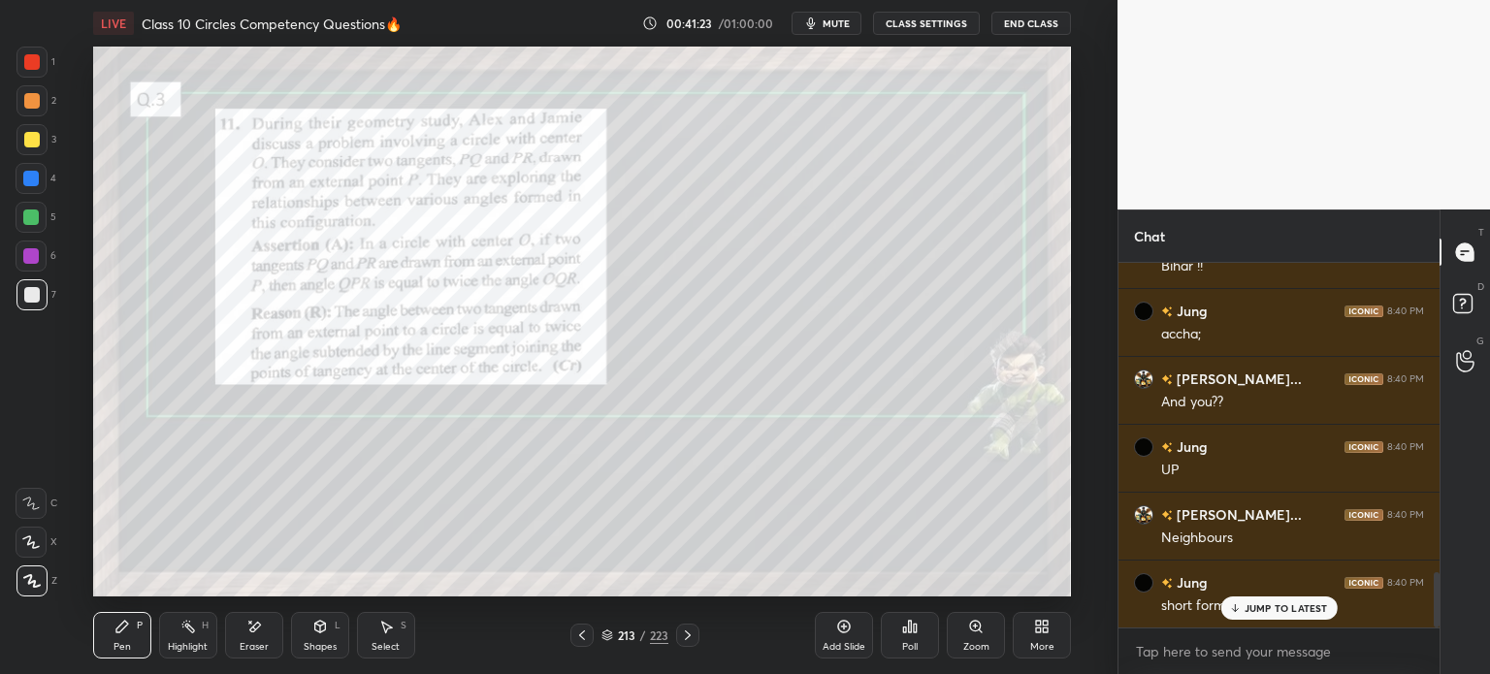
scroll to position [2047, 0]
click at [27, 132] on div at bounding box center [32, 140] width 16 height 16
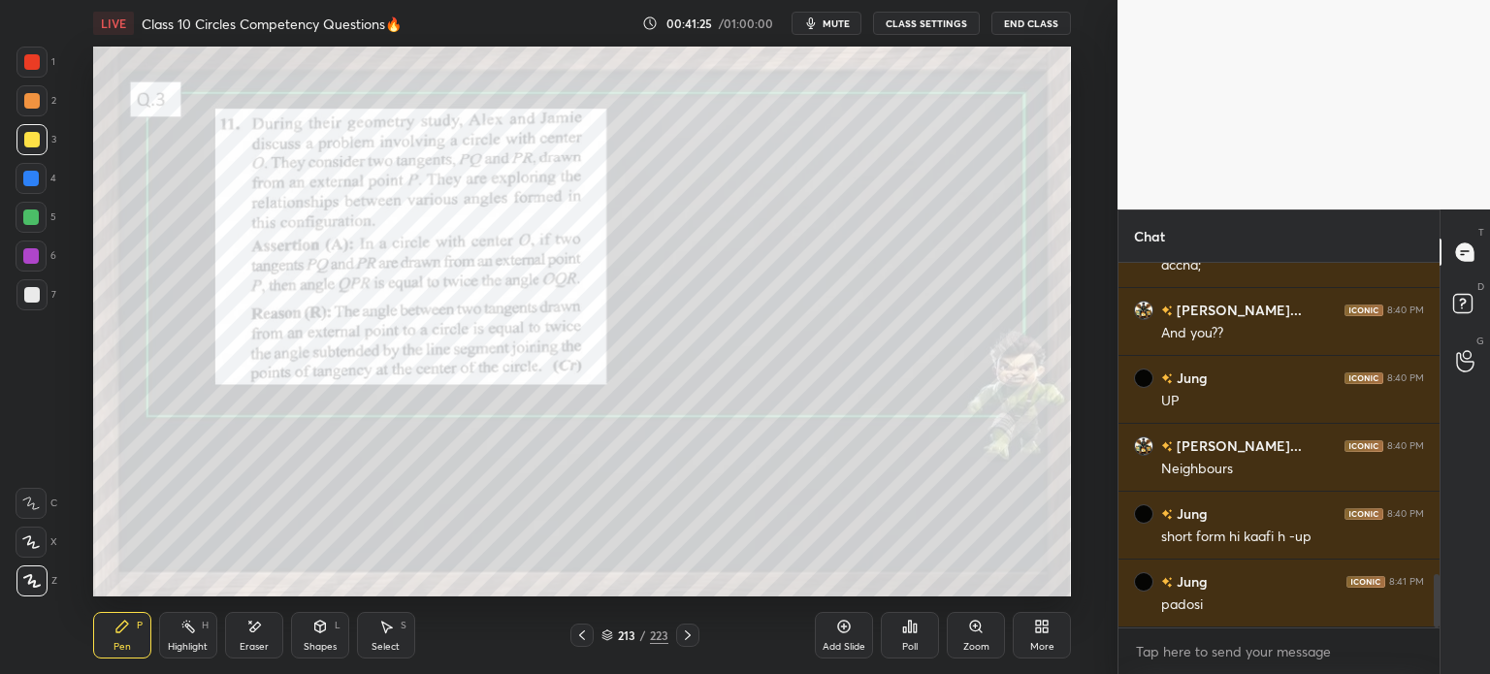
click at [31, 97] on div at bounding box center [32, 101] width 16 height 16
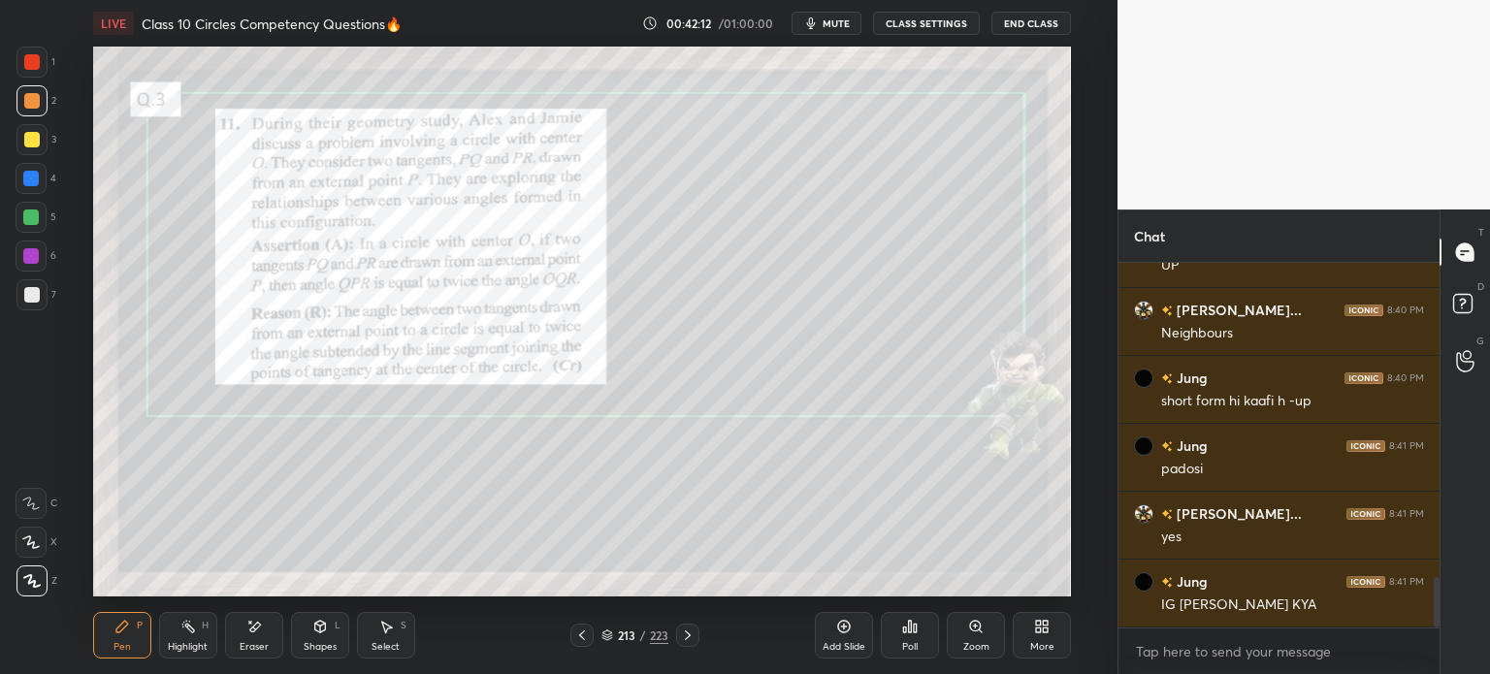
scroll to position [2317, 0]
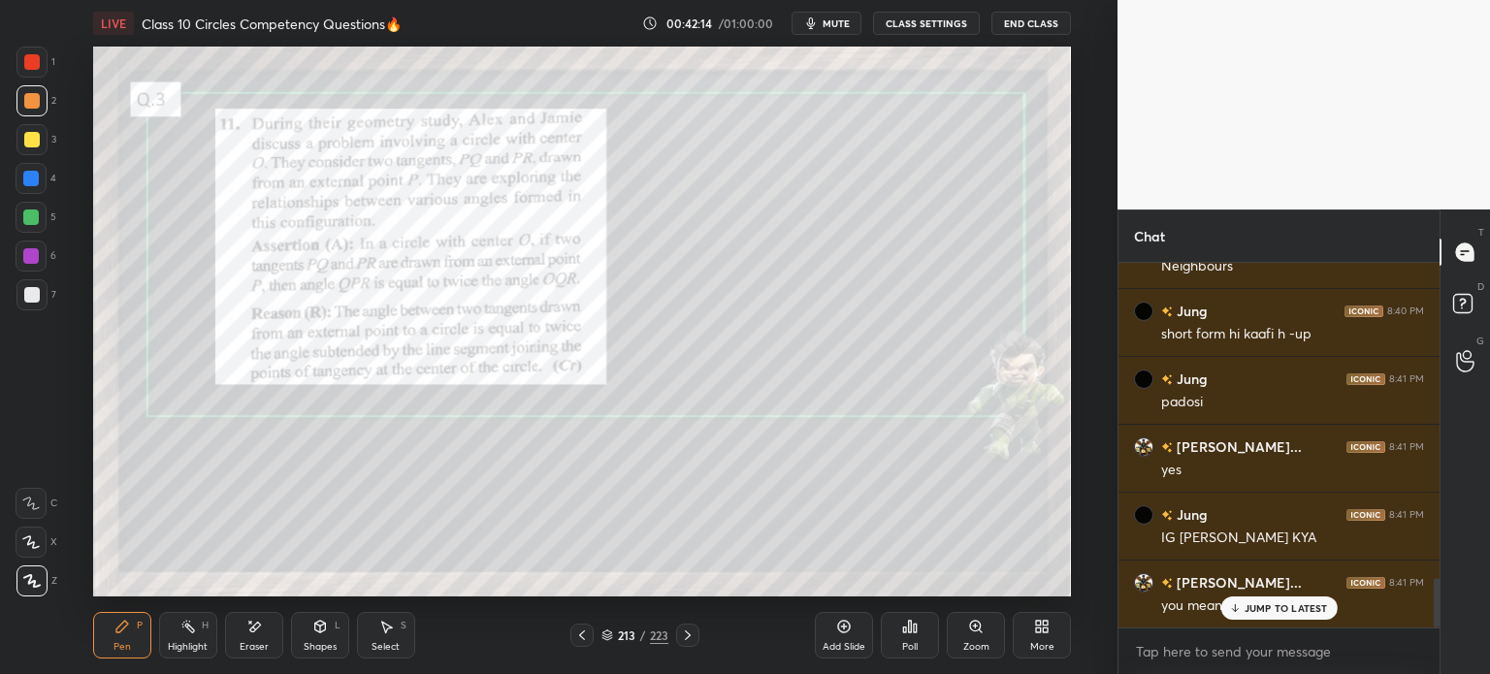
click at [698, 642] on div at bounding box center [687, 635] width 23 height 23
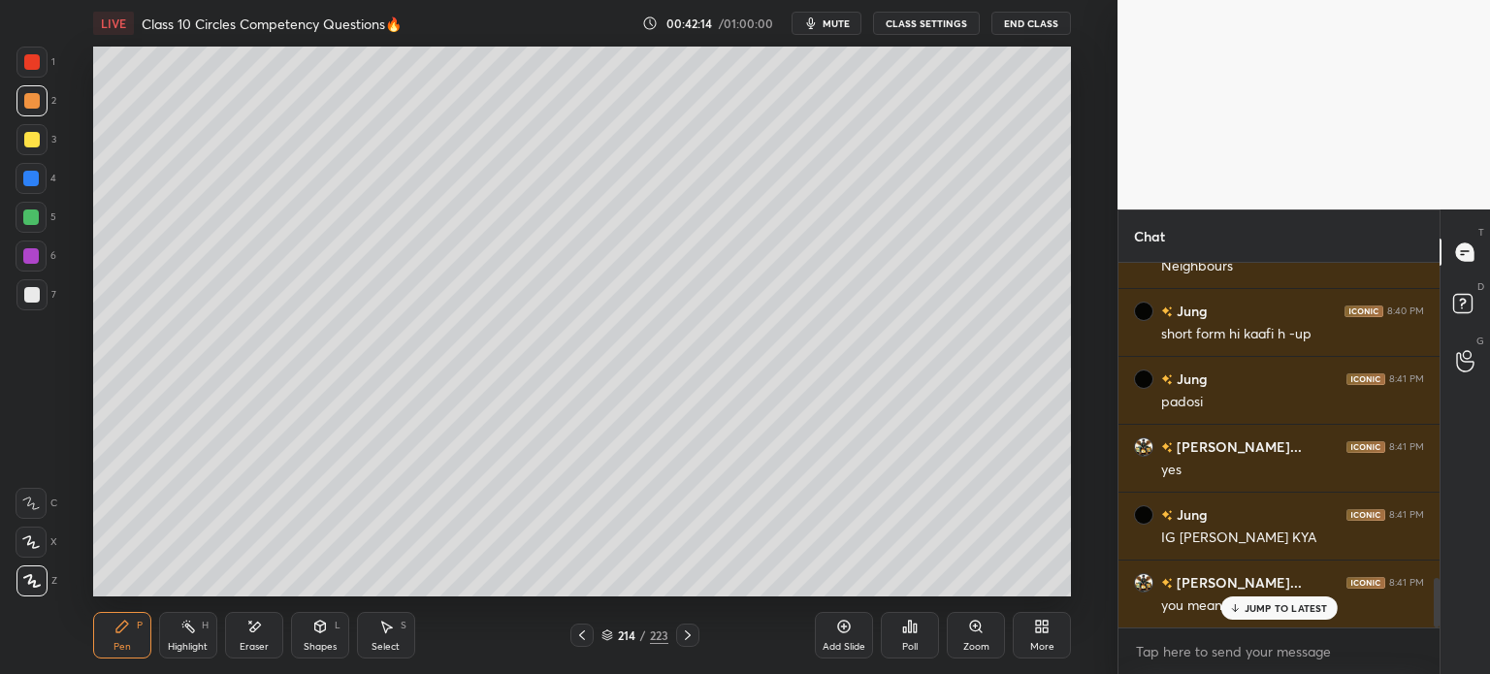
click at [701, 631] on div "214 / 223" at bounding box center [634, 635] width 361 height 23
click at [691, 635] on icon at bounding box center [688, 636] width 16 height 16
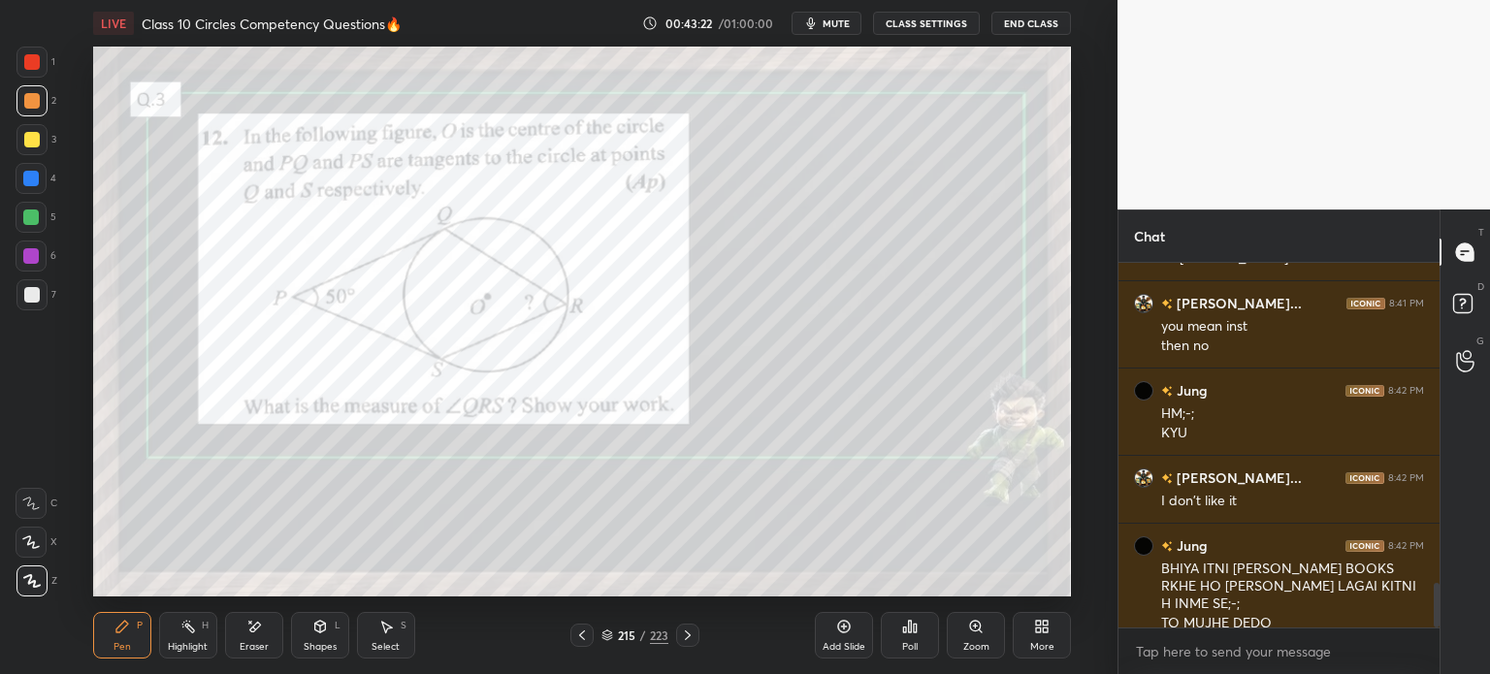
scroll to position [2597, 0]
click at [33, 69] on div at bounding box center [32, 62] width 16 height 16
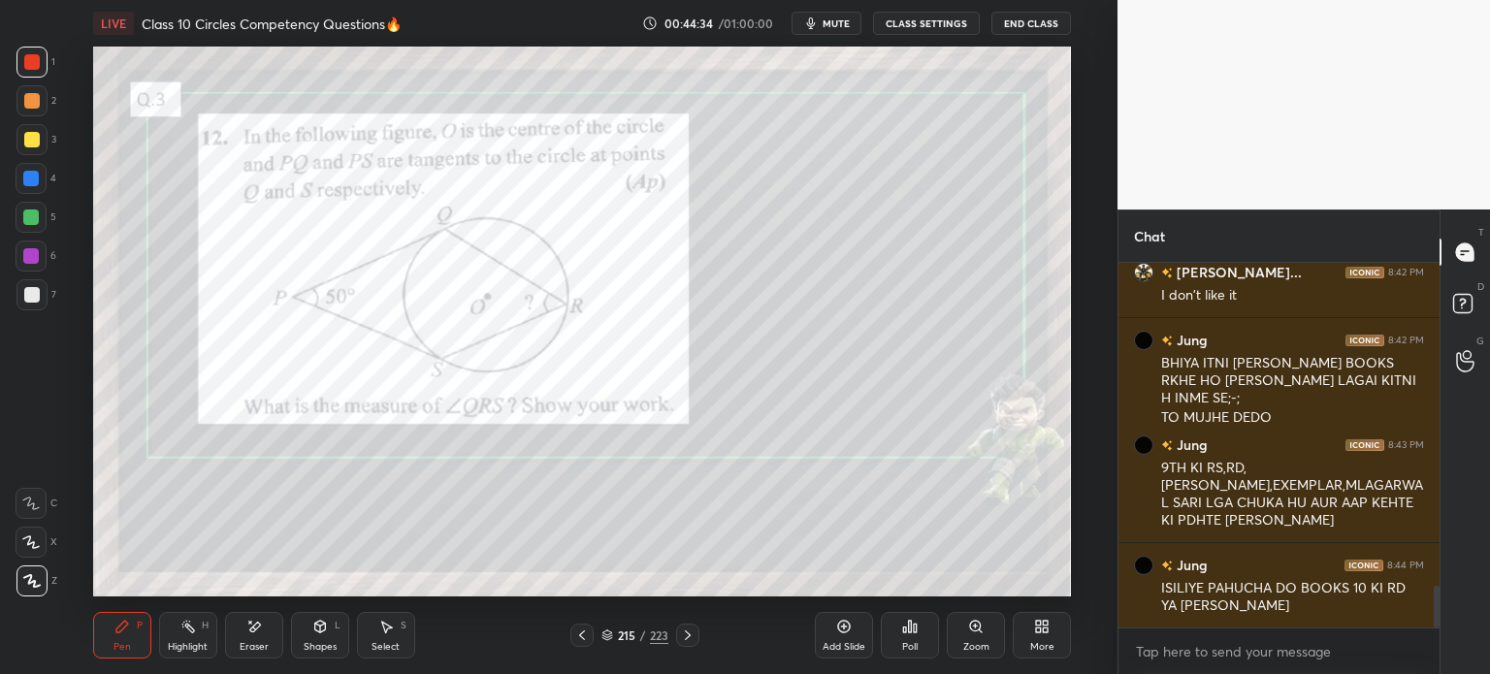
scroll to position [2803, 0]
click at [685, 632] on icon at bounding box center [688, 636] width 16 height 16
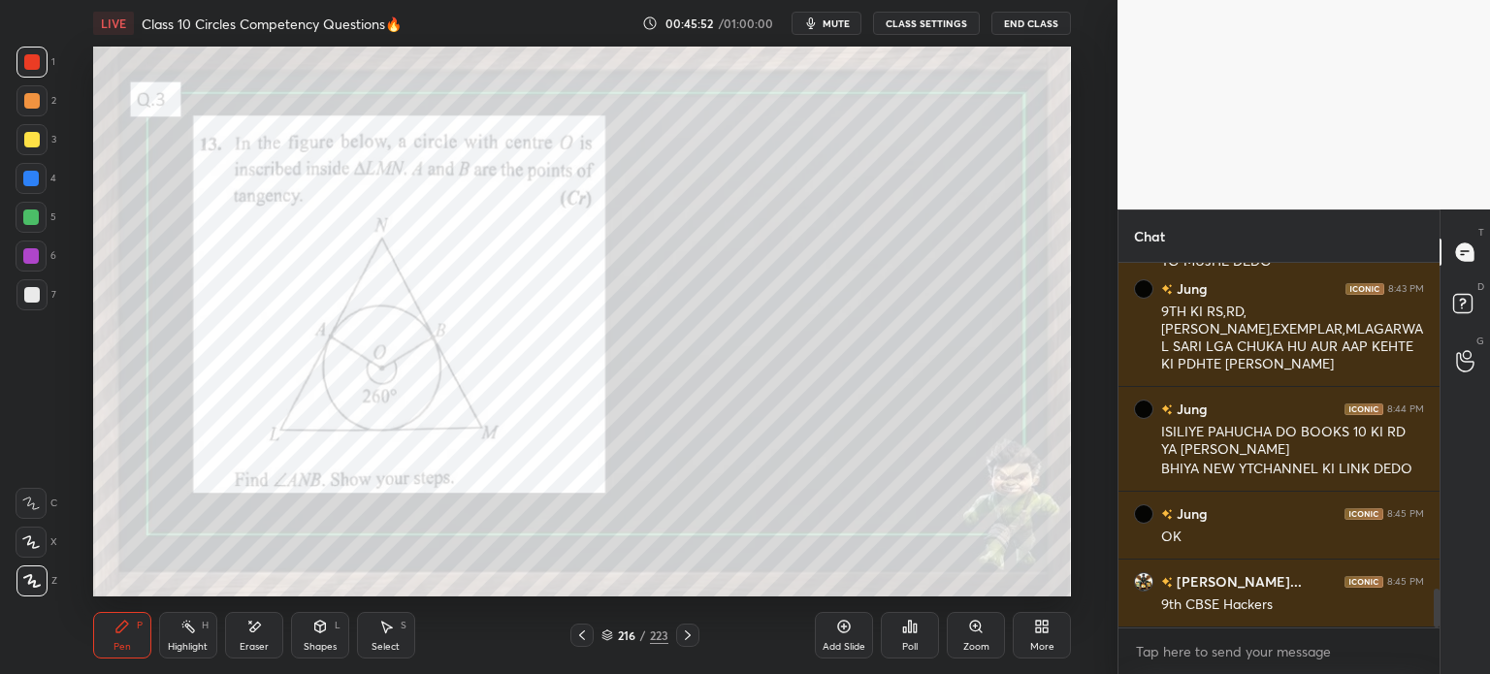
scroll to position [3026, 0]
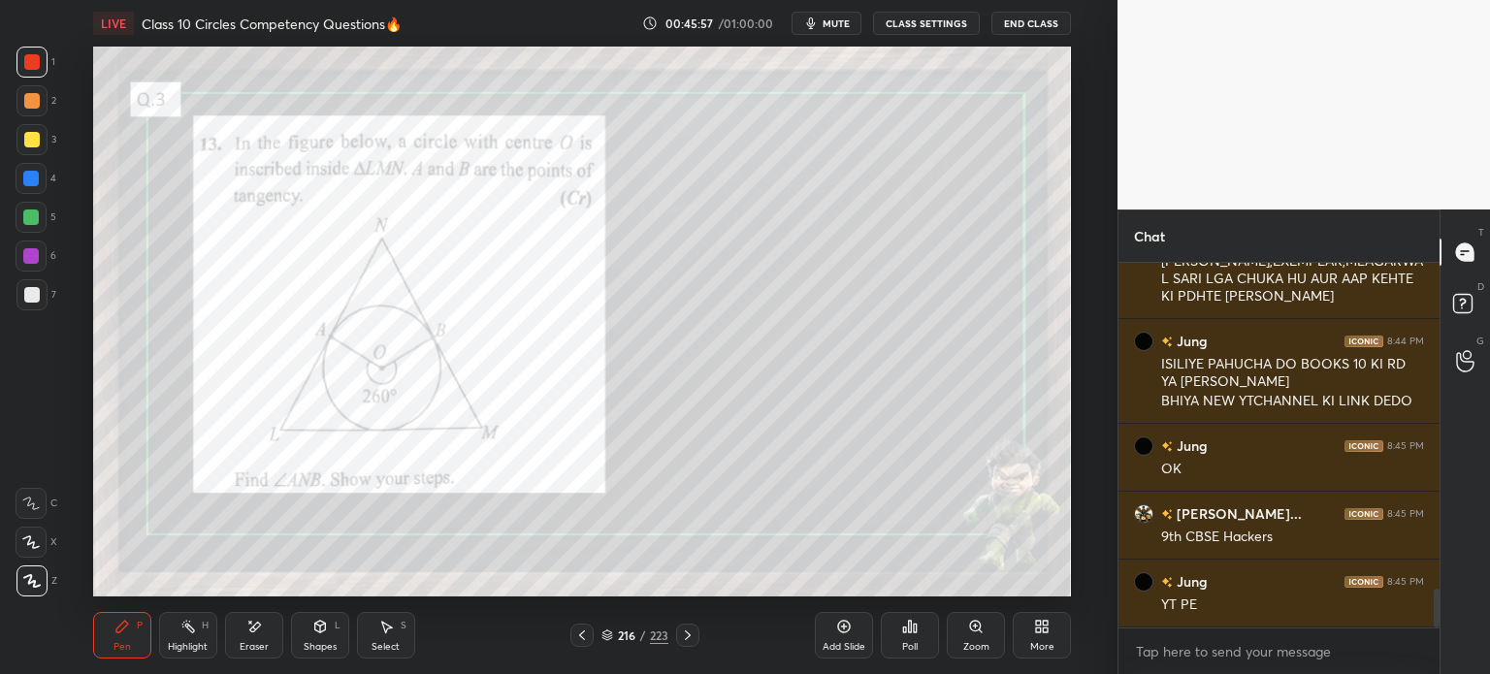
click at [35, 141] on div at bounding box center [32, 140] width 16 height 16
click at [38, 186] on div at bounding box center [31, 178] width 31 height 31
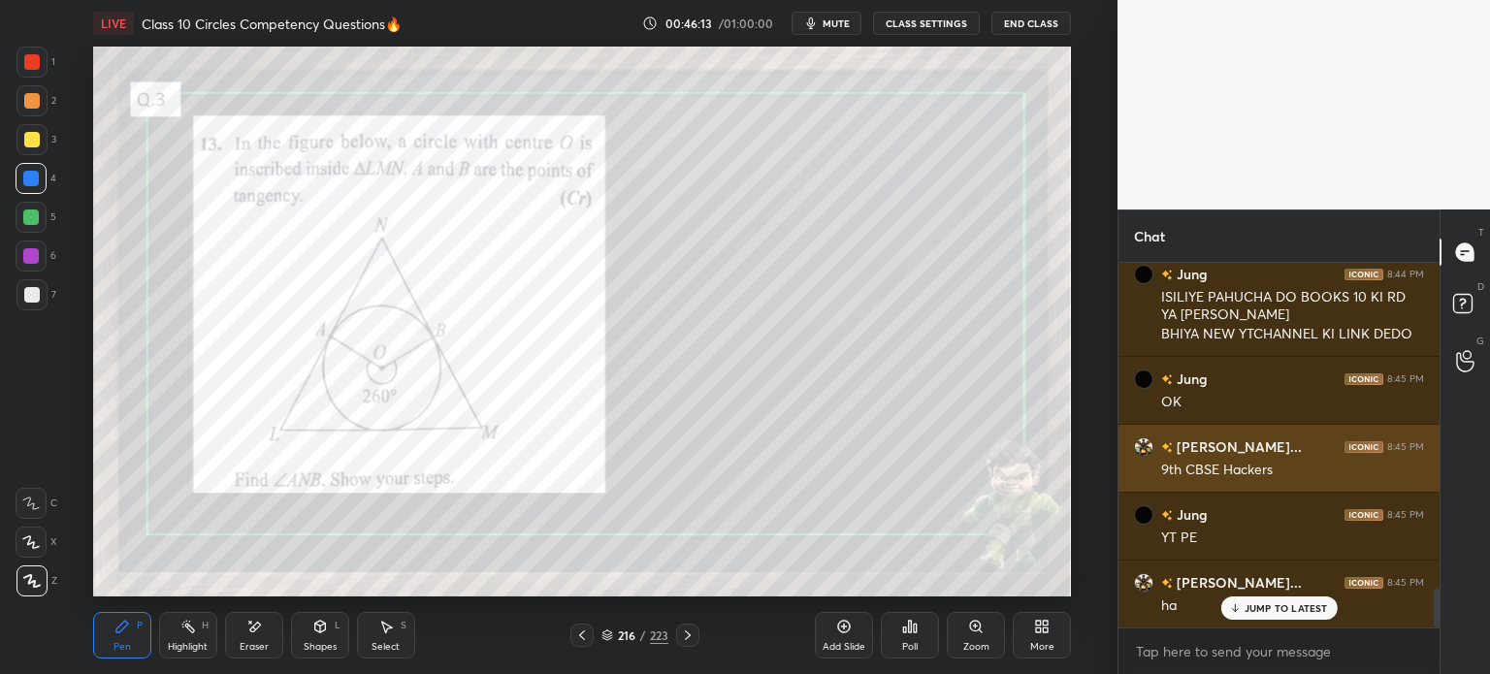
scroll to position [3094, 0]
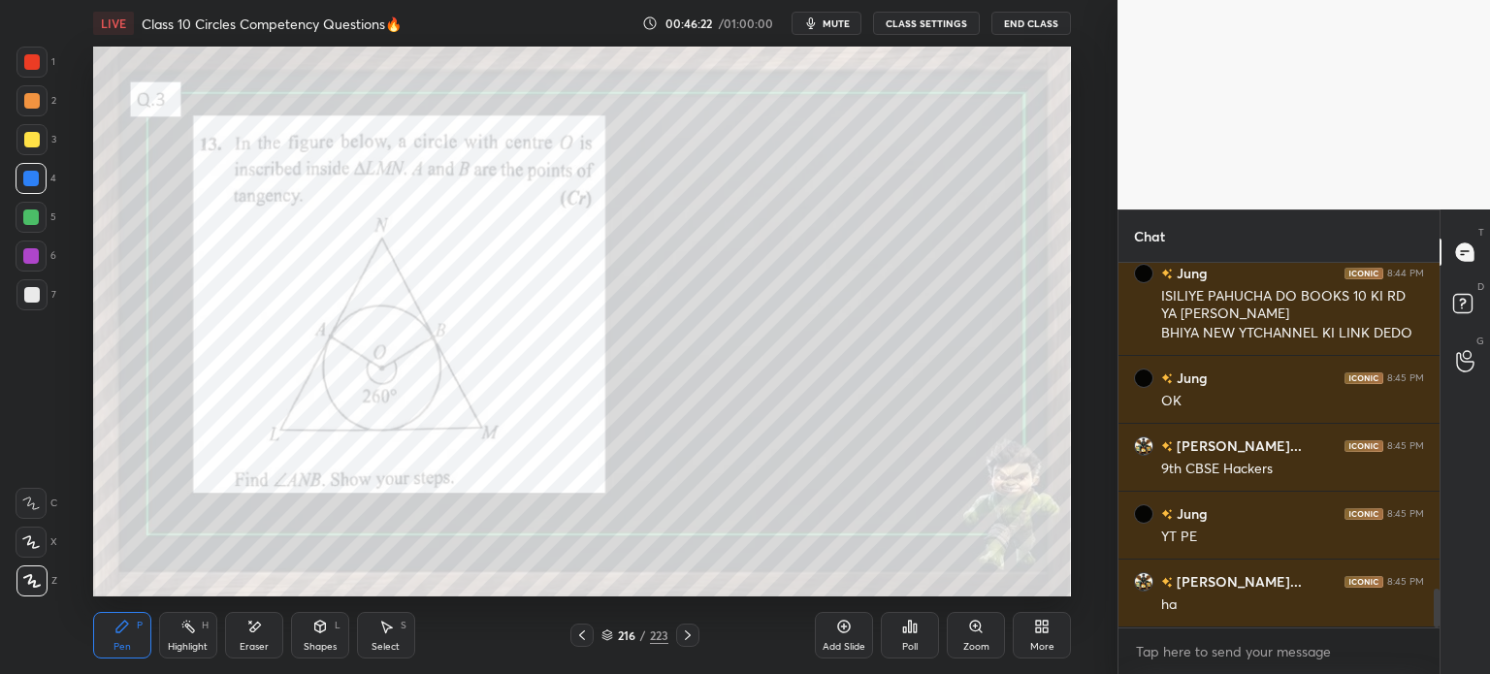
click at [696, 633] on div at bounding box center [687, 635] width 23 height 23
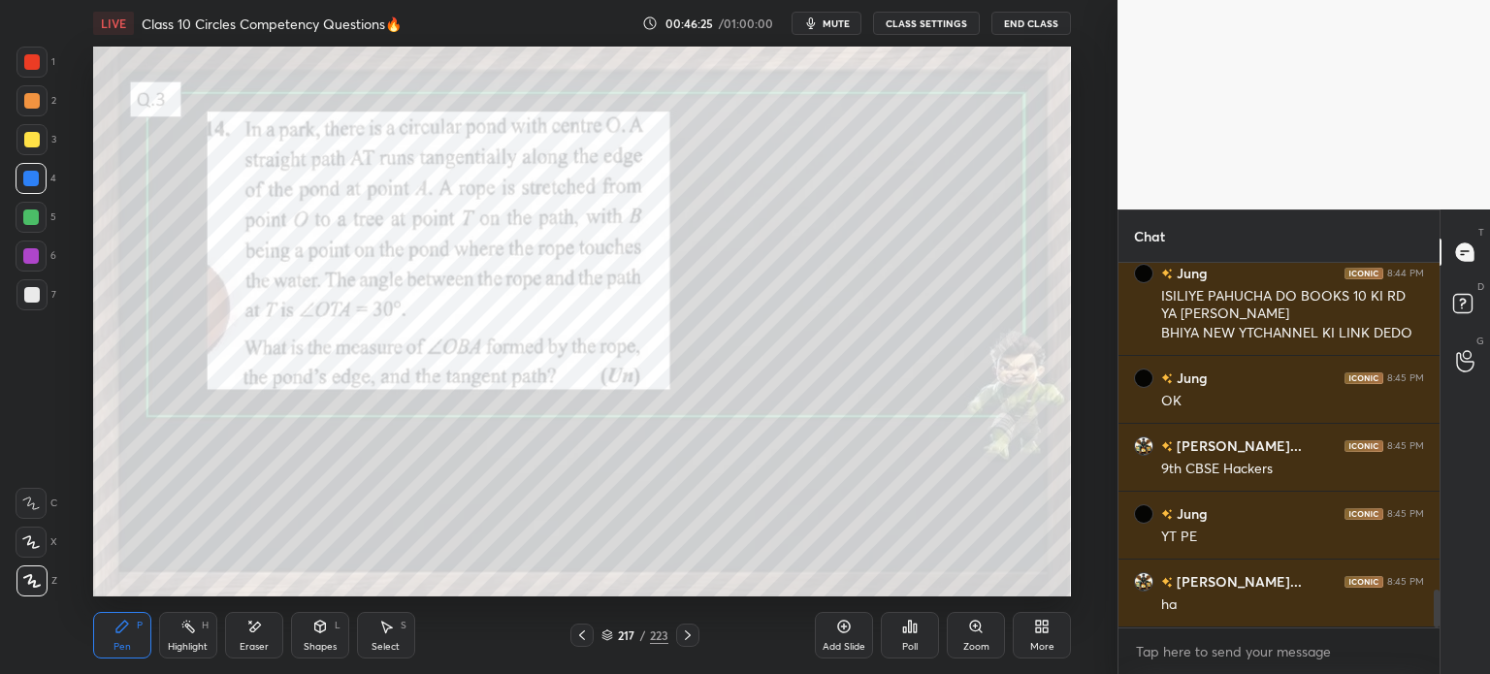
scroll to position [3197, 0]
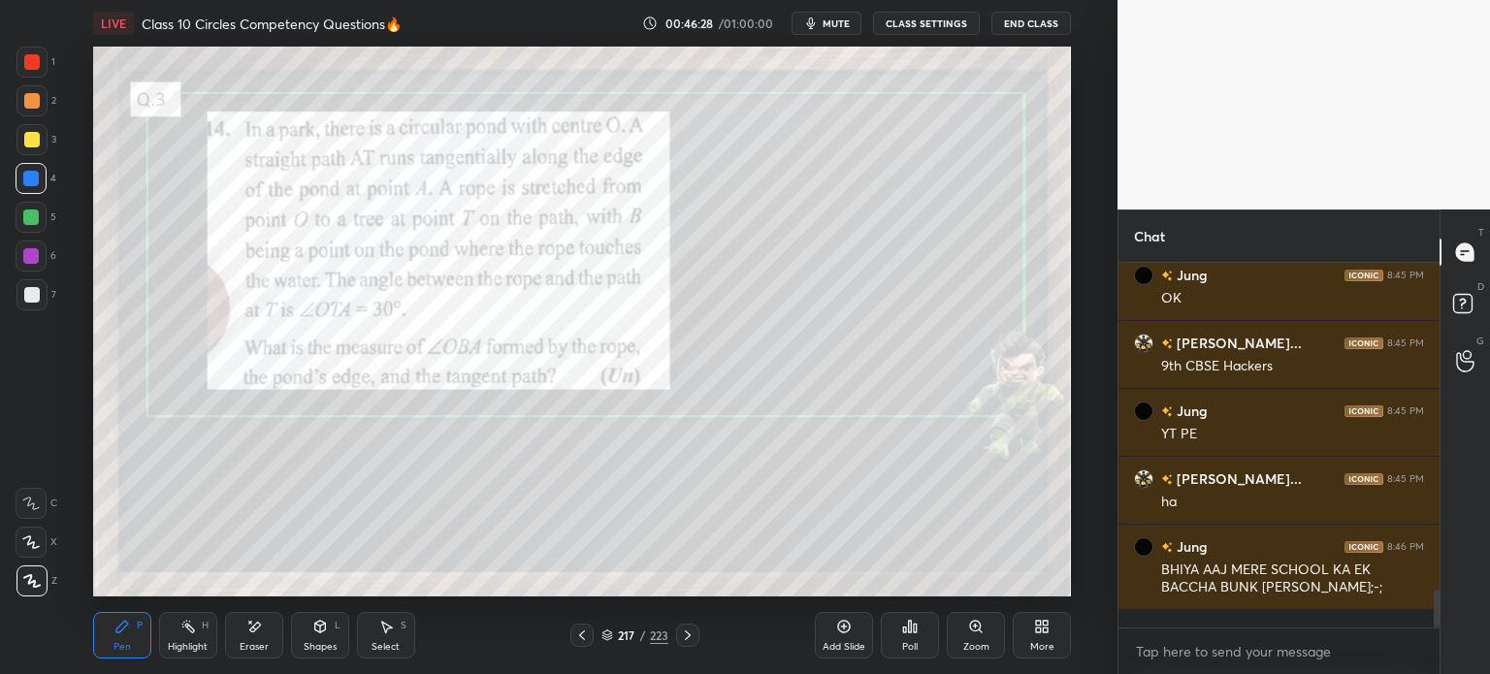
click at [694, 635] on div at bounding box center [687, 635] width 23 height 23
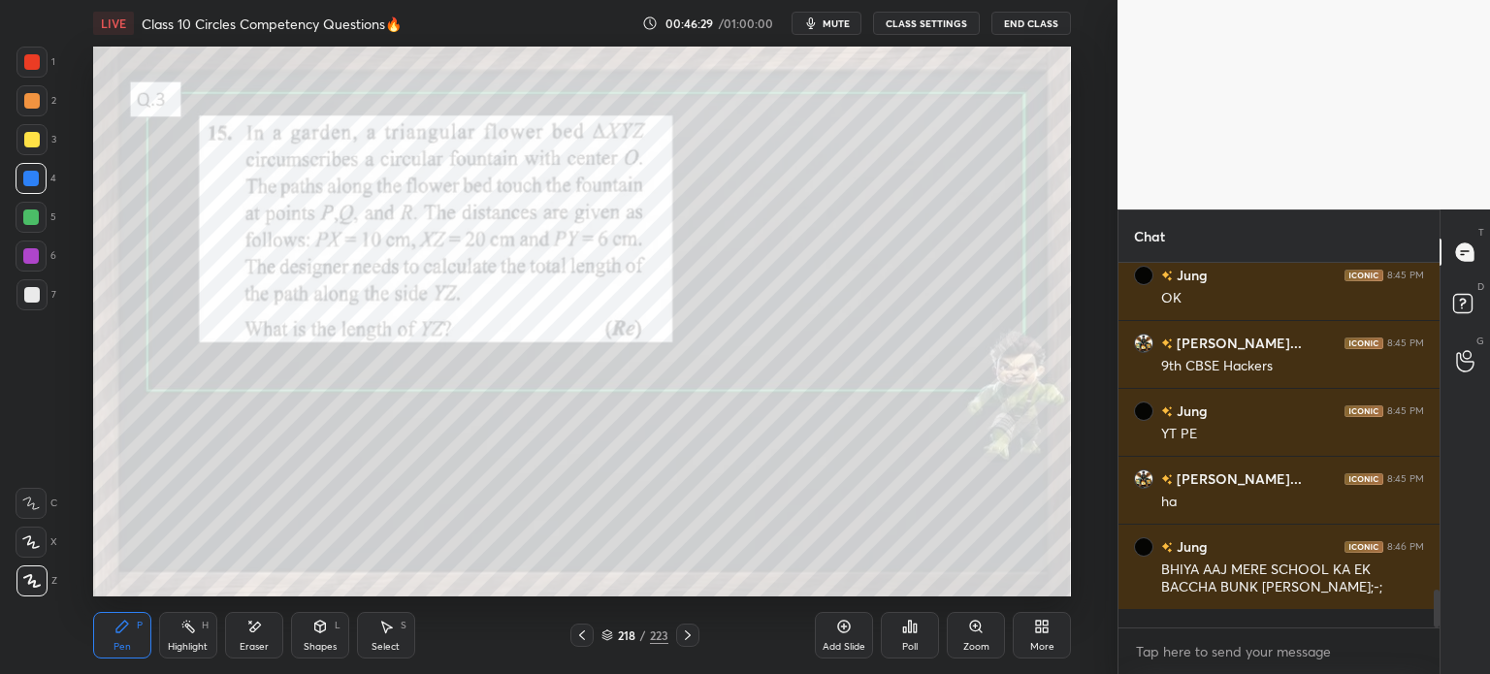
click at [699, 631] on div "218 / 223" at bounding box center [634, 635] width 361 height 23
click at [698, 630] on div "218 / 223" at bounding box center [634, 635] width 361 height 23
click at [691, 631] on icon at bounding box center [688, 636] width 16 height 16
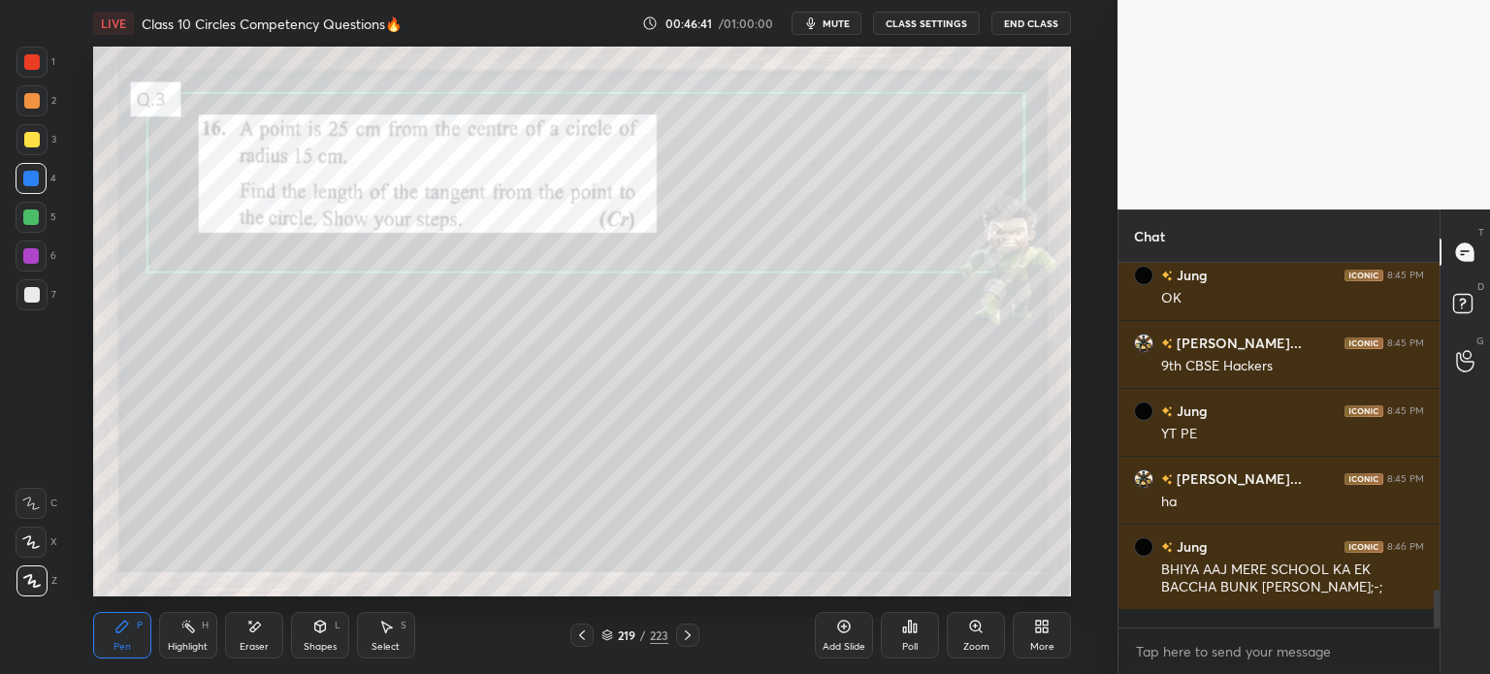
click at [42, 148] on div at bounding box center [31, 139] width 31 height 31
click at [320, 634] on icon at bounding box center [320, 627] width 16 height 16
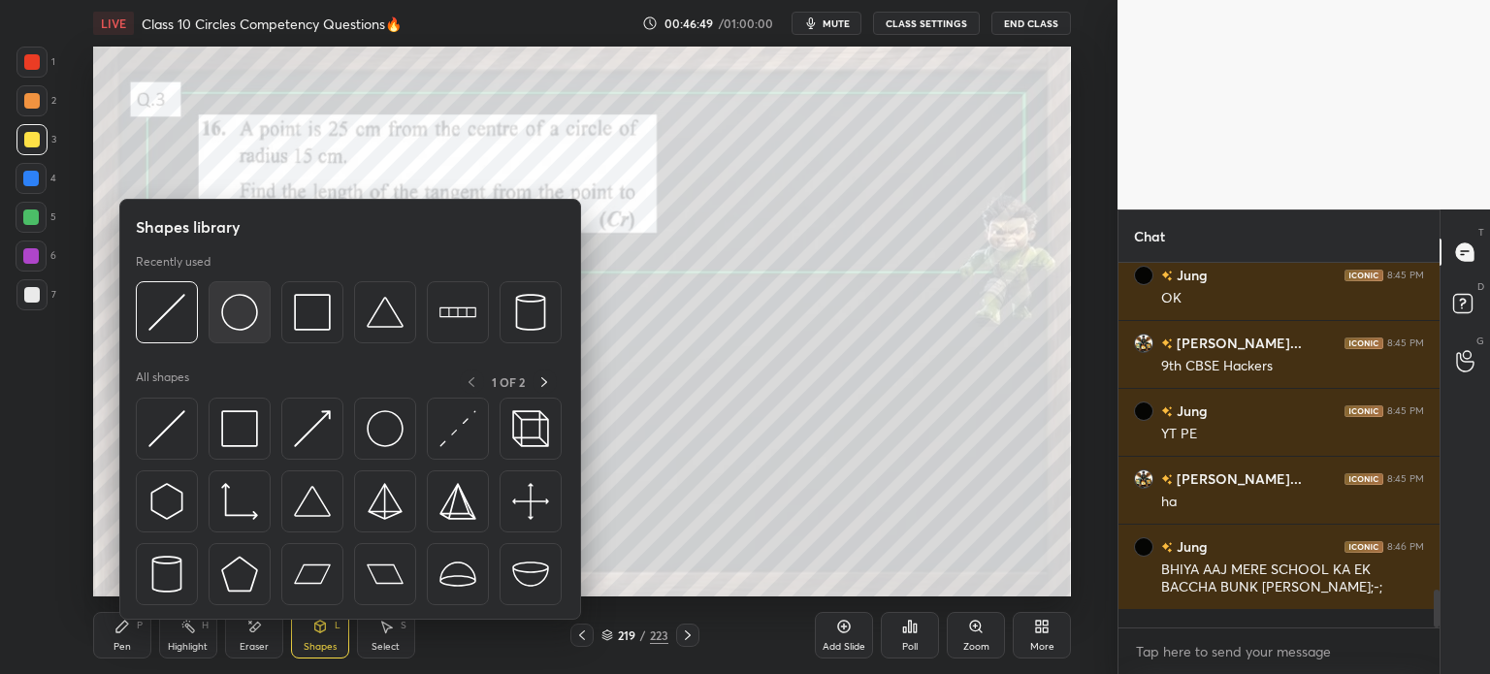
click at [242, 317] on img at bounding box center [239, 312] width 37 height 37
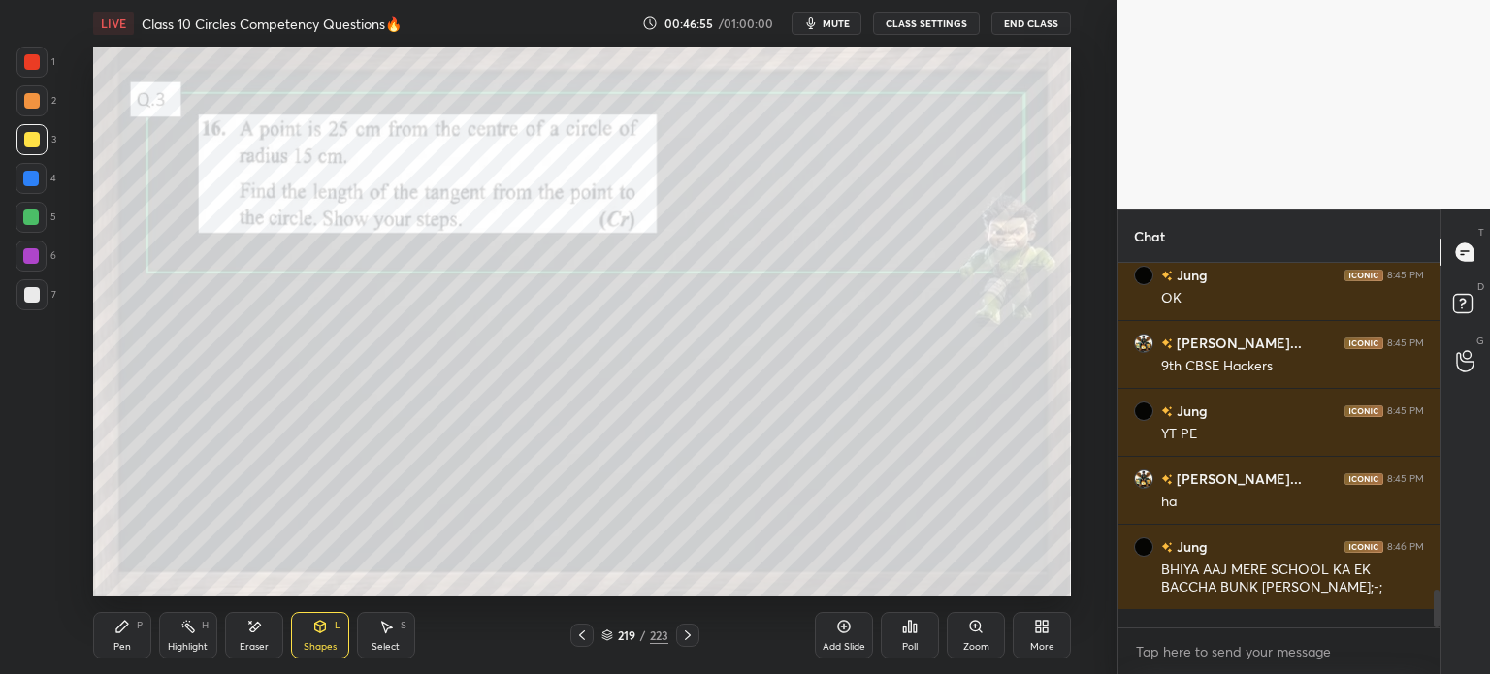
click at [120, 627] on icon at bounding box center [122, 627] width 12 height 12
click at [35, 301] on div at bounding box center [32, 295] width 16 height 16
click at [306, 650] on div "Shapes" at bounding box center [320, 647] width 33 height 10
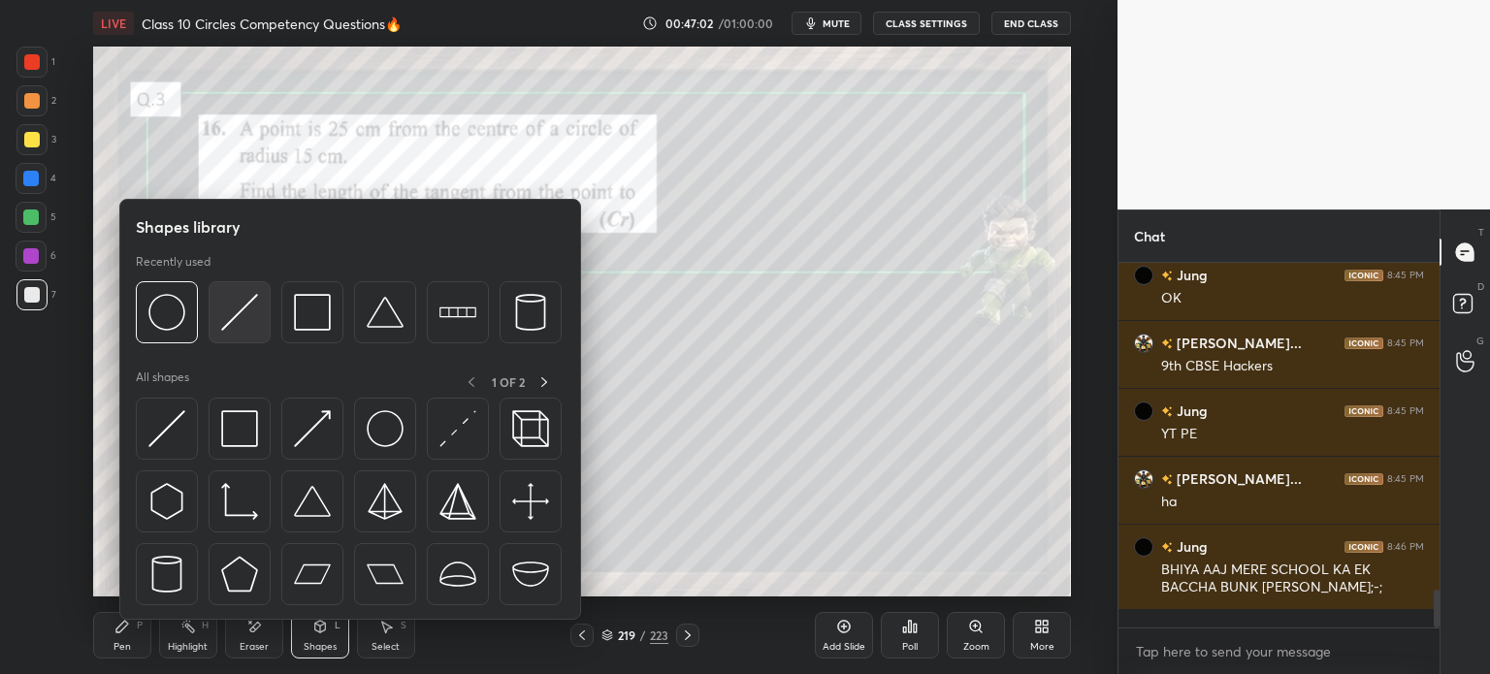
click at [238, 323] on img at bounding box center [239, 312] width 37 height 37
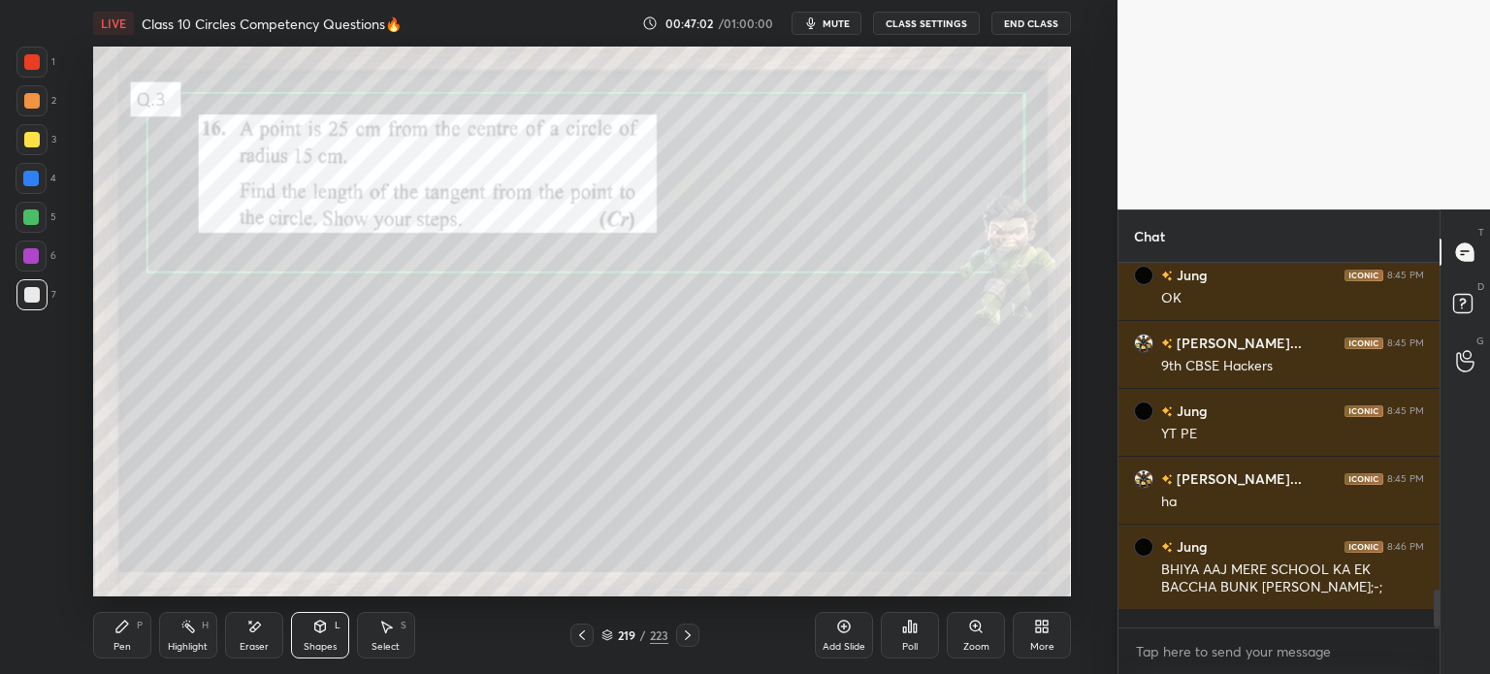
scroll to position [3282, 0]
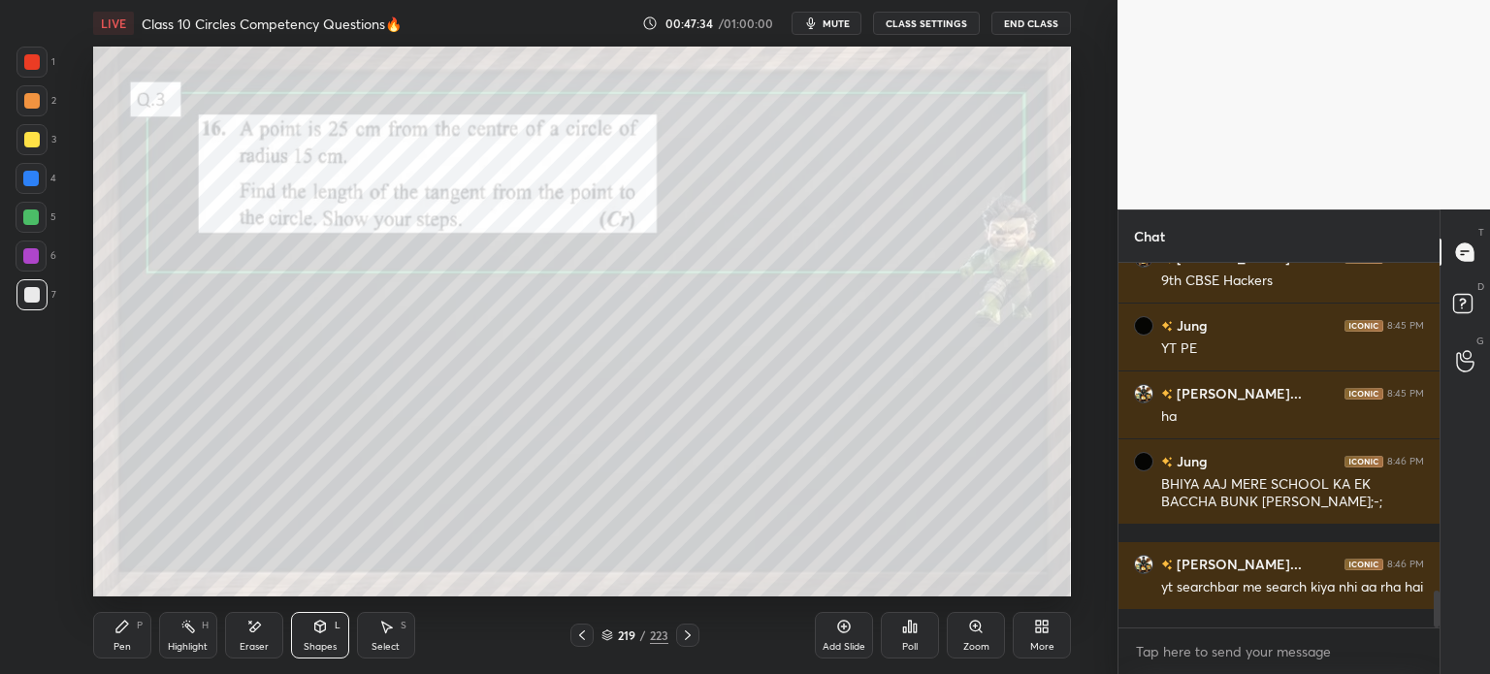
click at [122, 643] on div "Pen" at bounding box center [121, 647] width 17 height 10
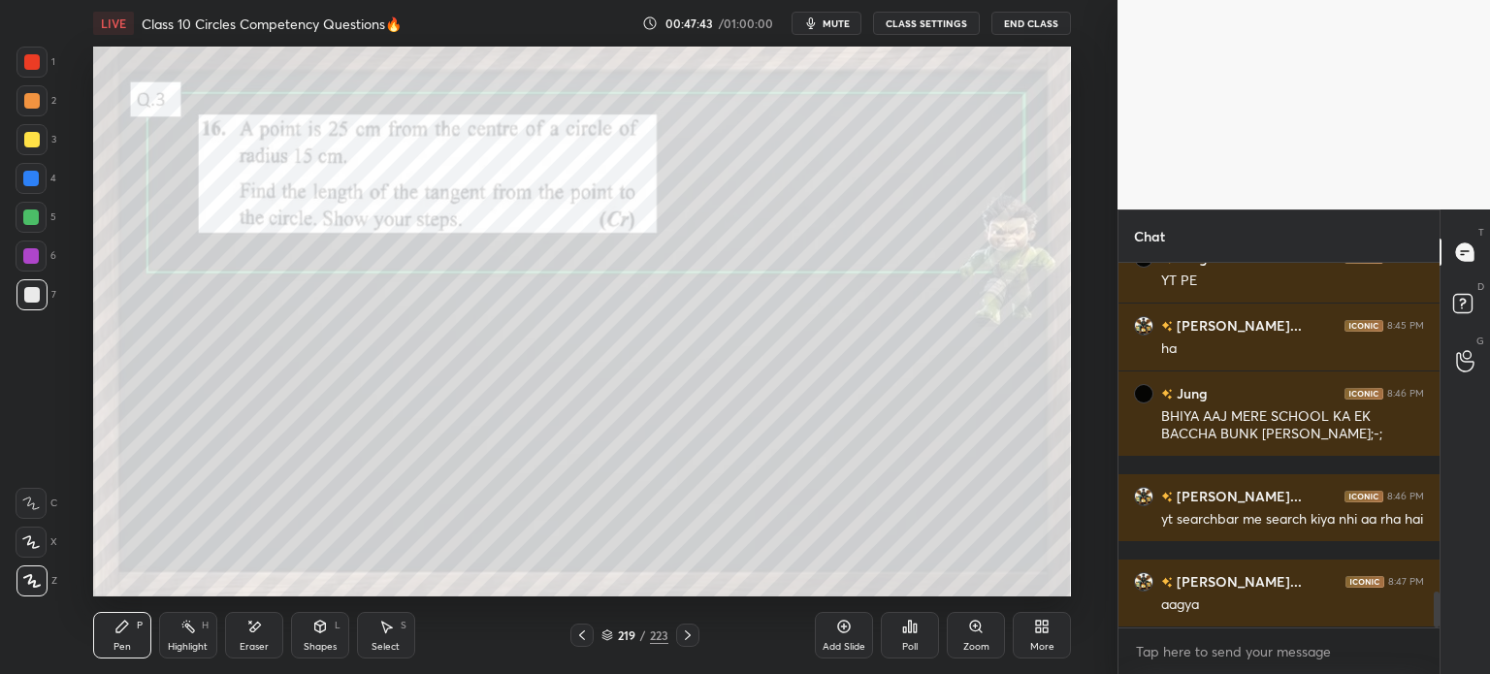
scroll to position [3469, 0]
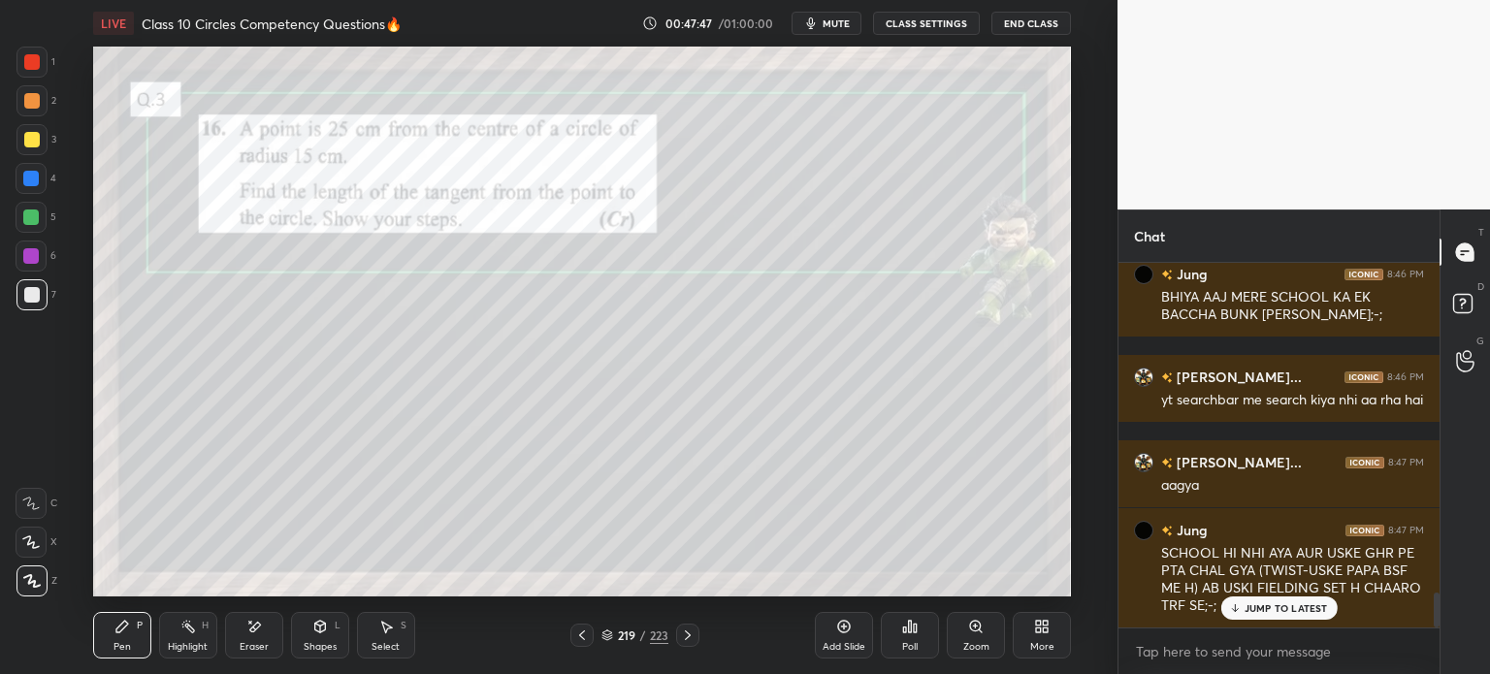
click at [328, 630] on div "Shapes L" at bounding box center [320, 635] width 58 height 47
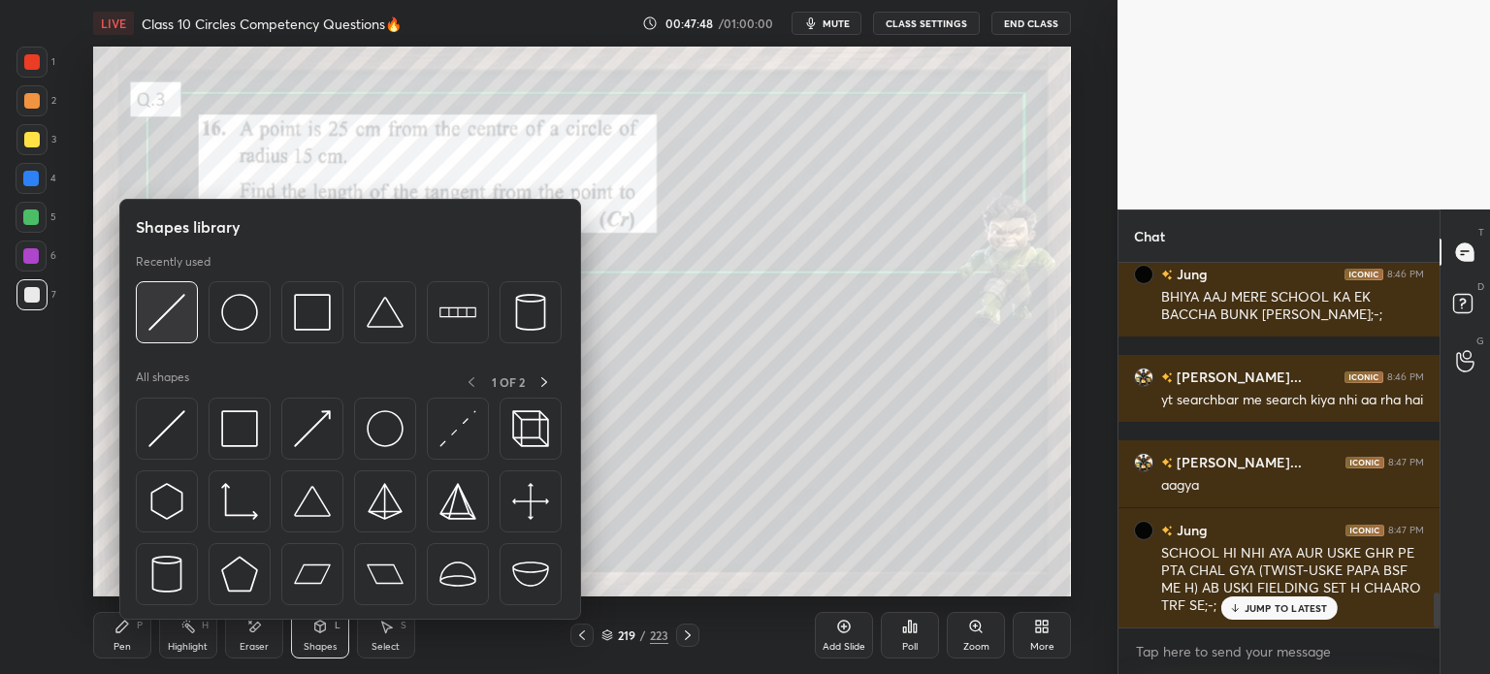
click at [170, 323] on img at bounding box center [166, 312] width 37 height 37
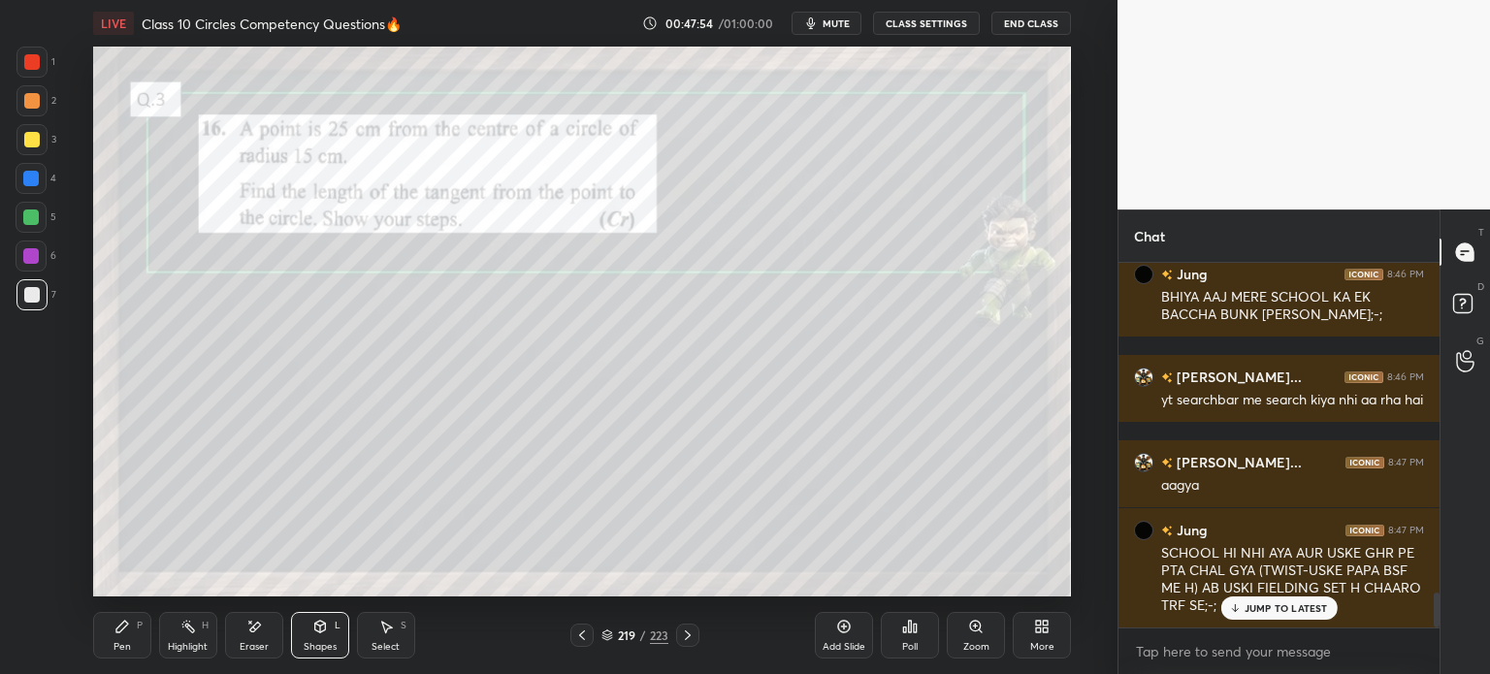
click at [43, 294] on div at bounding box center [31, 294] width 31 height 31
click at [145, 635] on div "Pen P" at bounding box center [122, 635] width 58 height 47
click at [687, 641] on icon at bounding box center [688, 636] width 16 height 16
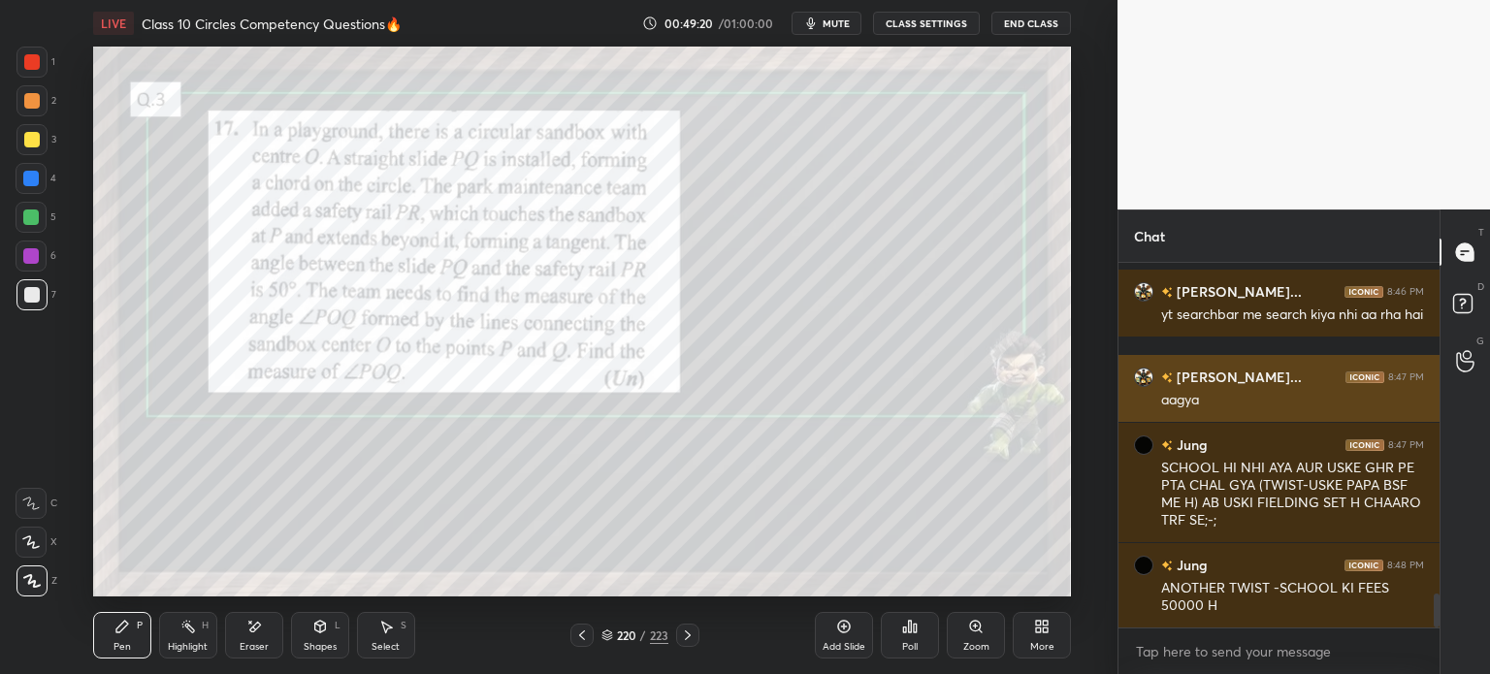
scroll to position [3556, 0]
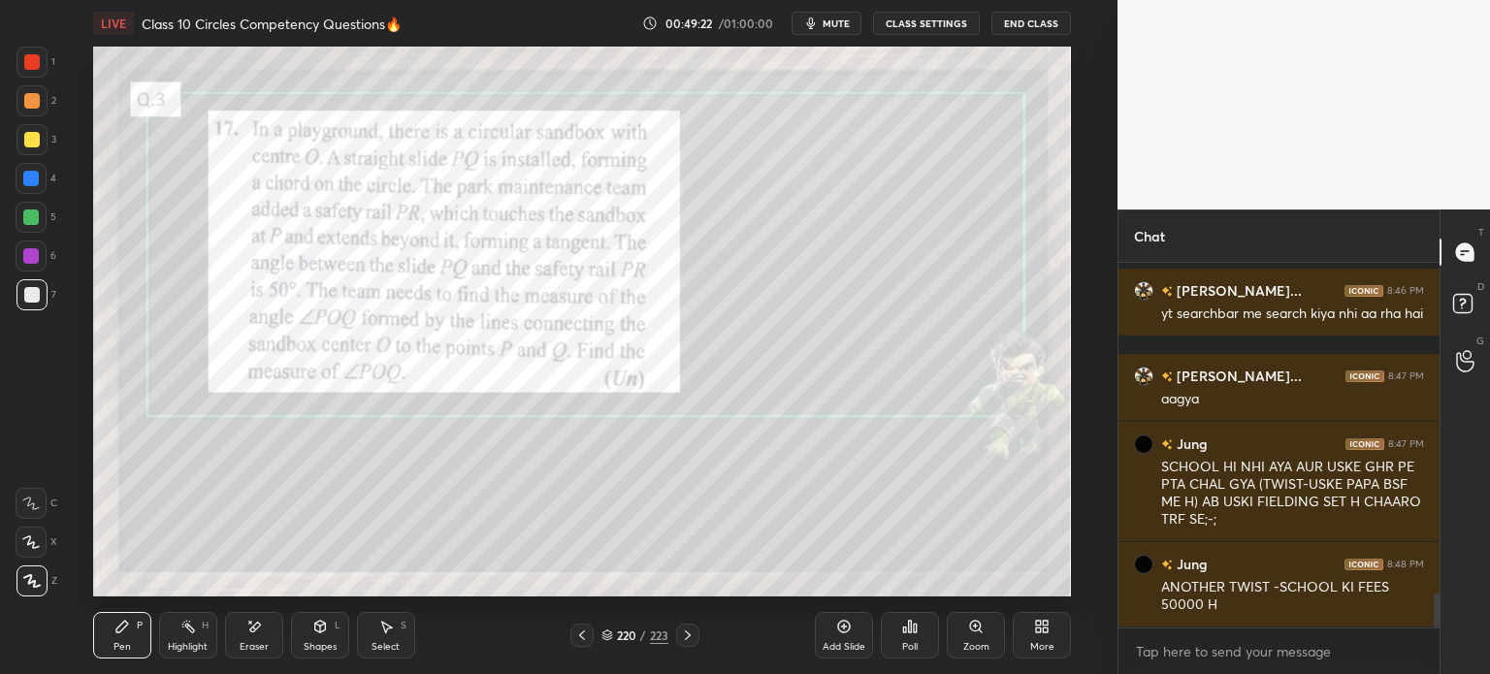
click at [680, 637] on icon at bounding box center [688, 636] width 16 height 16
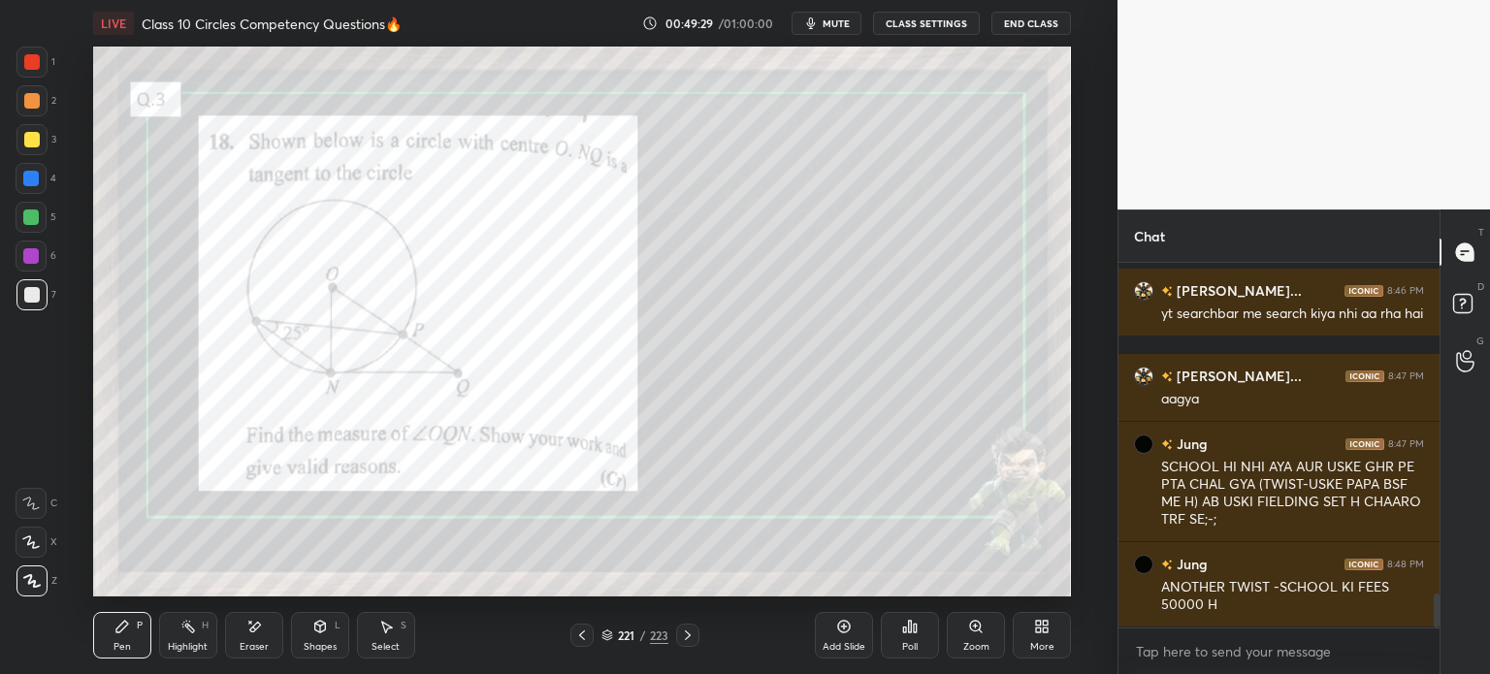
click at [26, 67] on div at bounding box center [32, 62] width 16 height 16
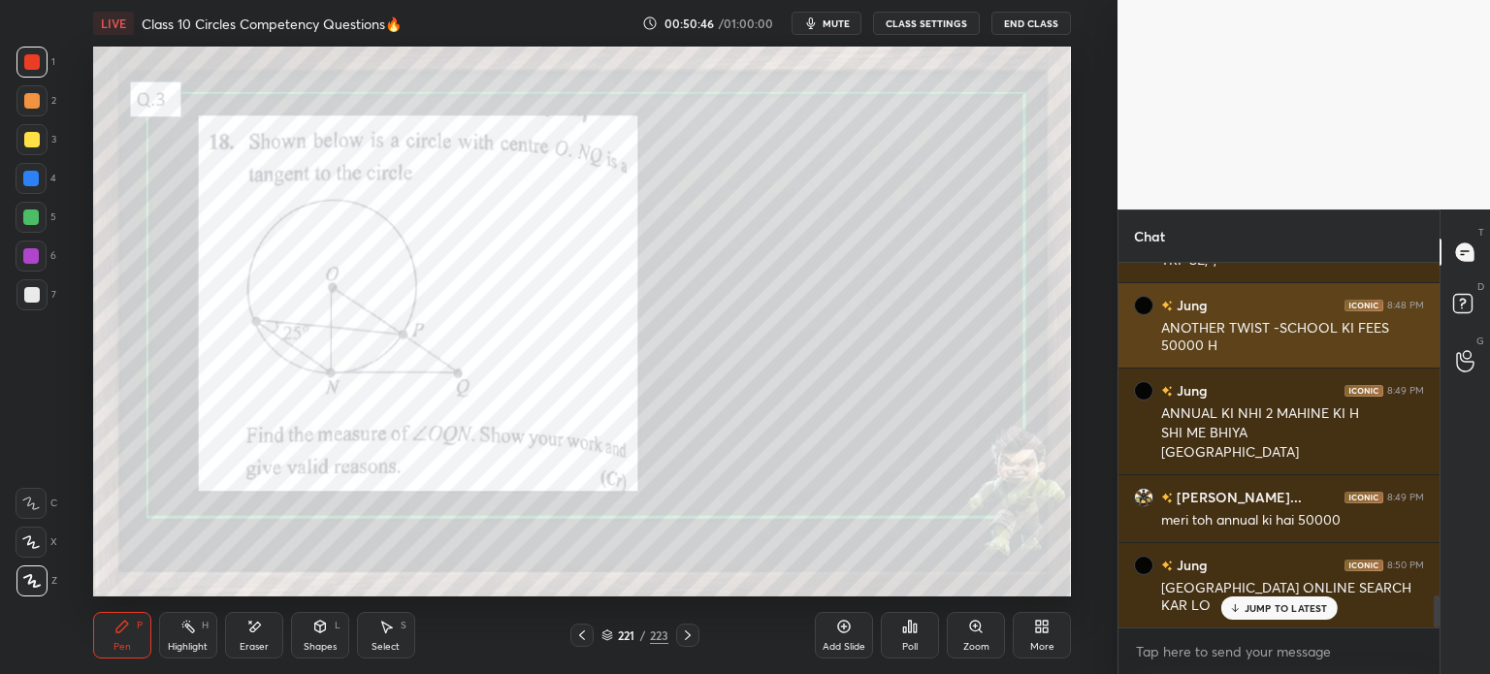
scroll to position [3853, 0]
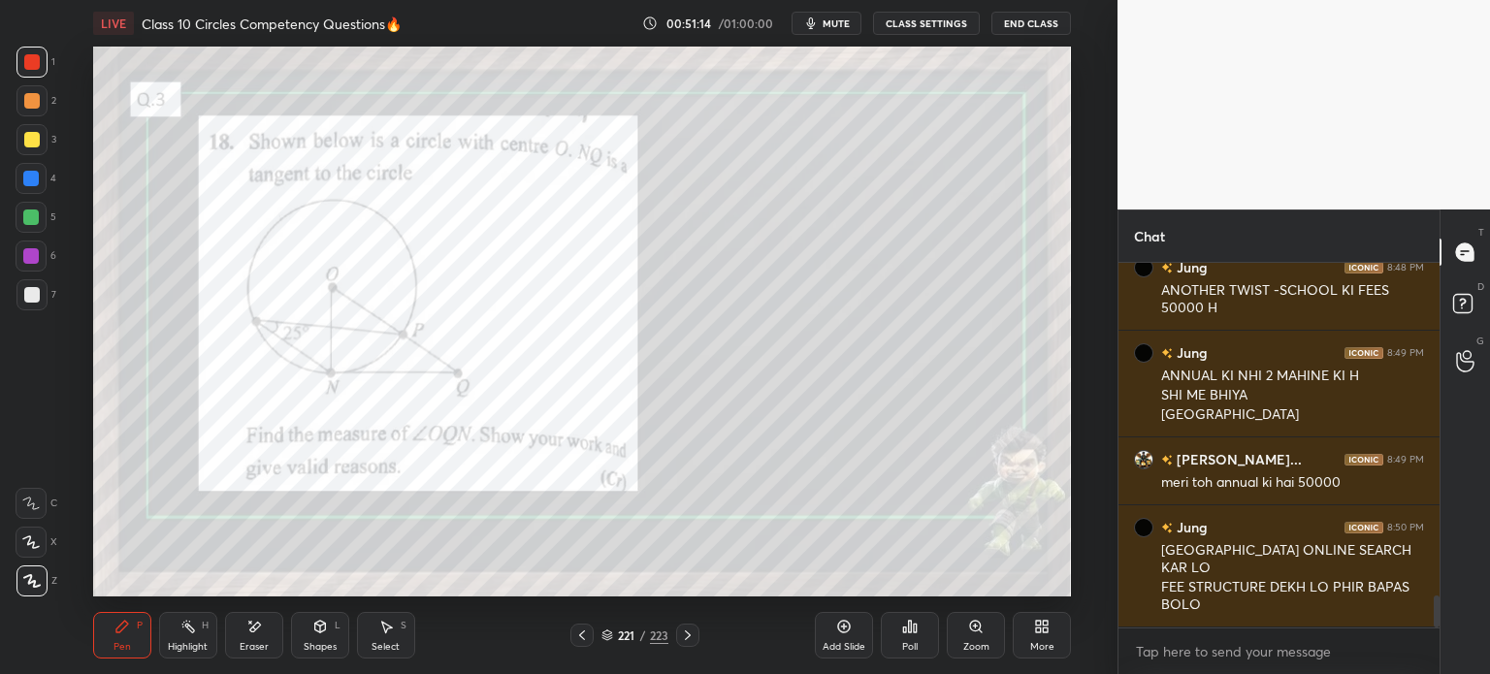
click at [691, 635] on icon at bounding box center [688, 636] width 16 height 16
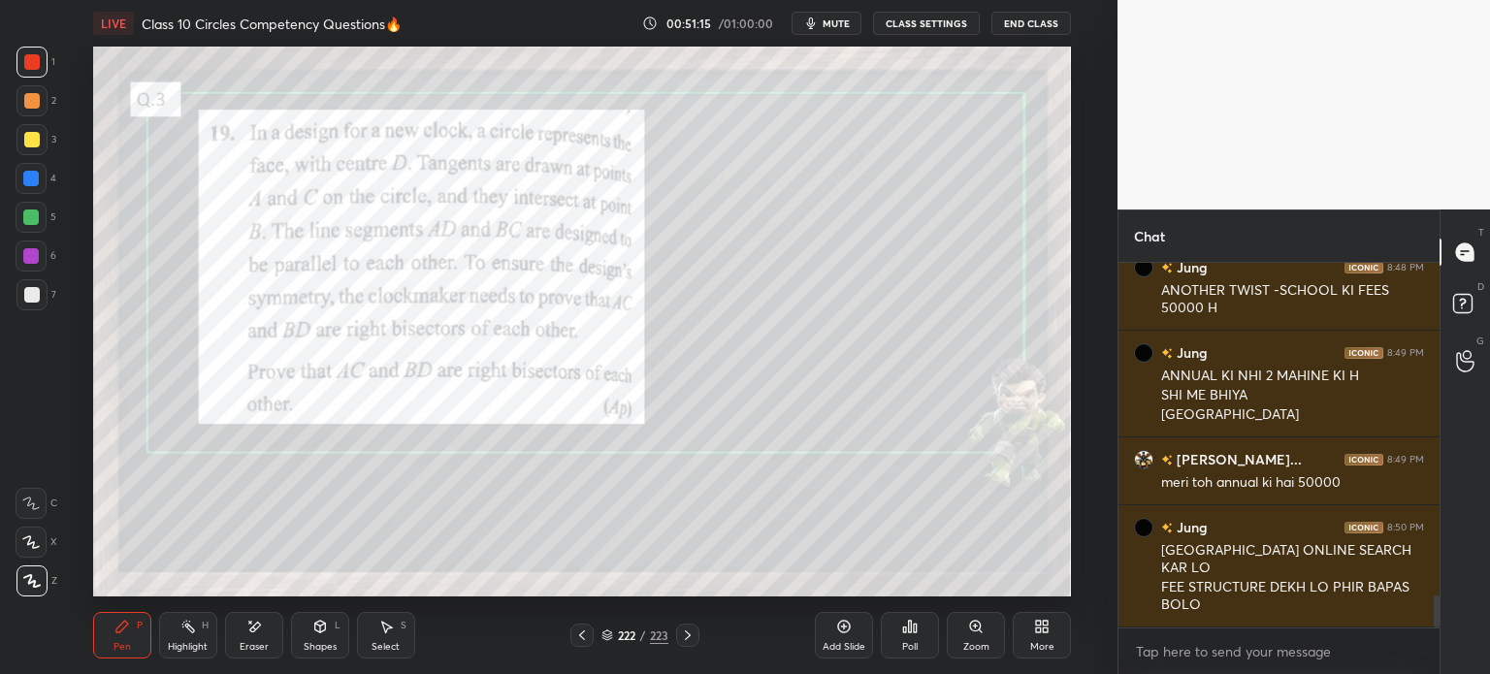
click at [690, 628] on div at bounding box center [687, 635] width 23 height 23
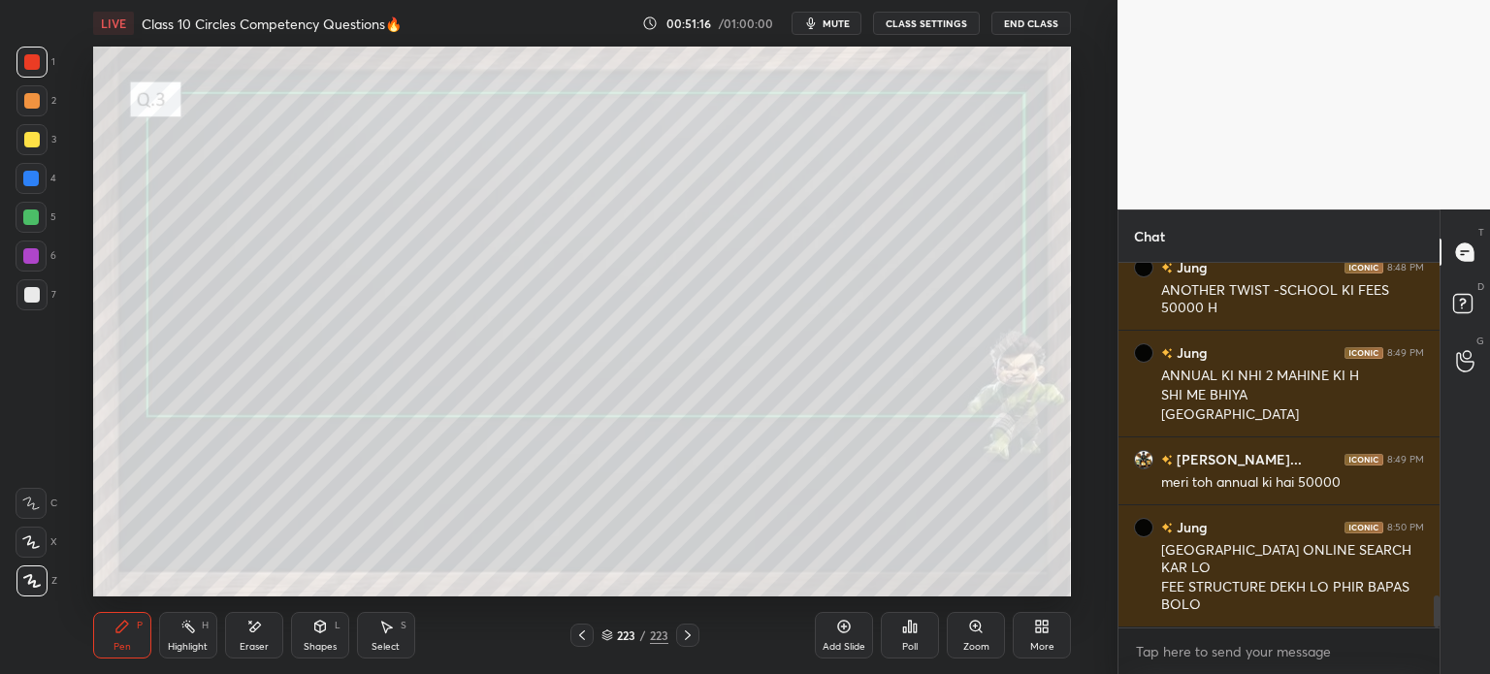
click at [582, 629] on icon at bounding box center [582, 636] width 16 height 16
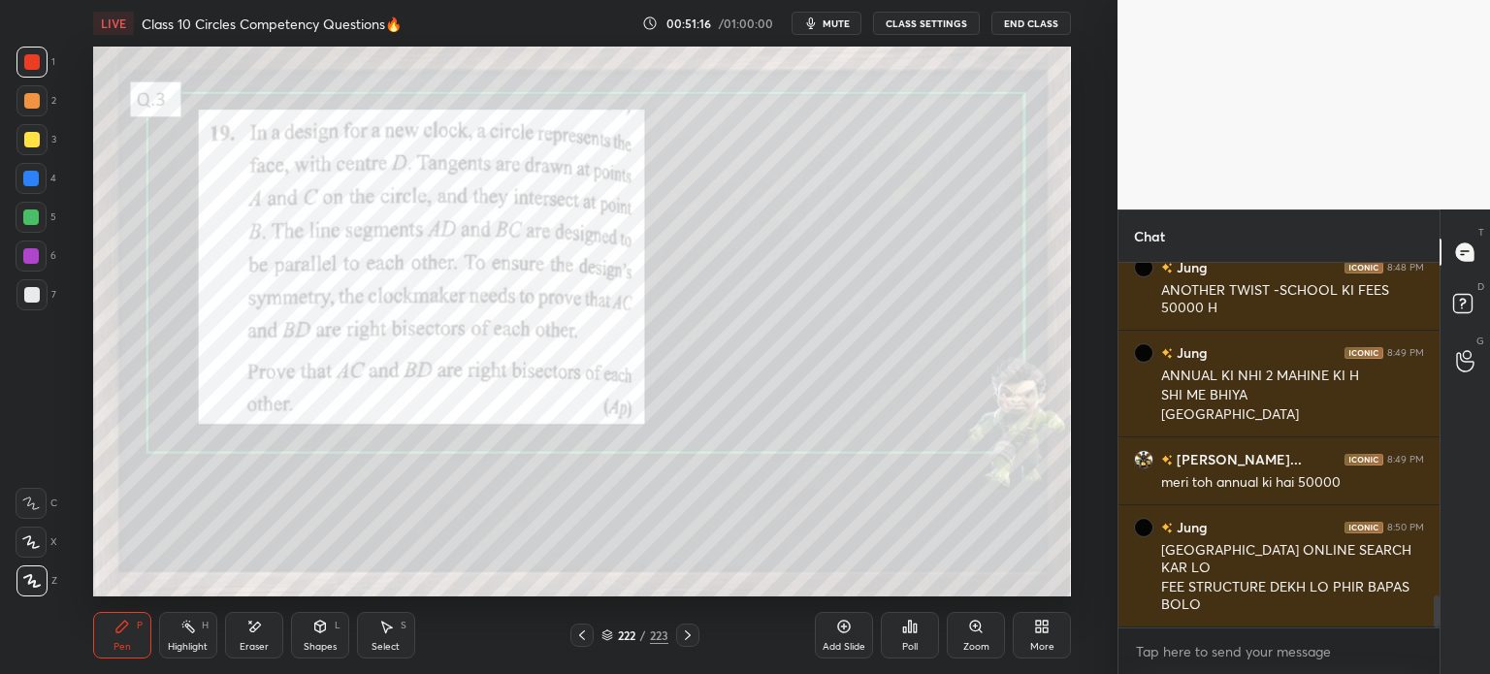
click at [576, 636] on icon at bounding box center [582, 636] width 16 height 16
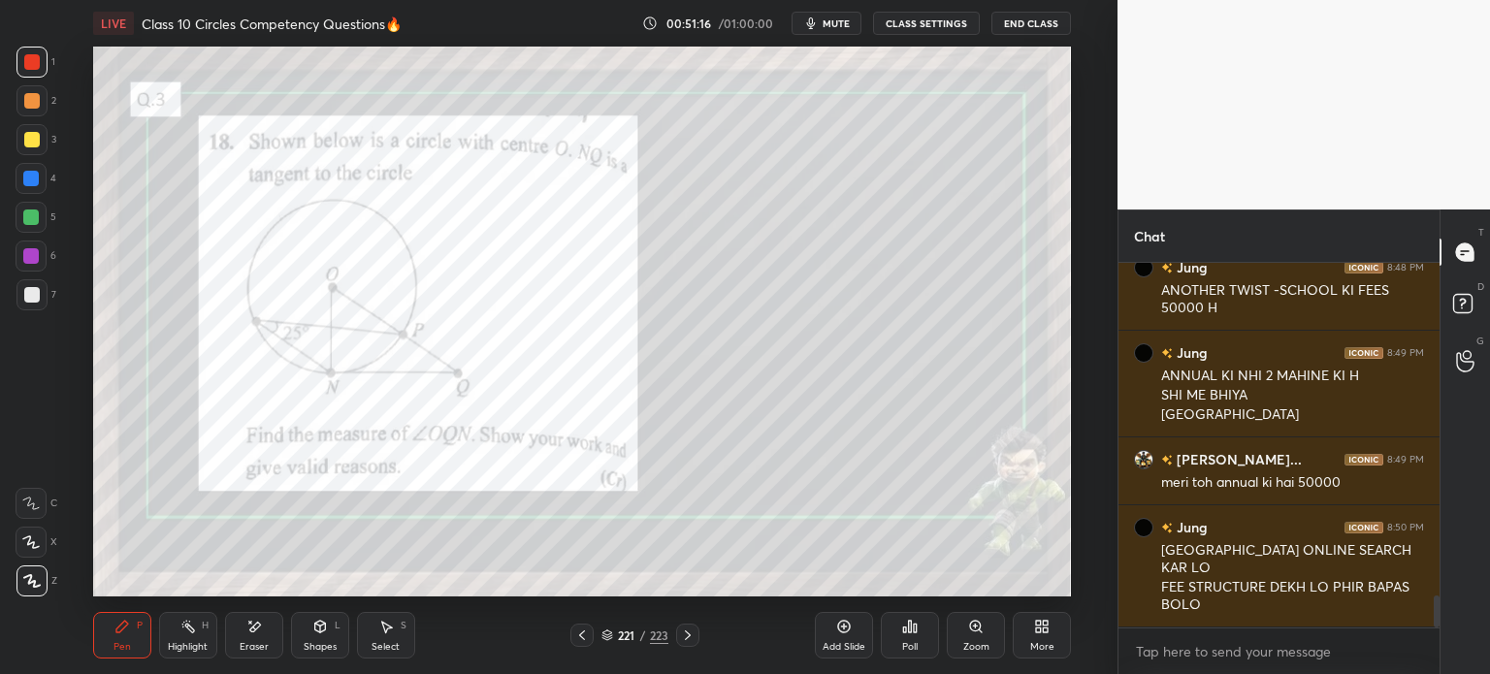
click at [581, 635] on icon at bounding box center [582, 636] width 16 height 16
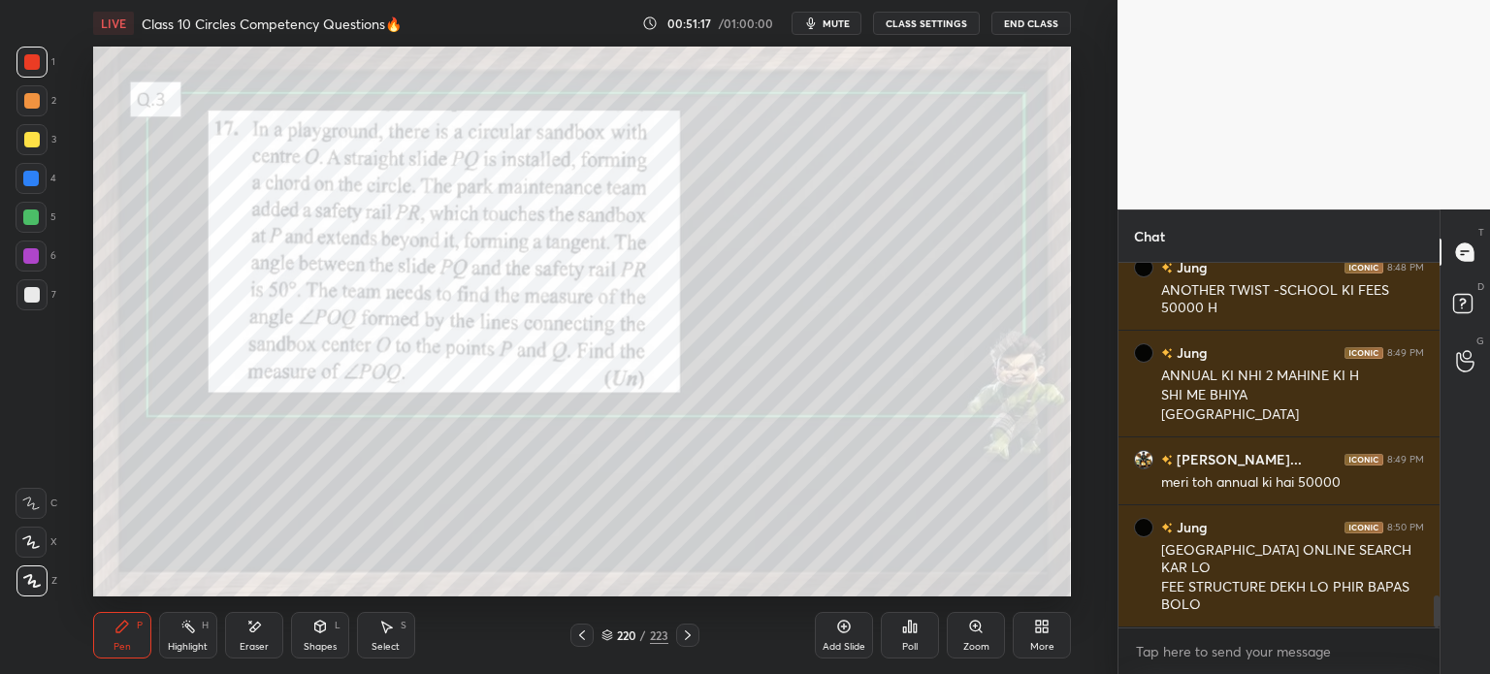
click at [581, 632] on icon at bounding box center [582, 636] width 16 height 16
click at [583, 631] on icon at bounding box center [582, 635] width 6 height 10
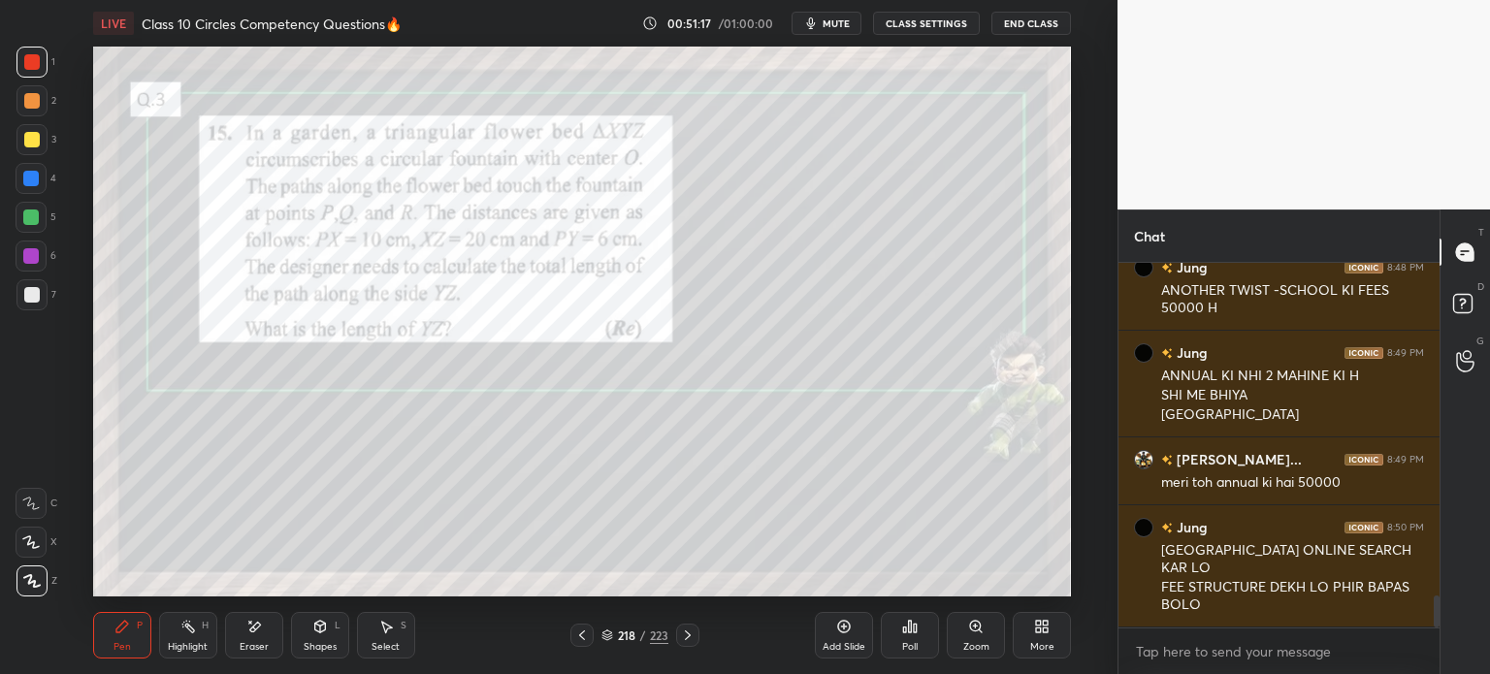
click at [586, 630] on icon at bounding box center [582, 636] width 16 height 16
click at [592, 628] on div at bounding box center [581, 635] width 23 height 23
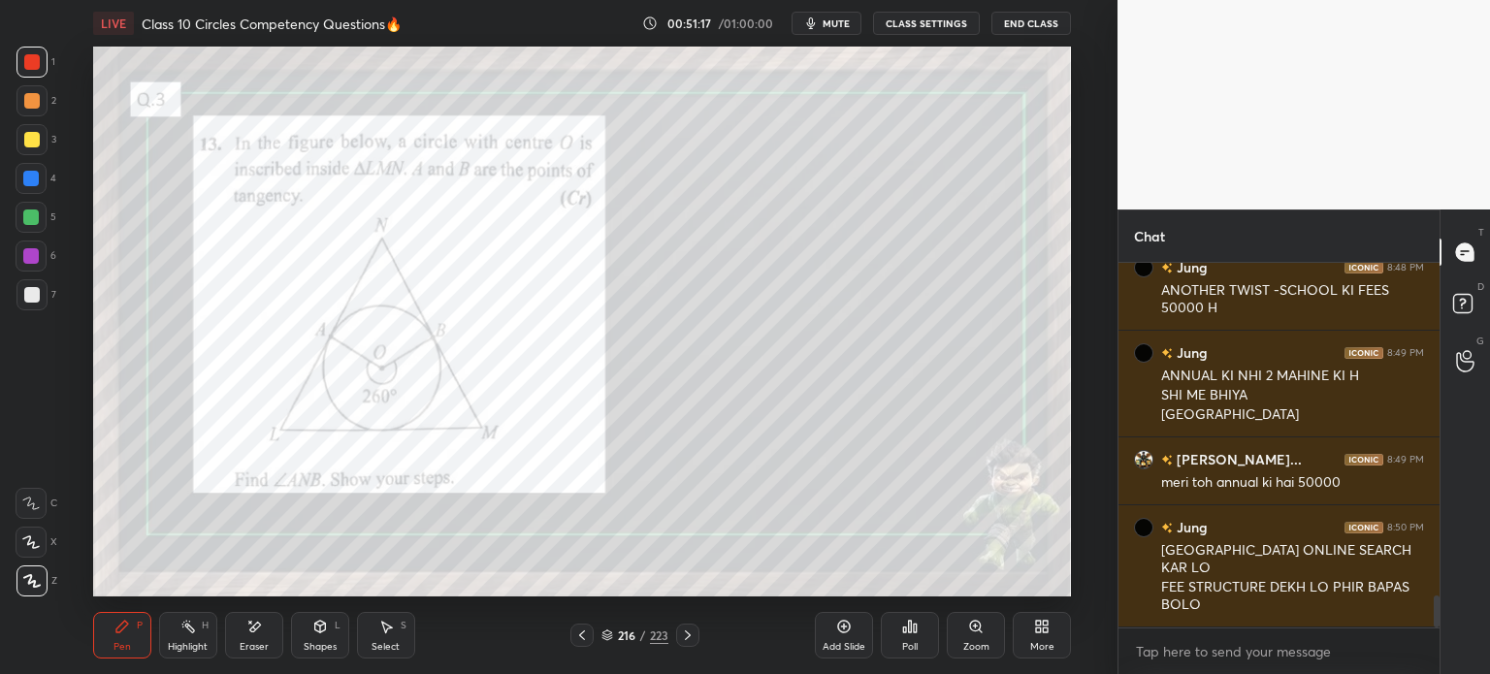
click at [594, 631] on div "216 / 223" at bounding box center [634, 635] width 129 height 23
click at [596, 628] on div "216 / 223" at bounding box center [634, 635] width 129 height 23
click at [595, 628] on div "216 / 223" at bounding box center [634, 635] width 129 height 23
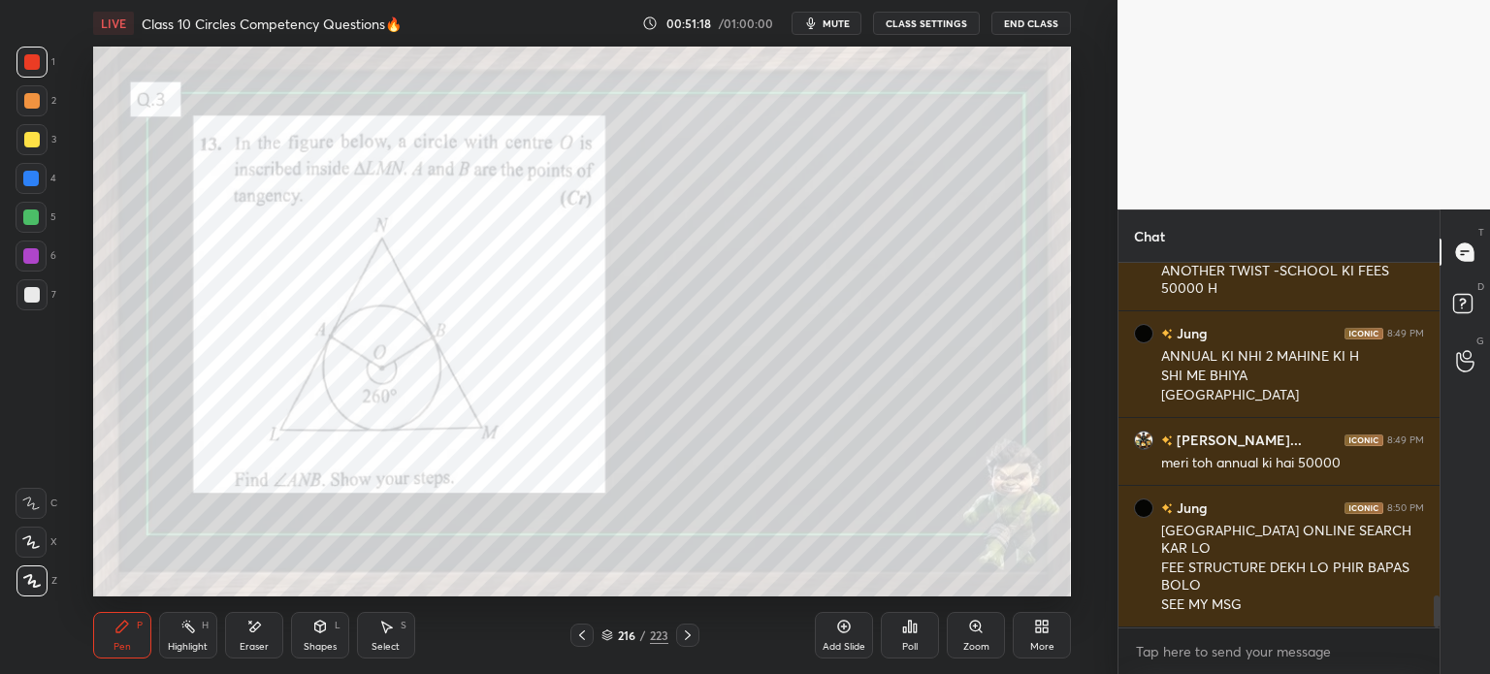
click at [597, 628] on div "216 / 223" at bounding box center [634, 635] width 129 height 23
click at [597, 631] on div "216 / 223" at bounding box center [634, 635] width 129 height 23
click at [598, 631] on div "216 / 223" at bounding box center [634, 635] width 129 height 23
click at [596, 634] on div "216 / 223" at bounding box center [634, 635] width 129 height 23
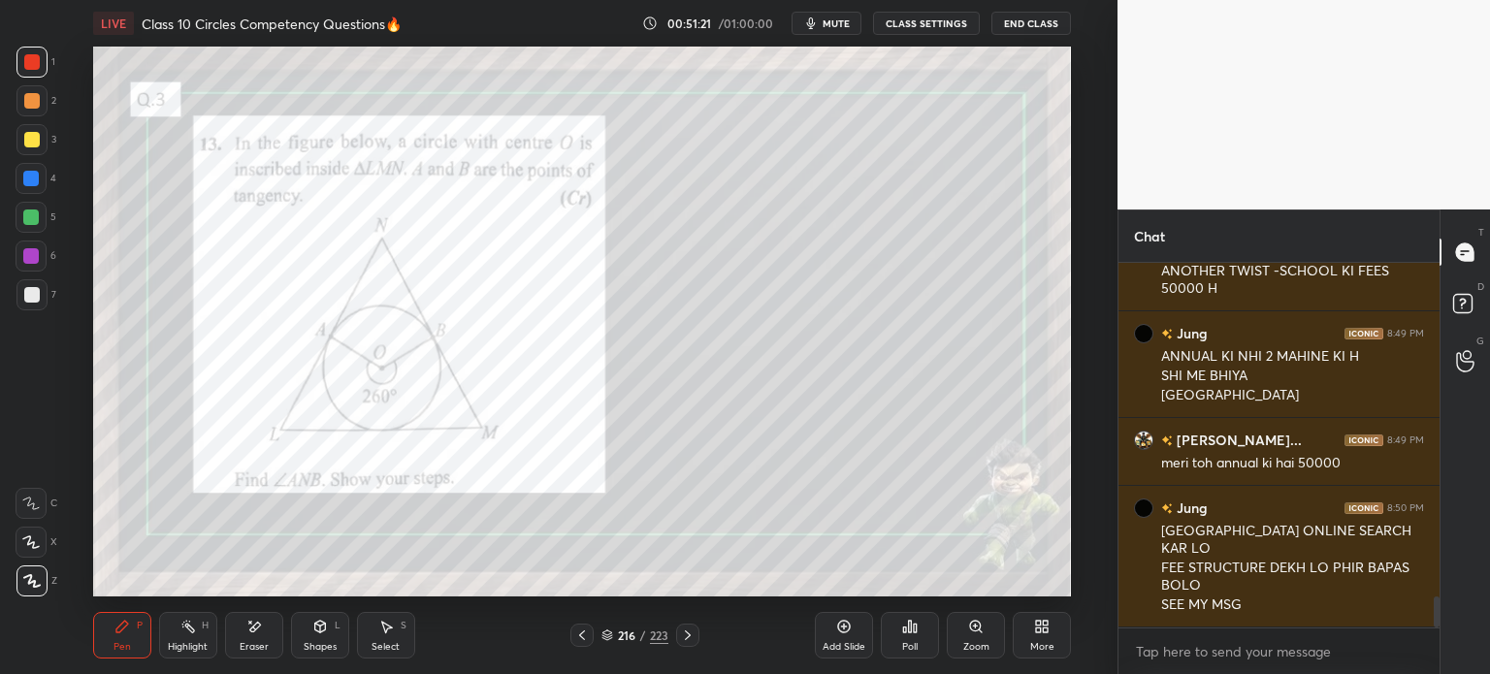
click at [605, 635] on icon at bounding box center [607, 635] width 12 height 12
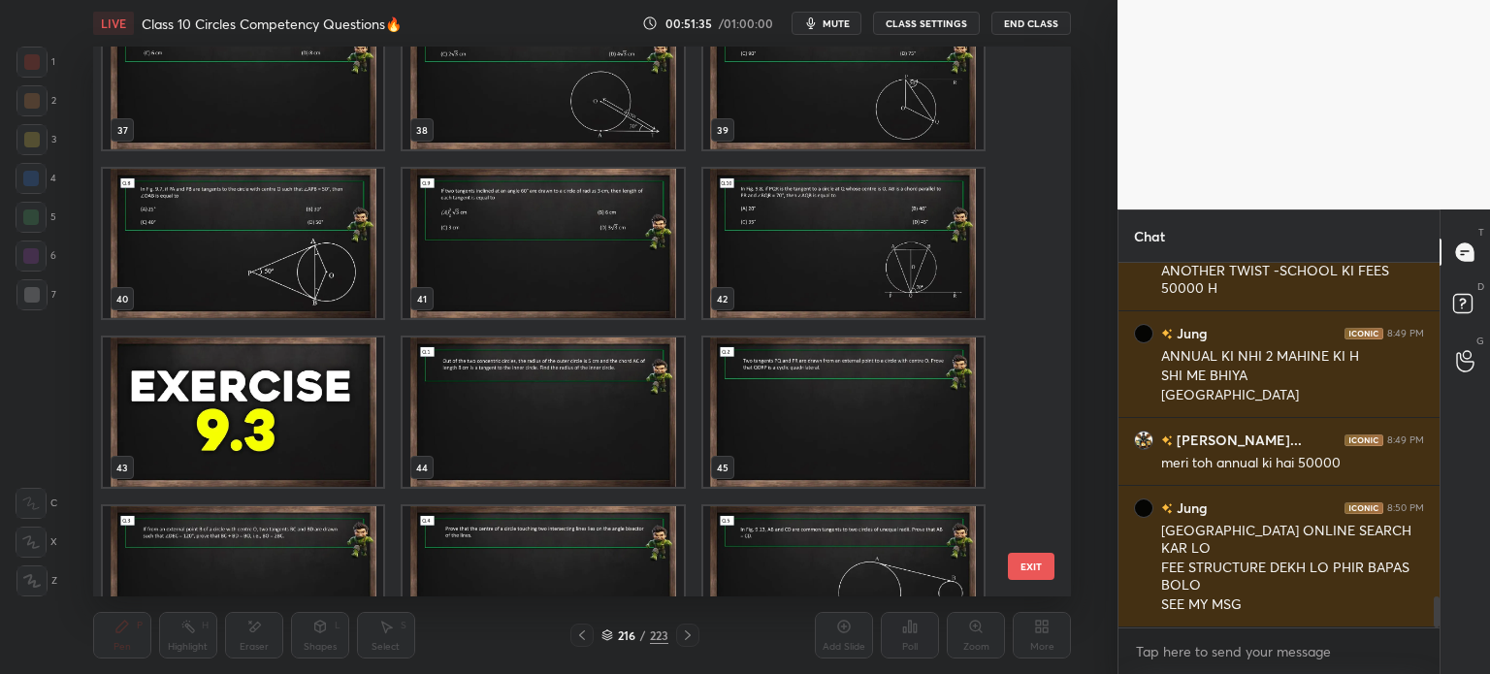
scroll to position [2110, 0]
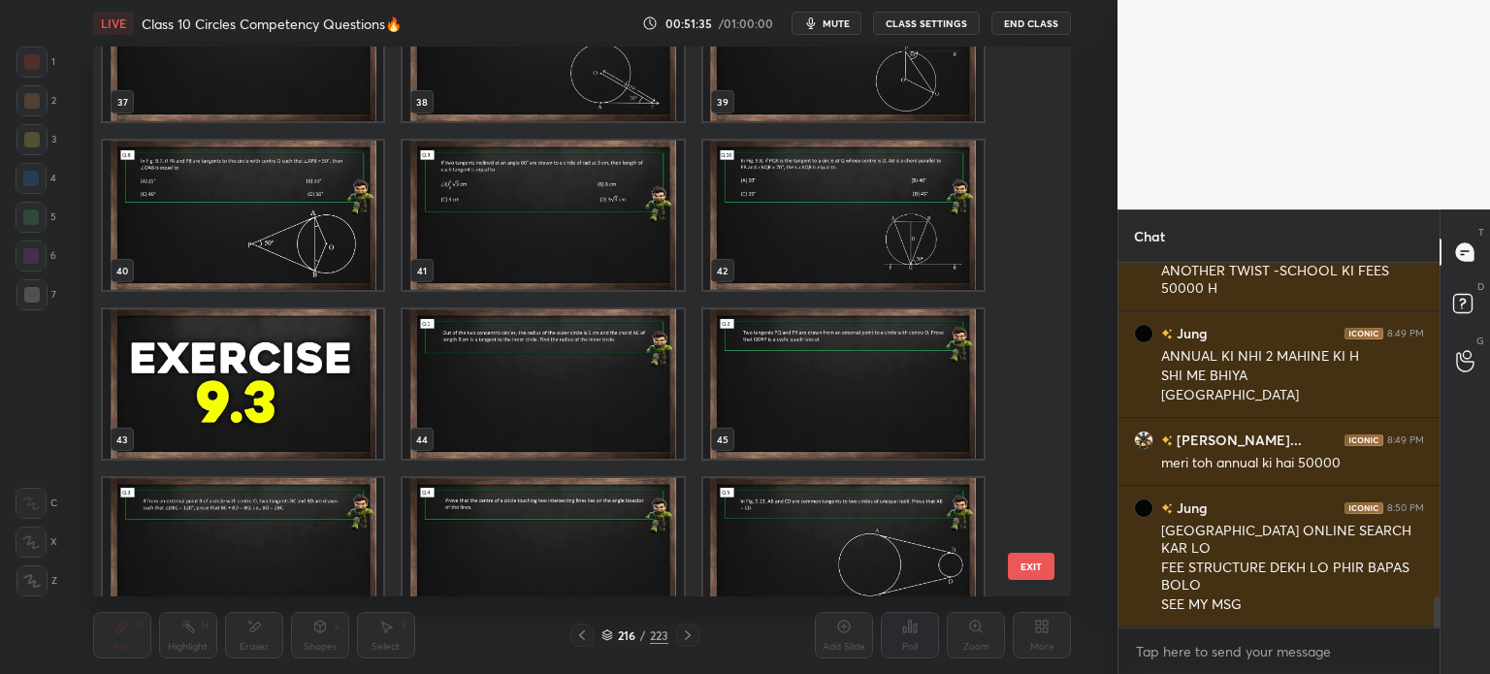
click at [563, 363] on img "grid" at bounding box center [543, 383] width 280 height 149
click at [563, 379] on img "grid" at bounding box center [543, 383] width 280 height 149
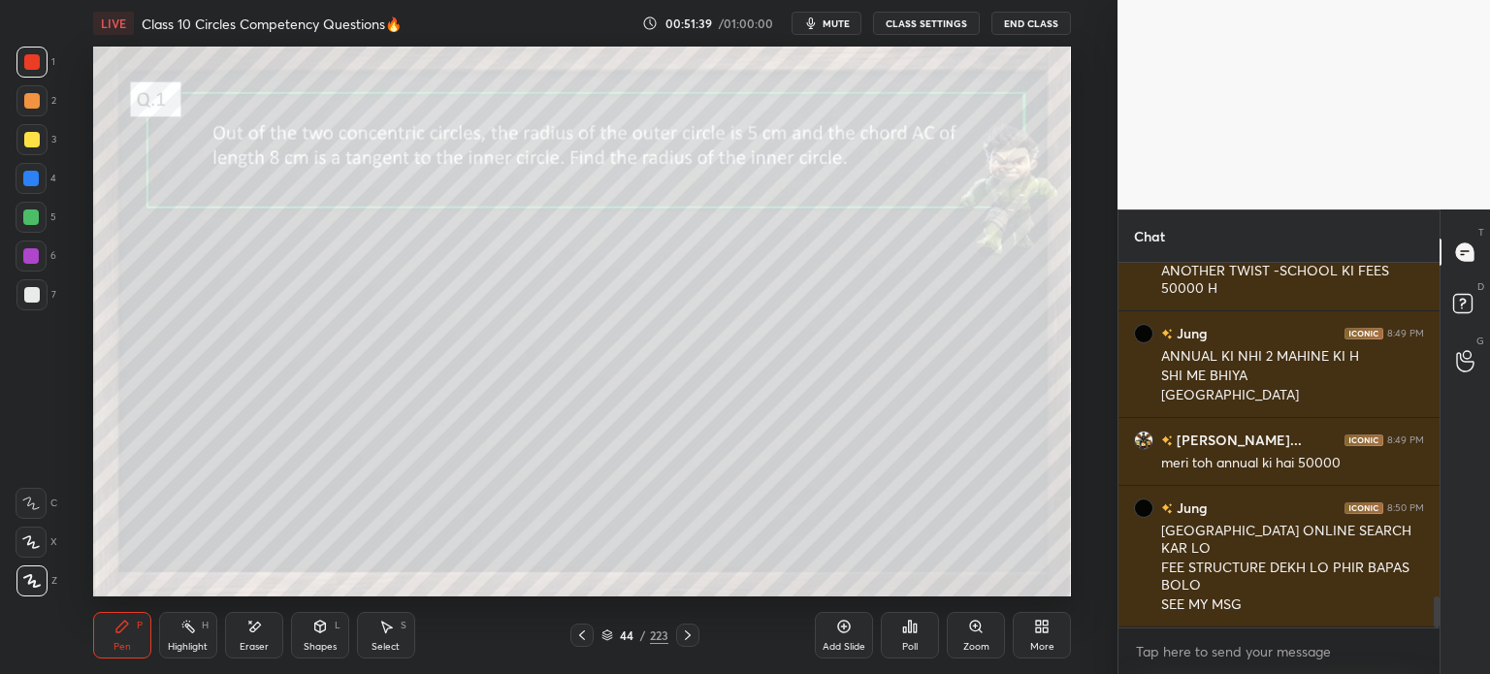
click at [694, 641] on div at bounding box center [687, 635] width 23 height 23
click at [693, 639] on icon at bounding box center [688, 636] width 16 height 16
click at [687, 636] on icon at bounding box center [688, 636] width 16 height 16
click at [686, 631] on icon at bounding box center [688, 635] width 6 height 10
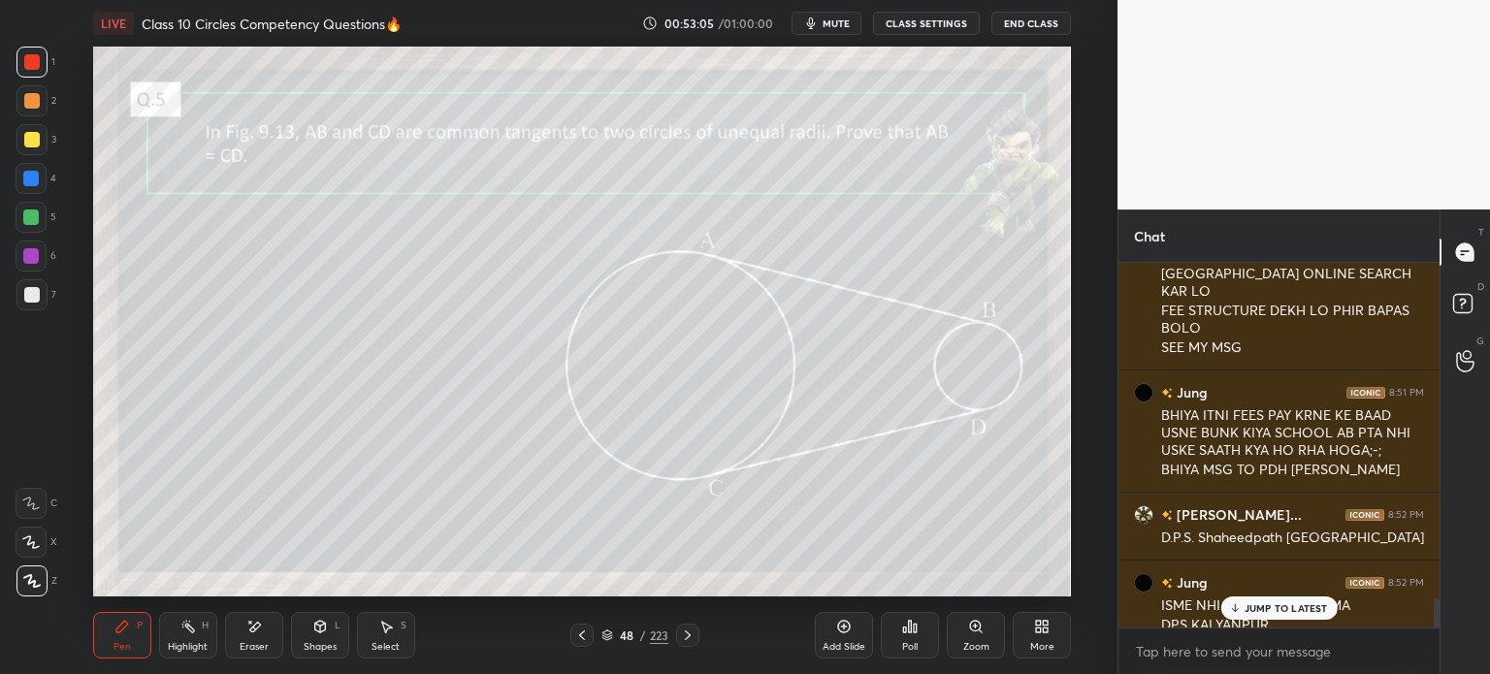
scroll to position [4148, 0]
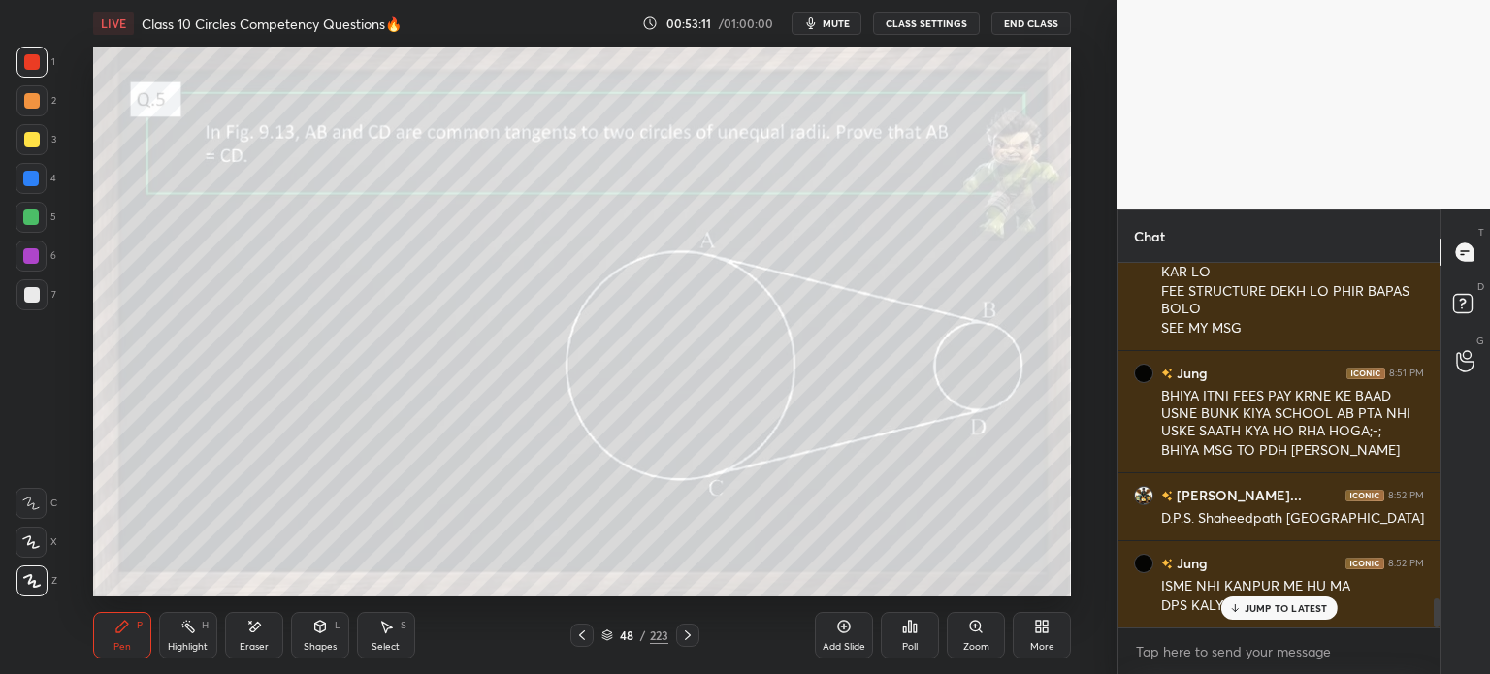
click at [41, 147] on div at bounding box center [31, 139] width 31 height 31
click at [34, 213] on div at bounding box center [31, 218] width 16 height 16
click at [31, 254] on div at bounding box center [31, 256] width 16 height 16
click at [31, 282] on div at bounding box center [31, 294] width 31 height 31
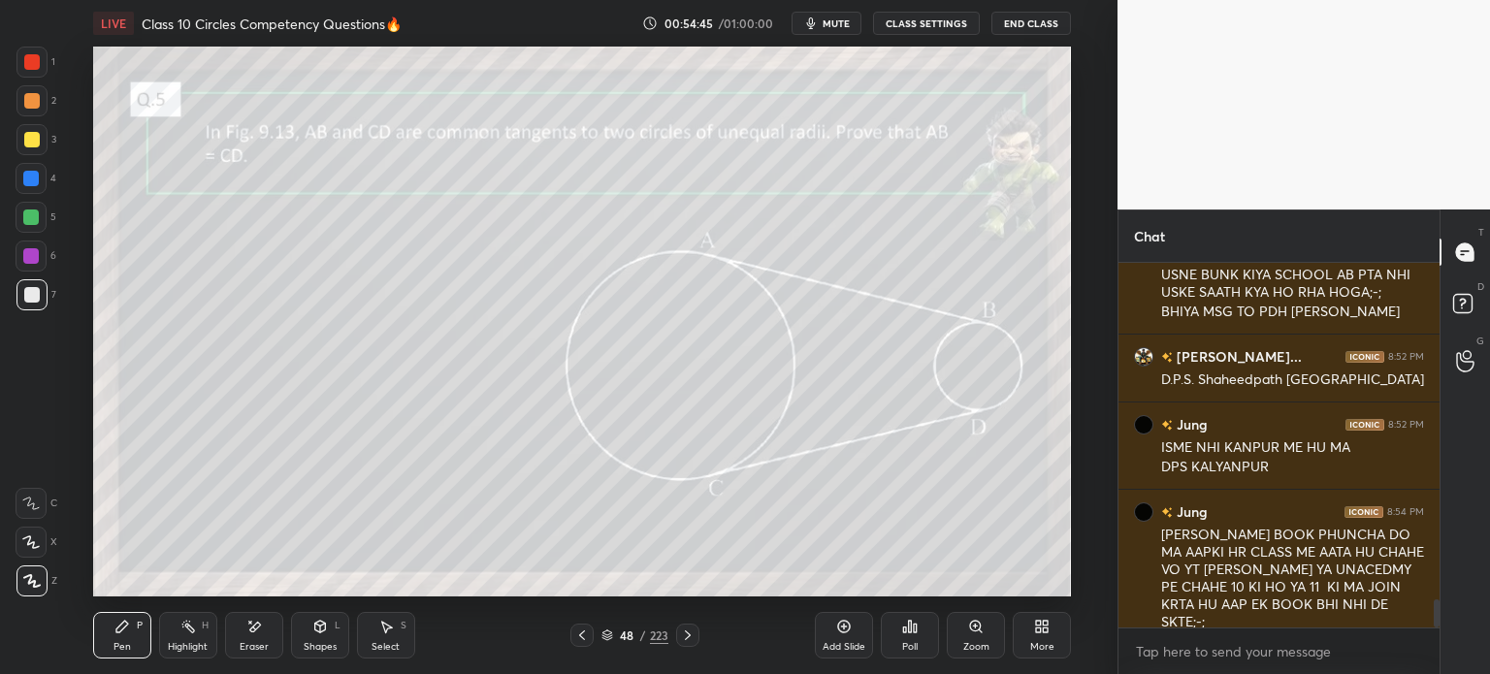
click at [688, 639] on icon at bounding box center [688, 636] width 16 height 16
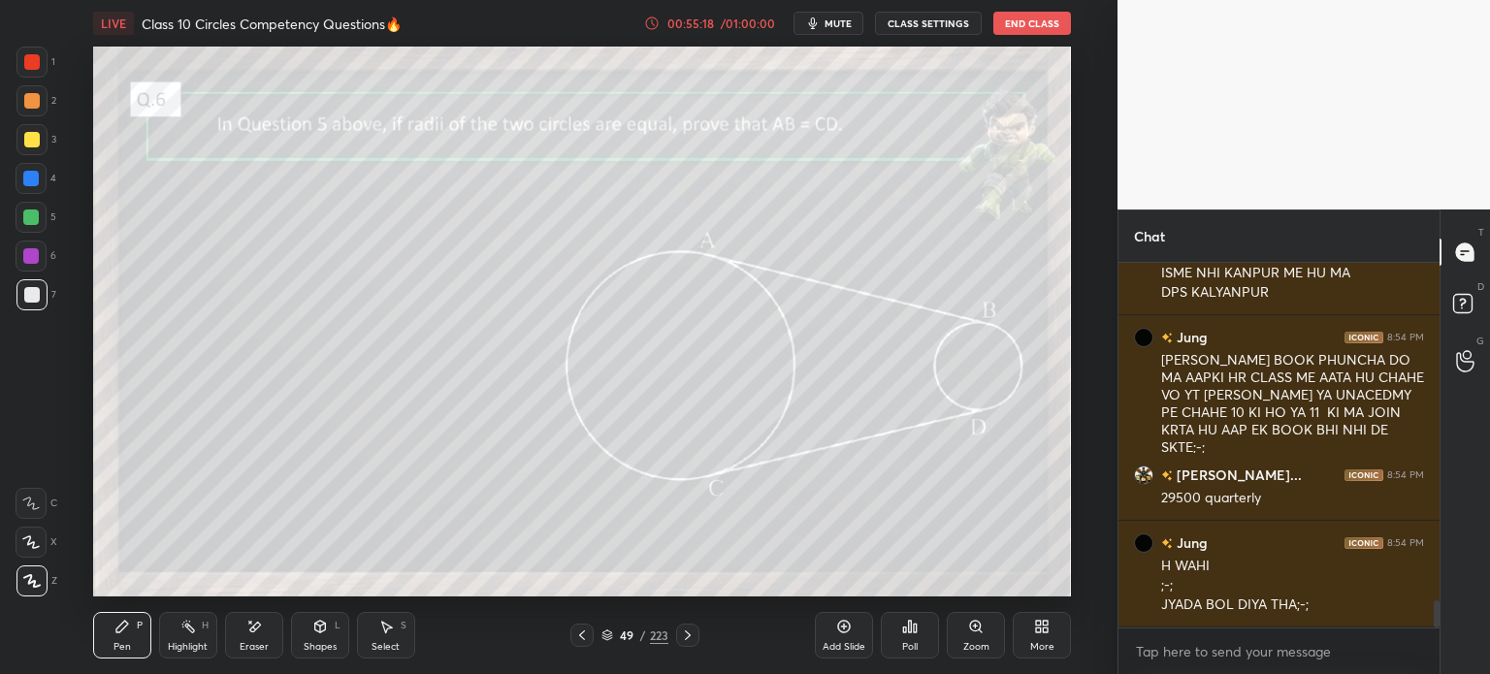
scroll to position [4529, 0]
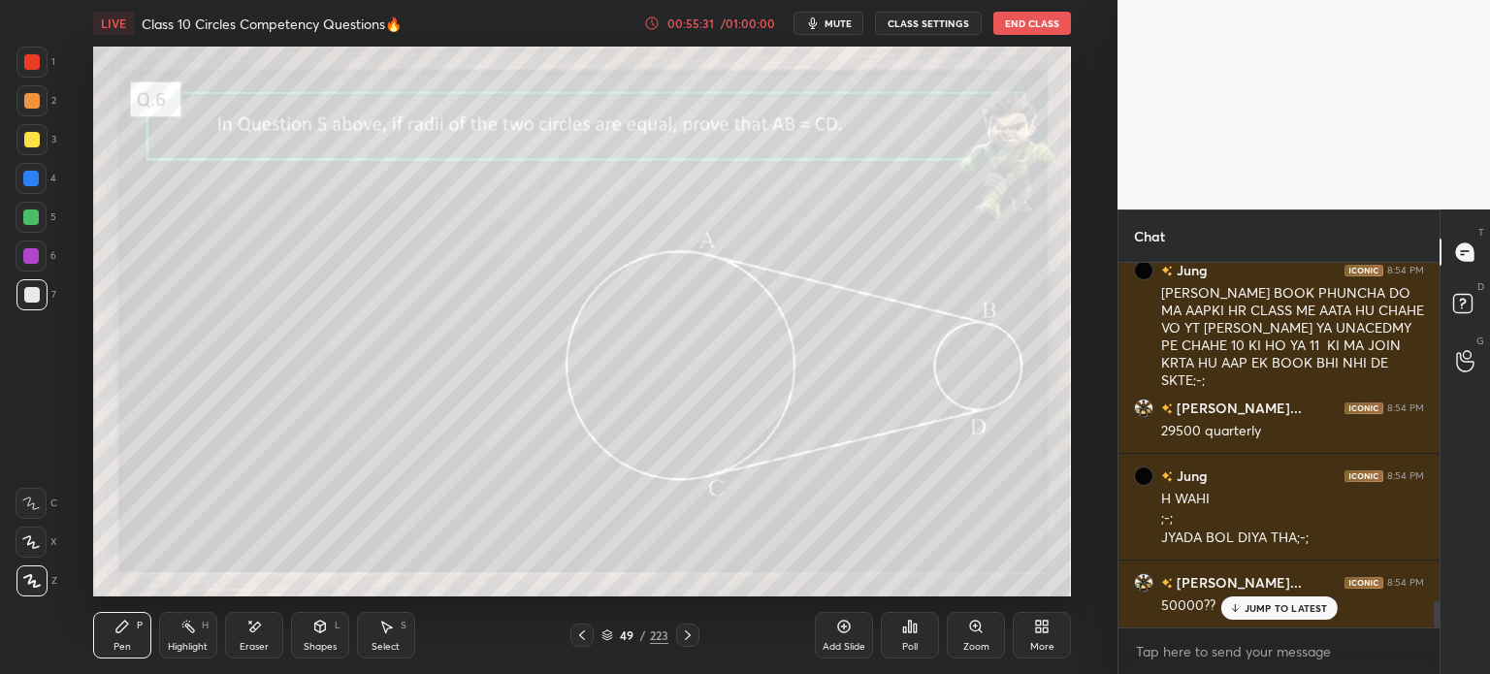
click at [314, 638] on div "Shapes L" at bounding box center [320, 635] width 58 height 47
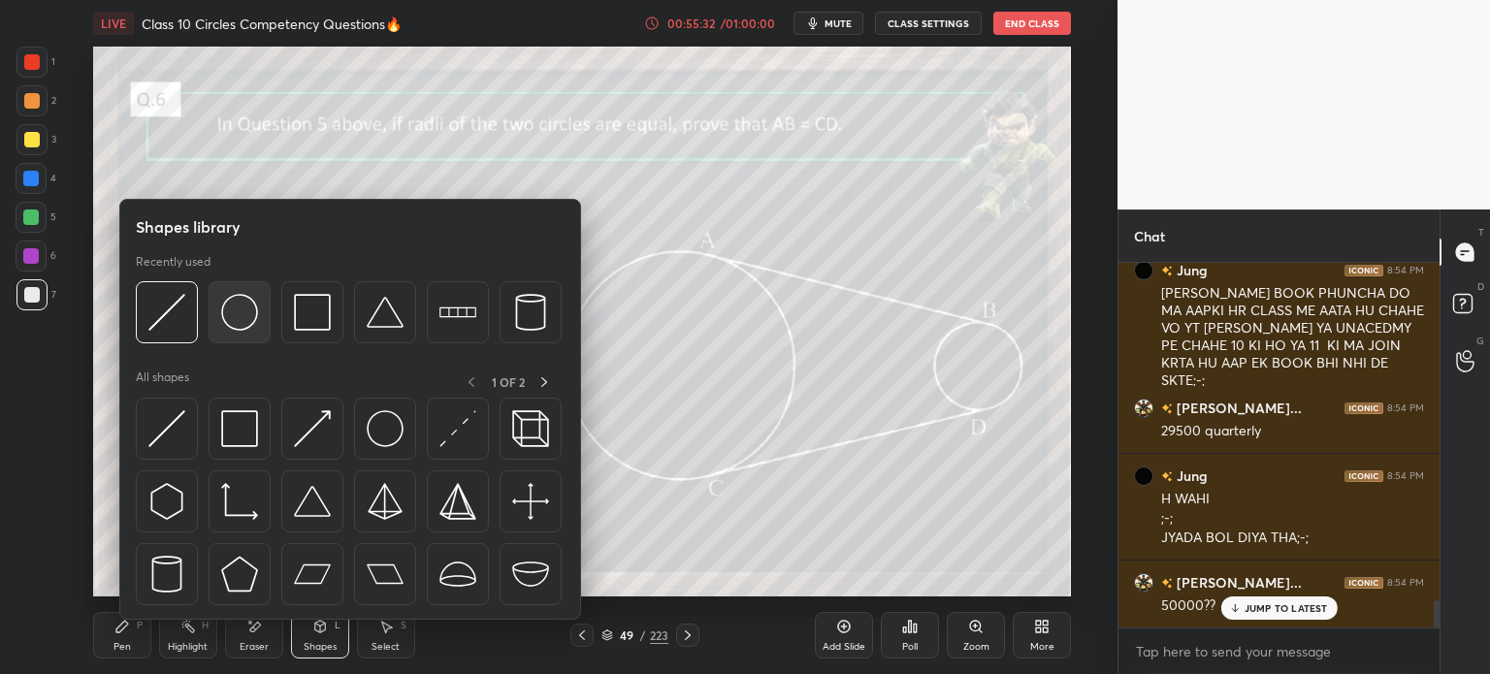
click at [225, 315] on img at bounding box center [239, 312] width 37 height 37
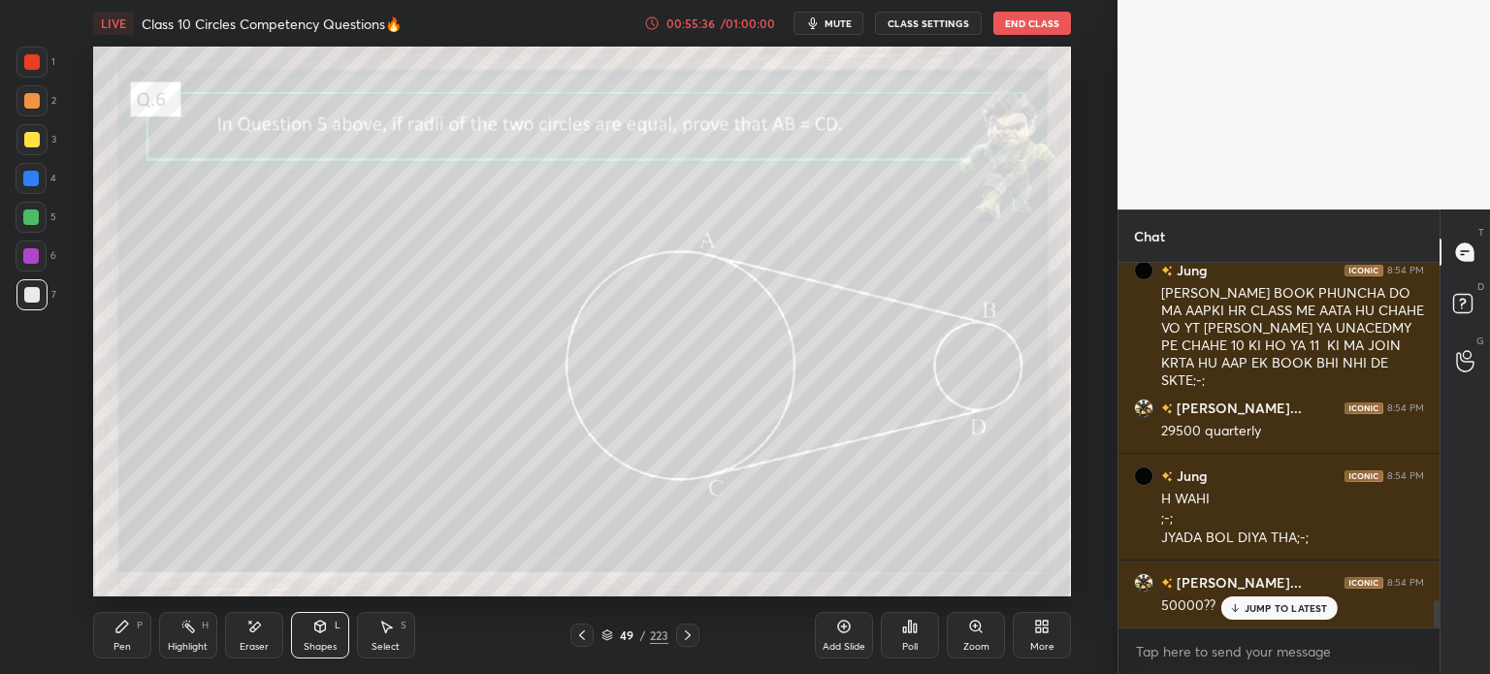
scroll to position [4597, 0]
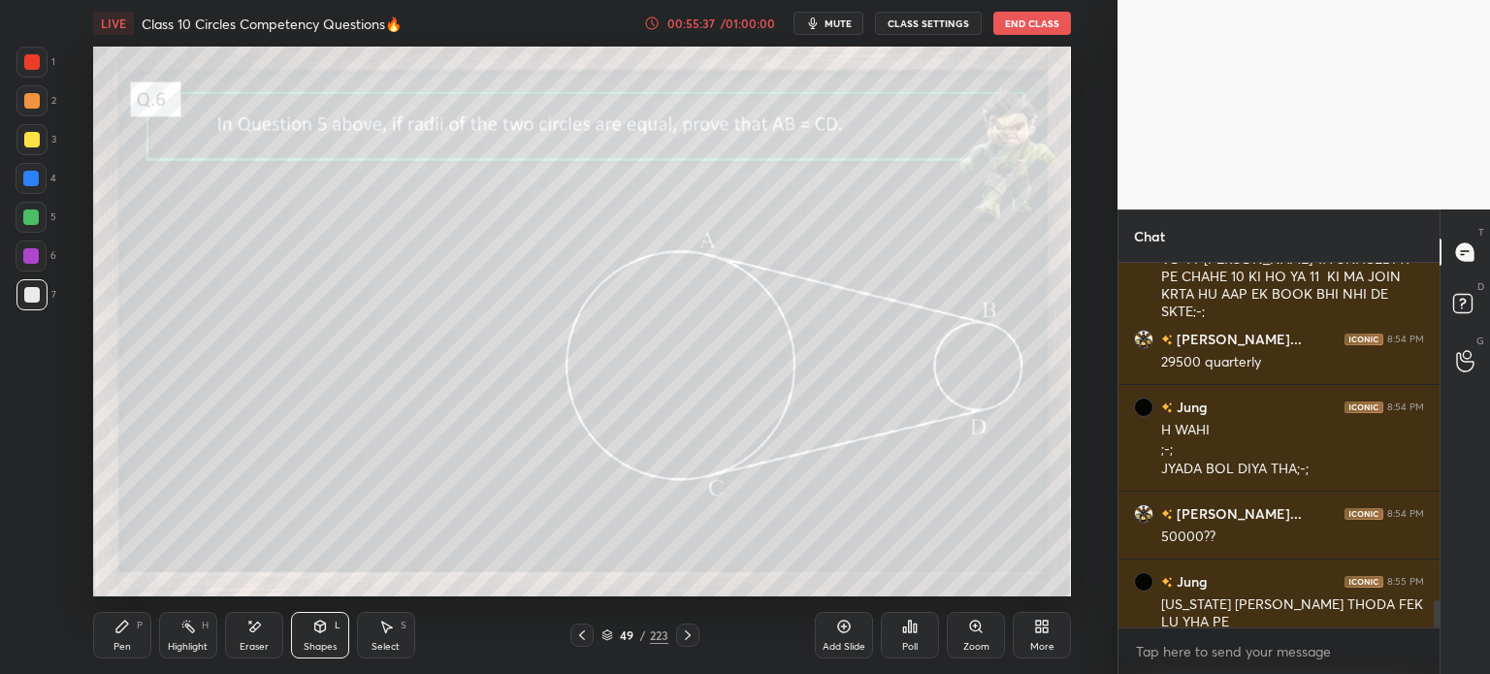
click at [380, 628] on icon at bounding box center [386, 627] width 16 height 16
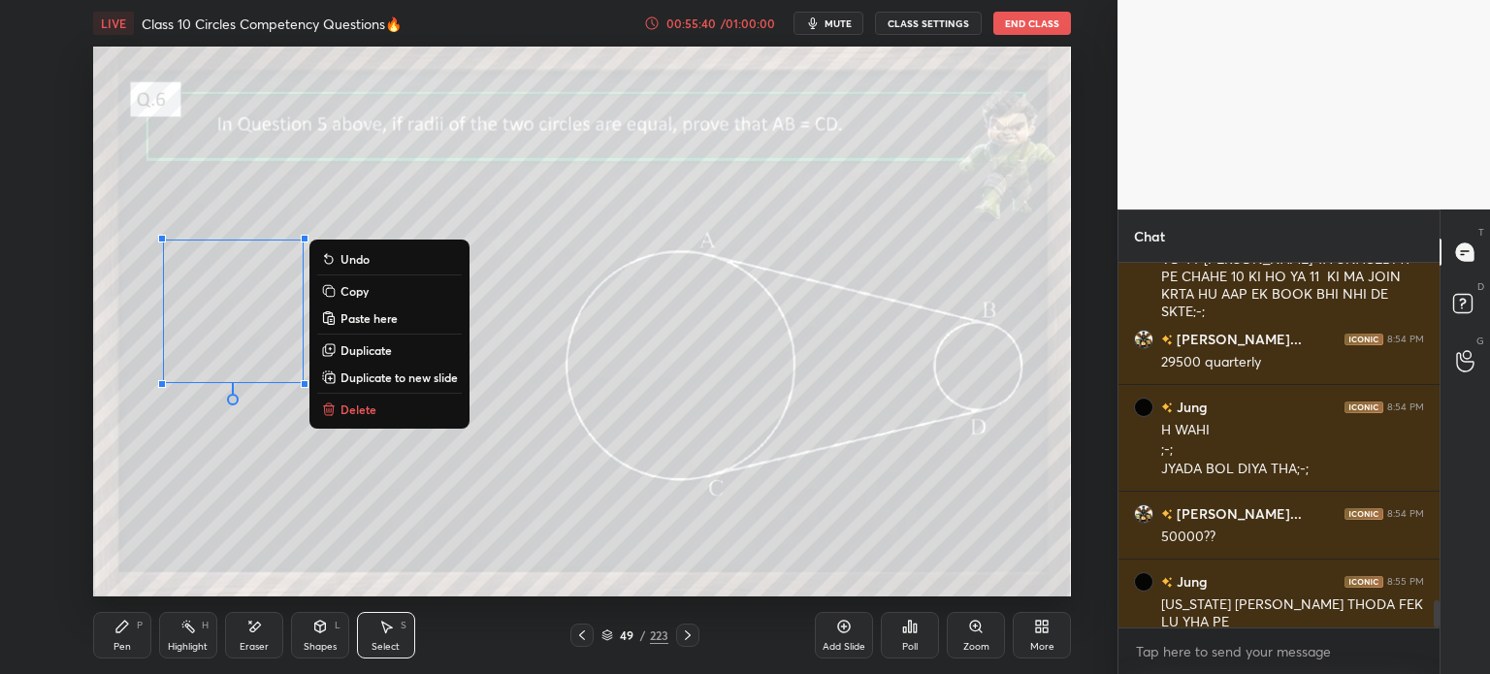
click at [347, 290] on p "Copy" at bounding box center [354, 291] width 28 height 16
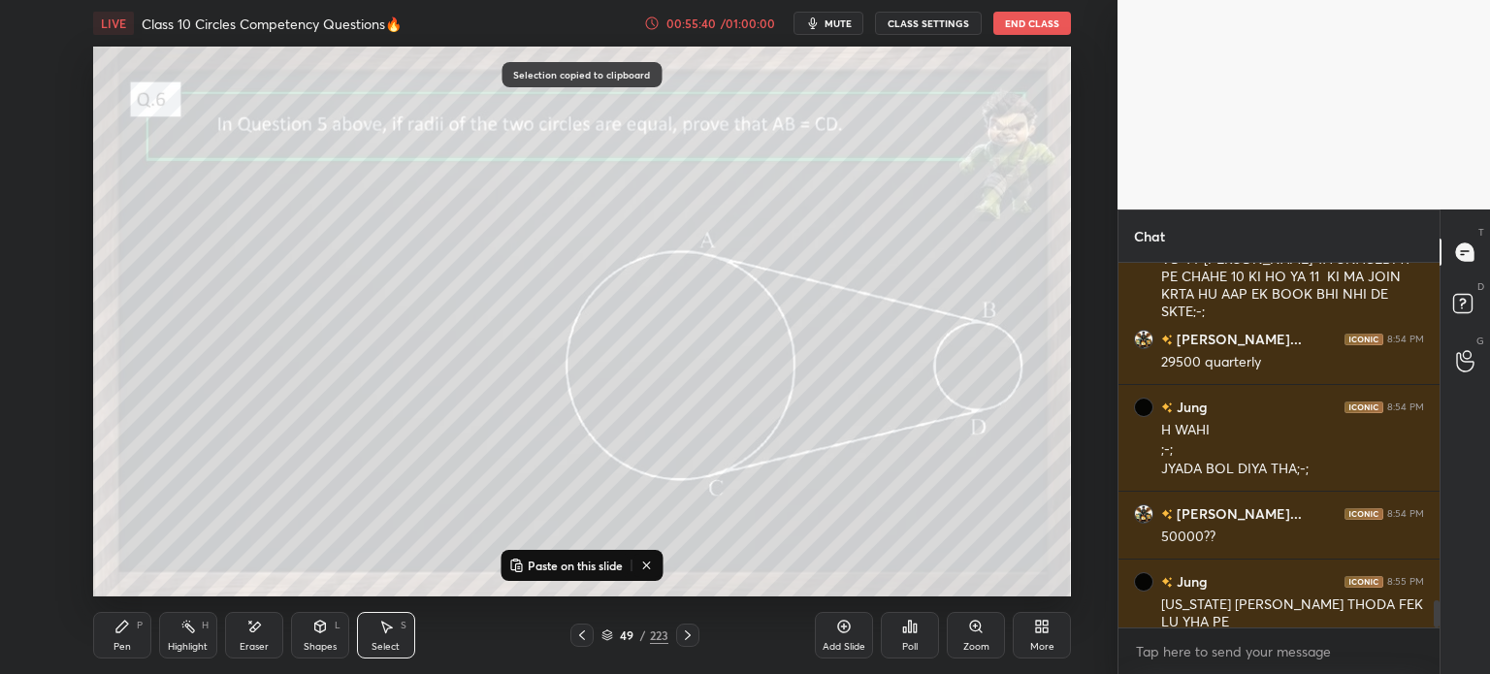
click at [468, 303] on div "0 ° Undo Copy Paste here Duplicate Duplicate to new slide Delete" at bounding box center [582, 322] width 978 height 550
click at [468, 306] on div "0 ° Undo Copy Paste here Duplicate Duplicate to new slide Delete" at bounding box center [582, 322] width 978 height 550
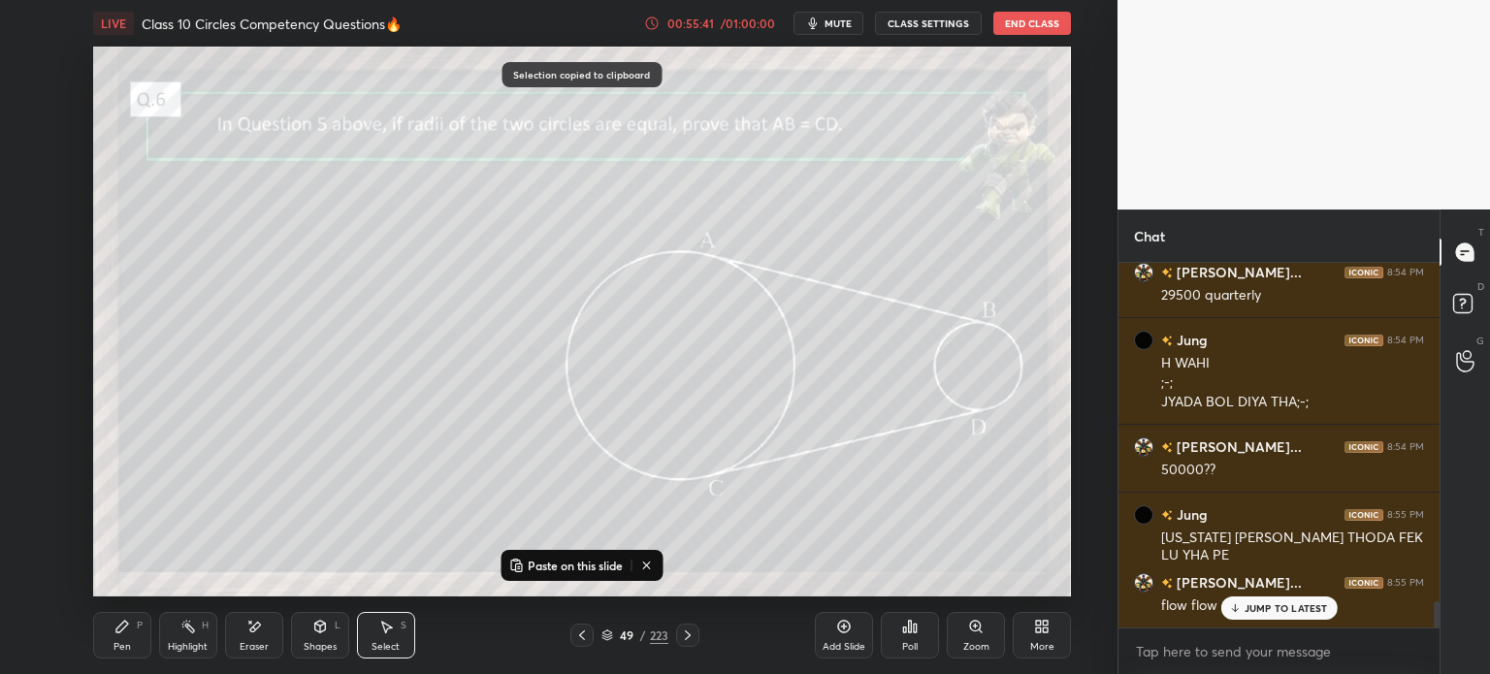
click at [544, 571] on p "Paste on this slide" at bounding box center [575, 566] width 95 height 16
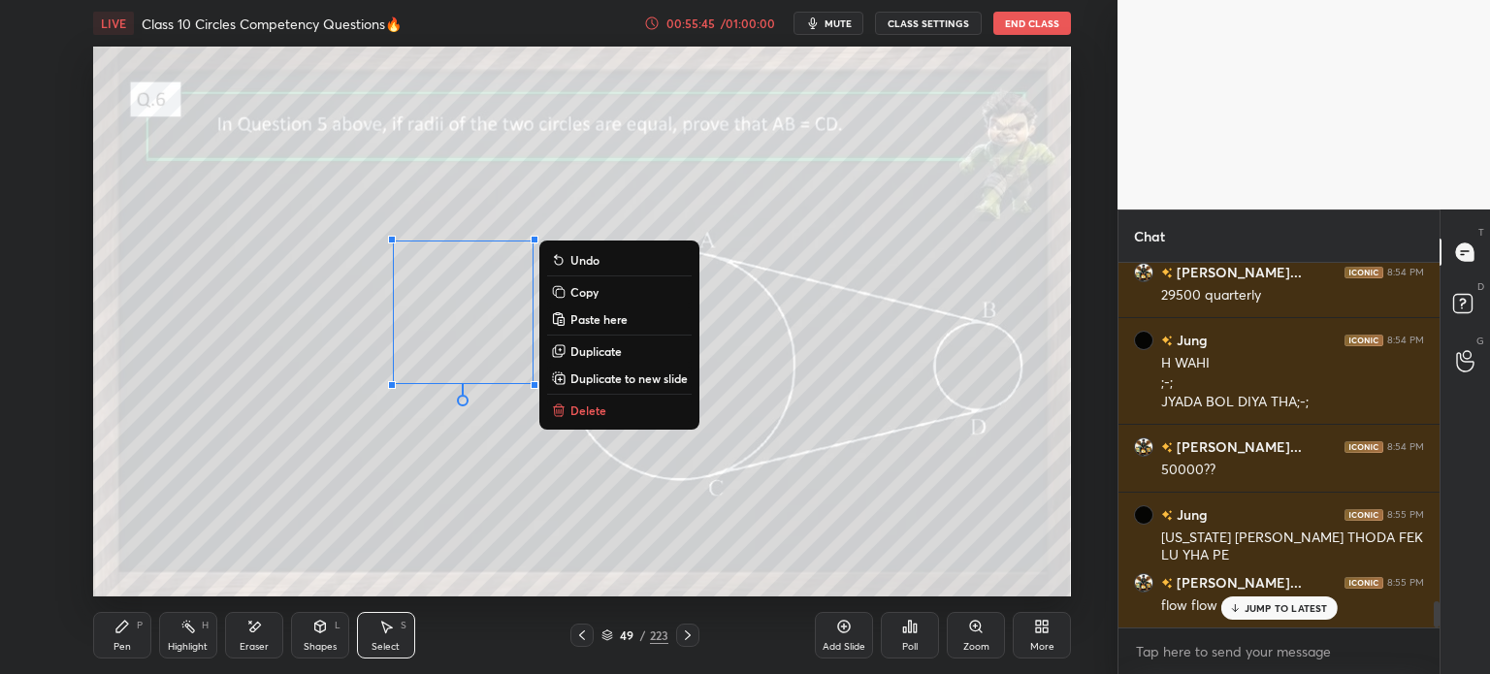
click at [123, 667] on div "Pen P Highlight H Eraser Shapes L Select S 49 / 223 Add Slide Poll Zoom More" at bounding box center [582, 636] width 978 height 78
click at [124, 645] on div "Pen" at bounding box center [121, 647] width 17 height 10
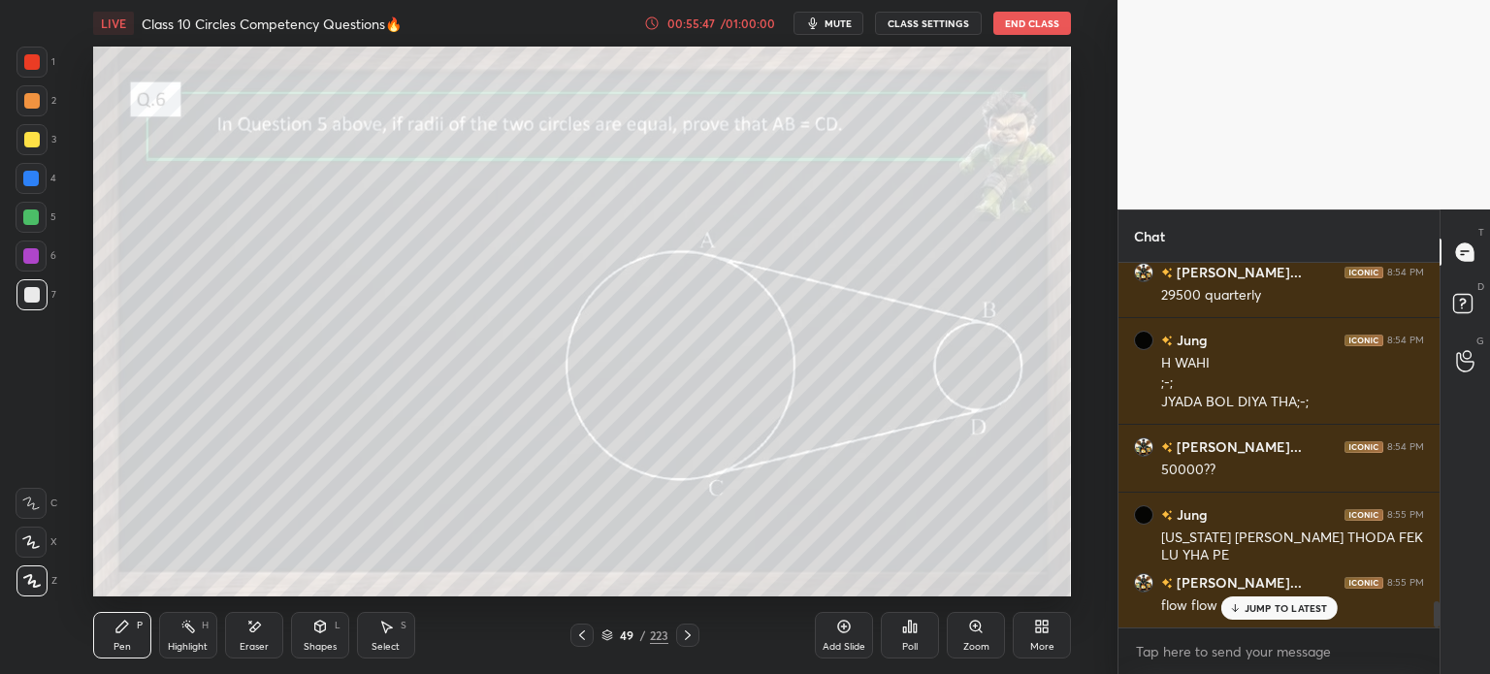
click at [323, 624] on icon at bounding box center [319, 627] width 11 height 12
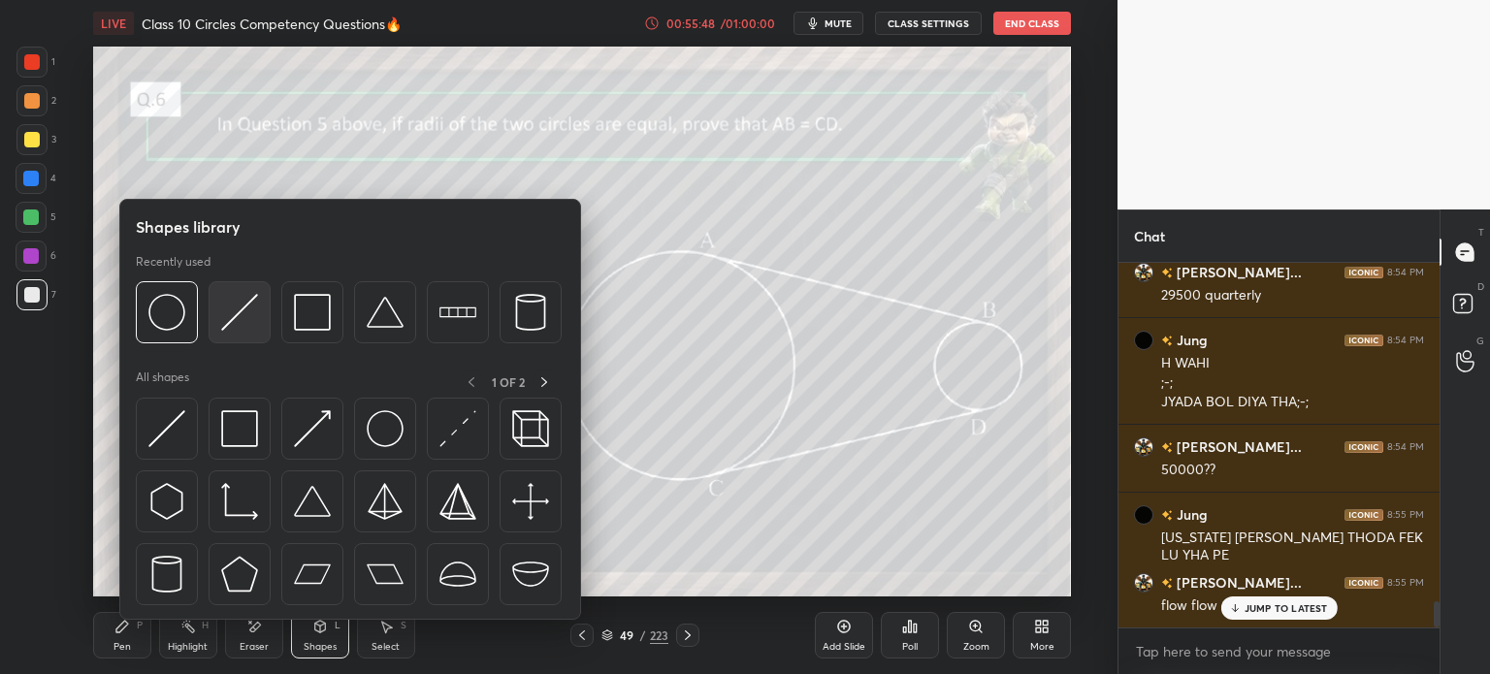
click at [233, 321] on img at bounding box center [239, 312] width 37 height 37
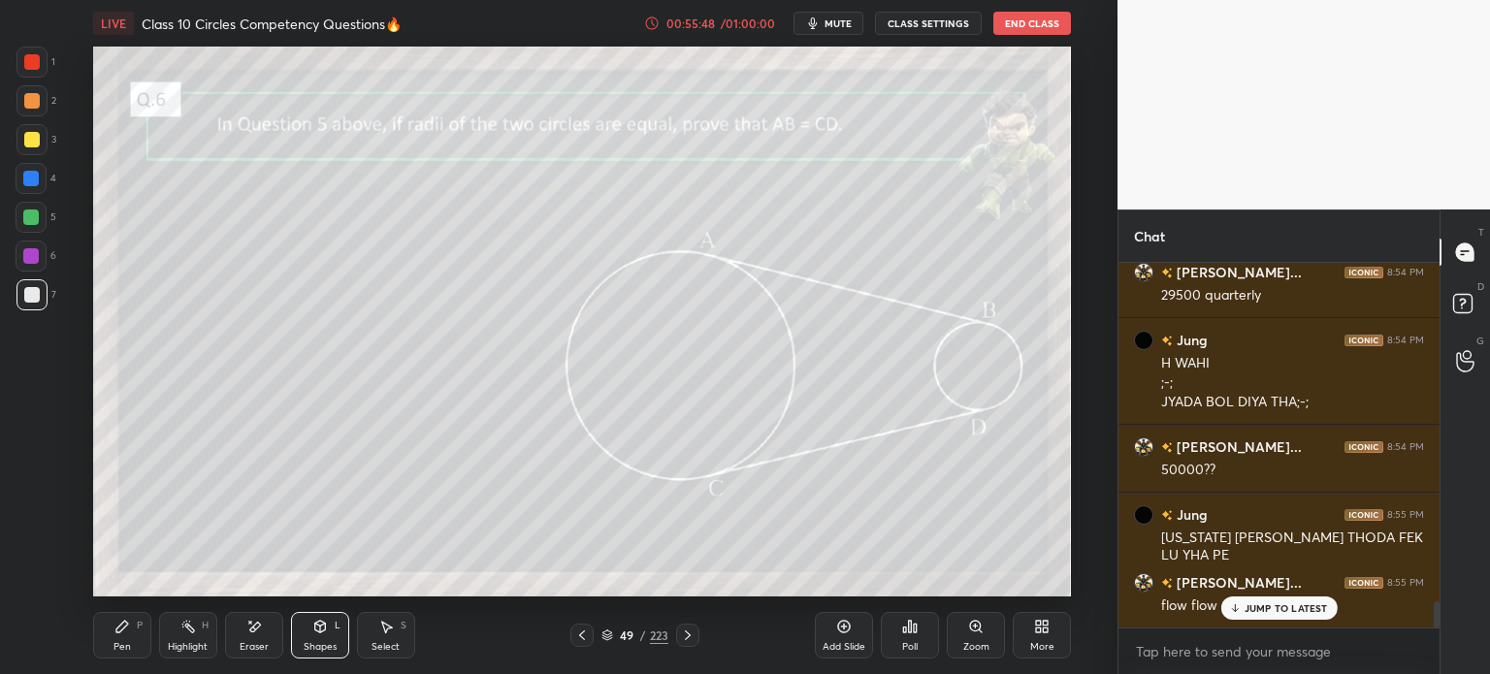
click at [36, 145] on div at bounding box center [32, 140] width 16 height 16
click at [31, 286] on div at bounding box center [31, 294] width 31 height 31
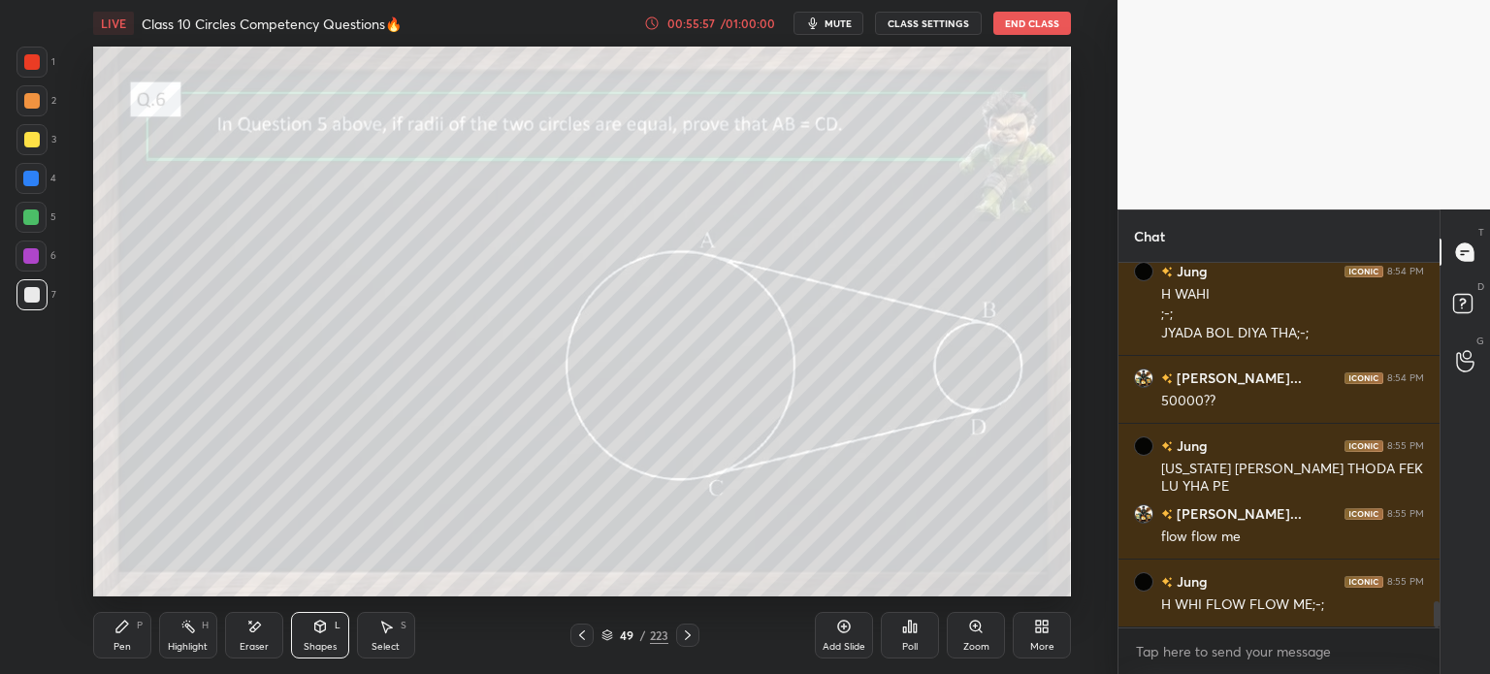
click at [135, 621] on div "Pen P" at bounding box center [122, 635] width 58 height 47
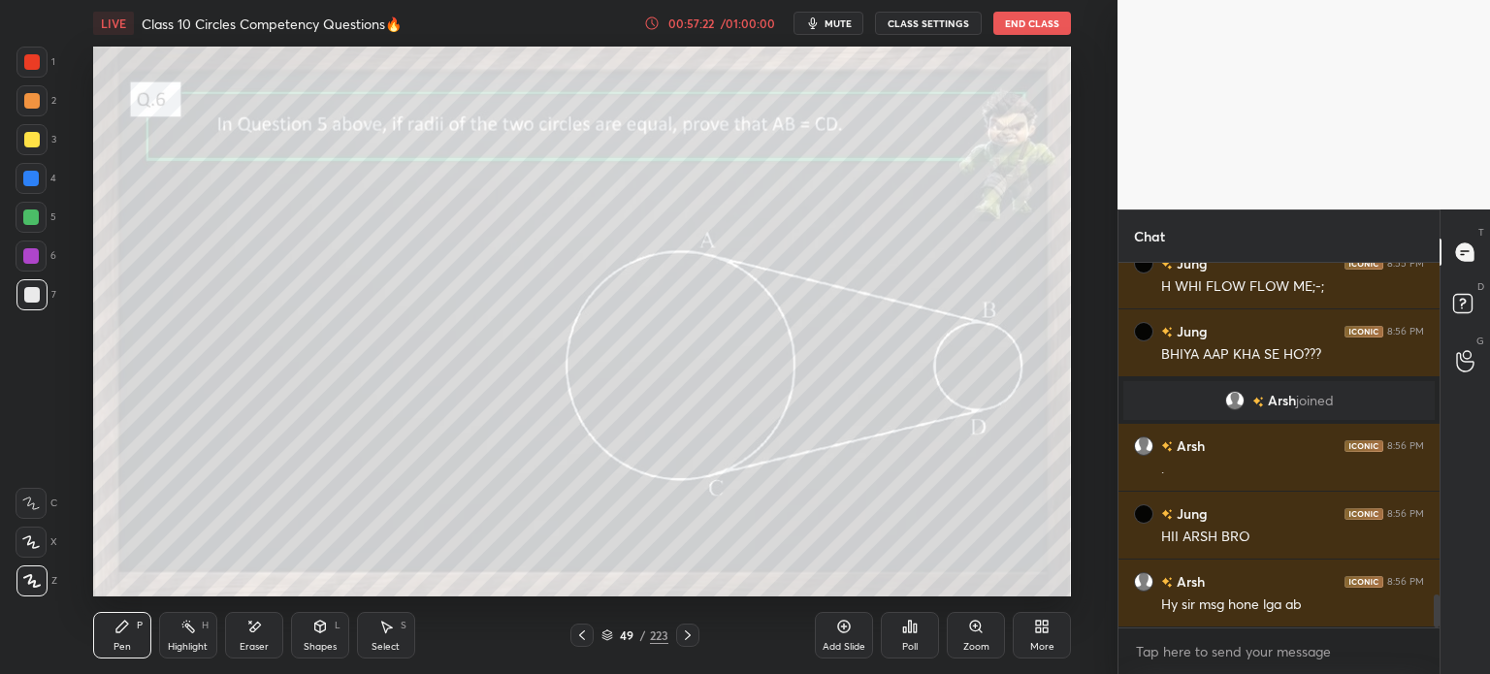
scroll to position [3709, 0]
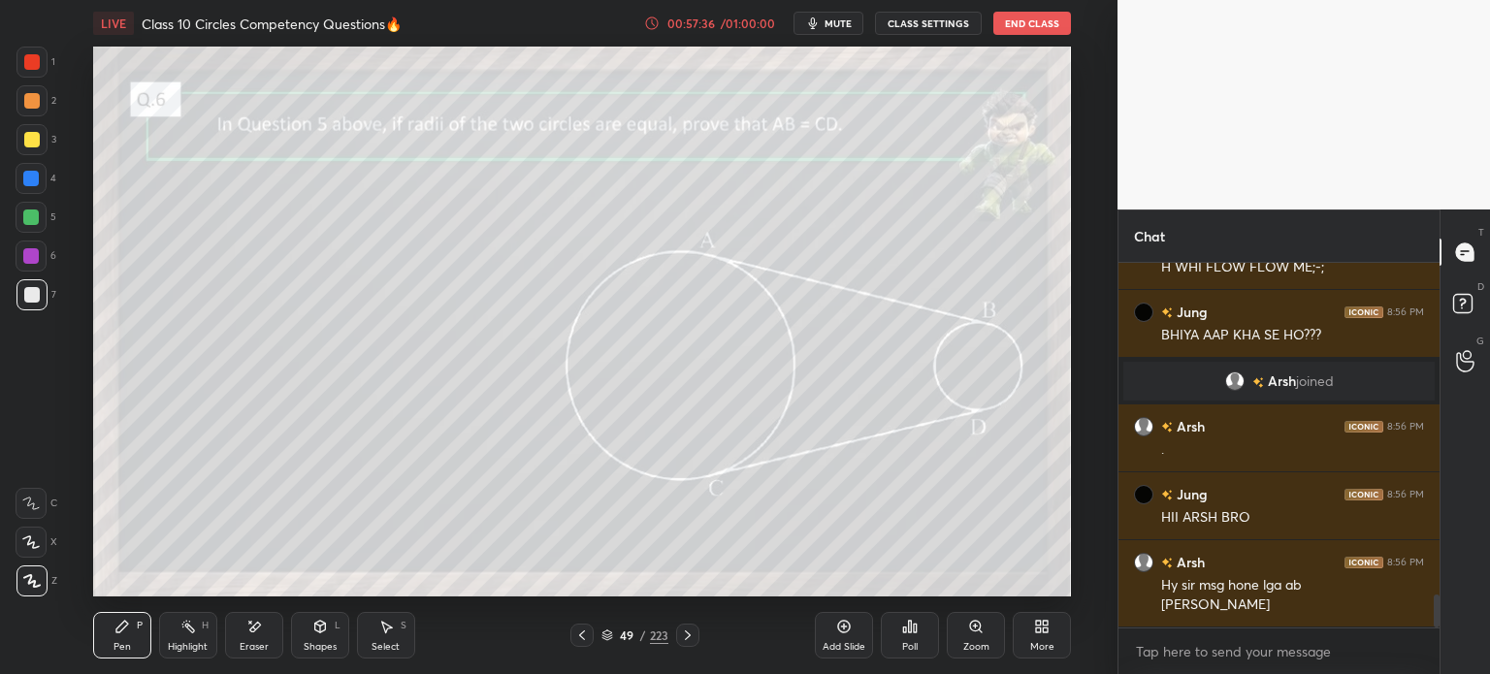
click at [693, 630] on icon at bounding box center [688, 636] width 16 height 16
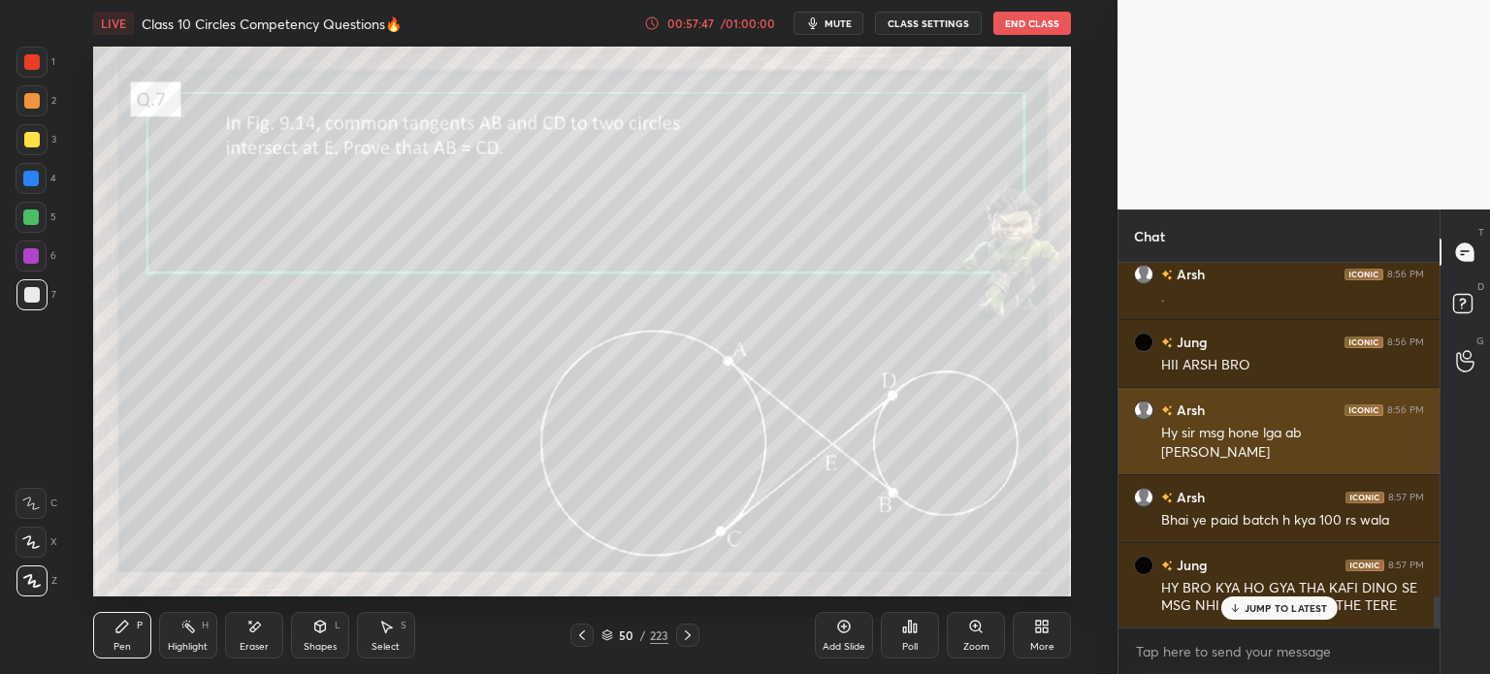
scroll to position [3862, 0]
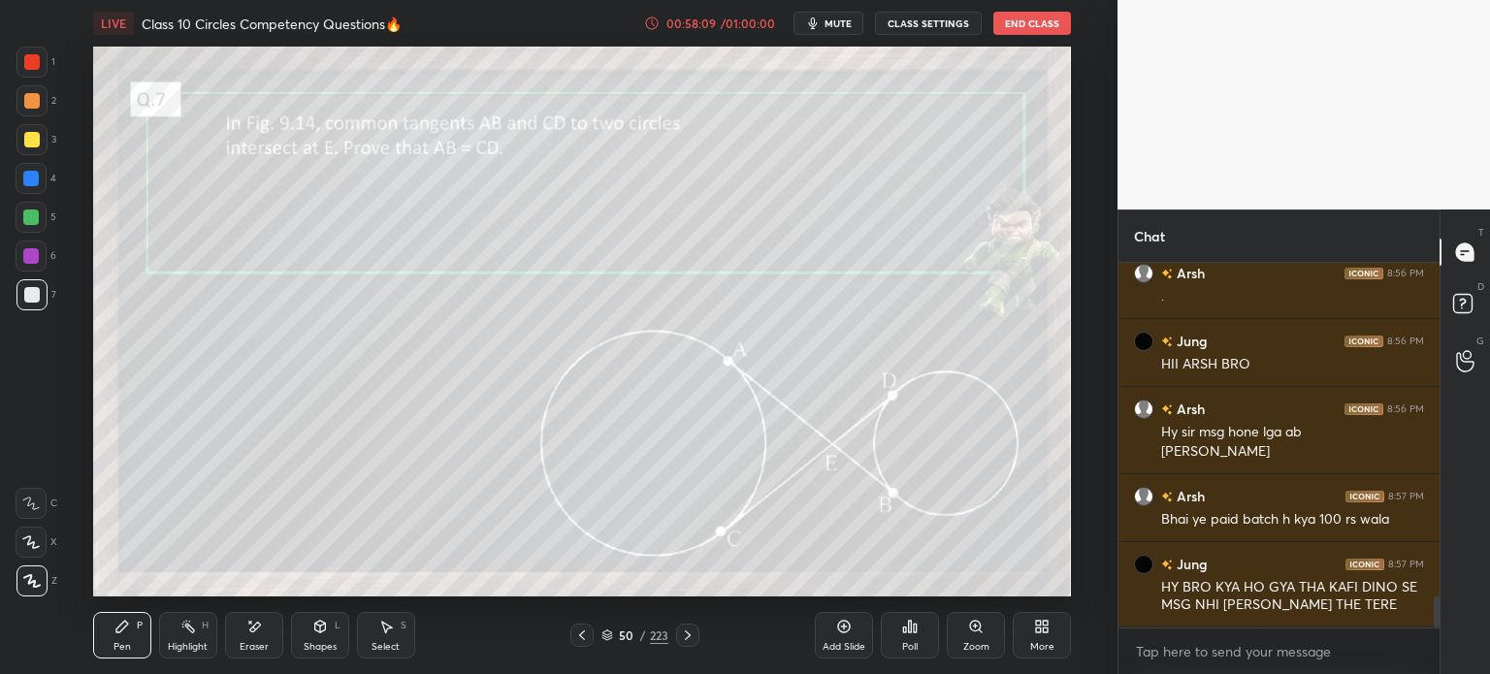
click at [606, 646] on div "50 / 223" at bounding box center [634, 635] width 129 height 23
click at [605, 638] on icon at bounding box center [607, 635] width 12 height 12
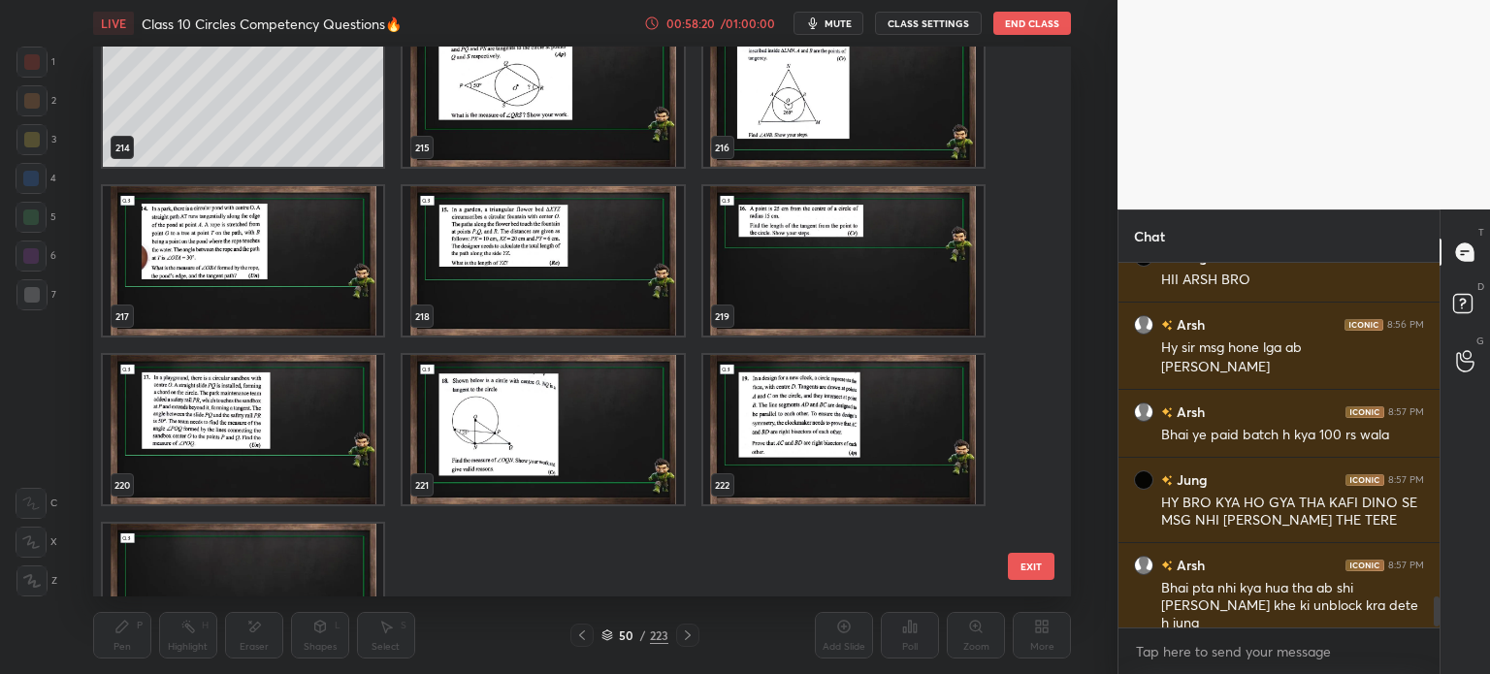
scroll to position [4015, 0]
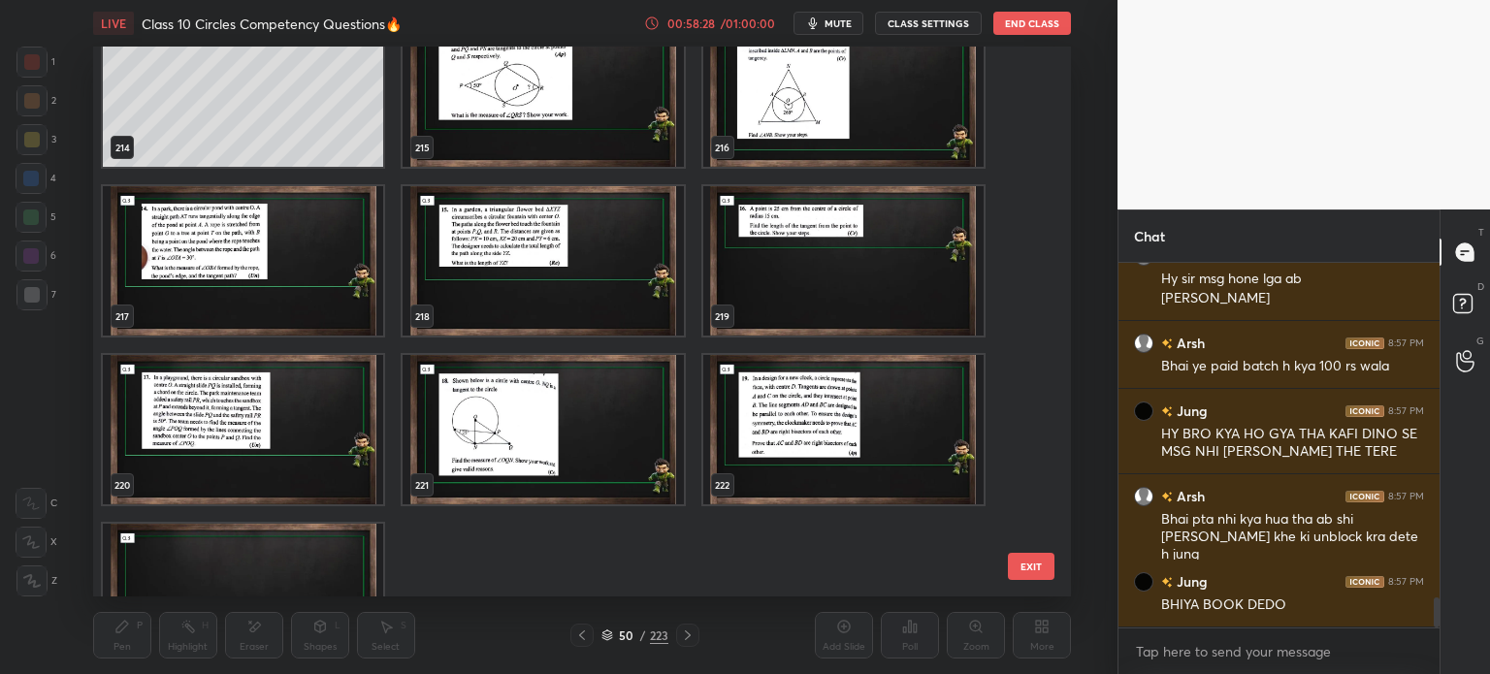
click at [853, 428] on img "grid" at bounding box center [842, 429] width 280 height 149
click at [869, 416] on img "grid" at bounding box center [842, 429] width 280 height 149
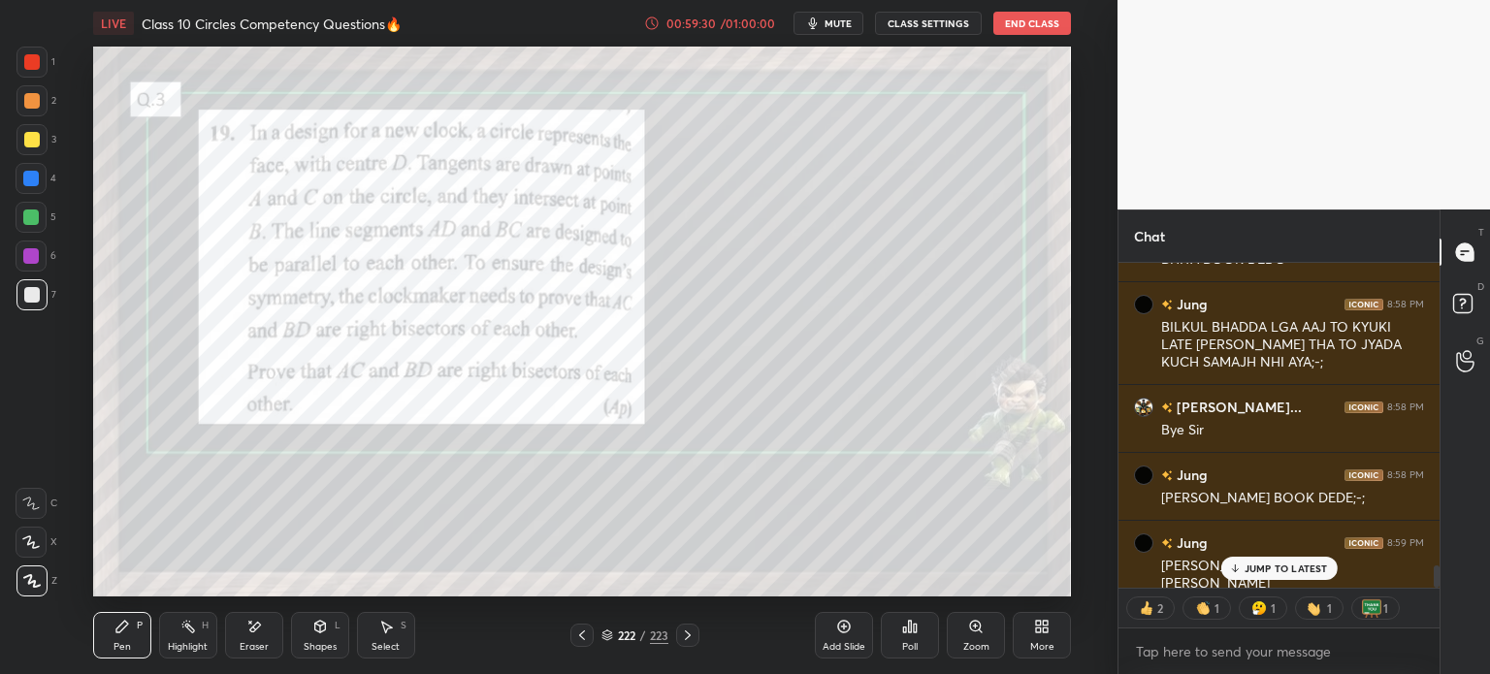
scroll to position [4407, 0]
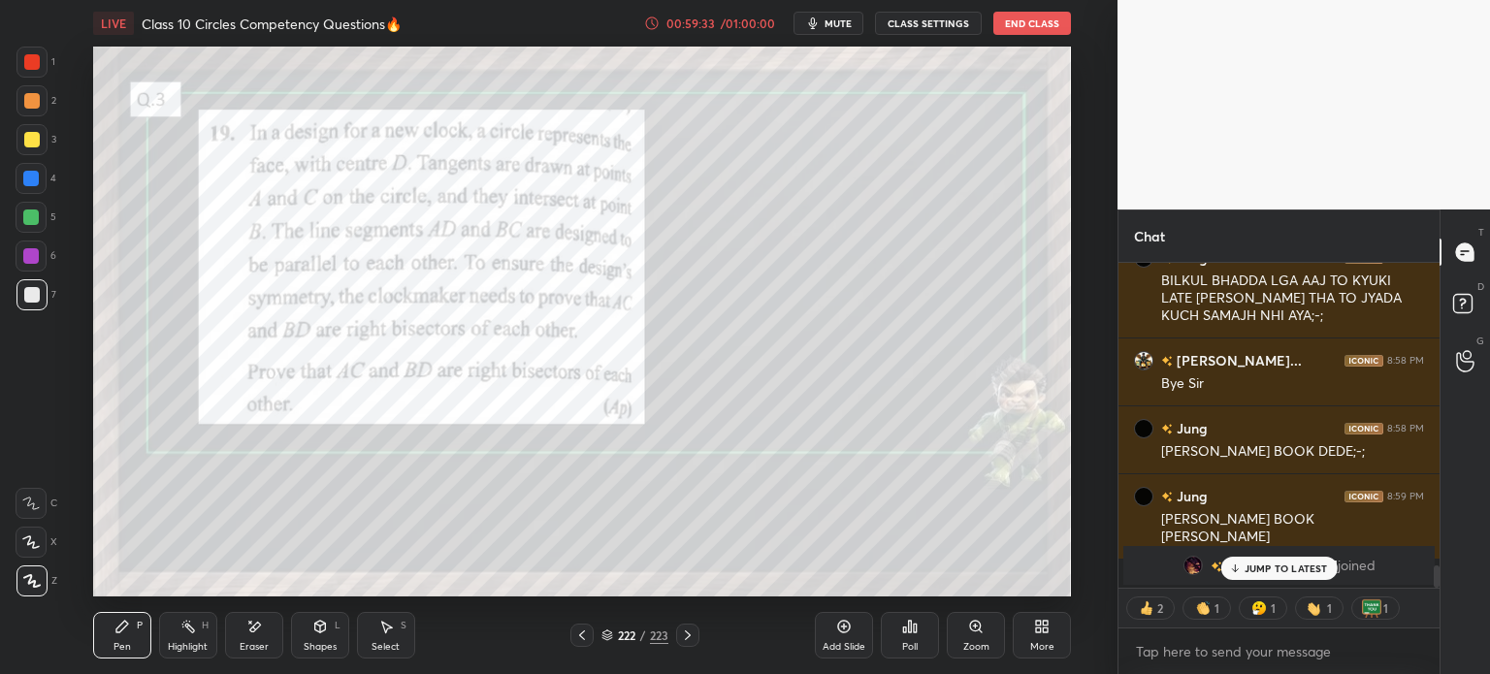
click at [1310, 561] on div "JUMP TO LATEST" at bounding box center [1278, 568] width 116 height 23
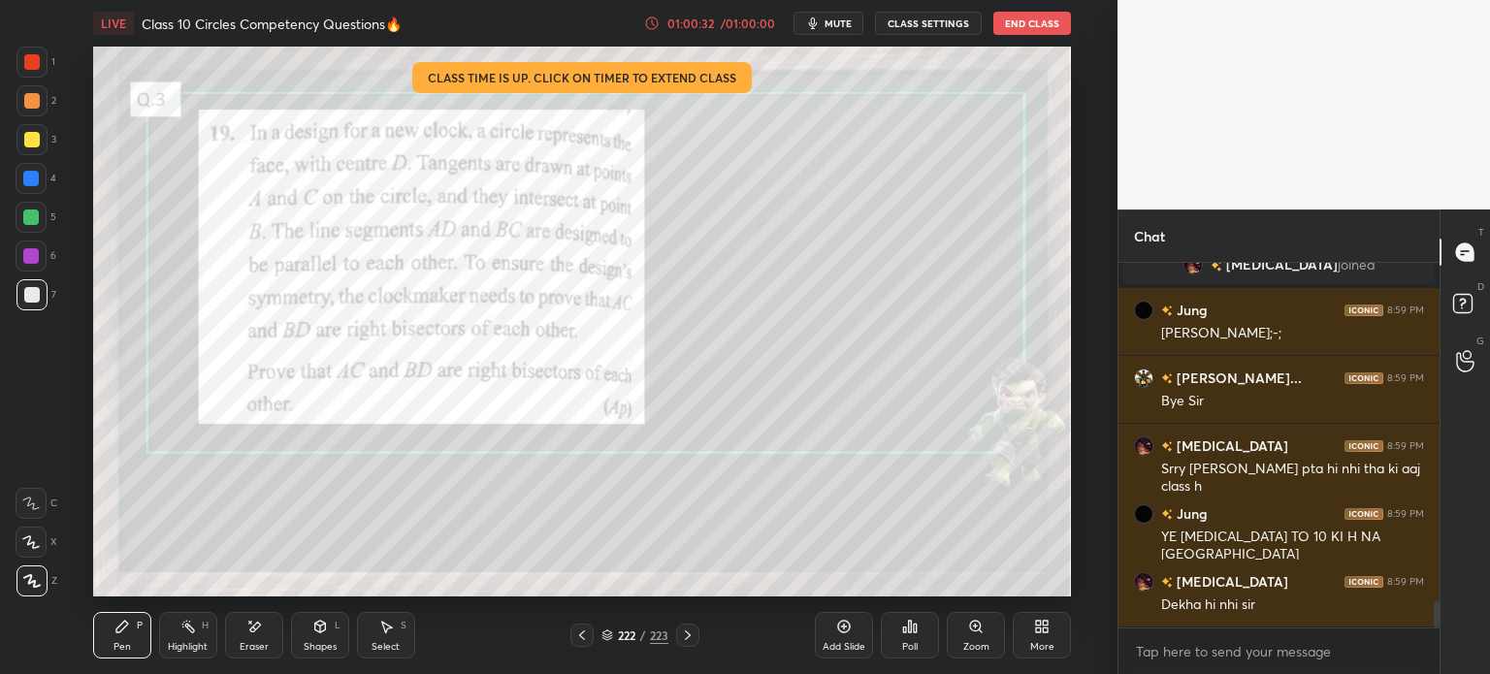
scroll to position [4776, 0]
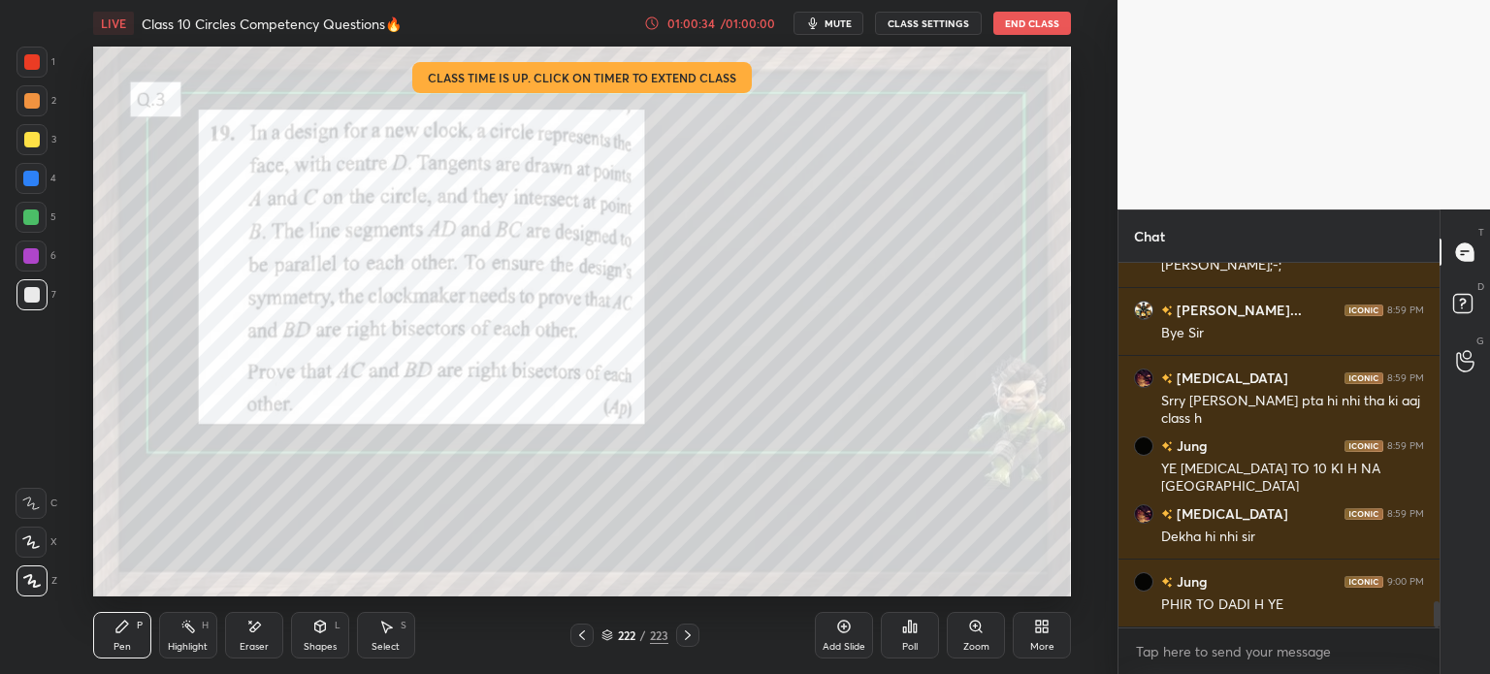
click at [1033, 28] on button "End Class" at bounding box center [1032, 23] width 78 height 23
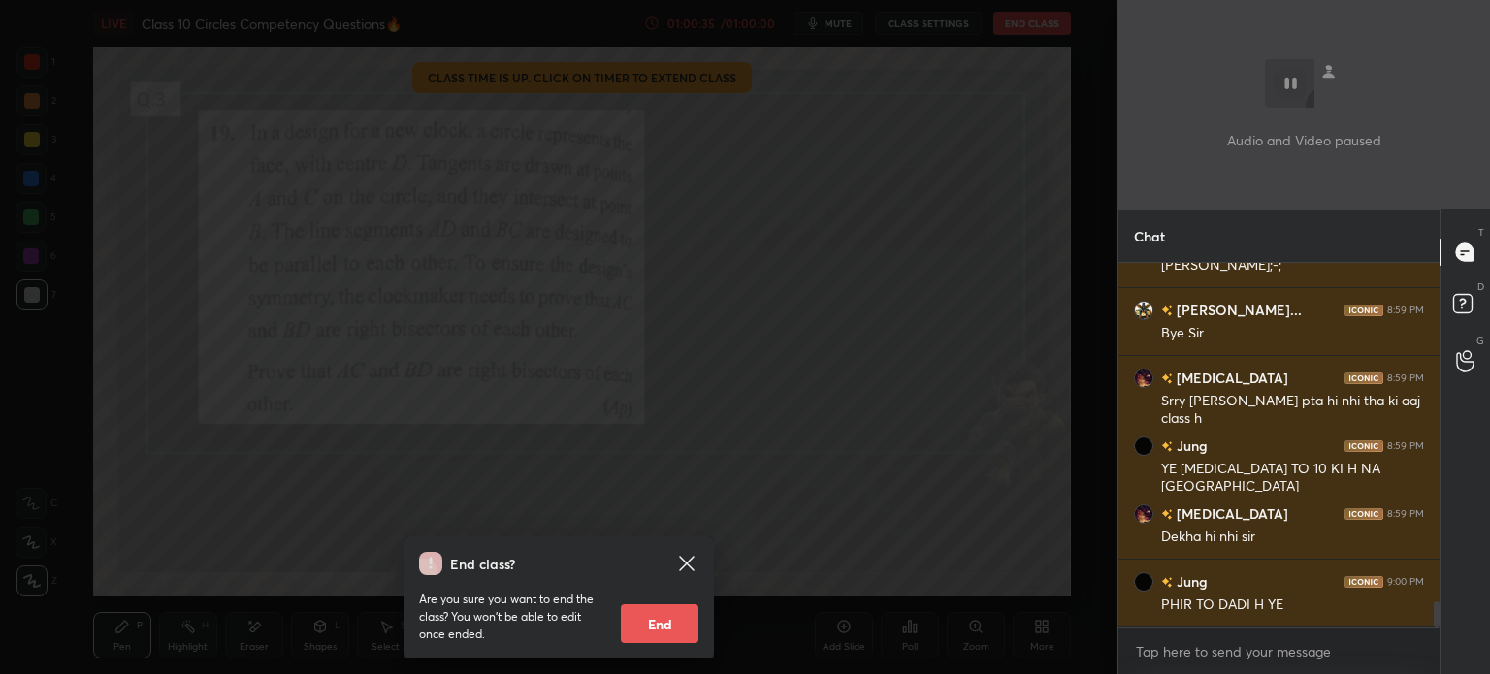
click at [629, 612] on button "End" at bounding box center [660, 623] width 78 height 39
type textarea "x"
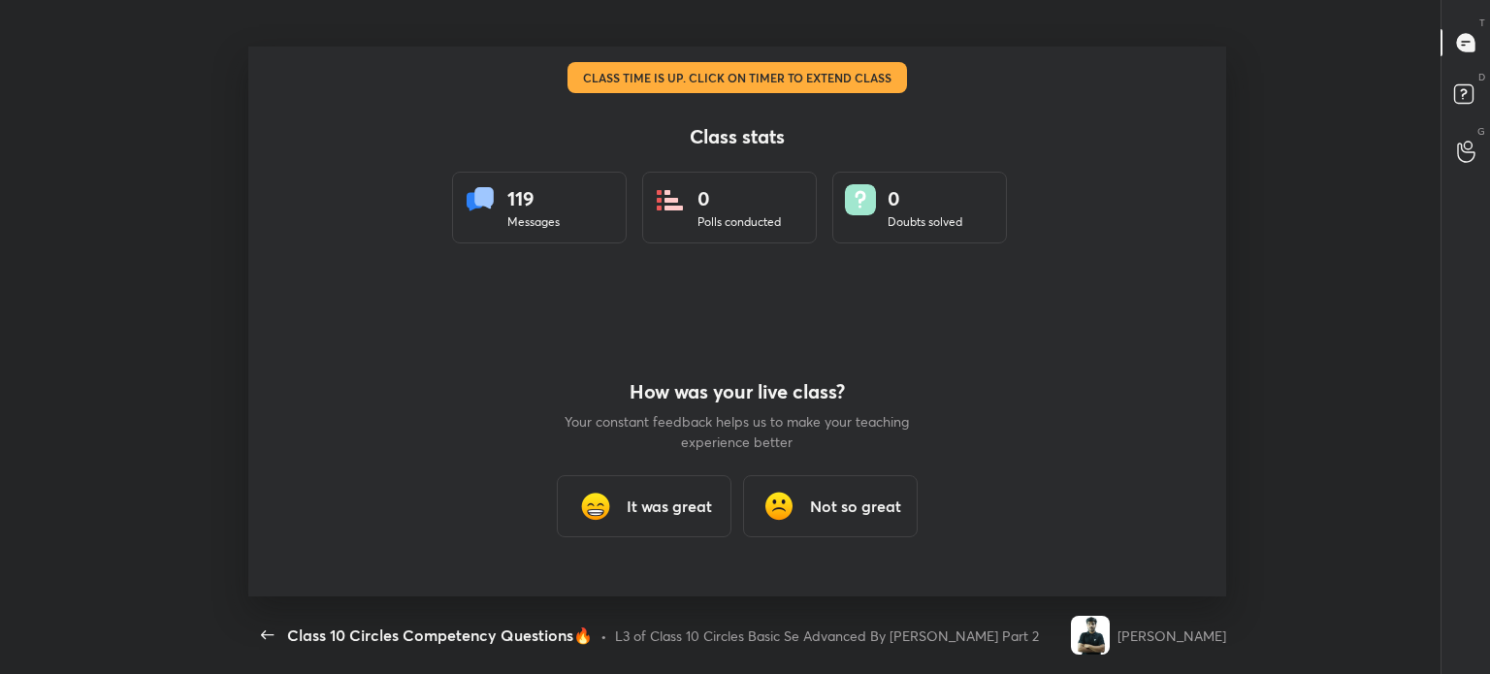
scroll to position [96441, 95518]
